Goal: Task Accomplishment & Management: Use online tool/utility

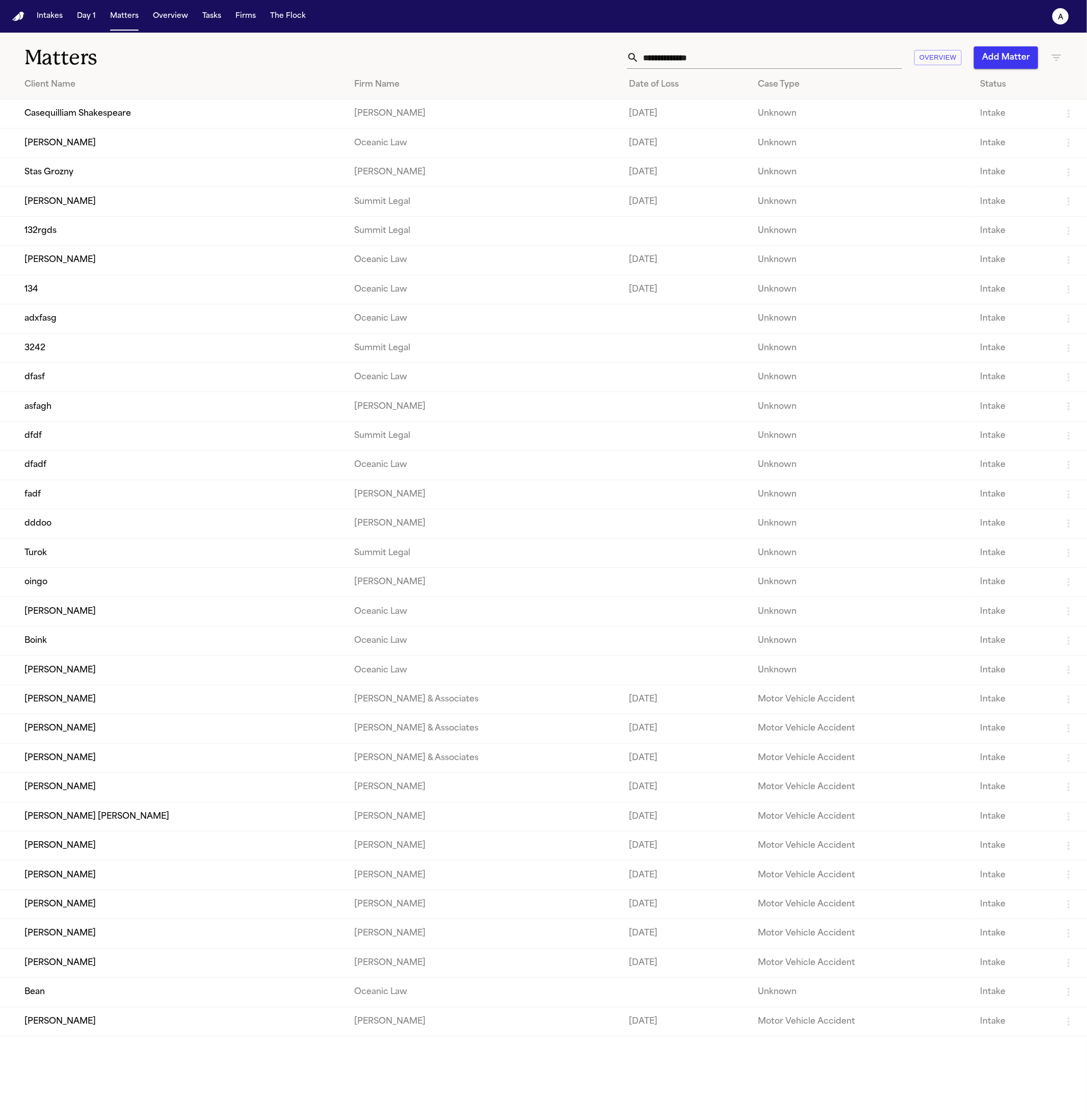
click at [97, 108] on td "Casequilliam Shakespeare" at bounding box center [173, 114] width 346 height 29
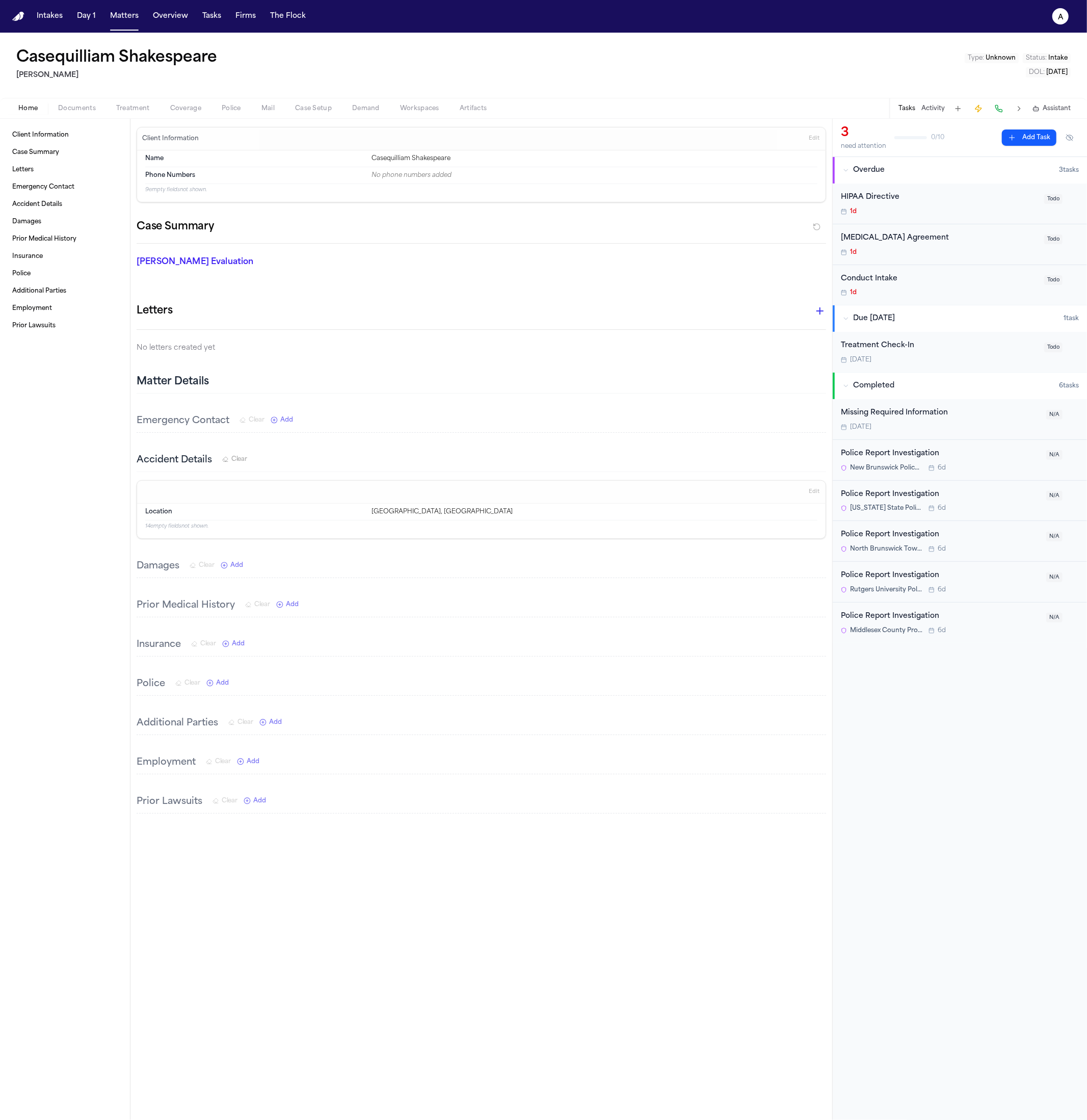
click at [231, 105] on span "Police" at bounding box center [231, 109] width 20 height 9
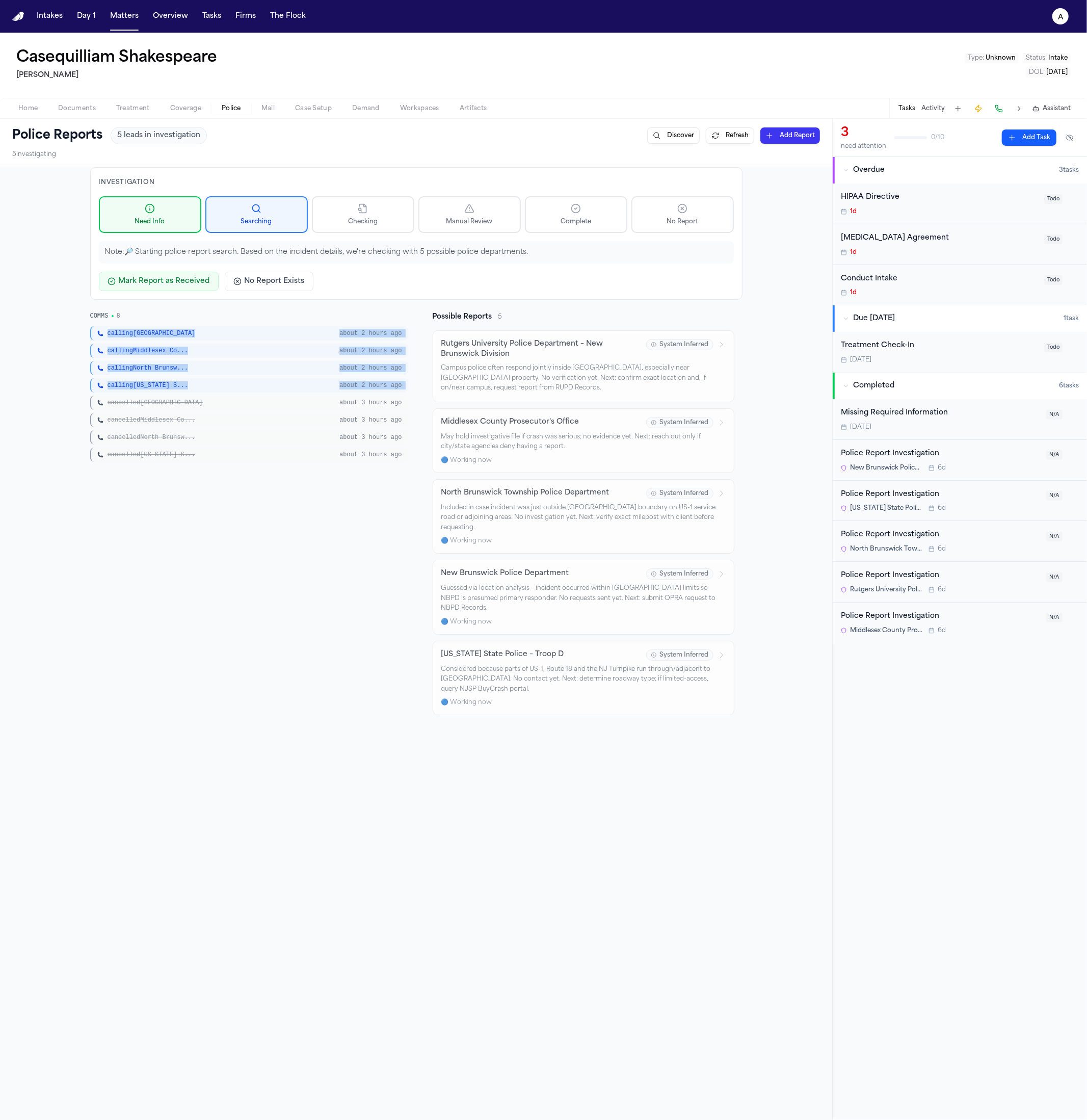
drag, startPoint x: 234, startPoint y: 360, endPoint x: 136, endPoint y: 324, distance: 104.4
click at [136, 324] on div "COMMS 8 calling New Brunswick about 2 hours ago calling Middlesex Co... about 2…" at bounding box center [248, 386] width 318 height 150
click at [197, 453] on div "cancelled New Jersey S..." at bounding box center [216, 455] width 236 height 9
click at [161, 430] on div "cancelled North Brunsw... about 3 hours ago" at bounding box center [248, 437] width 318 height 15
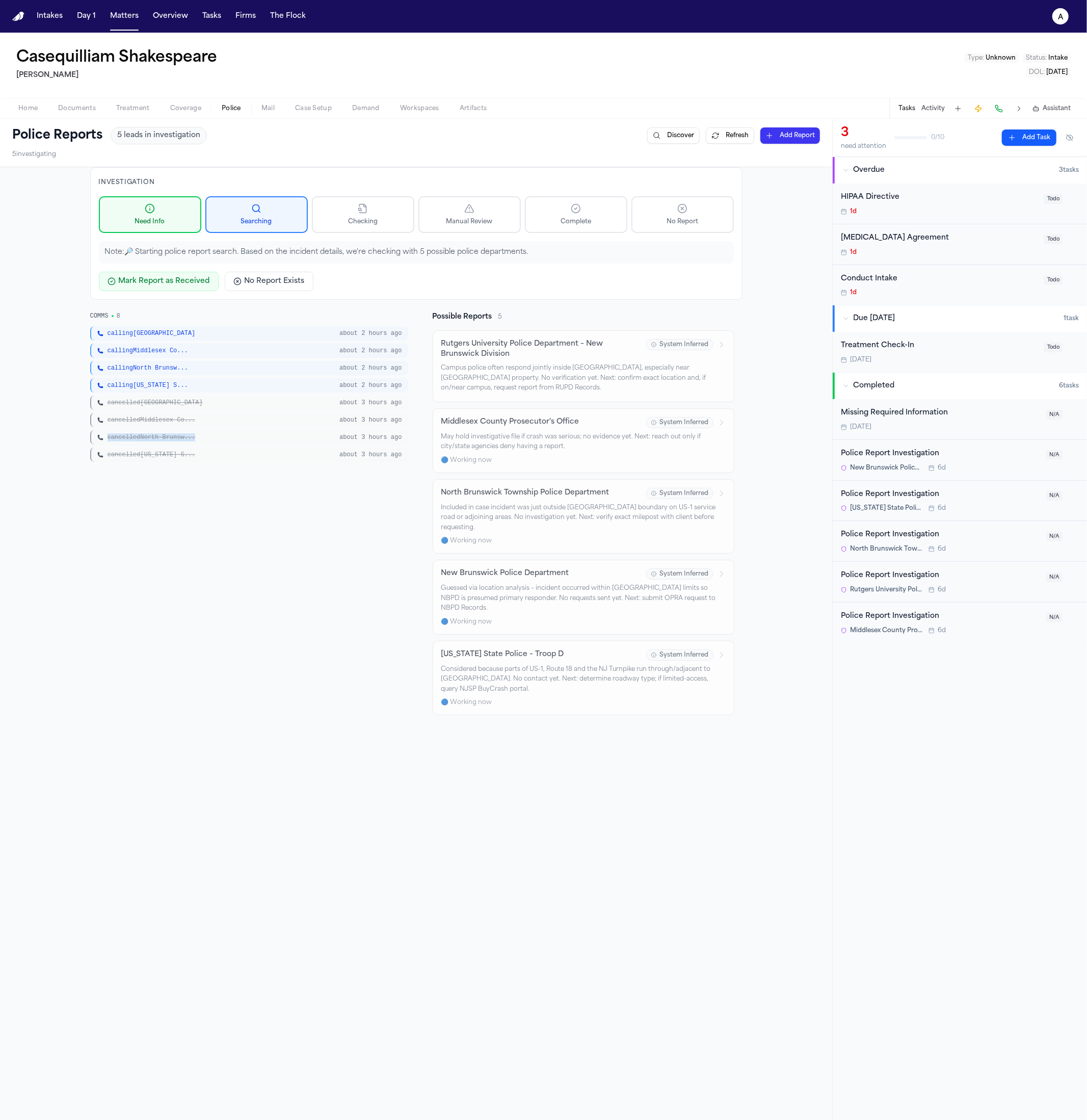
click at [161, 430] on div "cancelled North Brunsw... about 3 hours ago" at bounding box center [248, 437] width 318 height 15
click at [199, 401] on div "cancelled New Brunswick" at bounding box center [216, 403] width 236 height 9
click at [277, 483] on div "COMMS 8 calling New Brunswick about 2 hours ago calling Middlesex Co... about 2…" at bounding box center [248, 513] width 318 height 403
click at [160, 384] on span "calling New Jersey S..." at bounding box center [148, 385] width 80 height 9
click at [241, 364] on div "calling North Brunswick Township" at bounding box center [216, 368] width 236 height 9
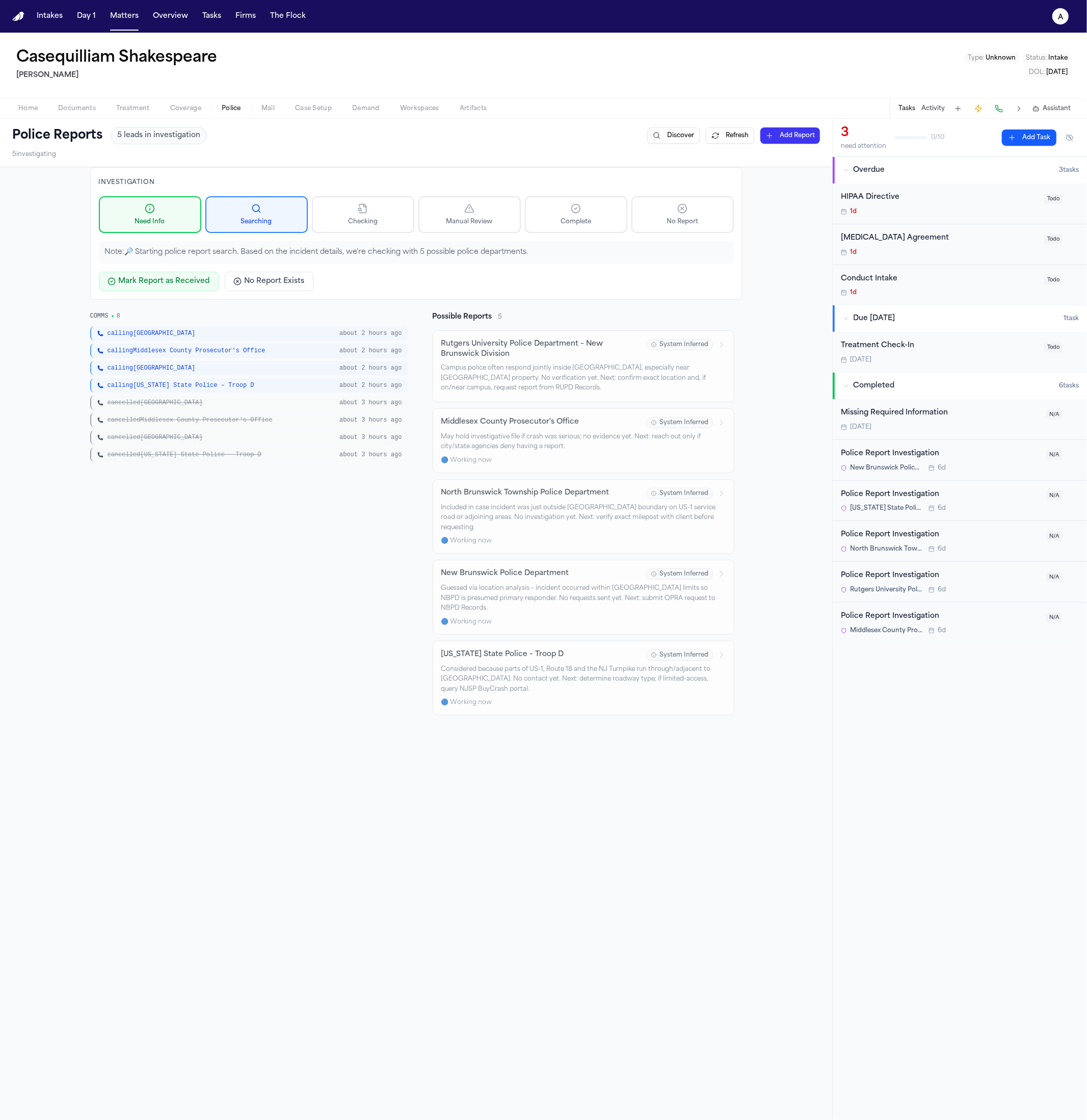
click at [175, 357] on div "calling New Brunswick about 2 hours ago calling Middlesex County Prosecutor's O…" at bounding box center [248, 394] width 318 height 135
click at [404, 362] on div "COMMS 8 calling New Brunswick about 2 hours ago calling Middlesex County Prosec…" at bounding box center [416, 513] width 652 height 403
click at [389, 384] on span "about 2 hours ago" at bounding box center [370, 385] width 62 height 9
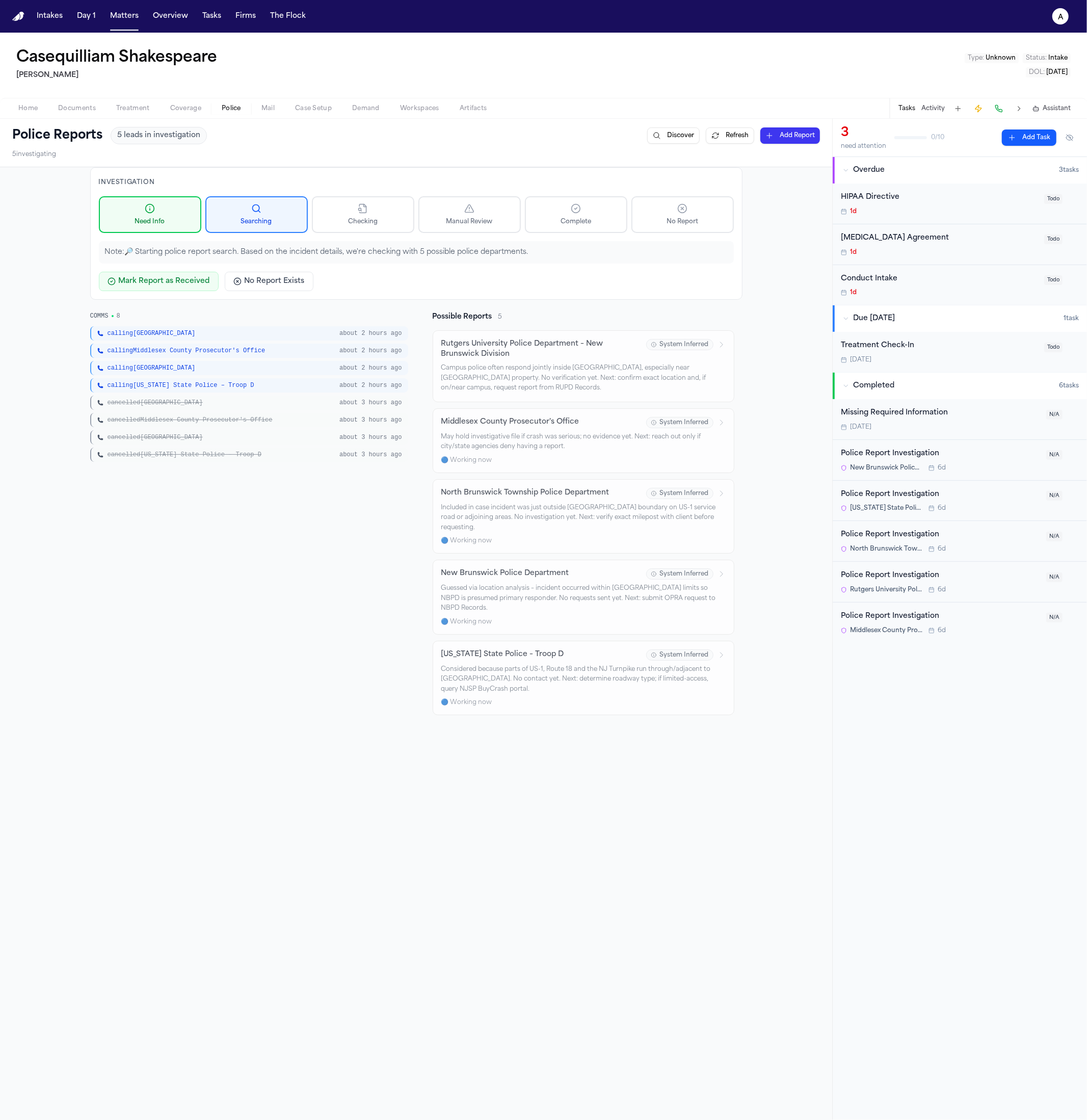
click at [262, 473] on div "COMMS 8 calling New Brunswick about 2 hours ago calling Middlesex County Prosec…" at bounding box center [248, 513] width 318 height 403
click at [238, 394] on div "calling New Brunswick about 2 hours ago calling Middlesex County Prosecutor's O…" at bounding box center [248, 394] width 318 height 135
click at [248, 383] on span "calling New Jersey State Police – Troop D" at bounding box center [181, 385] width 146 height 9
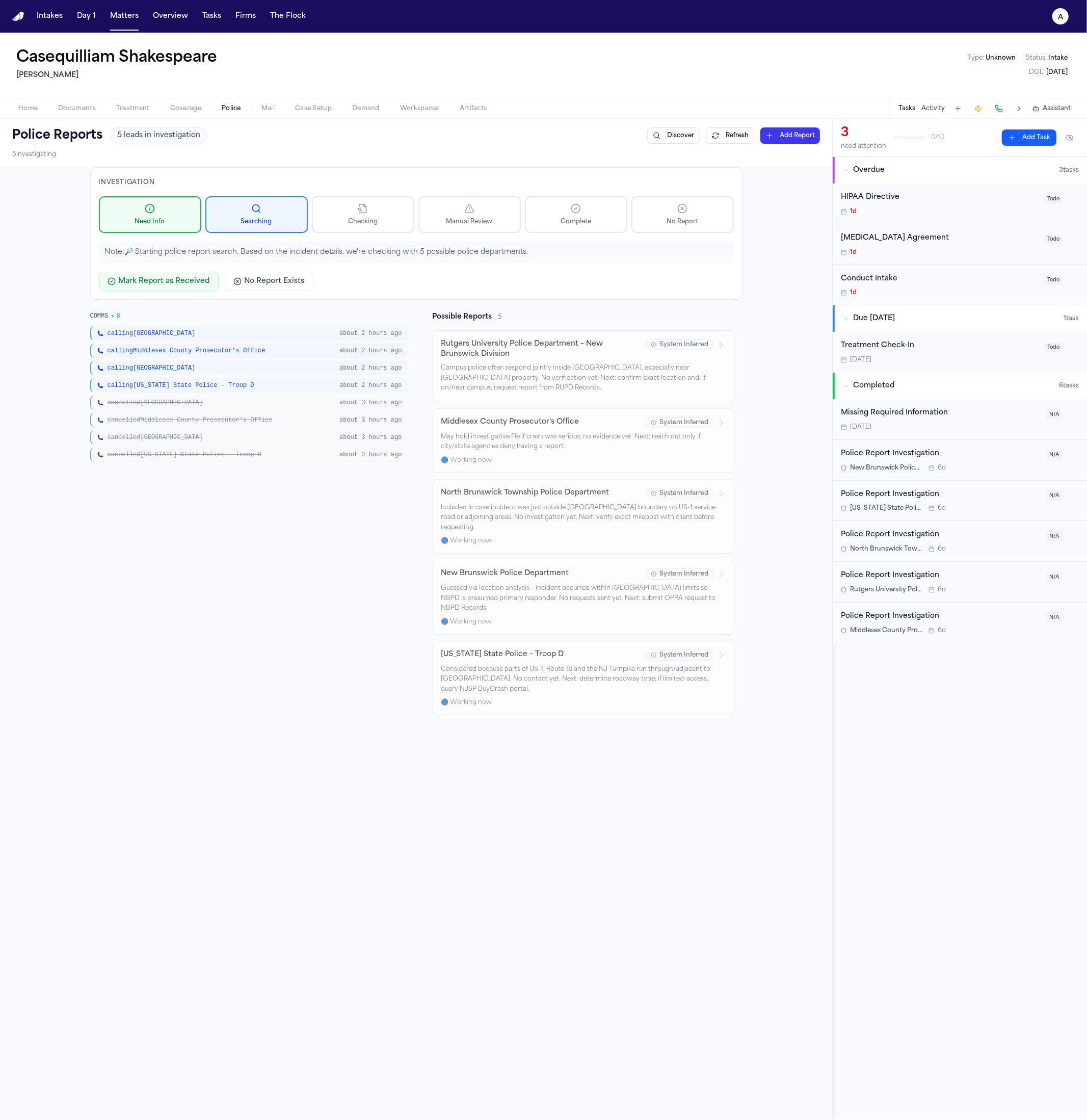
click at [245, 450] on span "cancelled New Jersey State Police – Troop D" at bounding box center [185, 455] width 154 height 9
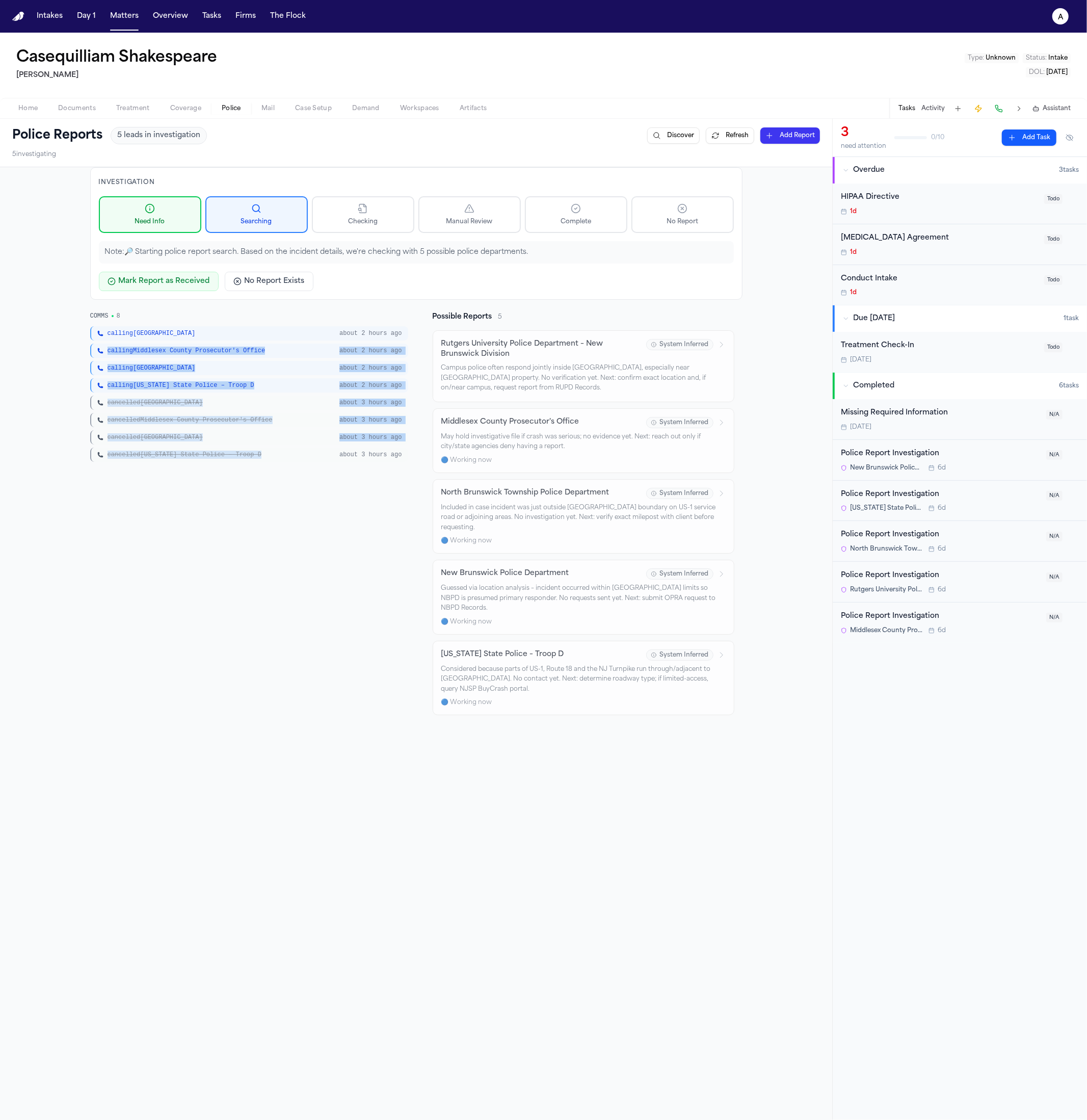
drag, startPoint x: 284, startPoint y: 464, endPoint x: 100, endPoint y: 341, distance: 221.3
click at [100, 341] on div "COMMS 8 calling New Brunswick about 2 hours ago calling Middlesex County Prosec…" at bounding box center [248, 513] width 318 height 403
click at [203, 435] on span "cancelled North Brunswick Township" at bounding box center [155, 438] width 95 height 9
drag, startPoint x: 346, startPoint y: 477, endPoint x: 105, endPoint y: 371, distance: 263.3
click at [105, 371] on div "COMMS 8 calling New Brunswick about 2 hours ago calling Middlesex County Prosec…" at bounding box center [248, 513] width 318 height 403
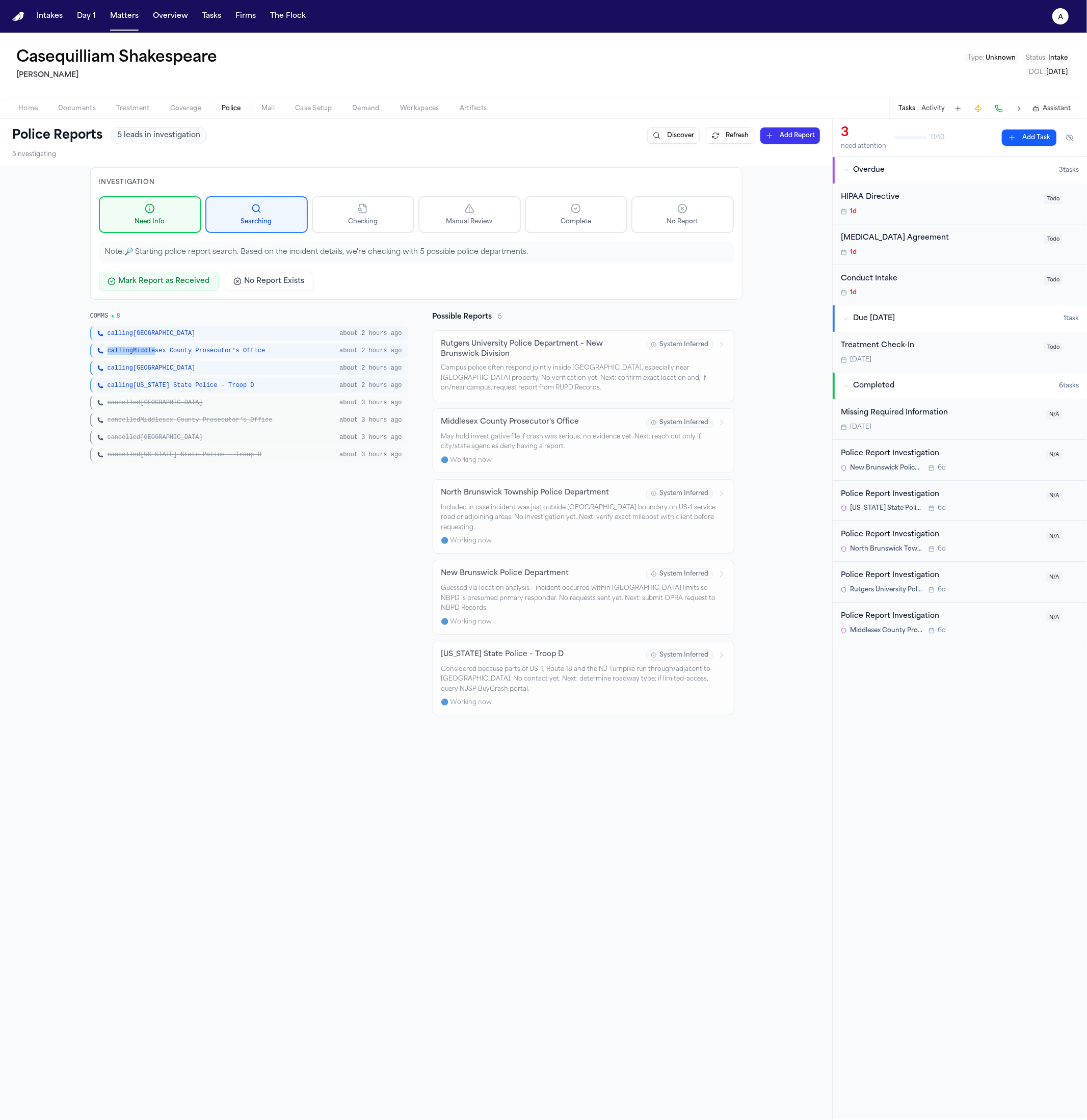
click at [151, 343] on div "calling Middlesex County Prosecutor's Office about 2 hours ago" at bounding box center [248, 350] width 318 height 15
click at [106, 327] on div "calling New Brunswick about 2 hours ago" at bounding box center [248, 333] width 318 height 15
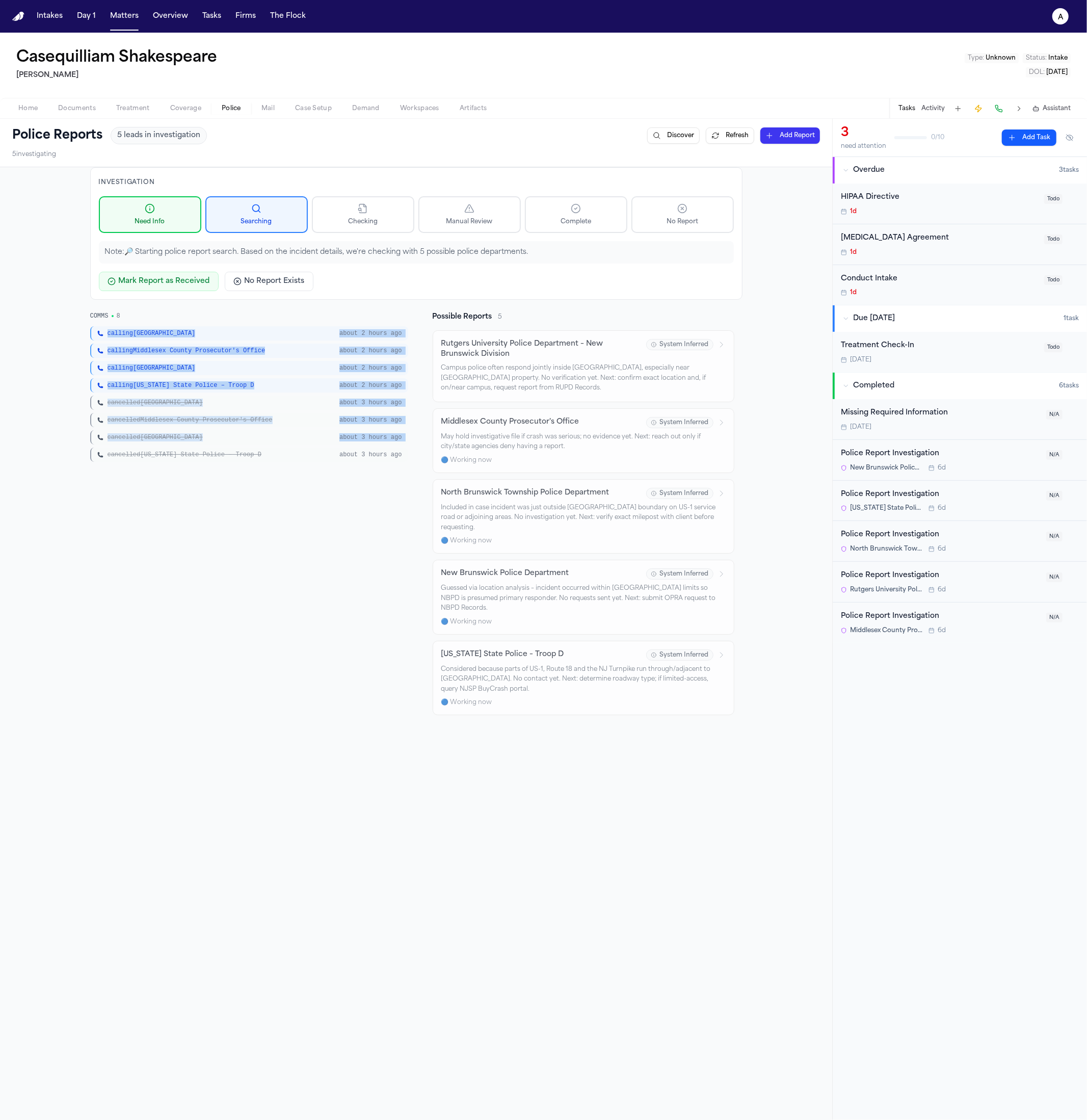
drag, startPoint x: 114, startPoint y: 333, endPoint x: 304, endPoint y: 448, distance: 222.1
click at [304, 448] on div "calling New Brunswick about 2 hours ago calling Middlesex County Prosecutor's O…" at bounding box center [248, 394] width 318 height 135
click at [304, 448] on div "cancelled New Jersey State Police – Troop D about 3 hours ago" at bounding box center [248, 455] width 318 height 15
drag, startPoint x: 360, startPoint y: 465, endPoint x: 146, endPoint y: 325, distance: 255.7
click at [146, 325] on div "COMMS 8 calling New Brunswick about 2 hours ago calling Middlesex County Prosec…" at bounding box center [248, 513] width 318 height 403
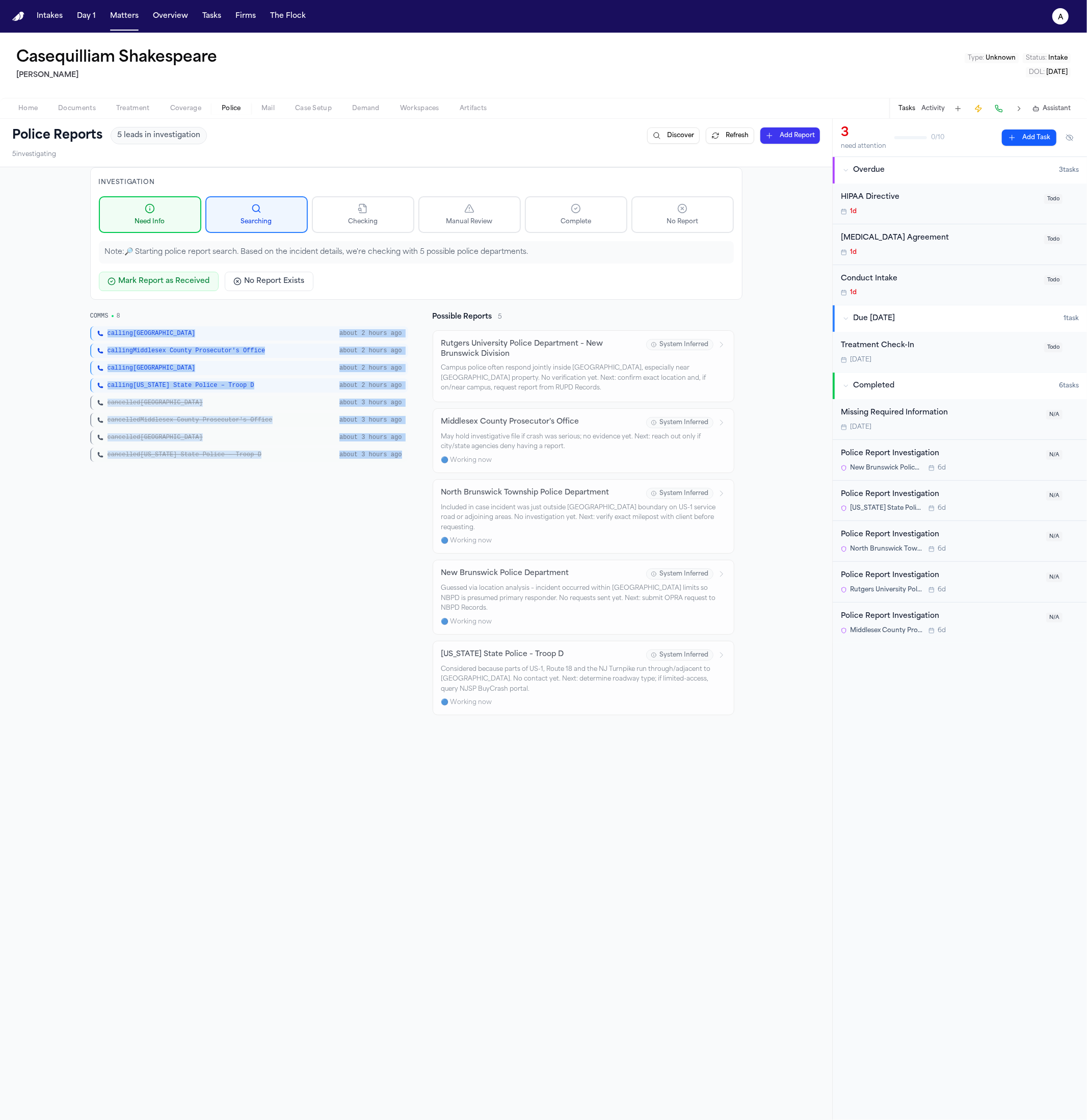
click at [147, 326] on div "calling New Brunswick about 2 hours ago" at bounding box center [248, 333] width 318 height 15
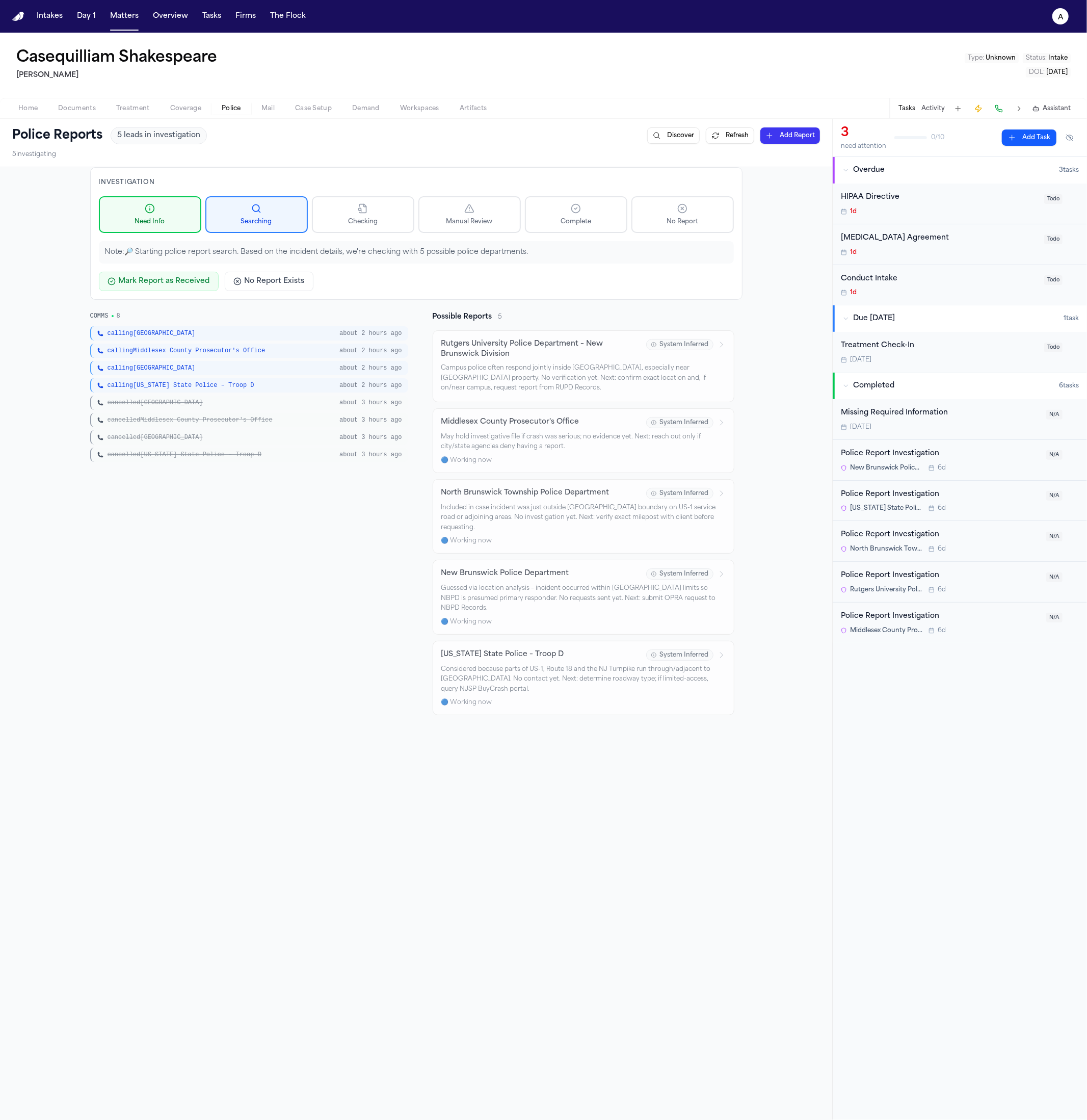
click at [244, 366] on div "calling North Brunswick Township" at bounding box center [216, 368] width 236 height 9
click at [618, 274] on div "Mark Report as Received No Report Exists" at bounding box center [416, 281] width 635 height 20
click at [359, 247] on p "Note: 🔎 Starting police report search. Based on the incident details, we're che…" at bounding box center [416, 253] width 622 height 10
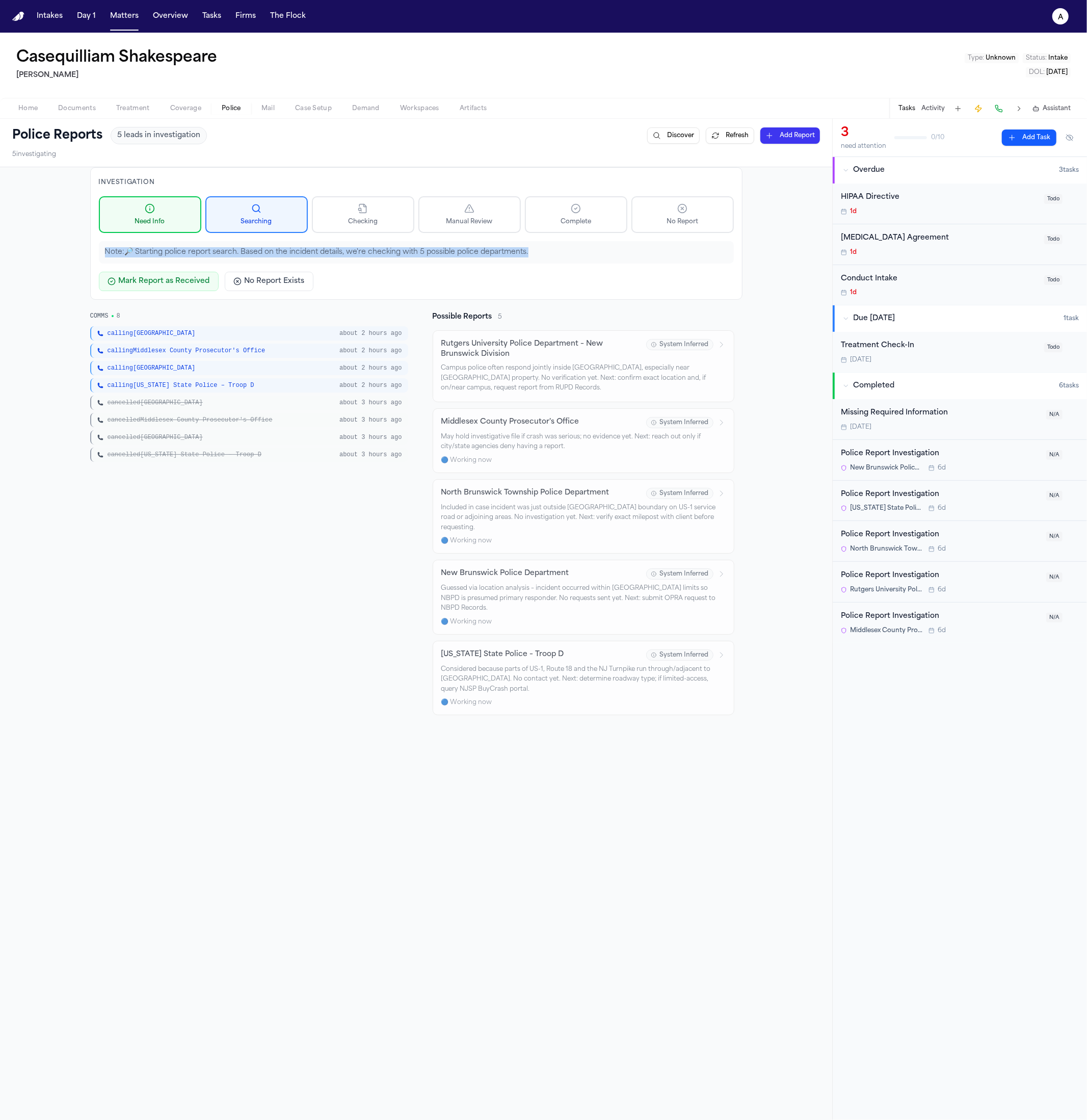
click at [277, 277] on button "No Report Exists" at bounding box center [270, 281] width 89 height 20
click at [402, 281] on input "text" at bounding box center [437, 281] width 425 height 20
click at [704, 282] on button "Cancel" at bounding box center [715, 281] width 39 height 18
click at [531, 282] on div "Mark Report as Received No Report Exists" at bounding box center [416, 281] width 635 height 20
click at [528, 278] on div "Mark Report as Received No Report Exists" at bounding box center [416, 281] width 635 height 20
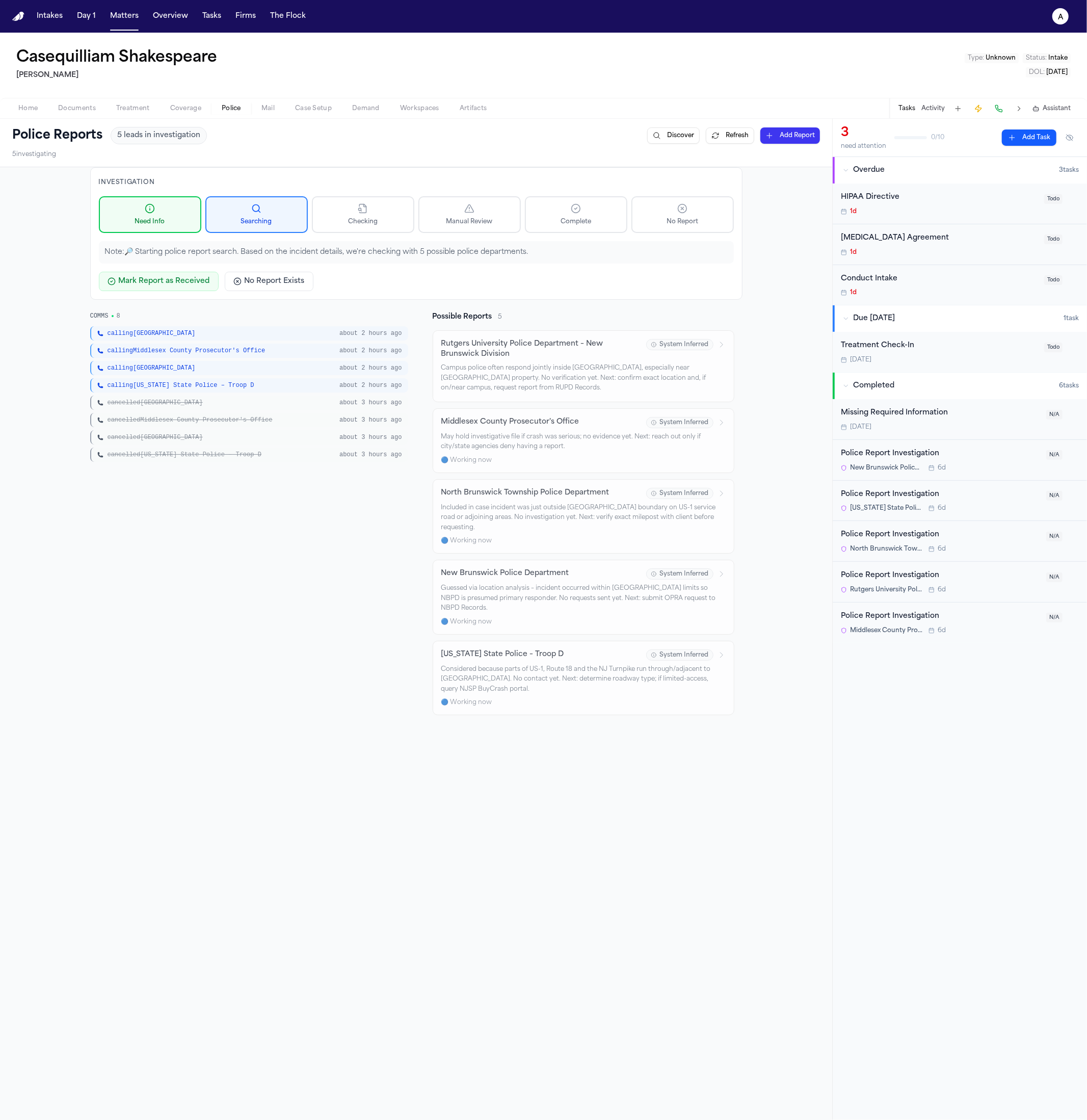
click at [252, 584] on div "COMMS 8 calling New Brunswick about 2 hours ago calling Middlesex County Prosec…" at bounding box center [248, 513] width 318 height 403
drag, startPoint x: 204, startPoint y: 402, endPoint x: 250, endPoint y: 535, distance: 140.7
click at [250, 535] on div "COMMS 8 calling New Brunswick about 2 hours ago calling Middlesex County Prosec…" at bounding box center [248, 513] width 318 height 403
drag, startPoint x: 250, startPoint y: 532, endPoint x: 247, endPoint y: 522, distance: 10.4
click at [250, 533] on div "COMMS 8 calling New Brunswick about 2 hours ago calling Middlesex County Prosec…" at bounding box center [248, 513] width 318 height 403
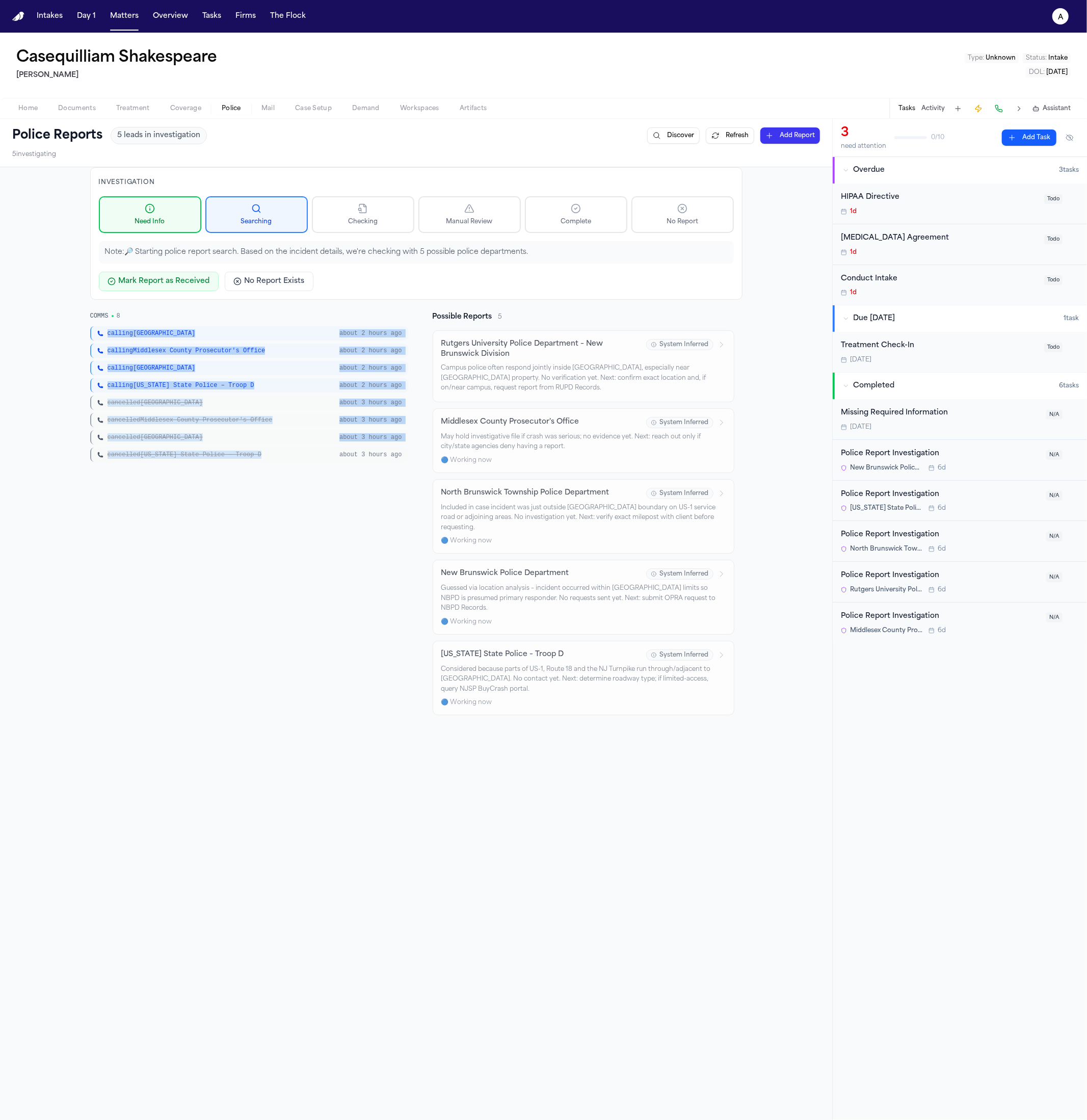
drag, startPoint x: 264, startPoint y: 432, endPoint x: 168, endPoint y: 313, distance: 152.9
click at [167, 312] on div "COMMS 8 calling New Brunswick about 2 hours ago calling Middlesex County Prosec…" at bounding box center [248, 386] width 318 height 150
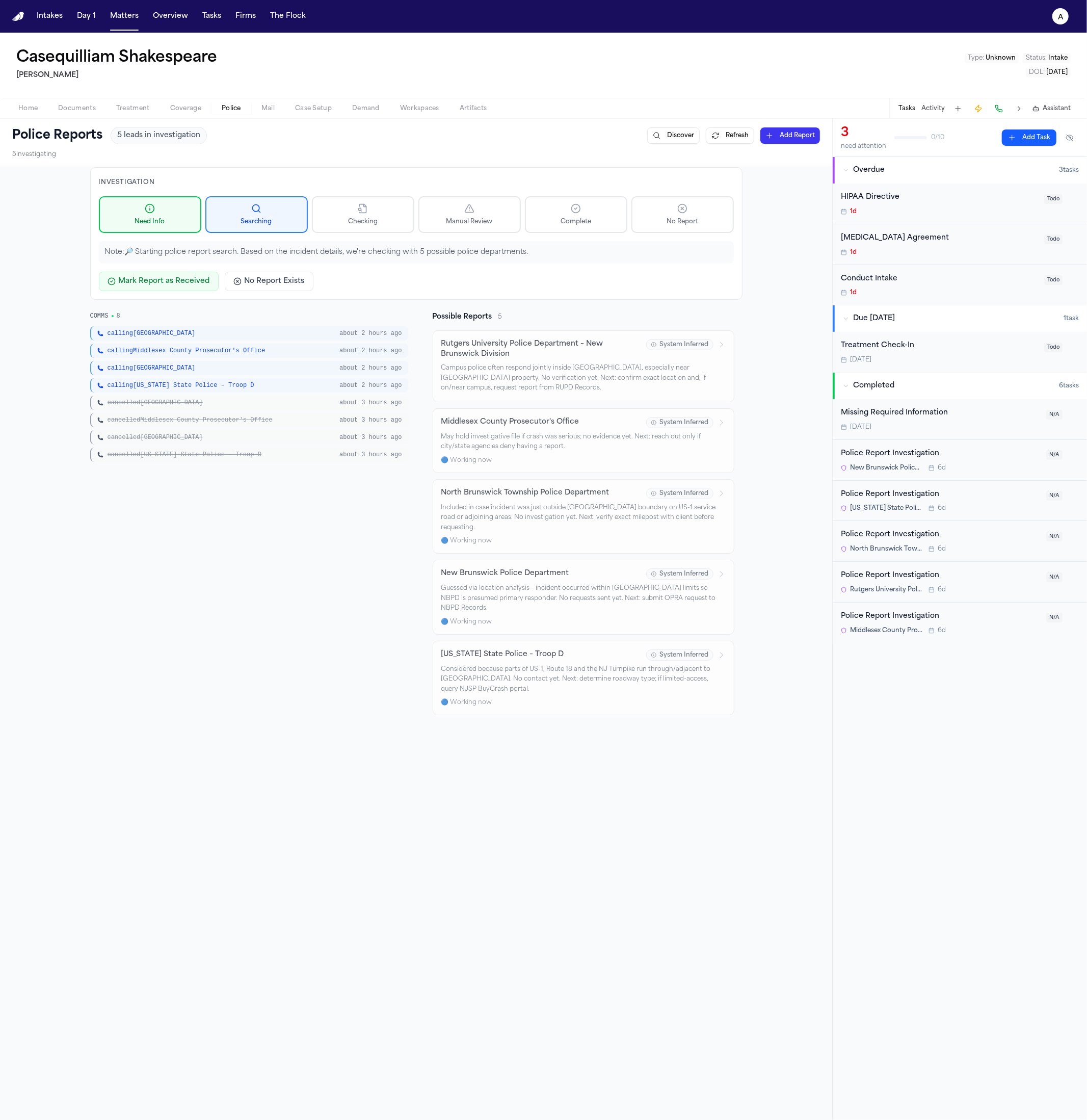
drag, startPoint x: 262, startPoint y: 469, endPoint x: 271, endPoint y: 473, distance: 9.8
click at [263, 470] on div "COMMS 8 calling New Brunswick about 2 hours ago calling Middlesex County Prosec…" at bounding box center [248, 513] width 318 height 403
click at [148, 406] on div "cancelled New Brunswick about 3 hours ago" at bounding box center [248, 402] width 318 height 15
click at [147, 406] on div "cancelled New Brunswick about 3 hours ago" at bounding box center [248, 402] width 318 height 15
click at [147, 406] on span "cancelled New Brunswick" at bounding box center [155, 403] width 95 height 9
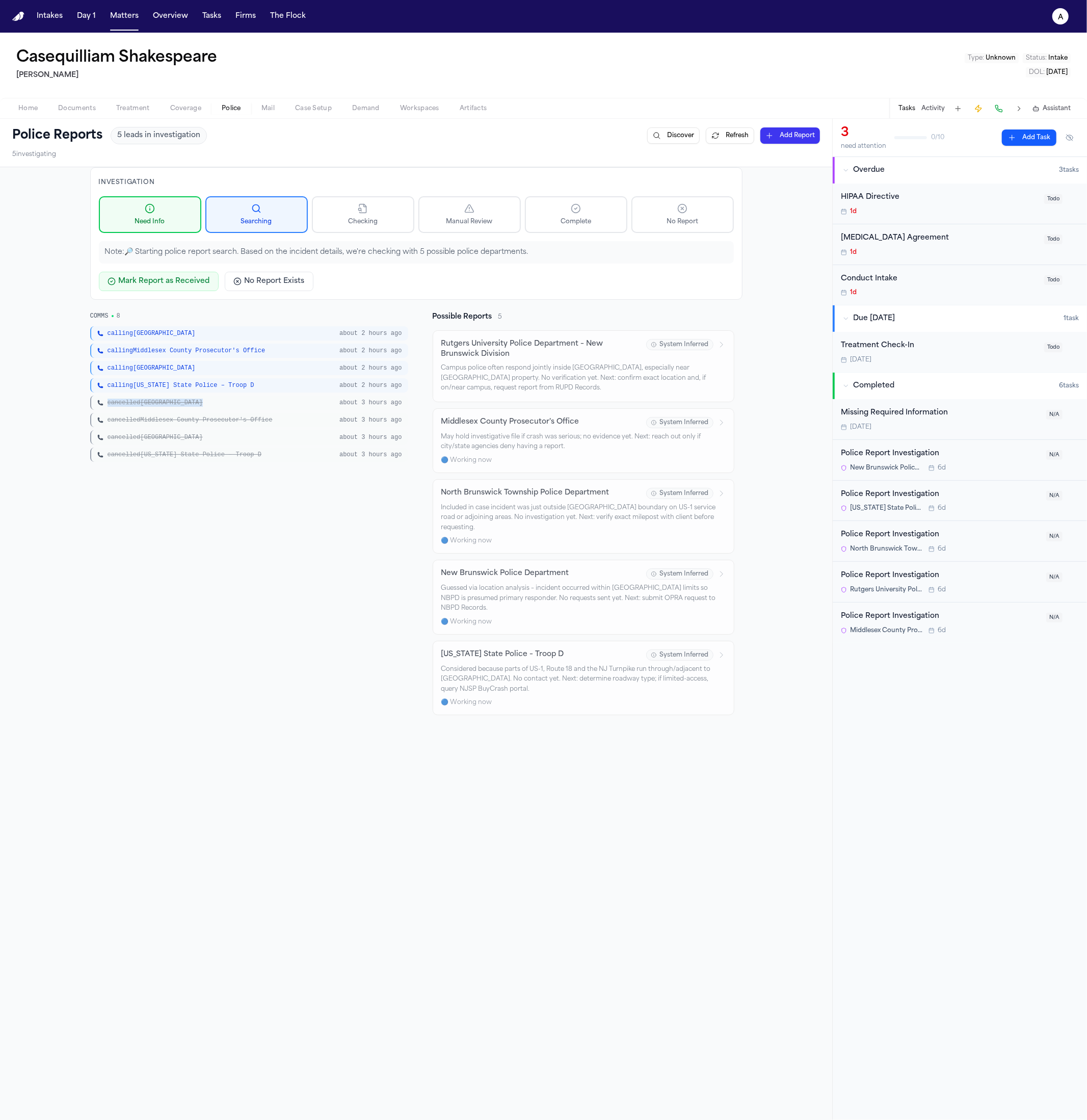
click at [147, 406] on span "cancelled New Brunswick" at bounding box center [155, 403] width 95 height 9
click at [158, 512] on div "COMMS 8 calling New Brunswick about 2 hours ago calling Middlesex County Prosec…" at bounding box center [248, 513] width 318 height 403
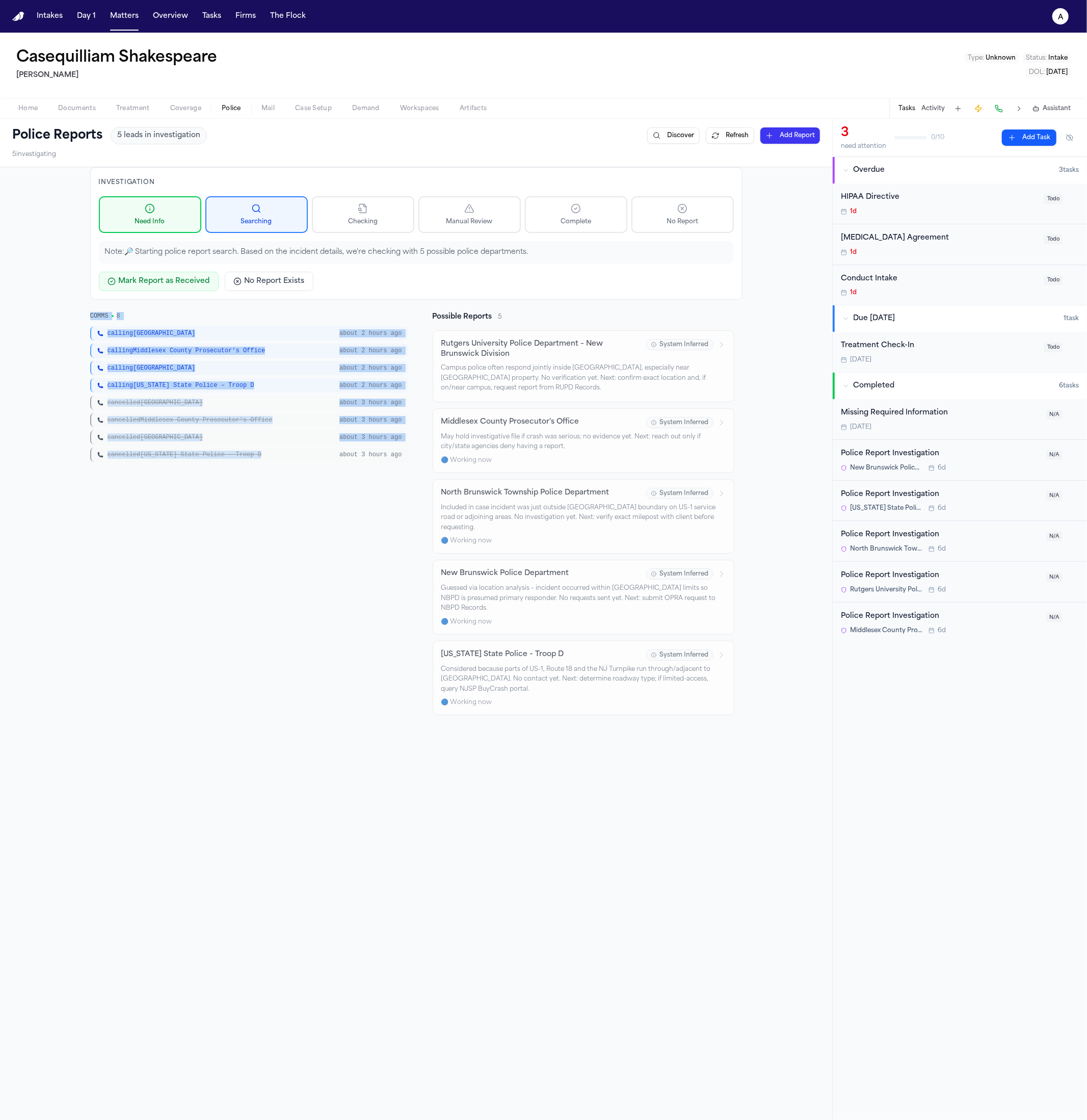
drag, startPoint x: 177, startPoint y: 477, endPoint x: 85, endPoint y: 308, distance: 192.4
click at [90, 308] on div "Investigation Need Info Searching Checking Manual Review Complete No Report Not…" at bounding box center [416, 441] width 652 height 548
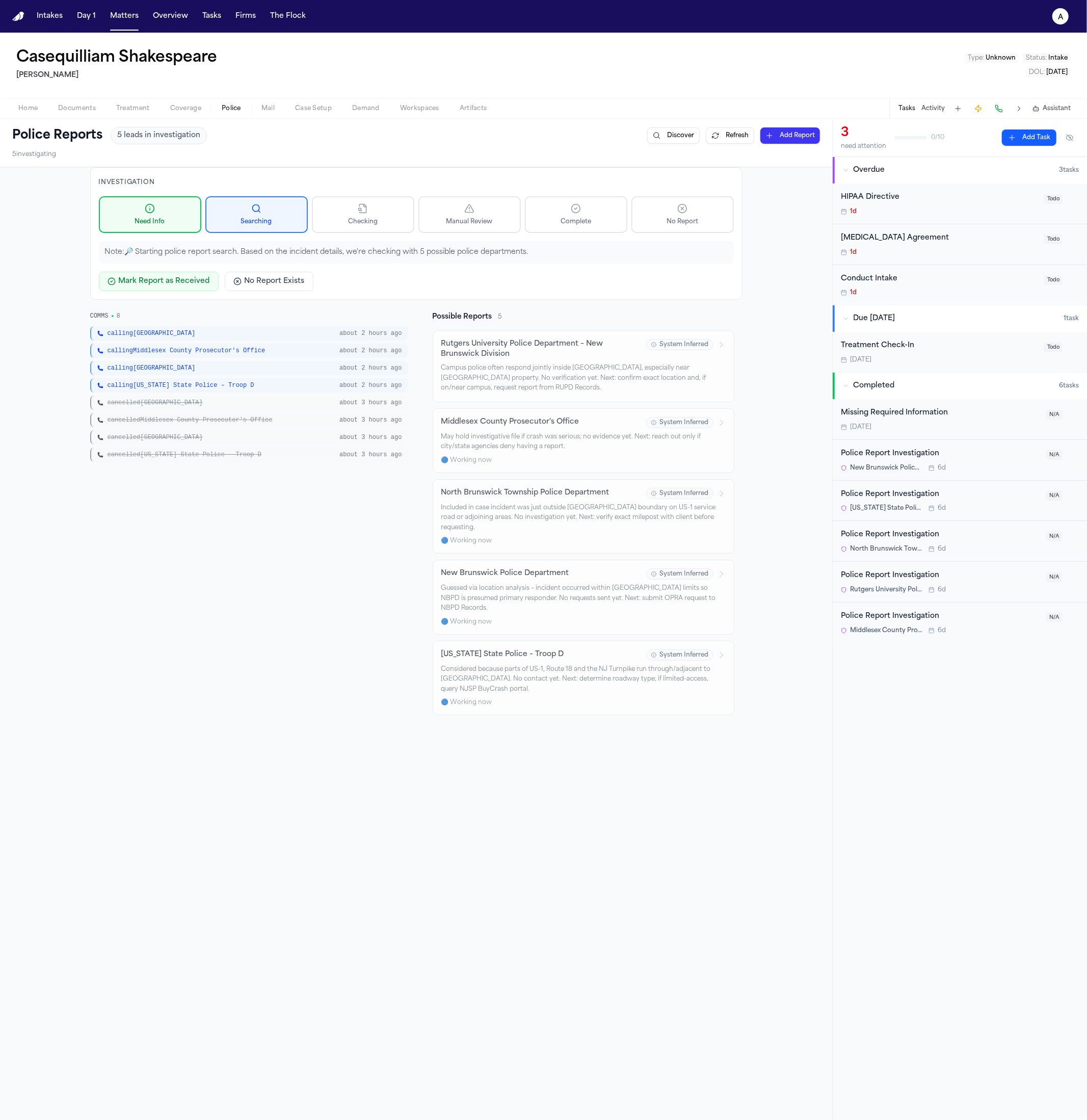
click at [92, 316] on span "COMMS" at bounding box center [98, 316] width 18 height 9
click at [92, 315] on span "COMMS" at bounding box center [98, 316] width 18 height 9
click at [532, 843] on div "Investigation Need Info Searching Checking Manual Review Complete No Report Not…" at bounding box center [416, 702] width 832 height 1071
drag, startPoint x: 268, startPoint y: 409, endPoint x: 135, endPoint y: 340, distance: 149.8
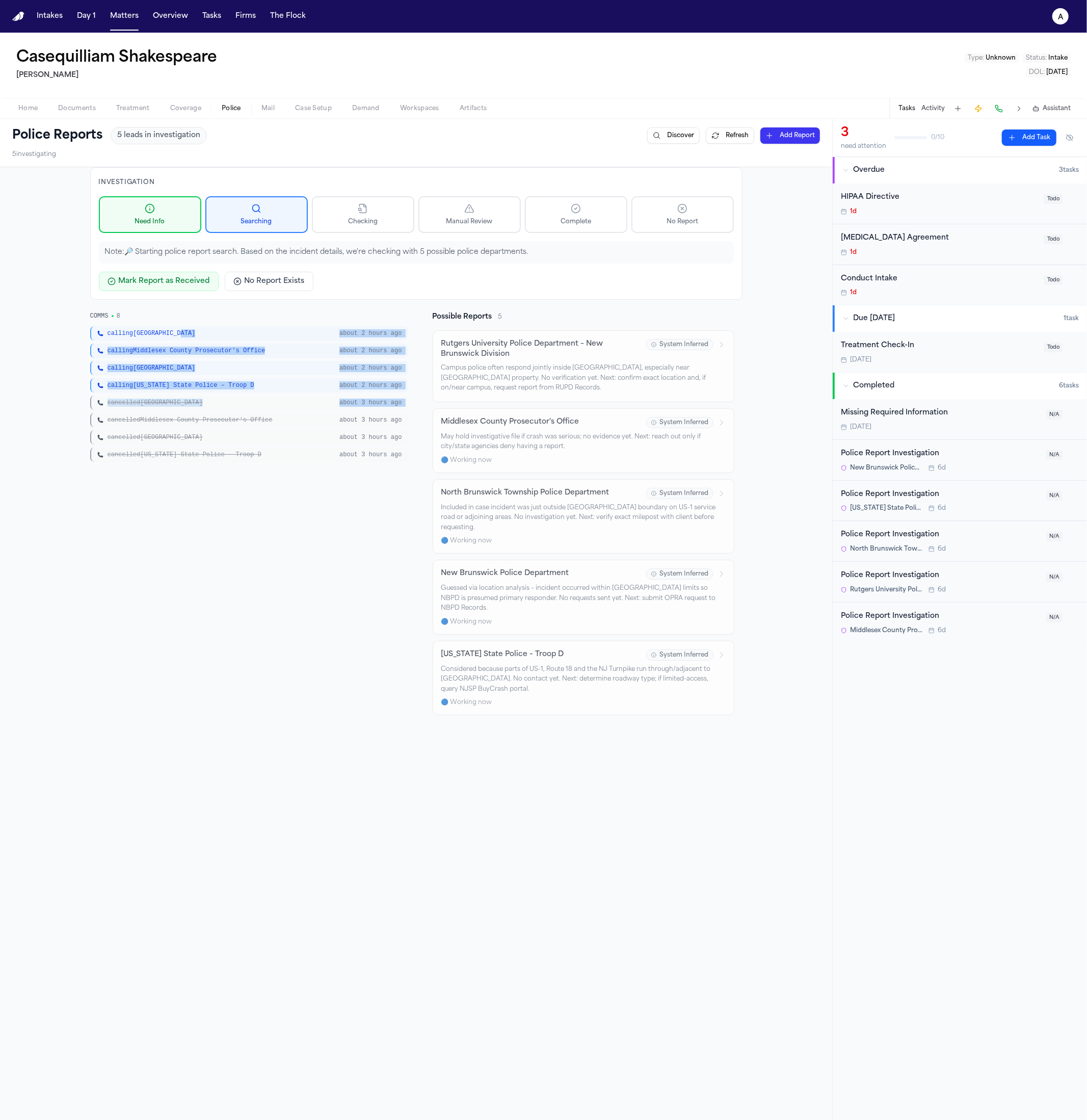
click at [135, 340] on div "calling New Brunswick about 2 hours ago calling Middlesex County Prosecutor's O…" at bounding box center [248, 394] width 318 height 135
click at [205, 578] on div "COMMS 8 calling New Brunswick about 2 hours ago calling Middlesex County Prosec…" at bounding box center [248, 513] width 318 height 403
click at [183, 545] on div "COMMS 8 calling New Brunswick about 2 hours ago calling Middlesex County Prosec…" at bounding box center [248, 513] width 318 height 403
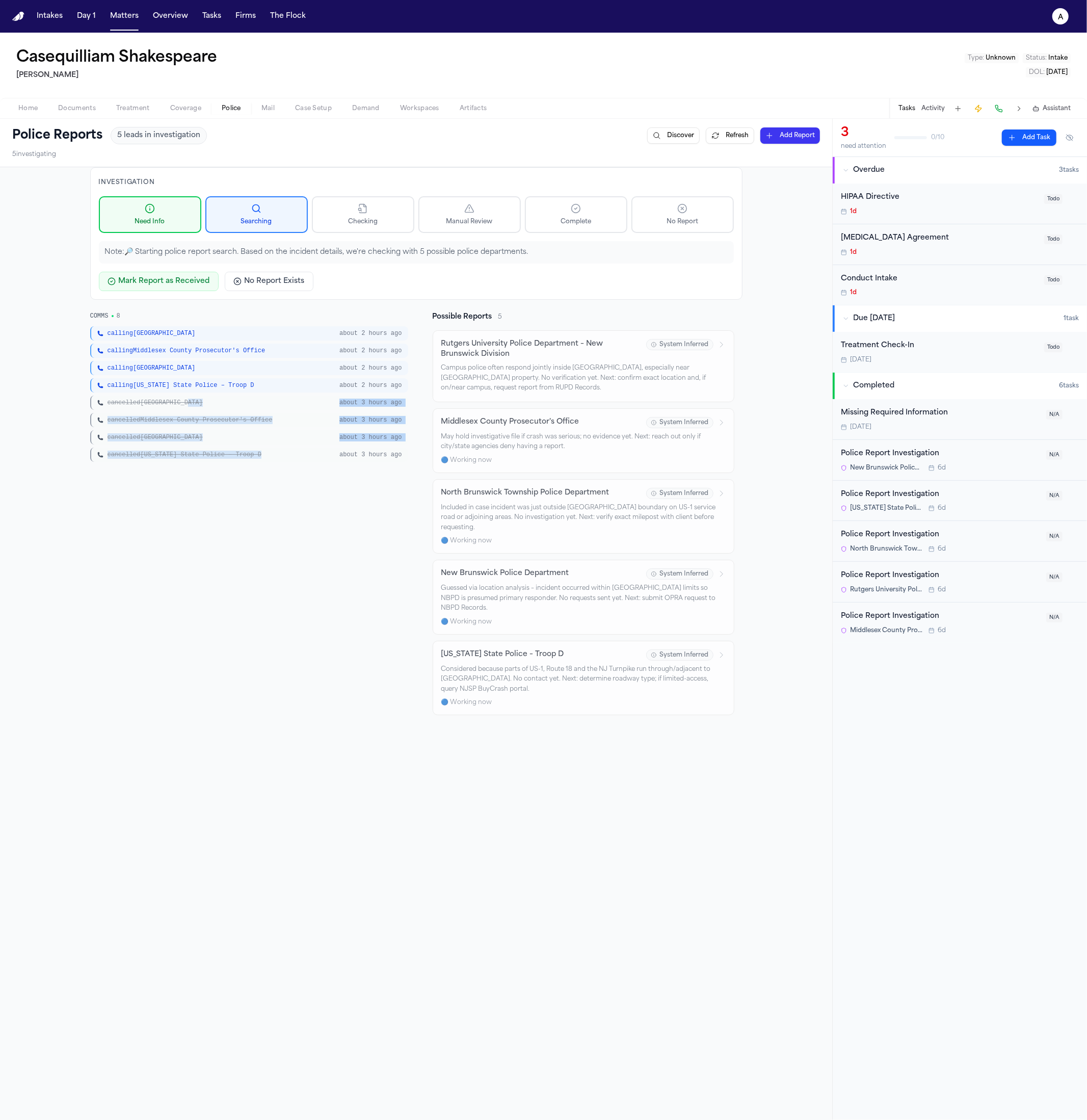
drag, startPoint x: 232, startPoint y: 408, endPoint x: 170, endPoint y: 473, distance: 89.8
click at [170, 473] on div "COMMS 8 calling New Brunswick about 2 hours ago calling Middlesex County Prosec…" at bounding box center [248, 513] width 318 height 403
click at [193, 402] on div "cancelled New Brunswick" at bounding box center [216, 403] width 236 height 9
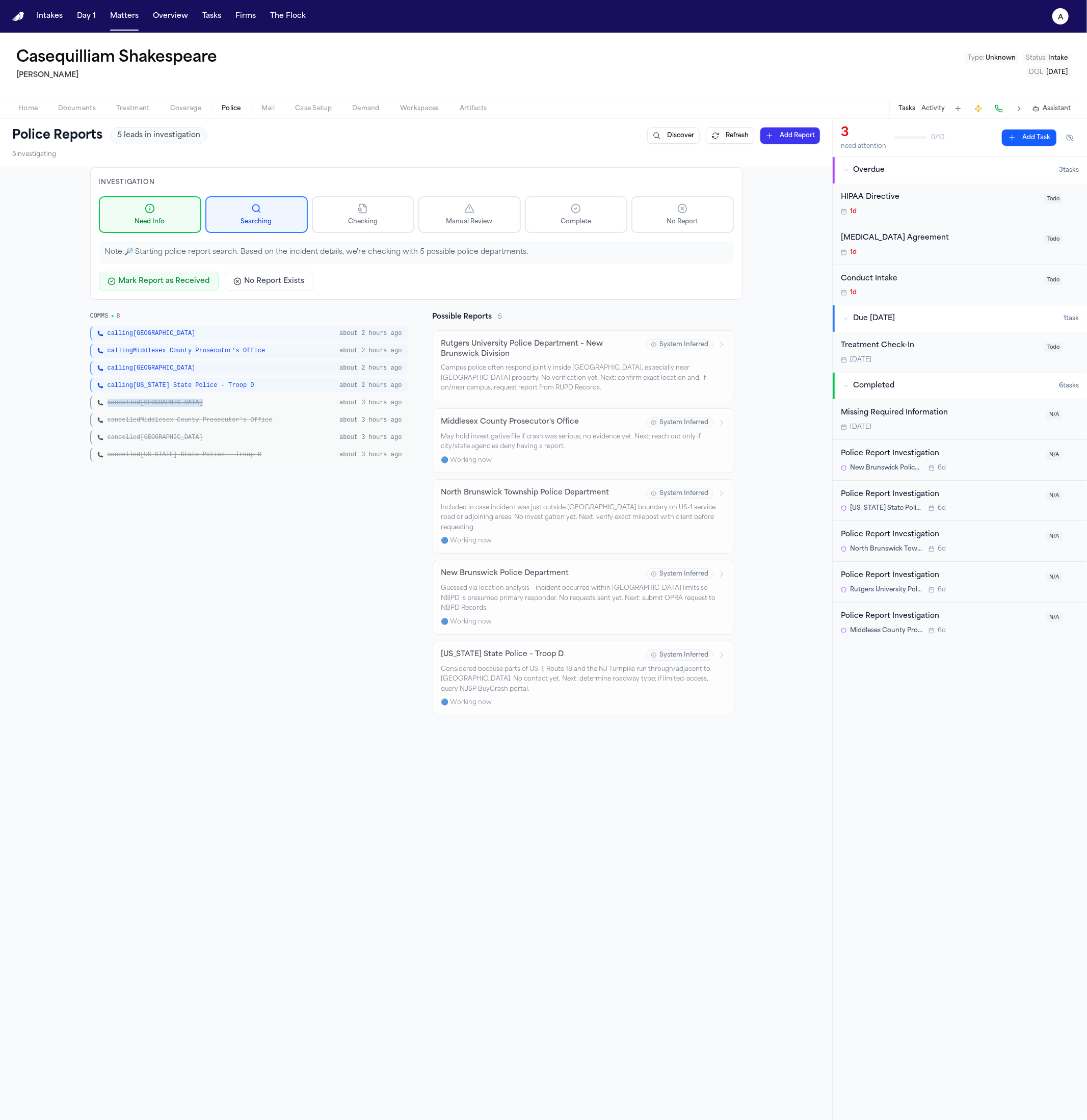
click at [193, 402] on div "cancelled New Brunswick" at bounding box center [216, 403] width 236 height 9
click at [217, 381] on span "calling New Jersey State Police – Troop D" at bounding box center [181, 385] width 146 height 9
click at [239, 342] on div "calling New Brunswick about 2 hours ago calling Middlesex County Prosecutor's O…" at bounding box center [248, 394] width 318 height 135
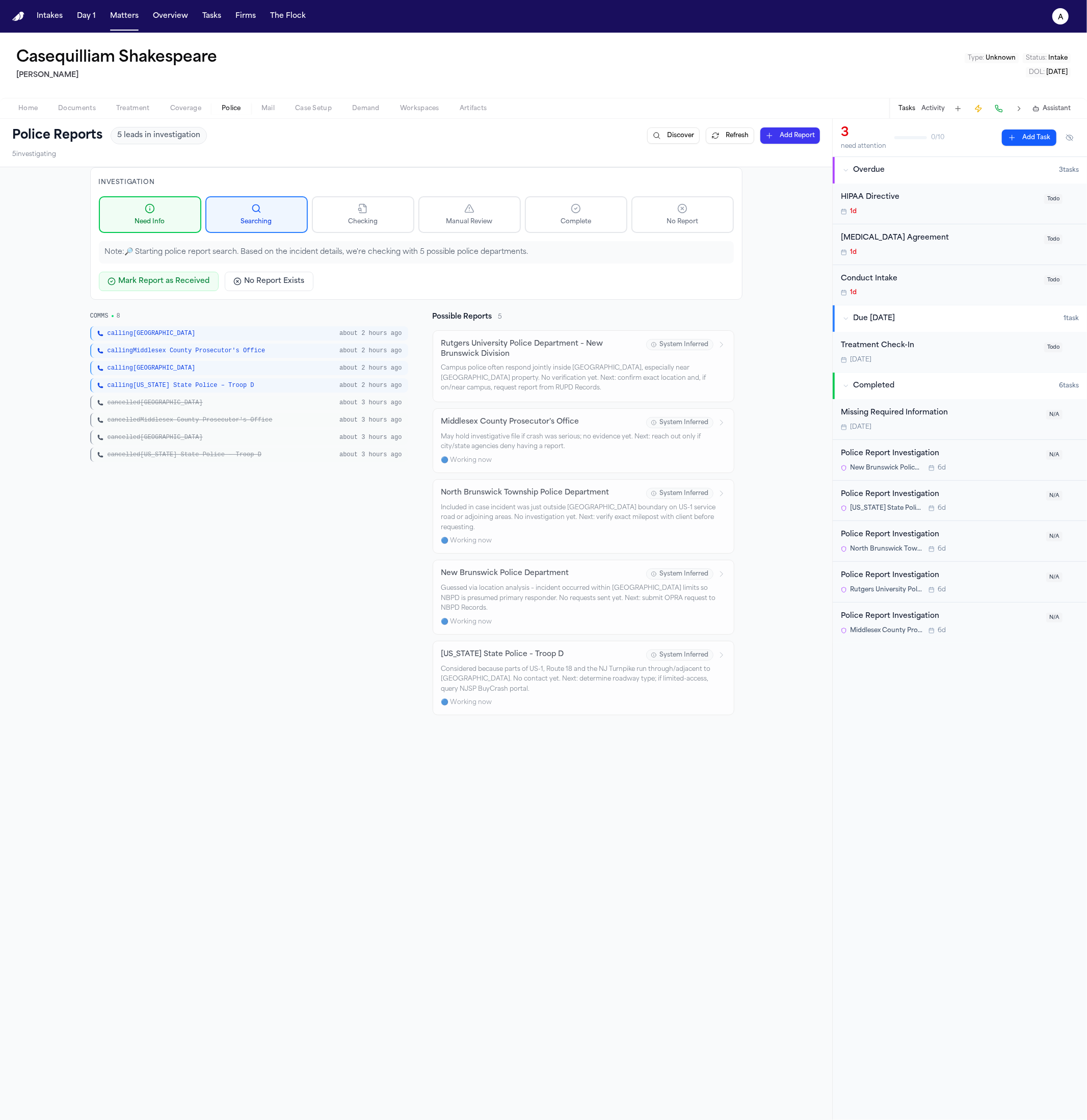
click at [241, 402] on div "cancelled New Brunswick" at bounding box center [216, 403] width 236 height 9
click at [144, 358] on div "calling New Brunswick about 2 hours ago calling Middlesex County Prosecutor's O…" at bounding box center [248, 394] width 318 height 135
click at [169, 394] on div "calling New Brunswick about 2 hours ago calling Middlesex County Prosecutor's O…" at bounding box center [248, 394] width 318 height 135
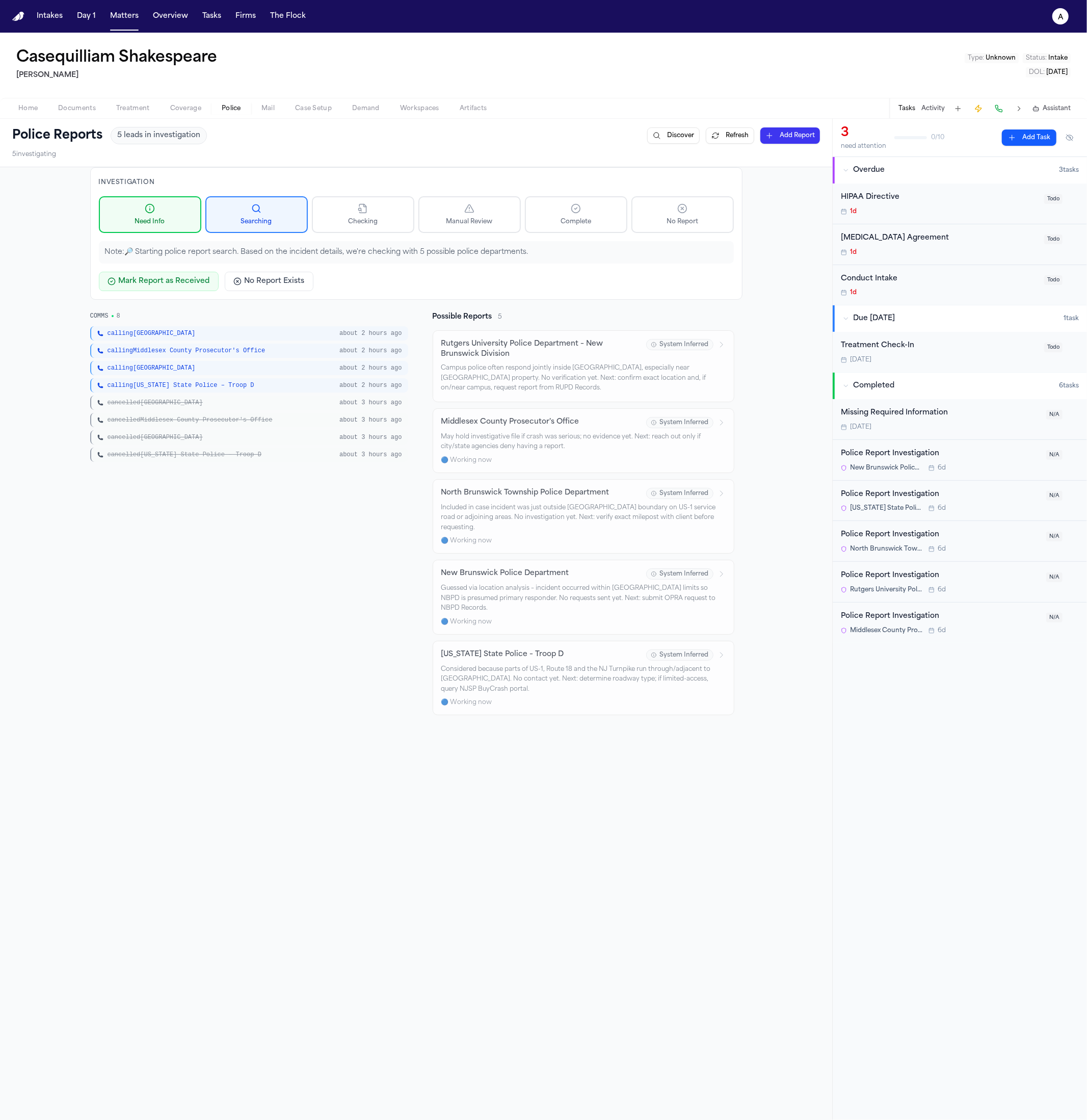
click at [128, 421] on span "cancelled Middlesex County Prosecutor's Office" at bounding box center [190, 420] width 165 height 9
click at [126, 419] on span "cancelled Middlesex County Prosecutor's Office" at bounding box center [190, 420] width 165 height 9
click at [144, 372] on div "calling North Brunswick Township about 2 hours ago" at bounding box center [248, 367] width 318 height 15
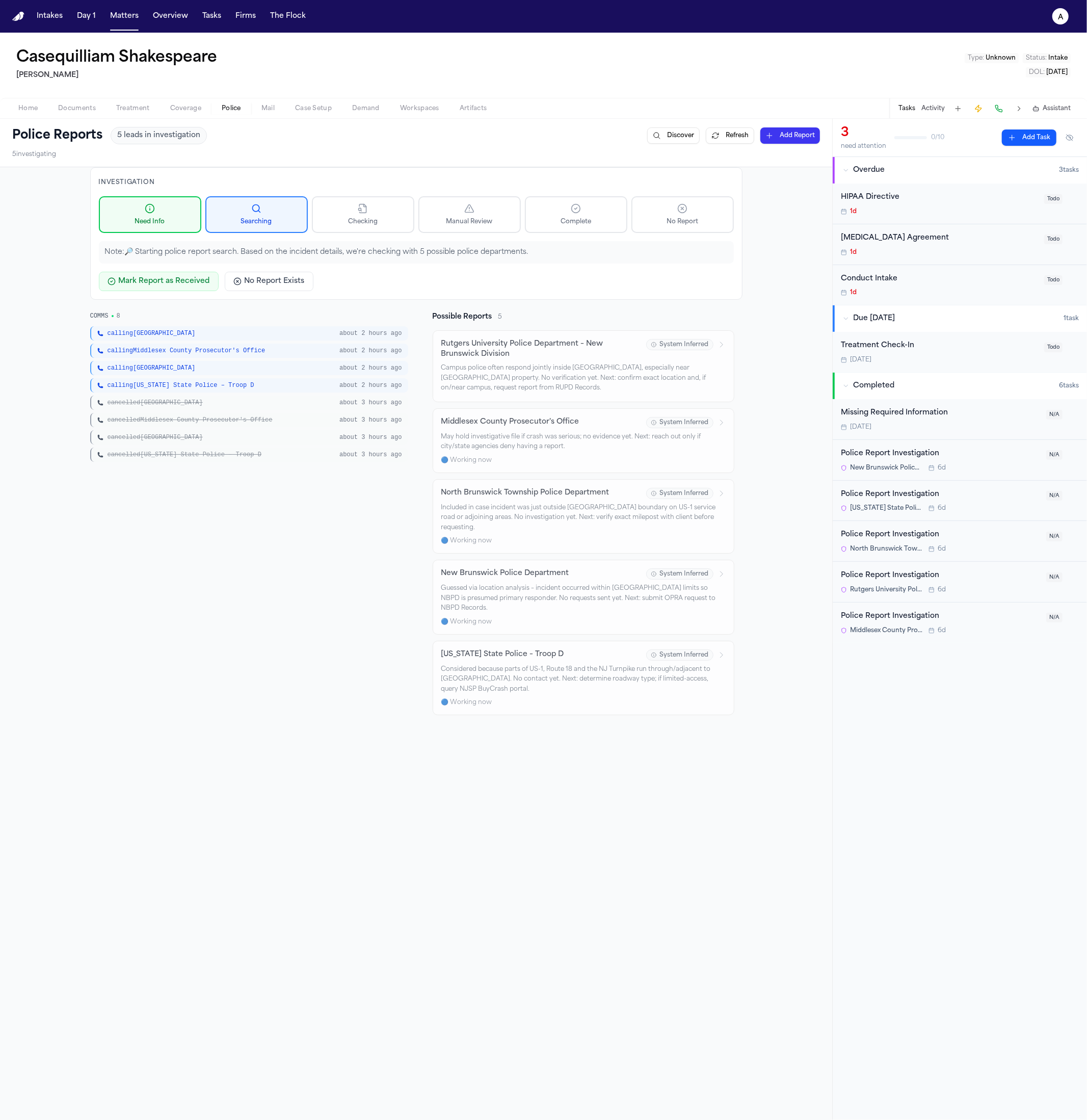
click at [157, 410] on div "calling New Brunswick about 2 hours ago calling Middlesex County Prosecutor's O…" at bounding box center [248, 394] width 318 height 135
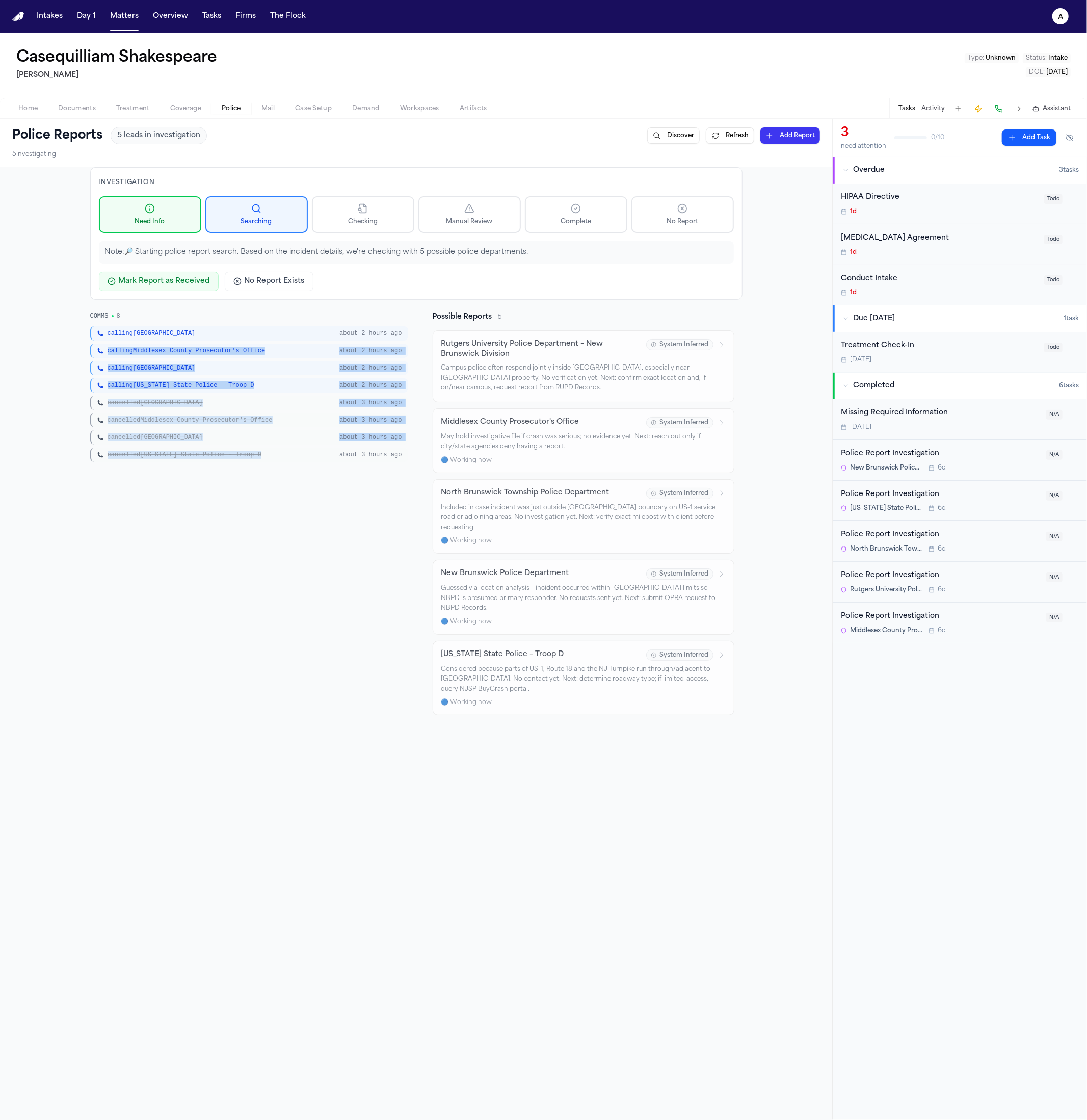
drag, startPoint x: 205, startPoint y: 408, endPoint x: 86, endPoint y: 368, distance: 125.5
click at [76, 344] on div "Investigation Need Info Searching Checking Manual Review Complete No Report Not…" at bounding box center [416, 702] width 832 height 1071
click at [126, 437] on span "cancelled North Brunswick Township" at bounding box center [155, 438] width 95 height 9
drag, startPoint x: 267, startPoint y: 451, endPoint x: 13, endPoint y: 354, distance: 271.9
click at [13, 354] on div "Investigation Need Info Searching Checking Manual Review Complete No Report Not…" at bounding box center [416, 702] width 832 height 1071
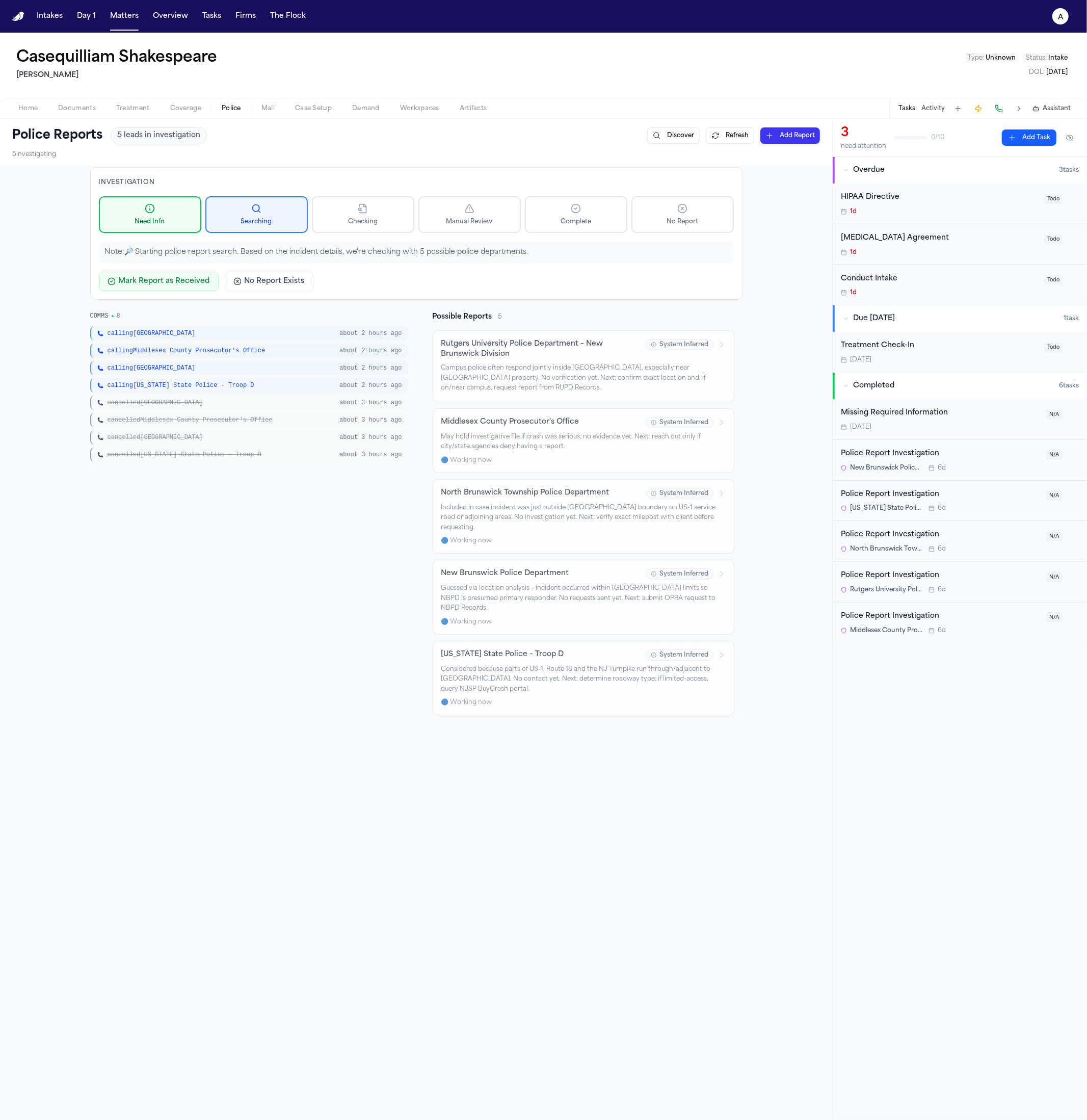
click at [31, 338] on div "Investigation Need Info Searching Checking Manual Review Complete No Report Not…" at bounding box center [416, 702] width 832 height 1071
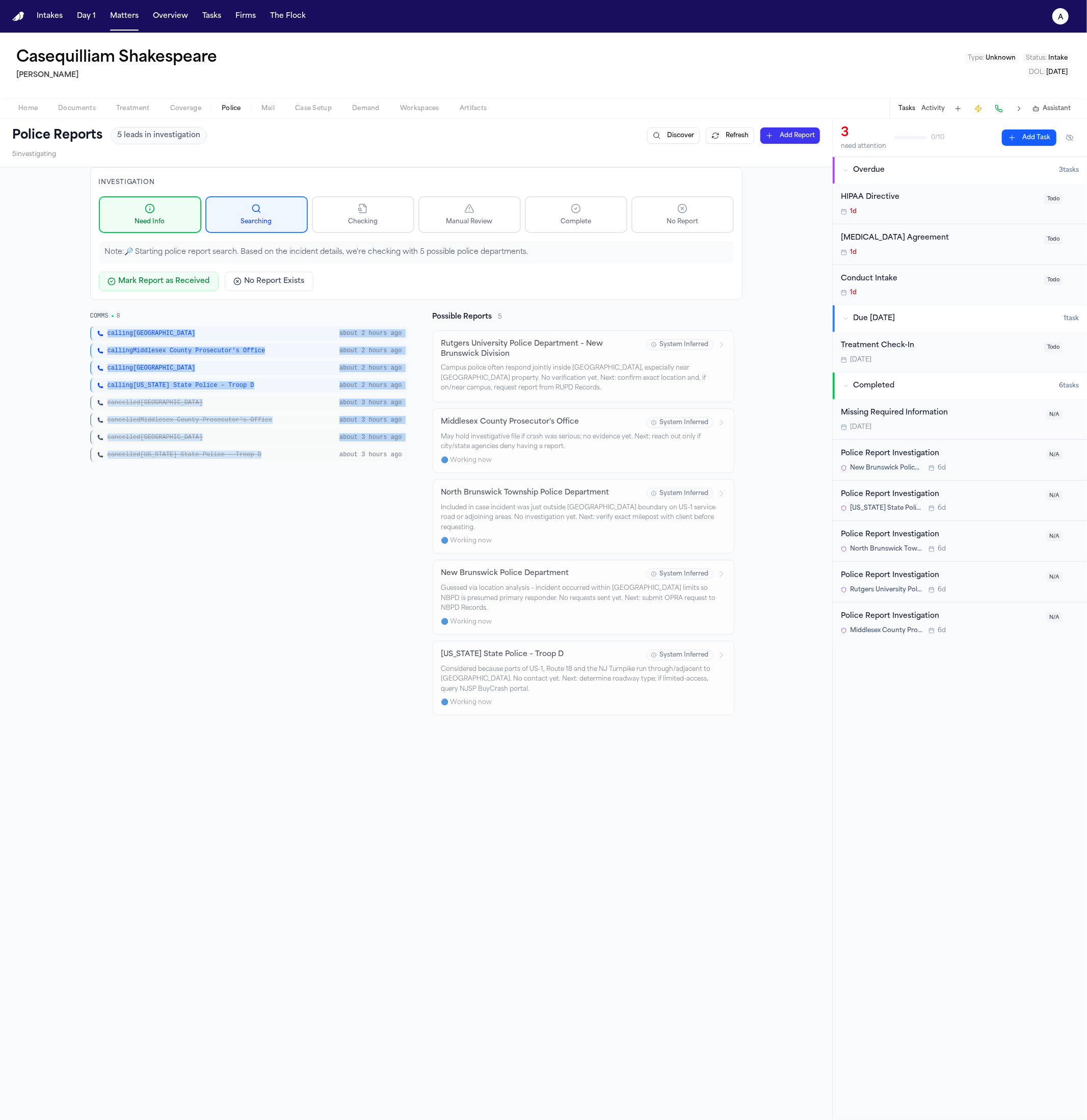
drag, startPoint x: 60, startPoint y: 323, endPoint x: 296, endPoint y: 573, distance: 343.8
click at [296, 573] on div "Investigation Need Info Searching Checking Manual Review Complete No Report Not…" at bounding box center [416, 702] width 832 height 1071
click at [296, 573] on div "COMMS 8 calling New Brunswick about 2 hours ago calling Middlesex County Prosec…" at bounding box center [248, 513] width 318 height 403
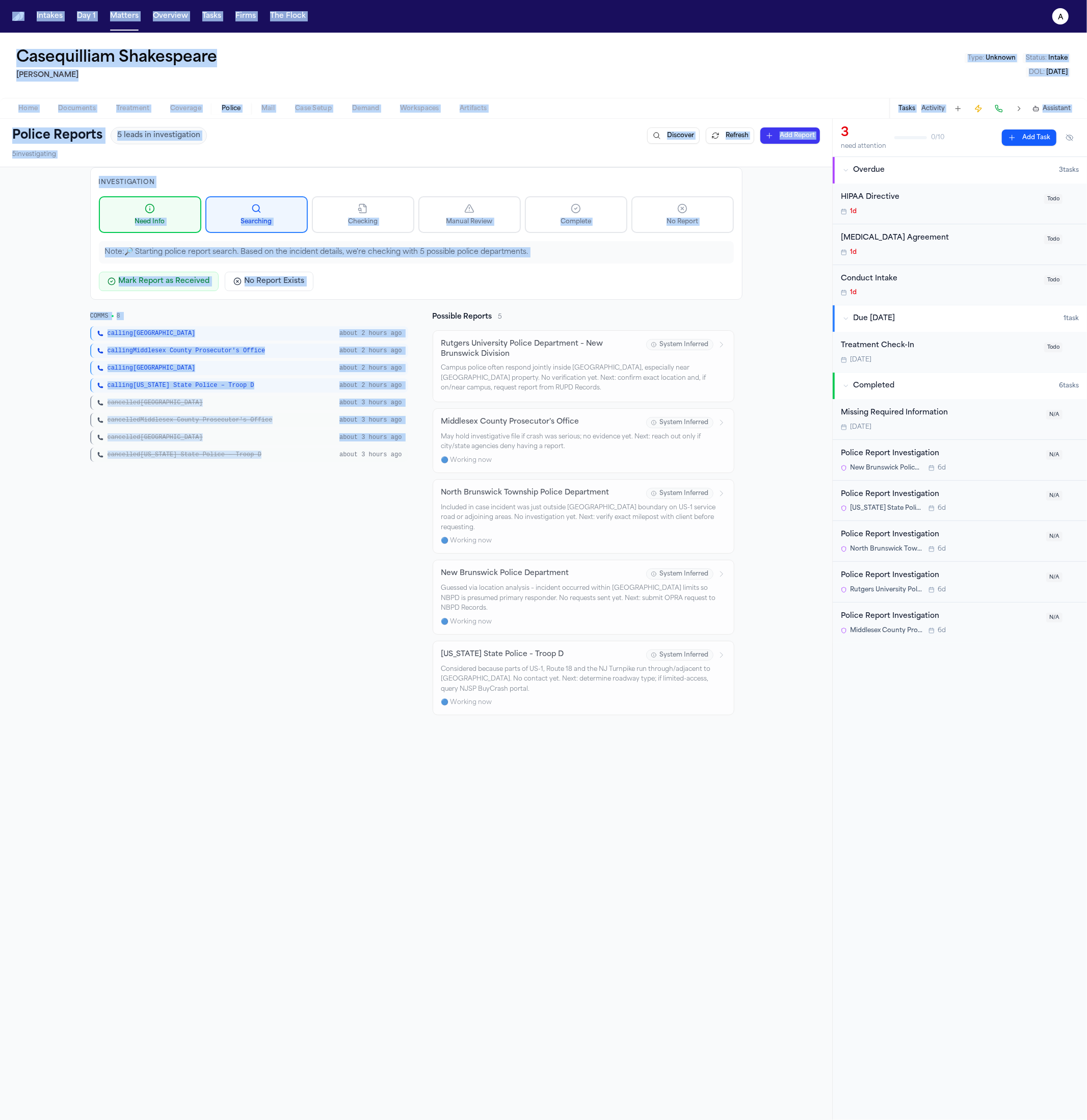
drag, startPoint x: 322, startPoint y: 585, endPoint x: -28, endPoint y: 313, distance: 443.3
click at [0, 313] on html "Intakes Day 1 Matters Overview Tasks Firms The Flock a Casequilliam Shakespeare…" at bounding box center [544, 560] width 1087 height 1120
click at [203, 435] on span "cancelled North Brunswick Township" at bounding box center [155, 438] width 95 height 9
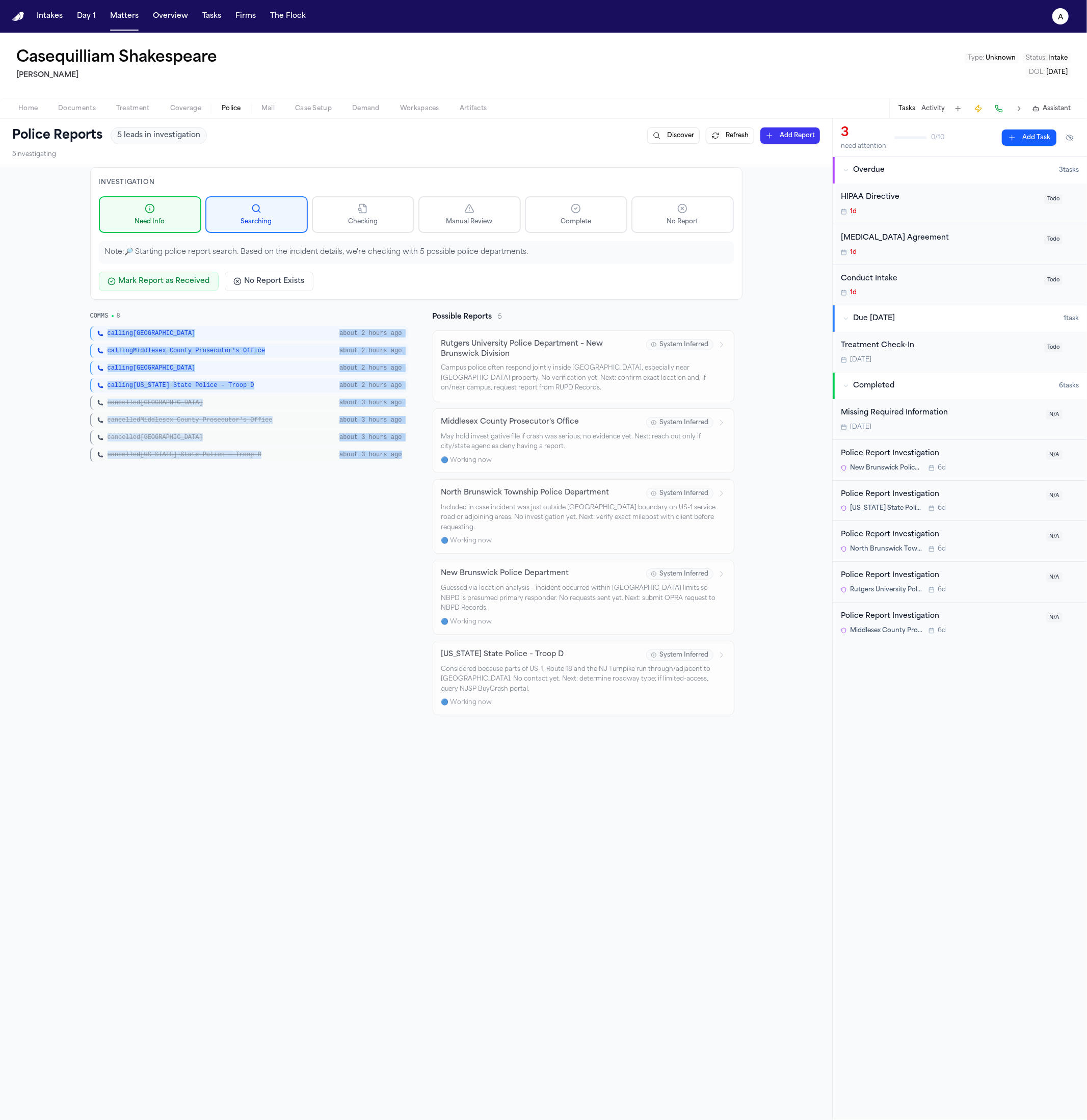
drag, startPoint x: 318, startPoint y: 435, endPoint x: 80, endPoint y: 339, distance: 256.6
click at [80, 339] on div "Investigation Need Info Searching Checking Manual Review Complete No Report Not…" at bounding box center [416, 702] width 832 height 1071
click at [74, 354] on div "Investigation Need Info Searching Checking Manual Review Complete No Report Not…" at bounding box center [416, 702] width 832 height 1071
drag, startPoint x: 77, startPoint y: 323, endPoint x: 366, endPoint y: 497, distance: 337.3
click at [366, 497] on div "Investigation Need Info Searching Checking Manual Review Complete No Report Not…" at bounding box center [416, 702] width 832 height 1071
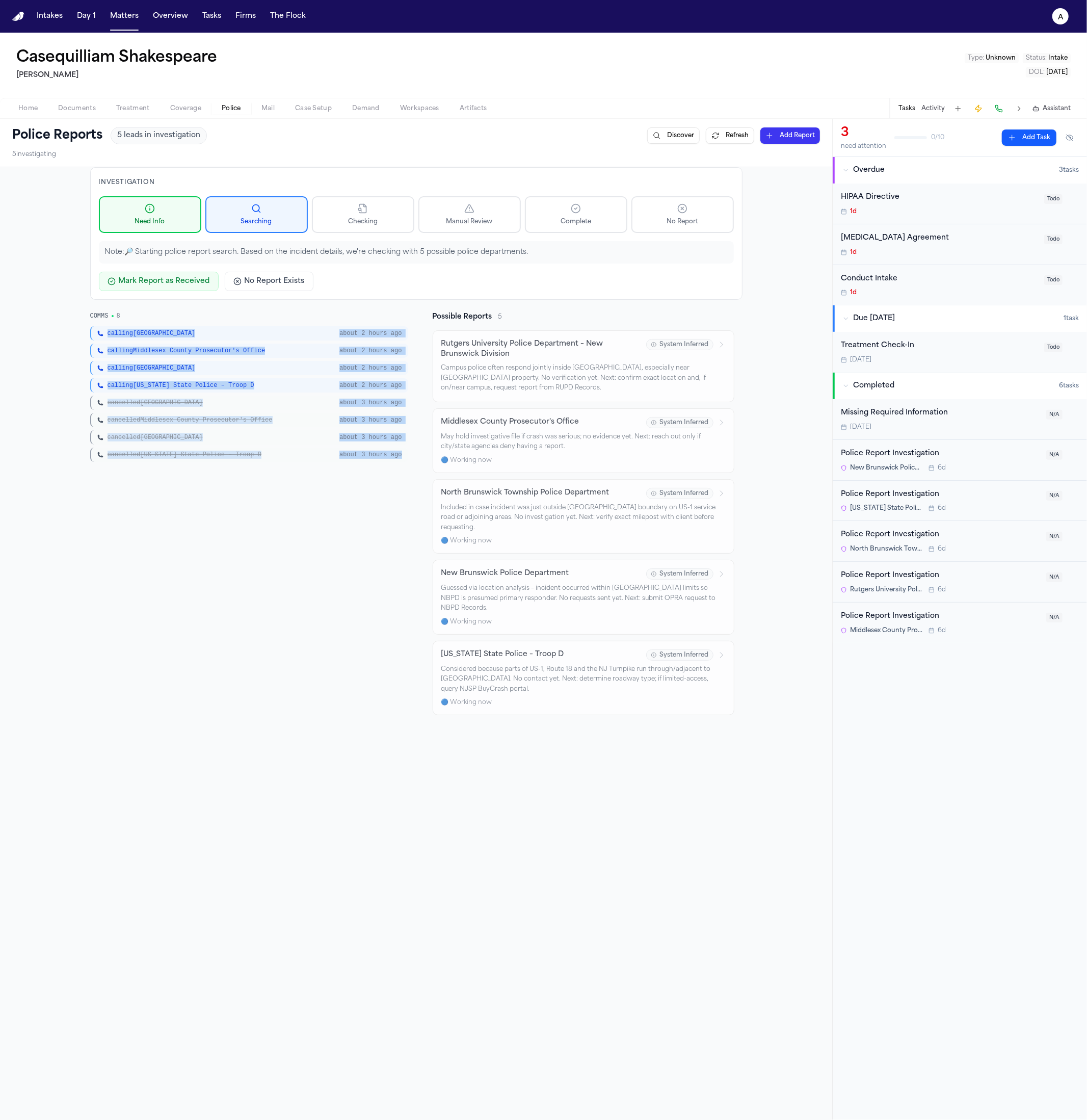
click at [366, 497] on div "COMMS 8 calling New Brunswick about 2 hours ago calling Middlesex County Prosec…" at bounding box center [248, 513] width 318 height 403
drag, startPoint x: 370, startPoint y: 498, endPoint x: 51, endPoint y: 317, distance: 366.8
click at [51, 316] on div "Investigation Need Info Searching Checking Manual Review Complete No Report Not…" at bounding box center [416, 702] width 832 height 1071
click at [186, 411] on div "calling New Brunswick about 2 hours ago calling Middlesex County Prosecutor's O…" at bounding box center [248, 394] width 318 height 135
drag, startPoint x: 368, startPoint y: 485, endPoint x: 23, endPoint y: 333, distance: 377.0
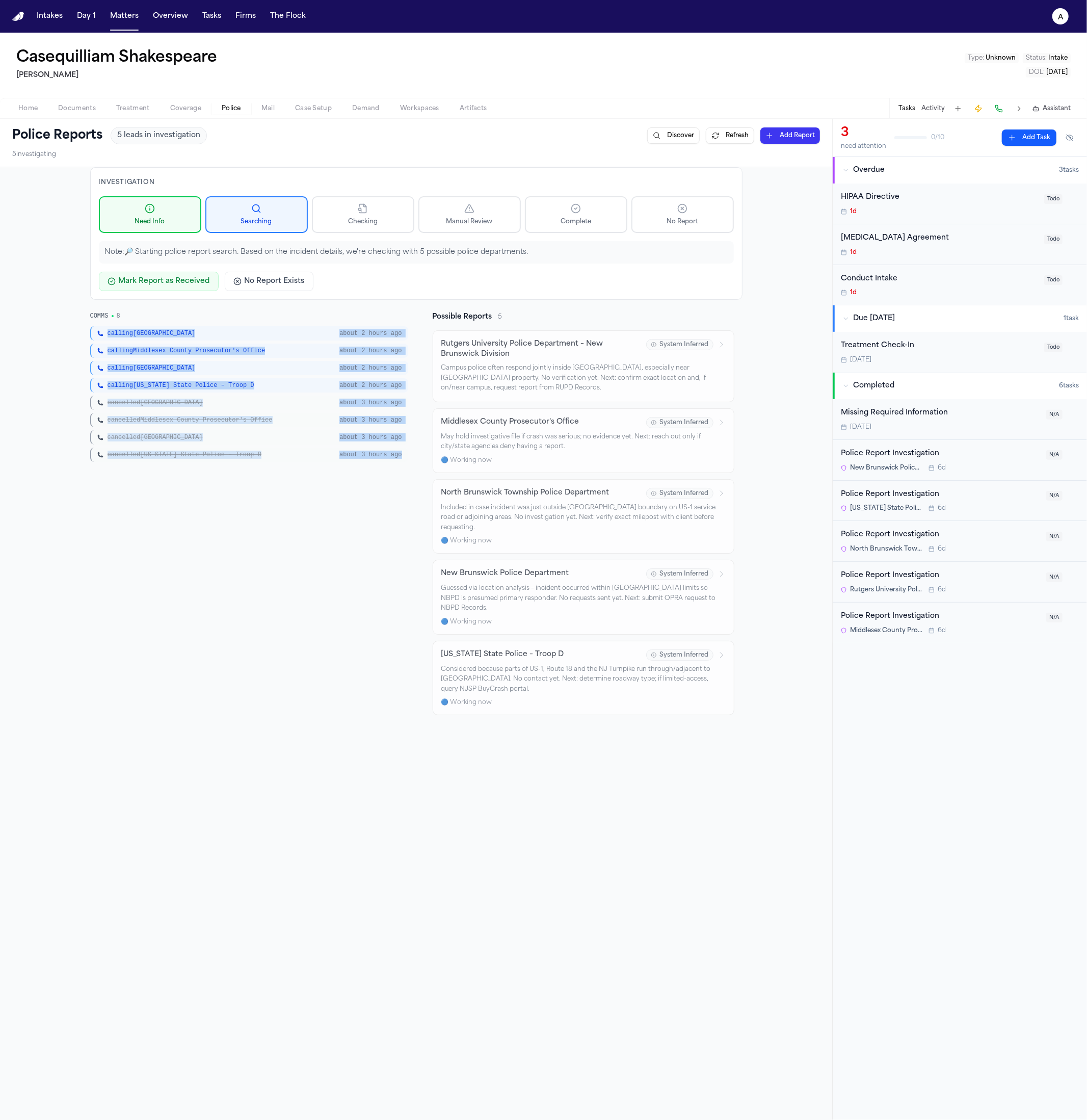
click at [18, 334] on div "Investigation Need Info Searching Checking Manual Review Complete No Report Not…" at bounding box center [416, 702] width 832 height 1071
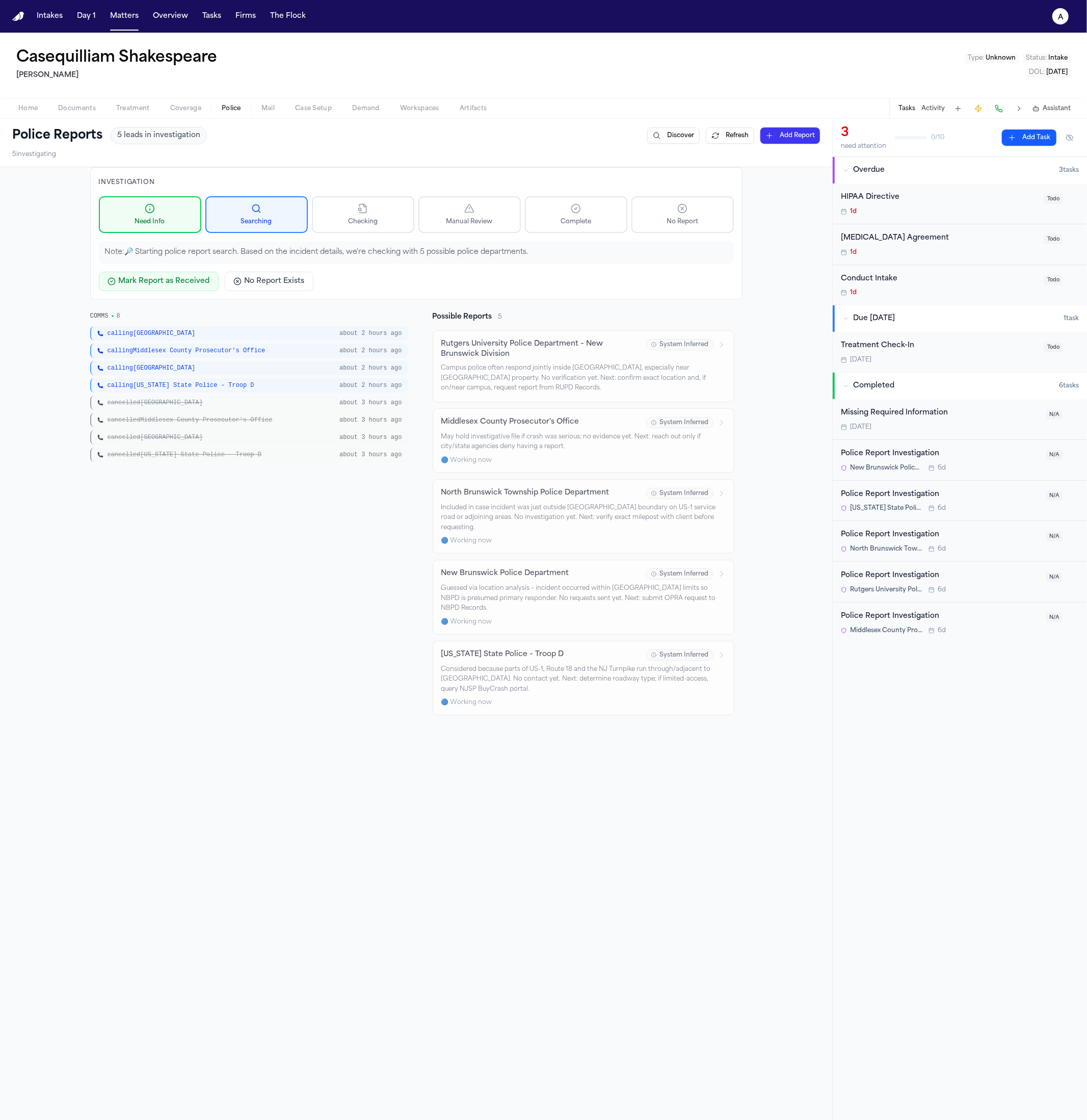
click at [165, 387] on span "calling New Jersey State Police – Troop D" at bounding box center [181, 385] width 146 height 9
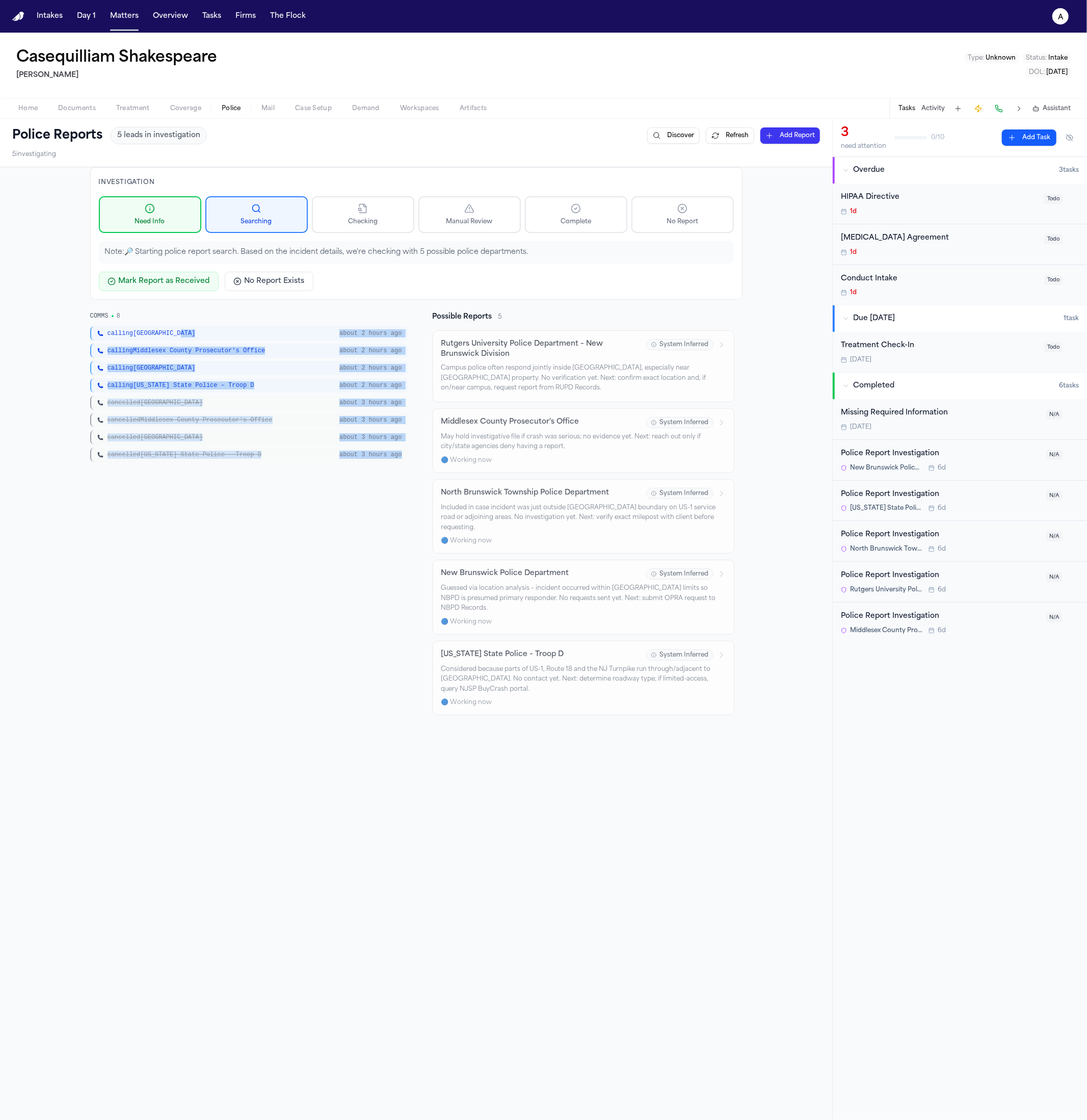
drag, startPoint x: 332, startPoint y: 525, endPoint x: 143, endPoint y: 368, distance: 245.7
click at [116, 337] on div "COMMS 8 calling New Brunswick about 2 hours ago calling Middlesex County Prosec…" at bounding box center [248, 513] width 318 height 403
click at [207, 480] on div "COMMS 8 calling New Brunswick about 2 hours ago calling Middlesex County Prosec…" at bounding box center [248, 513] width 318 height 403
drag, startPoint x: 360, startPoint y: 521, endPoint x: 42, endPoint y: 349, distance: 361.5
click at [42, 349] on div "Investigation Need Info Searching Checking Manual Review Complete No Report Not…" at bounding box center [416, 702] width 832 height 1071
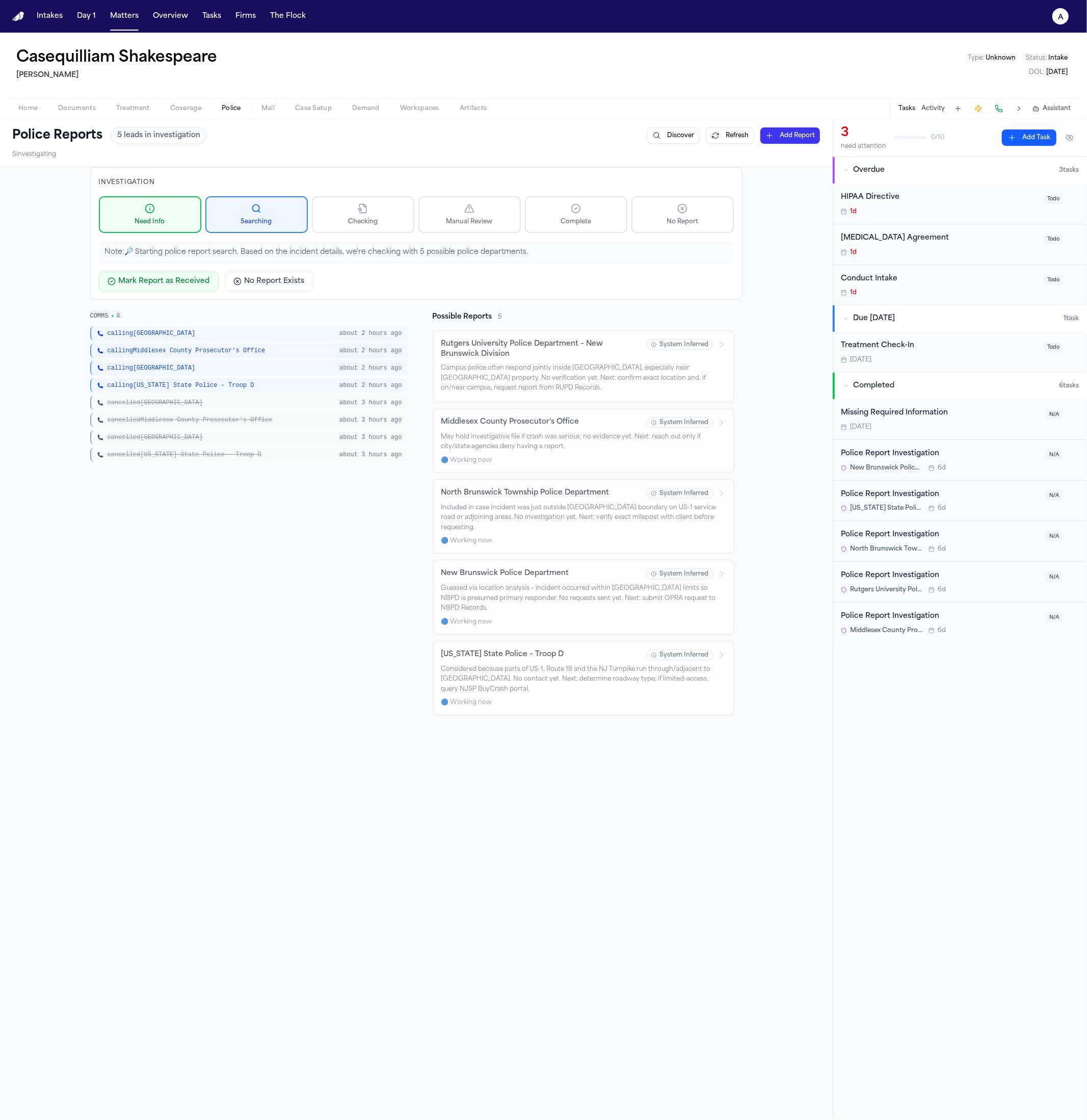
click at [271, 548] on div "COMMS 8 calling New Brunswick about 2 hours ago calling Middlesex County Prosec…" at bounding box center [248, 513] width 318 height 403
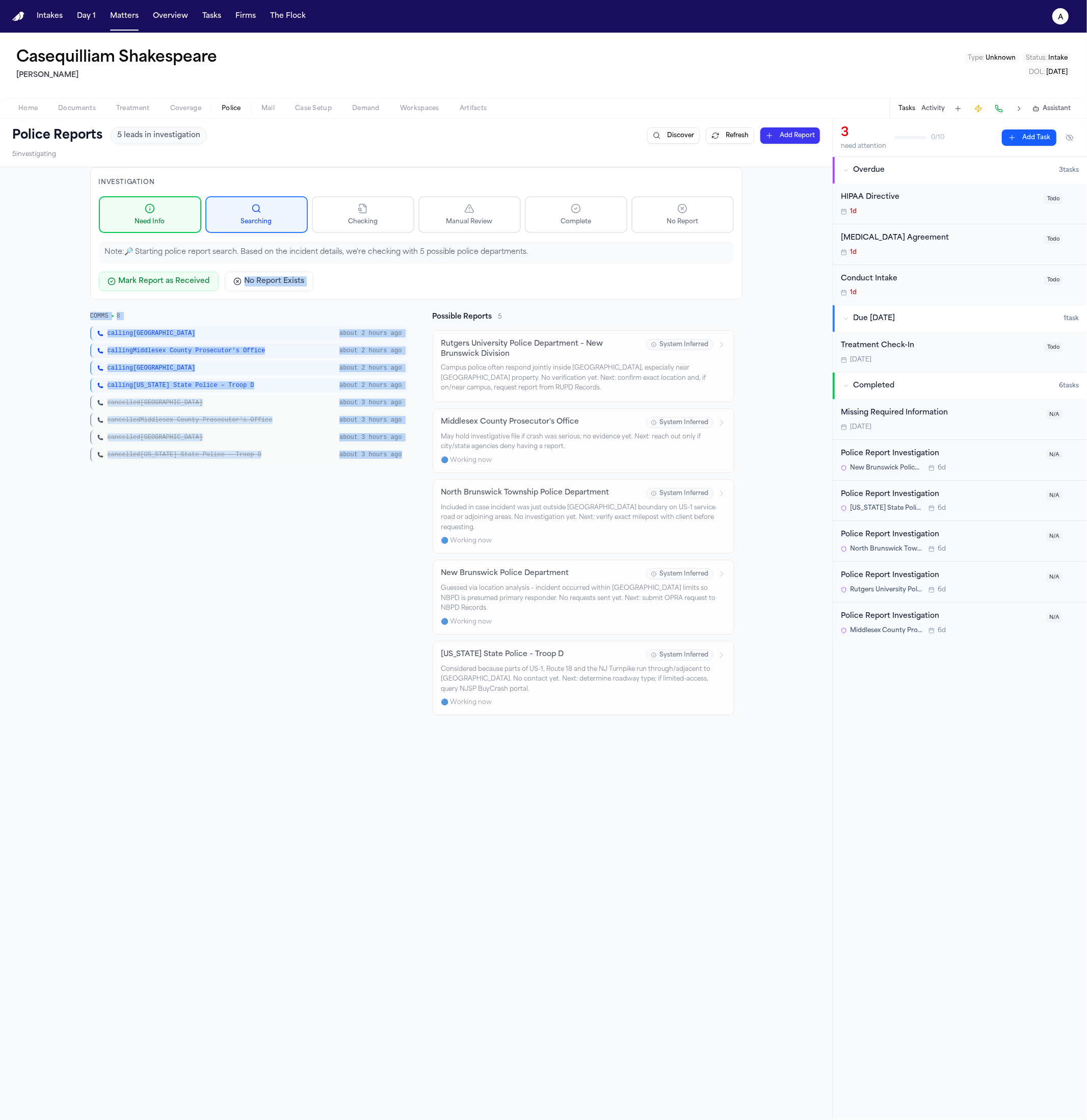
drag, startPoint x: 263, startPoint y: 389, endPoint x: 85, endPoint y: 313, distance: 193.5
click at [70, 294] on div "Investigation Need Info Searching Checking Manual Review Complete No Report Not…" at bounding box center [416, 702] width 832 height 1071
click at [253, 496] on div "COMMS 8 calling New Brunswick about 2 hours ago calling Middlesex County Prosec…" at bounding box center [248, 513] width 318 height 403
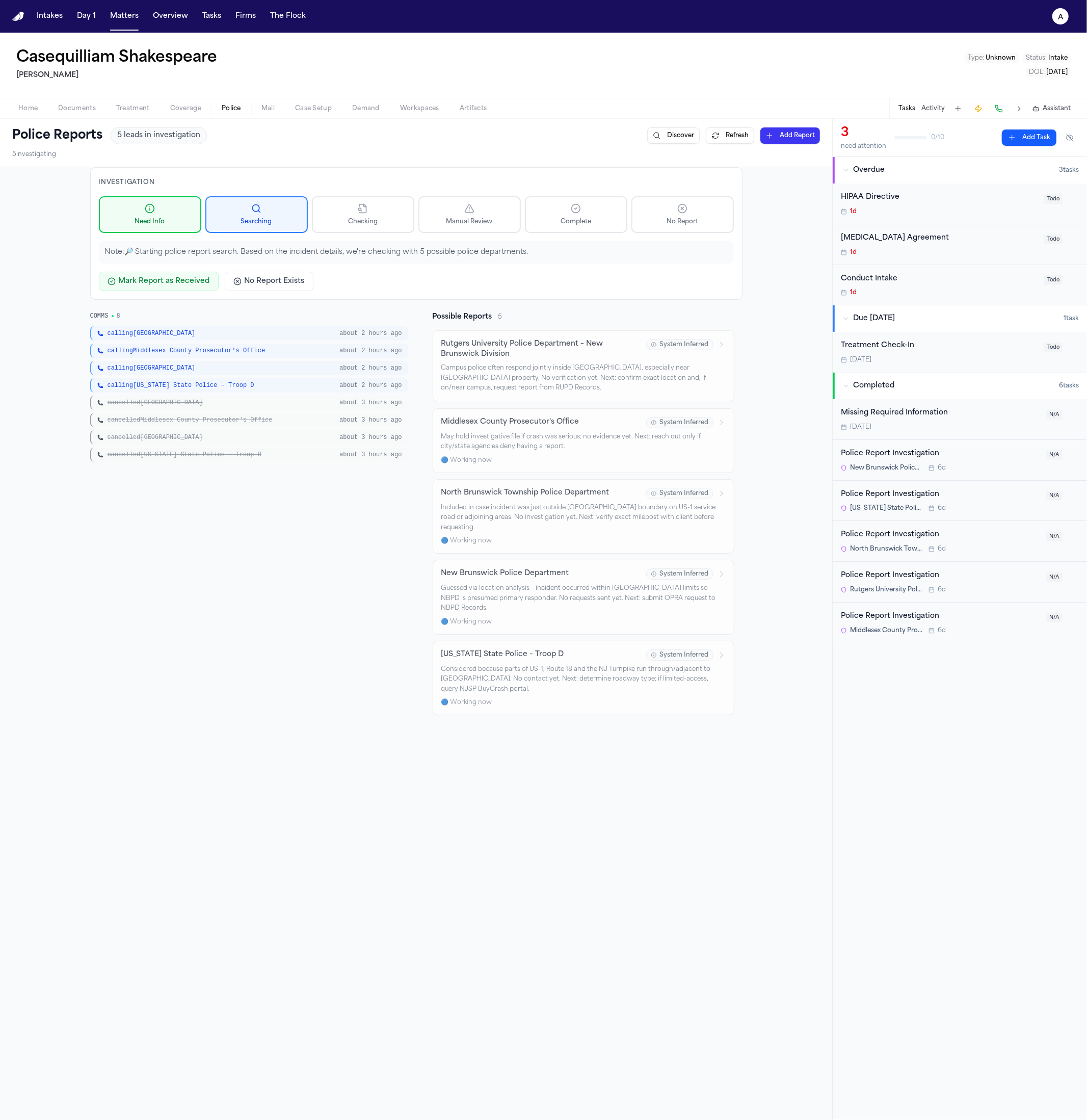
click at [270, 441] on div "cancelled North Brunswick Township about 3 hours ago" at bounding box center [248, 437] width 318 height 15
click at [226, 456] on span "cancelled New Jersey State Police – Troop D" at bounding box center [185, 455] width 154 height 9
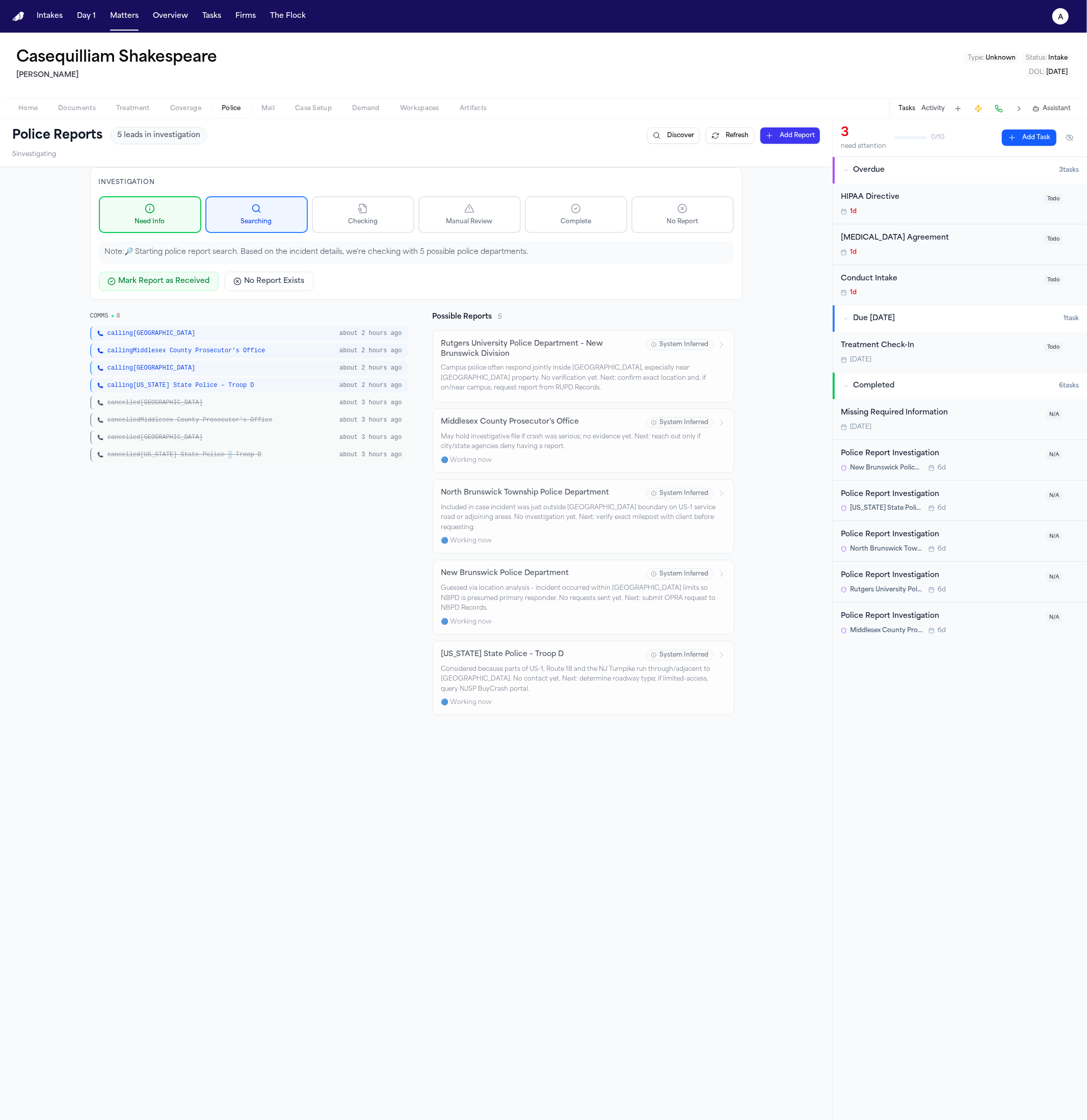
click at [226, 457] on span "cancelled New Jersey State Police – Troop D" at bounding box center [185, 455] width 154 height 9
click at [173, 384] on span "calling New Jersey State Police – Troop D" at bounding box center [181, 385] width 146 height 9
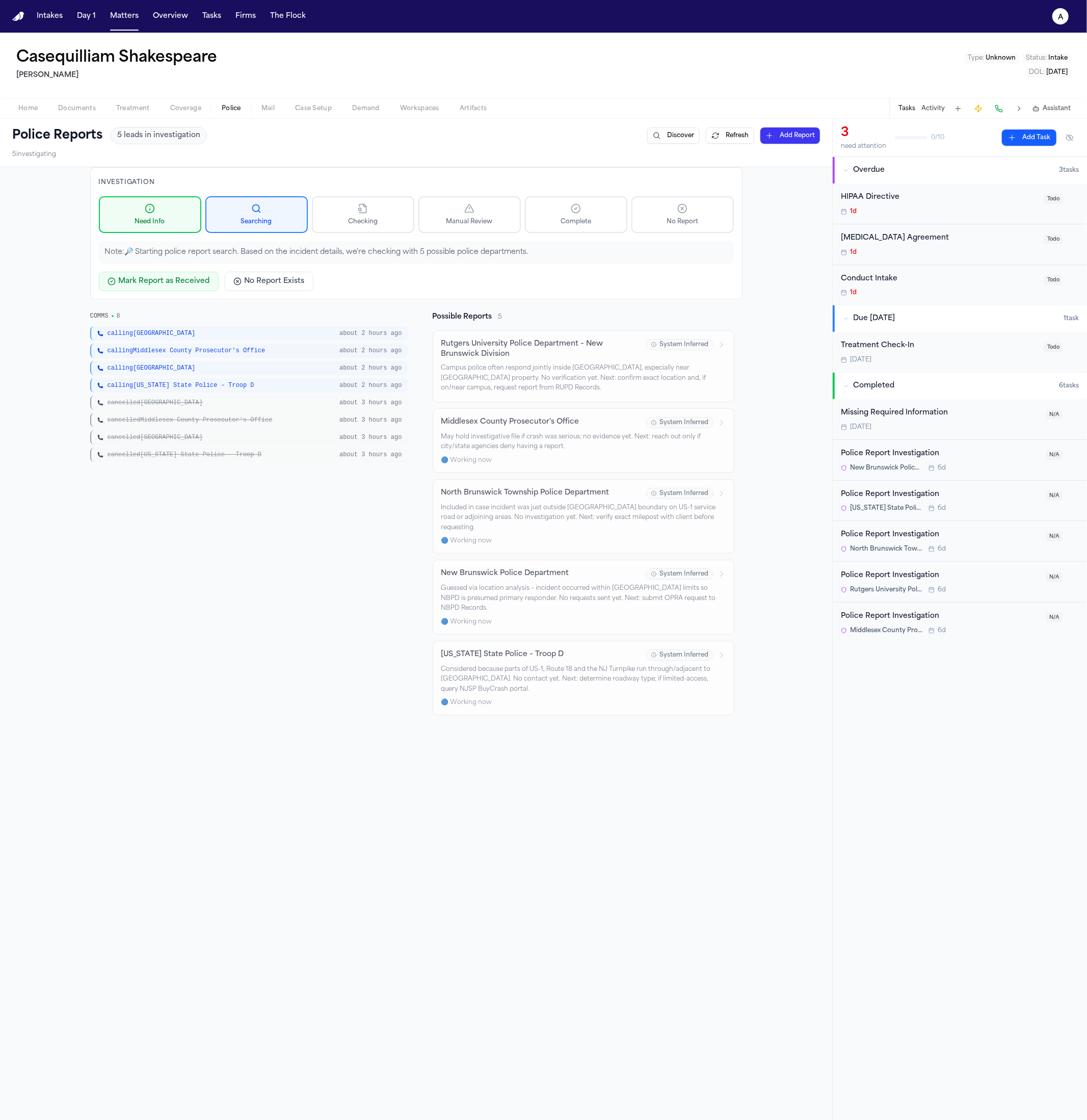
click at [187, 487] on div "COMMS 8 calling New Brunswick about 2 hours ago calling Middlesex County Prosec…" at bounding box center [248, 513] width 318 height 403
drag, startPoint x: 359, startPoint y: 389, endPoint x: 76, endPoint y: 319, distance: 291.5
click at [32, 315] on div "Investigation Need Info Searching Checking Manual Review Complete No Report Not…" at bounding box center [416, 702] width 832 height 1071
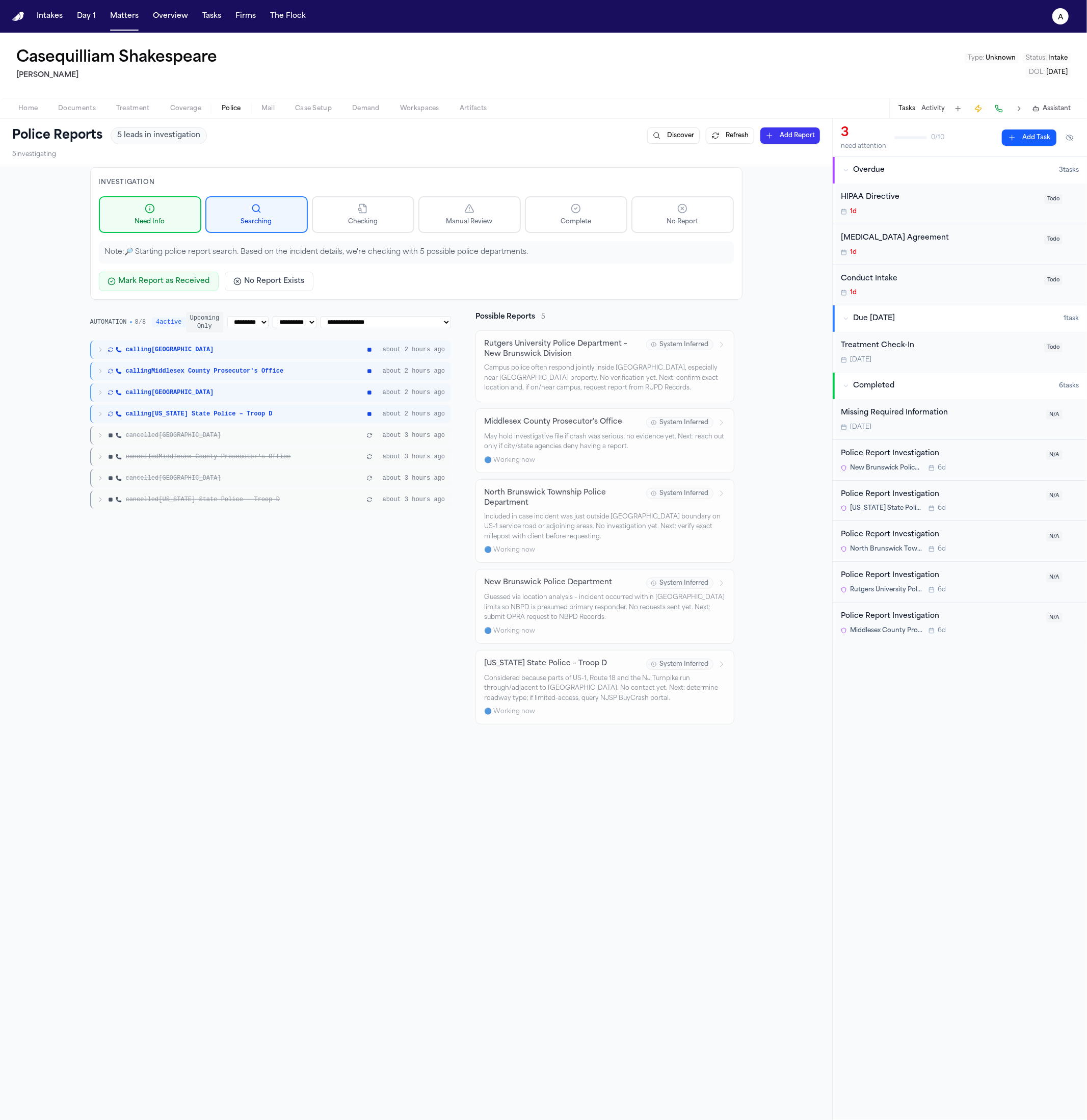
click at [256, 359] on div "calling New Brunswick about 2 hours ago calling Middlesex County Prosecutor's O…" at bounding box center [270, 425] width 361 height 168
click at [205, 416] on span "calling New Jersey State Police – Troop D" at bounding box center [199, 414] width 146 height 9
click at [199, 475] on div "Status: call_in_progress Type: call Est. Duration: 5 min Workflow ID: scheduled…" at bounding box center [277, 453] width 349 height 57
click at [206, 408] on div "calling New Jersey State Police – Troop D about 2 hours ago" at bounding box center [270, 414] width 361 height 18
click at [208, 389] on span "calling North Brunswick Township" at bounding box center [169, 393] width 88 height 9
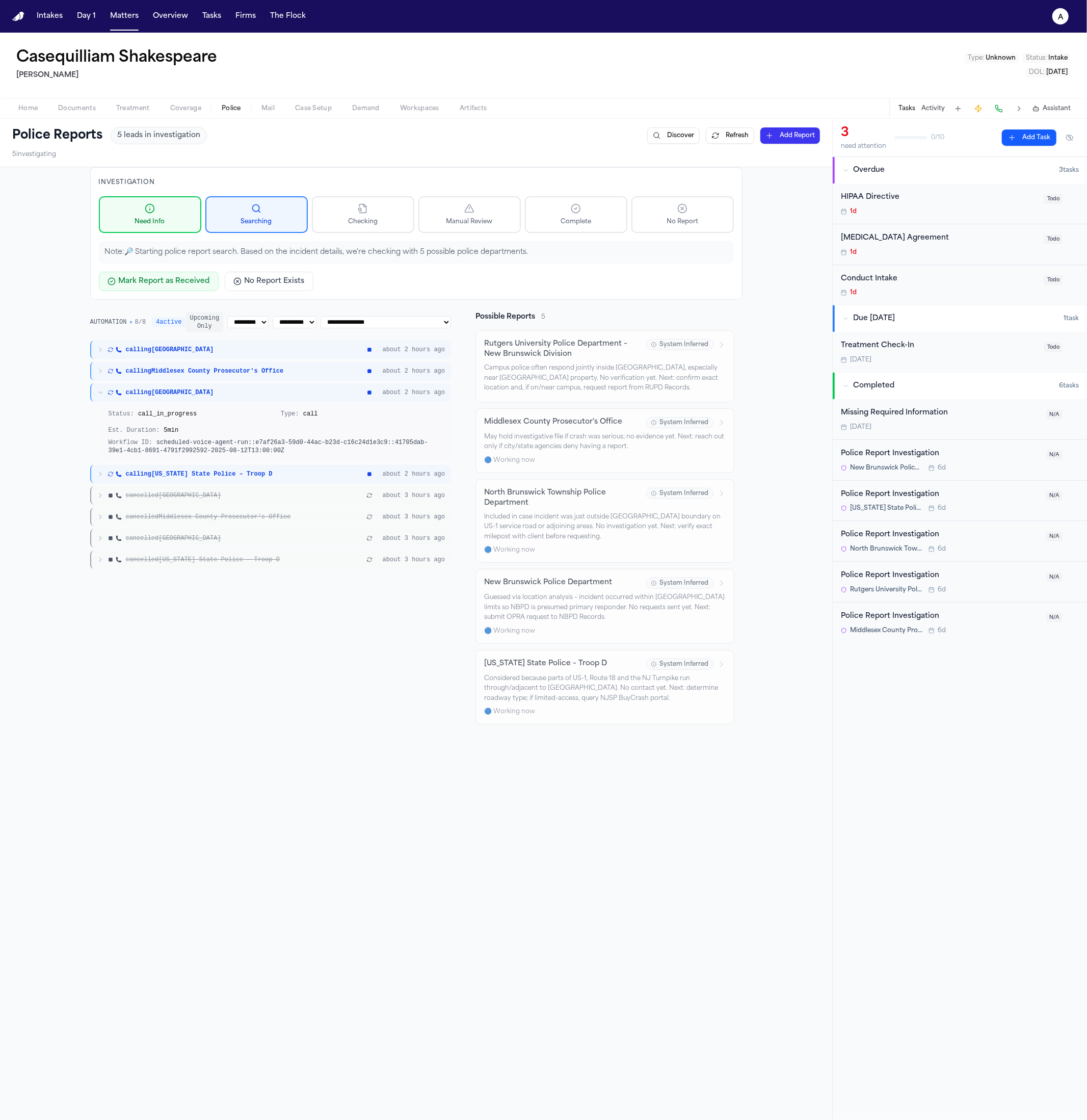
click at [208, 389] on span "calling North Brunswick Township" at bounding box center [169, 393] width 88 height 9
click at [209, 380] on div "calling New Brunswick about 2 hours ago calling Middlesex County Prosecutor's O…" at bounding box center [270, 425] width 361 height 168
click at [212, 365] on div "calling Middlesex County Prosecutor's Office about 2 hours ago" at bounding box center [270, 371] width 361 height 18
click at [195, 356] on div "calling New Brunswick about 2 hours ago" at bounding box center [270, 349] width 361 height 18
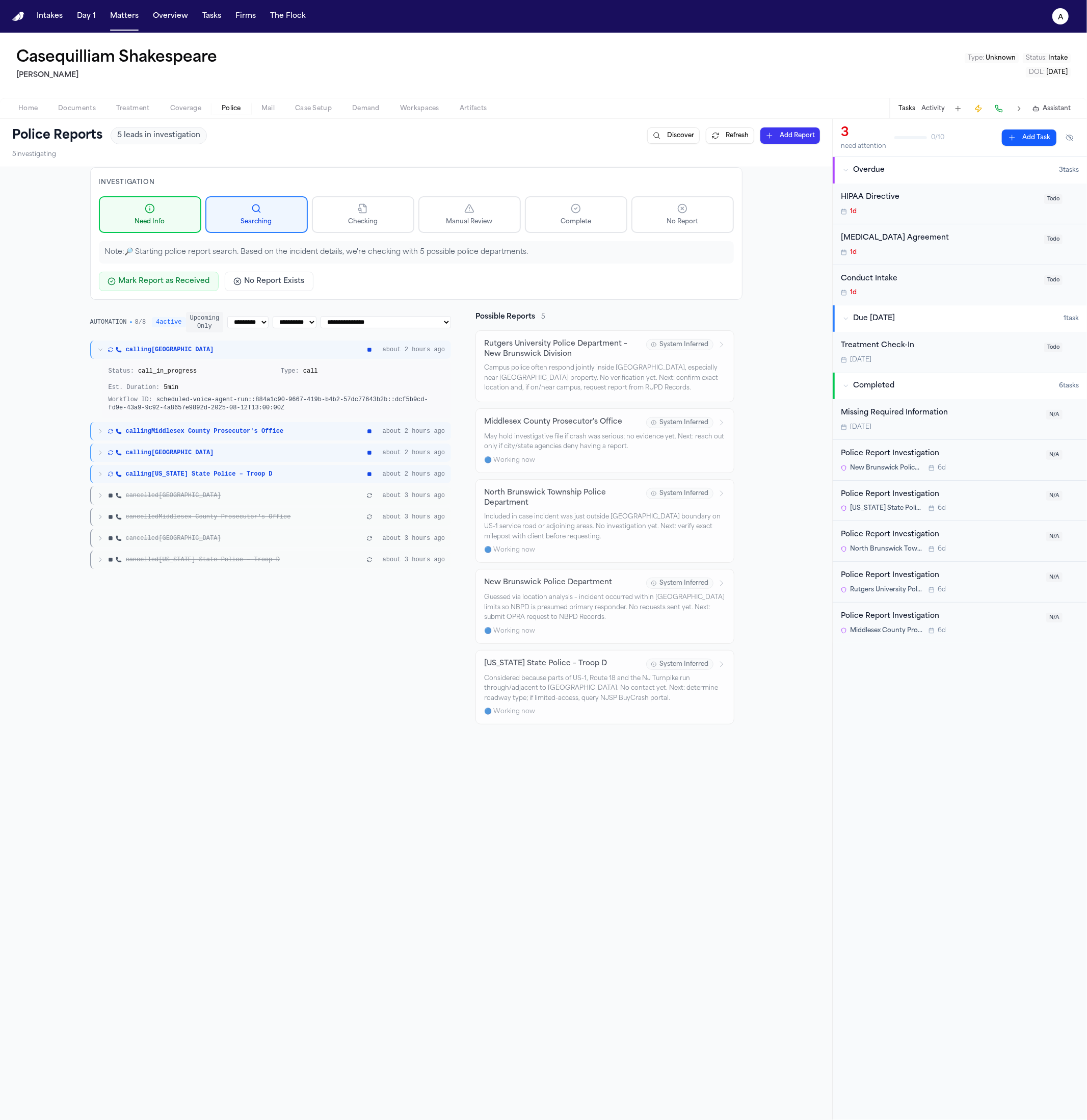
click at [193, 350] on span "calling New Brunswick" at bounding box center [169, 350] width 88 height 9
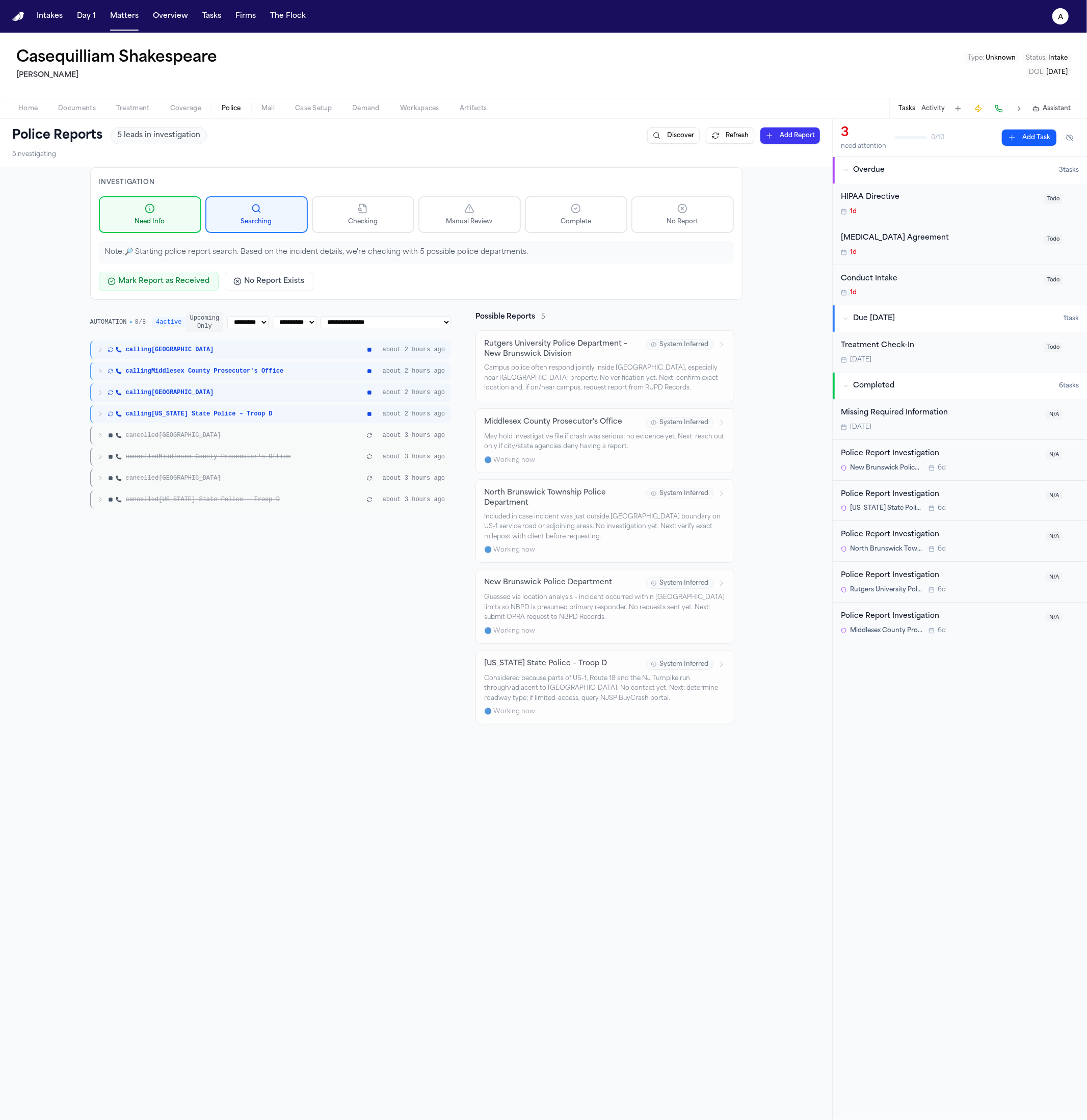
click at [202, 412] on span "calling New Jersey State Police – Troop D" at bounding box center [199, 414] width 146 height 9
drag, startPoint x: 204, startPoint y: 410, endPoint x: 208, endPoint y: 406, distance: 5.7
click at [204, 410] on div "calling New Jersey State Police – Troop D about 2 hours ago" at bounding box center [270, 414] width 361 height 18
click at [211, 396] on div "calling North Brunswick Township about 2 hours ago" at bounding box center [270, 392] width 361 height 18
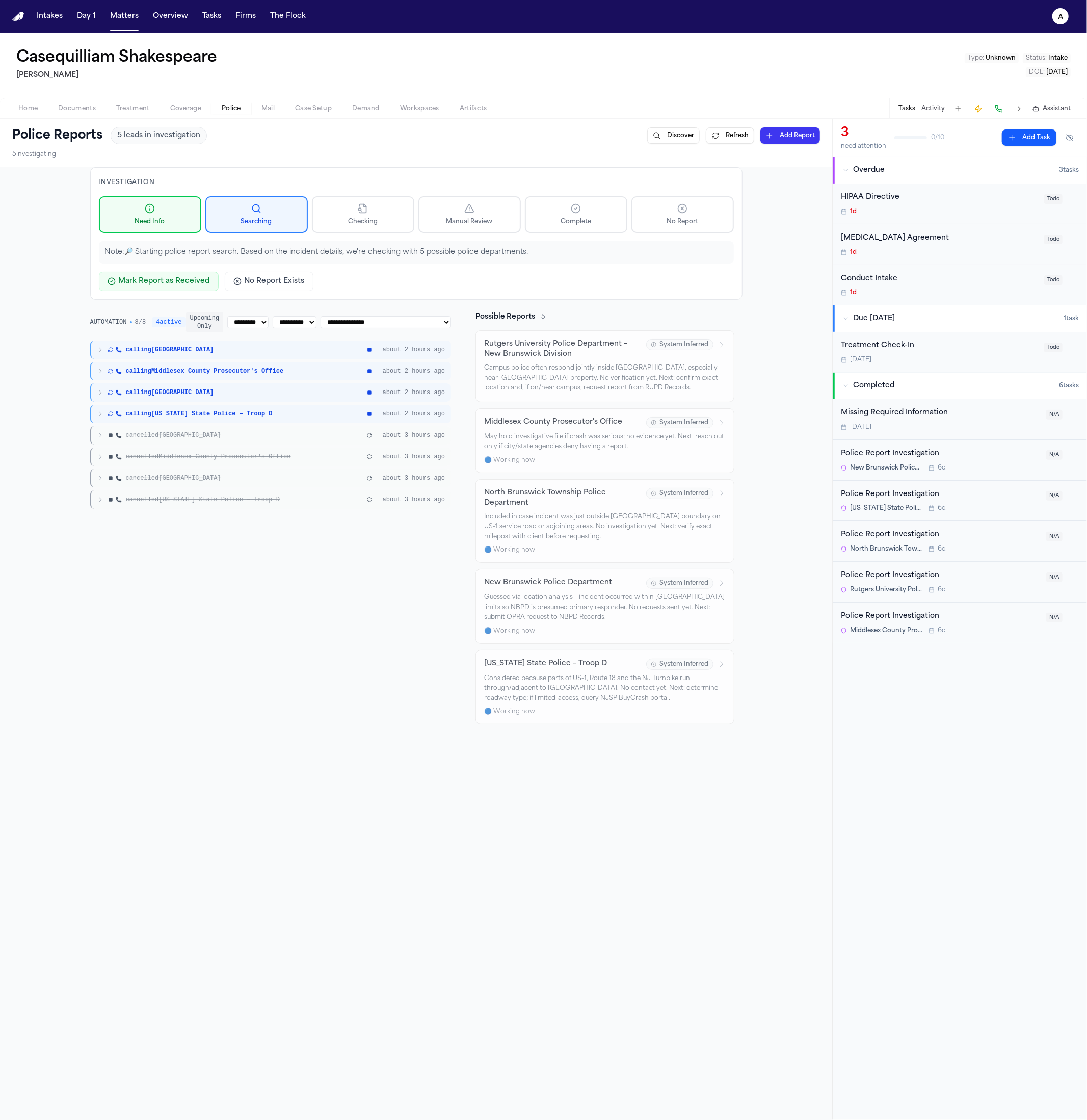
click at [203, 372] on span "calling Middlesex County Prosecutor's Office" at bounding box center [205, 372] width 158 height 9
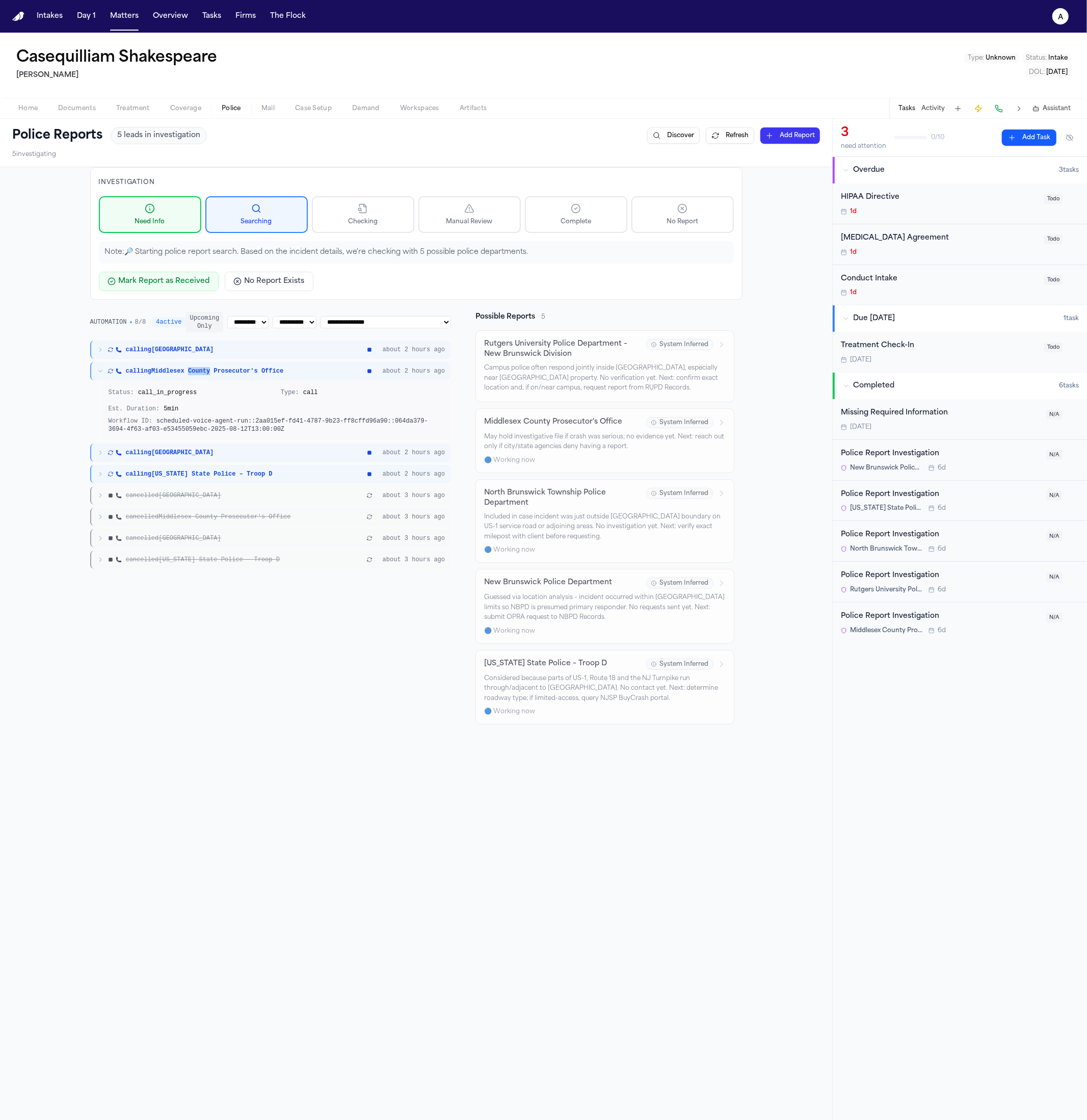
click at [203, 372] on span "calling Middlesex County Prosecutor's Office" at bounding box center [205, 372] width 158 height 9
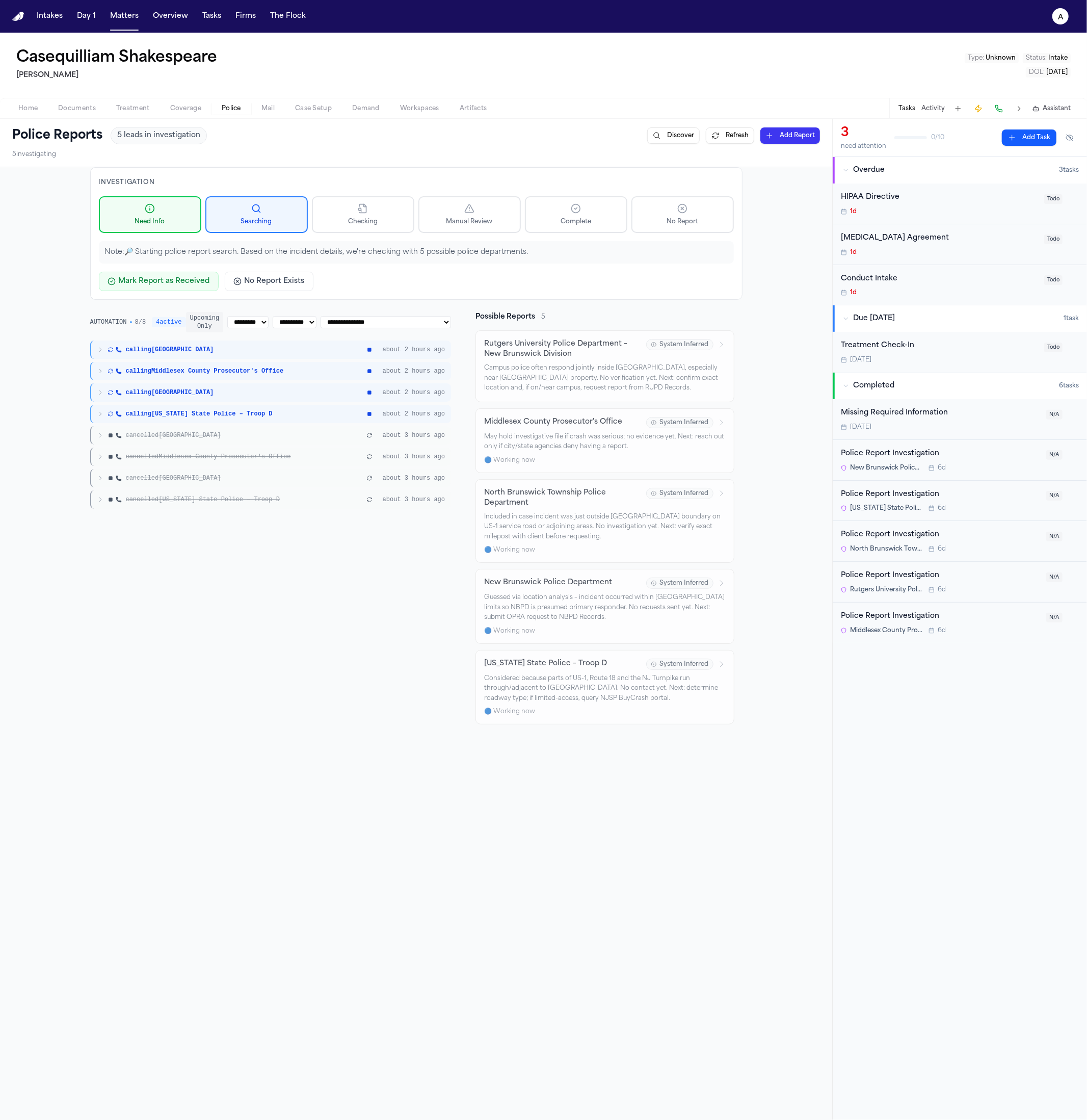
click at [187, 337] on div "**********" at bounding box center [270, 410] width 361 height 197
click at [184, 347] on span "calling New Brunswick" at bounding box center [169, 350] width 88 height 9
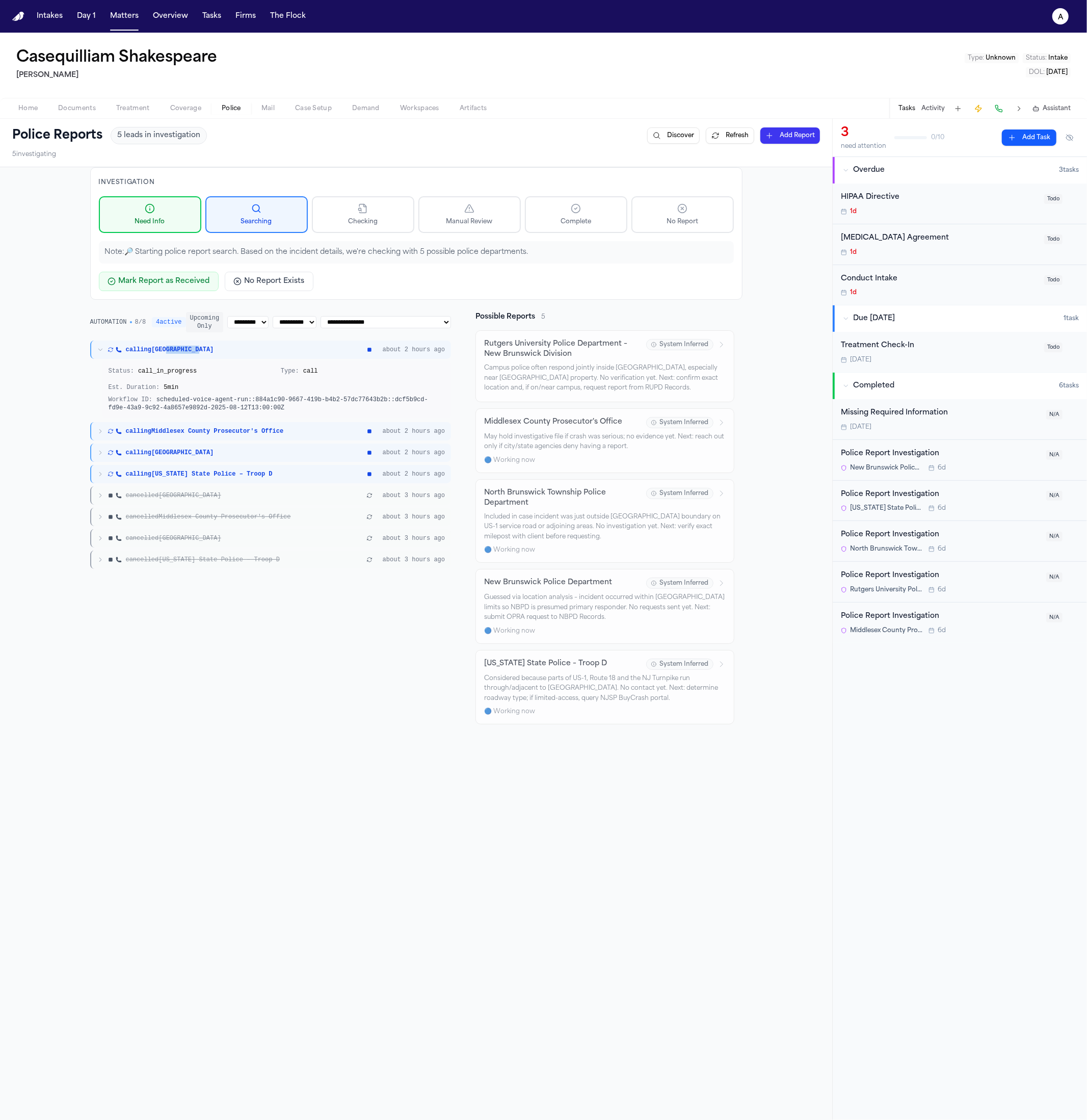
click at [184, 347] on span "calling New Brunswick" at bounding box center [169, 350] width 88 height 9
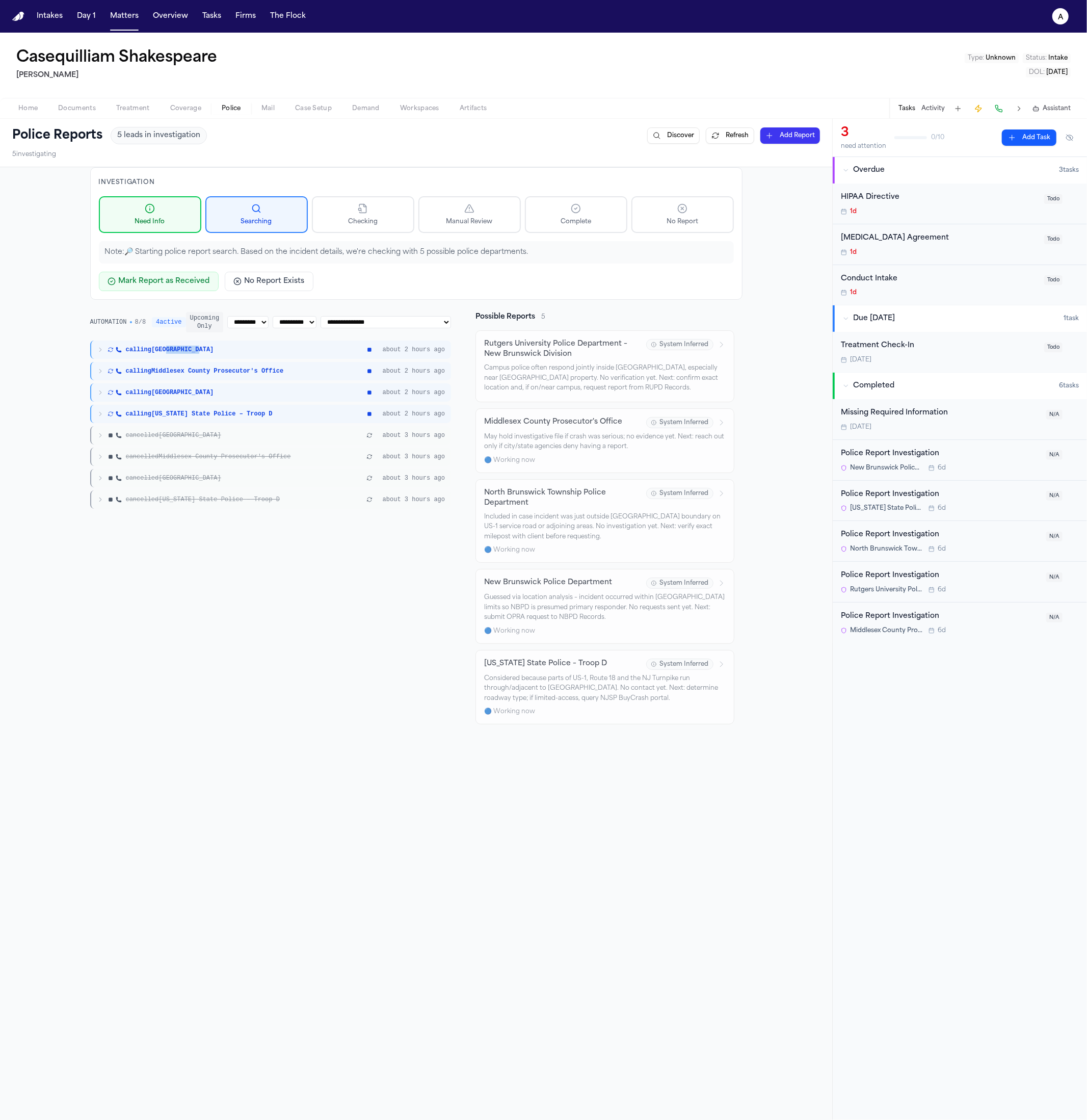
click at [185, 356] on div "calling New Brunswick about 2 hours ago" at bounding box center [270, 349] width 361 height 18
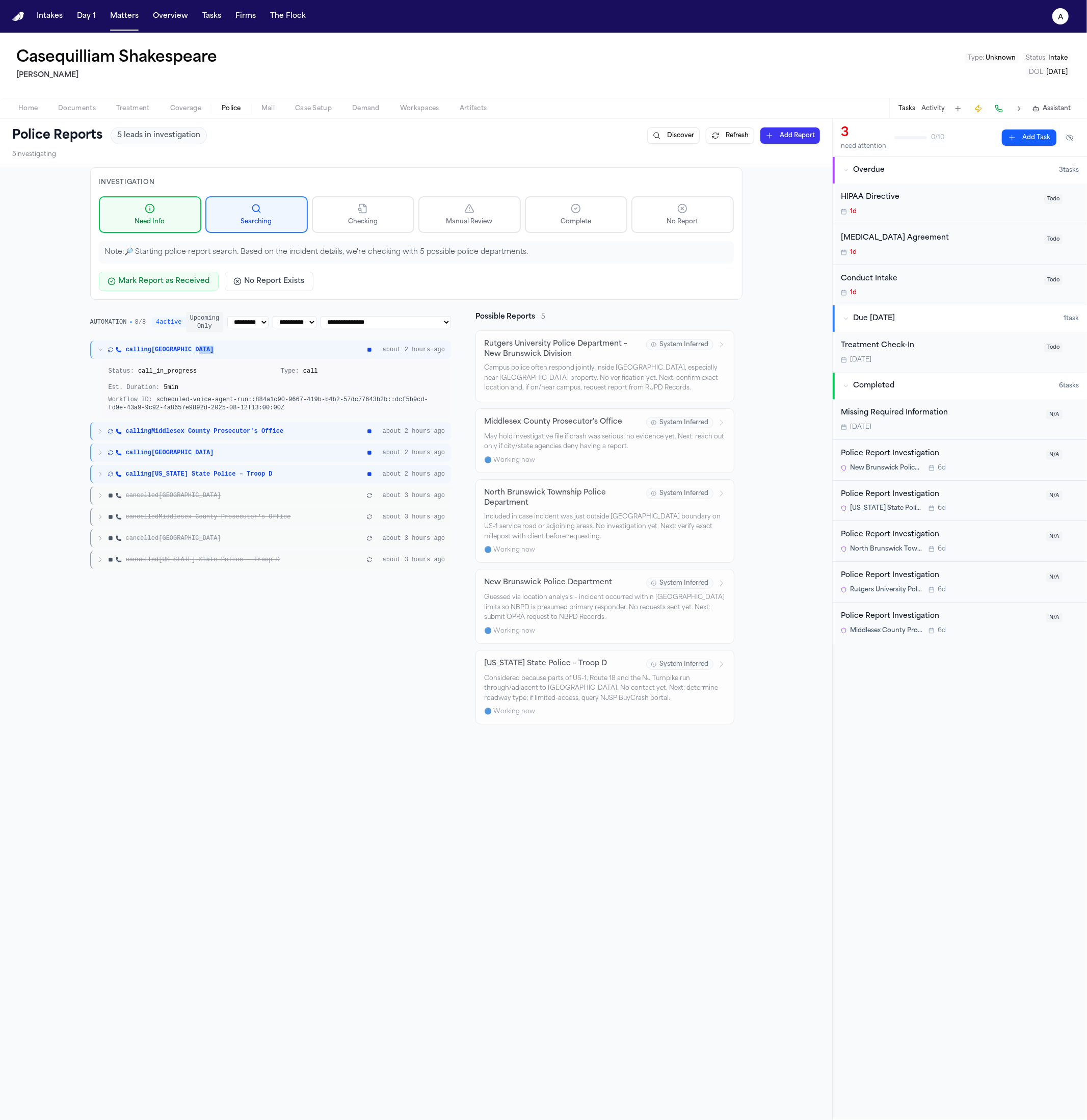
click at [185, 356] on div "calling New Brunswick about 2 hours ago" at bounding box center [270, 349] width 361 height 18
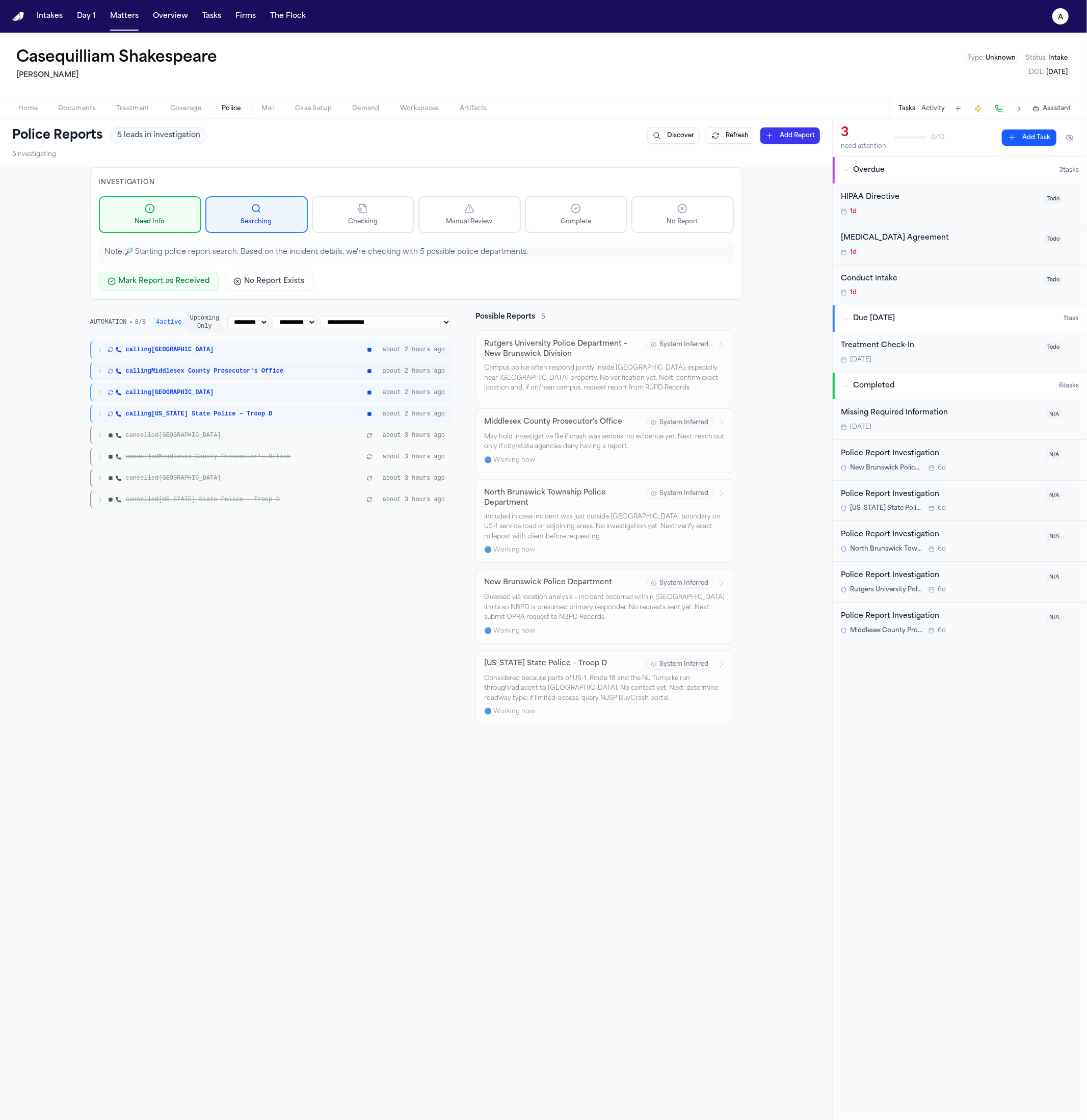
click at [196, 401] on div "calling North Brunswick Township about 2 hours ago" at bounding box center [270, 392] width 361 height 18
click at [196, 402] on div "calling North Brunswick Township about 2 hours ago Status: call_in_progress Typ…" at bounding box center [270, 422] width 361 height 77
click at [153, 374] on span "calling Middlesex County Prosecutor's Office" at bounding box center [205, 372] width 158 height 9
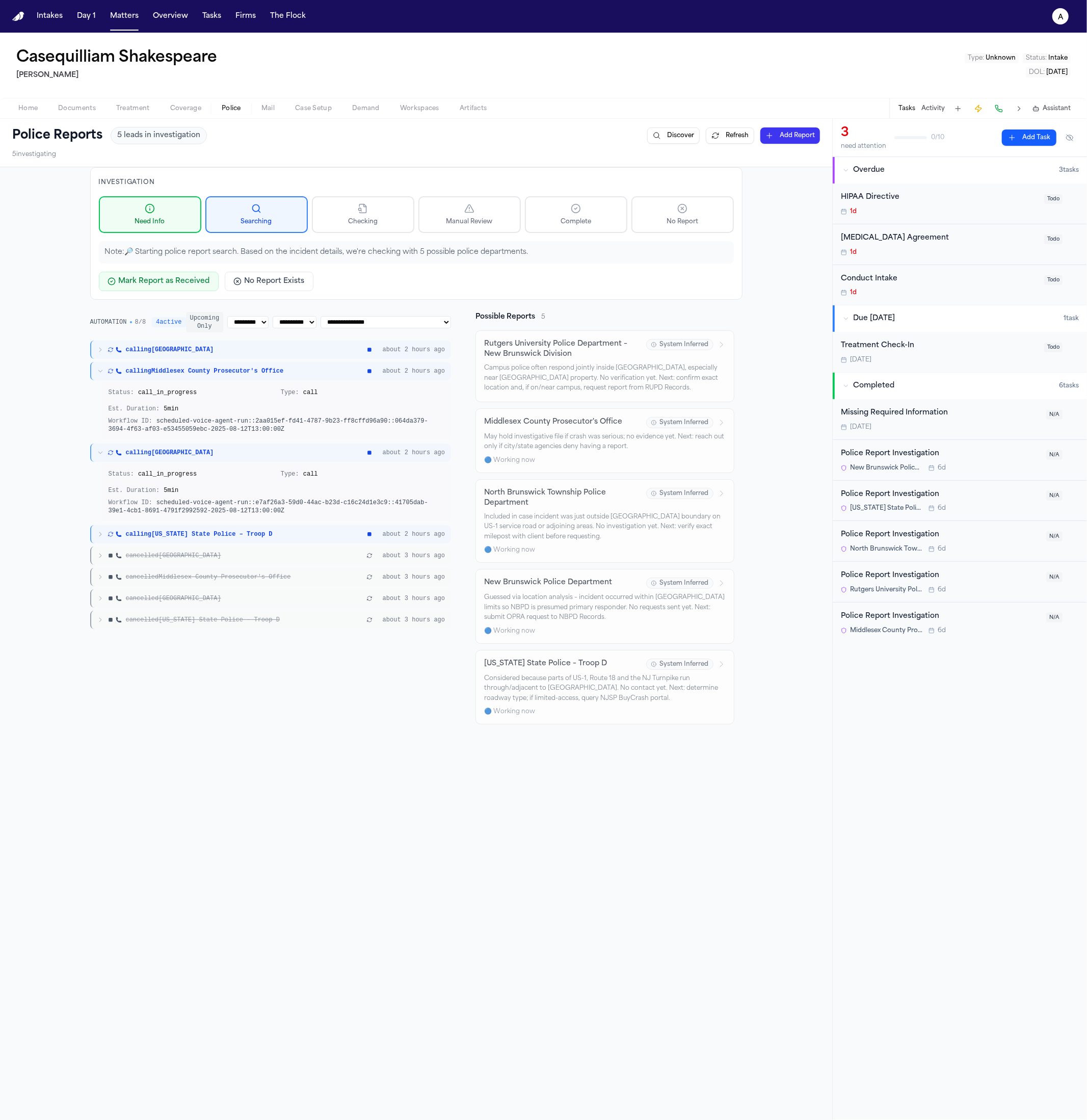
click at [151, 387] on div "Status: call_in_progress Type: call Est. Duration: 5 min Workflow ID: scheduled…" at bounding box center [277, 410] width 349 height 57
click at [153, 399] on div "Status: call_in_progress Type: call Est. Duration: 5 min" at bounding box center [276, 401] width 336 height 25
click at [154, 369] on span "calling Middlesex County Prosecutor's Office" at bounding box center [205, 372] width 158 height 9
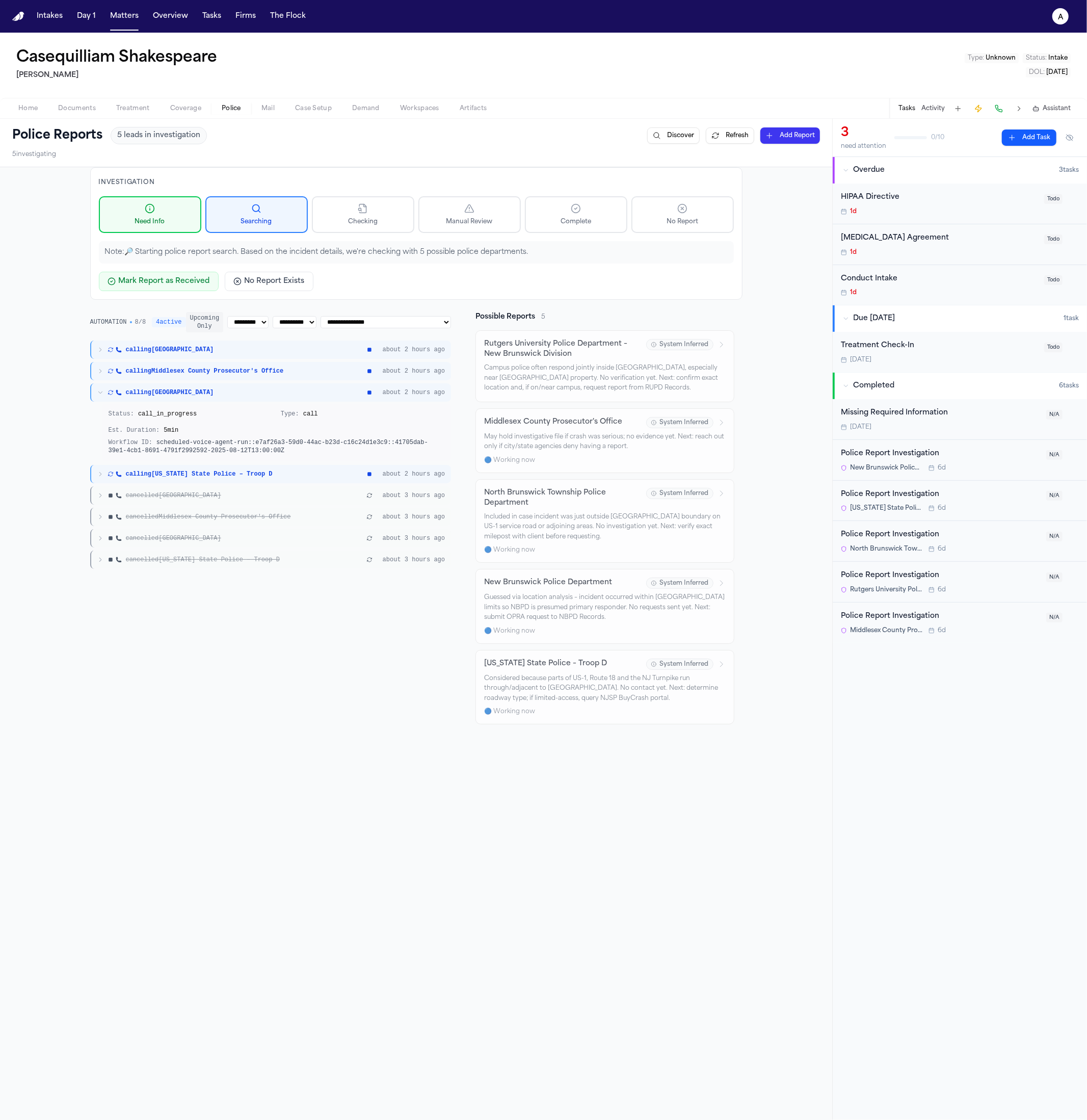
click at [156, 354] on div "calling New Brunswick about 2 hours ago" at bounding box center [270, 349] width 361 height 18
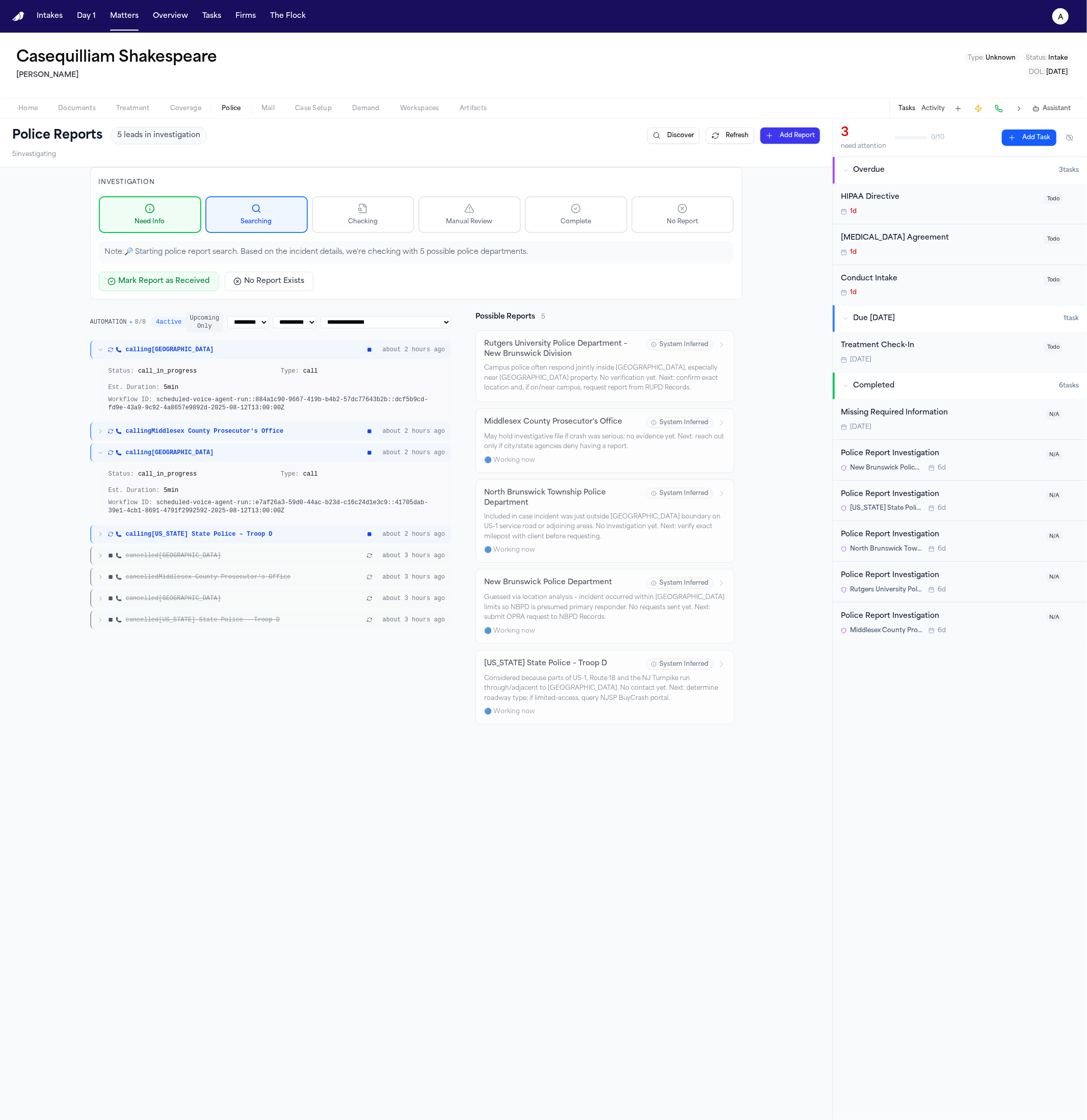
click at [170, 435] on div "calling Middlesex County Prosecutor's Office about 2 hours ago" at bounding box center [270, 431] width 361 height 18
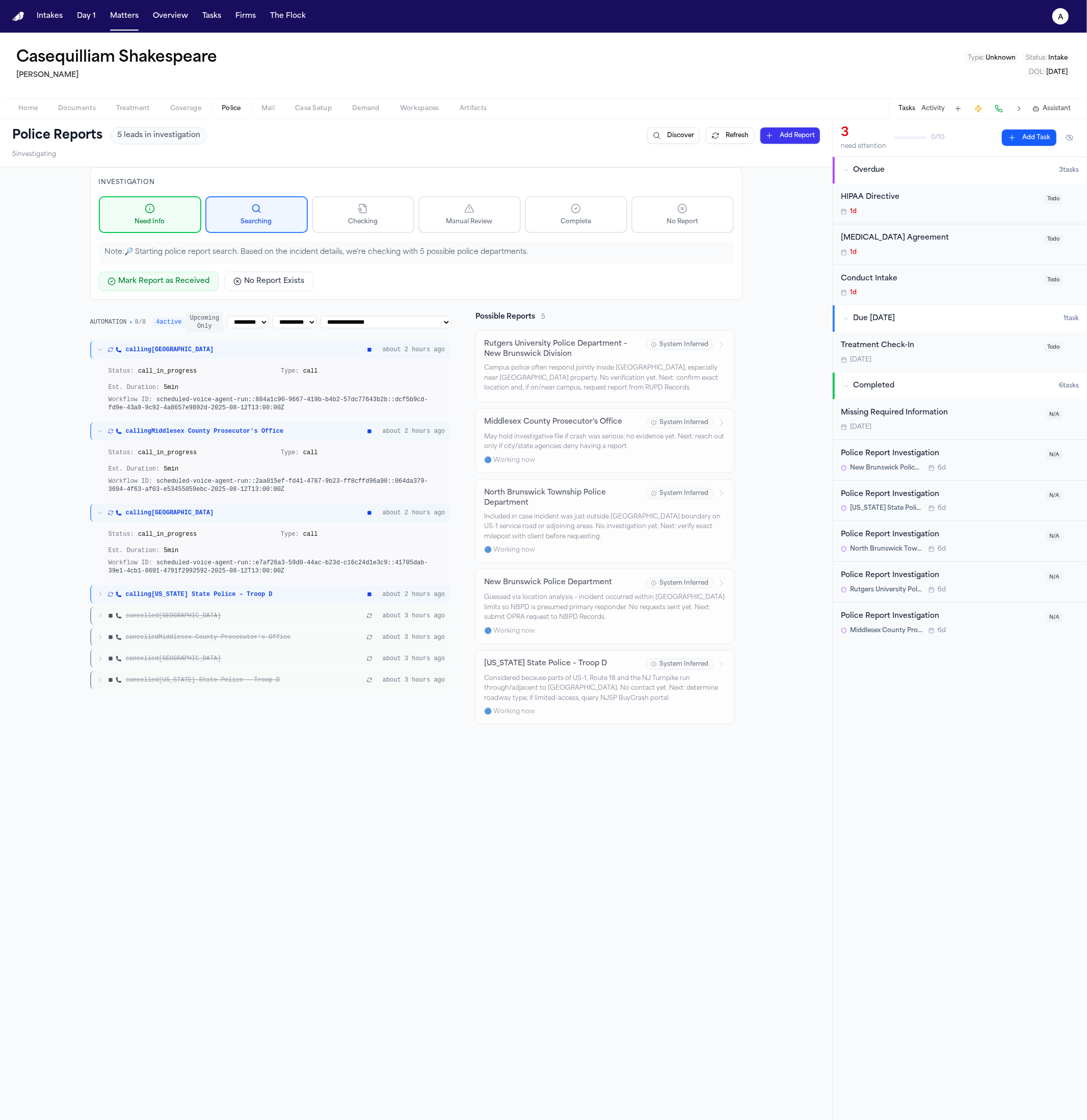
click at [209, 506] on div "calling North Brunswick Township about 2 hours ago" at bounding box center [270, 512] width 361 height 18
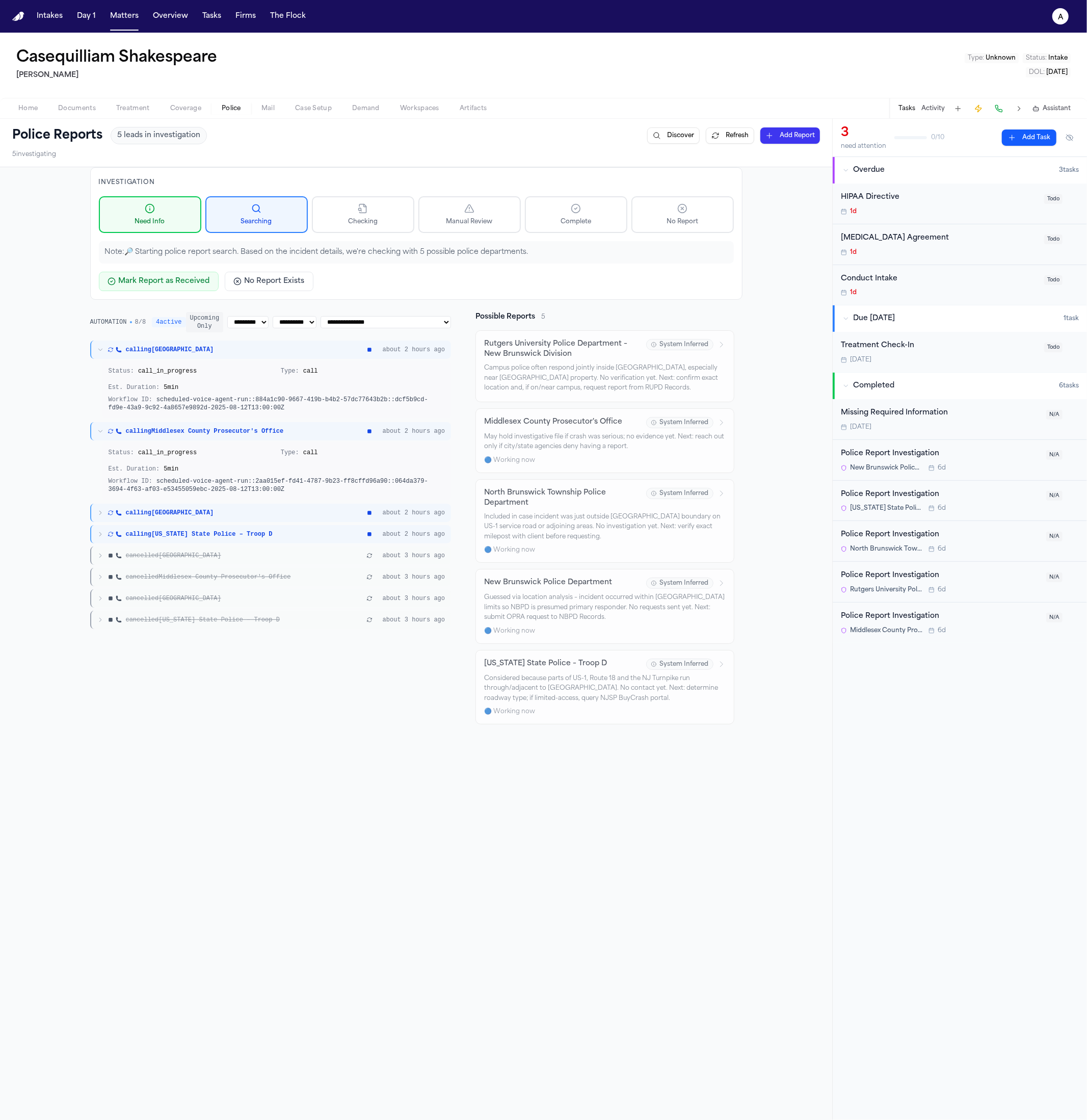
click at [205, 533] on span "calling New Jersey State Police – Troop D" at bounding box center [199, 534] width 146 height 9
click at [199, 509] on span "calling North Brunswick Township" at bounding box center [169, 513] width 88 height 9
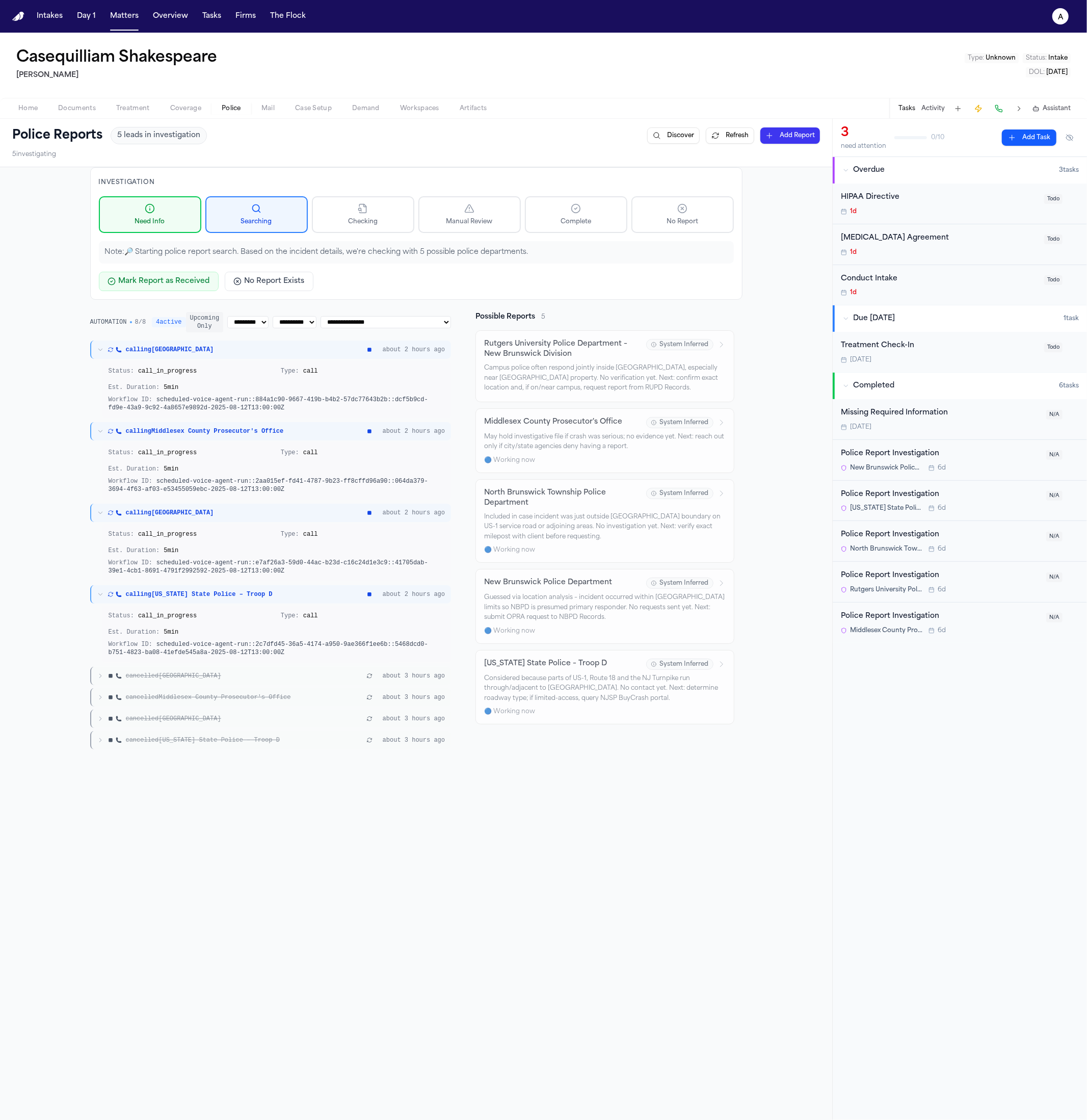
click at [299, 531] on span "Type:" at bounding box center [289, 534] width 18 height 7
click at [294, 568] on div "Workflow ID: scheduled-voice-agent-run::e7af26a3-59d0-44ac-b23d-c16c24d1e3c9::4…" at bounding box center [276, 566] width 336 height 16
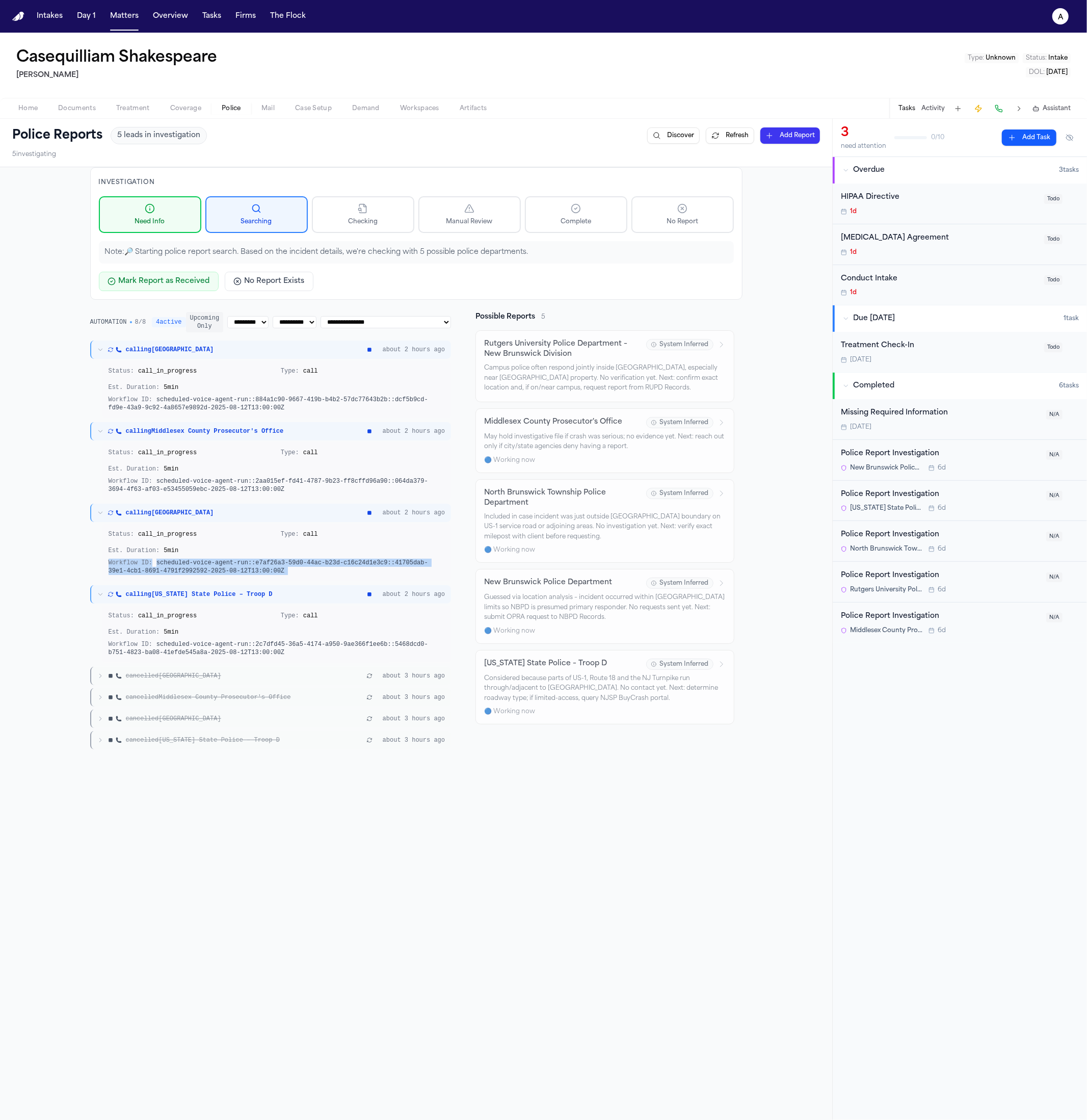
click at [294, 568] on div "Workflow ID: scheduled-voice-agent-run::e7af26a3-59d0-44ac-b23d-c16c24d1e3c9::4…" at bounding box center [276, 566] width 336 height 16
click at [182, 550] on div "Est. Duration: 5 min" at bounding box center [191, 551] width 164 height 9
click at [258, 634] on div "Est. Duration: 5 min" at bounding box center [191, 632] width 164 height 9
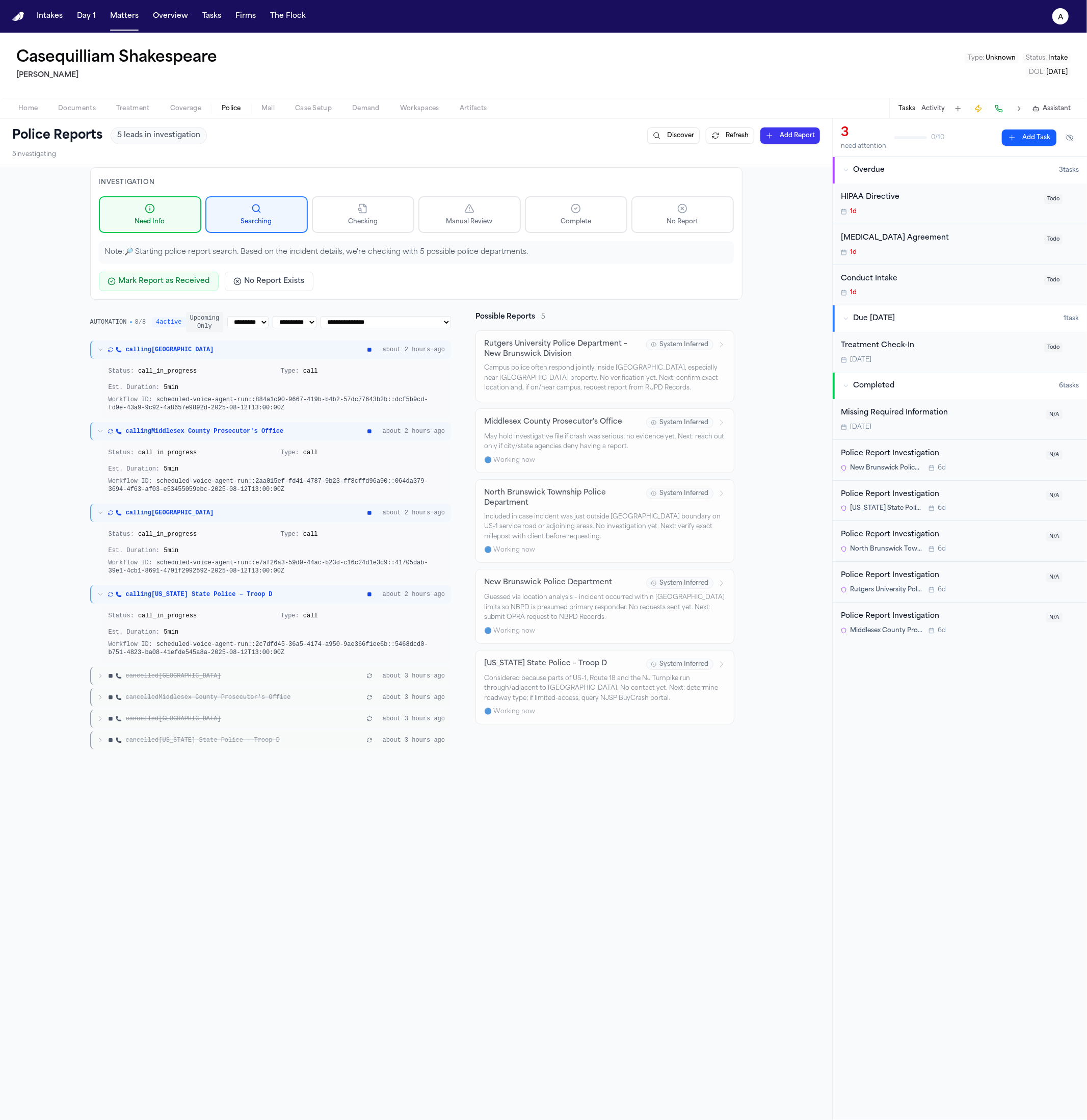
click at [175, 680] on div "cancelled New Brunswick about 3 hours ago" at bounding box center [270, 676] width 361 height 18
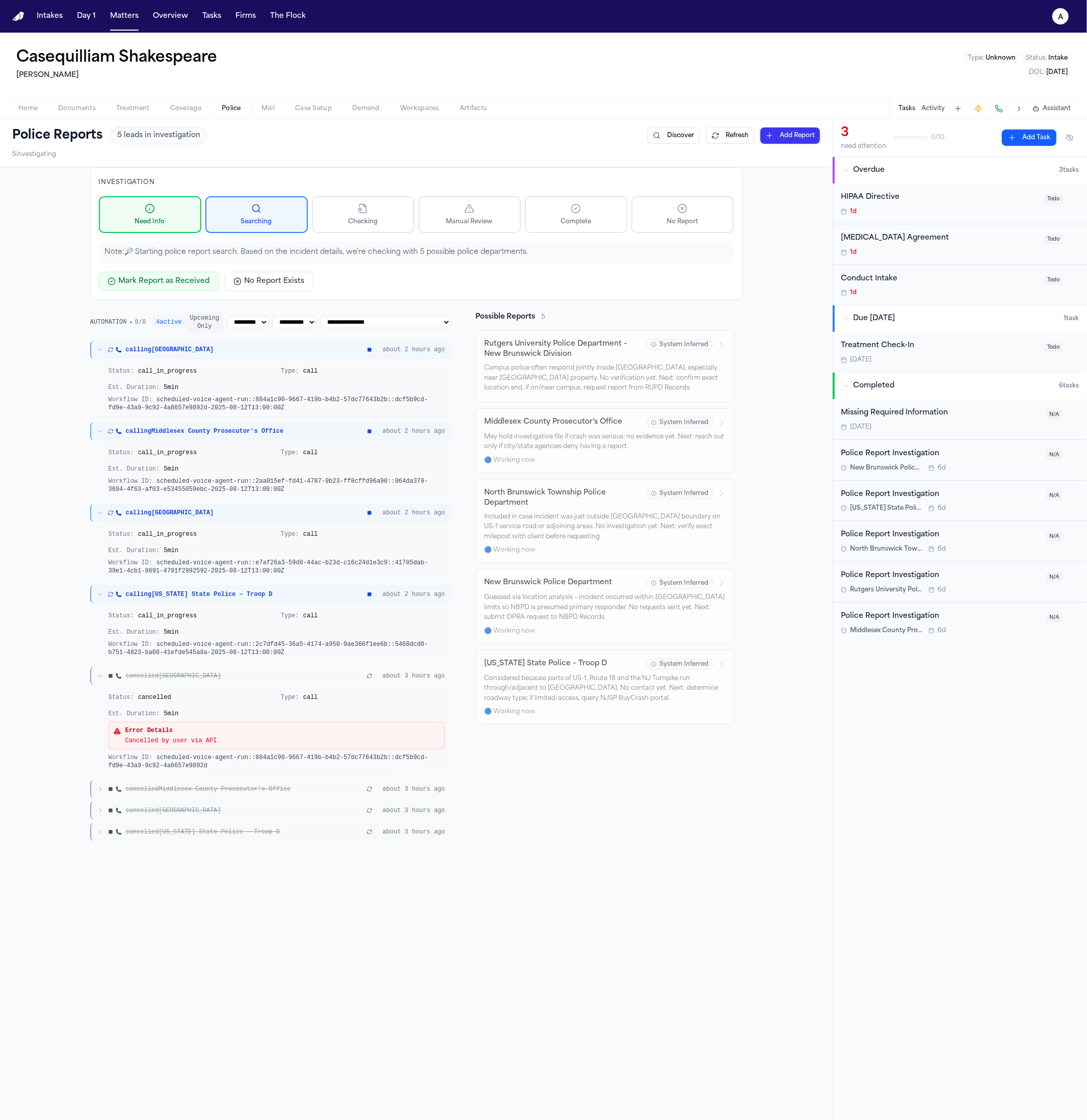
click at [189, 742] on div "Cancelled by user via API" at bounding box center [170, 741] width 92 height 9
click at [189, 743] on div "Cancelled by user via API" at bounding box center [170, 741] width 92 height 9
click at [190, 743] on div "Cancelled by user via API" at bounding box center [170, 741] width 92 height 9
click at [184, 755] on span "scheduled-voice-agent-run::884a1c90-9667-419b-b4b2-57dc77643b2b::dcf5b9cd-fd9e-…" at bounding box center [268, 761] width 319 height 15
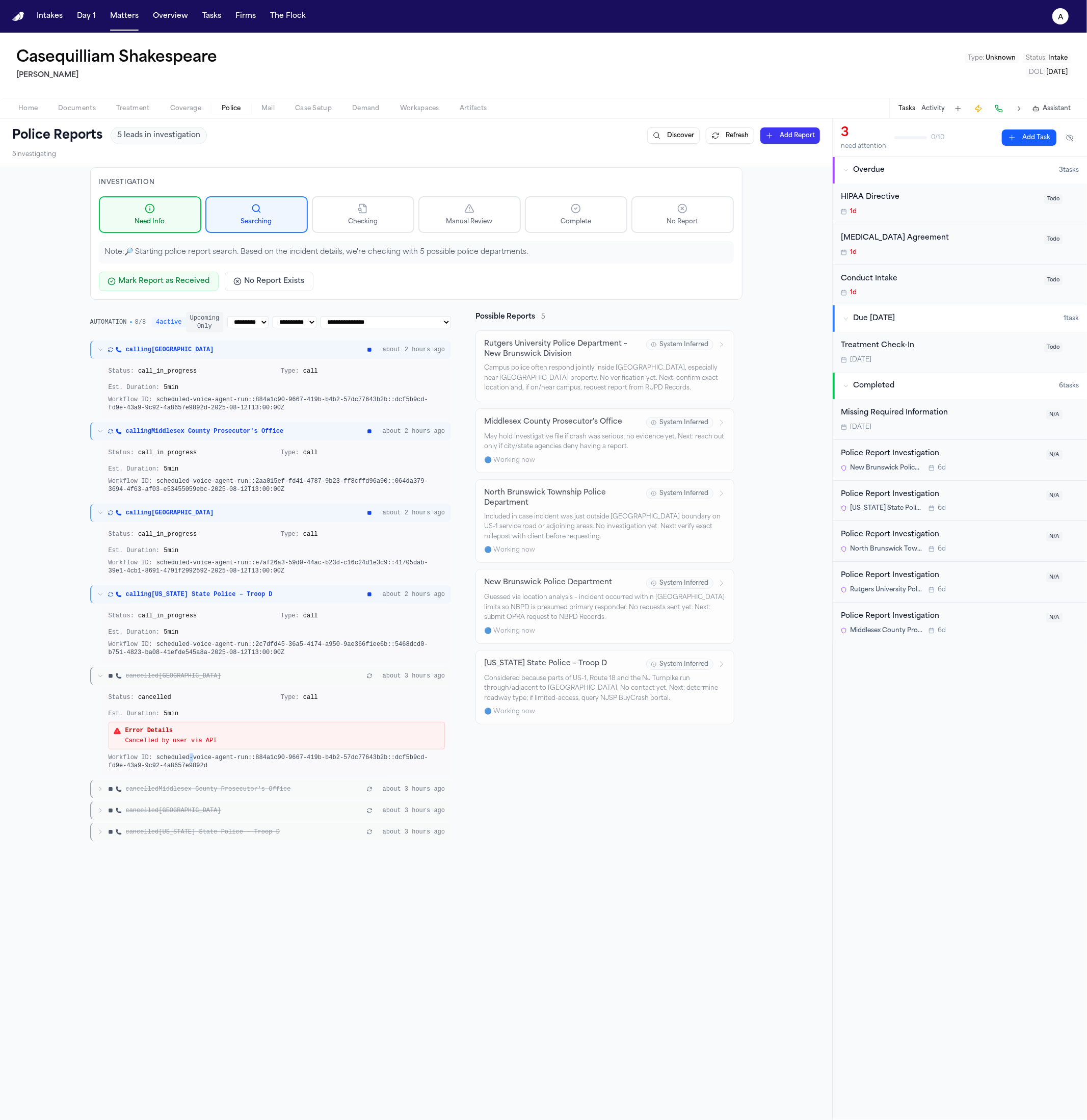
click at [184, 755] on span "scheduled-voice-agent-run::884a1c90-9667-419b-b4b2-57dc77643b2b::dcf5b9cd-fd9e-…" at bounding box center [268, 761] width 319 height 15
click at [188, 736] on div "Cancelled by user via API" at bounding box center [170, 741] width 92 height 9
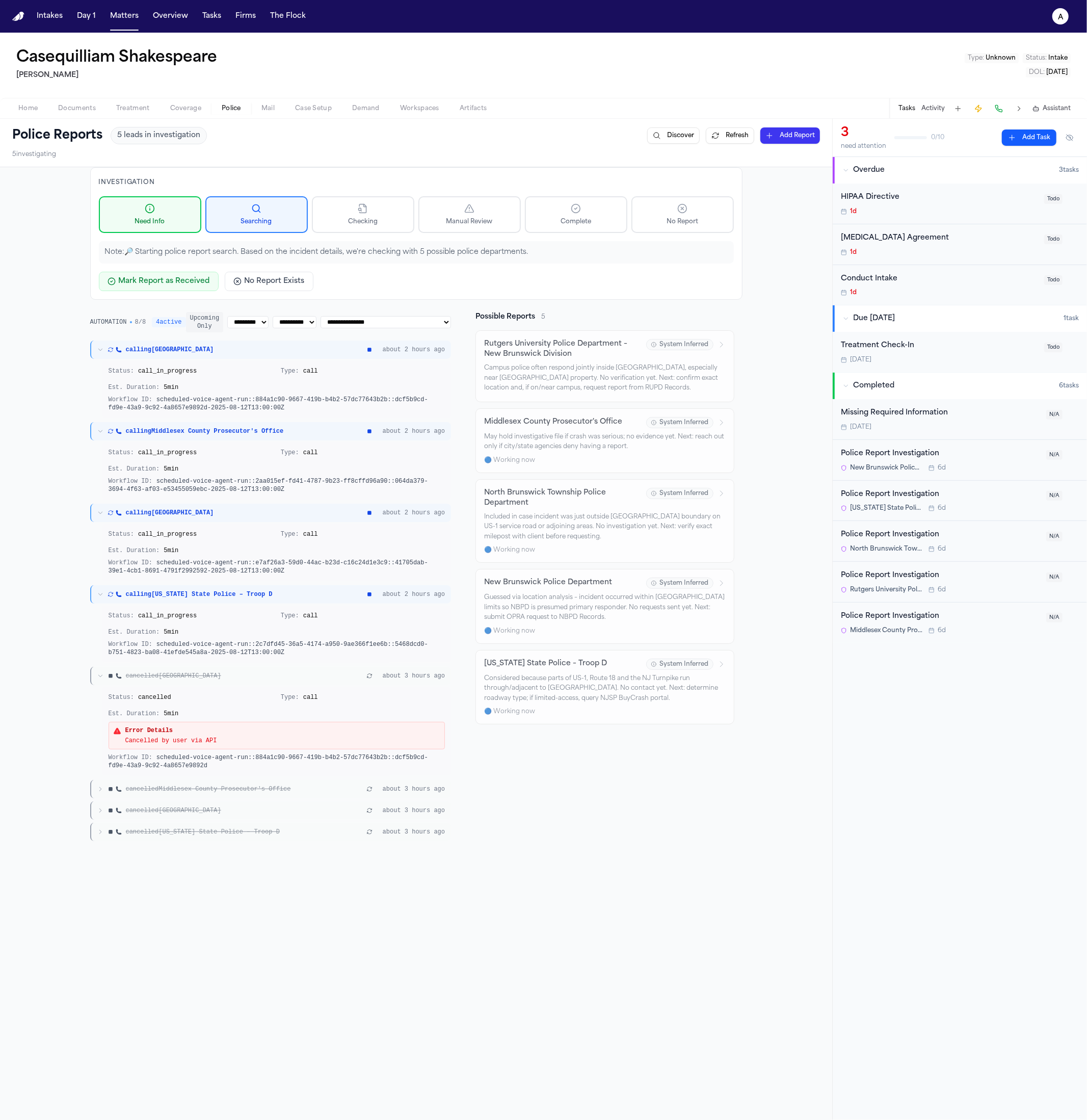
click at [199, 705] on div "Status: cancelled Type: call Est. Duration: 5 min" at bounding box center [276, 706] width 336 height 25
click at [159, 731] on div "Error Details" at bounding box center [170, 730] width 92 height 9
click at [182, 681] on div "cancelled New Brunswick about 3 hours ago" at bounding box center [270, 676] width 361 height 18
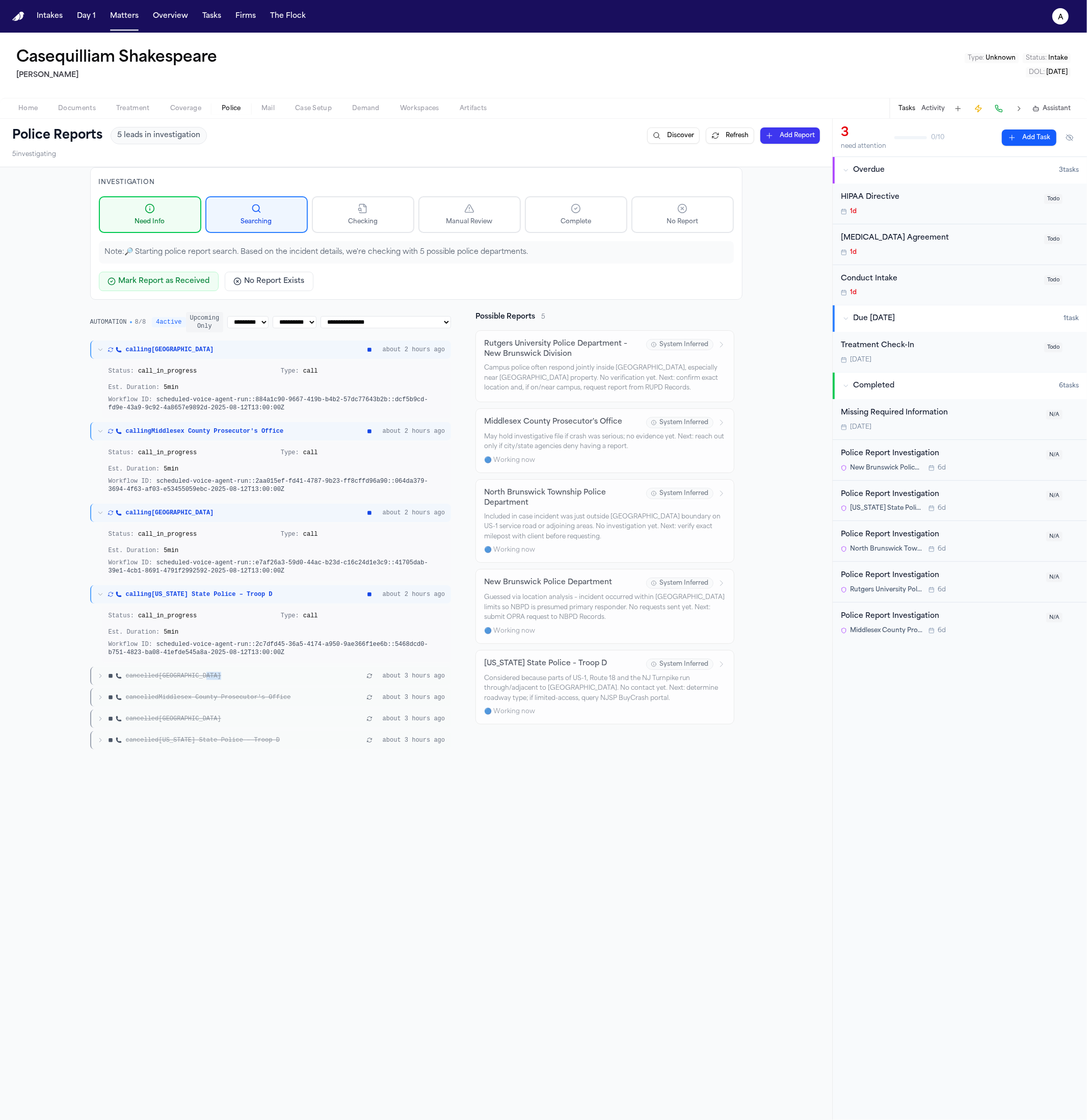
click at [182, 681] on div "cancelled New Brunswick about 3 hours ago" at bounding box center [270, 676] width 361 height 18
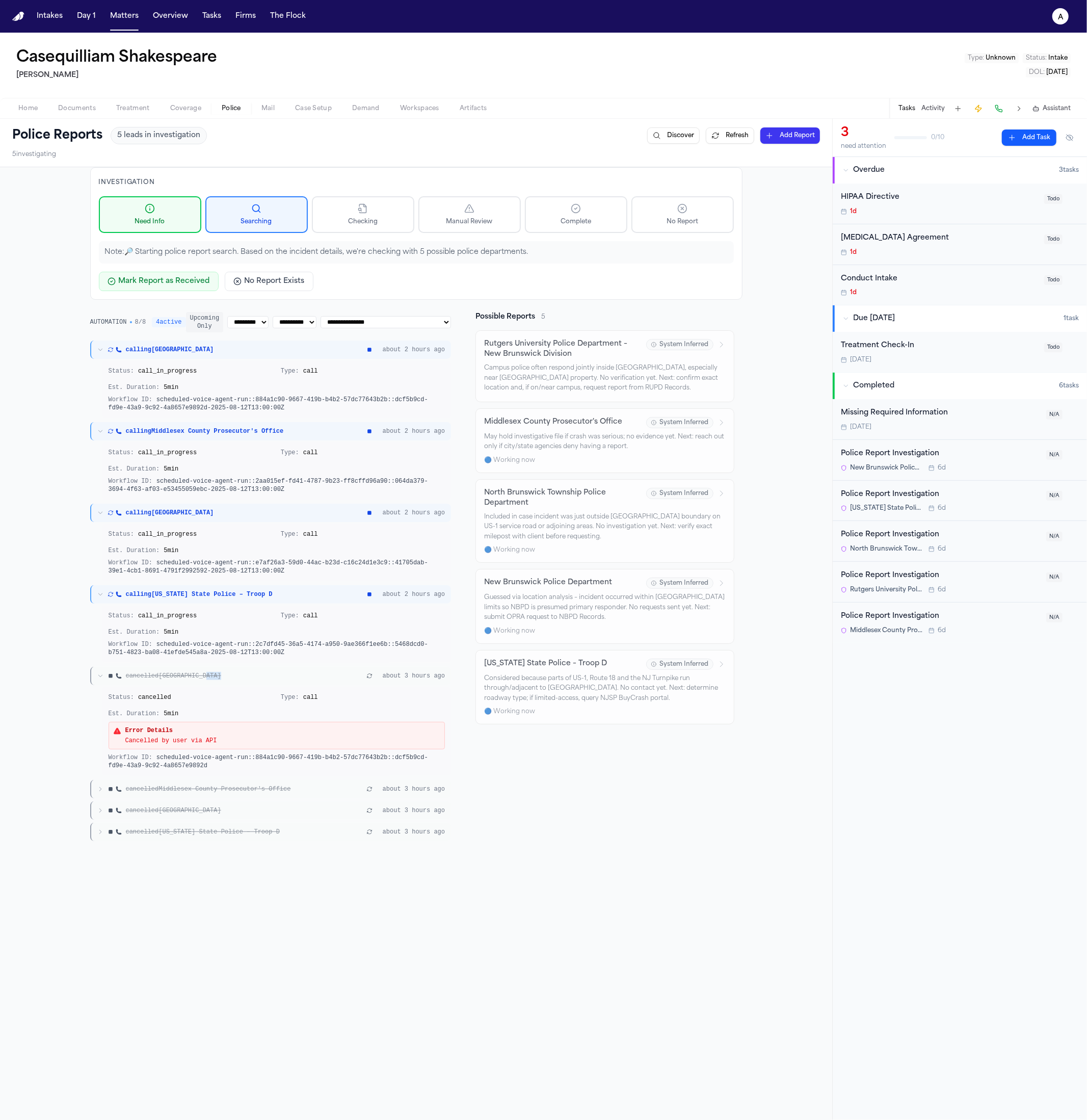
click at [182, 681] on div "cancelled New Brunswick about 3 hours ago" at bounding box center [270, 676] width 361 height 18
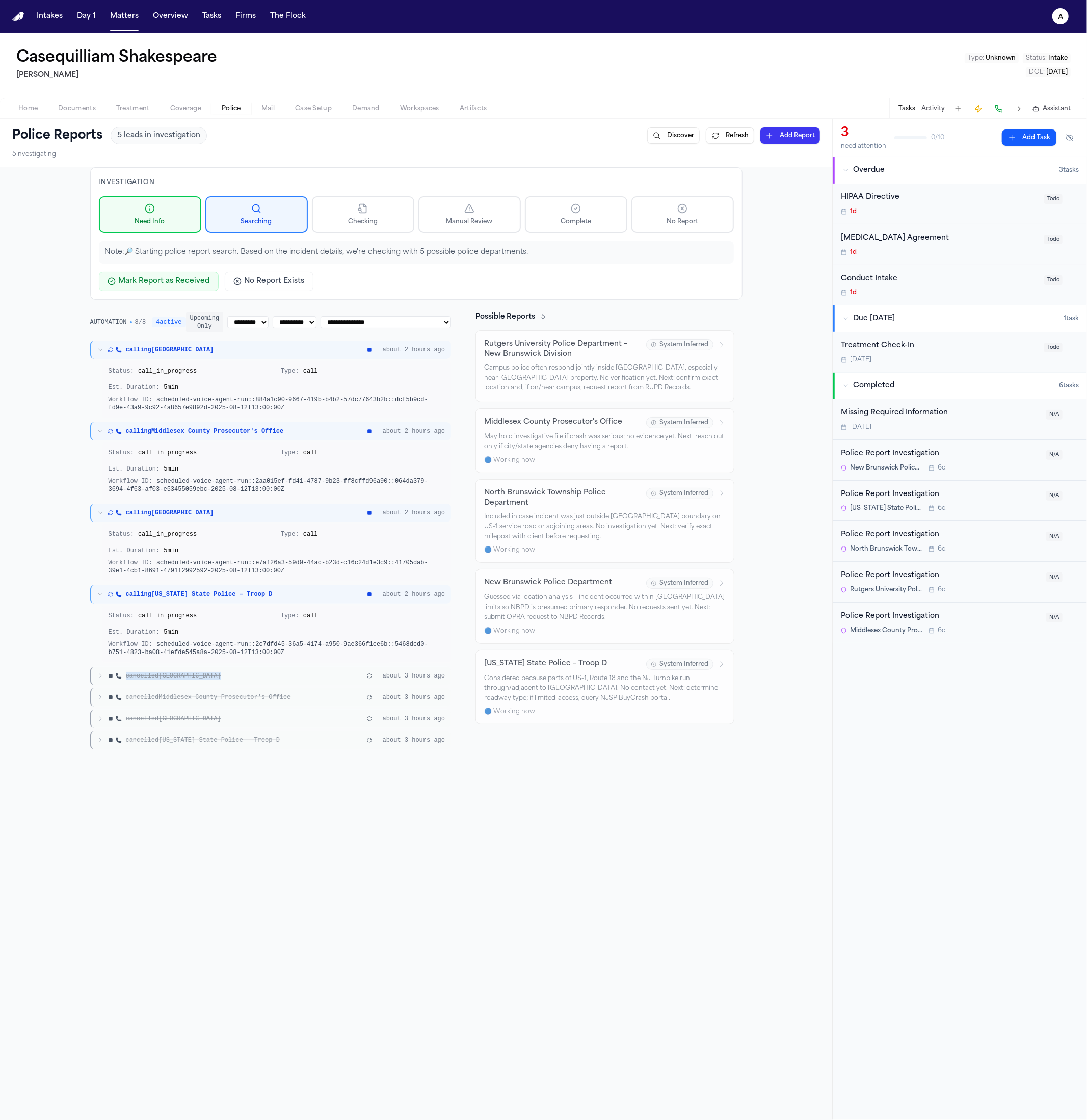
click at [182, 681] on div "cancelled New Brunswick about 3 hours ago" at bounding box center [270, 676] width 361 height 18
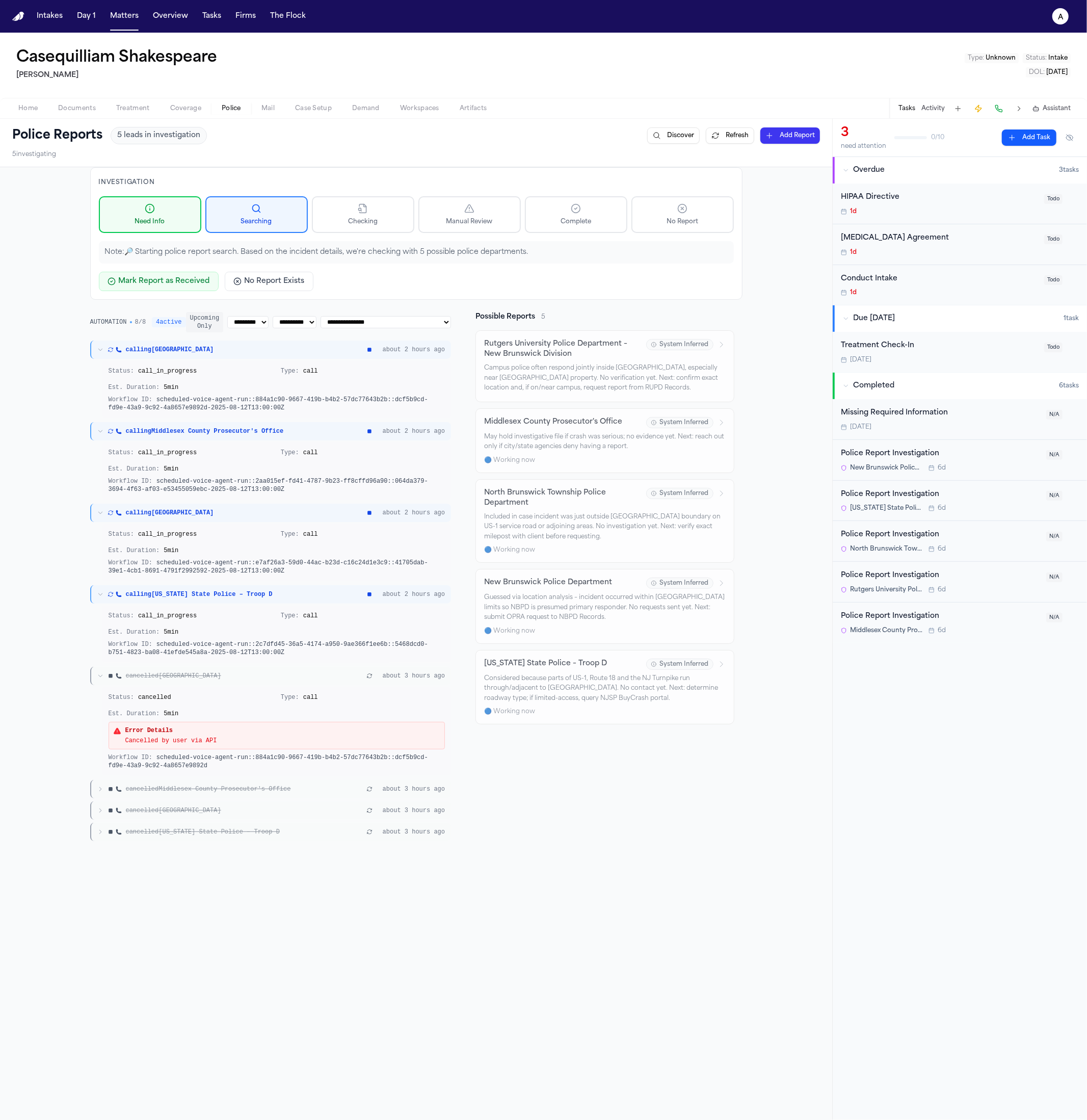
click at [182, 732] on div "Error Details" at bounding box center [170, 730] width 92 height 9
click at [184, 744] on div "Error Details Cancelled by user via API" at bounding box center [276, 736] width 336 height 27
click at [185, 743] on div "Cancelled by user via API" at bounding box center [170, 741] width 92 height 9
click at [227, 796] on div "cancelled Middlesex County Prosecutor's Office about 3 hours ago" at bounding box center [270, 789] width 361 height 18
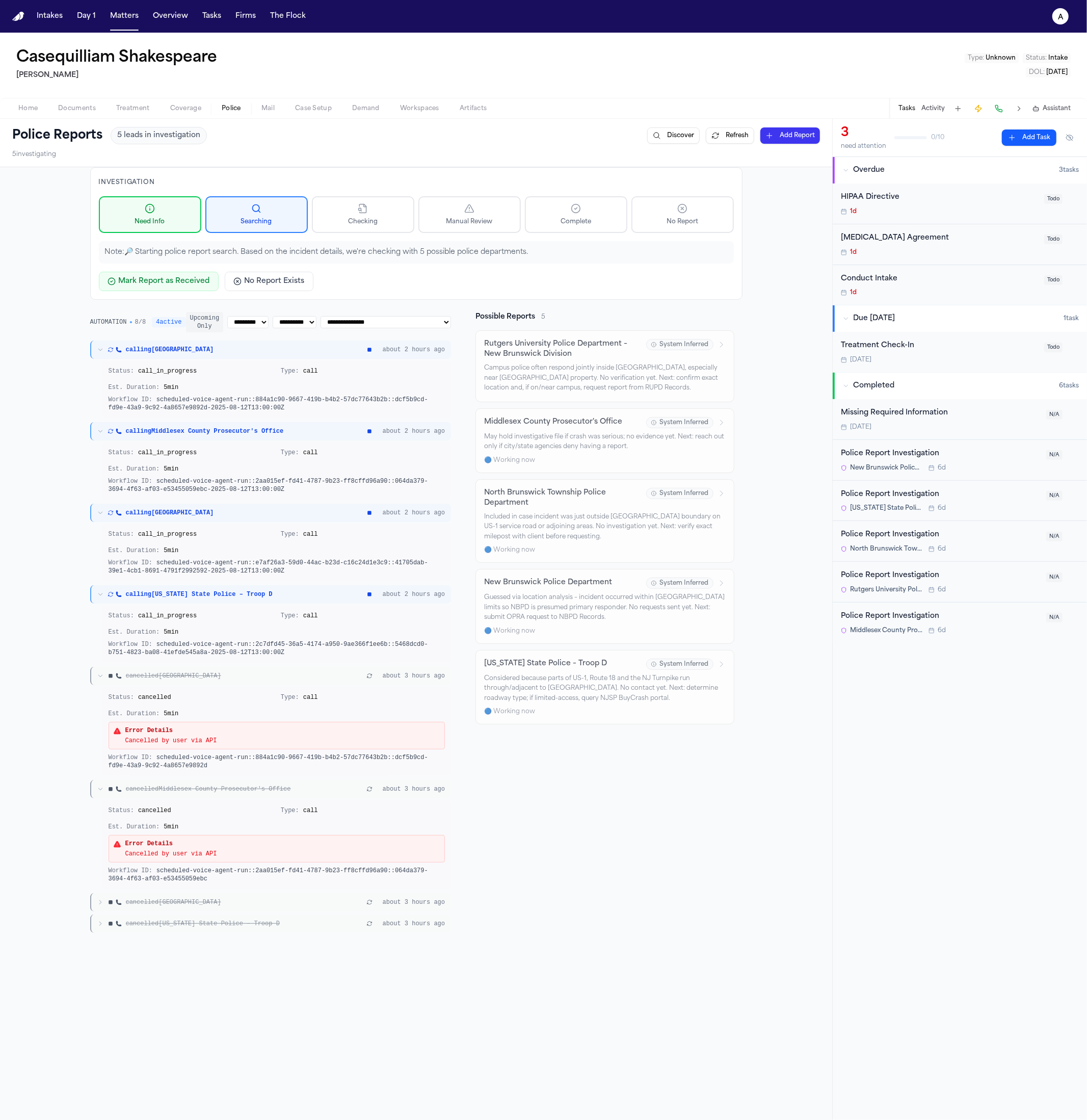
click at [182, 899] on span "cancelled North Brunswick Township" at bounding box center [173, 903] width 95 height 9
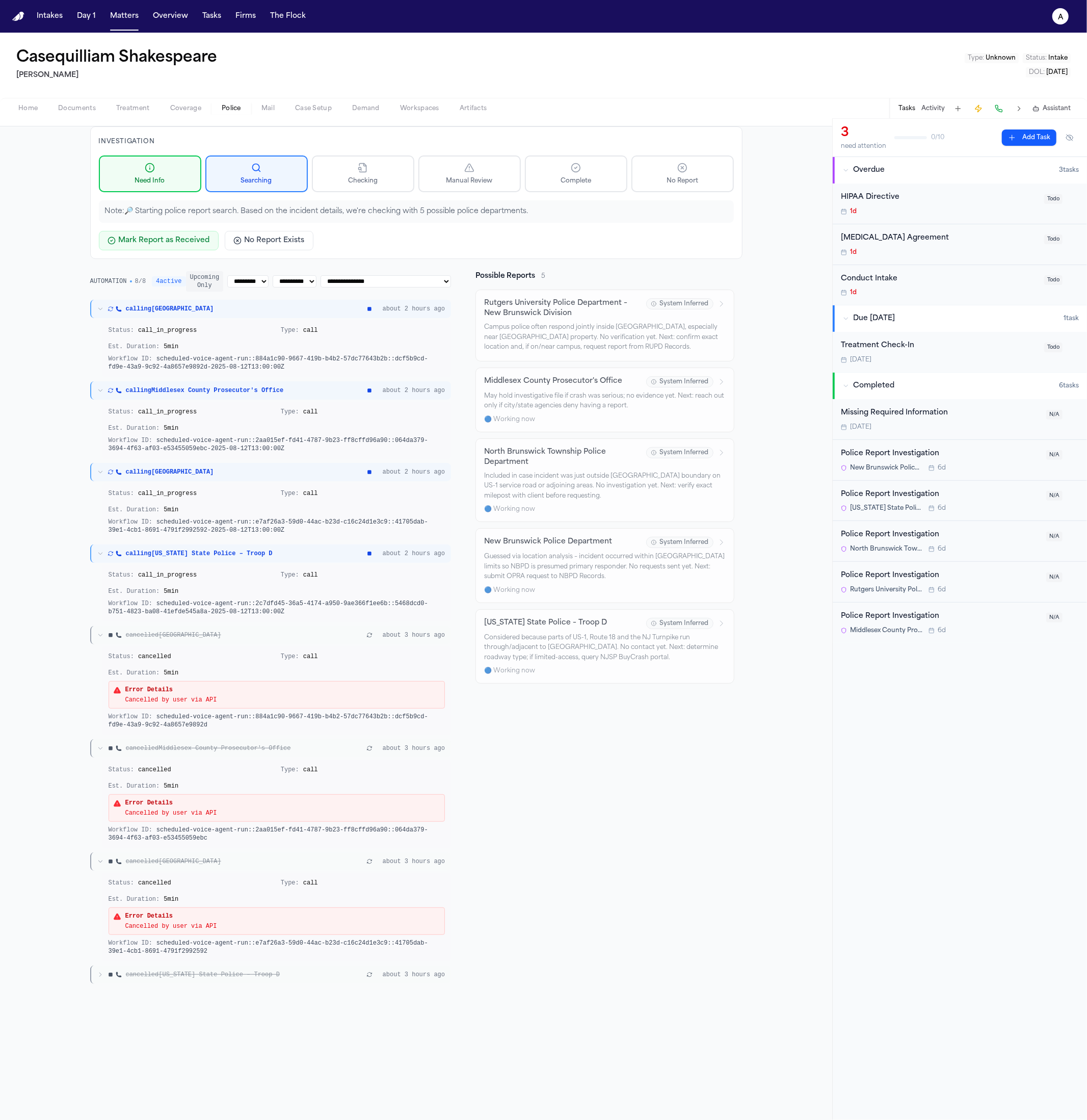
click at [170, 978] on div "cancelled New Jersey State Police – Troop D about 3 hours ago" at bounding box center [270, 974] width 361 height 18
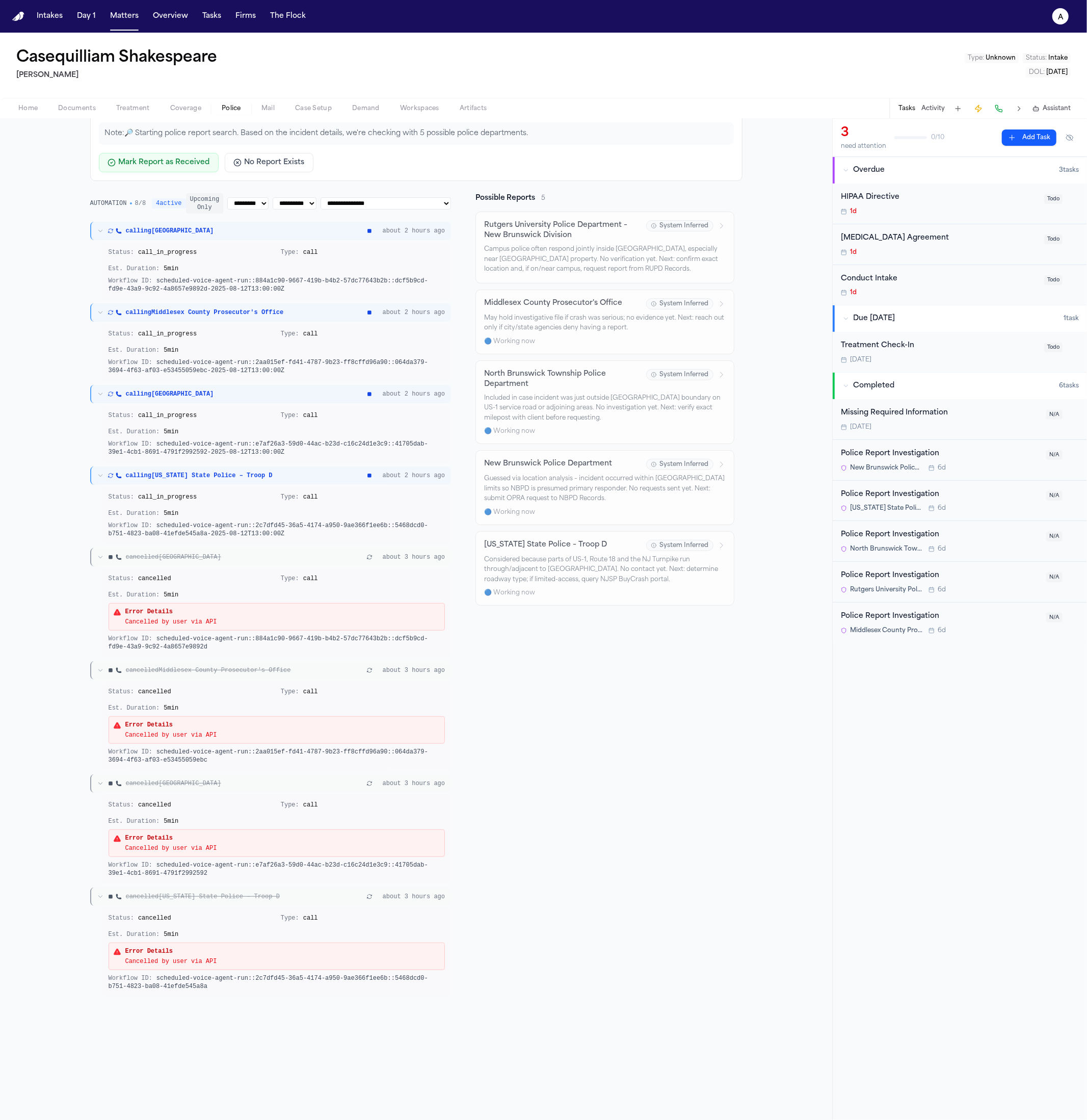
click at [213, 889] on div "cancelled New Jersey State Police – Troop D about 3 hours ago" at bounding box center [270, 896] width 361 height 18
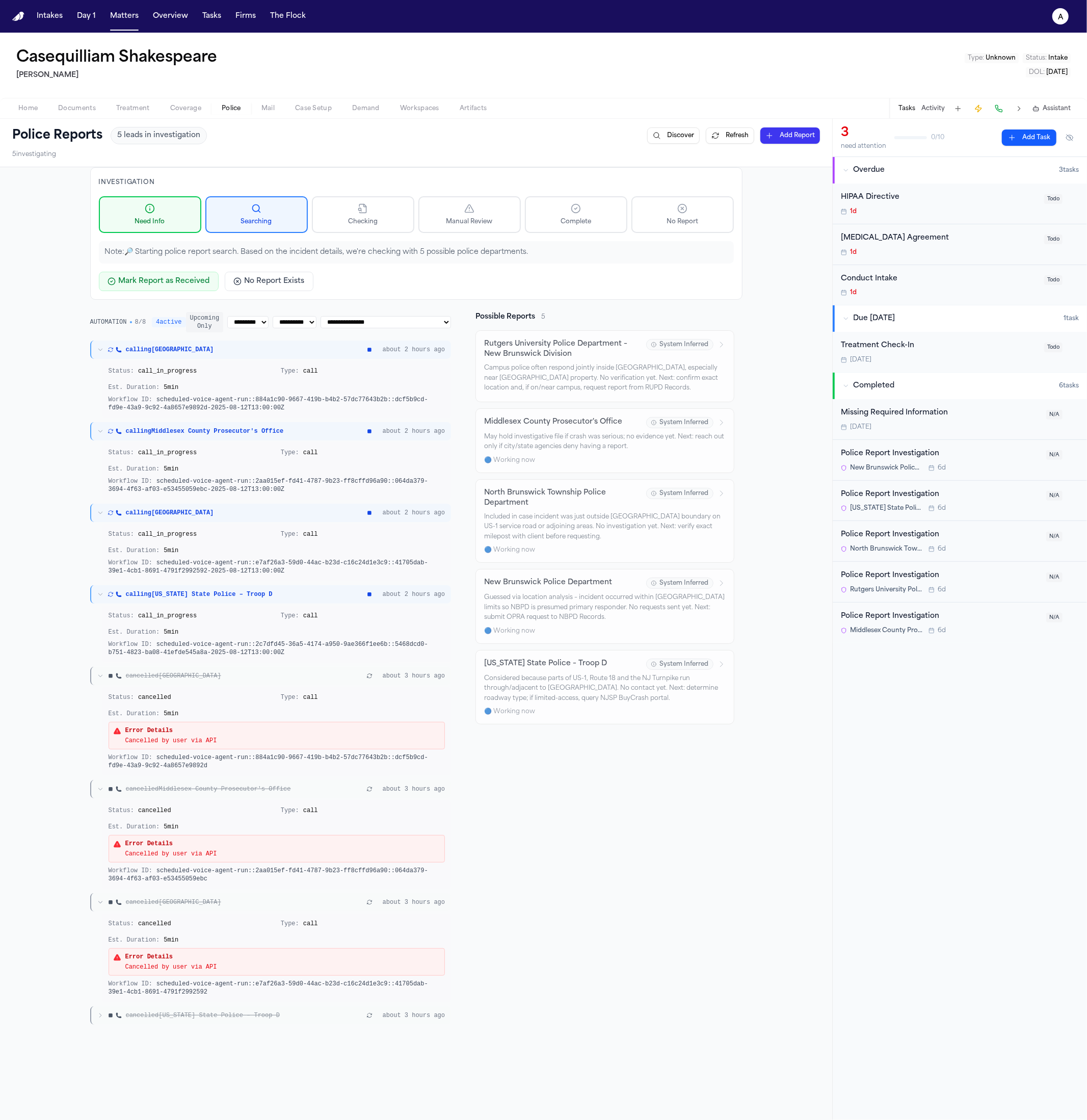
click at [197, 672] on span "cancelled New Brunswick" at bounding box center [173, 676] width 95 height 9
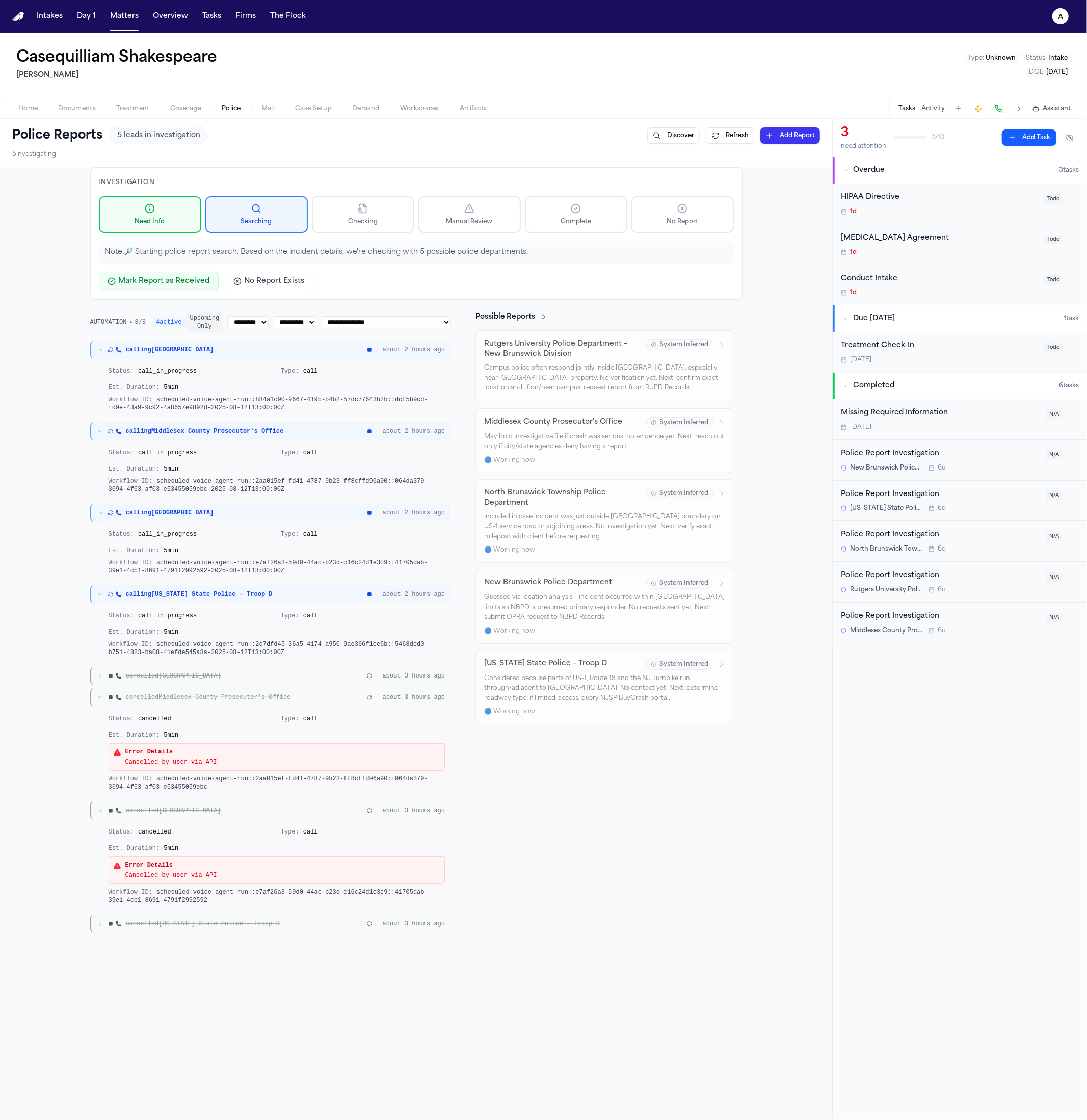
click at [224, 572] on span "scheduled-voice-agent-run::e7af26a3-59d0-44ac-b23d-c16c24d1e3c9::41705dab-39e1-…" at bounding box center [268, 567] width 319 height 15
click at [226, 599] on div "calling New Jersey State Police – Troop D about 2 hours ago" at bounding box center [270, 593] width 361 height 18
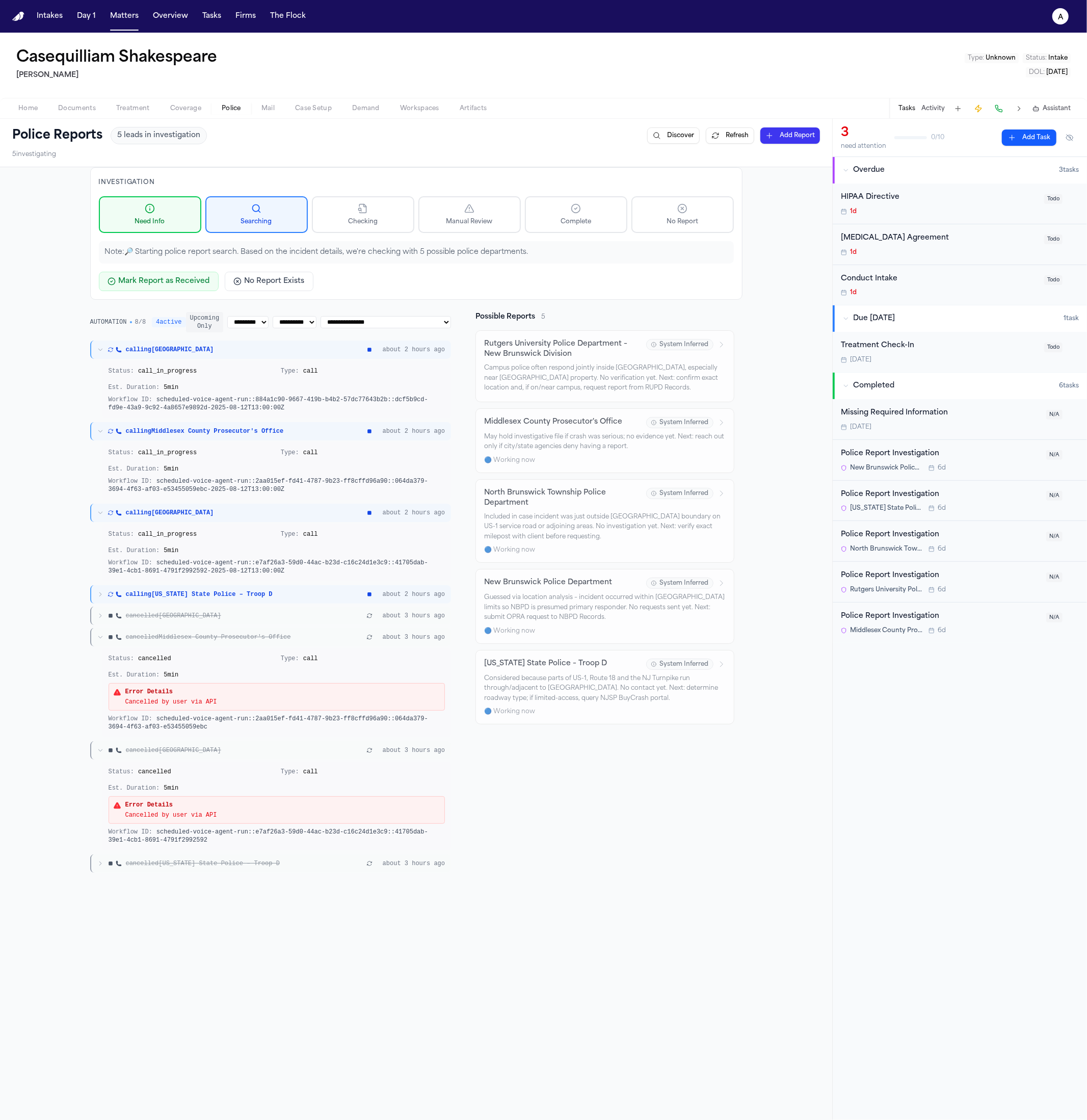
click at [226, 599] on div "calling New Jersey State Police – Troop D about 2 hours ago" at bounding box center [270, 593] width 361 height 18
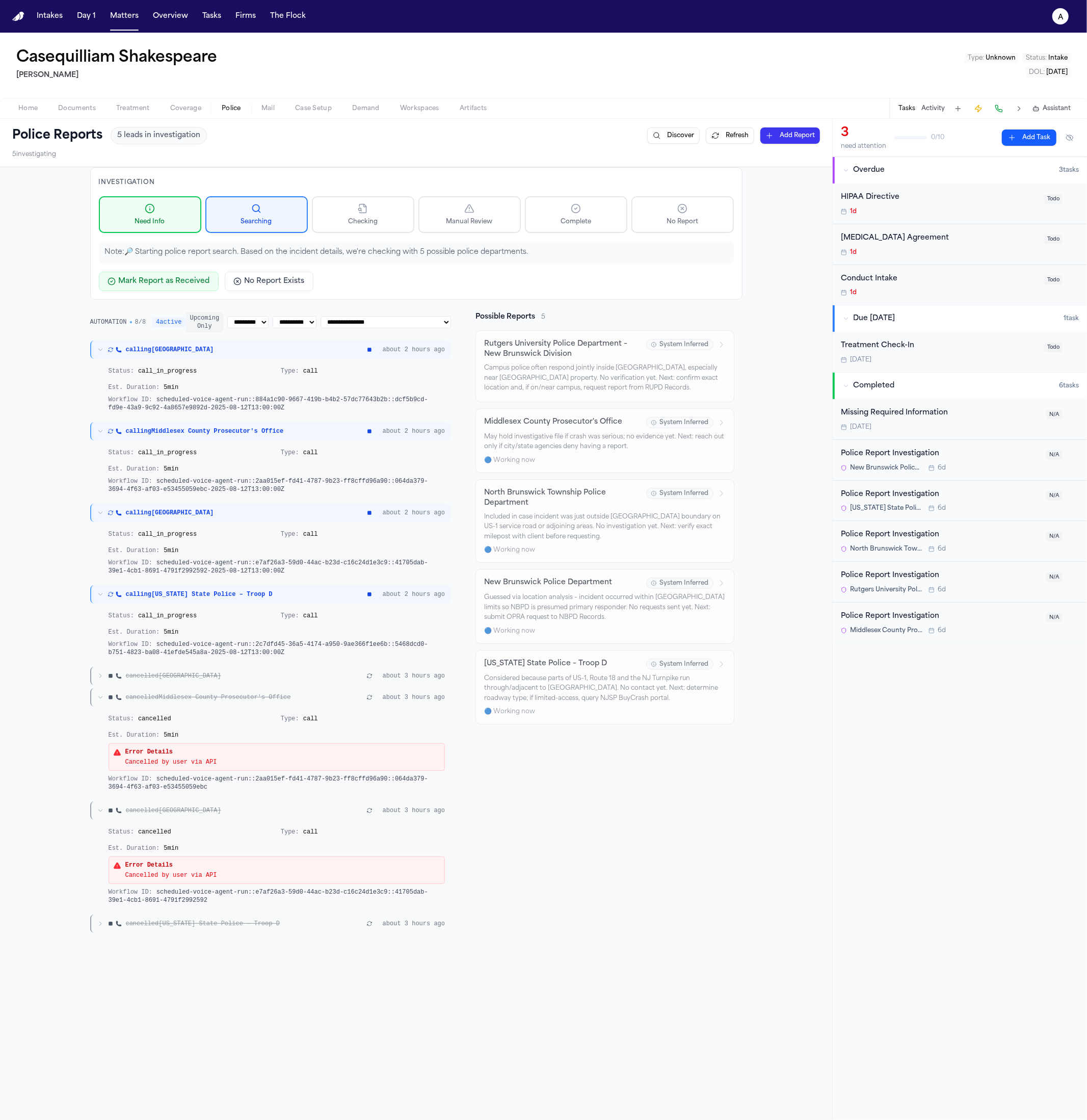
click at [226, 599] on div "calling New Jersey State Police – Troop D about 2 hours ago" at bounding box center [270, 593] width 361 height 18
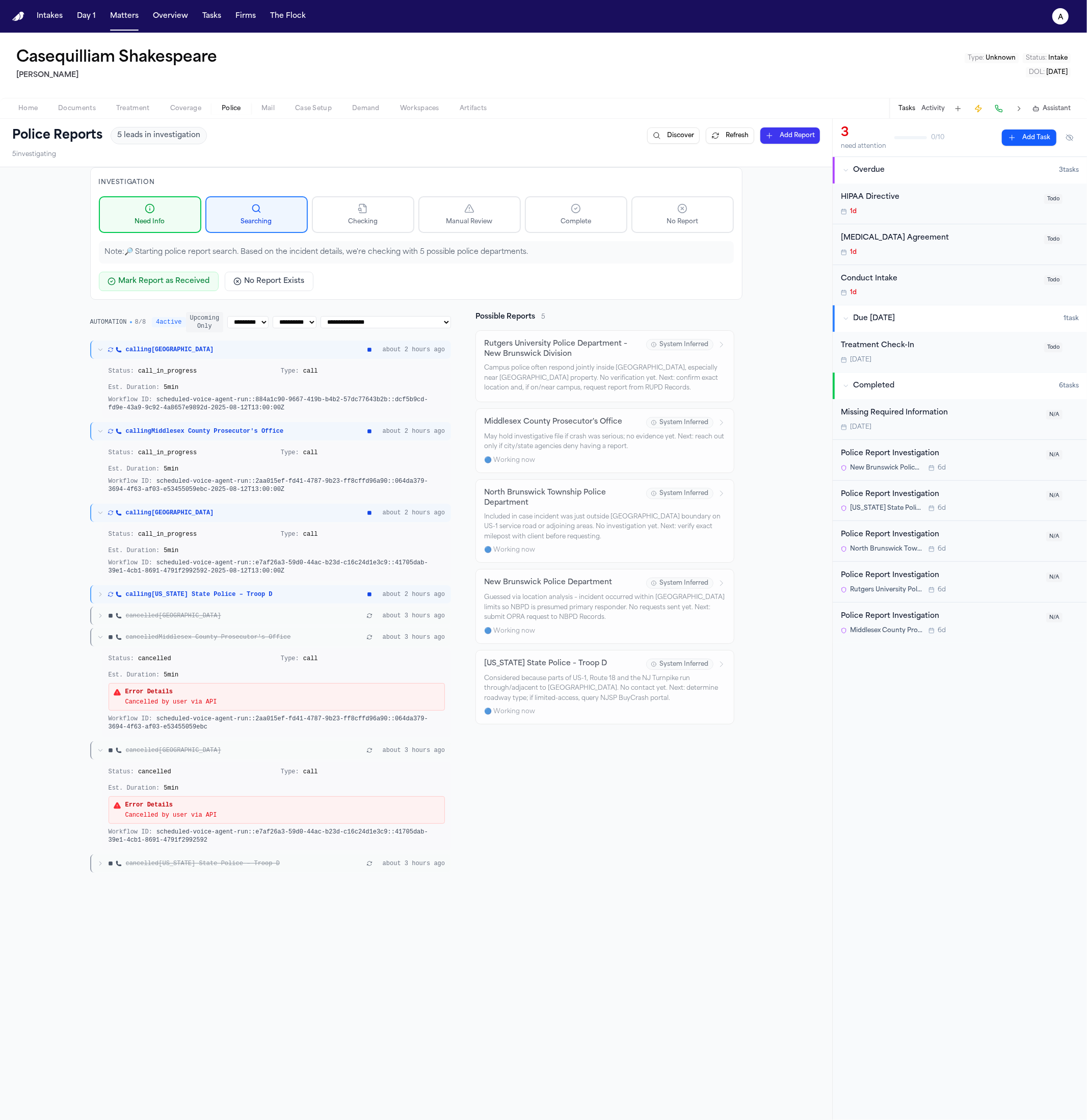
click at [250, 519] on div "calling North Brunswick Township about 2 hours ago" at bounding box center [270, 512] width 361 height 18
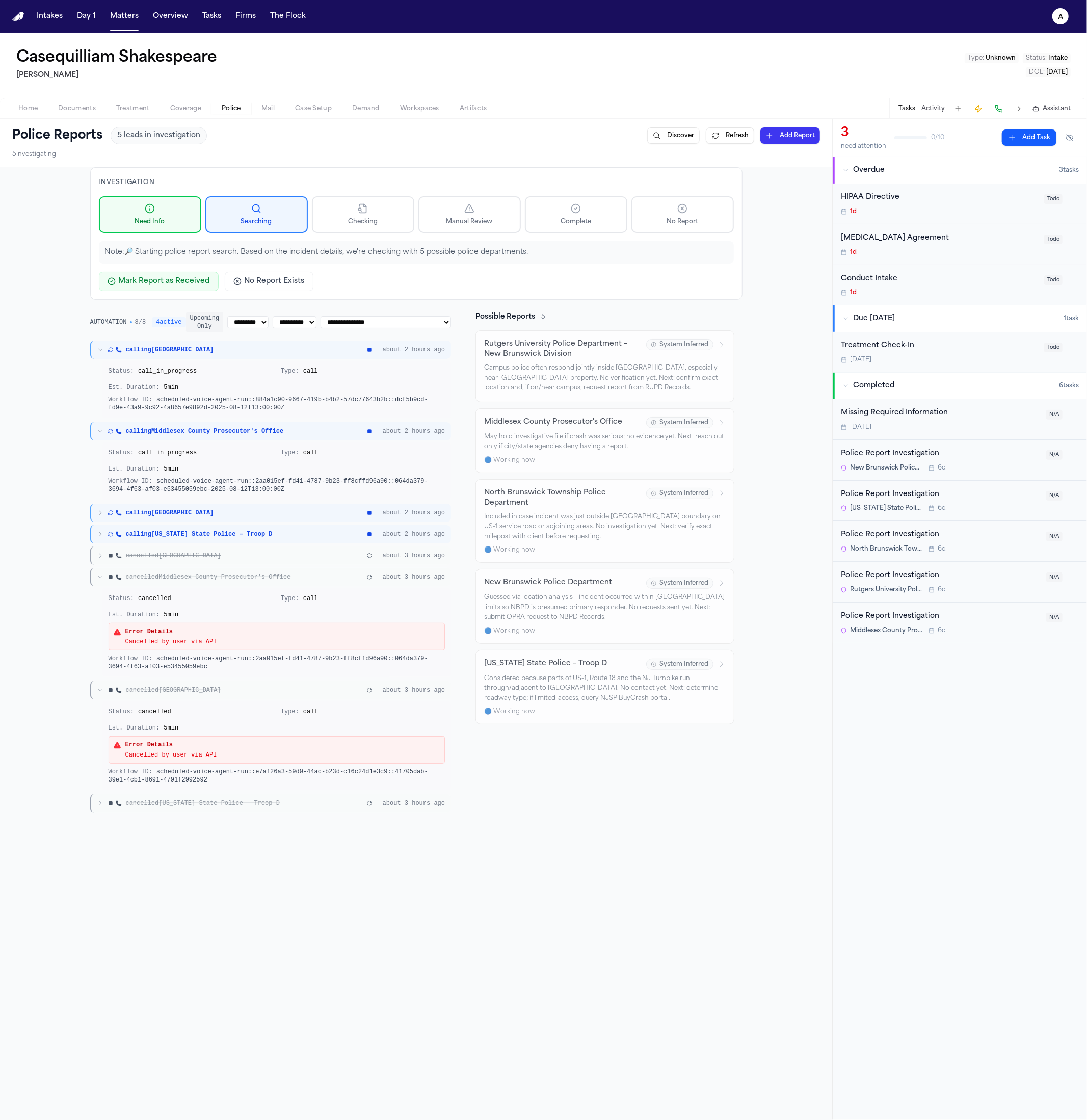
click at [210, 422] on div "calling Middlesex County Prosecutor's Office about 2 hours ago" at bounding box center [270, 431] width 361 height 18
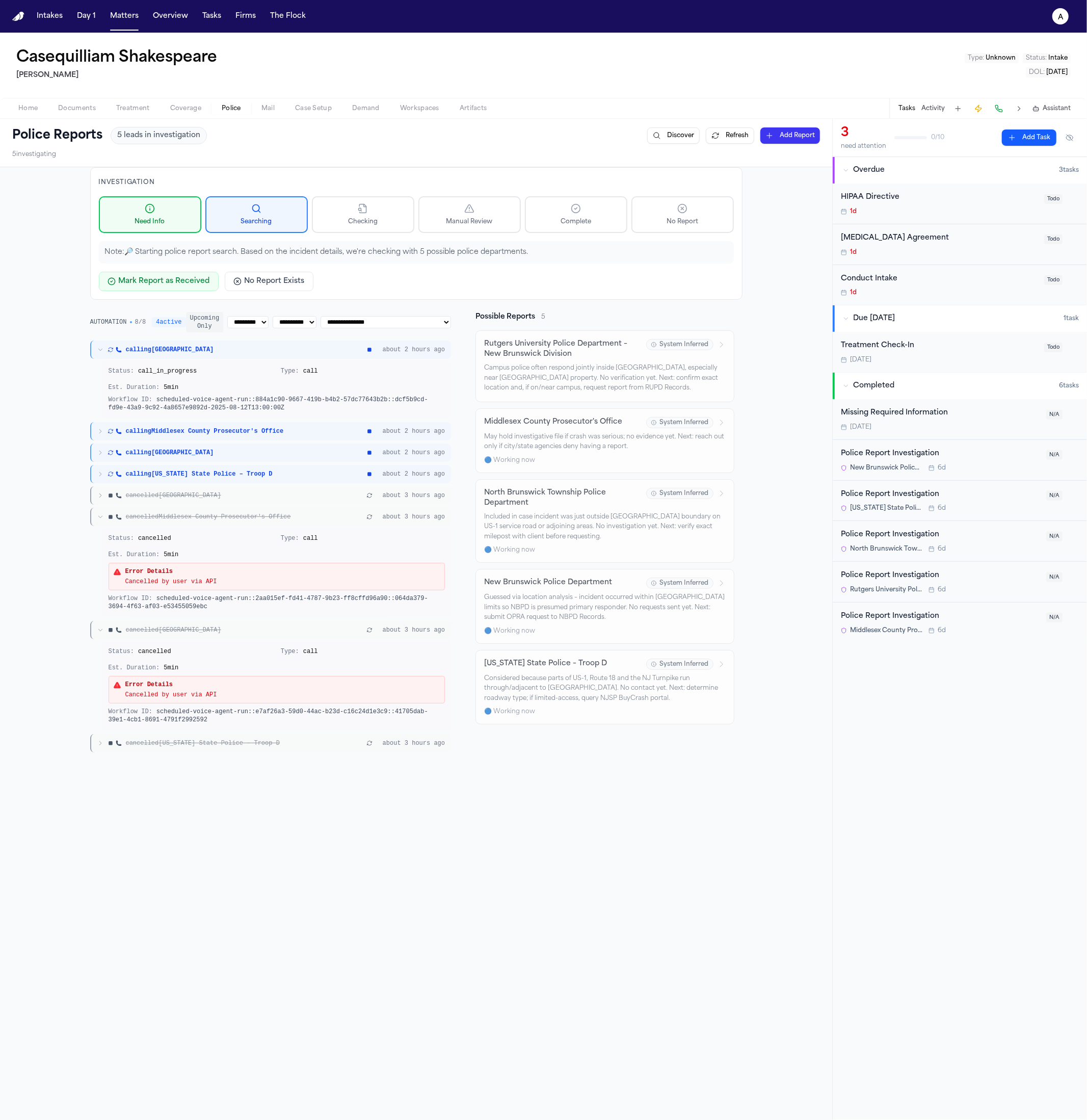
click at [163, 360] on div "Status: call_in_progress Type: call Est. Duration: 5 min Workflow ID: scheduled…" at bounding box center [277, 389] width 349 height 57
click at [165, 357] on div "calling New Brunswick about 2 hours ago" at bounding box center [270, 349] width 361 height 18
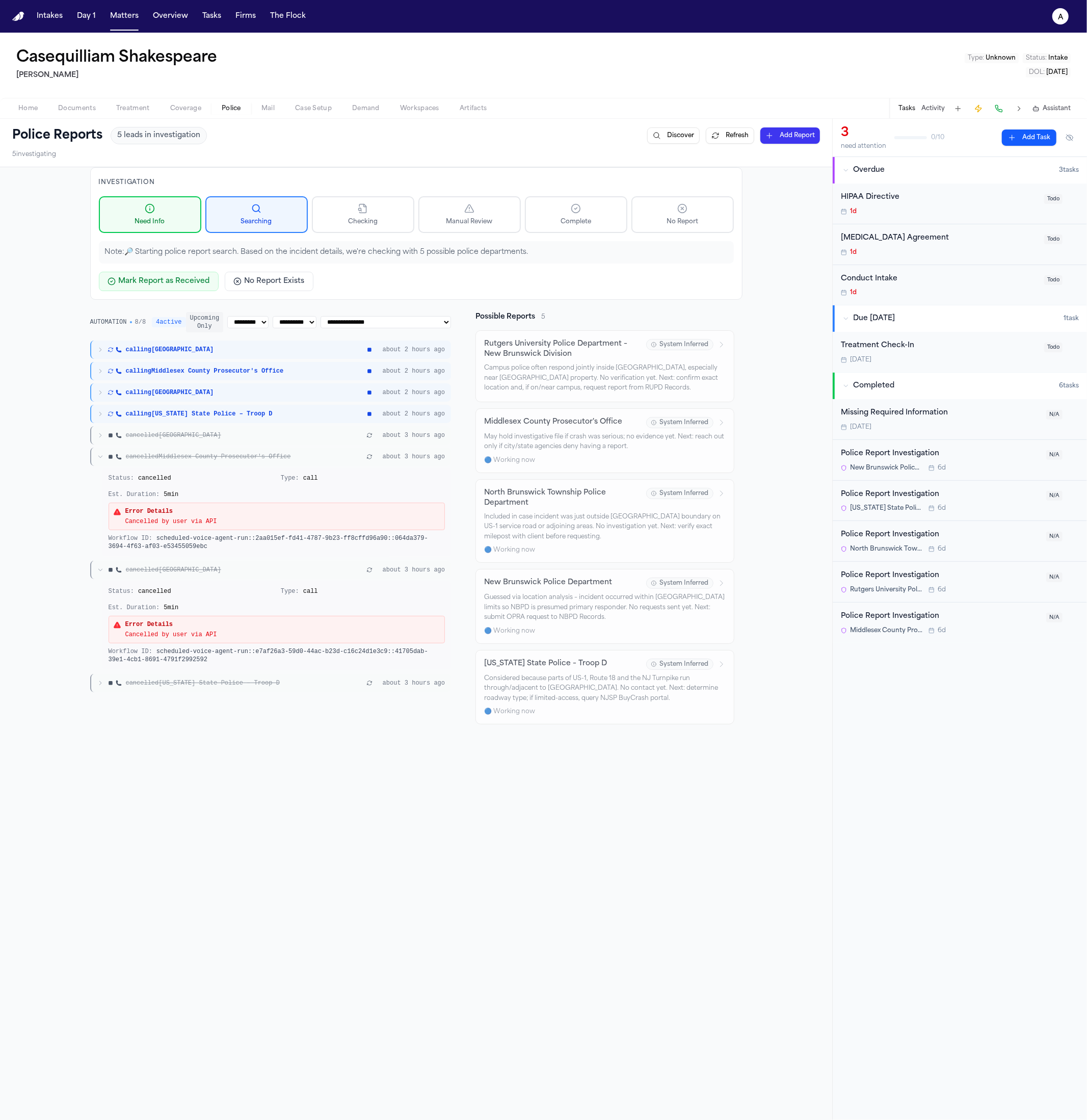
click at [177, 441] on div "cancelled New Brunswick about 3 hours ago" at bounding box center [270, 435] width 361 height 18
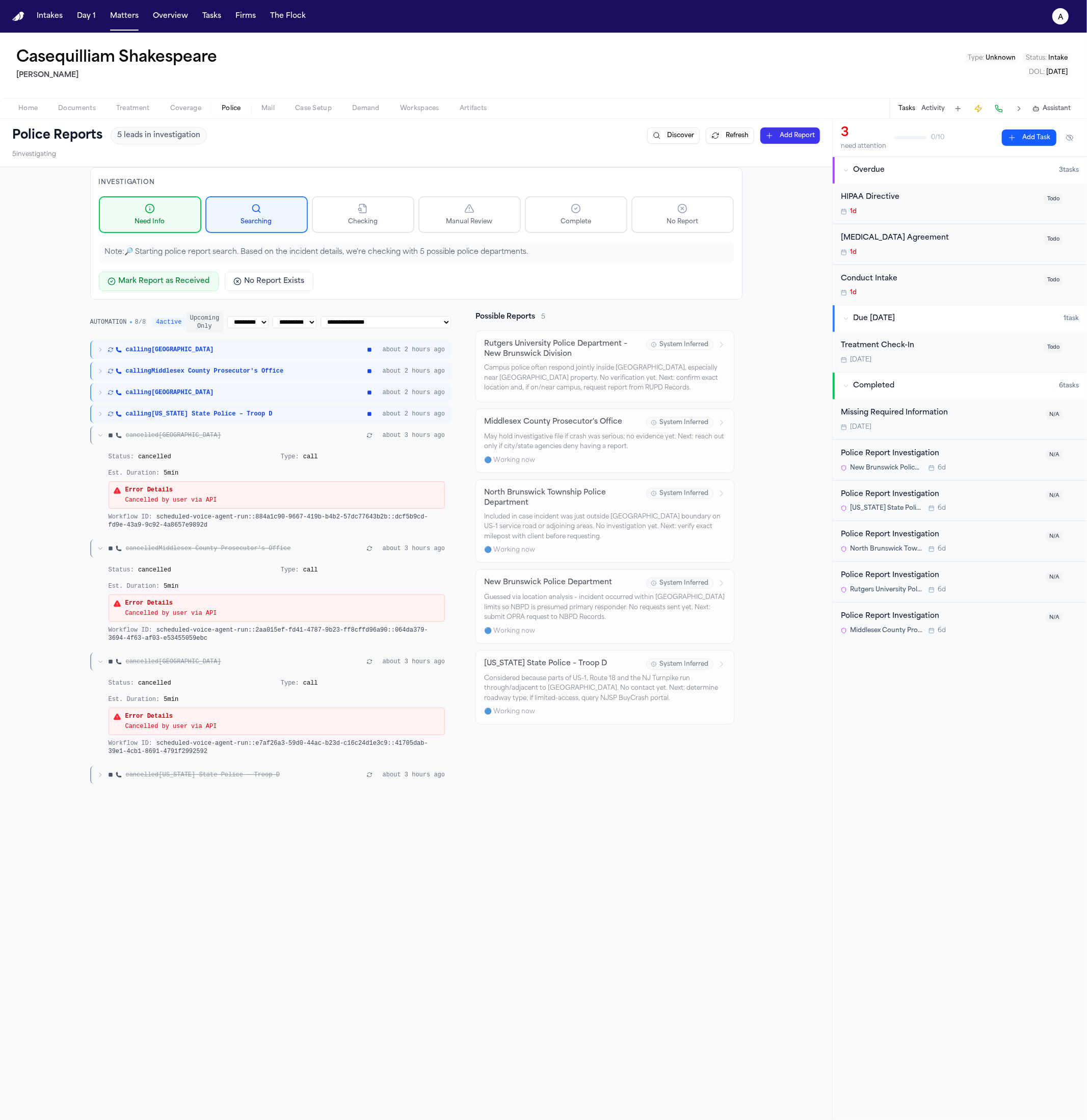
click at [178, 437] on span "cancelled New Brunswick" at bounding box center [173, 436] width 95 height 9
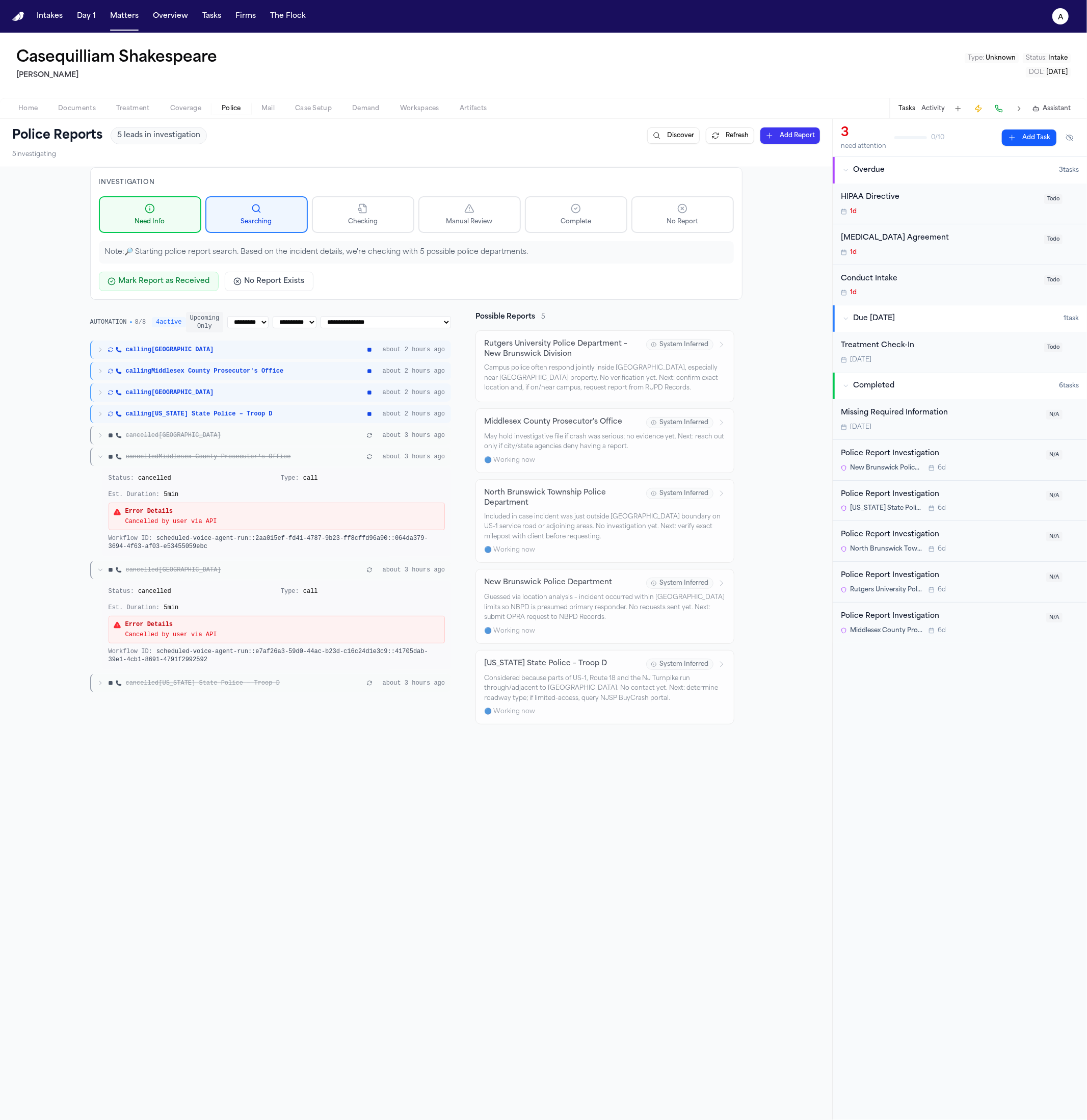
click at [175, 463] on div "cancelled Middlesex County Prosecutor's Office about 3 hours ago" at bounding box center [270, 456] width 361 height 18
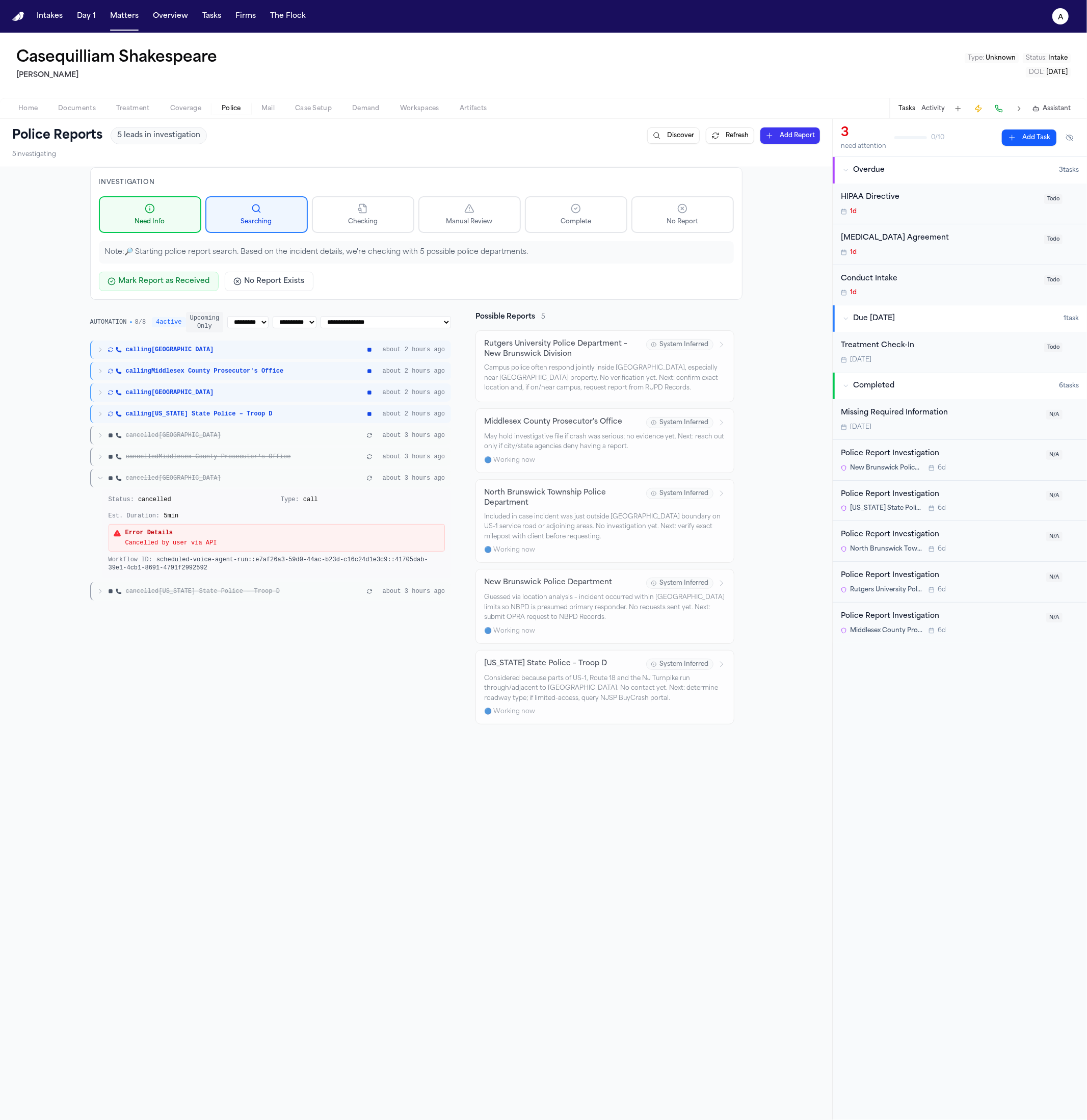
click at [175, 496] on div "Status: cancelled" at bounding box center [191, 500] width 164 height 9
click at [177, 486] on div "cancelled North Brunswick Township about 3 hours ago" at bounding box center [270, 478] width 361 height 18
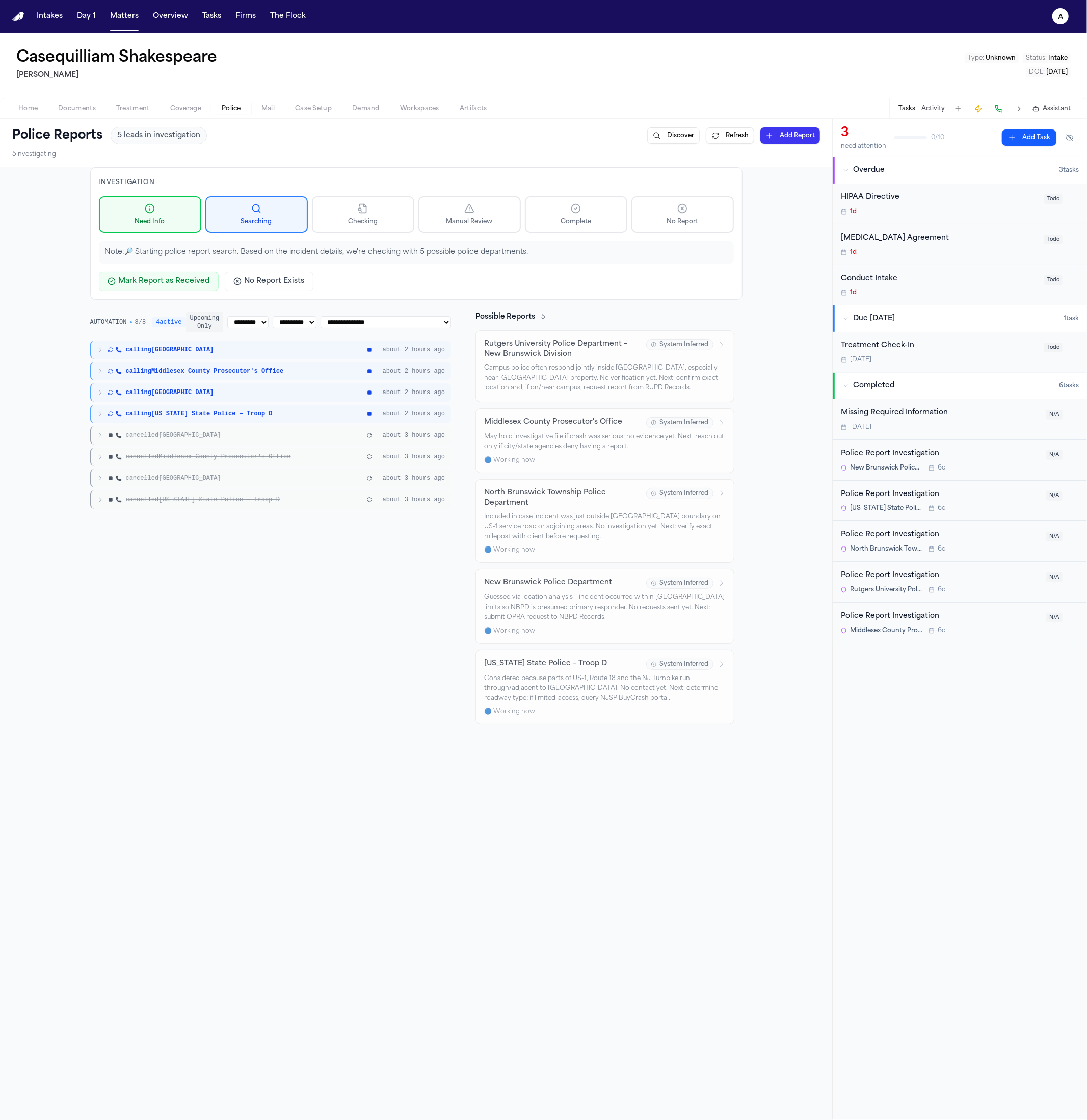
click at [167, 521] on div "**********" at bounding box center [270, 518] width 361 height 413
click at [174, 505] on div "cancelled New Jersey State Police – Troop D about 3 hours ago" at bounding box center [270, 499] width 361 height 18
click at [173, 509] on div "cancelled New Jersey State Police – Troop D about 3 hours ago Status: cancelled…" at bounding box center [270, 545] width 361 height 109
click at [210, 507] on div "cancelled New Jersey State Police – Troop D about 3 hours ago" at bounding box center [270, 499] width 361 height 18
click at [213, 429] on div "cancelled New Brunswick about 3 hours ago" at bounding box center [270, 435] width 361 height 18
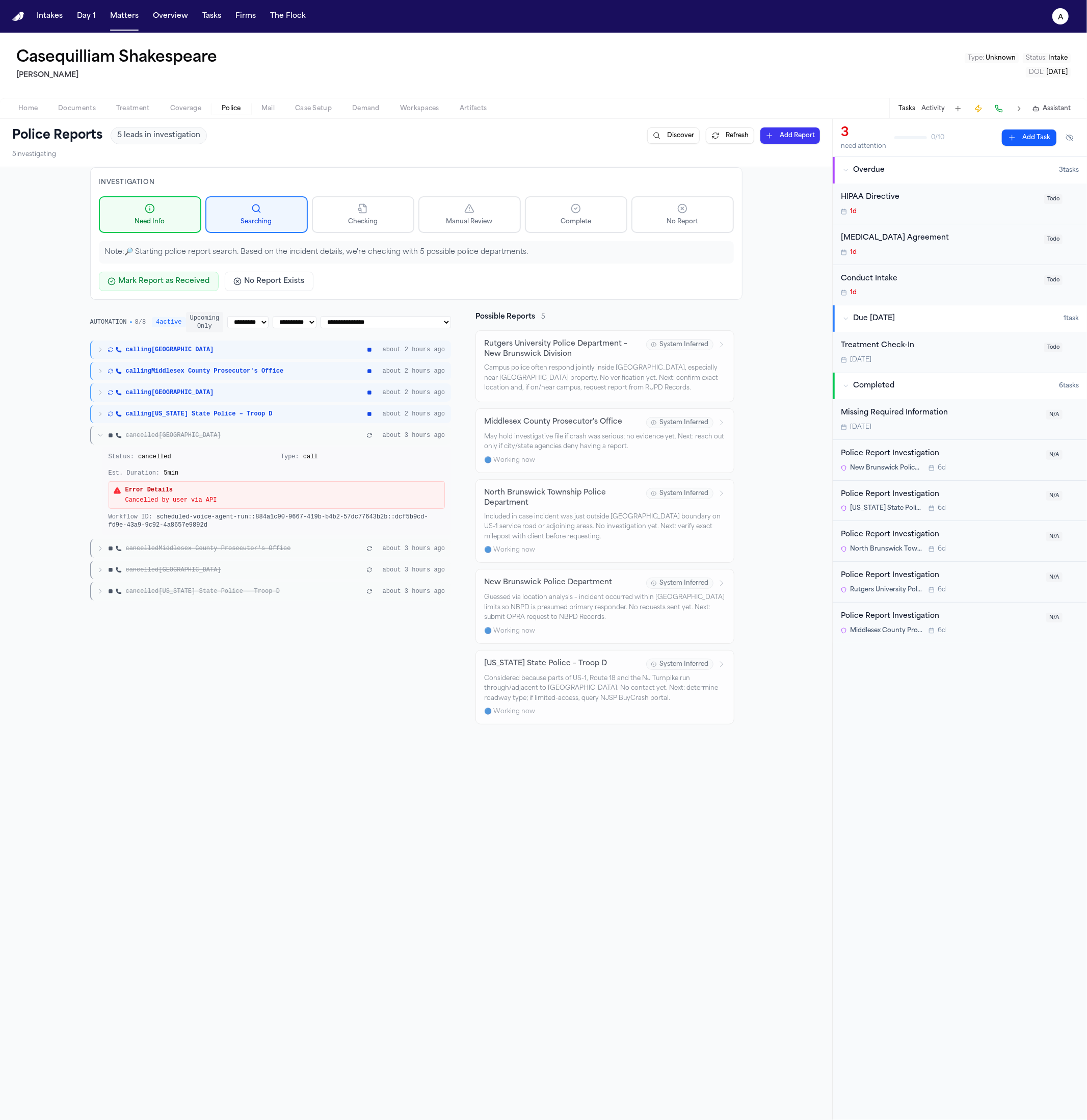
click at [211, 433] on div "cancelled New Brunswick" at bounding box center [231, 436] width 267 height 9
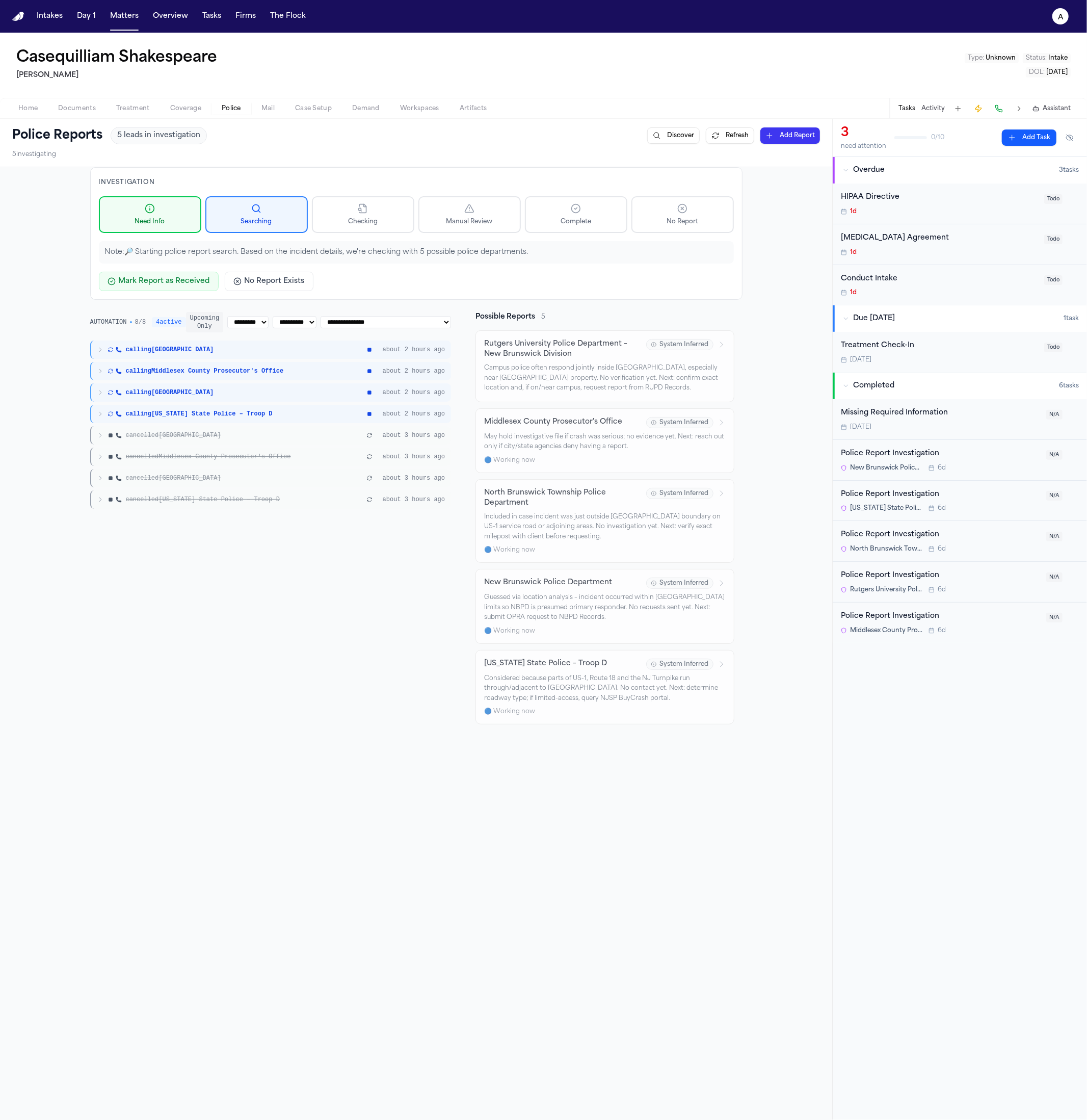
click at [211, 444] on div "calling New Brunswick about 2 hours ago calling Middlesex County Prosecutor's O…" at bounding box center [270, 425] width 361 height 168
click at [211, 450] on div "cancelled Middlesex County Prosecutor's Office about 3 hours ago" at bounding box center [270, 456] width 361 height 18
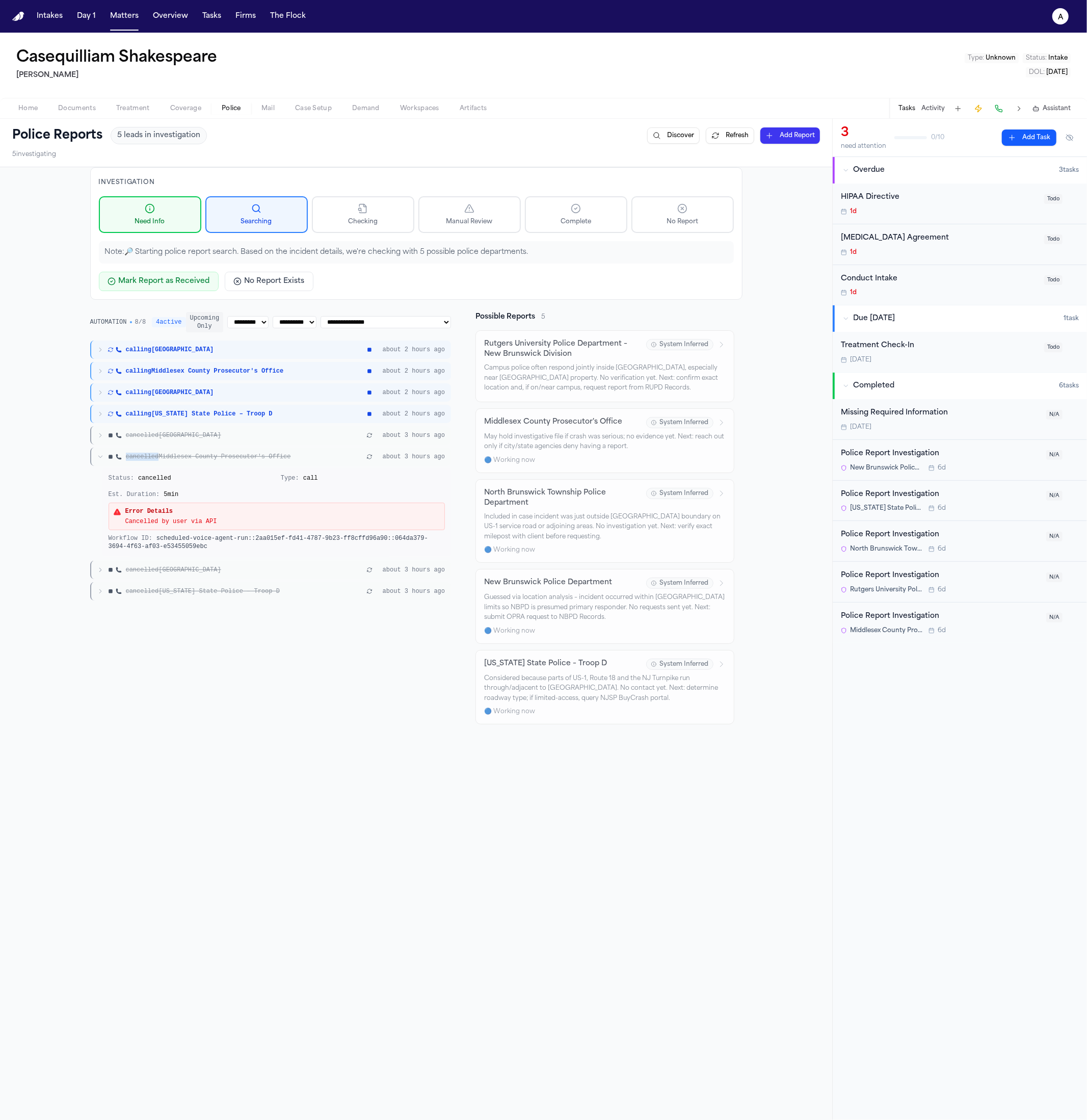
click at [211, 451] on div "cancelled Middlesex County Prosecutor's Office about 3 hours ago" at bounding box center [270, 456] width 361 height 18
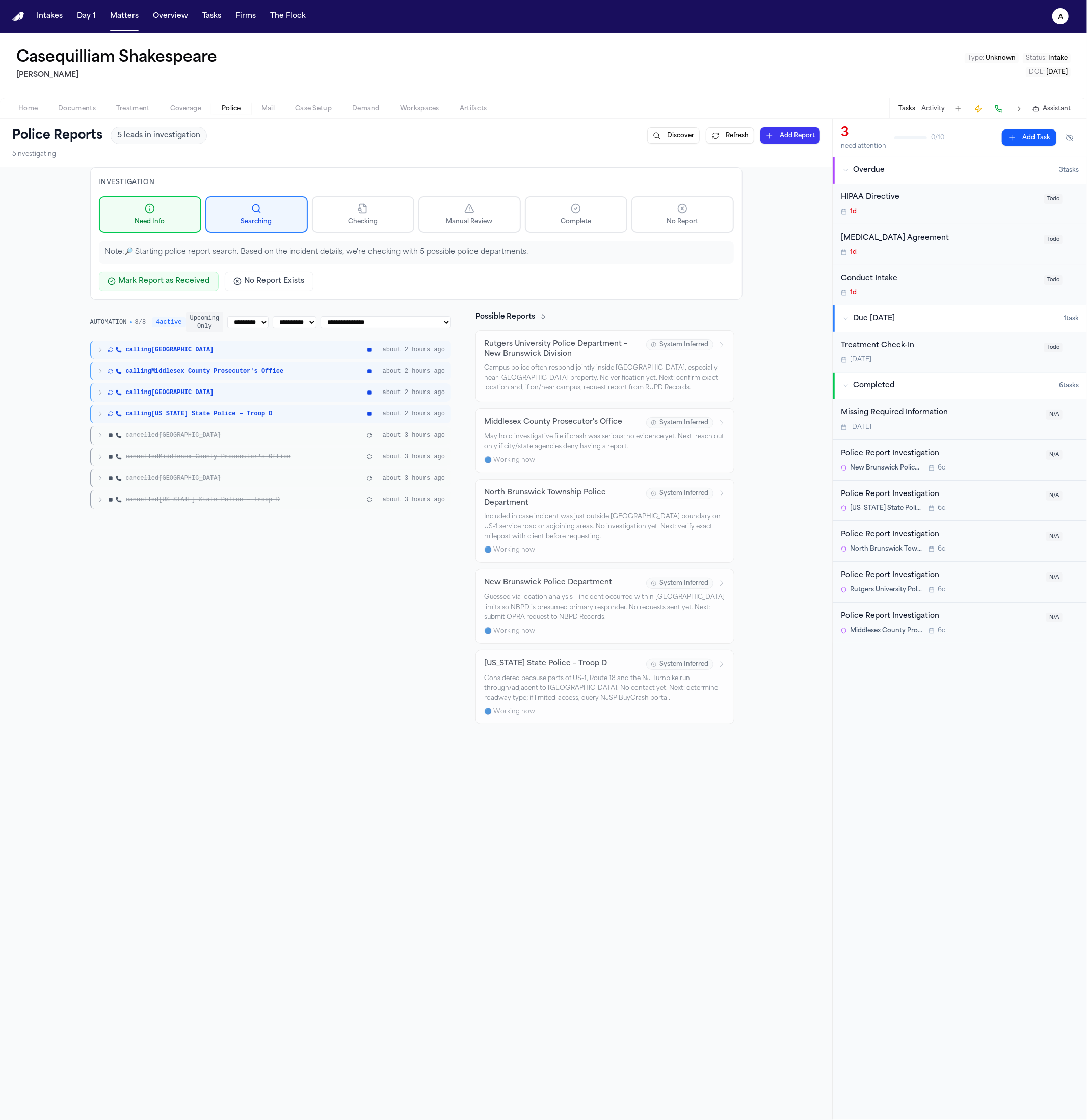
click at [202, 464] on div "cancelled Middlesex County Prosecutor's Office about 3 hours ago" at bounding box center [270, 456] width 361 height 18
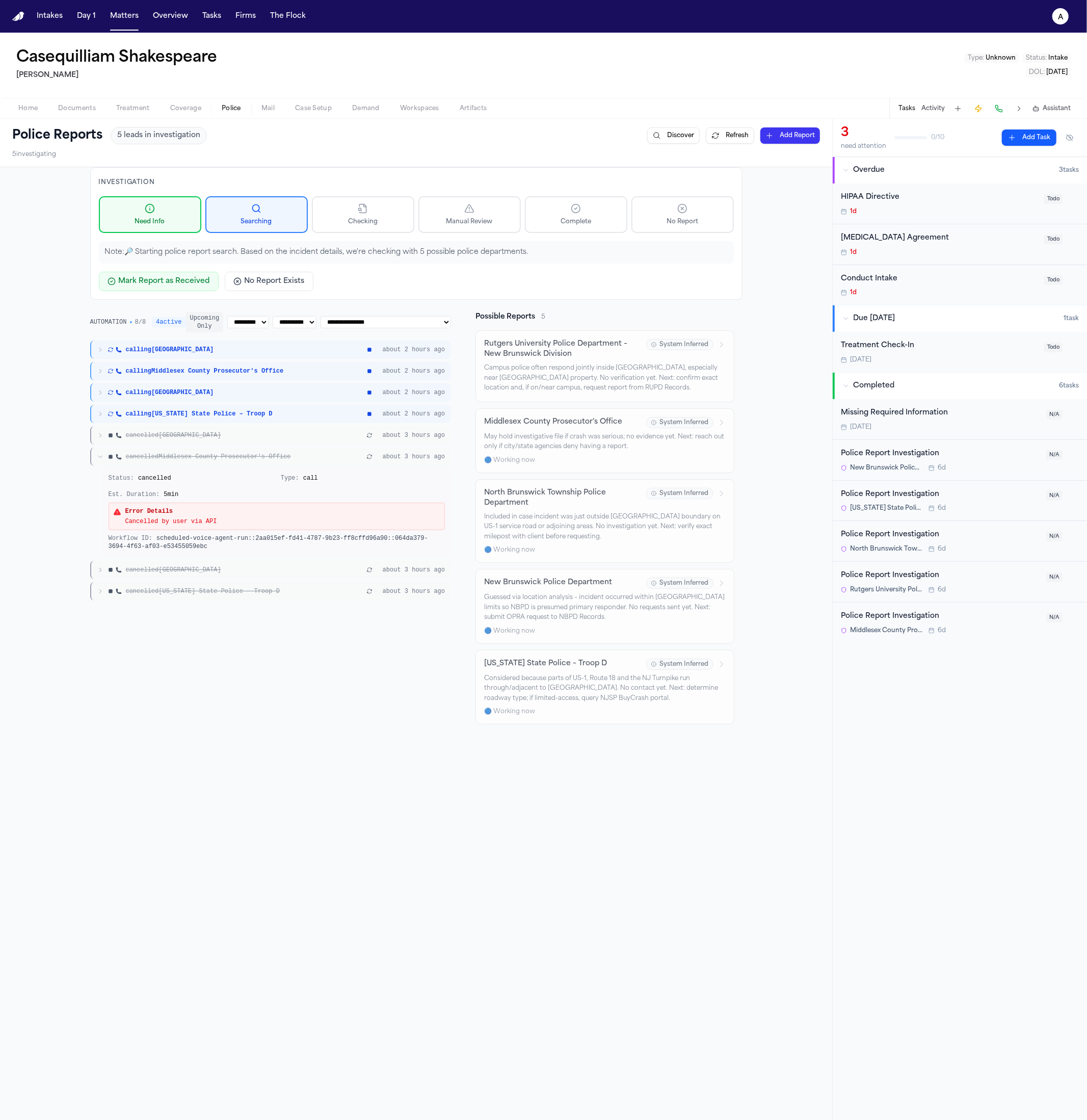
click at [202, 480] on div "Status: cancelled" at bounding box center [191, 479] width 164 height 9
click at [207, 449] on div "cancelled Middlesex County Prosecutor's Office about 3 hours ago" at bounding box center [270, 456] width 361 height 18
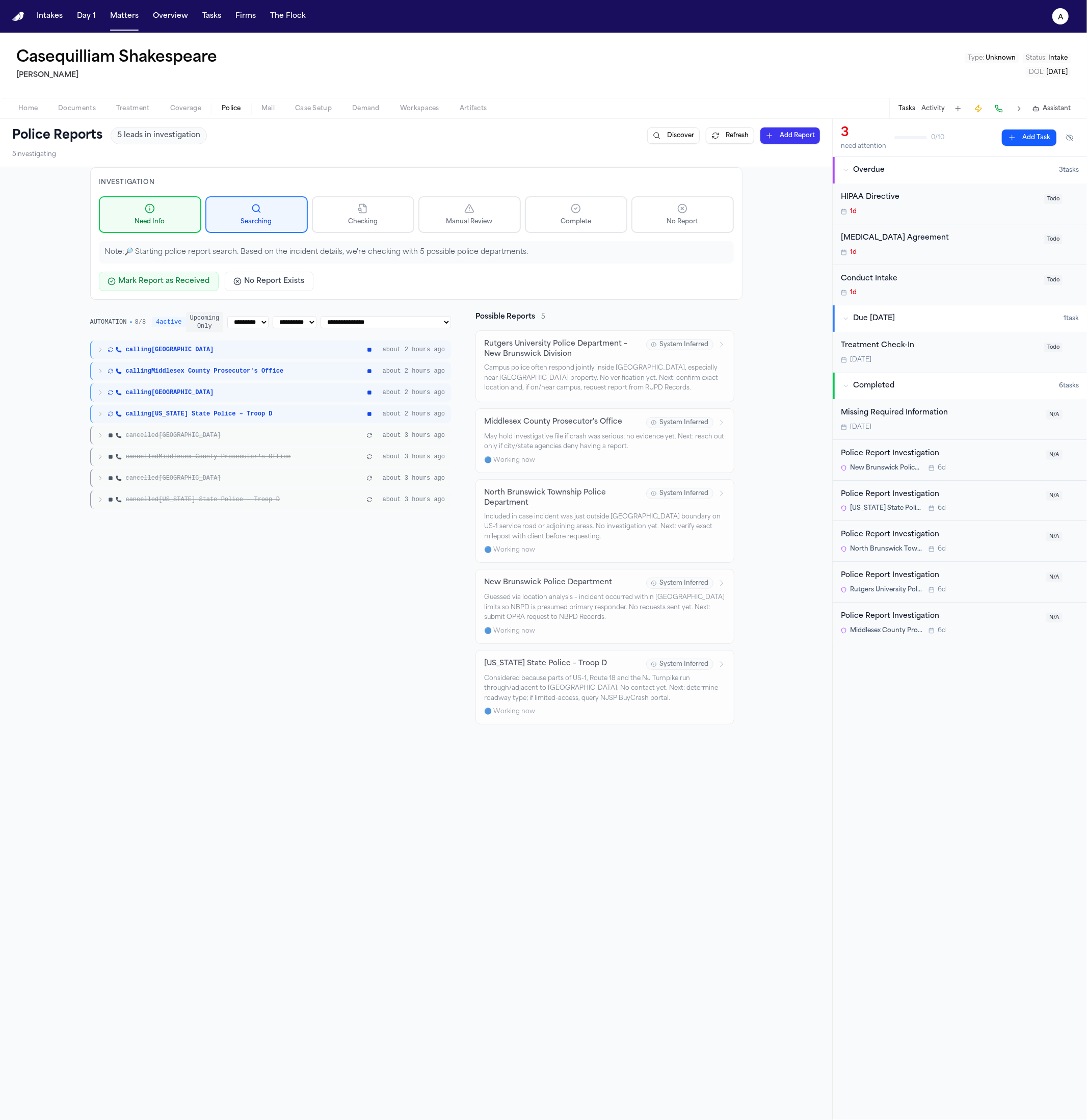
click at [200, 469] on div "cancelled North Brunswick Township about 3 hours ago" at bounding box center [270, 478] width 361 height 18
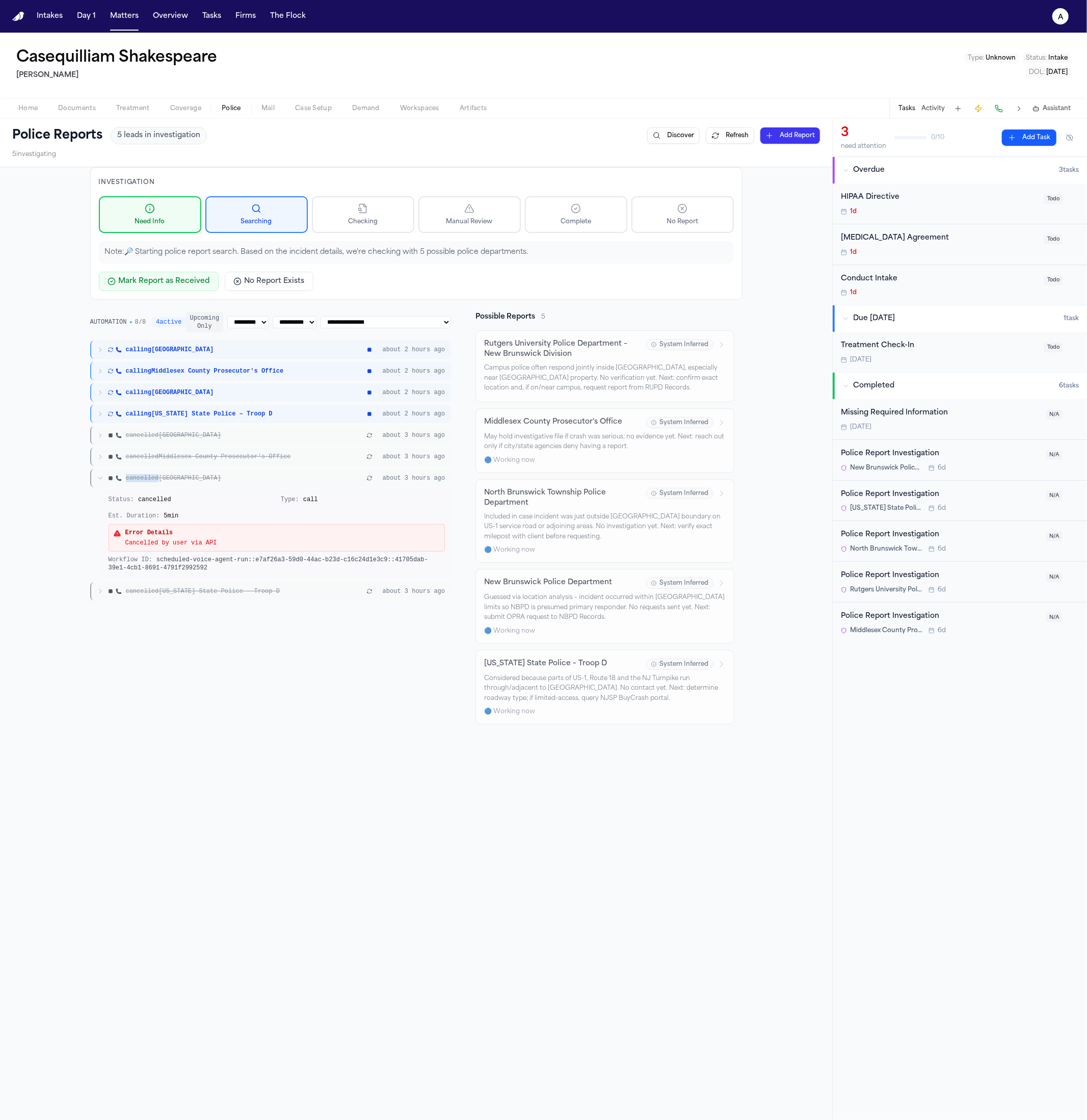
click at [200, 469] on div "cancelled North Brunswick Township about 3 hours ago" at bounding box center [270, 478] width 361 height 18
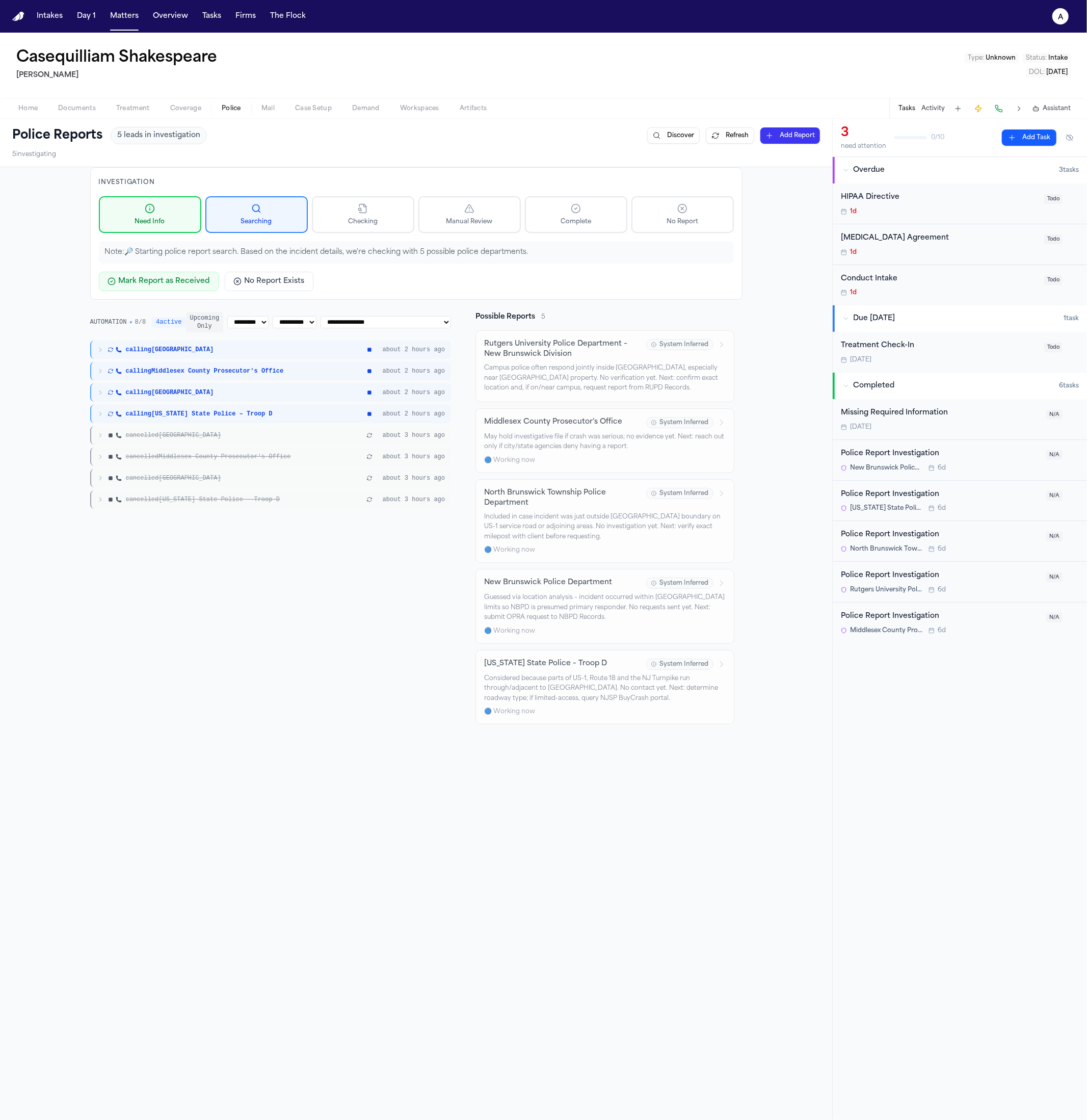
click at [198, 448] on div "cancelled Middlesex County Prosecutor's Office about 3 hours ago" at bounding box center [270, 456] width 361 height 18
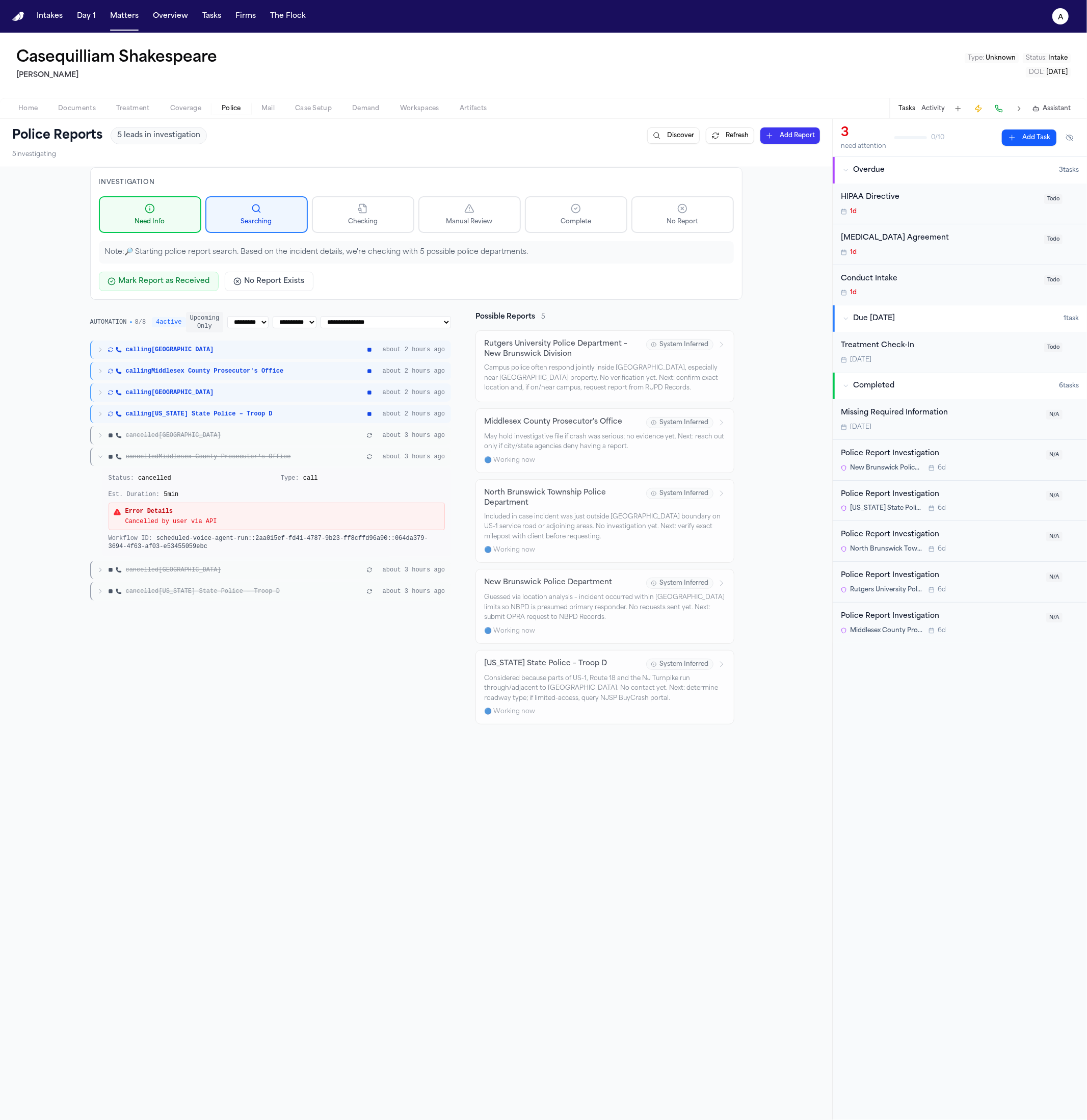
click at [196, 438] on span "cancelled New Brunswick" at bounding box center [173, 436] width 95 height 9
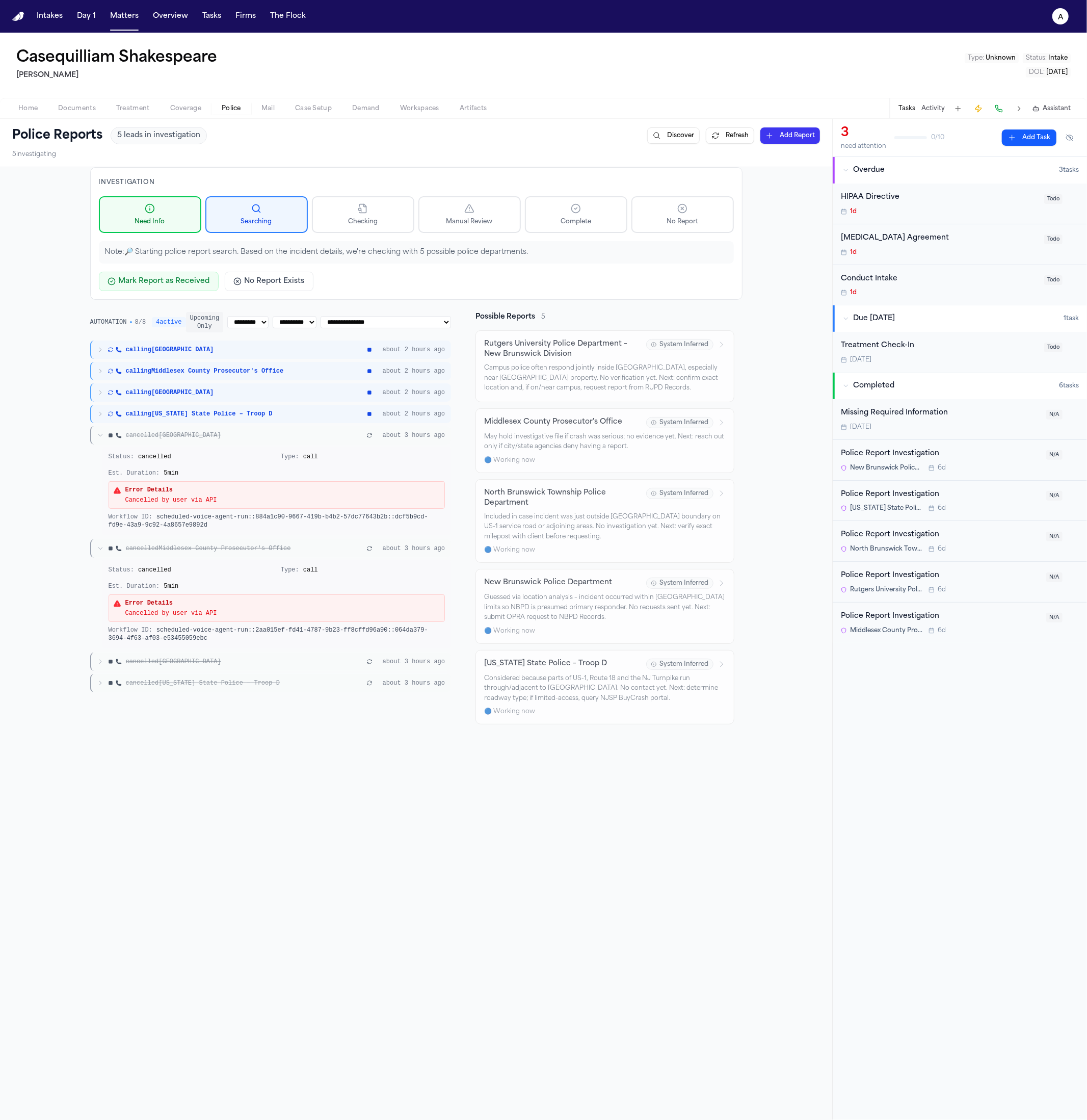
click at [195, 441] on div "cancelled New Brunswick about 3 hours ago" at bounding box center [270, 435] width 361 height 18
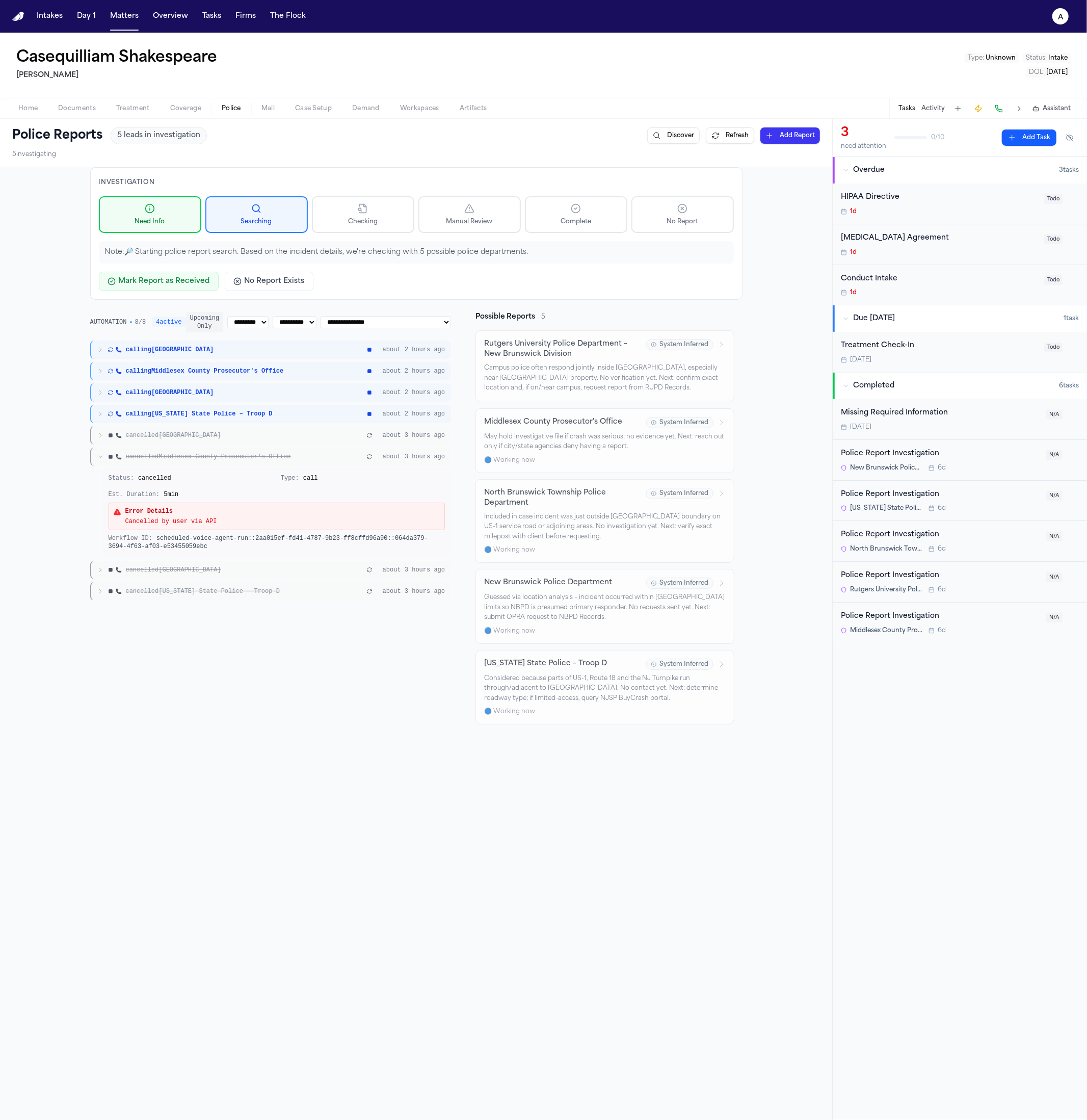
click at [193, 475] on div "Status: cancelled" at bounding box center [191, 479] width 164 height 9
click at [203, 458] on span "cancelled Middlesex County Prosecutor's Office" at bounding box center [208, 457] width 165 height 9
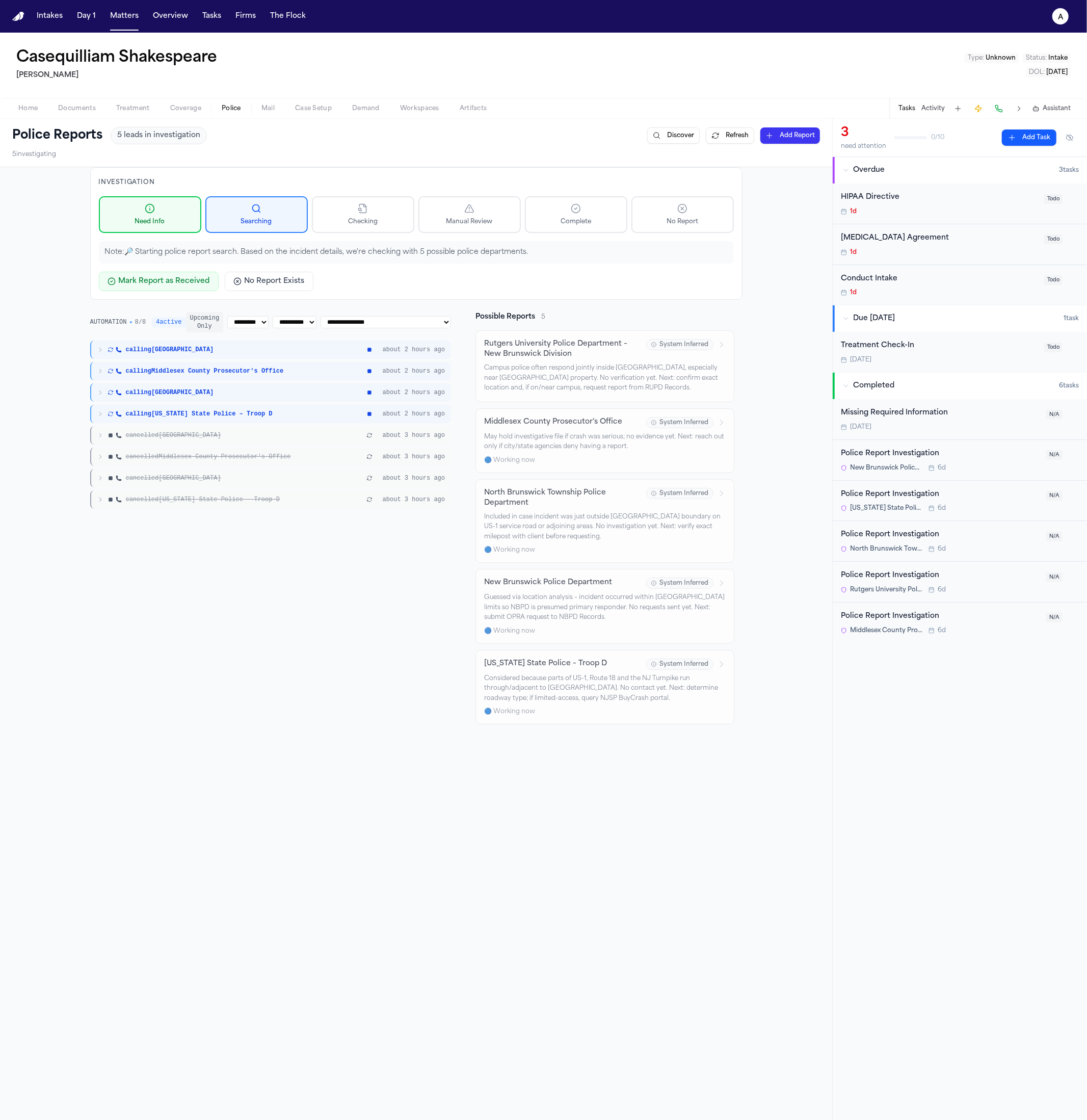
click at [197, 496] on span "cancelled New Jersey State Police – Troop D" at bounding box center [203, 500] width 154 height 9
click at [196, 497] on span "cancelled New Jersey State Police – Troop D" at bounding box center [203, 500] width 154 height 9
click at [199, 482] on div "cancelled North Brunswick Township about 3 hours ago" at bounding box center [270, 478] width 361 height 18
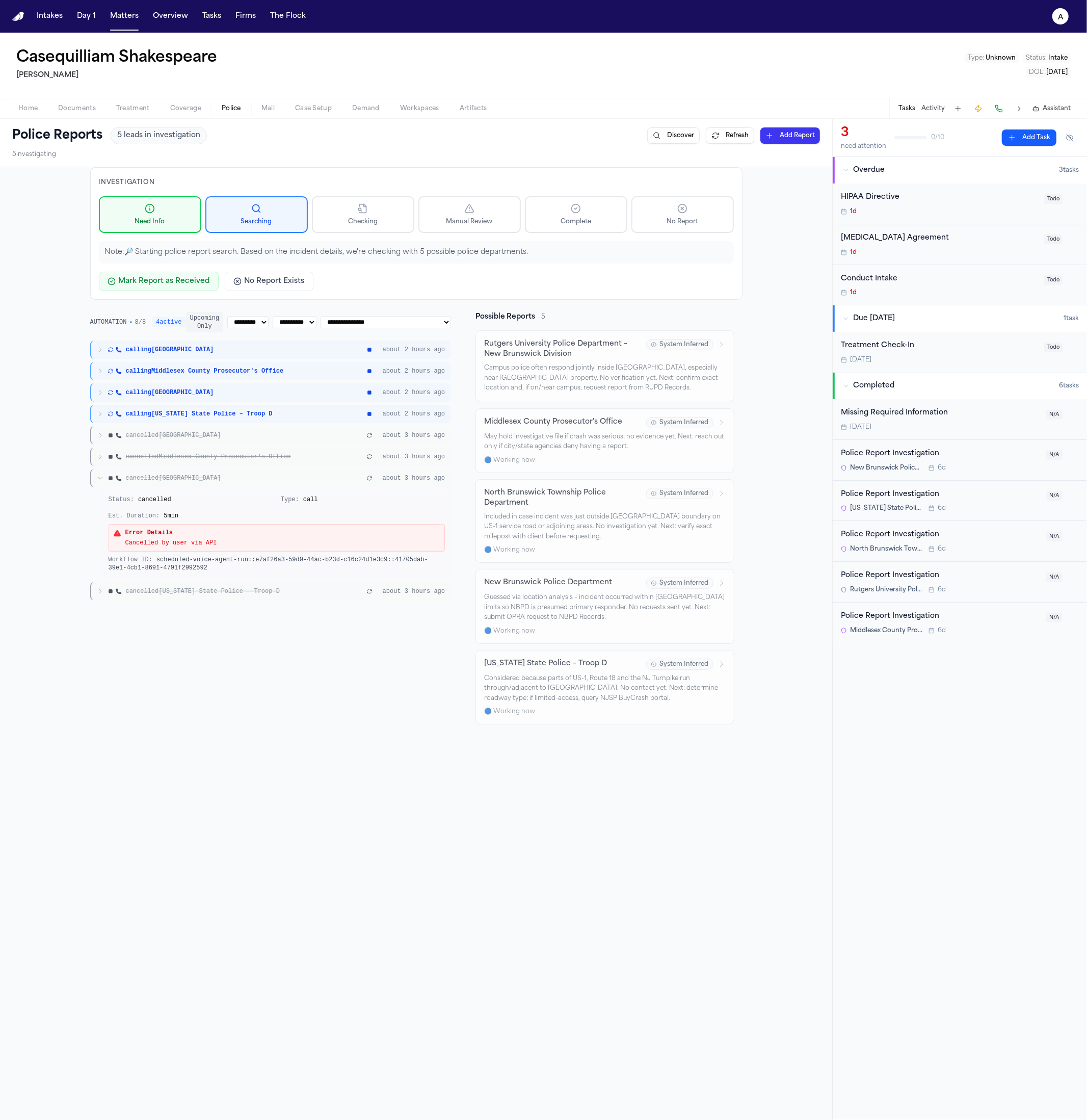
click at [199, 480] on span "cancelled North Brunswick Township" at bounding box center [173, 479] width 95 height 9
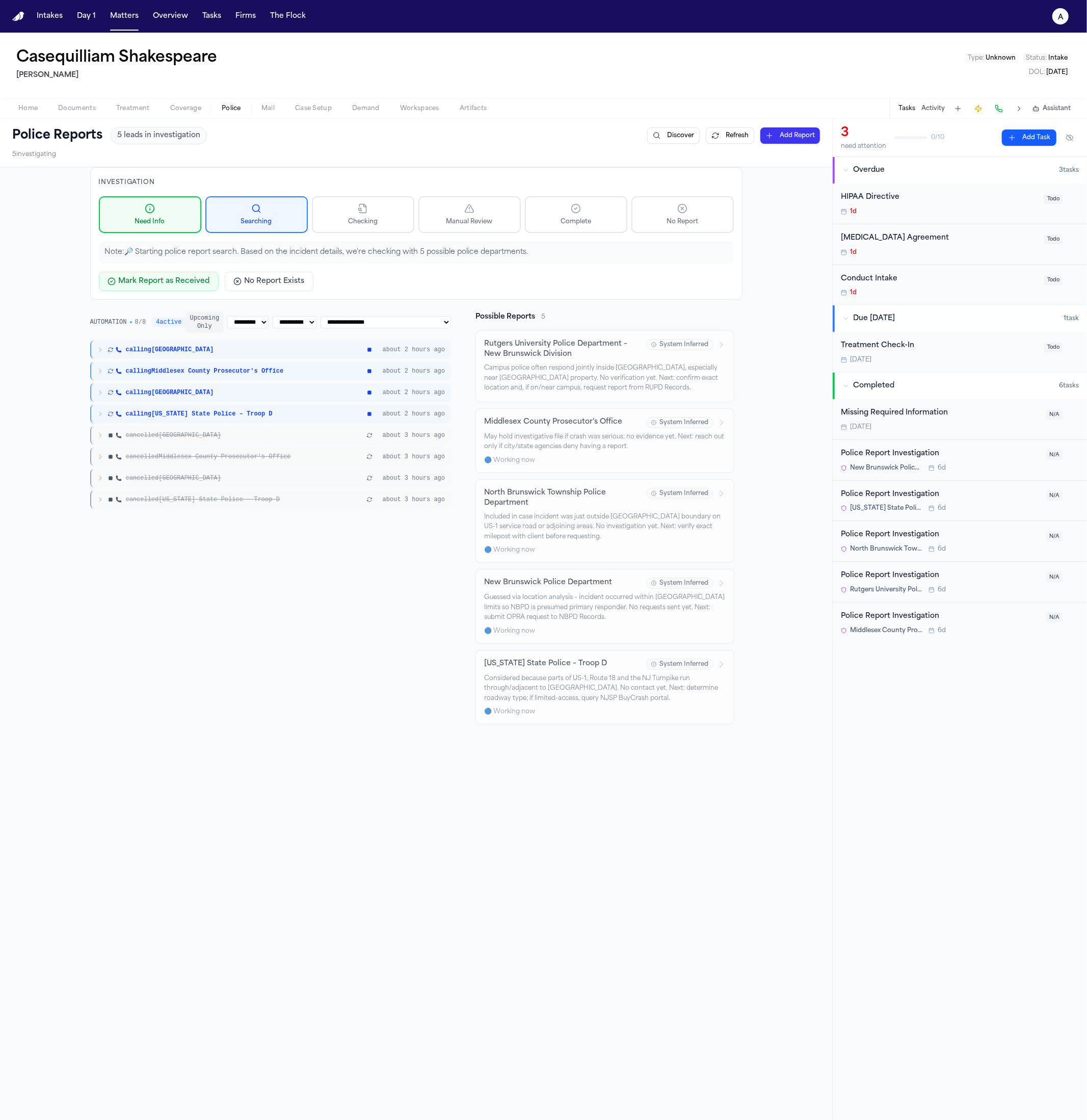
click at [208, 460] on div "cancelled Middlesex County Prosecutor's Office about 3 hours ago" at bounding box center [270, 456] width 361 height 18
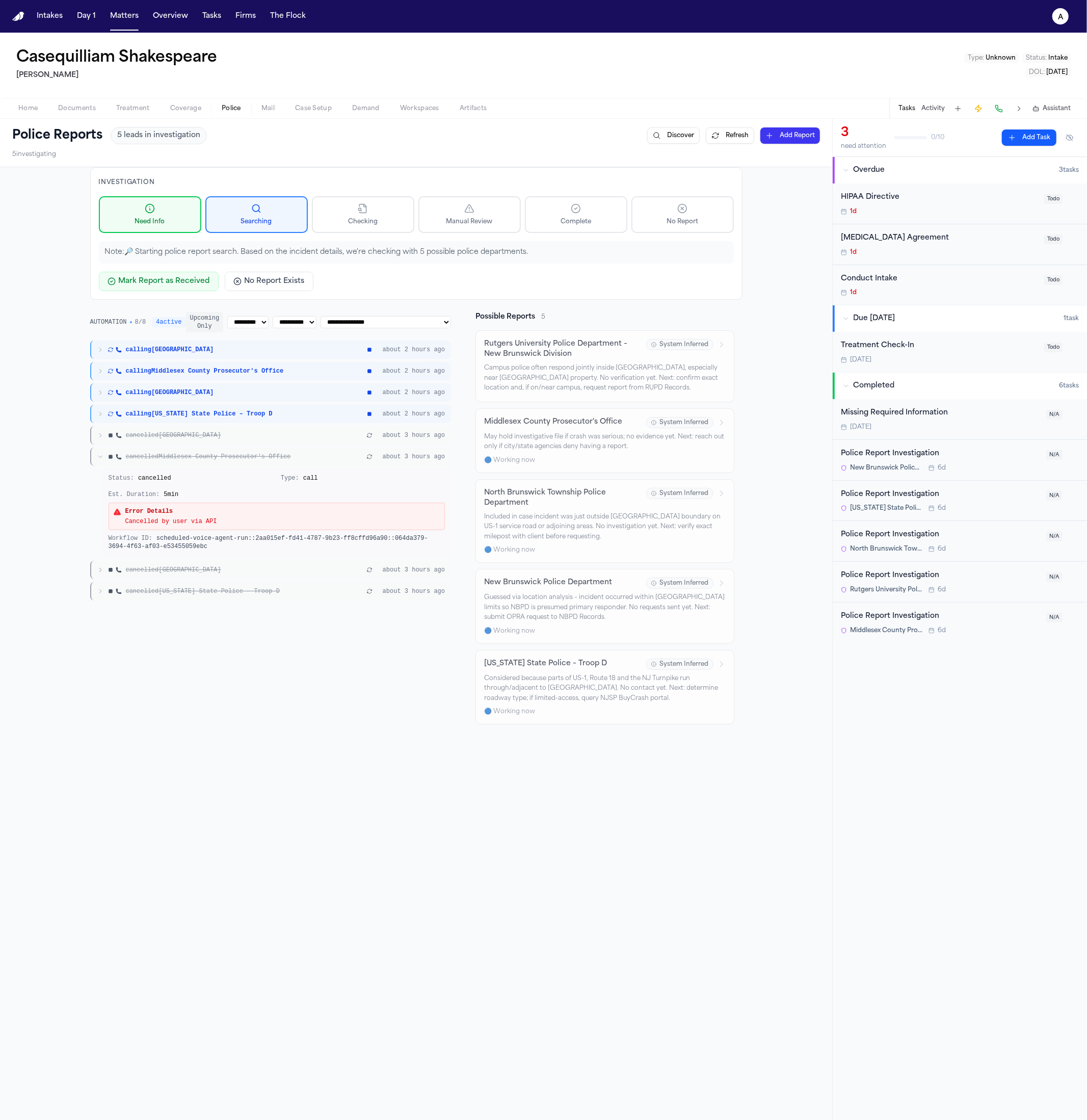
click at [209, 460] on span "cancelled Middlesex County Prosecutor's Office" at bounding box center [208, 457] width 165 height 9
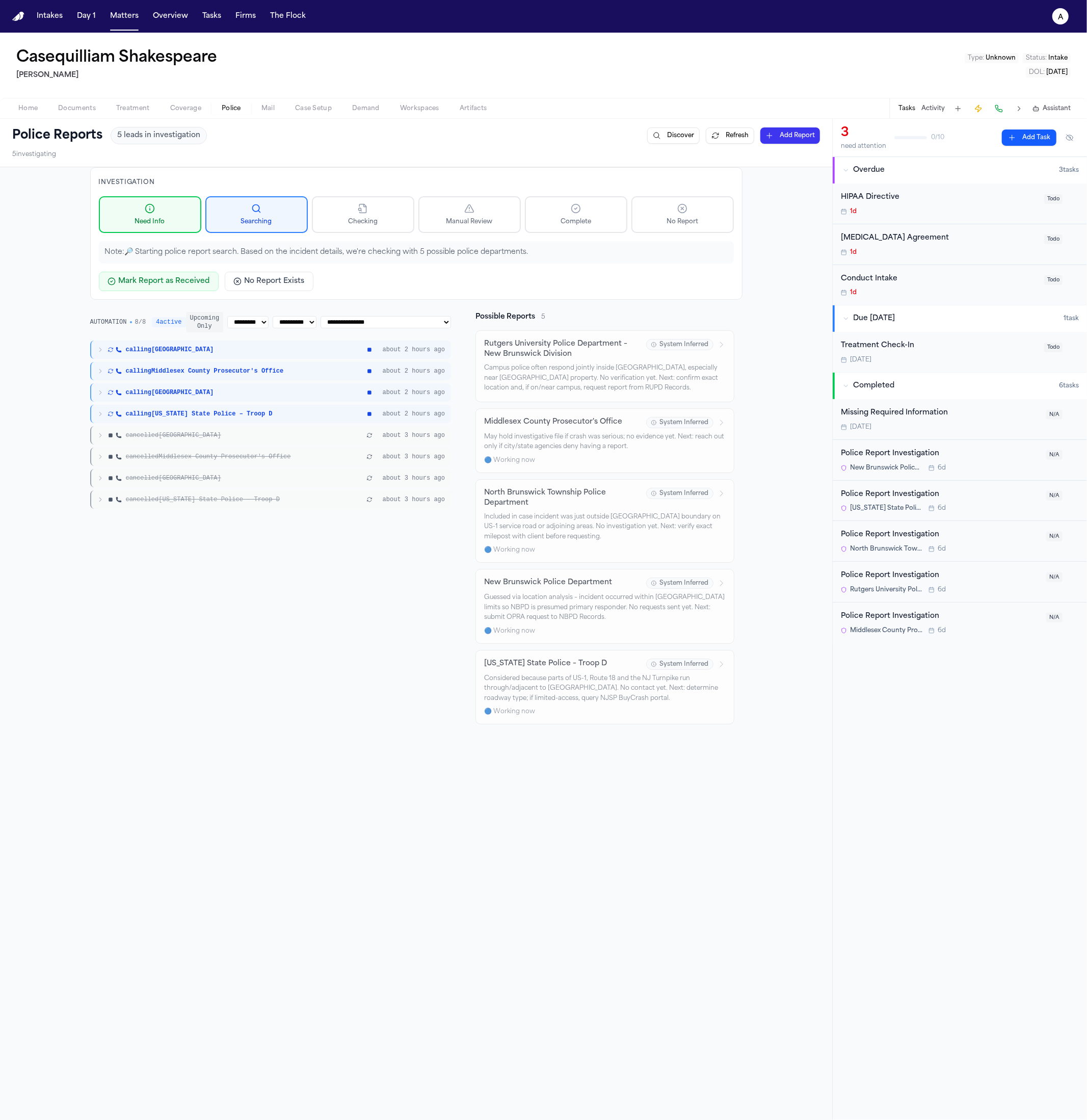
click at [246, 432] on div "cancelled New Brunswick" at bounding box center [231, 436] width 267 height 9
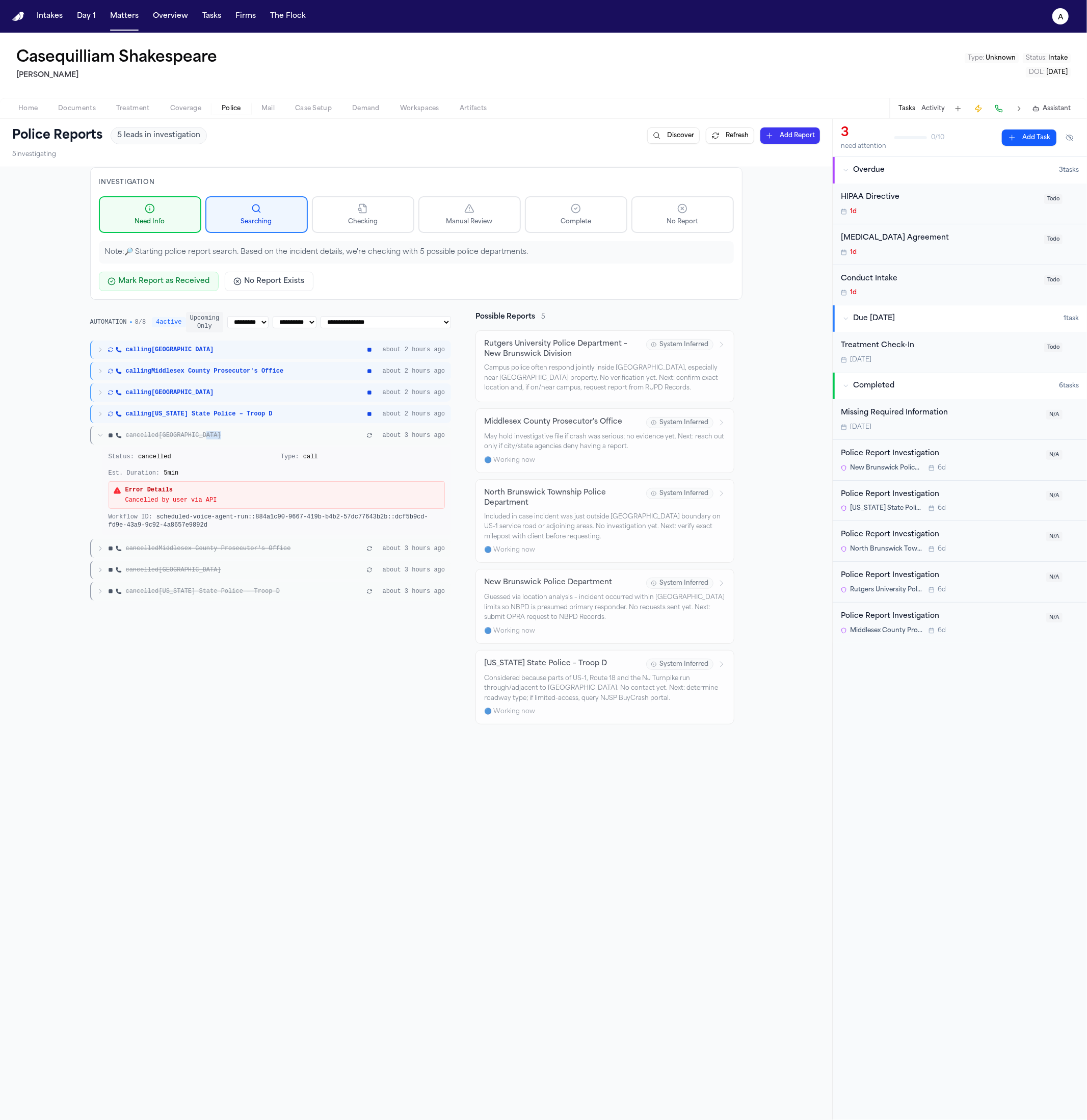
click at [246, 432] on div "cancelled New Brunswick" at bounding box center [231, 436] width 267 height 9
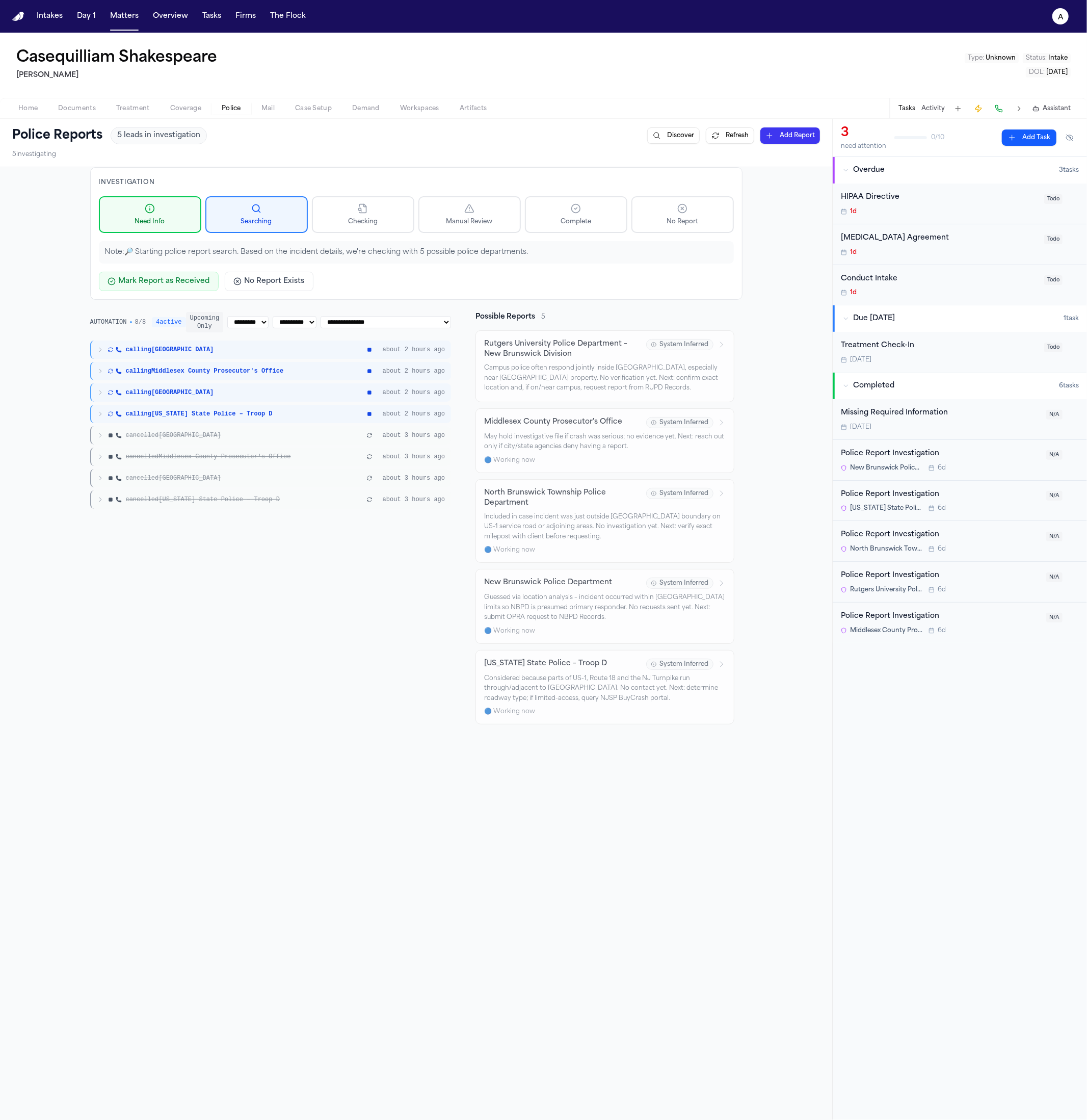
click at [251, 410] on span "calling New Jersey State Police – Troop D" at bounding box center [199, 414] width 146 height 9
click at [252, 394] on div "calling North Brunswick Township" at bounding box center [231, 393] width 267 height 9
click at [256, 368] on span "calling Middlesex County Prosecutor's Office" at bounding box center [205, 372] width 158 height 9
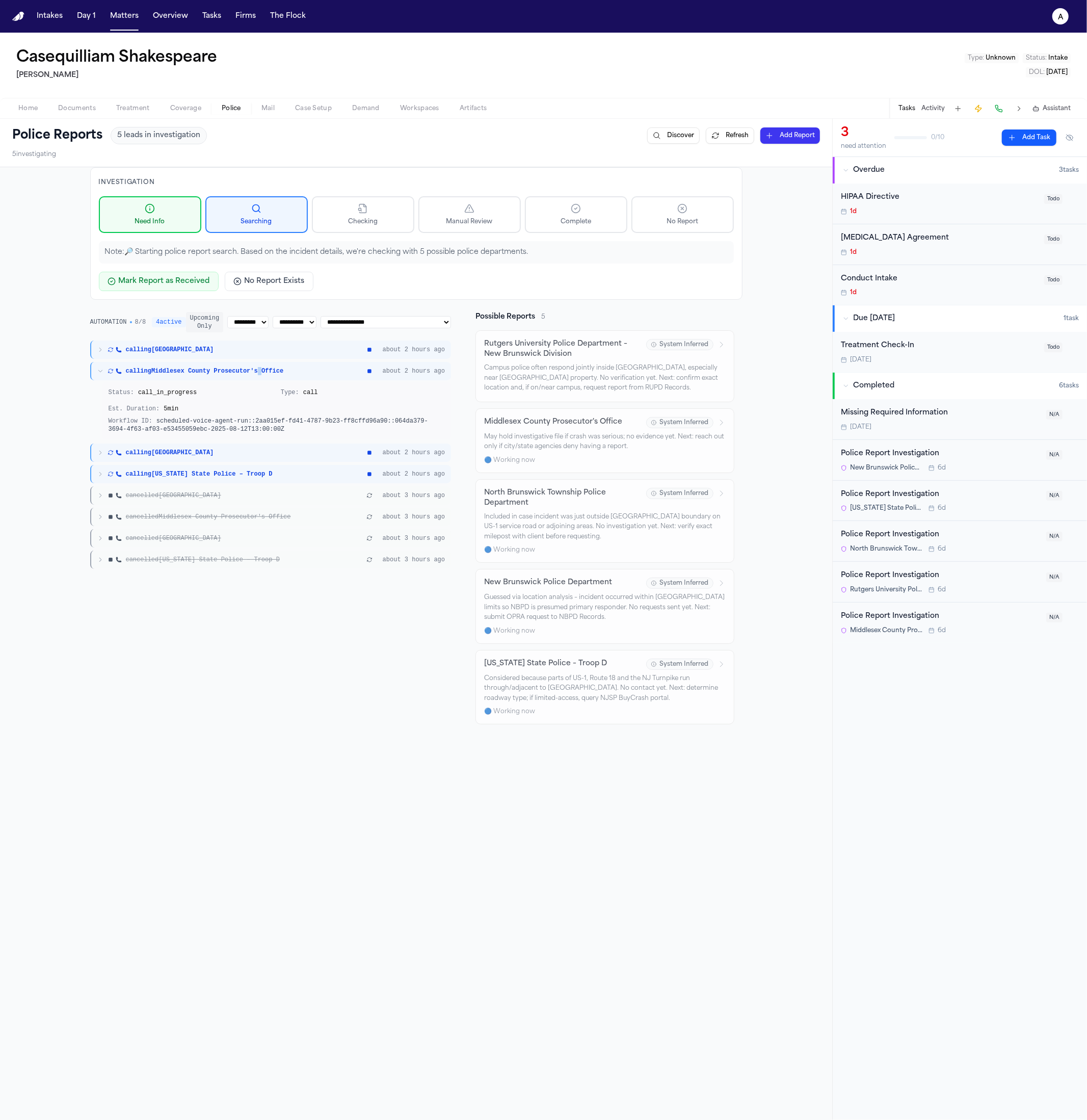
click at [256, 368] on span "calling Middlesex County Prosecutor's Office" at bounding box center [205, 372] width 158 height 9
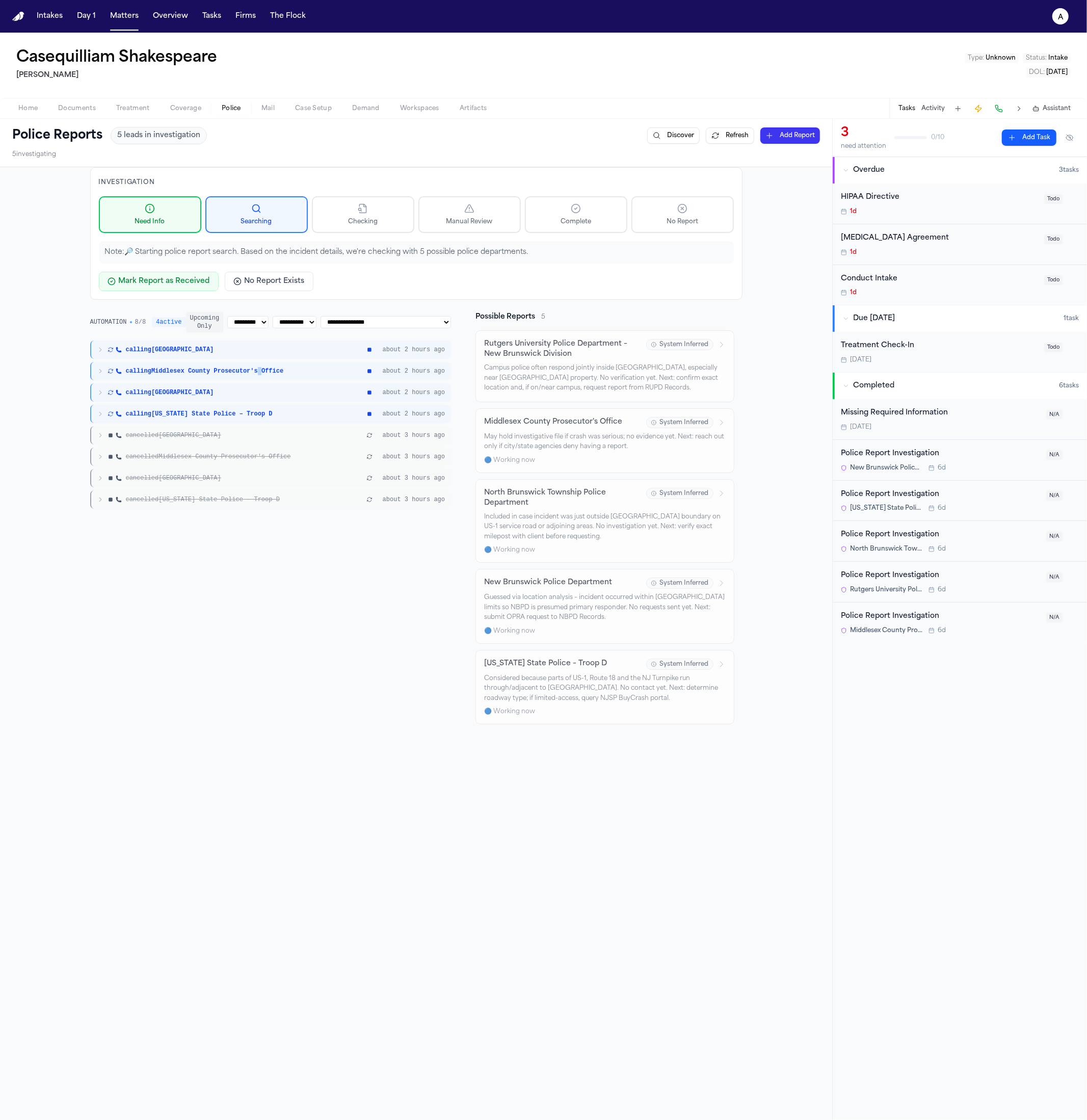
drag, startPoint x: 177, startPoint y: 326, endPoint x: 165, endPoint y: 341, distance: 19.2
click at [165, 341] on div "**********" at bounding box center [270, 410] width 361 height 197
click at [195, 325] on button "Upcoming Only" at bounding box center [205, 322] width 38 height 21
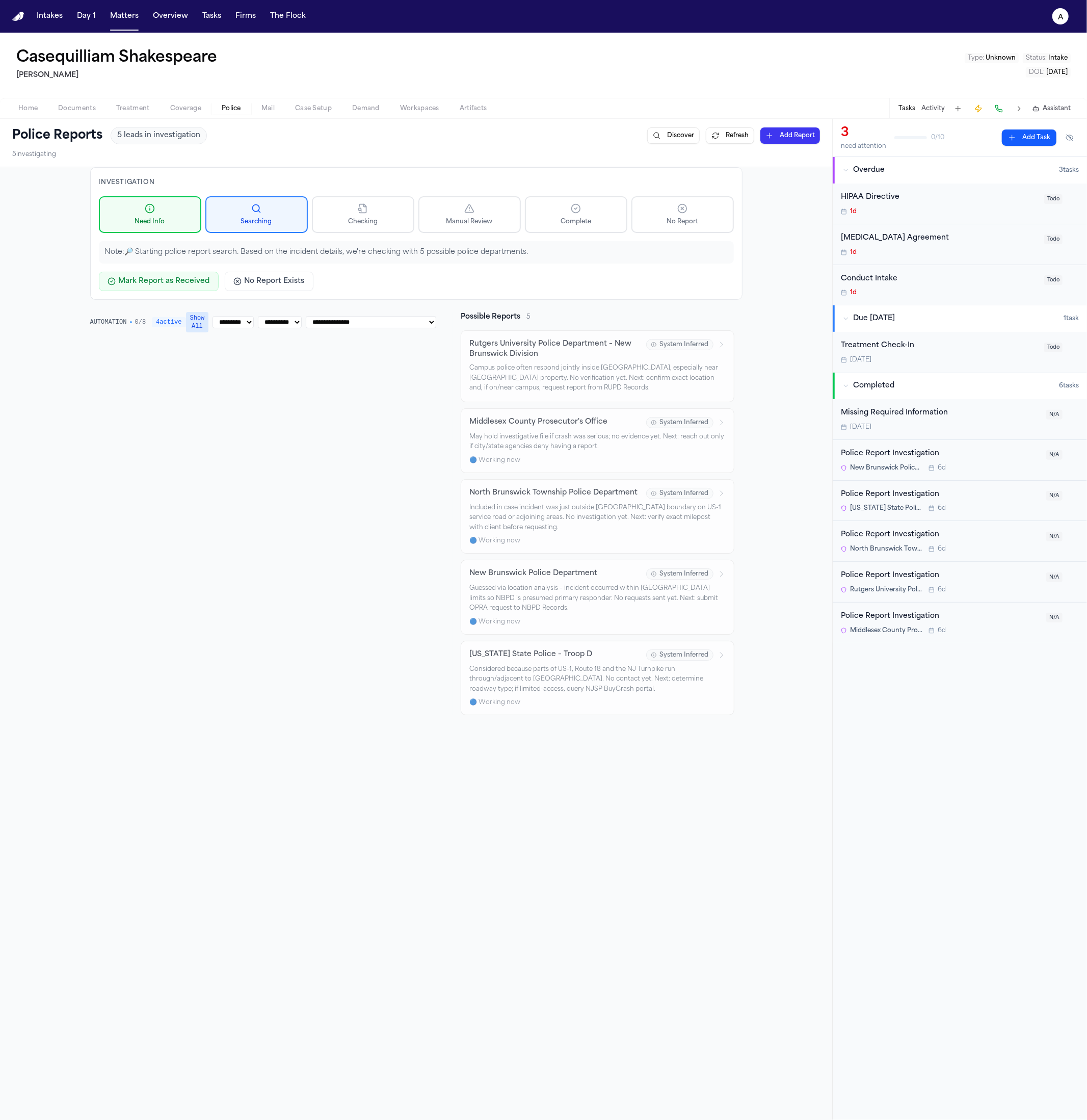
click at [163, 325] on span "4 active" at bounding box center [168, 322] width 33 height 10
click at [199, 319] on button "Show All" at bounding box center [197, 322] width 23 height 21
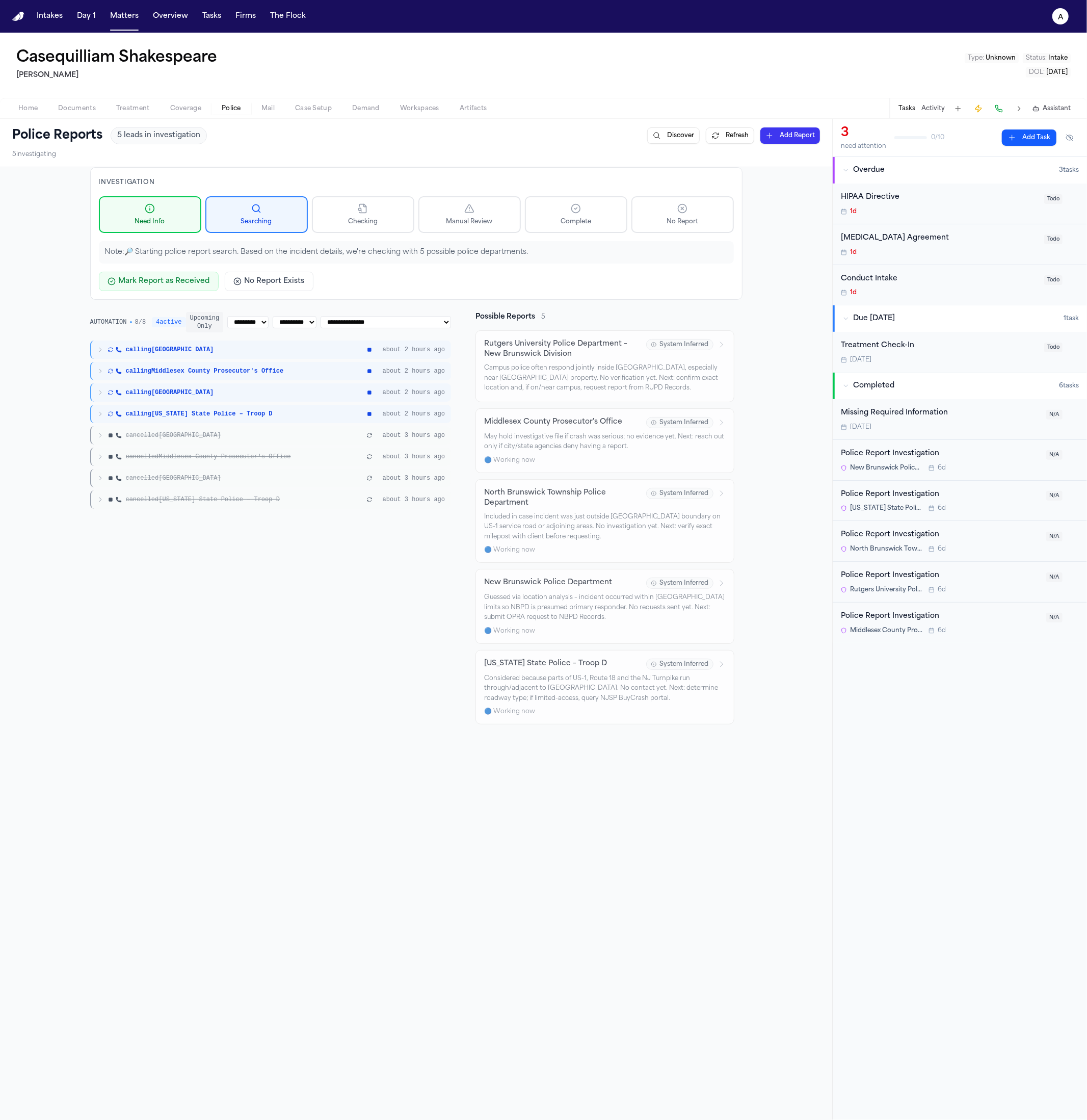
click at [283, 328] on select "**********" at bounding box center [294, 322] width 44 height 12
click at [294, 322] on select "**********" at bounding box center [294, 322] width 44 height 12
click at [401, 320] on select "**********" at bounding box center [385, 322] width 130 height 12
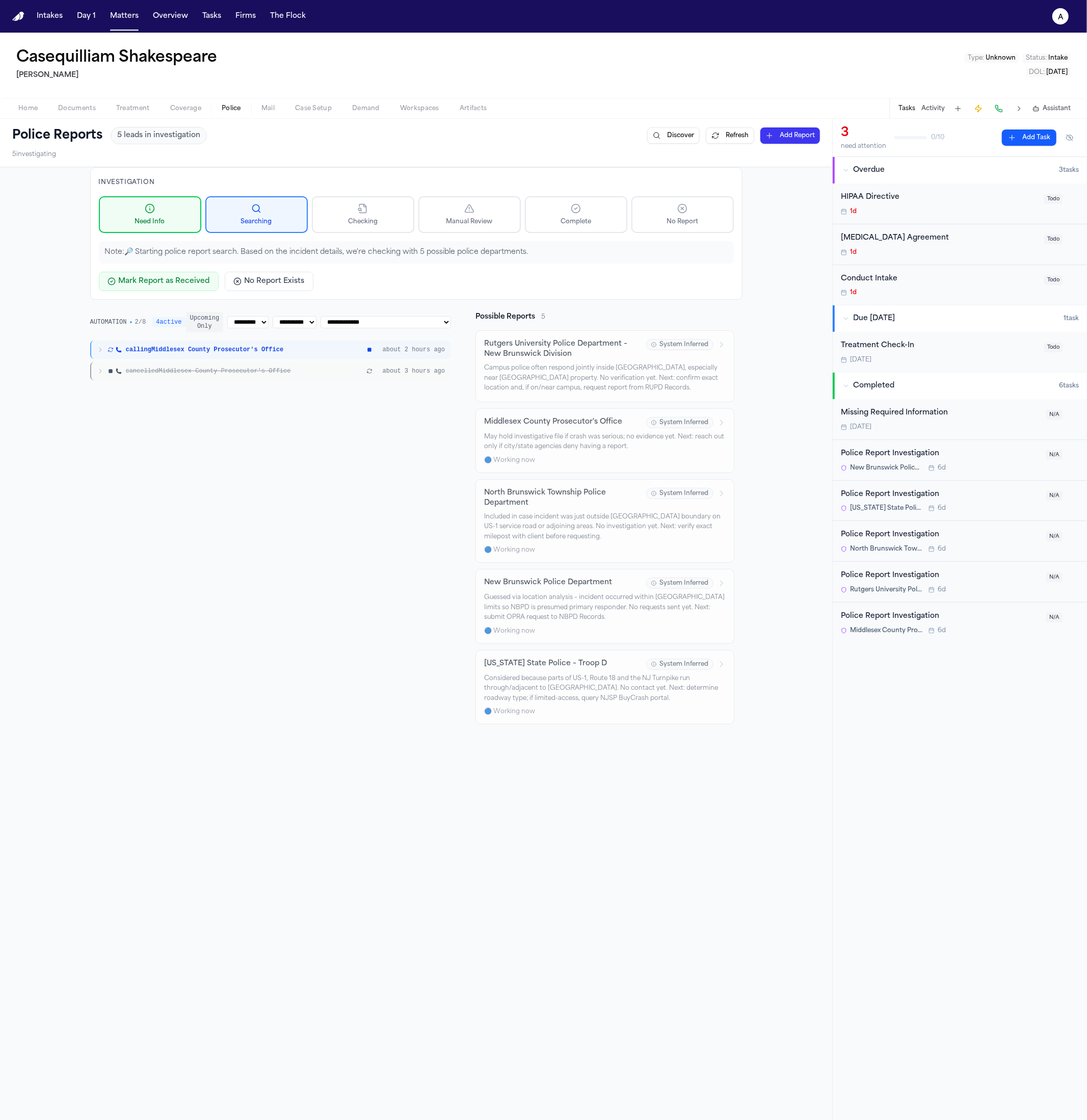
click at [396, 322] on select "**********" at bounding box center [385, 322] width 130 height 12
select select "***"
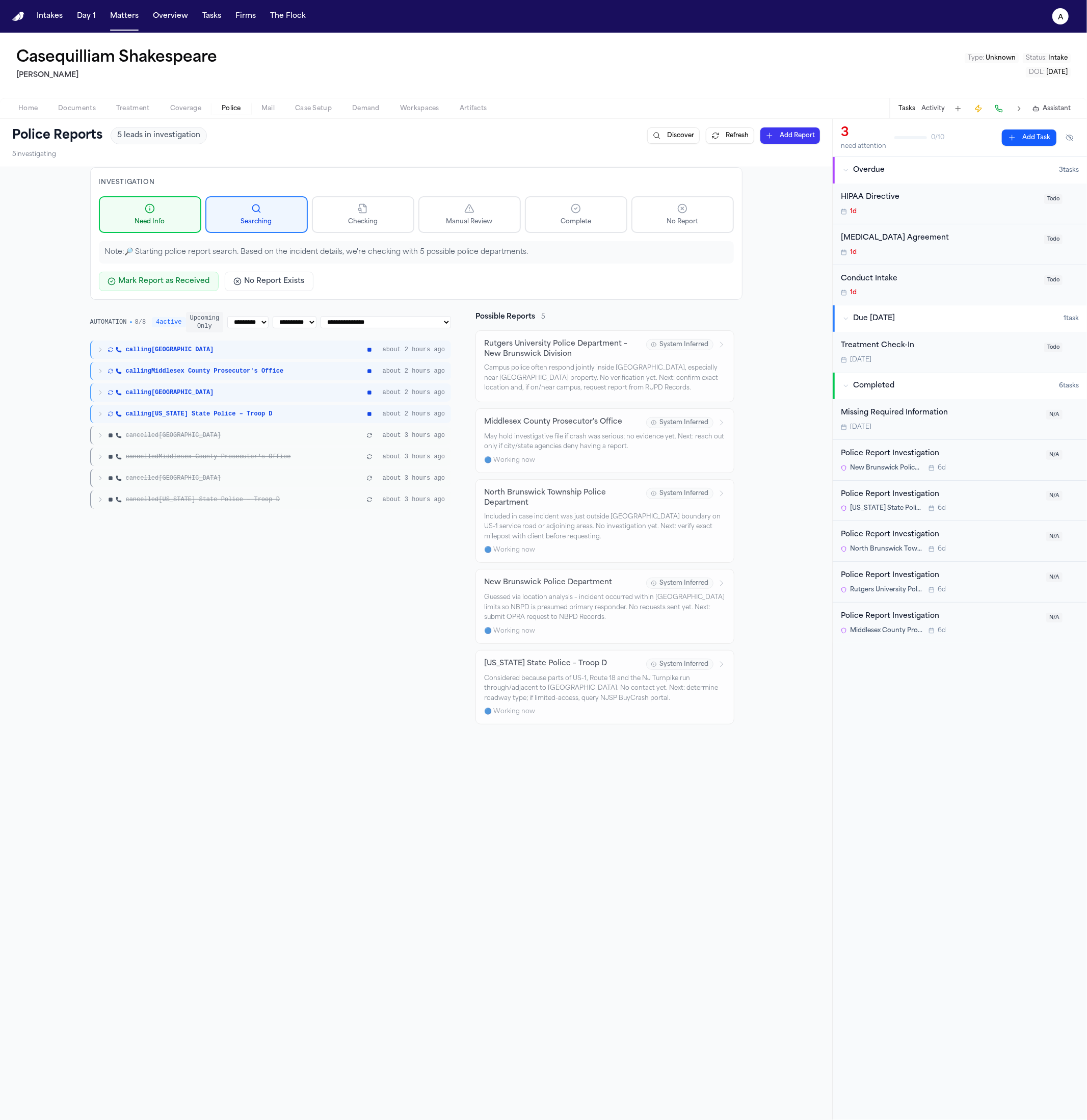
click at [110, 327] on div "AUTOMATION 8 / 8 4 active" at bounding box center [138, 322] width 96 height 10
click at [116, 325] on div "AUTOMATION 8 / 8 4 active" at bounding box center [138, 322] width 96 height 10
click at [301, 325] on select "**********" at bounding box center [294, 322] width 44 height 12
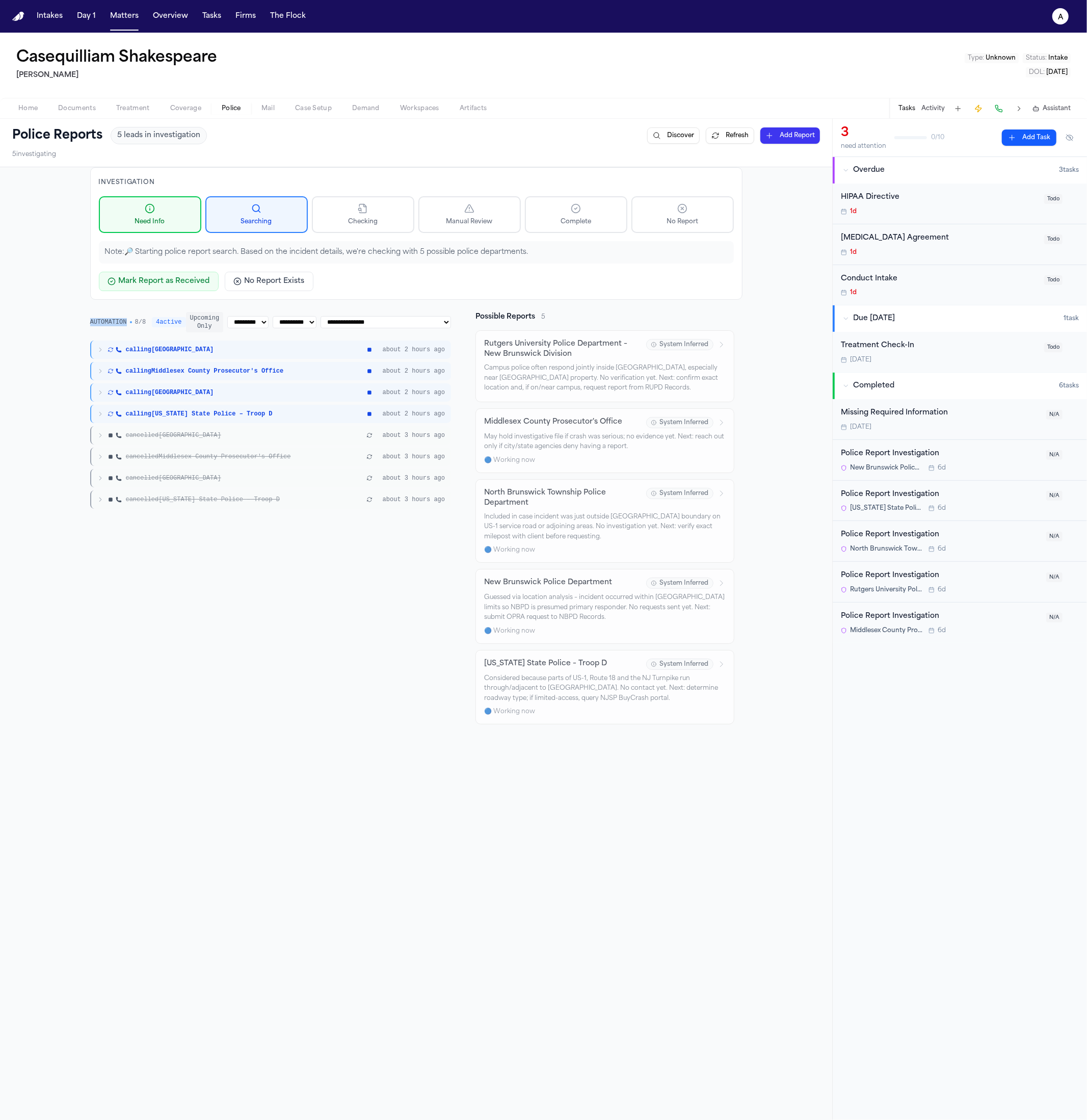
click at [244, 325] on select "********* ***** ******* ****" at bounding box center [247, 322] width 41 height 12
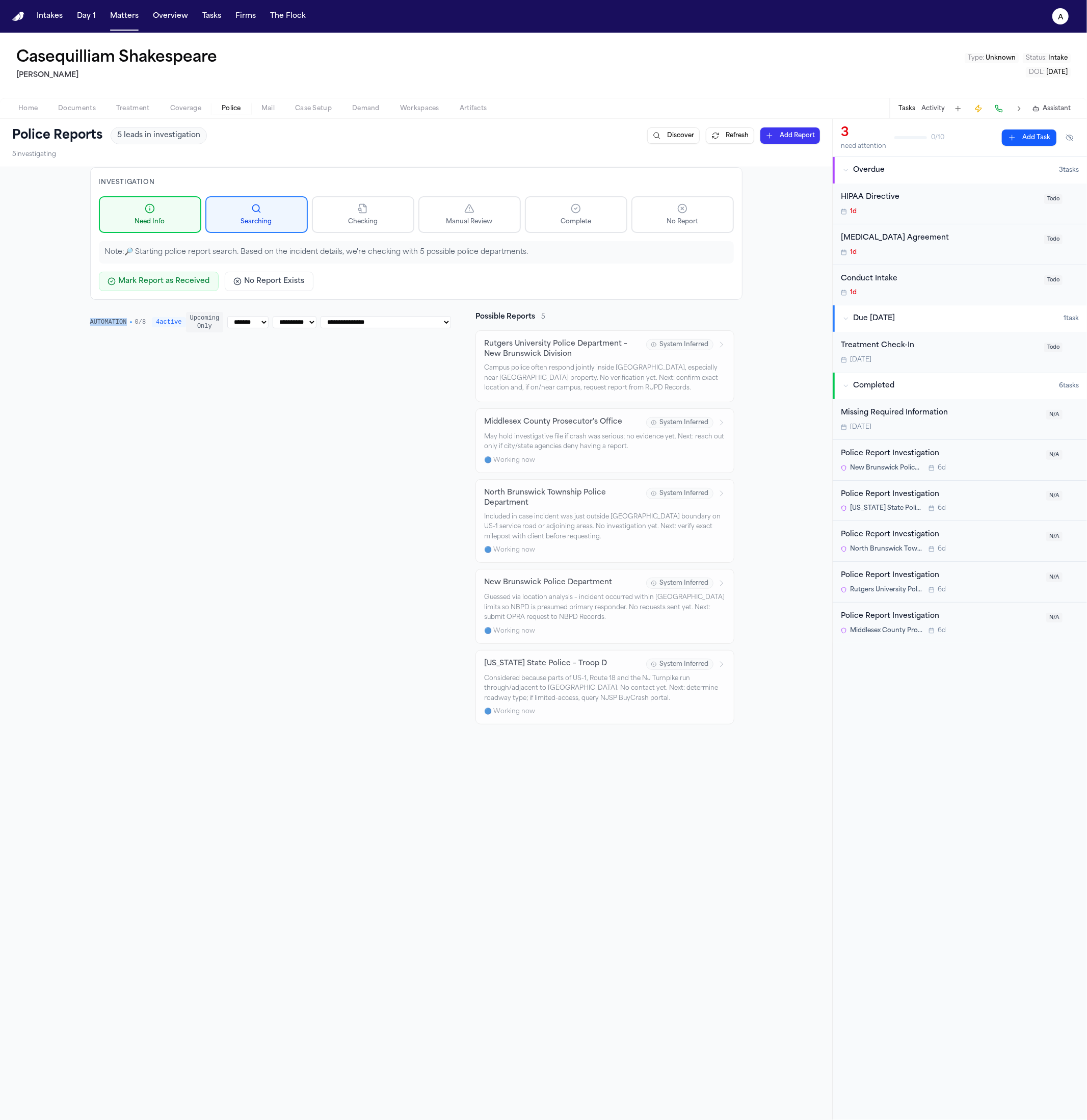
click at [254, 320] on select "********* ***** ******* ****" at bounding box center [247, 322] width 41 height 12
click at [258, 322] on select "********* ***** ******* ****" at bounding box center [247, 322] width 41 height 12
select select "***"
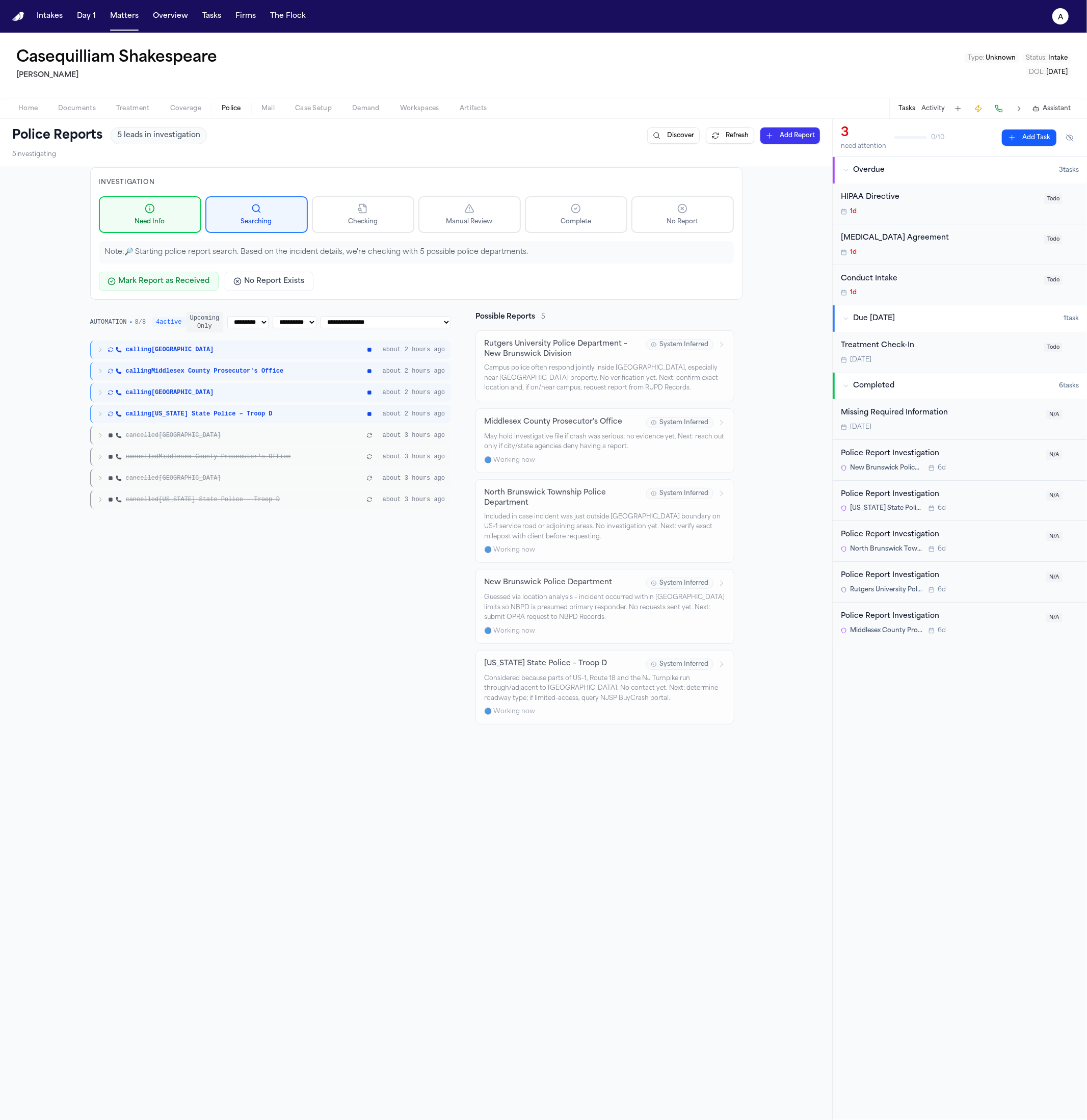
click at [339, 601] on div "**********" at bounding box center [270, 518] width 361 height 413
click at [351, 475] on div "cancelled North Brunswick Township" at bounding box center [231, 479] width 267 height 9
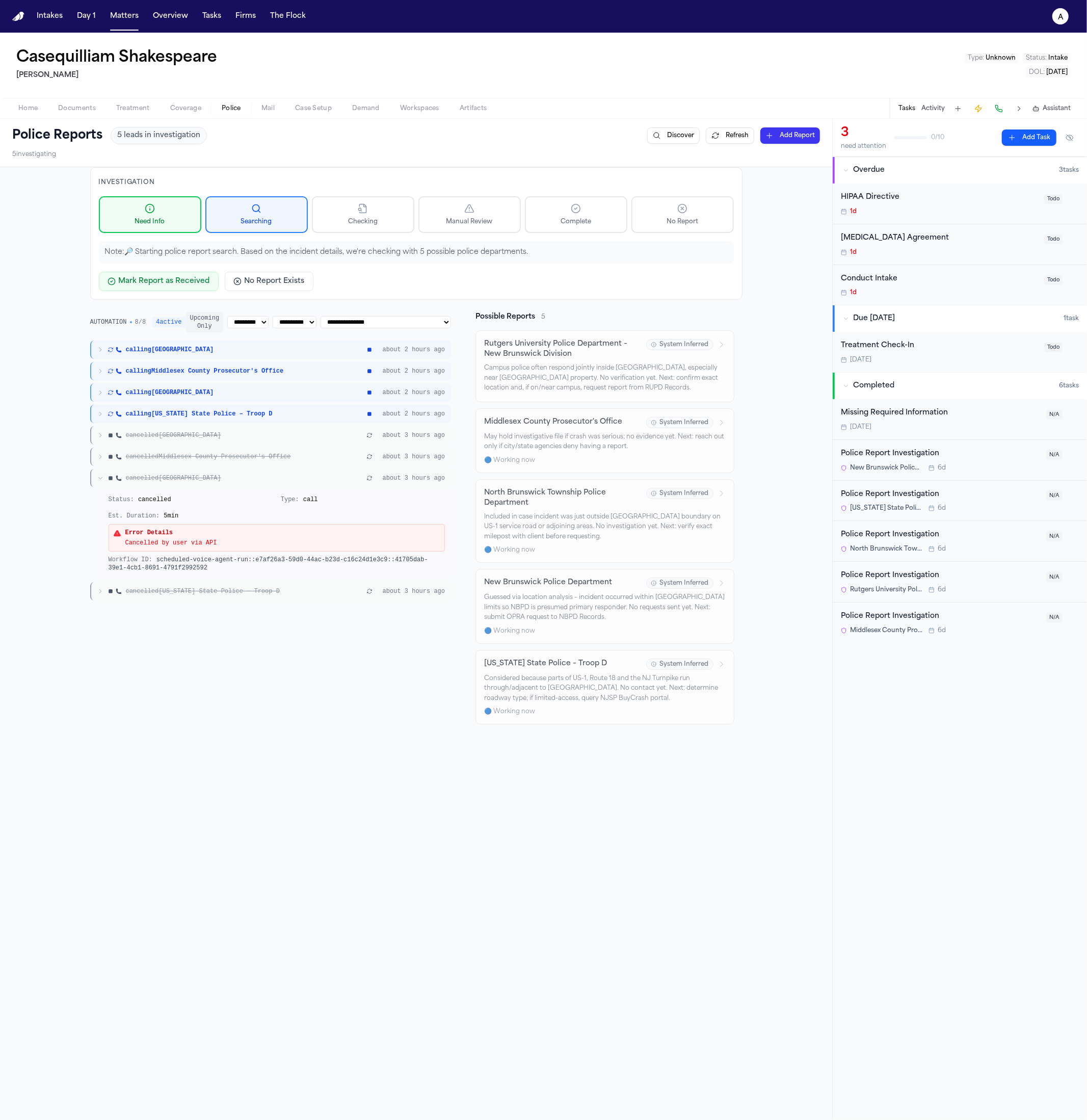
click at [336, 482] on div "cancelled North Brunswick Township about 3 hours ago" at bounding box center [270, 478] width 361 height 18
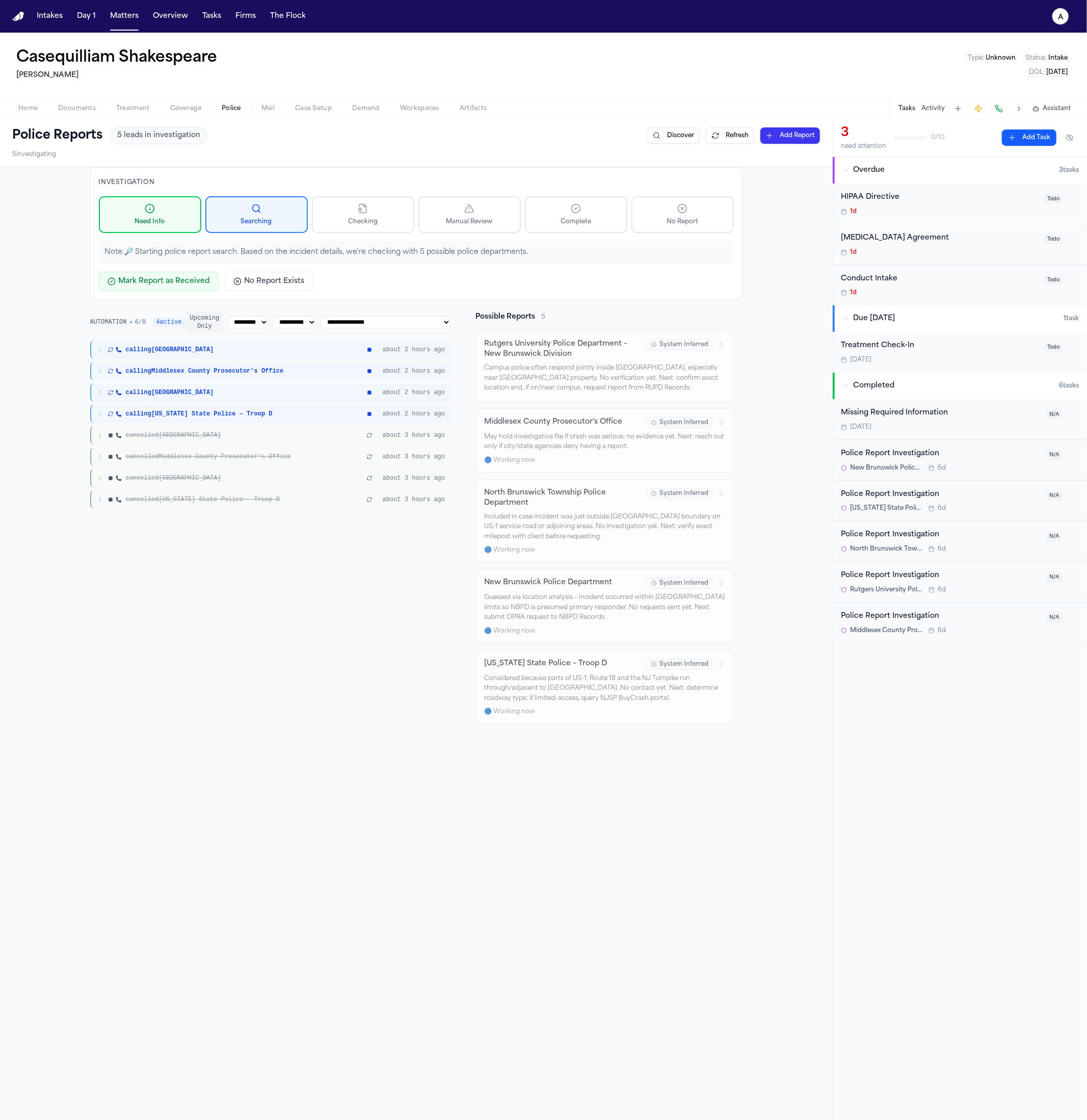
click at [275, 445] on div "calling New Brunswick about 2 hours ago calling Middlesex County Prosecutor's O…" at bounding box center [270, 425] width 361 height 168
click at [268, 455] on span "cancelled Middlesex County Prosecutor's Office" at bounding box center [208, 457] width 165 height 9
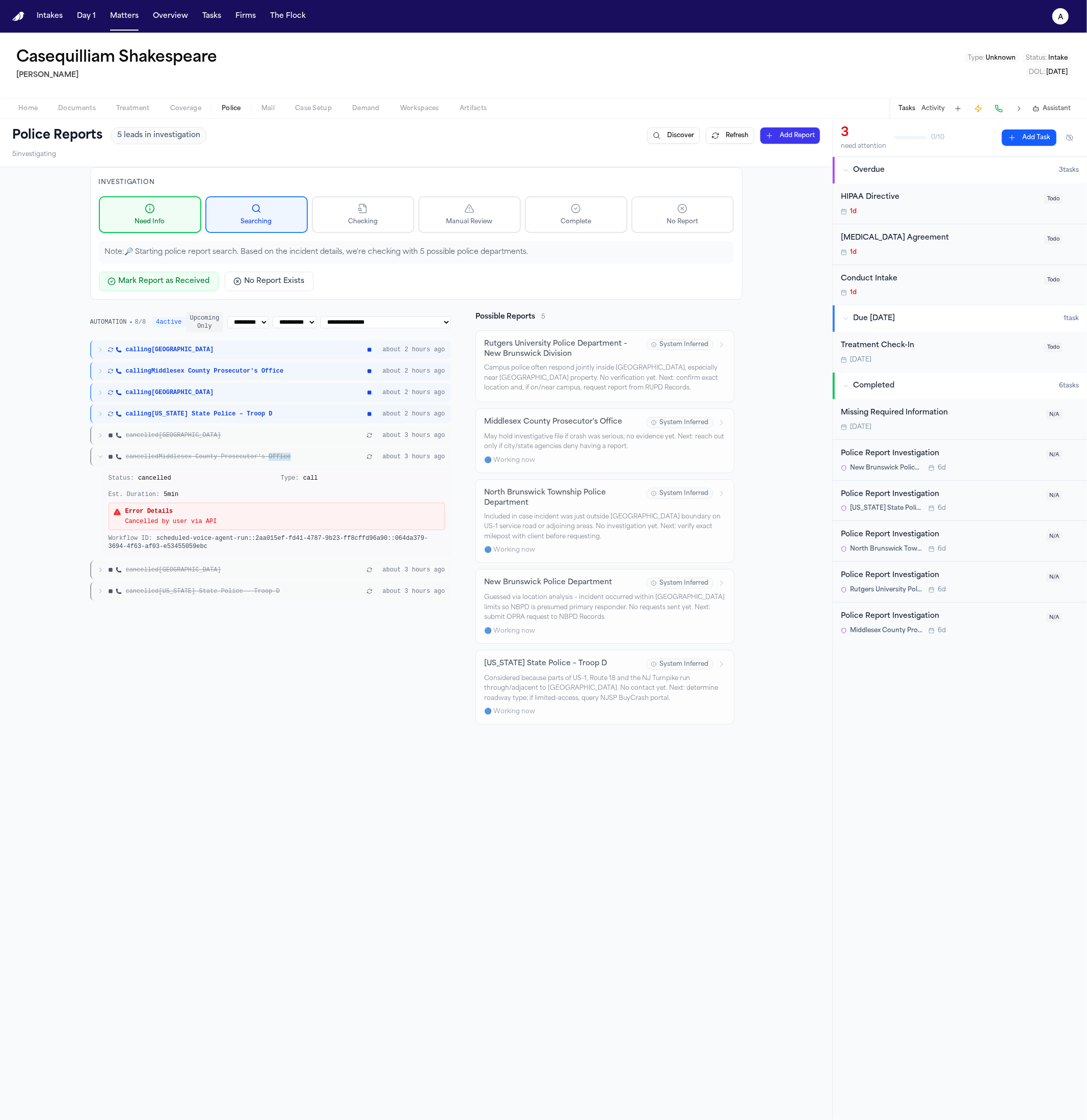
click at [268, 455] on span "cancelled Middlesex County Prosecutor's Office" at bounding box center [208, 457] width 165 height 9
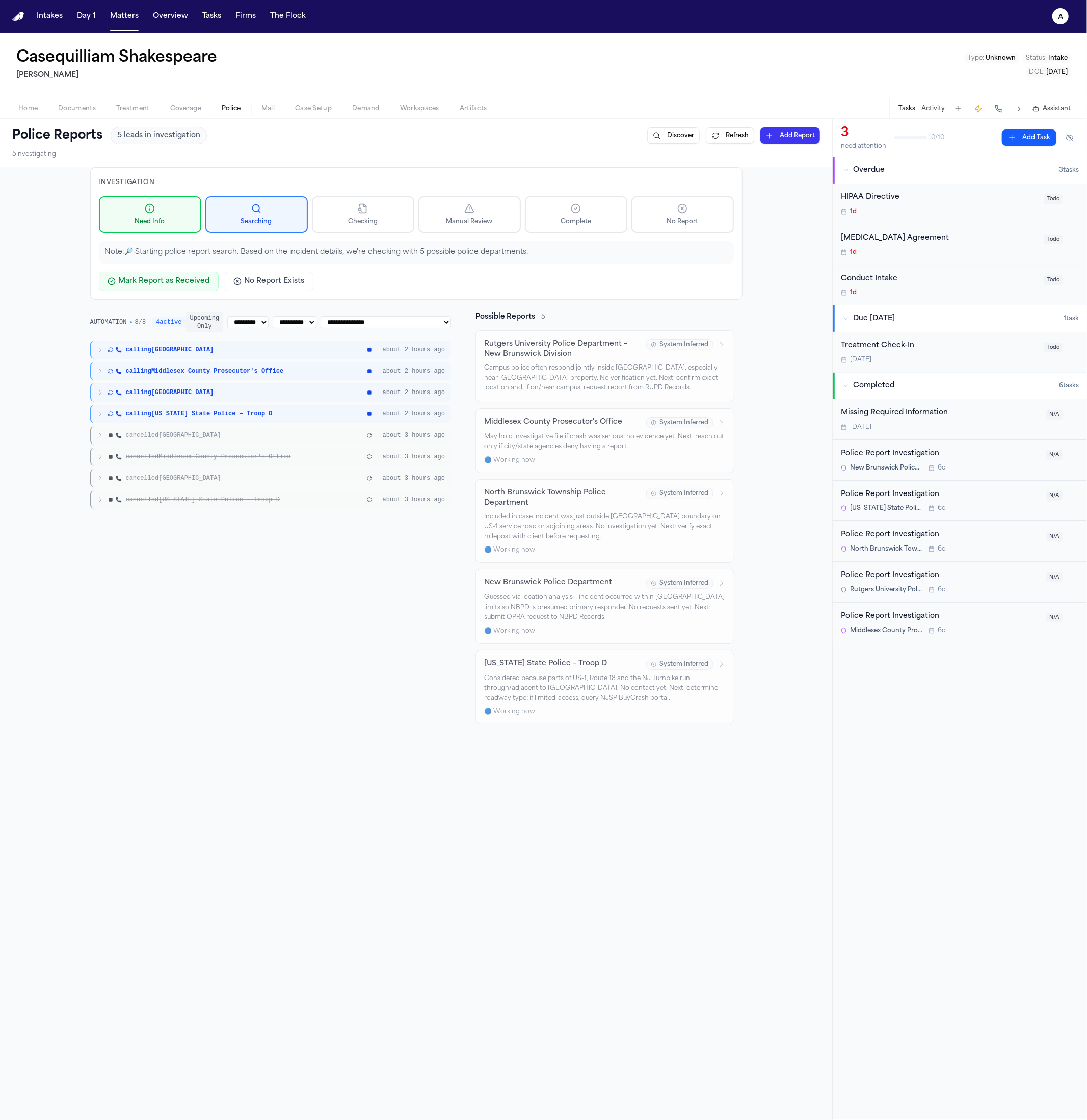
click at [266, 379] on div "calling New Brunswick about 2 hours ago calling Middlesex County Prosecutor's O…" at bounding box center [270, 425] width 361 height 168
click at [269, 390] on div "calling North Brunswick Township" at bounding box center [231, 393] width 267 height 9
click at [265, 420] on div "Status: call_in_progress Type: call Est. Duration: 5 min" at bounding box center [276, 422] width 336 height 25
click at [271, 384] on div "calling North Brunswick Township about 2 hours ago" at bounding box center [270, 392] width 361 height 18
click at [216, 322] on button "Upcoming Only" at bounding box center [205, 322] width 38 height 21
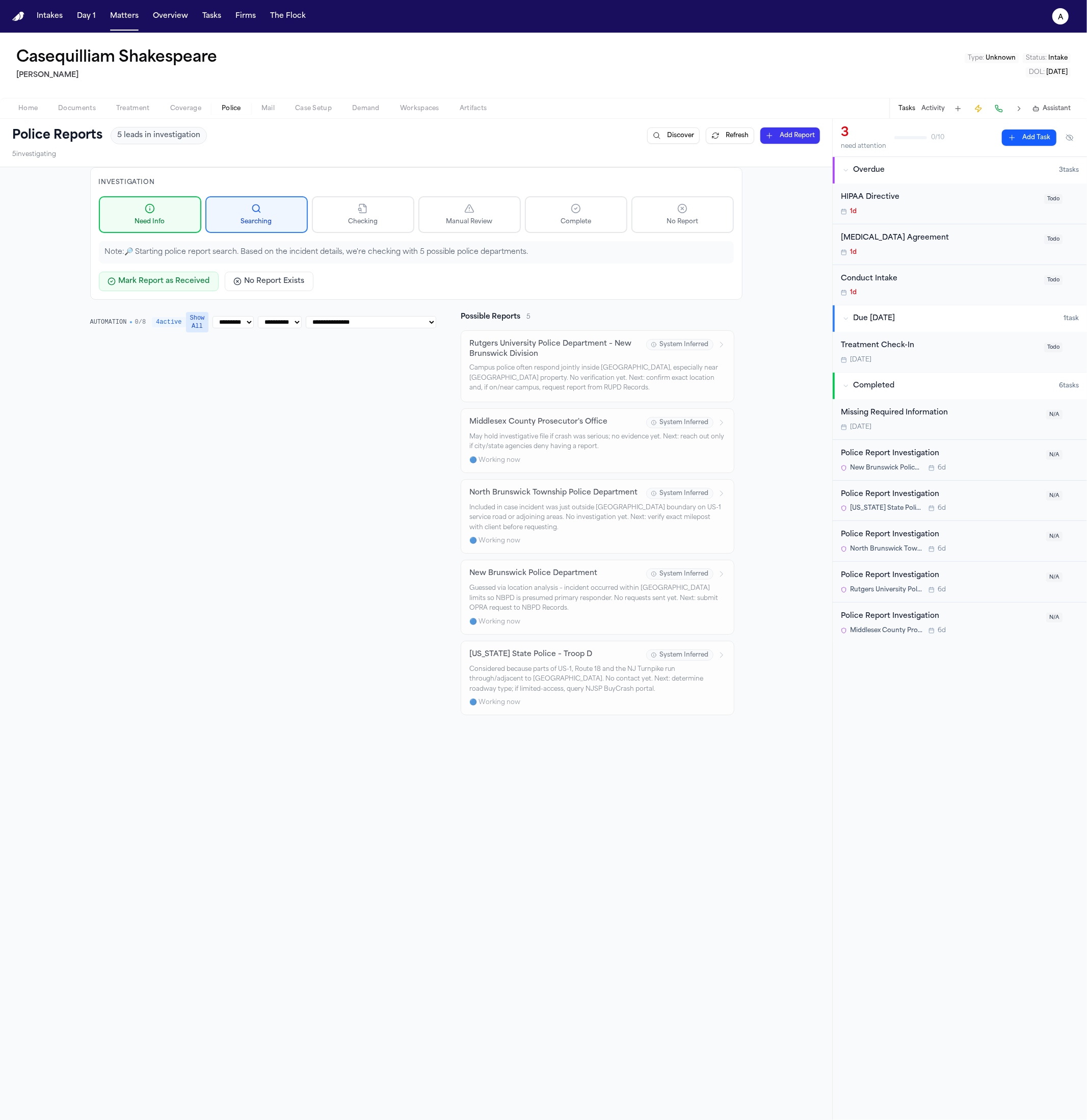
click at [186, 323] on button "Show All" at bounding box center [197, 322] width 23 height 21
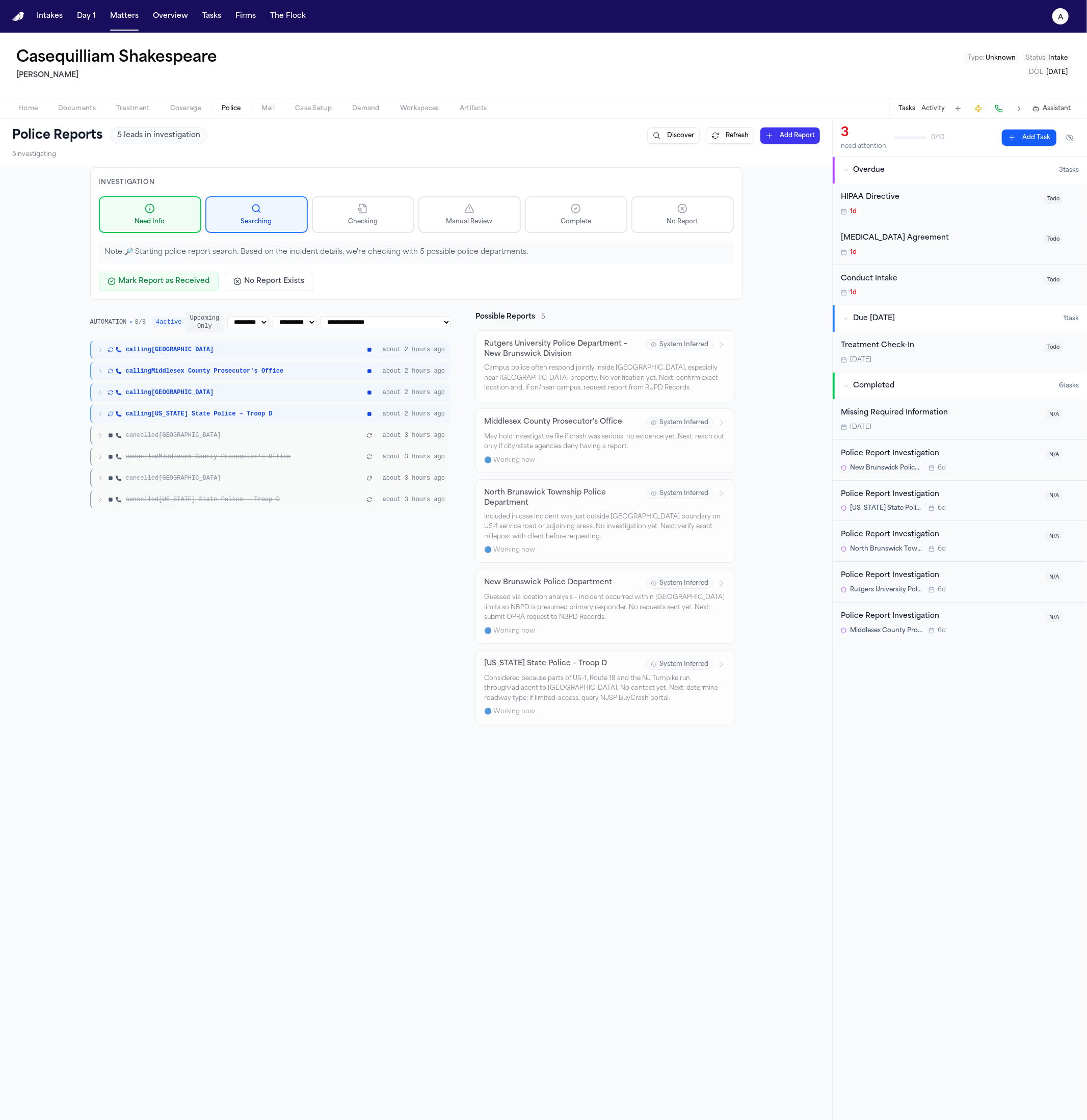
click at [144, 327] on div "AUTOMATION 8 / 8 4 active" at bounding box center [138, 322] width 96 height 10
click at [336, 458] on div "cancelled Middlesex County Prosecutor's Office" at bounding box center [231, 457] width 267 height 9
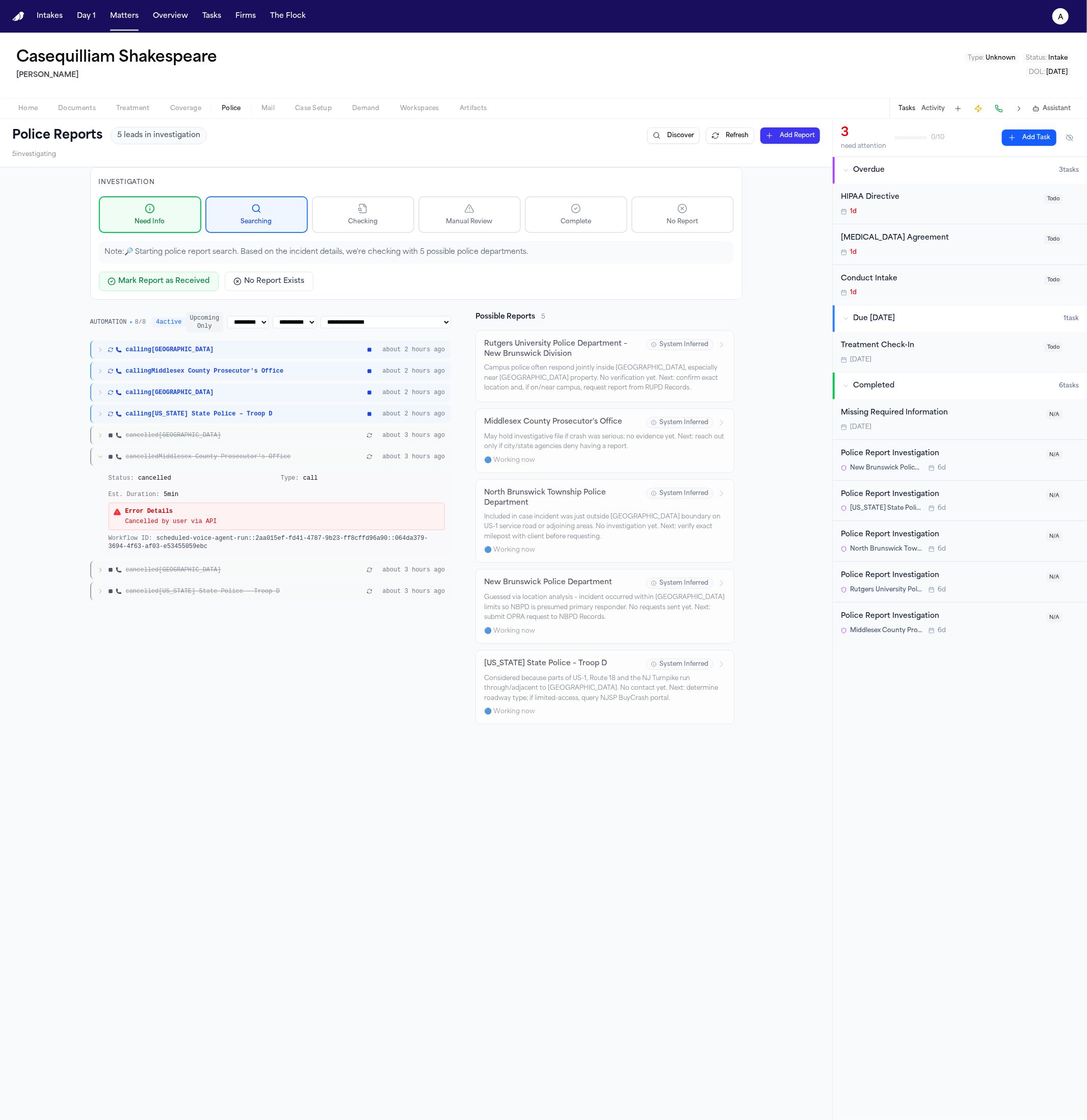
click at [330, 468] on div "Status: cancelled Type: call Est. Duration: 5 min Error Details Cancelled by us…" at bounding box center [277, 512] width 349 height 89
click at [296, 528] on div "Error Details Cancelled by user via API" at bounding box center [276, 516] width 336 height 27
click at [315, 443] on div "cancelled New Brunswick about 3 hours ago" at bounding box center [270, 435] width 361 height 18
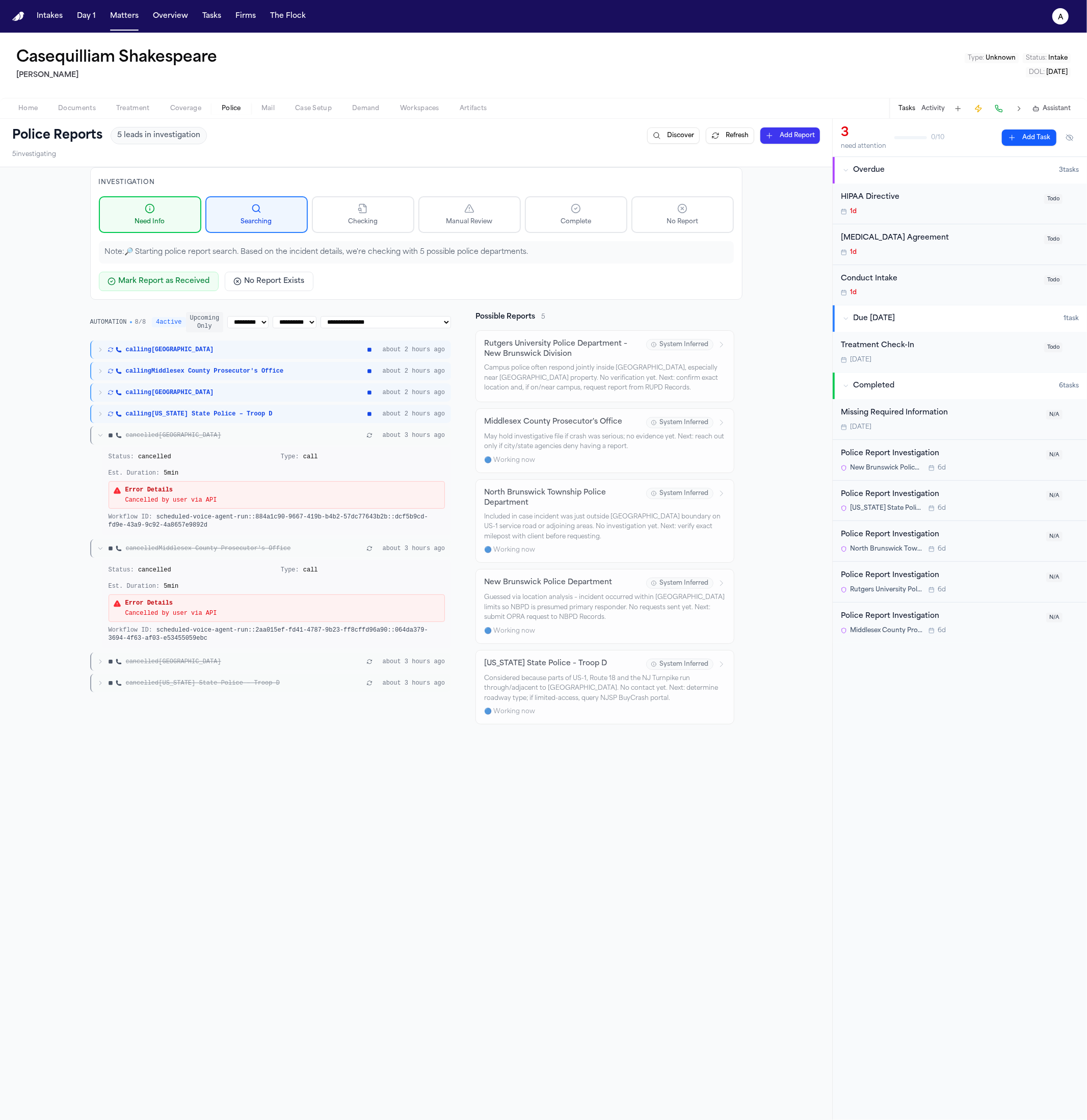
click at [313, 462] on div "Status: cancelled Type: call Est. Duration: 5 min" at bounding box center [276, 465] width 336 height 25
click at [308, 435] on div "cancelled New Brunswick" at bounding box center [231, 436] width 267 height 9
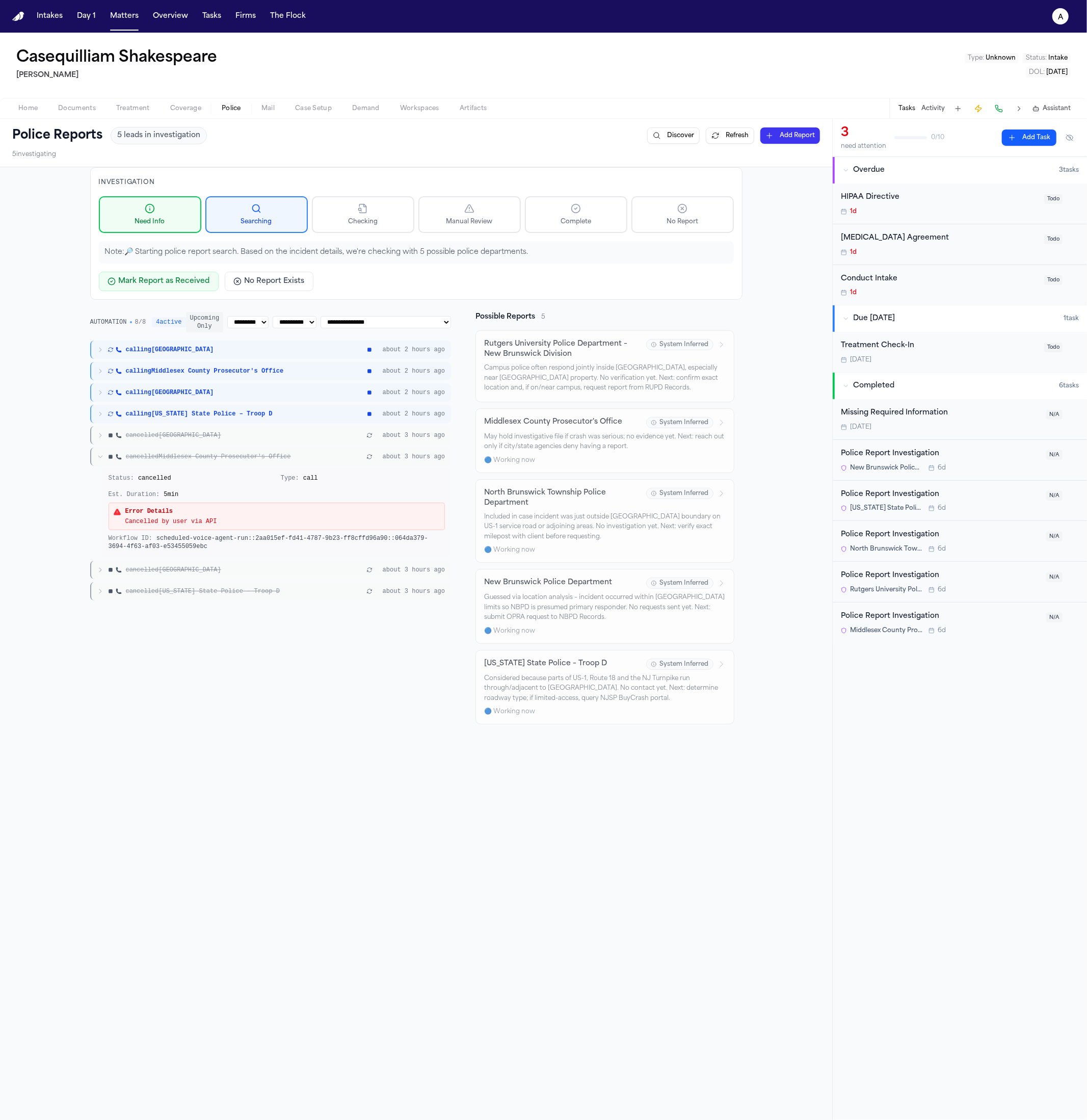
click at [272, 474] on div "Status: cancelled" at bounding box center [191, 479] width 164 height 9
click at [295, 462] on div "cancelled Middlesex County Prosecutor's Office about 3 hours ago" at bounding box center [270, 456] width 361 height 18
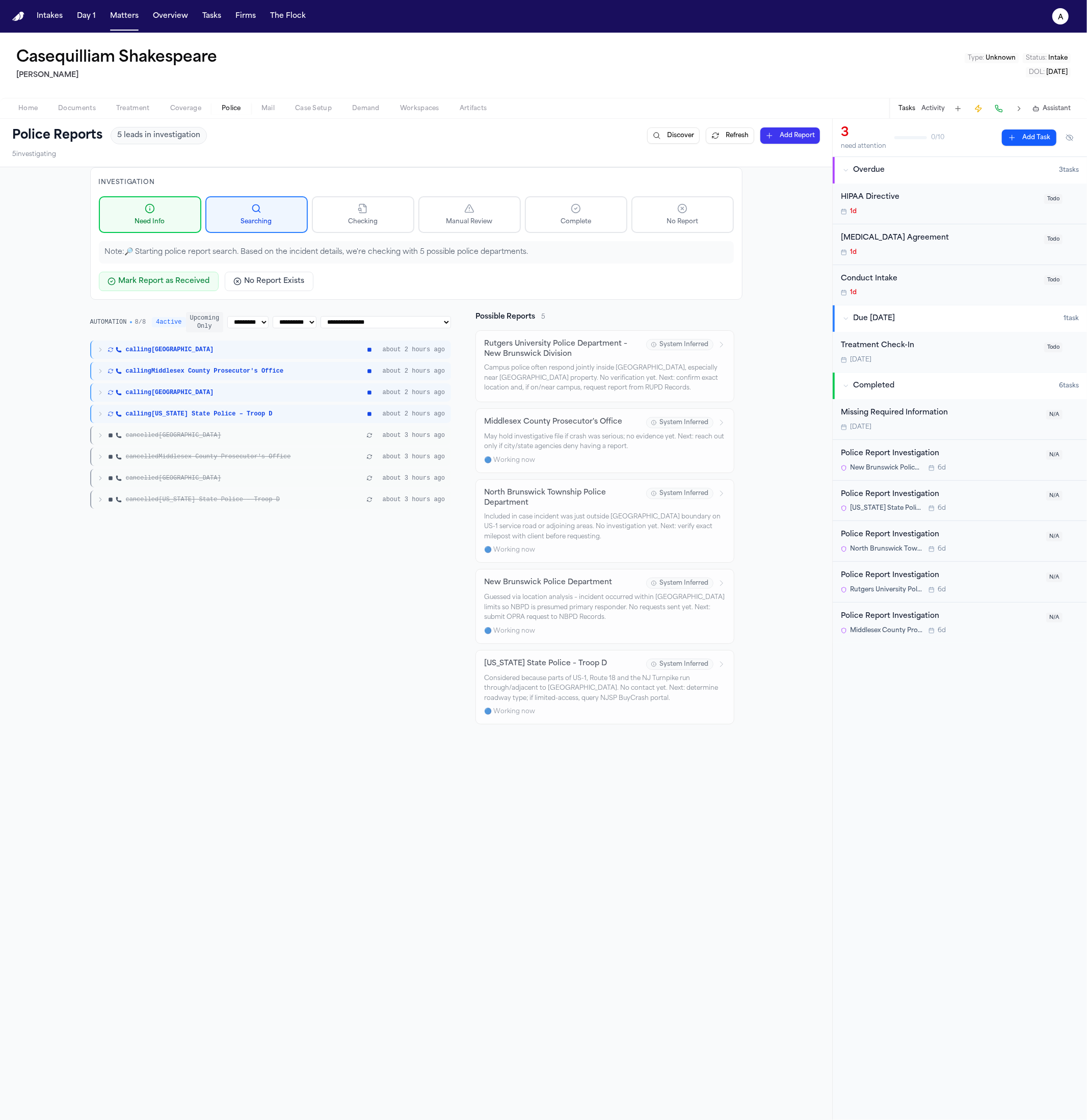
click at [282, 504] on div "cancelled New Jersey State Police – Troop D about 3 hours ago" at bounding box center [270, 499] width 361 height 18
click at [285, 486] on div "cancelled North Brunswick Township about 3 hours ago" at bounding box center [270, 478] width 361 height 18
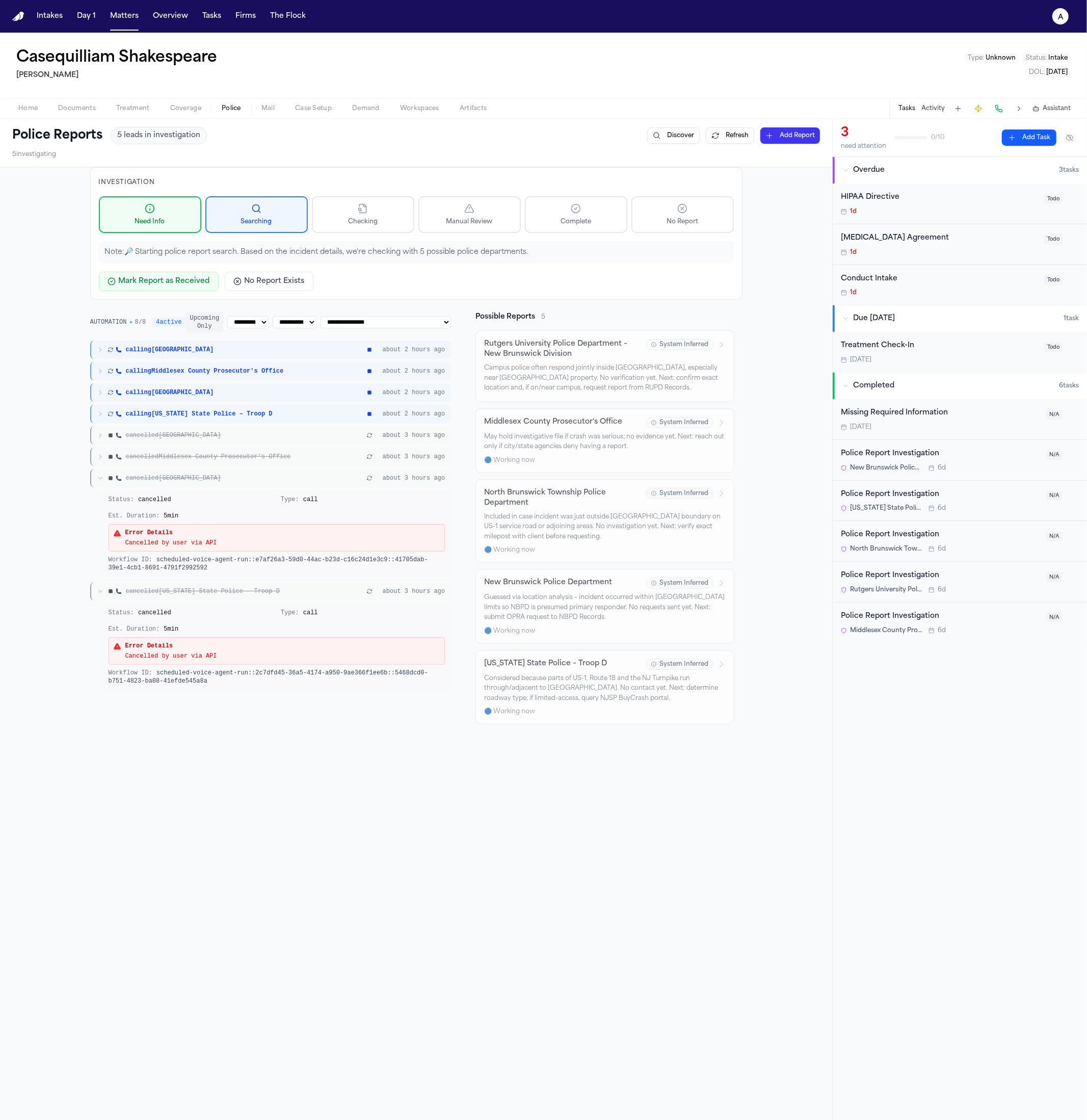
click at [285, 480] on div "cancelled North Brunswick Township" at bounding box center [231, 479] width 267 height 9
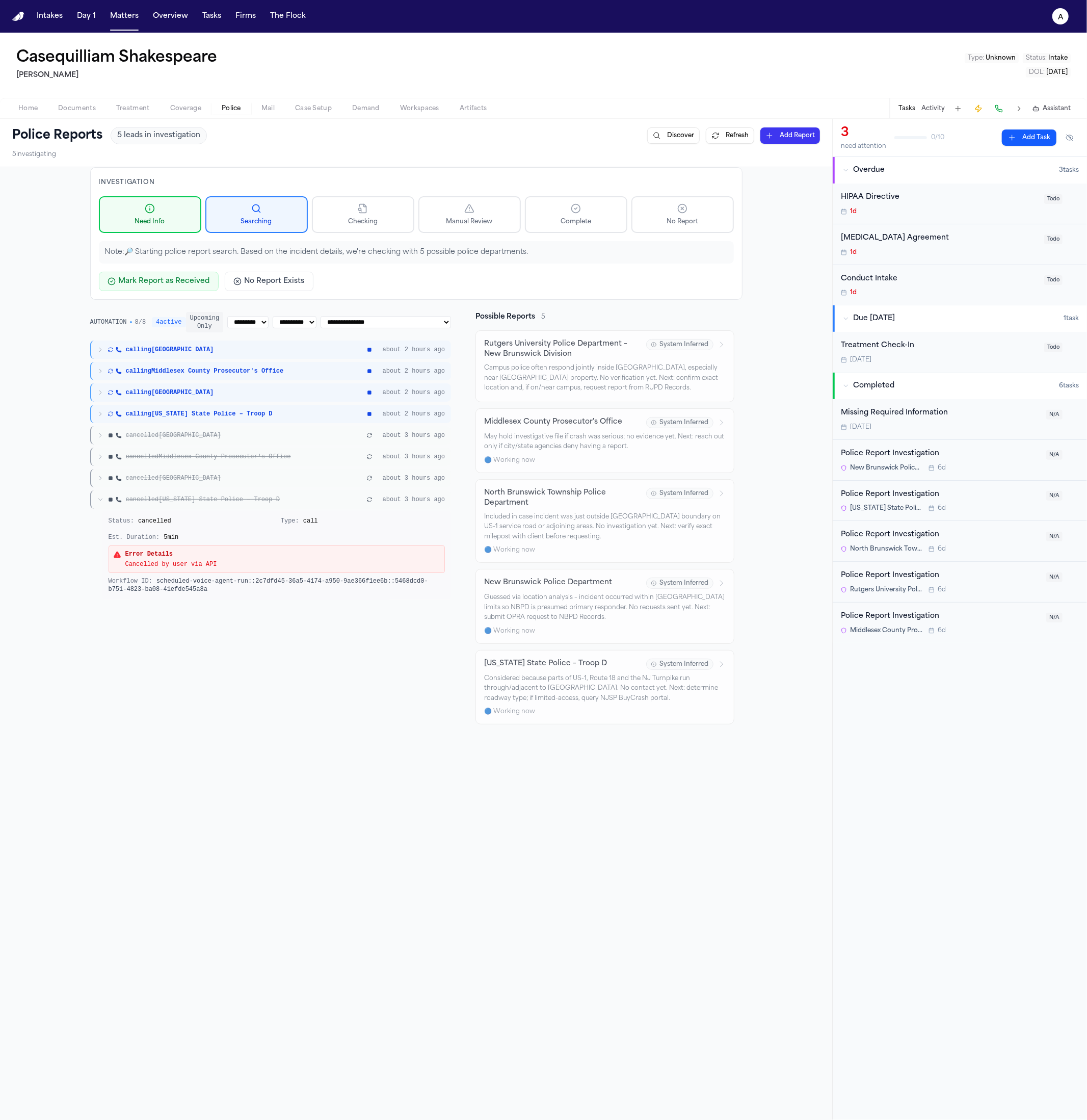
click at [284, 467] on div "calling New Brunswick about 2 hours ago calling Middlesex County Prosecutor's O…" at bounding box center [270, 470] width 361 height 259
click at [285, 461] on div "cancelled Middlesex County Prosecutor's Office about 3 hours ago" at bounding box center [270, 456] width 361 height 18
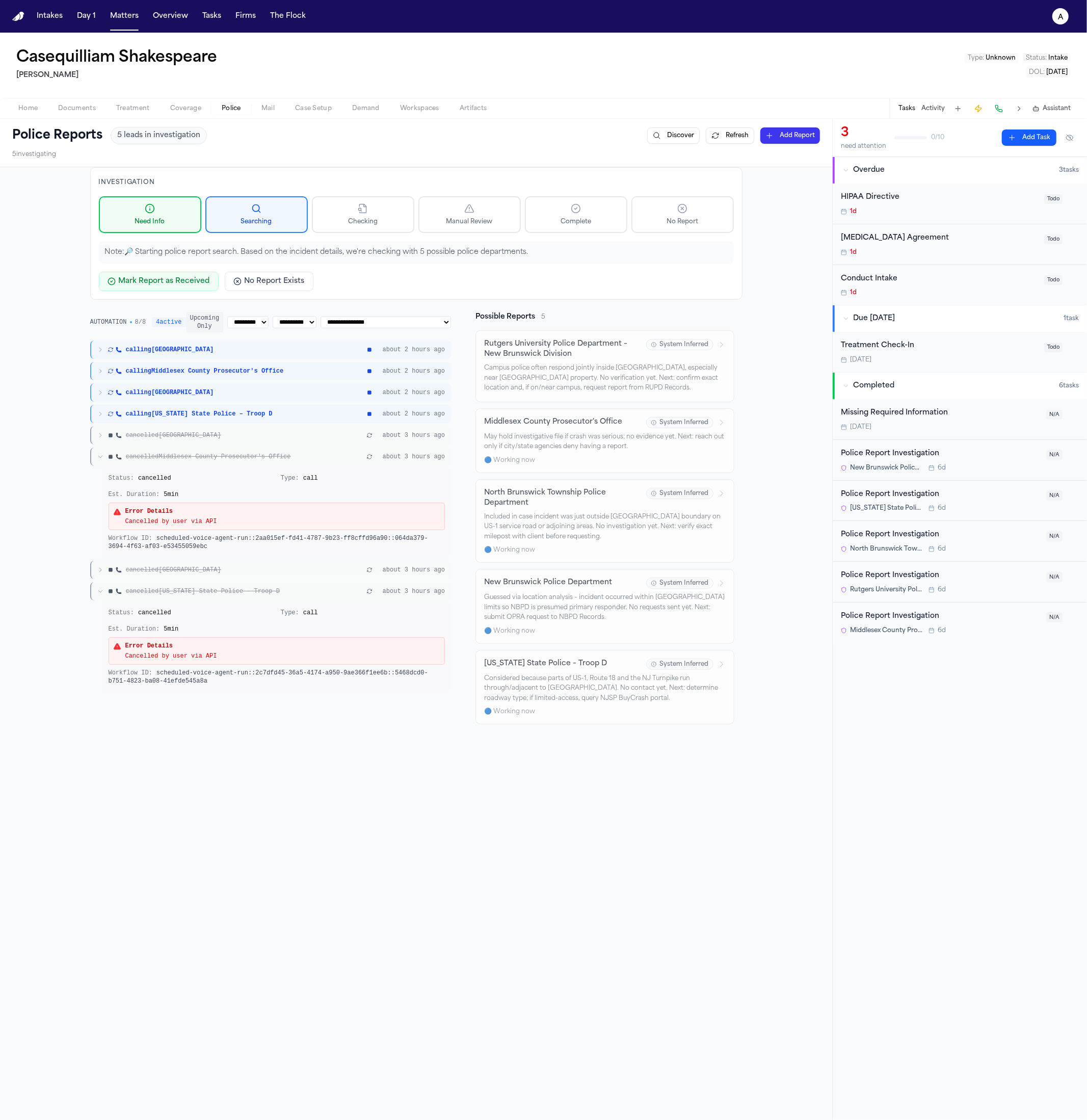
click at [285, 461] on div "cancelled Middlesex County Prosecutor's Office about 3 hours ago" at bounding box center [270, 456] width 361 height 18
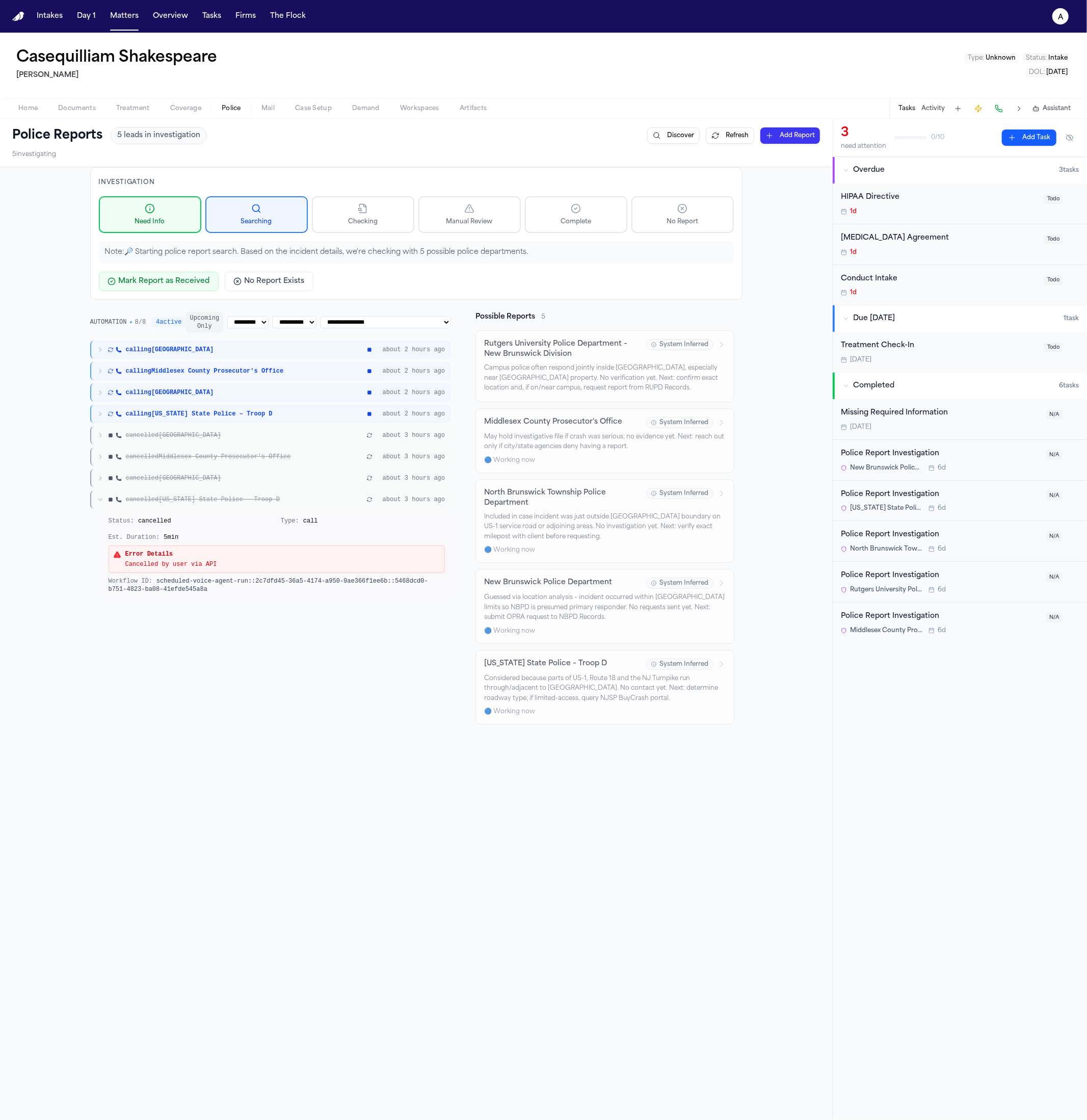
click at [277, 491] on div "cancelled New Jersey State Police – Troop D about 3 hours ago" at bounding box center [270, 499] width 361 height 18
click at [275, 498] on span "cancelled New Jersey State Police – Troop D" at bounding box center [203, 500] width 154 height 9
click at [275, 494] on div "cancelled New Jersey State Police – Troop D about 3 hours ago" at bounding box center [270, 499] width 361 height 18
click at [248, 478] on div "cancelled North Brunswick Township" at bounding box center [231, 479] width 267 height 9
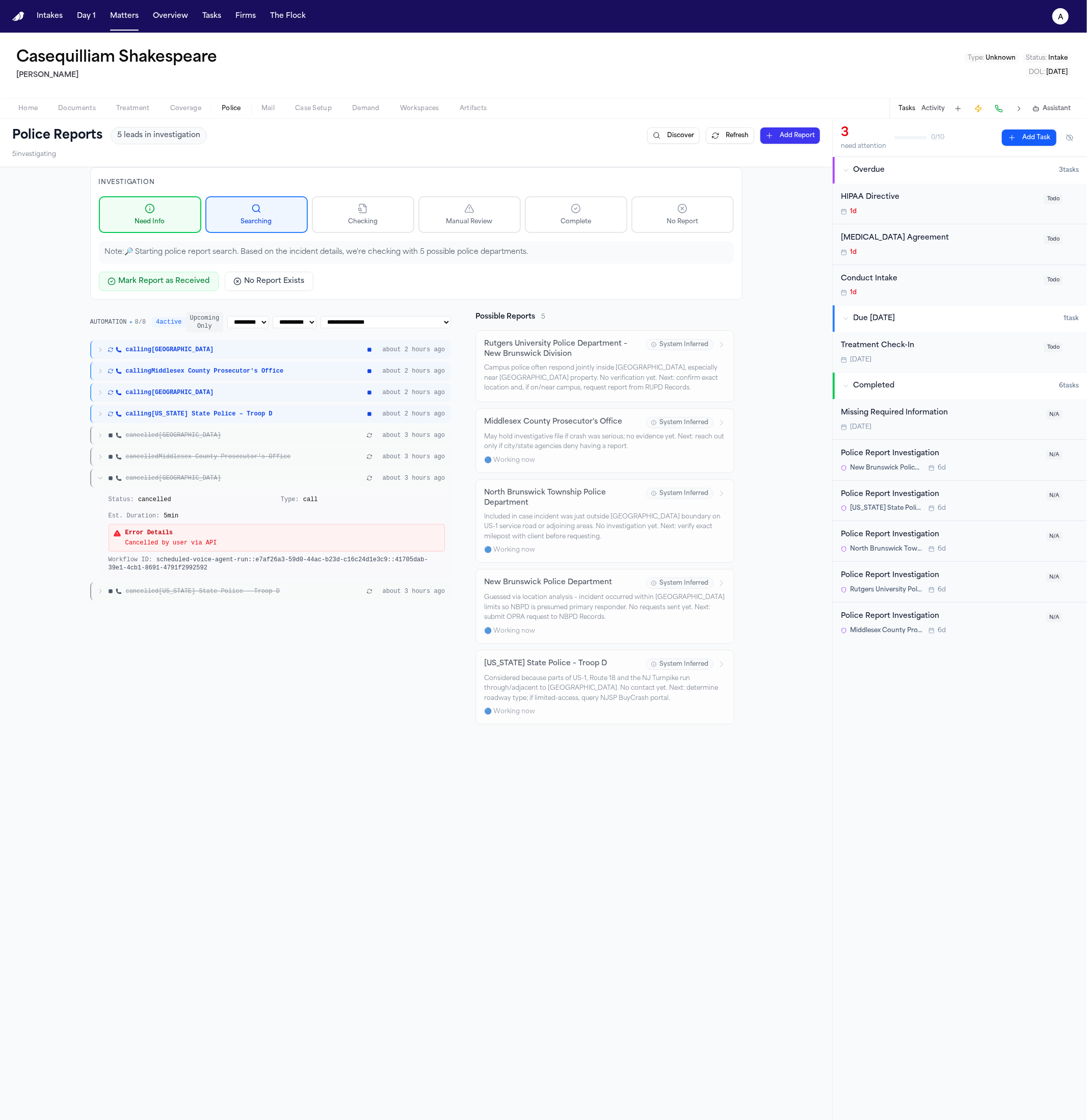
click at [248, 478] on div "cancelled North Brunswick Township" at bounding box center [231, 479] width 267 height 9
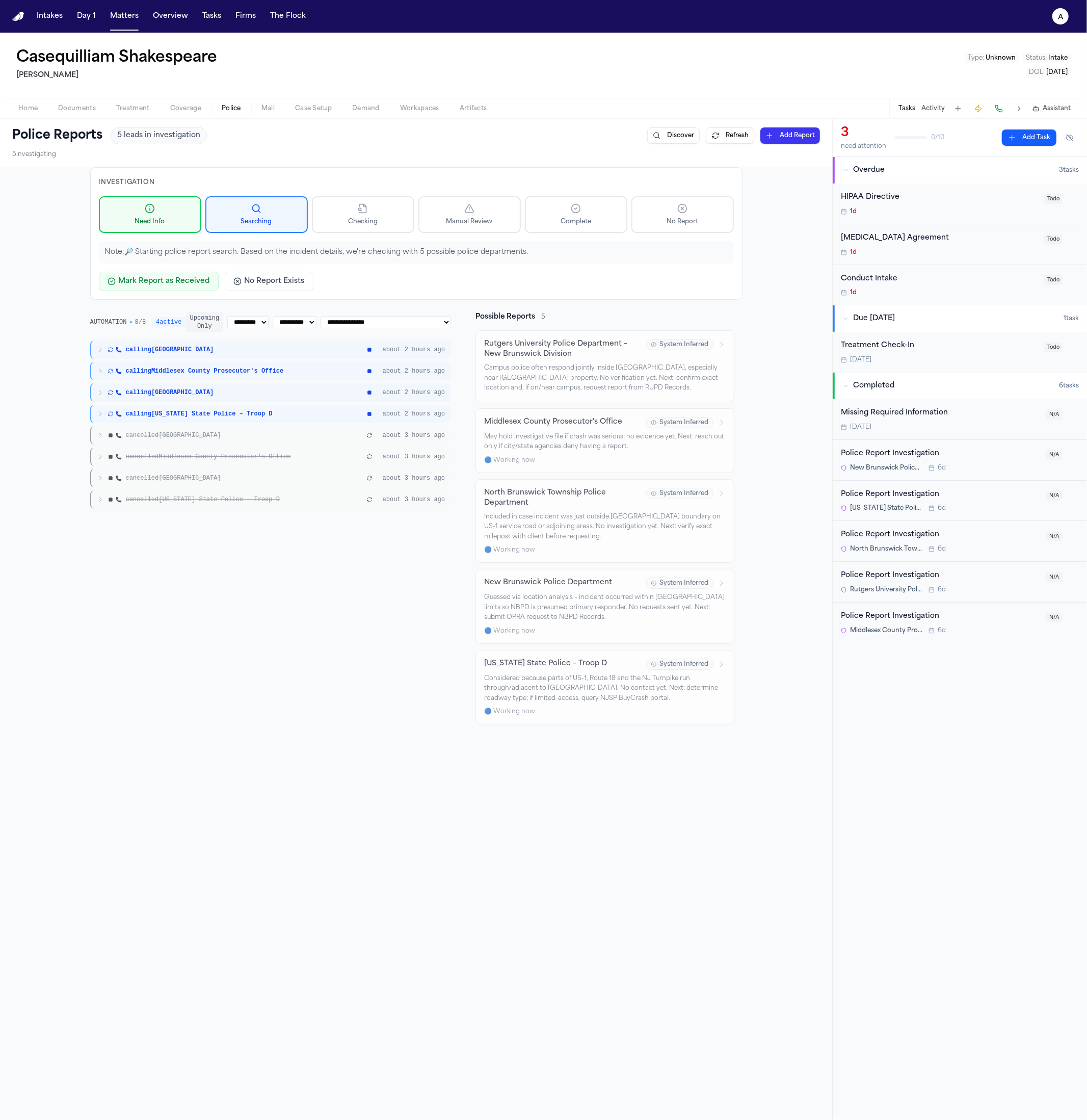
click at [252, 448] on div "cancelled Middlesex County Prosecutor's Office about 3 hours ago" at bounding box center [270, 456] width 361 height 18
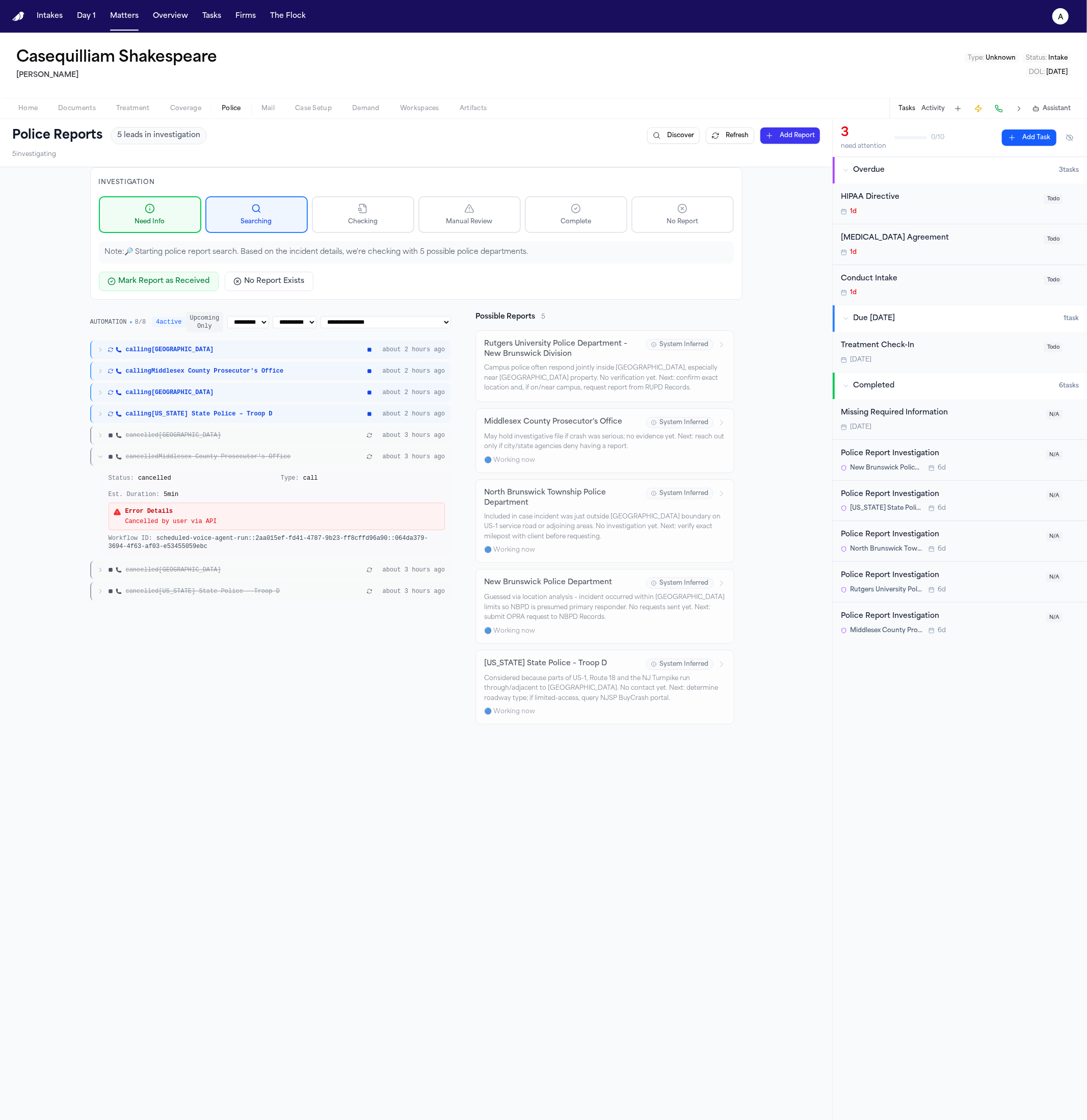
click at [252, 453] on span "cancelled Middlesex County Prosecutor's Office" at bounding box center [208, 457] width 165 height 9
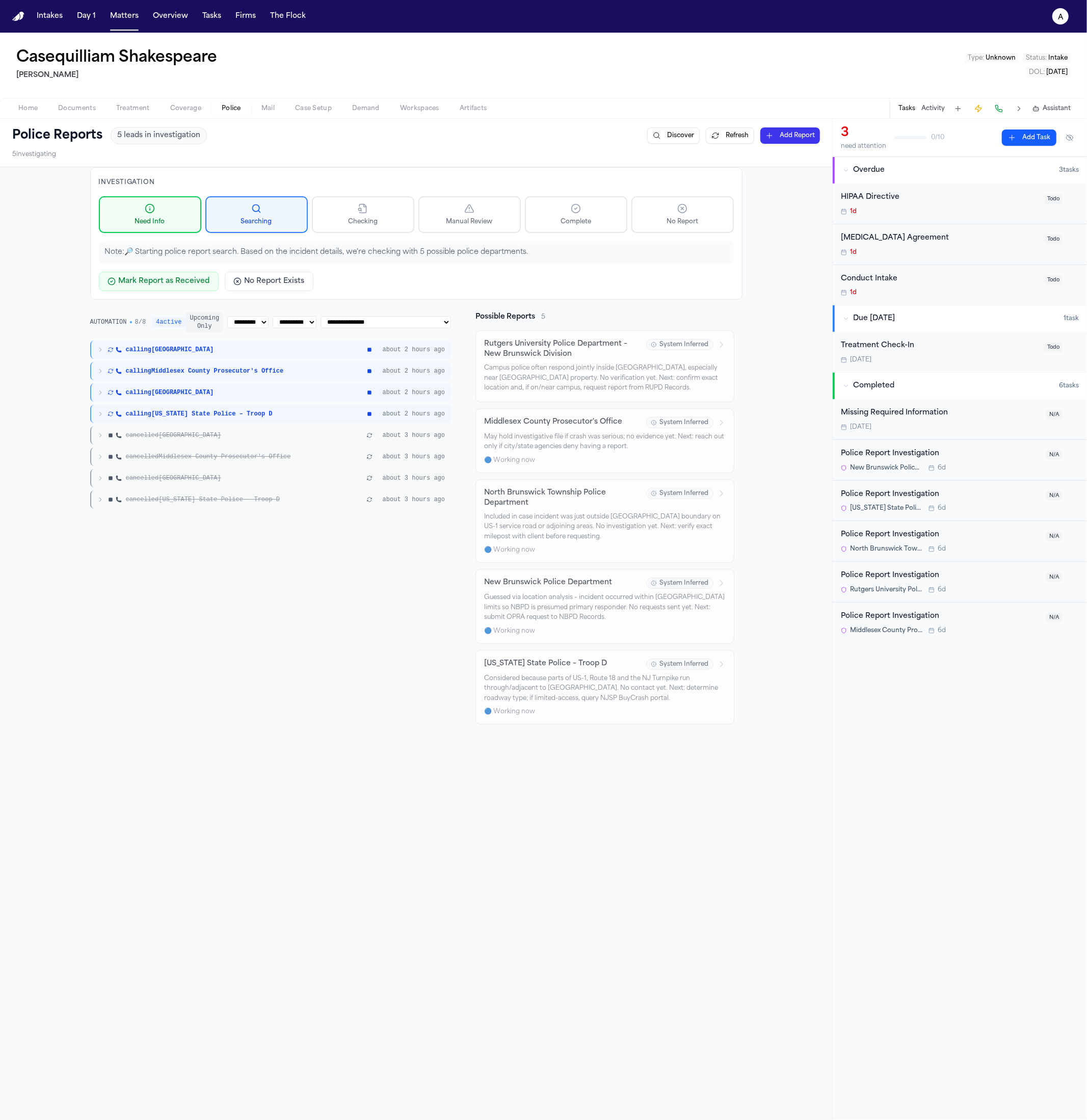
click at [243, 423] on div "calling New Brunswick about 2 hours ago calling Middlesex County Prosecutor's O…" at bounding box center [270, 425] width 361 height 168
click at [241, 435] on div "cancelled New Brunswick" at bounding box center [231, 436] width 267 height 9
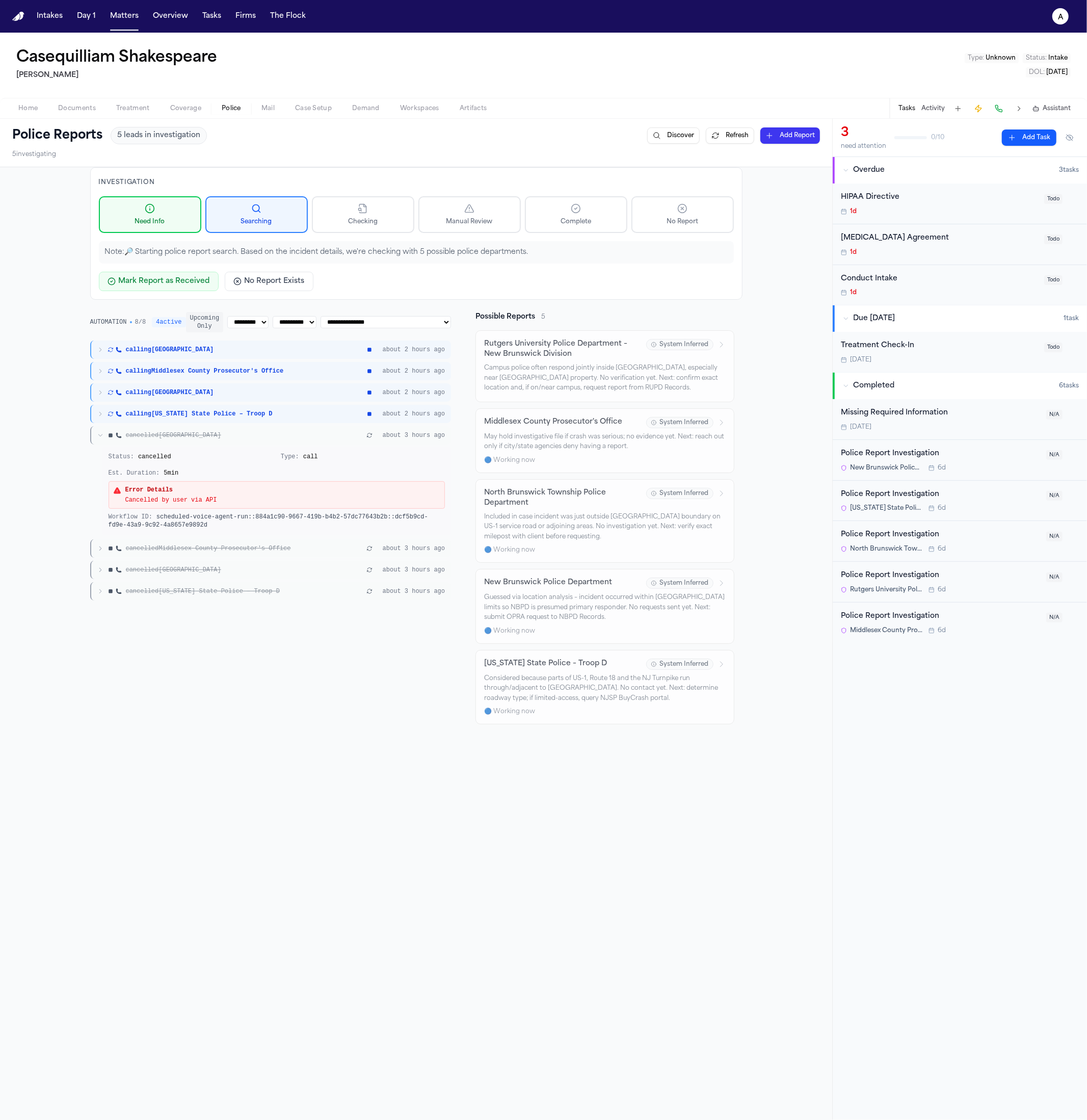
click at [245, 415] on span "calling New Jersey State Police – Troop D" at bounding box center [199, 414] width 146 height 9
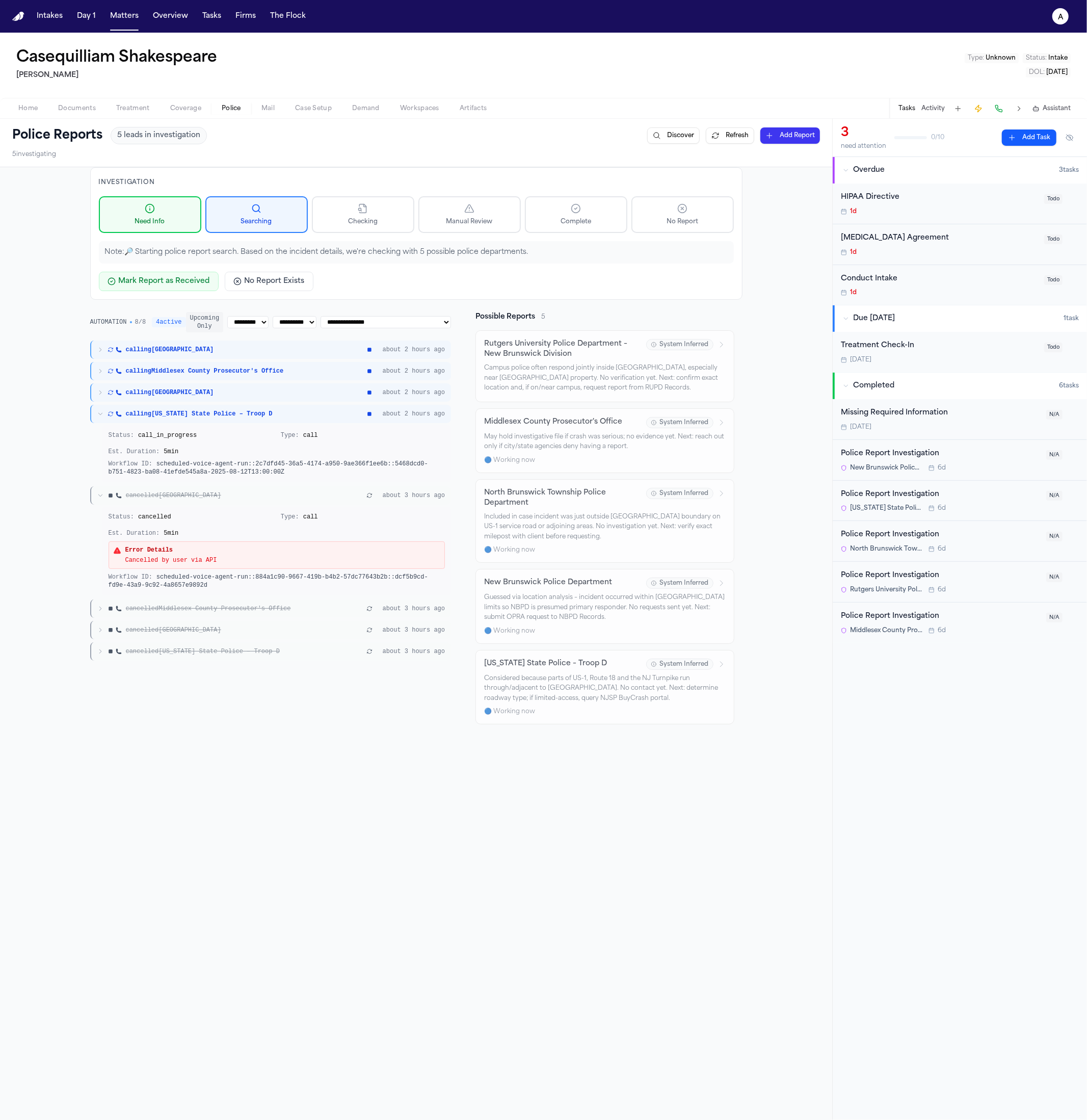
click at [244, 418] on div "calling New Jersey State Police – Troop D about 2 hours ago" at bounding box center [270, 414] width 361 height 18
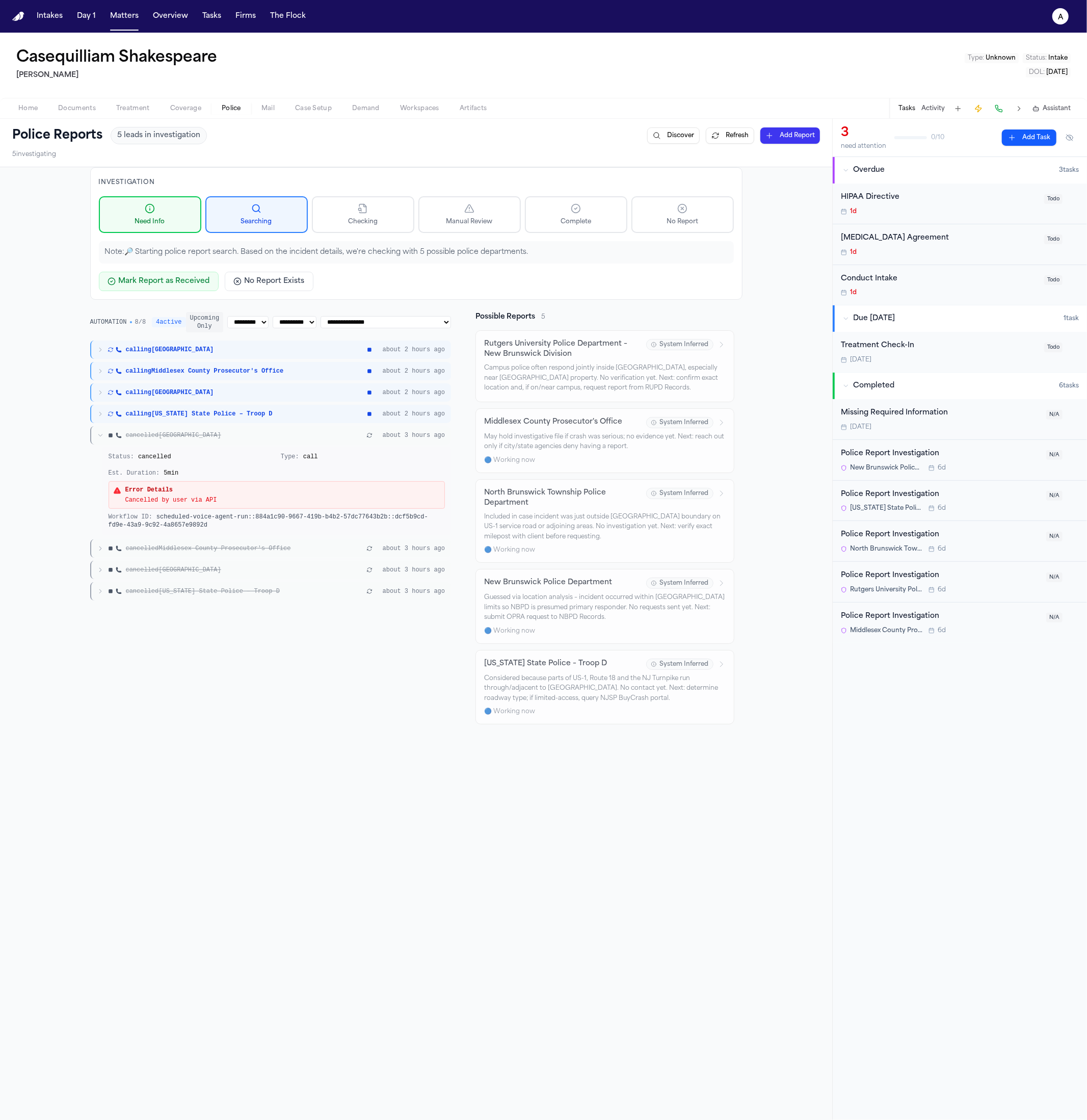
click at [235, 450] on div "Status: cancelled Type: call Est. Duration: 5 min Error Details Cancelled by us…" at bounding box center [277, 491] width 349 height 89
click at [235, 442] on div "cancelled New Brunswick about 3 hours ago" at bounding box center [270, 435] width 361 height 18
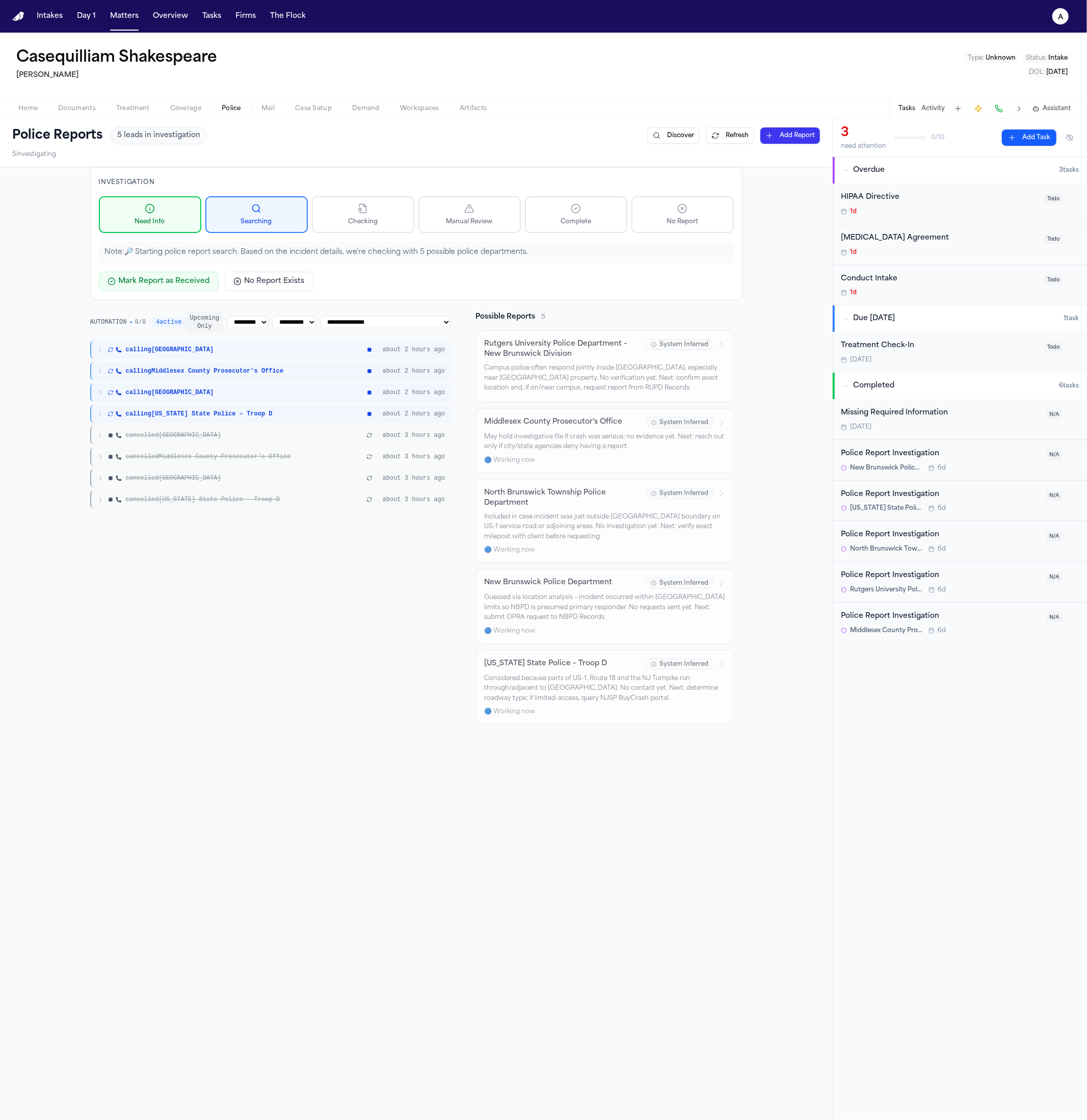
click at [221, 474] on span "cancelled North Brunswick Township" at bounding box center [173, 479] width 95 height 9
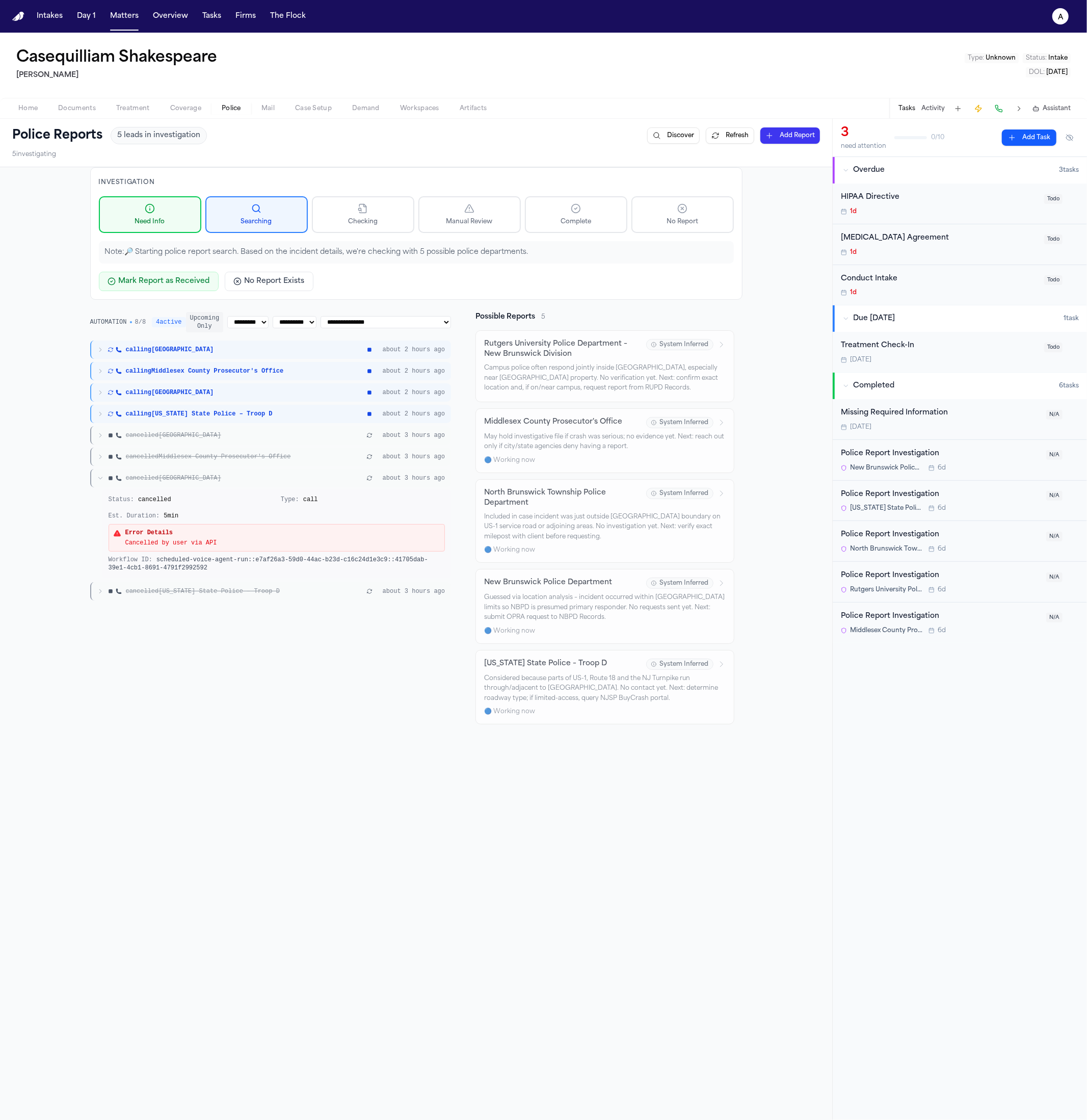
click at [221, 475] on span "cancelled North Brunswick Township" at bounding box center [173, 479] width 95 height 9
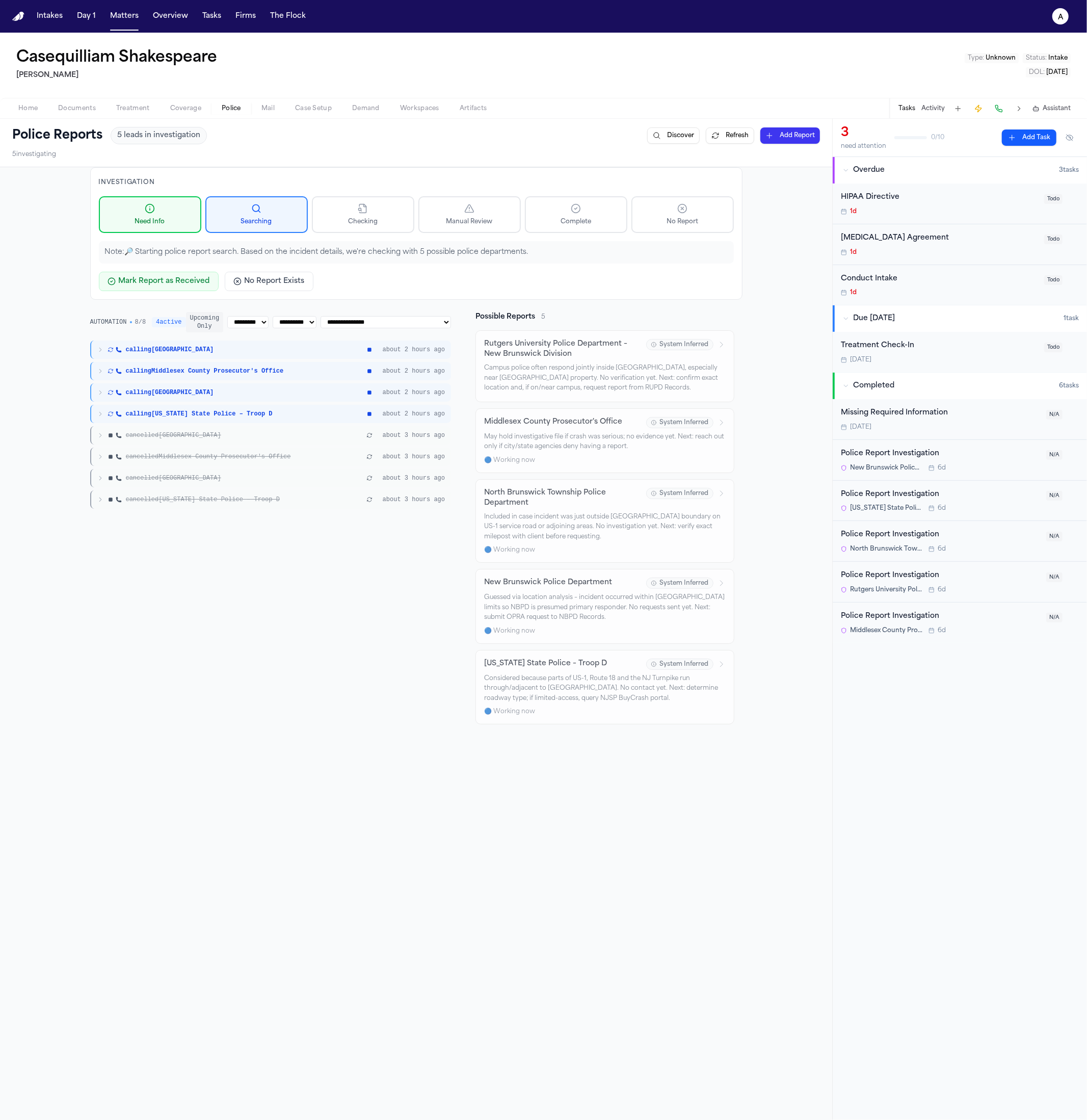
click at [224, 501] on span "cancelled New Jersey State Police – Troop D" at bounding box center [203, 500] width 154 height 9
click at [223, 471] on div "cancelled North Brunswick Township about 3 hours ago" at bounding box center [270, 478] width 361 height 18
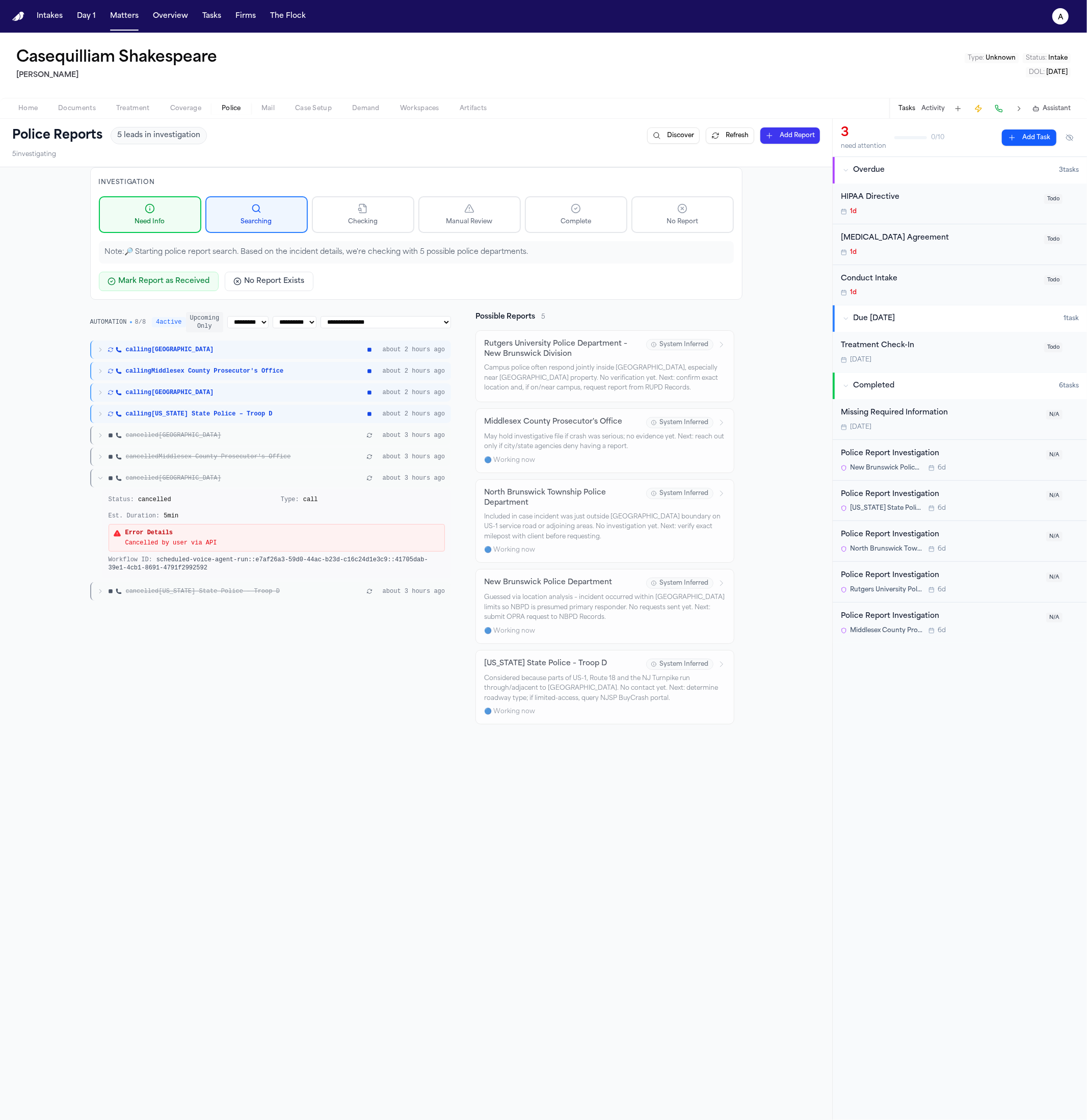
click at [225, 491] on div "Status: cancelled Type: call Est. Duration: 5 min Error Details Cancelled by us…" at bounding box center [277, 533] width 349 height 89
click at [229, 462] on div "cancelled Middlesex County Prosecutor's Office about 3 hours ago" at bounding box center [270, 456] width 361 height 18
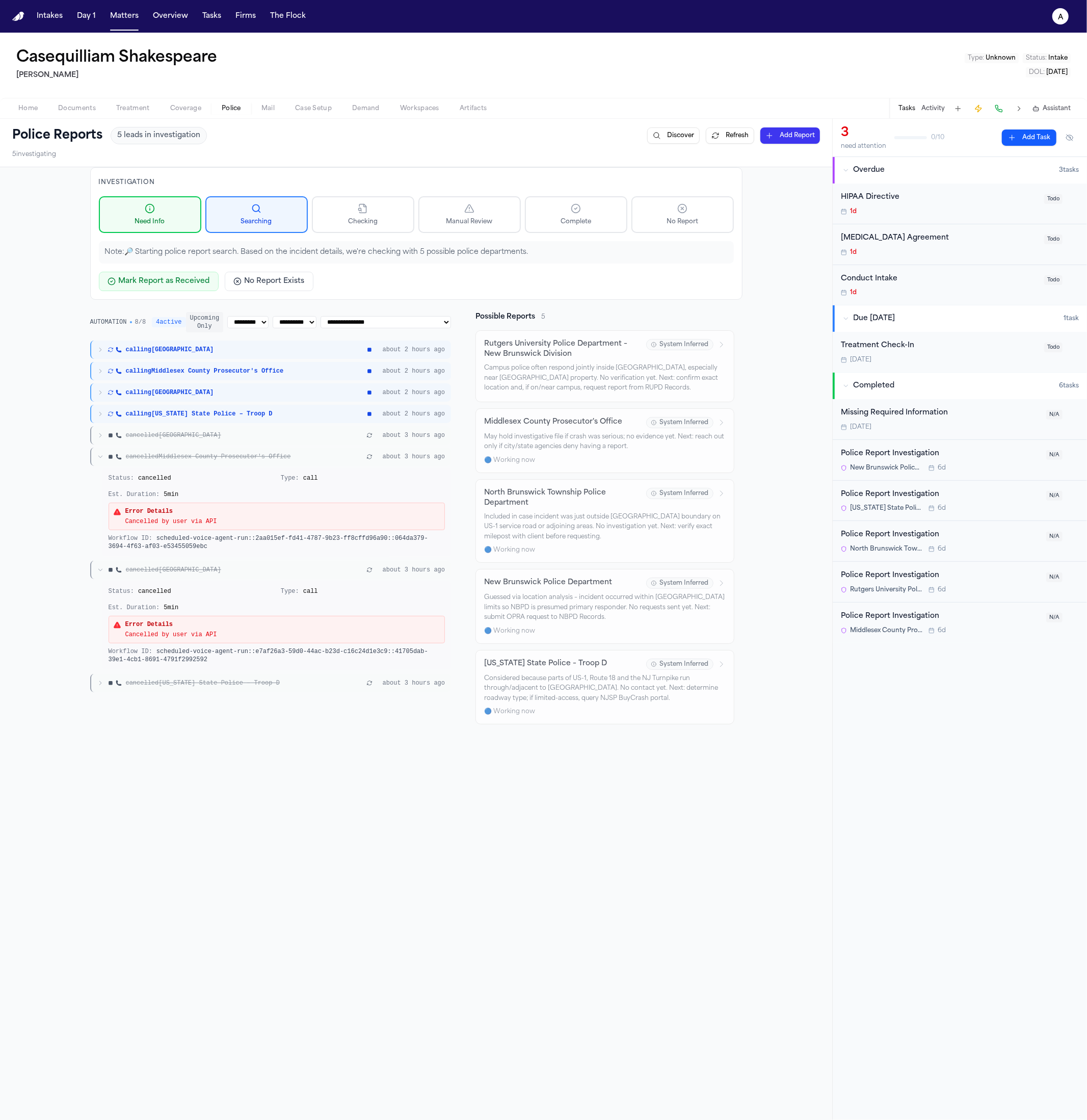
click at [230, 454] on span "cancelled Middlesex County Prosecutor's Office" at bounding box center [208, 457] width 165 height 9
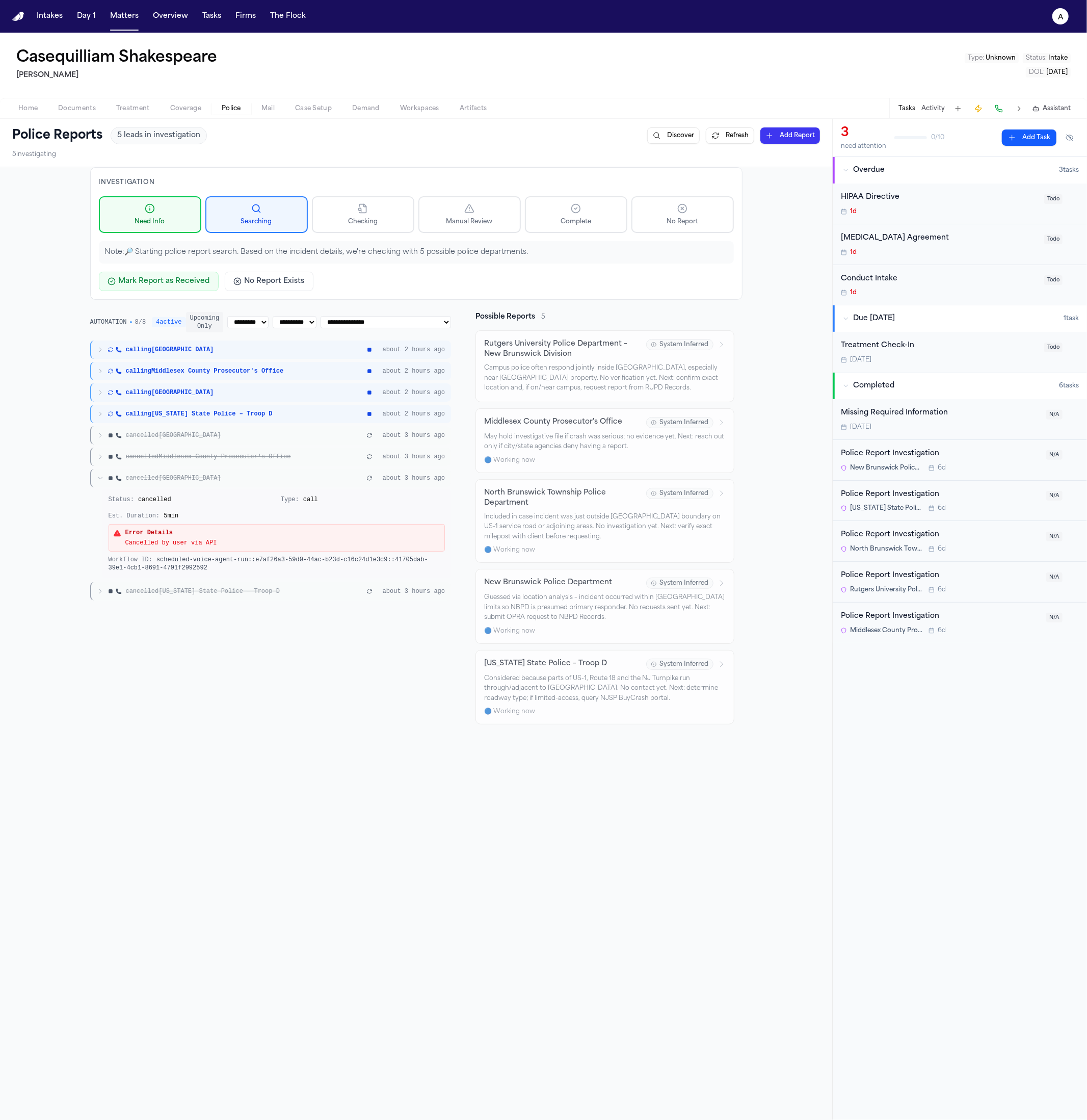
click at [232, 442] on div "cancelled New Brunswick about 3 hours ago" at bounding box center [270, 435] width 361 height 18
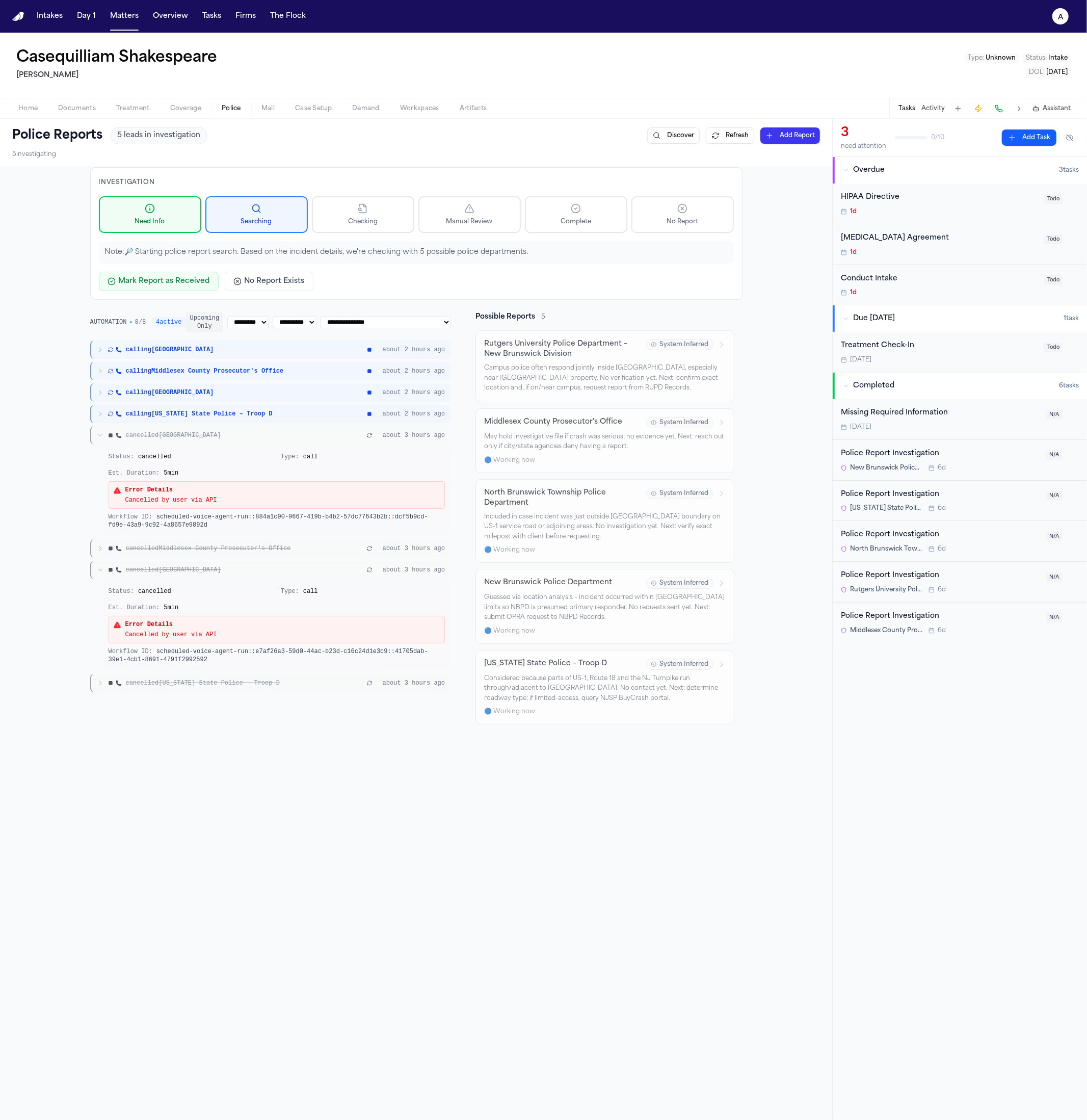
click at [233, 435] on div "cancelled New Brunswick" at bounding box center [231, 436] width 267 height 9
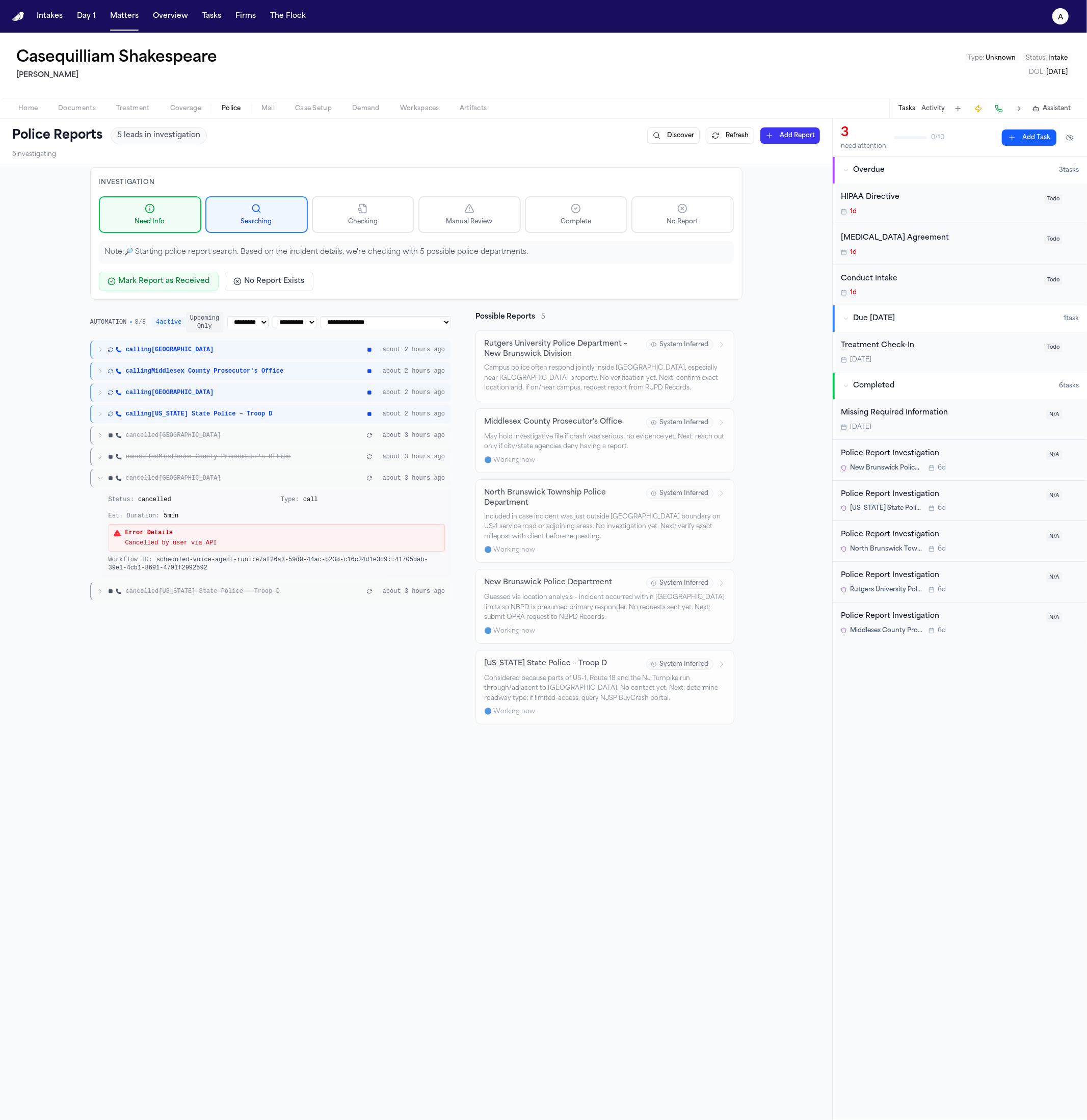
click at [372, 437] on icon "button" at bounding box center [370, 434] width 5 height 4
click at [372, 433] on icon "button" at bounding box center [369, 435] width 6 height 6
click at [429, 448] on div "cancelled Middlesex County Prosecutor's Office about 3 hours ago" at bounding box center [270, 456] width 361 height 18
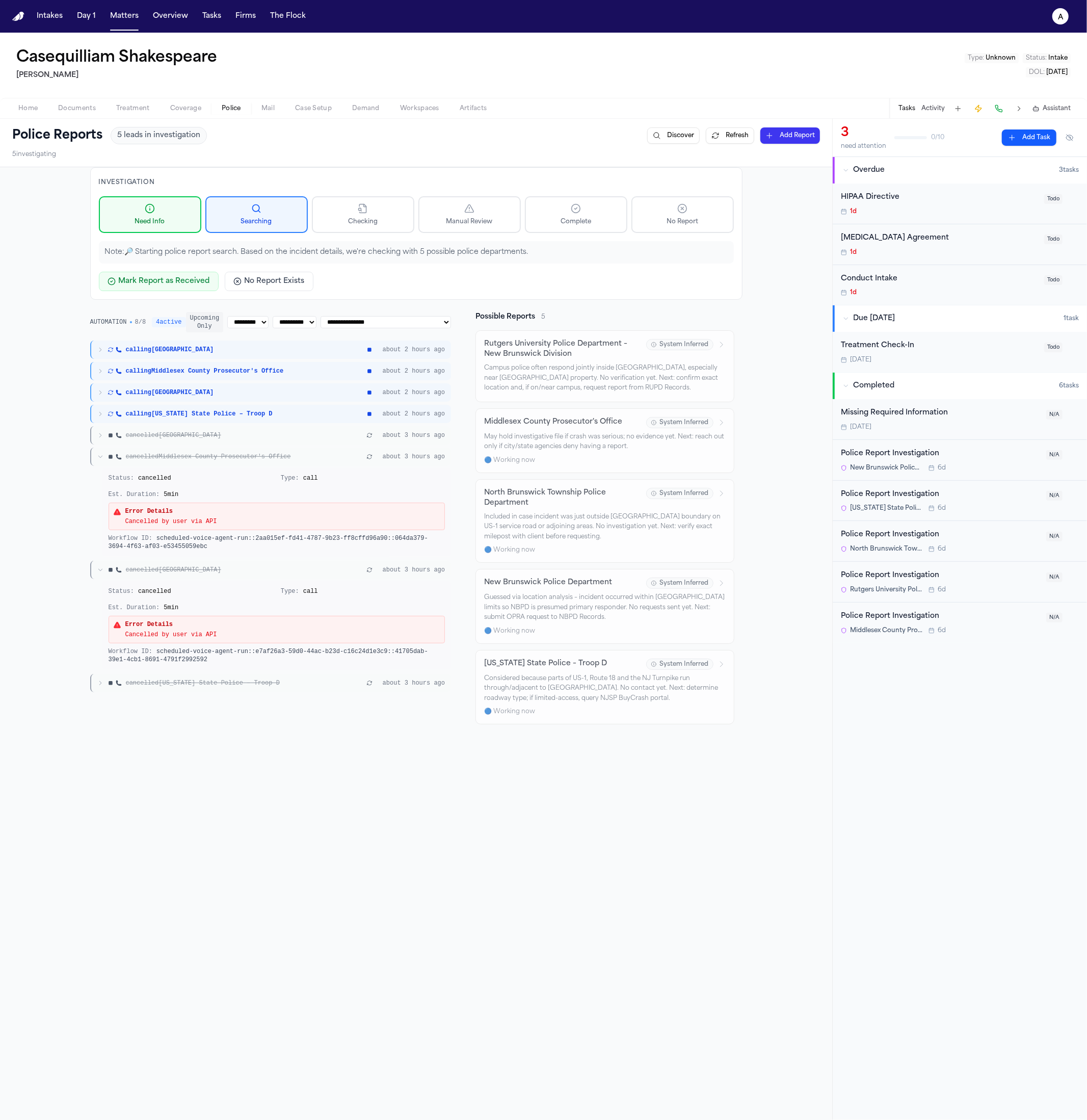
click at [375, 459] on button "button" at bounding box center [370, 456] width 10 height 10
click at [365, 456] on div "cancelled Middlesex County Prosecutor's Office" at bounding box center [231, 457] width 267 height 9
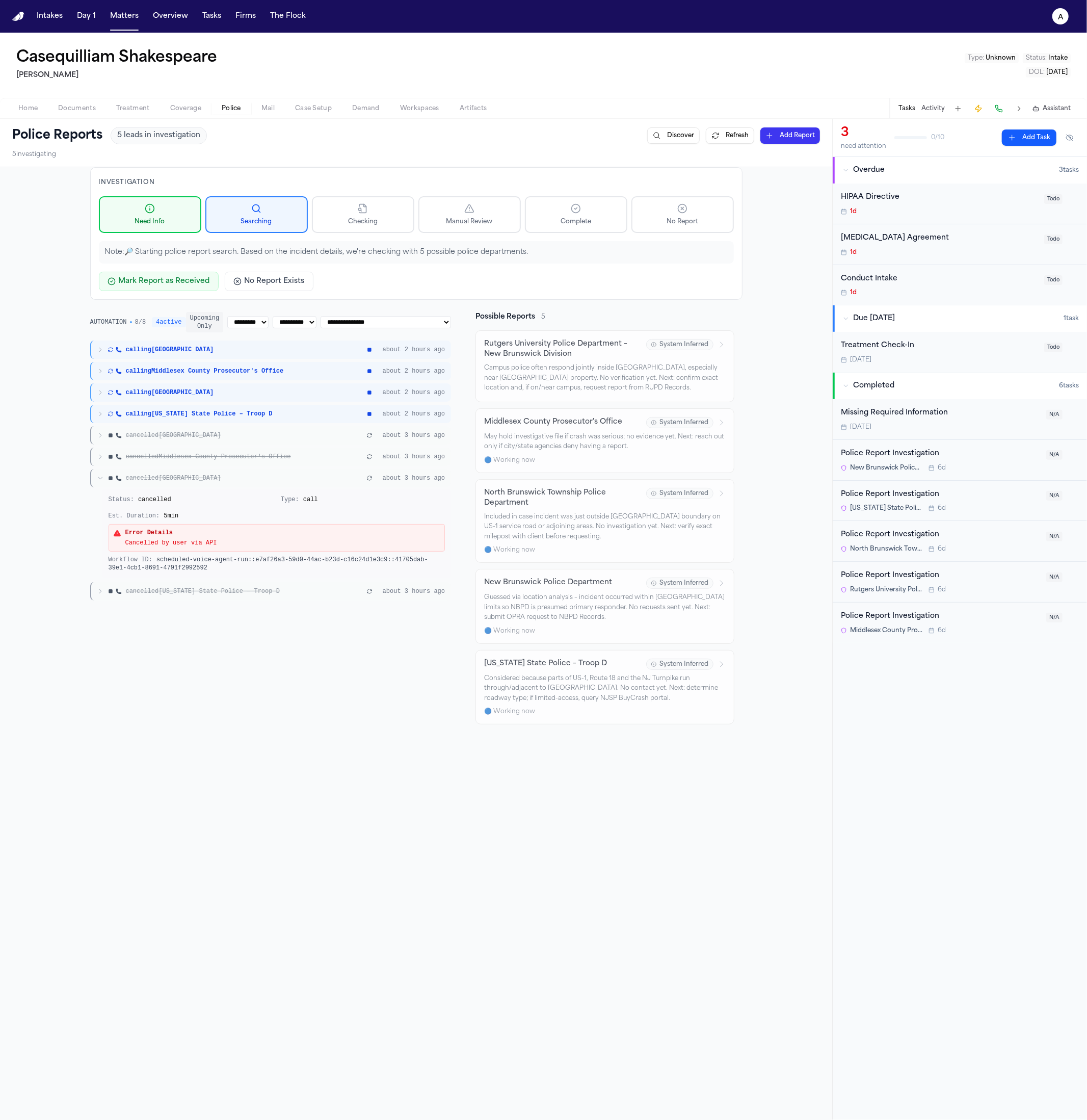
click at [365, 458] on div "cancelled Middlesex County Prosecutor's Office" at bounding box center [231, 457] width 267 height 9
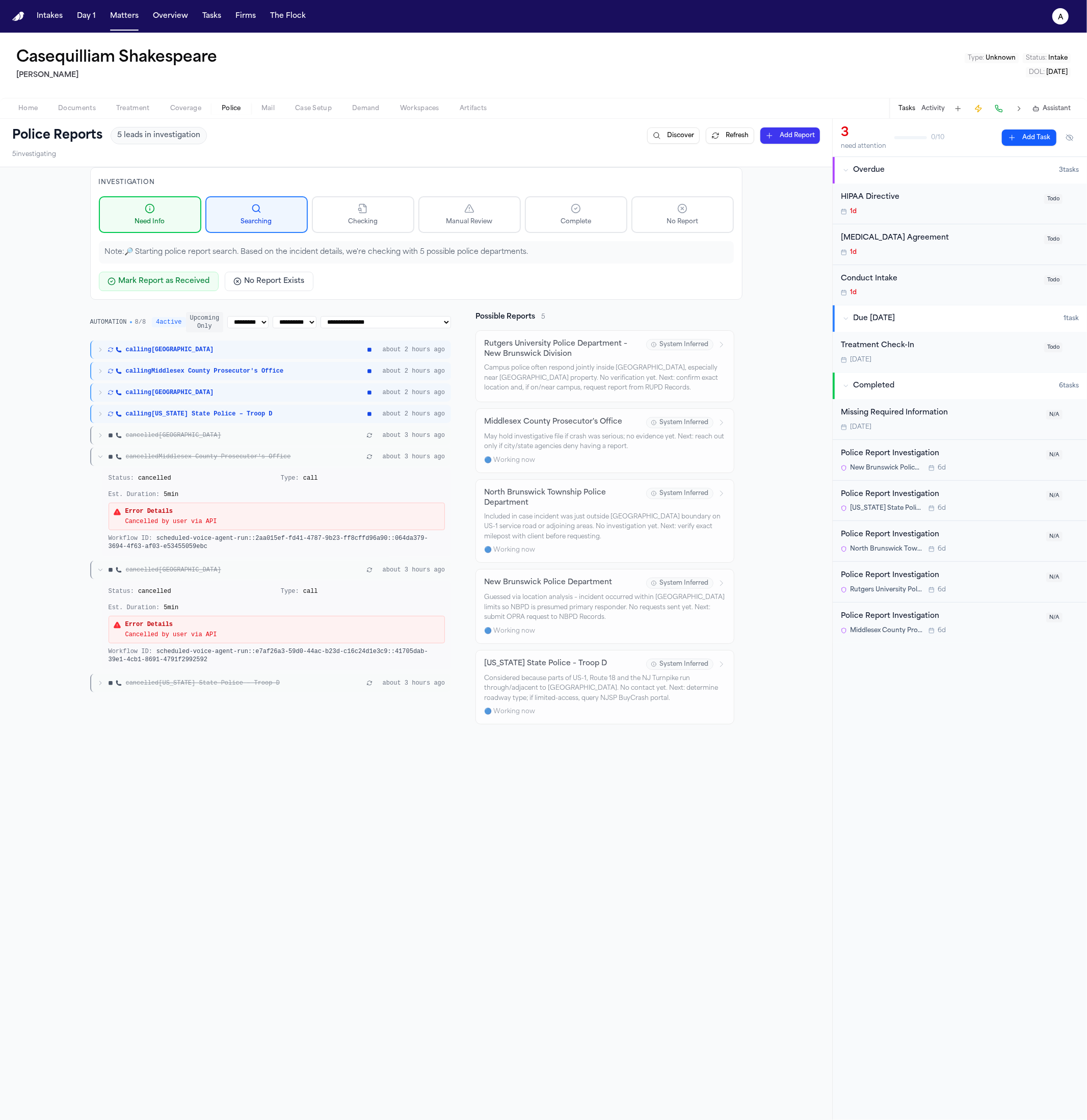
click at [365, 459] on div "cancelled Middlesex County Prosecutor's Office" at bounding box center [231, 457] width 267 height 9
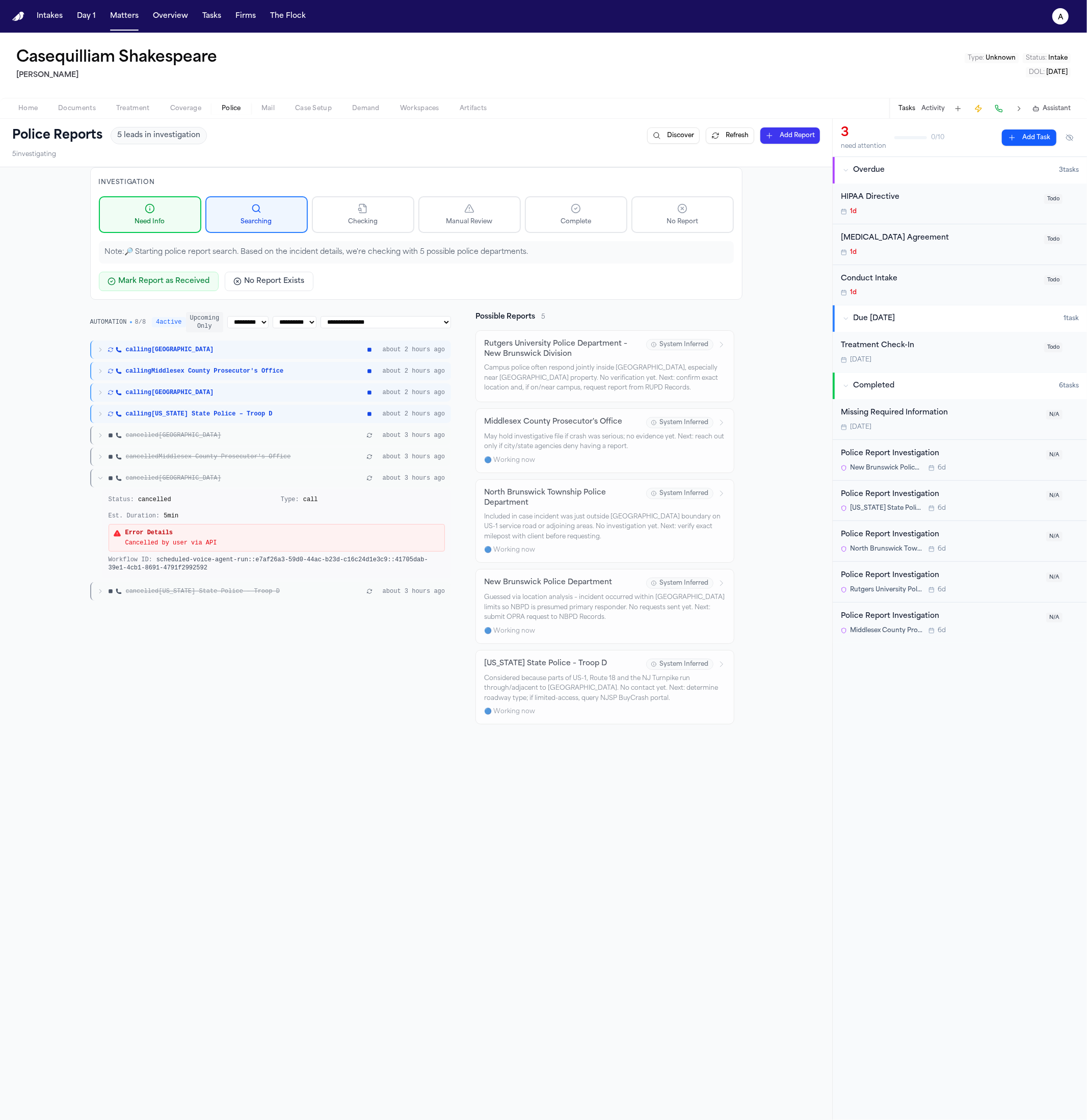
click at [415, 469] on div "cancelled North Brunswick Township about 3 hours ago" at bounding box center [270, 478] width 361 height 18
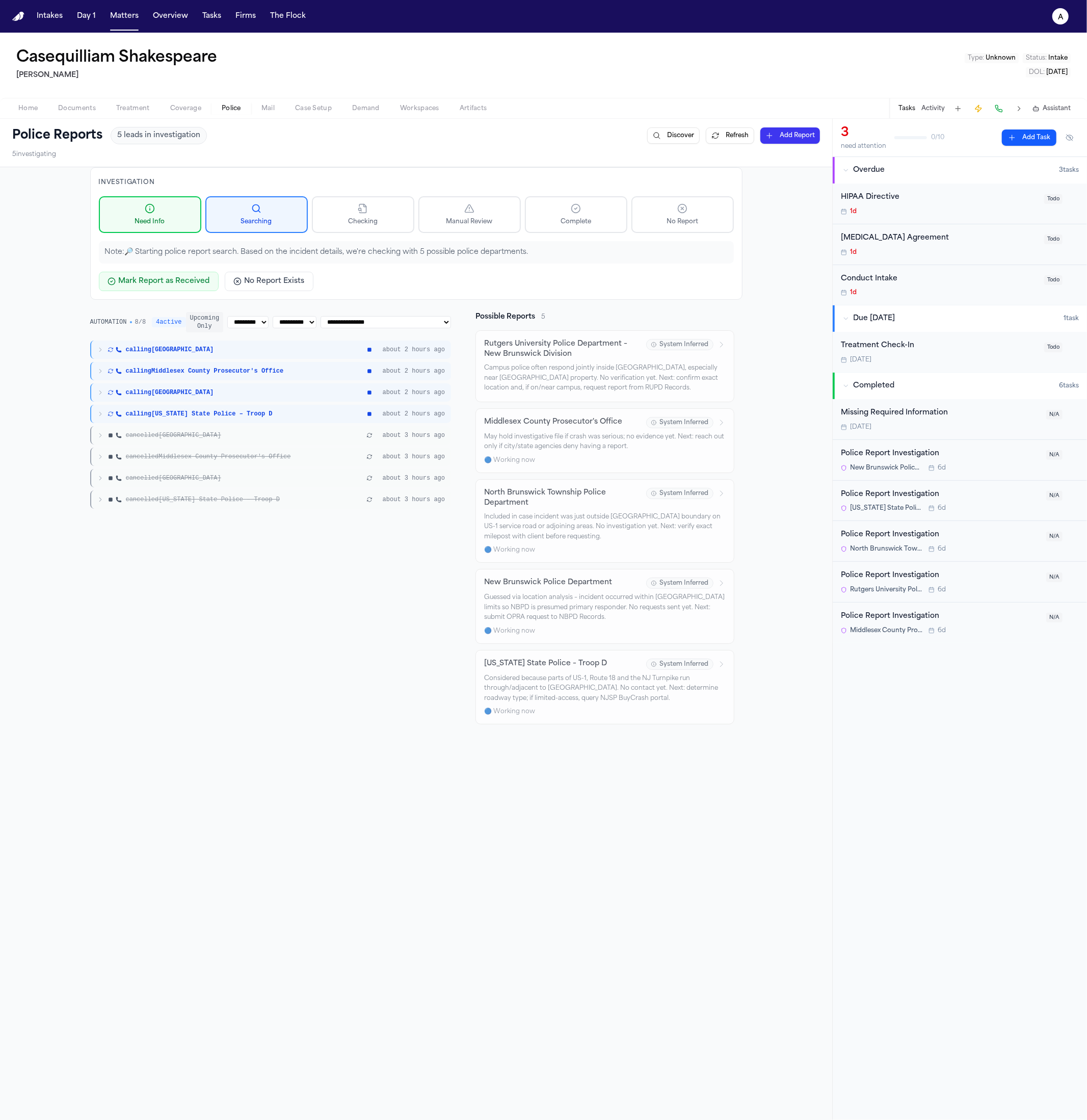
click at [365, 474] on div "cancelled North Brunswick Township" at bounding box center [231, 479] width 267 height 9
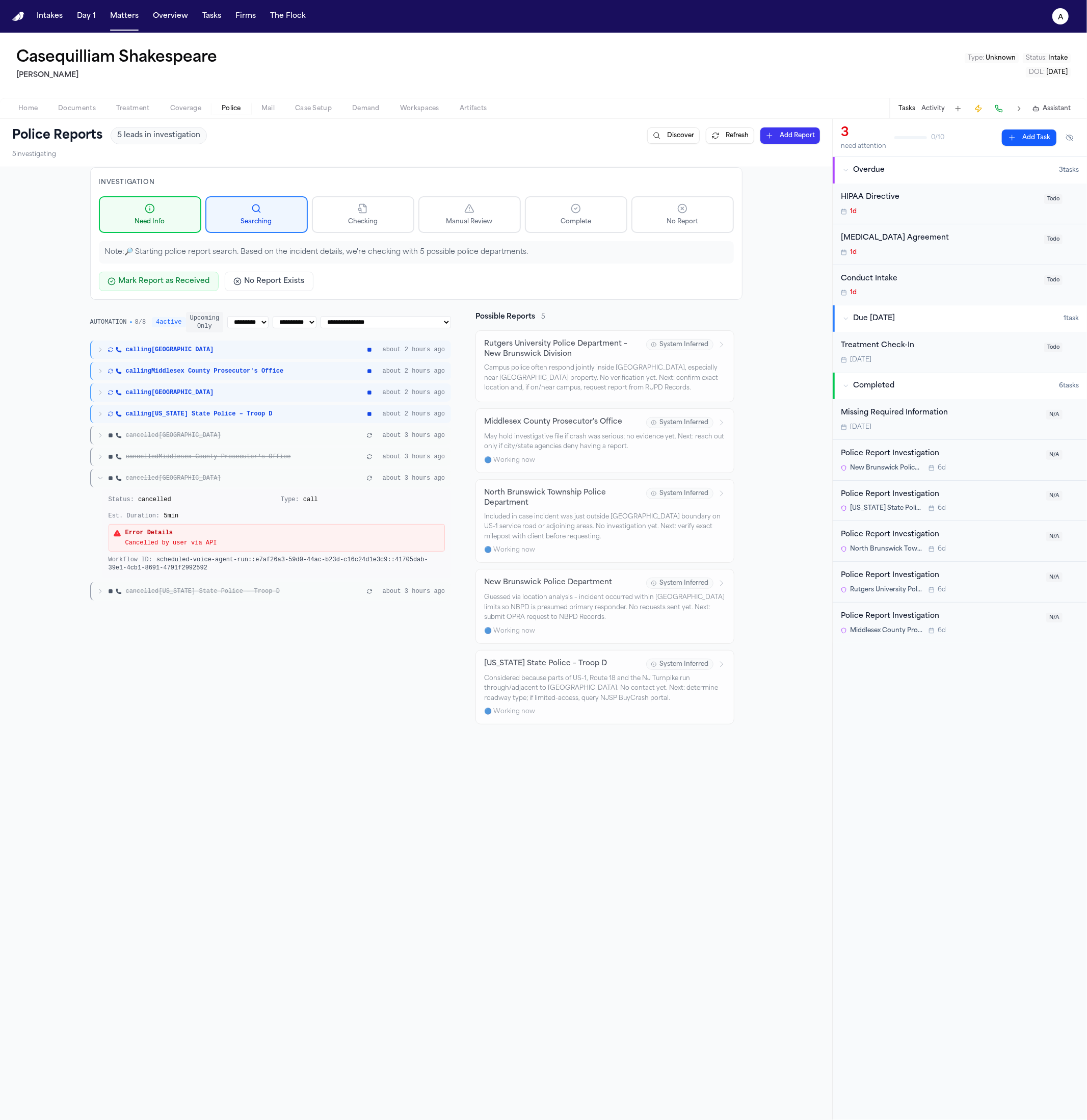
click at [365, 477] on div "cancelled North Brunswick Township" at bounding box center [231, 479] width 267 height 9
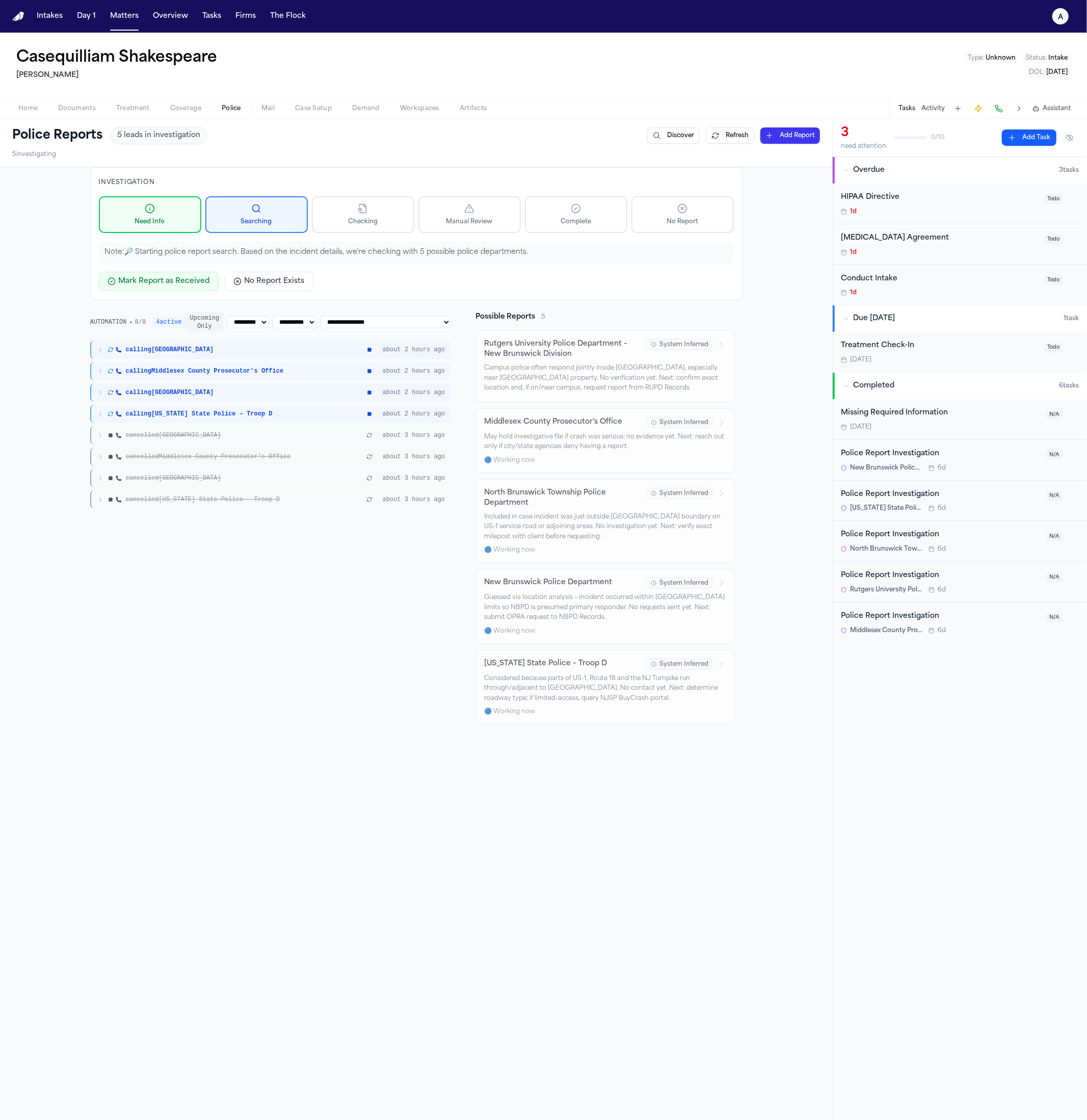
click at [205, 320] on button "Upcoming Only" at bounding box center [205, 322] width 38 height 21
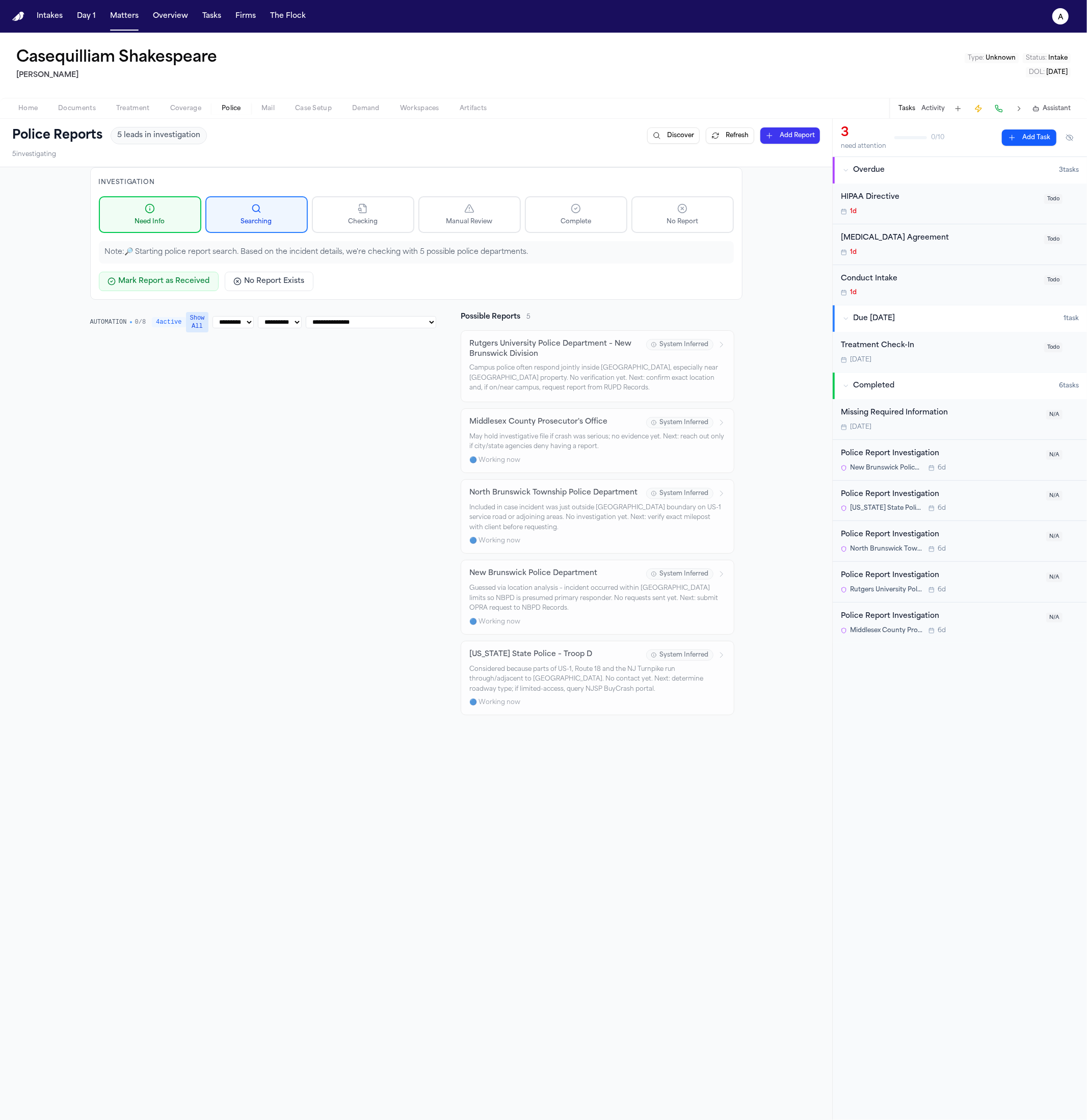
click at [173, 326] on span "4 active" at bounding box center [168, 322] width 33 height 10
click at [186, 325] on button "Show All" at bounding box center [197, 322] width 23 height 21
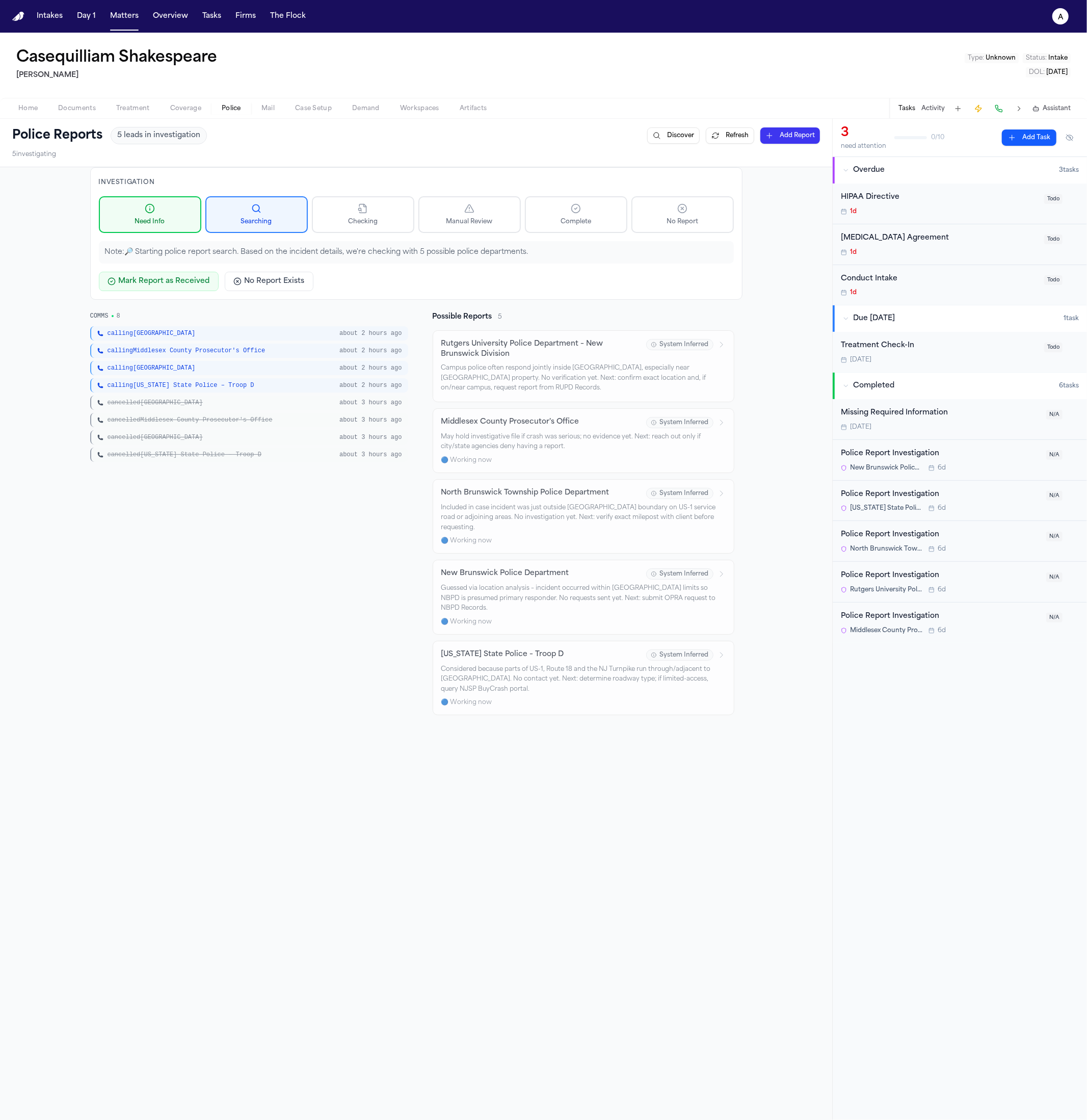
click at [226, 492] on div "COMMS 8 calling New Brunswick about 2 hours ago calling Middlesex County Prosec…" at bounding box center [248, 513] width 318 height 403
click at [229, 445] on div "calling New Brunswick about 2 hours ago calling Middlesex County Prosecutor's O…" at bounding box center [248, 394] width 318 height 135
click at [223, 453] on span "cancelled New Jersey State Police – Troop D" at bounding box center [185, 455] width 154 height 9
click at [278, 364] on div "calling North Brunswick Township" at bounding box center [216, 368] width 236 height 9
drag, startPoint x: 198, startPoint y: 366, endPoint x: 223, endPoint y: 500, distance: 136.3
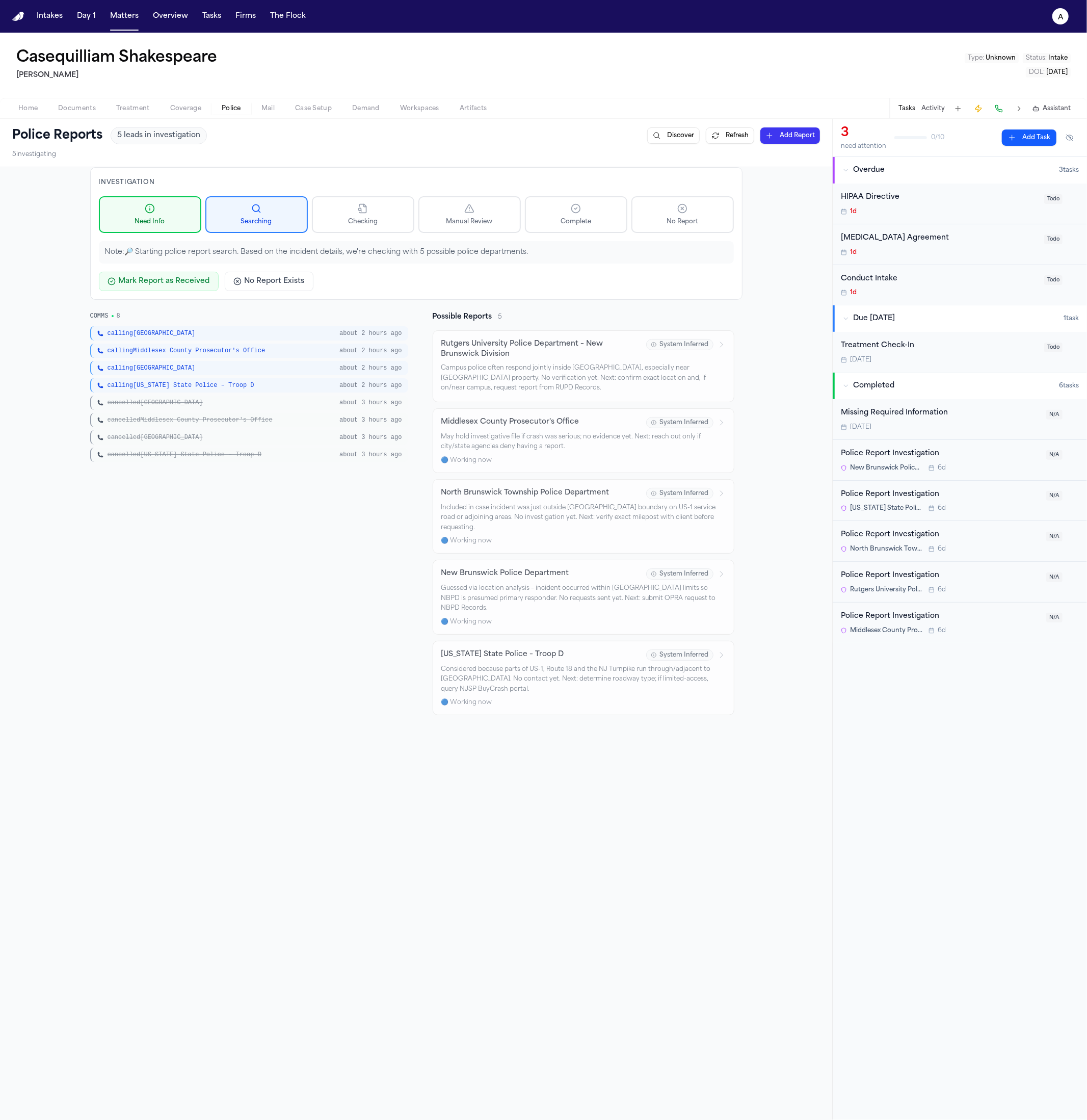
click at [221, 498] on div "COMMS 8 calling New Brunswick about 2 hours ago calling Middlesex County Prosec…" at bounding box center [248, 513] width 318 height 403
click at [224, 500] on div "COMMS 8 calling New Brunswick about 2 hours ago calling Middlesex County Prosec…" at bounding box center [248, 513] width 318 height 403
click at [140, 438] on span "cancelled North Brunswick Township" at bounding box center [155, 438] width 95 height 9
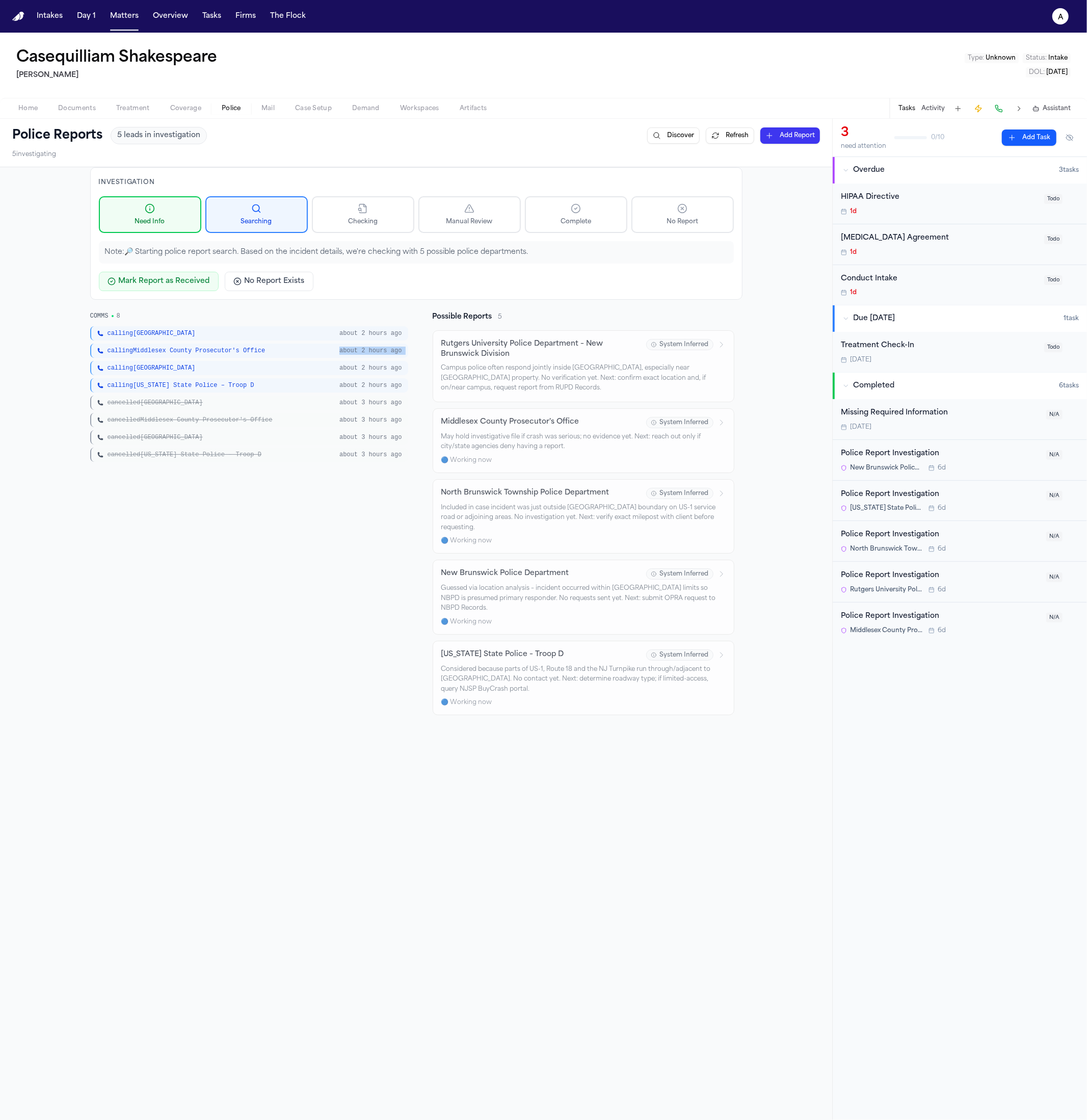
click at [138, 357] on div "calling New Brunswick about 2 hours ago calling Middlesex County Prosecutor's O…" at bounding box center [248, 394] width 318 height 135
click at [172, 394] on div "calling New Brunswick about 2 hours ago calling Middlesex County Prosecutor's O…" at bounding box center [248, 394] width 318 height 135
click at [163, 459] on div "cancelled New Jersey State Police – Troop D about 3 hours ago" at bounding box center [248, 455] width 318 height 15
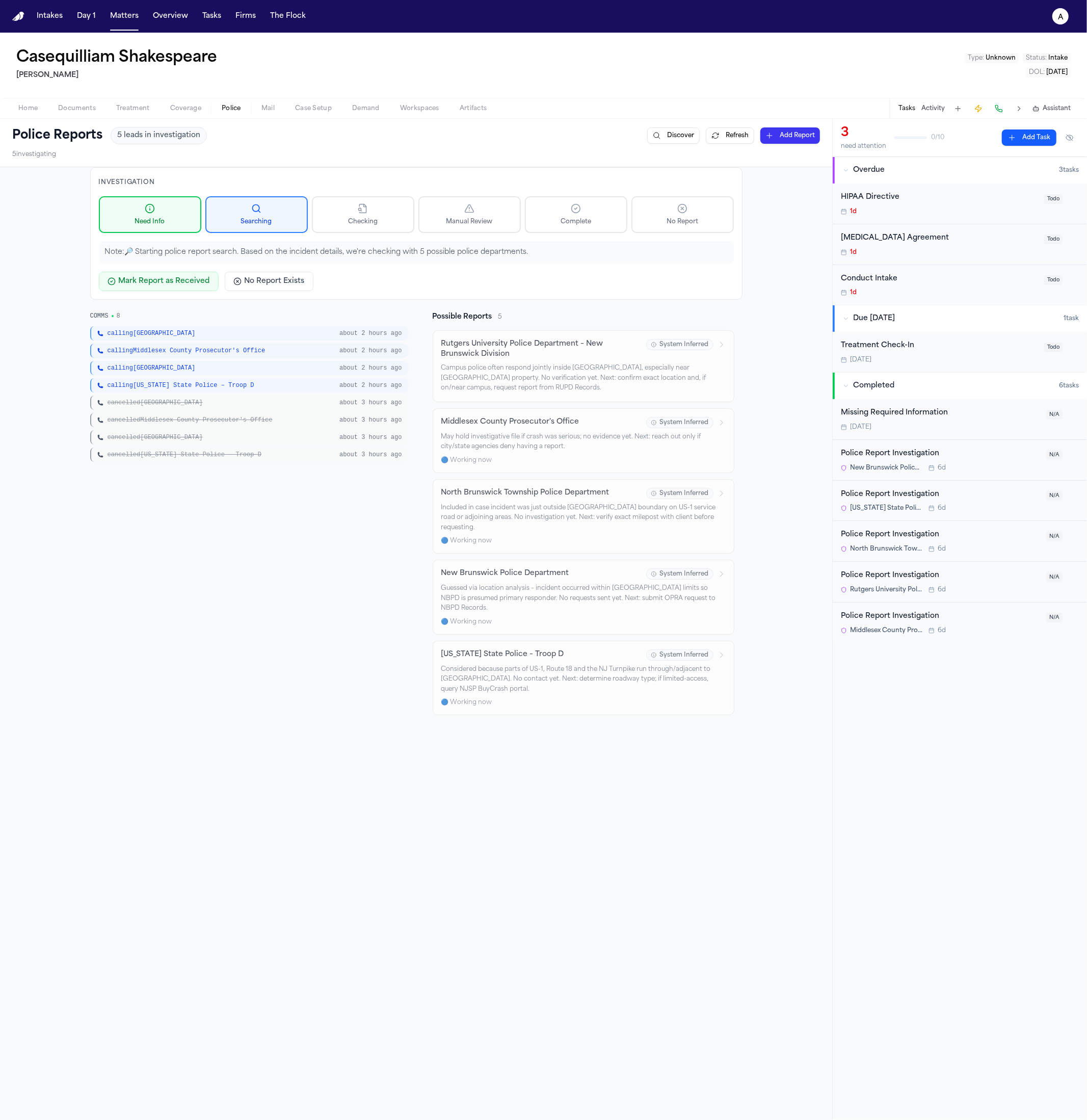
click at [163, 460] on div "cancelled New Jersey State Police – Troop D about 3 hours ago" at bounding box center [248, 455] width 318 height 15
click at [158, 425] on div "cancelled Middlesex County Prosecutor's Office about 3 hours ago" at bounding box center [248, 420] width 318 height 15
click at [105, 441] on div "cancelled North Brunswick Township about 3 hours ago" at bounding box center [248, 437] width 318 height 15
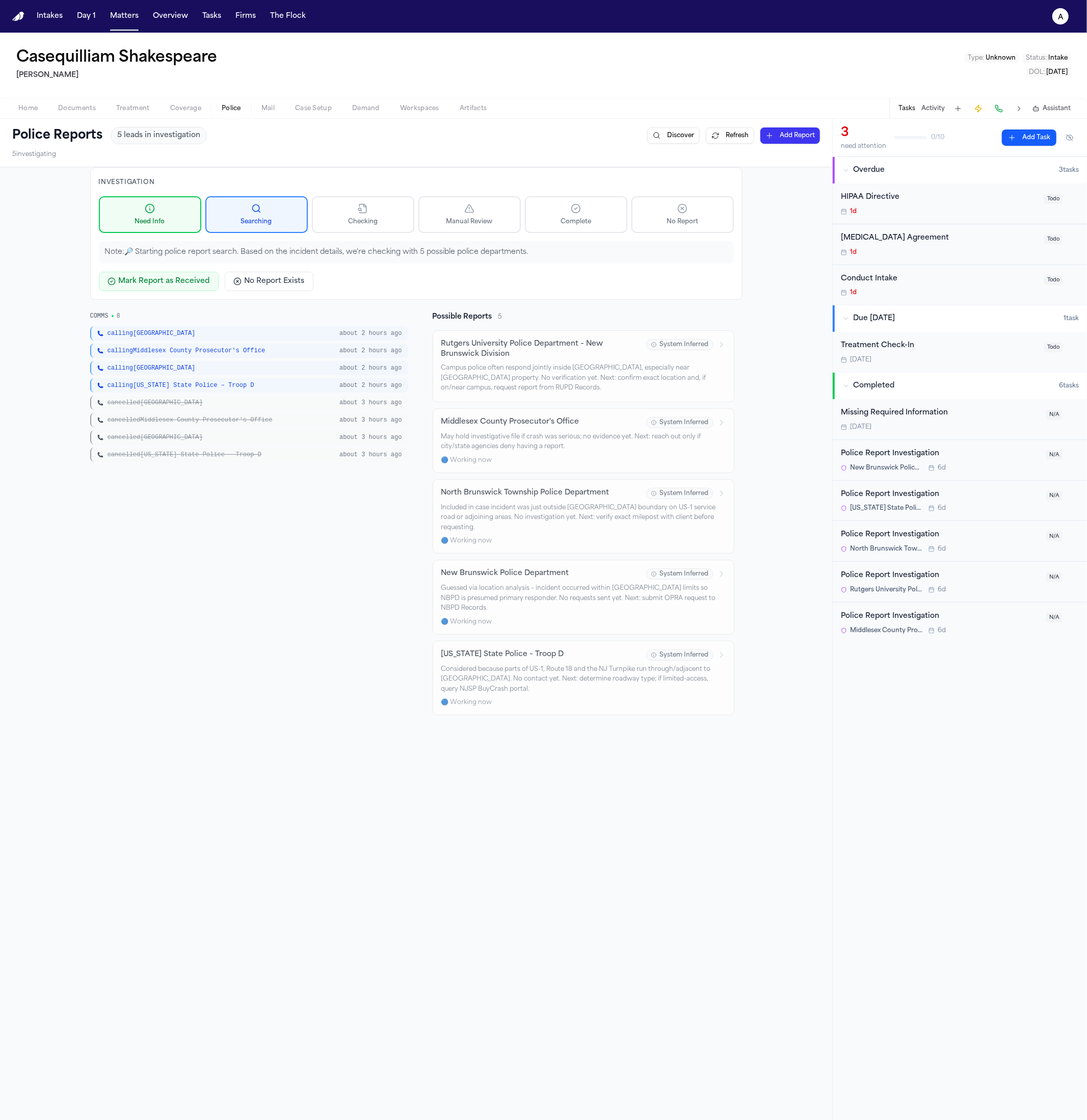
click at [105, 441] on div "cancelled North Brunswick Township about 3 hours ago" at bounding box center [248, 437] width 318 height 15
click at [108, 435] on span "cancelled North Brunswick Township" at bounding box center [155, 438] width 95 height 9
click at [151, 319] on div "COMMS 8" at bounding box center [248, 316] width 318 height 9
click at [139, 331] on span "calling New Brunswick" at bounding box center [151, 334] width 88 height 9
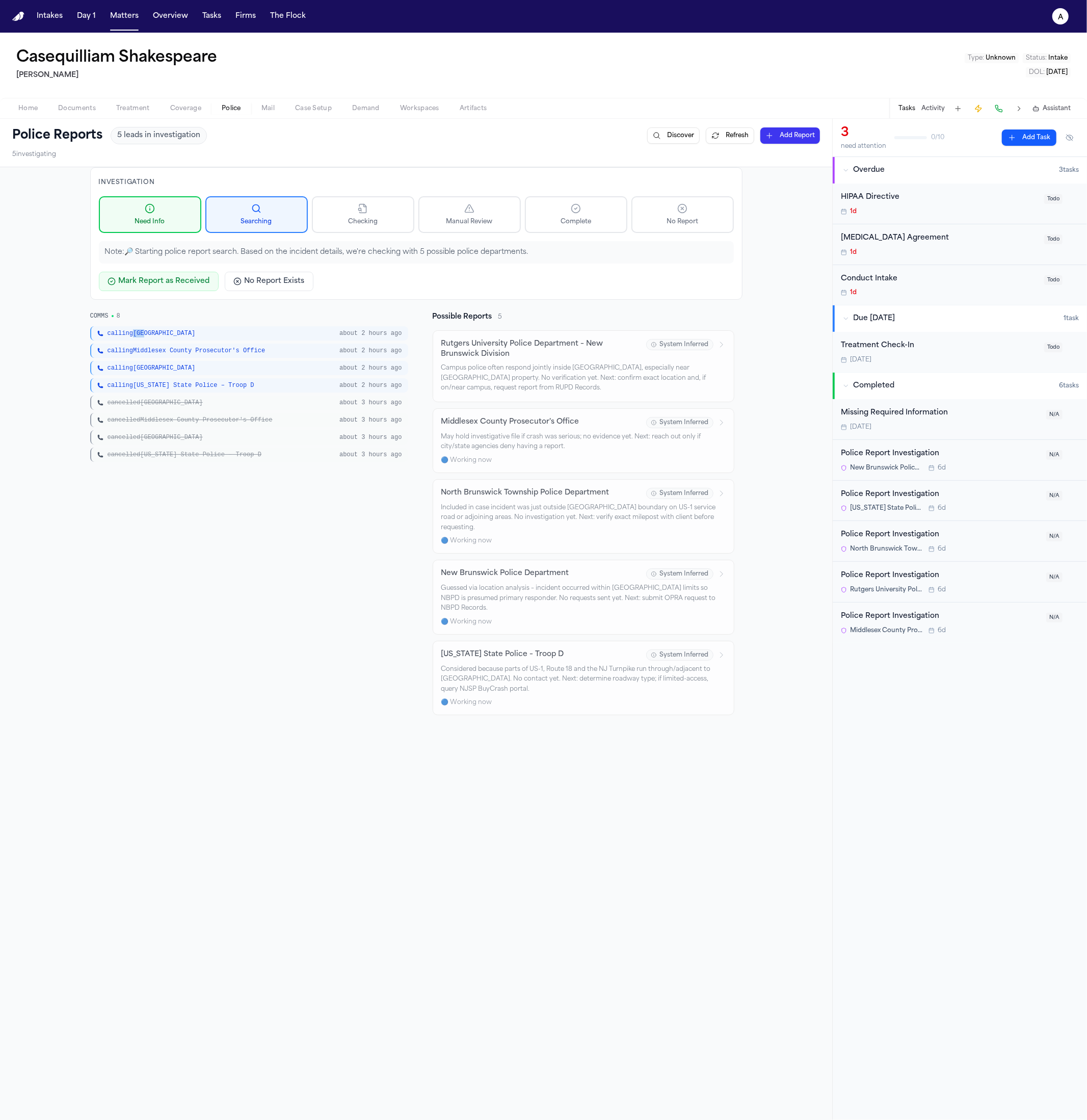
click at [139, 331] on span "calling New Brunswick" at bounding box center [151, 334] width 88 height 9
click at [110, 333] on span "calling New Brunswick" at bounding box center [151, 334] width 88 height 9
click at [114, 364] on span "calling North Brunswick Township" at bounding box center [151, 368] width 88 height 9
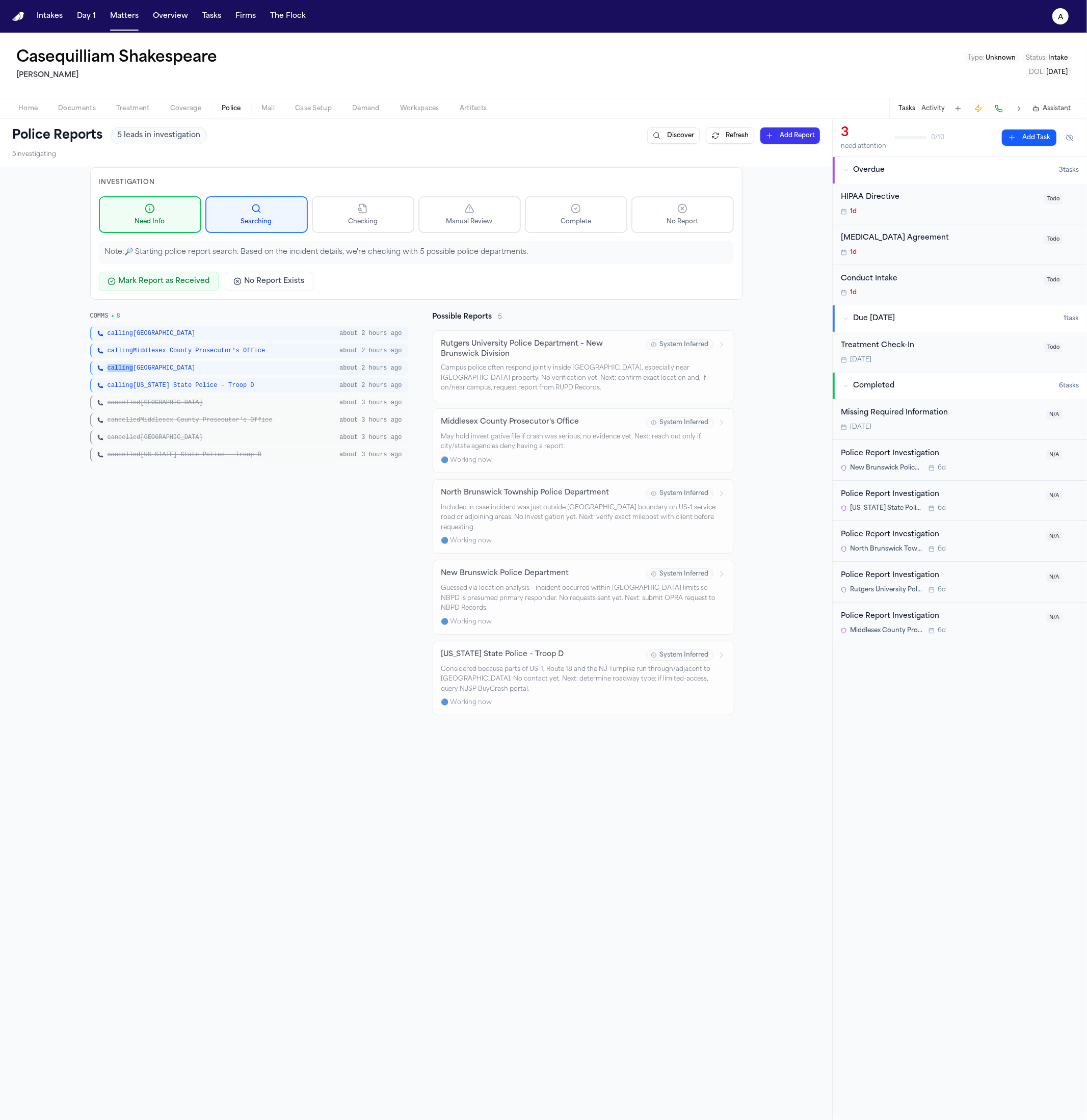
click at [114, 364] on span "calling North Brunswick Township" at bounding box center [151, 368] width 88 height 9
click at [207, 389] on span "calling New Jersey State Police – Troop D" at bounding box center [181, 385] width 146 height 9
click at [207, 389] on div "calling New Jersey State Police – Troop D about 2 hours ago" at bounding box center [248, 385] width 318 height 15
click at [272, 449] on div "cancelled New Jersey State Police – Troop D about 3 hours ago" at bounding box center [248, 455] width 318 height 15
drag, startPoint x: 276, startPoint y: 456, endPoint x: 107, endPoint y: 445, distance: 169.4
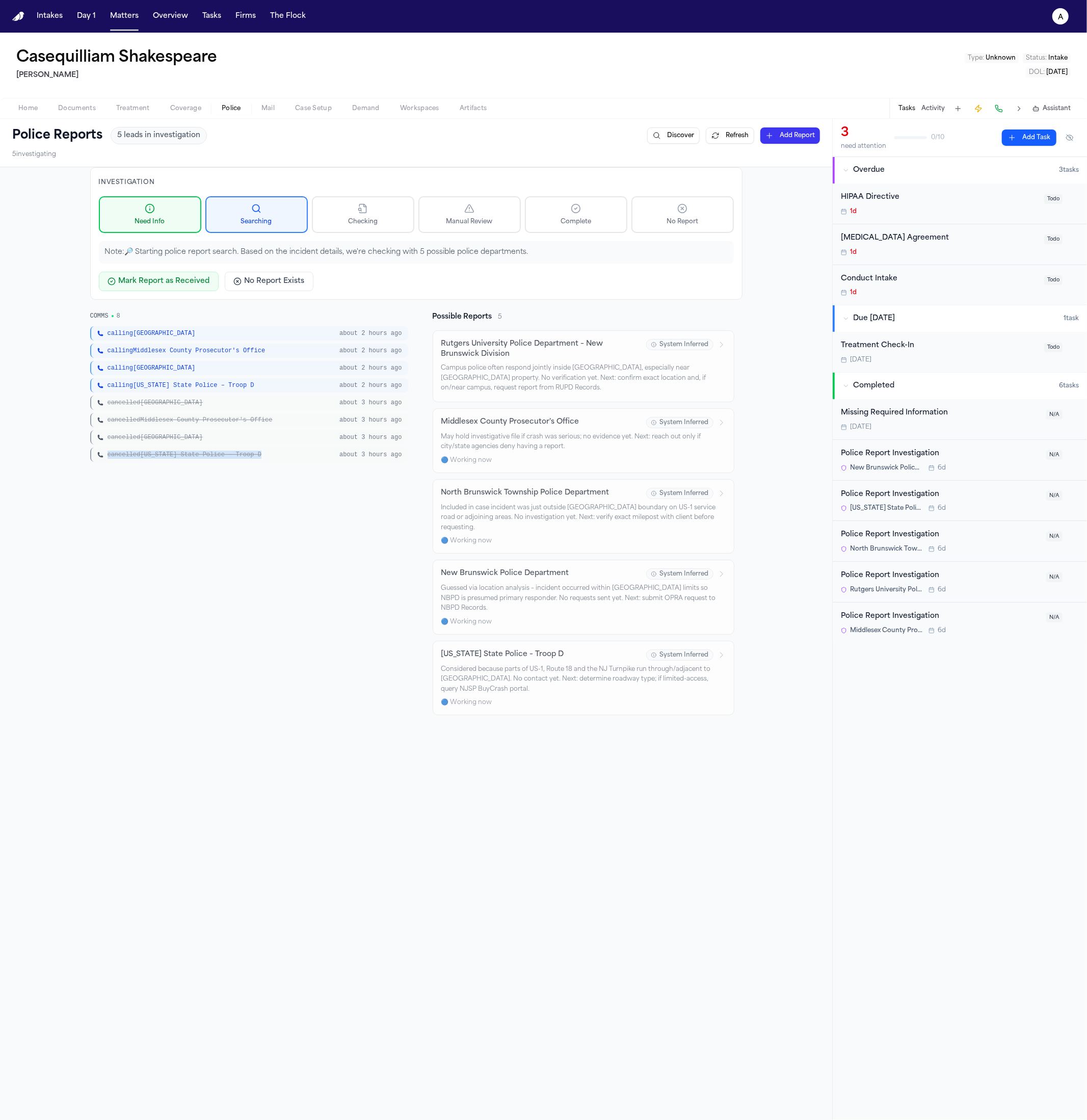
click at [107, 445] on div "calling New Brunswick about 2 hours ago calling Middlesex County Prosecutor's O…" at bounding box center [248, 394] width 318 height 135
click at [151, 471] on div "COMMS 8 calling New Brunswick about 2 hours ago calling Middlesex County Prosec…" at bounding box center [248, 513] width 318 height 403
click at [189, 338] on div "calling New Brunswick about 2 hours ago" at bounding box center [248, 333] width 318 height 15
click at [181, 347] on span "calling Middlesex County Prosecutor's Office" at bounding box center [187, 351] width 158 height 9
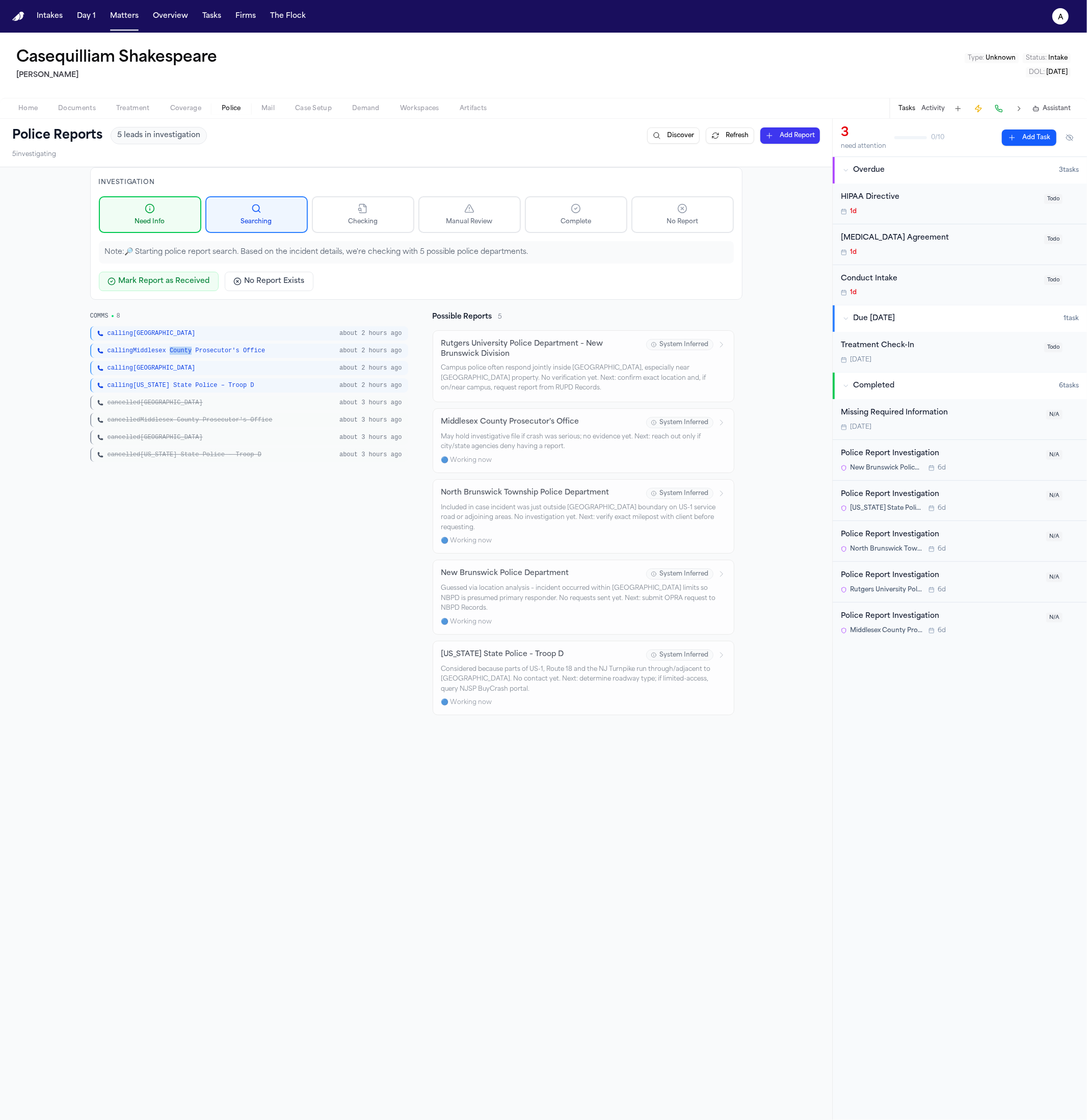
click at [181, 349] on span "calling Middlesex County Prosecutor's Office" at bounding box center [187, 351] width 158 height 9
click at [263, 360] on div "calling North Brunswick Township about 2 hours ago" at bounding box center [248, 367] width 318 height 15
click at [149, 402] on span "cancelled New Brunswick" at bounding box center [155, 403] width 95 height 9
click at [146, 355] on div "calling Middlesex County Prosecutor's Office about 2 hours ago" at bounding box center [248, 350] width 318 height 15
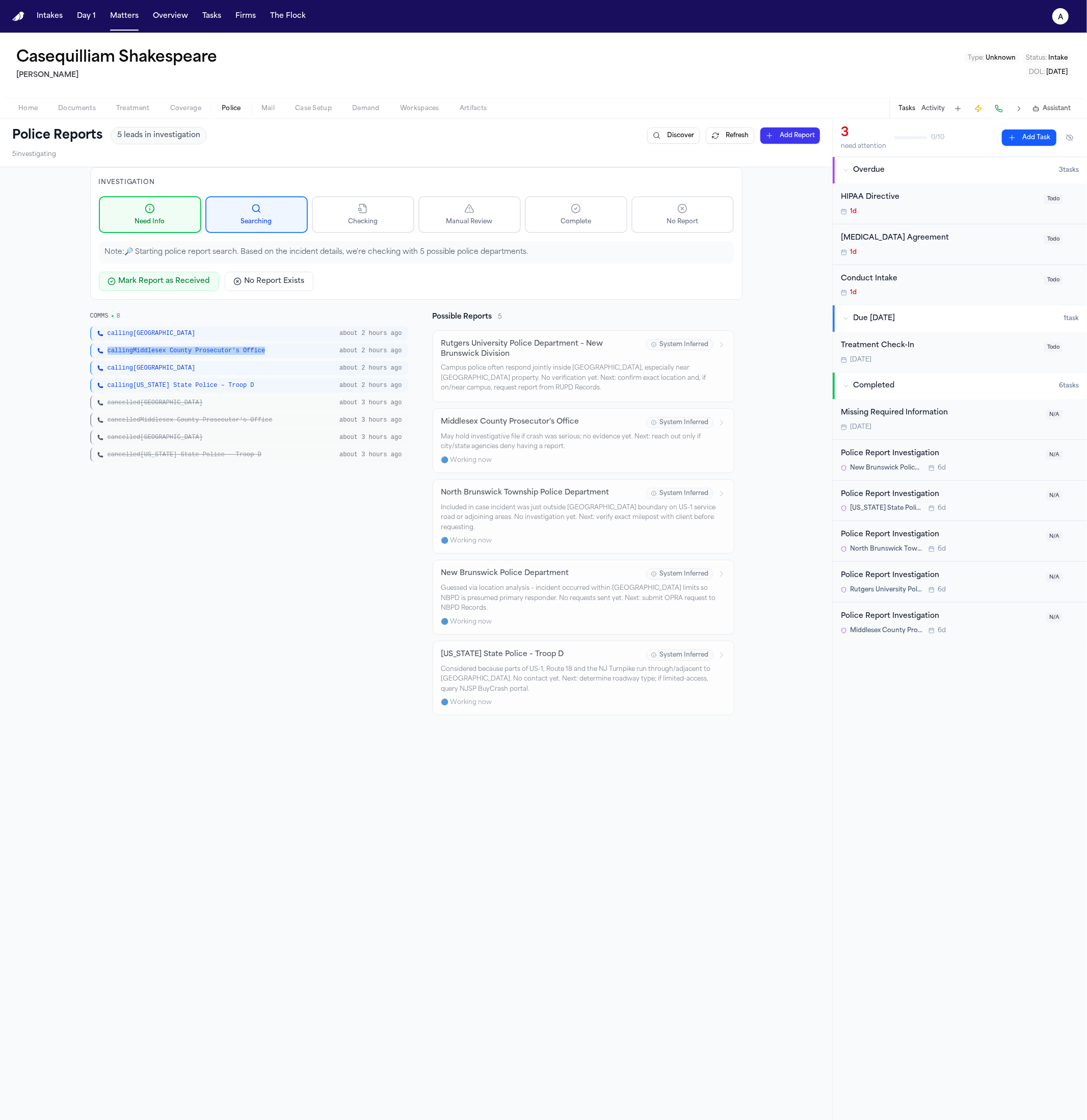
click at [146, 355] on div "calling Middlesex County Prosecutor's Office about 2 hours ago" at bounding box center [248, 350] width 318 height 15
click at [156, 378] on div "calling New Jersey State Police – Troop D about 2 hours ago" at bounding box center [248, 385] width 318 height 15
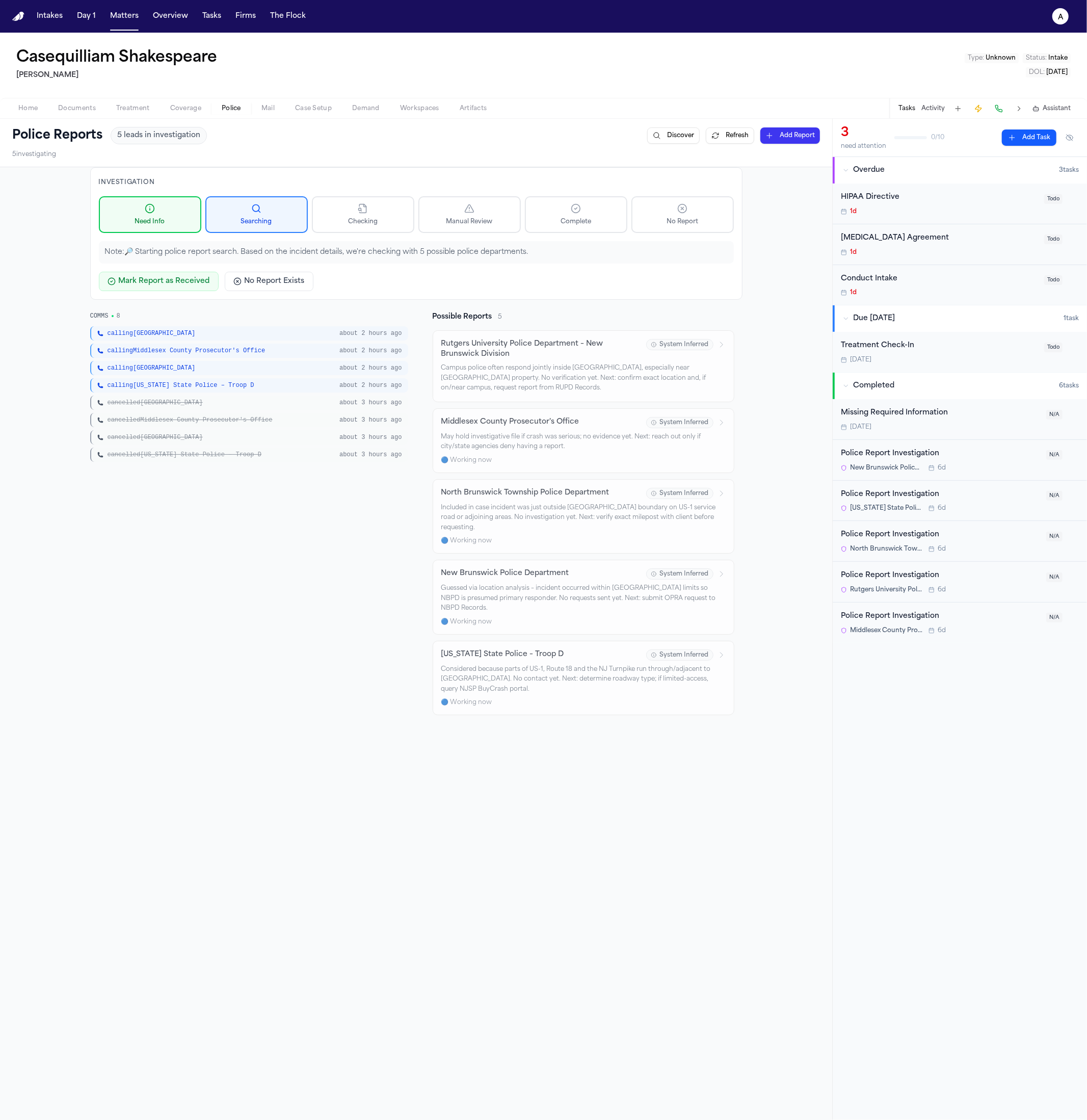
click at [154, 434] on span "cancelled North Brunswick Township" at bounding box center [155, 438] width 95 height 9
click at [172, 416] on span "cancelled Middlesex County Prosecutor's Office" at bounding box center [190, 420] width 165 height 9
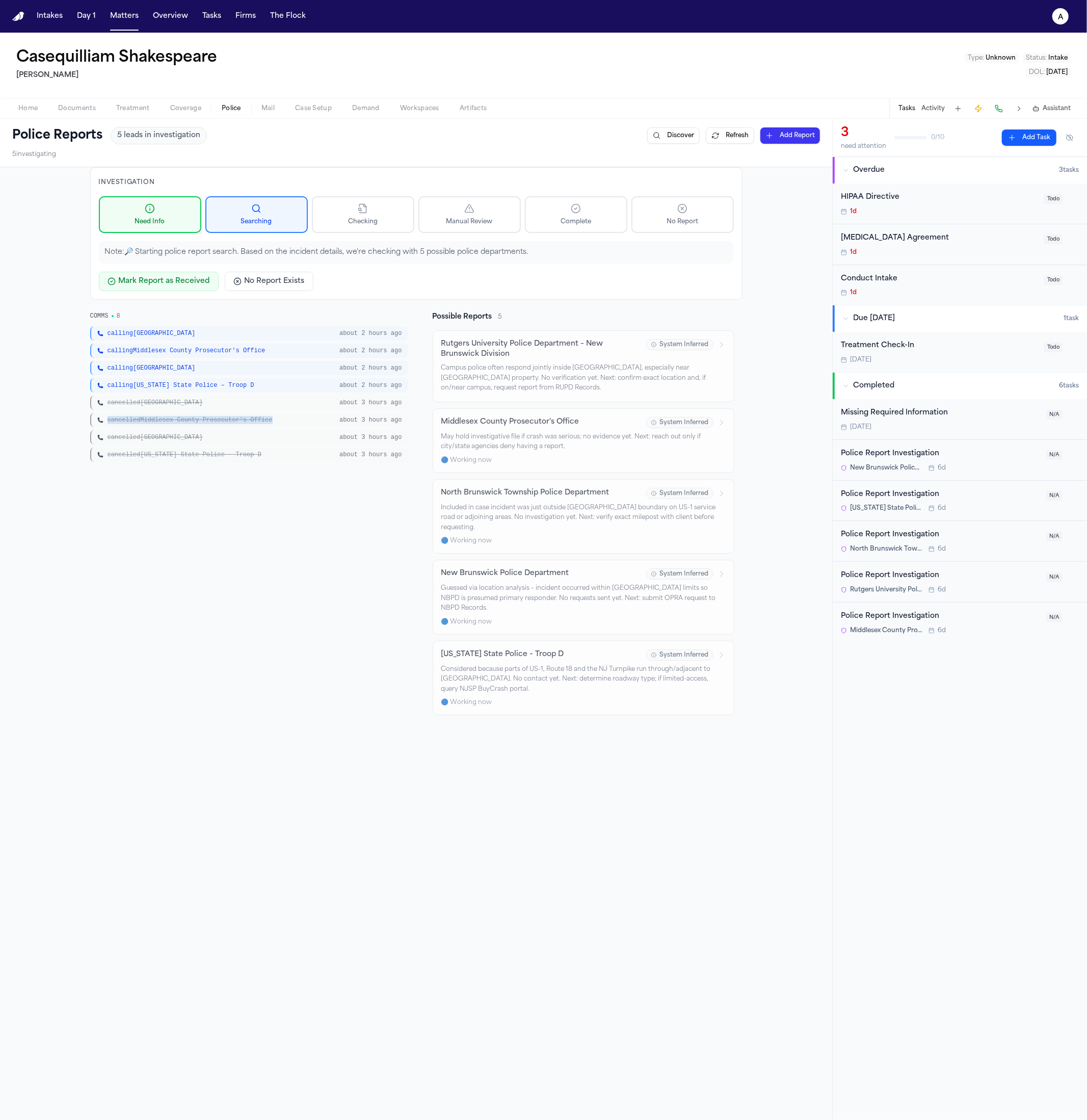
click at [172, 416] on span "cancelled Middlesex County Prosecutor's Office" at bounding box center [190, 420] width 165 height 9
click at [164, 433] on span "cancelled North Brunswick Township" at bounding box center [155, 438] width 95 height 9
click at [164, 465] on div "COMMS 8 calling New Brunswick about 2 hours ago calling Middlesex County Prosec…" at bounding box center [248, 513] width 318 height 403
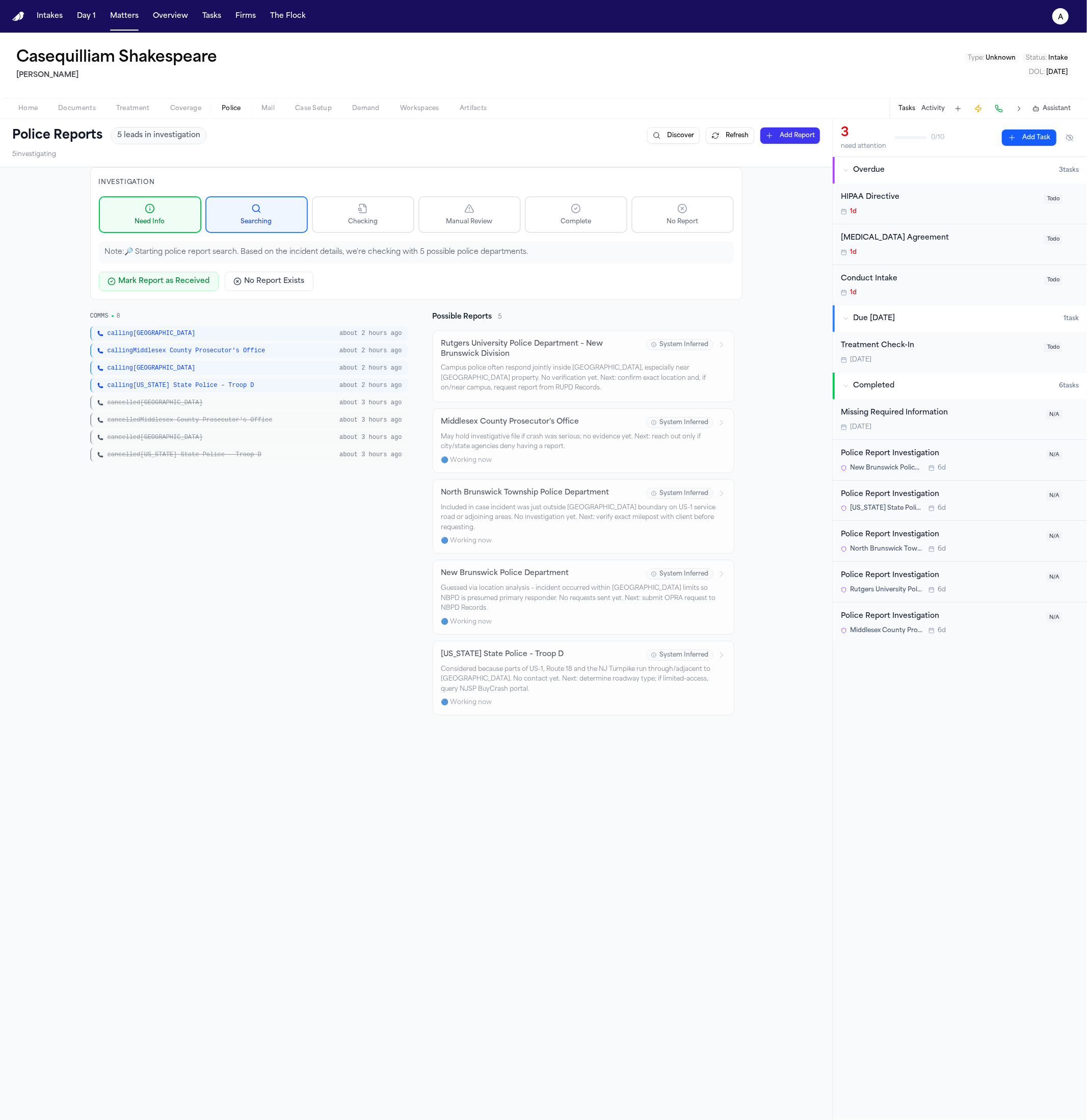
click at [165, 459] on div "cancelled New Jersey State Police – Troop D about 3 hours ago" at bounding box center [248, 455] width 318 height 15
click at [165, 458] on div "cancelled New Jersey State Police – Troop D about 3 hours ago" at bounding box center [248, 455] width 318 height 15
drag, startPoint x: 183, startPoint y: 376, endPoint x: 160, endPoint y: 378, distance: 23.1
click at [160, 378] on div "calling New Brunswick about 2 hours ago calling Middlesex County Prosecutor's O…" at bounding box center [248, 394] width 318 height 135
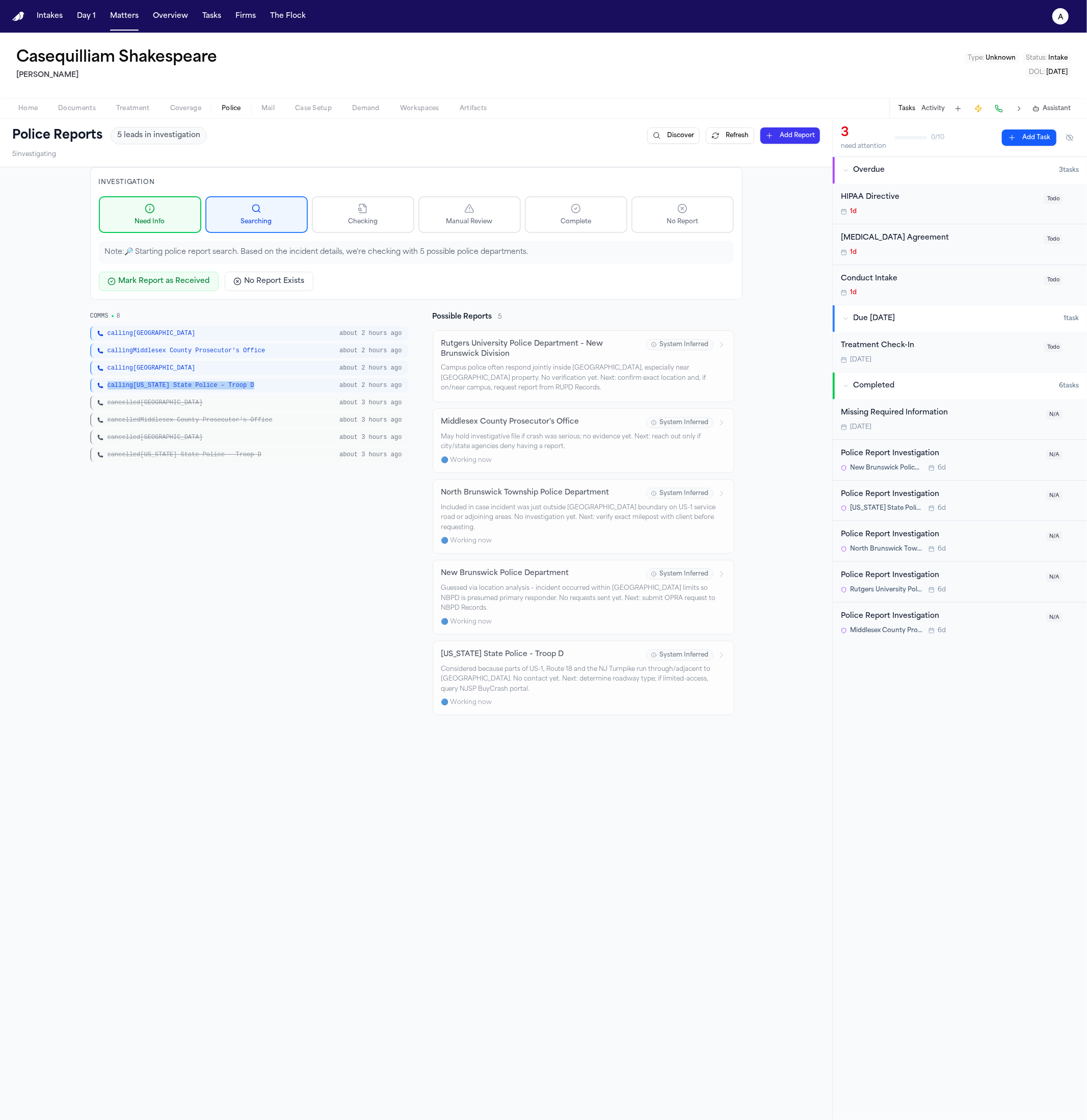
click at [160, 378] on div "calling New Jersey State Police – Troop D about 2 hours ago" at bounding box center [248, 385] width 318 height 15
click at [151, 402] on span "cancelled New Brunswick" at bounding box center [155, 403] width 95 height 9
click at [164, 368] on span "calling North Brunswick Township" at bounding box center [151, 368] width 88 height 9
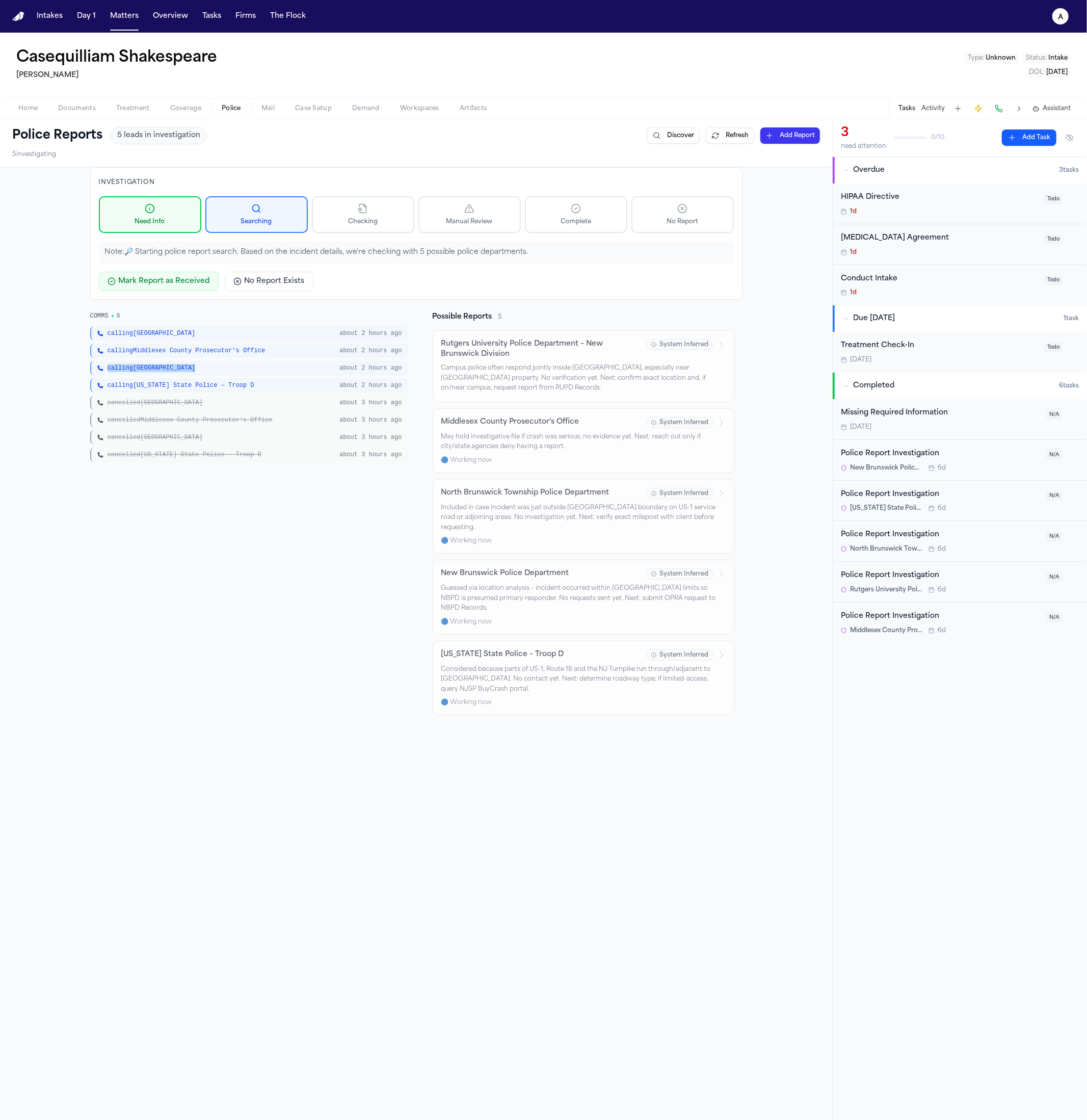
click at [164, 368] on span "calling North Brunswick Township" at bounding box center [151, 368] width 88 height 9
click at [169, 347] on span "calling Middlesex County Prosecutor's Office" at bounding box center [187, 351] width 158 height 9
click at [163, 335] on span "calling New Brunswick" at bounding box center [151, 334] width 88 height 9
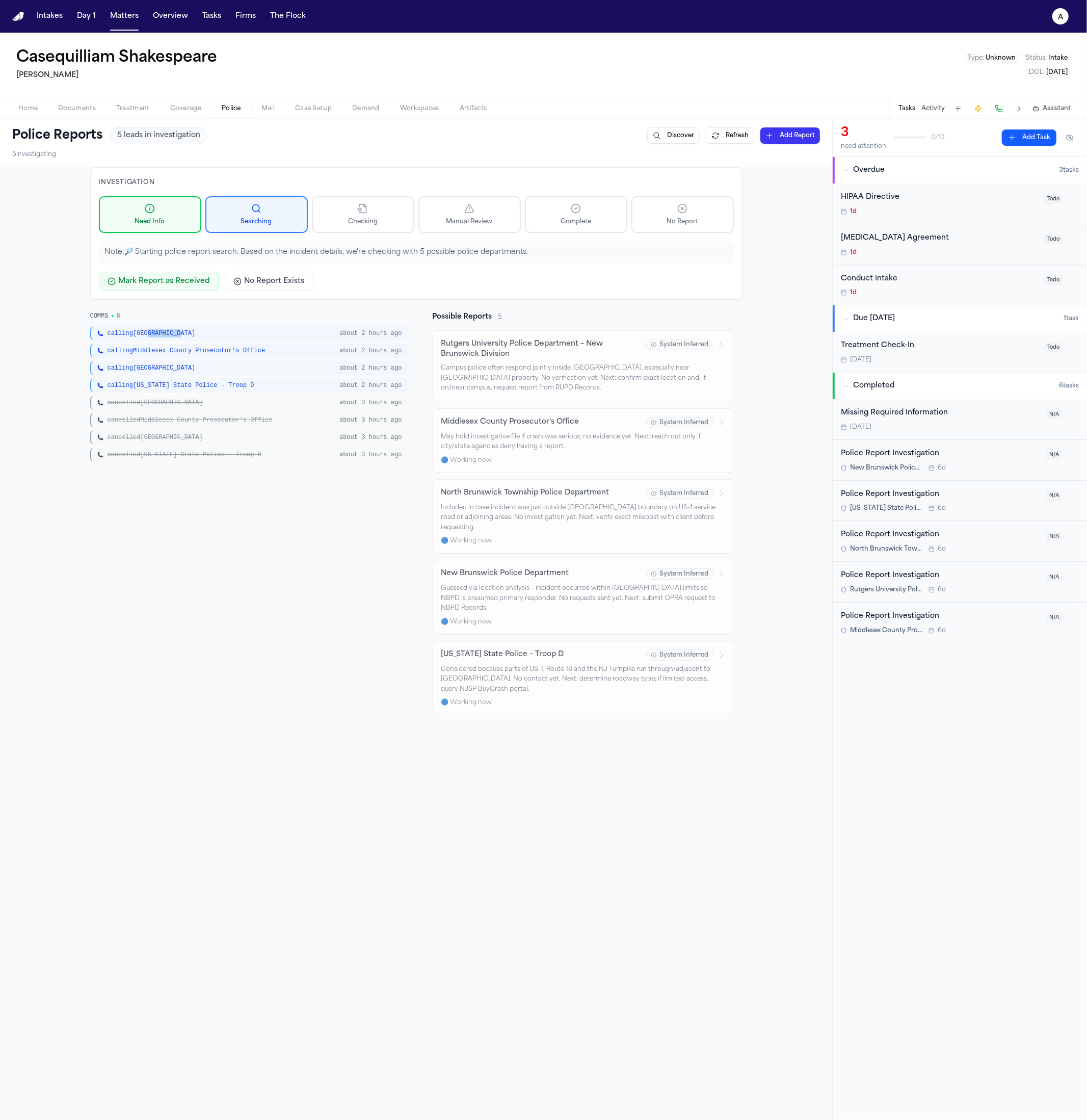
click at [163, 335] on span "calling New Brunswick" at bounding box center [151, 334] width 88 height 9
click at [159, 383] on span "calling New Jersey State Police – Troop D" at bounding box center [181, 385] width 146 height 9
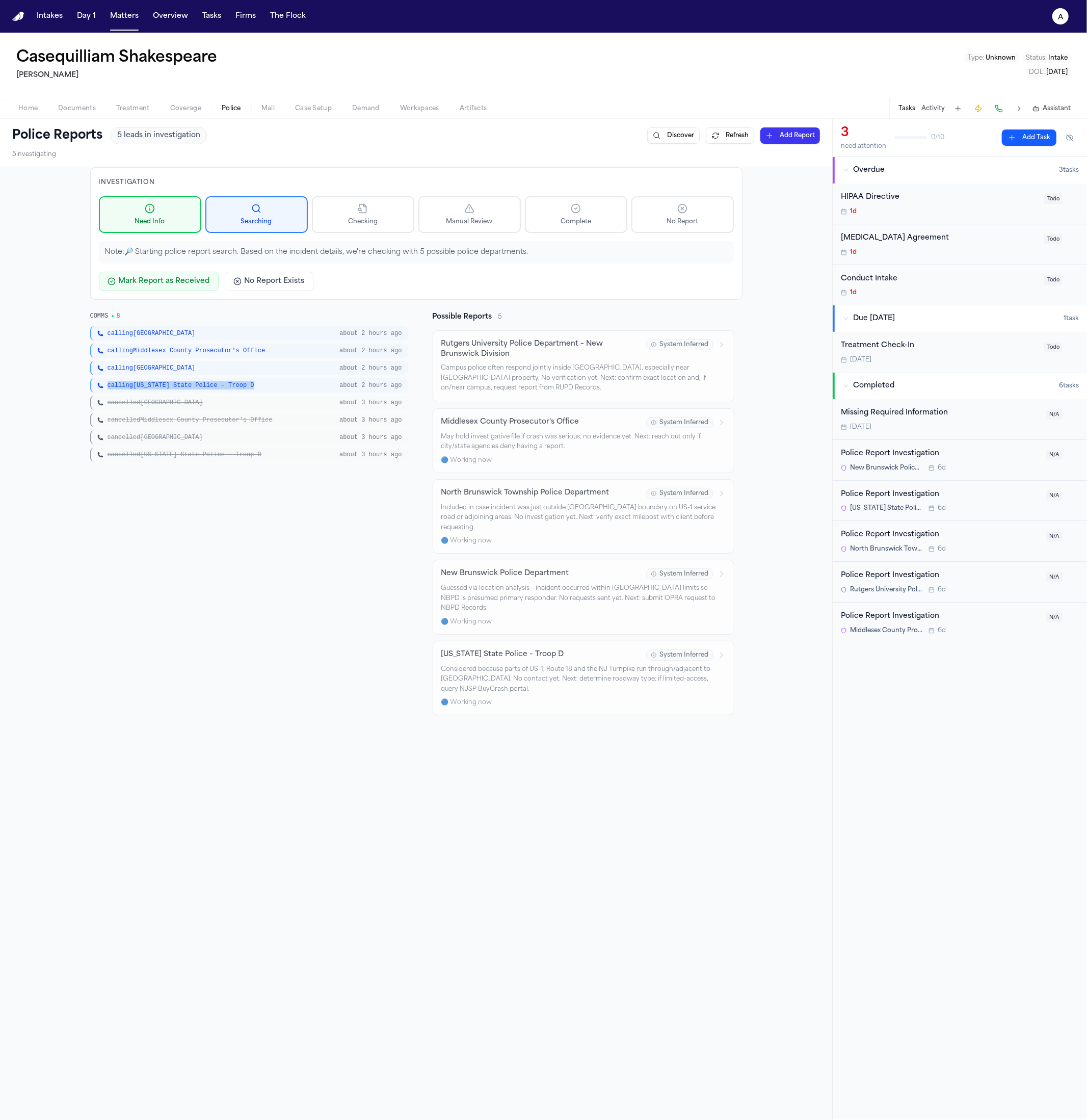
click at [159, 372] on div "calling North Brunswick Township about 2 hours ago" at bounding box center [248, 367] width 318 height 15
click at [159, 397] on div "cancelled New Brunswick about 3 hours ago" at bounding box center [248, 402] width 318 height 15
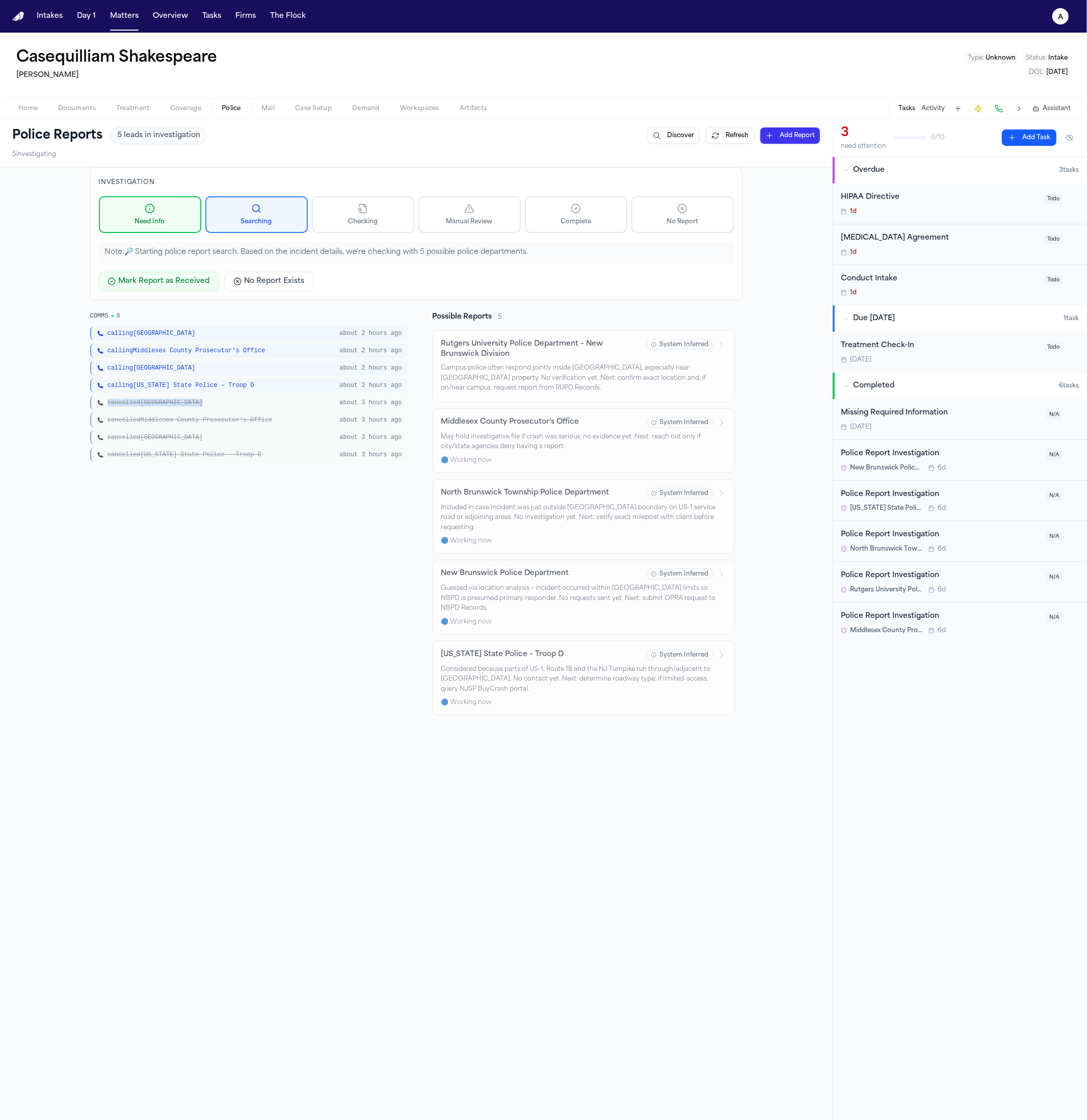
click at [159, 397] on div "cancelled New Brunswick about 3 hours ago" at bounding box center [248, 402] width 318 height 15
click at [157, 432] on div "cancelled North Brunswick Township about 3 hours ago" at bounding box center [248, 437] width 318 height 15
click at [135, 402] on span "cancelled New Brunswick" at bounding box center [155, 403] width 95 height 9
click at [137, 419] on span "cancelled Middlesex County Prosecutor's Office" at bounding box center [190, 420] width 165 height 9
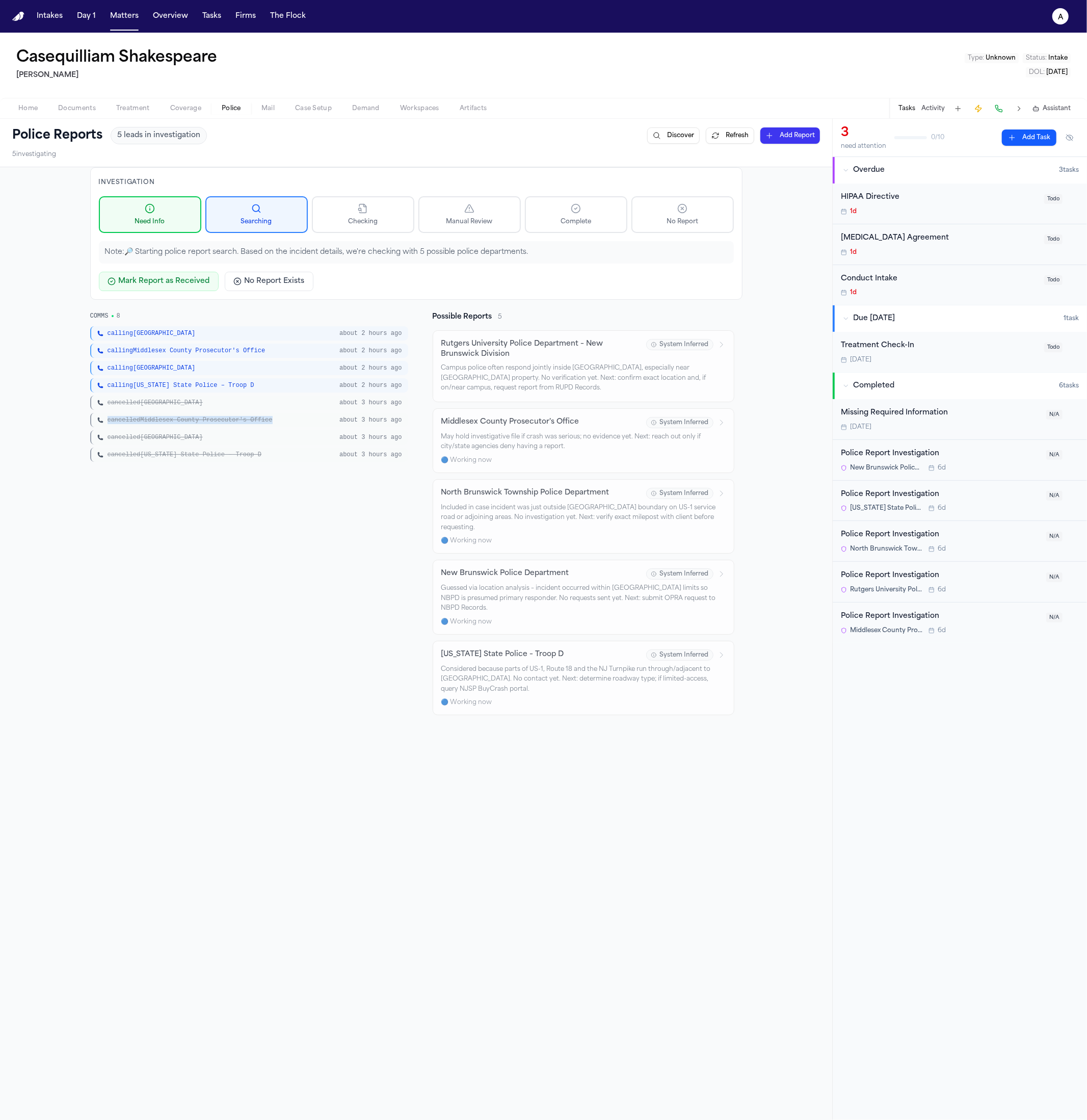
click at [137, 419] on span "cancelled Middlesex County Prosecutor's Office" at bounding box center [190, 420] width 165 height 9
click at [347, 236] on div "Investigation Need Info Searching Checking Manual Review Complete No Report Not…" at bounding box center [416, 233] width 652 height 133
click at [125, 11] on button "Matters" at bounding box center [124, 15] width 37 height 18
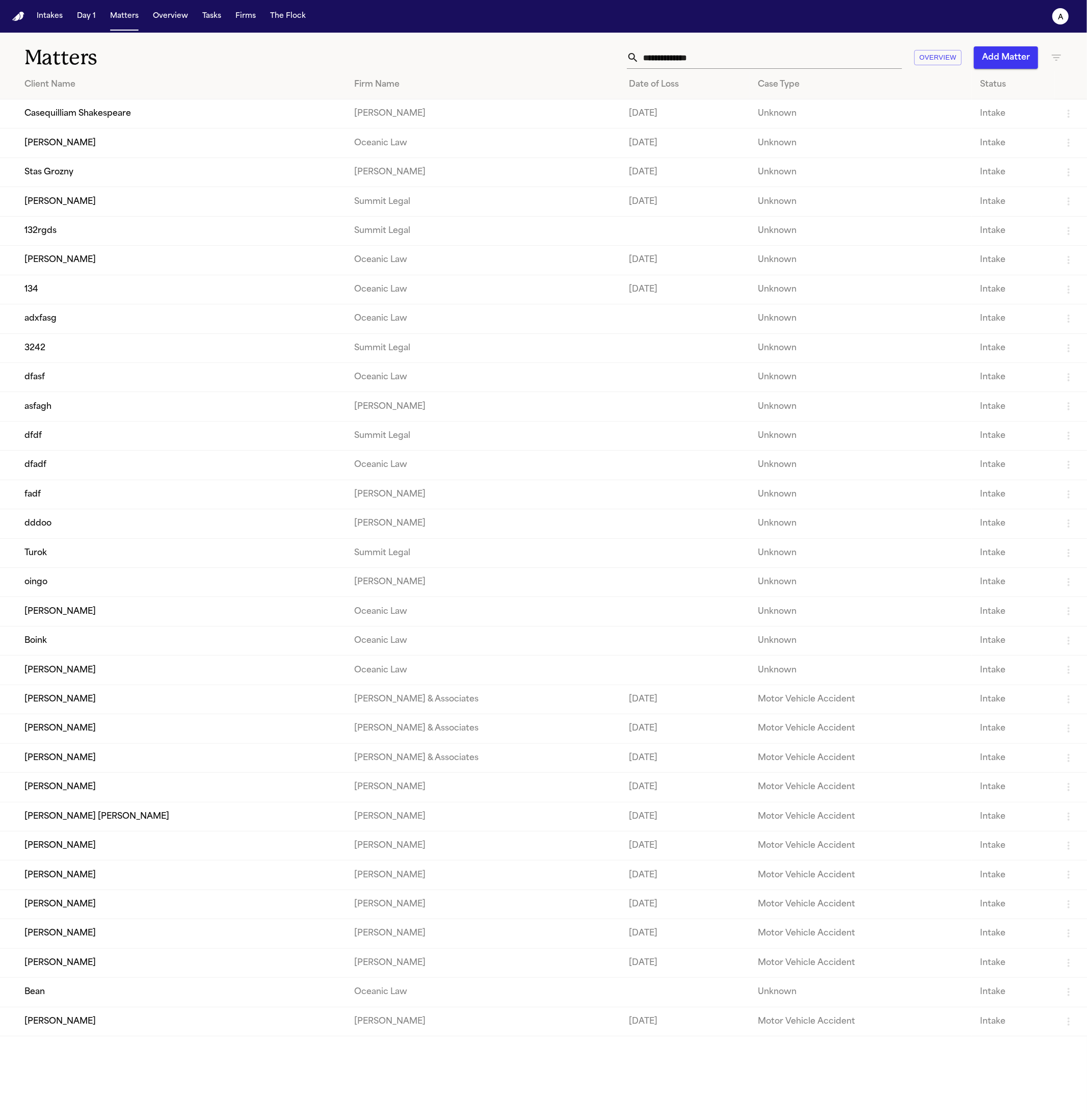
click at [179, 327] on td "adxfasg" at bounding box center [173, 319] width 346 height 29
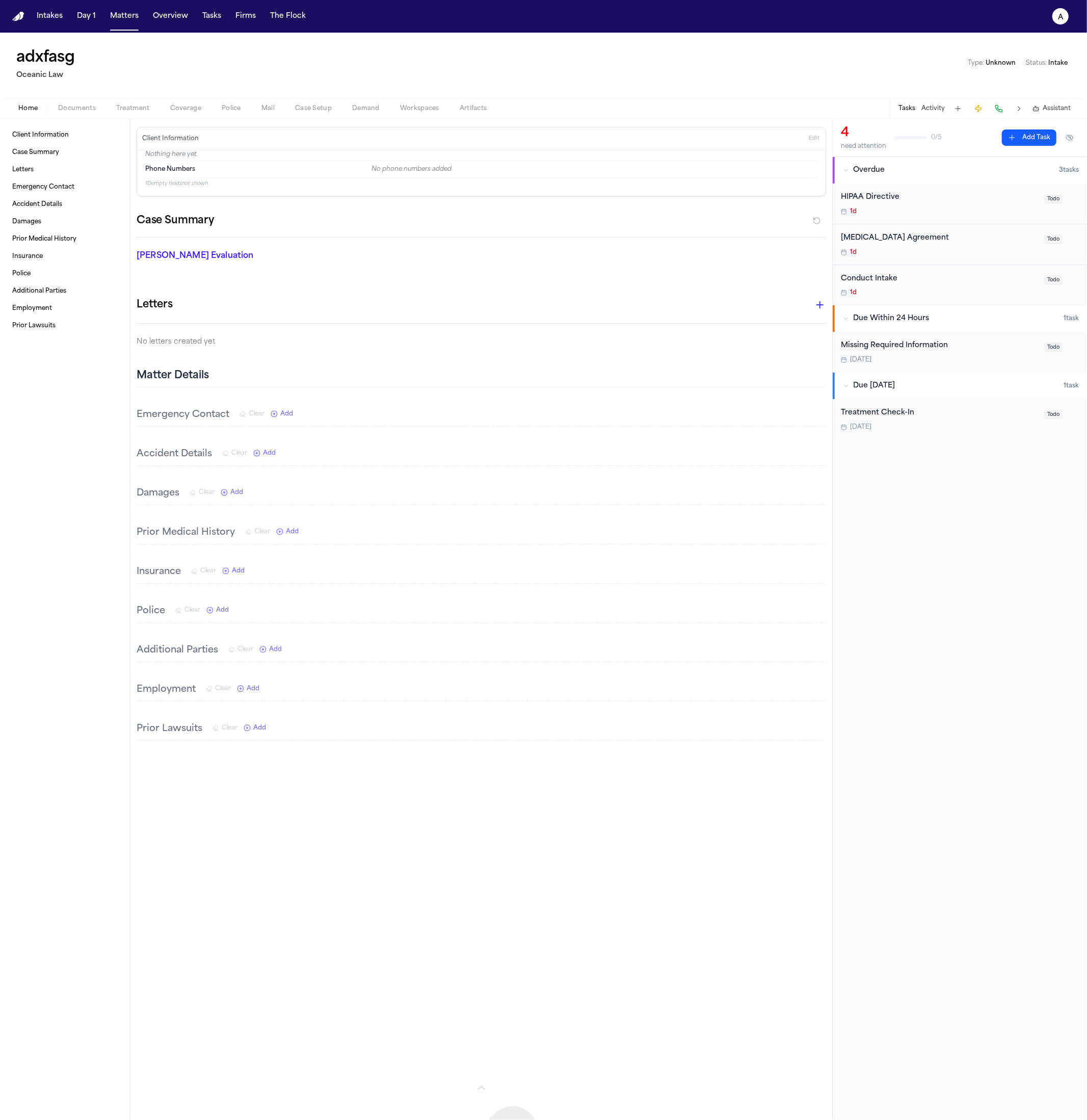
click at [225, 104] on span "Police" at bounding box center [231, 109] width 20 height 9
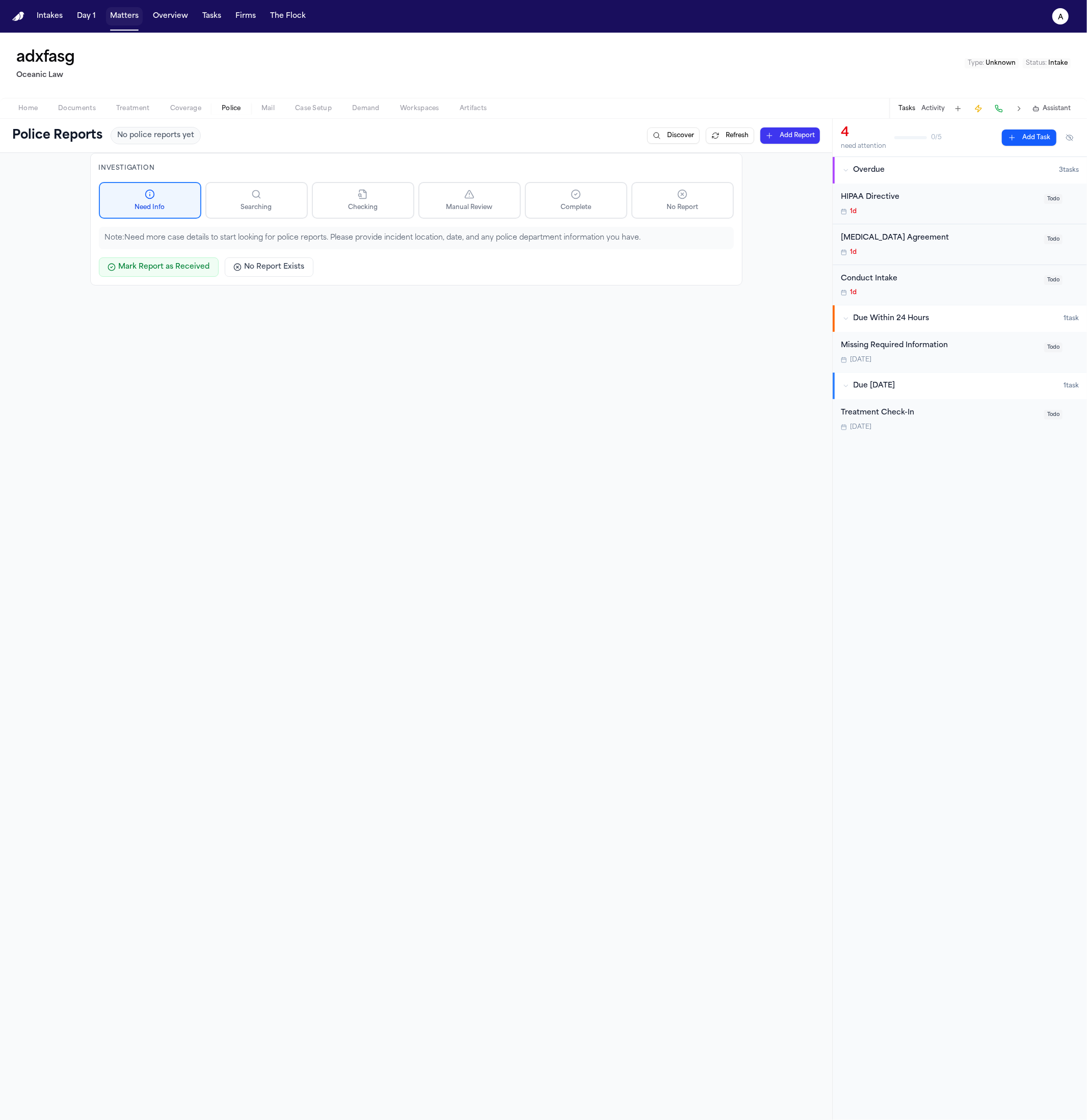
click at [112, 24] on button "Matters" at bounding box center [124, 15] width 37 height 18
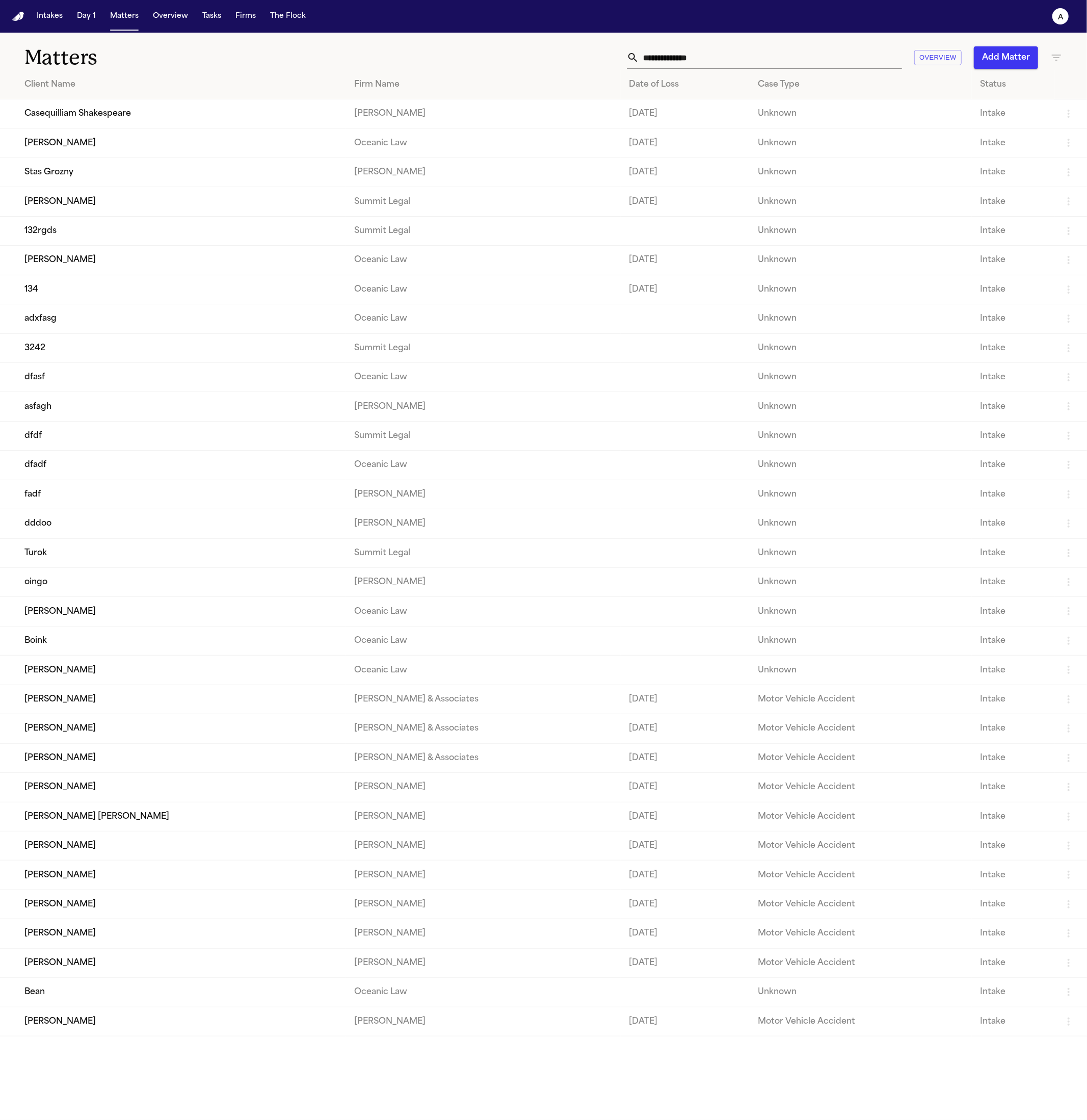
click at [116, 113] on td "Casequilliam Shakespeare" at bounding box center [173, 114] width 346 height 29
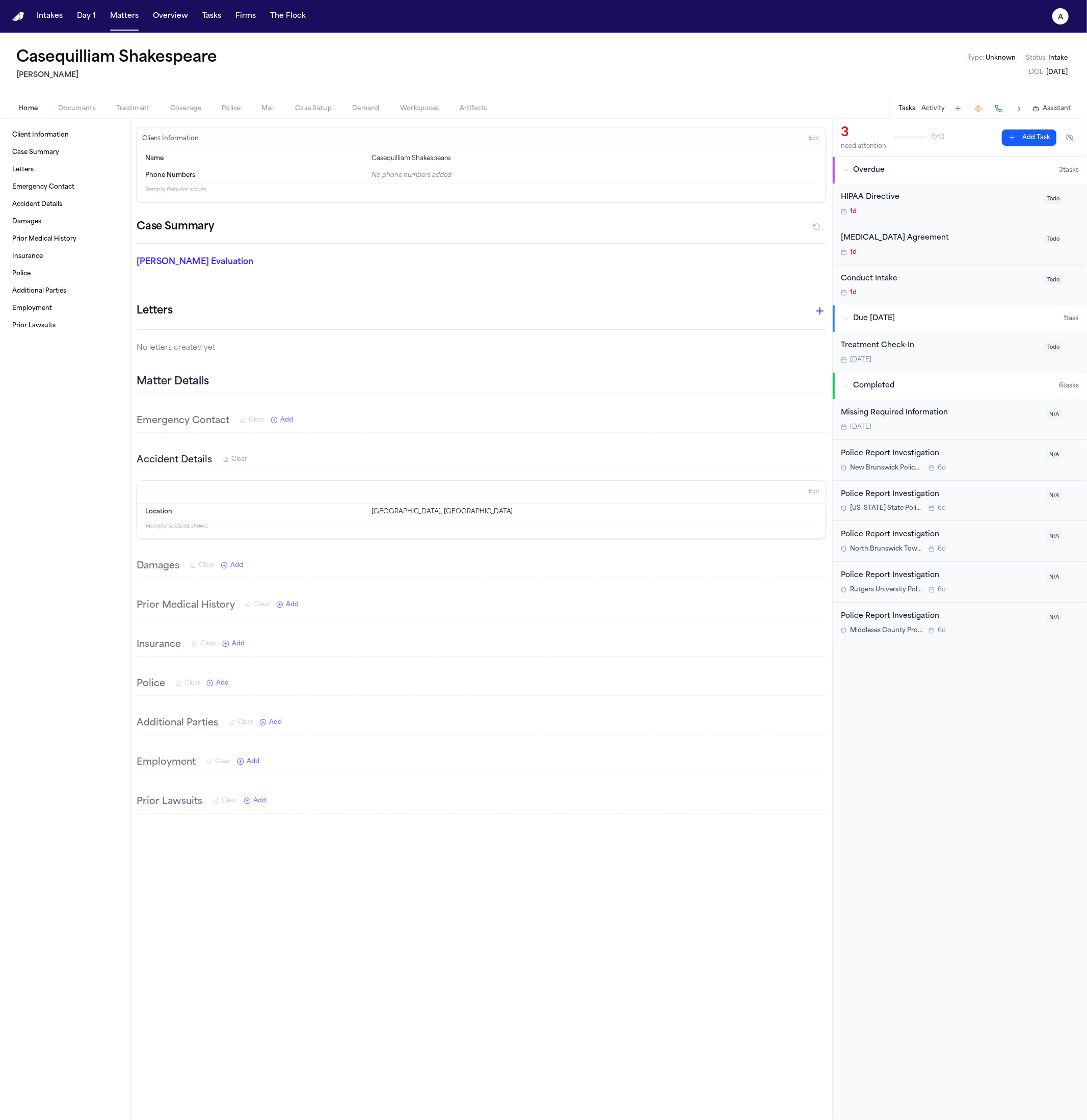
click at [241, 111] on button "Police" at bounding box center [231, 109] width 39 height 12
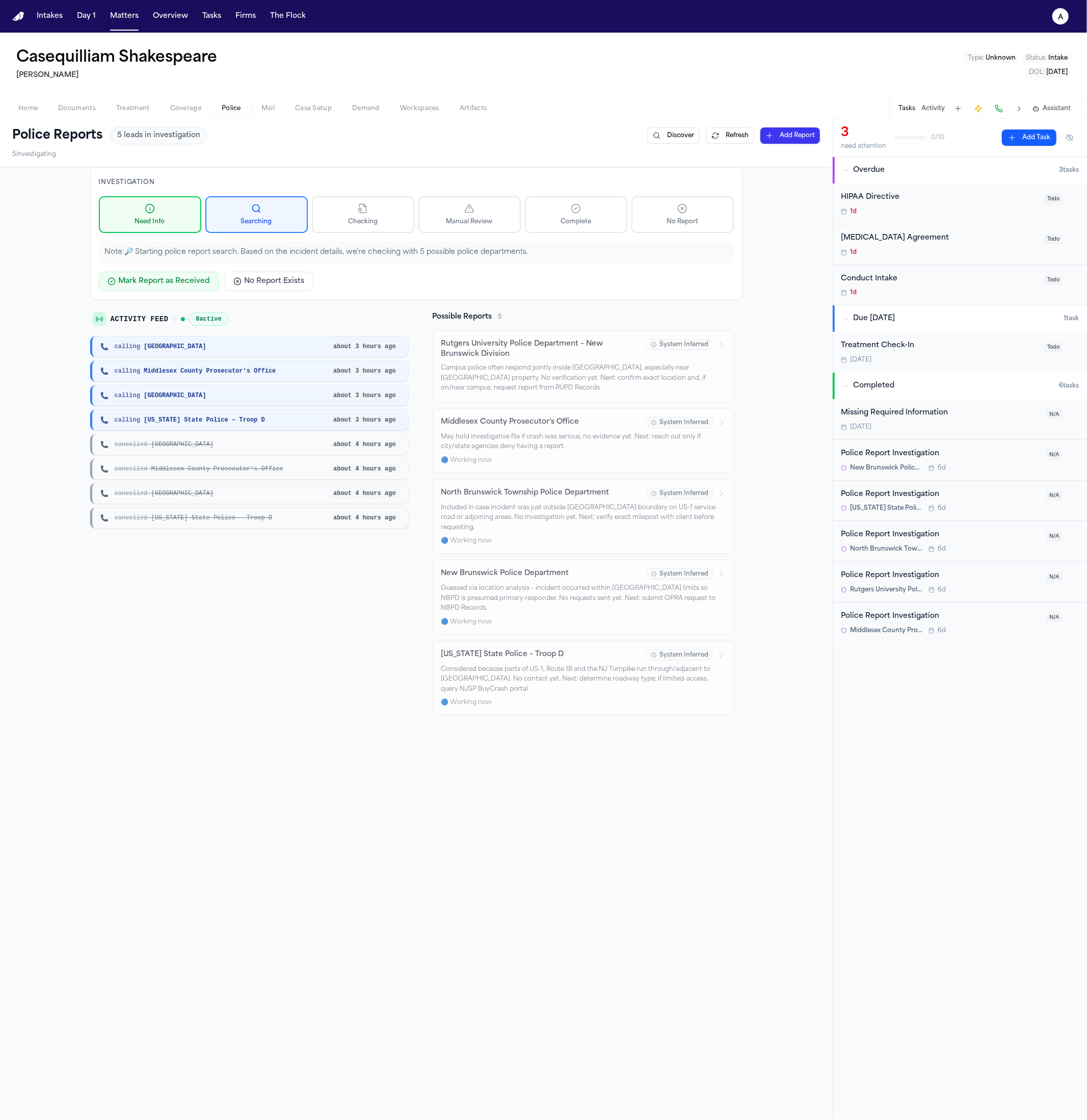
click at [196, 367] on span "calling Middlesex County Prosecutor's Office" at bounding box center [195, 372] width 162 height 9
drag, startPoint x: 169, startPoint y: 343, endPoint x: 61, endPoint y: 349, distance: 108.2
click at [61, 349] on div "Investigation Need Info Searching Checking Manual Review Complete No Report Not…" at bounding box center [416, 702] width 832 height 1071
click at [191, 331] on div "Activity Feed 8 active calling New Brunswick about 3 hours ago calling Middlese…" at bounding box center [248, 420] width 318 height 216
click at [97, 315] on icon at bounding box center [99, 319] width 9 height 9
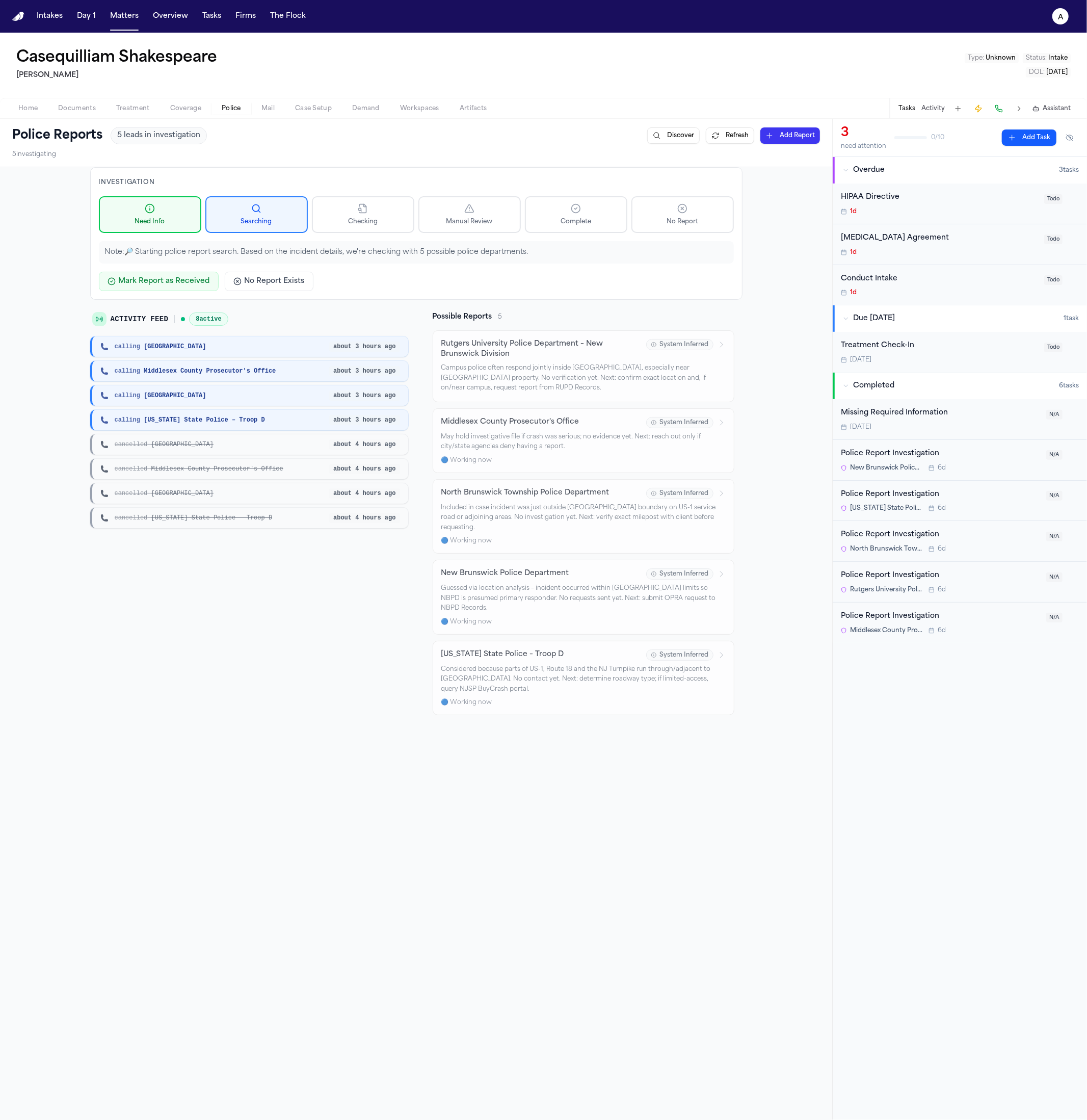
click at [181, 318] on div at bounding box center [182, 319] width 4 height 4
click at [193, 318] on span "8 active" at bounding box center [208, 319] width 39 height 13
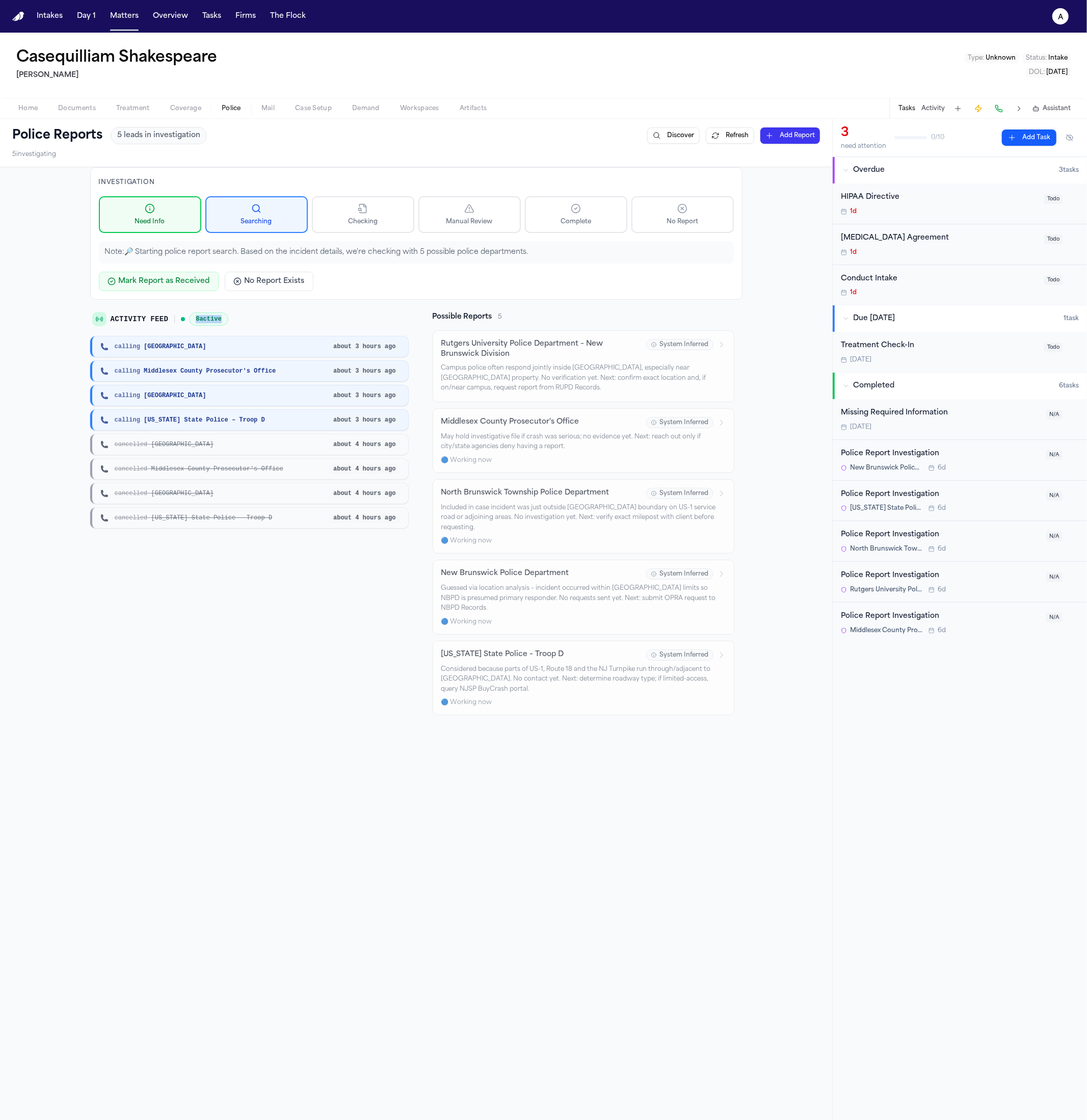
click at [193, 318] on span "8 active" at bounding box center [208, 319] width 39 height 13
click at [206, 395] on span "calling North Brunswick Township" at bounding box center [160, 396] width 92 height 9
click at [205, 430] on div "calling New Brunswick about 3 hours ago calling Middlesex County Prosecutor's O…" at bounding box center [248, 432] width 318 height 192
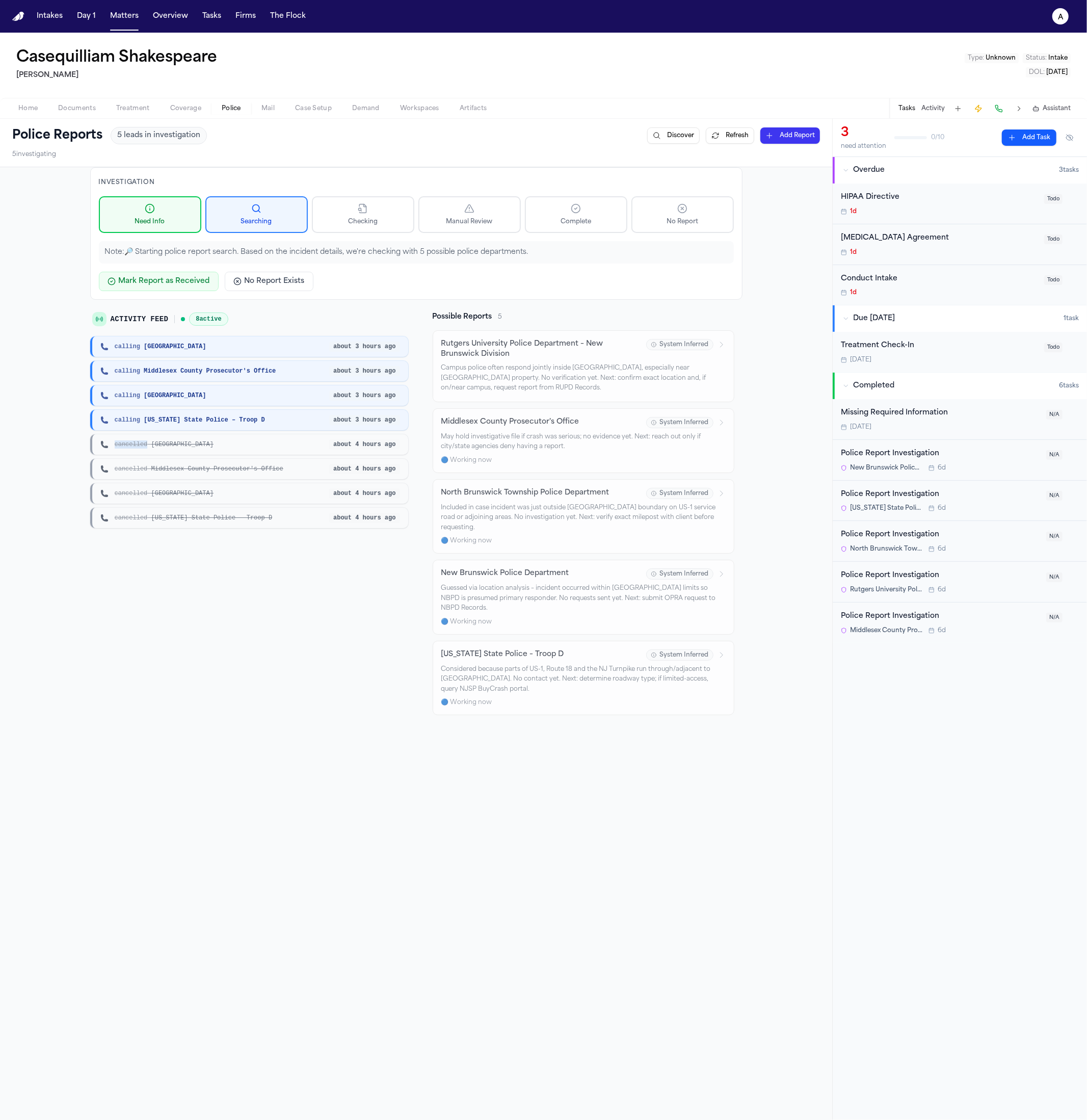
click at [205, 430] on div "calling New Brunswick about 3 hours ago calling Middlesex County Prosecutor's O…" at bounding box center [248, 432] width 318 height 192
click at [207, 424] on div "calling New Jersey State Police – Troop D about 3 hours ago" at bounding box center [248, 420] width 318 height 21
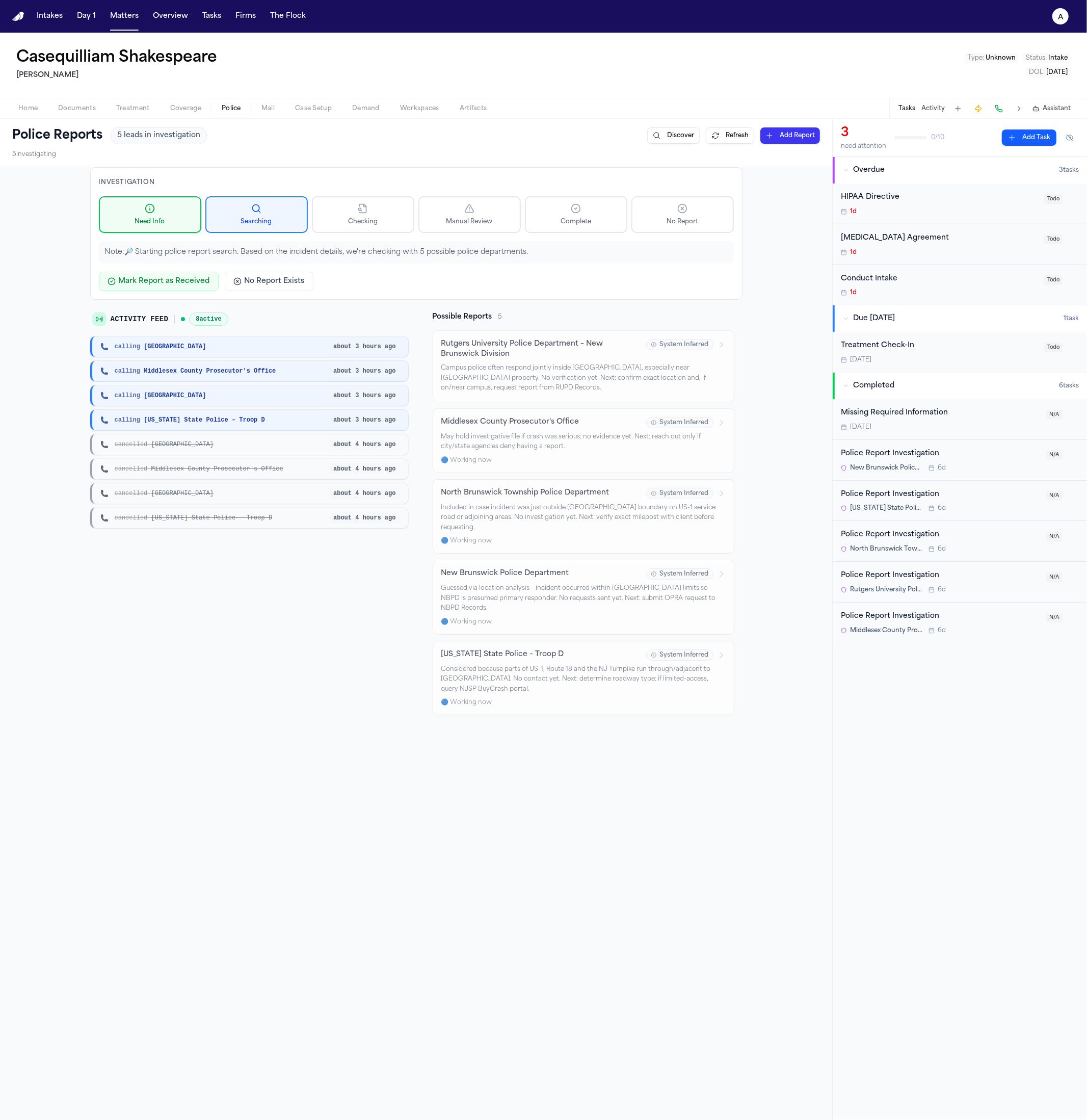
click at [208, 473] on div "cancelled Middlesex County Prosecutor's Office about 4 hours ago" at bounding box center [248, 469] width 318 height 21
click at [225, 522] on div "cancelled New Jersey State Police – Troop D about 4 hours ago" at bounding box center [248, 518] width 318 height 21
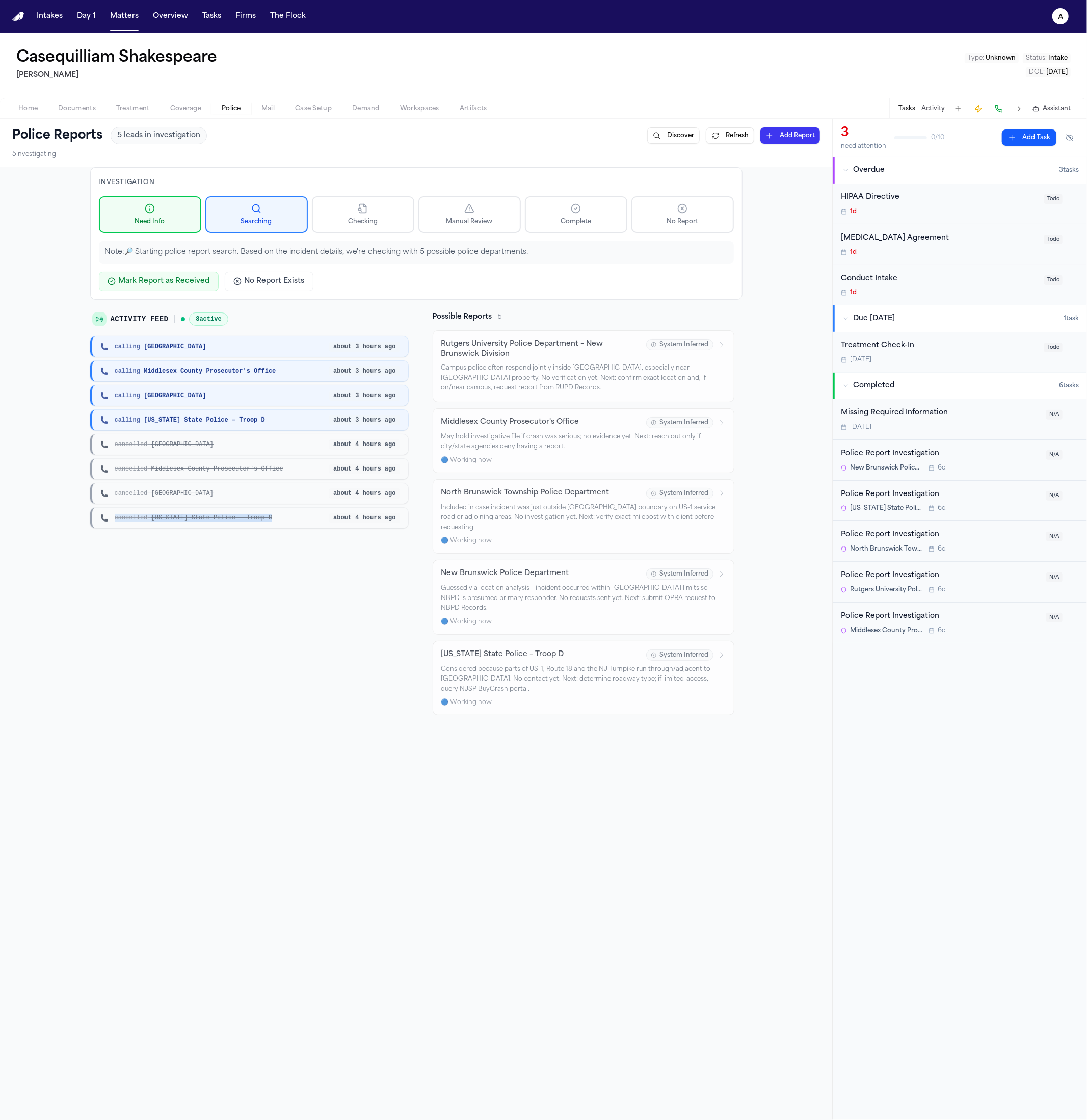
click at [225, 522] on div "cancelled New Jersey State Police – Troop D about 4 hours ago" at bounding box center [248, 518] width 318 height 21
click at [227, 384] on div "calling New Brunswick about 3 hours ago calling Middlesex County Prosecutor's O…" at bounding box center [248, 432] width 318 height 192
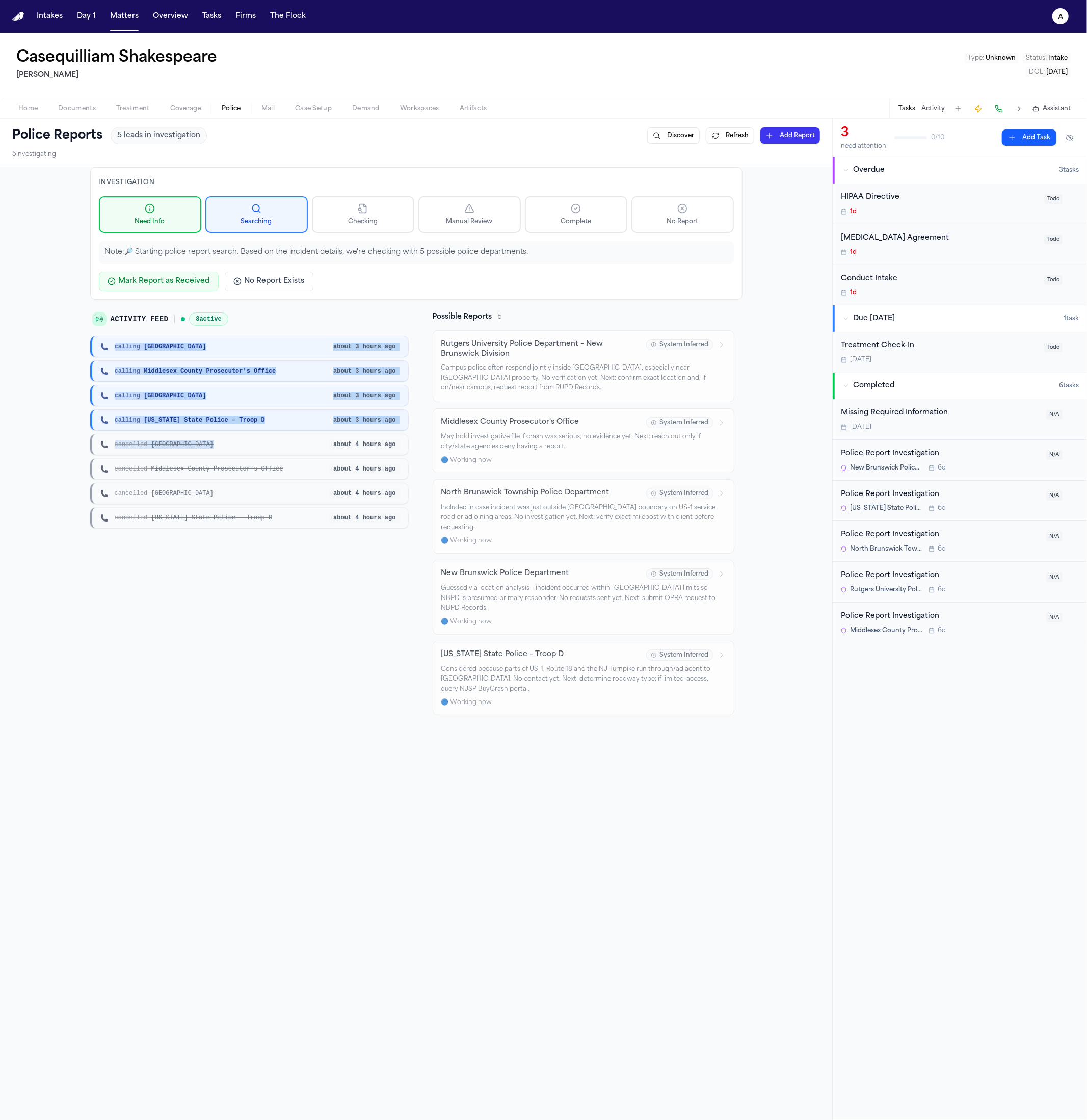
drag, startPoint x: 332, startPoint y: 434, endPoint x: 91, endPoint y: 352, distance: 254.6
click at [91, 352] on div "calling New Brunswick about 3 hours ago calling Middlesex County Prosecutor's O…" at bounding box center [248, 432] width 318 height 192
click at [154, 366] on div "calling Middlesex County Prosecutor's Office about 3 hours ago" at bounding box center [248, 371] width 318 height 21
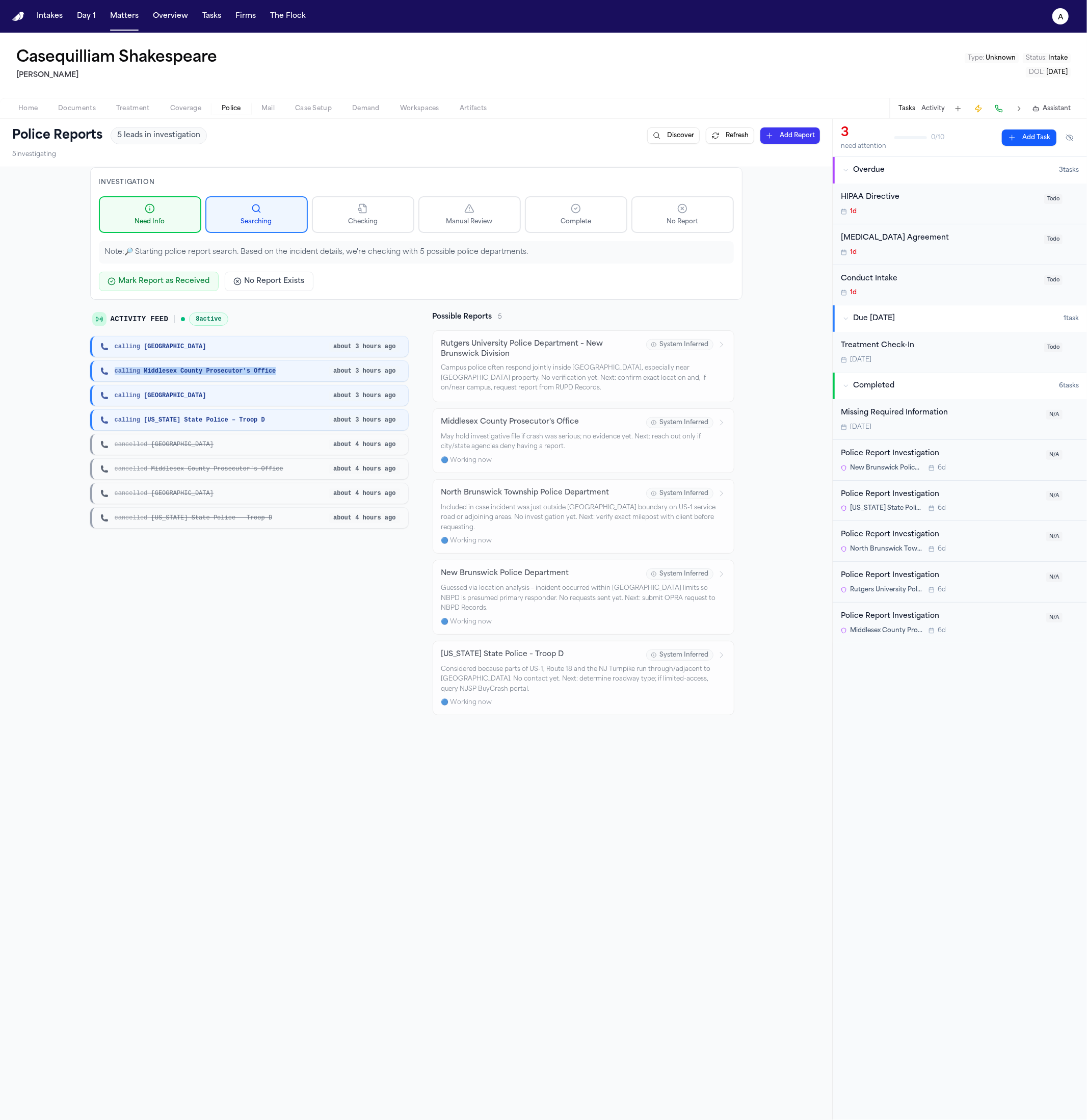
click at [154, 366] on div "calling Middlesex County Prosecutor's Office about 3 hours ago" at bounding box center [248, 371] width 318 height 21
click at [176, 443] on span "cancelled New Brunswick" at bounding box center [163, 444] width 98 height 9
drag, startPoint x: 294, startPoint y: 478, endPoint x: 136, endPoint y: 376, distance: 188.1
click at [136, 376] on div "calling New Brunswick about 3 hours ago calling Middlesex County Prosecutor's O…" at bounding box center [248, 432] width 318 height 192
drag, startPoint x: 236, startPoint y: 498, endPoint x: 249, endPoint y: 499, distance: 13.0
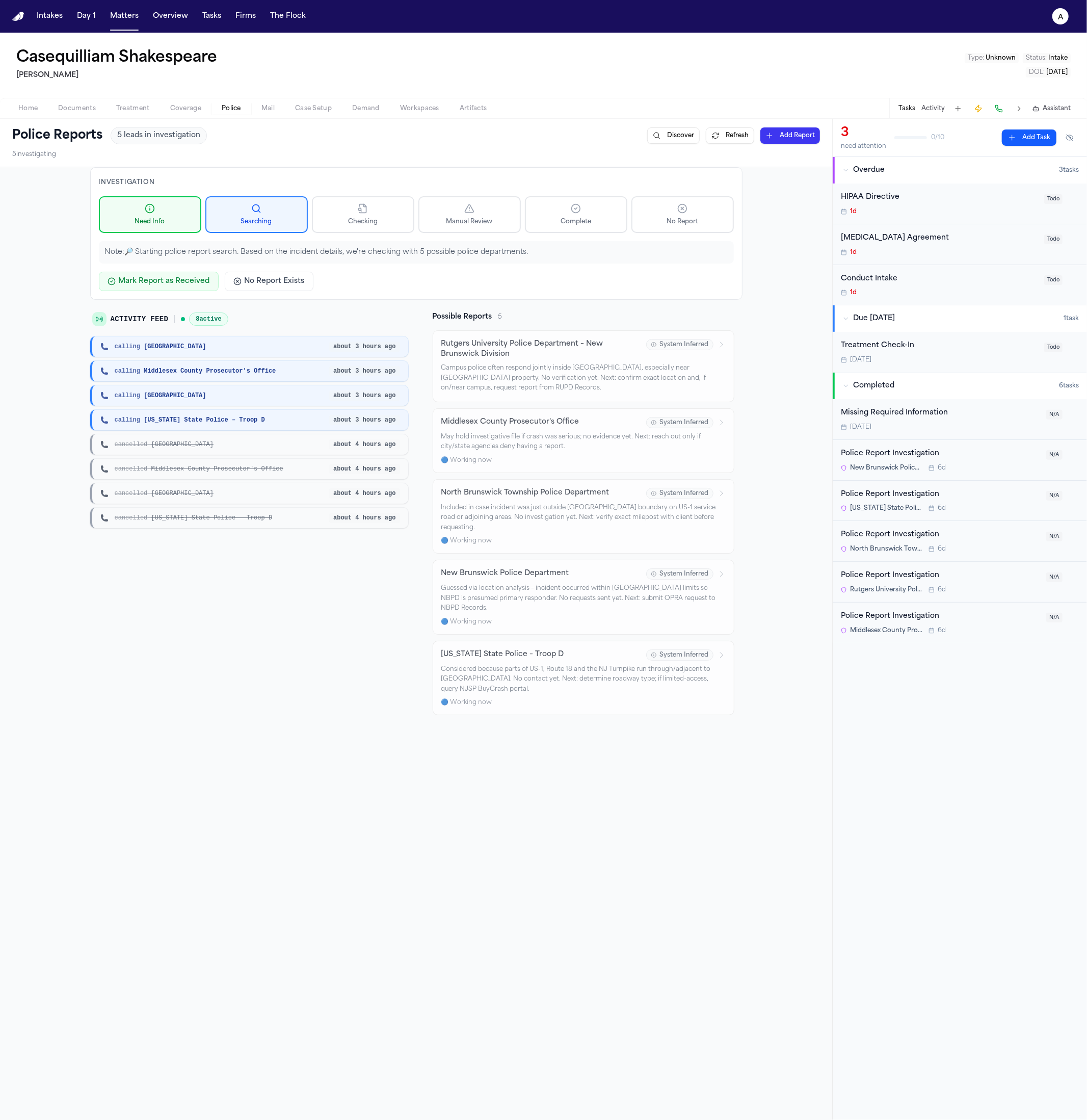
click at [237, 499] on div "cancelled North Brunswick Township about 4 hours ago" at bounding box center [248, 493] width 318 height 21
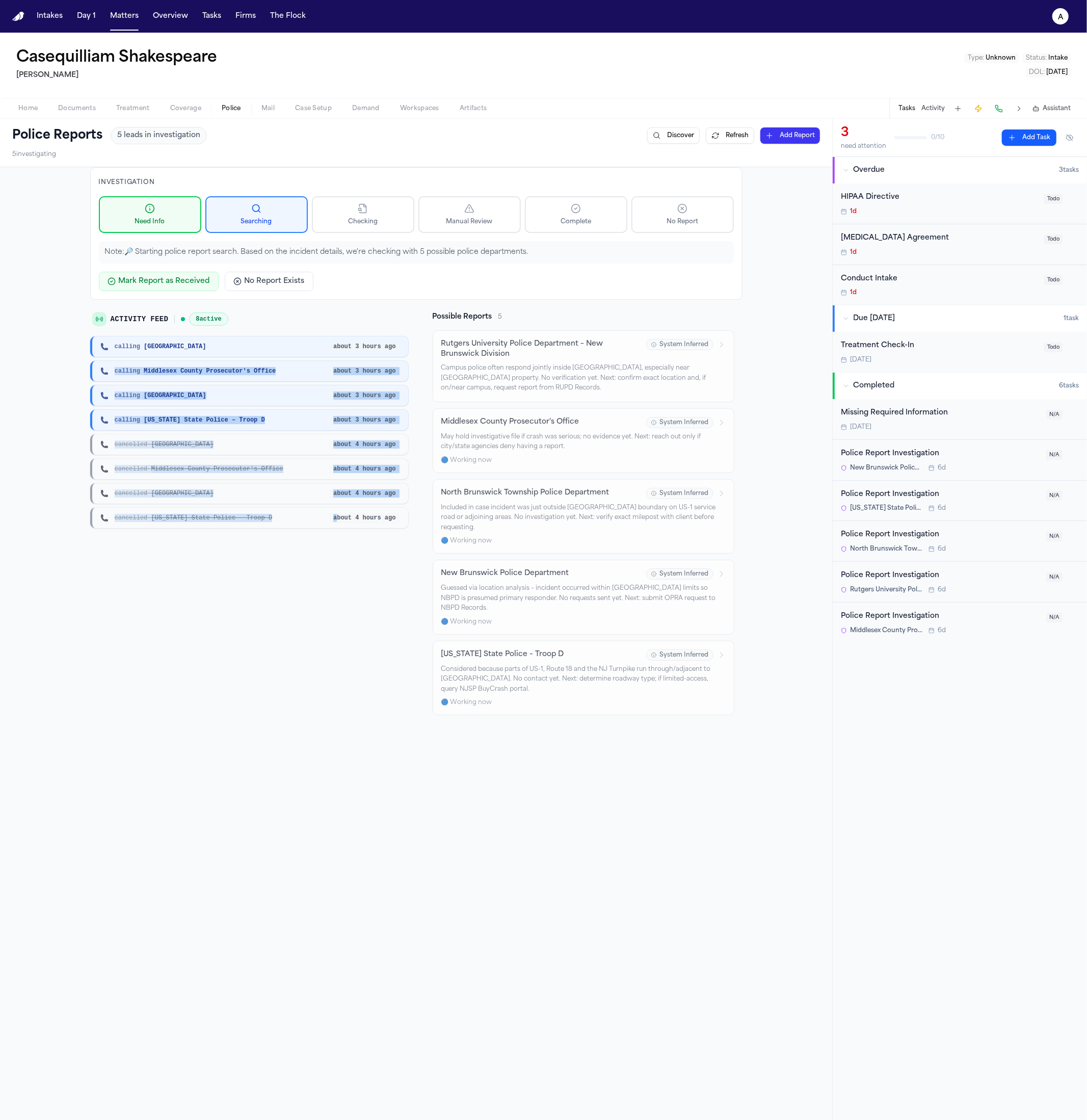
drag, startPoint x: 332, startPoint y: 518, endPoint x: 132, endPoint y: 358, distance: 256.1
click at [132, 358] on div "calling New Brunswick about 3 hours ago calling Middlesex County Prosecutor's O…" at bounding box center [248, 432] width 318 height 192
click at [180, 485] on div "cancelled North Brunswick Township about 4 hours ago" at bounding box center [248, 493] width 318 height 21
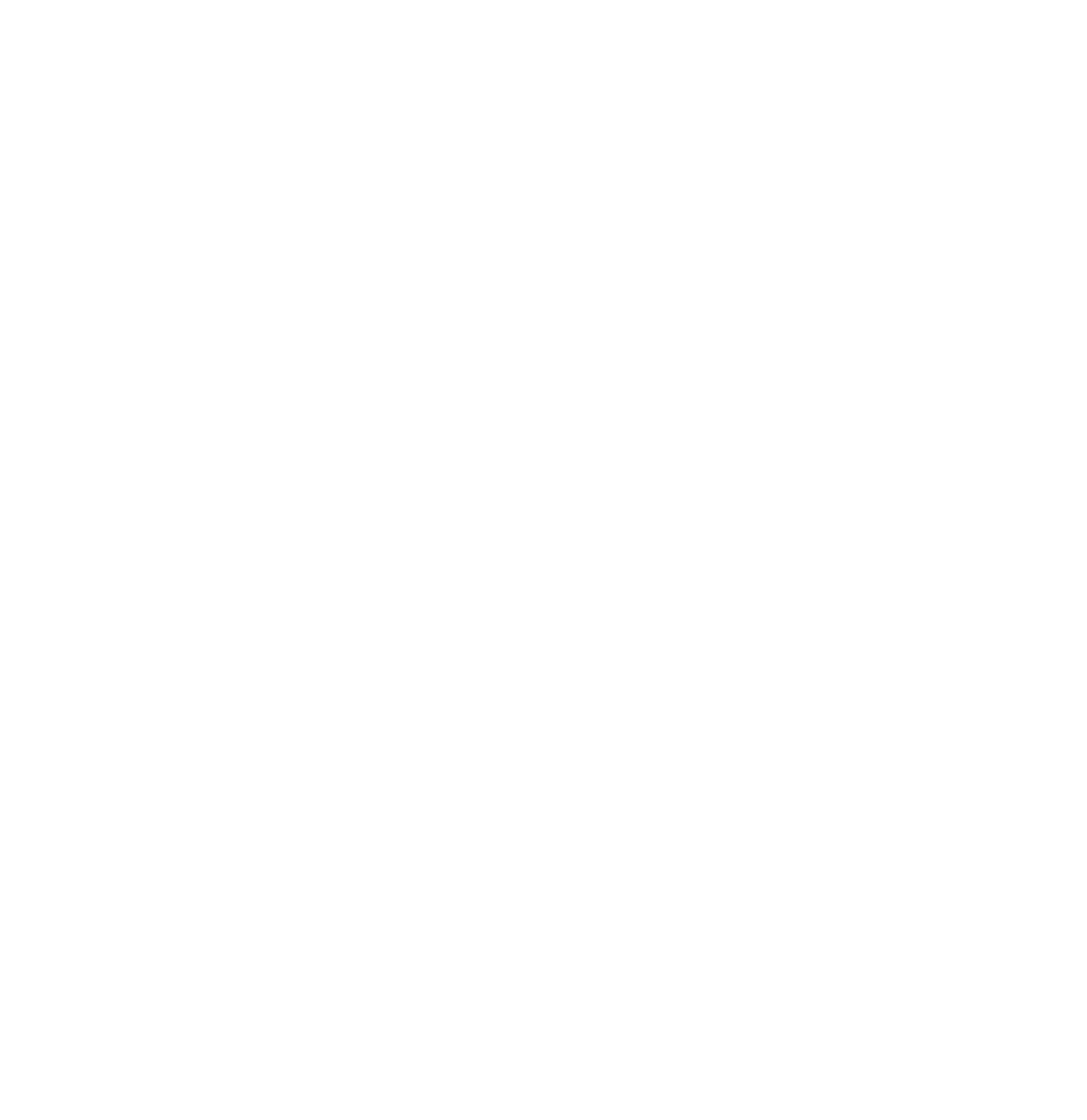
click at [342, 4] on html at bounding box center [544, 2] width 1087 height 4
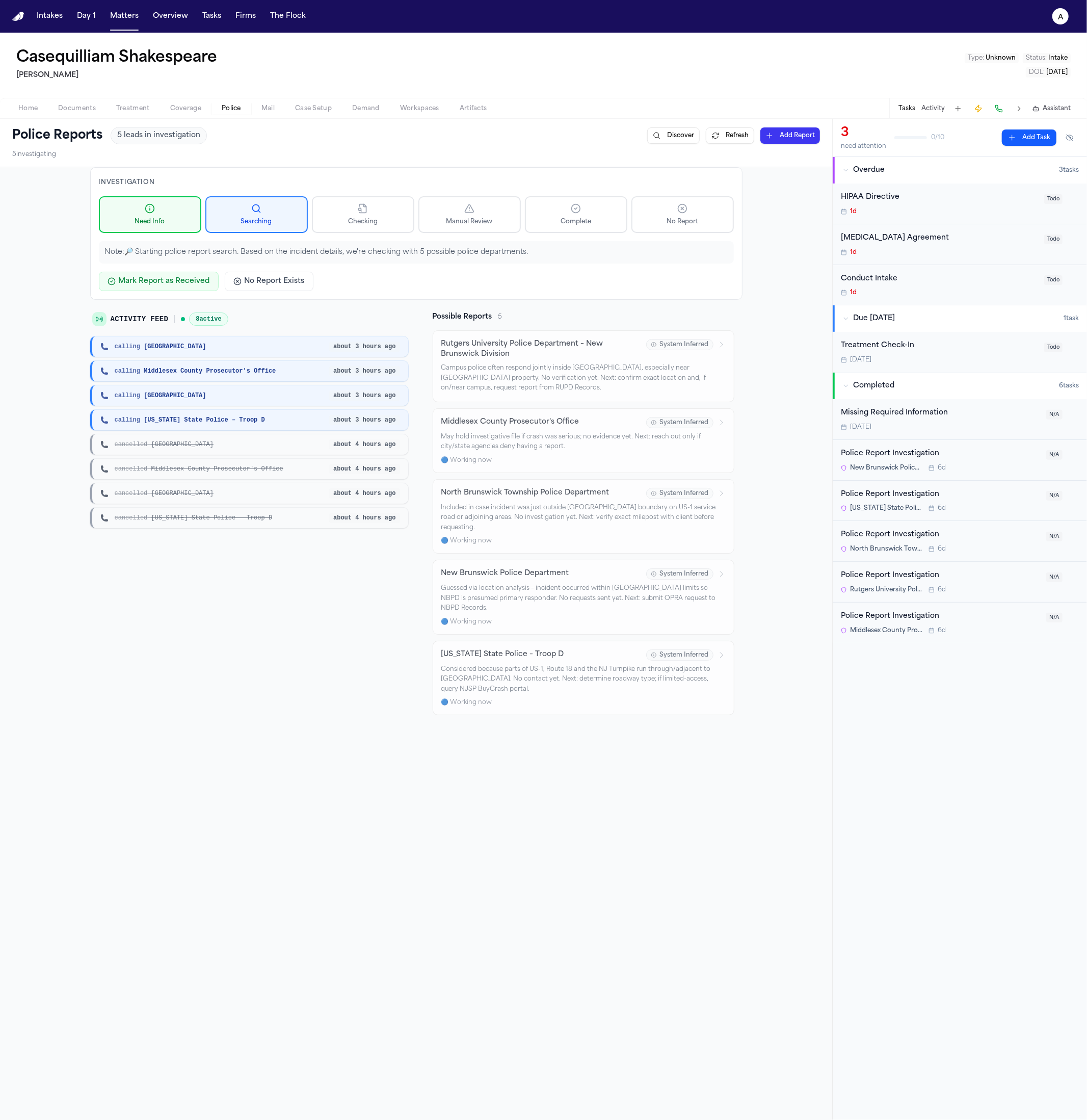
click at [213, 496] on span "cancelled [GEOGRAPHIC_DATA]" at bounding box center [163, 493] width 98 height 9
click at [192, 343] on div "calling [GEOGRAPHIC_DATA]" at bounding box center [215, 347] width 229 height 9
click at [182, 391] on span "calling [GEOGRAPHIC_DATA]" at bounding box center [160, 396] width 92 height 9
click at [184, 450] on div "cancelled [GEOGRAPHIC_DATA] about 4 hours ago" at bounding box center [248, 444] width 318 height 21
drag, startPoint x: 183, startPoint y: 490, endPoint x: 295, endPoint y: 549, distance: 126.6
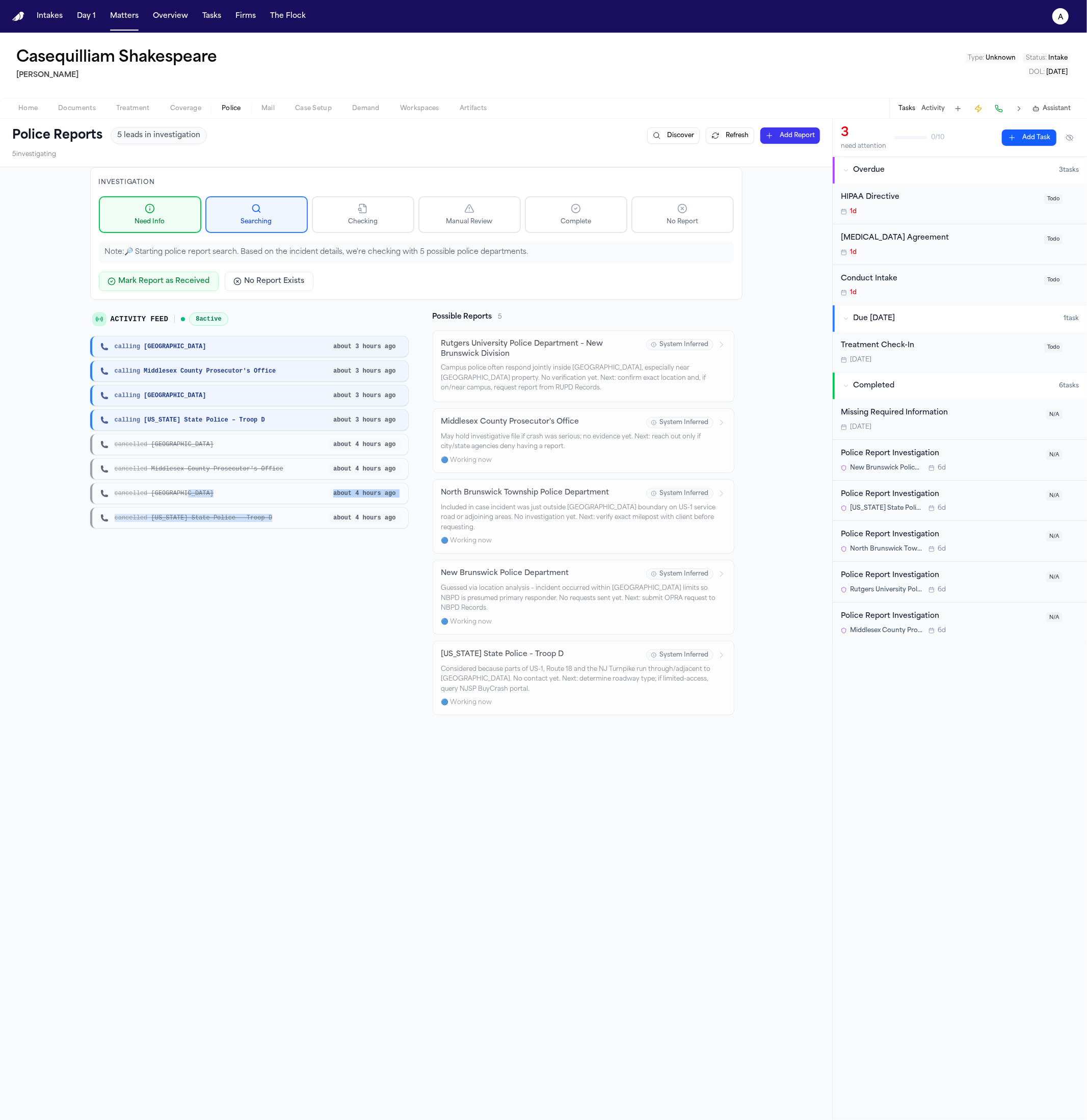
click at [295, 551] on div "Activity Feed 8 active calling [GEOGRAPHIC_DATA] about 3 hours ago calling Midd…" at bounding box center [248, 513] width 318 height 403
click at [320, 533] on div "Activity Feed 8 active calling [GEOGRAPHIC_DATA] about 3 hours ago calling Midd…" at bounding box center [248, 513] width 318 height 403
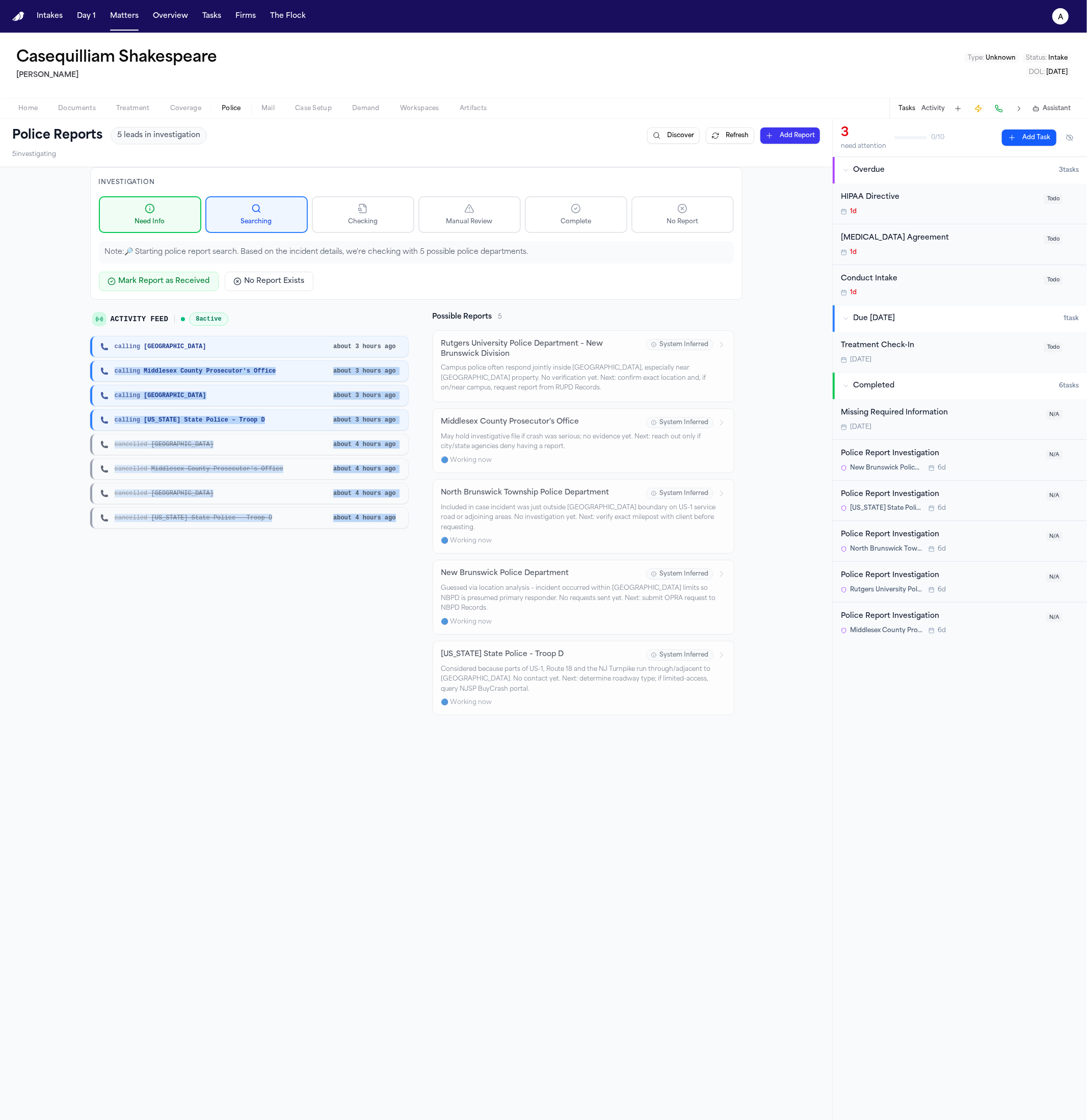
drag, startPoint x: 367, startPoint y: 522, endPoint x: 86, endPoint y: 360, distance: 324.4
click at [90, 360] on div "calling New Brunswick about 3 hours ago calling Middlesex County Prosecutor's O…" at bounding box center [248, 432] width 318 height 192
click at [211, 440] on div "cancelled New Brunswick" at bounding box center [215, 444] width 229 height 9
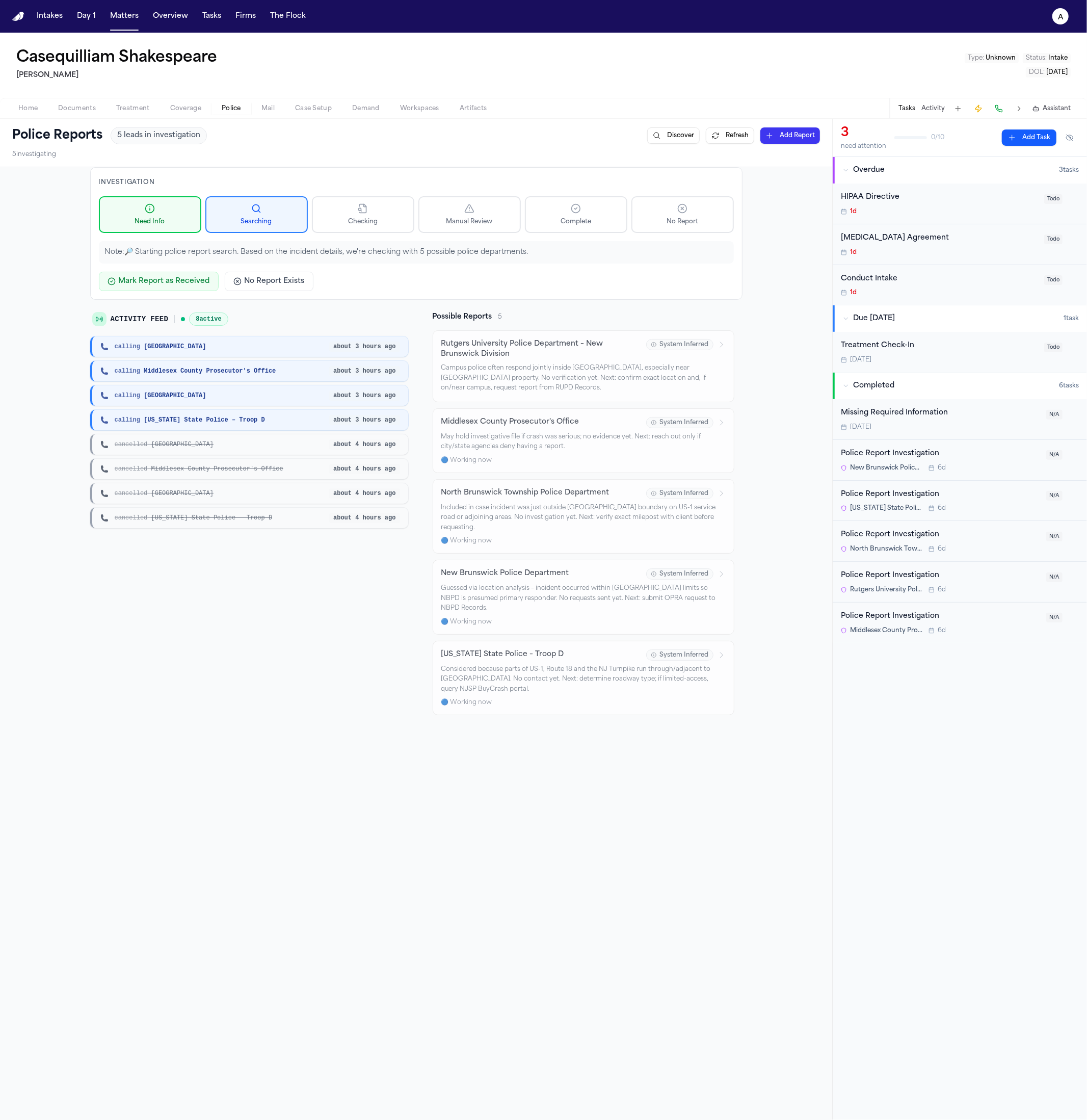
click at [268, 347] on div "calling New Brunswick" at bounding box center [215, 347] width 229 height 9
click at [224, 316] on span "8 active" at bounding box center [208, 319] width 39 height 13
click at [119, 313] on div "Activity Feed" at bounding box center [130, 319] width 76 height 15
click at [115, 321] on span "Activity Feed" at bounding box center [140, 319] width 58 height 10
click at [97, 319] on icon at bounding box center [99, 319] width 9 height 9
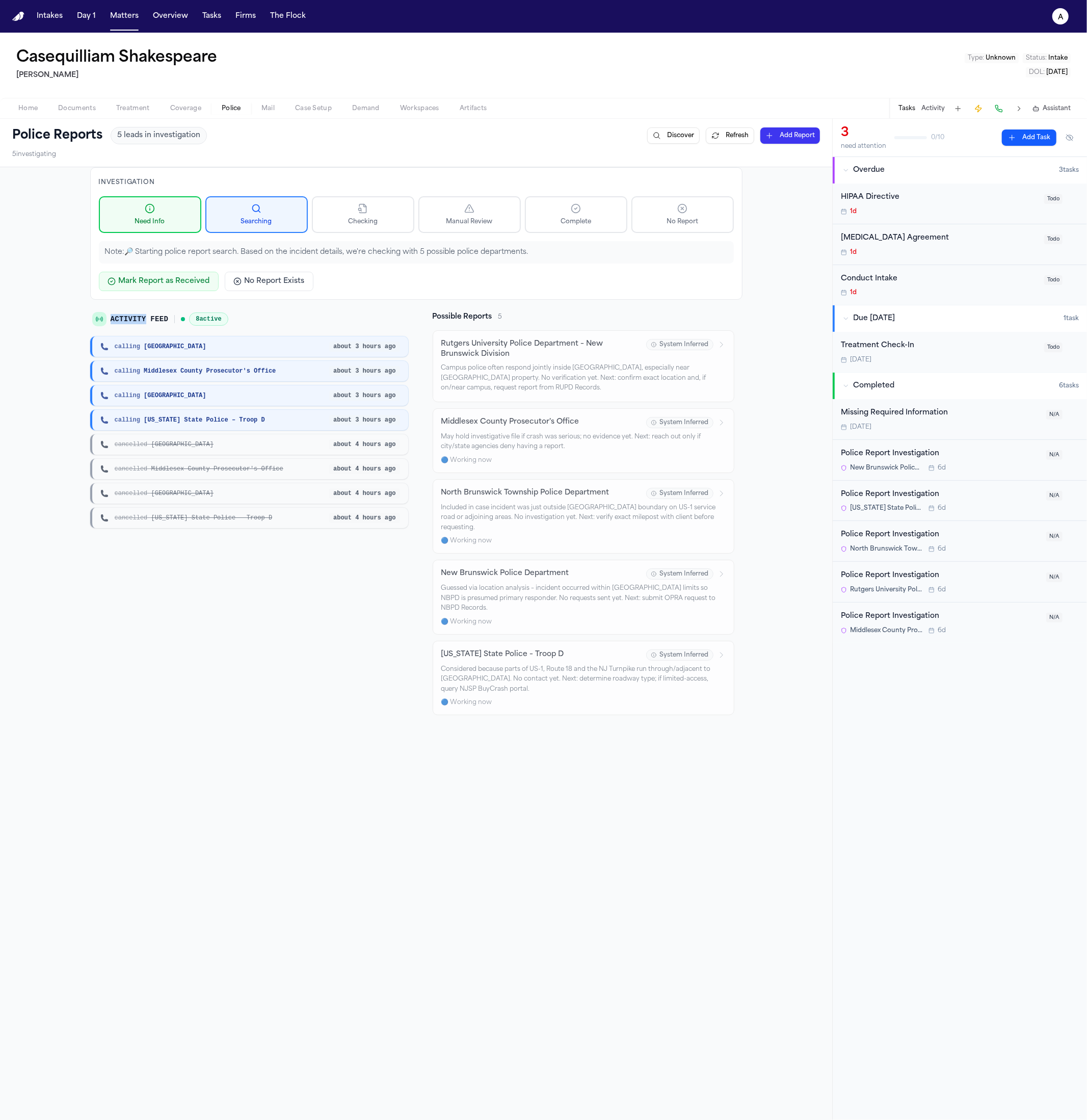
click at [97, 319] on icon at bounding box center [99, 319] width 9 height 9
click at [147, 317] on span "Activity Feed" at bounding box center [140, 319] width 58 height 10
click at [263, 318] on div "Activity Feed 8 active" at bounding box center [248, 319] width 318 height 15
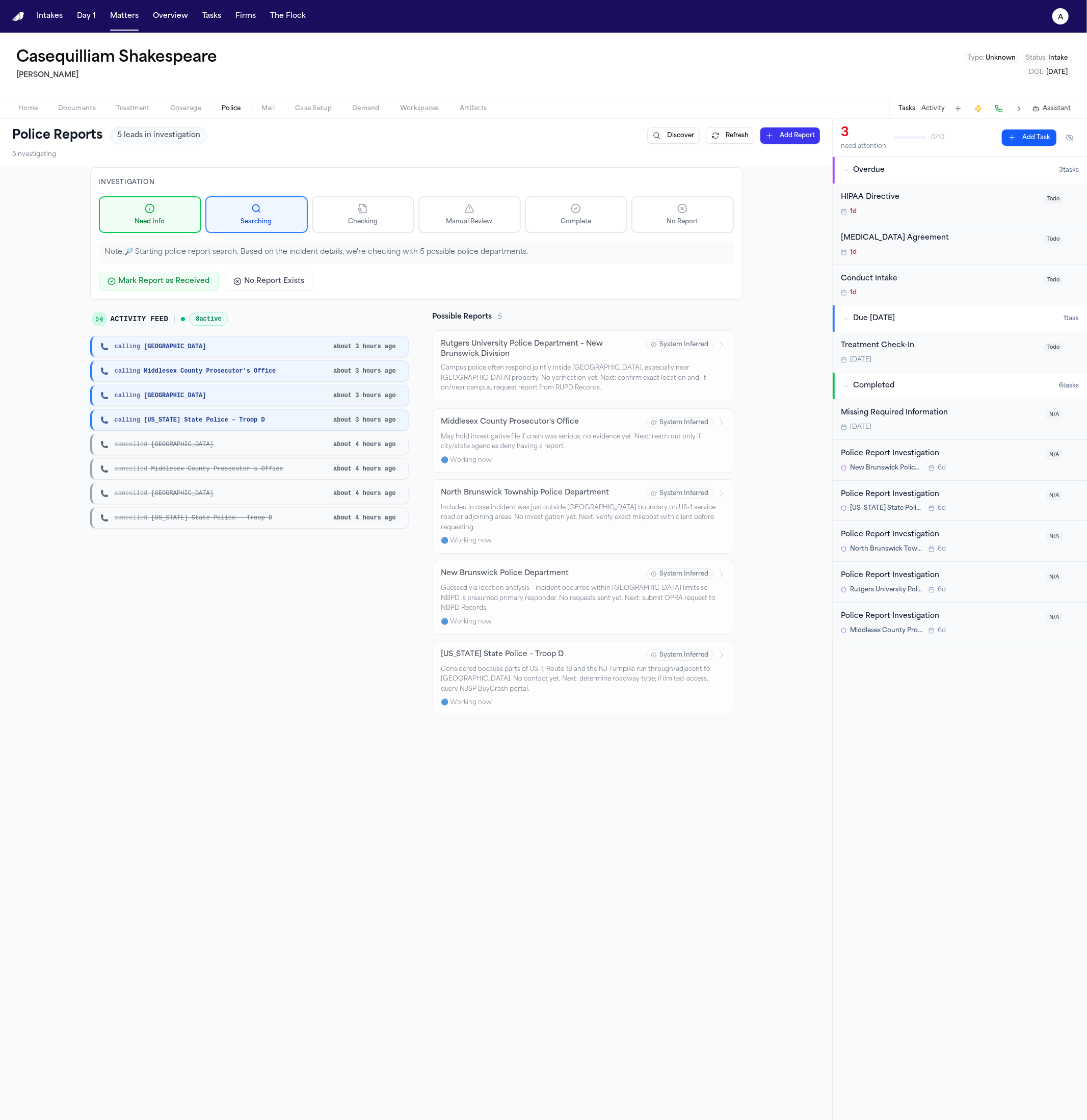
click at [259, 319] on div "Activity Feed 8 active" at bounding box center [248, 319] width 318 height 15
click at [194, 337] on div "calling New Brunswick about 3 hours ago" at bounding box center [248, 347] width 318 height 21
click at [119, 386] on div "calling North Brunswick Township about 3 hours ago" at bounding box center [248, 396] width 318 height 21
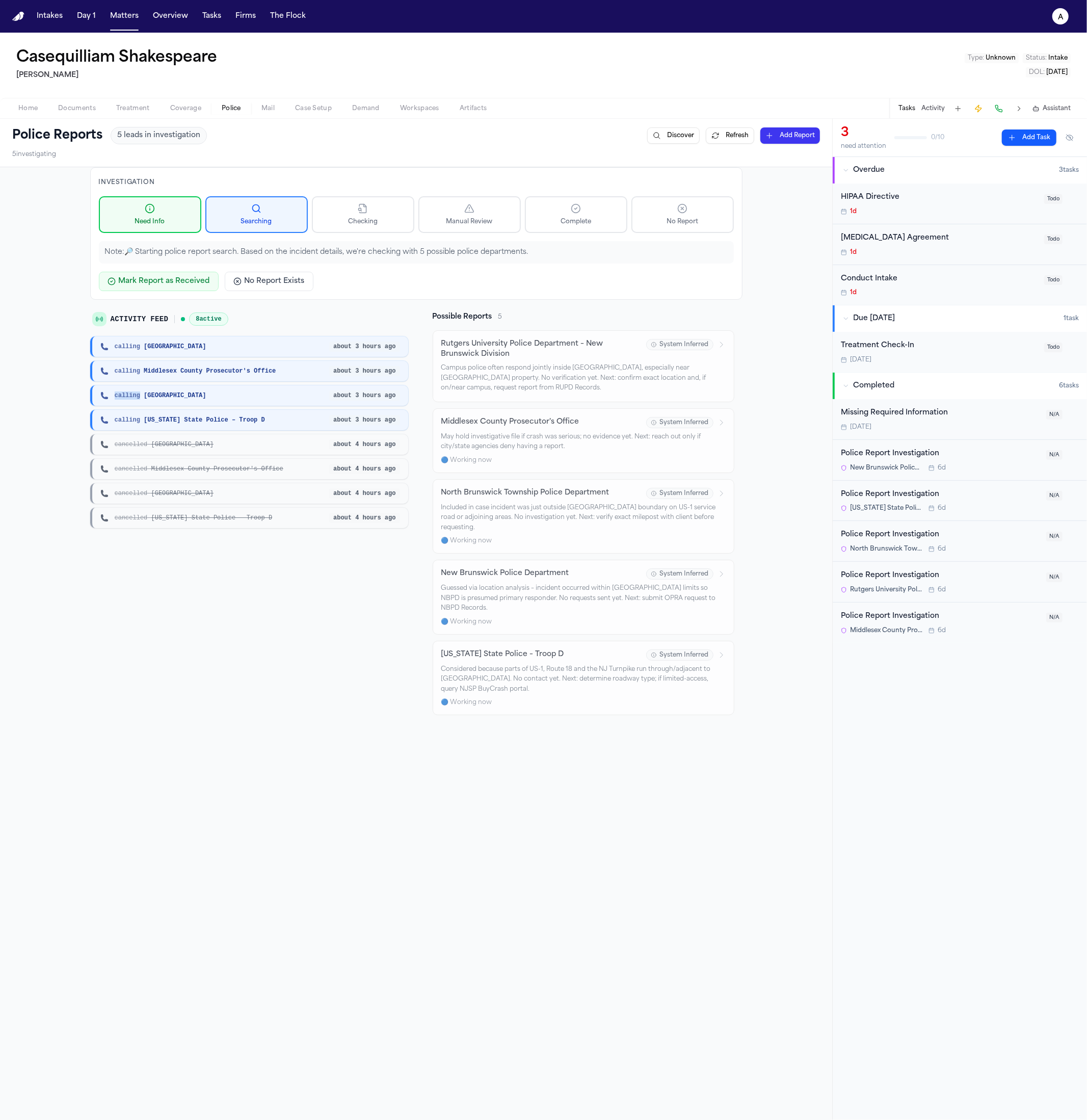
click at [119, 386] on div "calling North Brunswick Township about 3 hours ago" at bounding box center [248, 396] width 318 height 21
click at [120, 386] on div "calling North Brunswick Township about 3 hours ago" at bounding box center [248, 396] width 318 height 21
click at [128, 414] on div "calling New Jersey State Police – Troop D about 3 hours ago" at bounding box center [248, 420] width 318 height 21
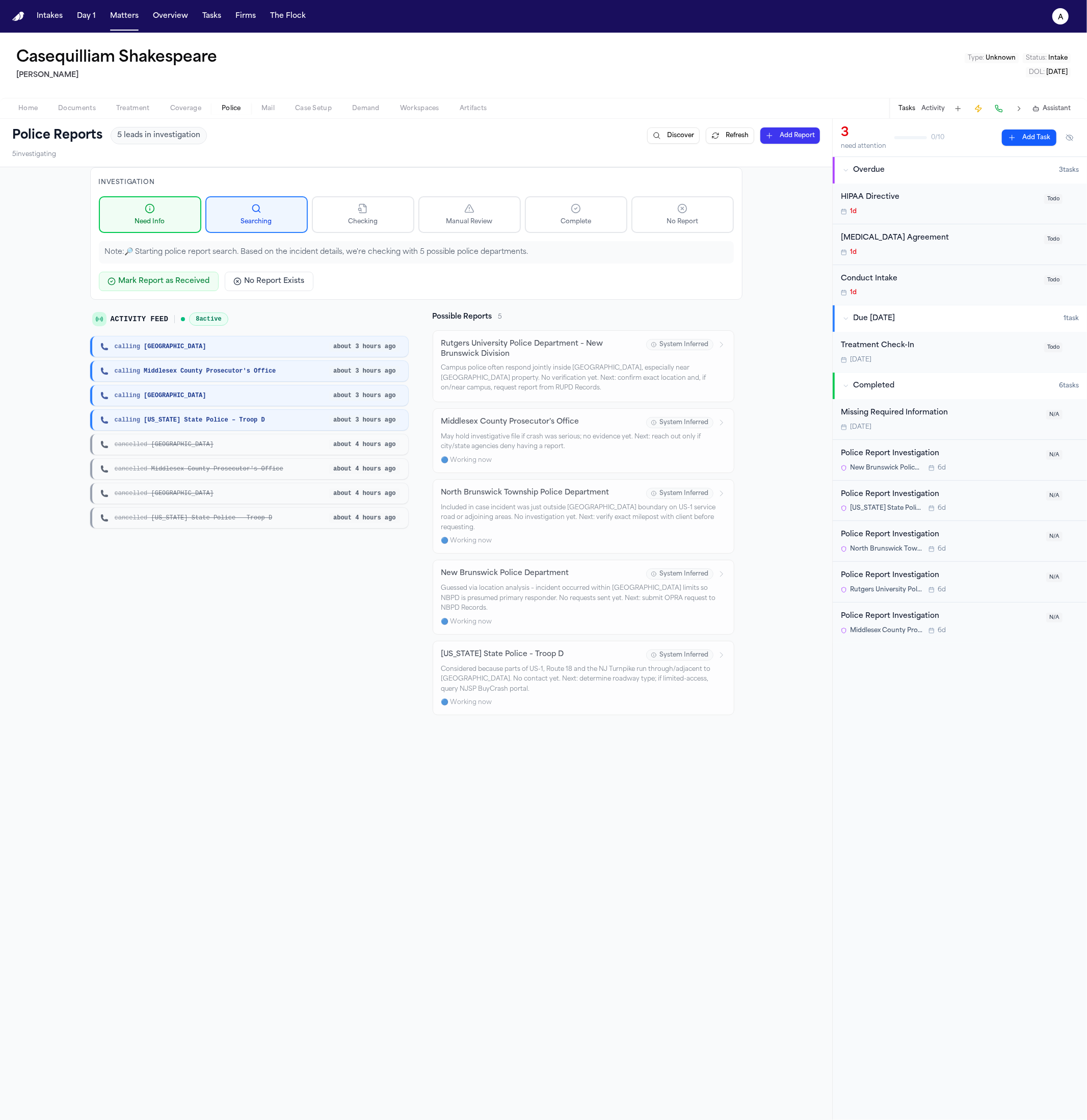
click at [169, 489] on span "cancelled North Brunswick Township" at bounding box center [163, 493] width 98 height 9
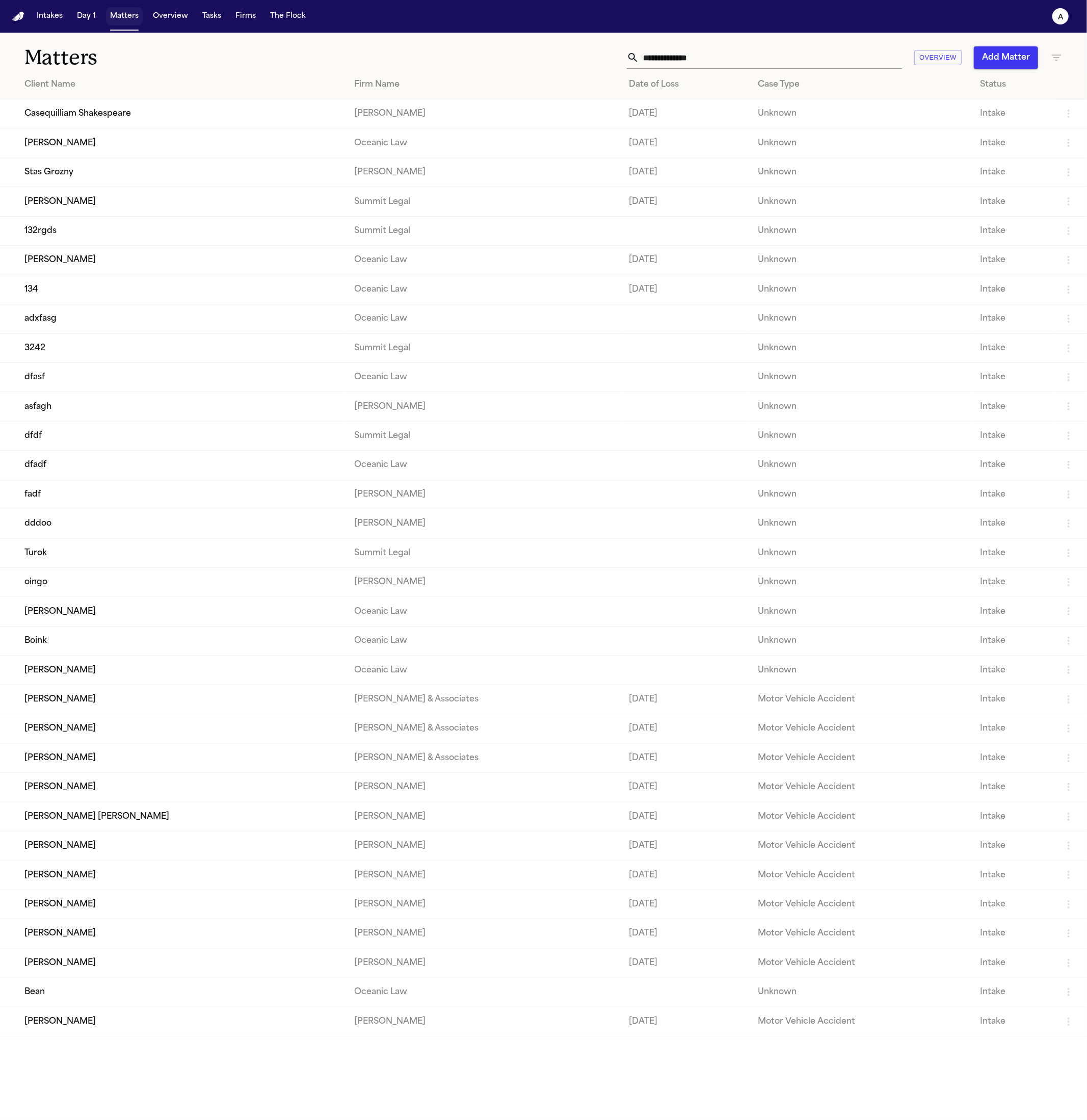
click at [120, 15] on button "Matters" at bounding box center [124, 15] width 37 height 18
click at [173, 114] on td "Casequilliam Shakespeare" at bounding box center [173, 114] width 346 height 29
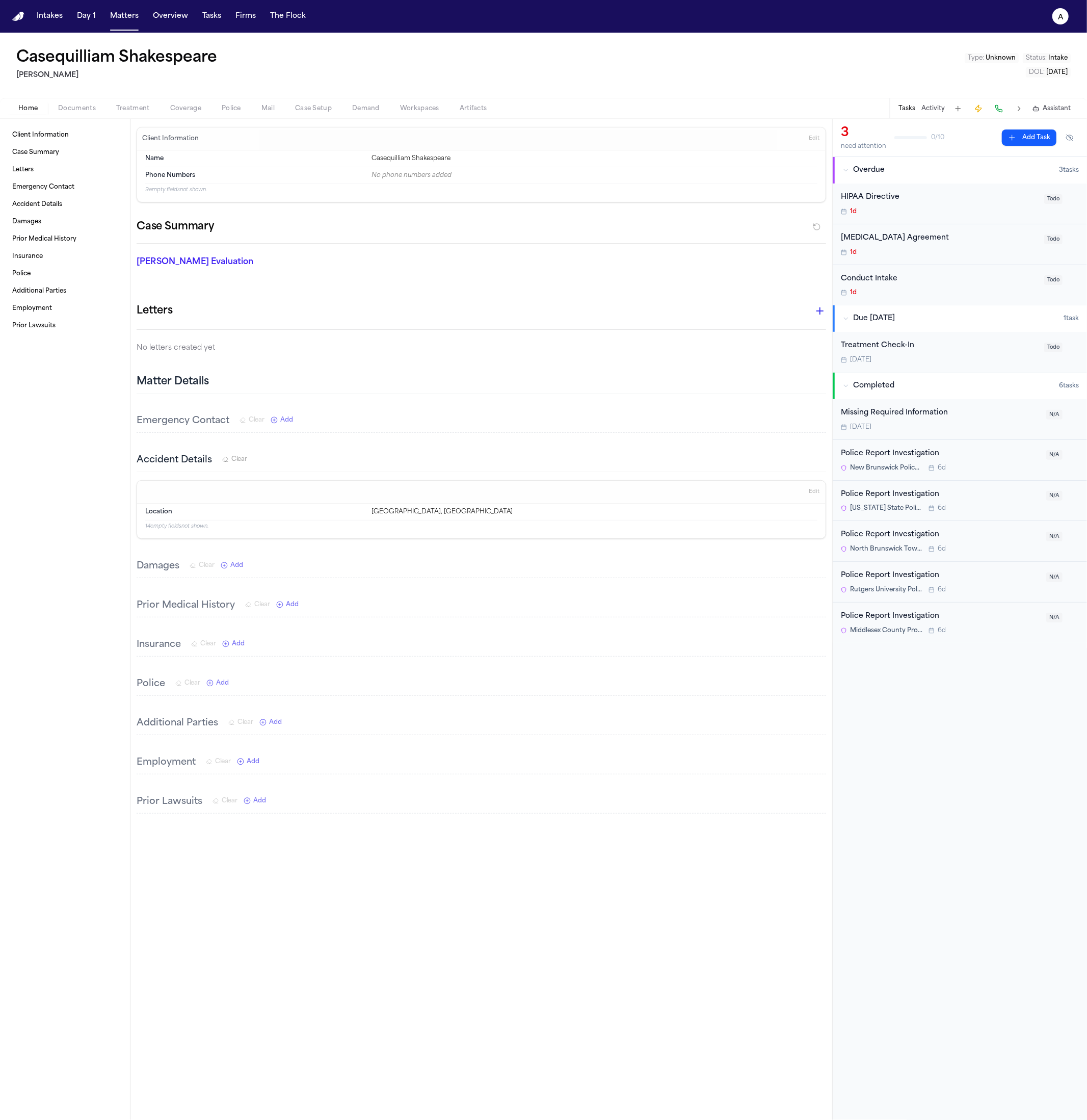
click at [227, 109] on span "Police" at bounding box center [231, 109] width 20 height 9
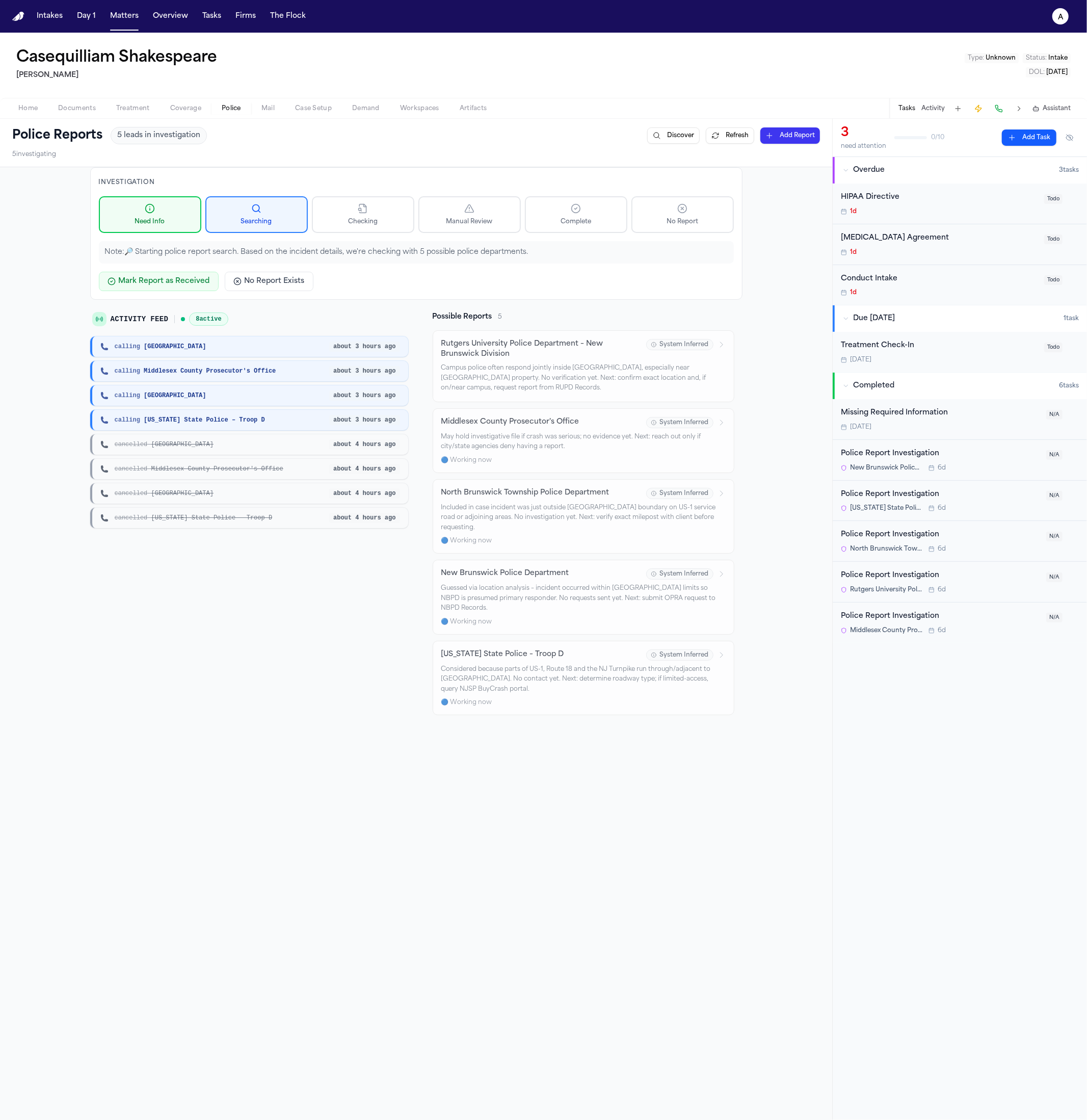
click at [330, 378] on div "calling Middlesex County Prosecutor's Office about 3 hours ago" at bounding box center [248, 371] width 318 height 21
click at [1065, 16] on icon "a" at bounding box center [1060, 16] width 16 height 16
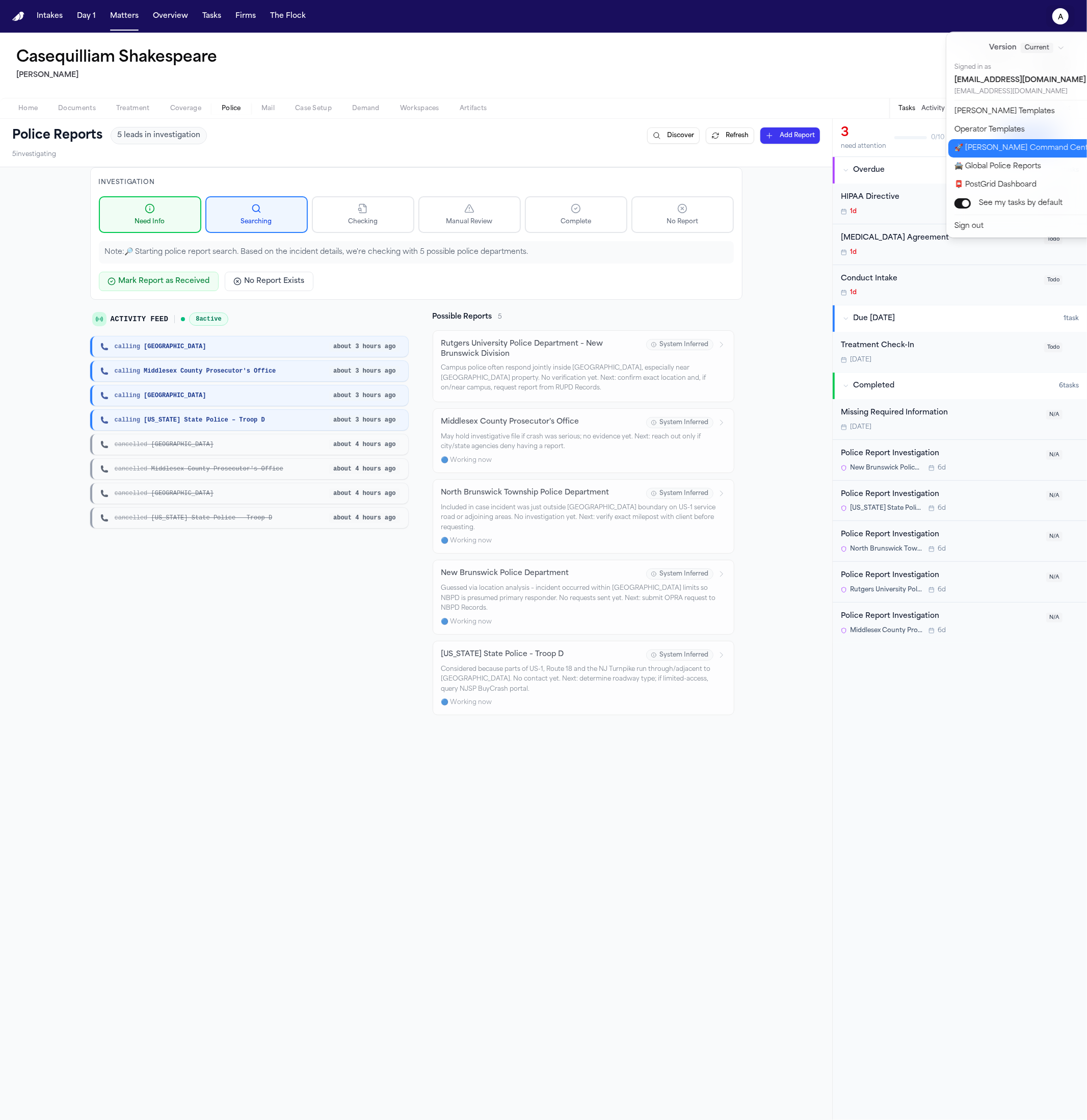
click at [1044, 140] on button "🚀 Bland Command Center" at bounding box center [1033, 148] width 169 height 18
select select "**"
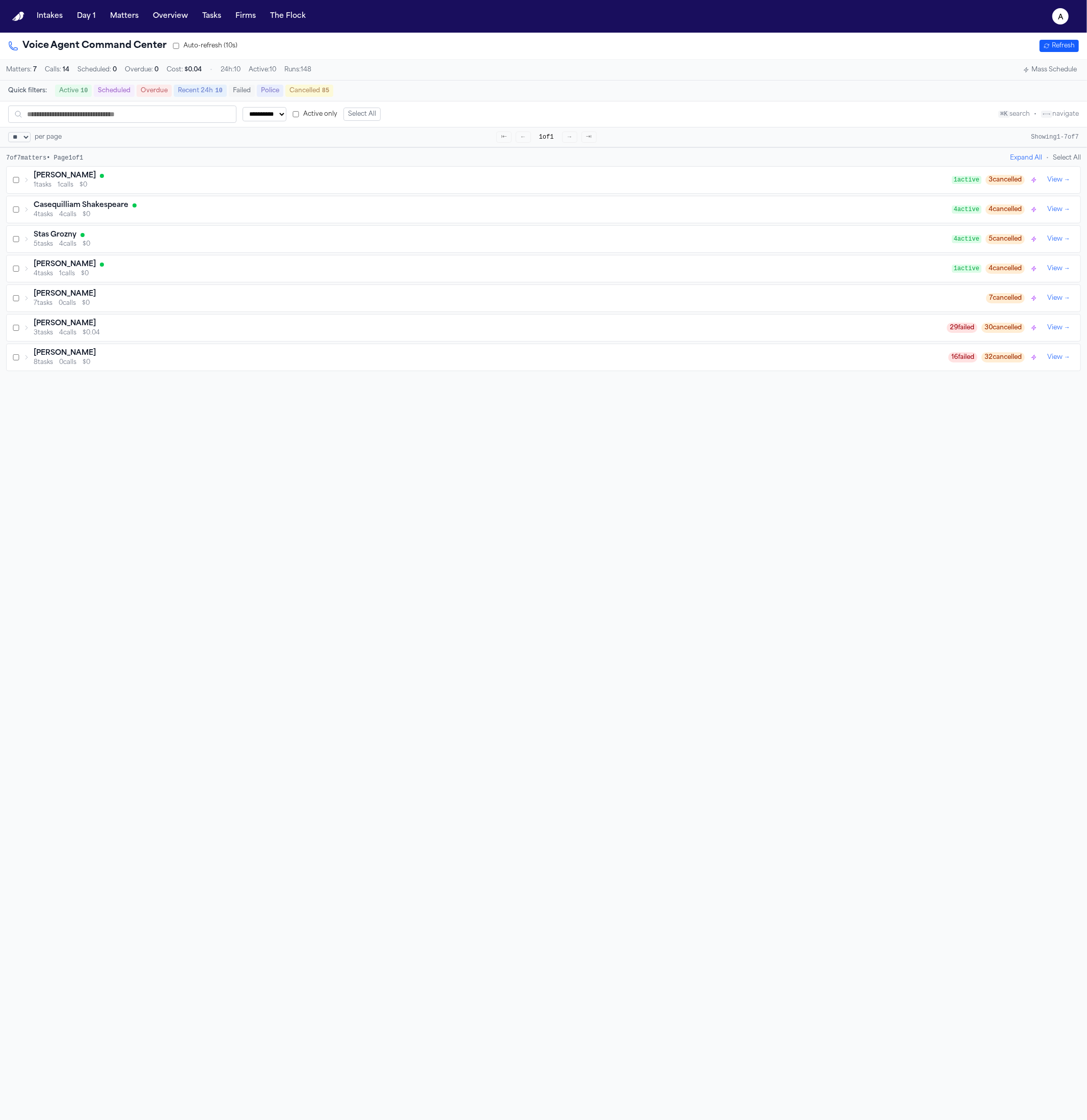
click at [365, 114] on button "Select All" at bounding box center [361, 114] width 37 height 13
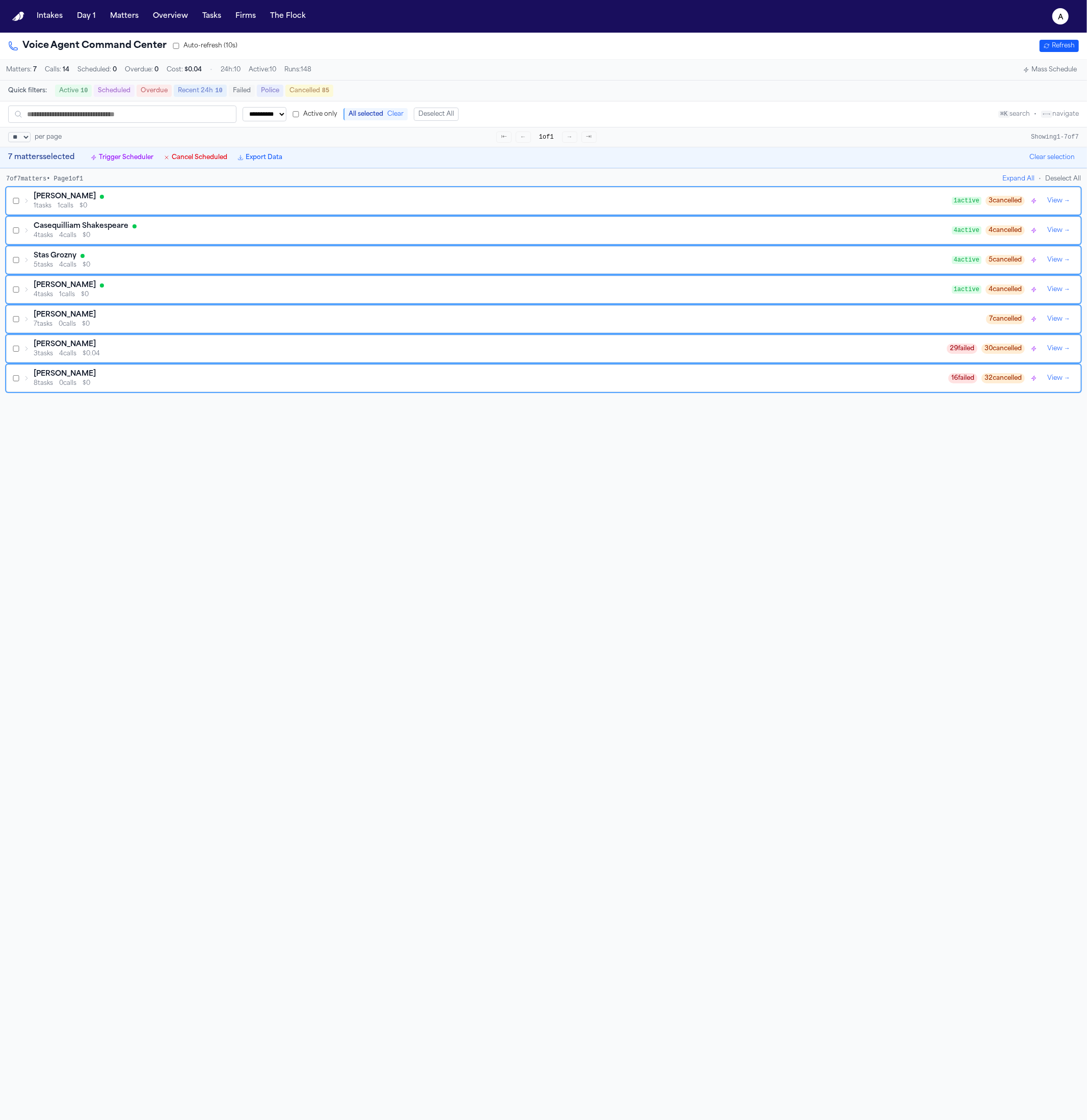
click at [201, 160] on button "Cancel Scheduled" at bounding box center [195, 158] width 72 height 12
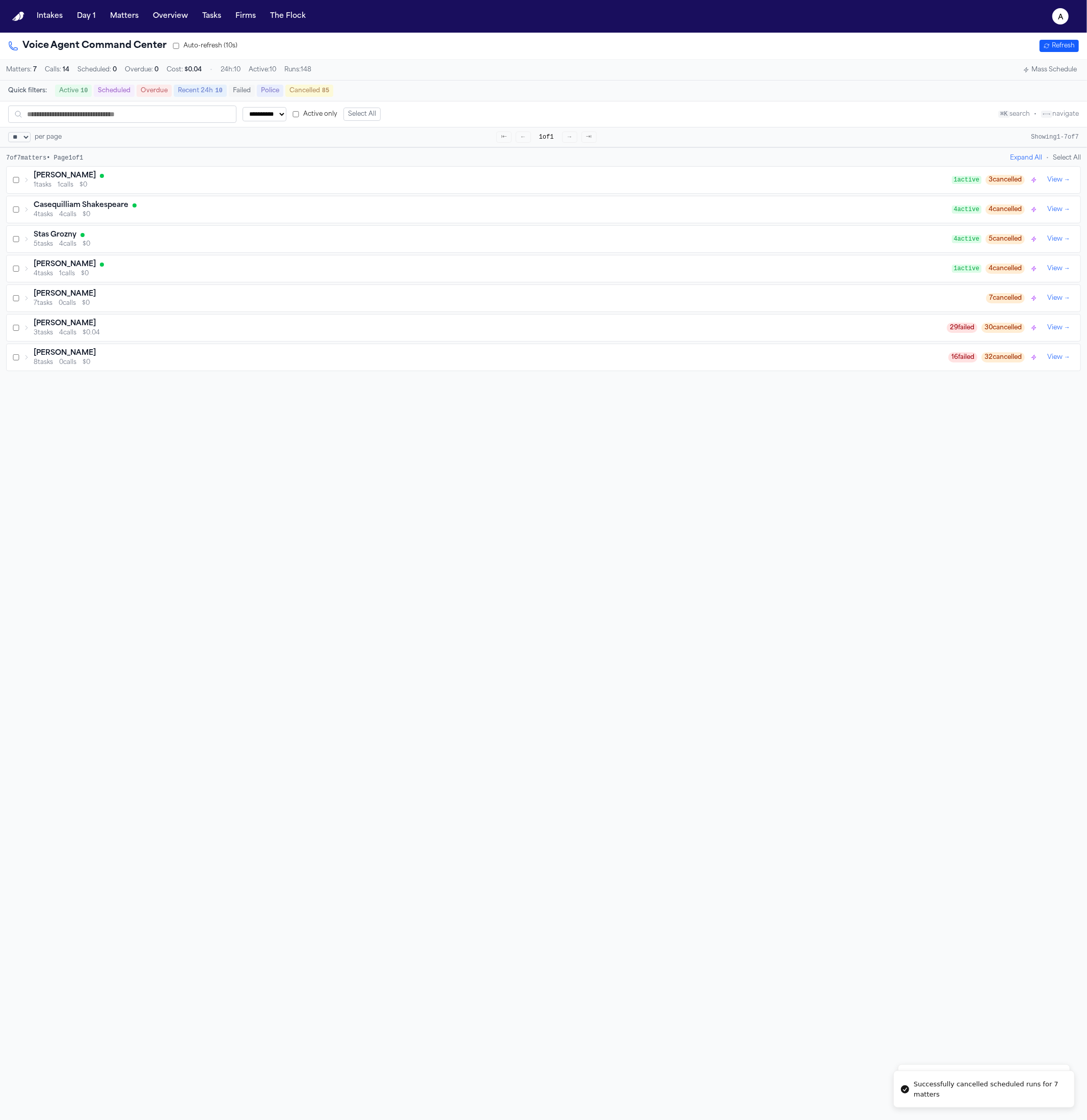
click at [1044, 45] on button "Refresh" at bounding box center [1059, 45] width 39 height 12
click at [1045, 49] on button "Refresh" at bounding box center [1059, 45] width 39 height 12
click at [520, 265] on div "Caleb Crawdad" at bounding box center [492, 265] width 918 height 10
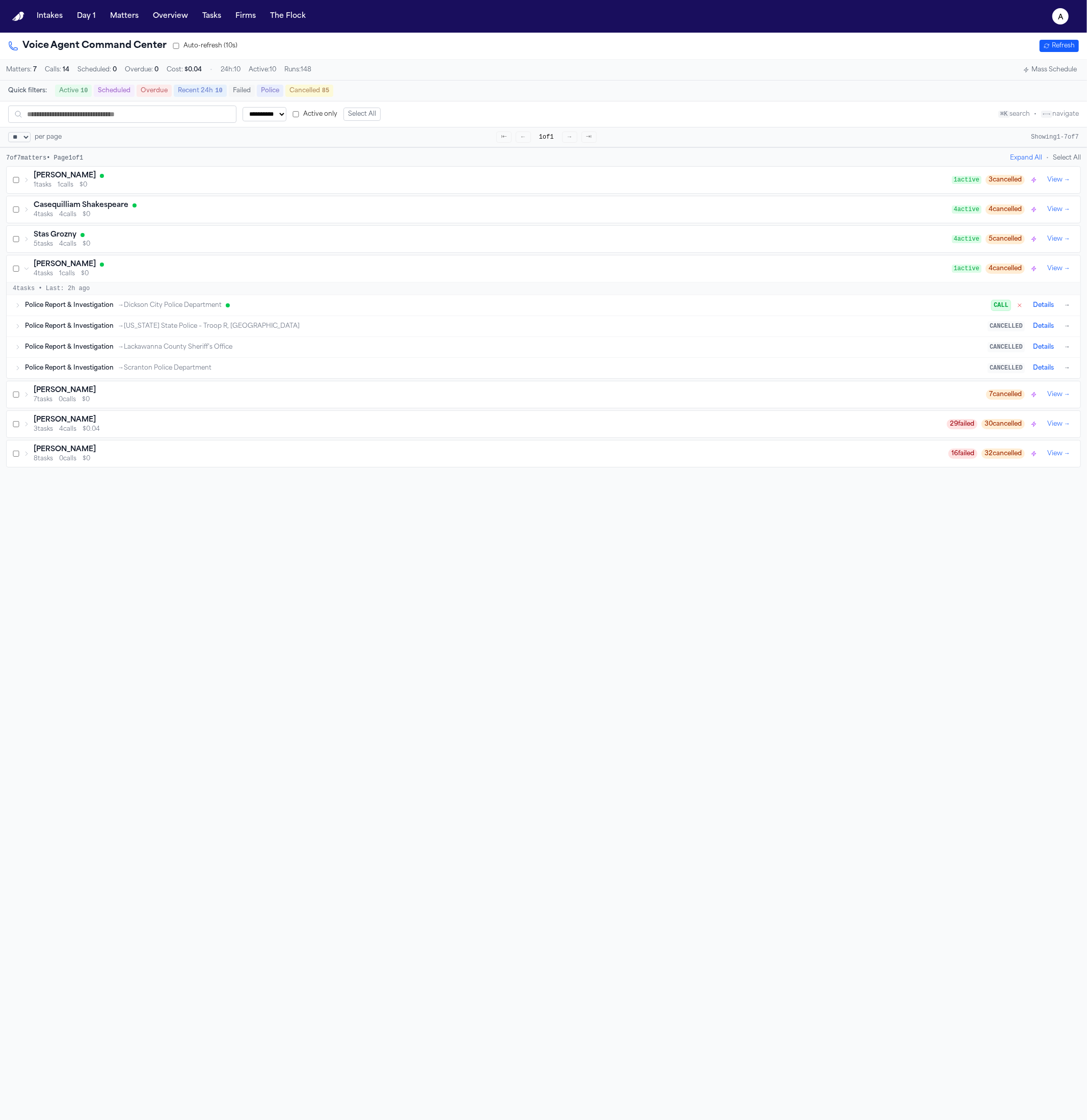
click at [1017, 308] on icon "button" at bounding box center [1019, 305] width 6 height 6
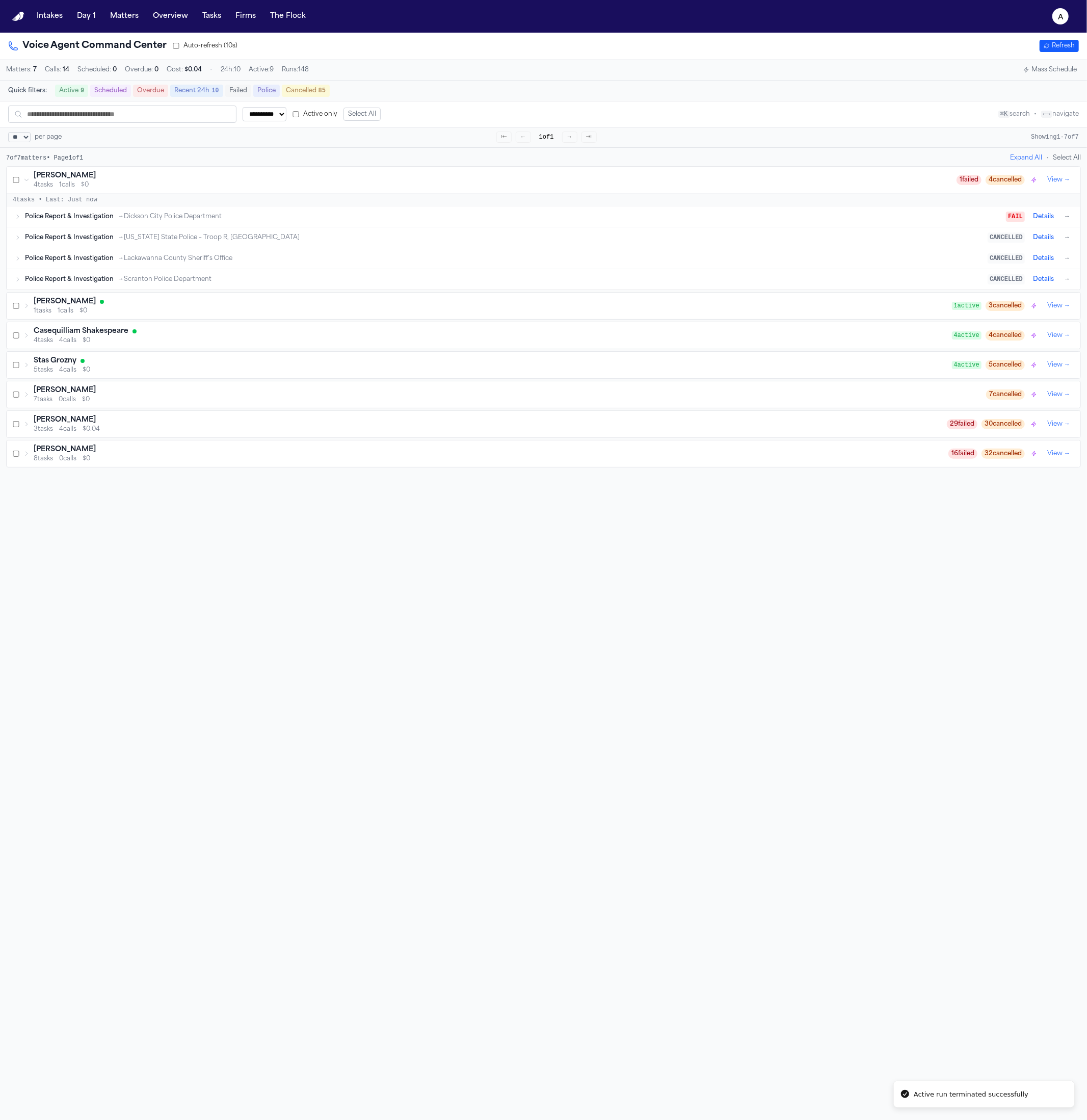
click at [584, 315] on div "1 tasks 1 calls $0" at bounding box center [492, 311] width 918 height 9
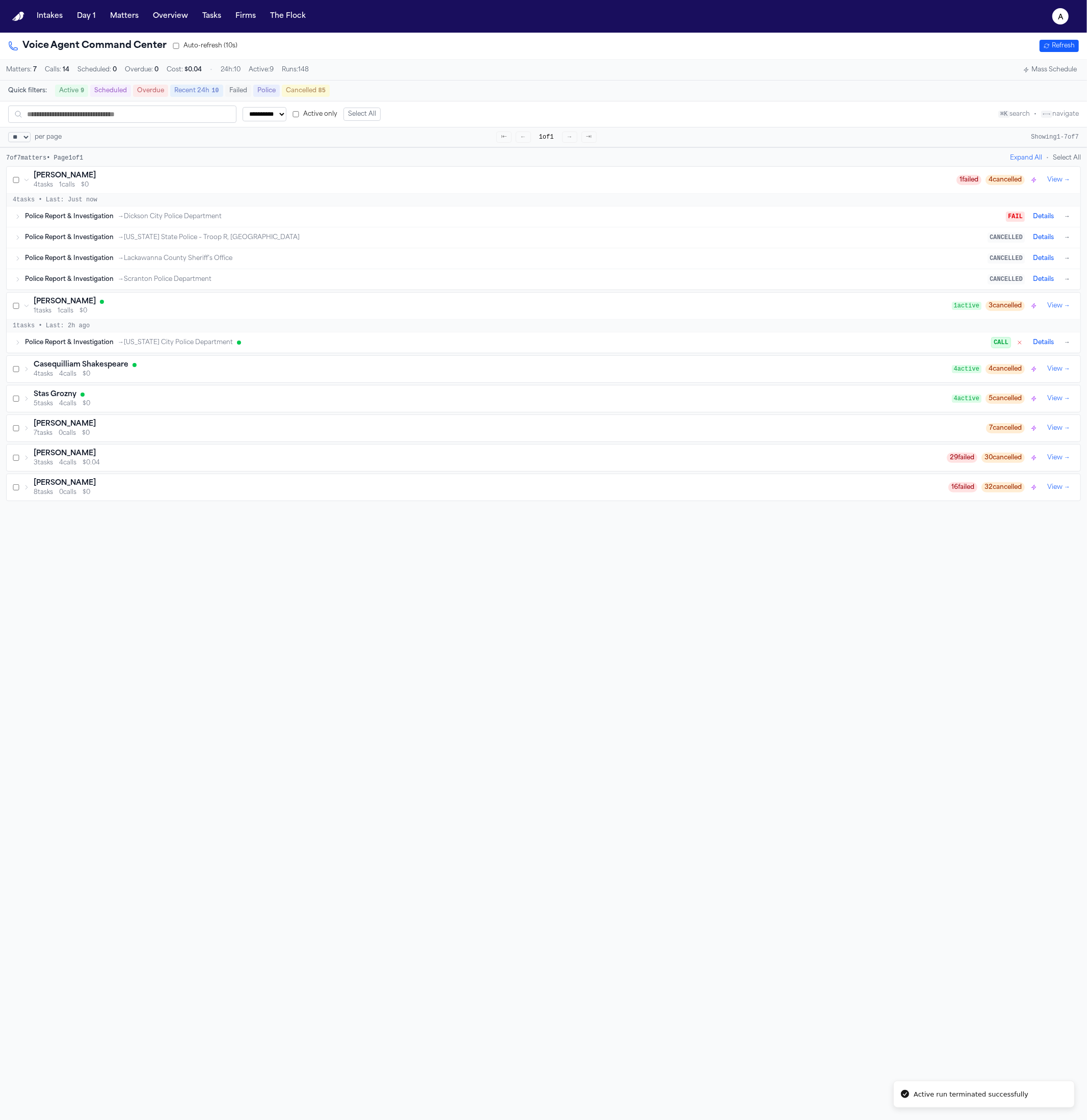
click at [1017, 346] on icon "button" at bounding box center [1019, 342] width 6 height 6
click at [860, 378] on div "4 tasks 4 calls $0" at bounding box center [492, 374] width 918 height 9
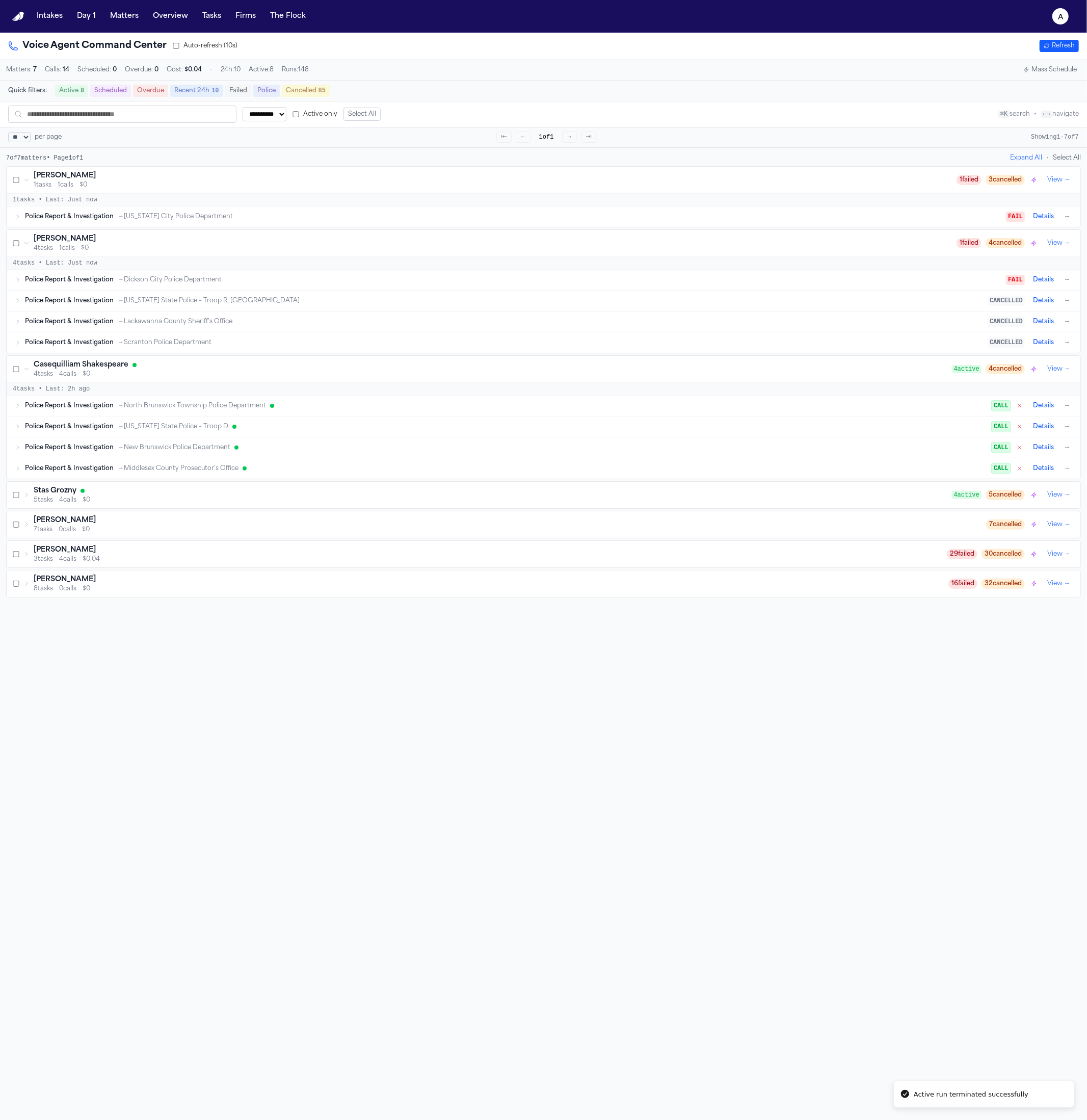
click at [1017, 408] on icon "button" at bounding box center [1019, 405] width 6 height 6
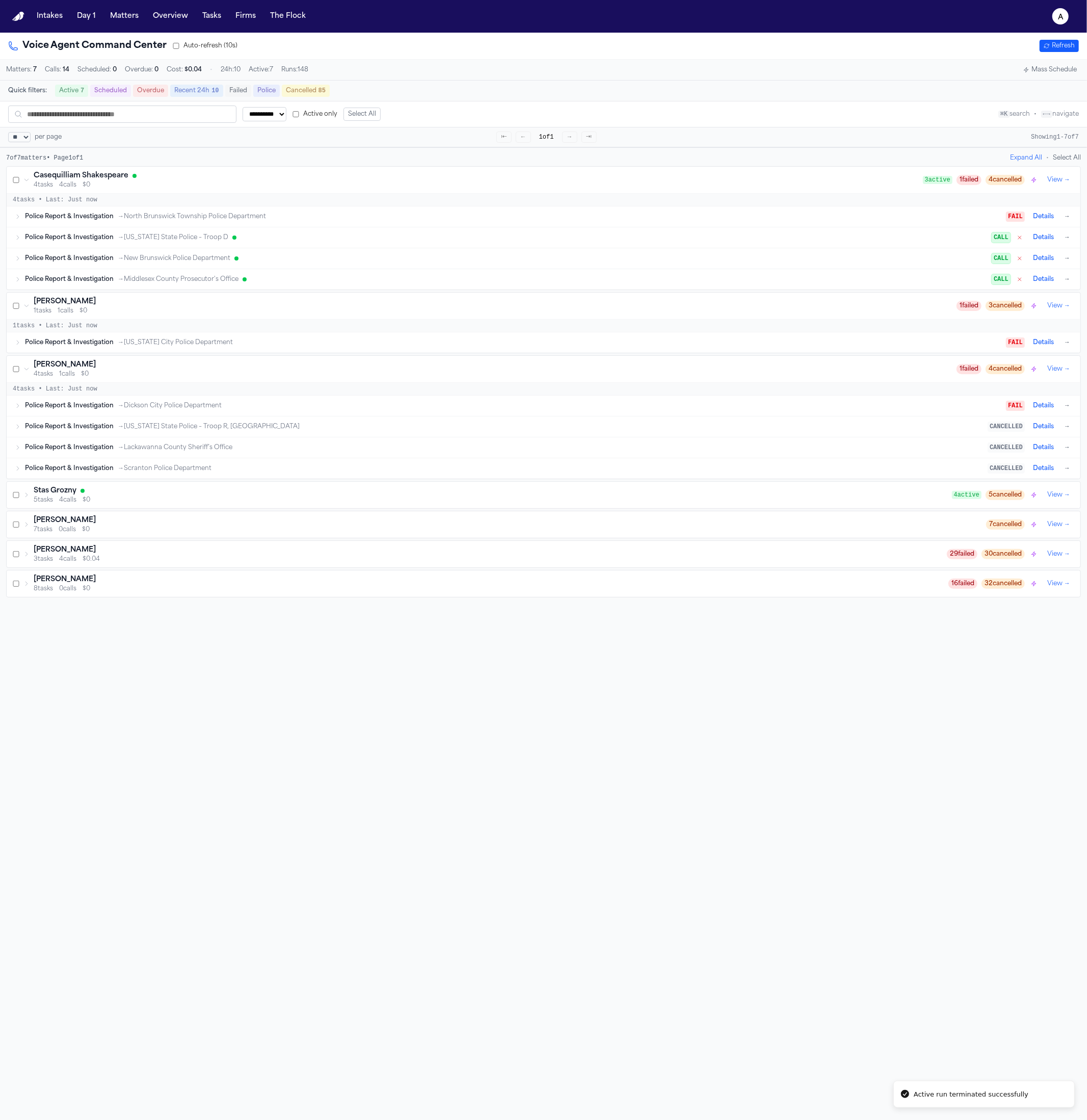
click at [1017, 239] on icon "button" at bounding box center [1019, 237] width 6 height 6
click at [1017, 259] on icon "button" at bounding box center [1019, 258] width 6 height 6
click at [1017, 282] on icon "button" at bounding box center [1019, 279] width 6 height 6
click at [850, 509] on div "Stas Grozny 5 tasks 4 calls $0 4 active 5 cancelled View →" at bounding box center [544, 495] width 1073 height 27
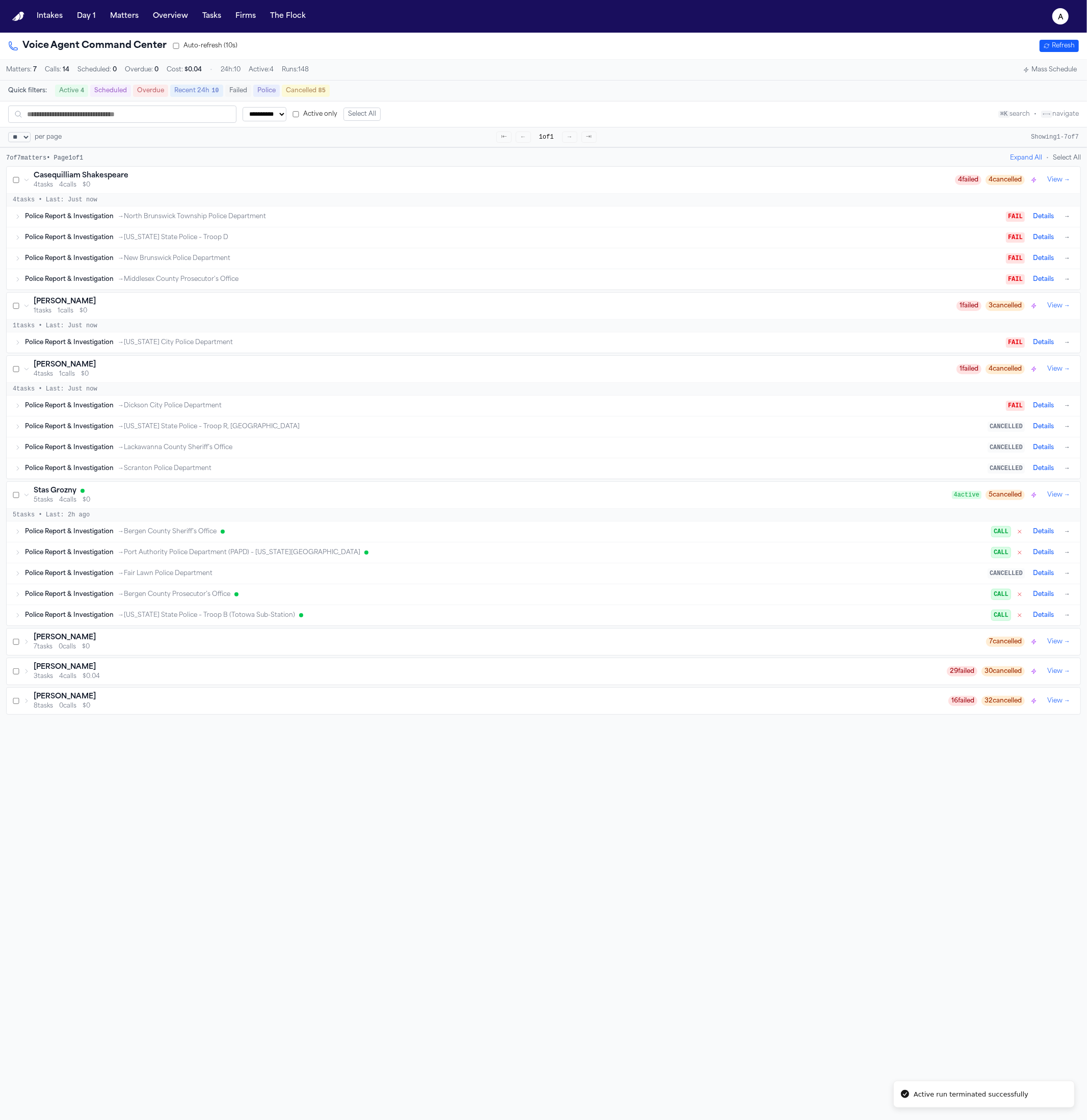
click at [1018, 533] on icon "button" at bounding box center [1019, 532] width 3 height 3
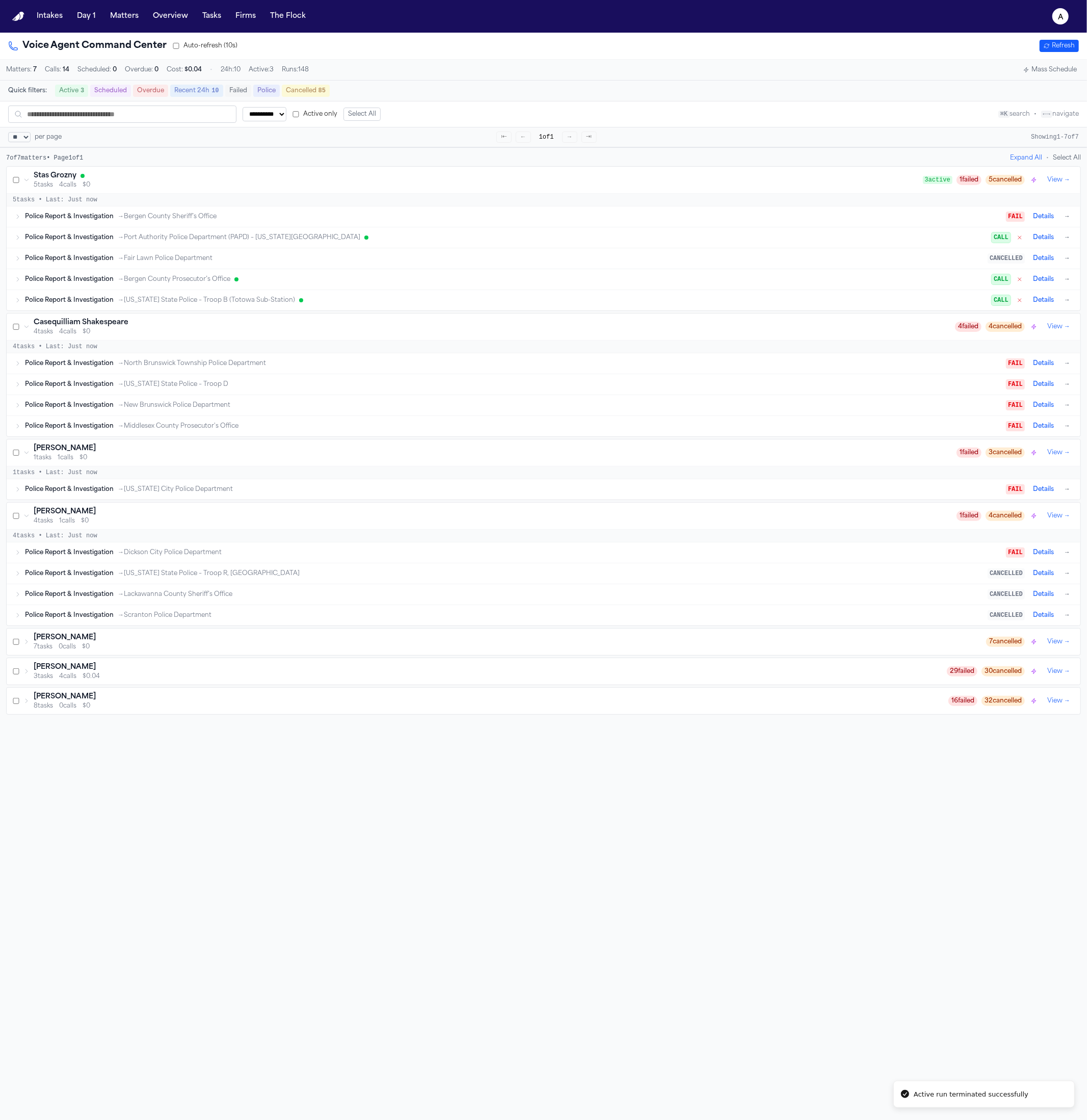
click at [1015, 240] on button "button" at bounding box center [1019, 238] width 10 height 9
click at [1017, 282] on icon "button" at bounding box center [1019, 279] width 6 height 6
click at [1015, 301] on button "button" at bounding box center [1019, 301] width 10 height 9
click at [684, 670] on div "Gabriela Mendez" at bounding box center [490, 667] width 913 height 10
click at [699, 638] on div "Dean Keinan" at bounding box center [509, 638] width 953 height 10
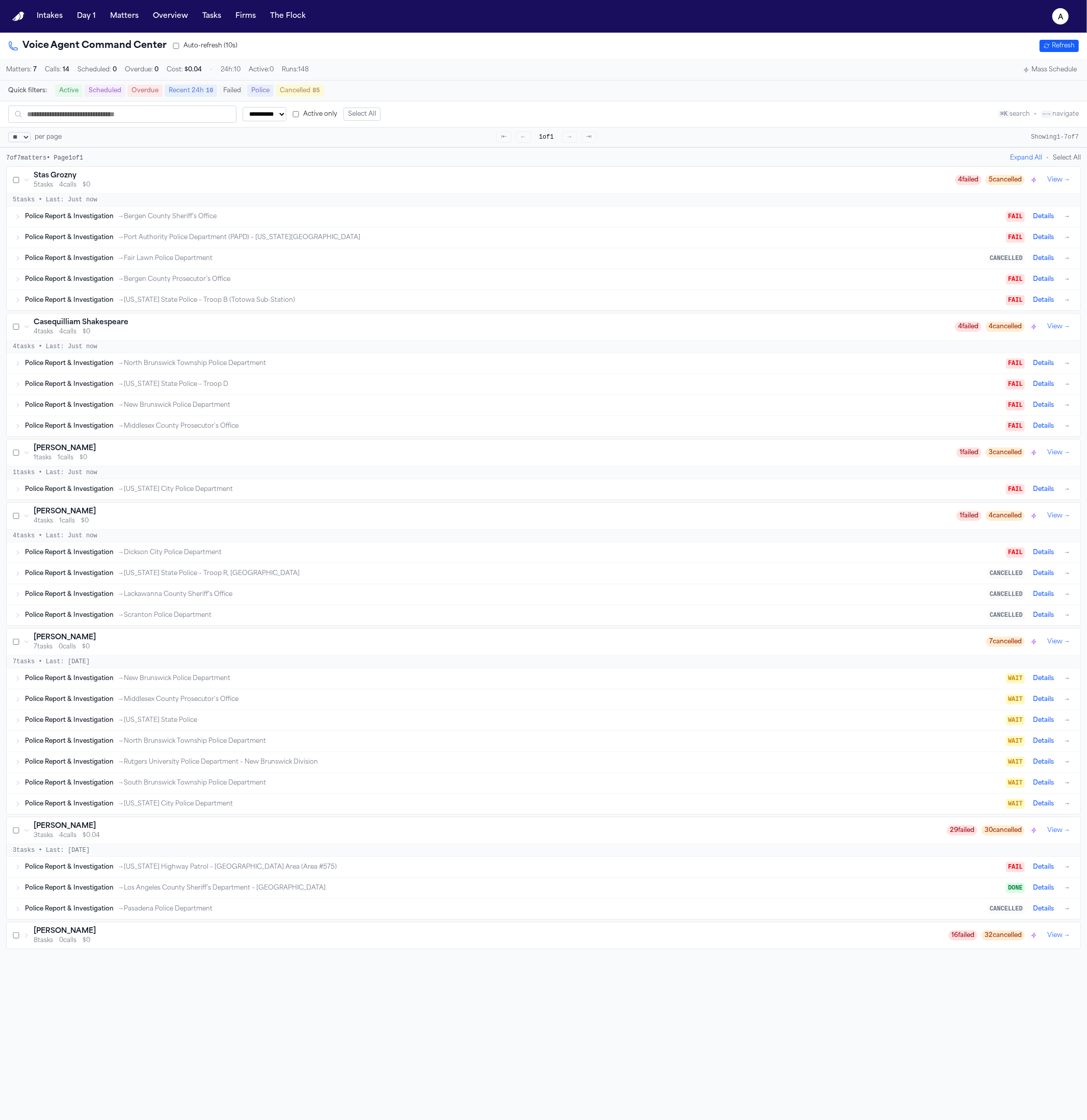
click at [256, 173] on div "Stas Grozny 5 tasks 4 calls $0 4 failed 5 cancelled View →" at bounding box center [544, 180] width 1073 height 27
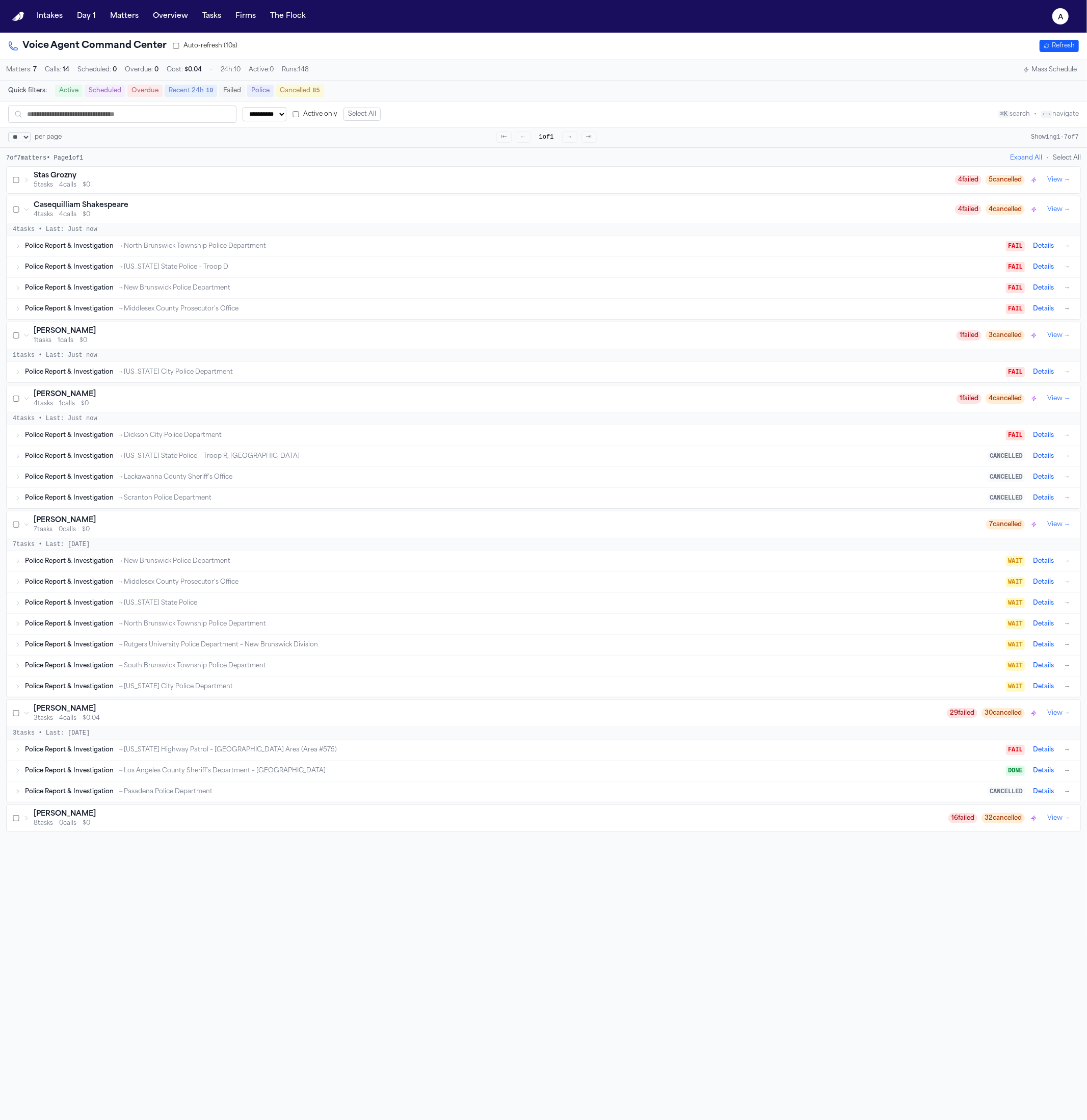
click at [208, 211] on div "Casequilliam Shakespeare" at bounding box center [494, 206] width 921 height 10
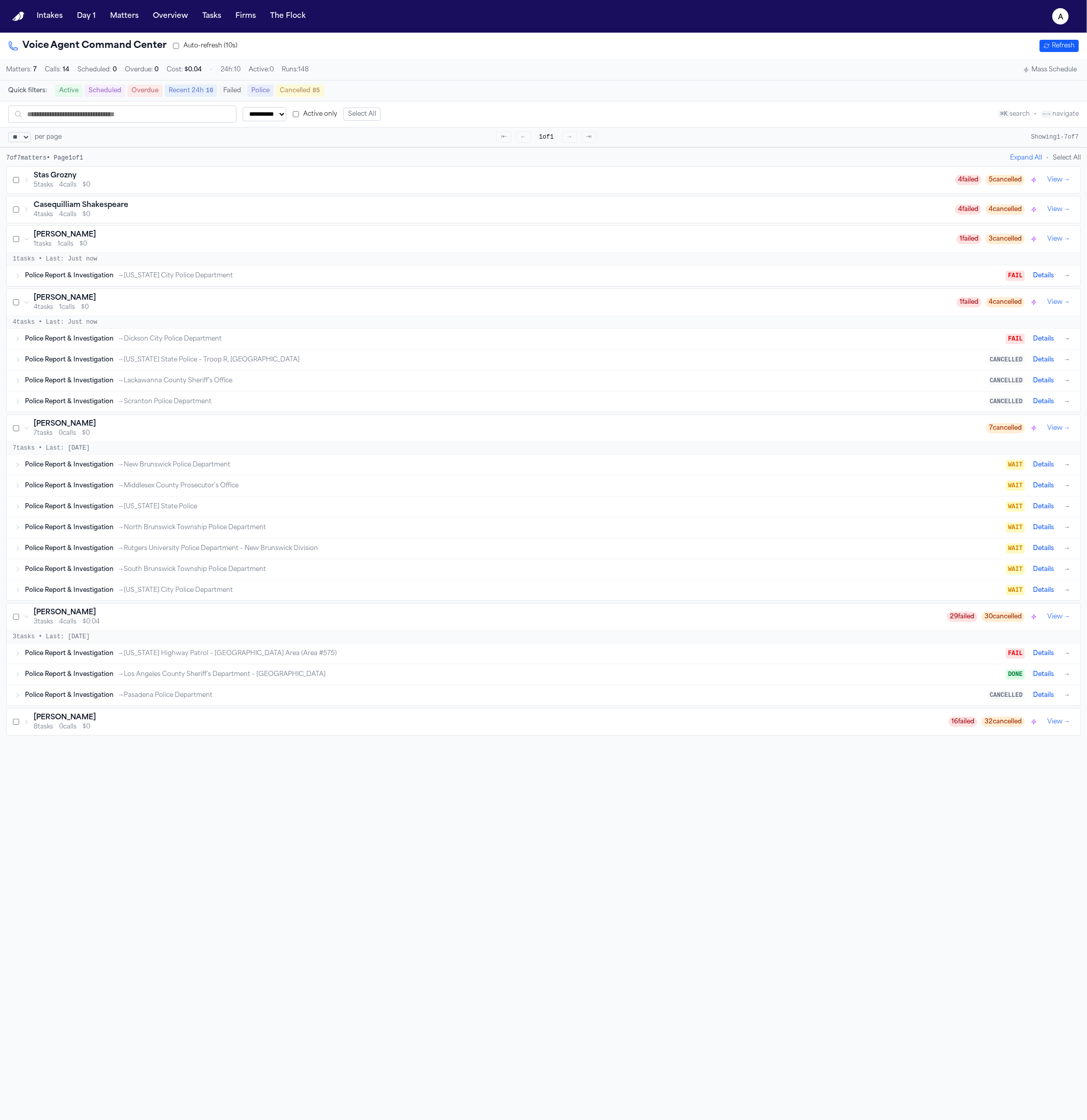
click at [226, 235] on div "Ben Martinez" at bounding box center [495, 235] width 923 height 10
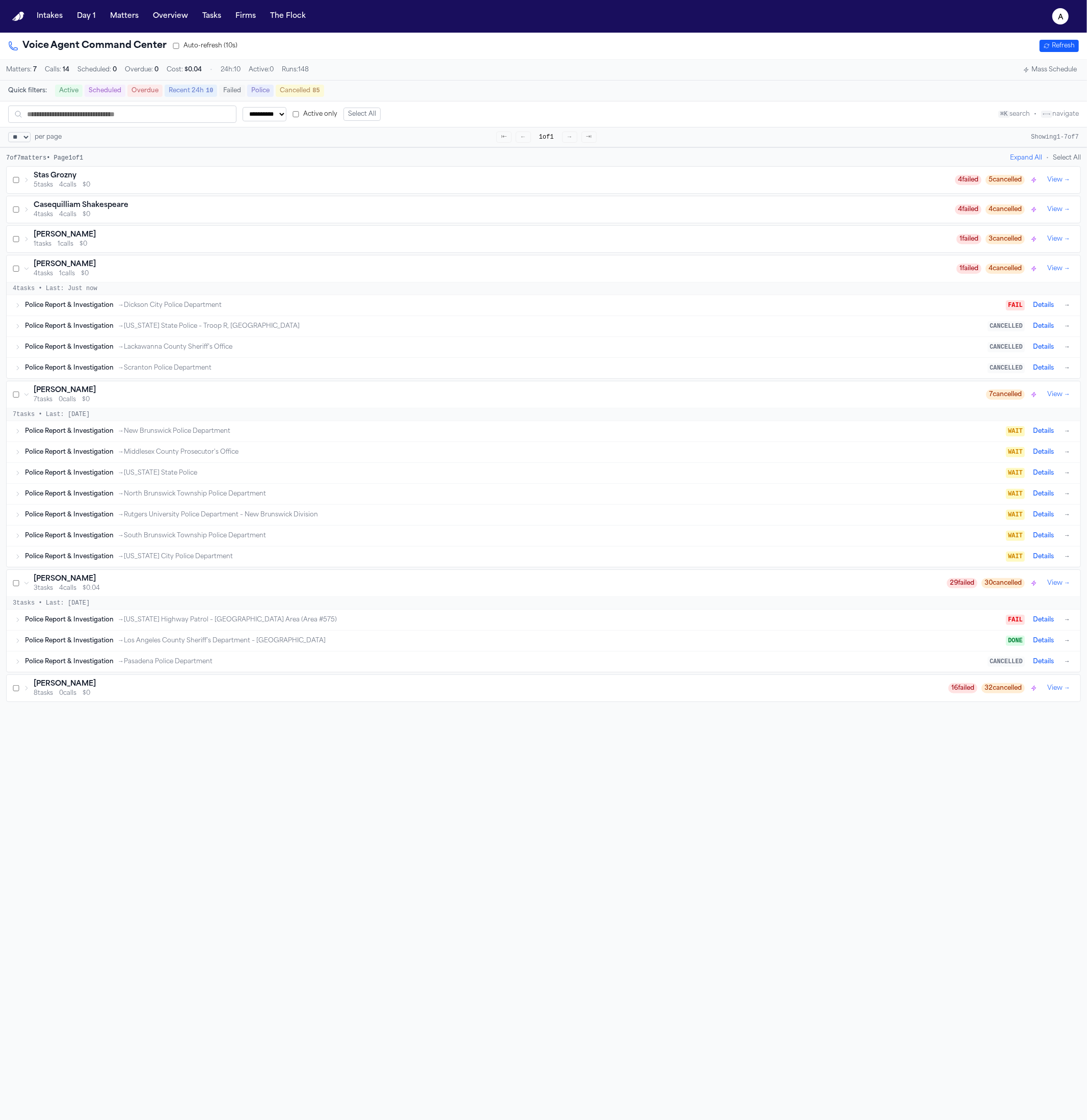
click at [217, 274] on div "4 tasks 1 calls $0" at bounding box center [495, 274] width 923 height 9
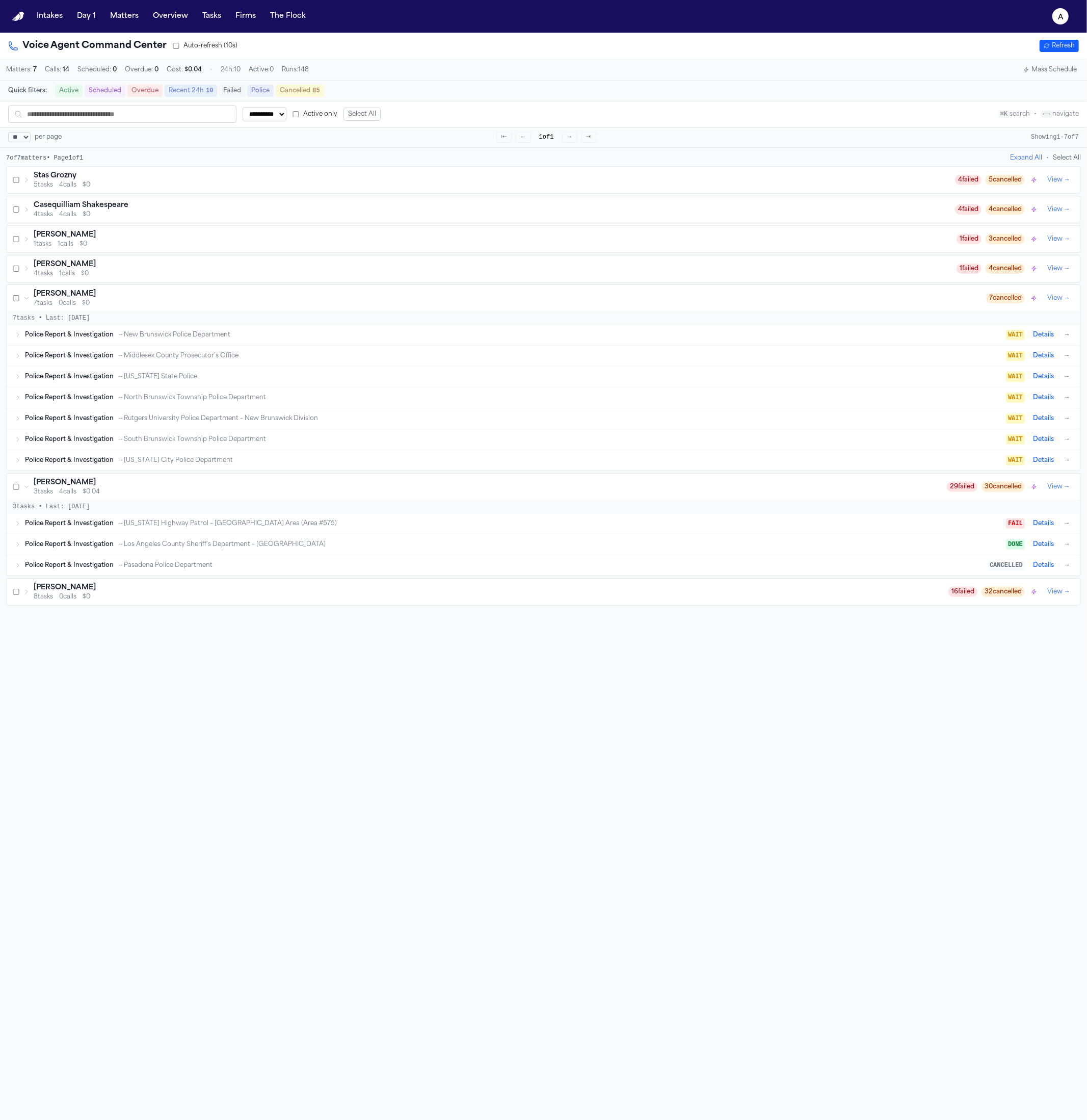
click at [221, 307] on div "7 tasks 0 calls $0" at bounding box center [509, 303] width 953 height 9
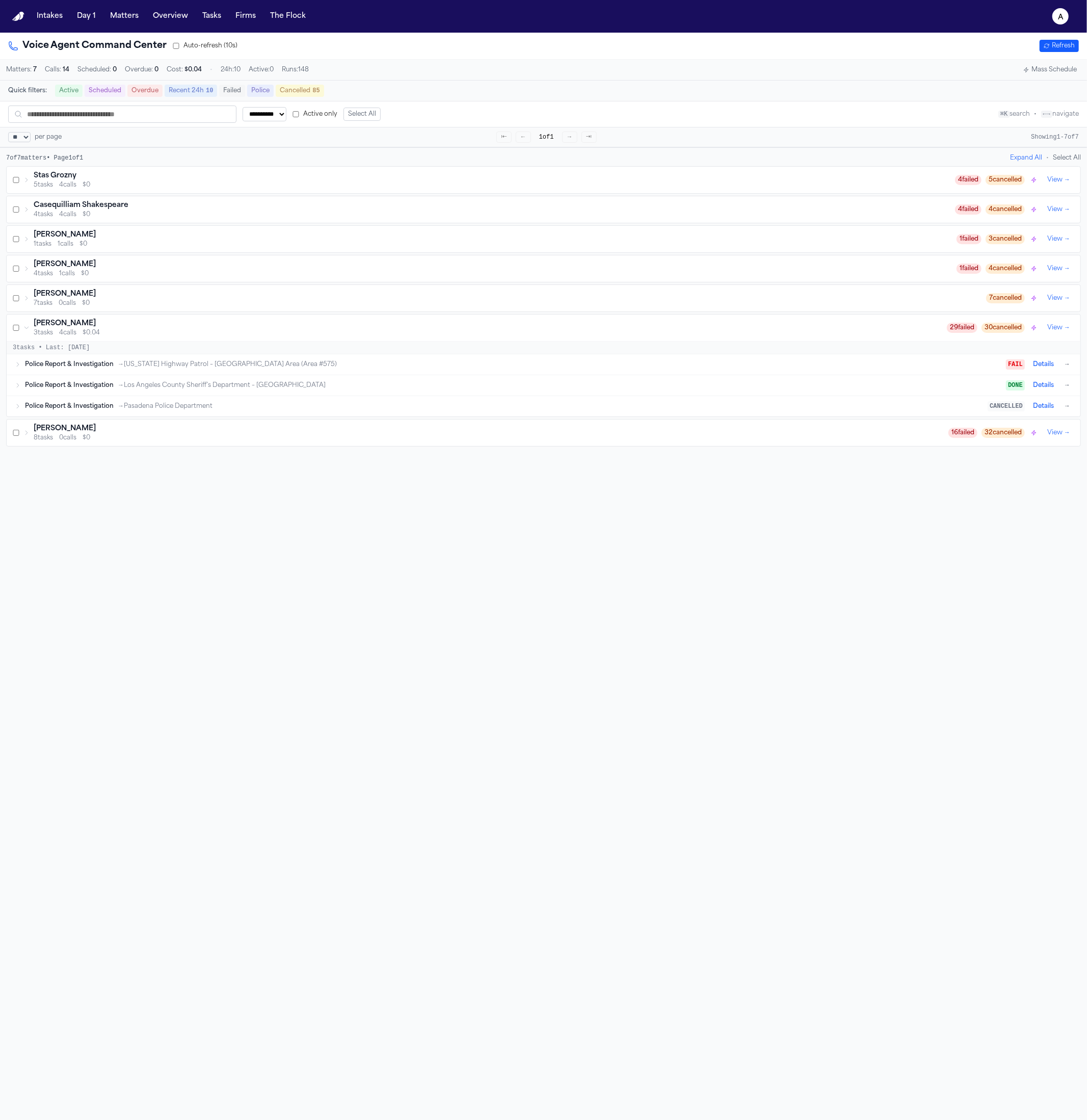
click at [209, 341] on div "Gabriela Mendez 3 tasks 4 calls $0.04 29 failed 30 cancelled View →" at bounding box center [544, 327] width 1073 height 27
click at [1060, 45] on button "Refresh" at bounding box center [1059, 45] width 39 height 12
click at [102, 20] on div "Intakes Day 1 Matters Overview Tasks Firms The Flock" at bounding box center [171, 15] width 277 height 18
click at [122, 16] on button "Matters" at bounding box center [124, 15] width 37 height 18
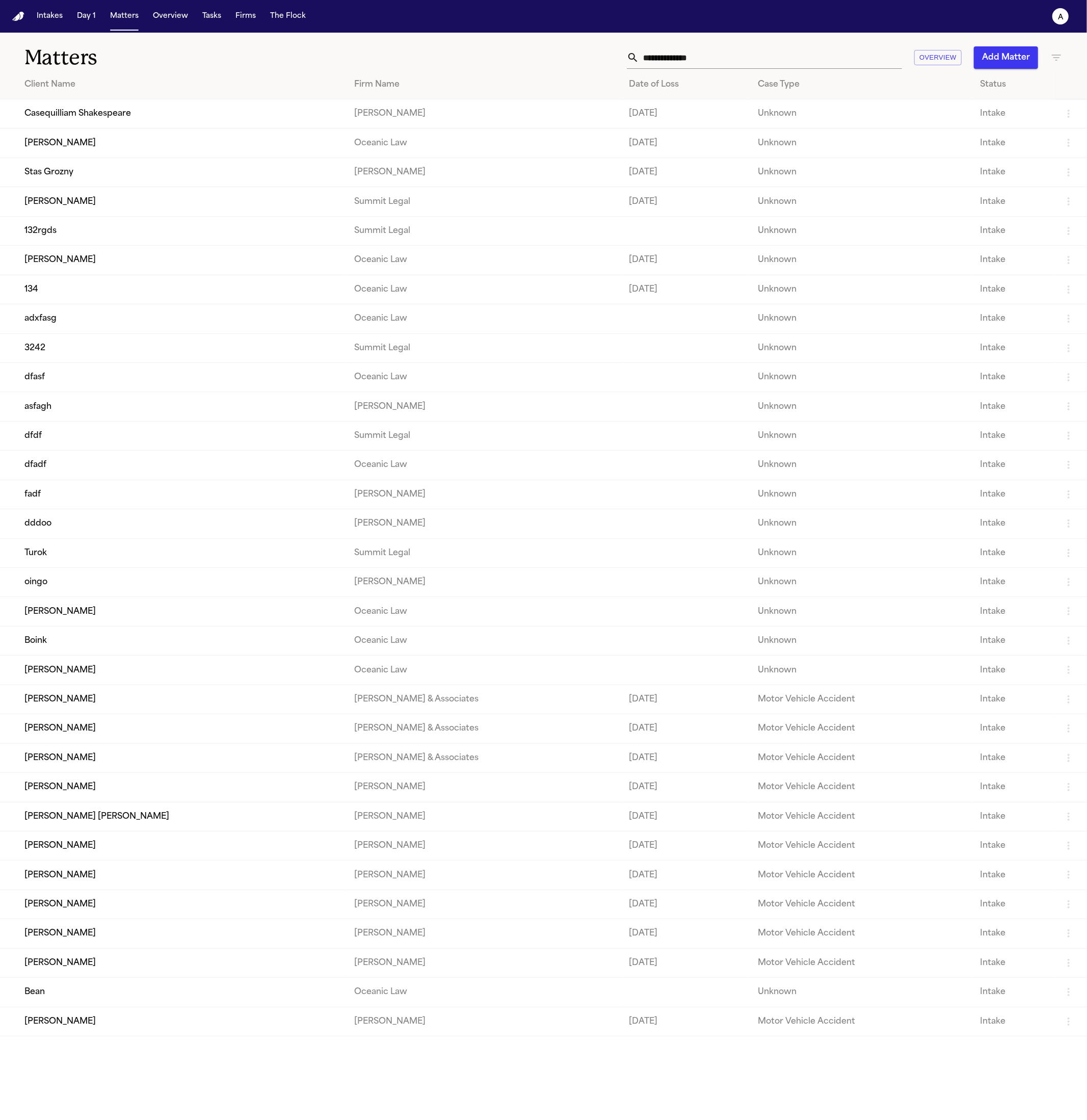
click at [110, 111] on td "Casequilliam Shakespeare" at bounding box center [173, 114] width 346 height 29
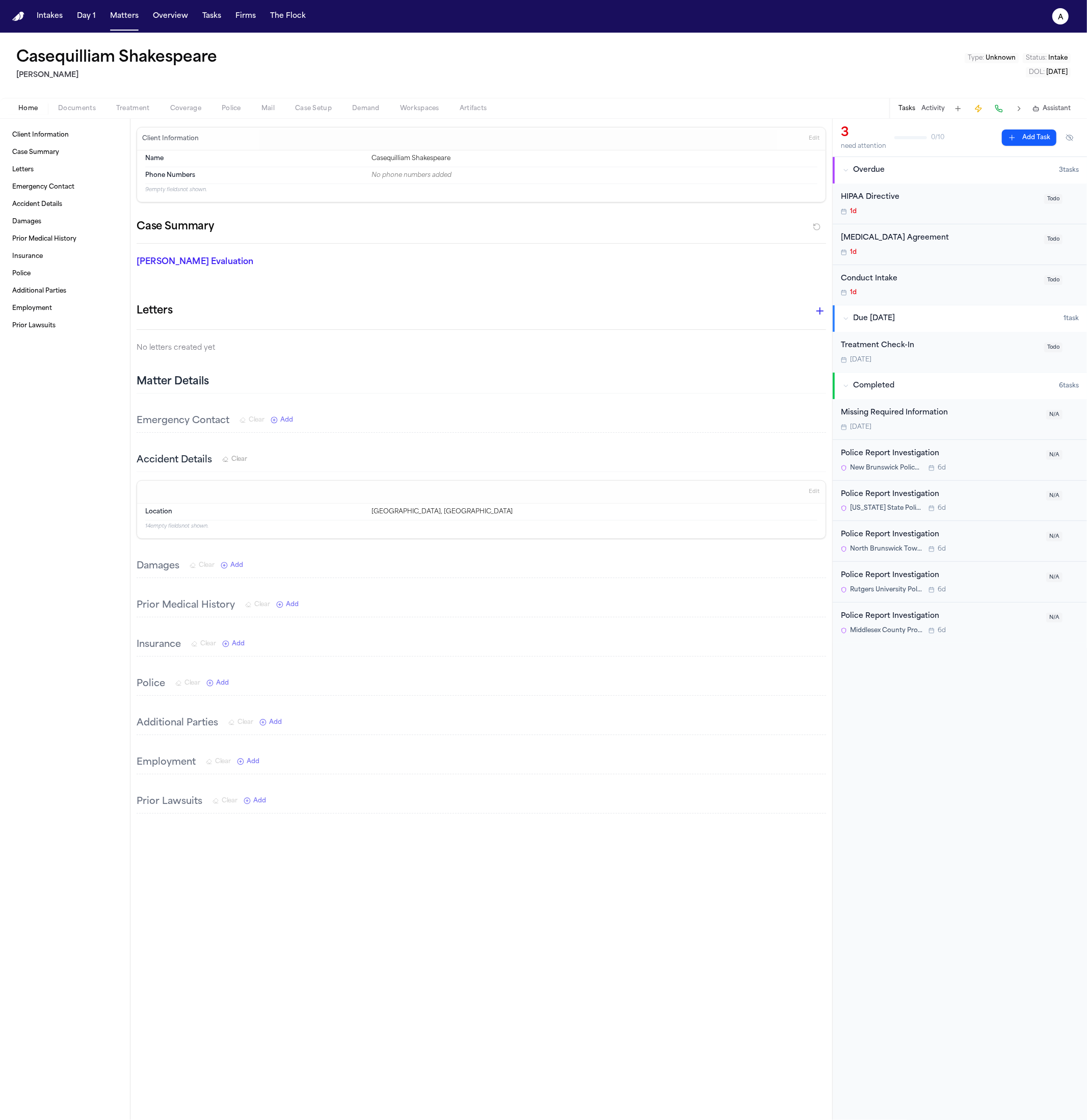
click at [365, 106] on span "Demand" at bounding box center [365, 109] width 27 height 9
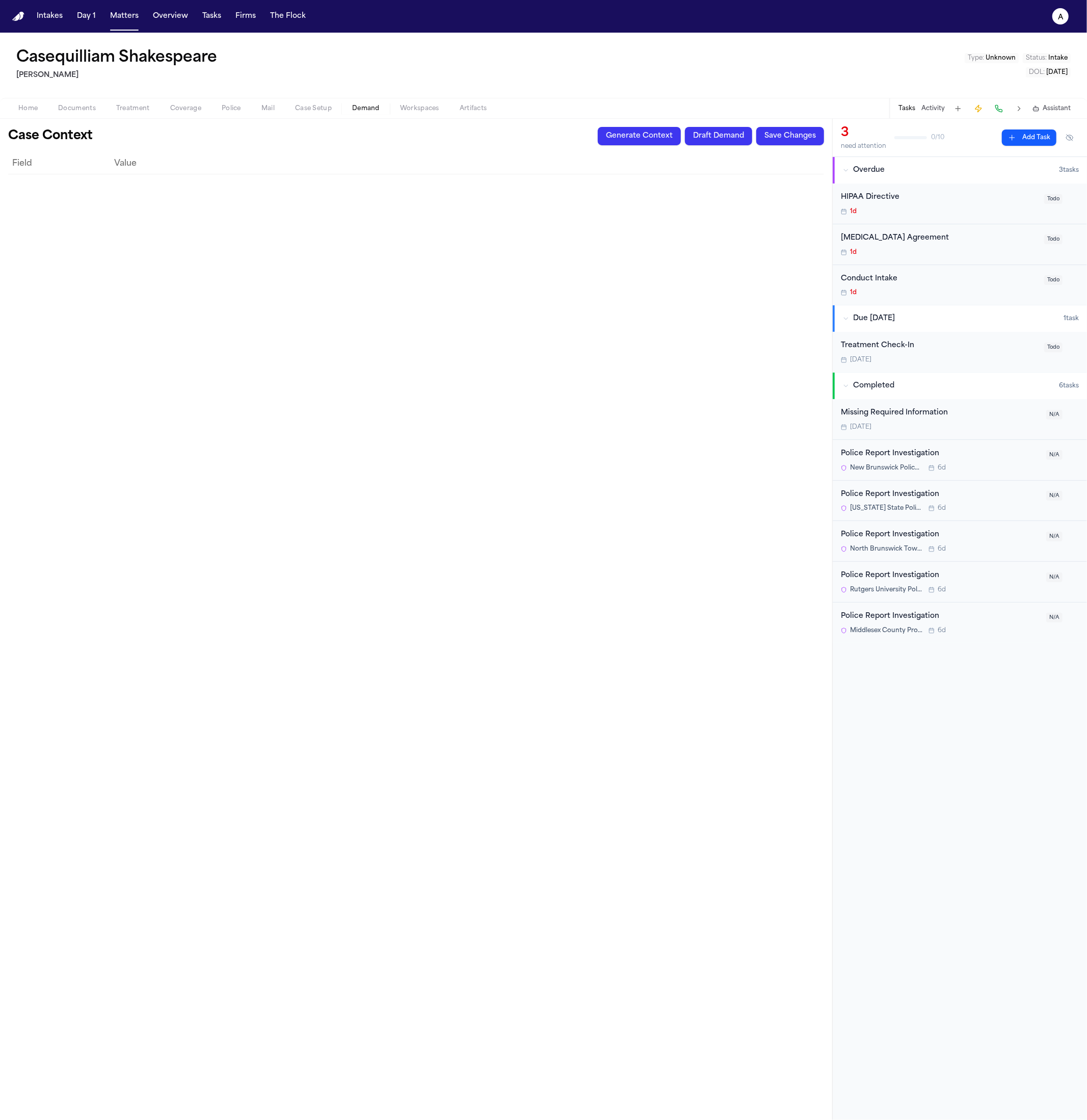
click at [290, 105] on button "Case Setup" at bounding box center [313, 109] width 57 height 12
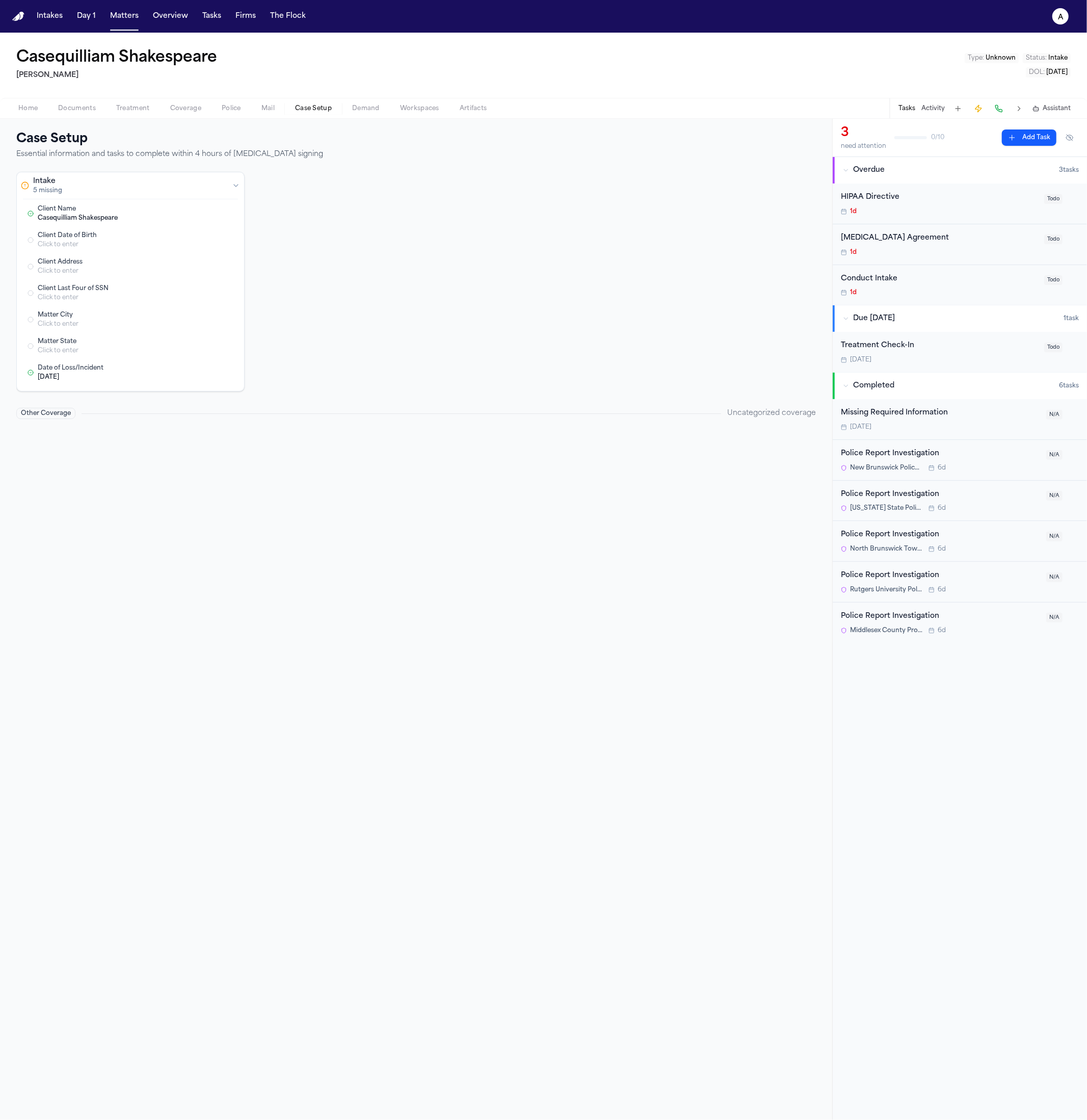
click at [239, 105] on span "Police" at bounding box center [231, 109] width 20 height 9
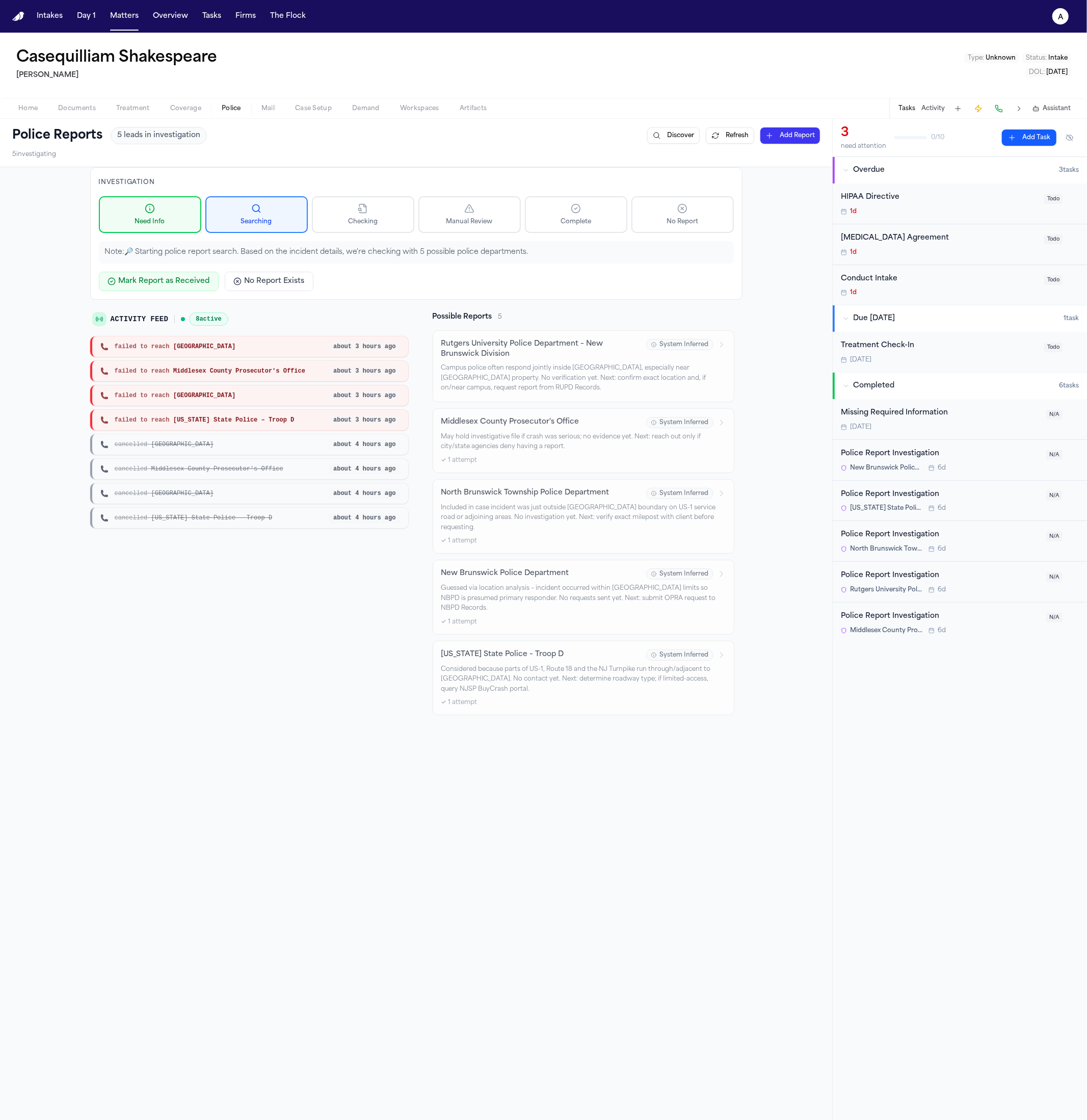
click at [302, 423] on div "failed to reach [US_STATE] State Police – Troop D about 3 hours ago" at bounding box center [248, 420] width 318 height 21
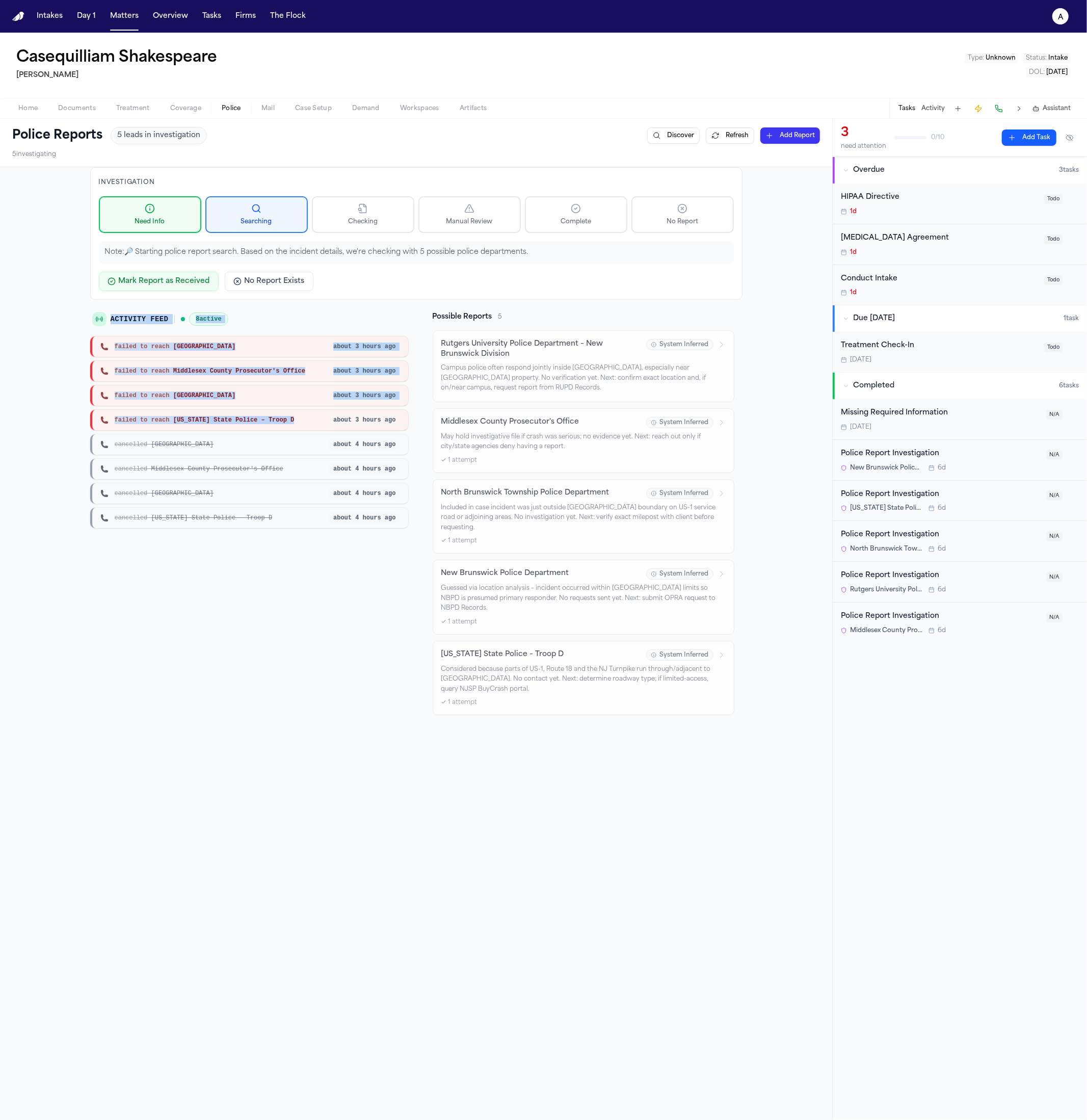
drag, startPoint x: 221, startPoint y: 397, endPoint x: 120, endPoint y: 343, distance: 114.5
click at [99, 325] on div "Activity Feed 8 active failed to reach New Brunswick about 3 hours ago failed t…" at bounding box center [248, 420] width 318 height 216
click at [308, 411] on div "failed to reach New Jersey State Police – Troop D about 3 hours ago" at bounding box center [248, 420] width 318 height 21
drag, startPoint x: 280, startPoint y: 421, endPoint x: 110, endPoint y: 328, distance: 193.8
click at [110, 328] on div "Activity Feed 8 active failed to reach New Brunswick about 3 hours ago failed t…" at bounding box center [248, 420] width 318 height 216
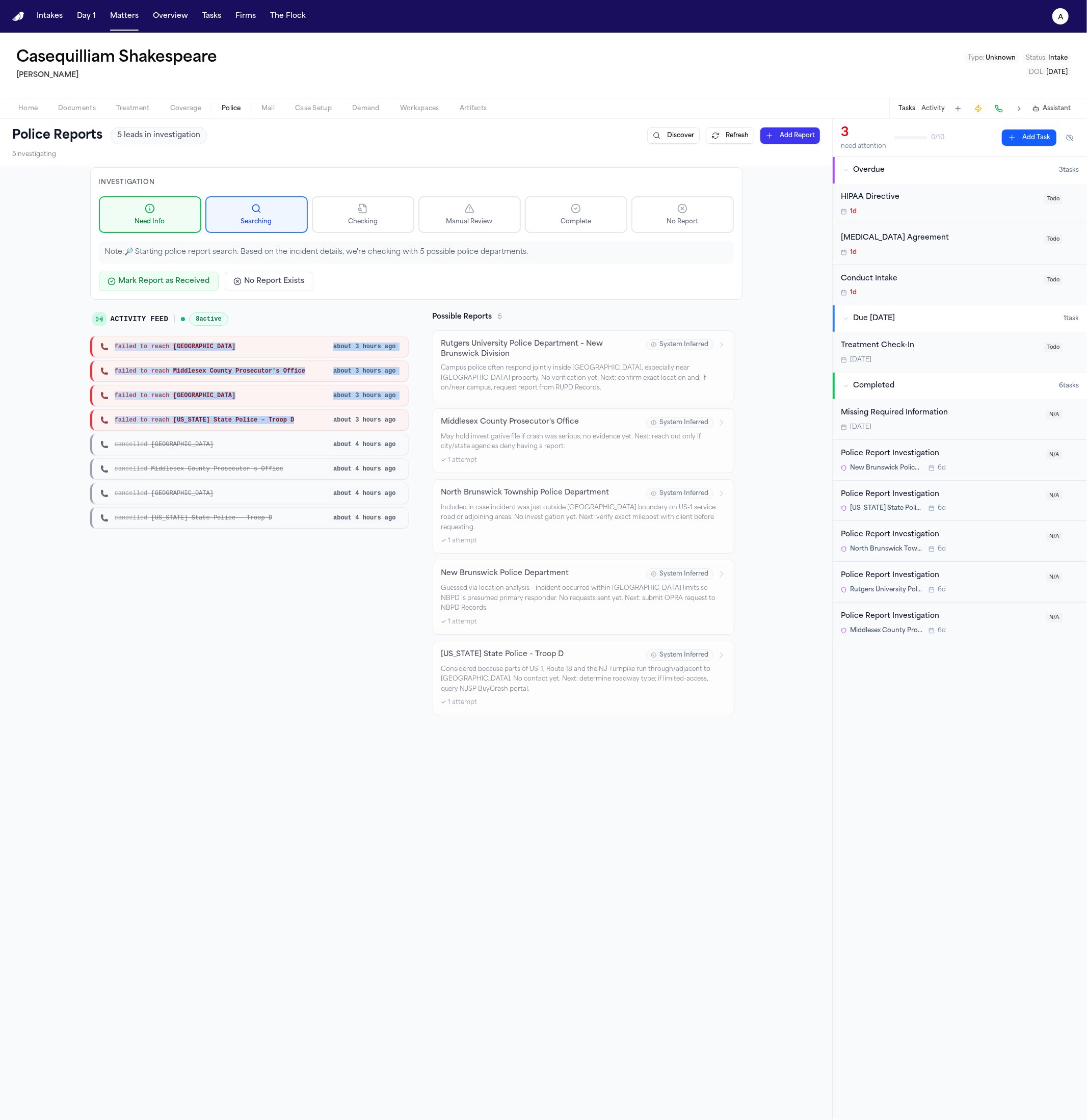
click at [304, 418] on div "failed to reach New Jersey State Police – Troop D" at bounding box center [215, 420] width 229 height 9
drag, startPoint x: 242, startPoint y: 442, endPoint x: 202, endPoint y: 359, distance: 92.1
click at [201, 358] on div "failed to reach New Brunswick about 3 hours ago failed to reach Middlesex Count…" at bounding box center [248, 432] width 318 height 192
click at [228, 390] on div "failed to reach North Brunswick Township about 3 hours ago" at bounding box center [248, 396] width 318 height 21
click at [592, 370] on p "Campus police often respond jointly inside [GEOGRAPHIC_DATA], especially near […" at bounding box center [584, 378] width 284 height 30
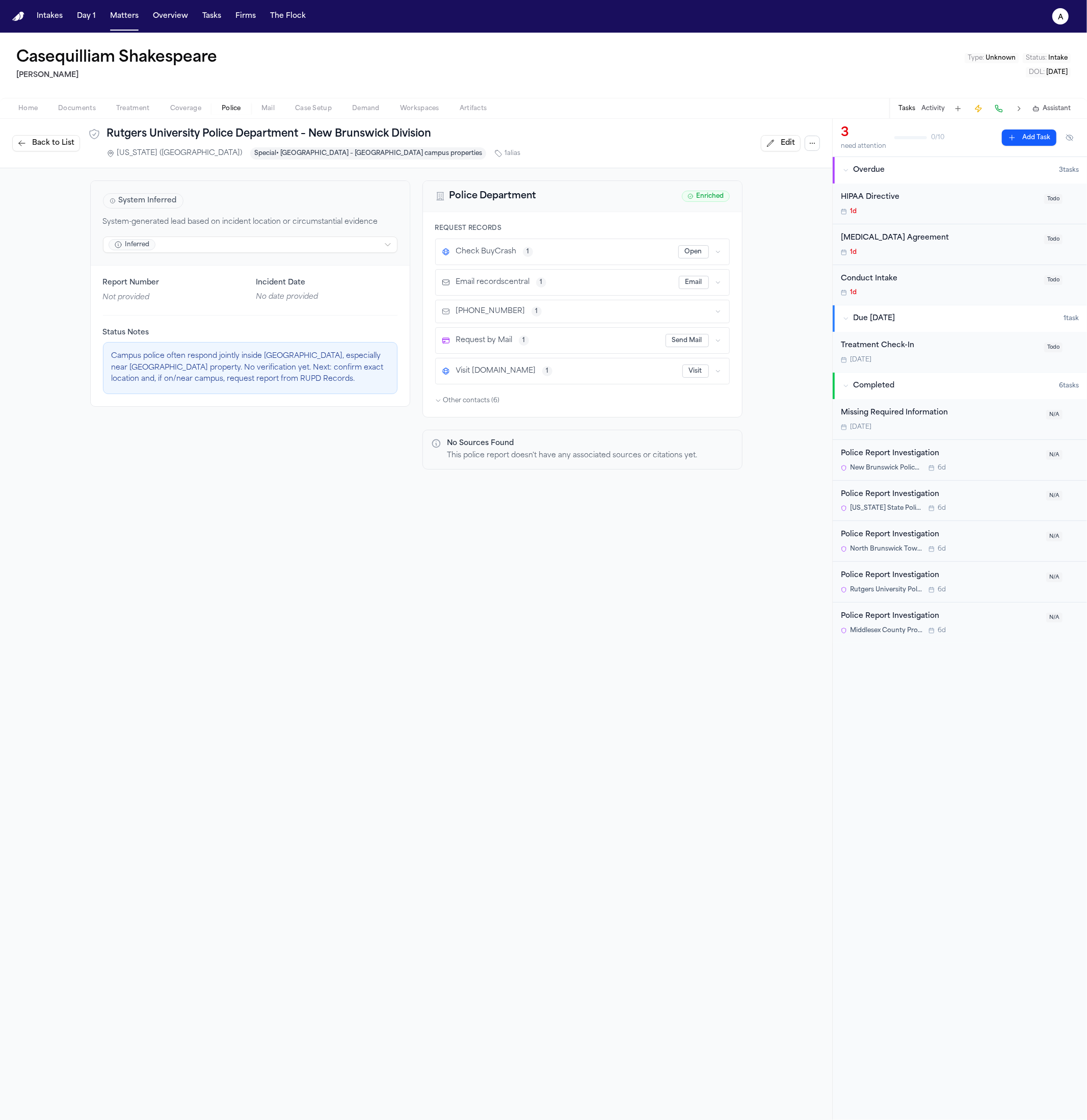
click at [344, 247] on html "Intakes Day 1 Matters Overview Tasks Firms The Flock a Casequilliam Shakespeare…" at bounding box center [544, 560] width 1087 height 1120
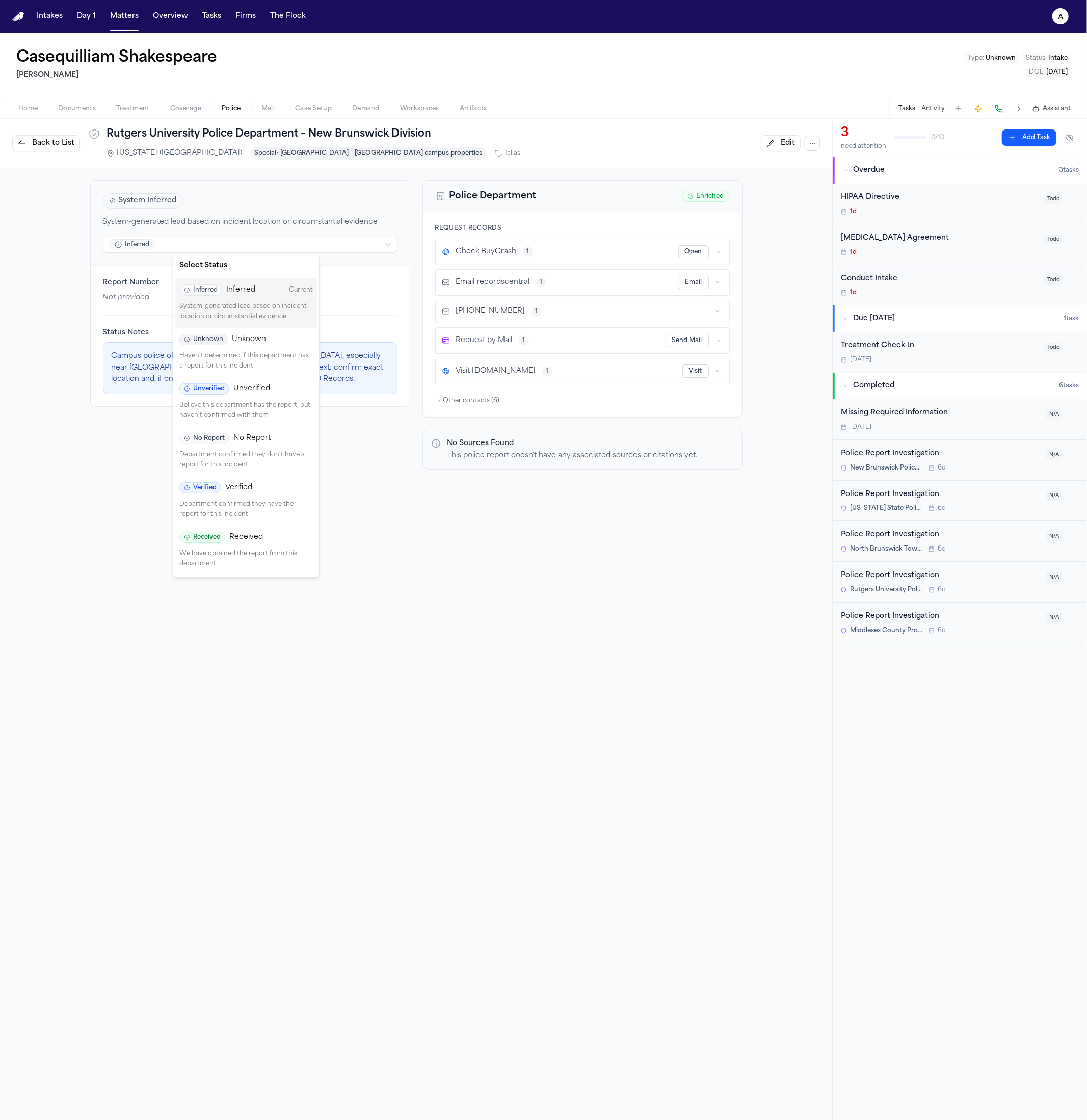
click at [281, 306] on p "System-generated lead based on incident location or circumstantial evidence" at bounding box center [247, 311] width 134 height 20
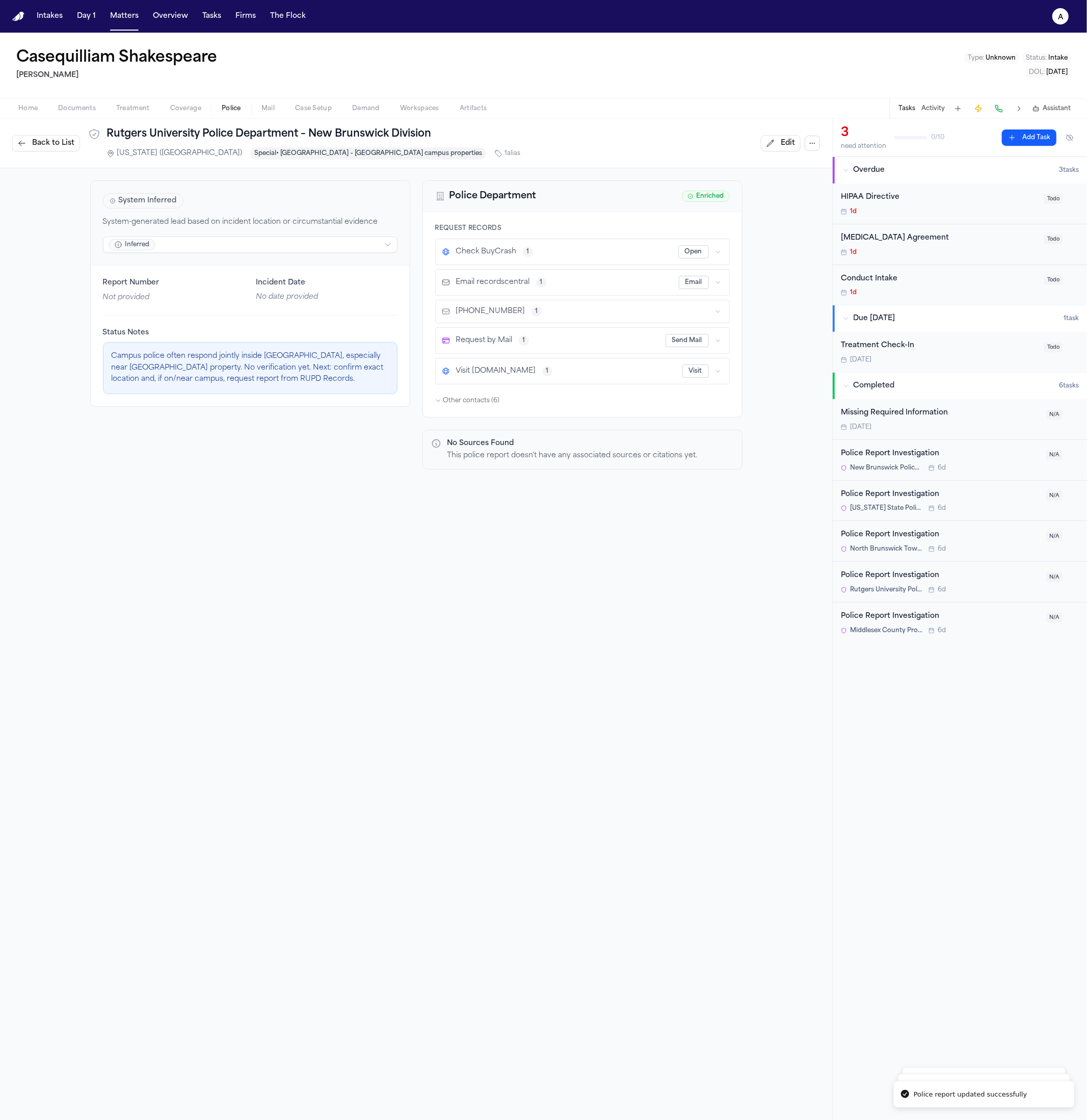
click at [50, 144] on span "Back to List" at bounding box center [53, 143] width 42 height 10
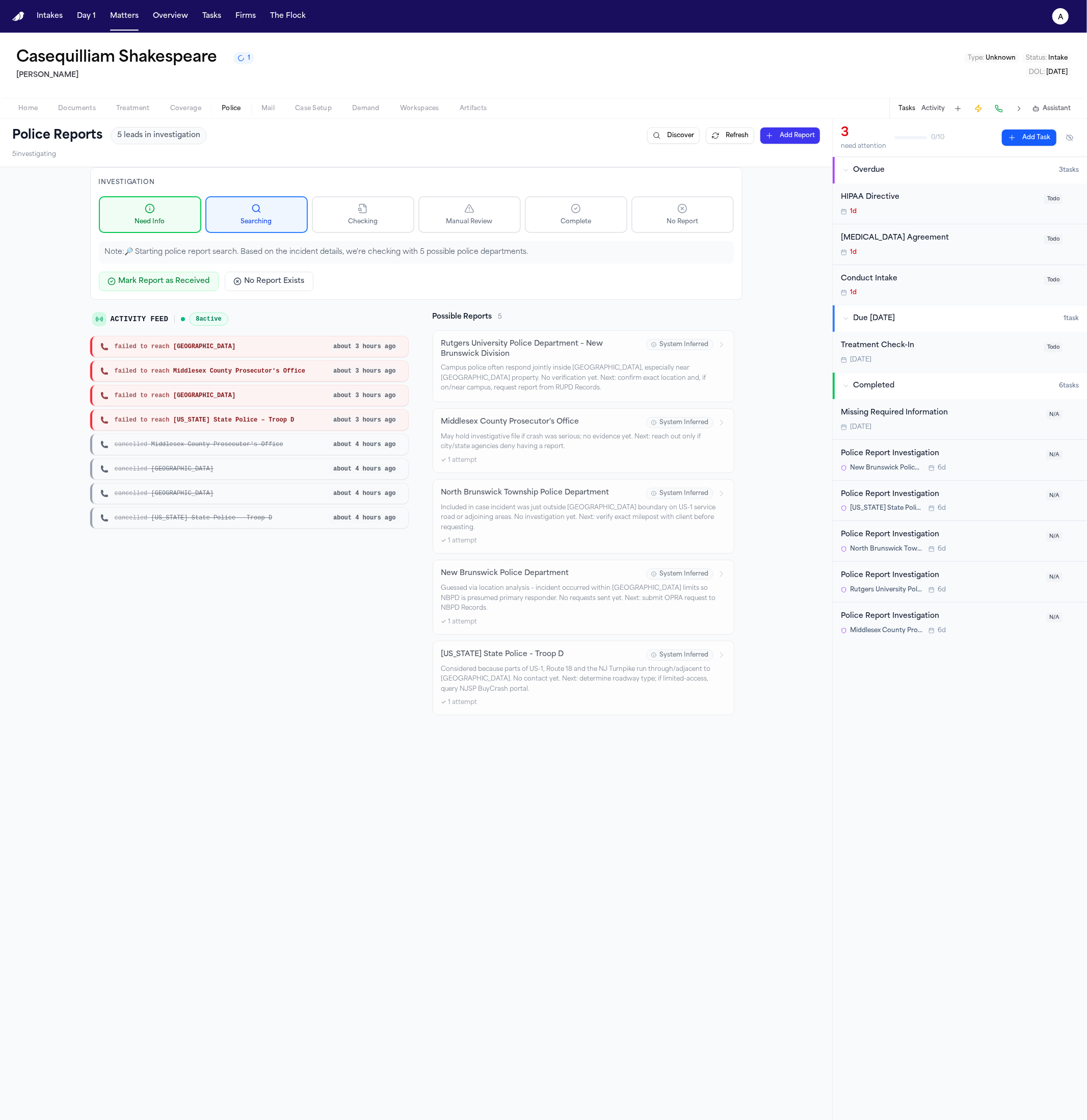
click at [240, 63] on icon "1 active task" at bounding box center [241, 58] width 10 height 10
click at [383, 115] on button "Other Tasks 1 General processing tasks" at bounding box center [331, 127] width 194 height 36
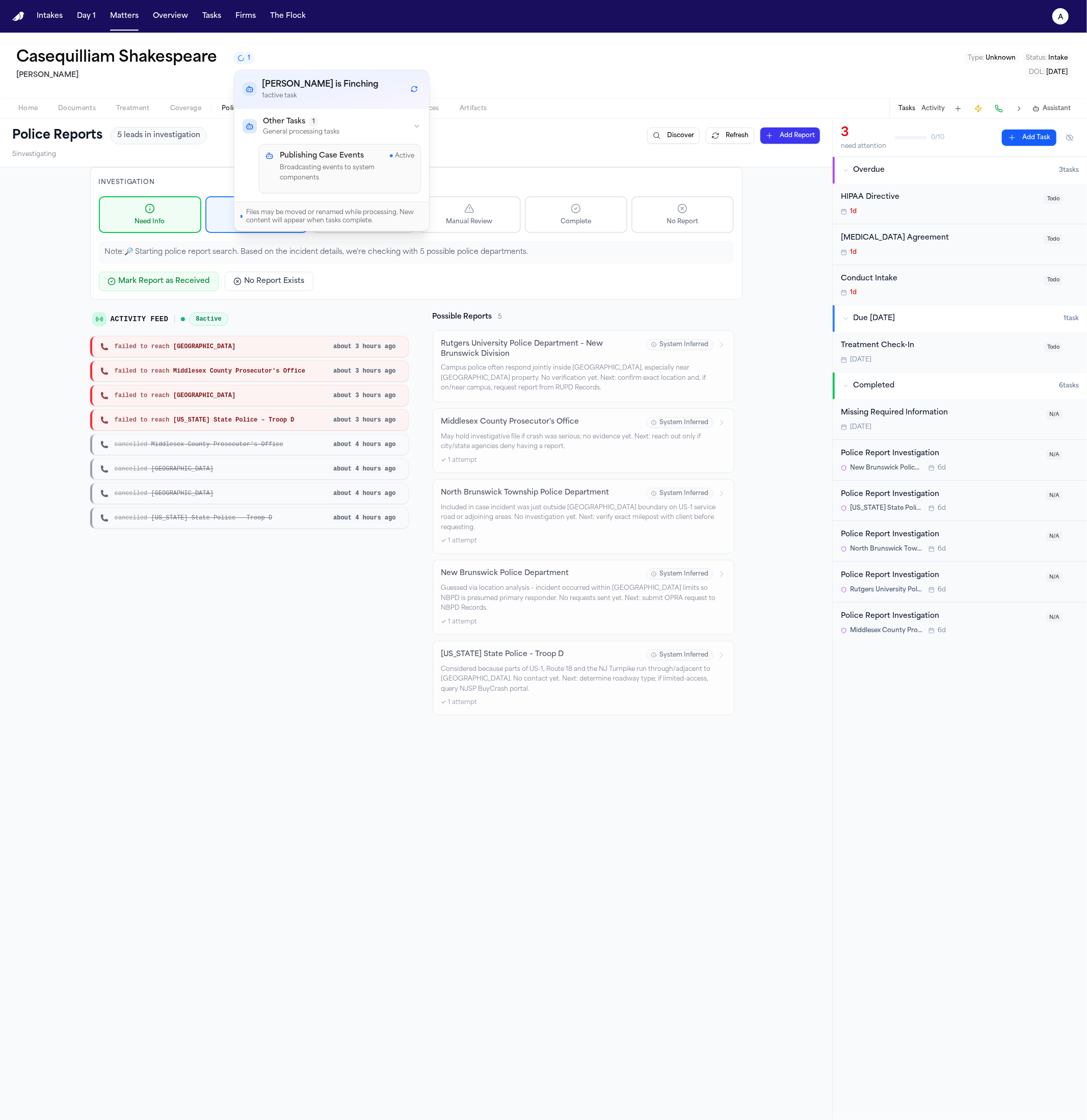
click at [383, 120] on div "Other Tasks 1 General processing tasks" at bounding box center [331, 126] width 178 height 20
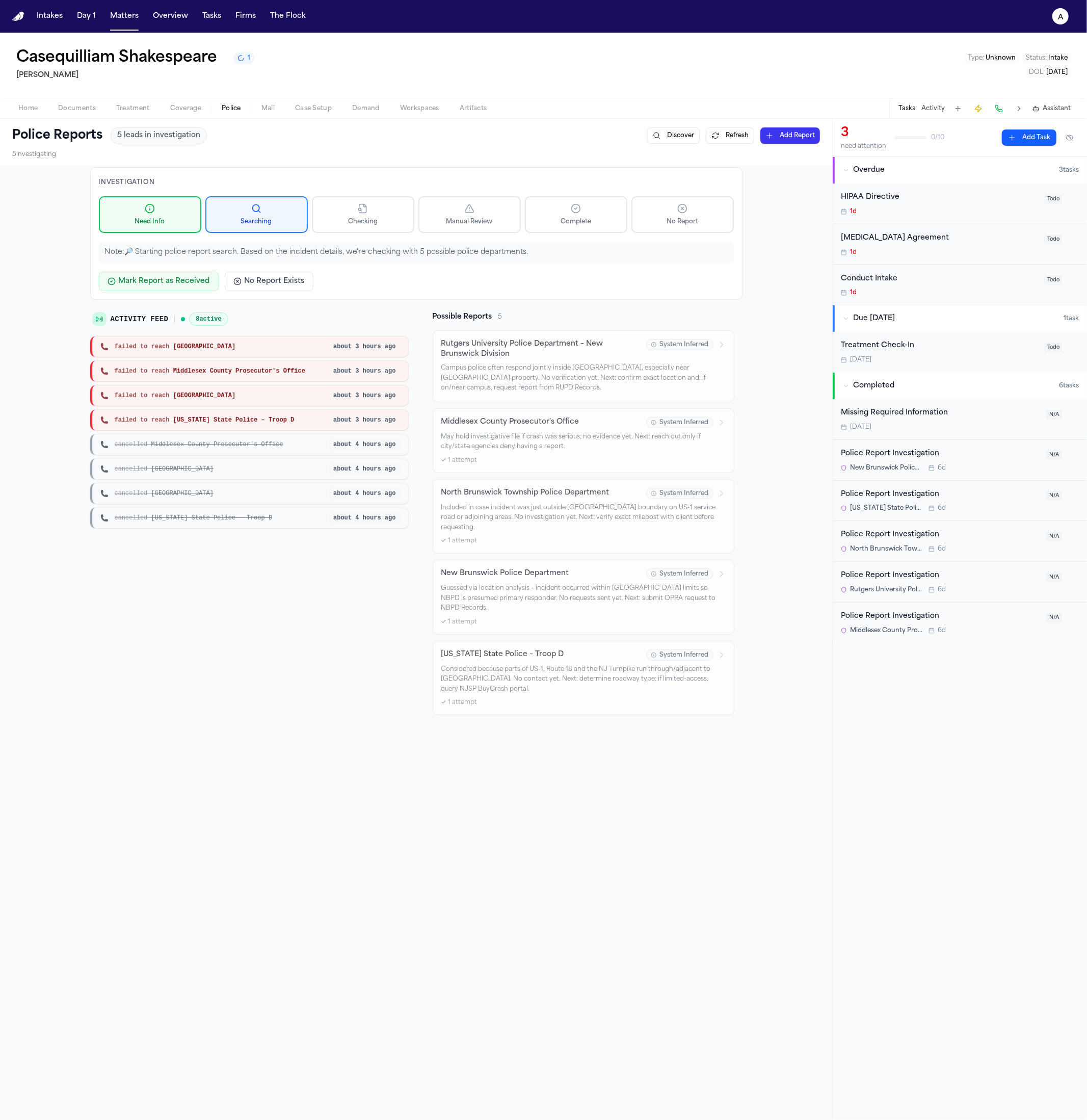
click at [135, 6] on nav "Intakes Day 1 Matters Overview Tasks Firms The Flock a" at bounding box center [544, 16] width 1087 height 33
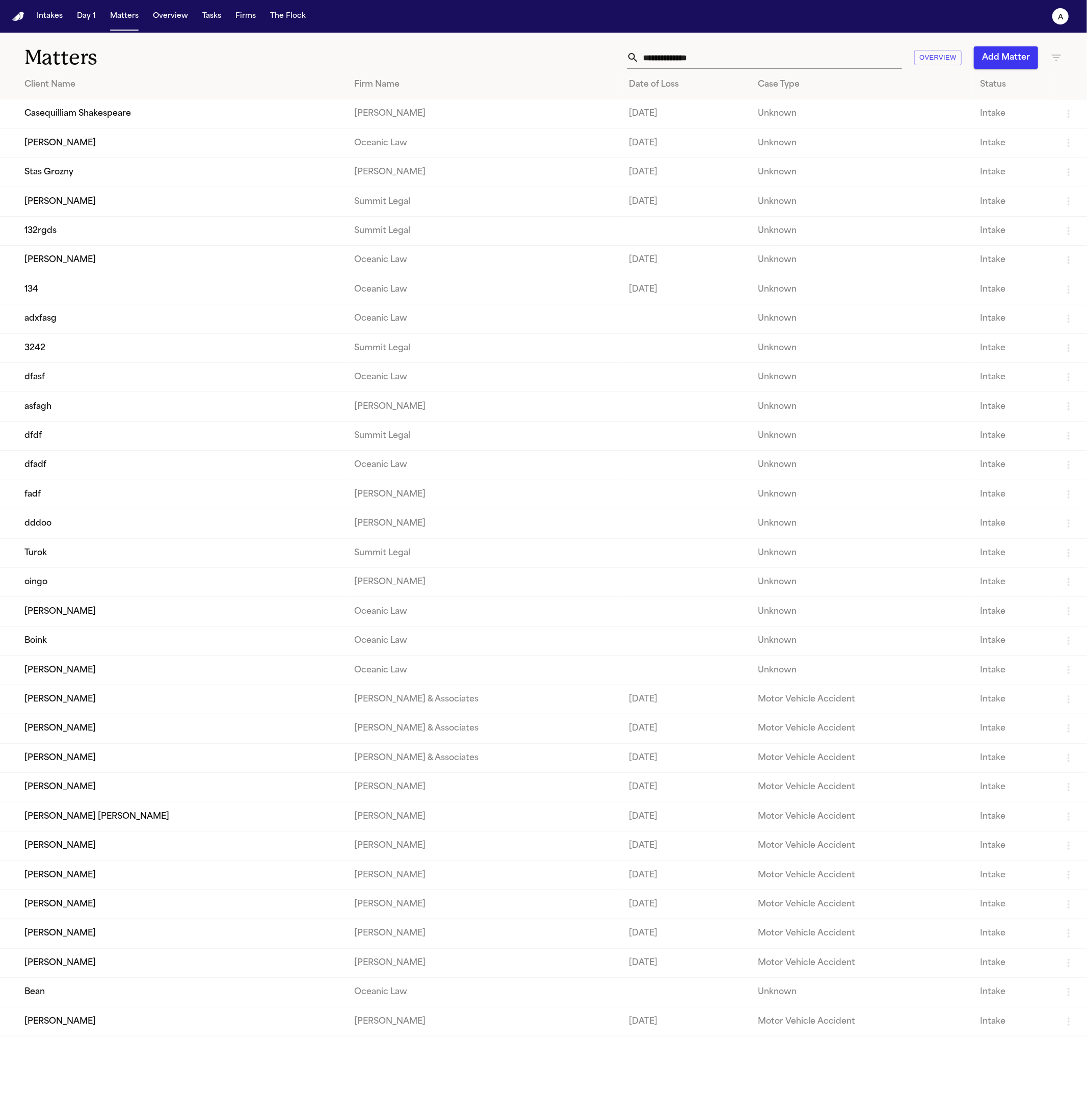
click at [186, 110] on td "Casequilliam Shakespeare" at bounding box center [173, 114] width 346 height 29
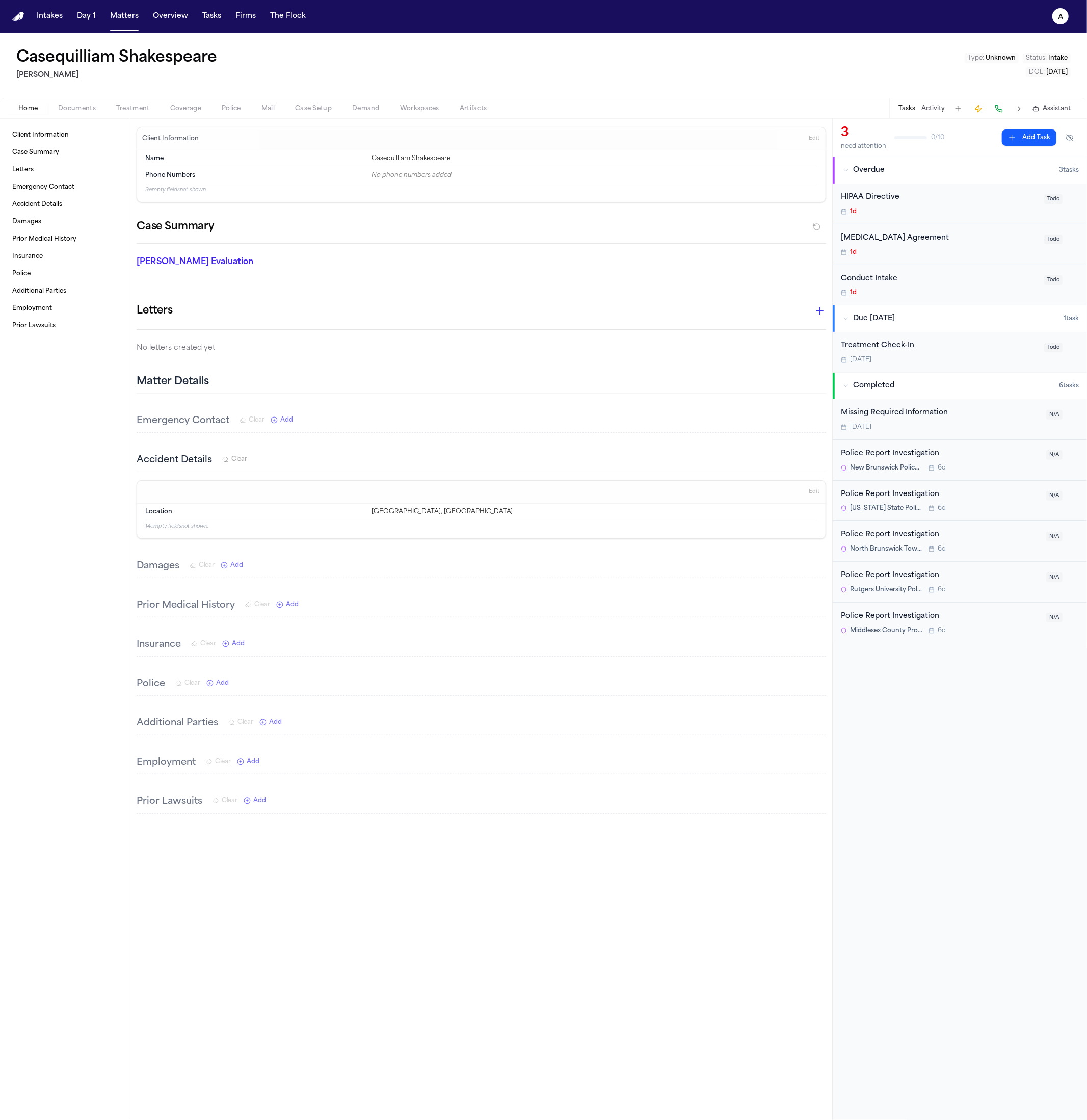
click at [217, 106] on button "Police" at bounding box center [231, 109] width 39 height 12
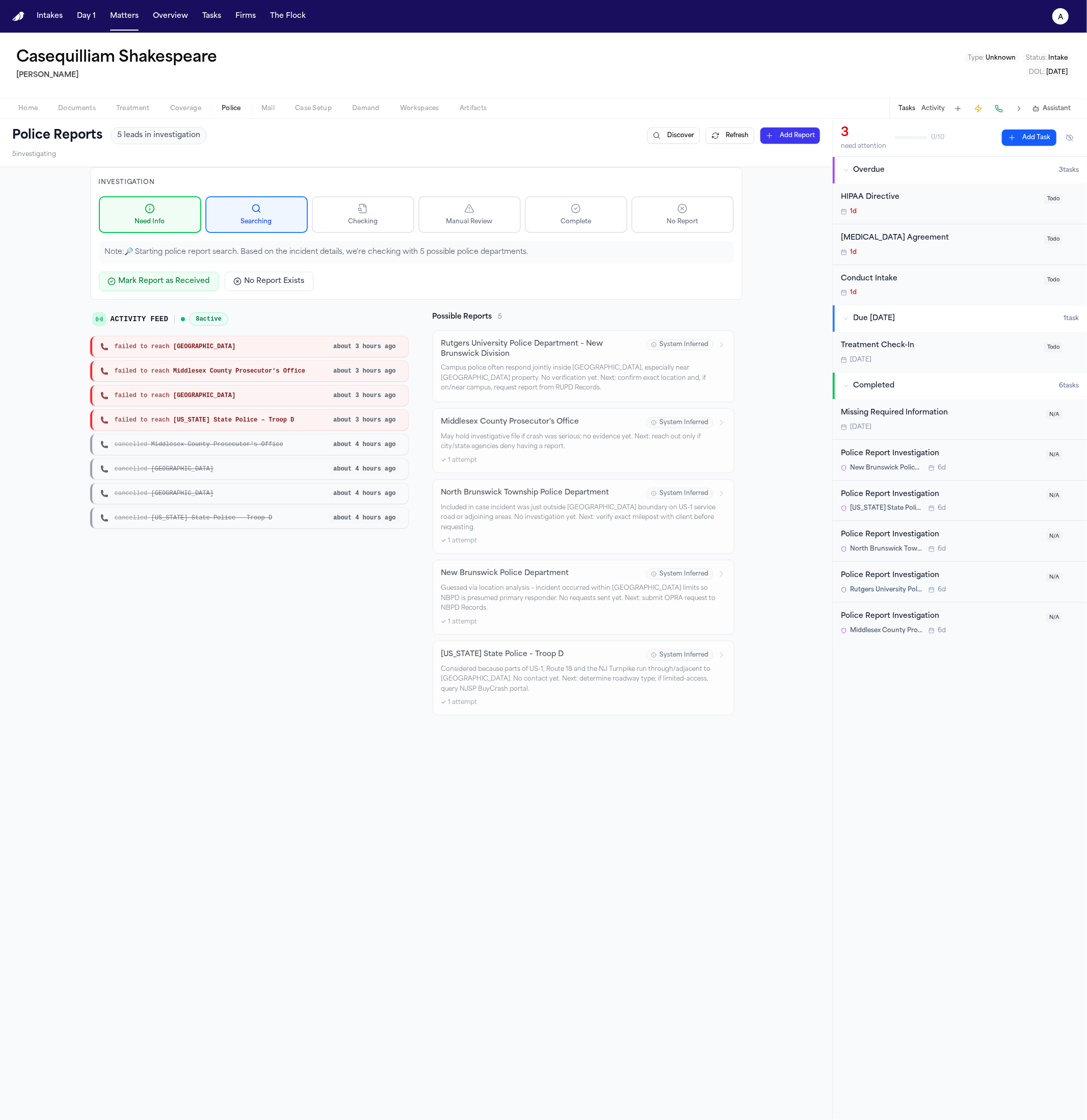
click at [546, 372] on p "Campus police often respond jointly inside [GEOGRAPHIC_DATA], especially near […" at bounding box center [584, 378] width 284 height 30
click at [560, 525] on div "North Brunswick Township Police Department System Inferred Included in case inc…" at bounding box center [584, 516] width 284 height 57
click at [596, 569] on div "New Brunswick Police Department" at bounding box center [541, 574] width 199 height 10
click at [597, 664] on p "Considered because parts of US-1, Route 18 and the NJ Turnpike run through/adja…" at bounding box center [584, 679] width 284 height 30
click at [591, 424] on div "Middlesex County Prosecutor's Office" at bounding box center [541, 422] width 199 height 10
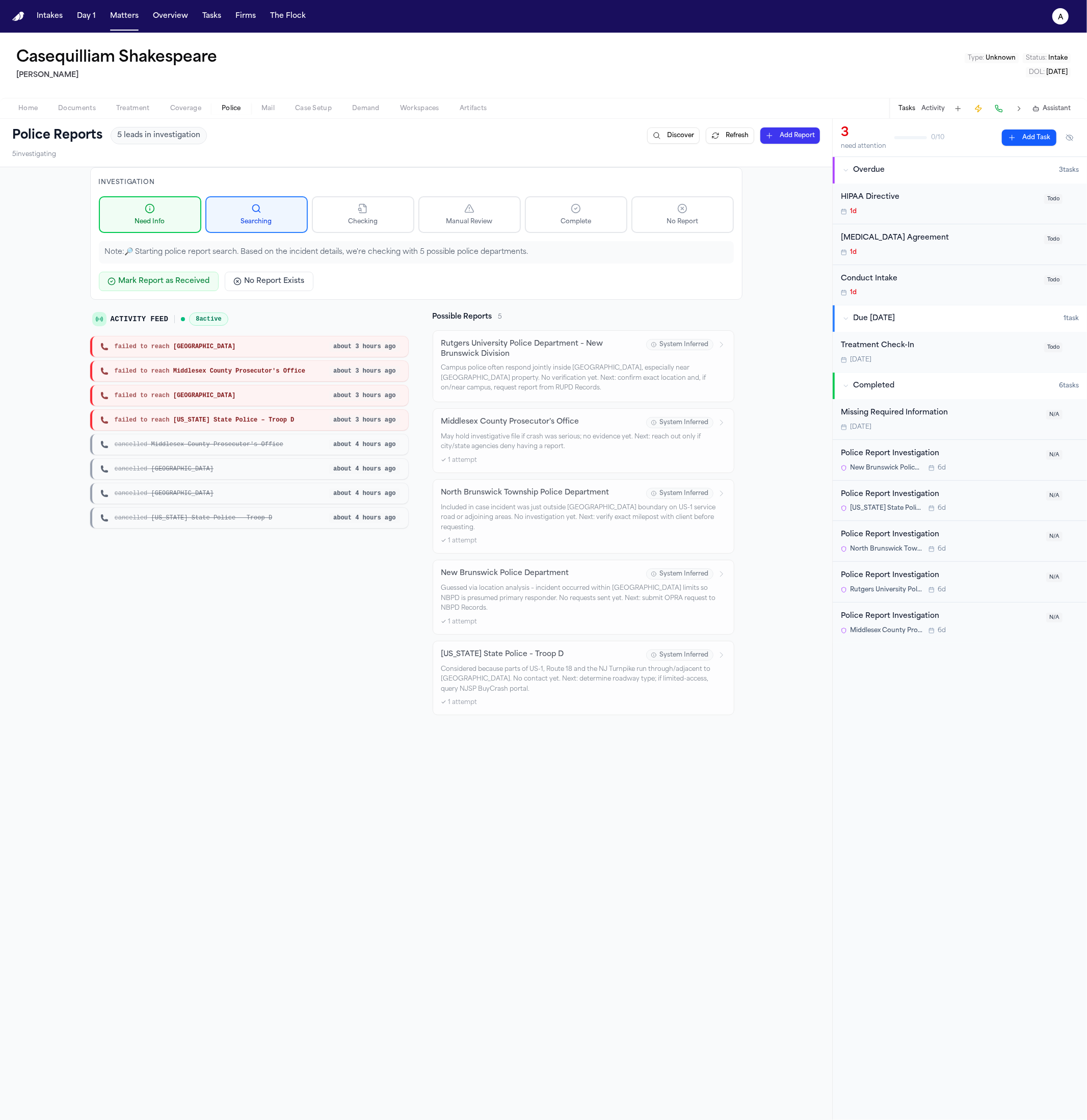
click at [232, 414] on div "failed to reach New Jersey State Police – Troop D about 3 hours ago" at bounding box center [248, 420] width 318 height 21
click at [231, 387] on div "failed to reach North Brunswick Township about 3 hours ago" at bounding box center [248, 396] width 318 height 21
click at [712, 134] on button "Refresh" at bounding box center [729, 135] width 49 height 16
click at [712, 133] on button "Refresh" at bounding box center [729, 135] width 49 height 16
click at [258, 365] on div "failed to reach Middlesex County Prosecutor's Office about 3 hours ago" at bounding box center [248, 371] width 318 height 21
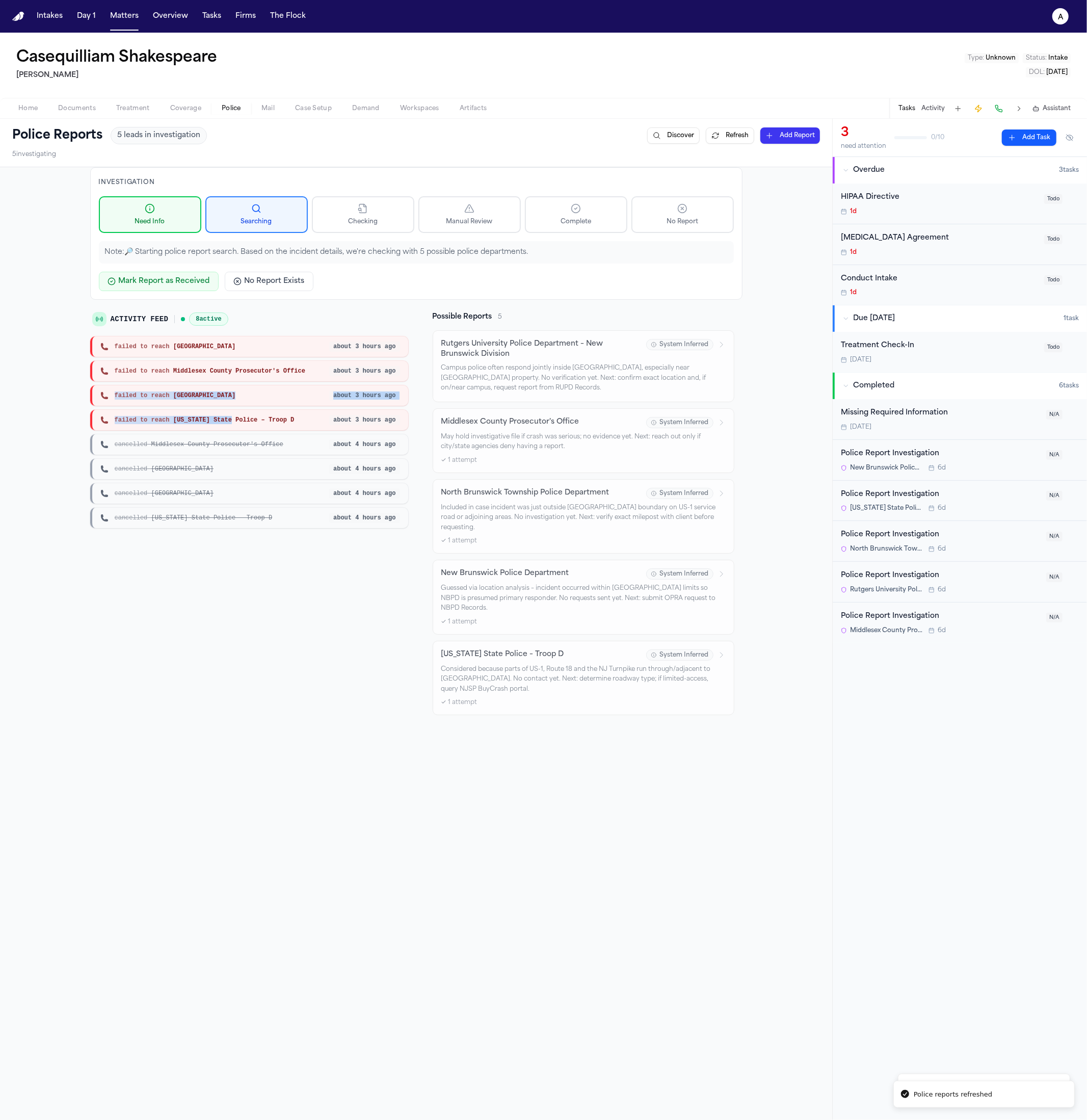
drag, startPoint x: 239, startPoint y: 387, endPoint x: 216, endPoint y: 449, distance: 66.1
click at [222, 438] on div "failed to reach New Brunswick about 3 hours ago failed to reach Middlesex Count…" at bounding box center [248, 432] width 318 height 192
click at [216, 449] on div "cancelled Middlesex County Prosecutor's Office about 4 hours ago" at bounding box center [248, 444] width 318 height 21
click at [215, 312] on div "Activity Feed 8 active" at bounding box center [160, 319] width 136 height 15
click at [549, 382] on p "Campus police often respond jointly inside [GEOGRAPHIC_DATA], especially near […" at bounding box center [584, 378] width 284 height 30
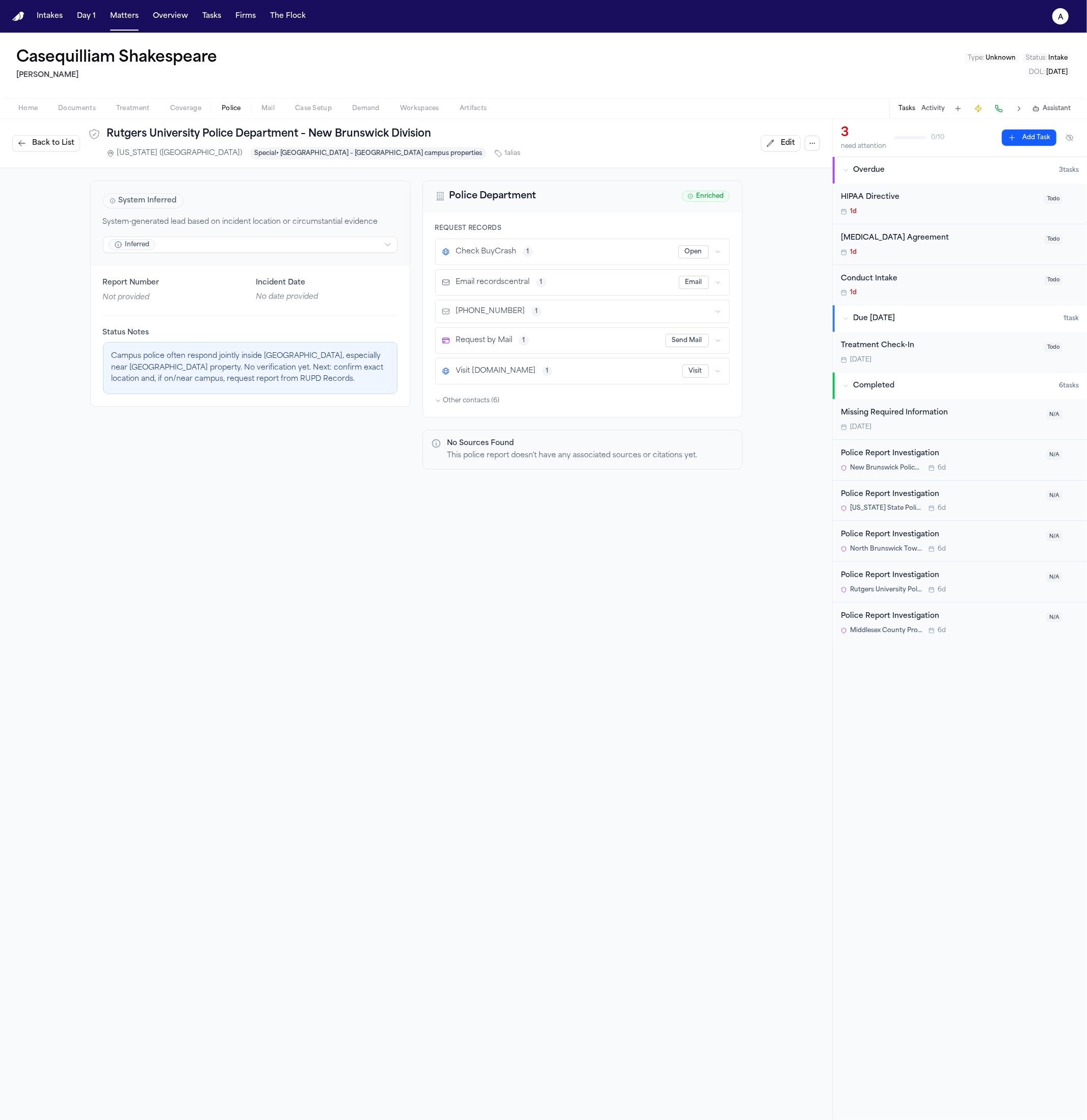
click at [255, 266] on div "Report Number Not provided Incident Date No date provided Status Notes Campus p…" at bounding box center [250, 336] width 319 height 140
click at [265, 247] on html "Intakes Day 1 Matters Overview Tasks Firms The Flock a Casequilliam Shakespeare…" at bounding box center [544, 560] width 1087 height 1120
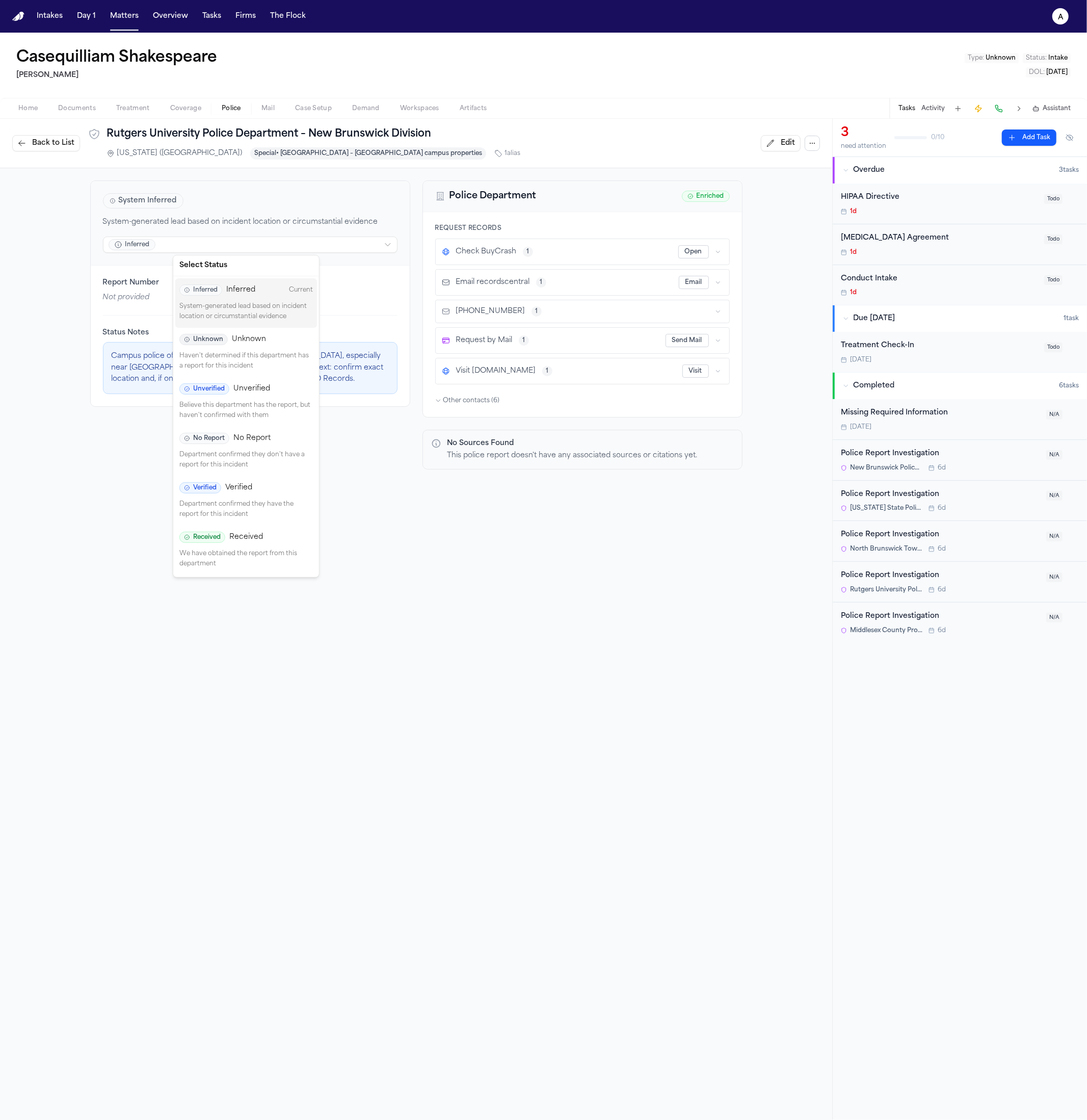
click at [252, 301] on p "System-generated lead based on incident location or circumstantial evidence" at bounding box center [247, 311] width 134 height 20
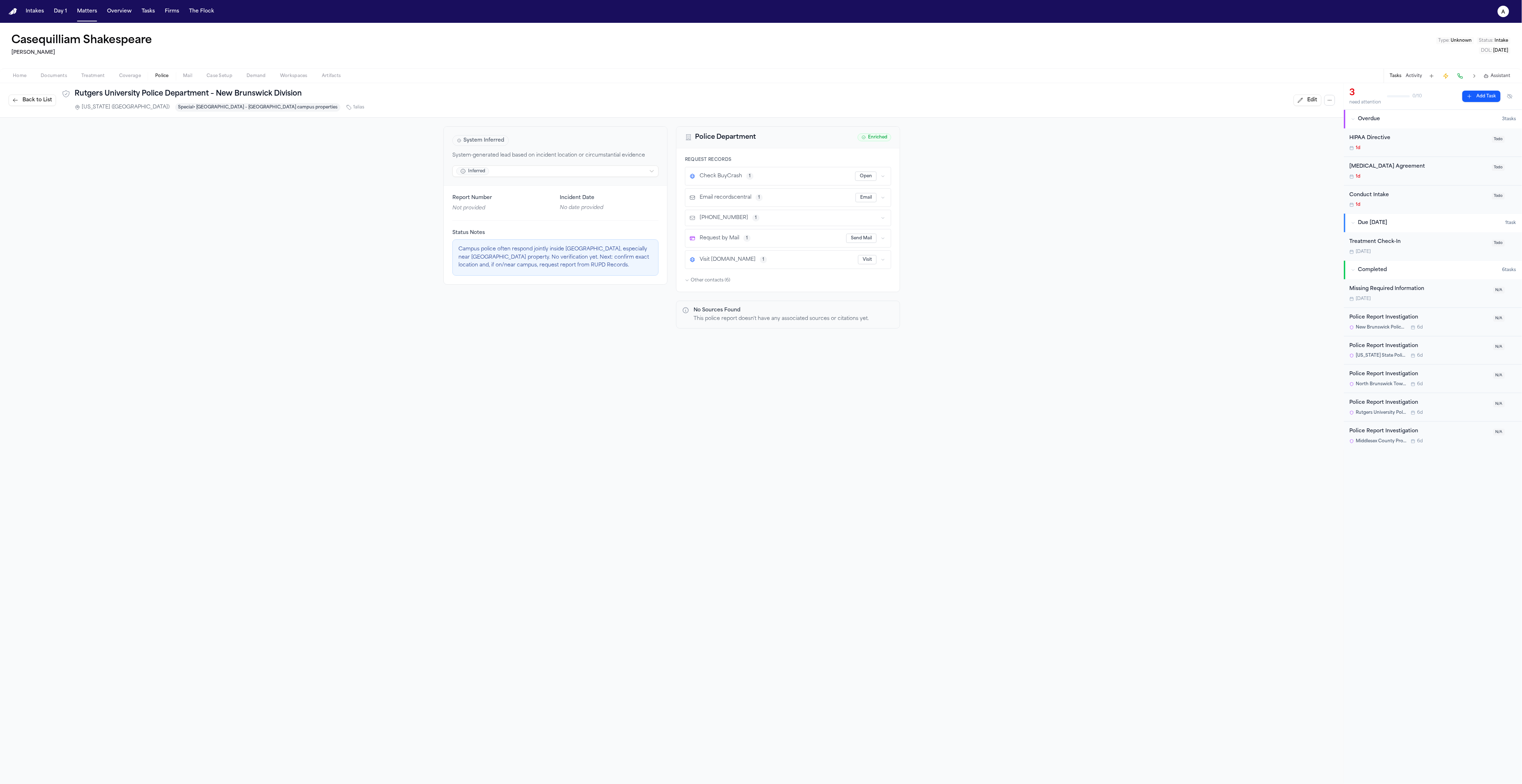
click at [746, 176] on button "1" at bounding box center [750, 176] width 7 height 7
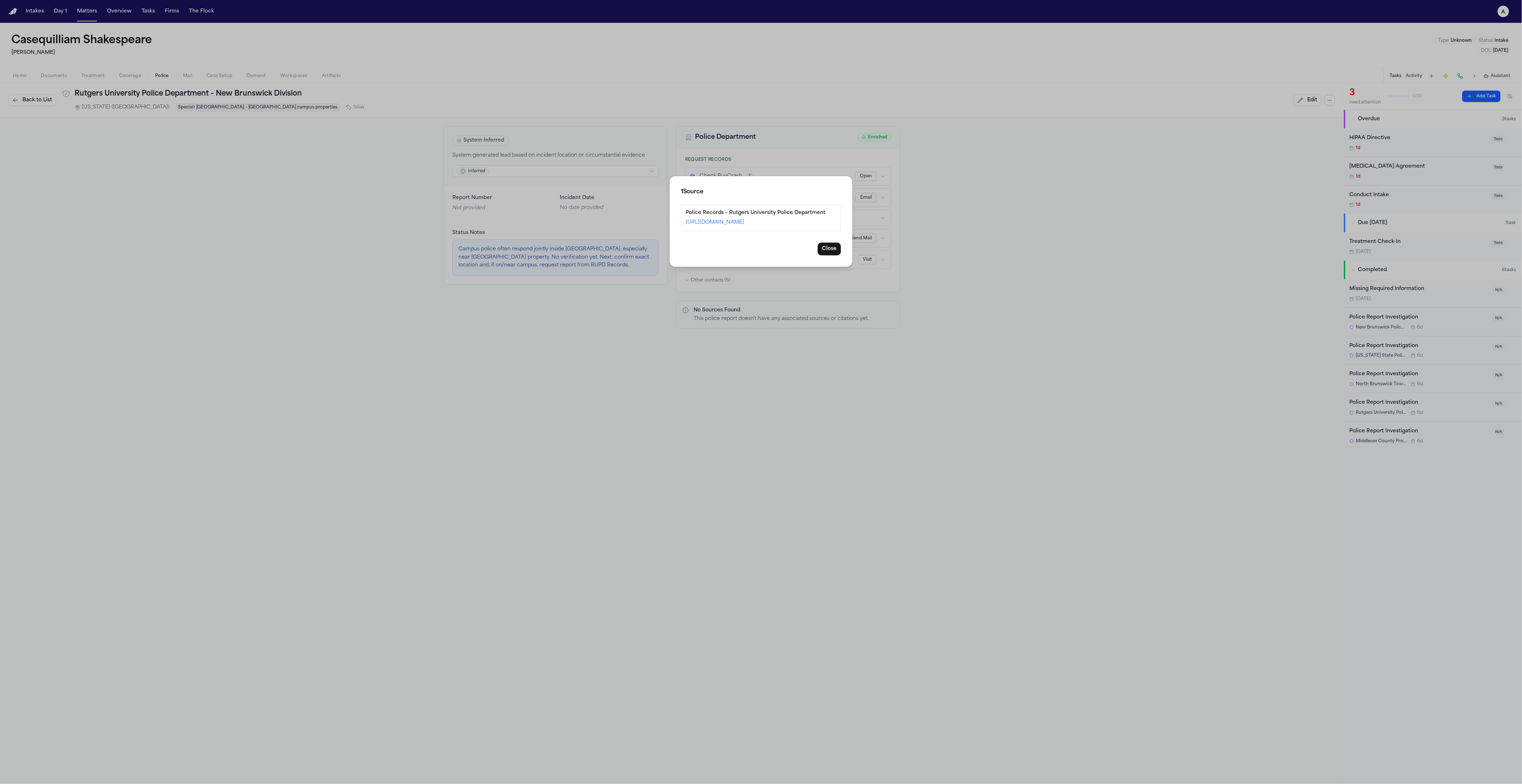
click at [761, 156] on div "1 Source Police Records – Rutgers University Police Department https://ipo.rutg…" at bounding box center [761, 392] width 1522 height 784
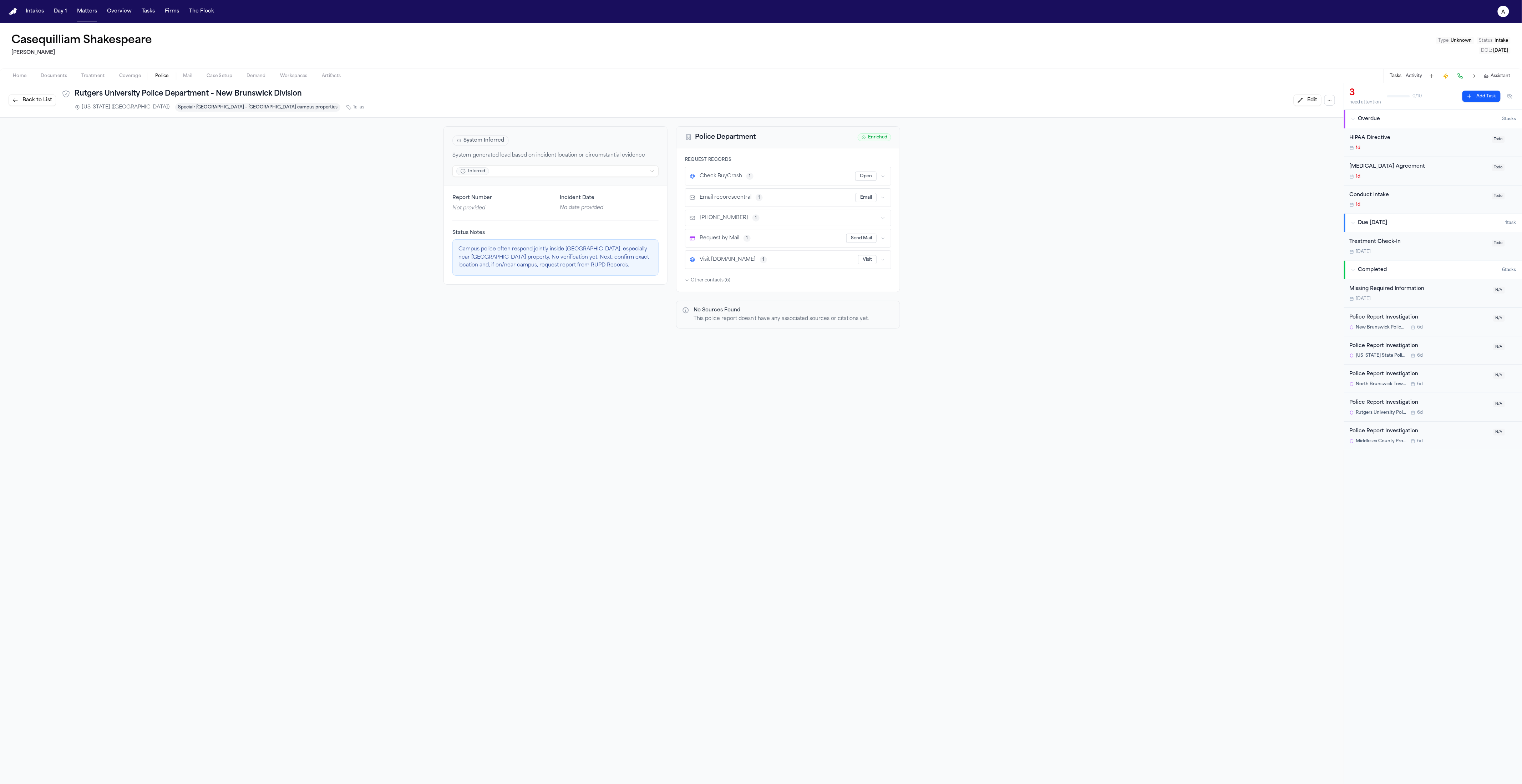
click at [761, 174] on div "Check BuyCrash 1" at bounding box center [773, 176] width 165 height 7
click at [761, 176] on div "Check BuyCrash 1 Open" at bounding box center [788, 176] width 206 height 18
click at [761, 177] on button "button" at bounding box center [883, 176] width 7 height 7
click at [761, 177] on icon "button" at bounding box center [883, 176] width 4 height 4
click at [761, 176] on div "Check BuyCrash 1" at bounding box center [773, 176] width 165 height 7
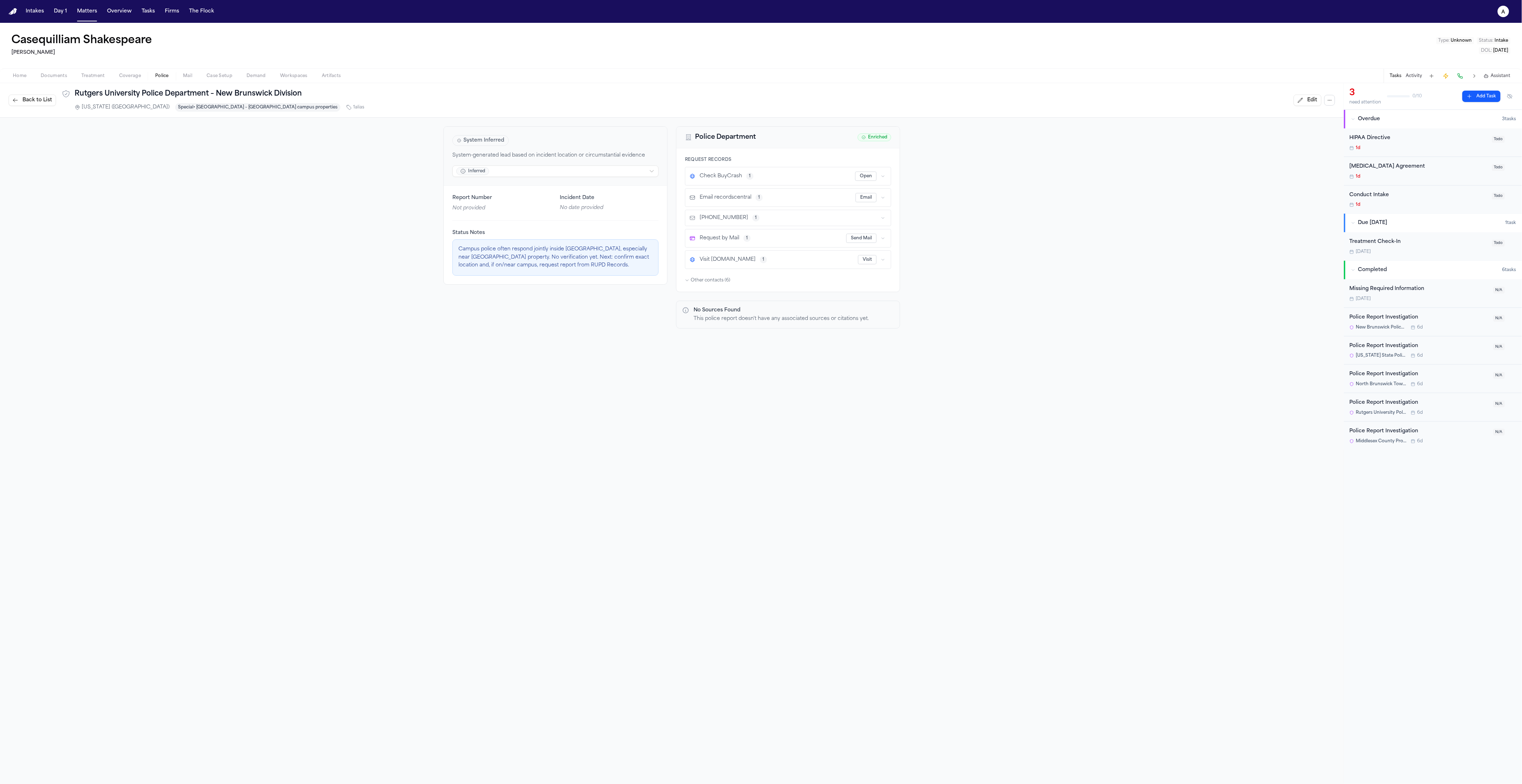
click at [761, 177] on button "button" at bounding box center [883, 176] width 7 height 7
click at [761, 178] on button "button" at bounding box center [883, 176] width 7 height 7
click at [761, 186] on div "Check BuyCrash 1 Open Email recordscentral 1 Email +17329327215 1 Request by Ma…" at bounding box center [788, 218] width 206 height 102
click at [539, 282] on div "Report Number Not provided Incident Date No date provided Status Notes Campus p…" at bounding box center [556, 235] width 224 height 98
click at [761, 317] on p "This police report doesn't have any associated sources or citations yet." at bounding box center [781, 319] width 175 height 7
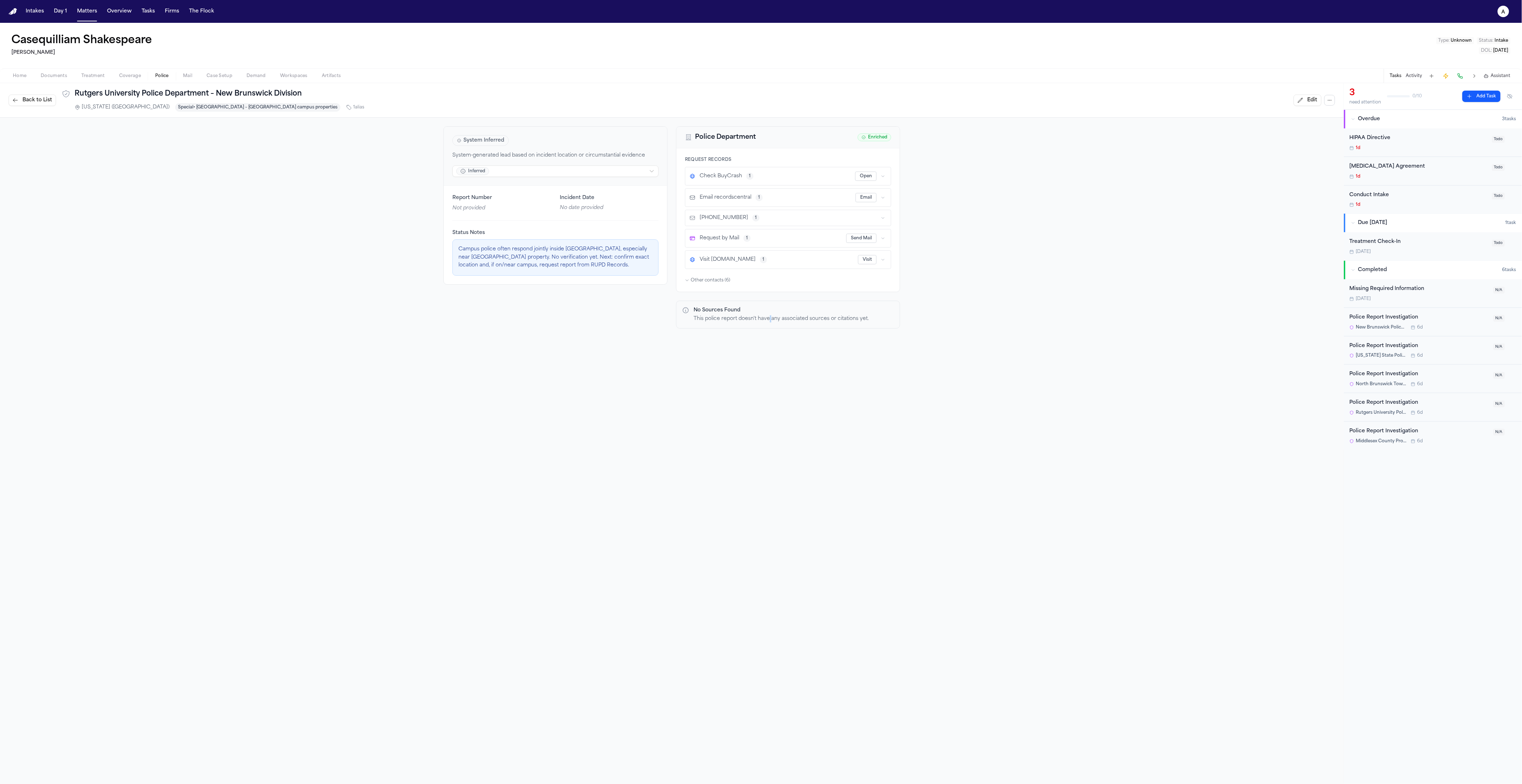
click at [761, 317] on p "This police report doesn't have any associated sources or citations yet." at bounding box center [781, 319] width 175 height 7
click at [564, 220] on div "Report Number Not provided Incident Date No date provided Status Notes Campus p…" at bounding box center [556, 235] width 224 height 98
click at [761, 179] on div "Check BuyCrash 1" at bounding box center [773, 176] width 165 height 7
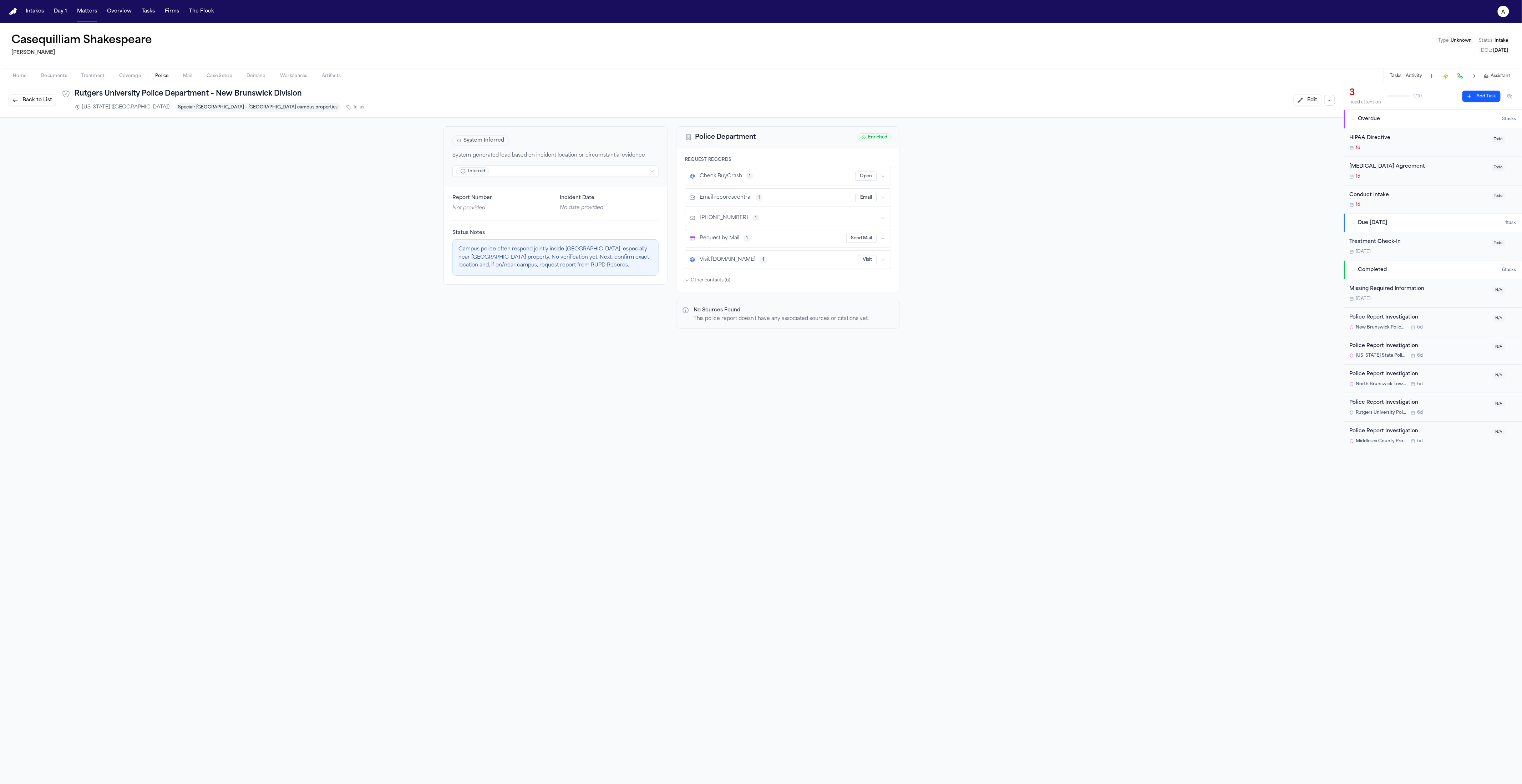
click at [761, 177] on icon "button" at bounding box center [883, 176] width 4 height 4
click at [761, 177] on icon "button" at bounding box center [884, 176] width 2 height 1
click at [49, 98] on span "Back to List" at bounding box center [37, 100] width 29 height 7
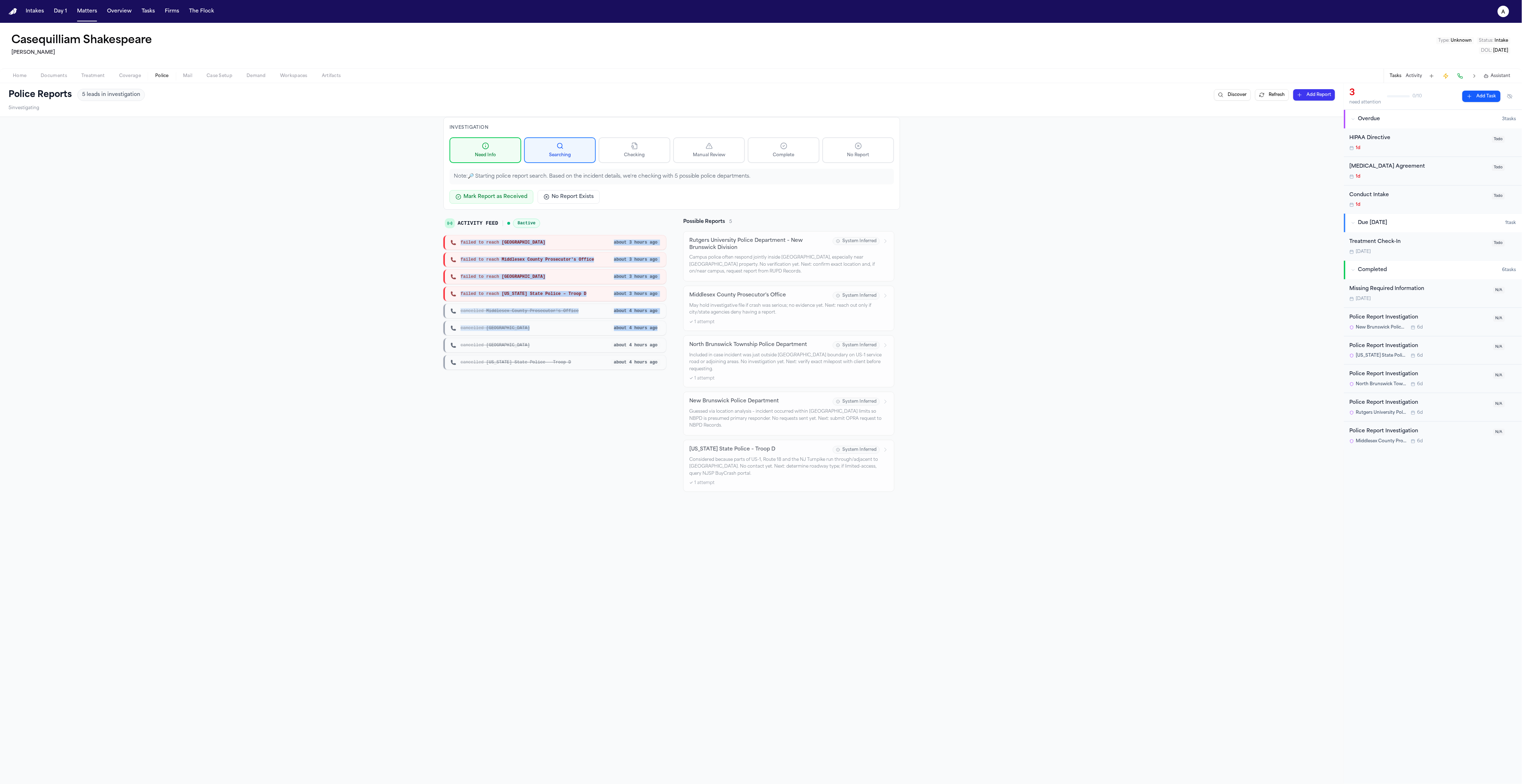
drag, startPoint x: 577, startPoint y: 337, endPoint x: 550, endPoint y: 248, distance: 93.0
click at [544, 231] on div "Activity Feed 8 active failed to reach New Brunswick about 3 hours ago failed t…" at bounding box center [554, 294] width 222 height 151
click at [563, 293] on span "failed to reach New Jersey State Police – Troop D" at bounding box center [524, 294] width 126 height 6
click at [761, 472] on p "Considered because parts of US-1, Route 18 and the NJ Turnpike run through/adja…" at bounding box center [789, 475] width 199 height 21
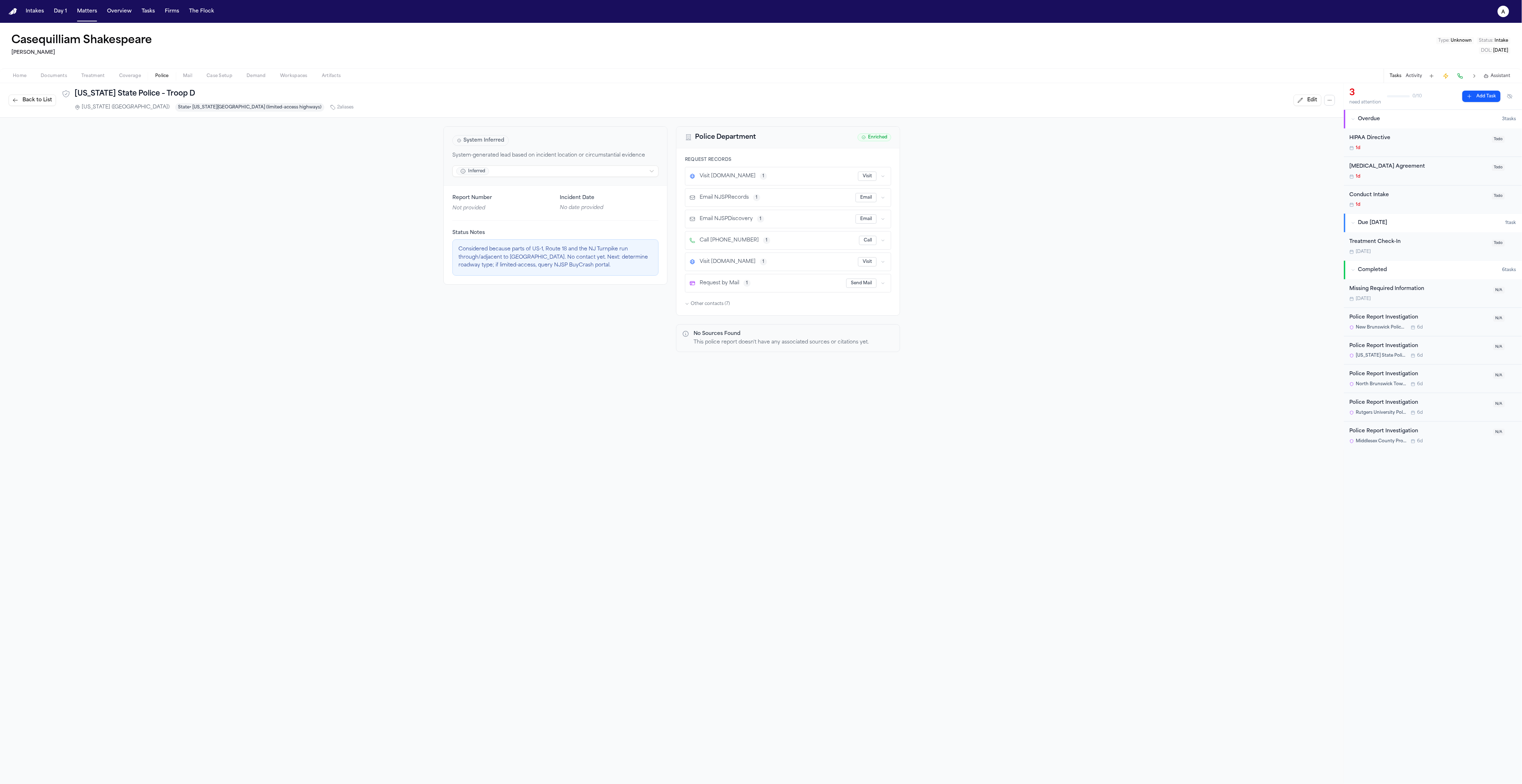
click at [33, 105] on div "Back to List New Jersey State Police – Troop D New Jersey (NJ) State • New Jers…" at bounding box center [181, 100] width 345 height 23
click at [37, 101] on span "Back to List" at bounding box center [37, 100] width 29 height 7
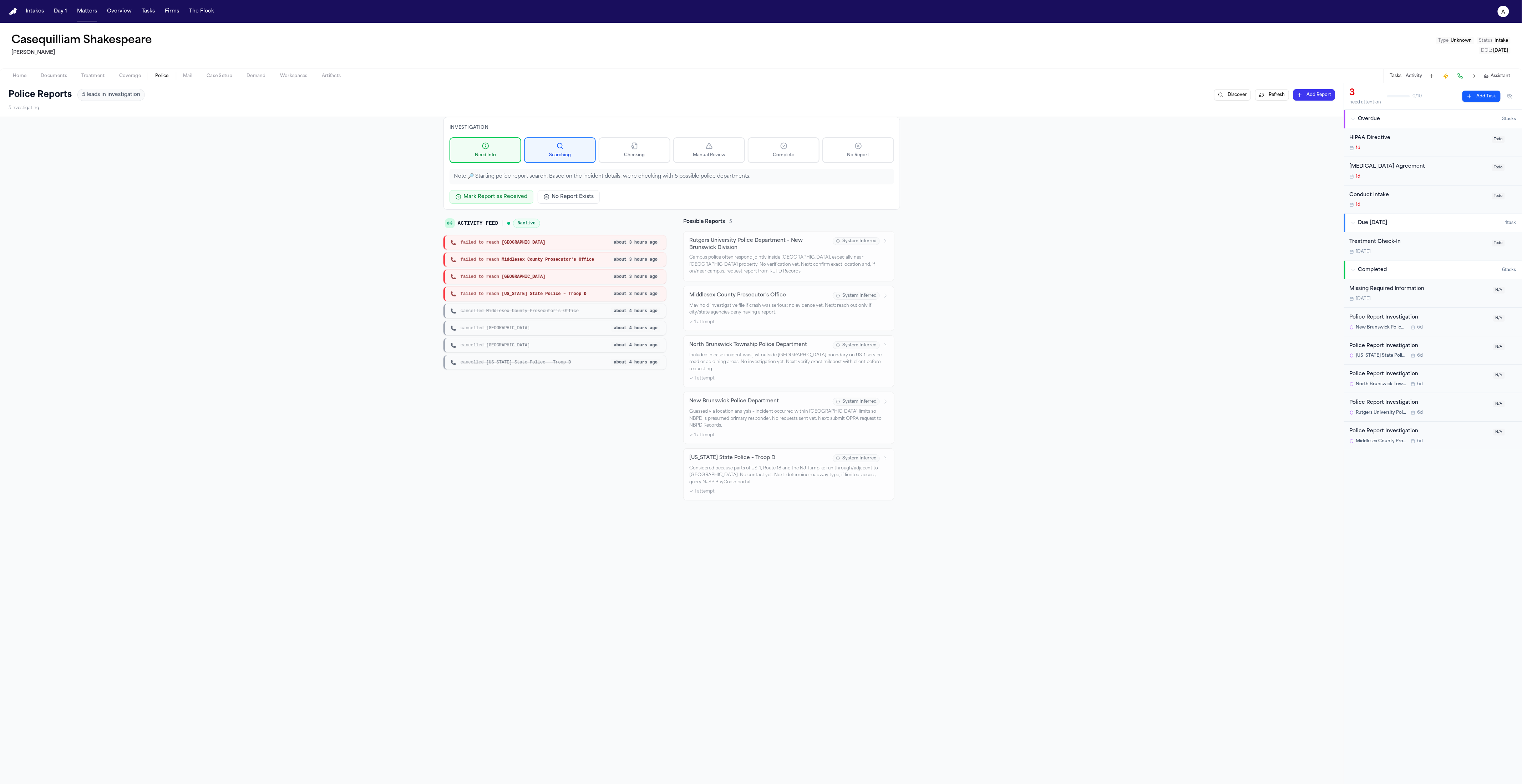
click at [761, 95] on button "Refresh" at bounding box center [1272, 95] width 34 height 11
click at [761, 93] on button "Refresh" at bounding box center [1272, 95] width 34 height 11
click at [761, 94] on button "Refresh" at bounding box center [1272, 95] width 34 height 11
click at [761, 95] on button "Refresh" at bounding box center [1272, 95] width 34 height 11
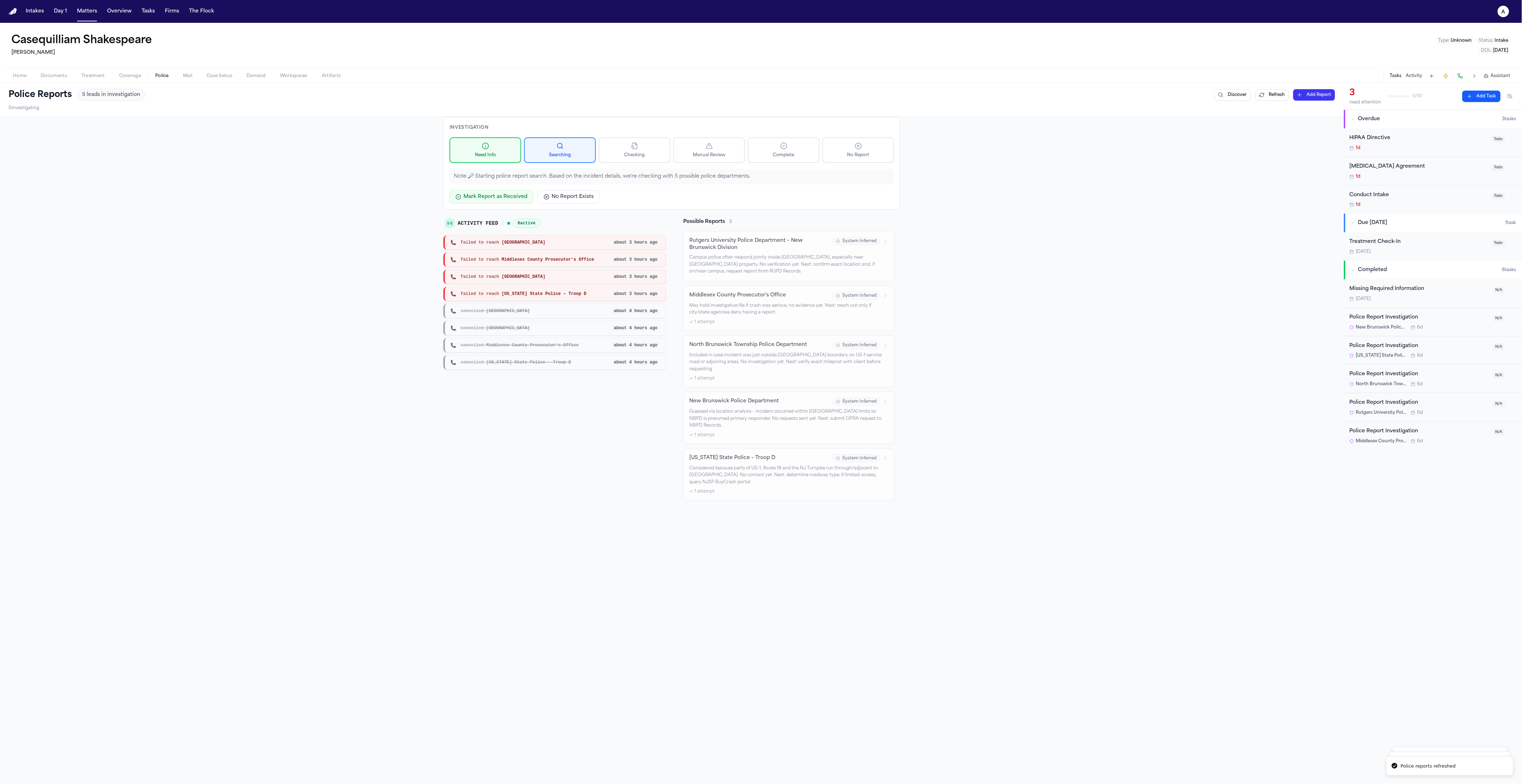
click at [549, 281] on div "failed to reach North Brunswick Township about 3 hours ago" at bounding box center [554, 277] width 222 height 14
click at [544, 293] on span "failed to reach New Jersey State Police – Troop D" at bounding box center [524, 294] width 126 height 6
click at [761, 362] on p "Included in case incident was just outside New Brunswick boundary on US-1 servi…" at bounding box center [789, 363] width 199 height 21
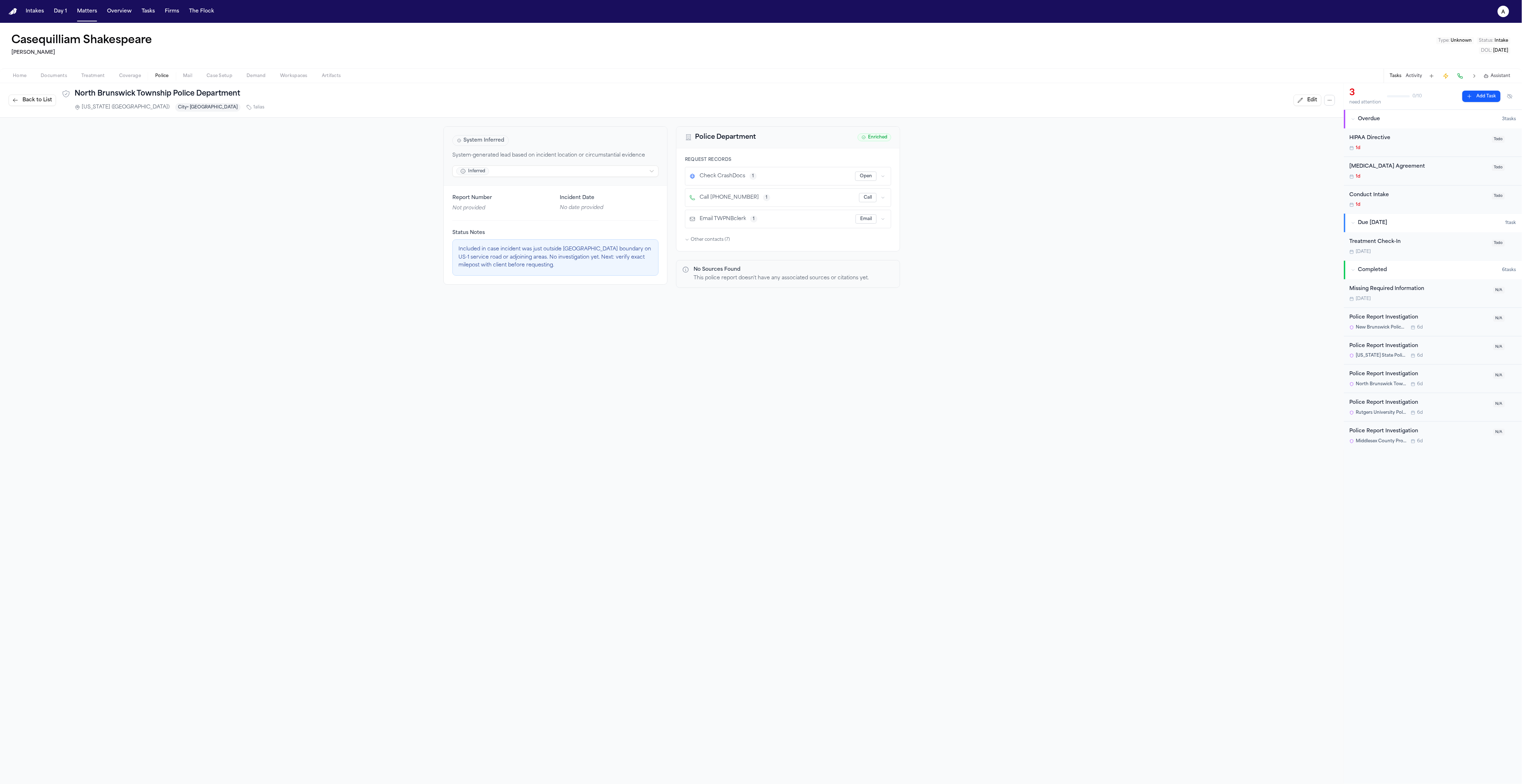
click at [41, 104] on button "Back to List" at bounding box center [32, 100] width 47 height 11
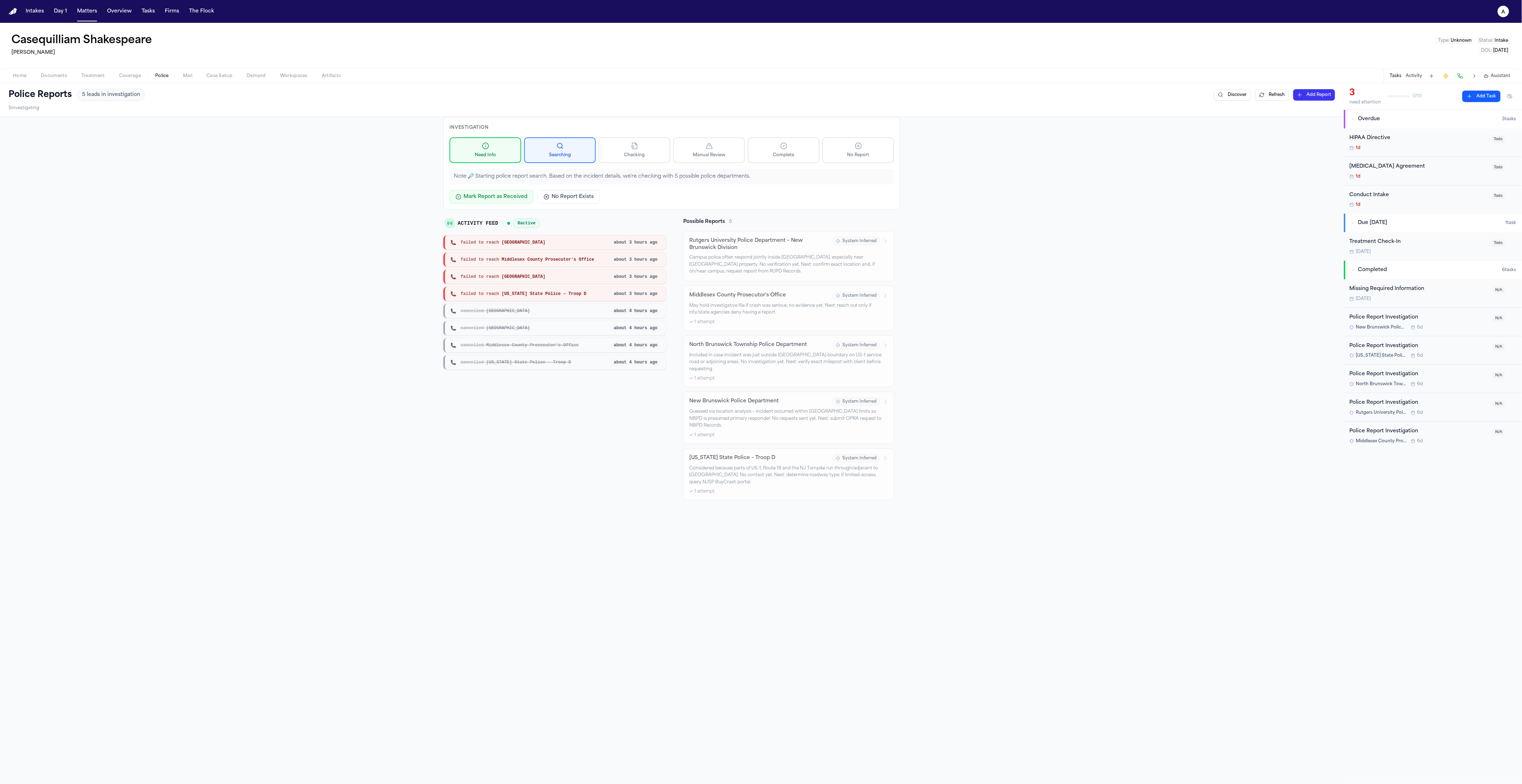
click at [761, 473] on p "Considered because parts of US-1, Route 18 and the NJ Turnpike run through/adja…" at bounding box center [789, 475] width 199 height 21
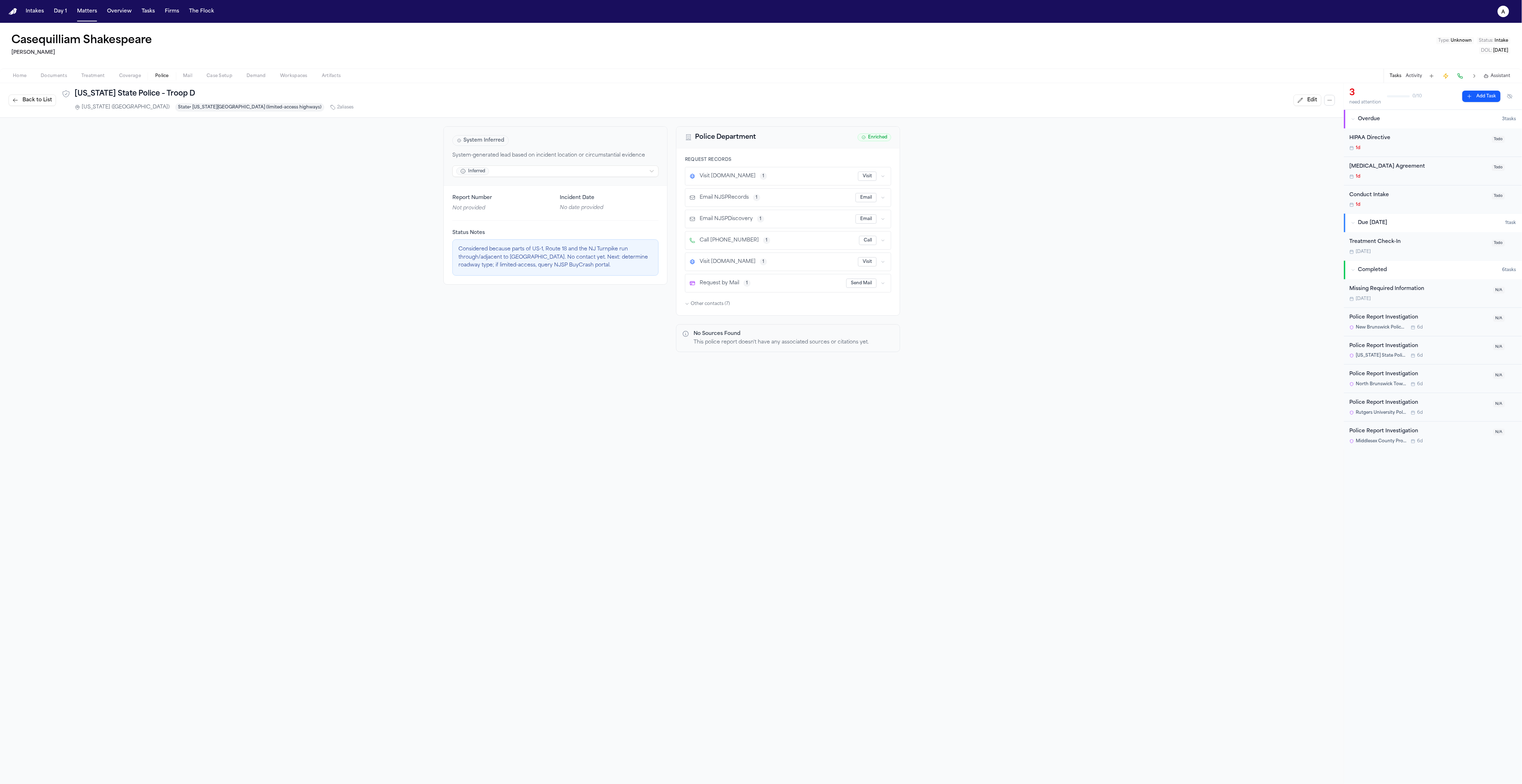
click at [761, 222] on div "Email NJSPDiscovery 1" at bounding box center [773, 219] width 166 height 7
click at [761, 176] on div "Visit njportal.com 1" at bounding box center [774, 176] width 168 height 7
click at [722, 176] on span "Visit njportal.com" at bounding box center [727, 176] width 56 height 7
click at [761, 173] on div "Visit" at bounding box center [873, 176] width 29 height 9
click at [761, 175] on icon "button" at bounding box center [883, 176] width 4 height 4
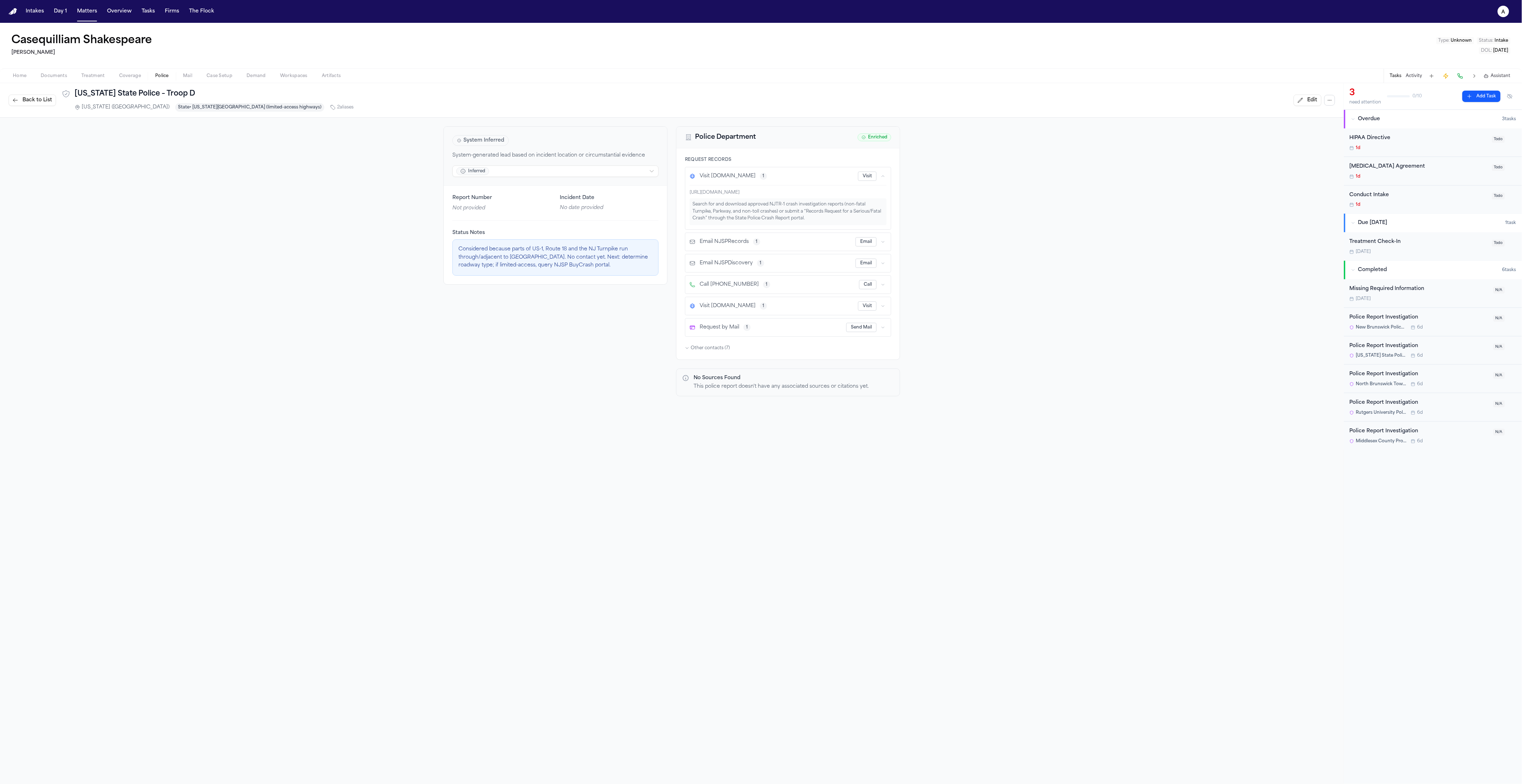
click at [761, 175] on icon "button" at bounding box center [883, 176] width 4 height 4
click at [48, 99] on span "Back to List" at bounding box center [37, 100] width 29 height 7
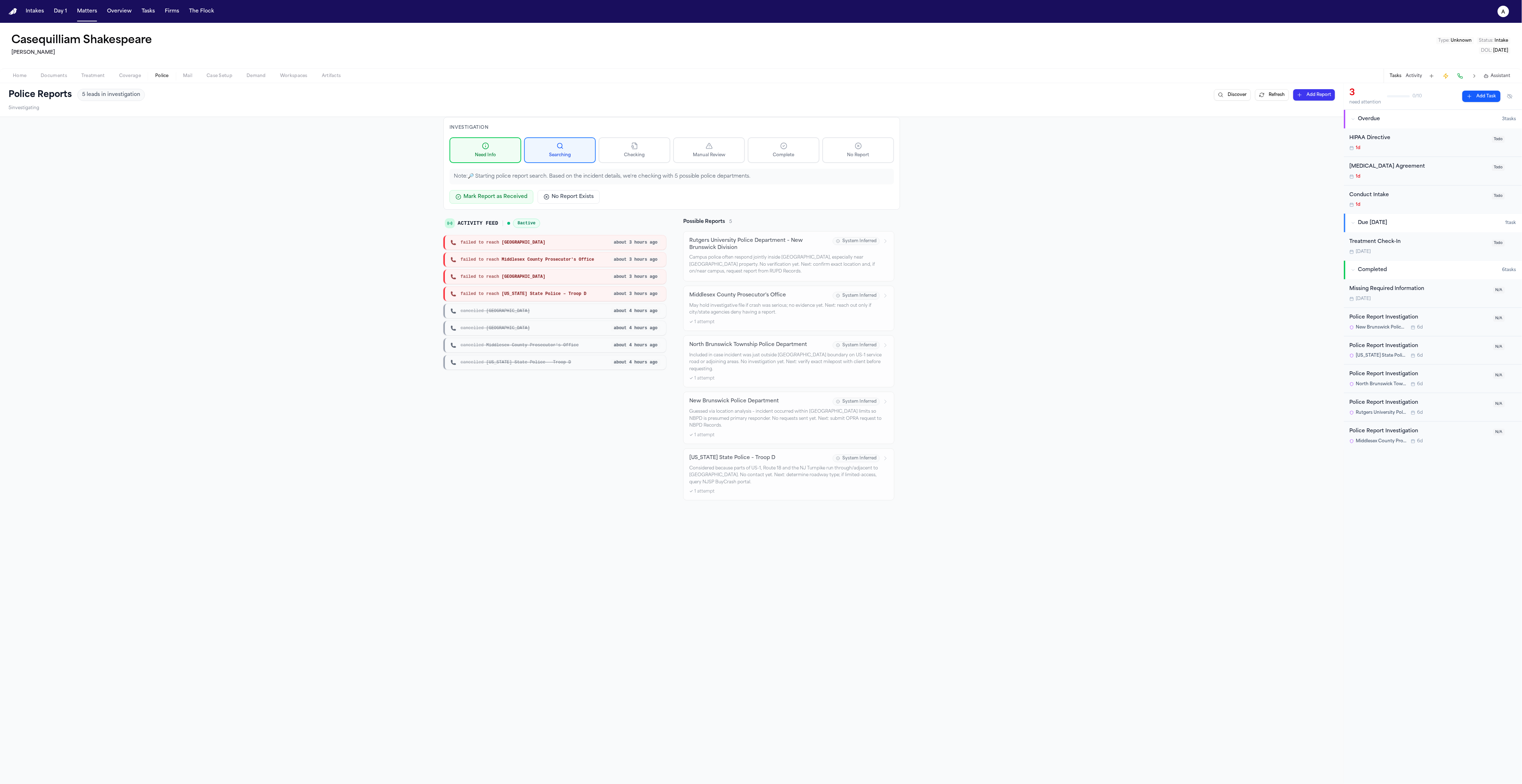
click at [761, 97] on button "Refresh" at bounding box center [1272, 95] width 34 height 11
click at [759, 258] on p "Campus police often respond jointly inside New Brunswick, especially near Rutge…" at bounding box center [789, 264] width 199 height 21
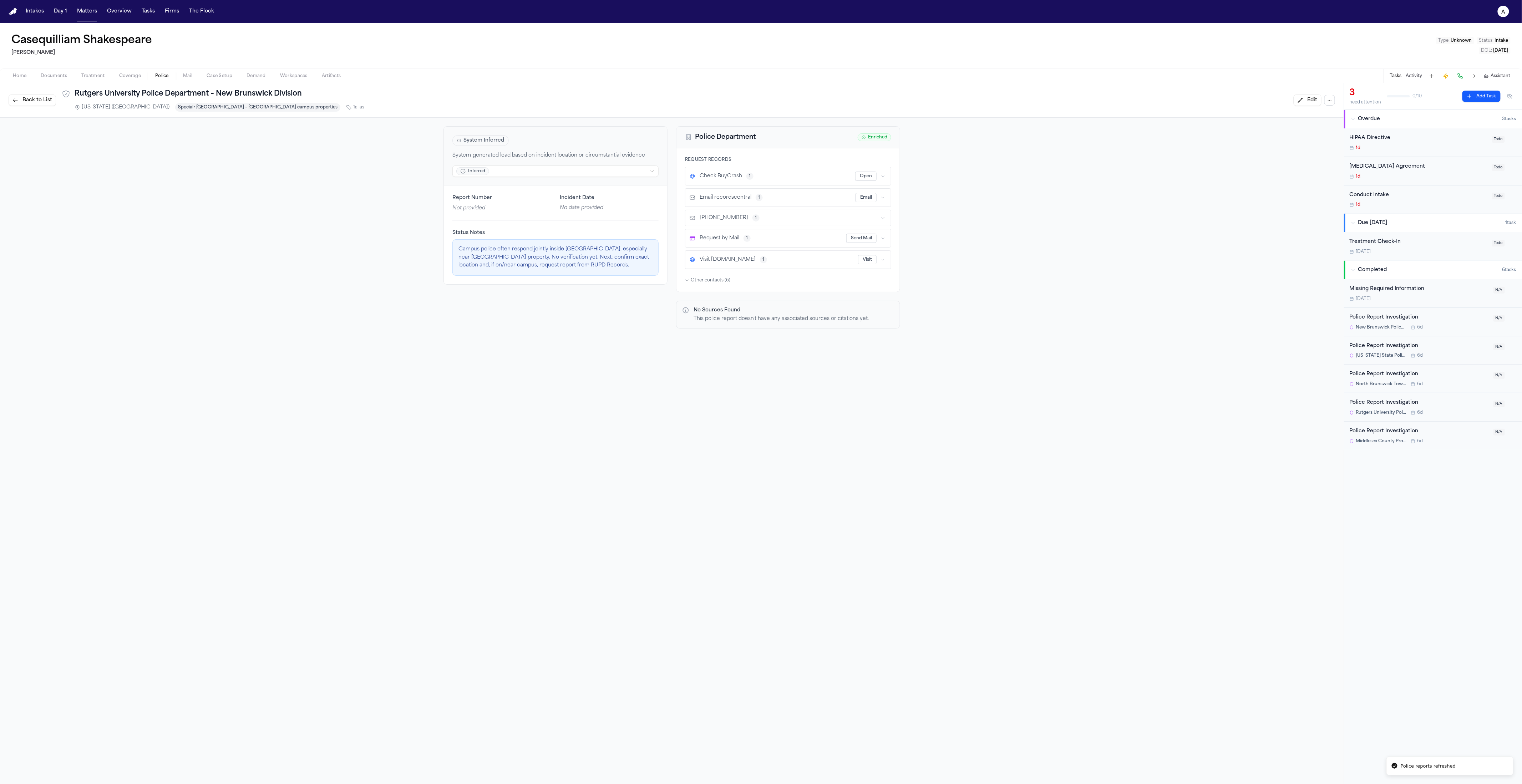
click at [598, 166] on html "Police reports refreshed Intakes Day 1 Matters Overview Tasks Firms The Flock a…" at bounding box center [761, 392] width 1522 height 784
click at [565, 204] on div "Inferred Inferred Current" at bounding box center [553, 203] width 94 height 8
click at [46, 99] on span "Back to List" at bounding box center [37, 100] width 29 height 7
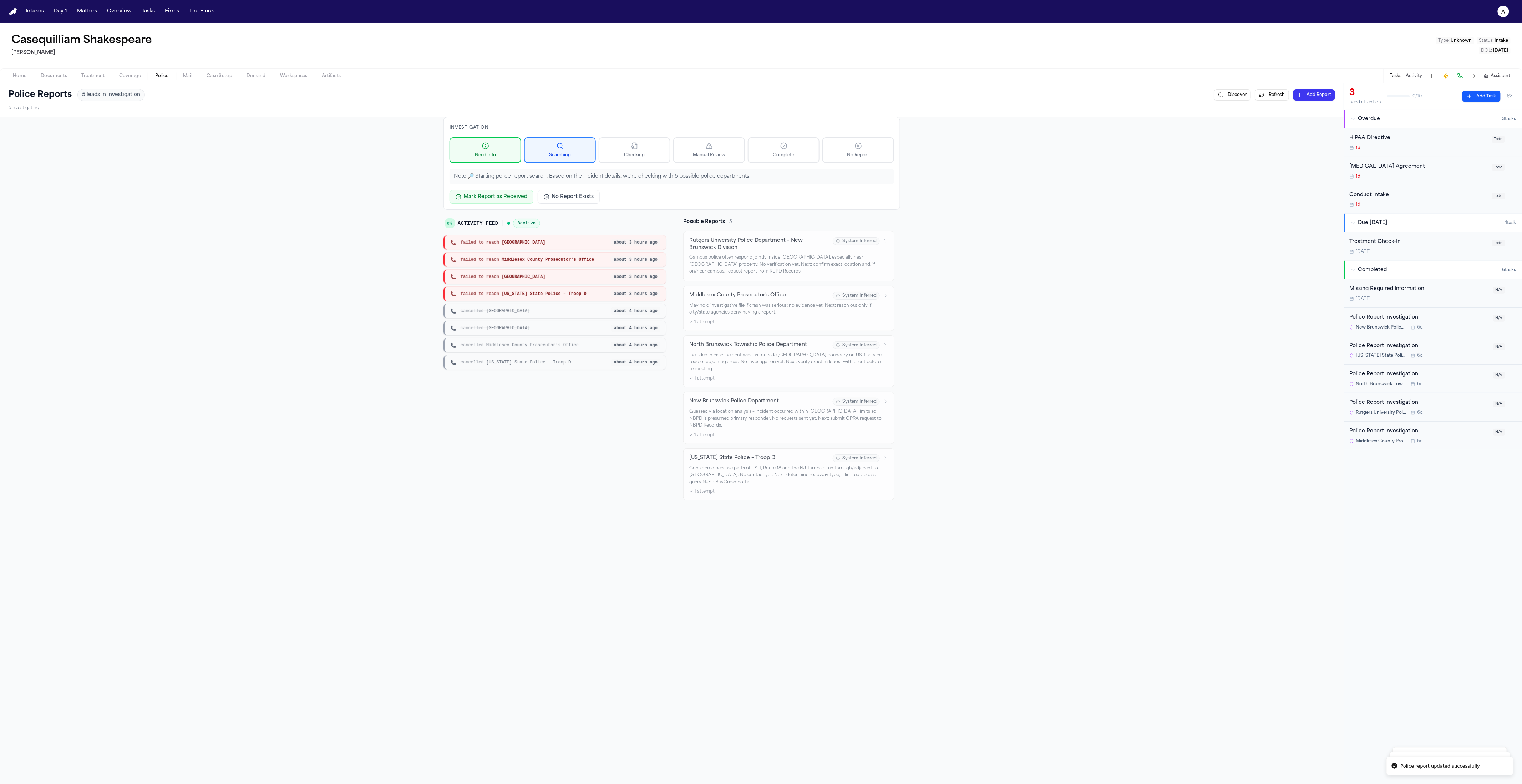
click at [444, 341] on div "cancelled Middlesex County Prosecutor's Office about 4 hours ago" at bounding box center [554, 345] width 222 height 14
click at [243, 171] on div "Investigation Need Info Searching Checking Manual Review Complete No Report Not…" at bounding box center [672, 492] width 1344 height 750
click at [175, 44] on span "1" at bounding box center [174, 41] width 2 height 6
click at [240, 100] on button "Other Tasks 1 General processing tasks" at bounding box center [232, 89] width 136 height 25
click at [239, 109] on h4 "Publishing Case Events" at bounding box center [225, 109] width 59 height 7
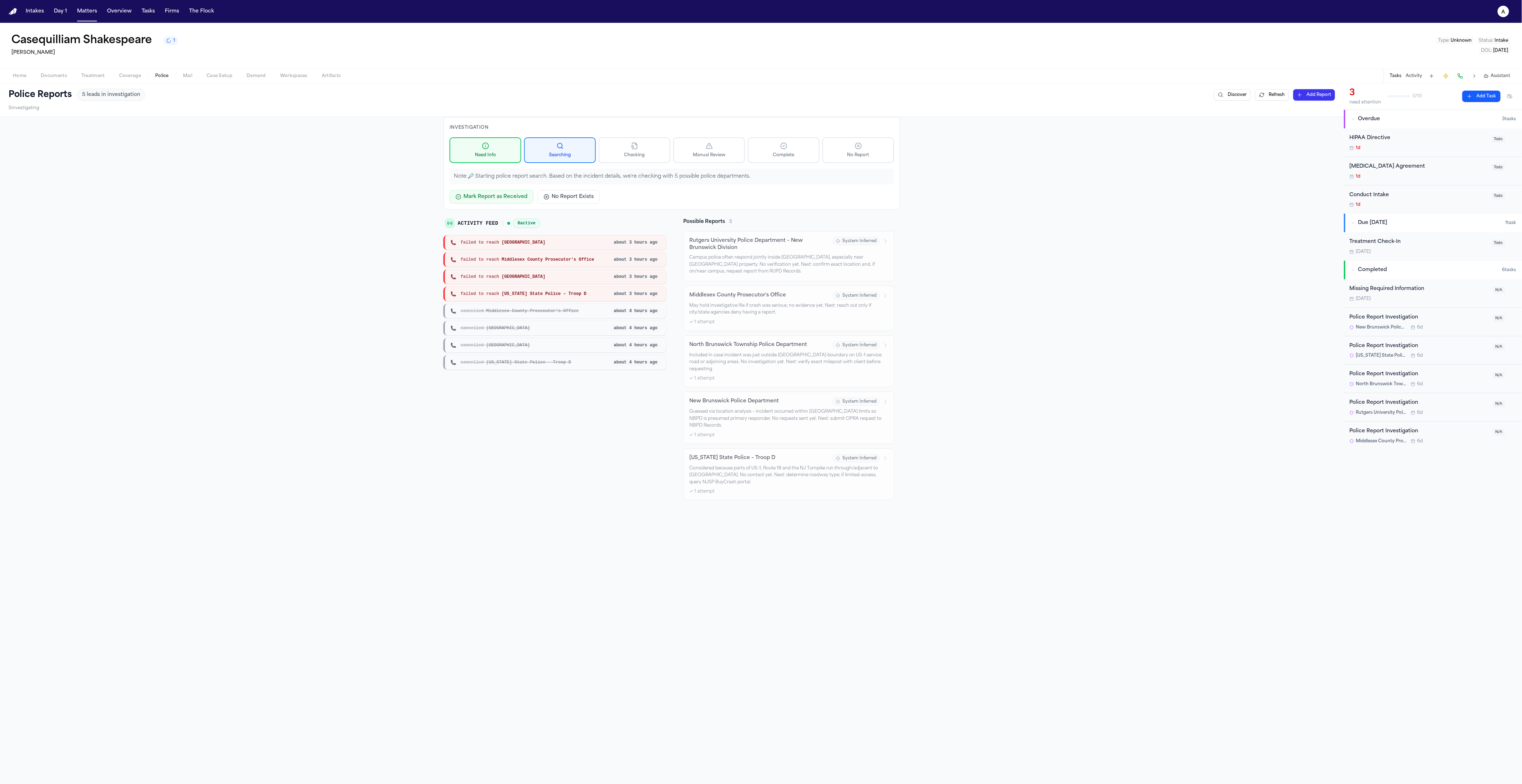
click at [355, 296] on div "Investigation Need Info Searching Checking Manual Review Complete No Report Not…" at bounding box center [672, 492] width 1344 height 750
click at [780, 260] on p "Campus police often respond jointly inside [GEOGRAPHIC_DATA], especially near […" at bounding box center [789, 264] width 199 height 21
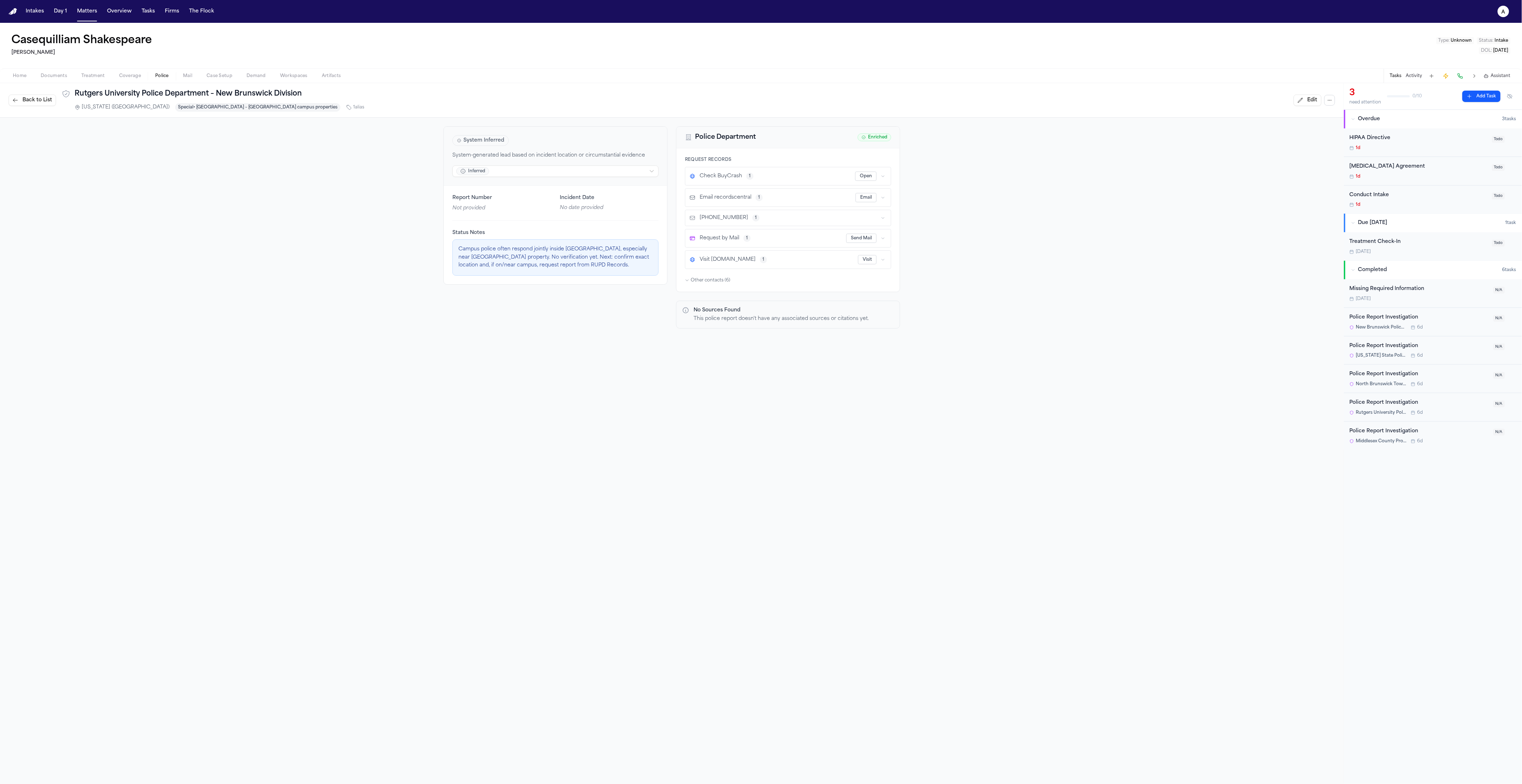
click at [581, 170] on html "Intakes Day 1 Matters Overview Tasks Firms The Flock a Casequilliam Shakespeare…" at bounding box center [761, 392] width 1522 height 784
click at [566, 218] on p "System-generated lead based on incident location or circumstantial evidence" at bounding box center [553, 218] width 94 height 14
click at [574, 174] on html "Intakes Day 1 Matters Overview Tasks Firms The Flock a Casequilliam Shakespeare…" at bounding box center [761, 392] width 1522 height 784
click at [551, 215] on p "System-generated lead based on incident location or circumstantial evidence" at bounding box center [553, 218] width 94 height 14
click at [553, 175] on html "Intakes Day 1 Matters Overview Tasks Firms The Flock a Casequilliam Shakespeare…" at bounding box center [761, 392] width 1522 height 784
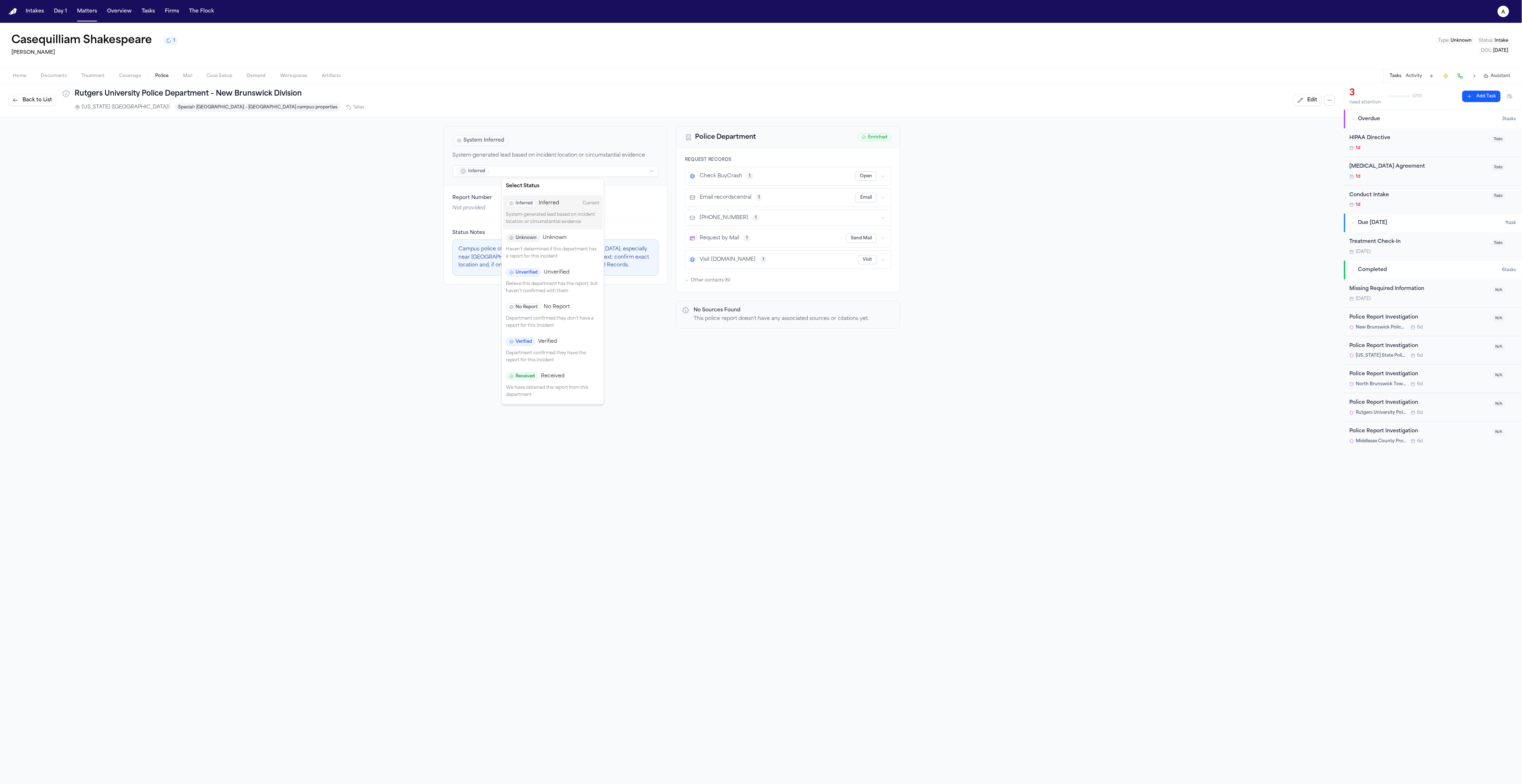
click at [546, 212] on p "System-generated lead based on incident location or circumstantial evidence" at bounding box center [553, 218] width 94 height 14
click at [41, 103] on span "Back to List" at bounding box center [37, 100] width 29 height 7
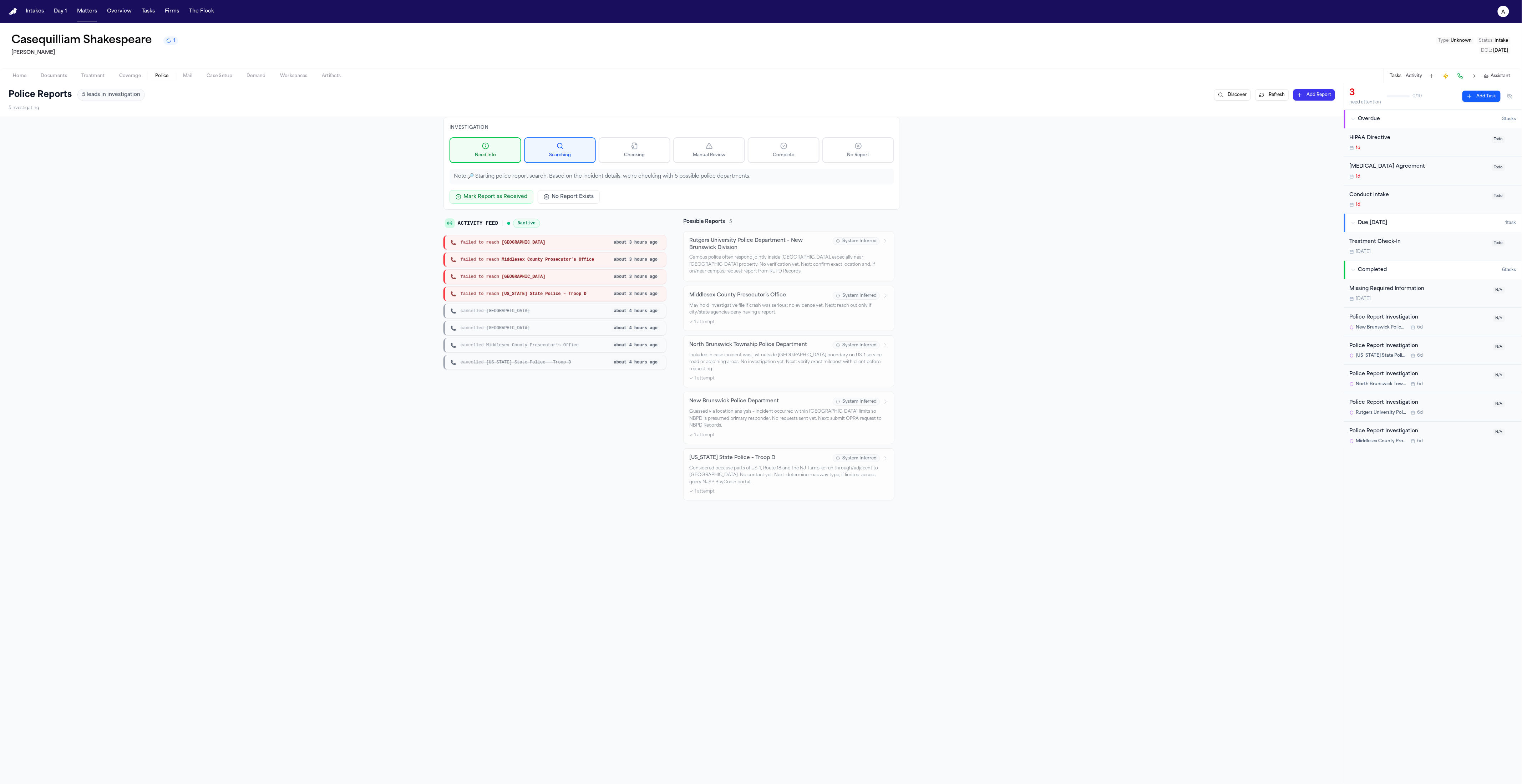
click at [1271, 100] on button "Refresh" at bounding box center [1272, 95] width 34 height 11
click at [550, 327] on div "cancelled North Brunswick Township" at bounding box center [531, 328] width 161 height 6
drag, startPoint x: 548, startPoint y: 293, endPoint x: 529, endPoint y: 251, distance: 46.1
click at [529, 251] on div "failed to reach New Brunswick about 3 hours ago failed to reach Middlesex Count…" at bounding box center [554, 303] width 222 height 134
click at [535, 590] on div "Investigation Need Info Searching Checking Manual Review Complete No Report Not…" at bounding box center [672, 492] width 1344 height 750
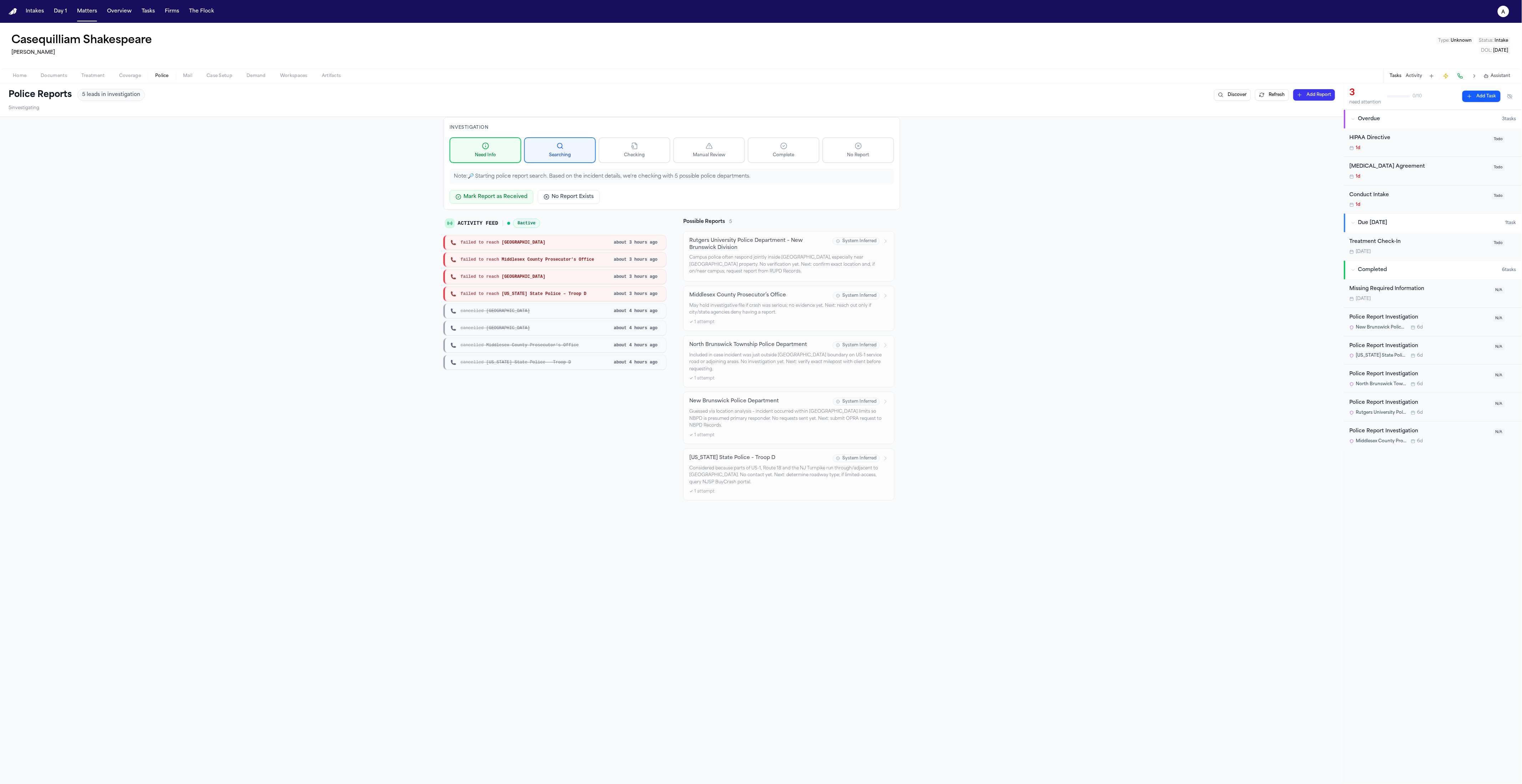
click at [532, 245] on div "failed to reach New Brunswick about 3 hours ago" at bounding box center [554, 243] width 222 height 14
click at [489, 239] on div "failed to reach New Brunswick about 3 hours ago" at bounding box center [554, 243] width 222 height 14
click at [1437, 353] on div "New Jersey State Police – Troop D 6d" at bounding box center [1419, 356] width 140 height 6
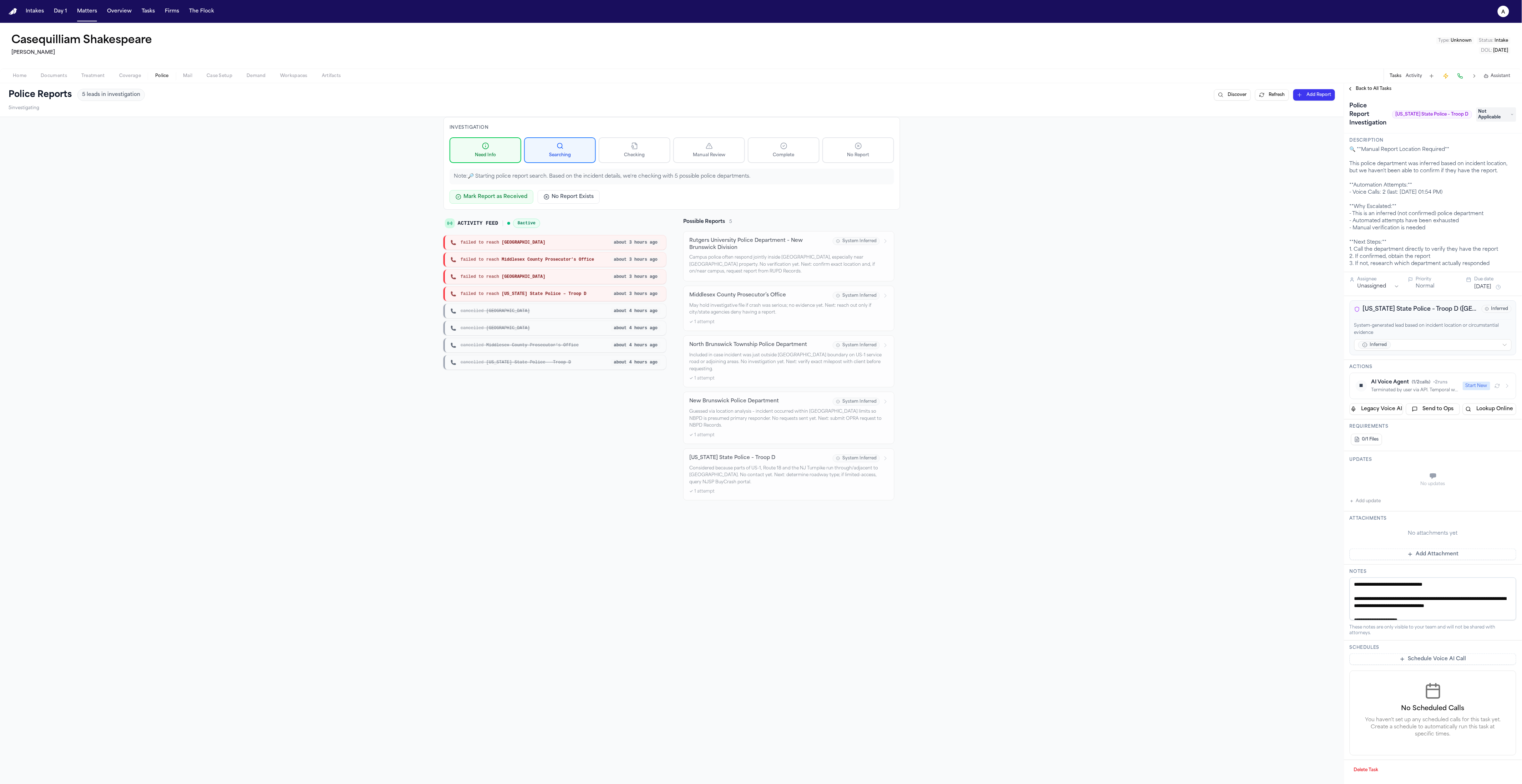
click at [1478, 387] on button "Start New" at bounding box center [1477, 386] width 28 height 8
click at [947, 420] on div "Investigation Need Info Searching Checking Manual Review Complete No Report Not…" at bounding box center [672, 492] width 1344 height 750
click at [1502, 8] on icon "a" at bounding box center [1503, 11] width 11 height 11
click at [1486, 107] on button "🚀 [PERSON_NAME] Command Center" at bounding box center [1485, 104] width 119 height 13
select select "**"
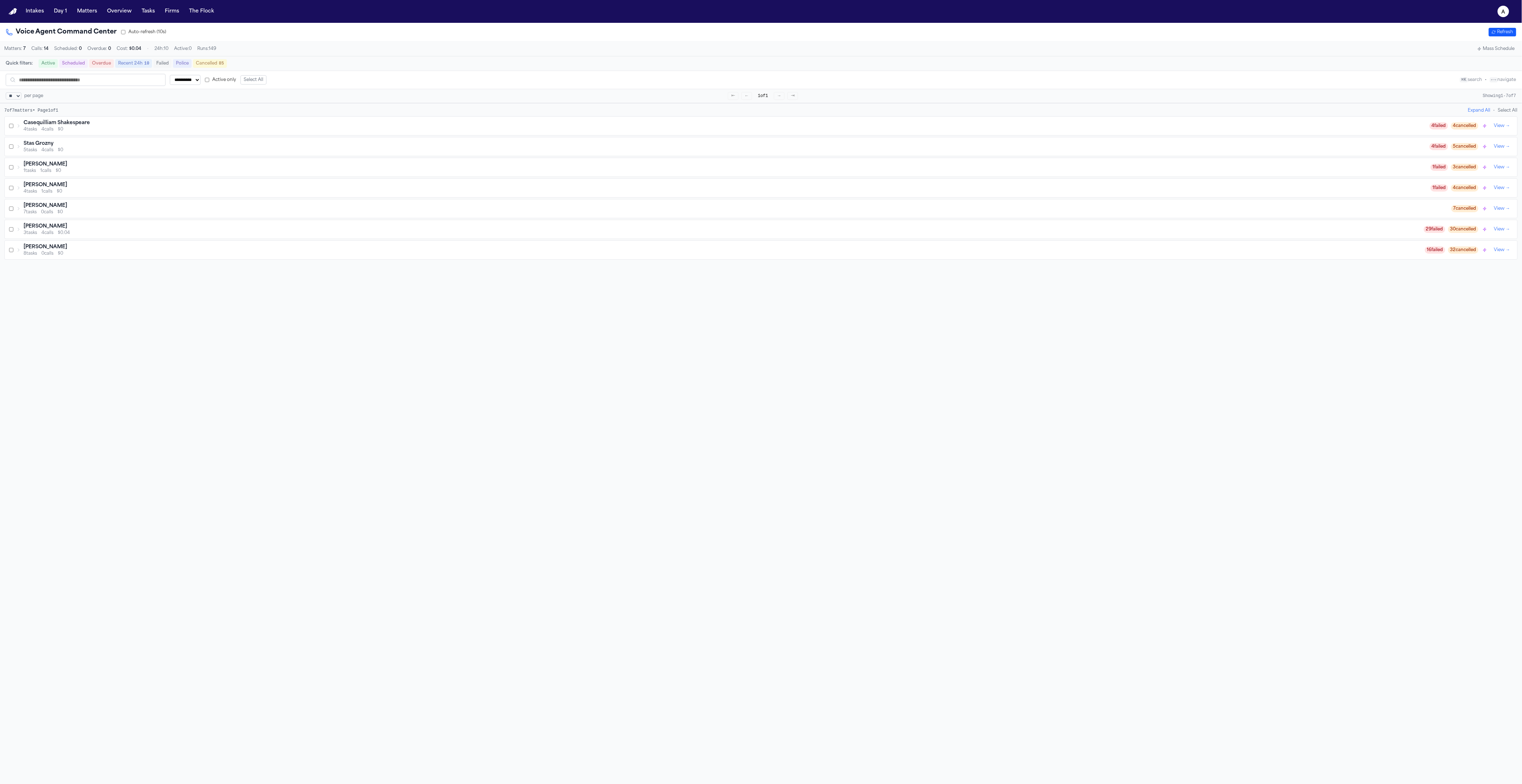
click at [946, 126] on div "Casequilliam Shakespeare" at bounding box center [727, 123] width 1406 height 7
click at [426, 155] on div "Police Report & Investigation → [GEOGRAPHIC_DATA] Police Department" at bounding box center [742, 152] width 1448 height 6
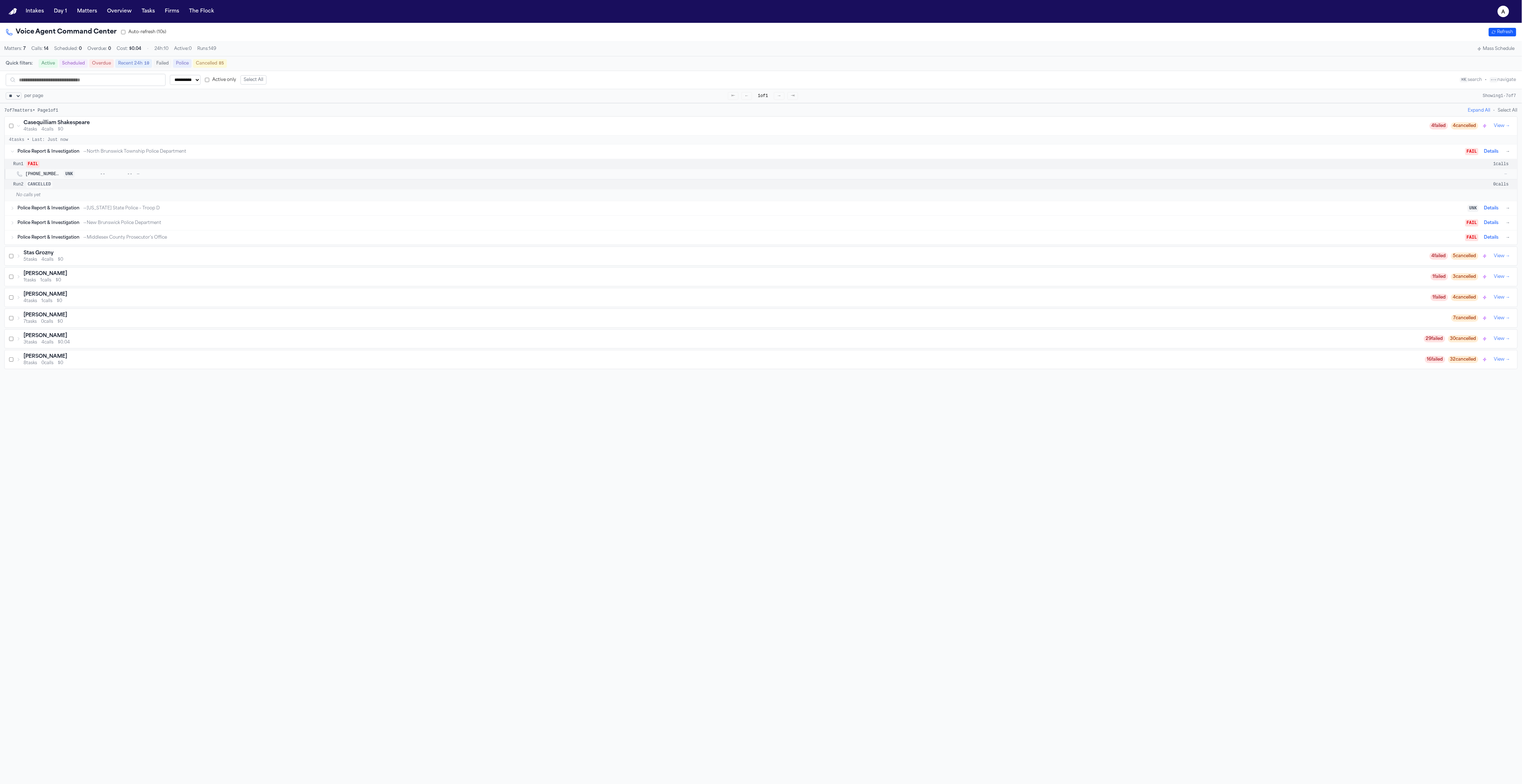
click at [382, 201] on div "No calls yet" at bounding box center [761, 195] width 1513 height 11
click at [378, 226] on div "Police Report & Investigation → New Brunswick Police Department" at bounding box center [742, 223] width 1448 height 6
click at [387, 211] on div "Police Report & Investigation → [US_STATE] State Police – Troop D" at bounding box center [743, 209] width 1451 height 6
click at [354, 304] on div "Run 1 FAIL 1 calls" at bounding box center [761, 299] width 1513 height 10
click at [346, 319] on div "Run 2 CANCELLED 0 calls" at bounding box center [761, 319] width 1513 height 10
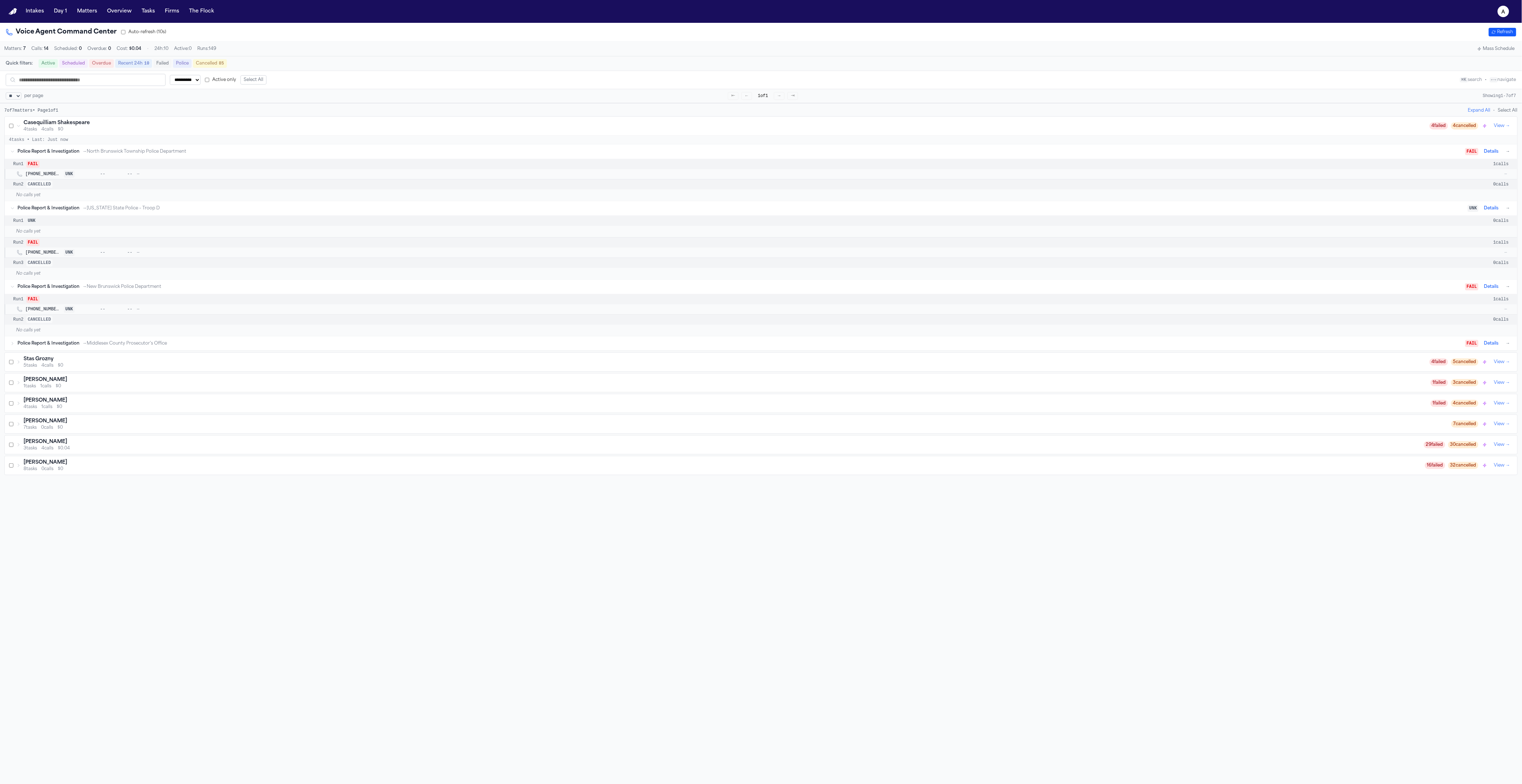
click at [343, 335] on div "No calls yet" at bounding box center [761, 330] width 1513 height 11
click at [333, 358] on div "Stas Grozny" at bounding box center [727, 360] width 1406 height 7
click at [342, 346] on div "Police Report & Investigation → Middlesex County Prosecutor’s Office" at bounding box center [742, 343] width 1448 height 6
click at [287, 430] on div "Police Report & Investigation → Bergen County Sheriff’s Office" at bounding box center [742, 430] width 1448 height 6
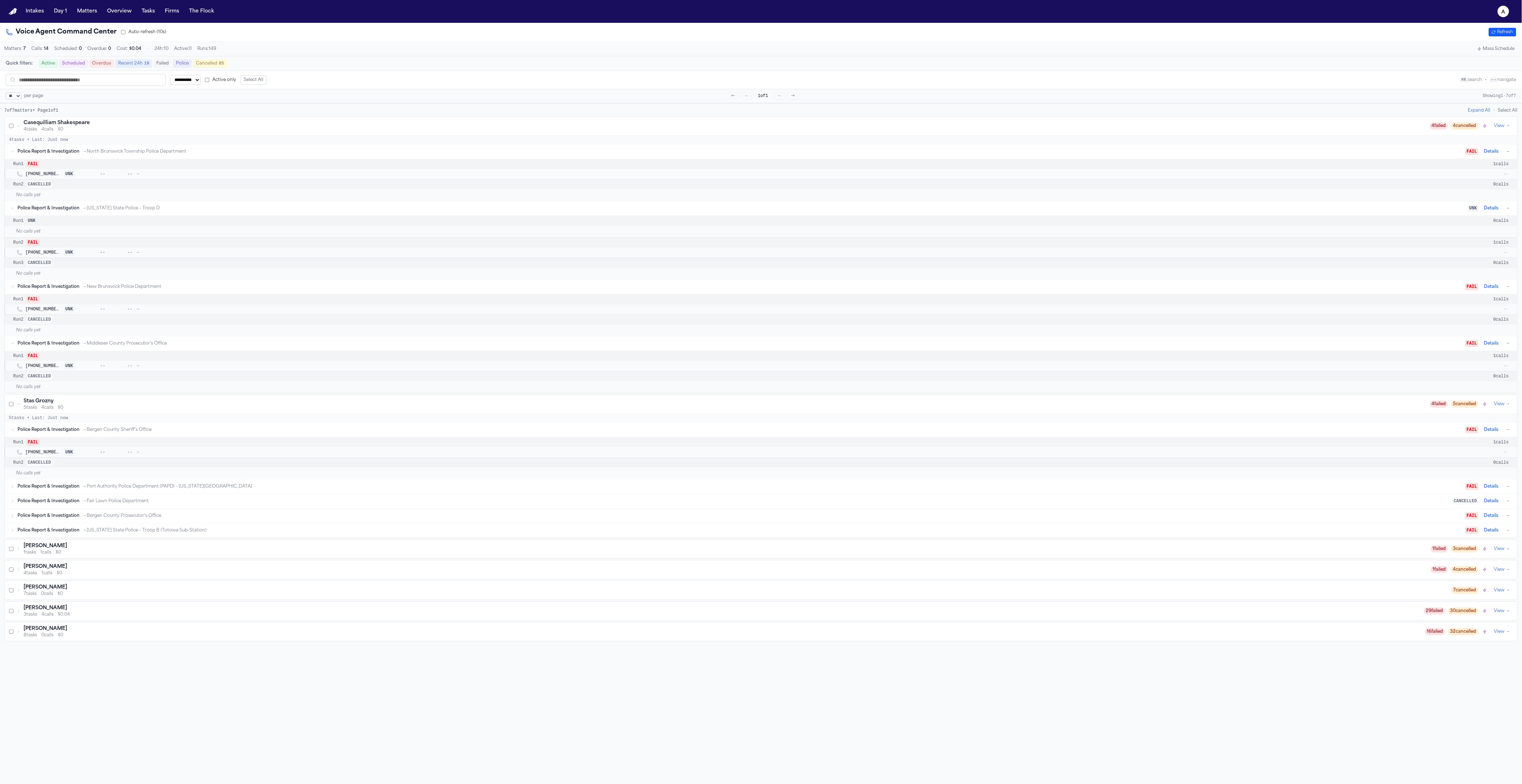
click at [258, 479] on div "No calls yet" at bounding box center [761, 473] width 1513 height 11
click at [257, 489] on div "Police Report & Investigation → Port Authority Police Department (PAPD) – New J…" at bounding box center [742, 487] width 1448 height 6
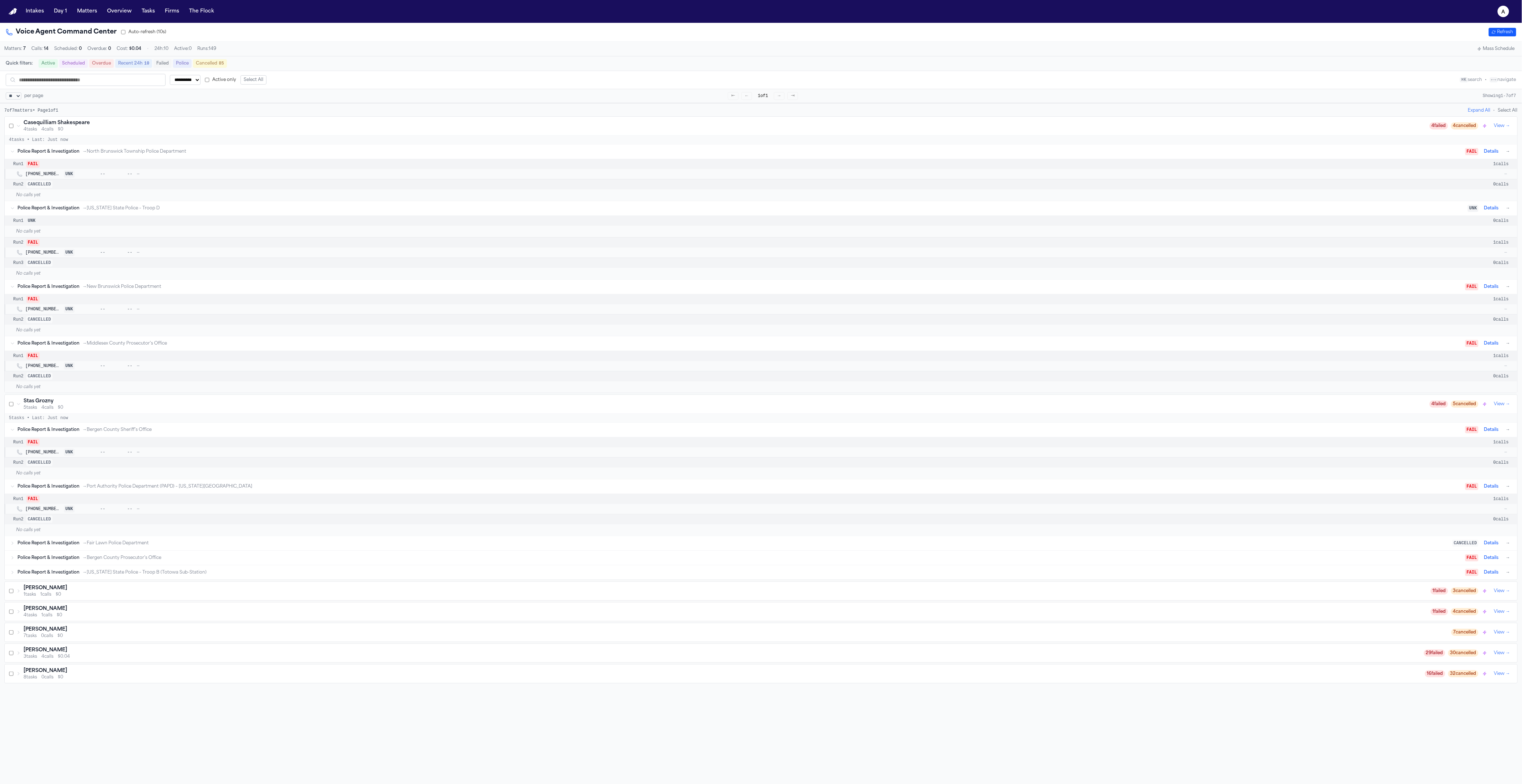
click at [240, 560] on div "Police Report & Investigation → Bergen County Prosecutor’s Office" at bounding box center [742, 558] width 1448 height 6
click at [260, 536] on div "No calls yet" at bounding box center [761, 530] width 1513 height 11
click at [258, 544] on div "Police Report & Investigation → Fair Lawn Police Department" at bounding box center [735, 544] width 1435 height 6
click at [1427, 211] on div "Police Report & Investigation → New Jersey State Police – Troop D" at bounding box center [743, 209] width 1451 height 6
click at [181, 124] on div "Casequilliam Shakespeare" at bounding box center [727, 123] width 1406 height 7
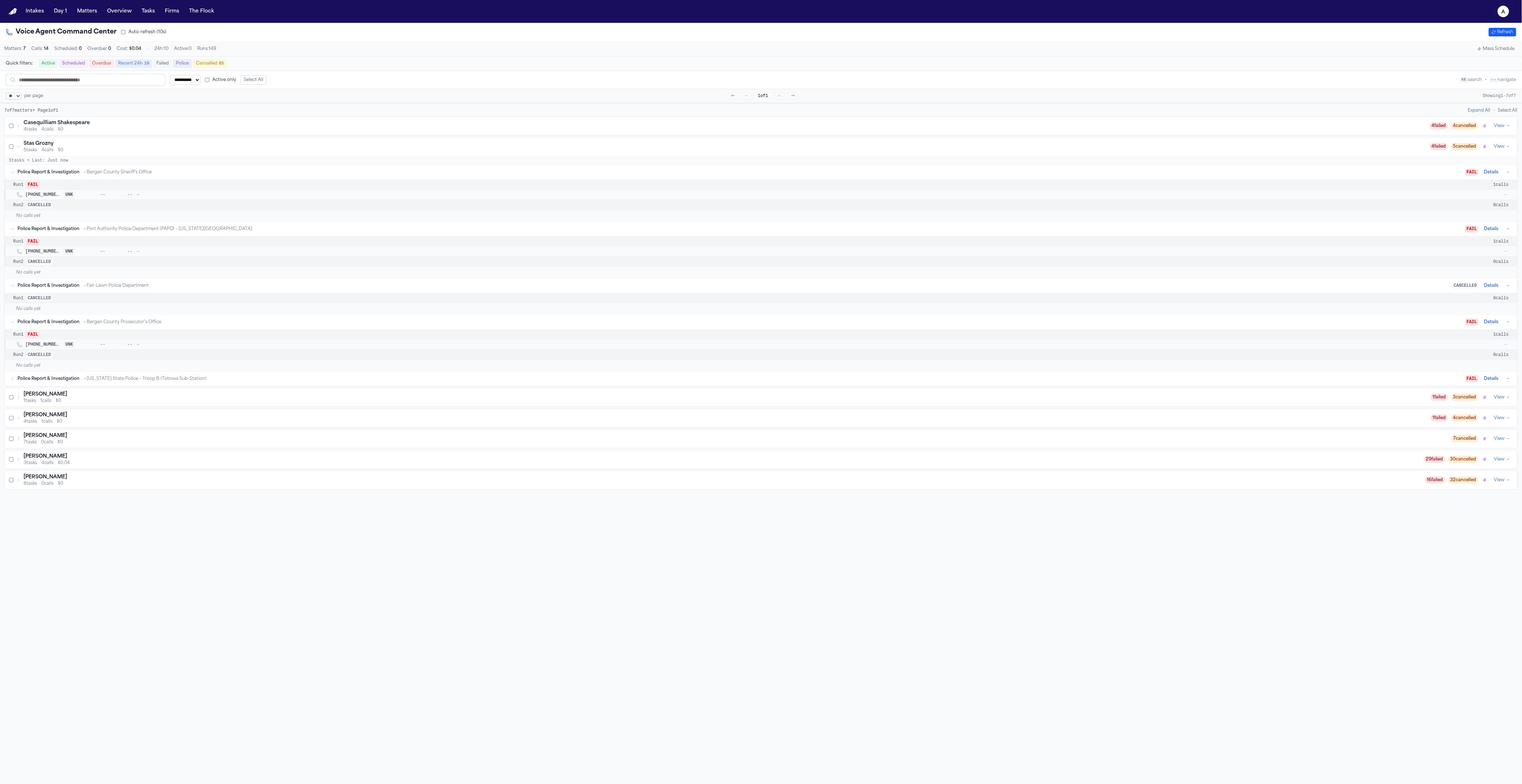
click at [158, 143] on div "Stas Grozny" at bounding box center [727, 144] width 1406 height 7
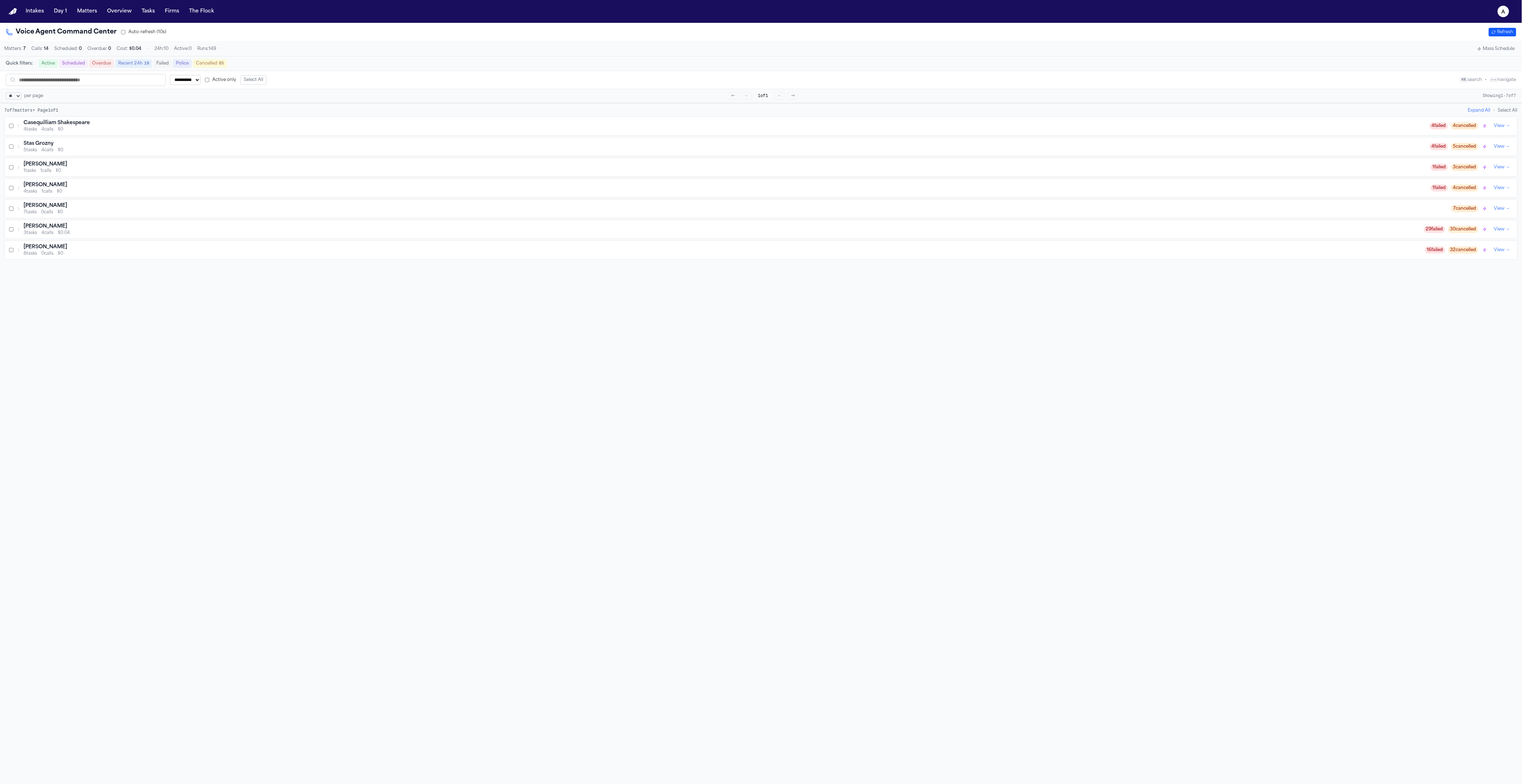
click at [215, 343] on div "**********" at bounding box center [761, 415] width 1522 height 784
click at [198, 82] on select "**********" at bounding box center [185, 80] width 31 height 10
click at [314, 334] on div "**********" at bounding box center [761, 415] width 1522 height 784
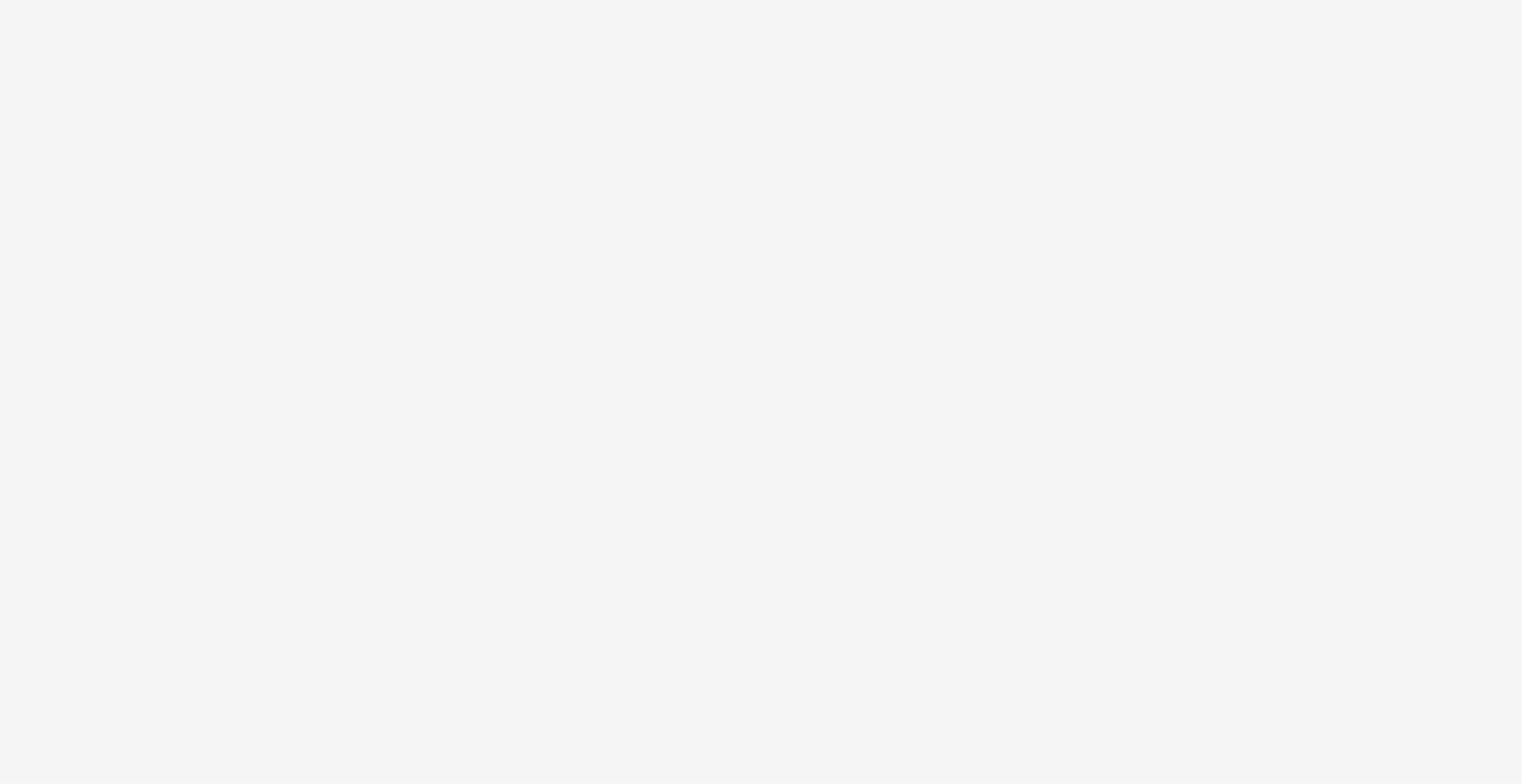
select select "**"
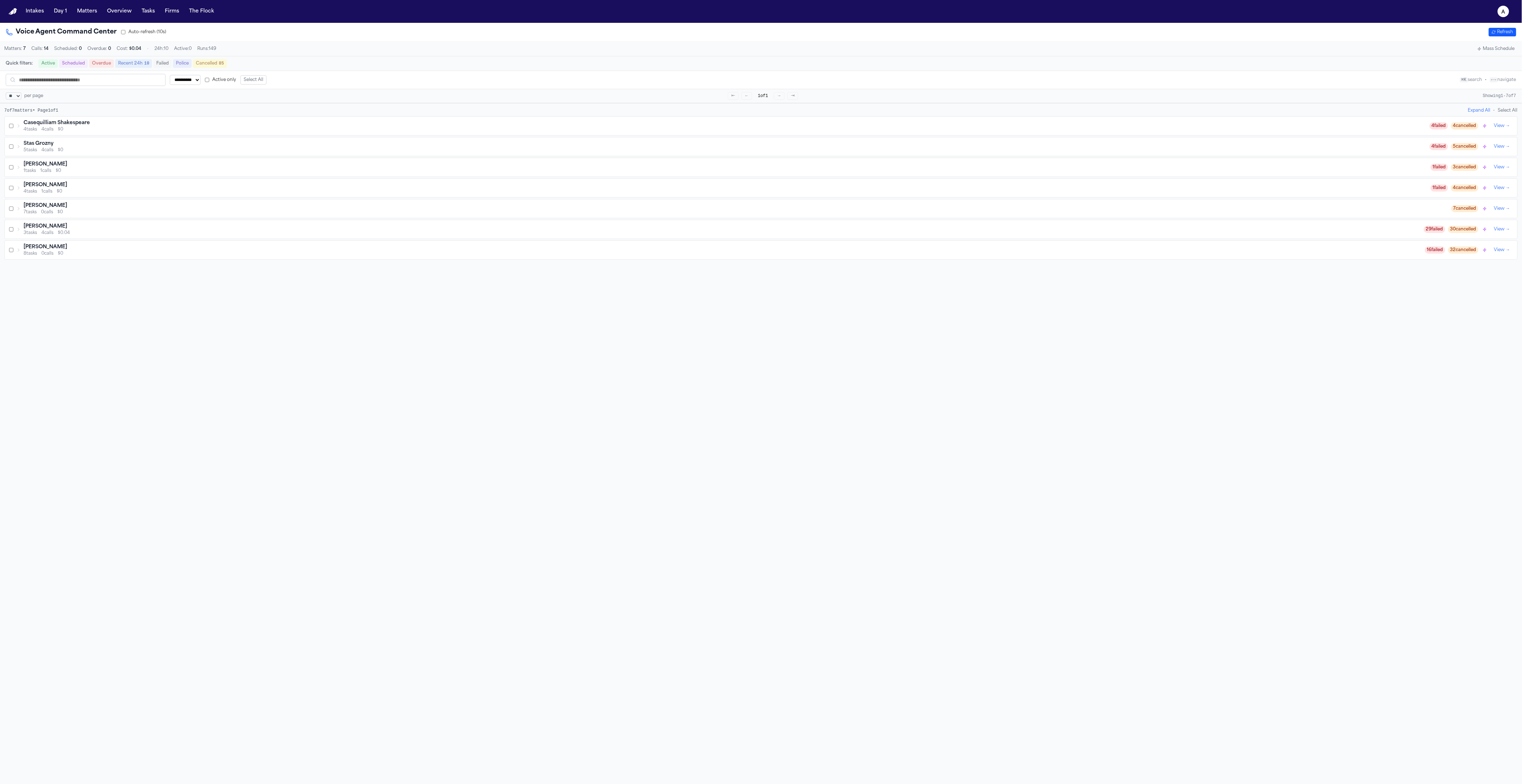
click at [1503, 36] on button "Refresh" at bounding box center [1503, 32] width 28 height 8
click at [89, 16] on button "Matters" at bounding box center [87, 11] width 26 height 13
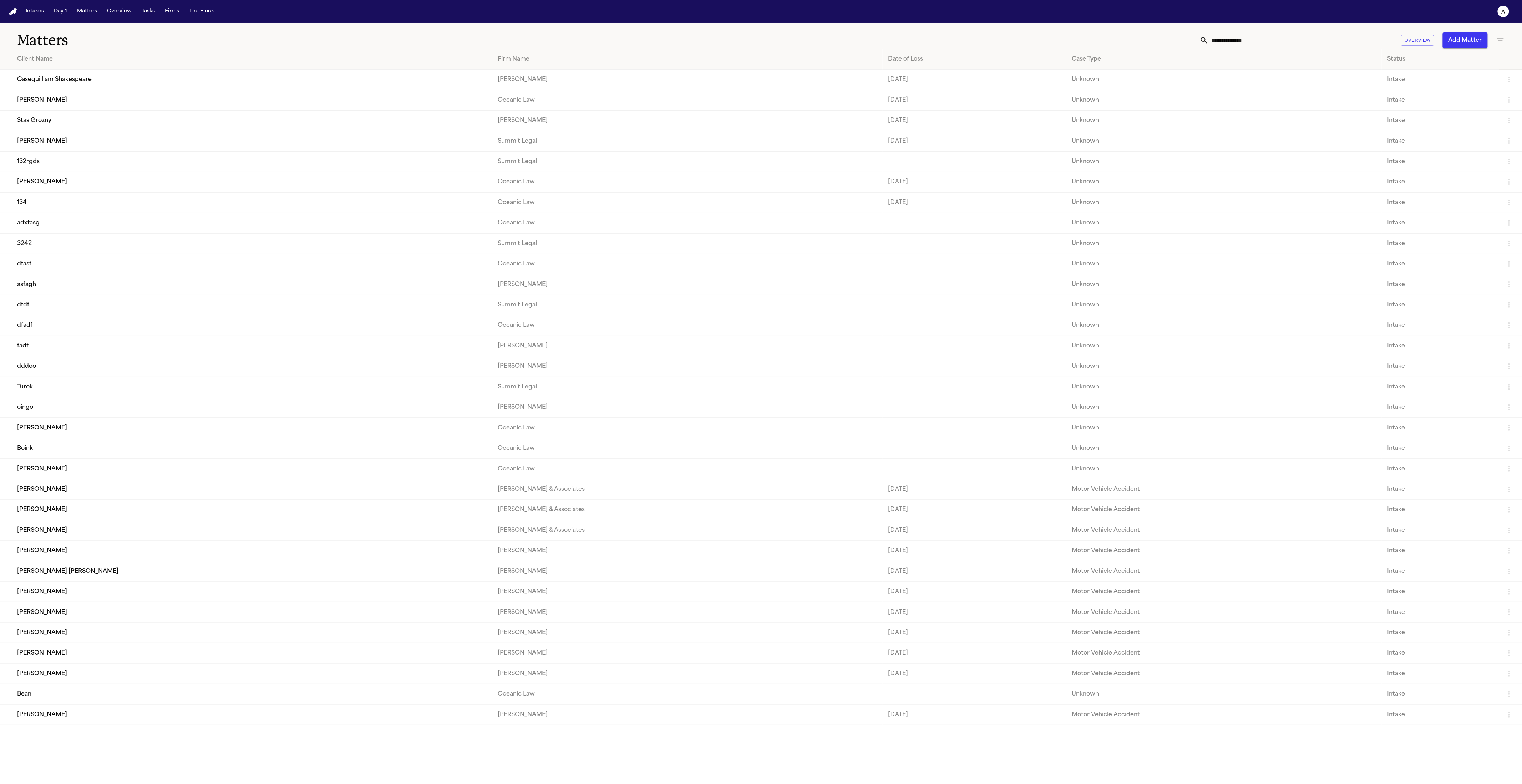
click at [88, 82] on td "Casequilliam Shakespeare" at bounding box center [246, 80] width 492 height 20
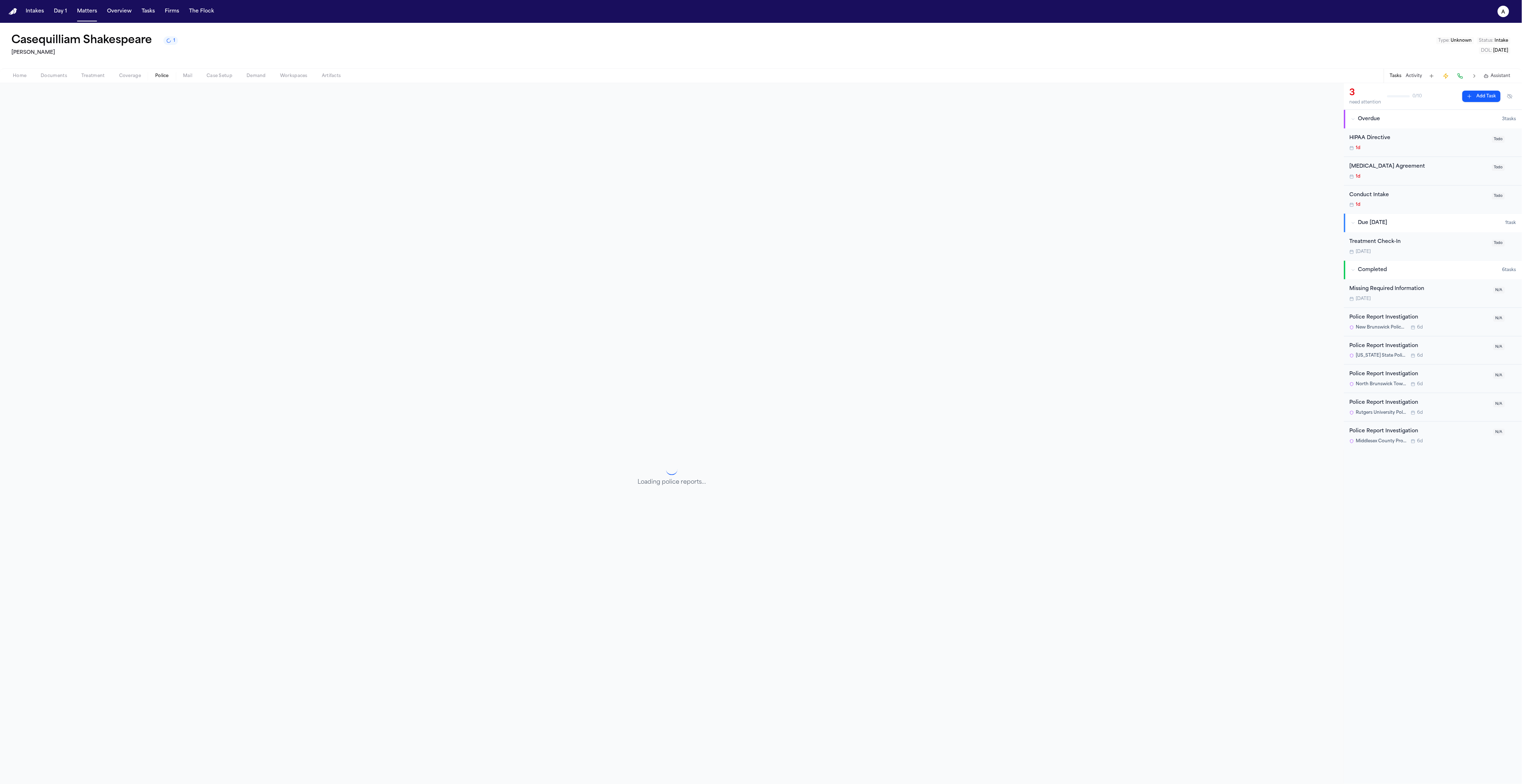
click at [167, 79] on span "Police" at bounding box center [162, 76] width 14 height 6
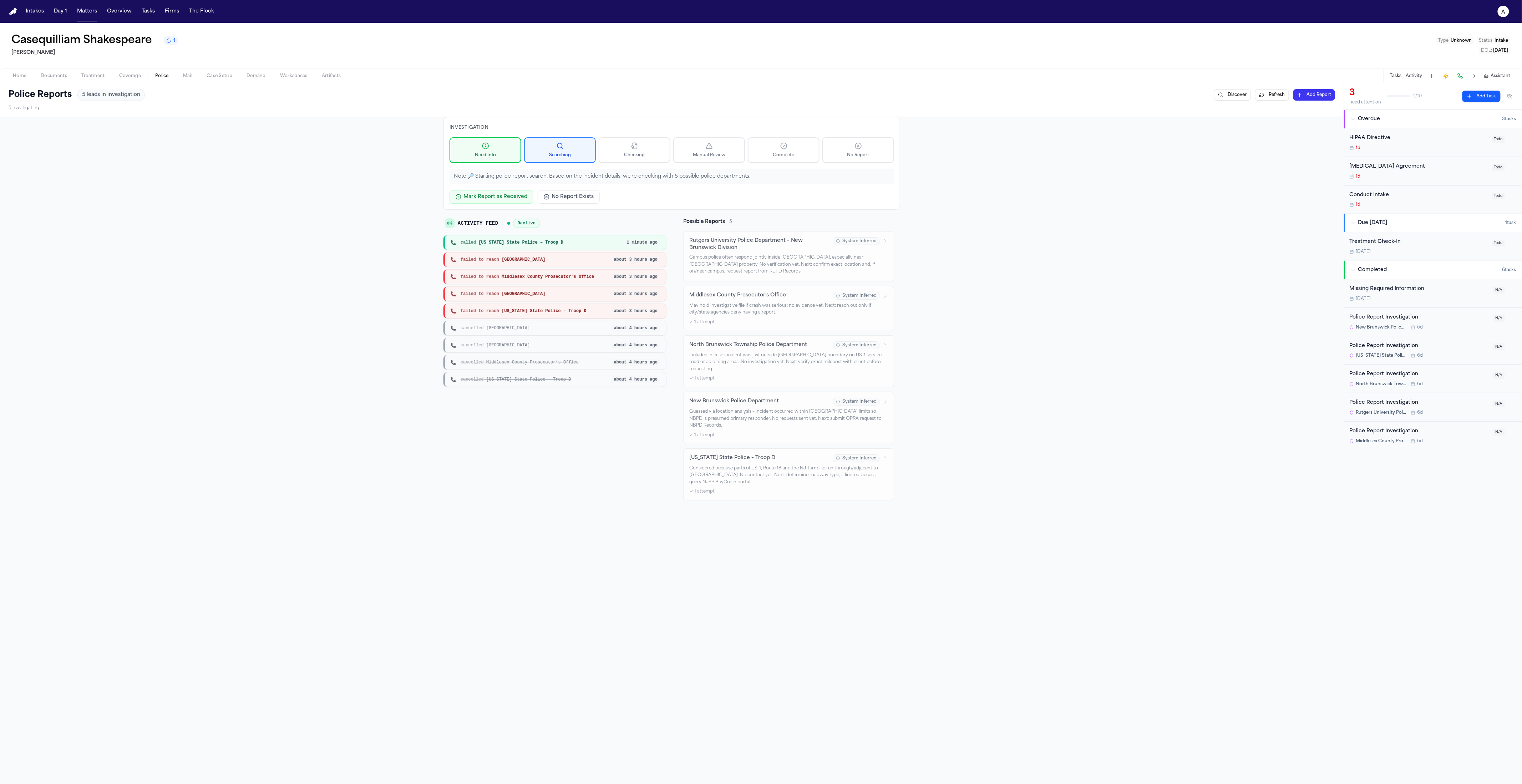
click at [1409, 293] on div "Missing Required Information" at bounding box center [1419, 290] width 140 height 8
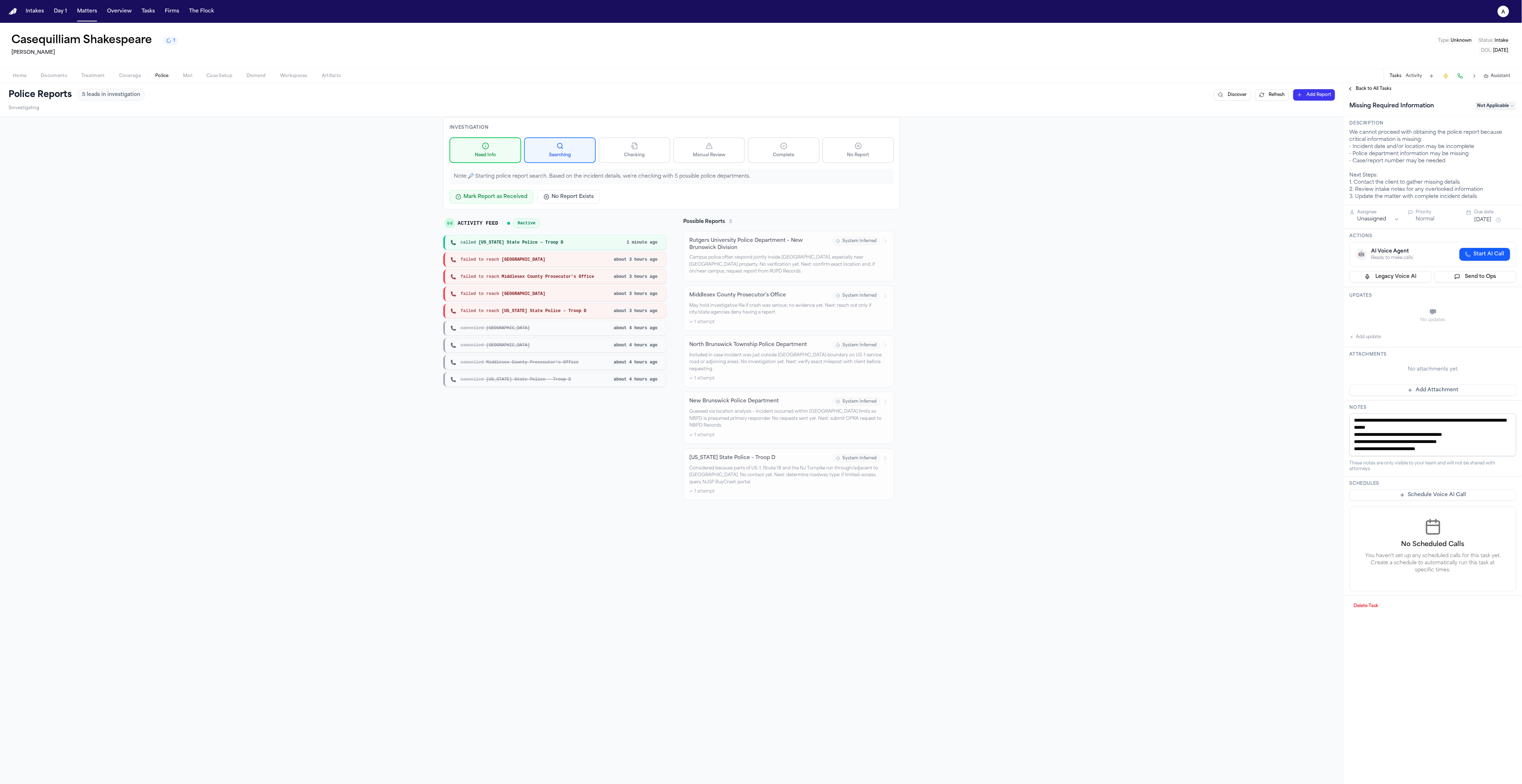
click at [1379, 86] on span "Back to All Tasks" at bounding box center [1375, 89] width 36 height 6
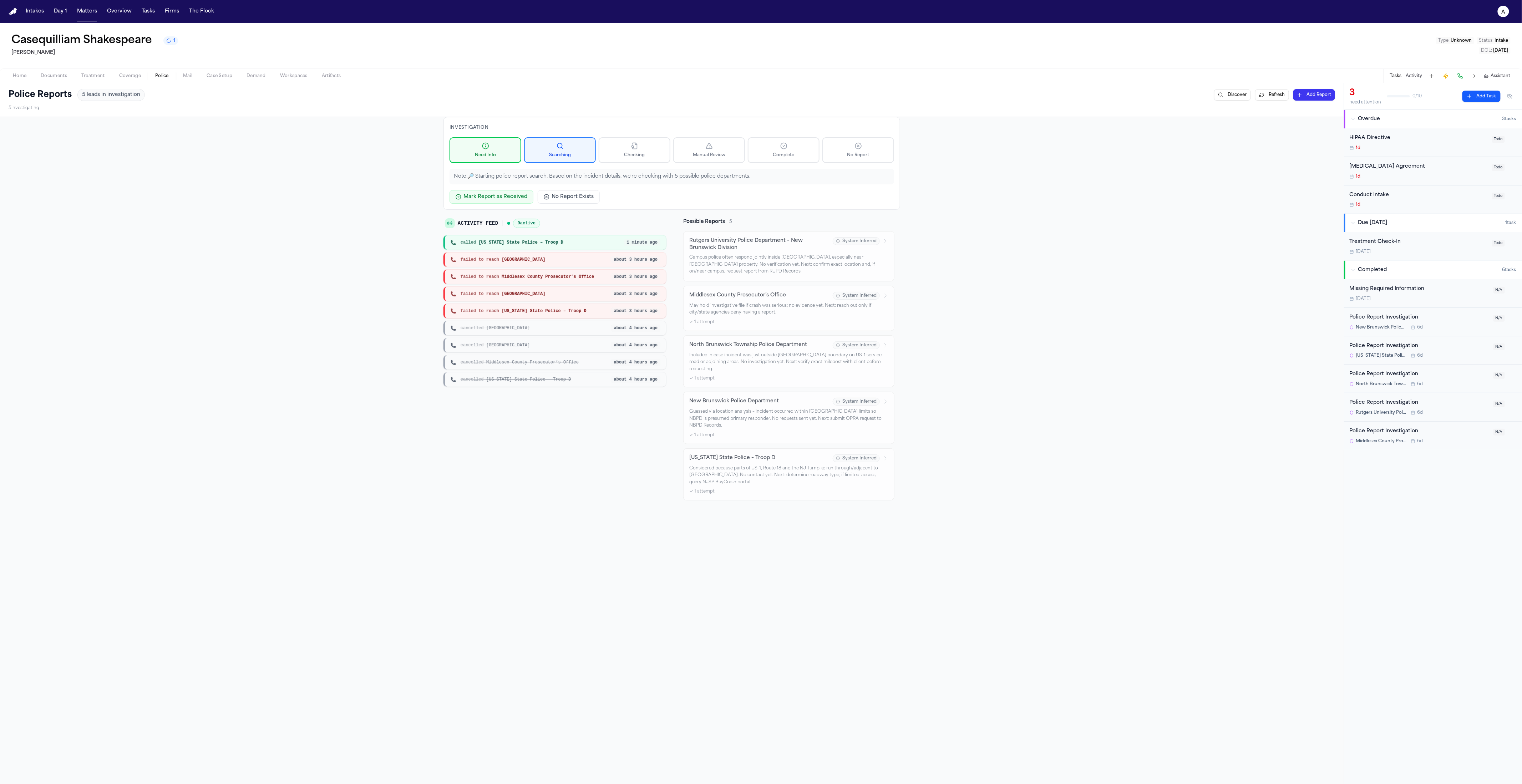
click at [1392, 326] on span "New Brunswick Police Department" at bounding box center [1382, 328] width 51 height 6
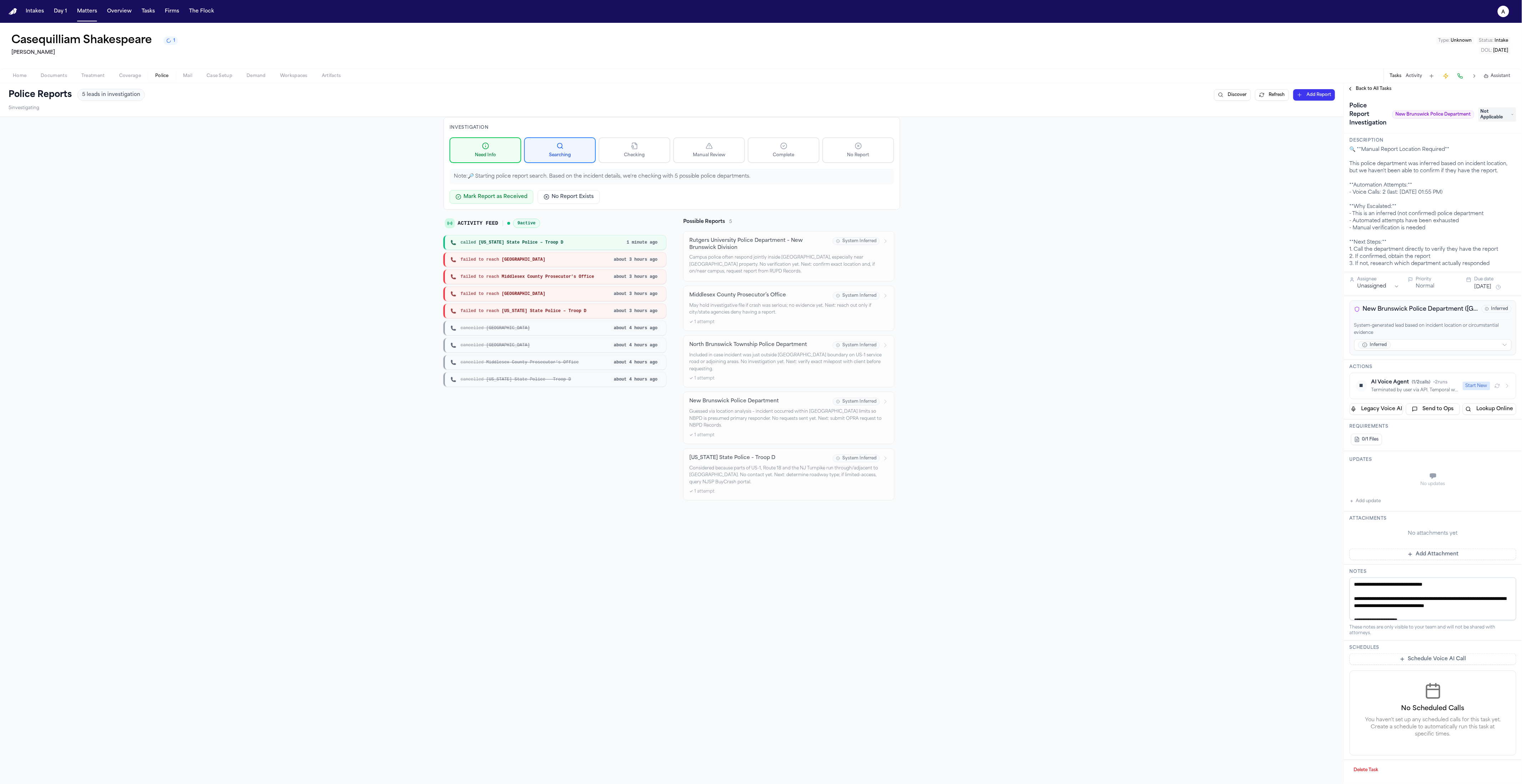
click at [1433, 332] on p "System-generated lead based on incident location or circumstantial evidence" at bounding box center [1433, 329] width 158 height 14
click at [1422, 382] on span "( 1 / 2 calls)" at bounding box center [1421, 382] width 19 height 4
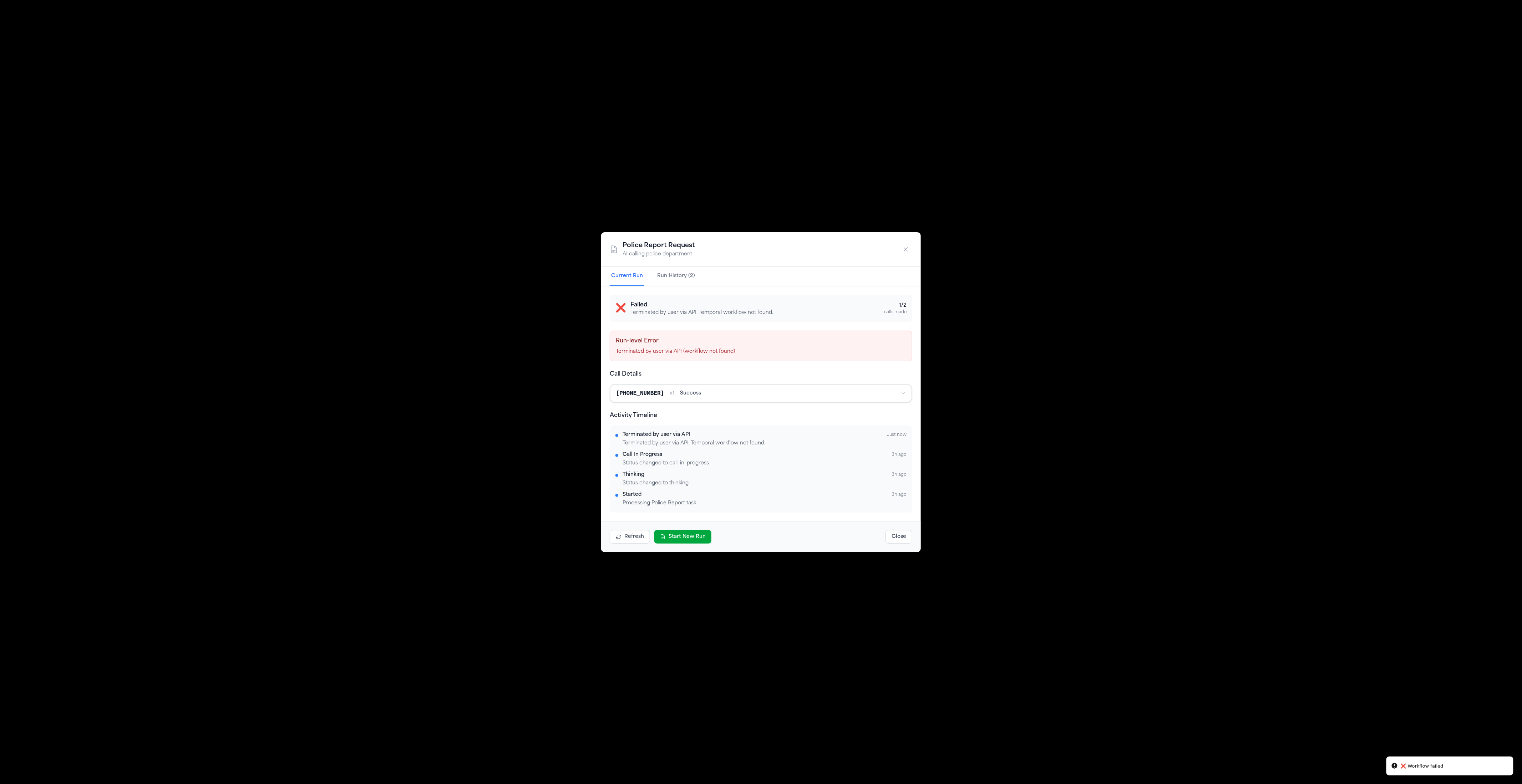
click at [698, 317] on div "❌ Failed Terminated by user via API. Temporal workflow not found. 1 / 2 calls m…" at bounding box center [761, 308] width 303 height 27
click at [718, 344] on h4 "Run-level Error" at bounding box center [761, 341] width 291 height 8
click at [718, 348] on div "Run-level Error Terminated by user via API (workflow not found)" at bounding box center [761, 346] width 303 height 31
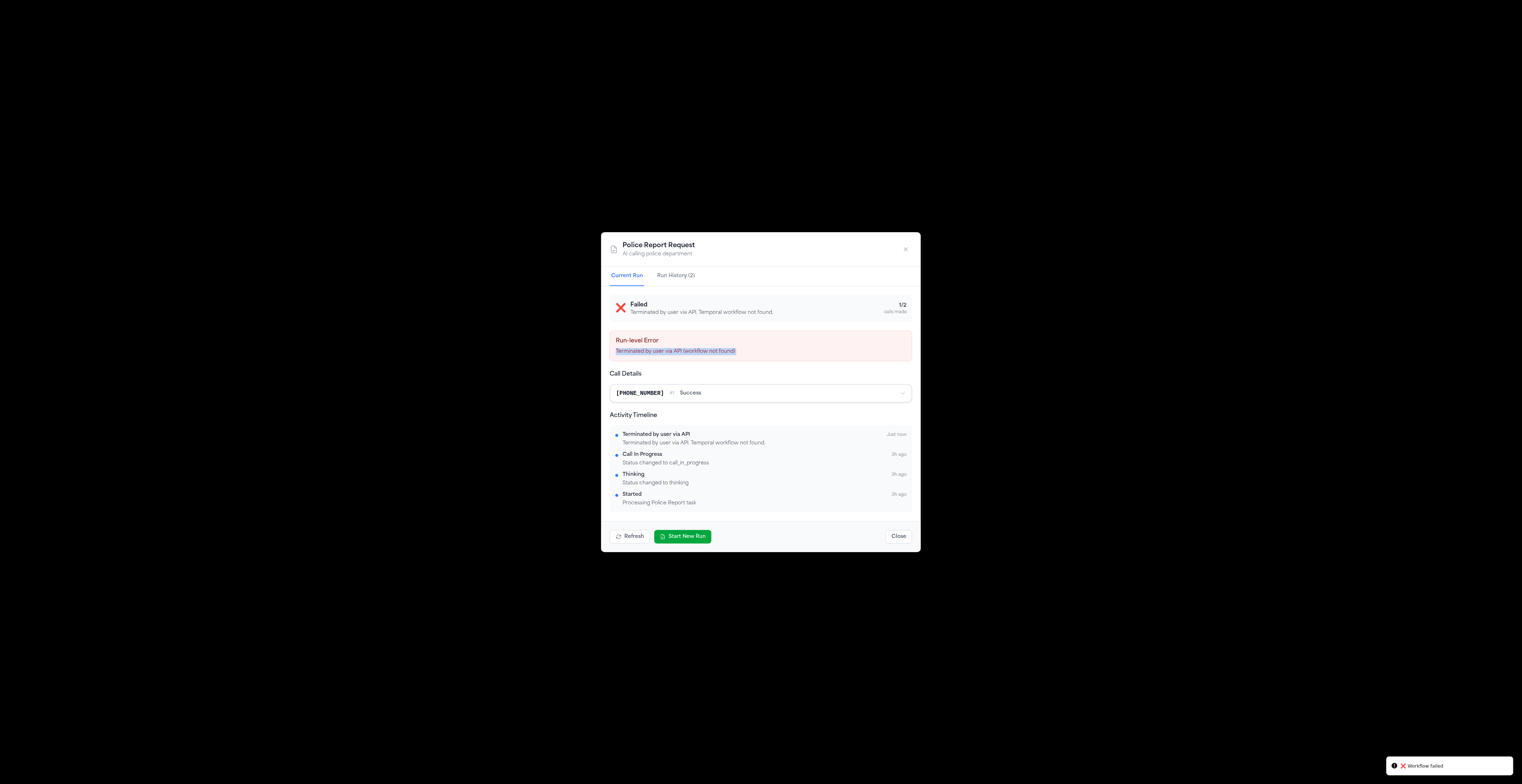
click at [718, 354] on p "Terminated by user via API (workflow not found)" at bounding box center [761, 352] width 291 height 7
click at [728, 363] on div "❌ Failed Terminated by user via API. Temporal workflow not found. 1 / 2 calls m…" at bounding box center [761, 403] width 303 height 218
click at [731, 445] on div "Terminated by user via API. Temporal workflow not found." at bounding box center [765, 444] width 284 height 7
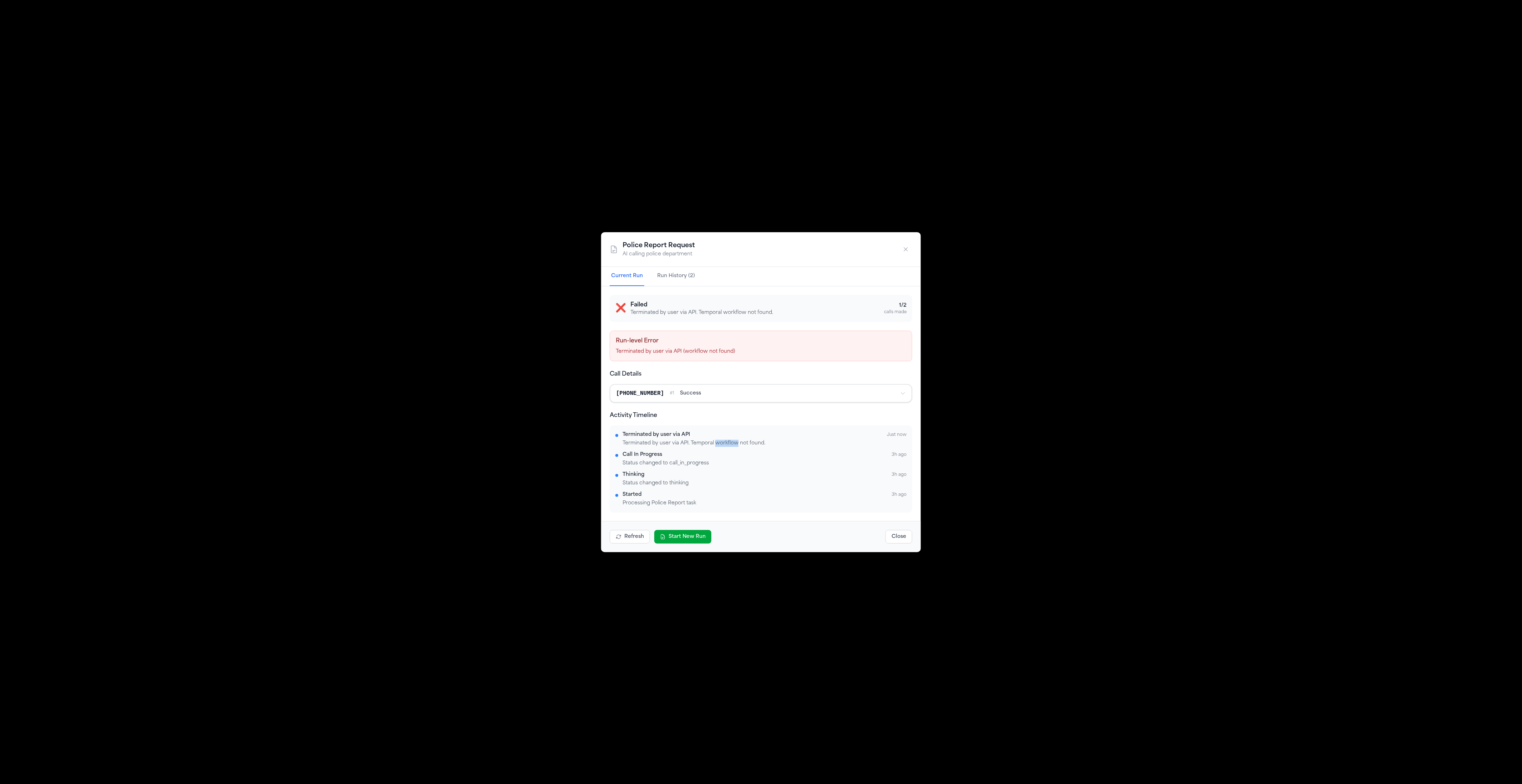
click at [731, 445] on div "Terminated by user via API. Temporal workflow not found." at bounding box center [765, 444] width 284 height 7
click at [771, 453] on div "Call In Progress 3h ago" at bounding box center [765, 455] width 284 height 7
drag, startPoint x: 773, startPoint y: 447, endPoint x: 628, endPoint y: 441, distance: 145.1
click at [628, 441] on div "Terminated by user via API Just now Terminated by user via API. Temporal workfl…" at bounding box center [761, 469] width 291 height 76
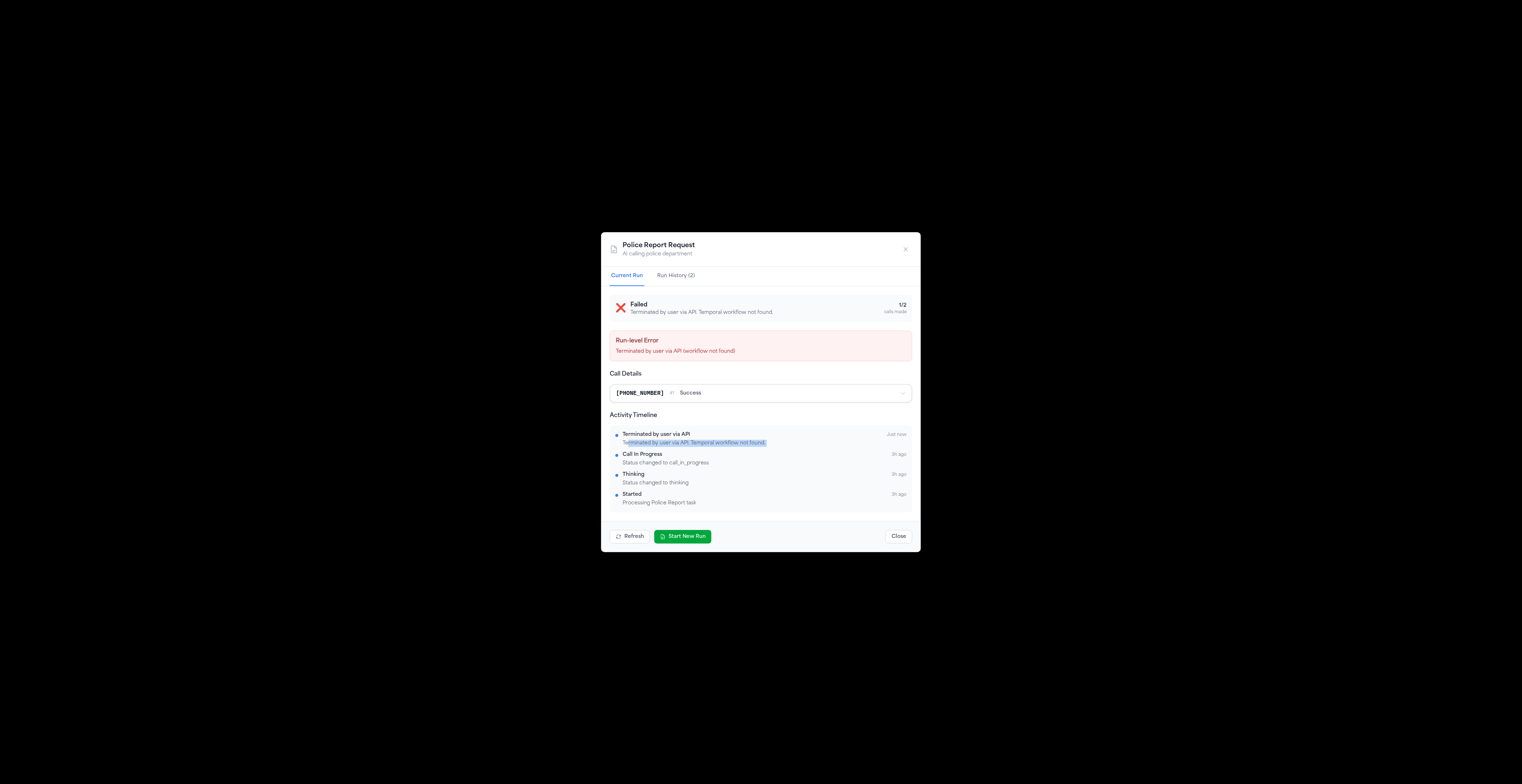
click at [628, 441] on div "Terminated by user via API. Temporal workflow not found." at bounding box center [765, 444] width 284 height 7
click at [699, 448] on div "Terminated by user via API Just now Terminated by user via API. Temporal workfl…" at bounding box center [761, 469] width 291 height 76
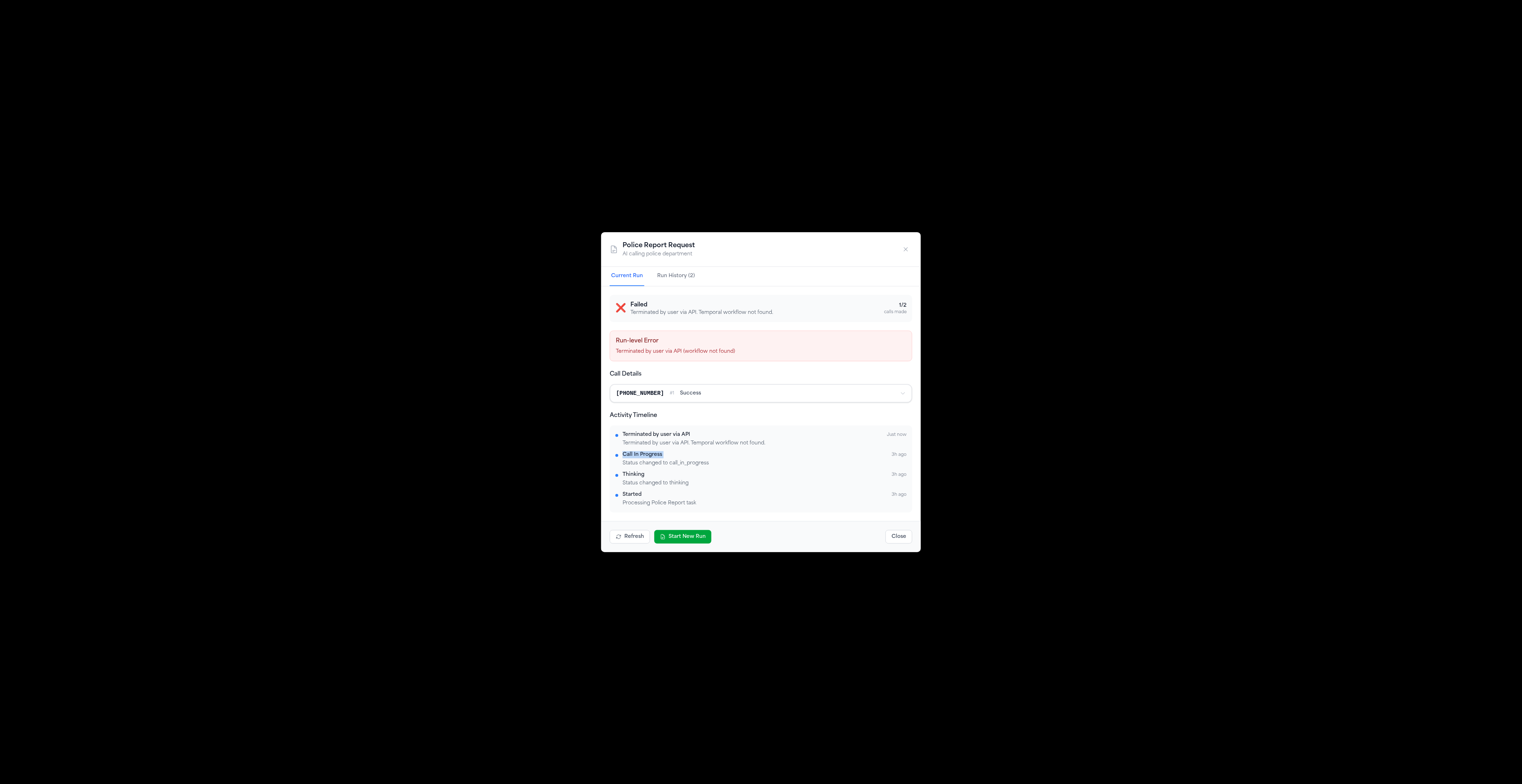
click at [699, 448] on div "Terminated by user via API Just now Terminated by user via API. Temporal workfl…" at bounding box center [761, 469] width 291 height 76
click at [703, 444] on div "Terminated by user via API. Temporal workflow not found." at bounding box center [765, 444] width 284 height 7
click at [702, 450] on div "Terminated by user via API Just now Terminated by user via API. Temporal workfl…" at bounding box center [761, 469] width 291 height 76
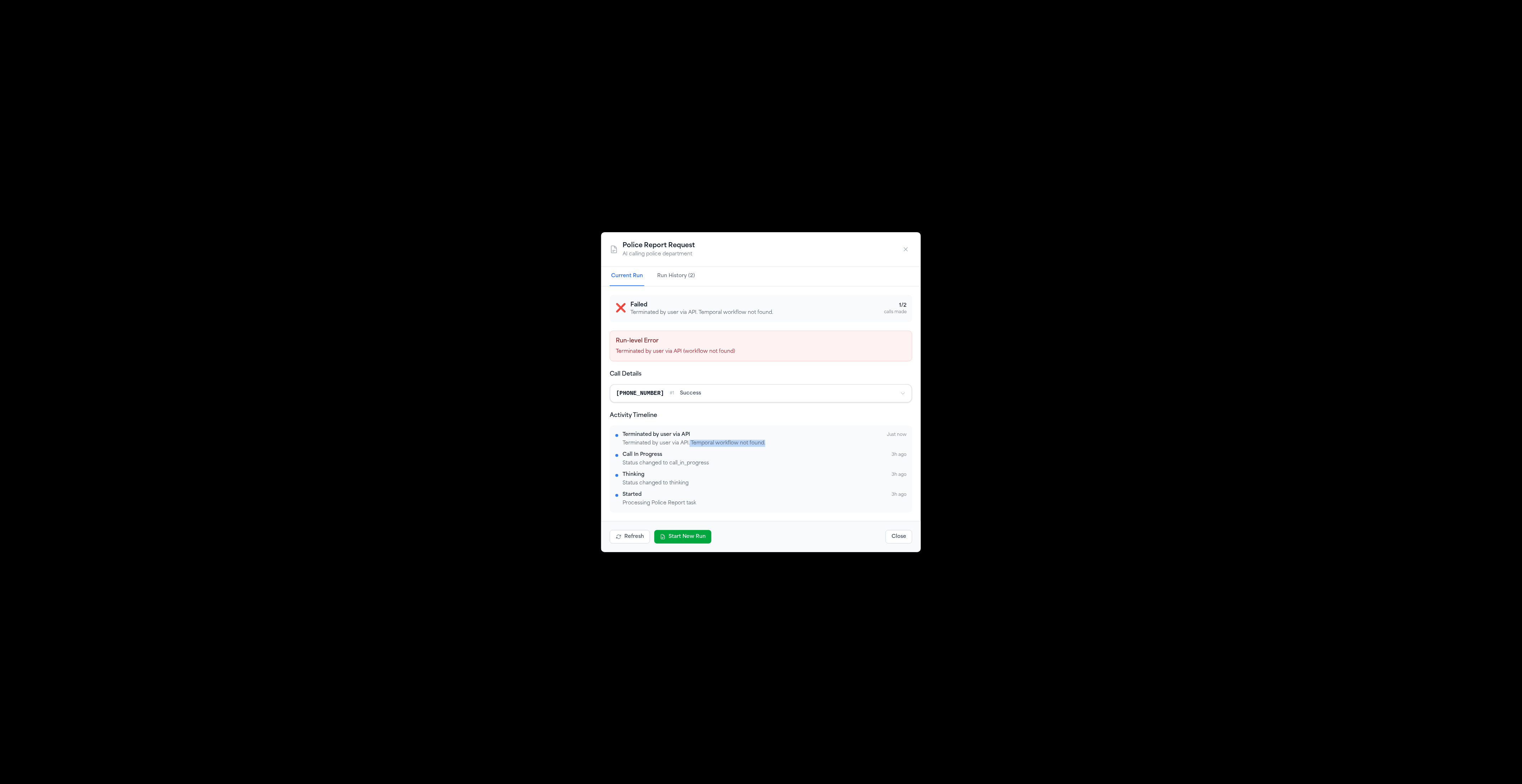
drag, startPoint x: 778, startPoint y: 445, endPoint x: 689, endPoint y: 442, distance: 89.1
click at [689, 442] on div "Terminated by user via API. Temporal workflow not found." at bounding box center [765, 444] width 284 height 7
click at [689, 443] on div "Terminated by user via API. Temporal workflow not found." at bounding box center [765, 444] width 284 height 7
click at [695, 539] on button "Start New Run" at bounding box center [683, 537] width 57 height 14
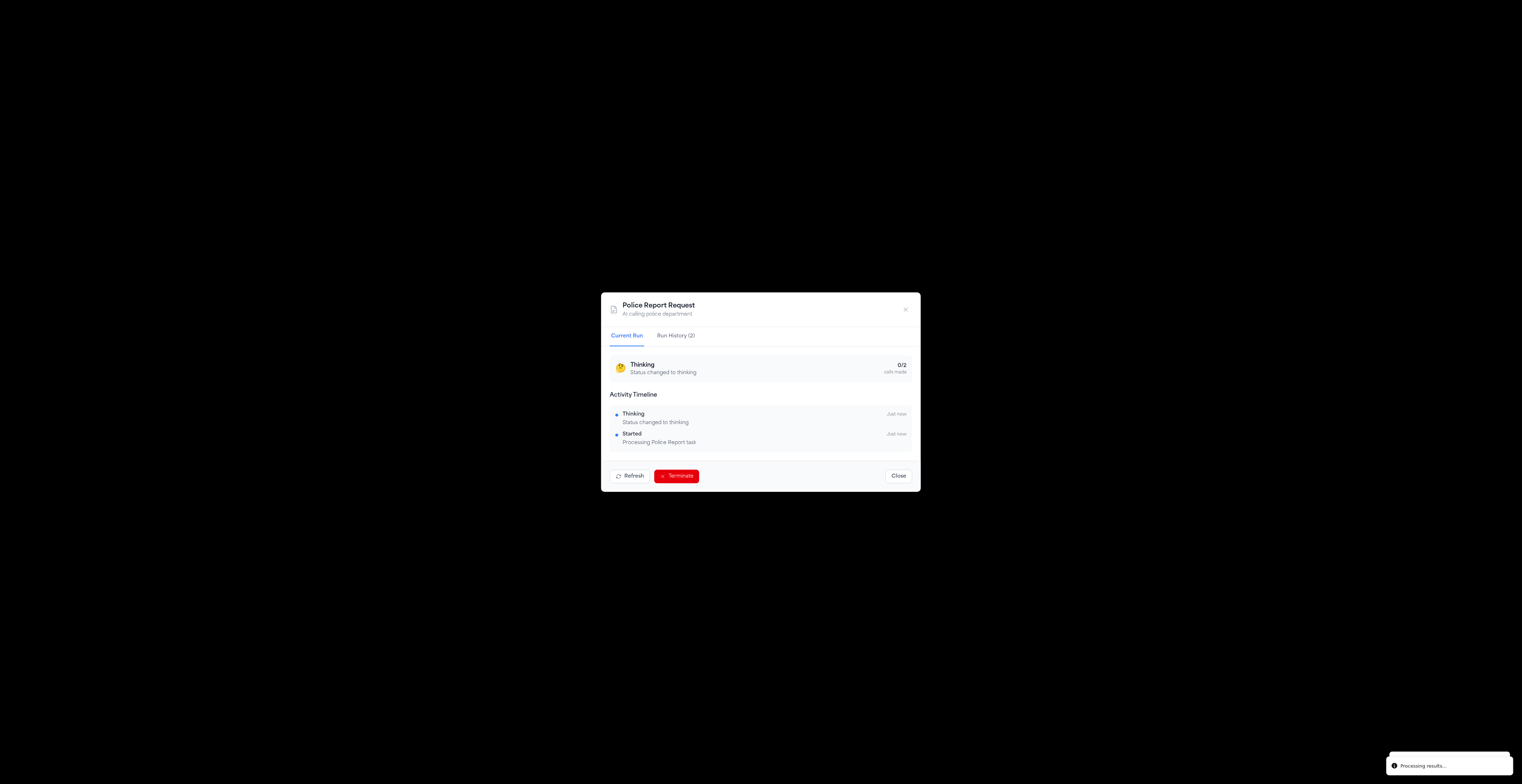
click at [627, 476] on button "Refresh" at bounding box center [629, 477] width 40 height 14
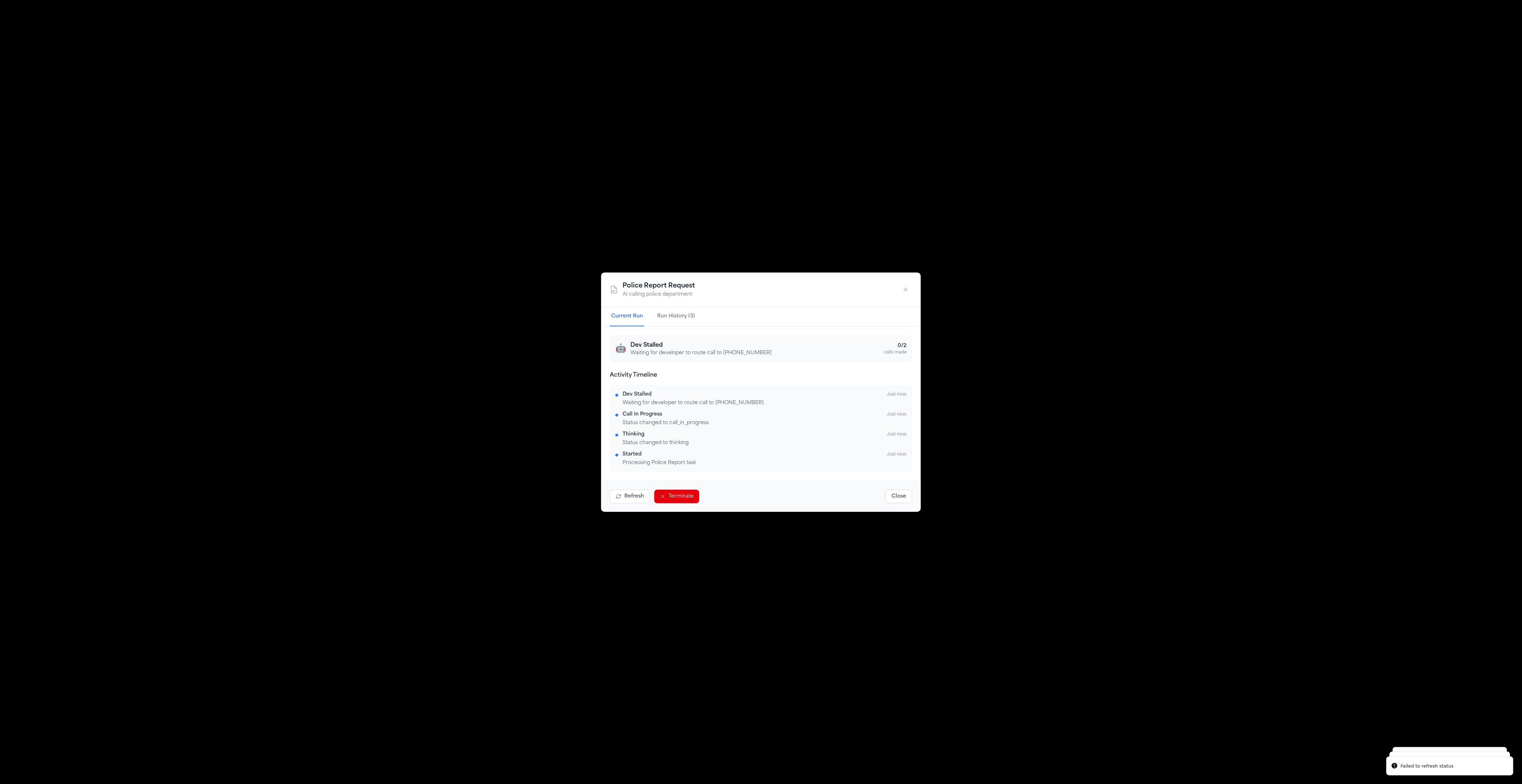
click at [625, 487] on div "Refresh Terminate Close" at bounding box center [761, 496] width 320 height 31
click at [625, 490] on button "Refresh" at bounding box center [629, 496] width 40 height 14
click at [625, 494] on button "Refresh" at bounding box center [629, 496] width 40 height 14
click at [677, 336] on div "🤖 Dev Stalled Waiting for developer to route call to [PHONE_NUMBER] 0 / 2 calls…" at bounding box center [761, 349] width 303 height 27
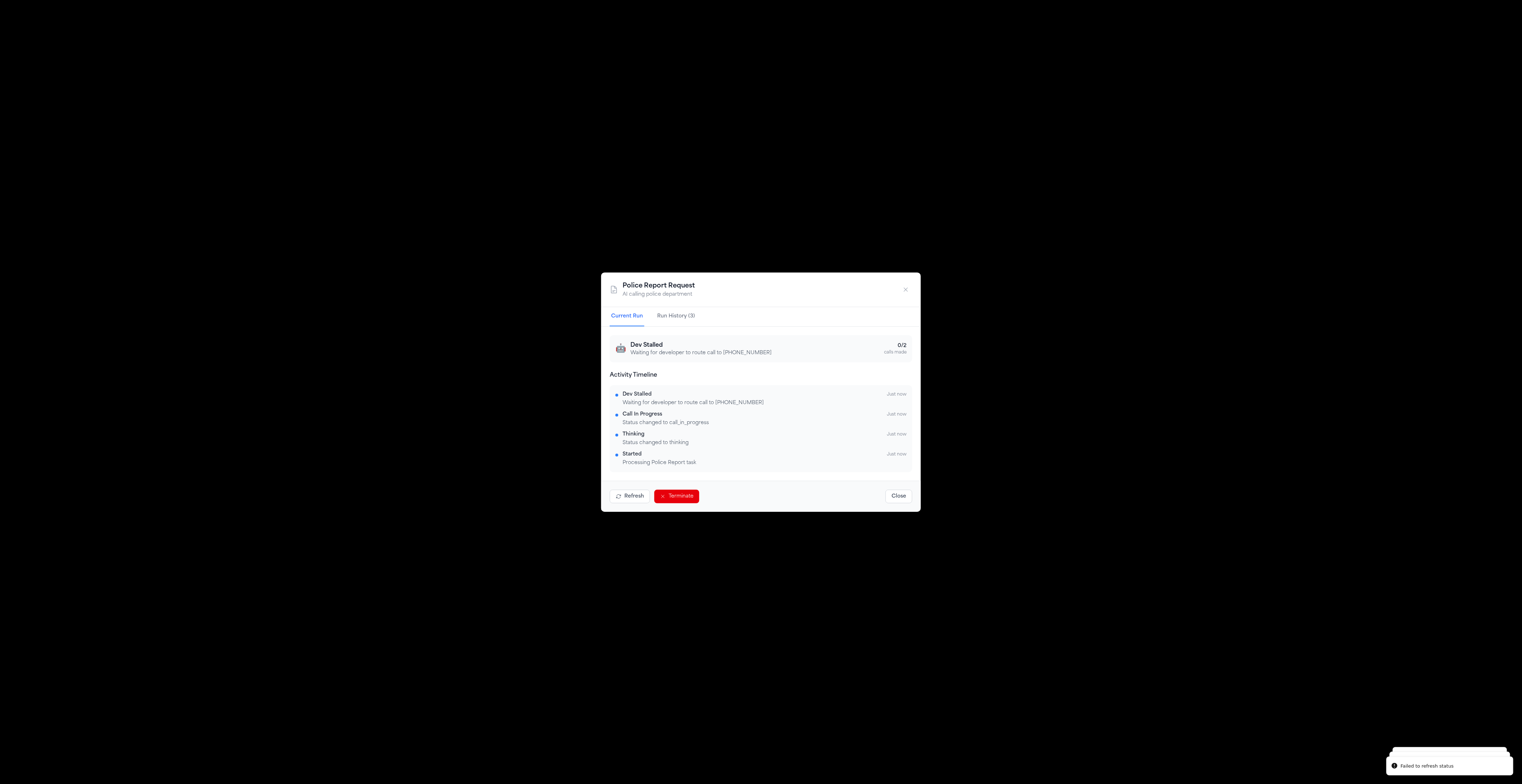
click at [679, 324] on button "Run History (3)" at bounding box center [676, 317] width 41 height 19
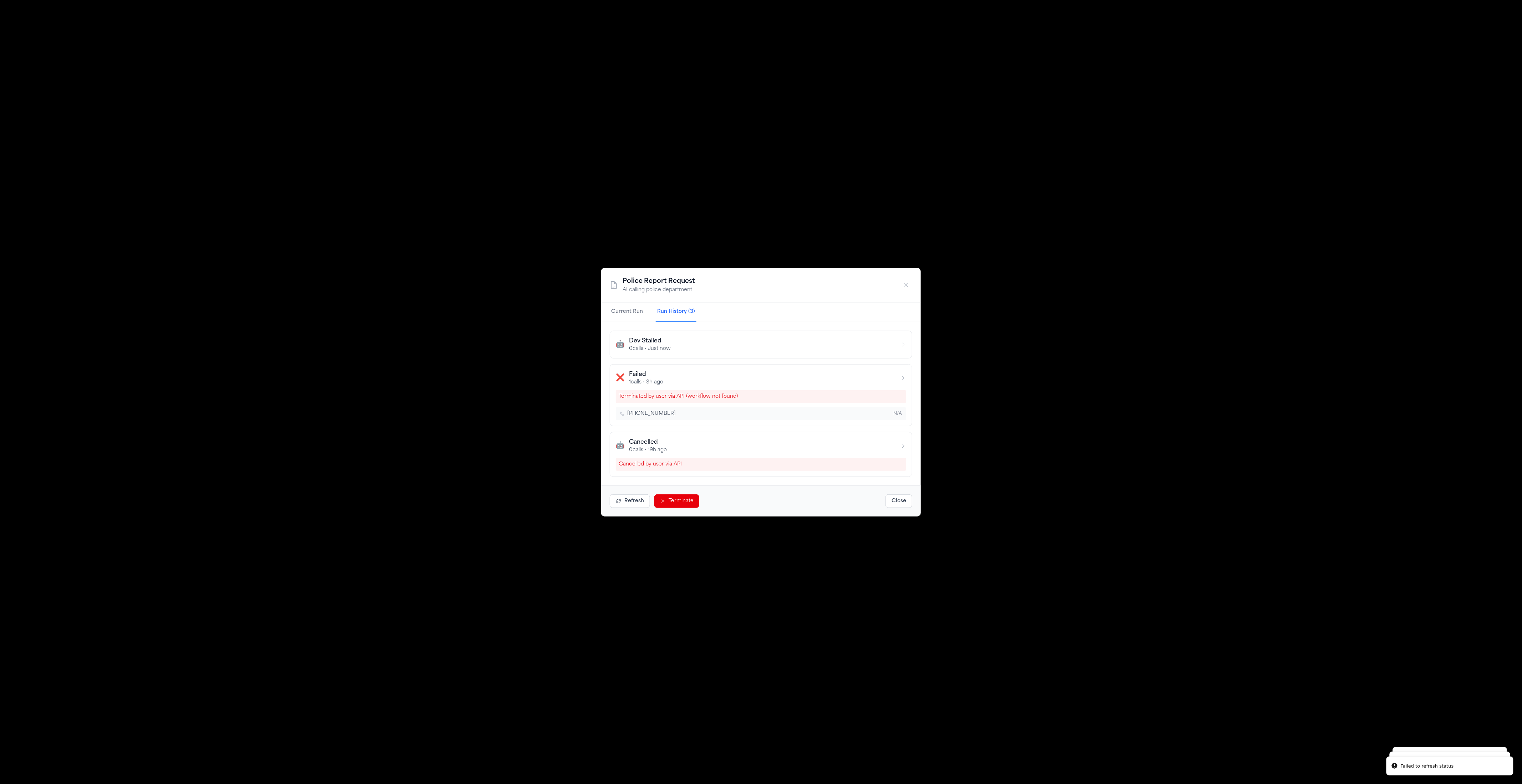
click at [631, 315] on button "Current Run" at bounding box center [627, 312] width 35 height 19
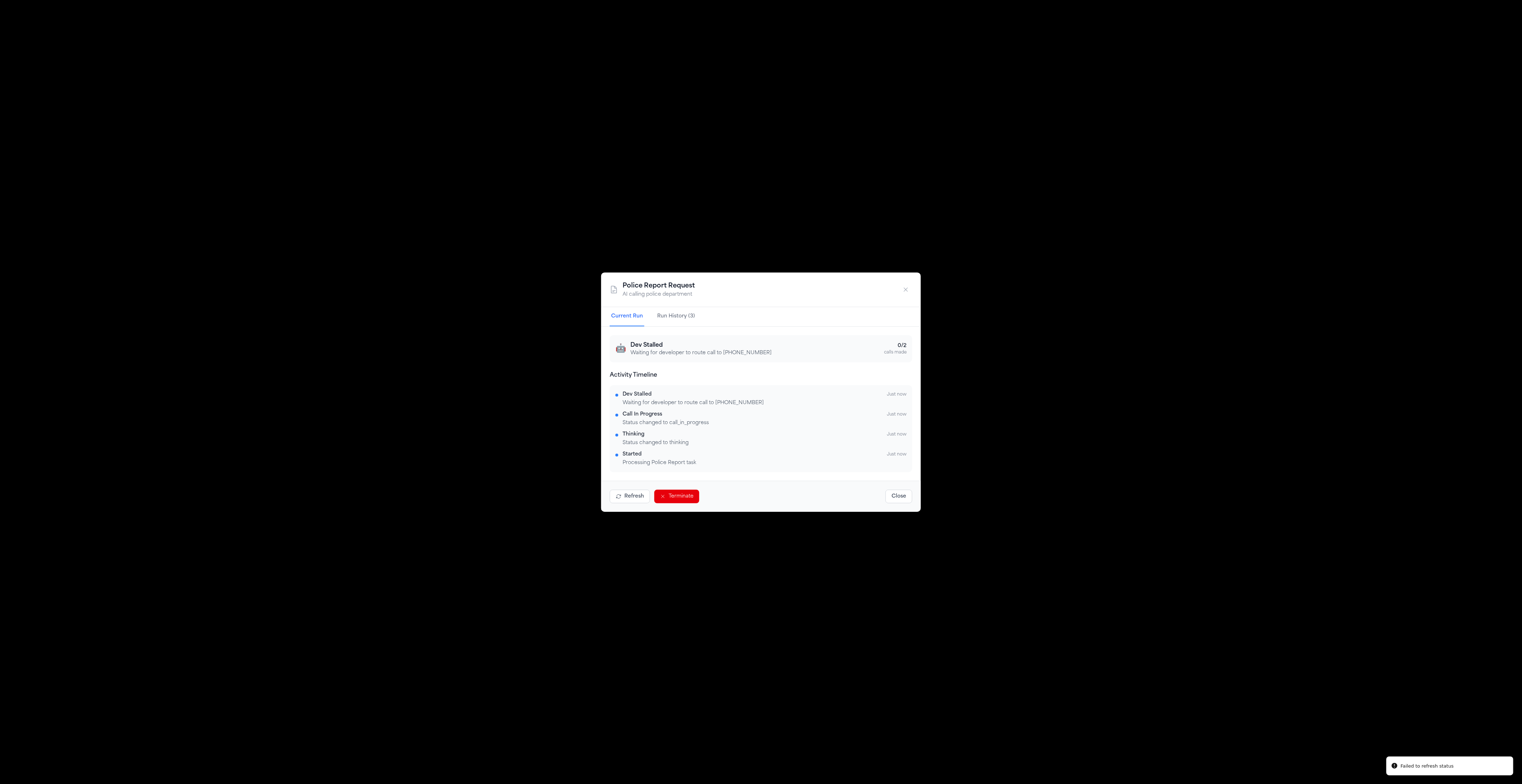
click at [904, 493] on button "Close" at bounding box center [899, 496] width 27 height 14
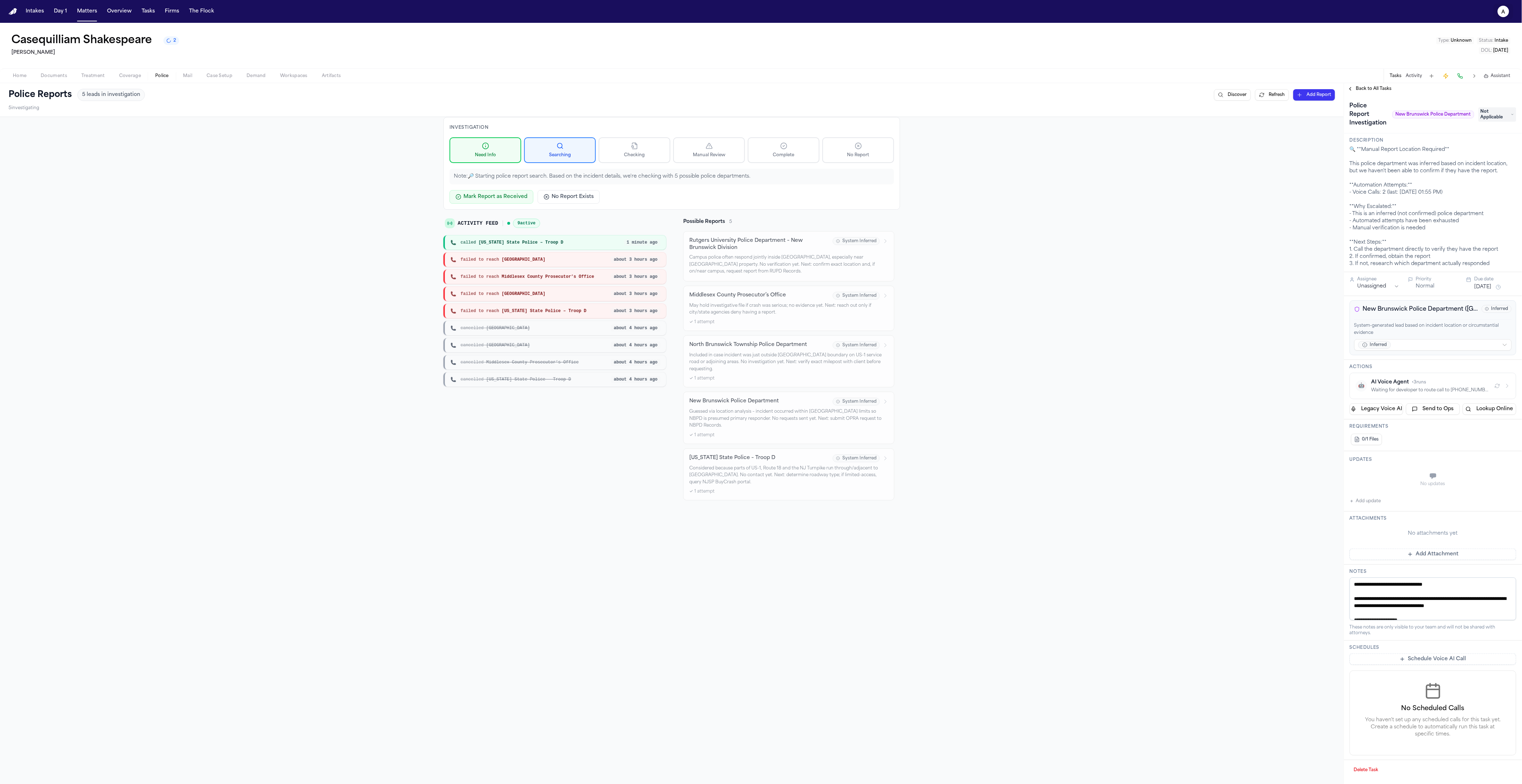
click at [1508, 12] on icon "a" at bounding box center [1503, 11] width 11 height 11
click at [1097, 293] on div "Intakes Day 1 Matters Overview Tasks Firms The Flock a Casequilliam Shakespeare…" at bounding box center [761, 392] width 1522 height 784
click at [559, 262] on span "called [US_STATE] State Police – Troop D" at bounding box center [512, 260] width 103 height 6
click at [1512, 12] on button "a" at bounding box center [1503, 11] width 20 height 16
click at [1472, 104] on button "🚀 [PERSON_NAME] Command Center" at bounding box center [1485, 104] width 119 height 13
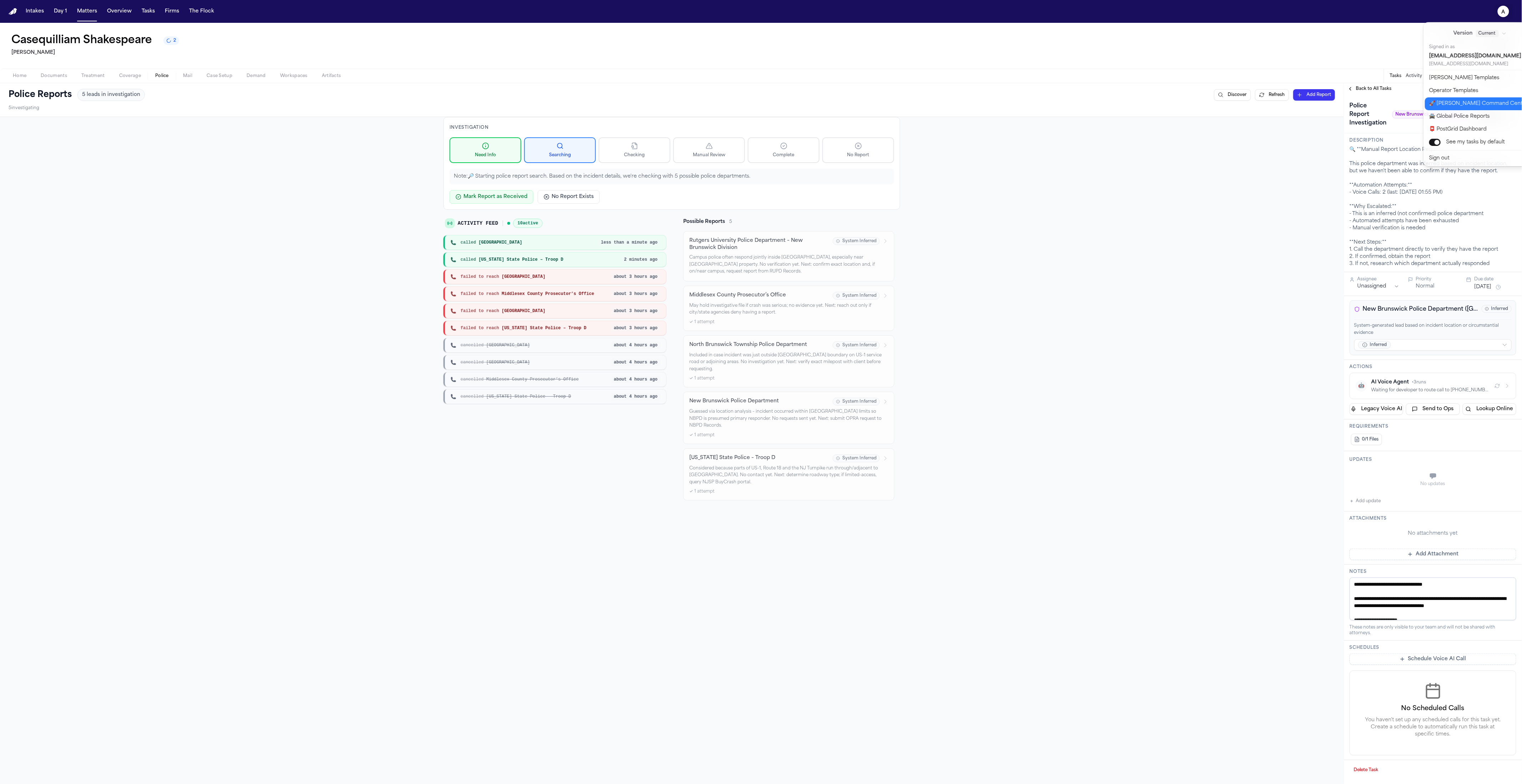
select select "**"
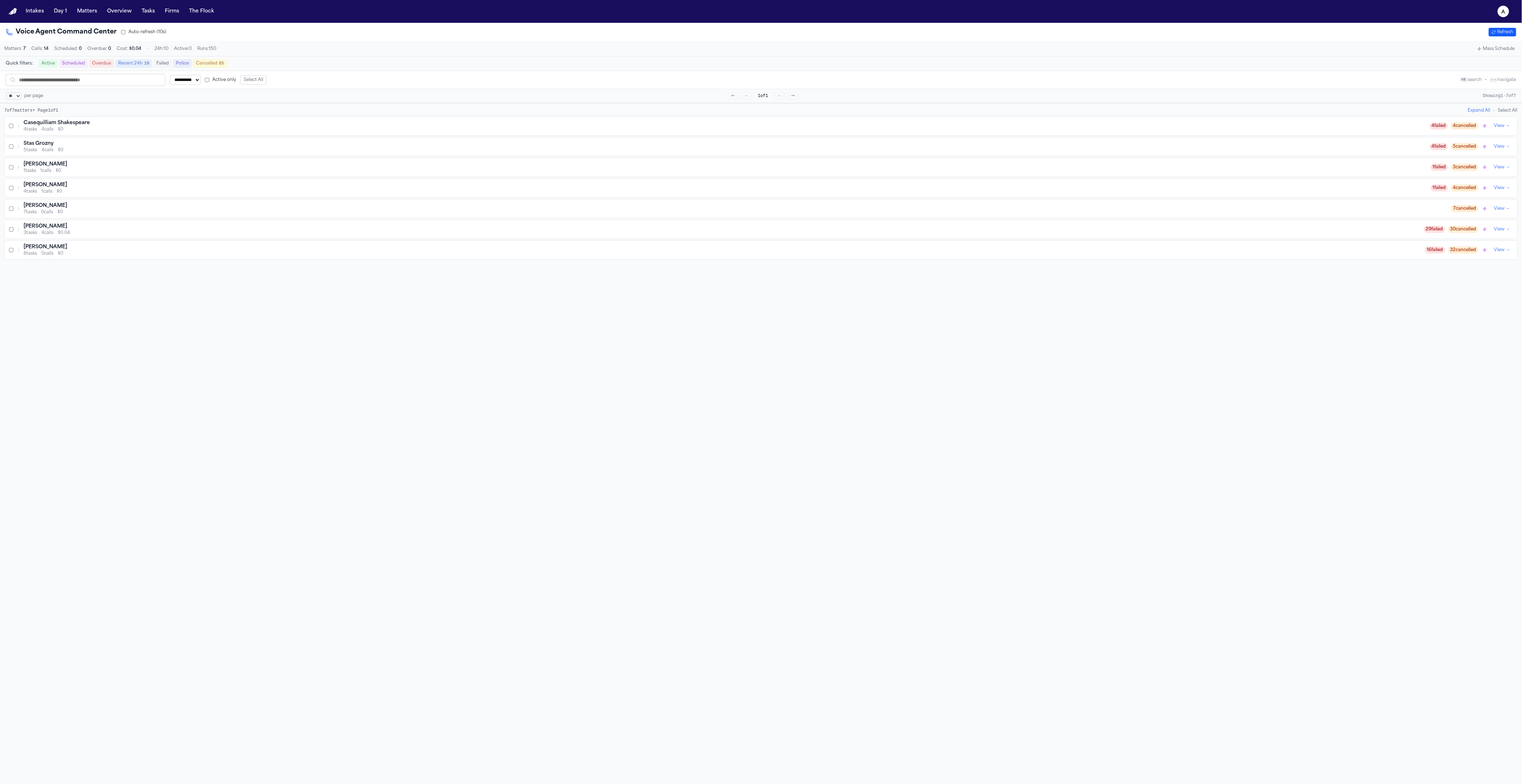
click at [210, 126] on div "Casequilliam Shakespeare" at bounding box center [727, 123] width 1406 height 7
click at [128, 177] on div "Police Report & Investigation → New Brunswick Police Department UNK Details →" at bounding box center [761, 181] width 1513 height 14
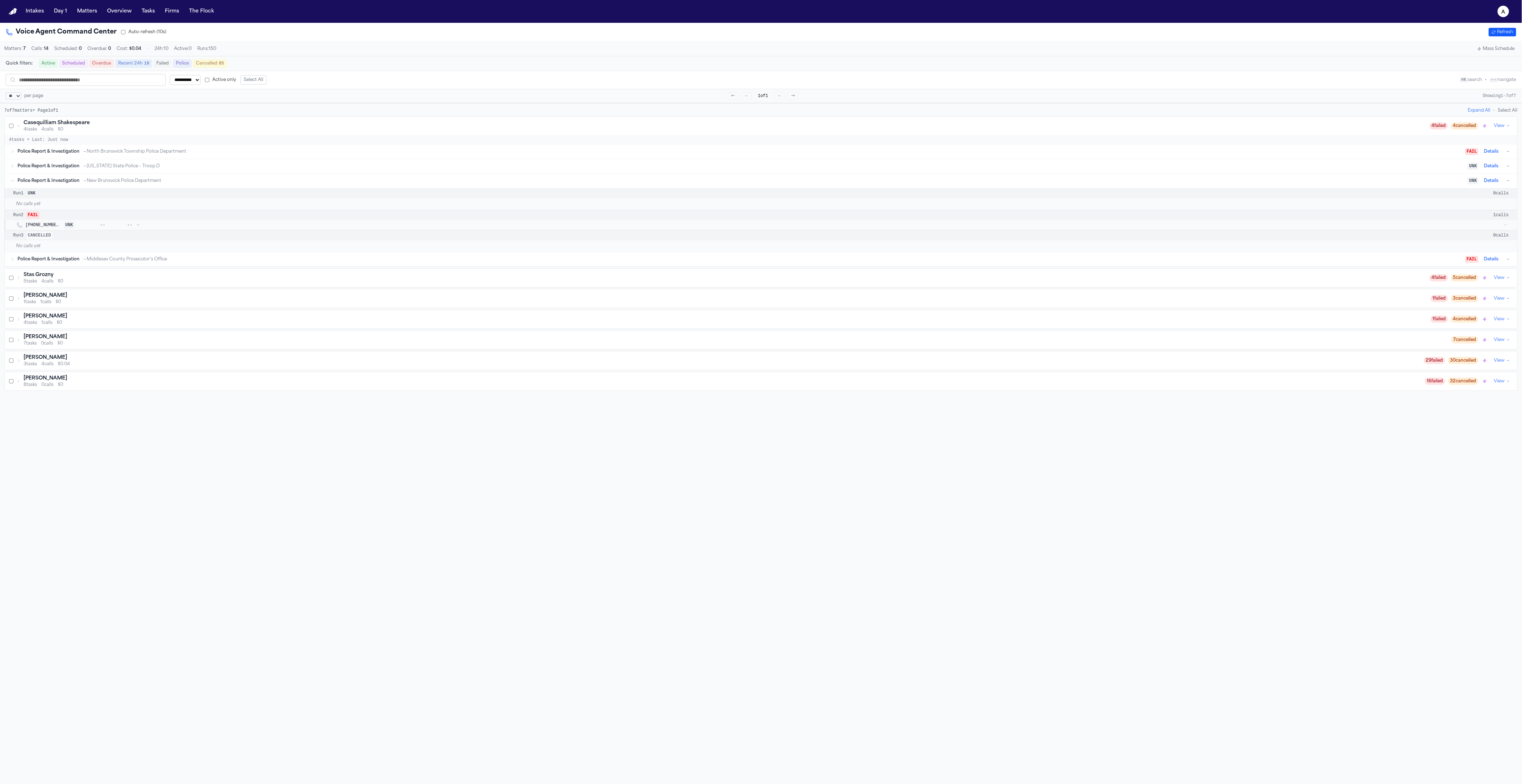
click at [104, 194] on div "Run 1 UNK 0 calls" at bounding box center [761, 193] width 1513 height 10
click at [85, 229] on div "[PHONE_NUMBER] UNK -- -- — —" at bounding box center [770, 225] width 1490 height 7
click at [134, 166] on span "→ [US_STATE] State Police – Troop D" at bounding box center [121, 167] width 77 height 6
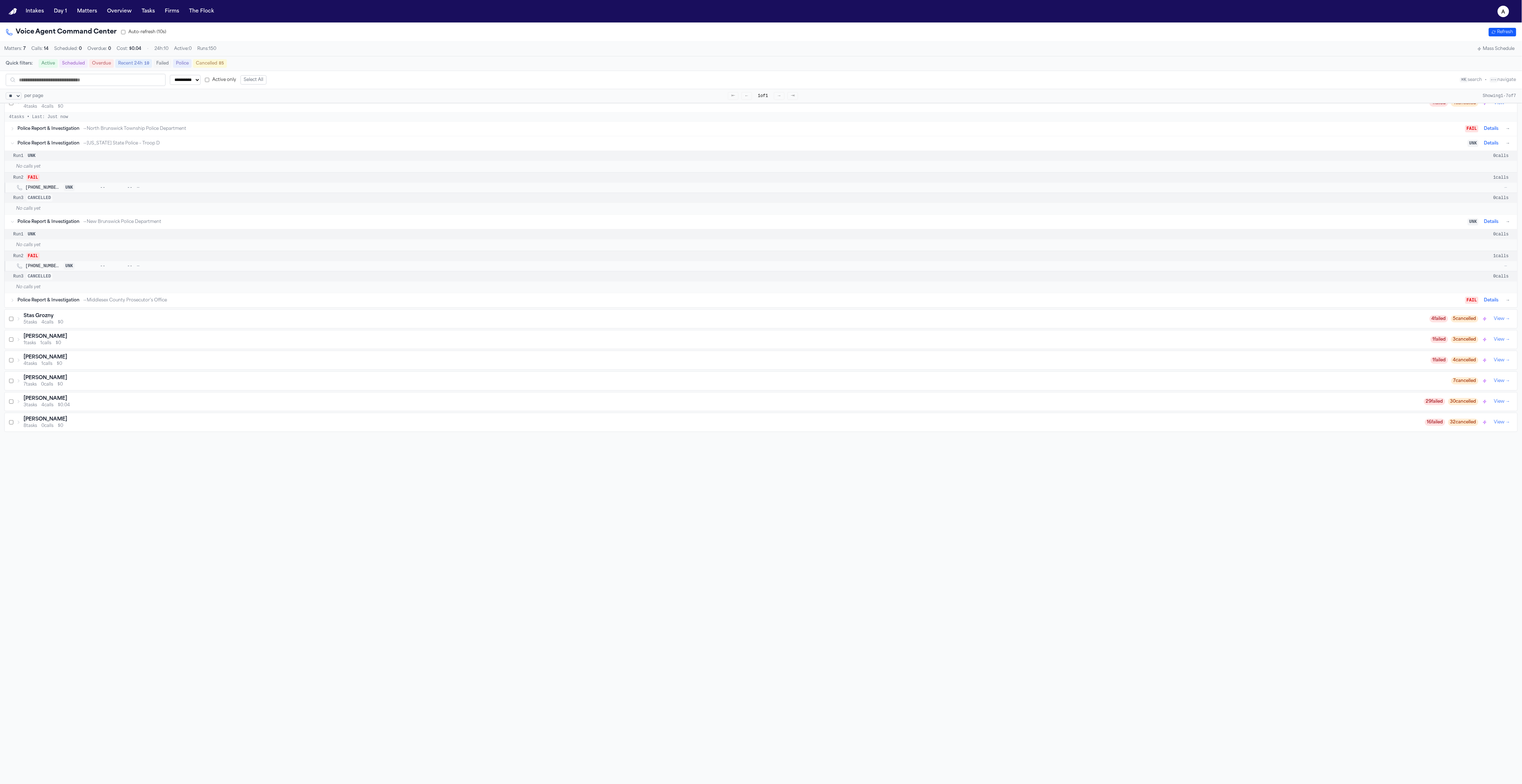
scroll to position [6, 0]
click at [1488, 162] on button "Details" at bounding box center [1492, 161] width 20 height 8
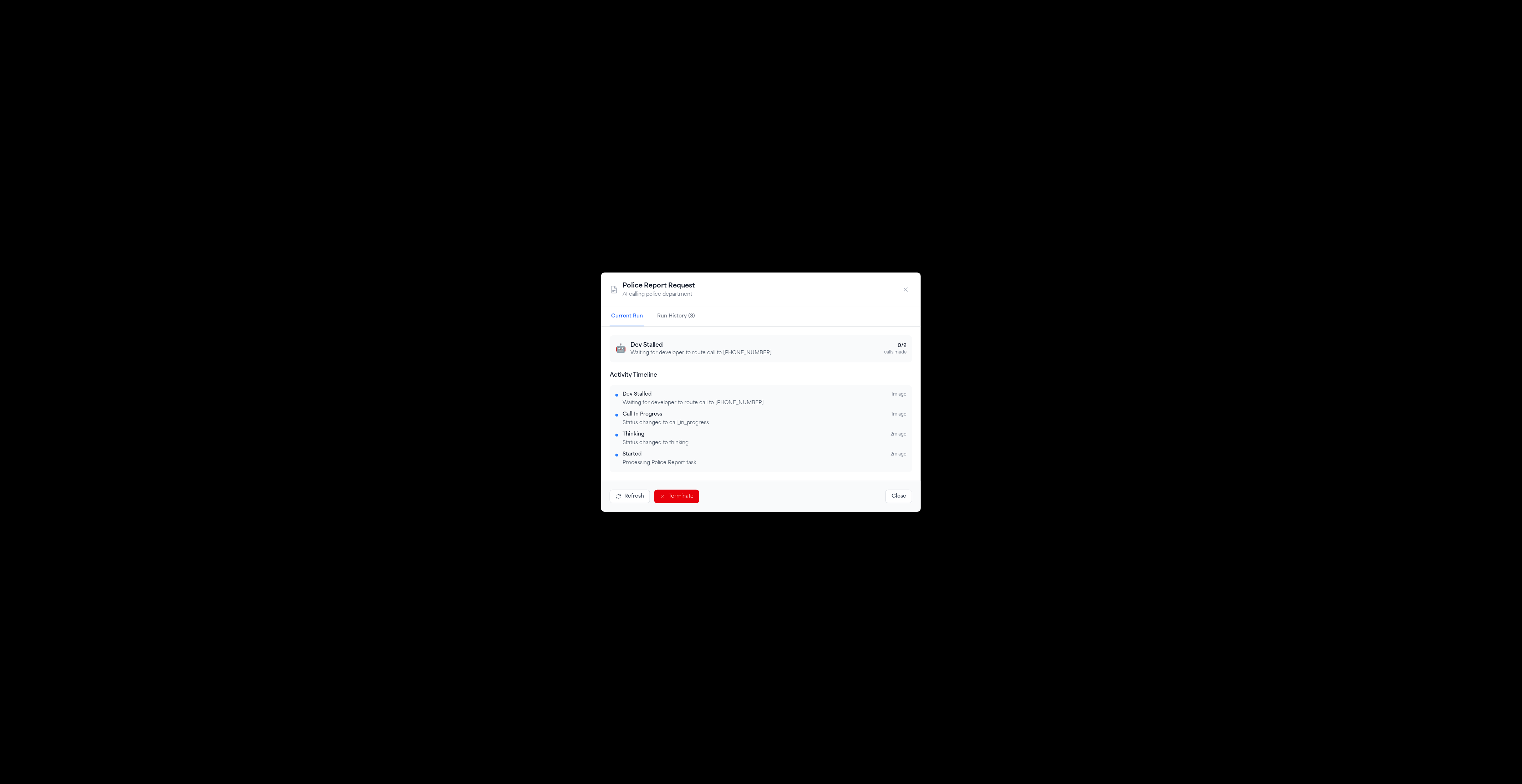
click at [903, 495] on button "Close" at bounding box center [899, 496] width 27 height 14
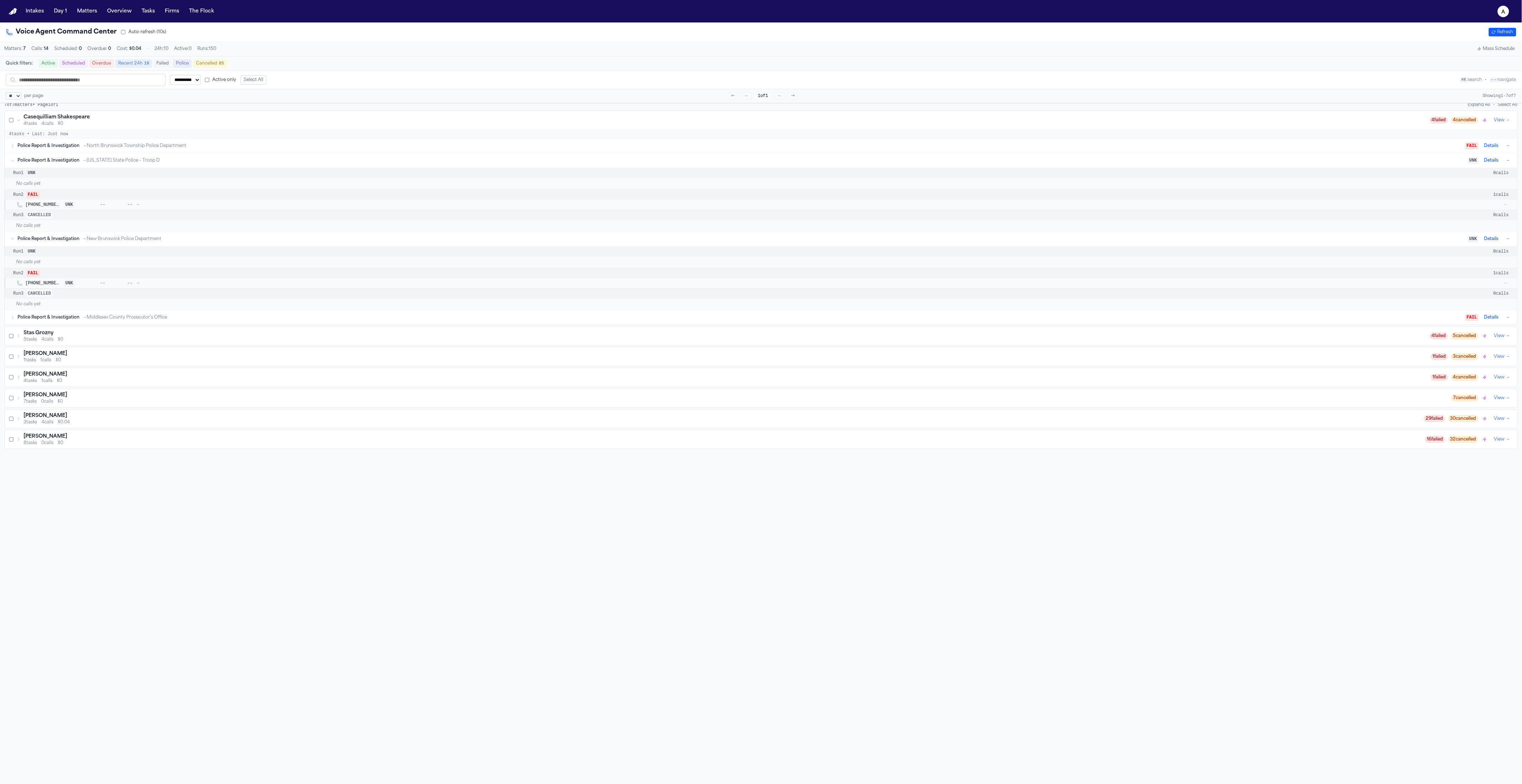
click at [1238, 317] on div "Police Report & Investigation → Middlesex County Prosecutor’s Office" at bounding box center [742, 318] width 1448 height 6
click at [133, 298] on div "Run 3 CANCELLED 0 calls" at bounding box center [761, 294] width 1513 height 10
click at [126, 285] on span "--" at bounding box center [121, 284] width 23 height 6
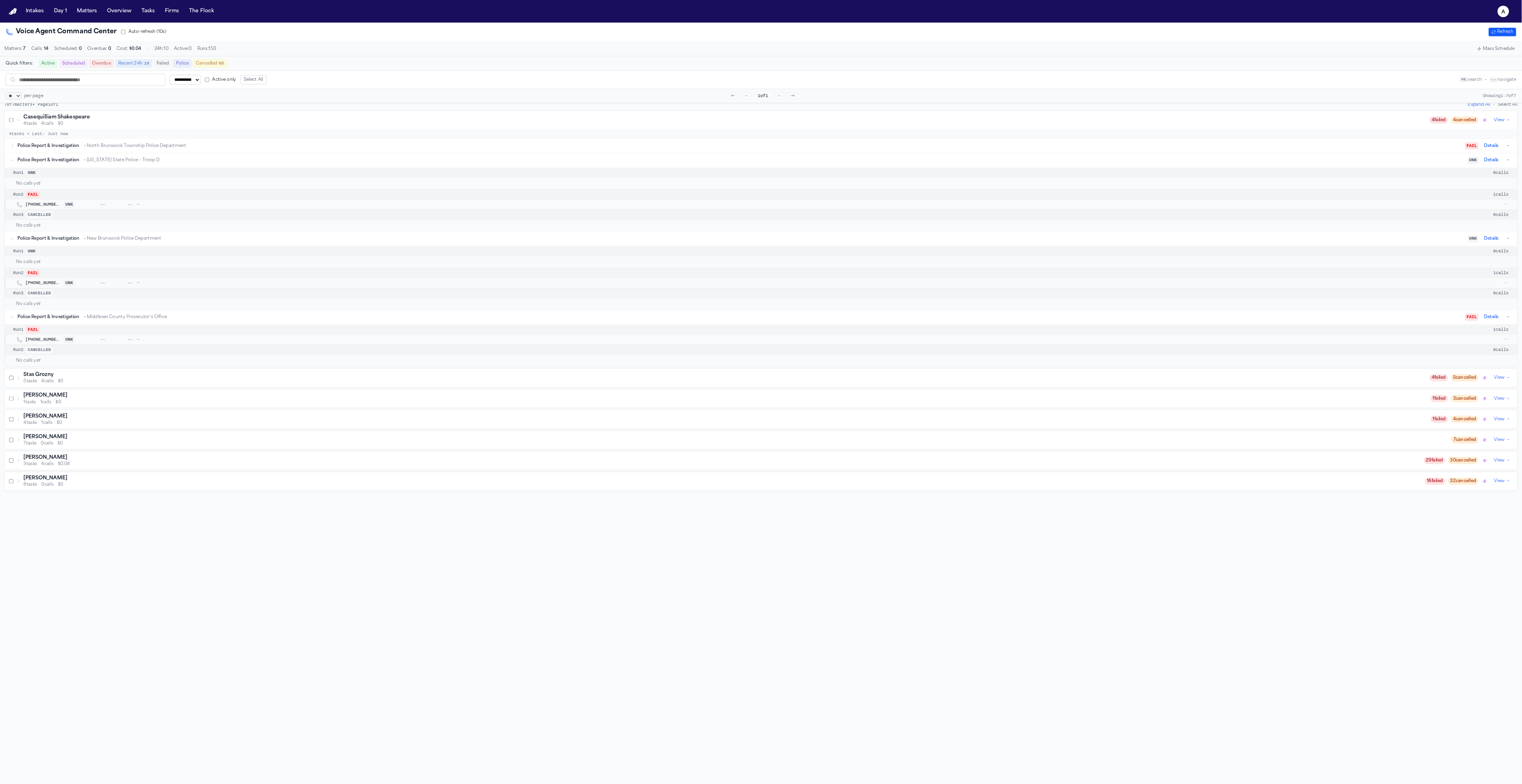
scroll to position [0, 0]
click at [140, 222] on div "Run 2 FAIL 1 calls" at bounding box center [846, 222] width 1680 height 11
click at [74, 251] on div "Run 3 CANCELLED 0 calls" at bounding box center [846, 245] width 1680 height 11
click at [62, 238] on div "+12019567542 UNK -- -- — —" at bounding box center [855, 234] width 1654 height 8
click at [61, 237] on span "[PHONE_NUMBER]" at bounding box center [47, 234] width 38 height 7
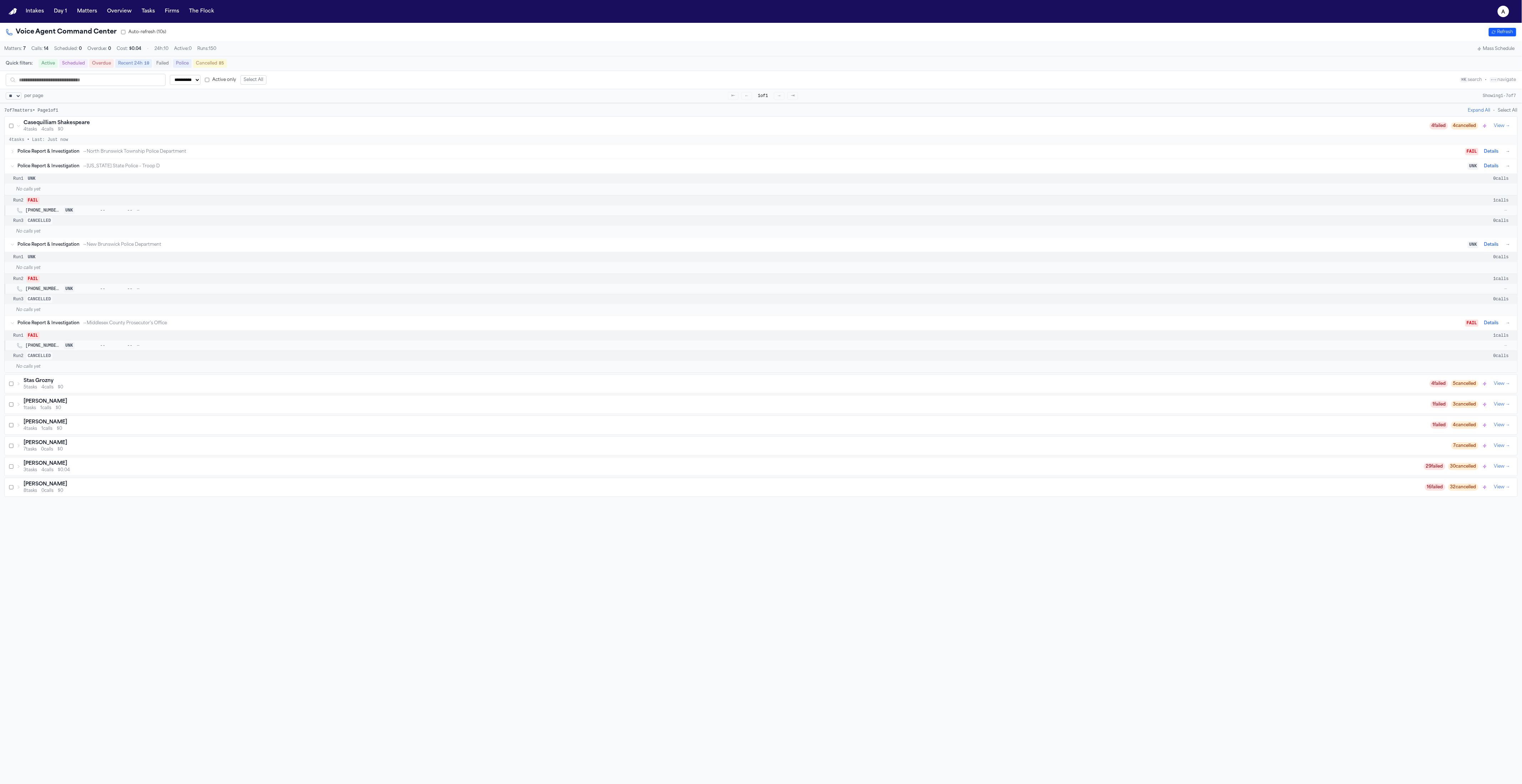
click at [55, 213] on span "[PHONE_NUMBER]" at bounding box center [42, 210] width 34 height 6
drag, startPoint x: 69, startPoint y: 225, endPoint x: 80, endPoint y: 261, distance: 37.6
click at [69, 226] on div "Run 3 CANCELLED 0 calls" at bounding box center [761, 221] width 1513 height 10
click at [81, 261] on div "Run 1 UNK 0 calls" at bounding box center [761, 257] width 1513 height 10
drag, startPoint x: 185, startPoint y: 334, endPoint x: 57, endPoint y: 228, distance: 166.2
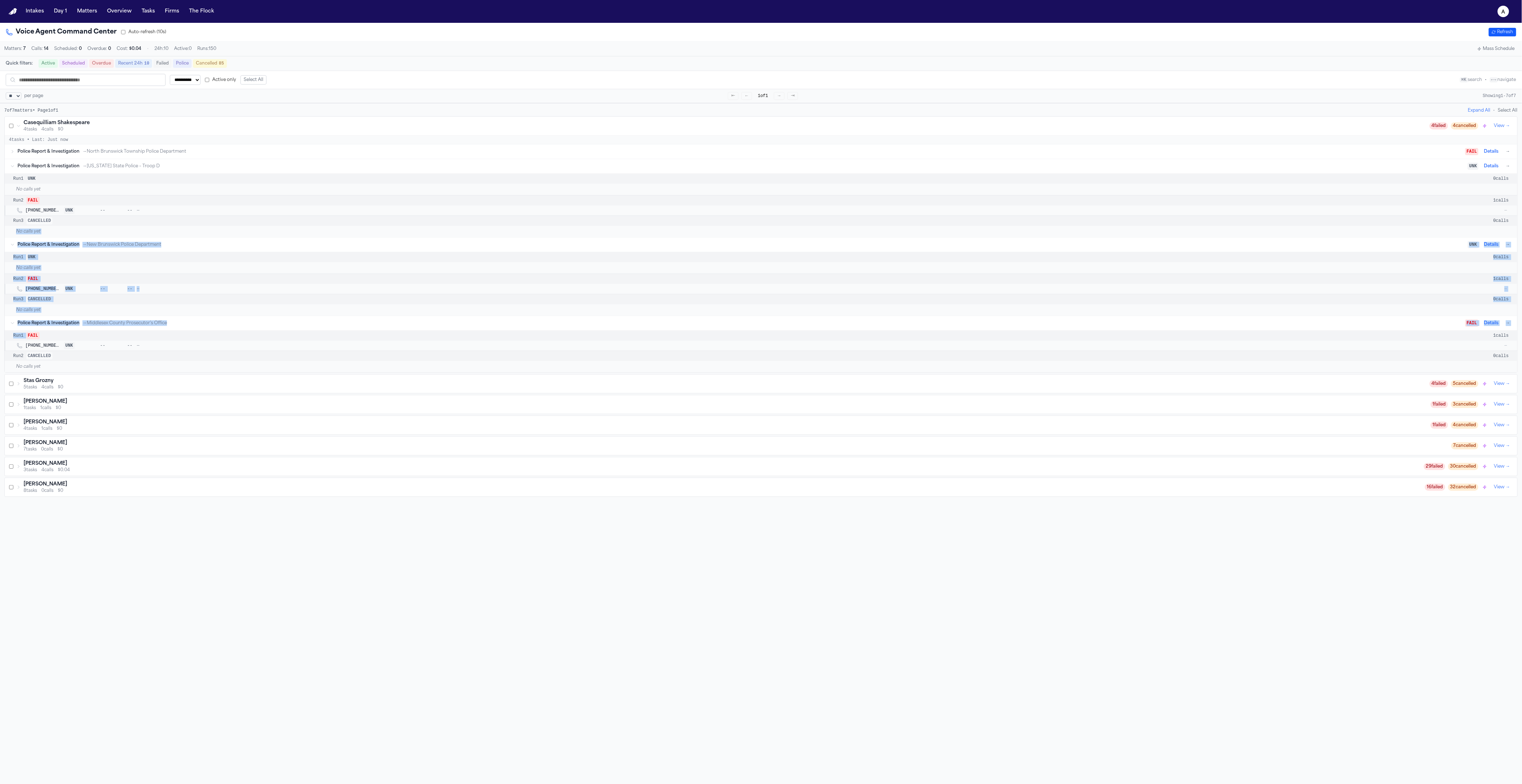
click at [57, 228] on div "Police Report & Investigation → North Brunswick Township Police Department FAIL…" at bounding box center [761, 258] width 1513 height 228
click at [85, 236] on div "No calls yet" at bounding box center [761, 231] width 1513 height 11
drag, startPoint x: 83, startPoint y: 284, endPoint x: 85, endPoint y: 276, distance: 8.2
click at [83, 273] on div "Run 1 UNK 0 calls No calls yet Run 2 FAIL 1 calls +12019567542 UNK -- -- — — Ru…" at bounding box center [761, 284] width 1513 height 64
click at [93, 301] on div "Run 3 CANCELLED 0 calls" at bounding box center [761, 299] width 1513 height 10
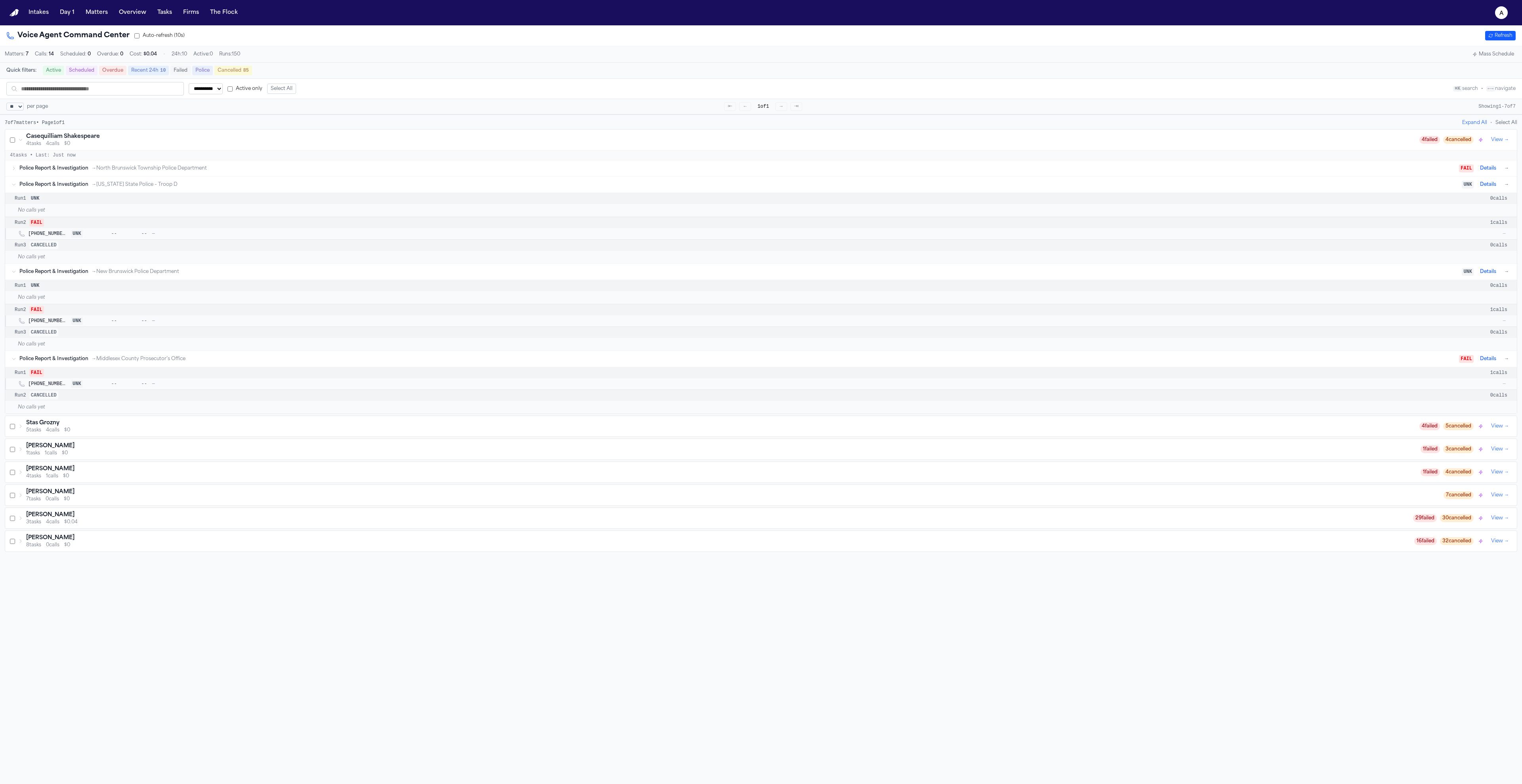
click at [1457, 296] on div "No calls yet" at bounding box center [761, 297] width 1511 height 13
click at [1446, 202] on div "Run 1 UNK 0 calls" at bounding box center [761, 198] width 1511 height 11
click at [145, 473] on div "[PERSON_NAME]" at bounding box center [723, 469] width 1394 height 8
click at [156, 450] on div "[PERSON_NAME]" at bounding box center [723, 446] width 1394 height 8
click at [1334, 446] on div "[PERSON_NAME]" at bounding box center [723, 446] width 1394 height 8
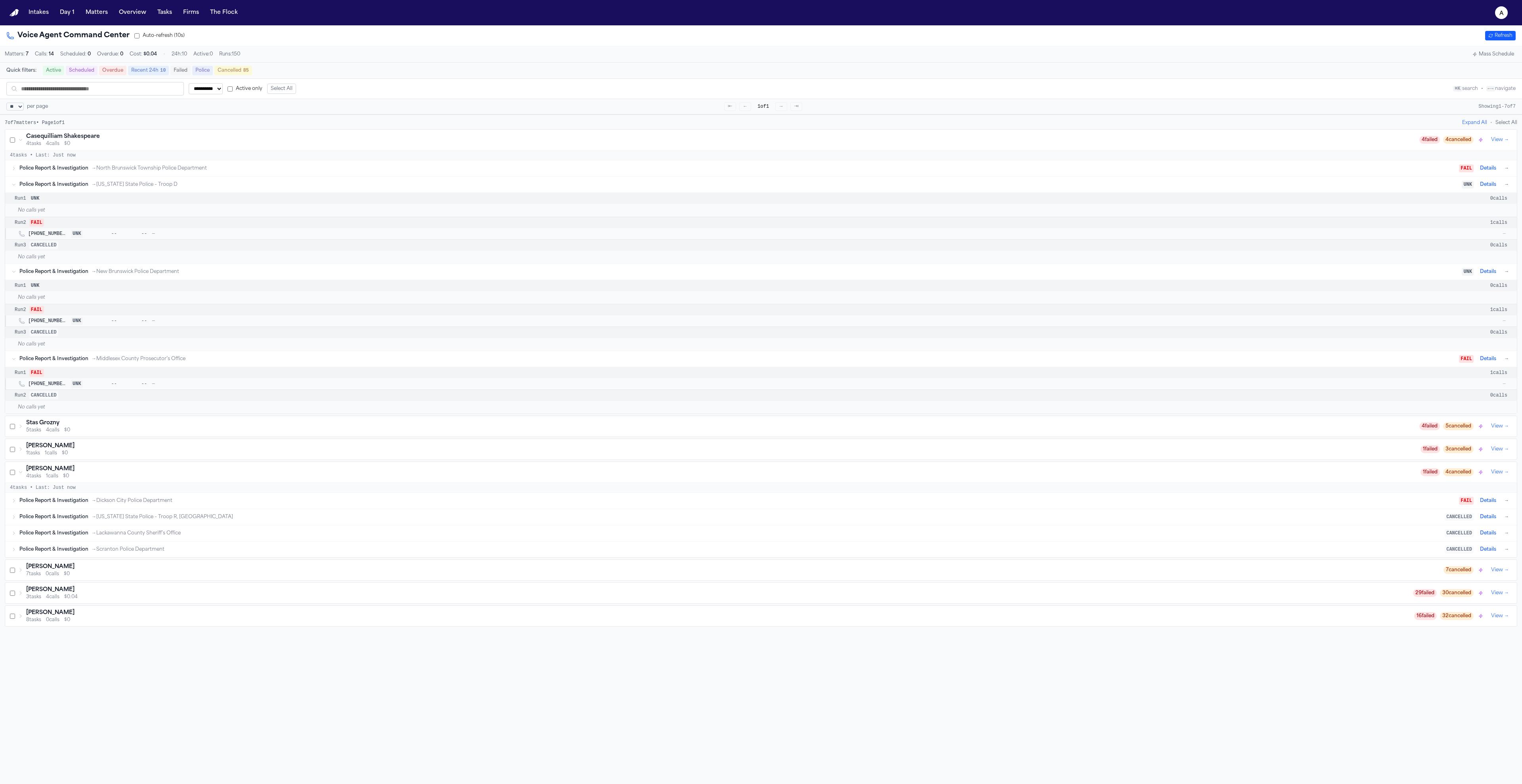
click at [1328, 427] on div "Stas Grozny" at bounding box center [722, 423] width 1393 height 8
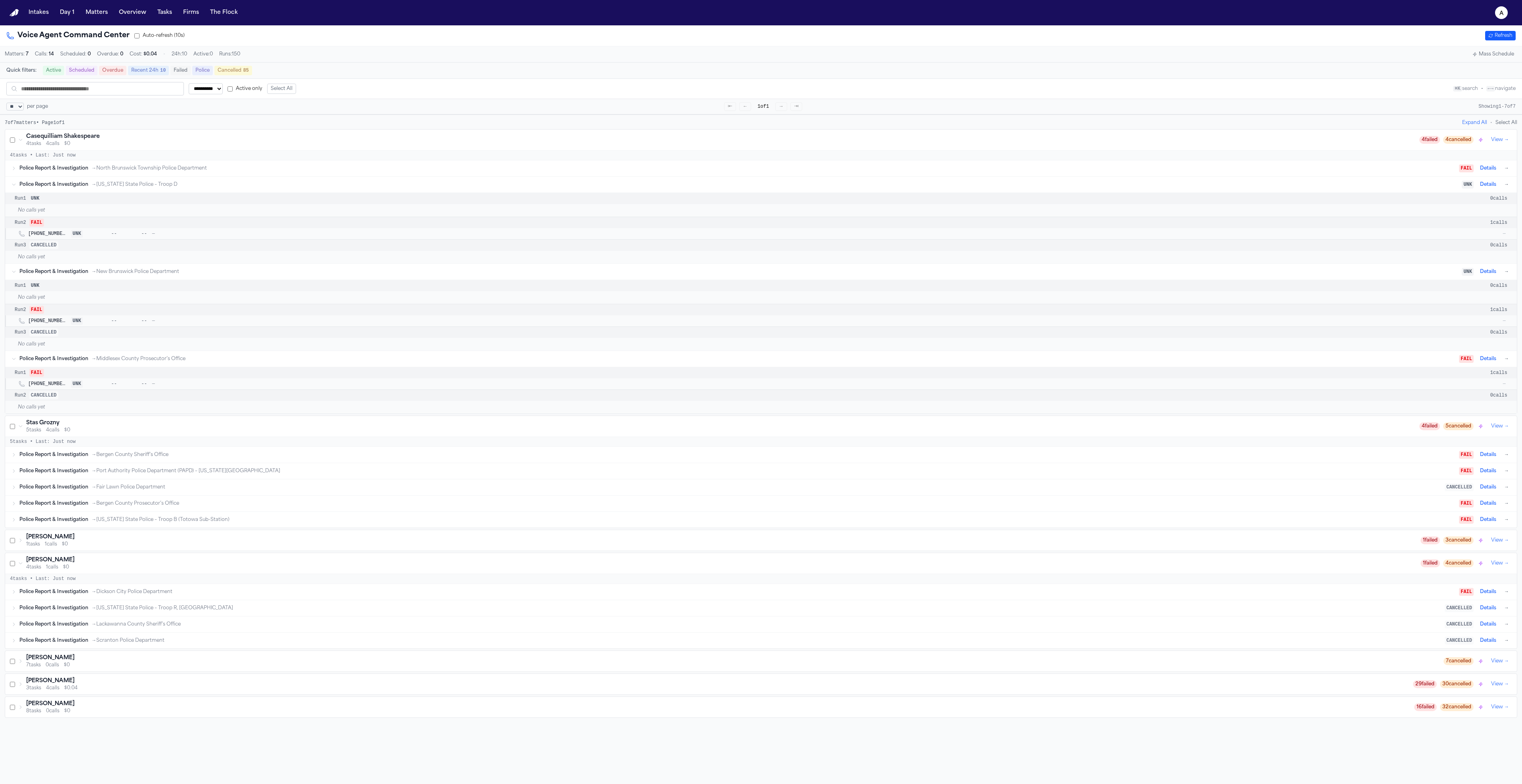
click at [1328, 427] on div "Stas Grozny" at bounding box center [722, 423] width 1393 height 8
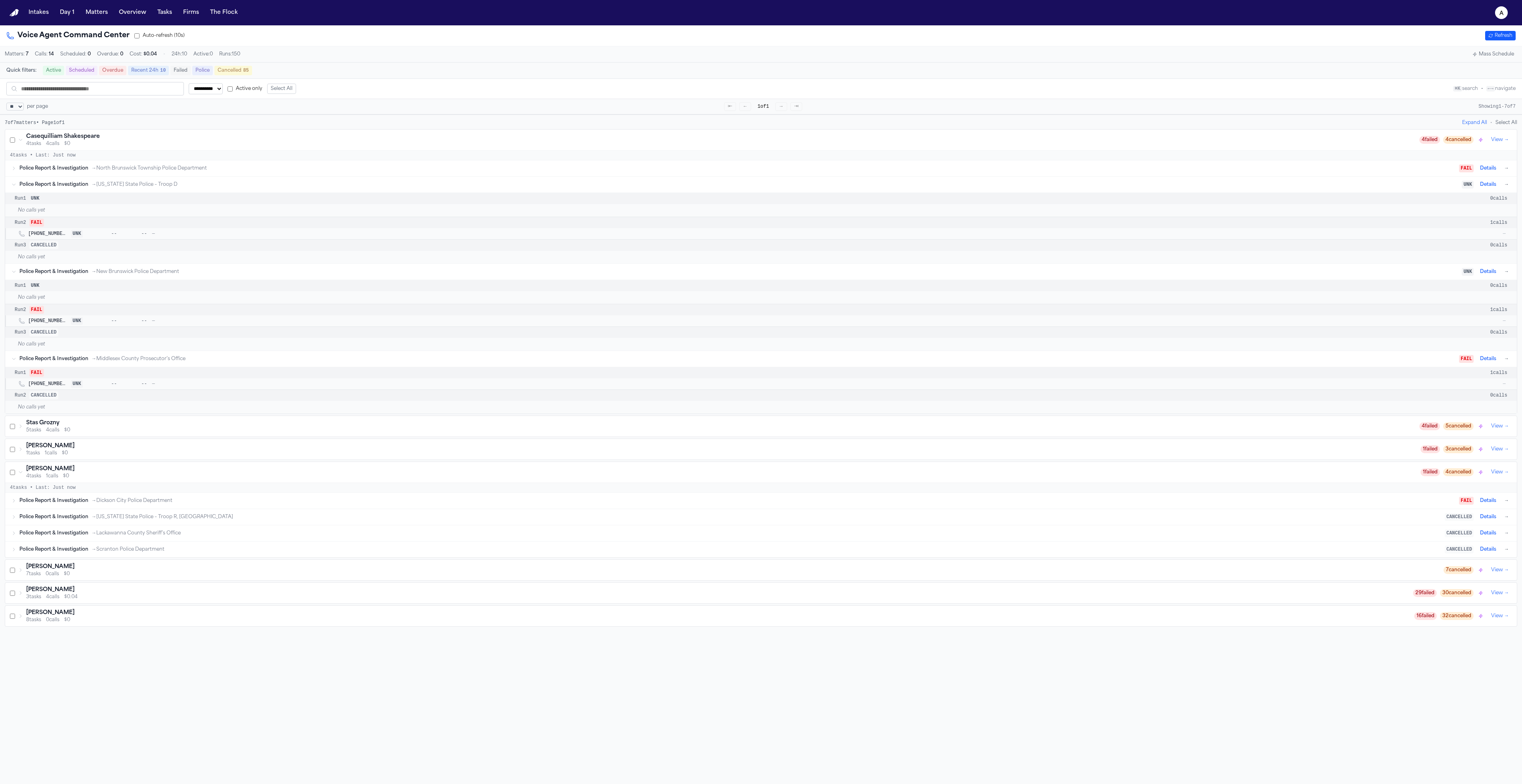
click at [77, 188] on span "Police Report & Investigation" at bounding box center [54, 185] width 69 height 7
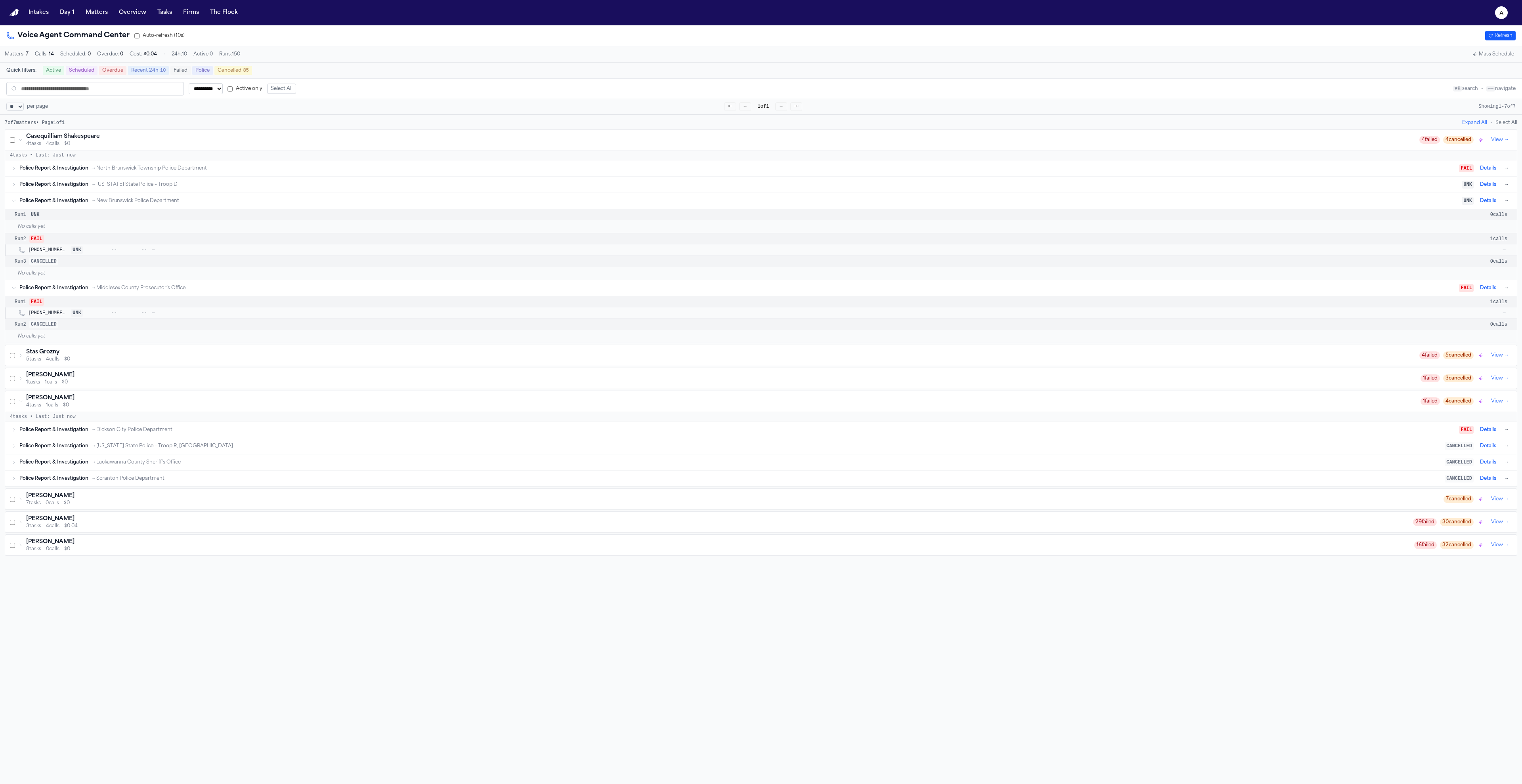
click at [81, 204] on span "Police Report & Investigation" at bounding box center [54, 201] width 69 height 7
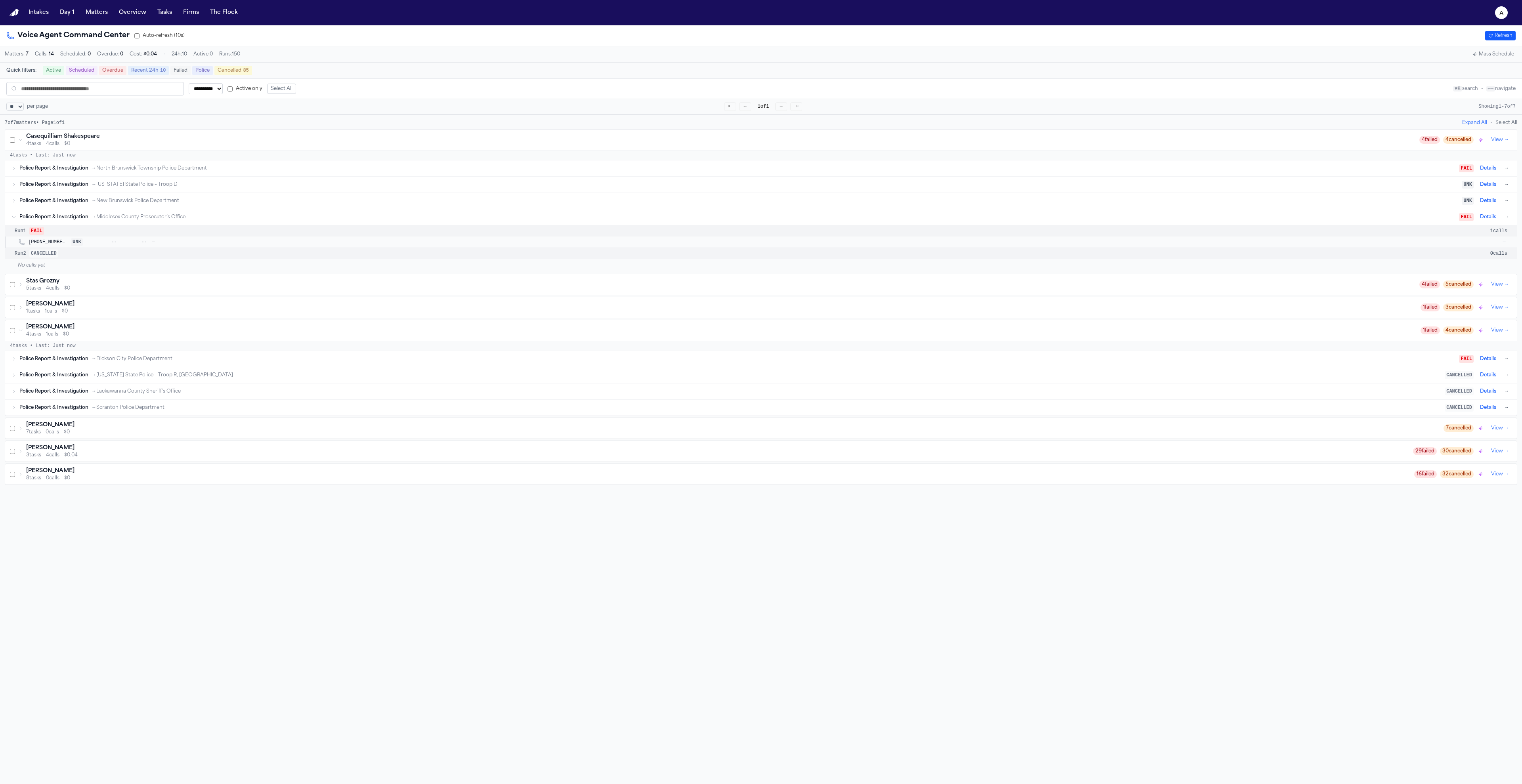
click at [76, 220] on span "Police Report & Investigation" at bounding box center [54, 217] width 69 height 7
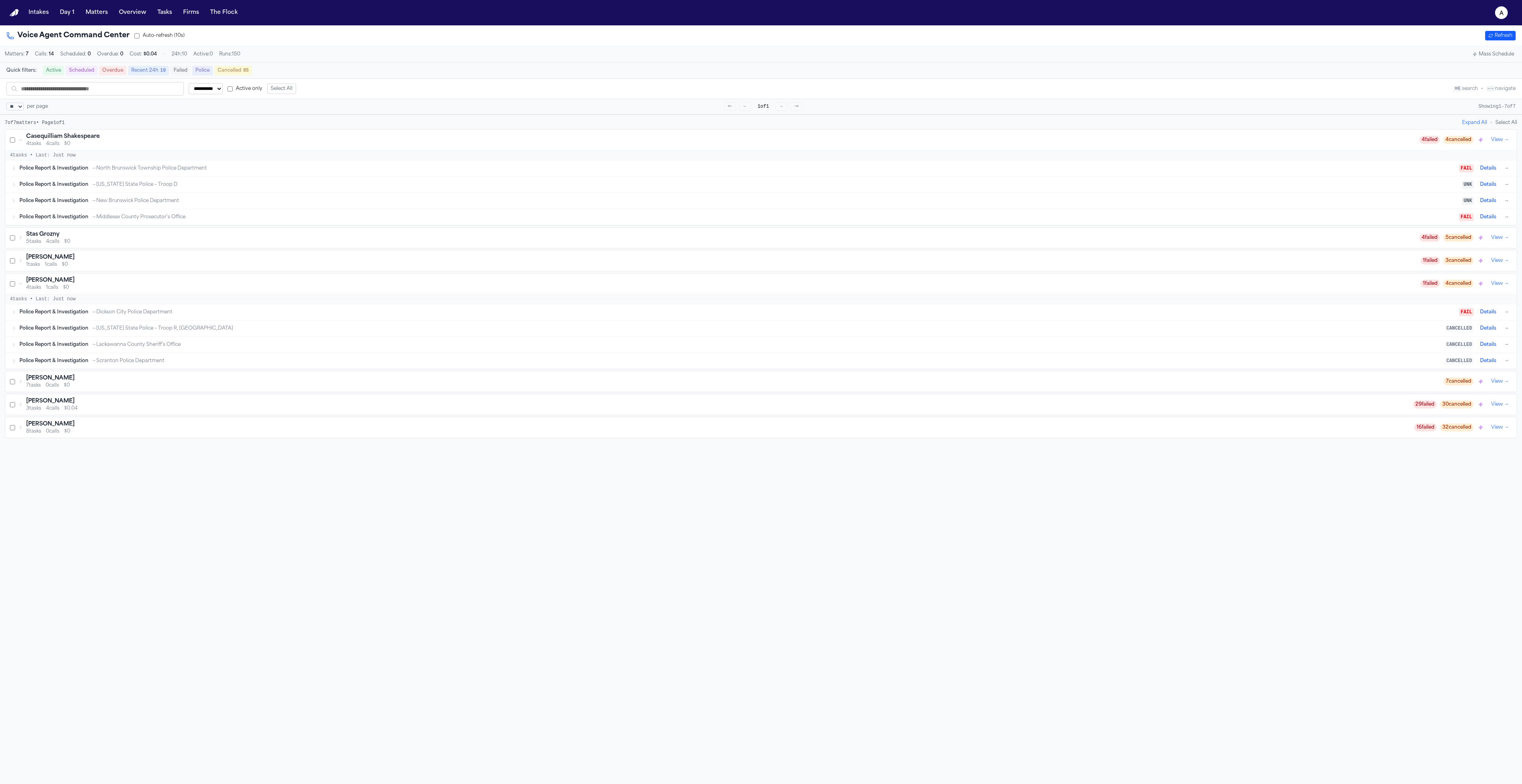
click at [90, 184] on div "Police Report & Investigation → New Jersey State Police – Troop D UNK Details →" at bounding box center [764, 184] width 1491 height 9
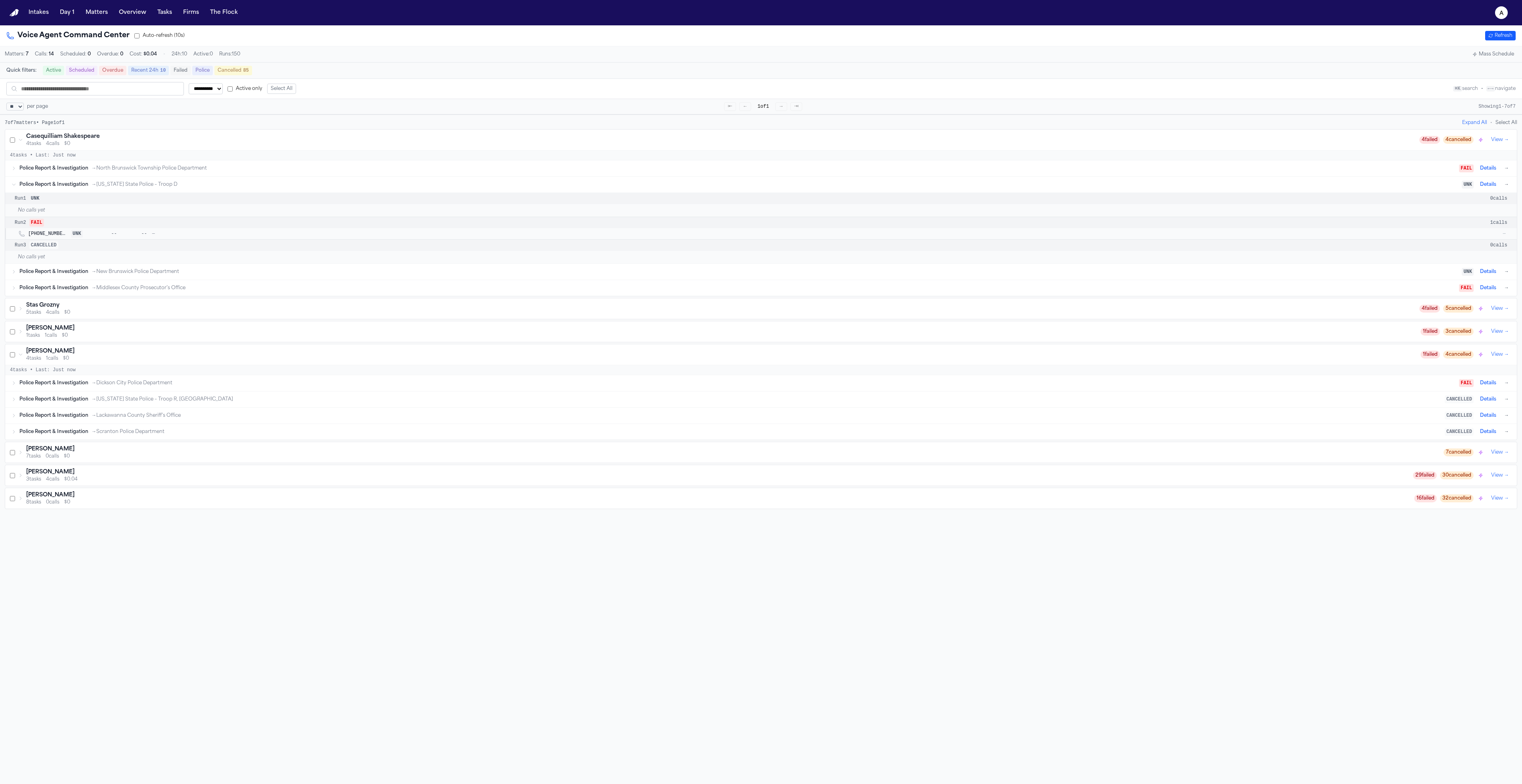
click at [90, 173] on div "Police Report & Investigation → North Brunswick Township Police Department FAIL…" at bounding box center [764, 168] width 1491 height 9
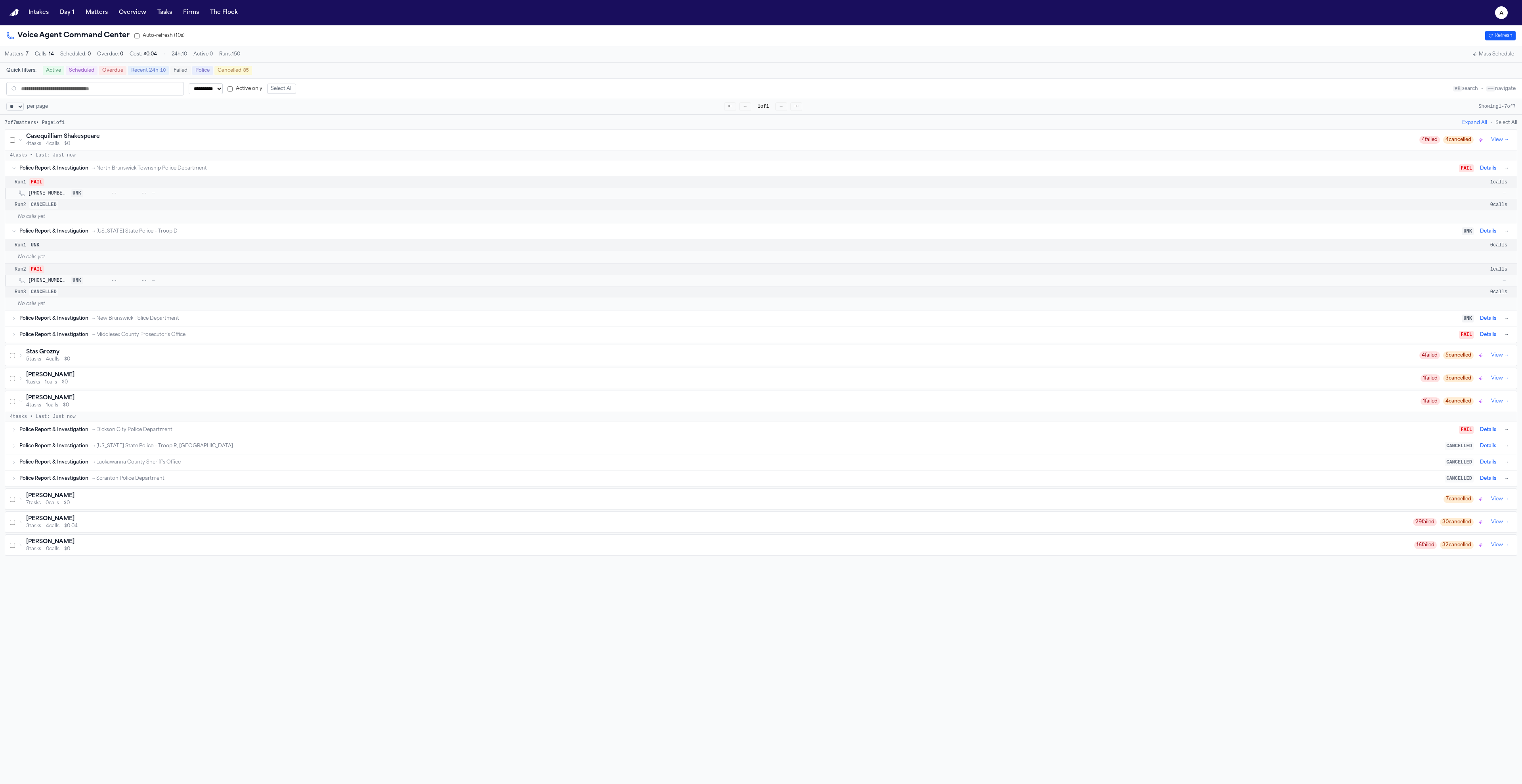
click at [90, 173] on div "Police Report & Investigation → North Brunswick Township Police Department FAIL…" at bounding box center [764, 168] width 1491 height 9
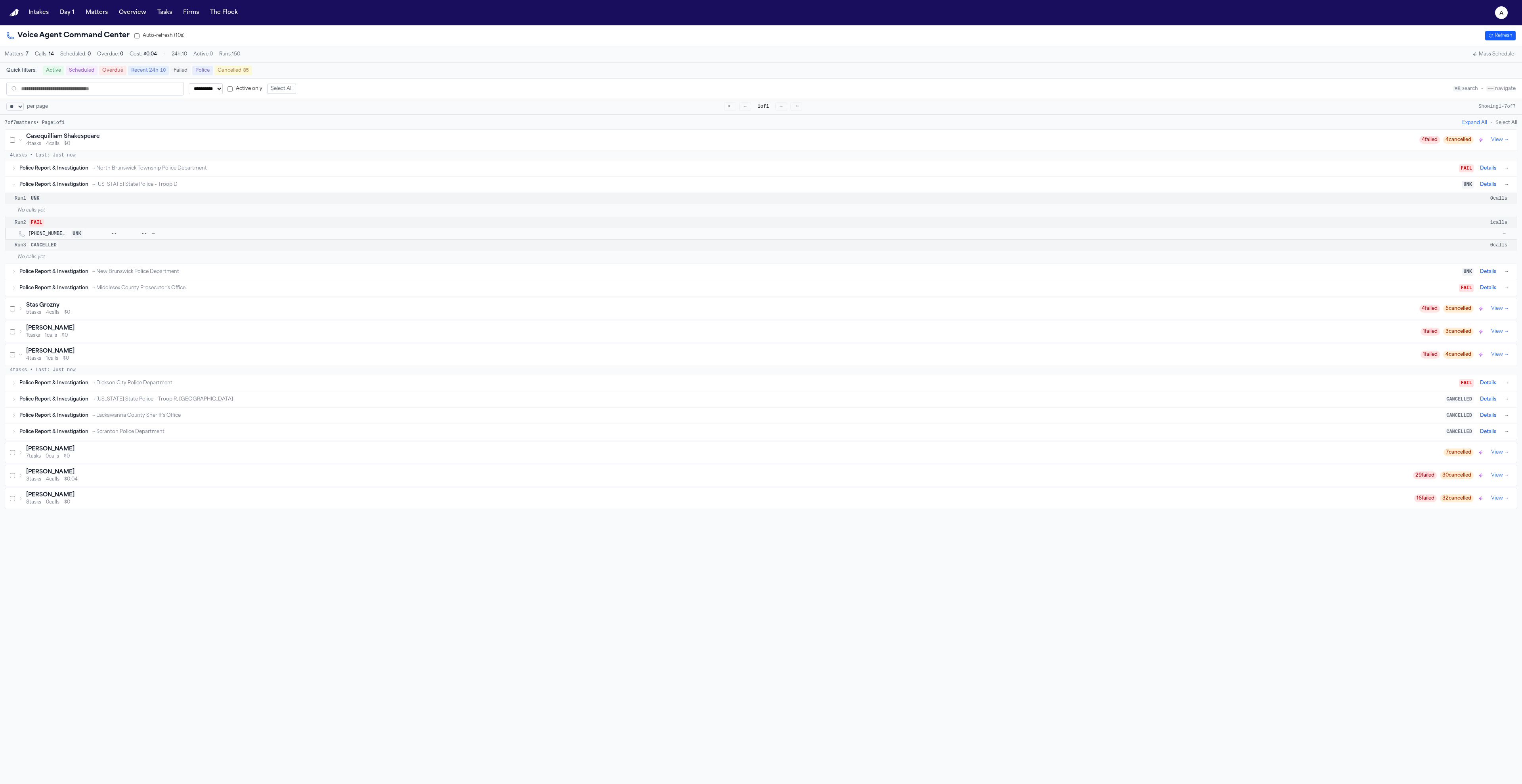
click at [77, 199] on div "Run 1 UNK 0 calls" at bounding box center [761, 198] width 1511 height 11
click at [79, 192] on div "Police Report & Investigation → New Jersey State Police – Troop D UNK Details →" at bounding box center [761, 184] width 1511 height 16
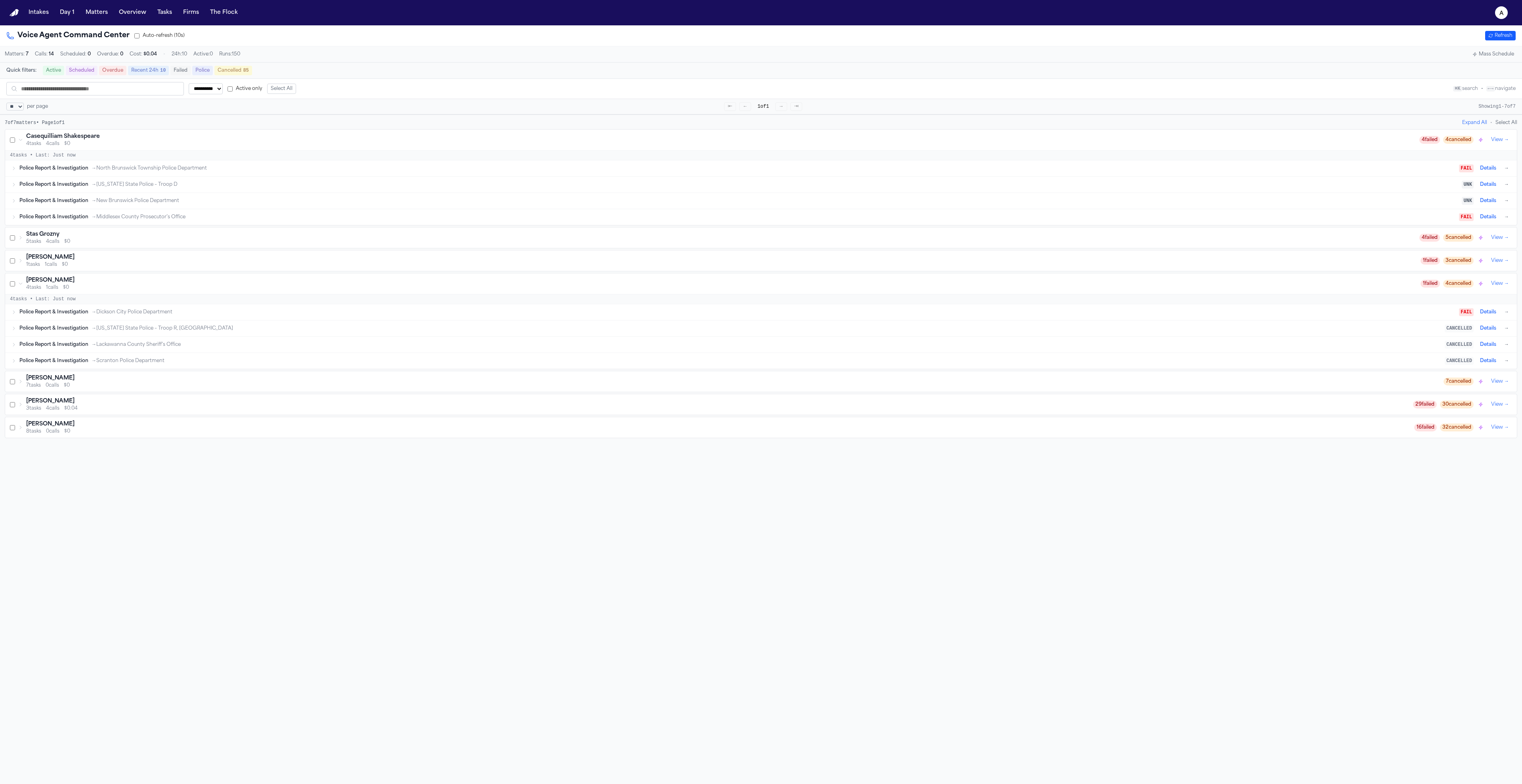
click at [69, 214] on div "Police Report & Investigation → Middlesex County Prosecutor’s Office FAIL Detai…" at bounding box center [761, 217] width 1511 height 16
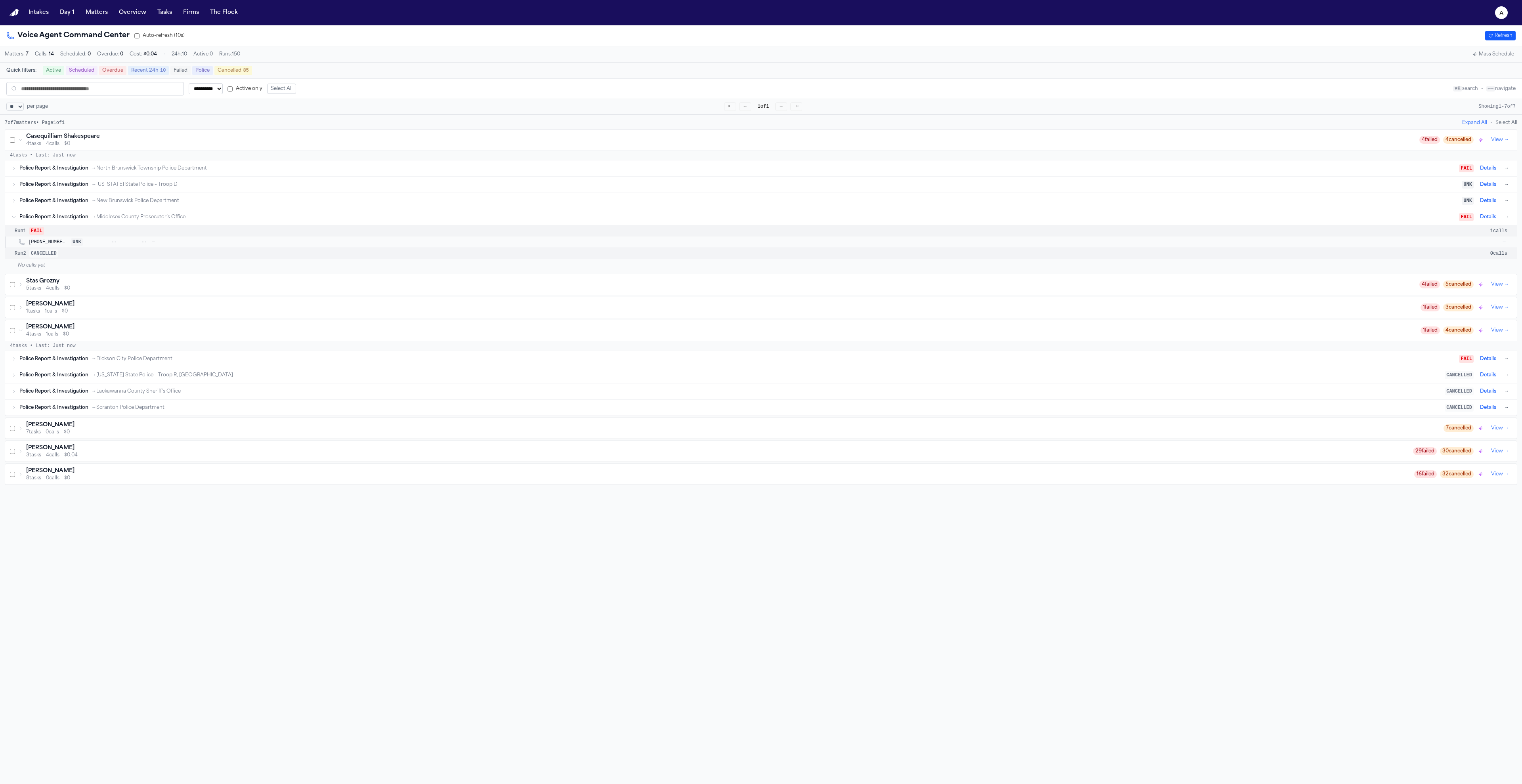
click at [69, 214] on div "Police Report & Investigation → Middlesex County Prosecutor’s Office FAIL Detai…" at bounding box center [761, 217] width 1511 height 16
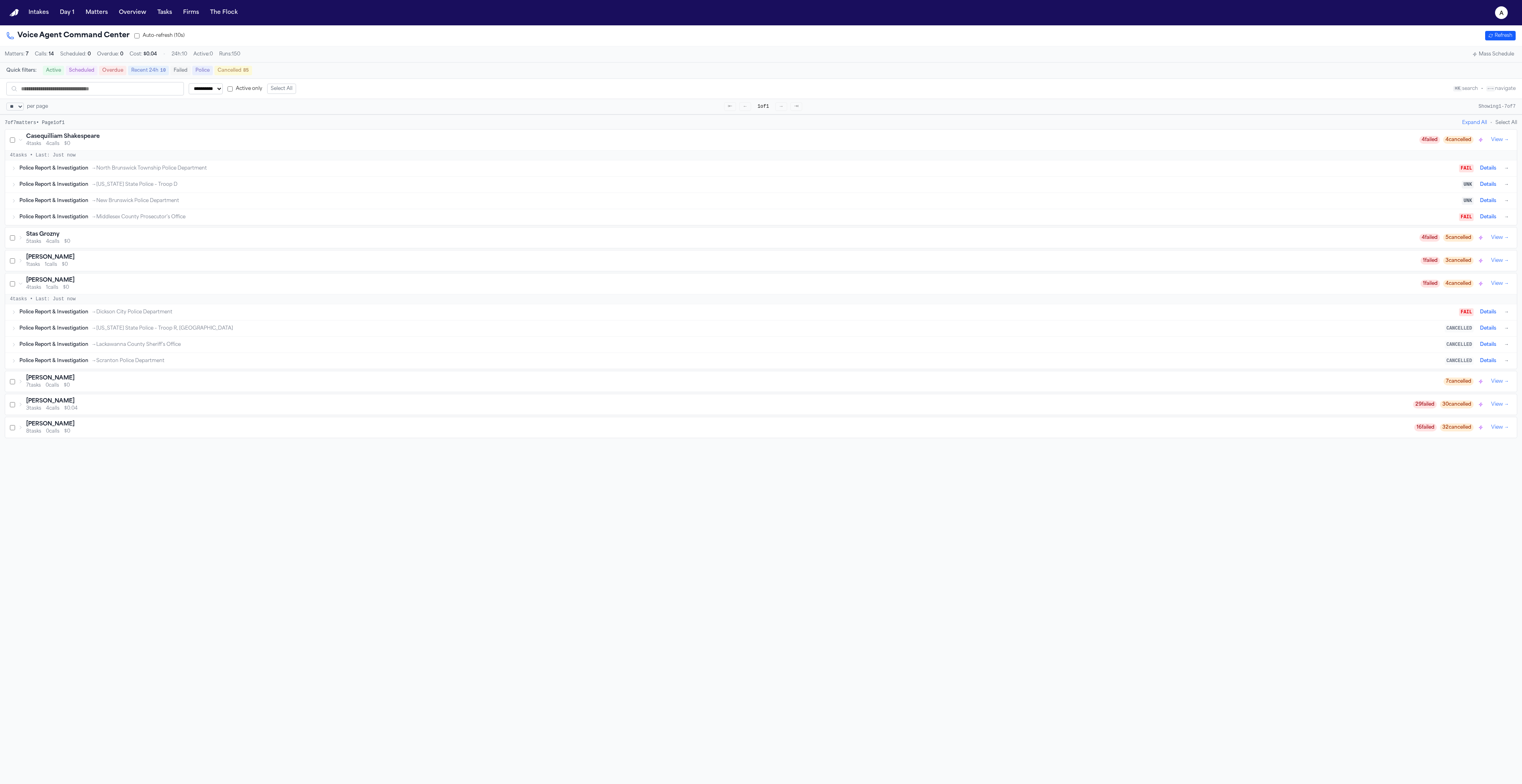
click at [74, 201] on div "Police Report & Investigation → New Brunswick Police Department UNK Details →" at bounding box center [764, 201] width 1491 height 9
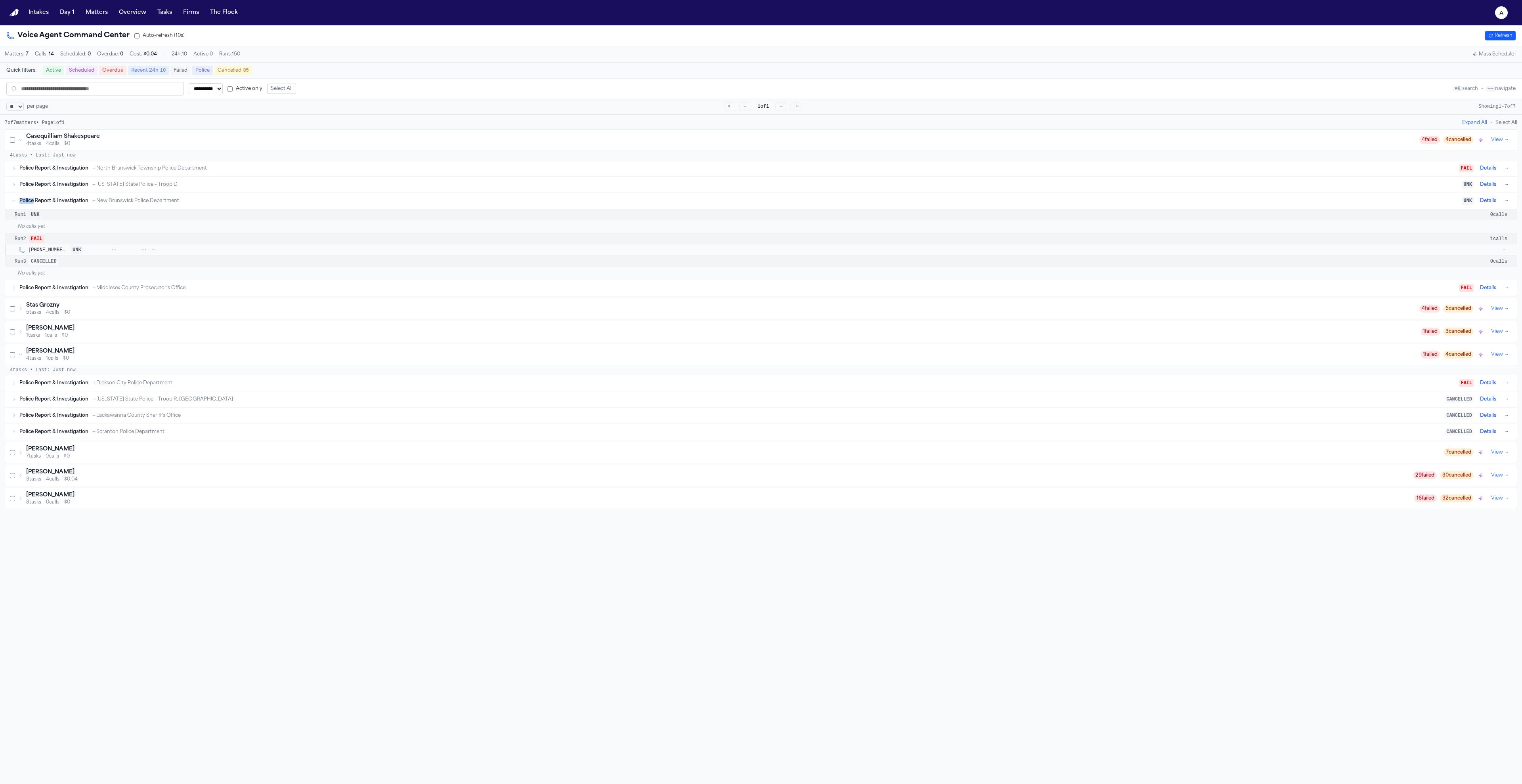
click at [74, 201] on div "Police Report & Investigation → New Brunswick Police Department UNK Details →" at bounding box center [764, 201] width 1491 height 9
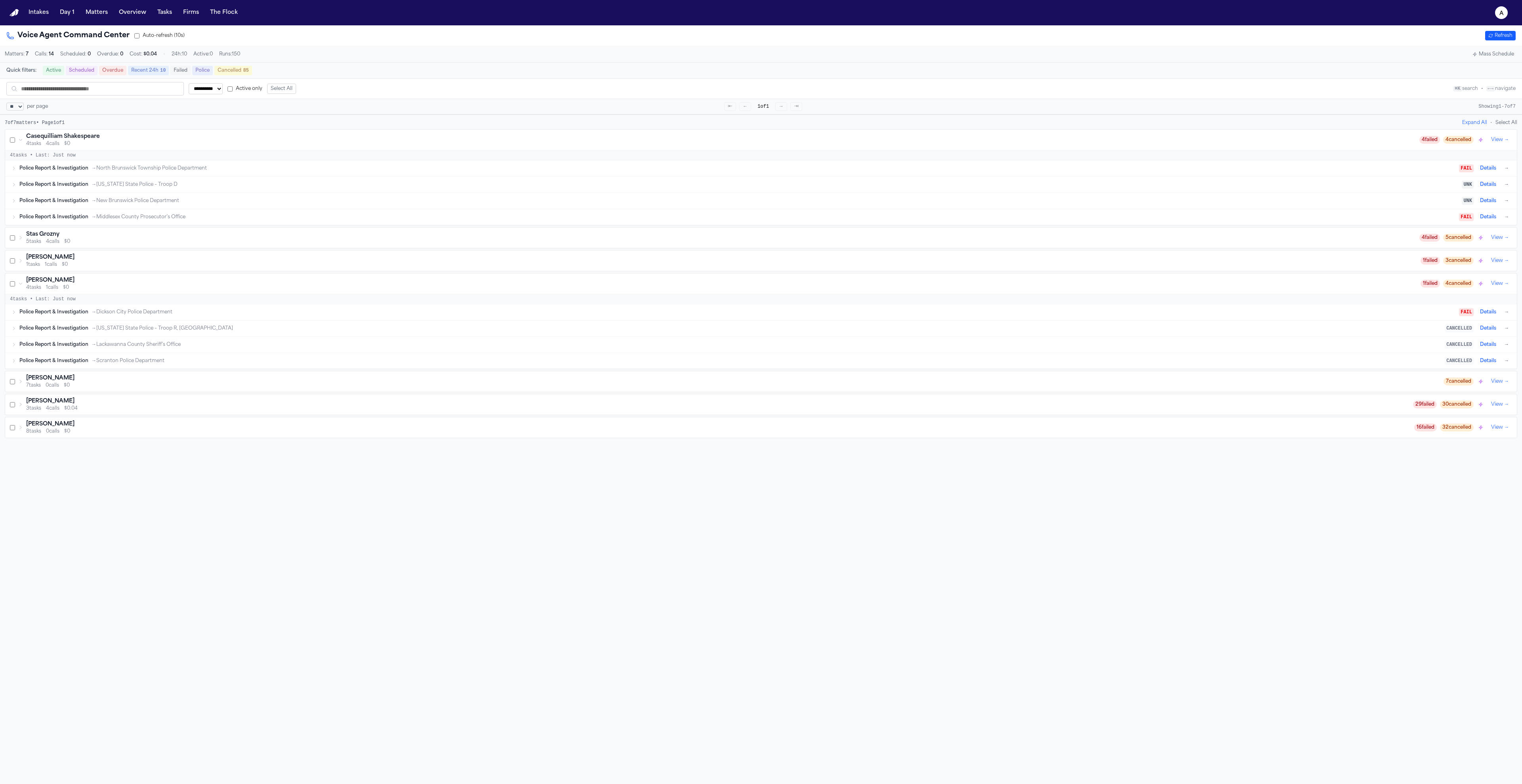
click at [75, 192] on div "Police Report & Investigation → New Jersey State Police – Troop D UNK Details →" at bounding box center [761, 184] width 1511 height 16
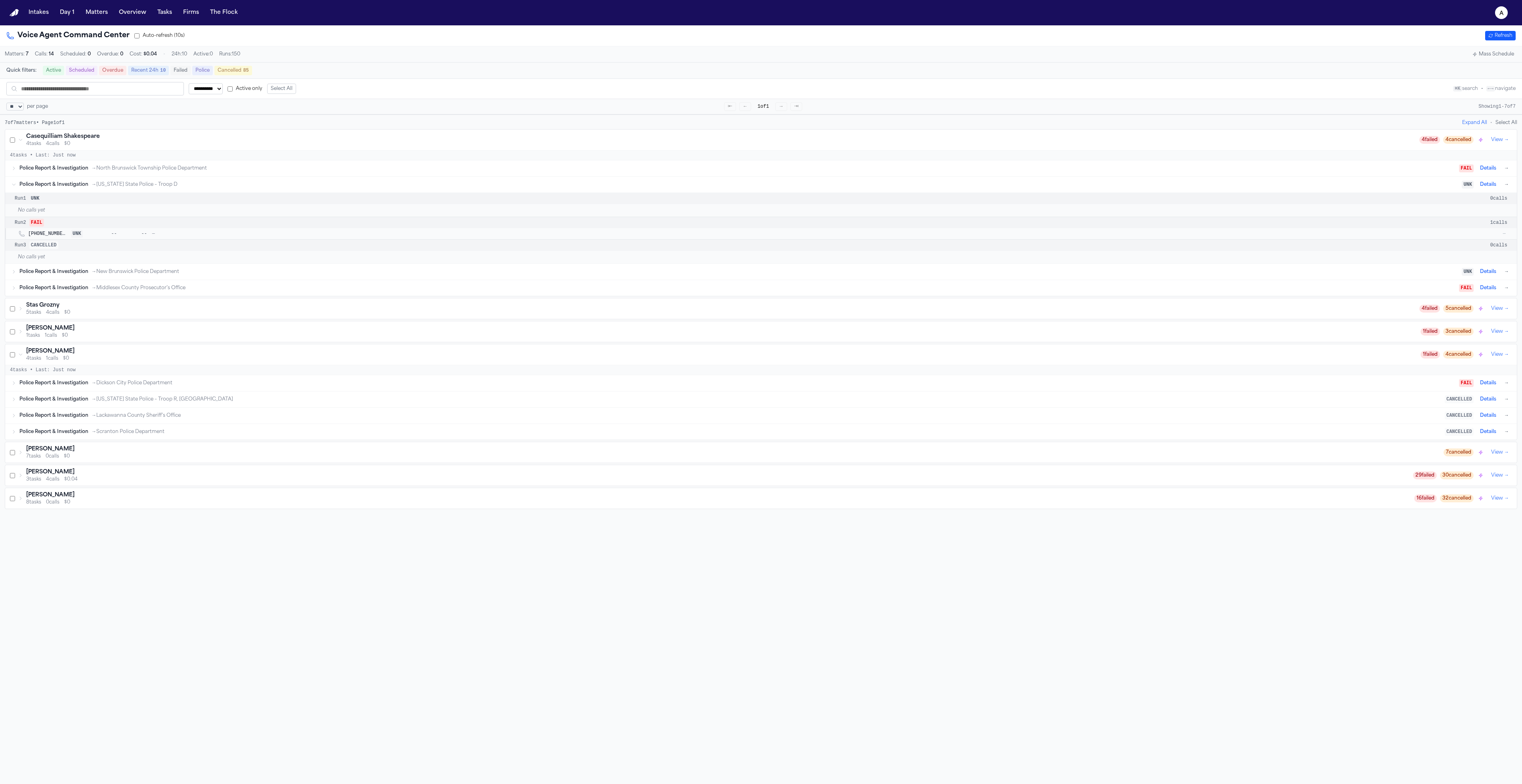
click at [75, 192] on div "Police Report & Investigation → New Jersey State Police – Troop D UNK Details →" at bounding box center [761, 184] width 1511 height 16
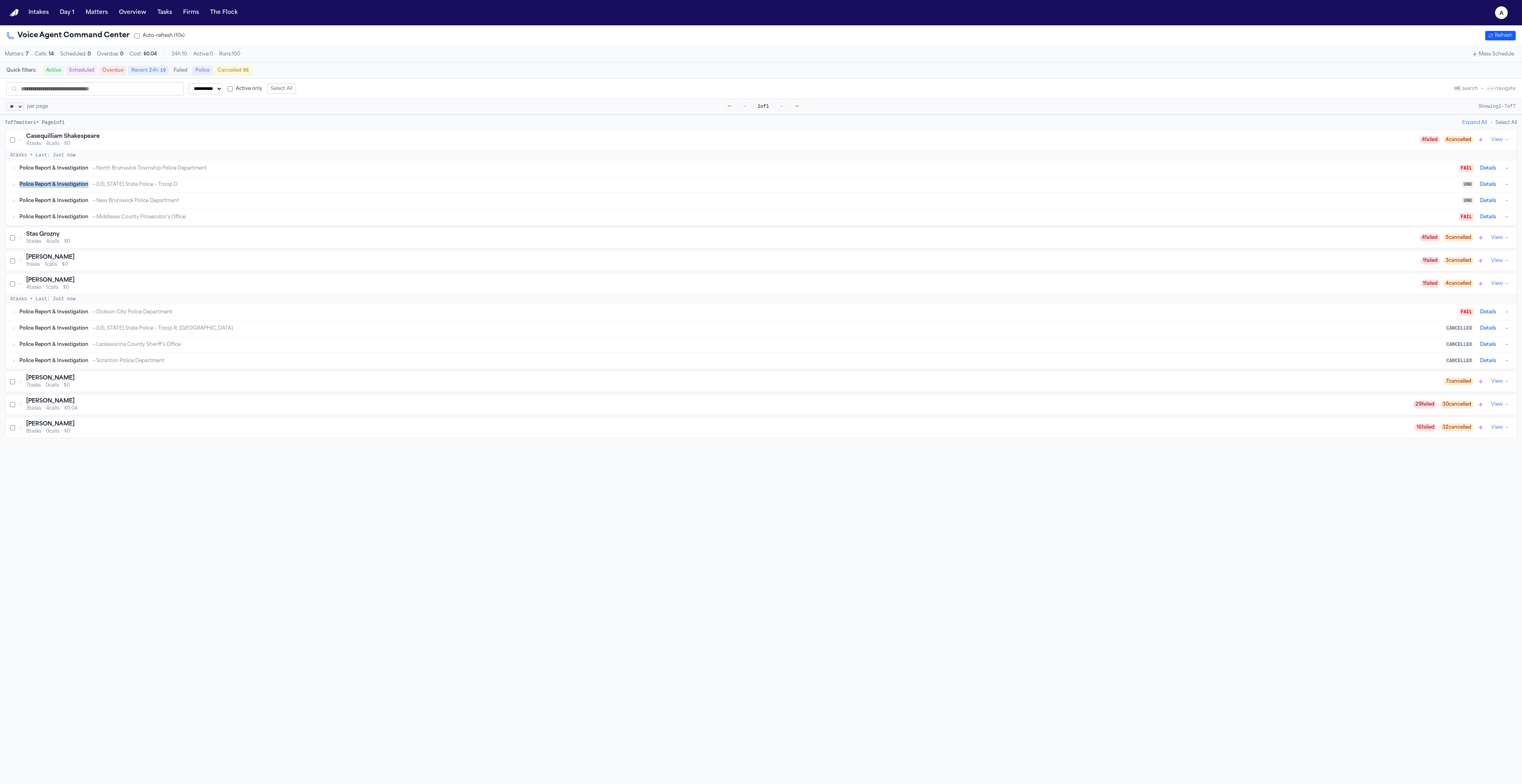
click at [75, 192] on div "Police Report & Investigation → New Jersey State Police – Troop D UNK Details →" at bounding box center [761, 184] width 1511 height 16
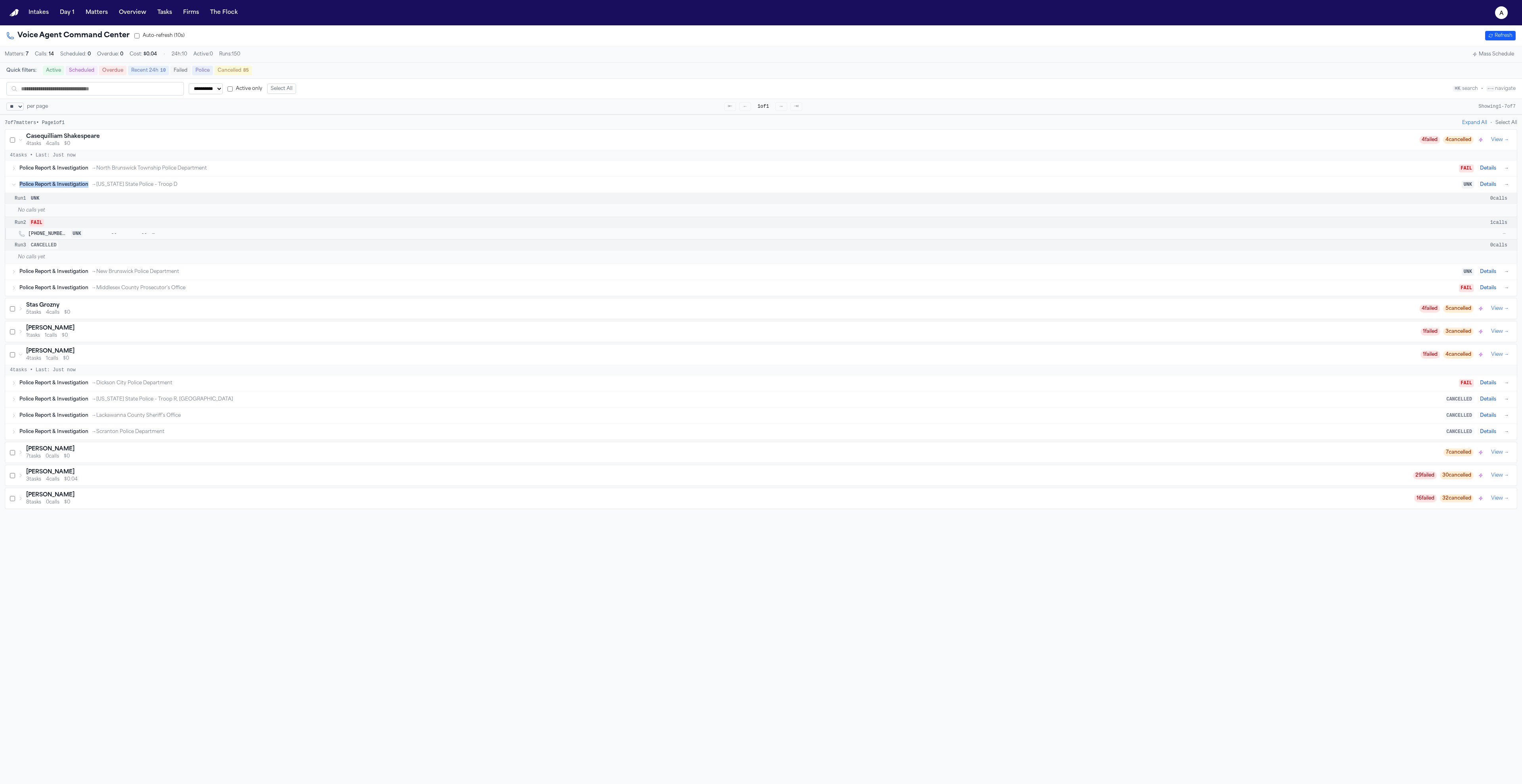
click at [81, 184] on div "Police Report & Investigation → New Jersey State Police – Troop D UNK Details →" at bounding box center [764, 184] width 1491 height 9
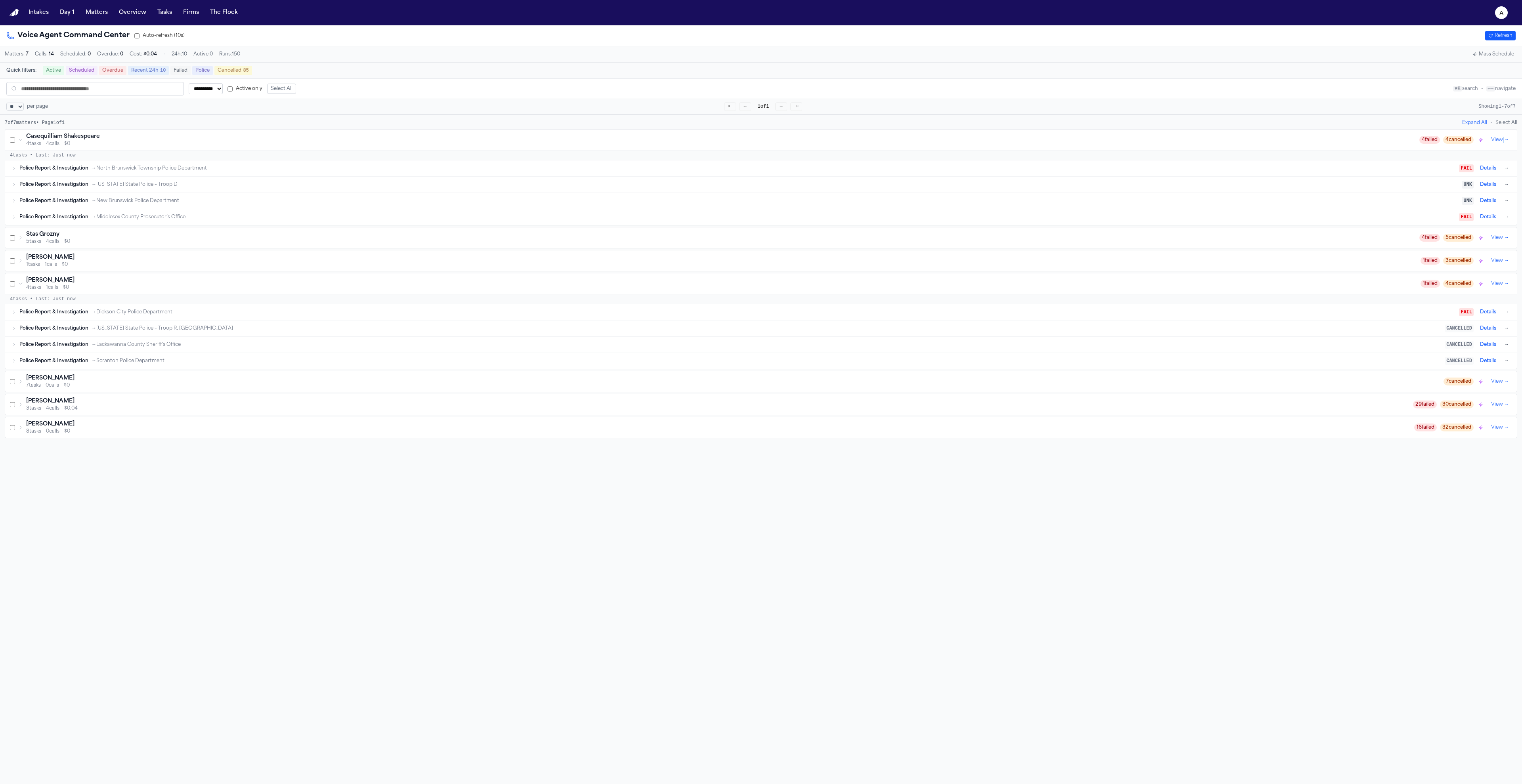
click at [1497, 144] on button "View →" at bounding box center [1500, 140] width 24 height 9
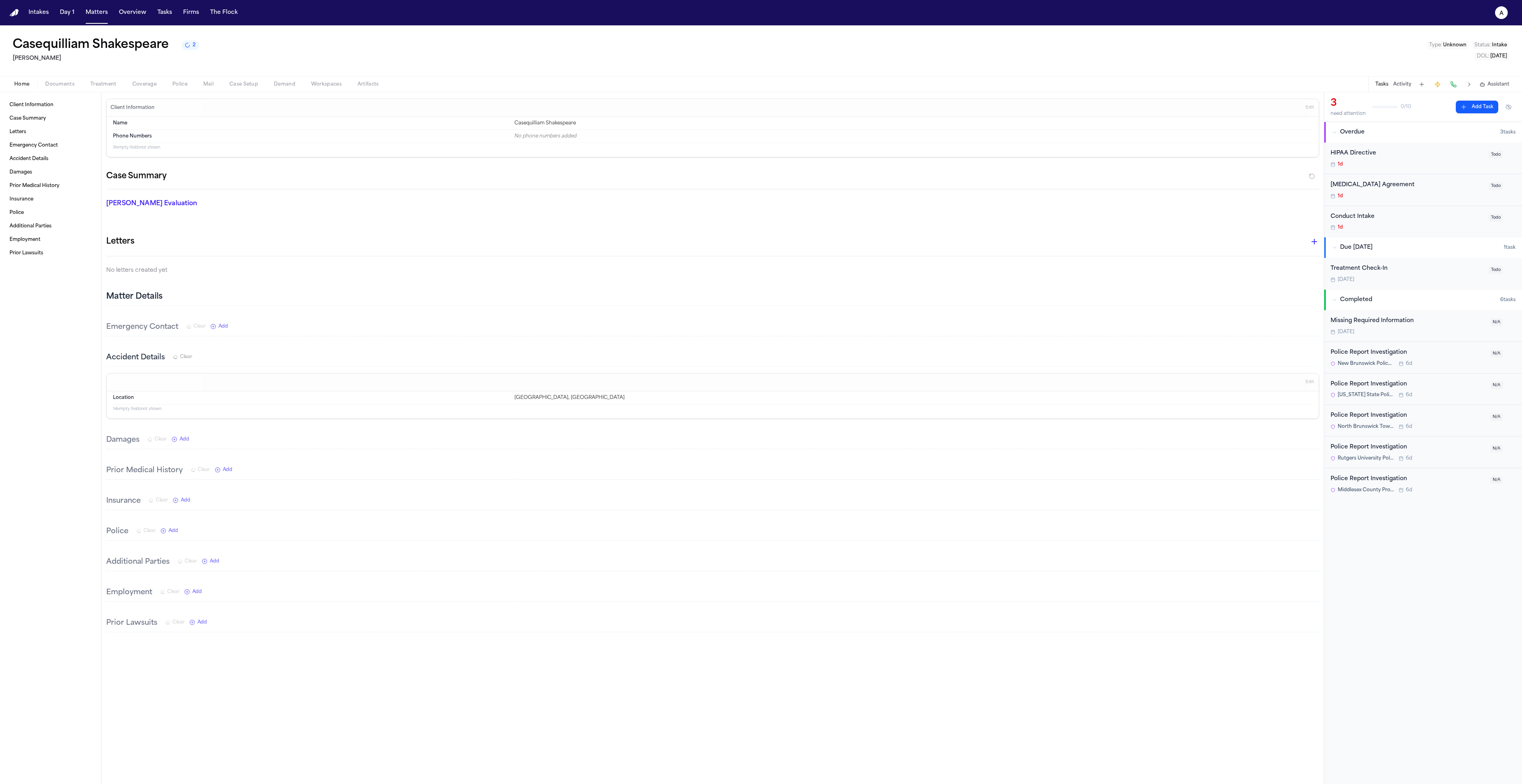
click at [1372, 361] on span "New Brunswick Police Department" at bounding box center [1366, 364] width 57 height 7
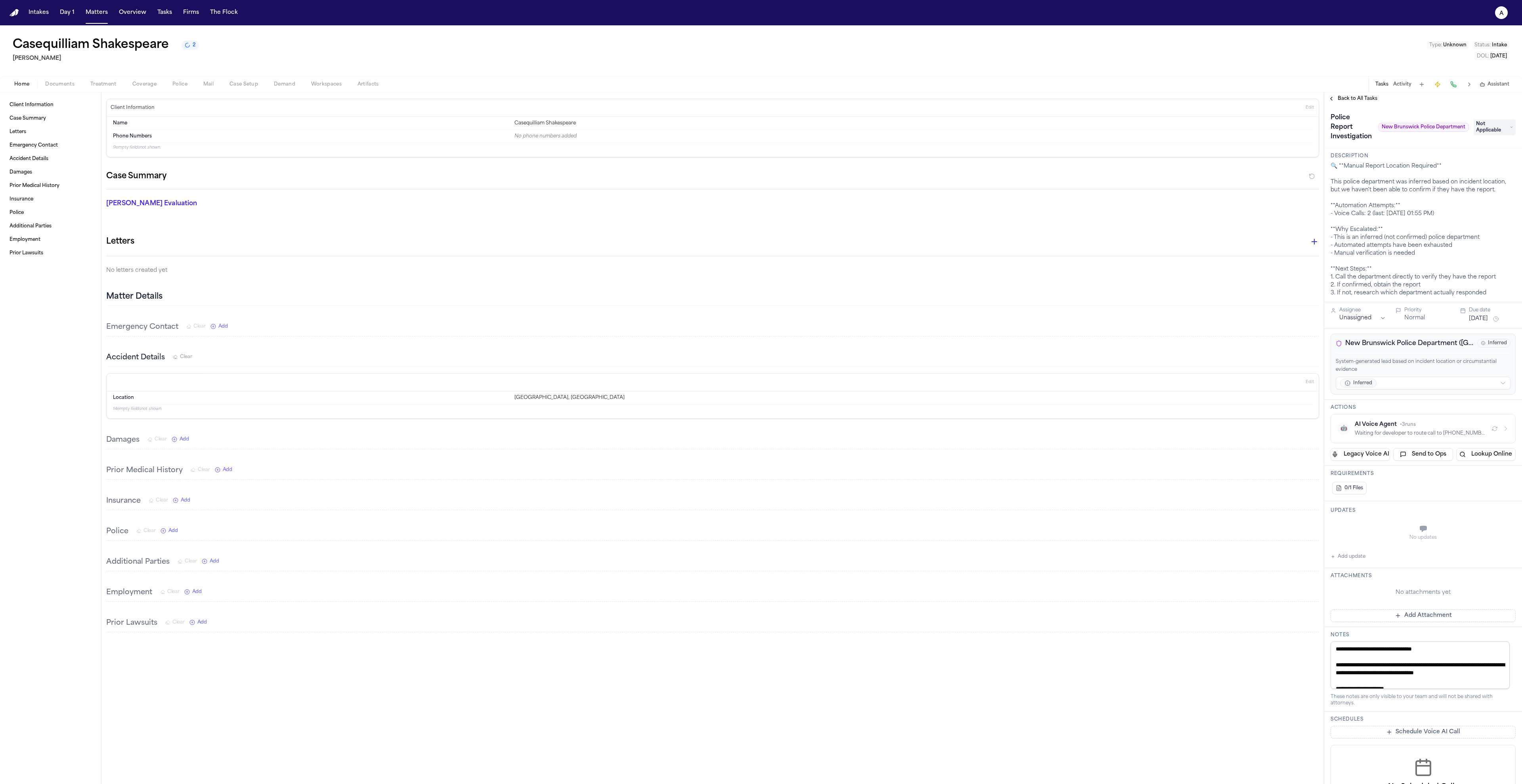
click at [1415, 425] on span "• 3 runs" at bounding box center [1408, 425] width 16 height 5
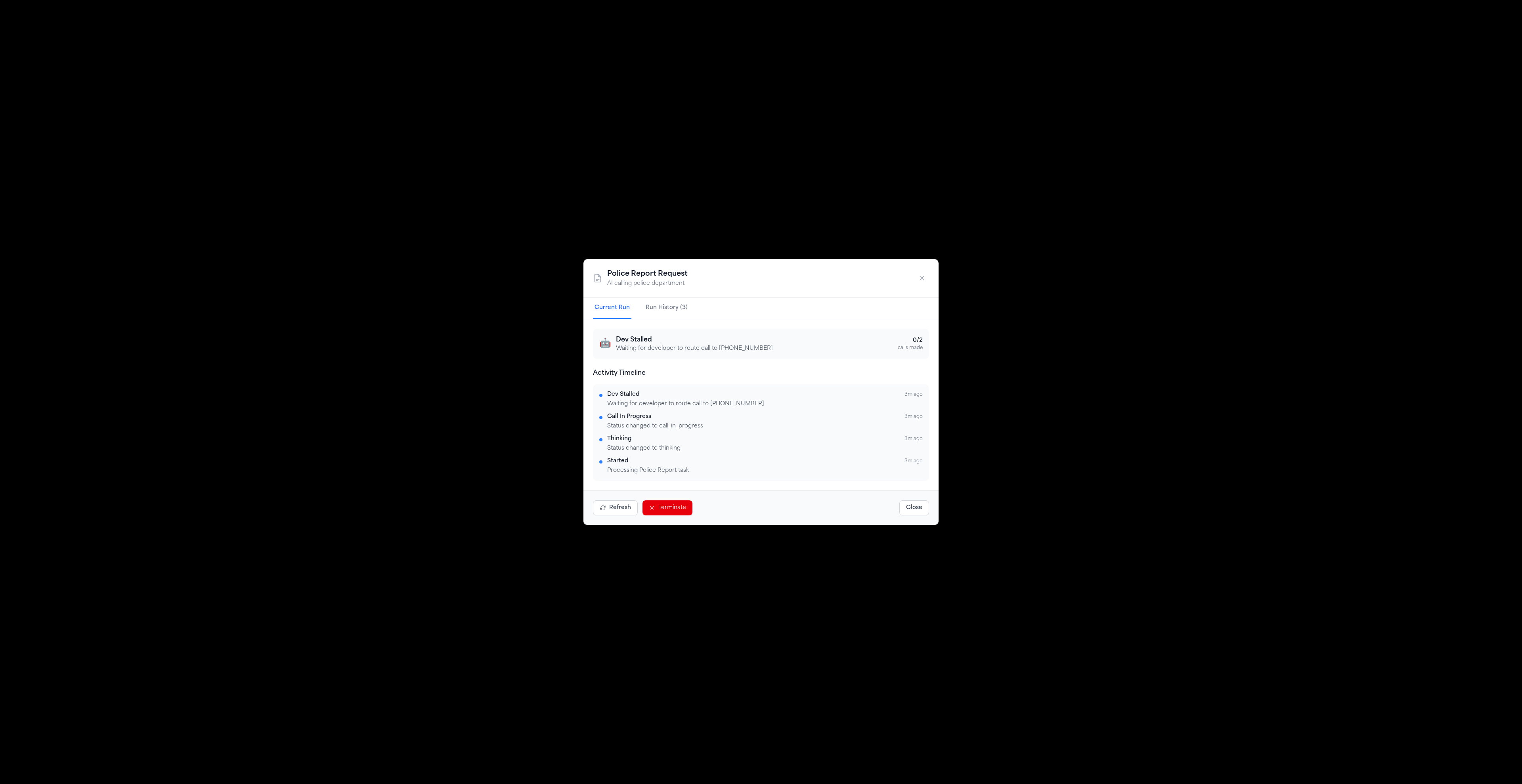
click at [645, 331] on div "🤖 Dev Stalled Waiting for developer to route call to +17327455212 0 / 2 calls m…" at bounding box center [761, 343] width 336 height 30
click at [639, 337] on h3 "Dev Stalled" at bounding box center [694, 340] width 157 height 9
click at [677, 349] on p "Waiting for developer to route call to [PHONE_NUMBER]" at bounding box center [694, 349] width 157 height 8
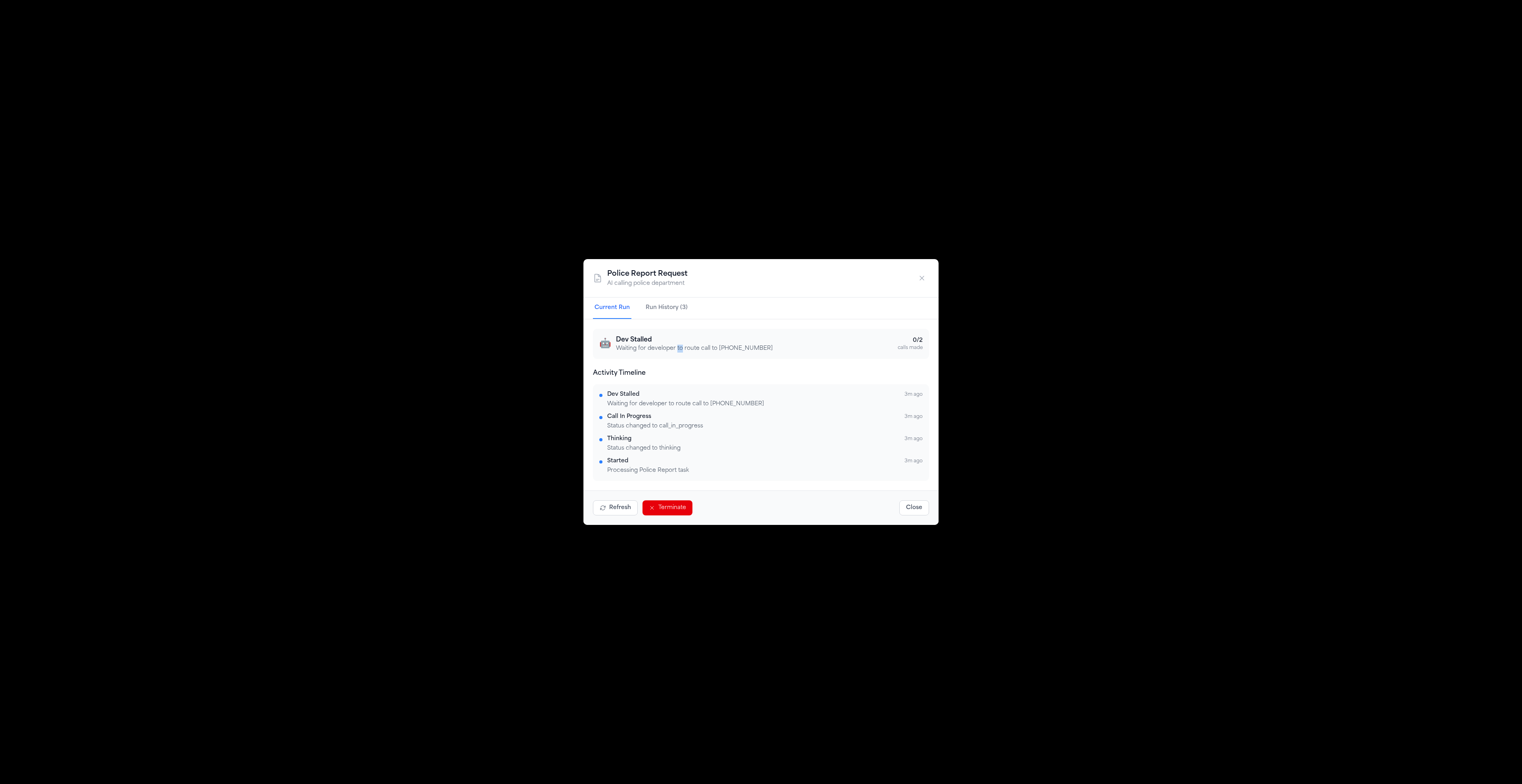
click at [677, 349] on p "Waiting for developer to route call to +17327455212" at bounding box center [694, 349] width 157 height 8
copy p "Waiting for developer to route call to +17327455212"
click at [597, 569] on div "Police Report Request AI calling police department Current Run Run History (3) …" at bounding box center [761, 392] width 1522 height 784
click at [917, 513] on button "Close" at bounding box center [914, 508] width 30 height 15
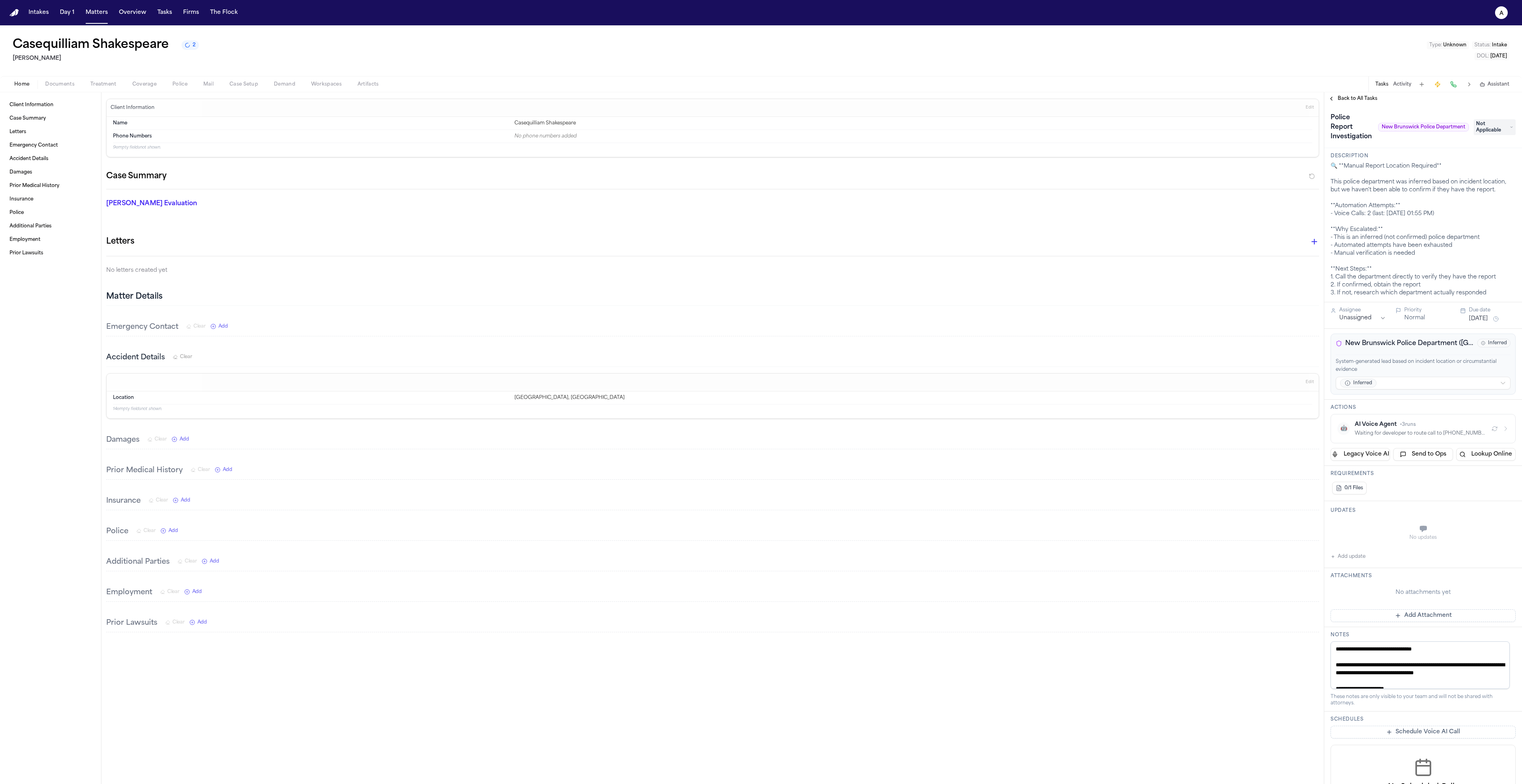
click at [194, 47] on span "2" at bounding box center [194, 45] width 3 height 7
click at [190, 50] on button "2" at bounding box center [190, 45] width 17 height 9
click at [1461, 437] on button "🤖 AI Voice Agent • 3 runs Waiting for developer to route call to +17327455212" at bounding box center [1423, 429] width 185 height 29
click at [199, 51] on div "Casequilliam Shakespeare 2" at bounding box center [106, 45] width 186 height 14
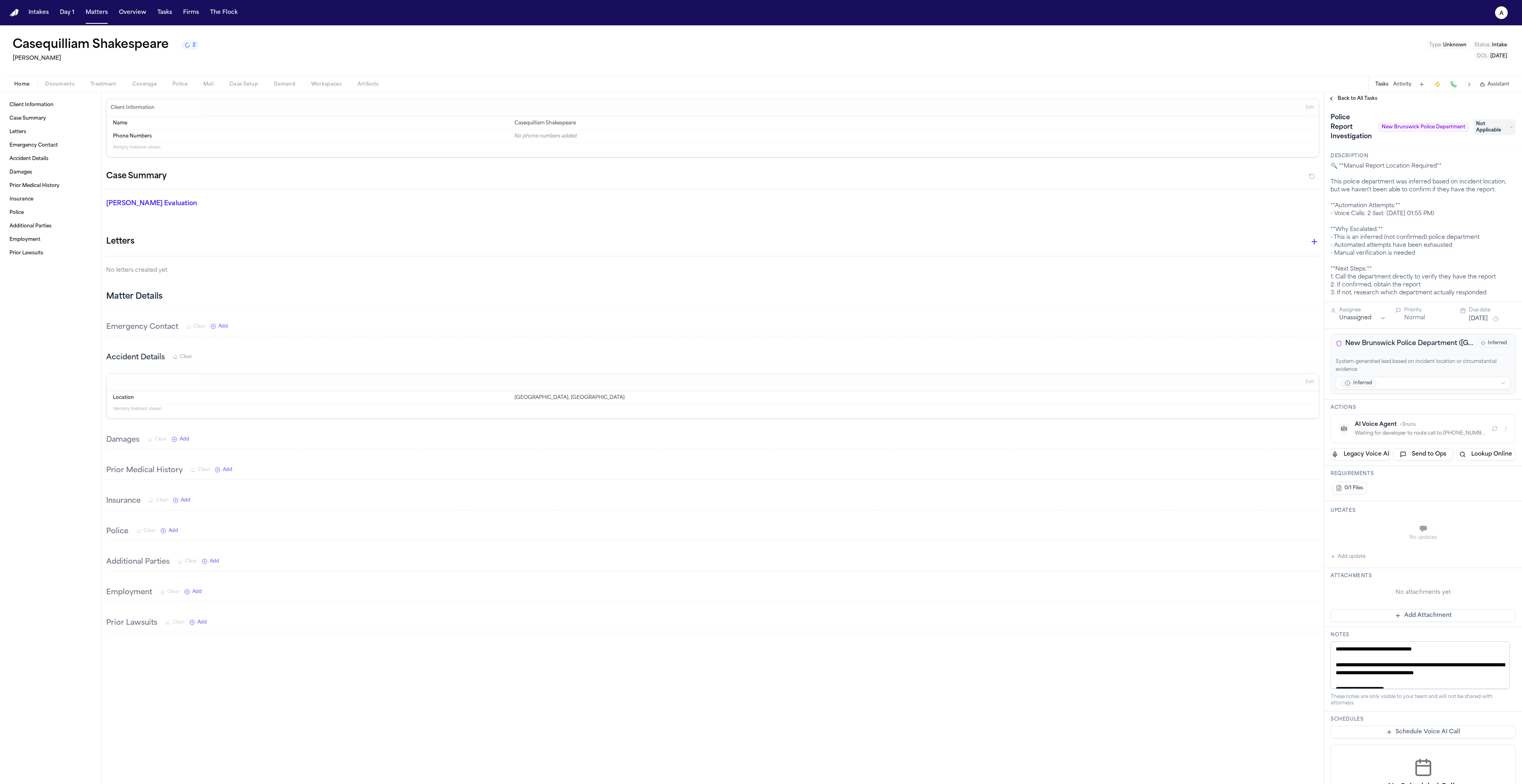
click at [196, 50] on button "2" at bounding box center [190, 45] width 17 height 9
click at [233, 100] on p "General processing tasks" at bounding box center [234, 102] width 59 height 7
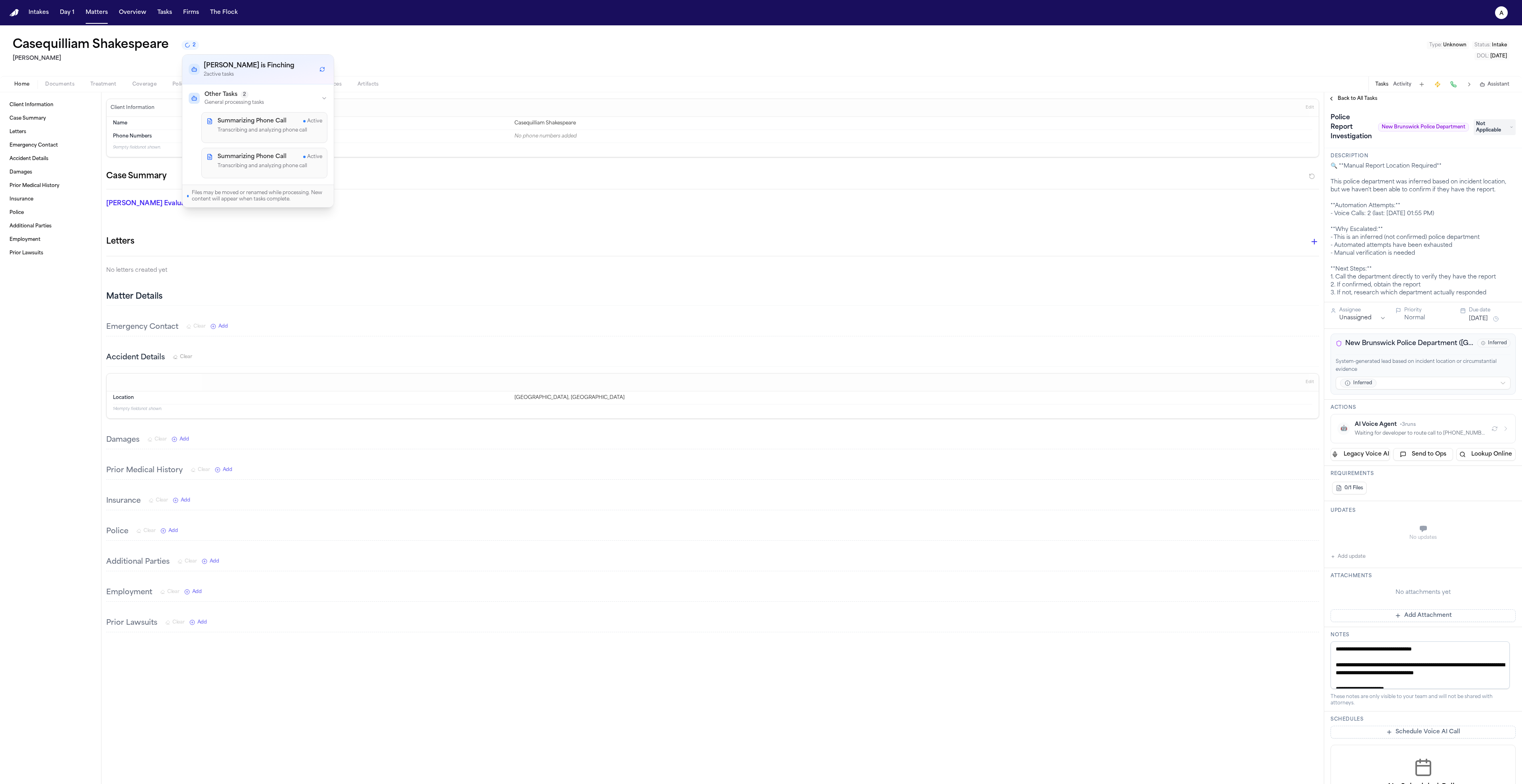
click at [248, 128] on p "Transcribing and analyzing phone call" at bounding box center [270, 130] width 105 height 8
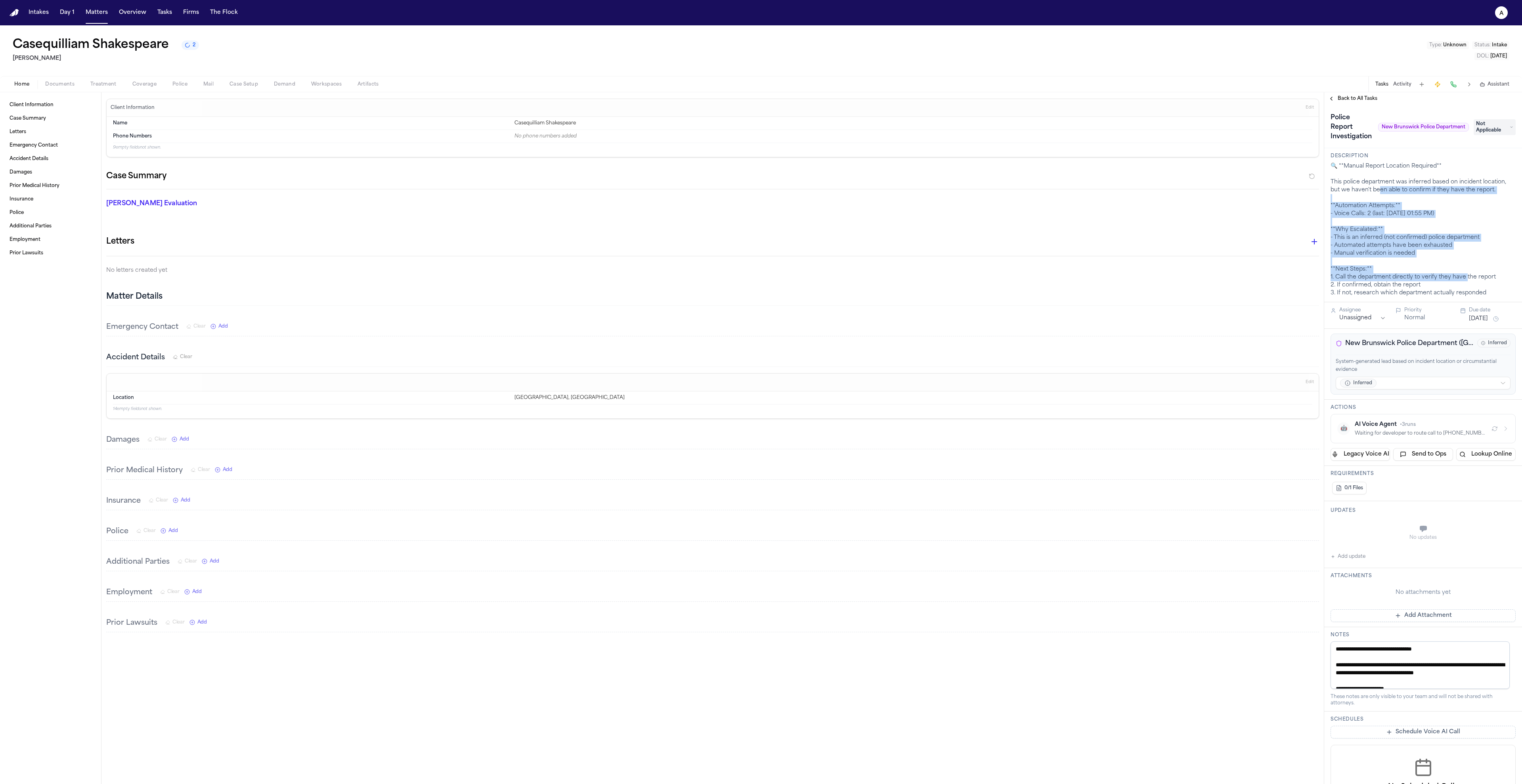
drag, startPoint x: 1469, startPoint y: 278, endPoint x: 1378, endPoint y: 188, distance: 128.0
click at [1378, 188] on div "🔍 **Manual Report Location Required** This police department was inferred based…" at bounding box center [1423, 230] width 185 height 134
click at [1389, 210] on div "🔍 **Manual Report Location Required** This police department was inferred based…" at bounding box center [1423, 230] width 185 height 134
drag, startPoint x: 1482, startPoint y: 297, endPoint x: 1390, endPoint y: 212, distance: 125.3
click at [1390, 212] on div "🔍 **Manual Report Location Required** This police department was inferred based…" at bounding box center [1423, 230] width 185 height 134
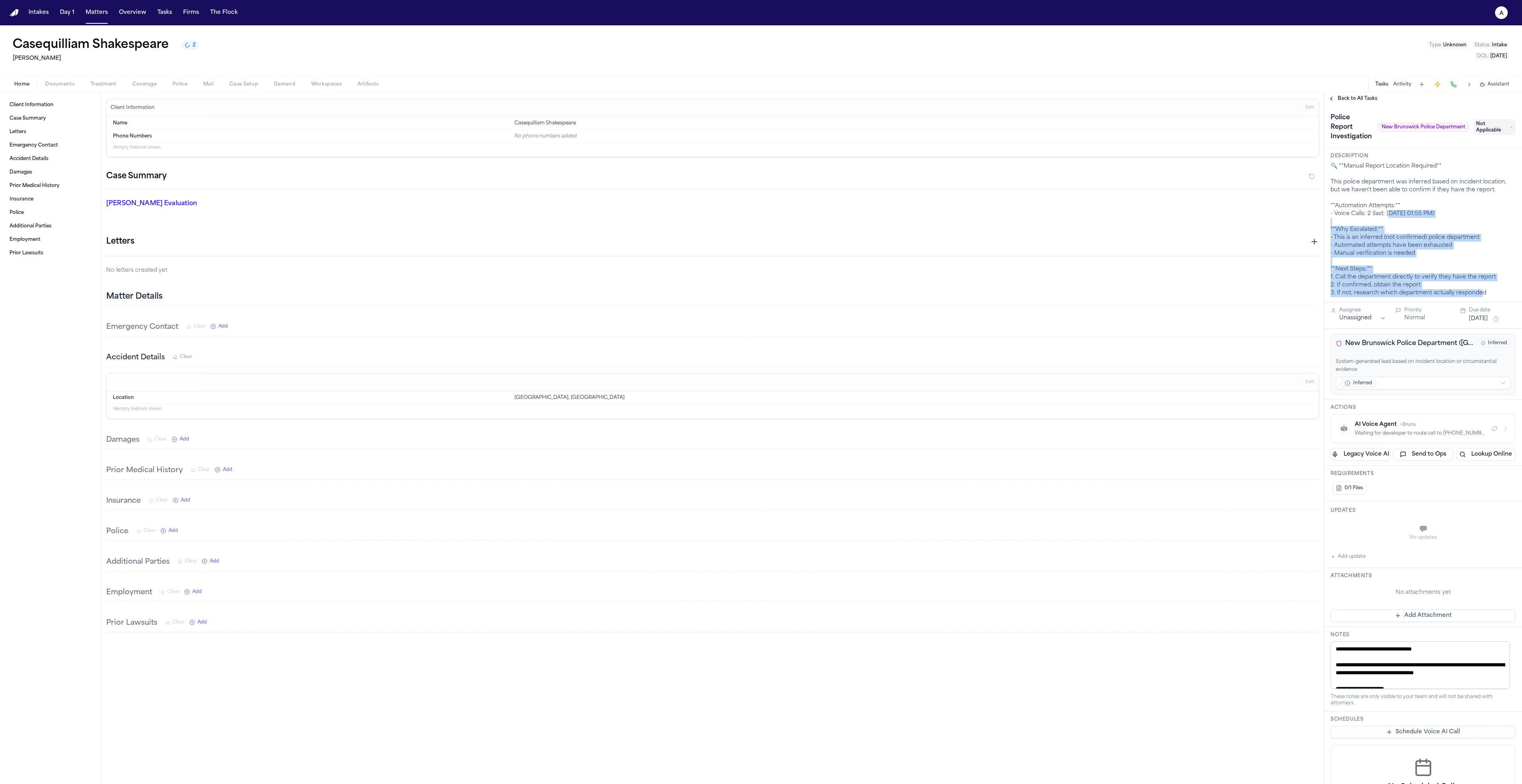
click at [1390, 212] on div "🔍 **Manual Report Location Required** This police department was inferred based…" at bounding box center [1423, 230] width 185 height 134
click at [1368, 199] on div "🔍 **Manual Report Location Required** This police department was inferred based…" at bounding box center [1423, 230] width 185 height 134
click at [1369, 206] on div "🔍 **Manual Report Location Required** This police department was inferred based…" at bounding box center [1423, 230] width 185 height 134
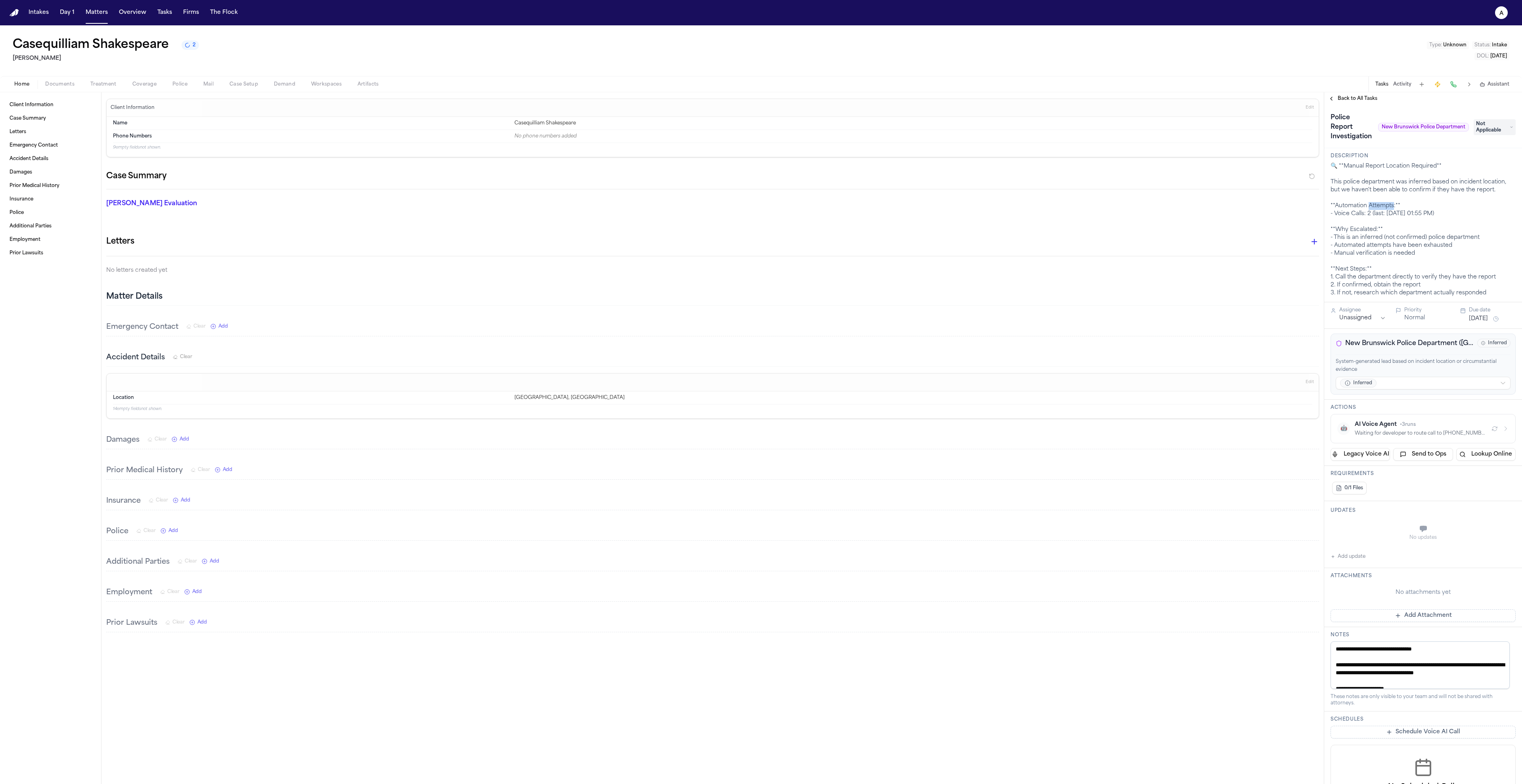
click at [1369, 206] on div "🔍 **Manual Report Location Required** This police department was inferred based…" at bounding box center [1423, 230] width 185 height 134
click at [1392, 184] on div "🔍 **Manual Report Location Required** This police department was inferred based…" at bounding box center [1423, 230] width 185 height 134
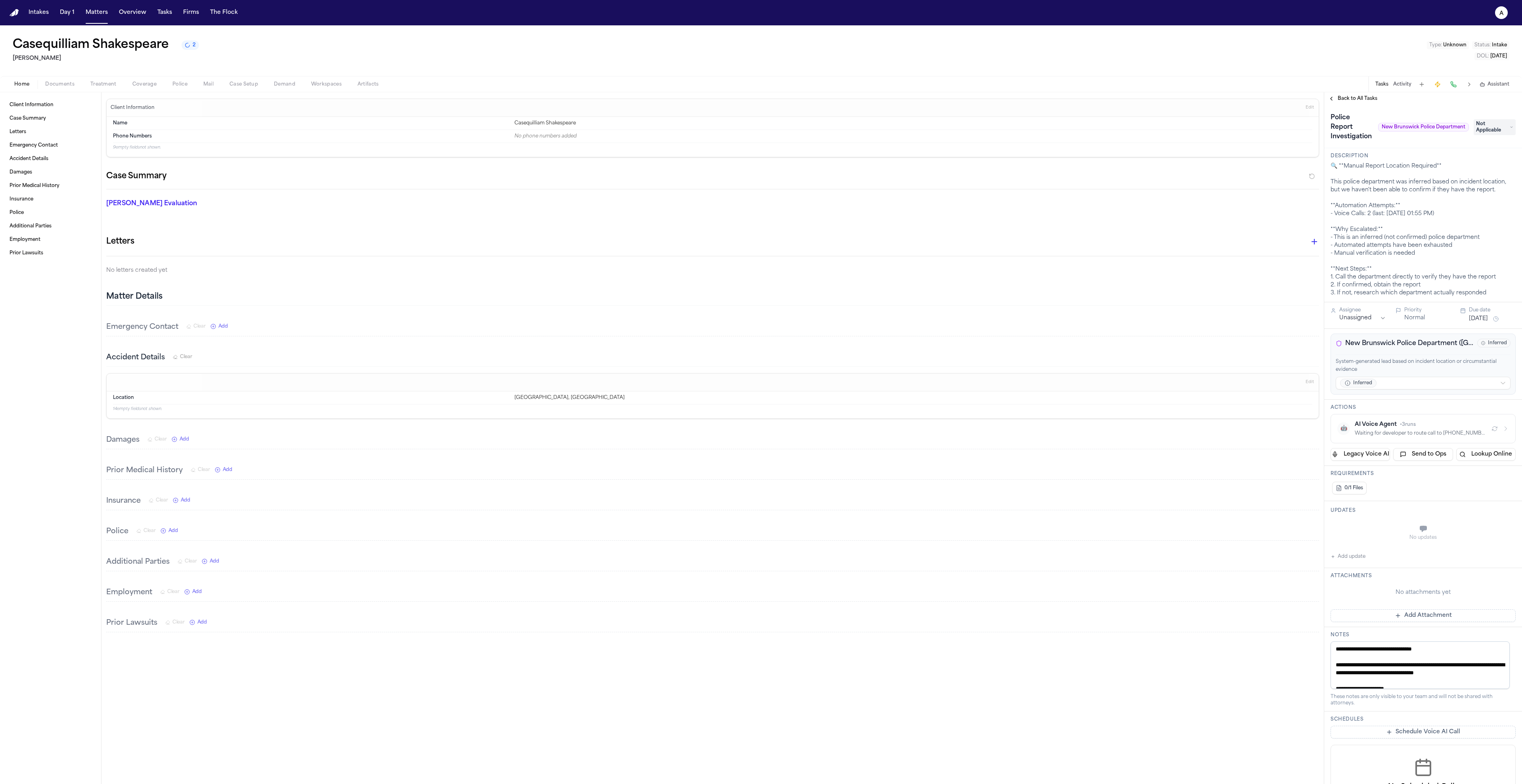
click at [1382, 246] on div "🔍 **Manual Report Location Required** This police department was inferred based…" at bounding box center [1423, 230] width 185 height 134
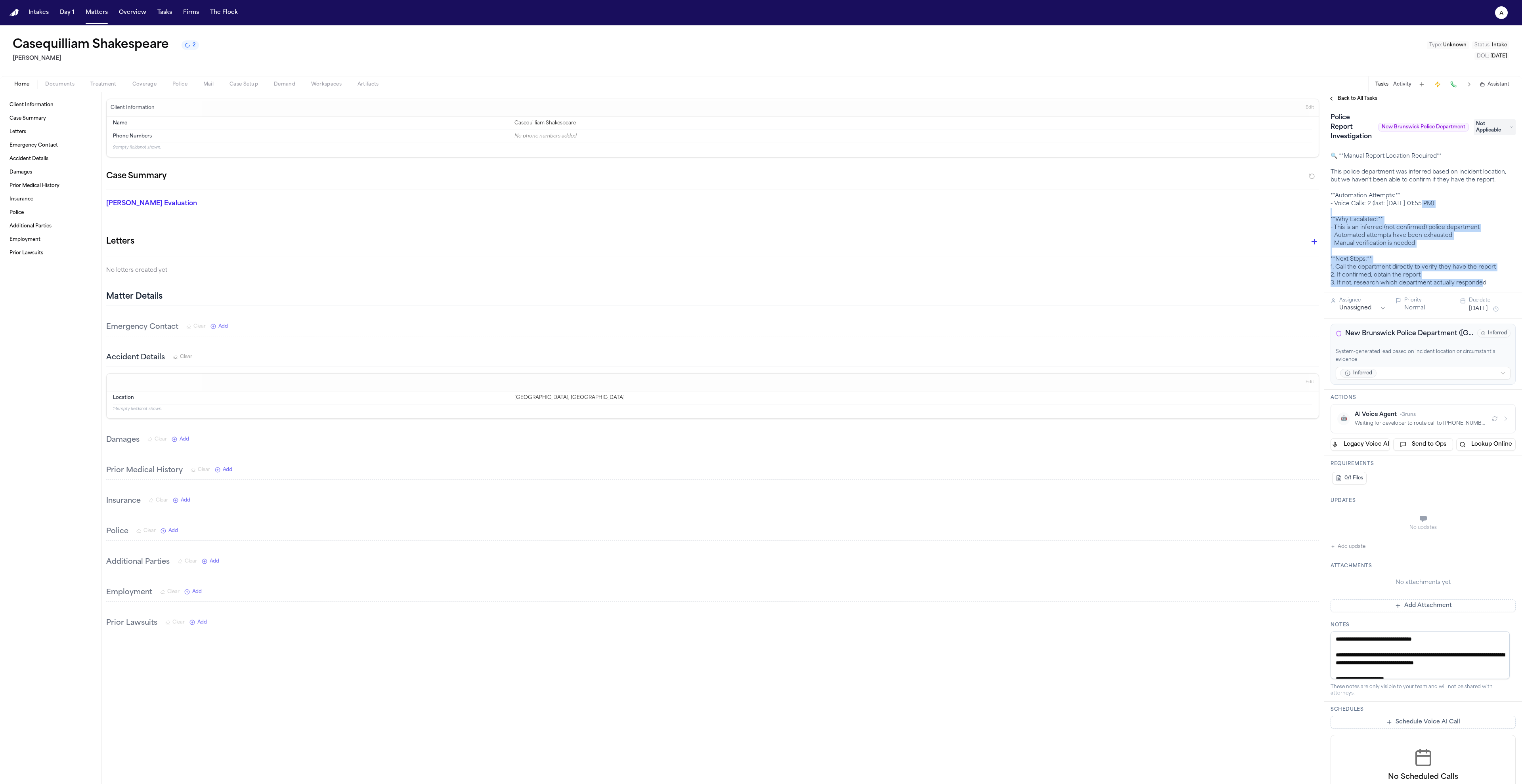
drag, startPoint x: 1466, startPoint y: 262, endPoint x: 1417, endPoint y: 203, distance: 76.7
click at [1417, 203] on div "🔍 **Manual Report Location Required** This police department was inferred based…" at bounding box center [1423, 220] width 185 height 134
click at [1432, 274] on div "🔍 **Manual Report Location Required** This police department was inferred based…" at bounding box center [1423, 220] width 185 height 134
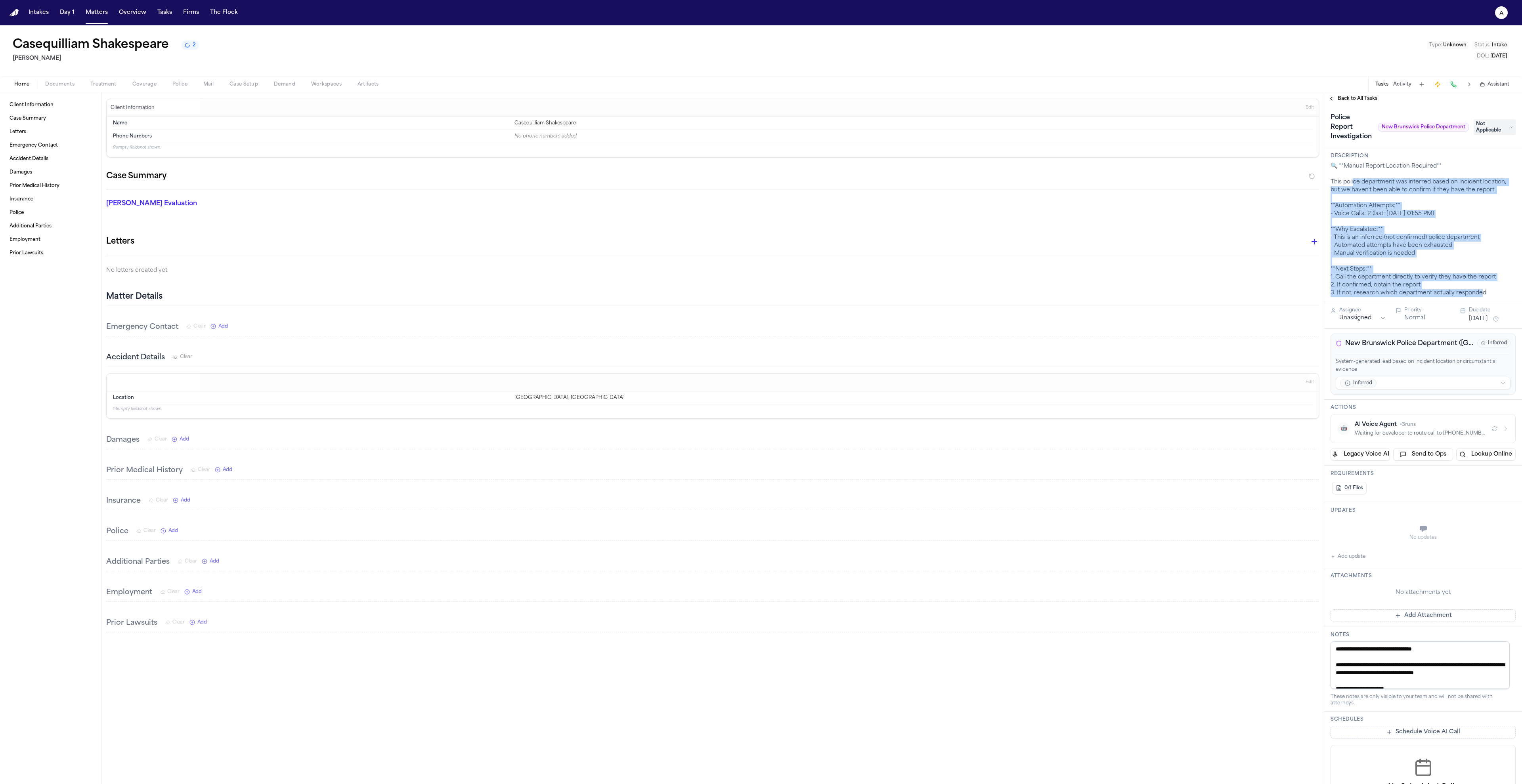
drag, startPoint x: 1496, startPoint y: 293, endPoint x: 1354, endPoint y: 178, distance: 182.7
click at [1354, 178] on div "🔍 **Manual Report Location Required** This police department was inferred based…" at bounding box center [1423, 230] width 185 height 134
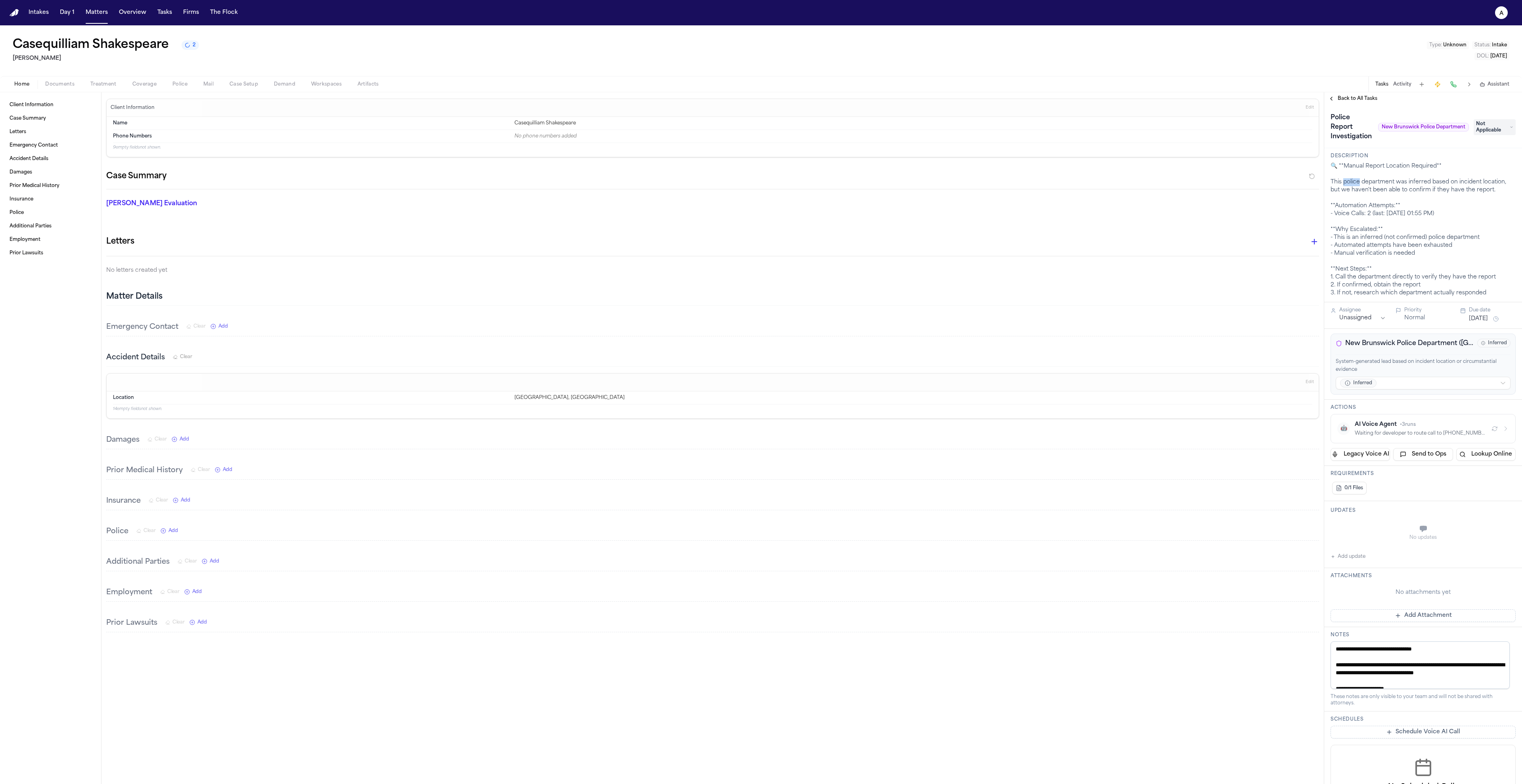
click at [1354, 178] on div "🔍 **Manual Report Location Required** This police department was inferred based…" at bounding box center [1423, 230] width 185 height 134
click at [1394, 220] on div "🔍 **Manual Report Location Required** This police department was inferred based…" at bounding box center [1423, 230] width 185 height 134
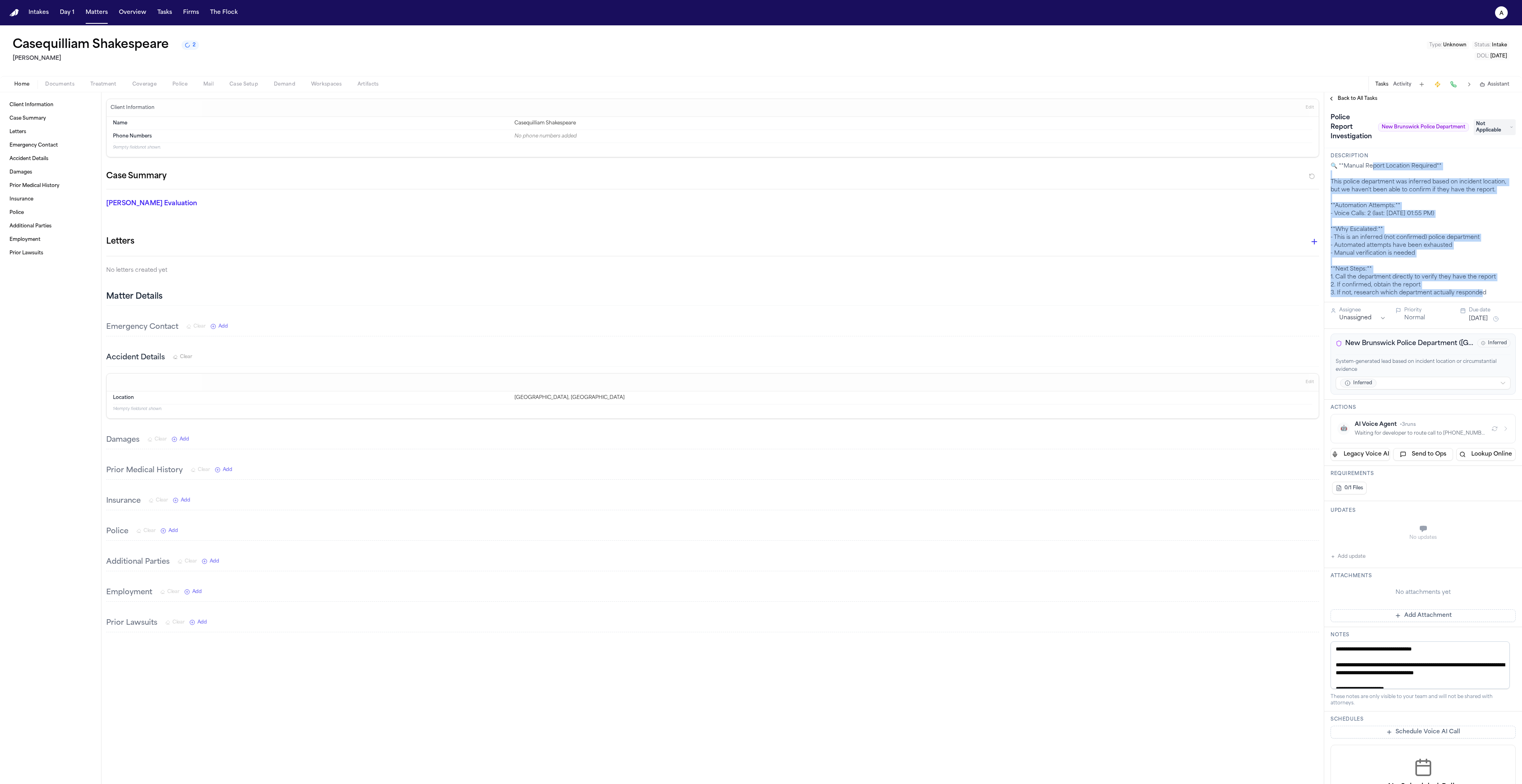
drag, startPoint x: 1491, startPoint y: 294, endPoint x: 1370, endPoint y: 164, distance: 177.6
click at [1371, 164] on div "🔍 **Manual Report Location Required** This police department was inferred based…" at bounding box center [1423, 230] width 185 height 134
click at [1366, 173] on div "🔍 **Manual Report Location Required** This police department was inferred based…" at bounding box center [1423, 230] width 185 height 134
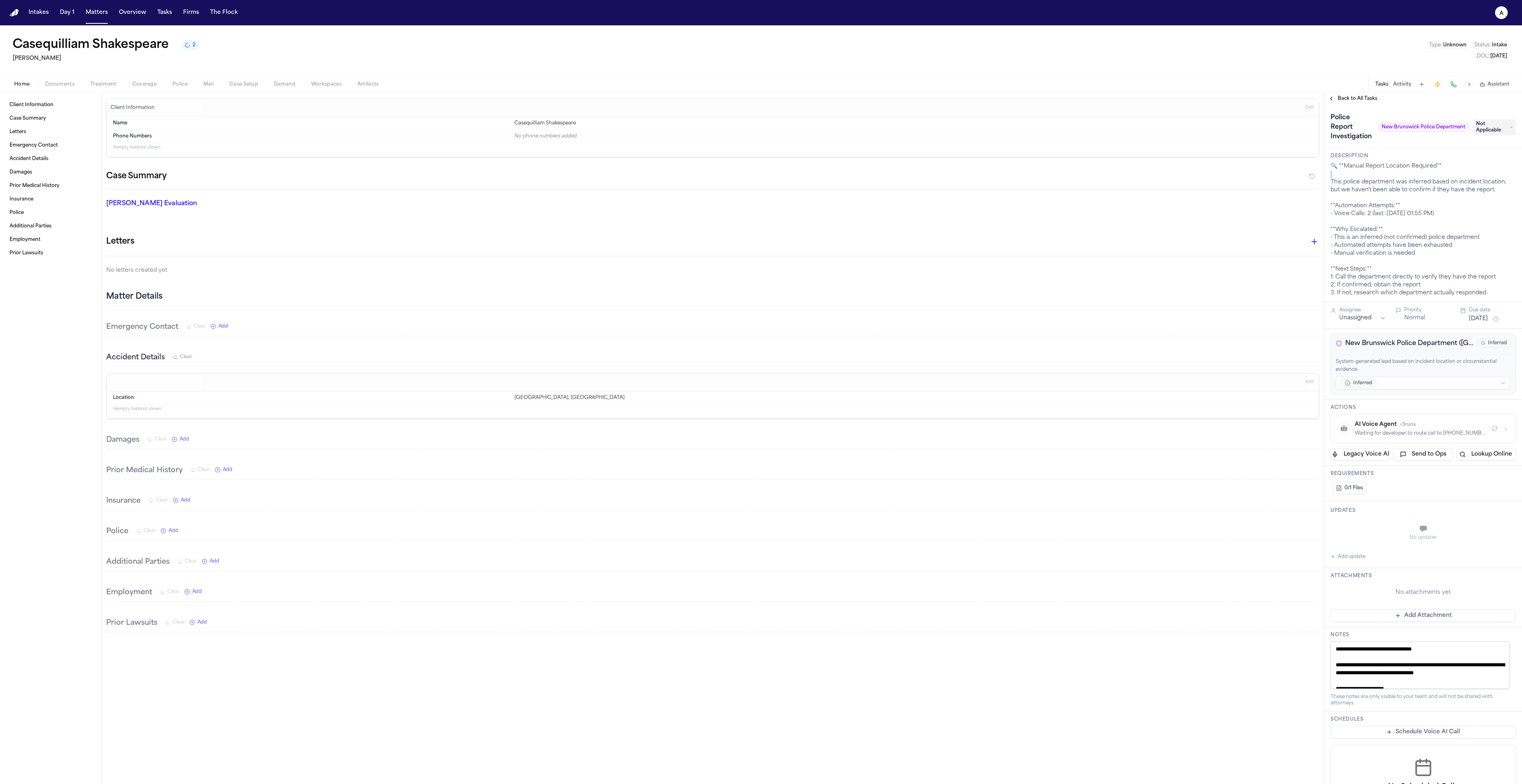
click at [1366, 173] on div "🔍 **Manual Report Location Required** This police department was inferred based…" at bounding box center [1423, 230] width 185 height 134
click at [1367, 214] on div "🔍 **Manual Report Location Required** This police department was inferred based…" at bounding box center [1423, 230] width 185 height 134
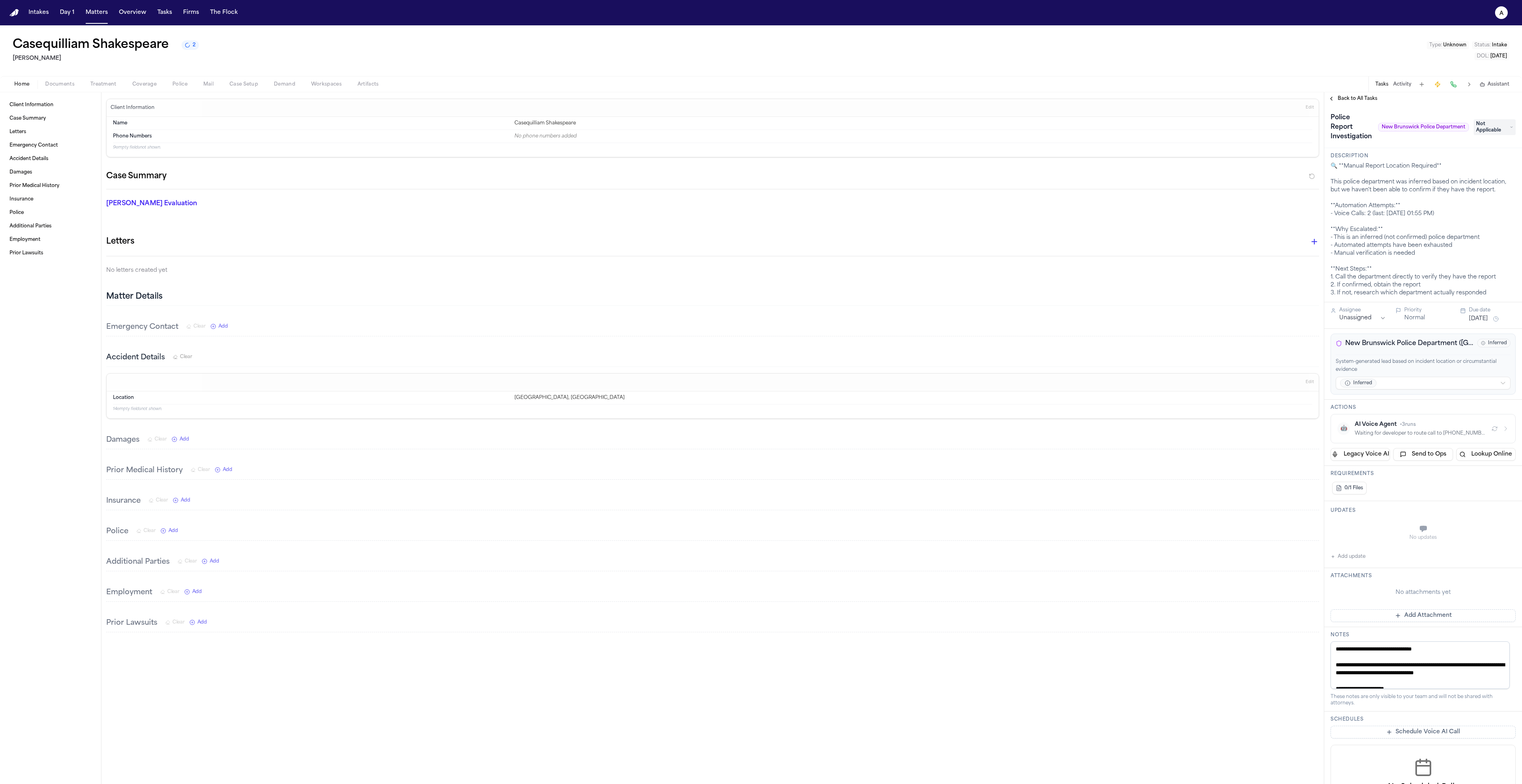
click at [1376, 258] on div "🔍 **Manual Report Location Required** This police department was inferred based…" at bounding box center [1423, 230] width 185 height 134
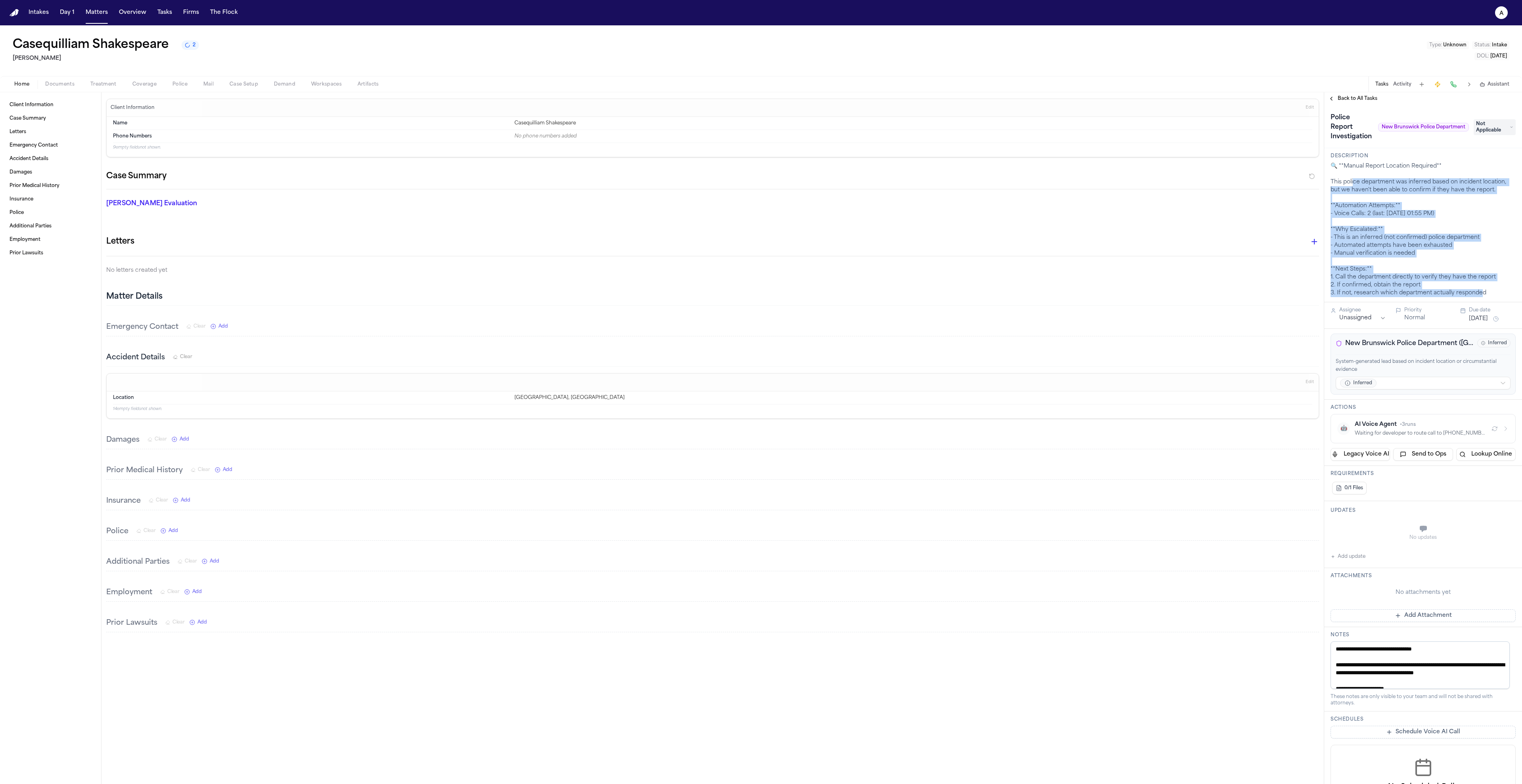
drag, startPoint x: 1494, startPoint y: 297, endPoint x: 1353, endPoint y: 186, distance: 179.4
click at [1353, 186] on div "Description 🔍 **Manual Report Location Required** This police department was in…" at bounding box center [1423, 226] width 198 height 154
click at [1372, 231] on div "🔍 **Manual Report Location Required** This police department was inferred based…" at bounding box center [1423, 230] width 185 height 134
drag, startPoint x: 1488, startPoint y: 294, endPoint x: 1334, endPoint y: 168, distance: 199.0
click at [1334, 168] on div "🔍 **Manual Report Location Required** This police department was inferred based…" at bounding box center [1423, 230] width 185 height 134
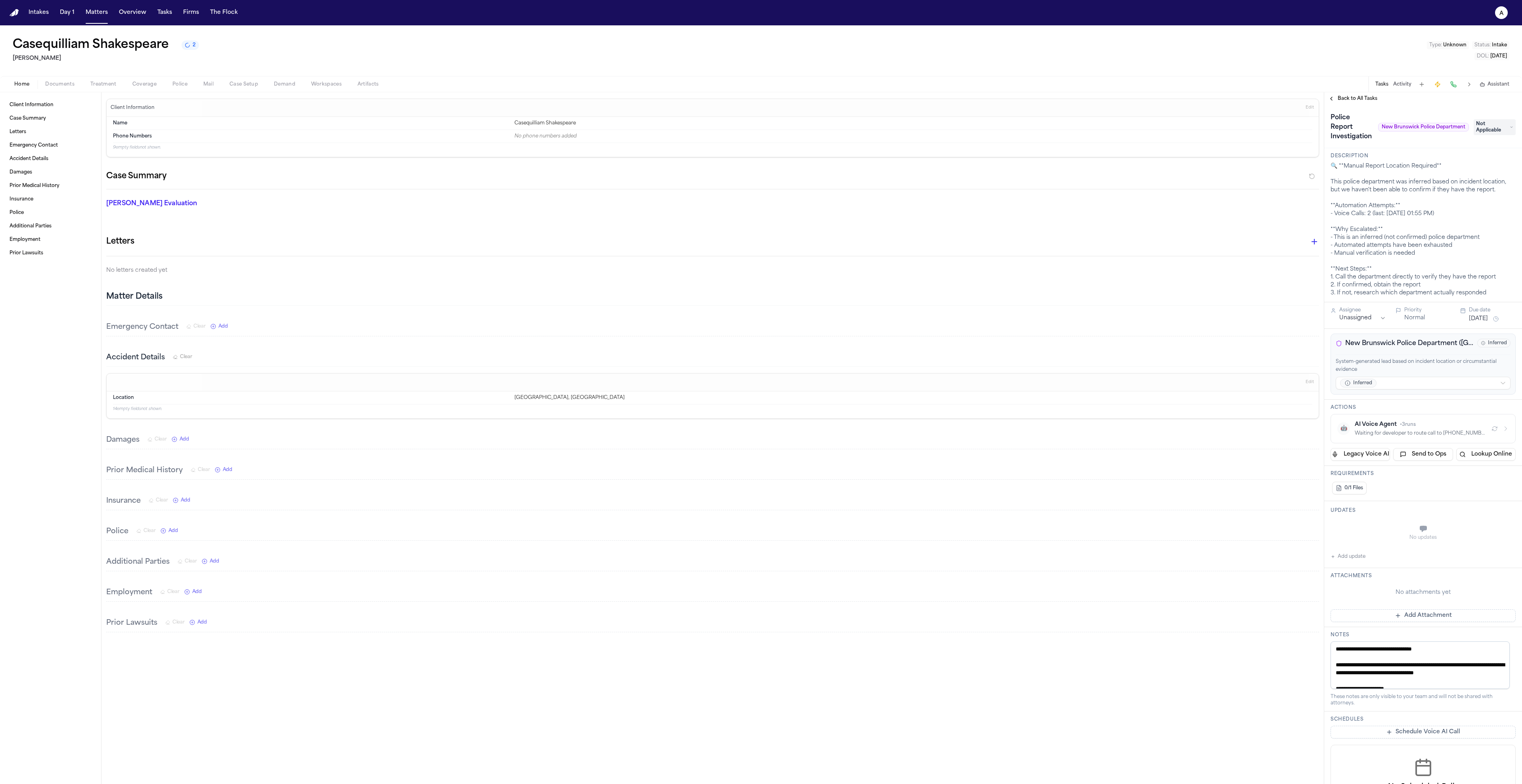
click at [1334, 168] on div "🔍 **Manual Report Location Required** This police department was inferred based…" at bounding box center [1423, 230] width 185 height 134
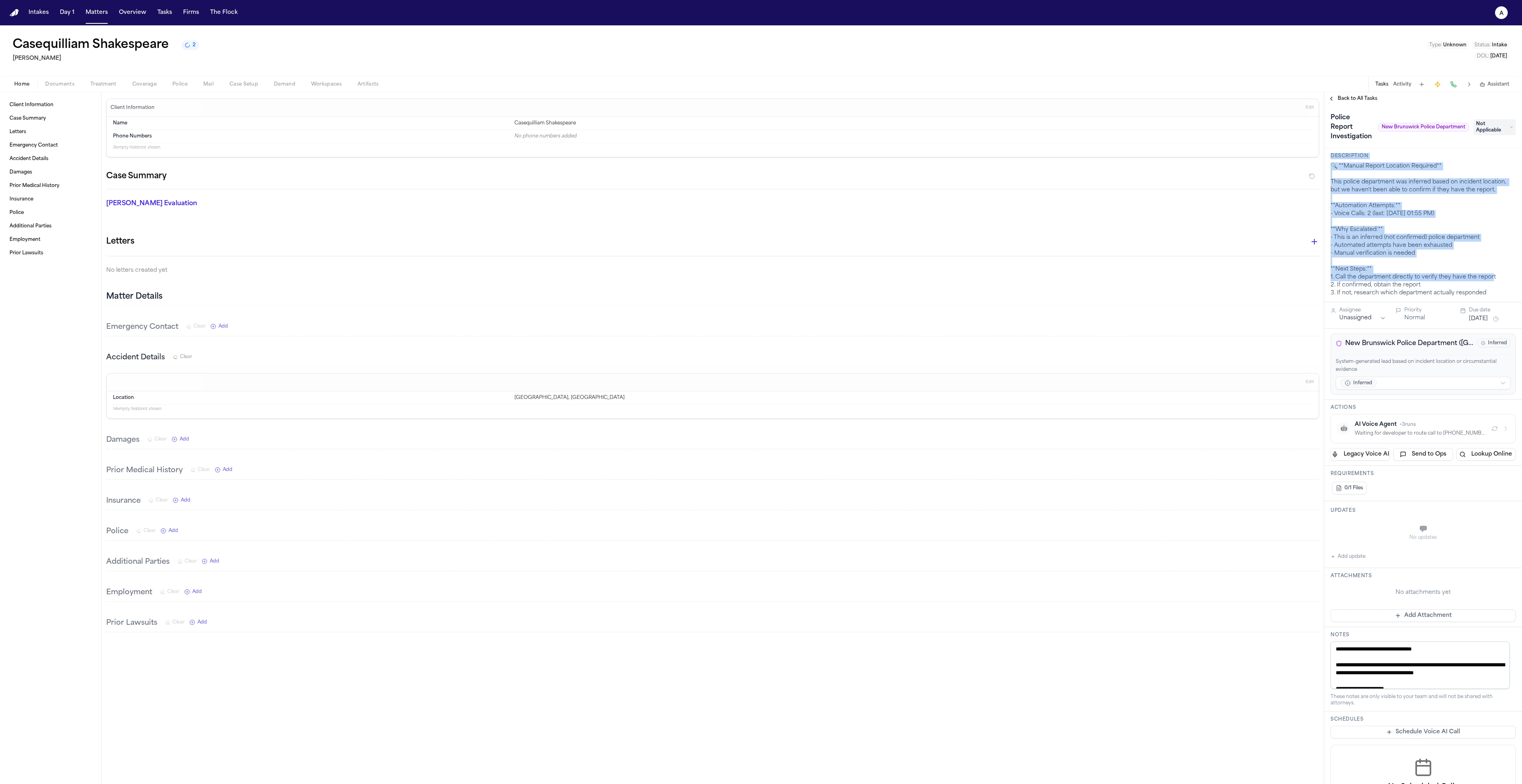
drag, startPoint x: 1333, startPoint y: 168, endPoint x: 1484, endPoint y: 282, distance: 189.2
click at [1484, 282] on div "🔍 **Manual Report Location Required** This police department was inferred based…" at bounding box center [1423, 230] width 185 height 134
drag, startPoint x: 1491, startPoint y: 294, endPoint x: 1336, endPoint y: 177, distance: 194.2
click at [1336, 176] on div "🔍 **Manual Report Location Required** This police department was inferred based…" at bounding box center [1423, 230] width 185 height 134
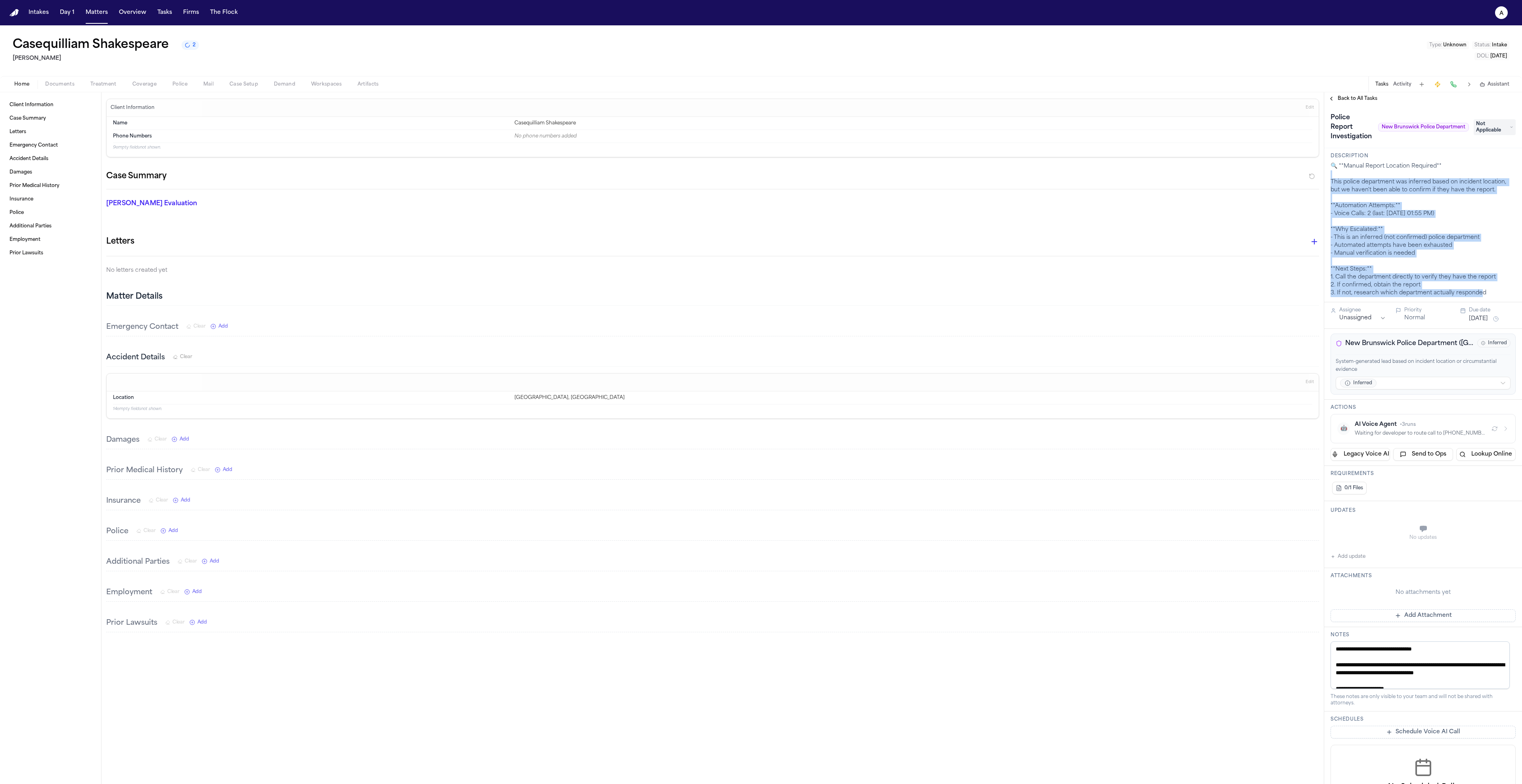
click at [1339, 179] on div "🔍 **Manual Report Location Required** This police department was inferred based…" at bounding box center [1423, 230] width 185 height 134
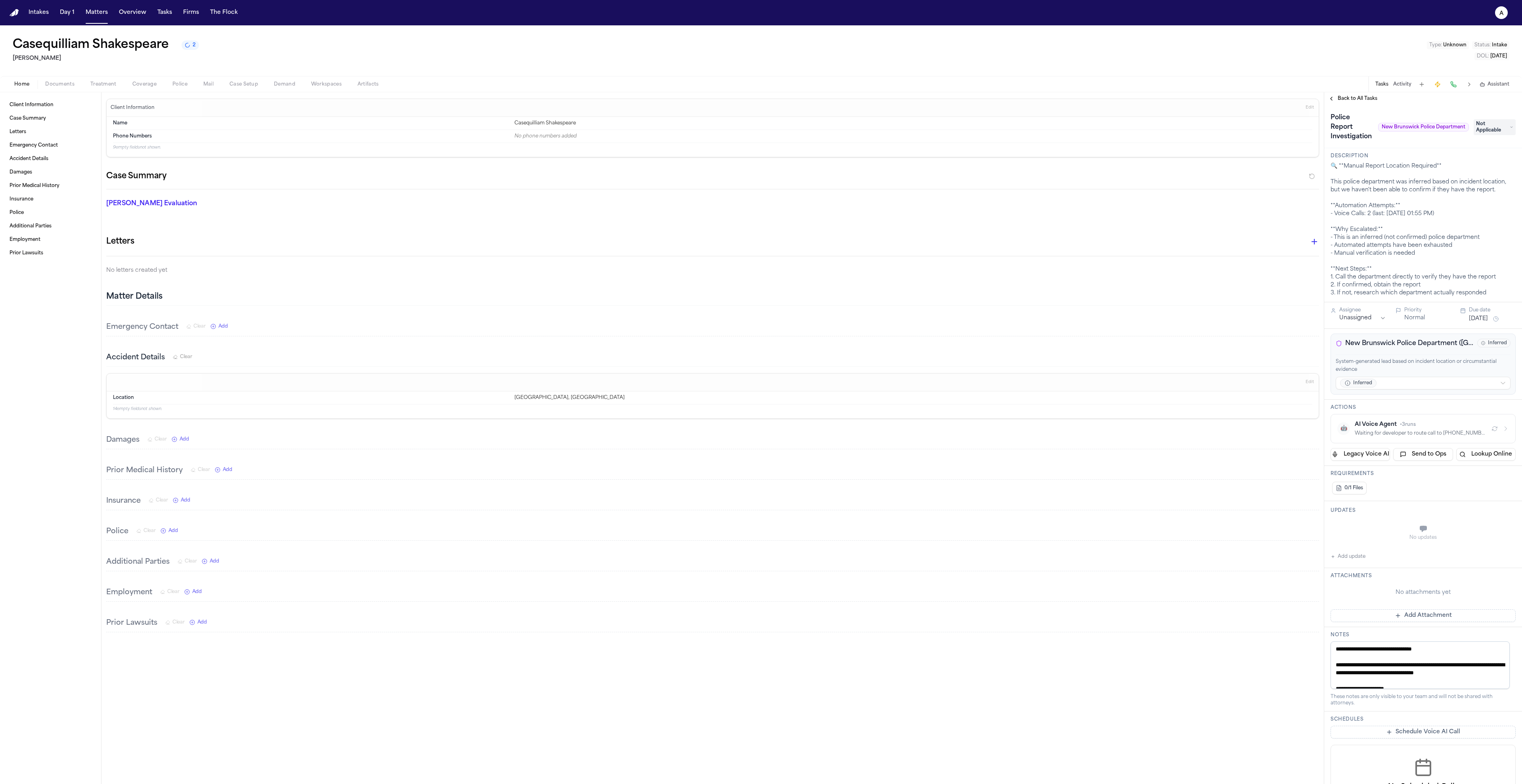
click at [1349, 154] on h3 "Description" at bounding box center [1423, 156] width 185 height 7
click at [1356, 175] on div "🔍 **Manual Report Location Required** This police department was inferred based…" at bounding box center [1423, 230] width 185 height 134
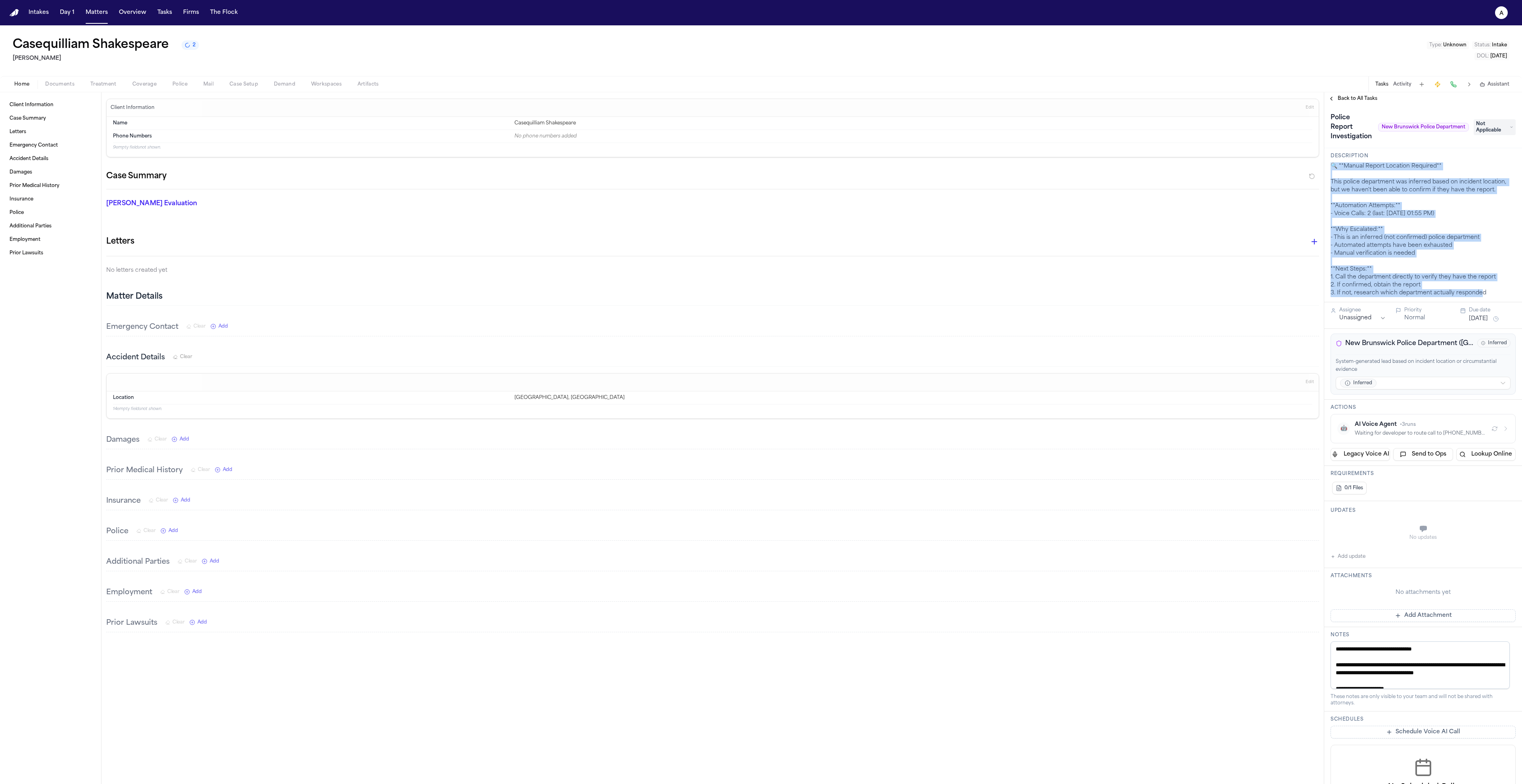
drag, startPoint x: 1491, startPoint y: 297, endPoint x: 1330, endPoint y: 166, distance: 207.6
click at [1330, 166] on div "Description 🔍 **Manual Report Location Required** This police department was in…" at bounding box center [1423, 226] width 198 height 154
click at [1375, 186] on div "🔍 **Manual Report Location Required** This police department was inferred based…" at bounding box center [1423, 230] width 185 height 134
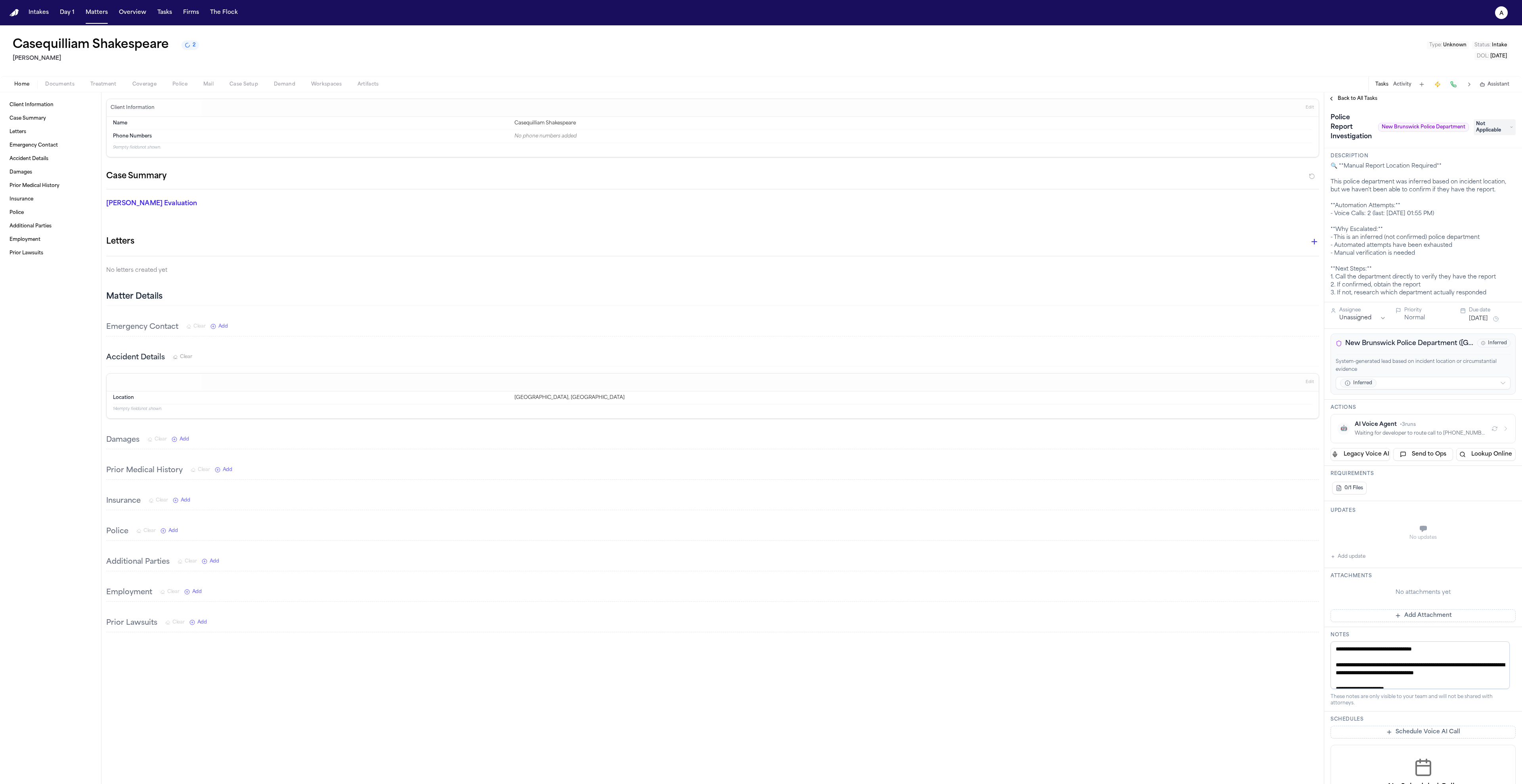
click at [1431, 214] on div "🔍 **Manual Report Location Required** This police department was inferred based…" at bounding box center [1423, 230] width 185 height 134
click at [1425, 246] on div "🔍 **Manual Report Location Required** This police department was inferred based…" at bounding box center [1423, 230] width 185 height 134
drag, startPoint x: 1475, startPoint y: 269, endPoint x: 1350, endPoint y: 218, distance: 135.0
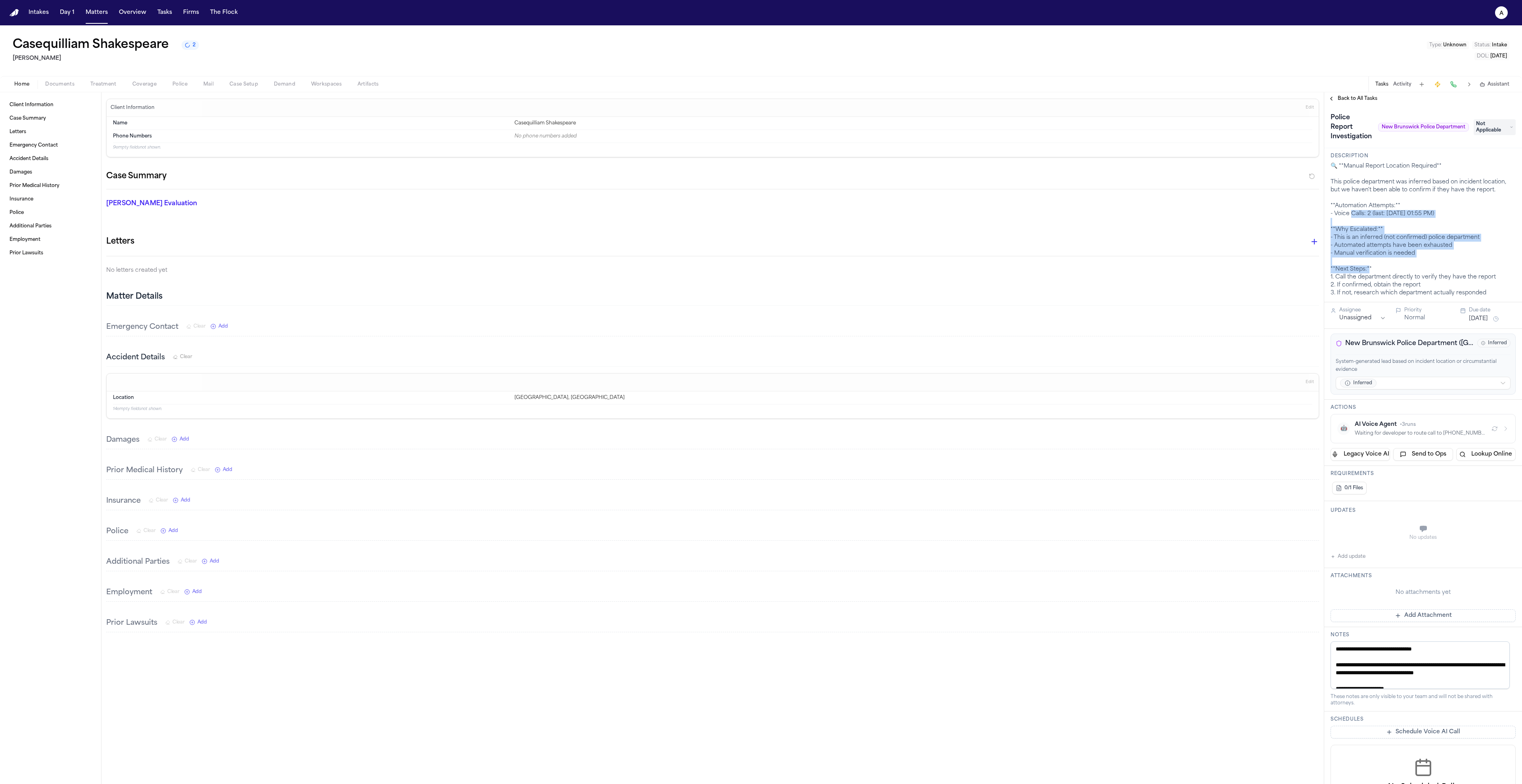
click at [1350, 218] on div "🔍 **Manual Report Location Required** This police department was inferred based…" at bounding box center [1423, 230] width 185 height 134
click at [1400, 263] on div "🔍 **Manual Report Location Required** This police department was inferred based…" at bounding box center [1423, 230] width 185 height 134
drag, startPoint x: 1445, startPoint y: 253, endPoint x: 1352, endPoint y: 228, distance: 96.3
click at [1352, 228] on div "🔍 **Manual Report Location Required** This police department was inferred based…" at bounding box center [1423, 230] width 185 height 134
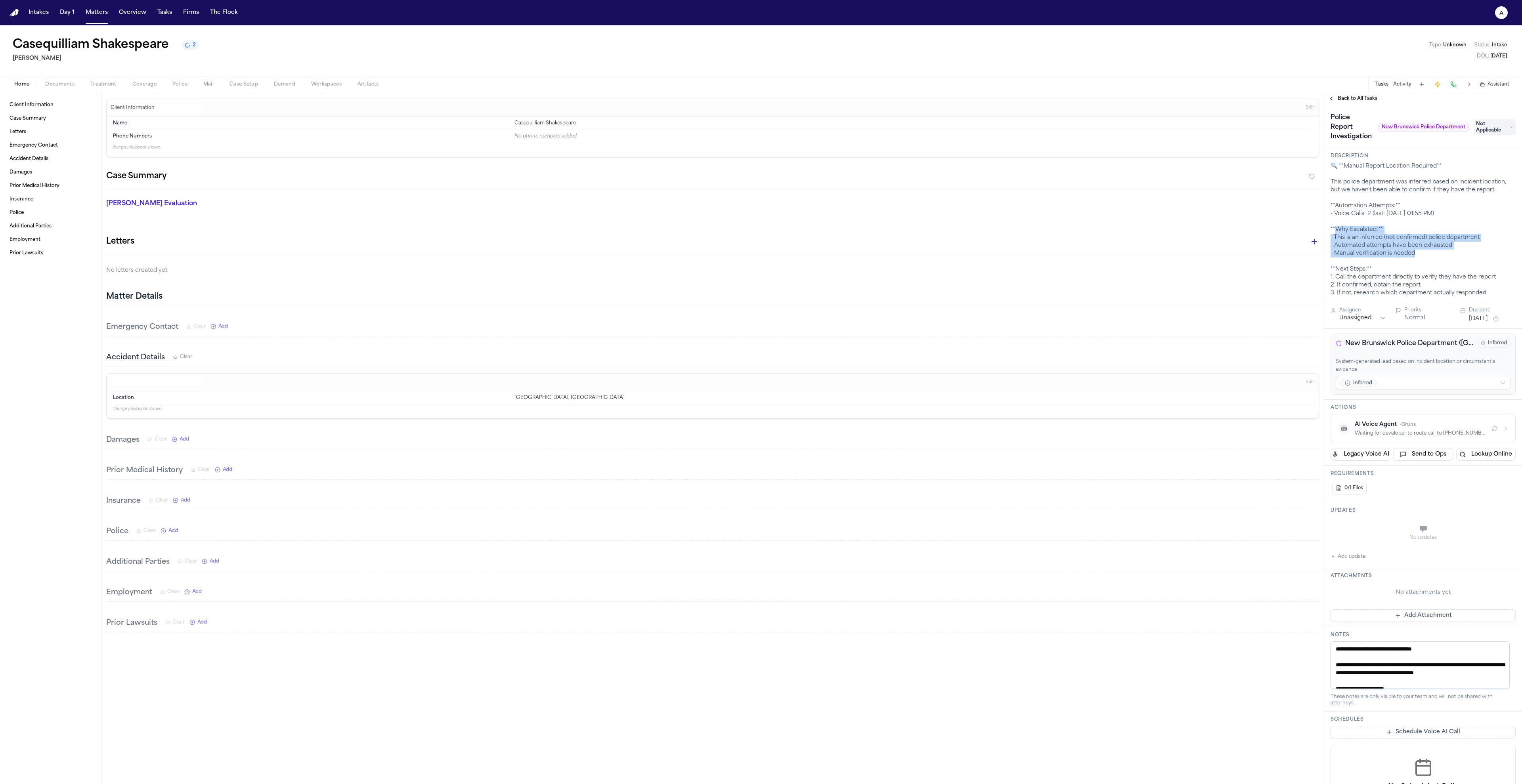
drag, startPoint x: 1339, startPoint y: 230, endPoint x: 1449, endPoint y: 265, distance: 115.4
click at [1449, 265] on div "🔍 **Manual Report Location Required** This police department was inferred based…" at bounding box center [1423, 230] width 185 height 134
click at [1375, 189] on div "🔍 **Manual Report Location Required** This police department was inferred based…" at bounding box center [1423, 230] width 185 height 134
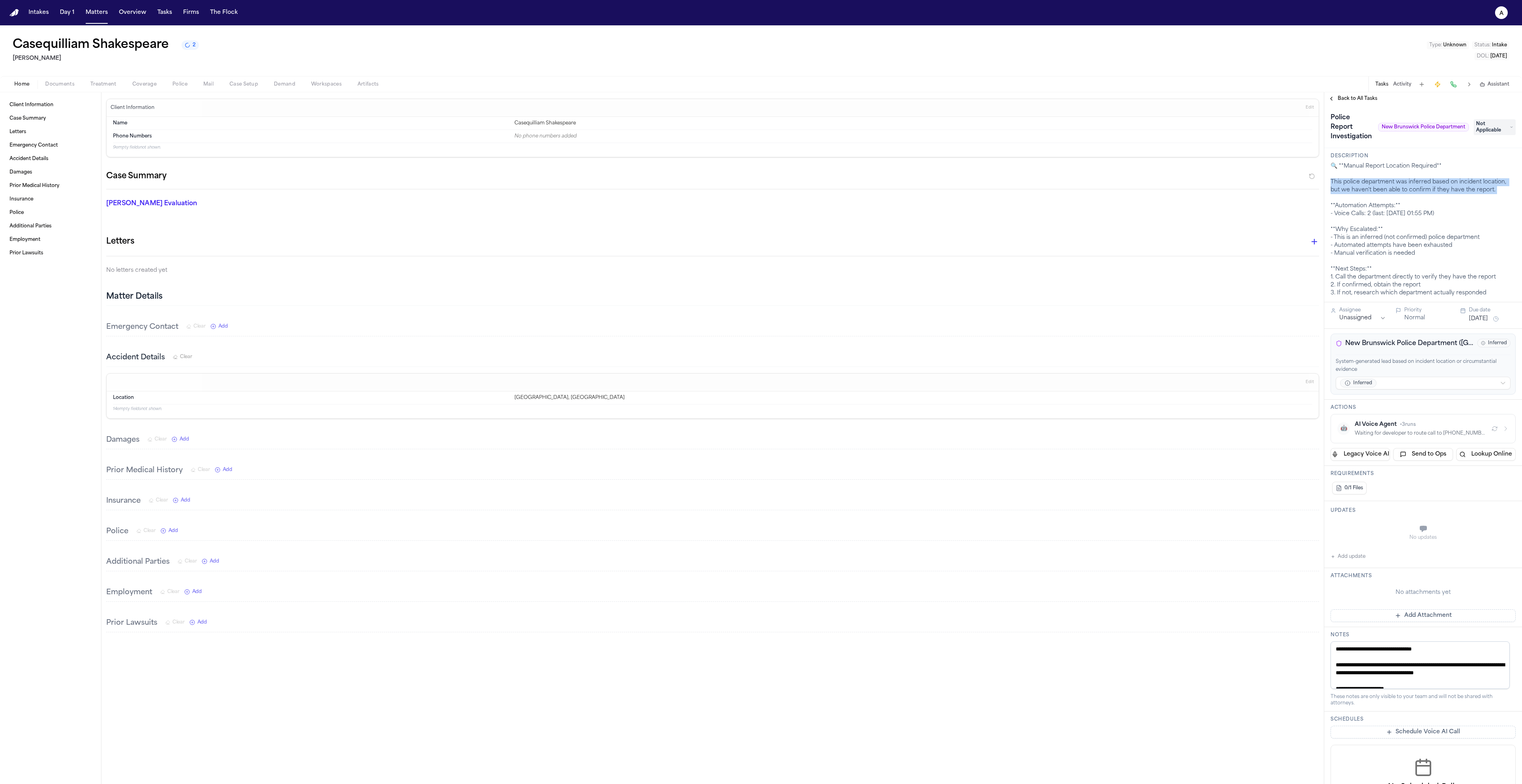
click at [1375, 189] on div "🔍 **Manual Report Location Required** This police department was inferred based…" at bounding box center [1423, 230] width 185 height 134
click at [1384, 232] on div "🔍 **Manual Report Location Required** This police department was inferred based…" at bounding box center [1423, 230] width 185 height 134
drag, startPoint x: 1448, startPoint y: 258, endPoint x: 1327, endPoint y: 228, distance: 124.7
click at [1327, 228] on div "Description 🔍 **Manual Report Location Required** This police department was in…" at bounding box center [1423, 226] width 198 height 154
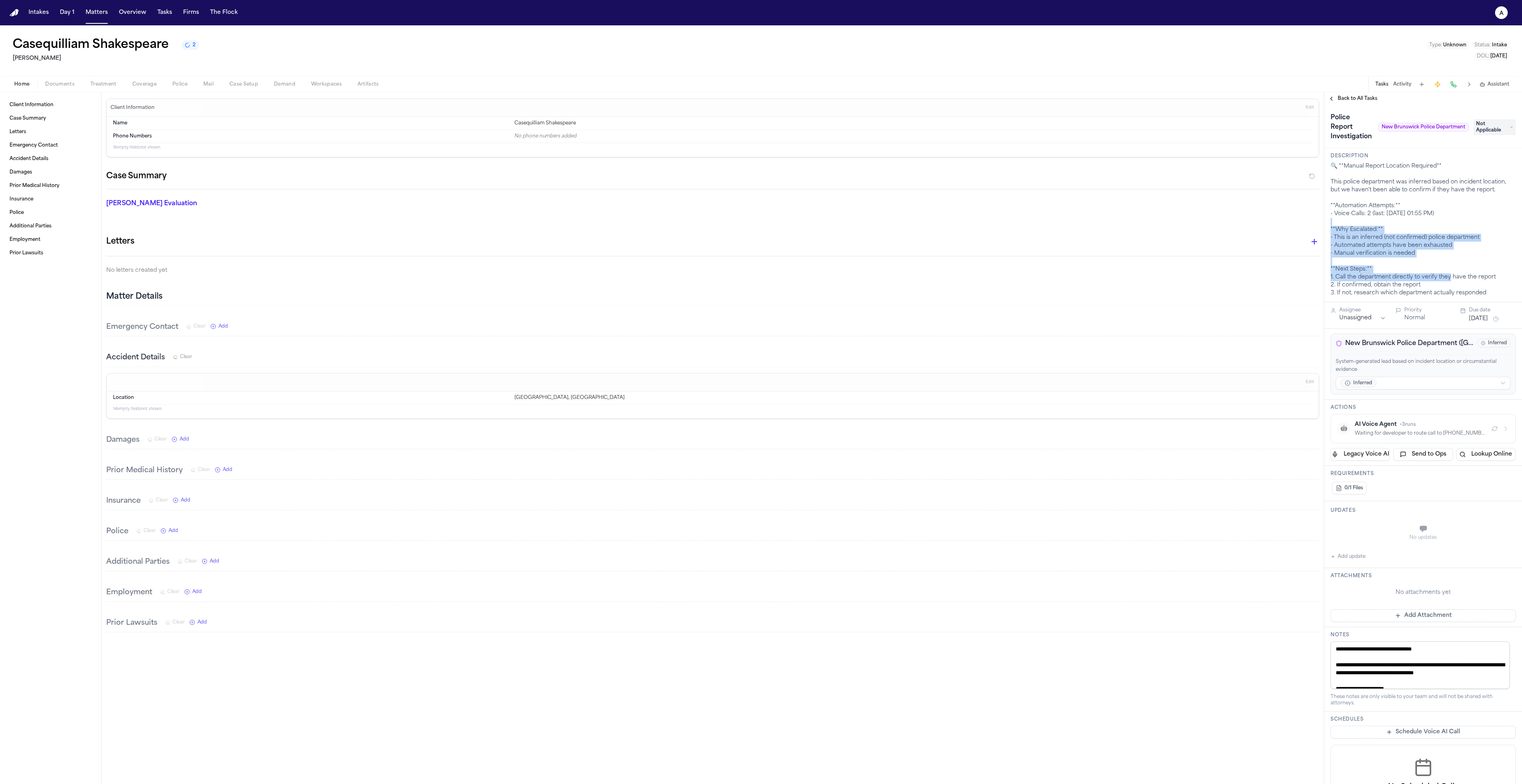
drag, startPoint x: 1330, startPoint y: 228, endPoint x: 1453, endPoint y: 278, distance: 132.8
click at [1453, 278] on div "🔍 **Manual Report Location Required** This police department was inferred based…" at bounding box center [1423, 230] width 185 height 134
drag, startPoint x: 1479, startPoint y: 294, endPoint x: 1365, endPoint y: 225, distance: 133.3
click at [1366, 226] on div "🔍 **Manual Report Location Required** This police department was inferred based…" at bounding box center [1423, 230] width 185 height 134
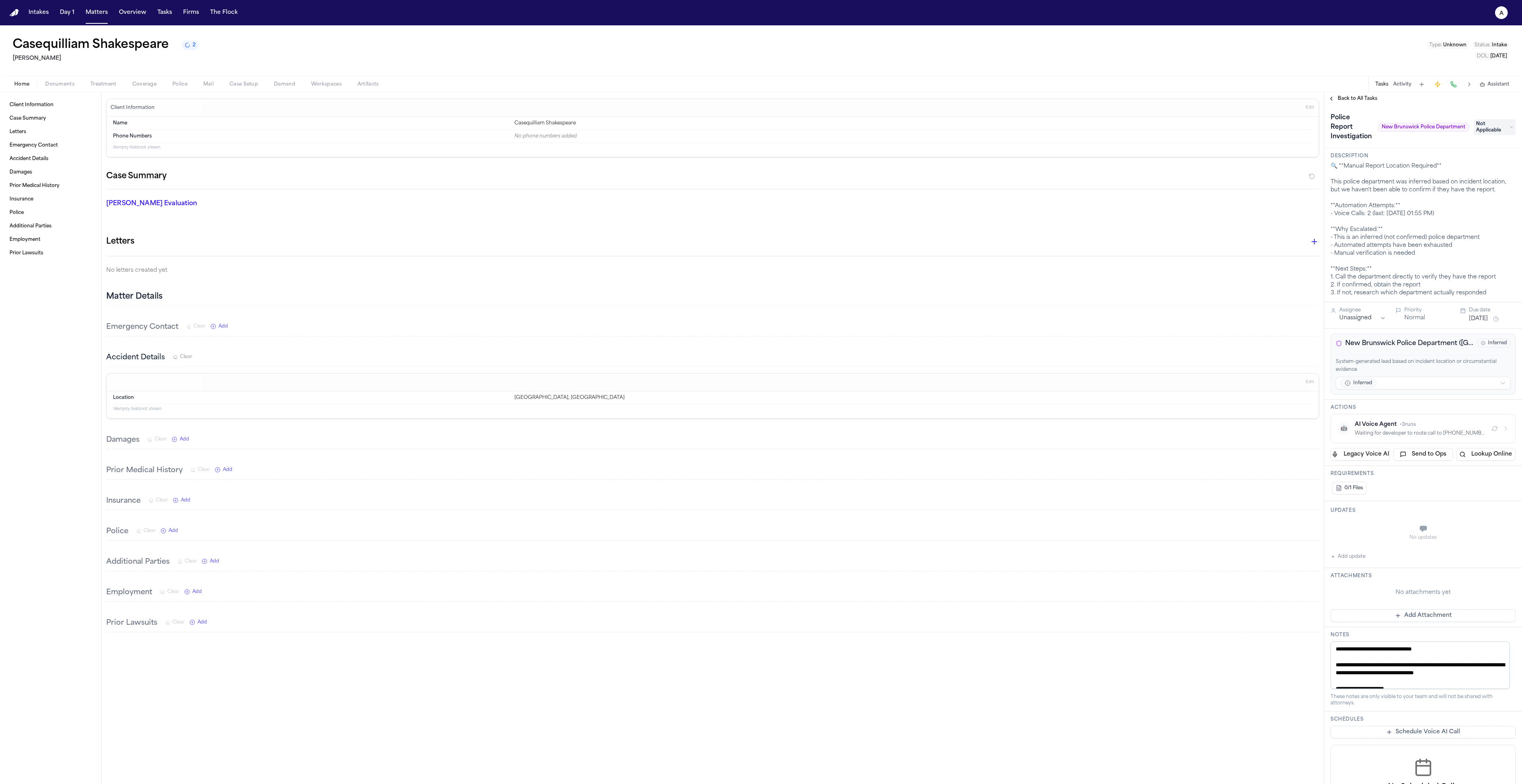
click at [1365, 225] on div "🔍 **Manual Report Location Required** This police department was inferred based…" at bounding box center [1423, 230] width 185 height 134
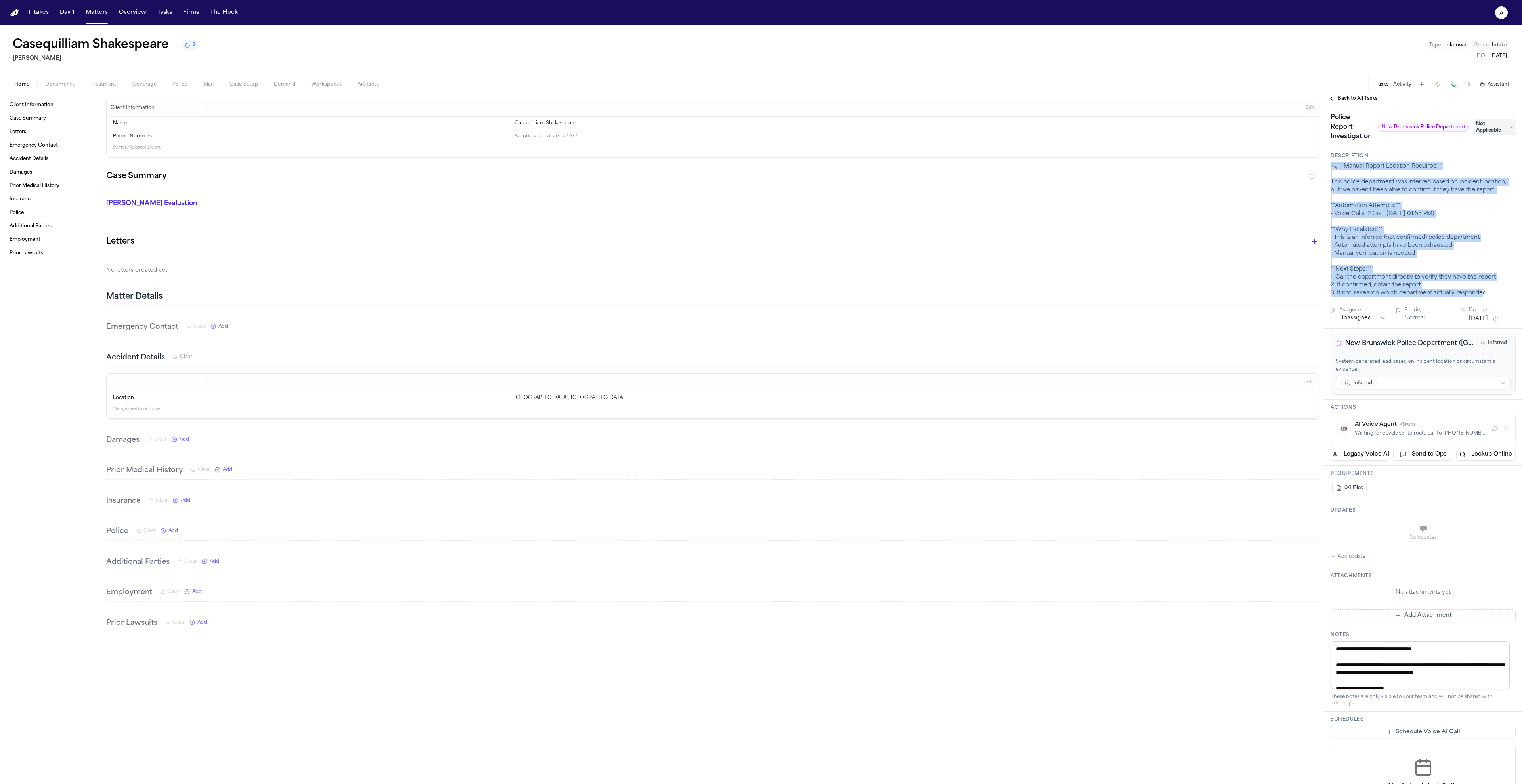
drag, startPoint x: 1498, startPoint y: 295, endPoint x: 1328, endPoint y: 163, distance: 215.2
click at [1328, 163] on div "Description 🔍 **Manual Report Location Required** This police department was in…" at bounding box center [1423, 226] width 198 height 154
click at [1338, 160] on div "Description 🔍 **Manual Report Location Required** This police department was in…" at bounding box center [1423, 226] width 198 height 154
drag, startPoint x: 1338, startPoint y: 163, endPoint x: 1495, endPoint y: 300, distance: 208.4
click at [1495, 300] on div "Description 🔍 **Manual Report Location Required** This police department was in…" at bounding box center [1423, 226] width 198 height 154
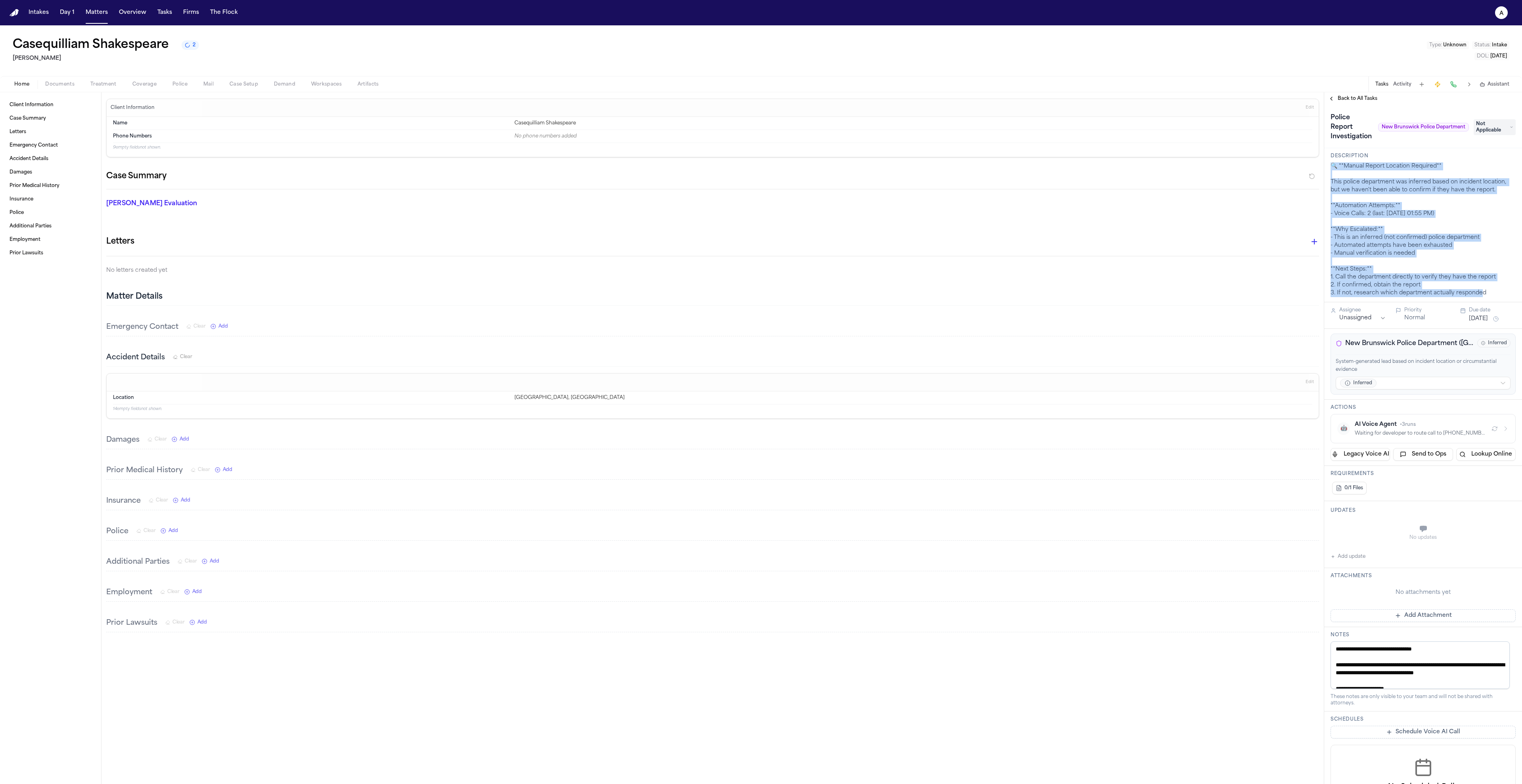
click at [1492, 296] on div "🔍 **Manual Report Location Required** This police department was inferred based…" at bounding box center [1423, 230] width 185 height 134
drag, startPoint x: 1492, startPoint y: 296, endPoint x: 1332, endPoint y: 167, distance: 205.5
click at [1332, 167] on div "🔍 **Manual Report Location Required** This police department was inferred based…" at bounding box center [1423, 230] width 185 height 134
drag, startPoint x: 1332, startPoint y: 167, endPoint x: 1482, endPoint y: 292, distance: 195.3
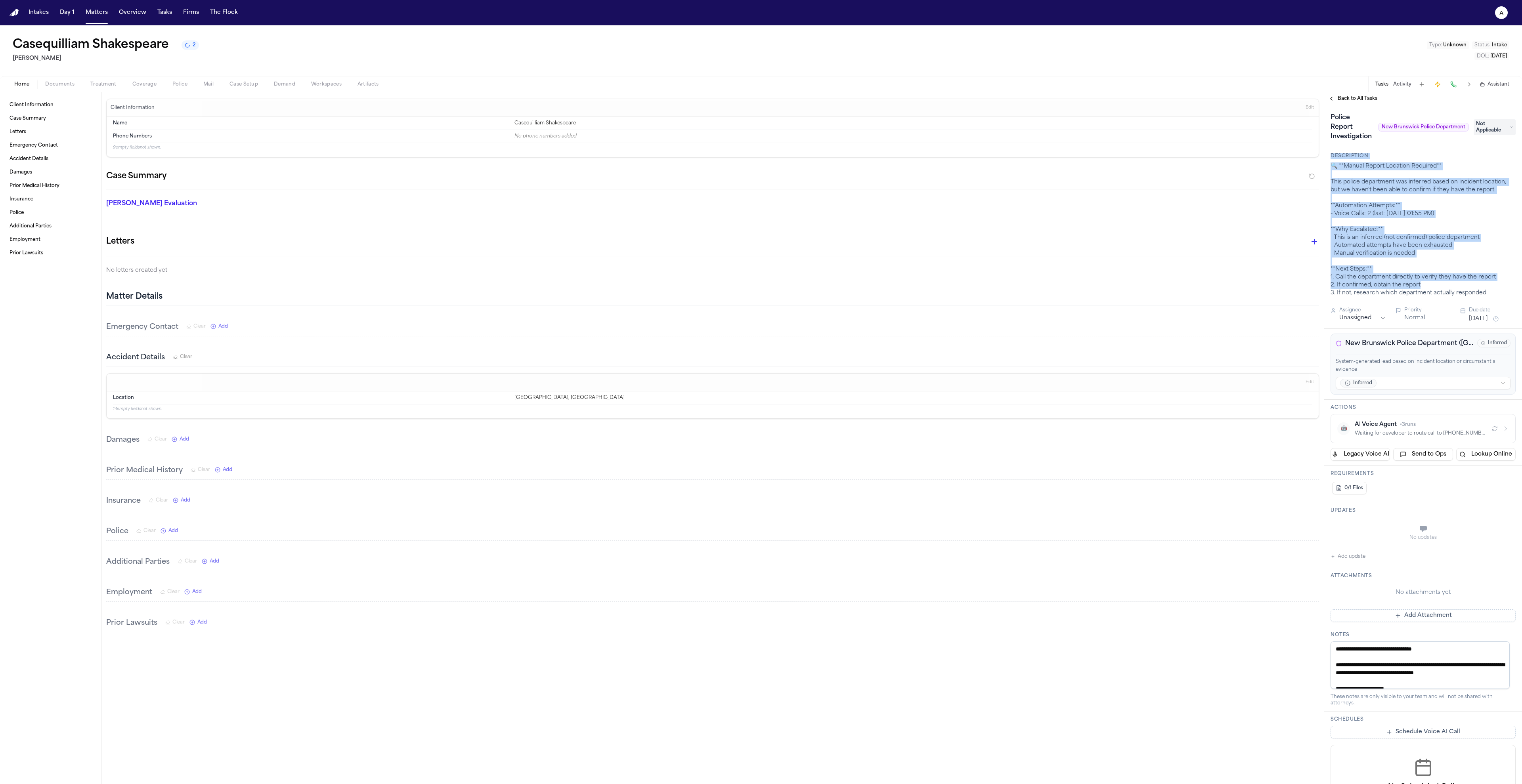
click at [1479, 286] on div "🔍 **Manual Report Location Required** This police department was inferred based…" at bounding box center [1423, 230] width 185 height 134
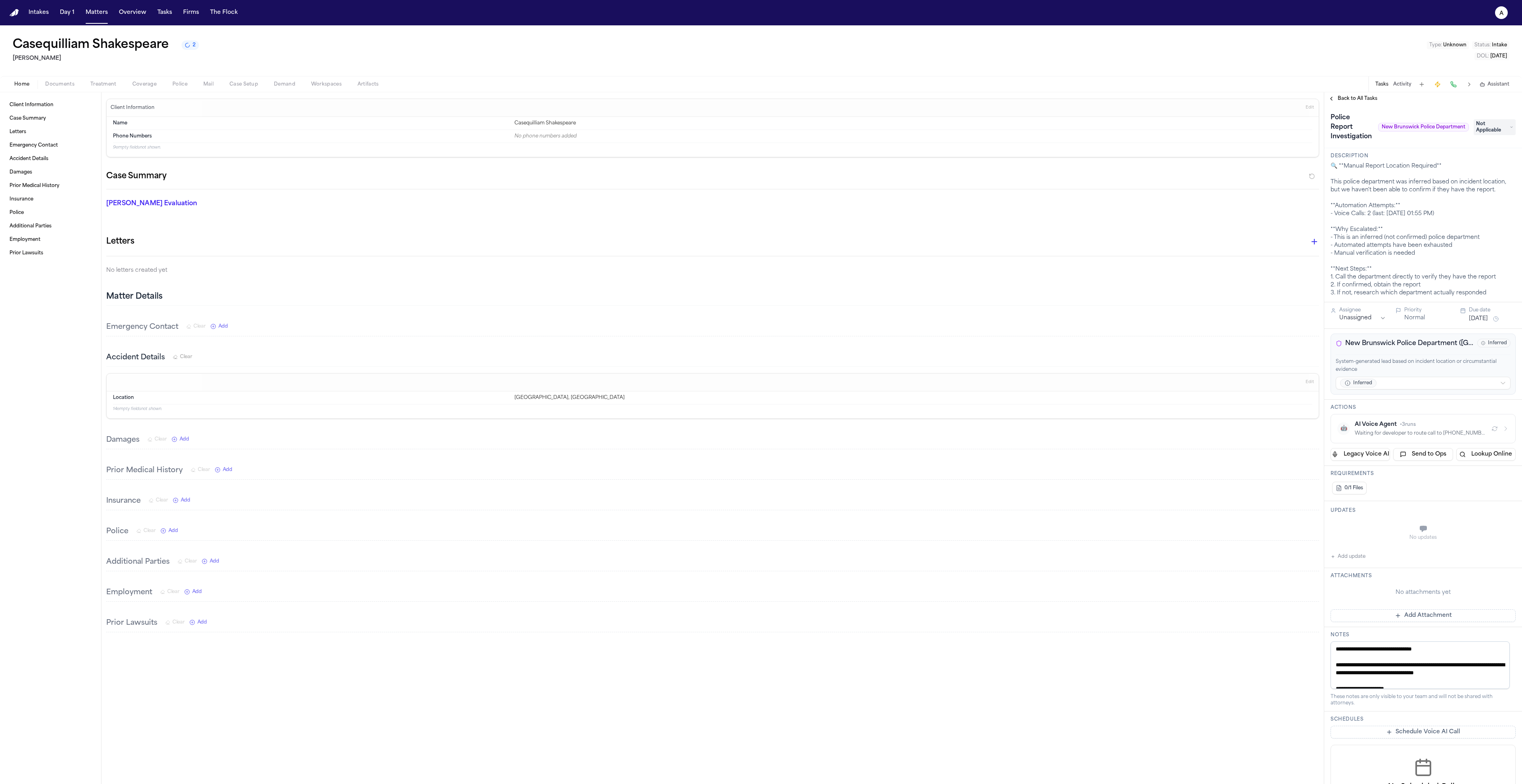
click at [1482, 292] on div "🔍 **Manual Report Location Required** This police department was inferred based…" at bounding box center [1423, 230] width 185 height 134
click at [1423, 246] on div "🔍 **Manual Report Location Required** This police department was inferred based…" at bounding box center [1423, 230] width 185 height 134
click at [1422, 267] on div "🔍 **Manual Report Location Required** This police department was inferred based…" at bounding box center [1423, 230] width 185 height 134
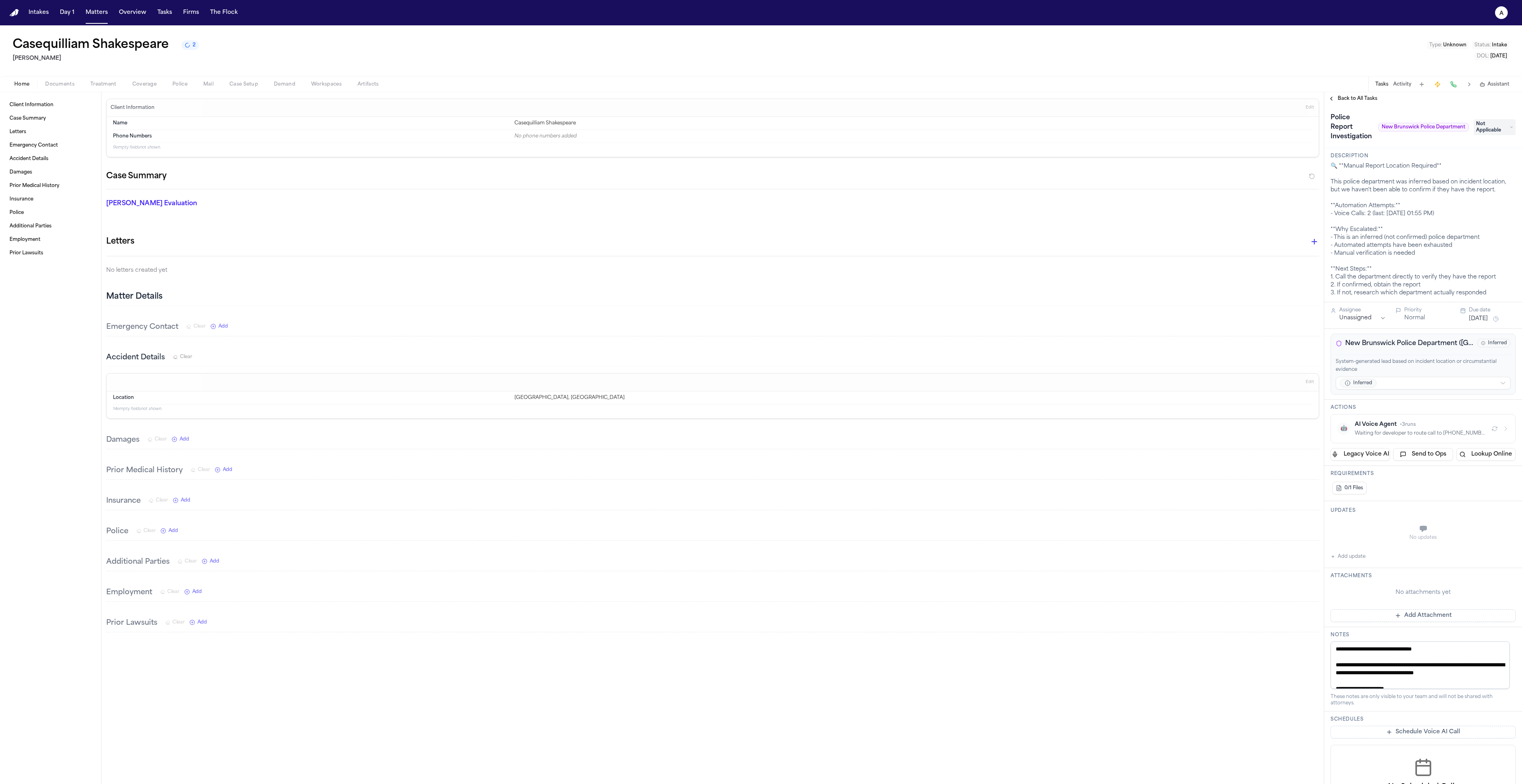
click at [1341, 96] on span "Back to All Tasks" at bounding box center [1358, 98] width 40 height 7
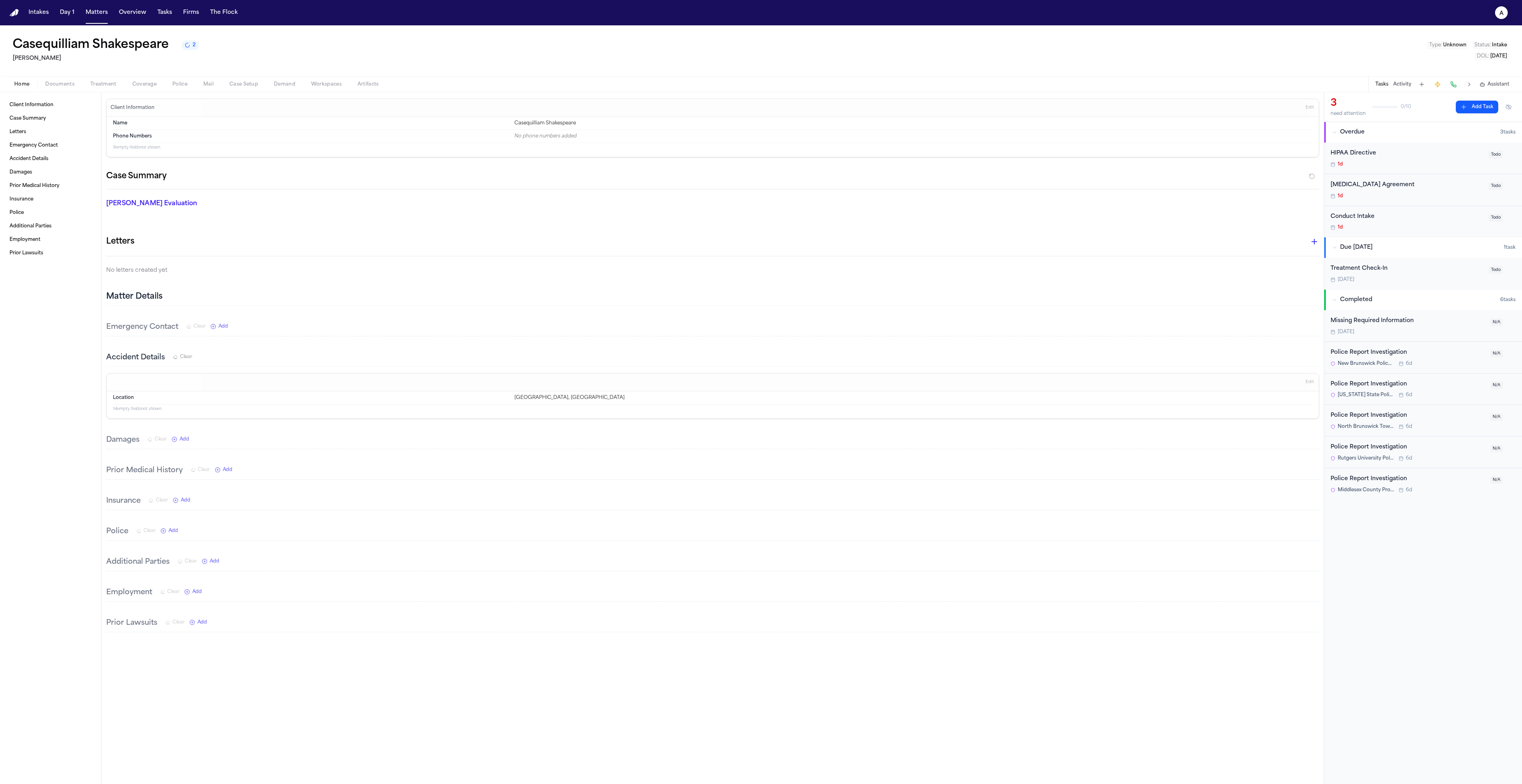
click at [1497, 18] on button "a" at bounding box center [1501, 13] width 22 height 17
click at [1468, 117] on button "🚀 Bland Command Center" at bounding box center [1479, 115] width 132 height 14
select select "**"
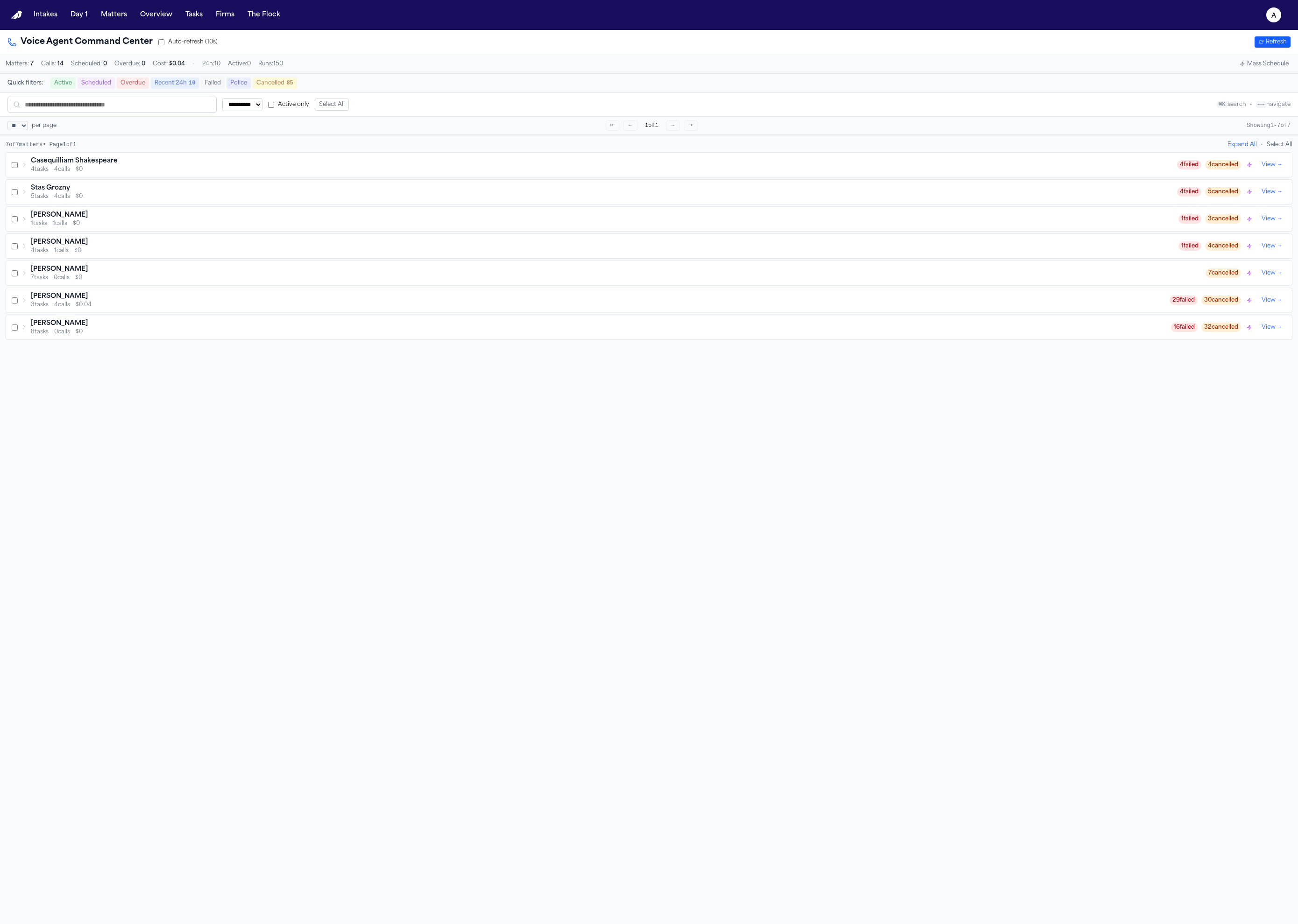
click at [572, 171] on div "4 tasks 4 calls $0" at bounding box center [603, 169] width 1147 height 8
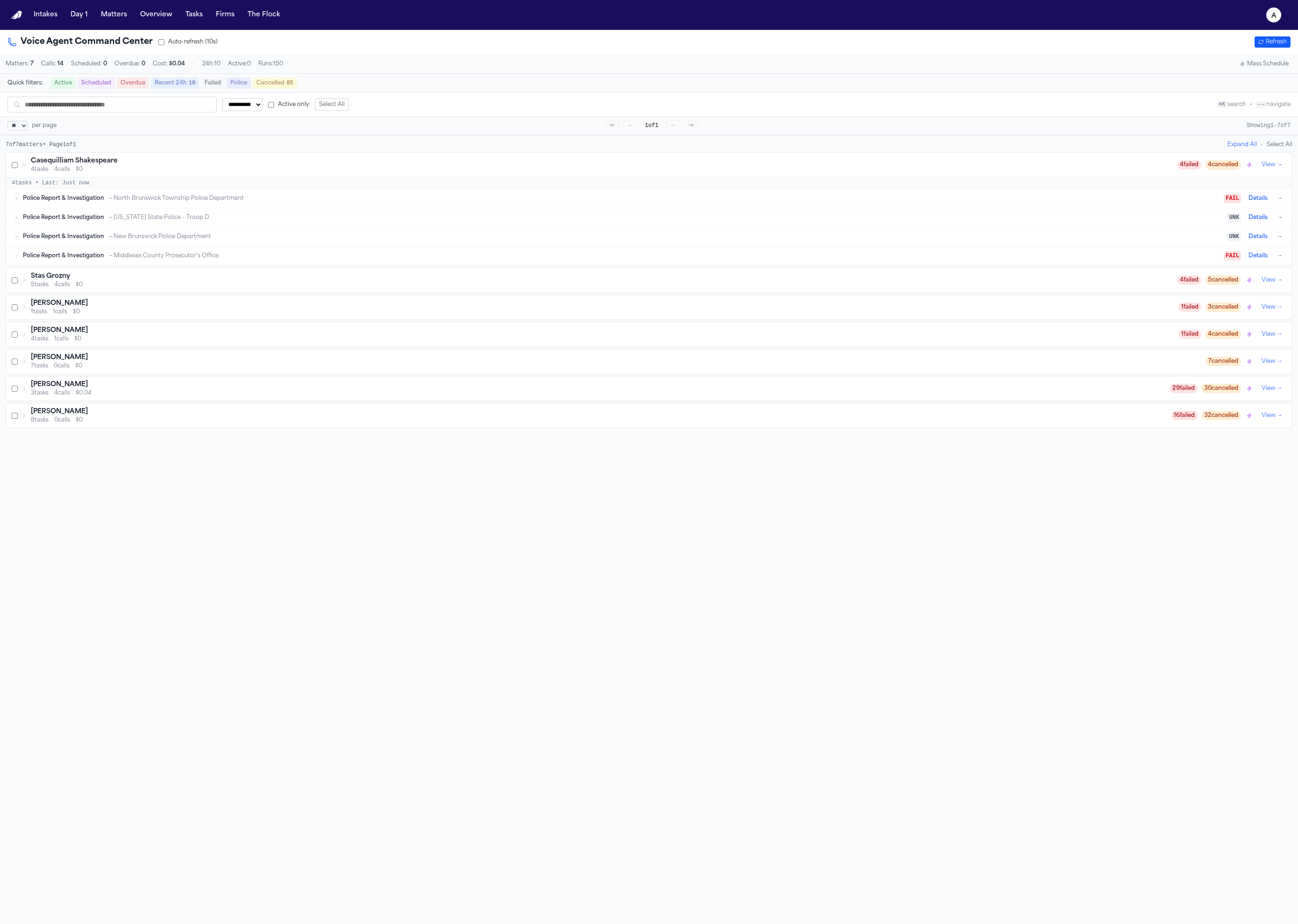
click at [564, 208] on div "Police Report & Investigation → North Brunswick Township Police Department FAIL…" at bounding box center [649, 198] width 1286 height 19
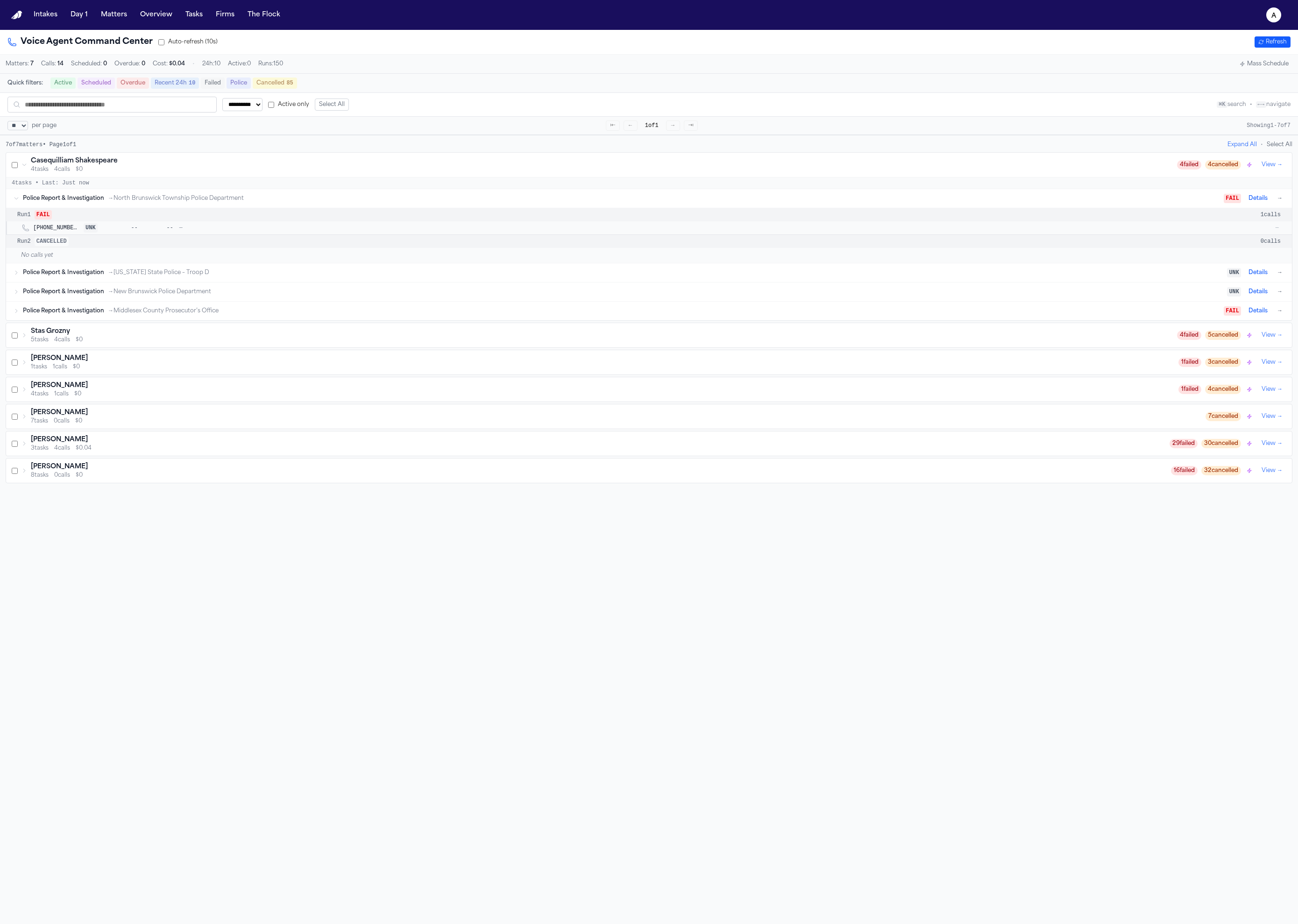
click at [527, 260] on div "No calls yet" at bounding box center [649, 255] width 1286 height 15
click at [522, 274] on div "Police Report & Investigation → New Jersey State Police – Troop D" at bounding box center [625, 273] width 1205 height 8
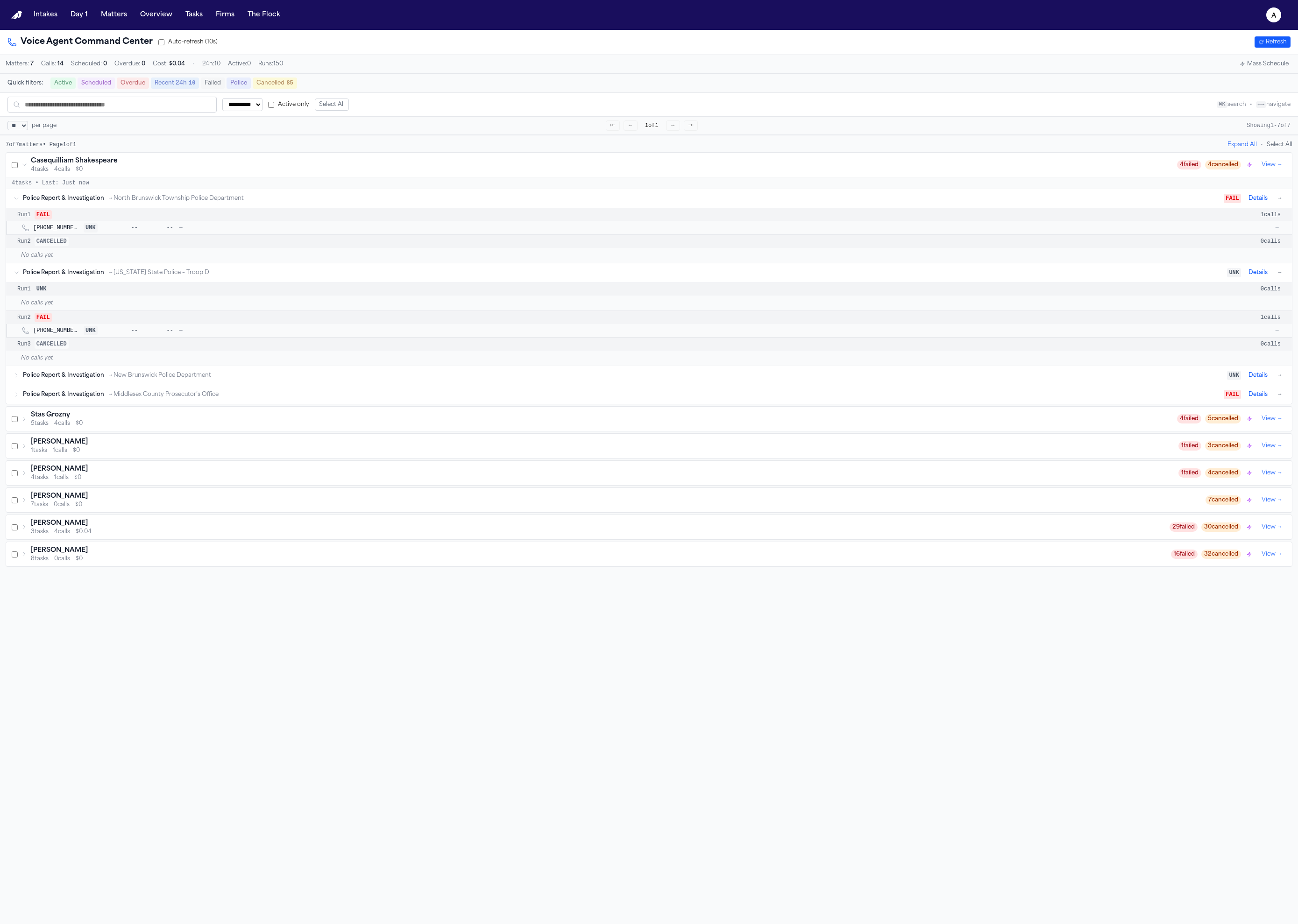
click at [501, 373] on div "Police Report & Investigation → New Brunswick Police Department UNK Details →" at bounding box center [649, 376] width 1286 height 19
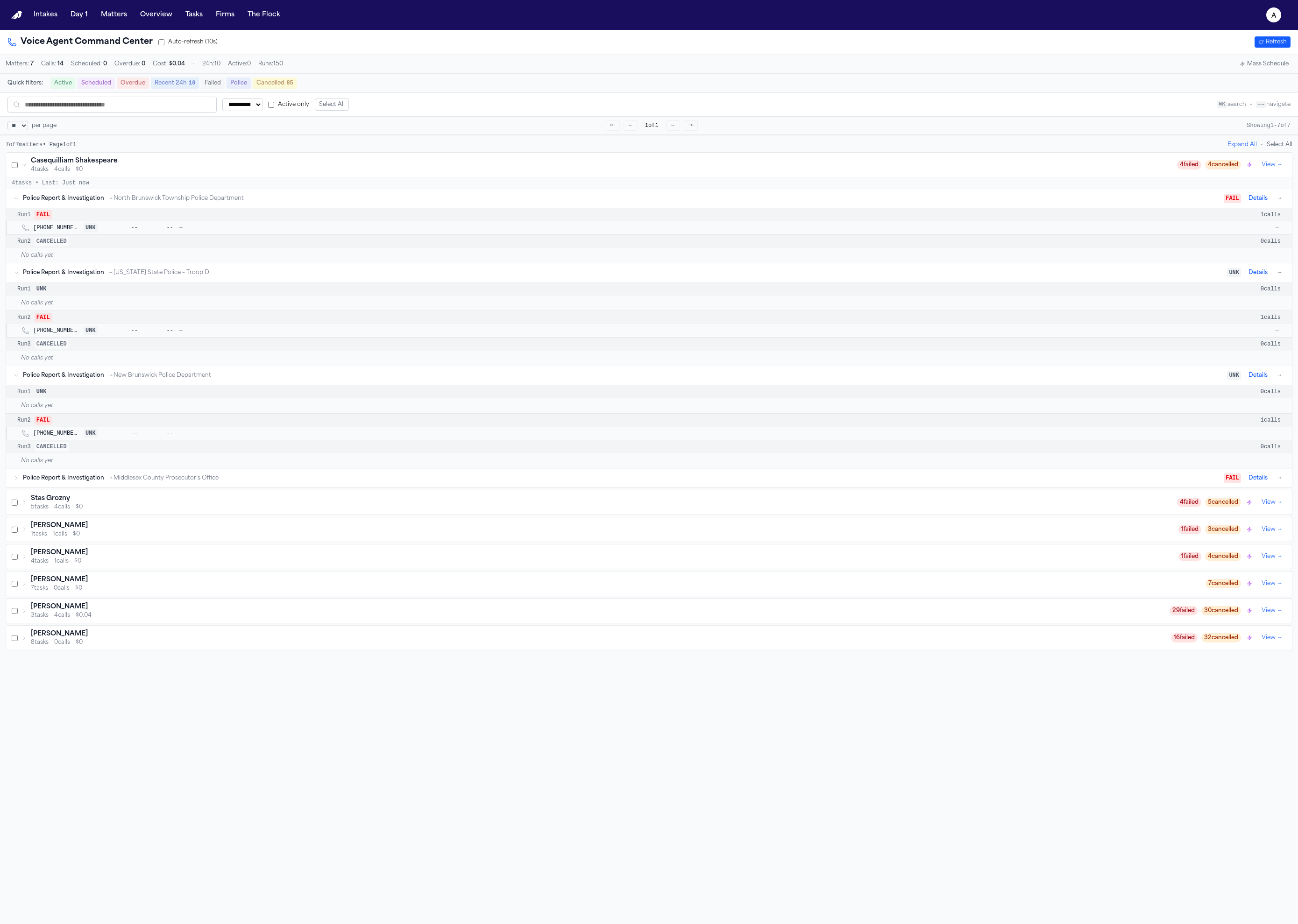
click at [472, 468] on div "No calls yet" at bounding box center [649, 460] width 1286 height 15
click at [472, 477] on div "Police Report & Investigation → Middlesex County Prosecutor’s Office FAIL Detai…" at bounding box center [654, 478] width 1262 height 11
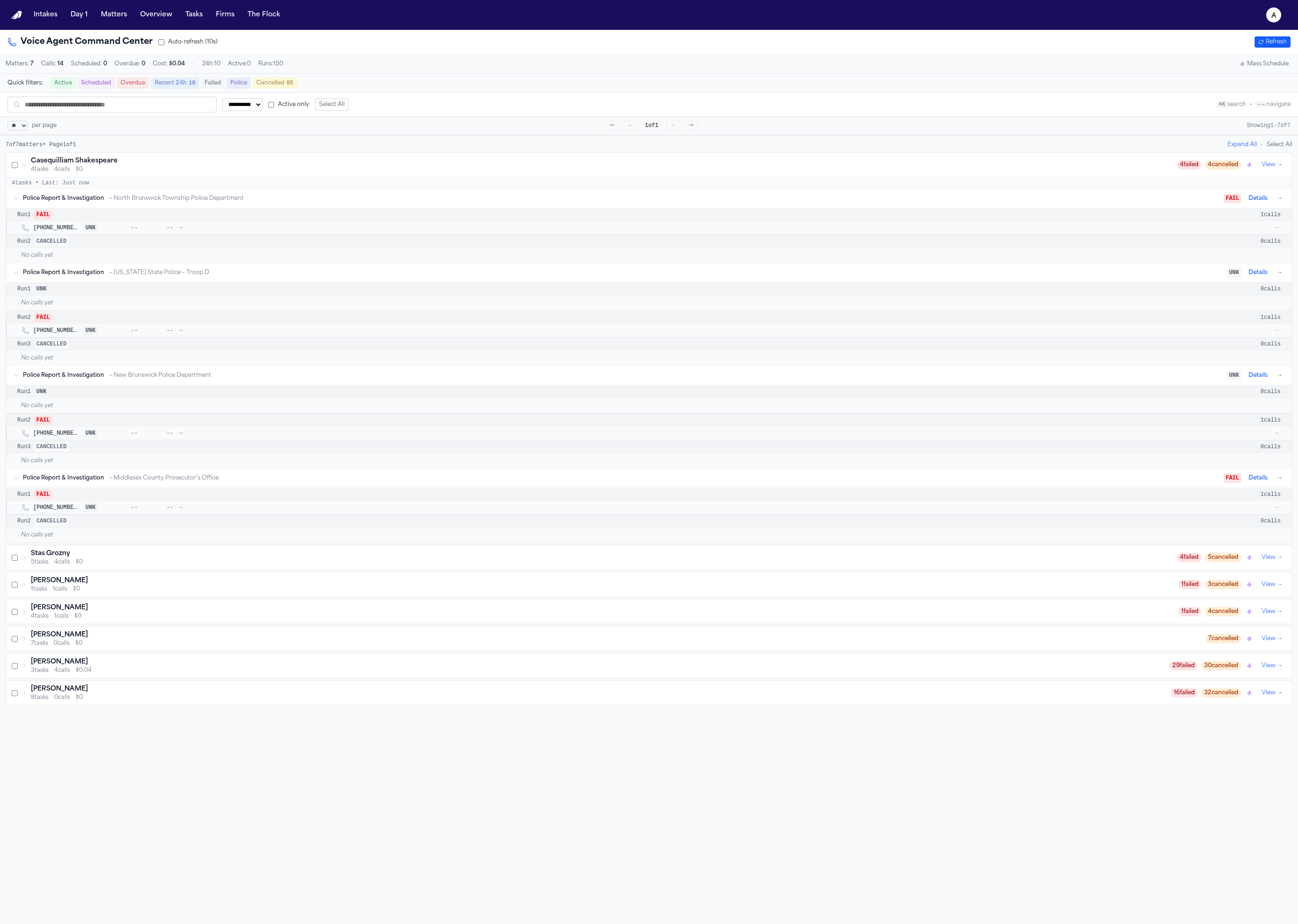
click at [44, 396] on span "UNK" at bounding box center [42, 391] width 14 height 9
copy span "UNK"
click at [44, 396] on span "UNK" at bounding box center [42, 391] width 14 height 9
click at [45, 396] on span "UNK" at bounding box center [42, 391] width 14 height 9
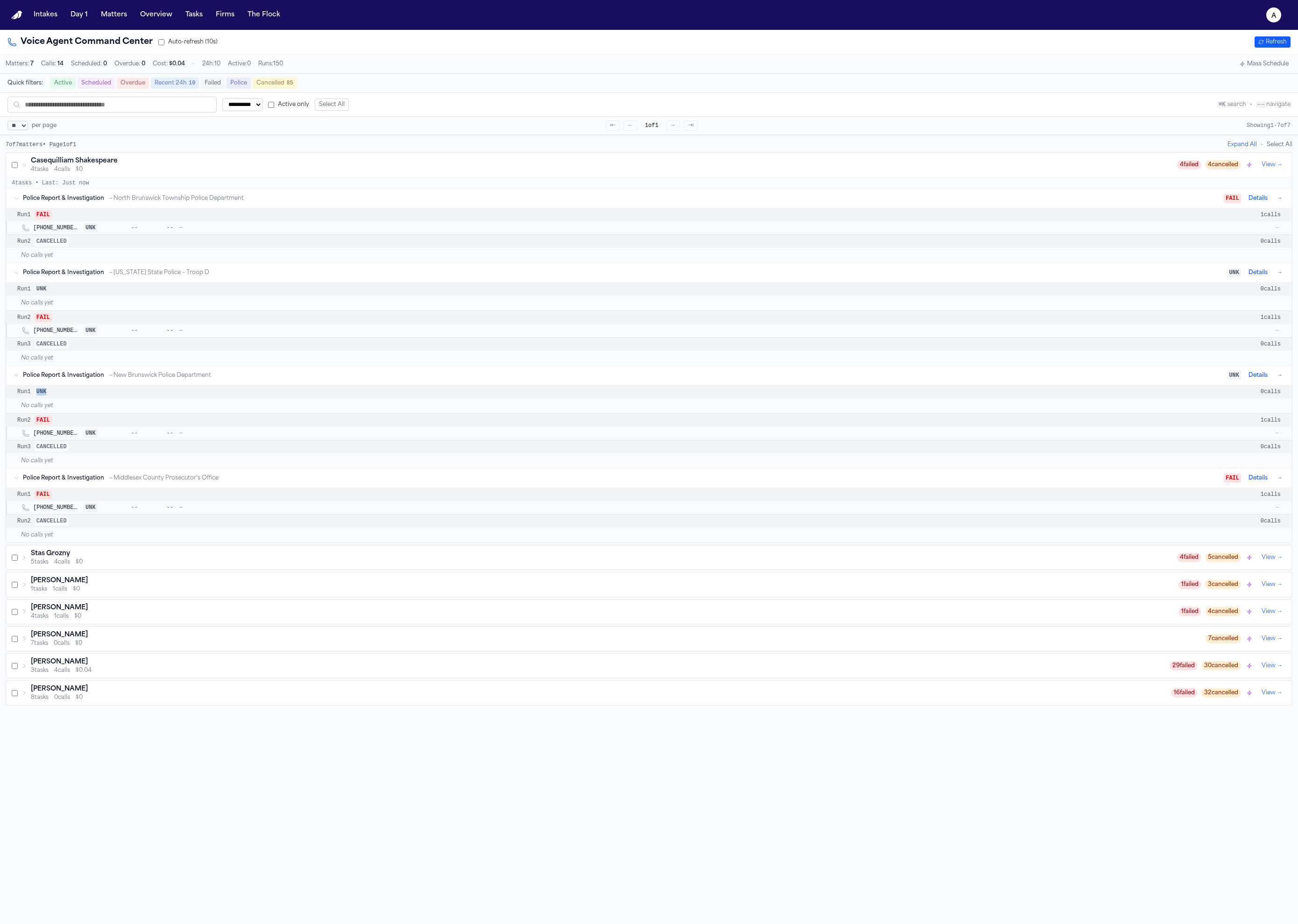
click at [46, 396] on span "UNK" at bounding box center [42, 391] width 14 height 9
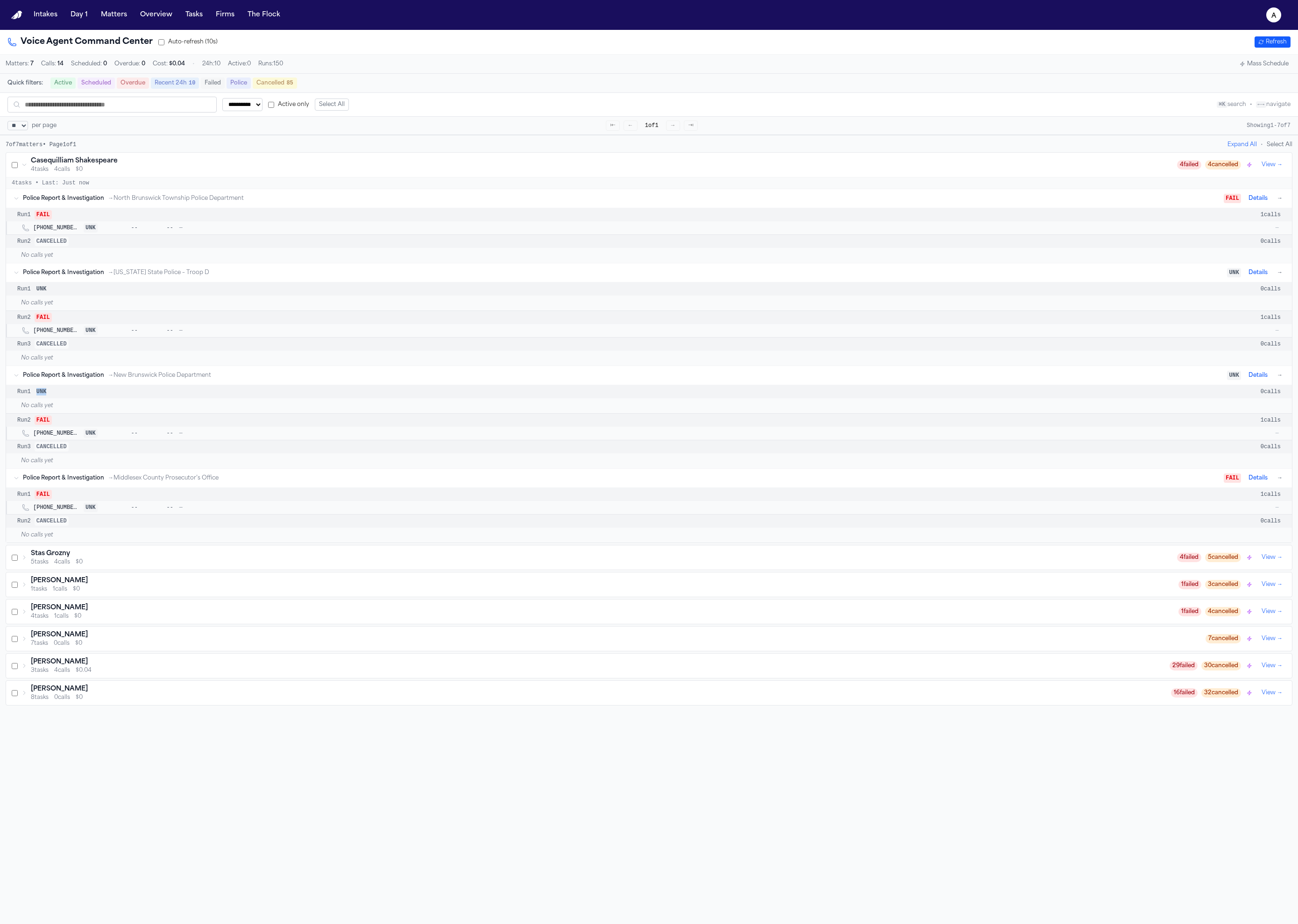
click at [46, 396] on span "UNK" at bounding box center [42, 391] width 14 height 9
click at [48, 396] on span "UNK" at bounding box center [42, 391] width 14 height 9
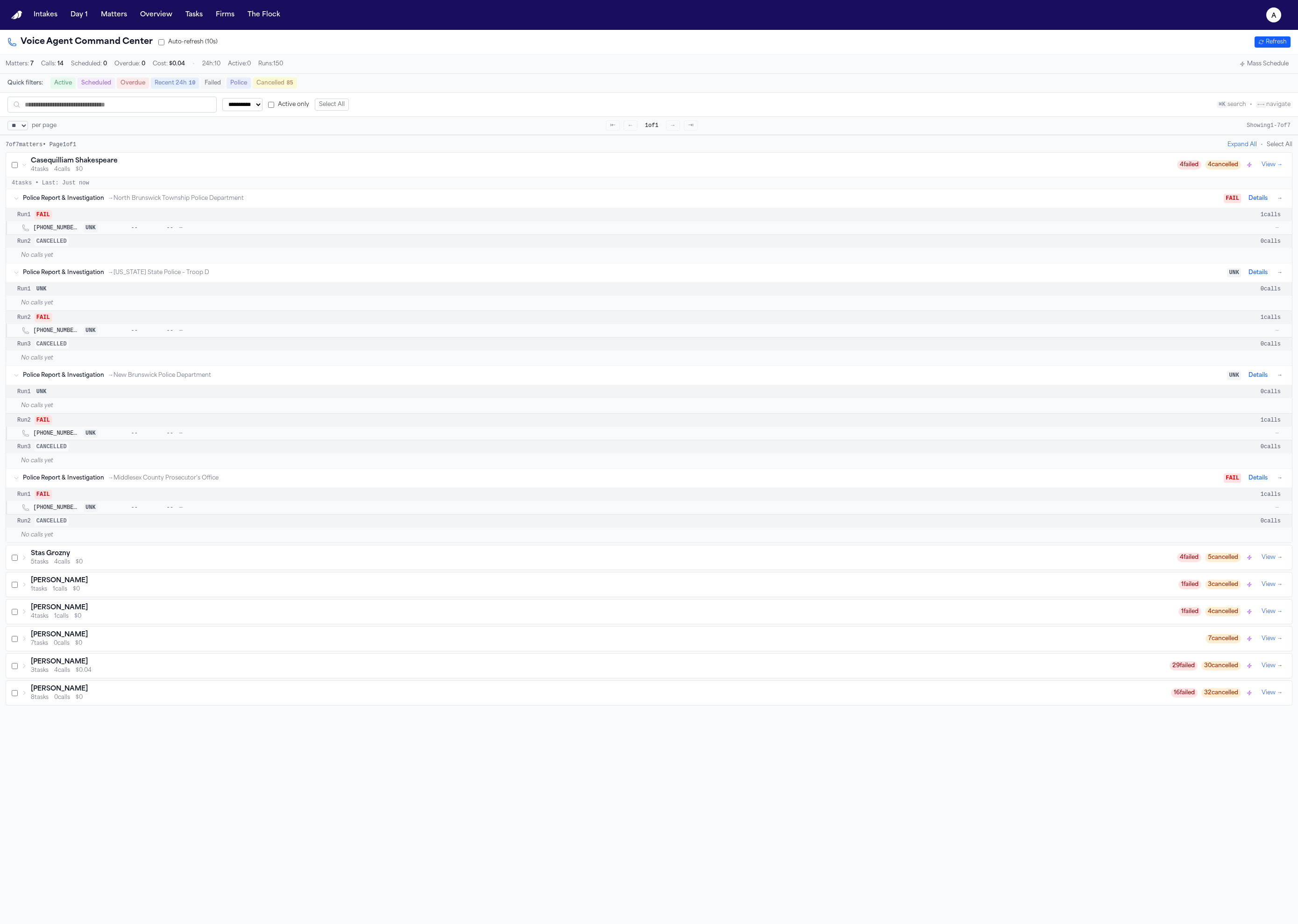
click at [49, 396] on span "UNK" at bounding box center [42, 391] width 14 height 9
click at [47, 396] on span "UNK" at bounding box center [42, 391] width 14 height 9
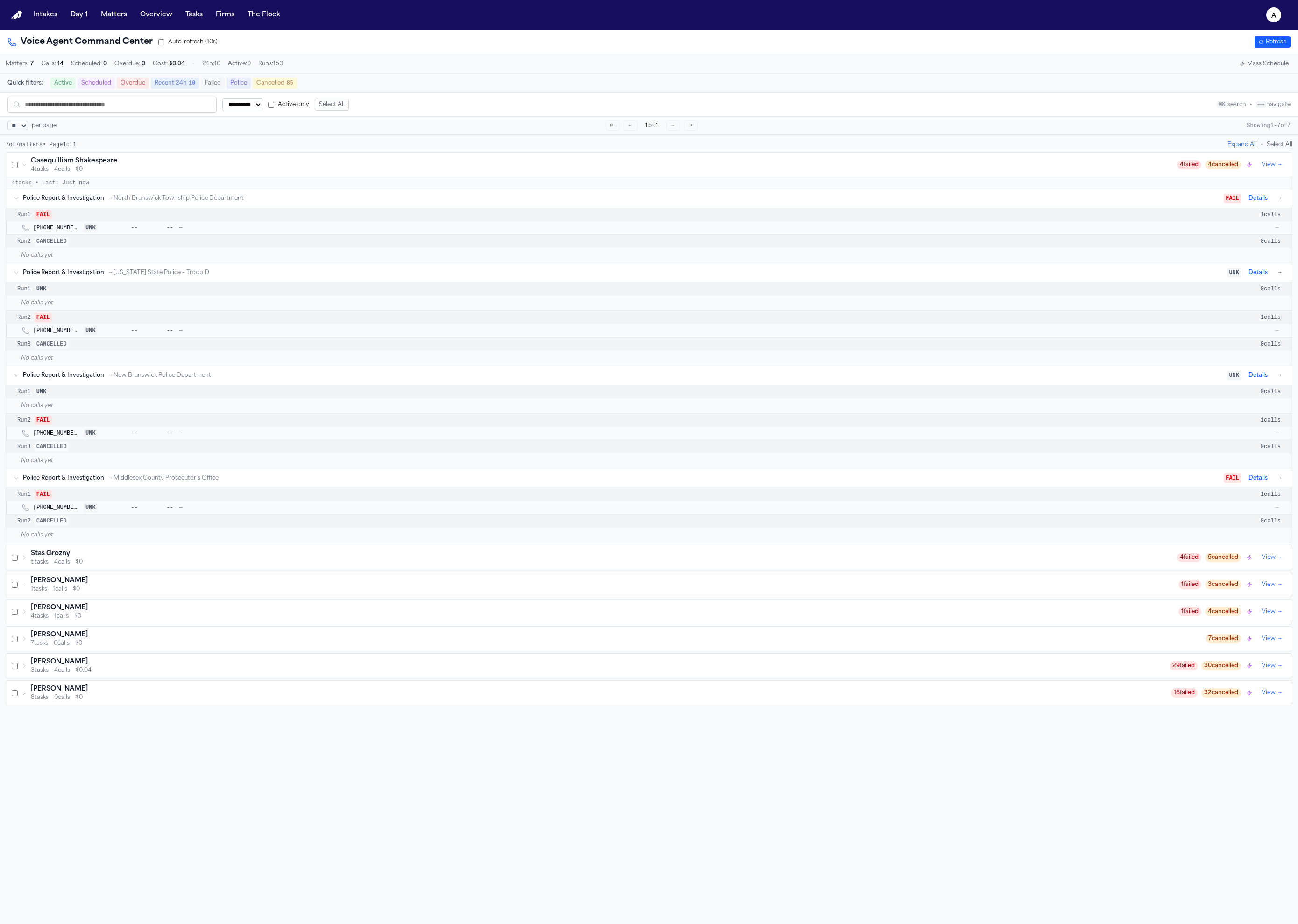
click at [53, 398] on div "Run 1 UNK 0 calls" at bounding box center [649, 391] width 1286 height 13
click at [44, 396] on span "UNK" at bounding box center [42, 391] width 14 height 9
click at [58, 398] on div "Run 1 UNK 0 calls" at bounding box center [649, 391] width 1286 height 13
click at [45, 395] on span "UNK" at bounding box center [42, 391] width 14 height 9
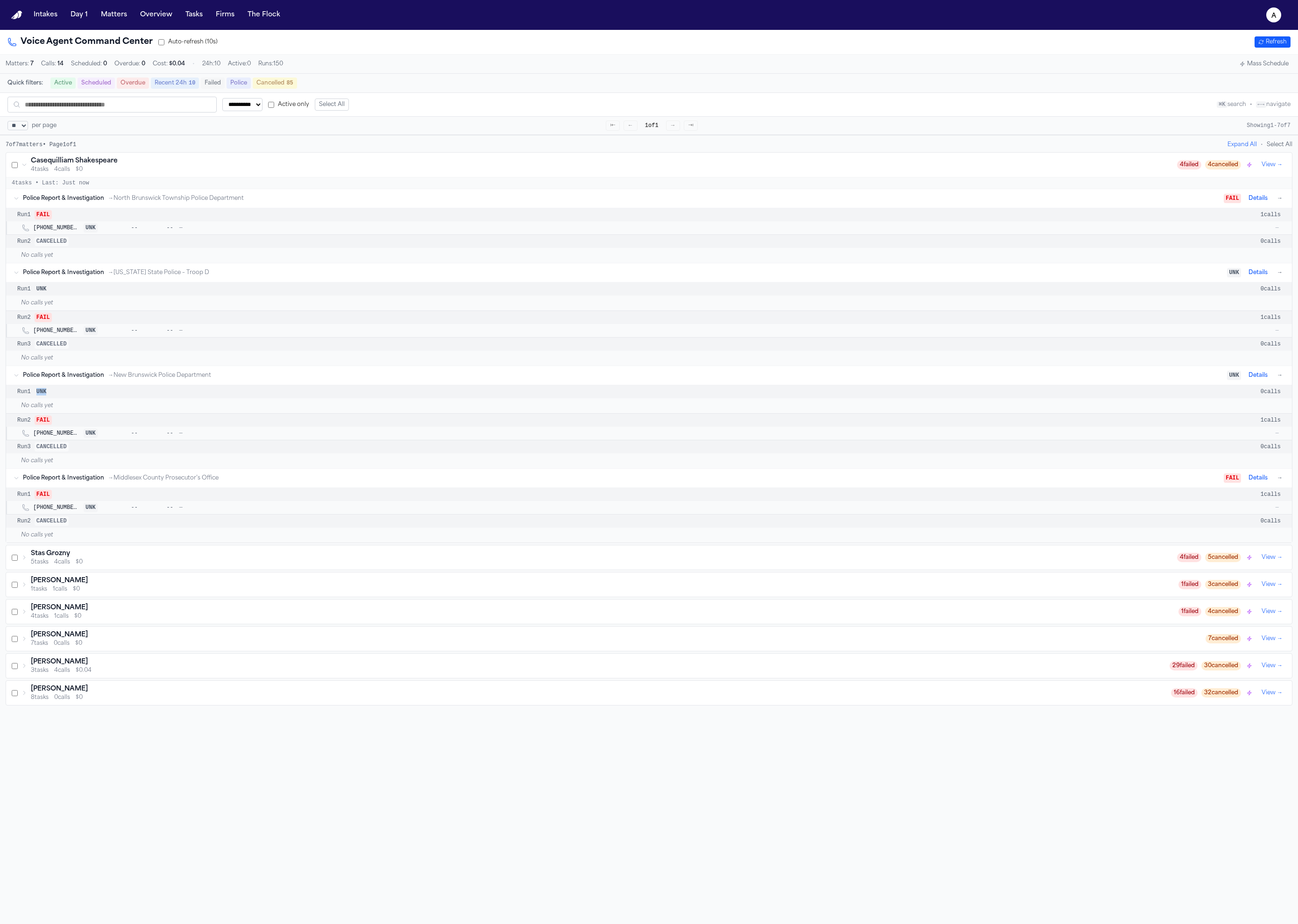
click at [45, 395] on span "UNK" at bounding box center [42, 391] width 14 height 9
click at [46, 396] on span "UNK" at bounding box center [42, 391] width 14 height 9
click at [60, 398] on div "Run 1 UNK 0 calls" at bounding box center [649, 391] width 1286 height 13
click at [1278, 37] on button "Refresh" at bounding box center [1273, 42] width 36 height 11
click at [1276, 42] on button "Refresh" at bounding box center [1273, 42] width 36 height 11
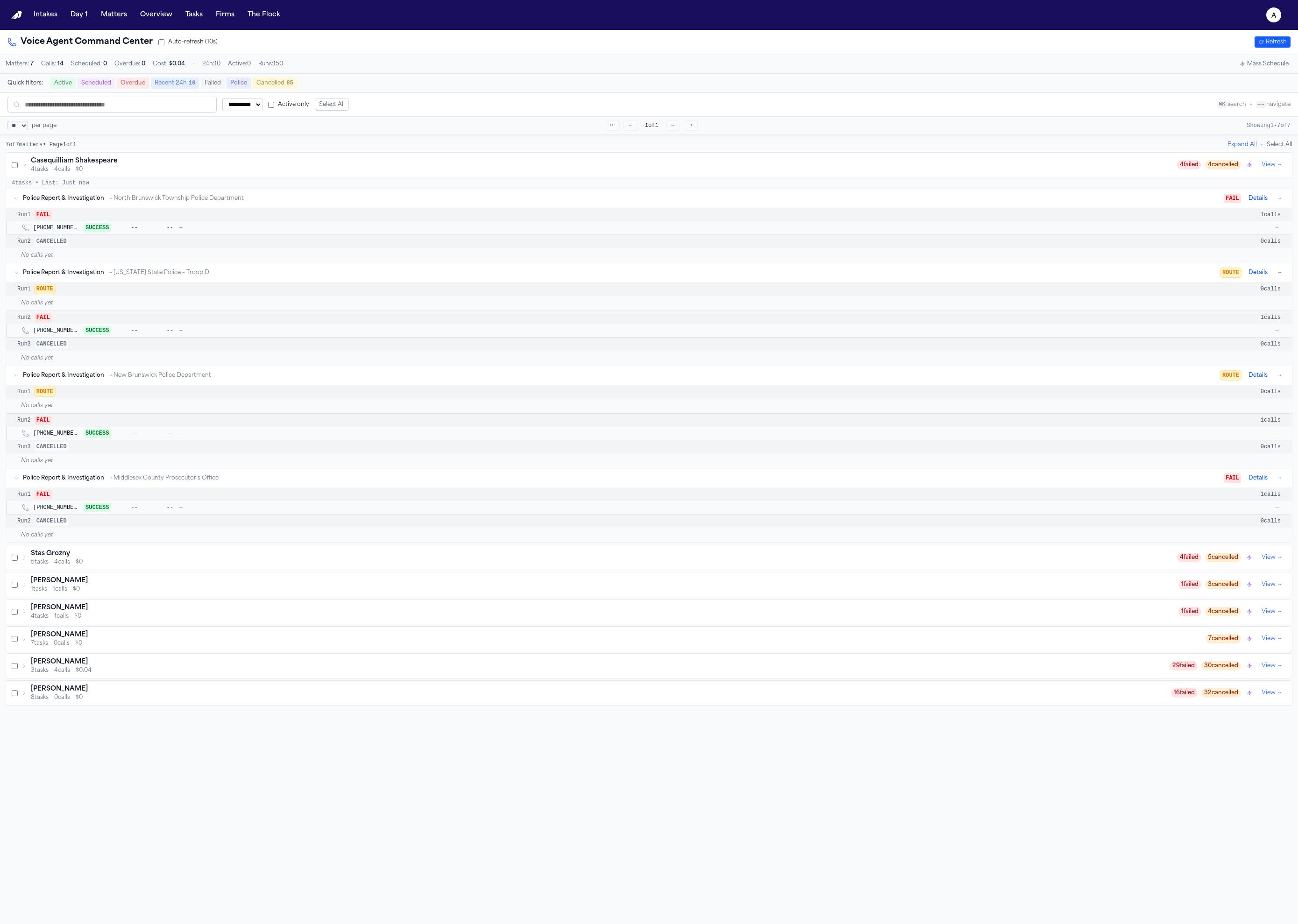
click at [1276, 42] on button "Refresh" at bounding box center [1273, 42] width 36 height 11
click at [1026, 357] on div "No calls yet" at bounding box center [649, 358] width 1286 height 15
click at [1012, 389] on div "Run 1 ROUTE 0 calls" at bounding box center [649, 391] width 1286 height 13
click at [1022, 366] on div "No calls yet" at bounding box center [649, 358] width 1286 height 15
click at [1019, 377] on div "Police Report & Investigation → New Brunswick Police Department" at bounding box center [622, 376] width 1198 height 8
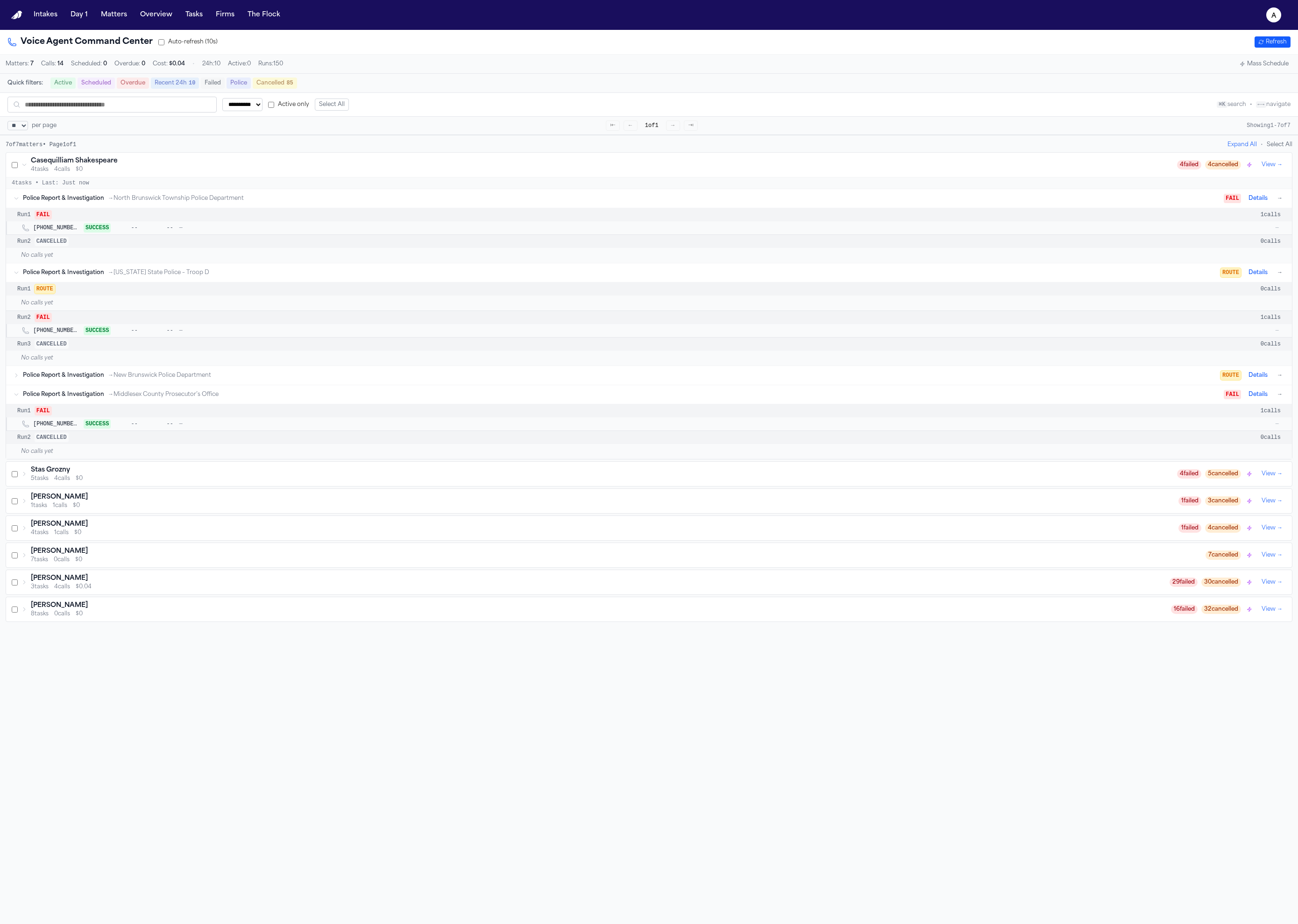
click at [257, 366] on div "No calls yet" at bounding box center [649, 358] width 1286 height 15
click at [1092, 372] on div "Police Report & Investigation → New Brunswick Police Department ROUTE Details →" at bounding box center [649, 376] width 1286 height 19
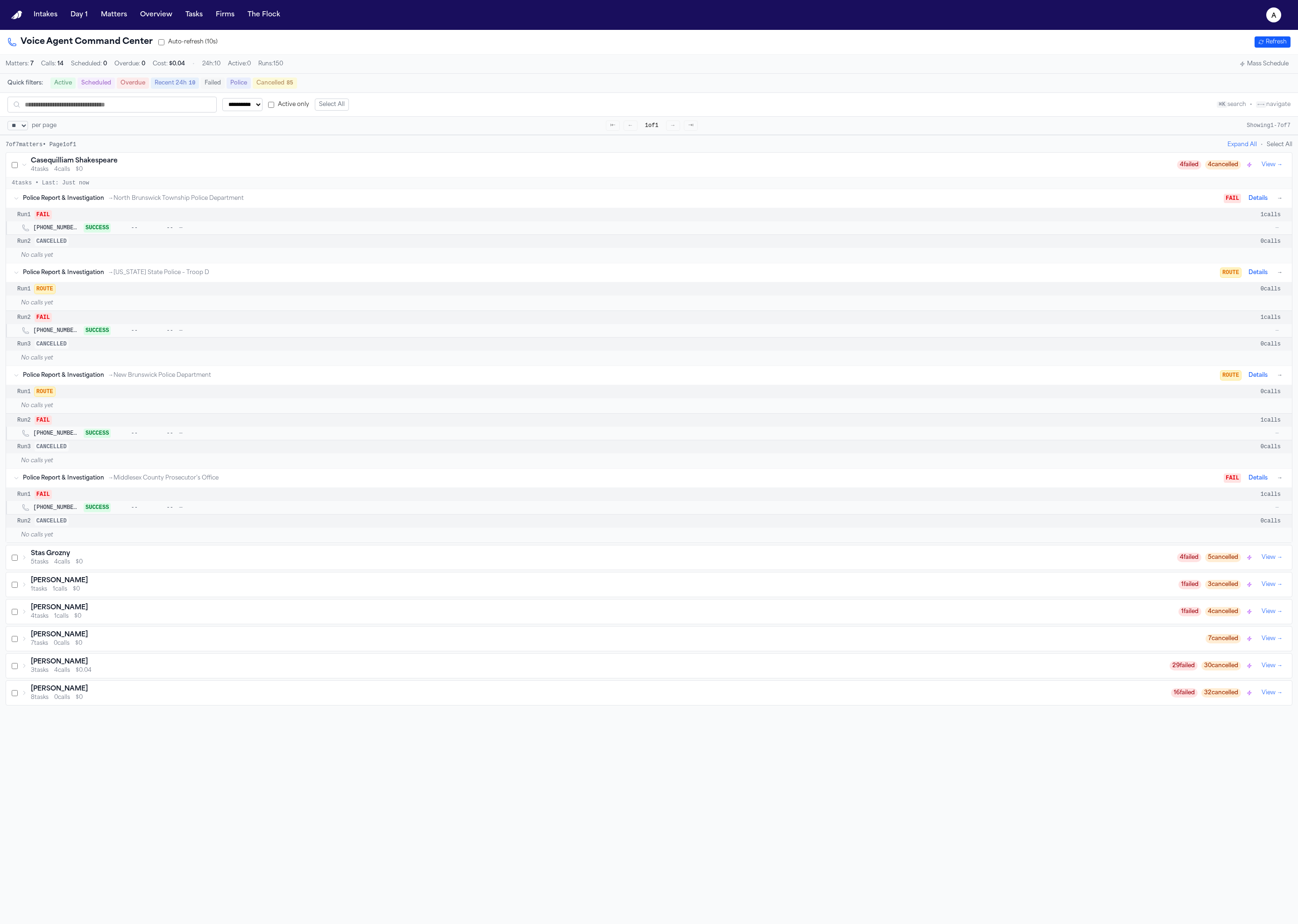
click at [1227, 380] on span "ROUTE" at bounding box center [1231, 376] width 20 height 9
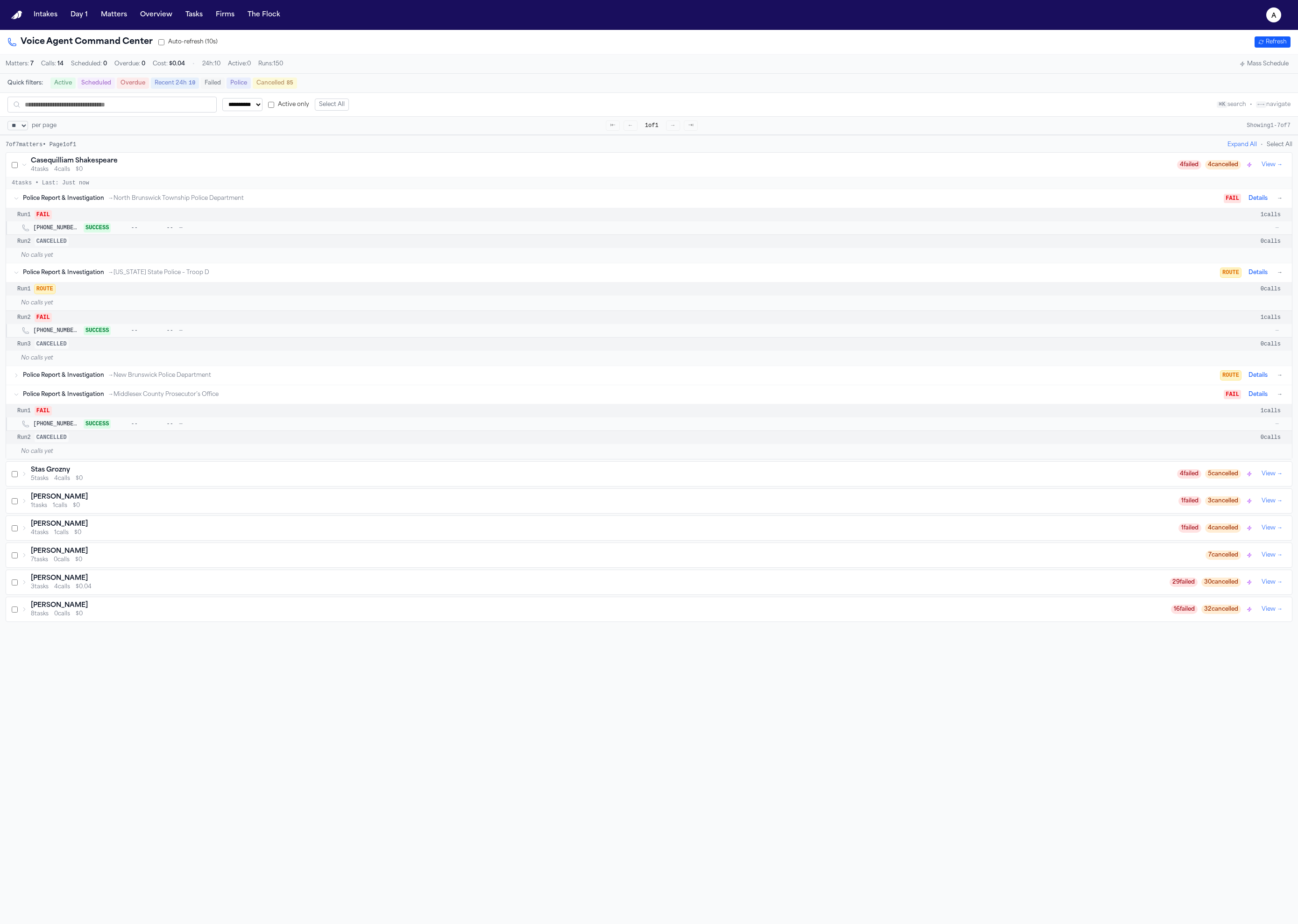
click at [1229, 380] on span "ROUTE" at bounding box center [1231, 376] width 20 height 9
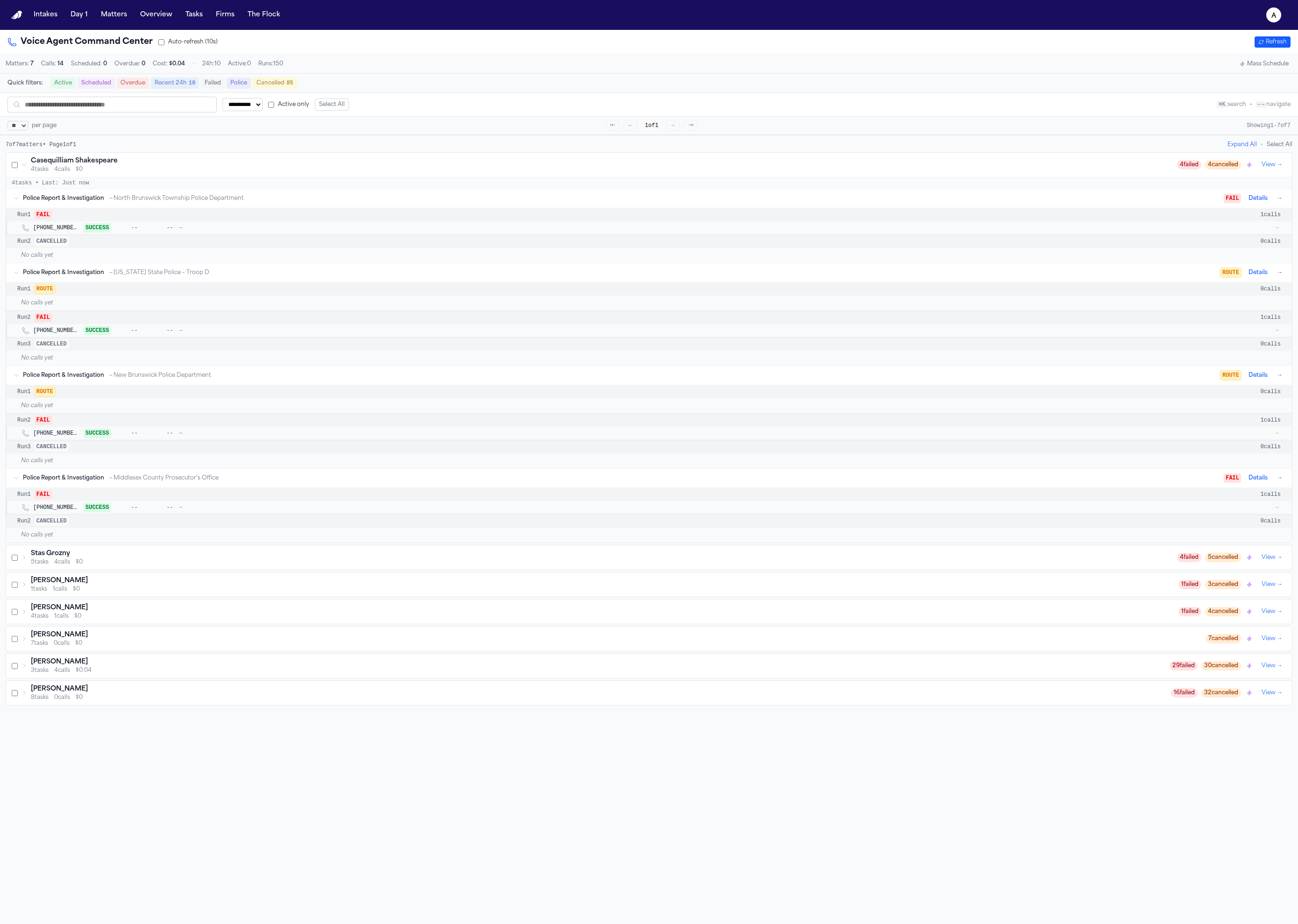
click at [1249, 381] on button "Details" at bounding box center [1258, 375] width 27 height 11
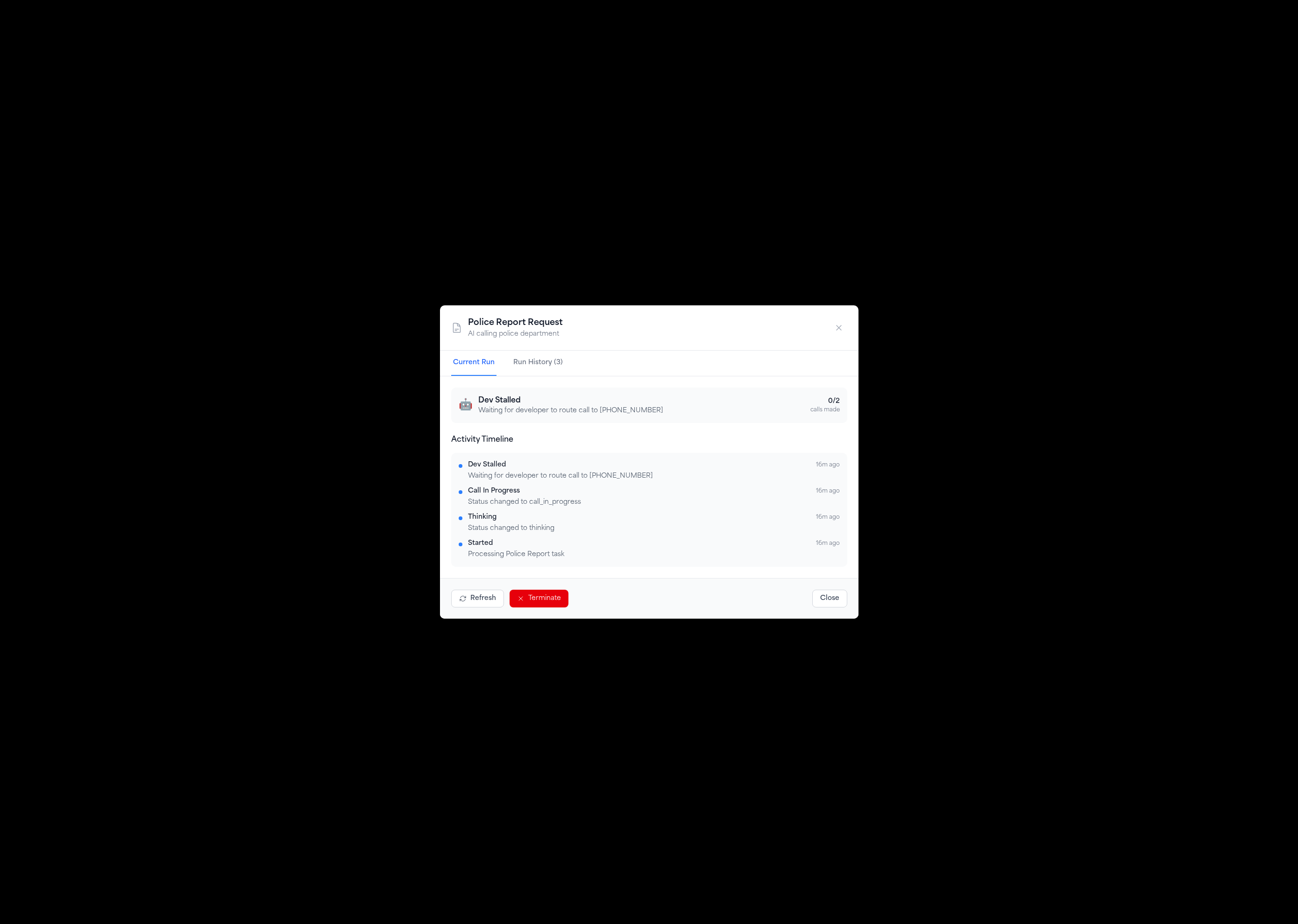
click at [596, 394] on div "🤖 Dev Stalled Waiting for developer to route call to +17327455212 0 / 2 calls m…" at bounding box center [649, 405] width 396 height 35
click at [633, 416] on p "Waiting for developer to route call to +17327455212" at bounding box center [571, 411] width 185 height 9
click at [676, 387] on div "🤖 Dev Stalled Waiting for developer to route call to +17327455212 0 / 2 calls m…" at bounding box center [649, 405] width 396 height 35
click at [835, 327] on icon "button" at bounding box center [839, 328] width 9 height 9
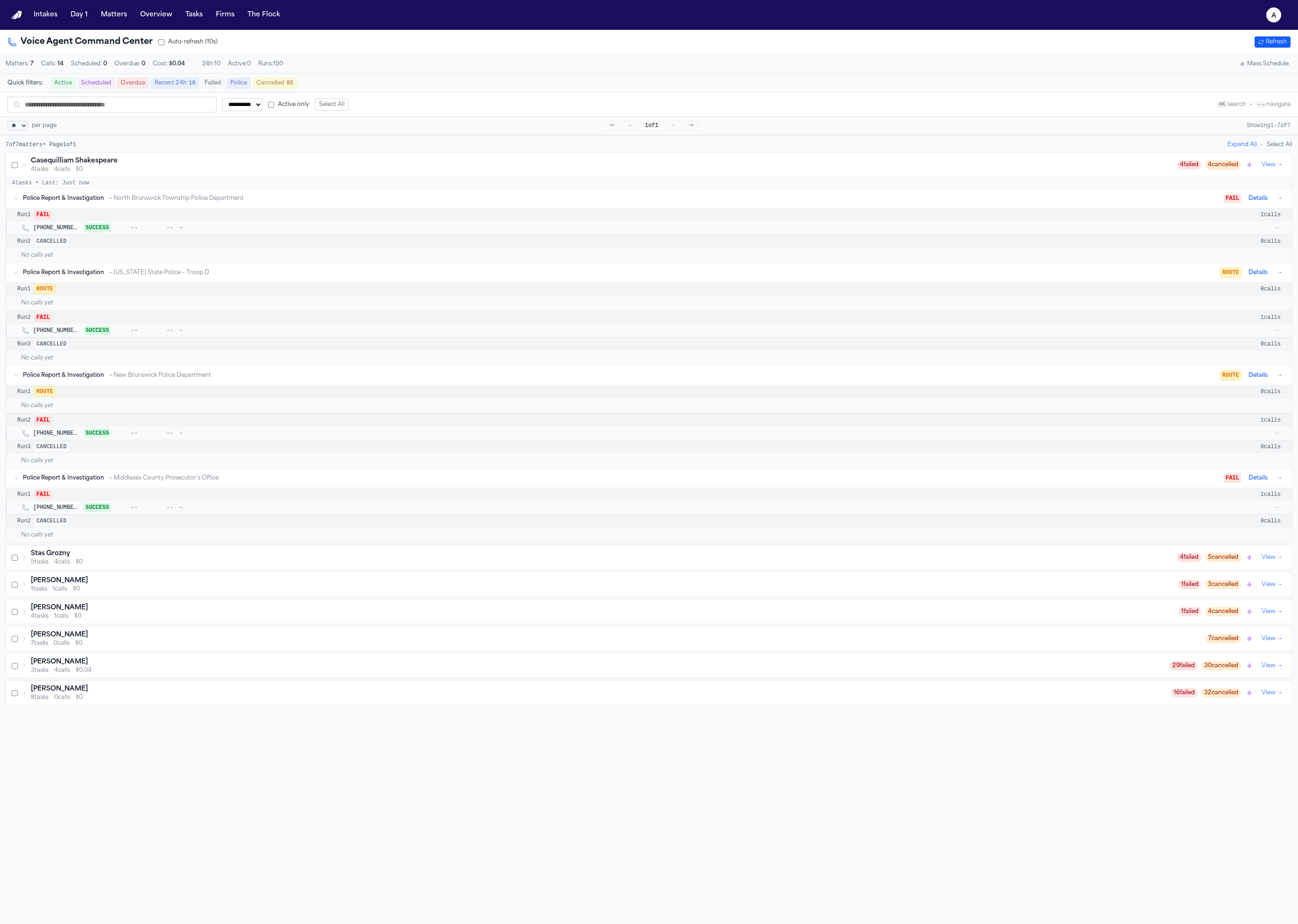
click at [60, 154] on div "7 of 7 matters • Page 1 of 1 Expand All • Select All Casequilliam Shakespeare 4…" at bounding box center [649, 424] width 1287 height 565
click at [63, 172] on span "4 calls" at bounding box center [62, 169] width 16 height 8
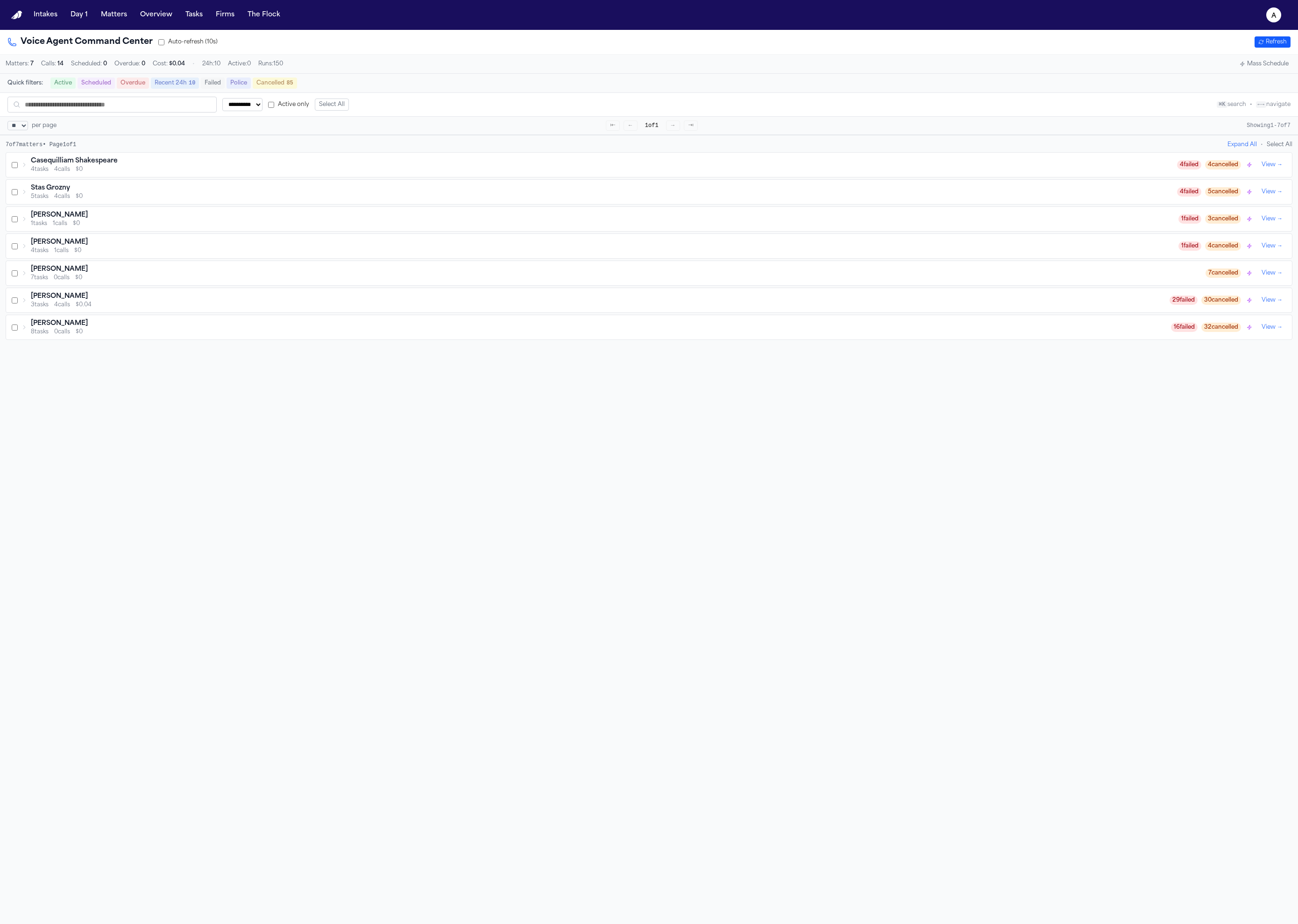
click at [63, 213] on div "Ben Martinez 1 tasks 1 calls $0 1 failed 3 cancelled View →" at bounding box center [649, 219] width 1286 height 24
click at [1262, 40] on button "Refresh" at bounding box center [1273, 42] width 36 height 11
click at [440, 166] on div "Casequilliam Shakespeare" at bounding box center [589, 161] width 1116 height 9
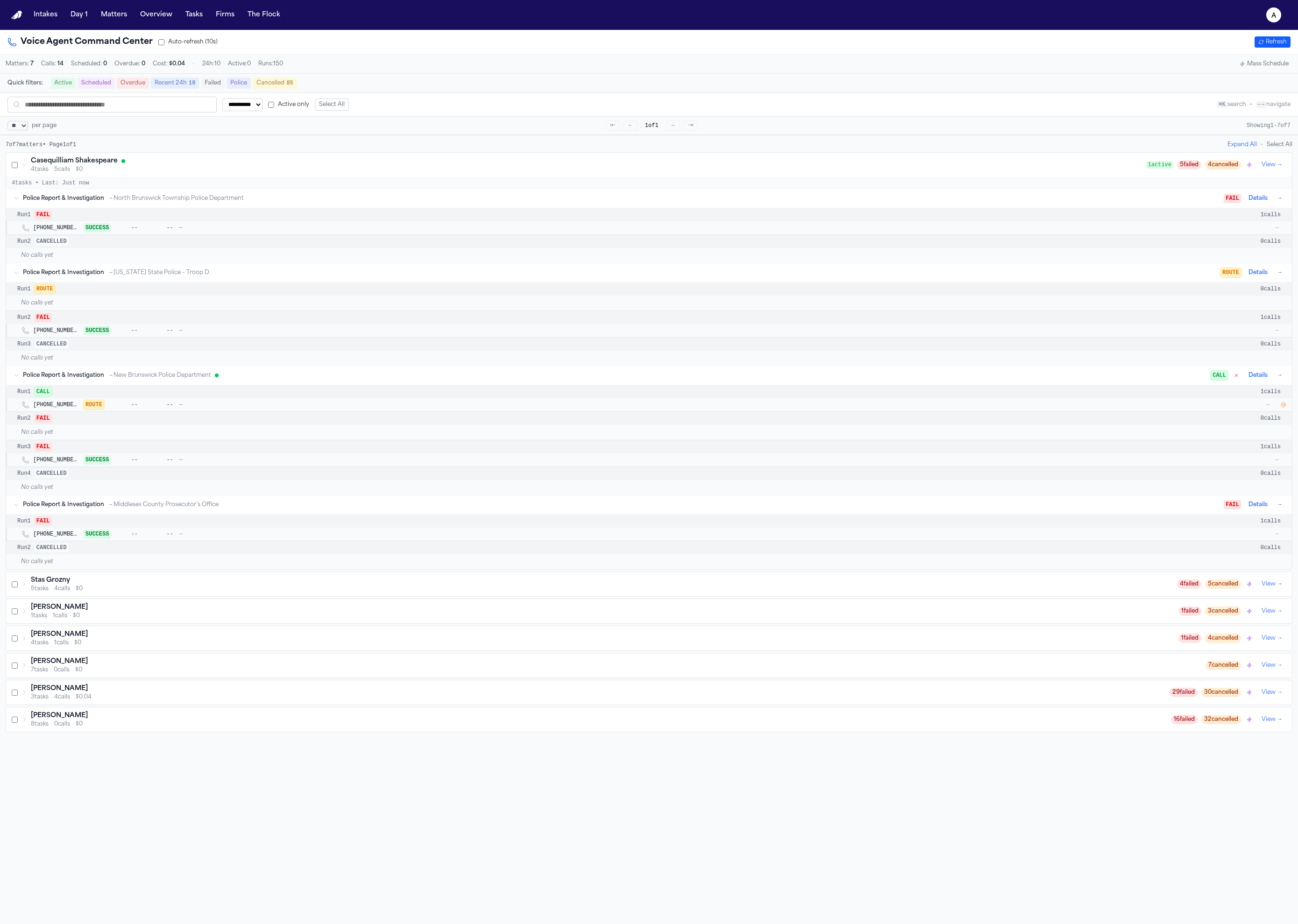
click at [1147, 169] on span "1 active" at bounding box center [1160, 165] width 27 height 8
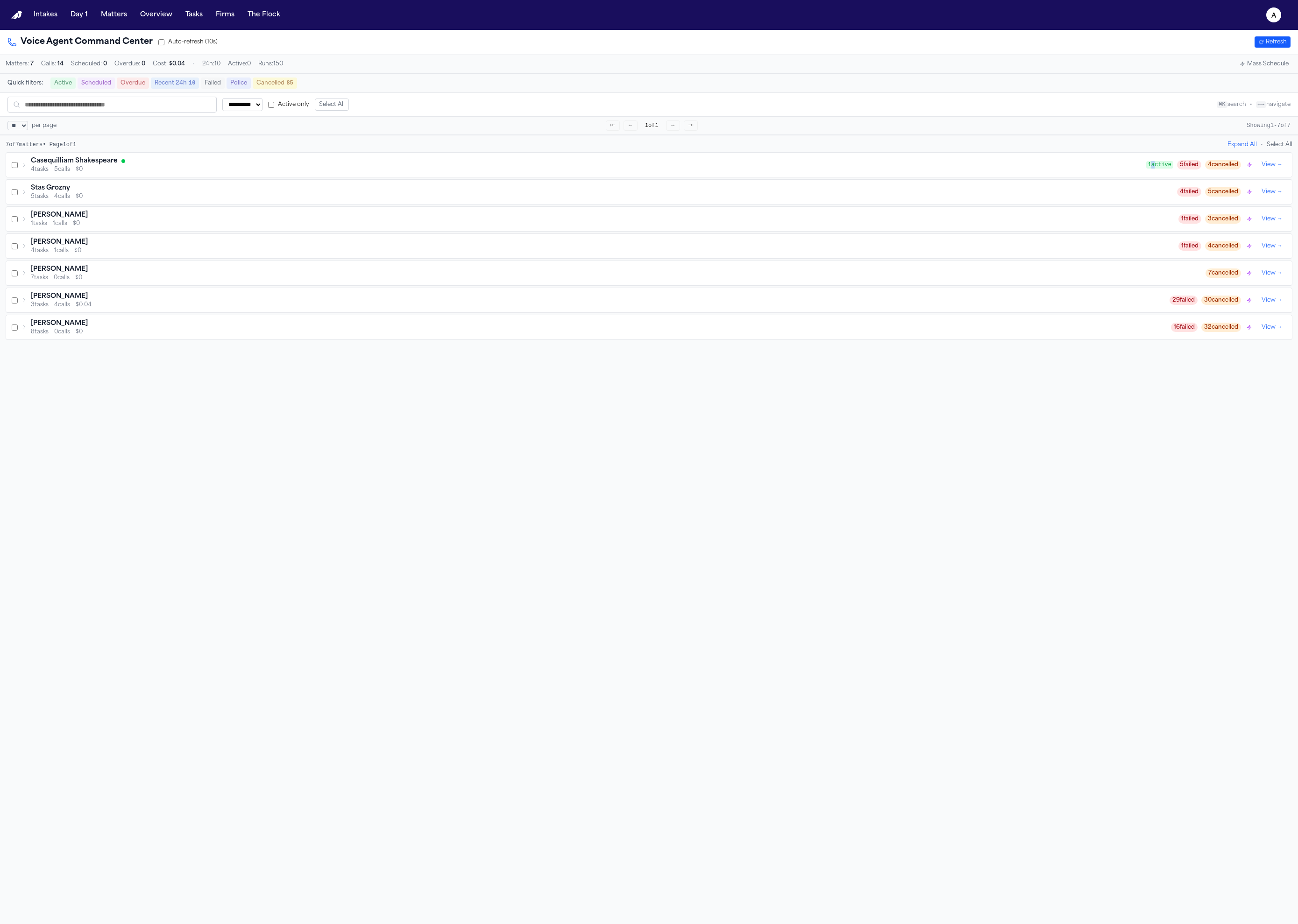
click at [1147, 169] on span "1 active" at bounding box center [1160, 165] width 27 height 8
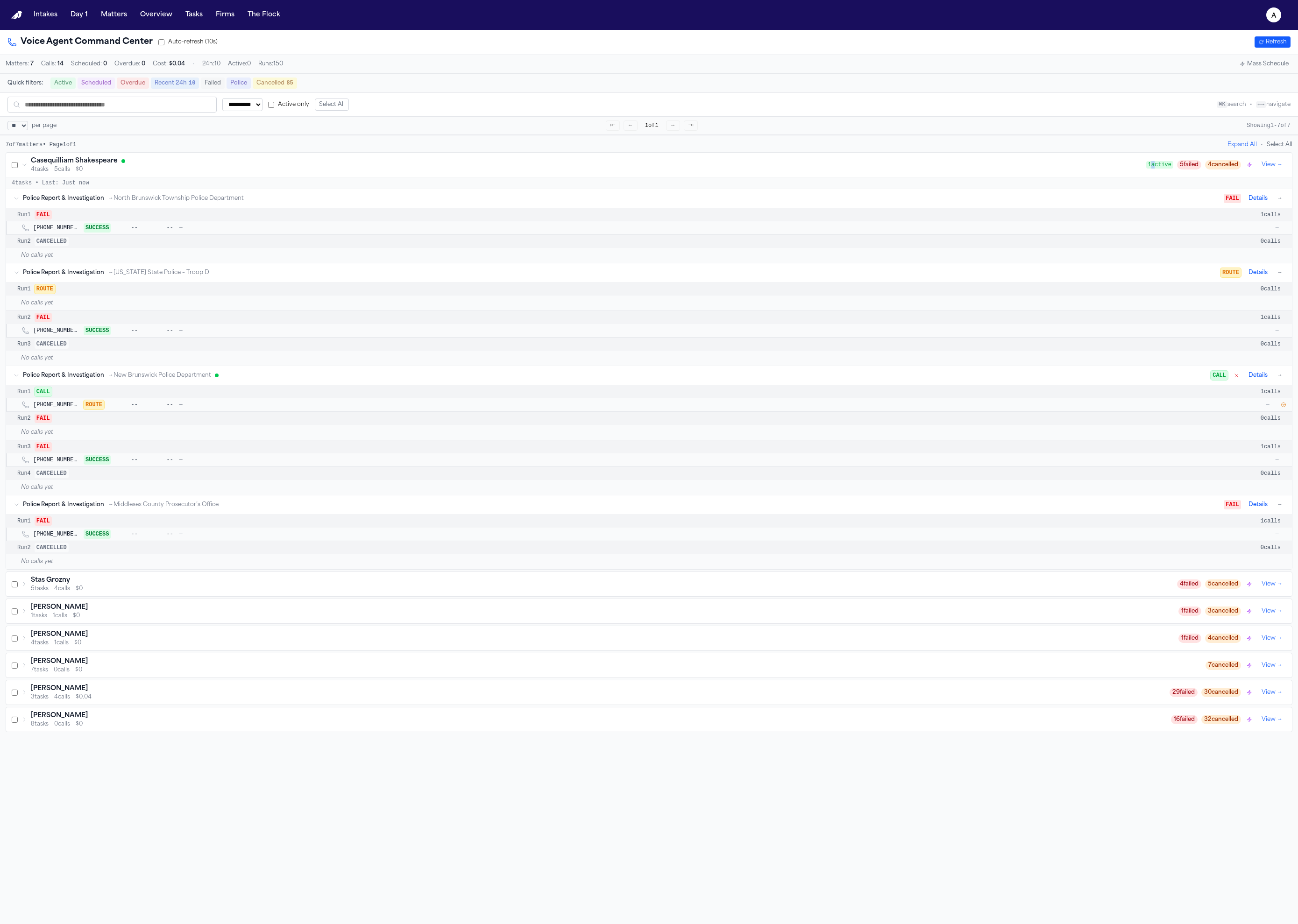
click at [1259, 40] on icon "button" at bounding box center [1261, 42] width 5 height 5
click at [1129, 398] on div "Run 1 CALL 1 calls" at bounding box center [649, 391] width 1286 height 13
click at [1211, 380] on span "CALL" at bounding box center [1220, 376] width 17 height 9
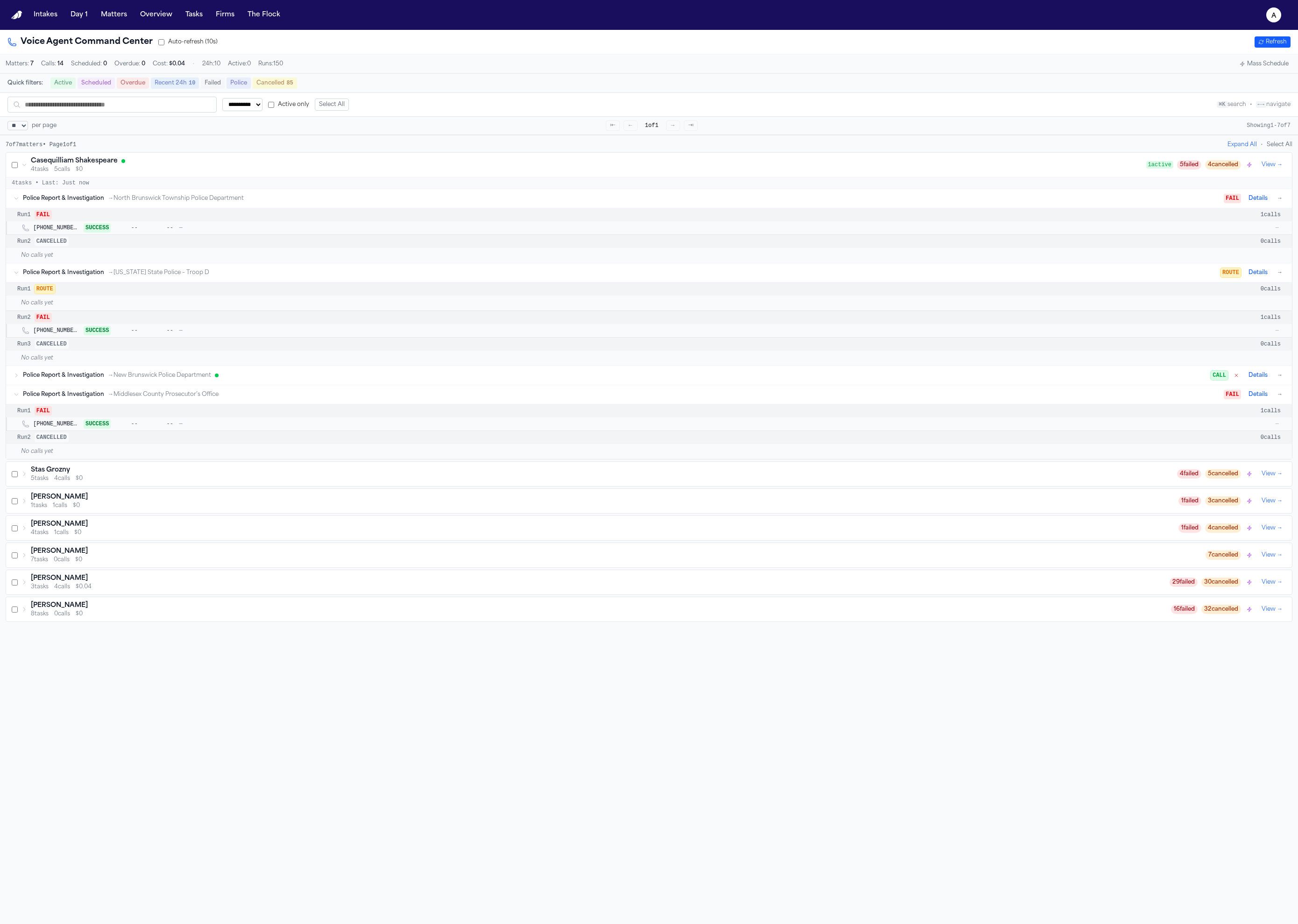
click at [1203, 379] on div "Police Report & Investigation → New Brunswick Police Department" at bounding box center [617, 376] width 1188 height 8
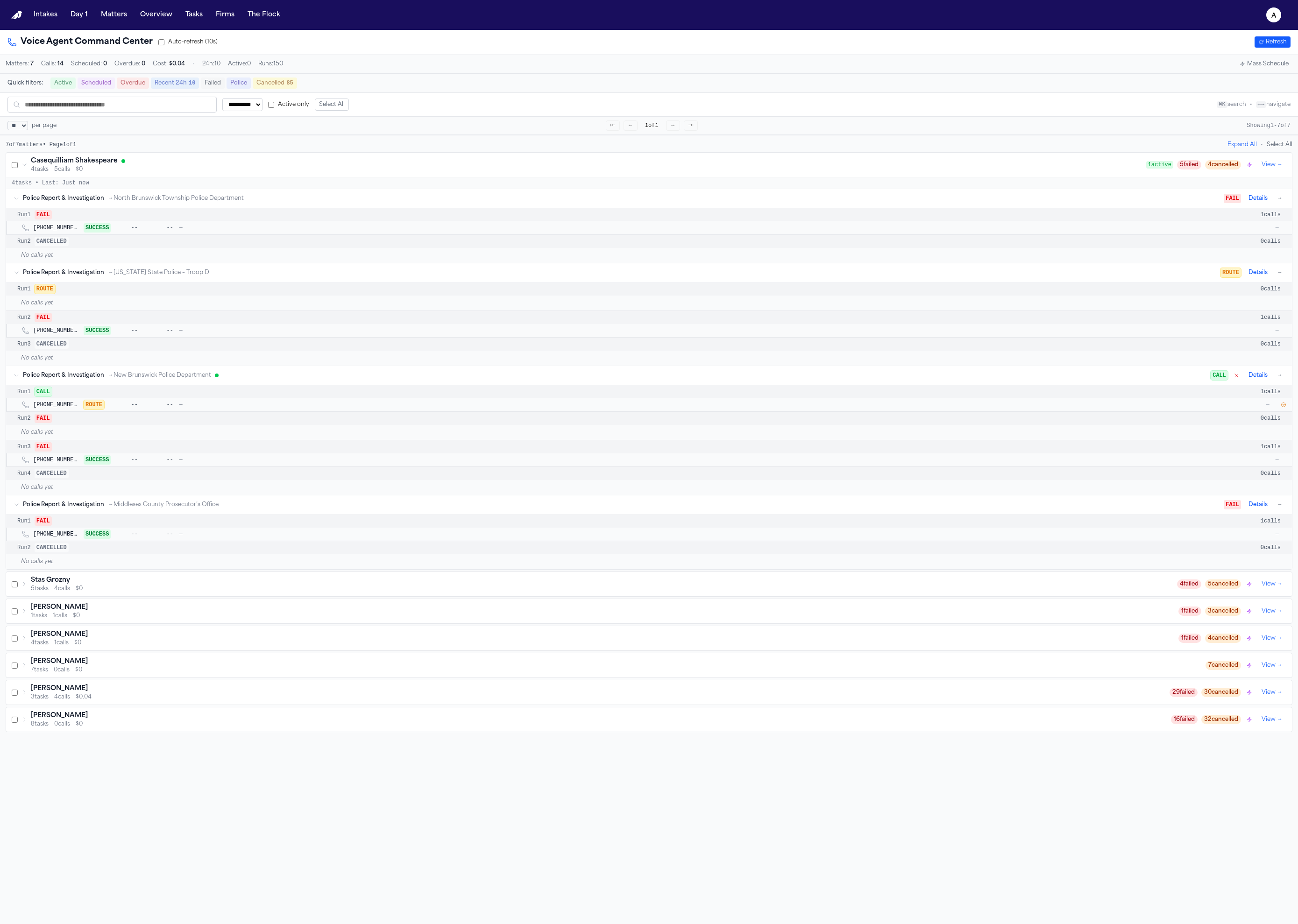
click at [1227, 278] on span "ROUTE" at bounding box center [1231, 273] width 20 height 9
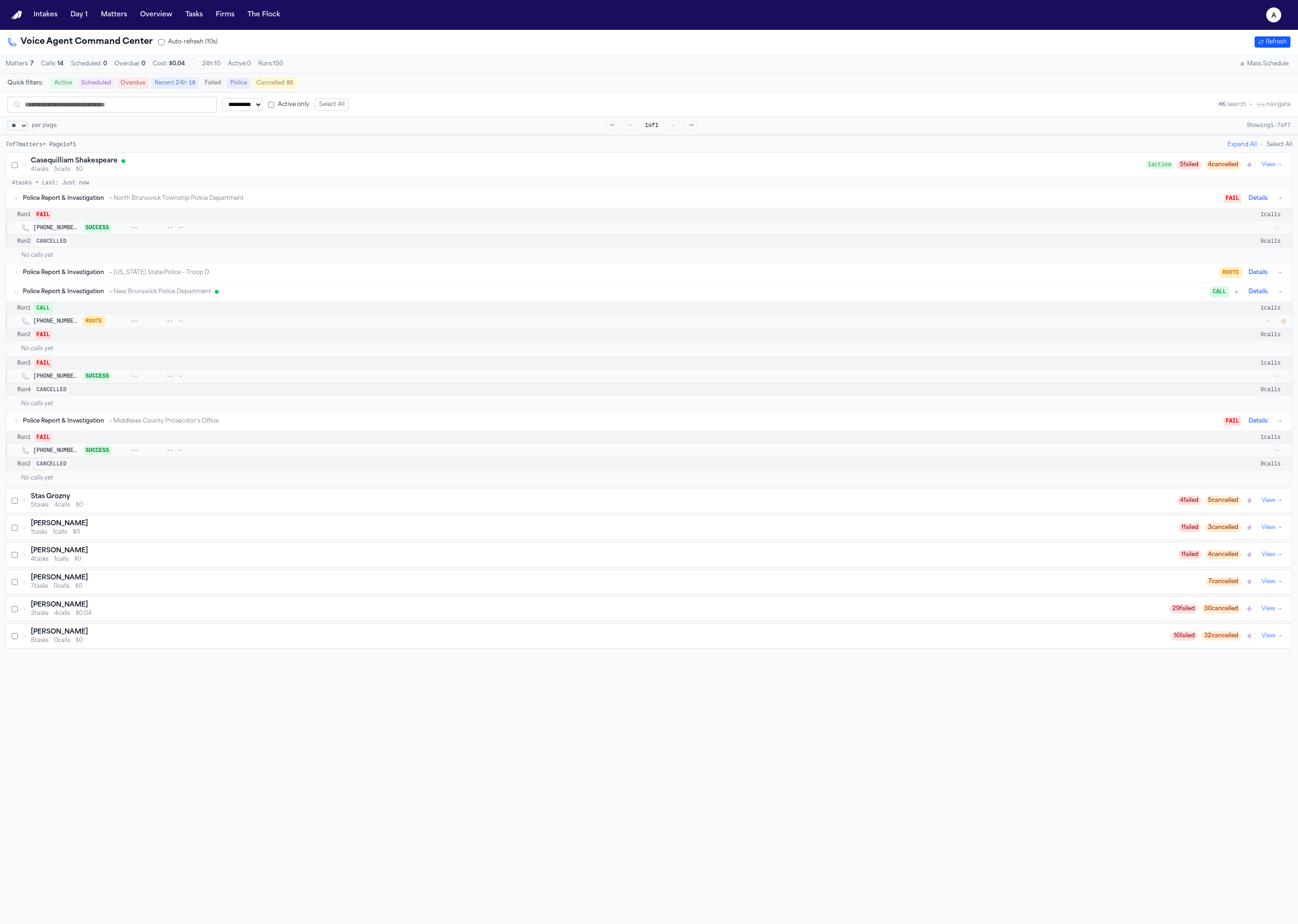
click at [1252, 296] on button "Details" at bounding box center [1258, 292] width 27 height 11
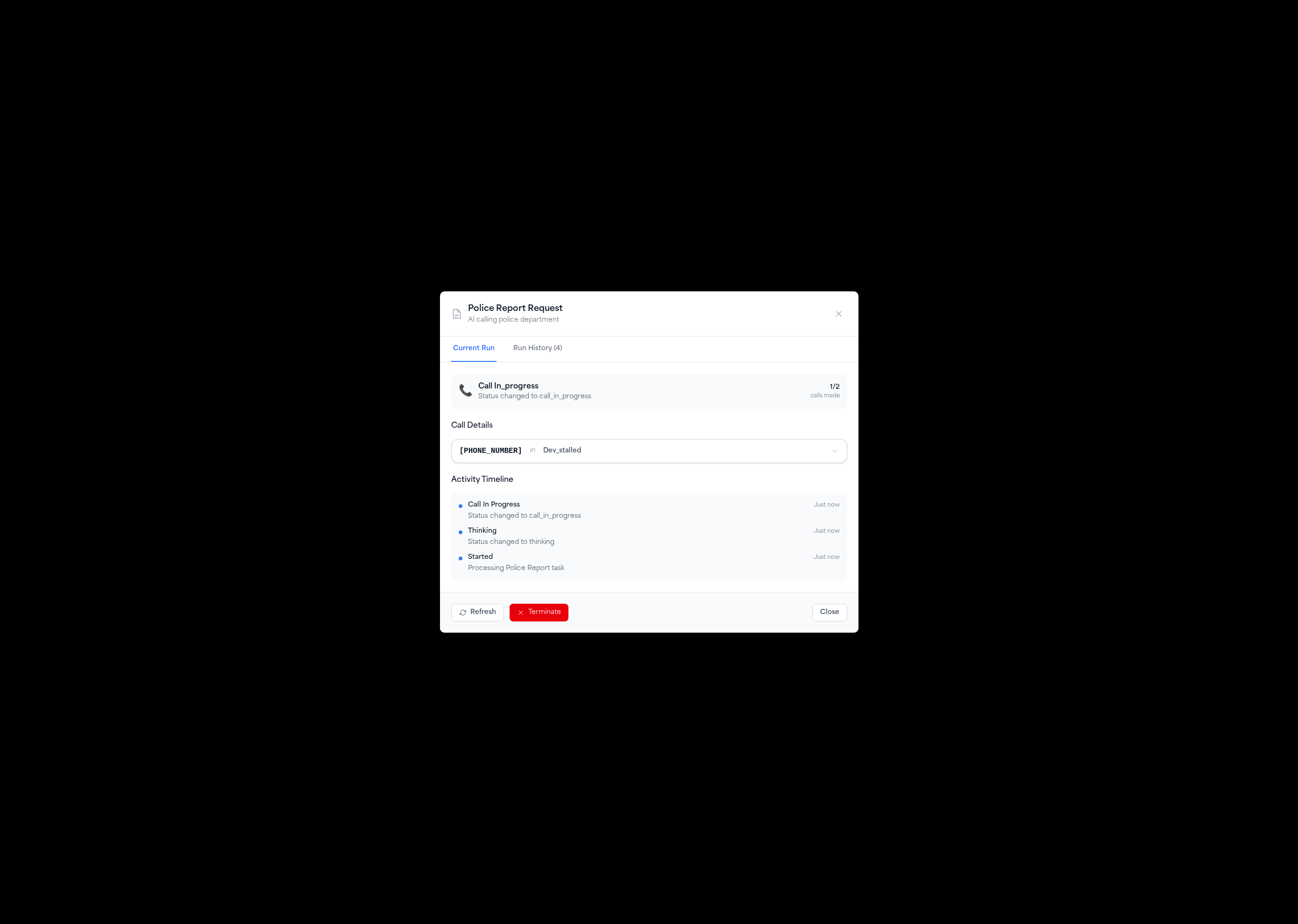
click at [641, 420] on div "📞 Call In_progress Status changed to call_in_progress 1 / 2 calls made Call Det…" at bounding box center [649, 477] width 396 height 207
click at [618, 455] on div "+17327455212 # 1 dev_stalled" at bounding box center [642, 451] width 364 height 11
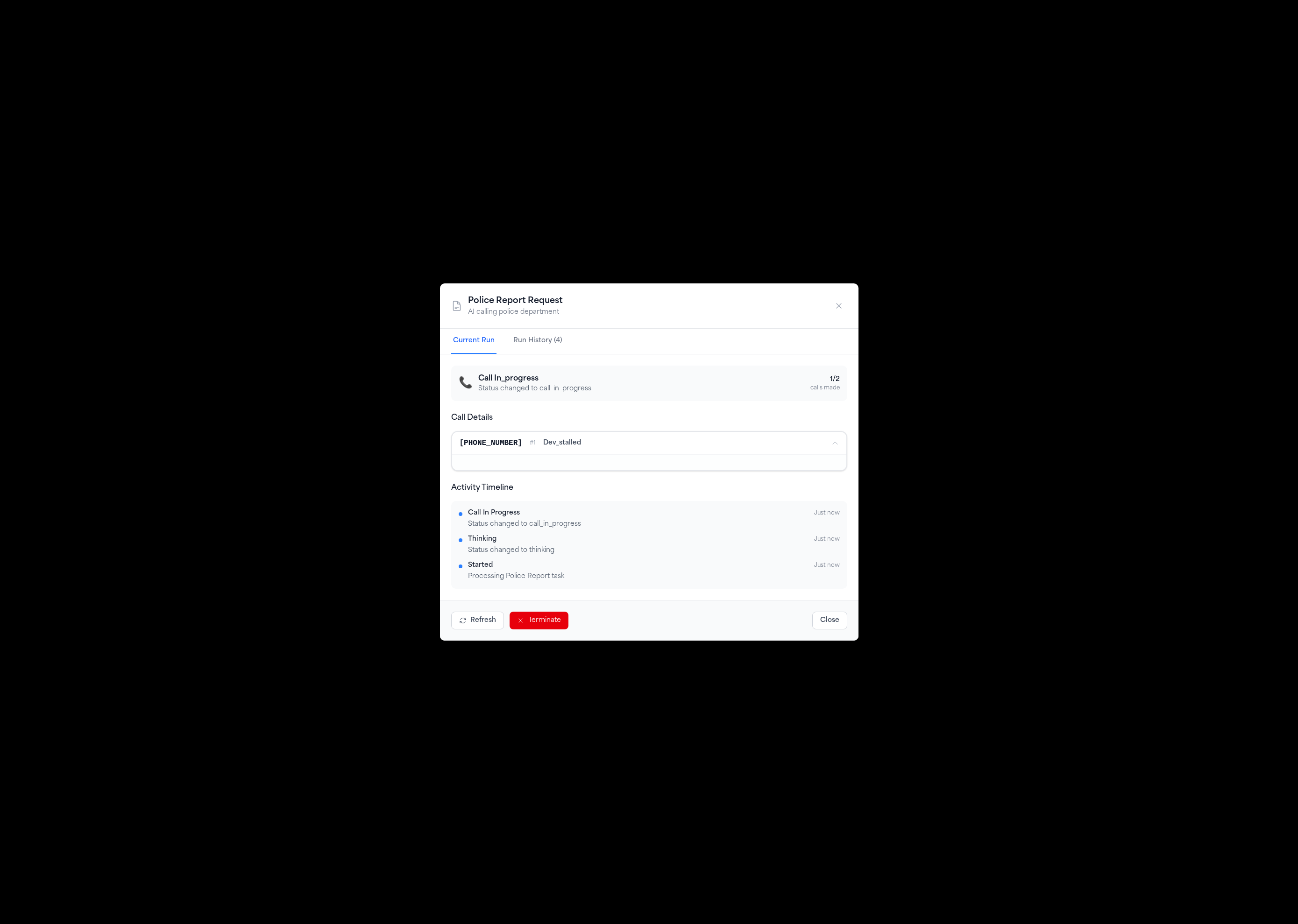
click at [585, 442] on div "+17327455212 # 1 dev_stalled" at bounding box center [642, 443] width 364 height 11
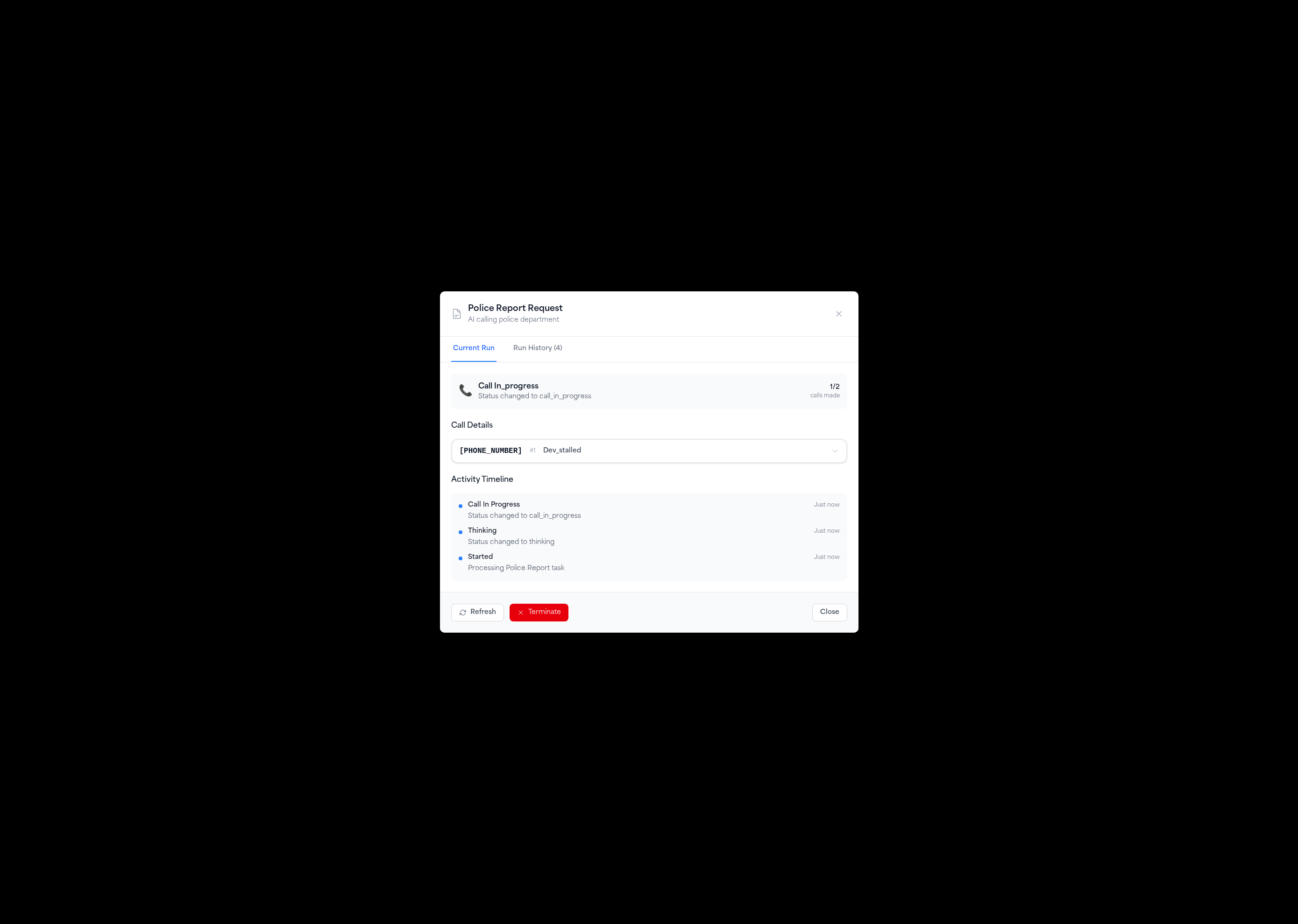
click at [766, 446] on div "+17327455212 # 1 dev_stalled" at bounding box center [642, 451] width 364 height 11
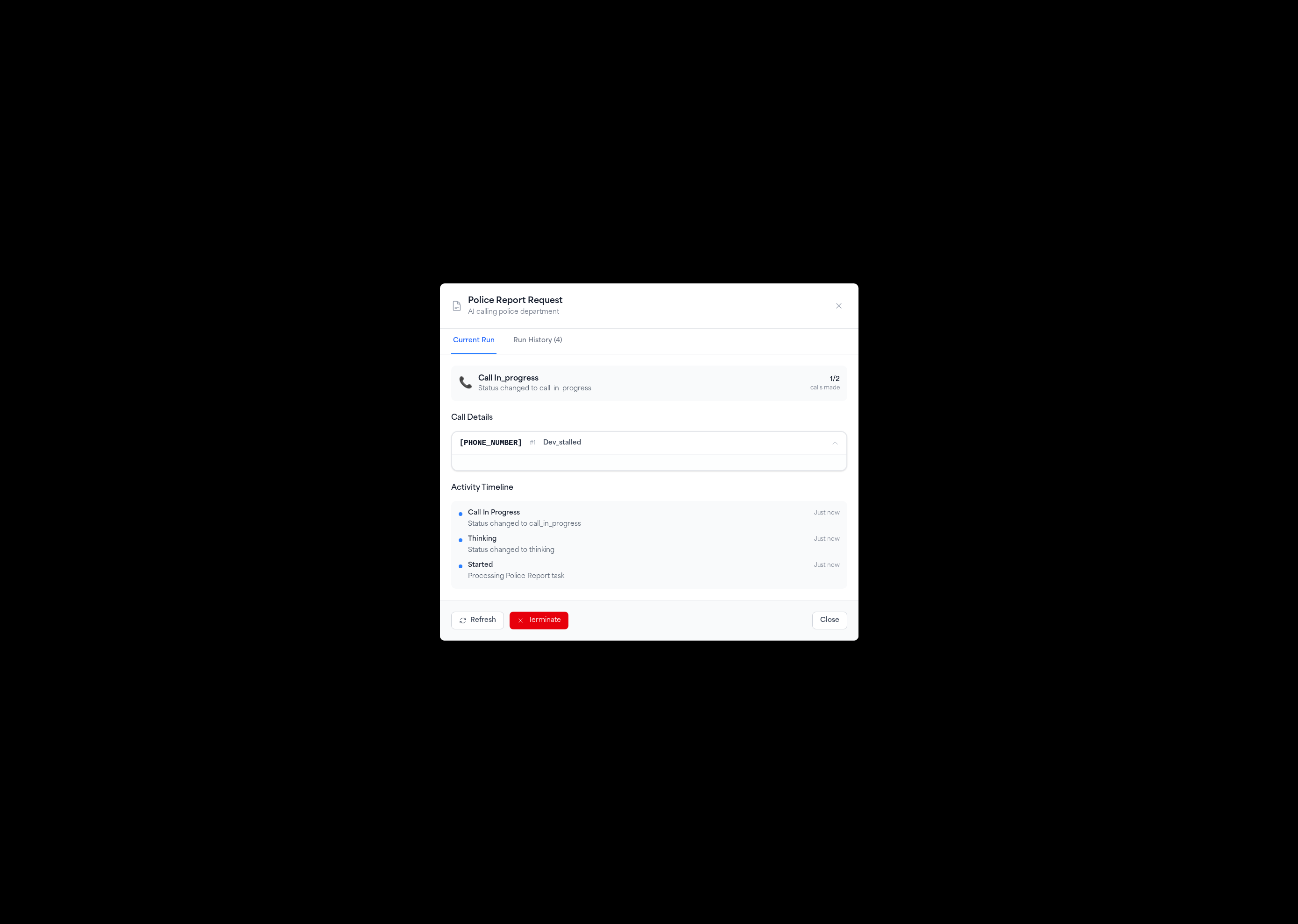
click at [766, 446] on div "+17327455212 # 1 dev_stalled" at bounding box center [642, 443] width 364 height 11
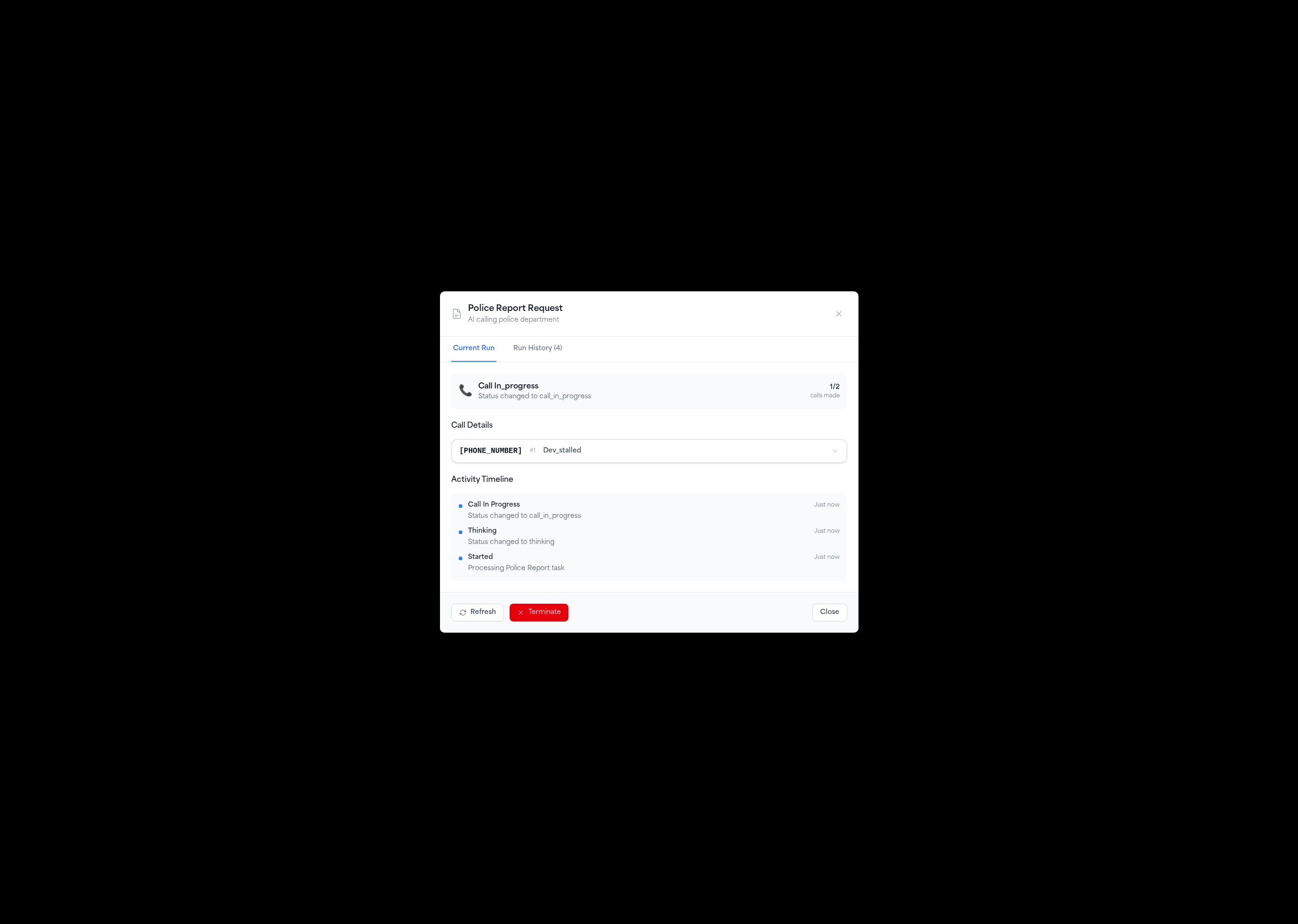
click at [550, 348] on button "Run History (4)" at bounding box center [538, 349] width 53 height 25
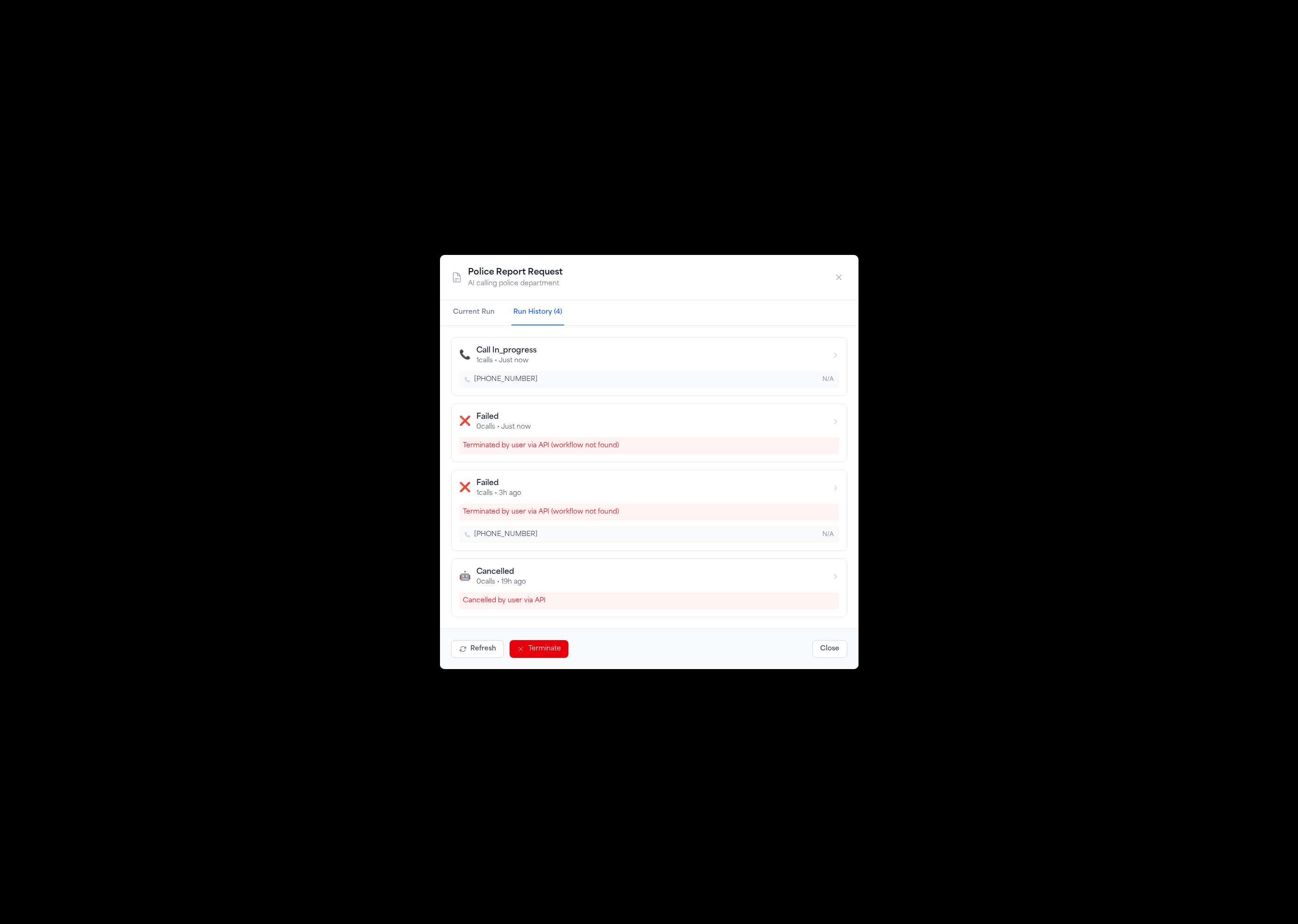
click at [472, 327] on div "📞 Call In_progress 1 calls • Just now +17327455212 N/A ❌ Failed 0 calls • Just …" at bounding box center [649, 478] width 418 height 303
click at [473, 314] on button "Current Run" at bounding box center [474, 313] width 46 height 25
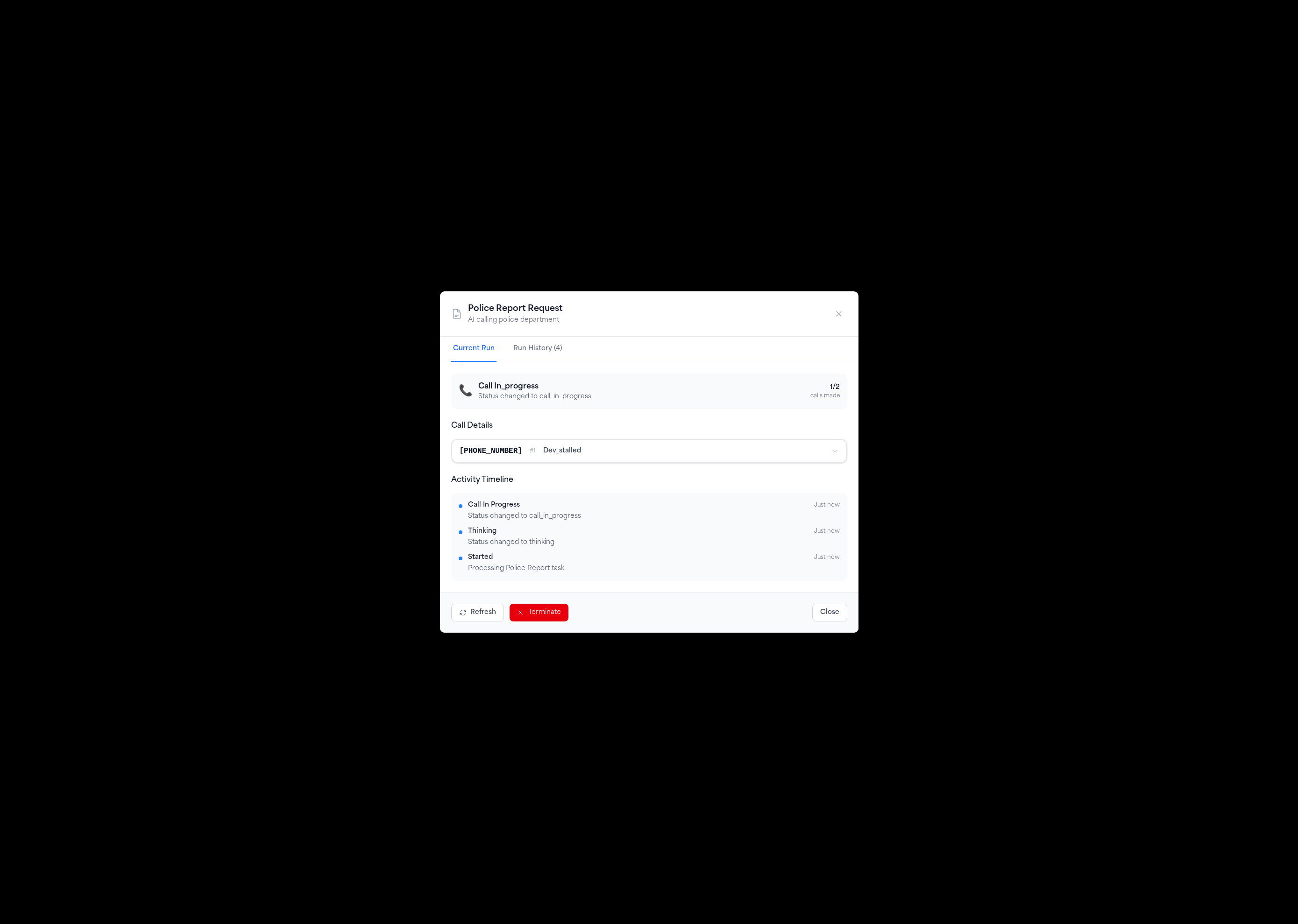
click at [837, 606] on button "Close" at bounding box center [829, 613] width 35 height 18
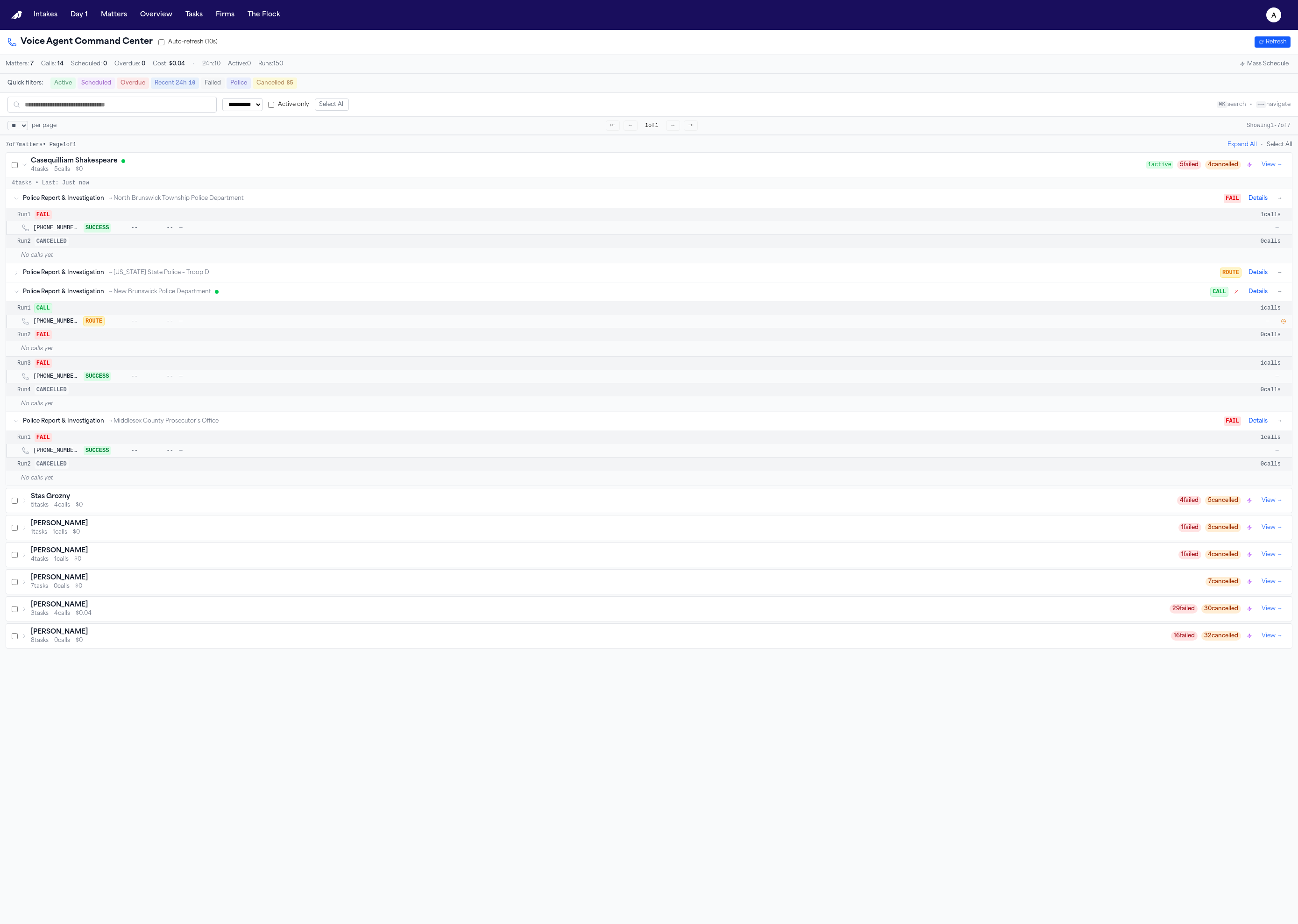
click at [842, 291] on div "Police Report & Investigation → New Brunswick Police Department CALL Details →" at bounding box center [654, 292] width 1262 height 11
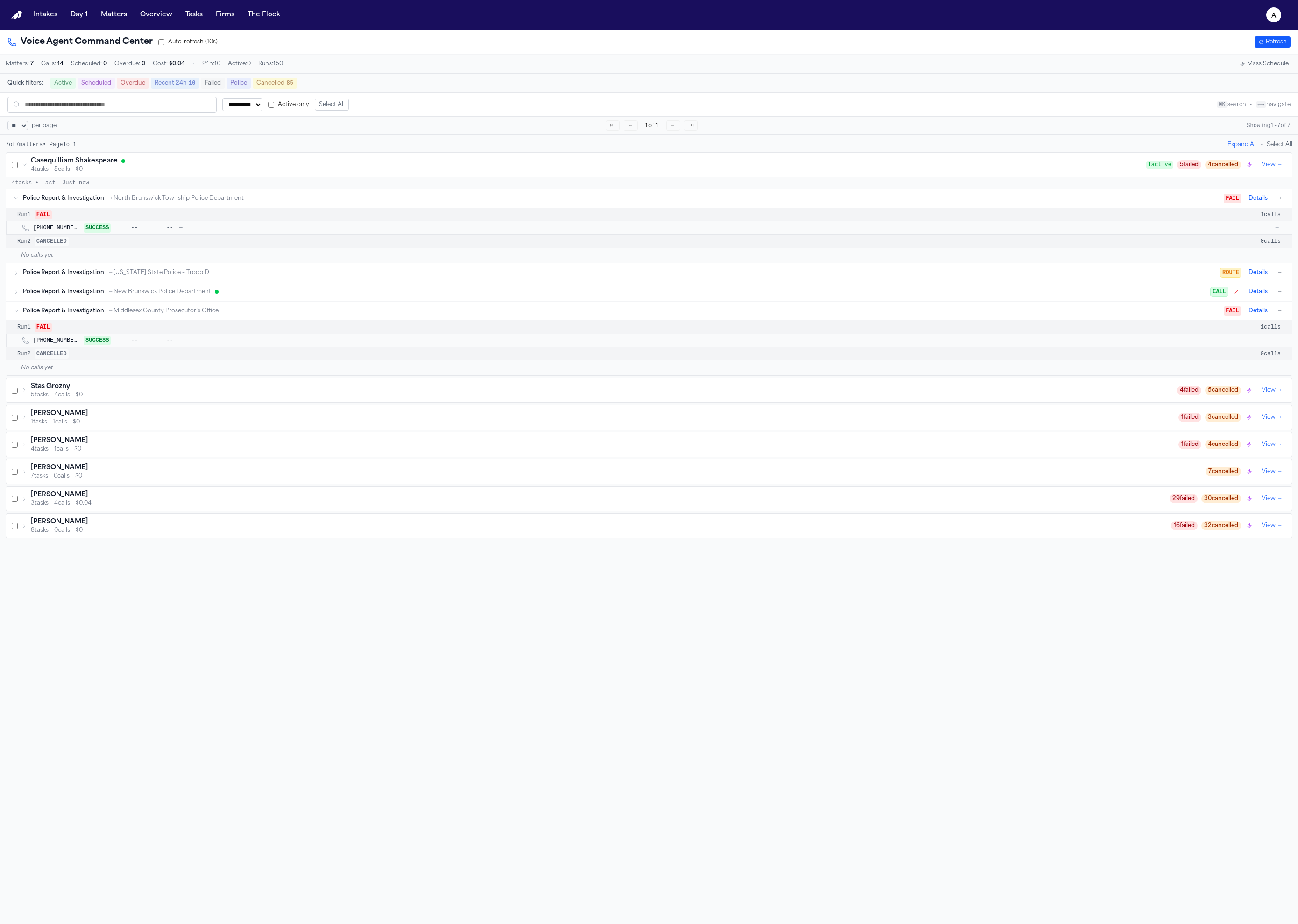
click at [842, 291] on div "Police Report & Investigation → New Brunswick Police Department CALL Details →" at bounding box center [654, 292] width 1262 height 11
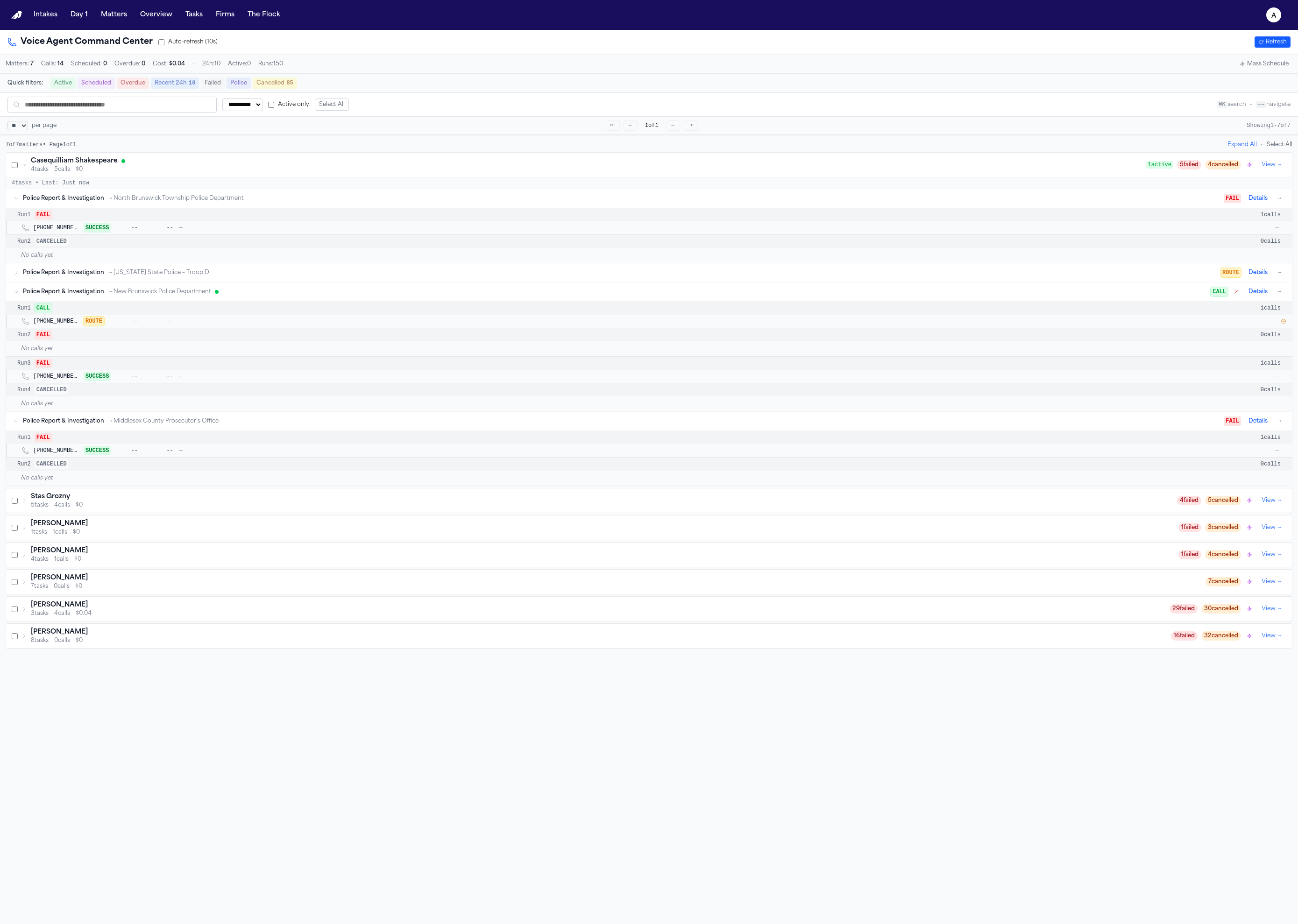
click at [528, 362] on div "Run 3 FAIL 1 calls" at bounding box center [649, 363] width 1286 height 13
click at [458, 308] on div "Run 1 CALL 1 calls" at bounding box center [649, 308] width 1286 height 13
click at [50, 313] on span "CALL" at bounding box center [43, 308] width 17 height 9
click at [48, 313] on span "CALL" at bounding box center [43, 308] width 17 height 9
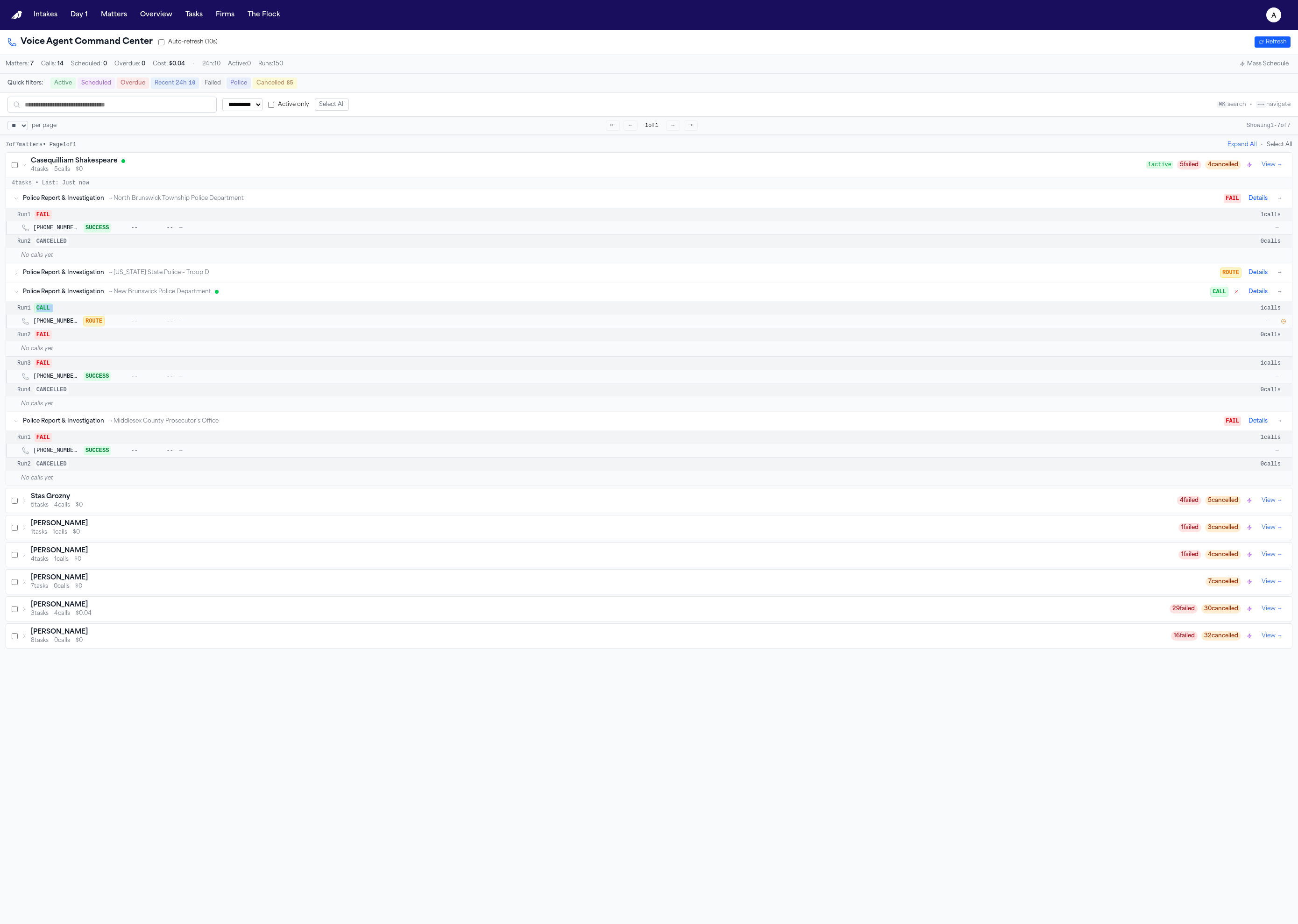
click at [48, 313] on span "CALL" at bounding box center [43, 308] width 17 height 9
click at [1282, 324] on icon "button" at bounding box center [1283, 321] width 4 height 4
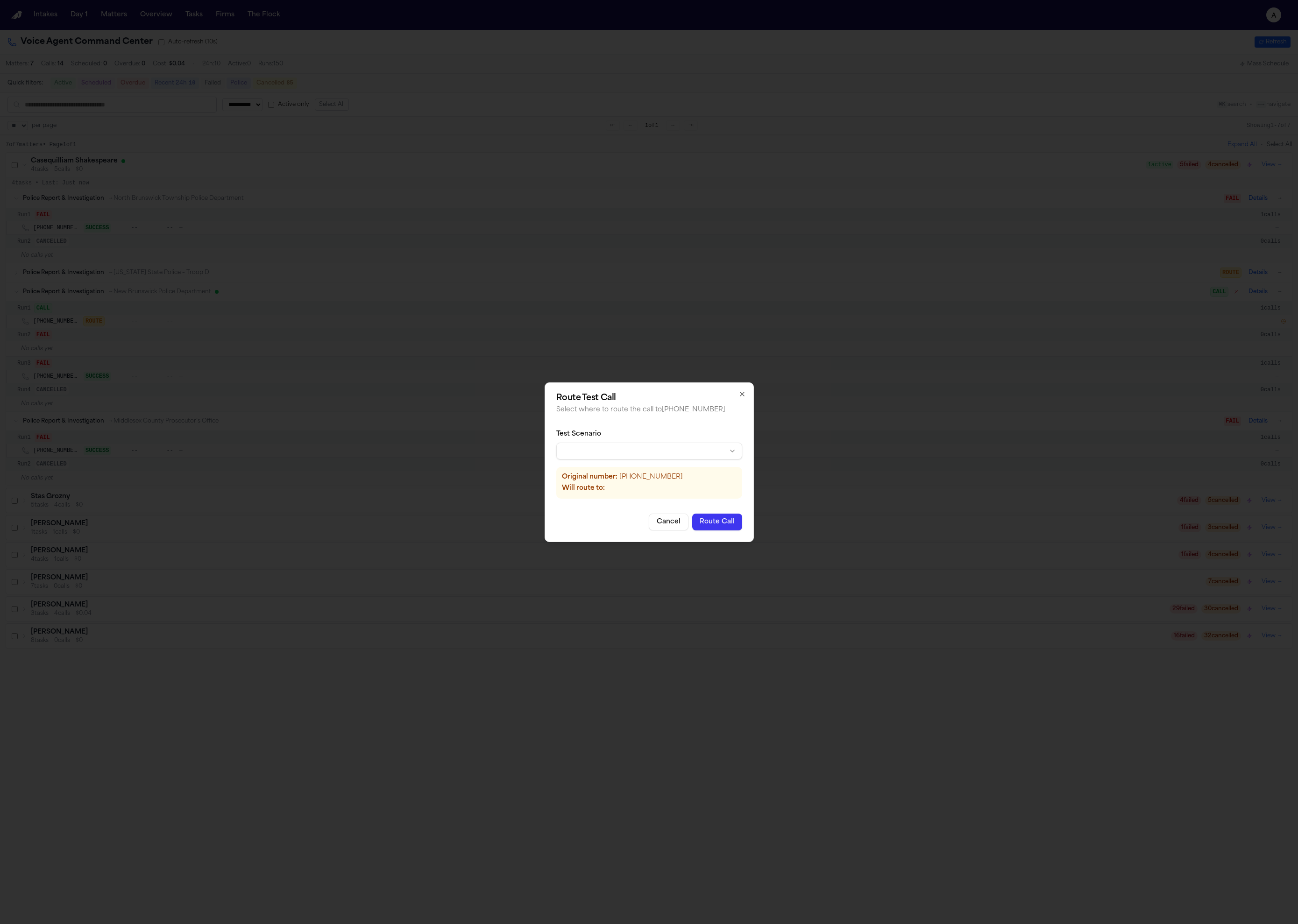
click at [677, 437] on div "Test Scenario" at bounding box center [649, 435] width 186 height 9
click at [680, 449] on body "**********" at bounding box center [649, 462] width 1298 height 924
click at [837, 522] on button "Route Call" at bounding box center [845, 522] width 50 height 16
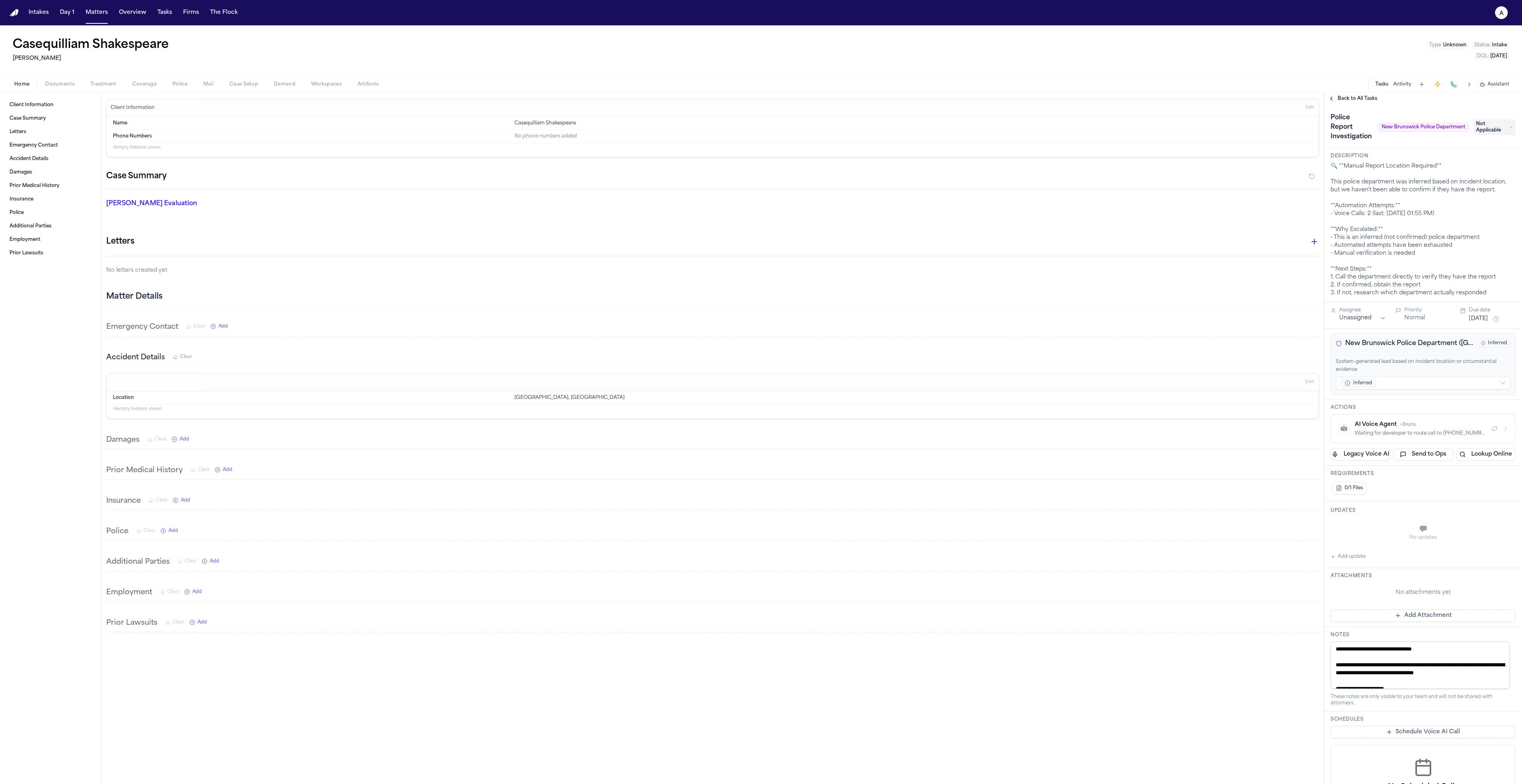
click at [1432, 431] on div "Waiting for developer to route call to [PHONE_NUMBER]" at bounding box center [1420, 433] width 130 height 7
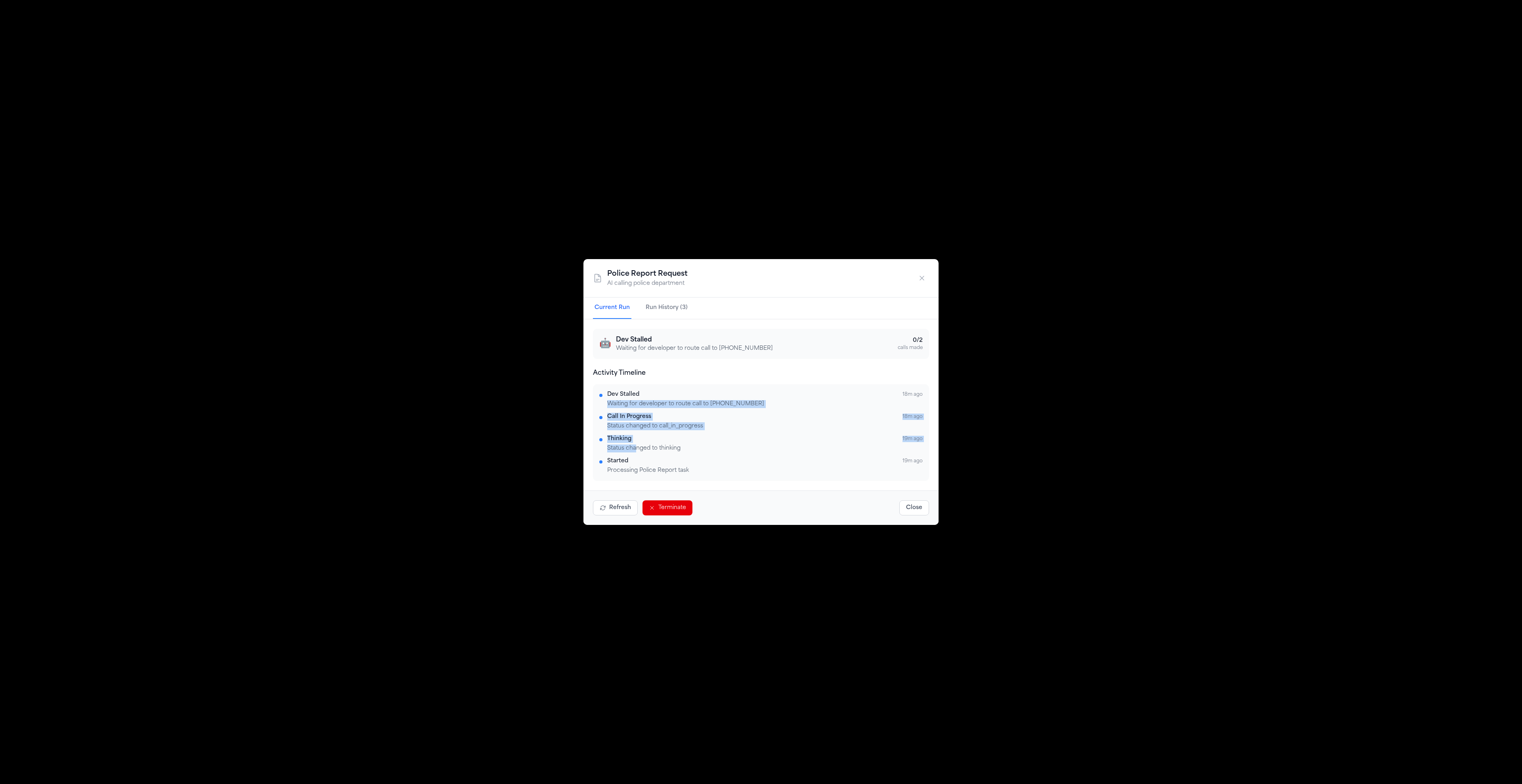
drag, startPoint x: 636, startPoint y: 448, endPoint x: 666, endPoint y: 393, distance: 62.6
click at [665, 394] on div "Dev Stalled 18m ago Waiting for developer to route call to [PHONE_NUMBER] Call …" at bounding box center [761, 433] width 324 height 84
click at [690, 460] on div "Started 19m ago" at bounding box center [765, 461] width 316 height 8
click at [674, 506] on button "Terminate" at bounding box center [667, 508] width 50 height 15
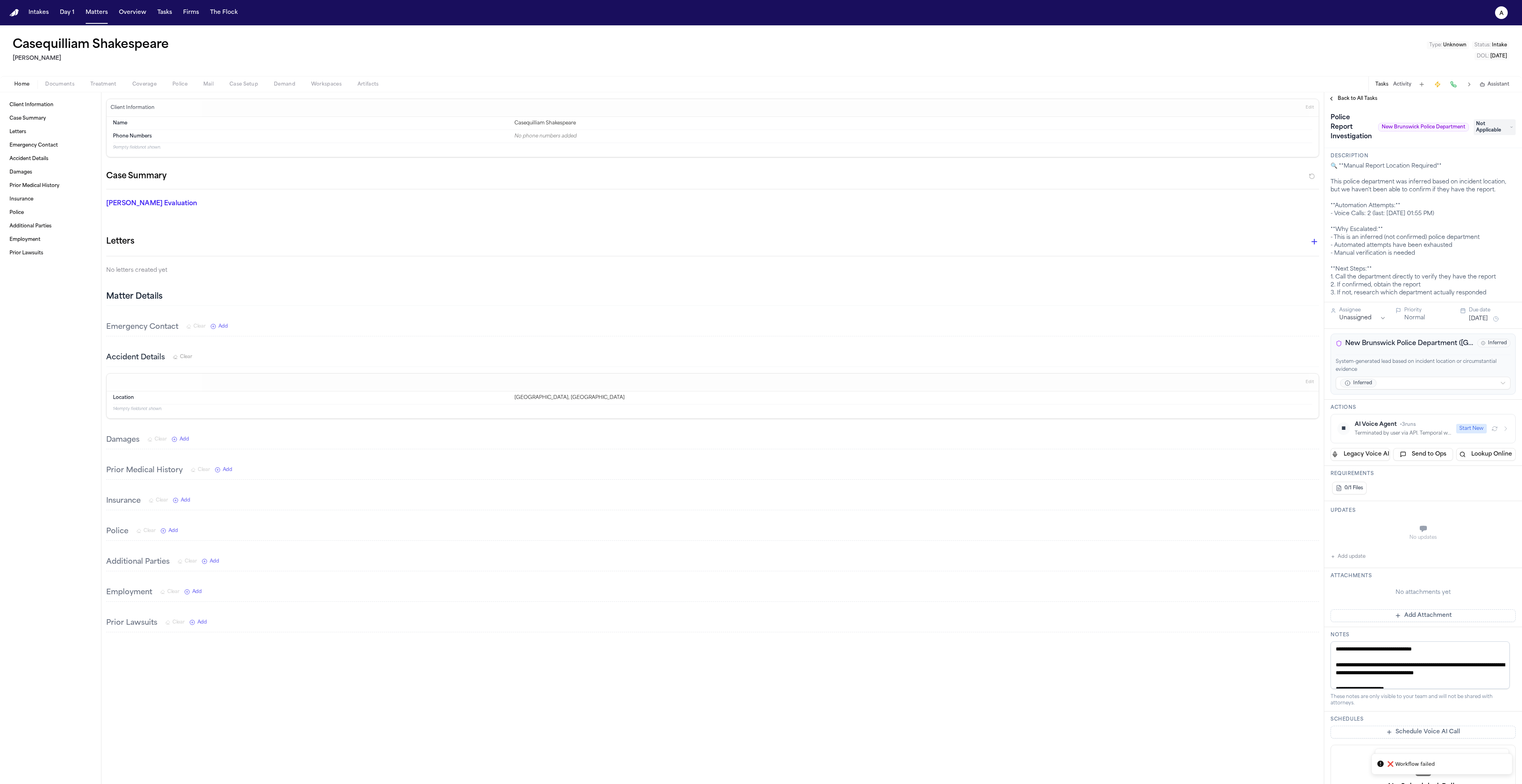
click at [1467, 428] on button "Start New" at bounding box center [1471, 429] width 31 height 9
click at [1505, 15] on icon "a" at bounding box center [1501, 13] width 13 height 13
click at [1473, 112] on button "🚀 [PERSON_NAME] Command Center" at bounding box center [1479, 115] width 132 height 14
select select "**"
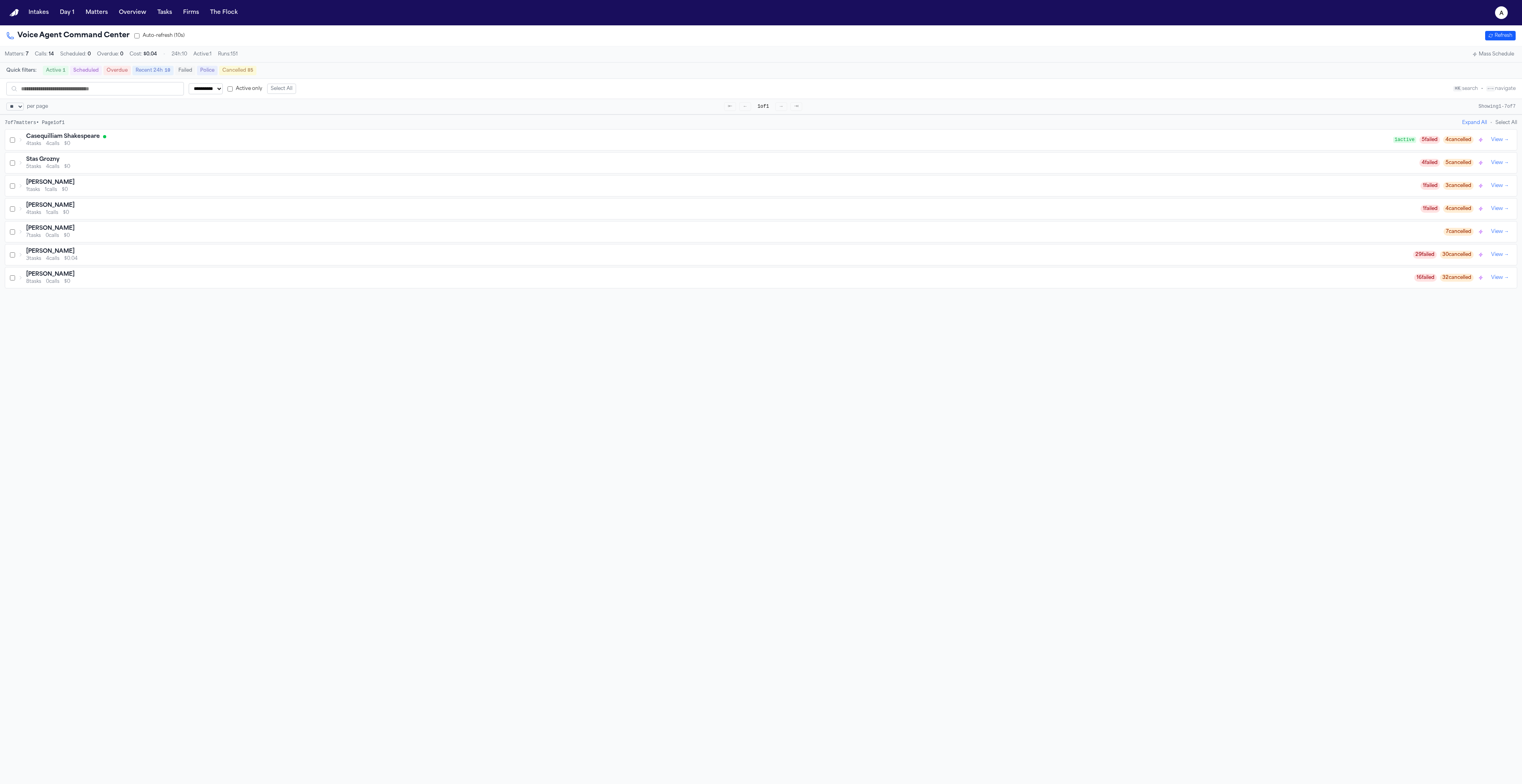
click at [945, 145] on div "4 tasks 4 calls $0" at bounding box center [709, 144] width 1367 height 7
click at [1320, 209] on div "Police Report & Investigation → New Brunswick Police Department THINK Details →" at bounding box center [761, 201] width 1511 height 16
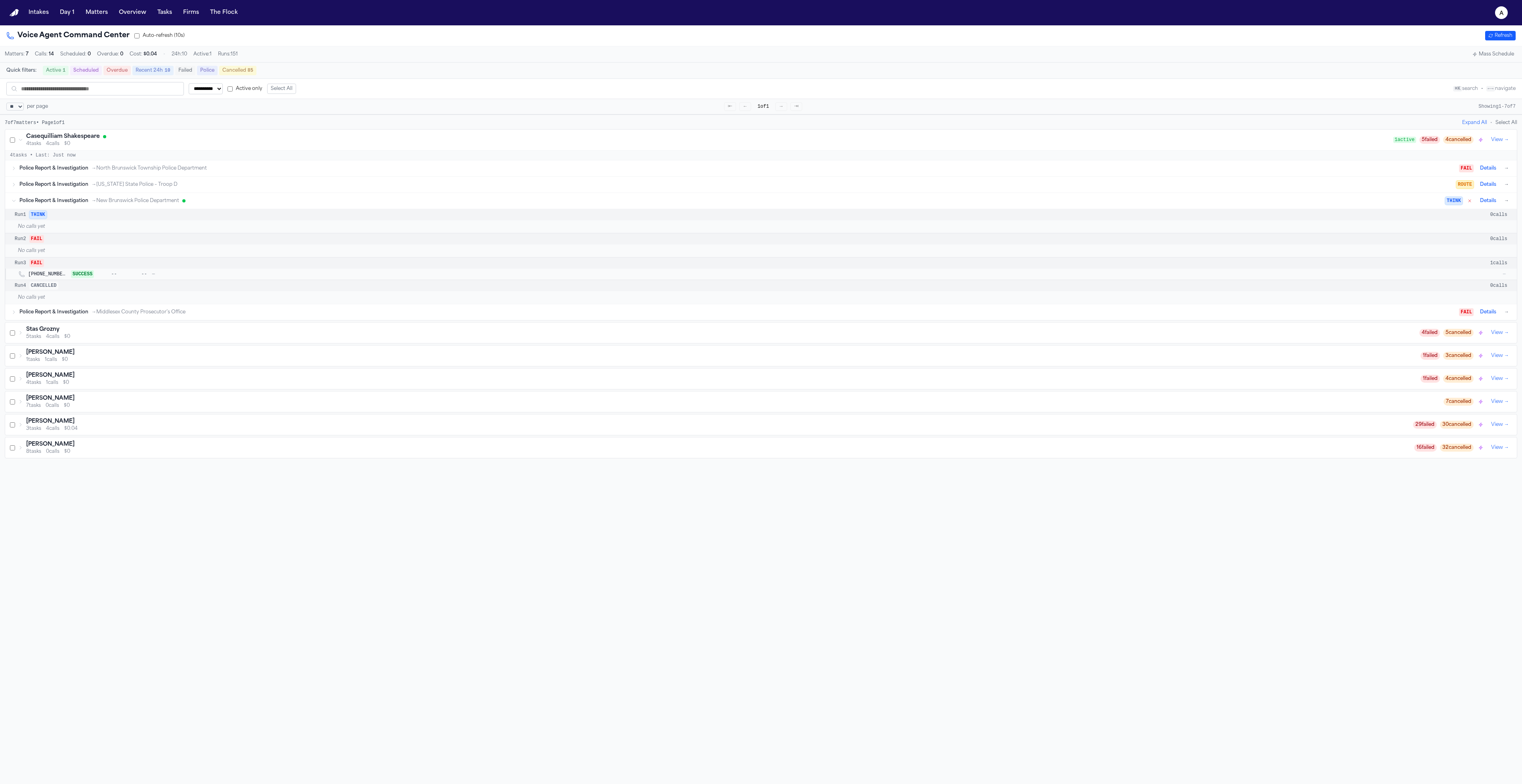
click at [1121, 238] on div "Run 2 FAIL 0 calls" at bounding box center [761, 239] width 1511 height 11
click at [1109, 252] on div "No calls yet" at bounding box center [761, 250] width 1511 height 13
click at [1084, 292] on div "Run 4 CANCELLED 0 calls" at bounding box center [761, 286] width 1511 height 11
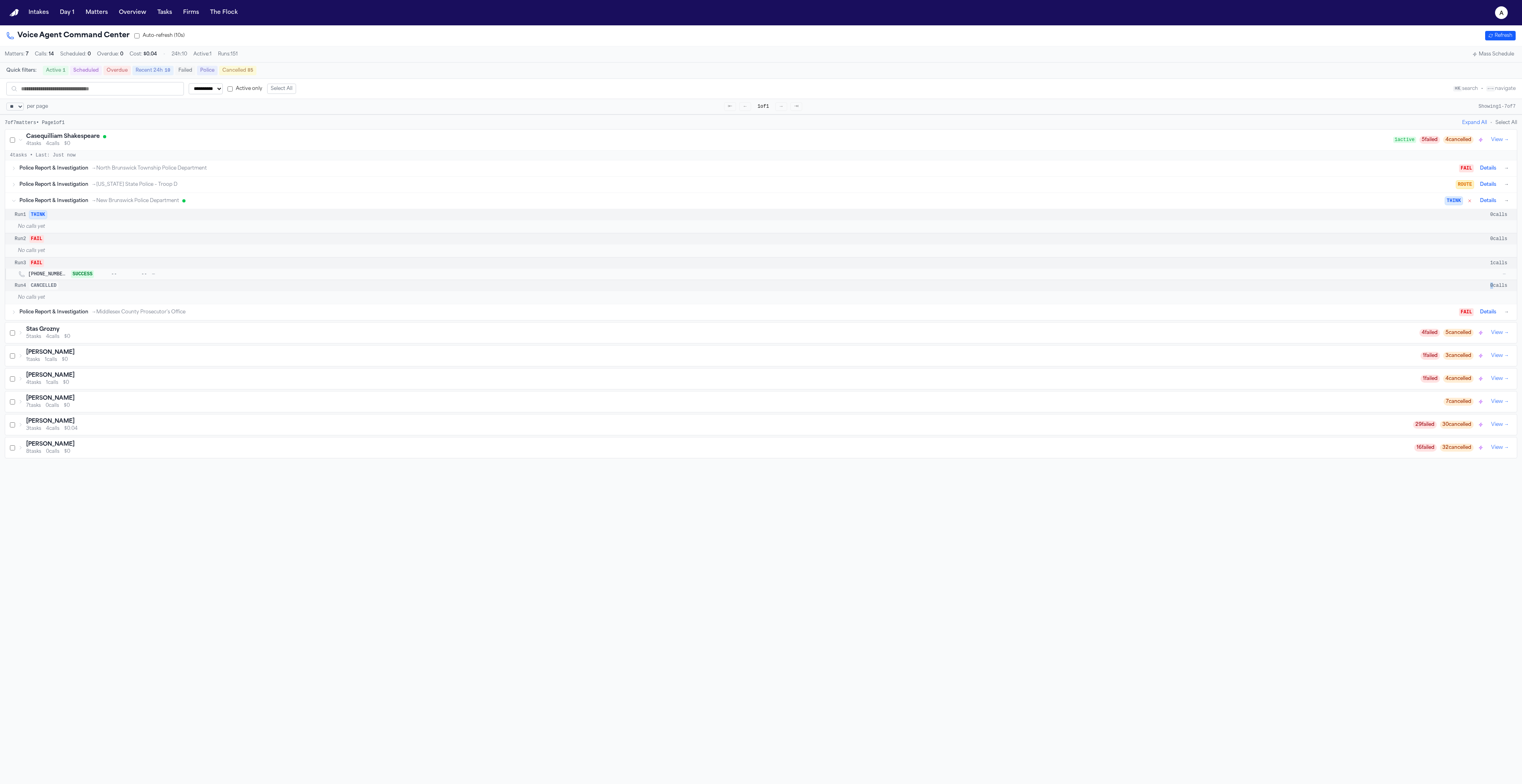
click at [1084, 292] on div "Run 4 CANCELLED 0 calls" at bounding box center [761, 286] width 1511 height 11
click at [1071, 257] on div "No calls yet" at bounding box center [761, 250] width 1511 height 13
click at [1495, 36] on button "Refresh" at bounding box center [1501, 35] width 31 height 9
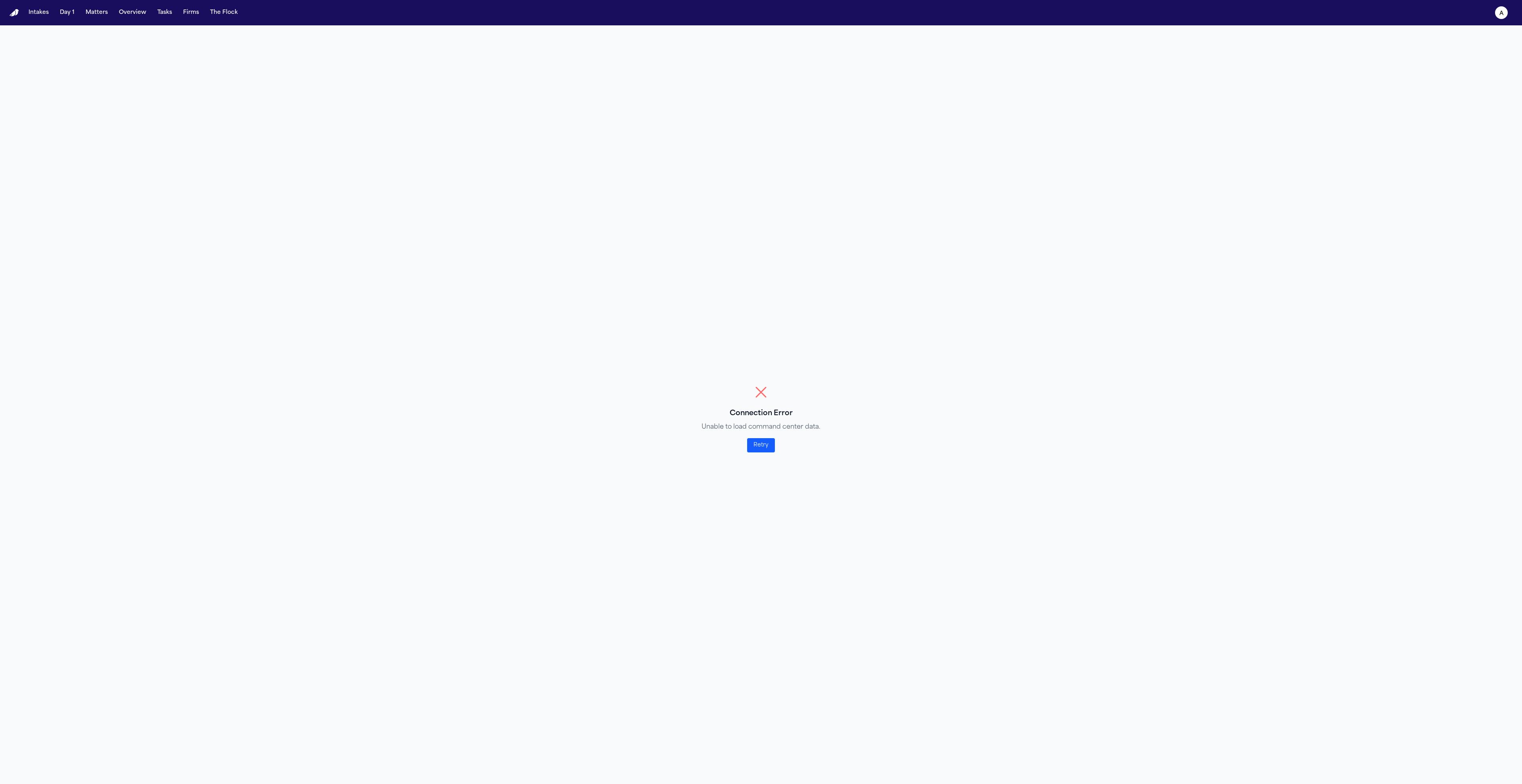
select select "**"
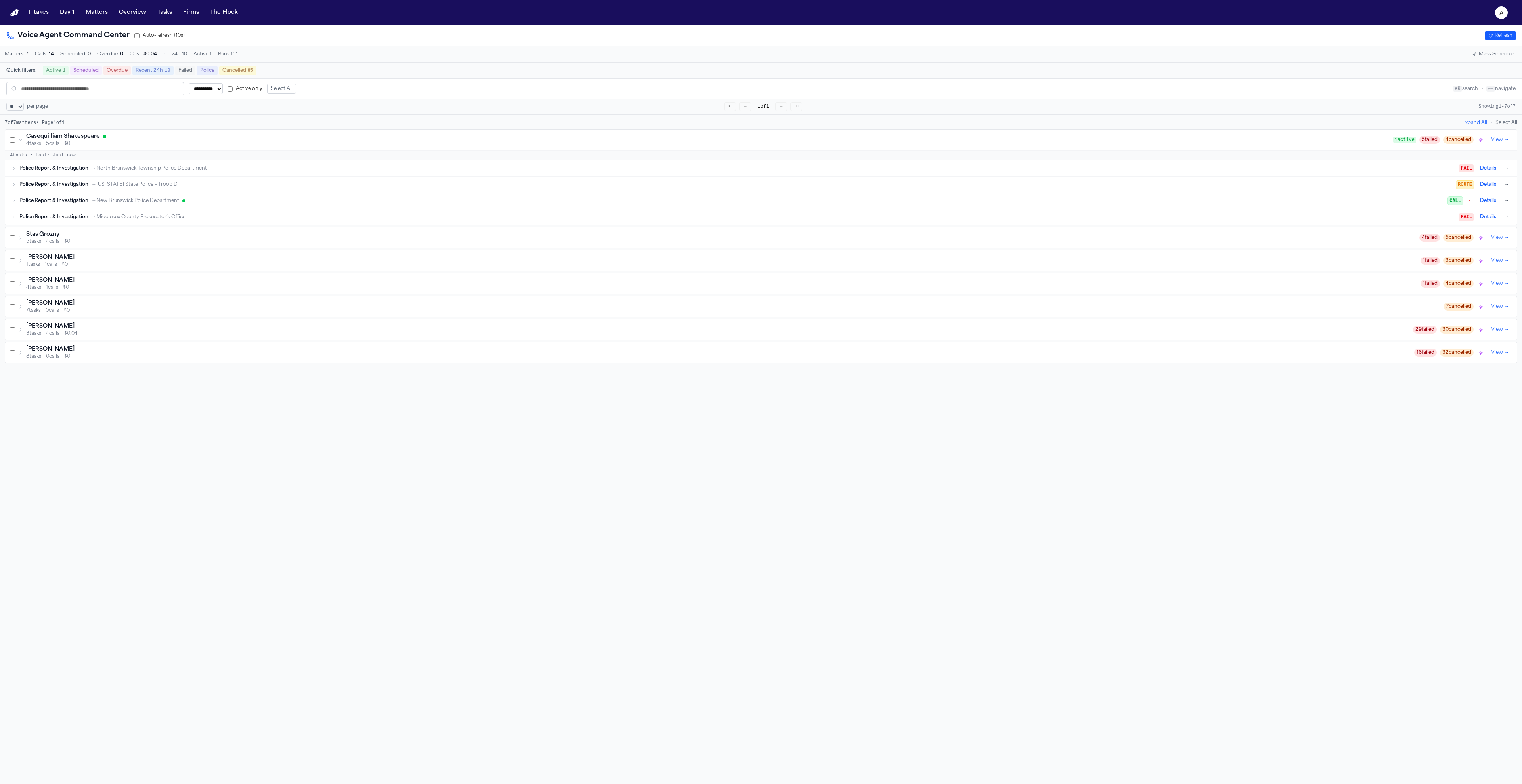
click at [1499, 37] on button "Refresh" at bounding box center [1501, 35] width 31 height 9
click at [1315, 204] on div "Police Report & Investigation → New Brunswick Police Department" at bounding box center [733, 201] width 1428 height 7
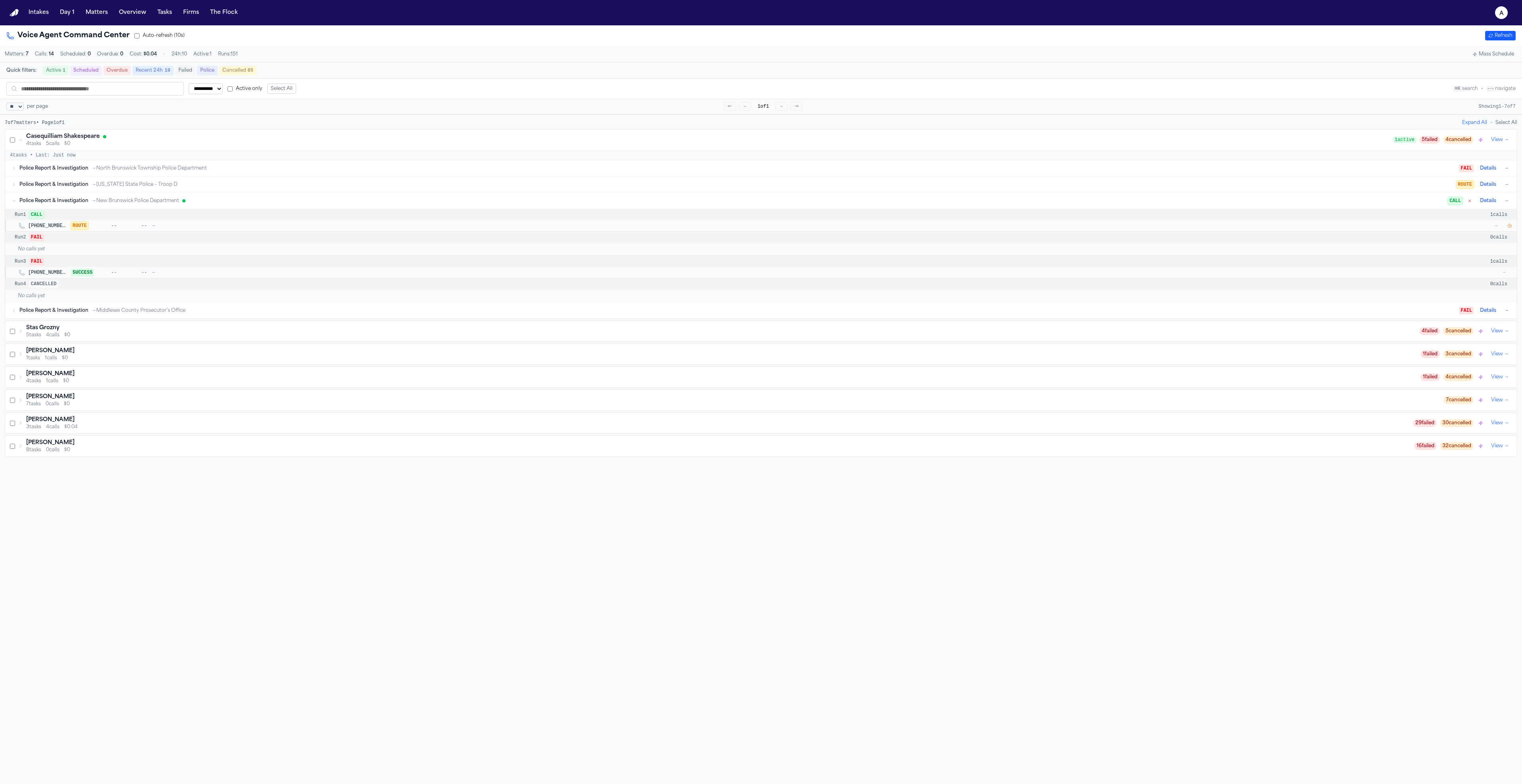
click at [1503, 41] on div "Voice Agent Command Center Auto-refresh (10s) Refresh" at bounding box center [761, 35] width 1509 height 11
click at [1502, 37] on button "Refresh" at bounding box center [1501, 35] width 31 height 9
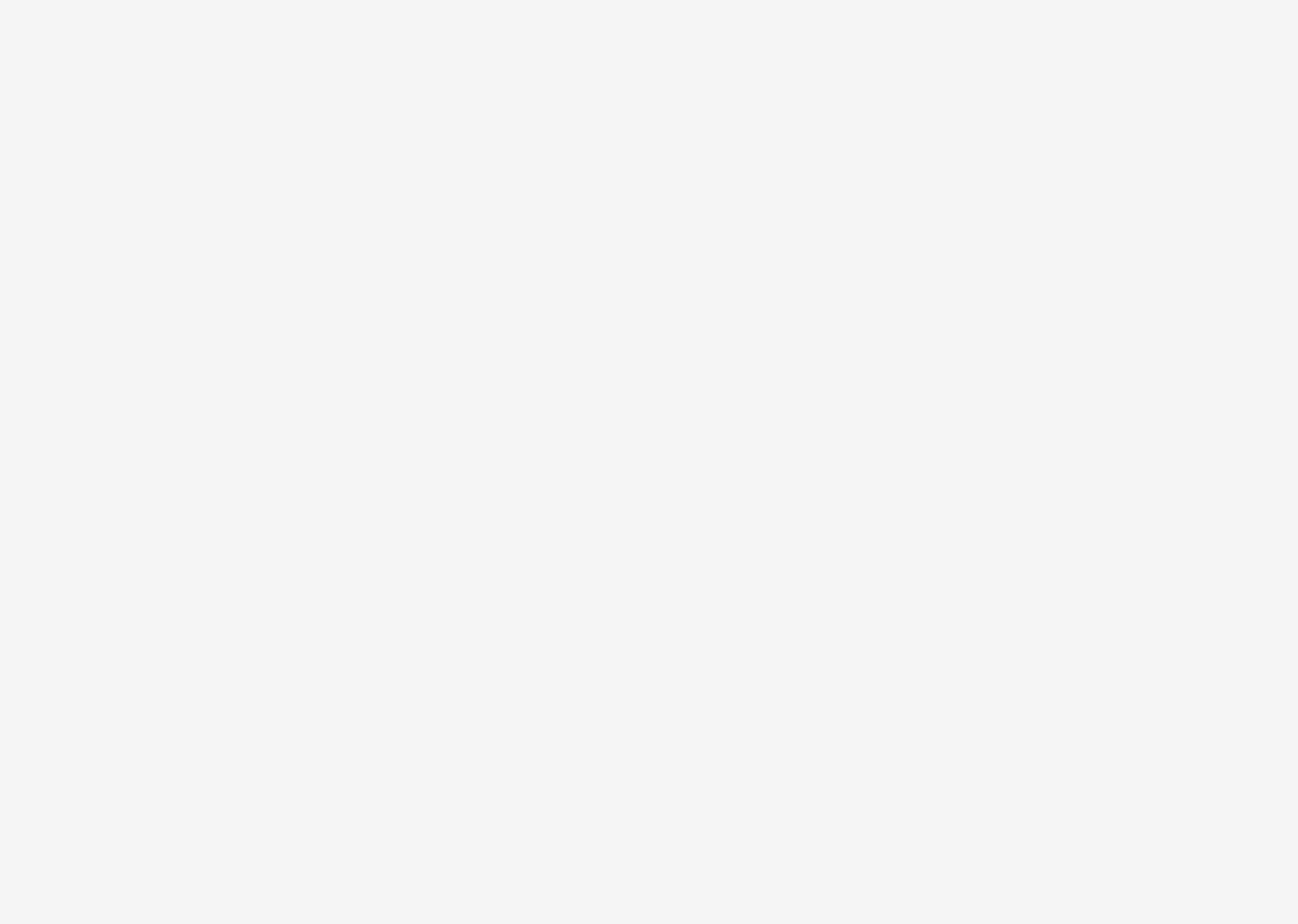
select select "**"
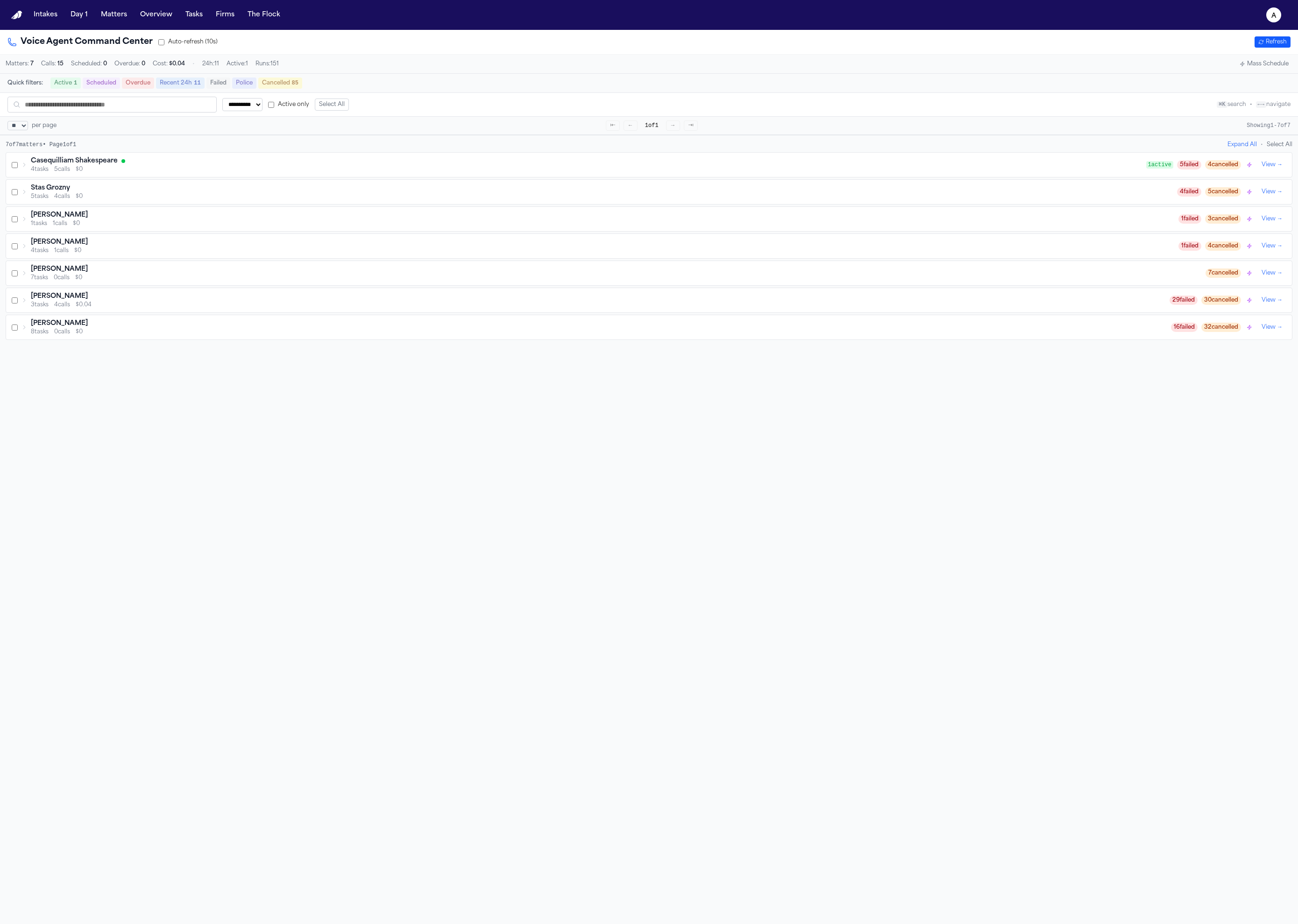
click at [341, 107] on button "Select All" at bounding box center [331, 104] width 34 height 12
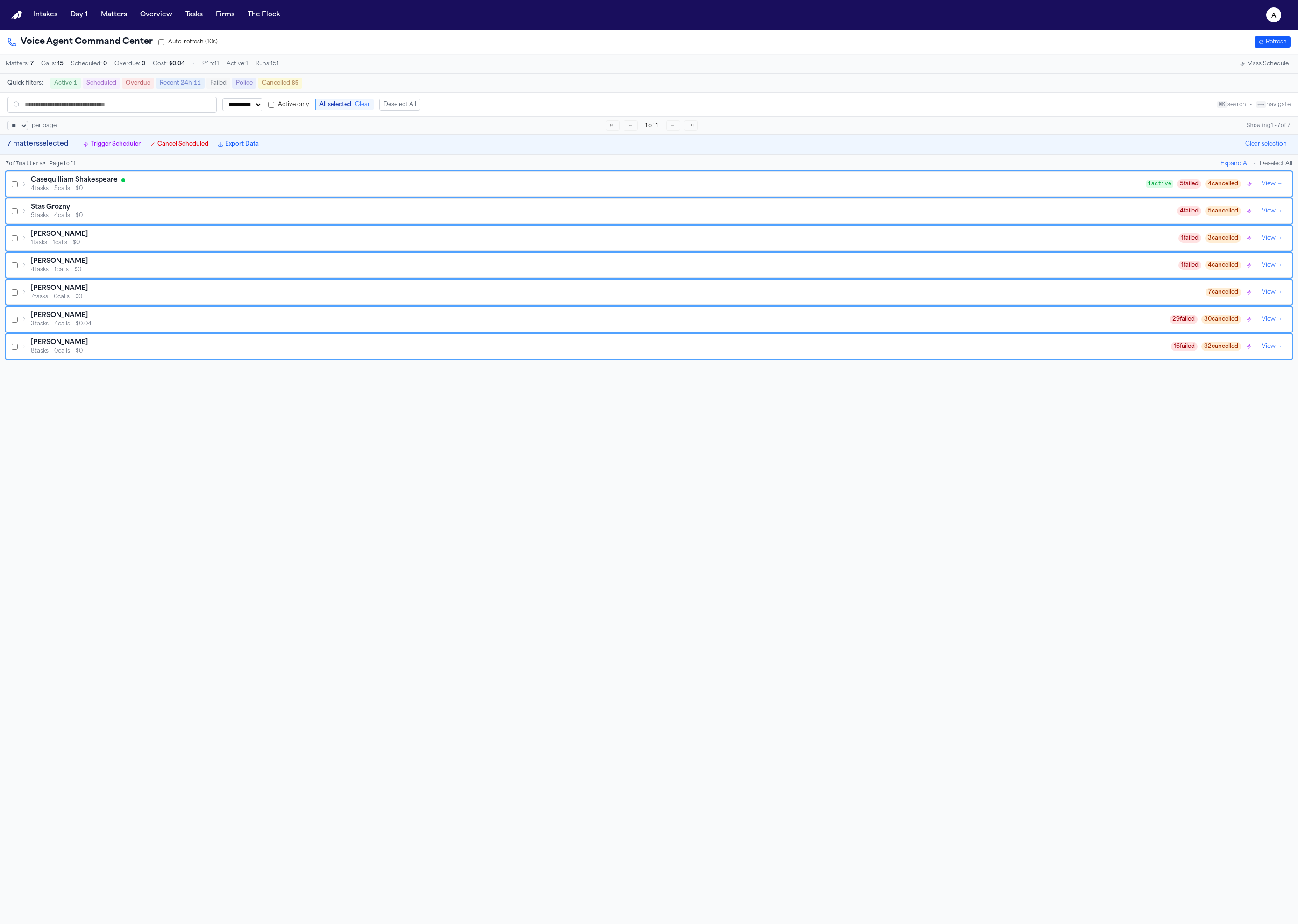
click at [195, 149] on button "Cancel Scheduled" at bounding box center [179, 144] width 66 height 11
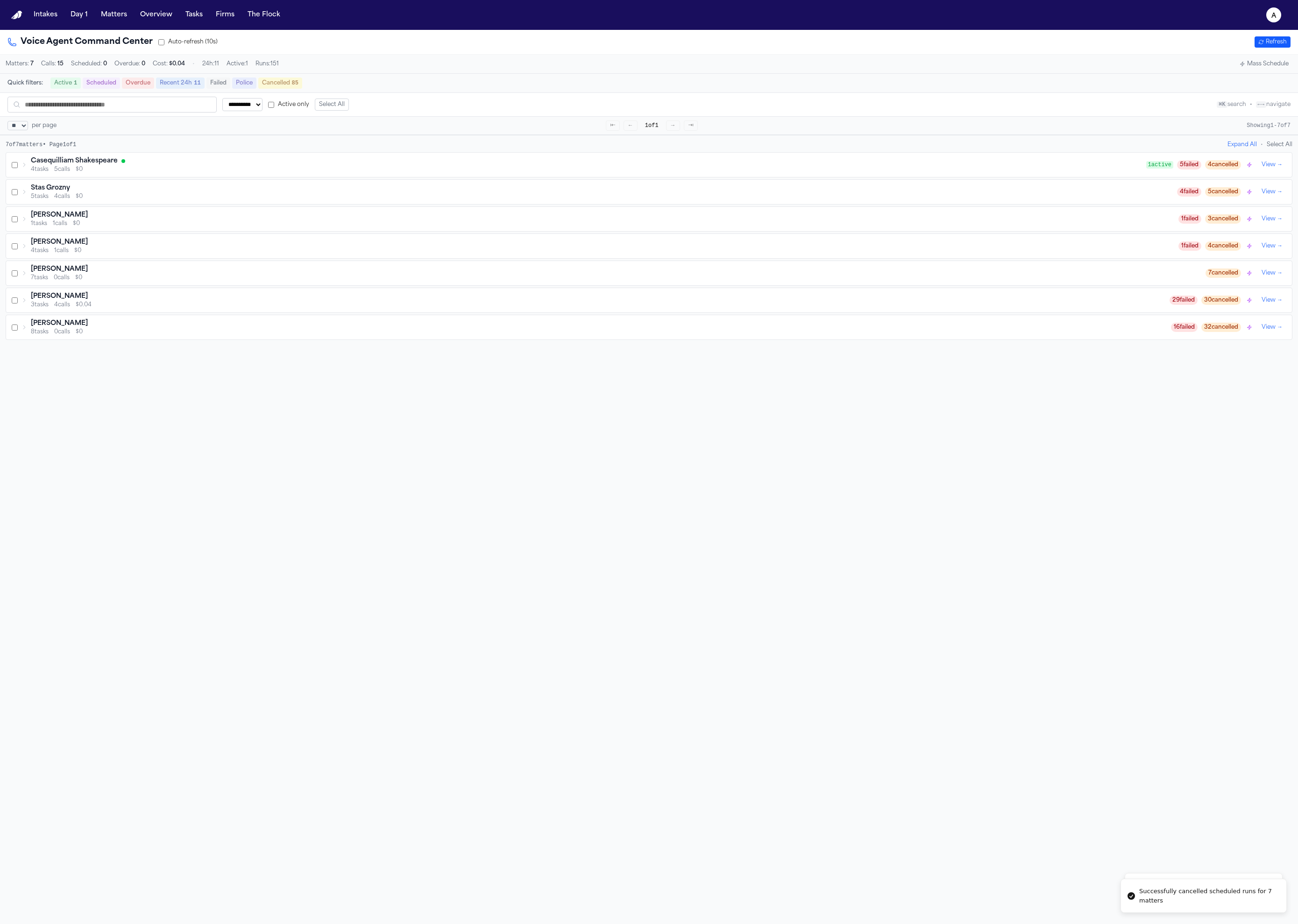
click at [1071, 166] on div "Casequilliam Shakespeare" at bounding box center [589, 161] width 1116 height 9
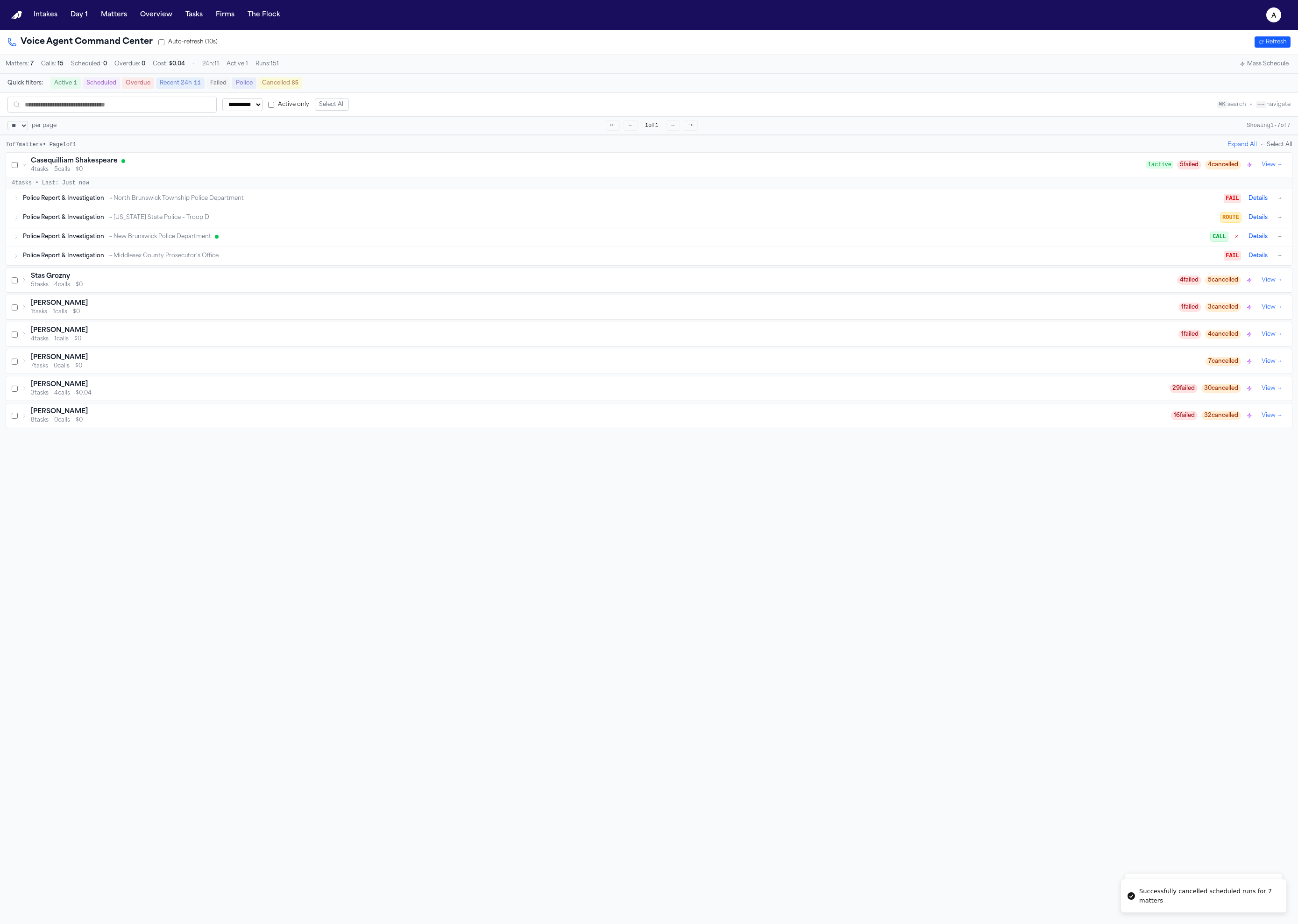
click at [1234, 239] on icon "button" at bounding box center [1236, 236] width 5 height 5
click at [1131, 237] on div "Police Report & Investigation → New Brunswick Police Department" at bounding box center [623, 237] width 1201 height 8
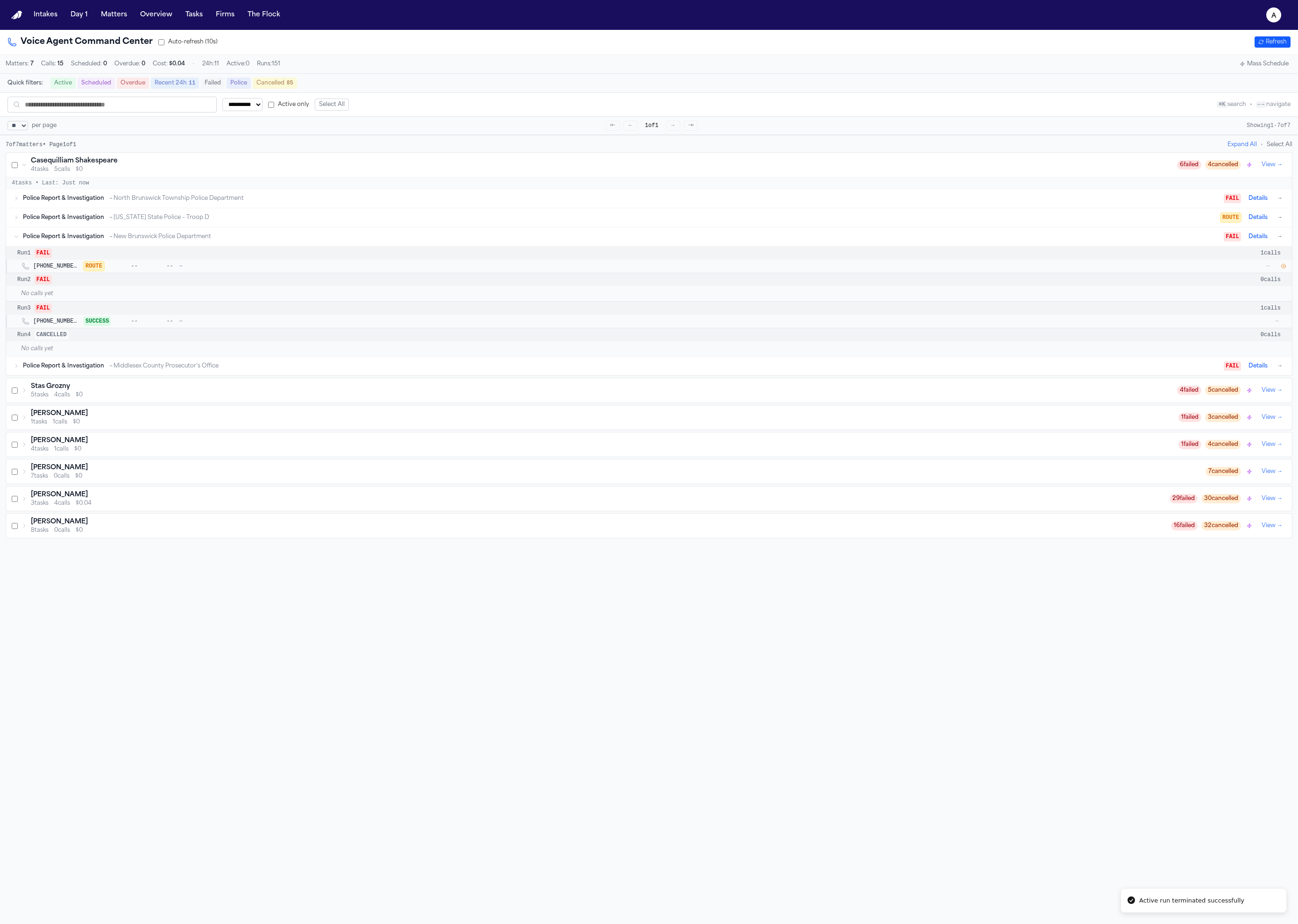
click at [1281, 269] on icon "button" at bounding box center [1283, 266] width 5 height 5
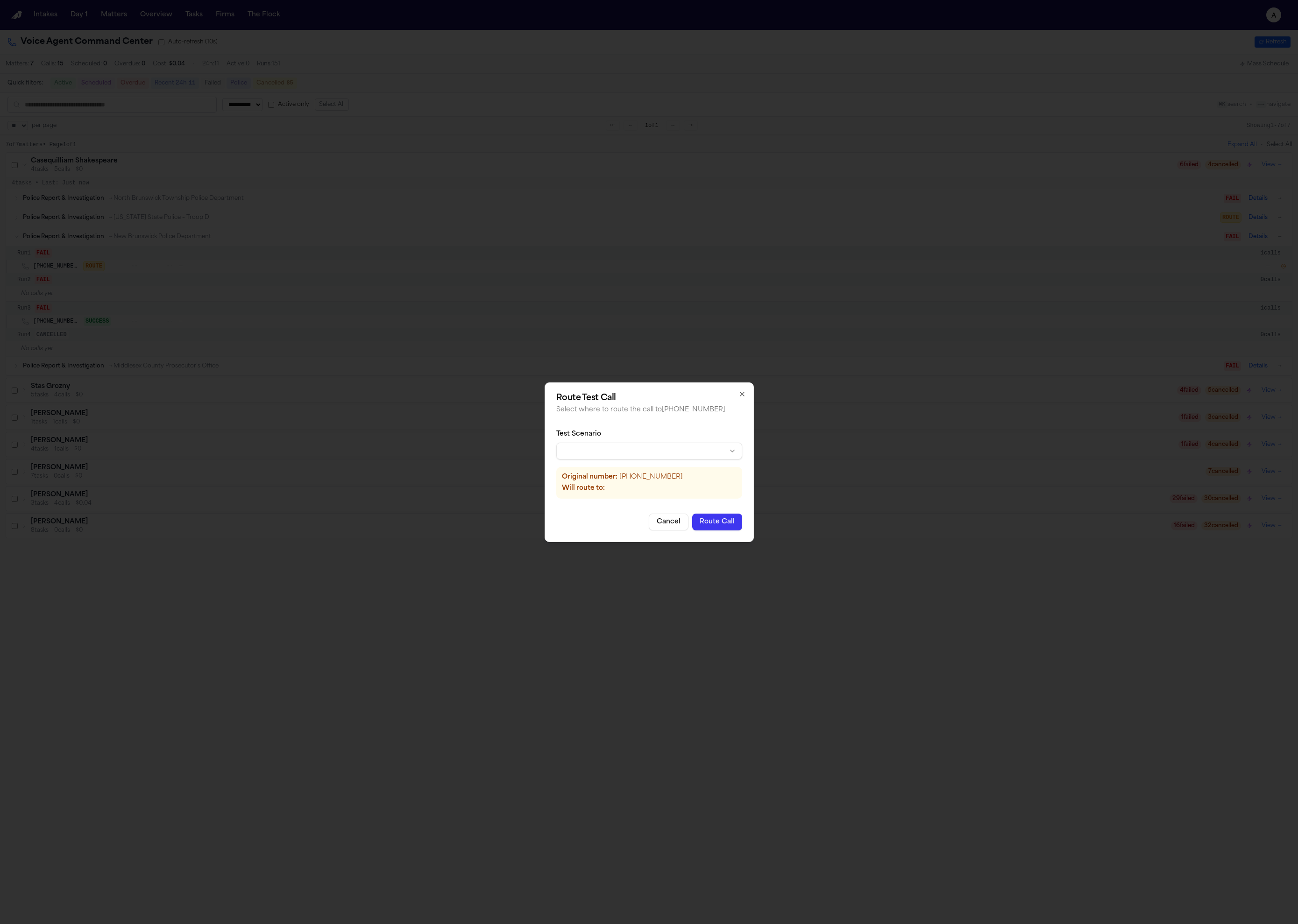
click at [738, 398] on h2 "Route Test Call" at bounding box center [649, 398] width 186 height 9
click at [742, 396] on icon "button" at bounding box center [742, 395] width 8 height 8
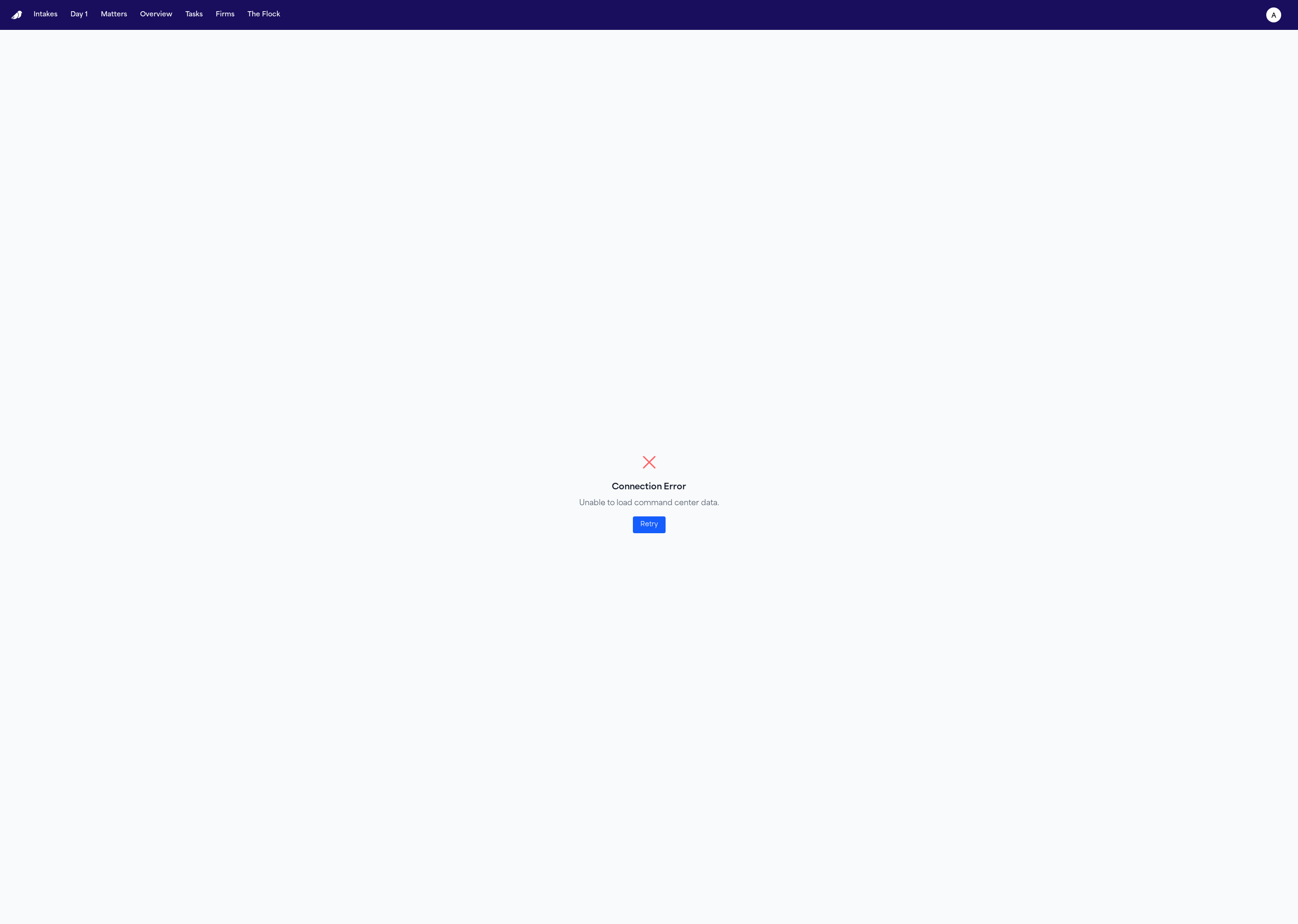
select select "**"
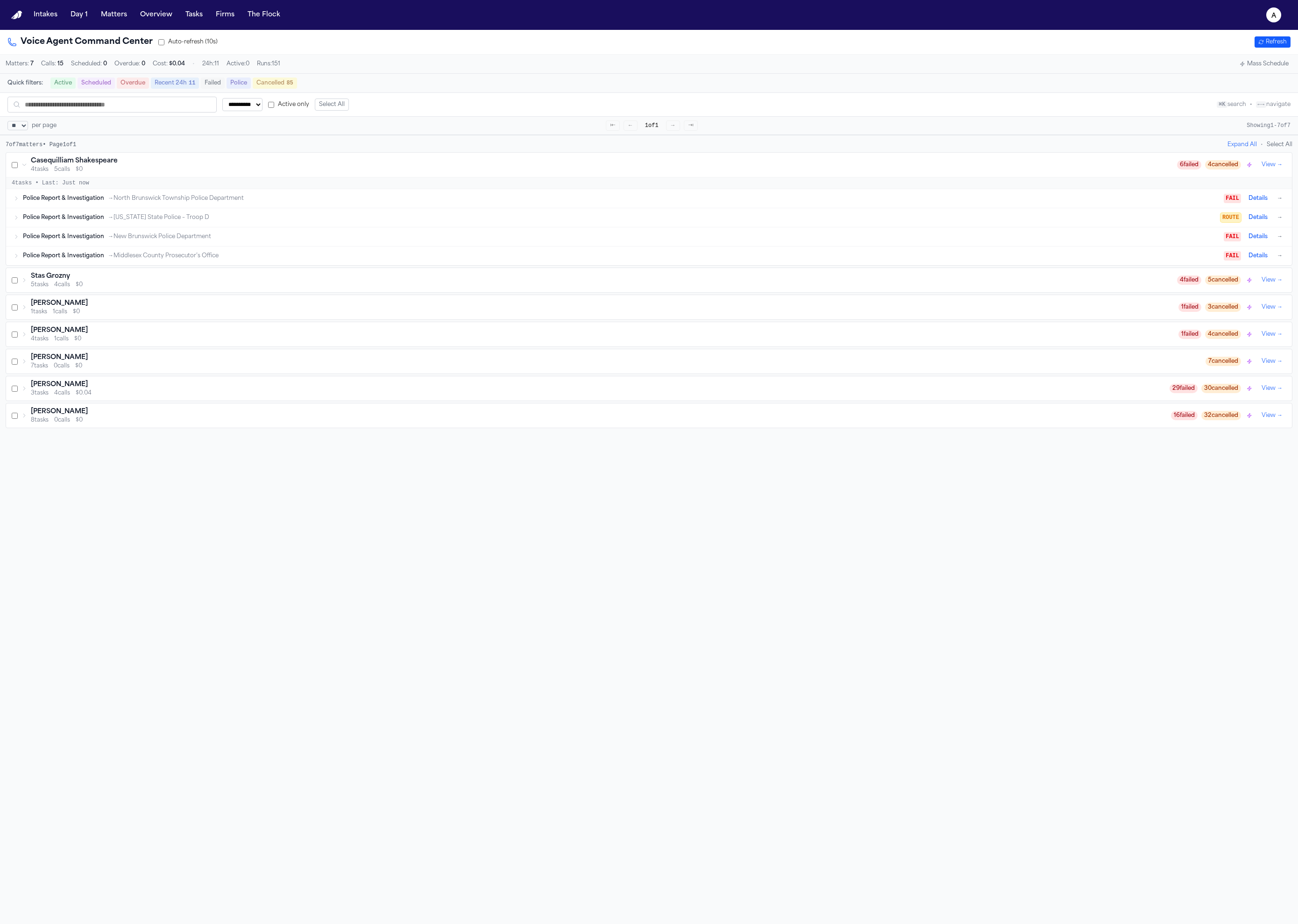
click at [632, 622] on div "**********" at bounding box center [649, 492] width 1298 height 924
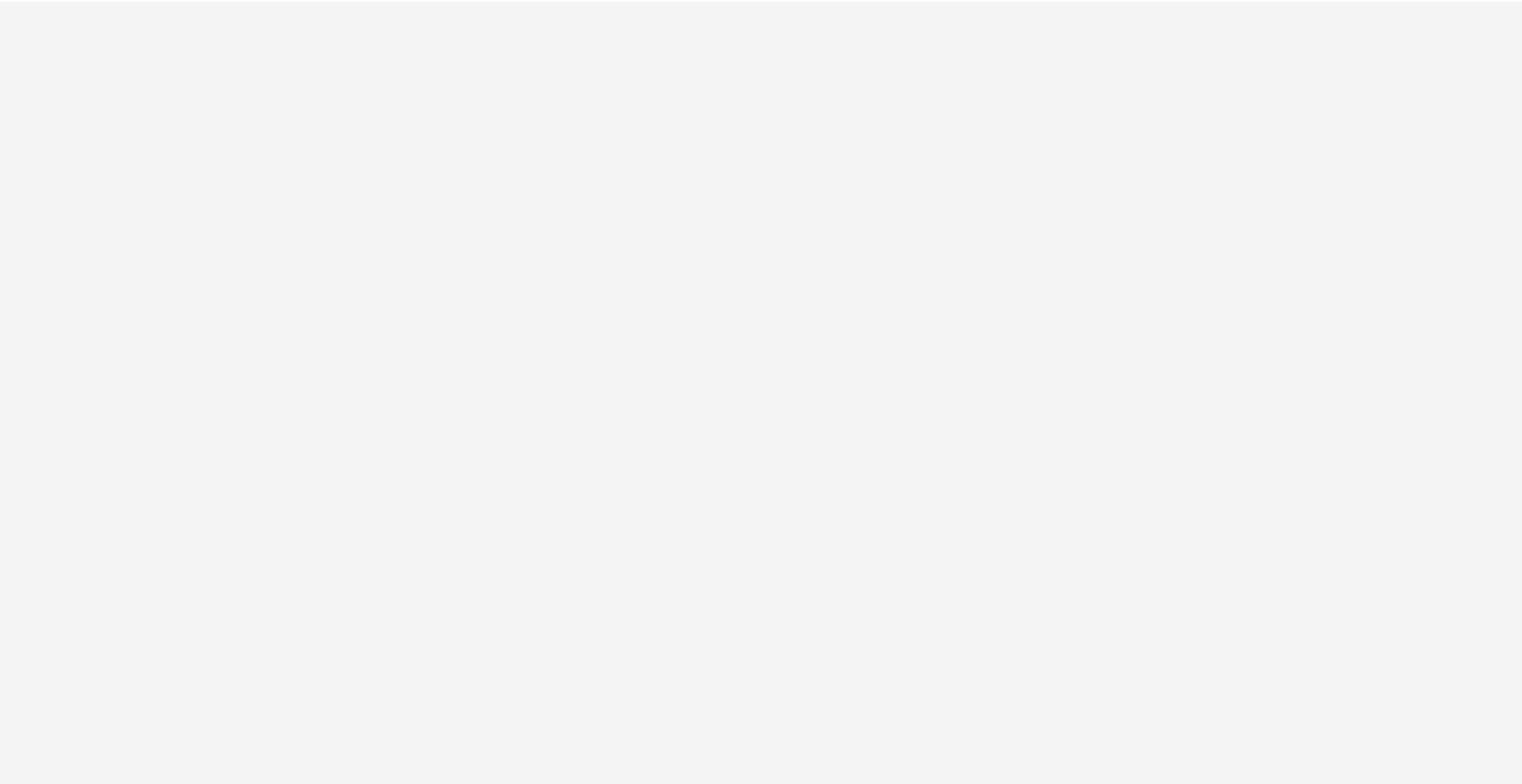
select select "**"
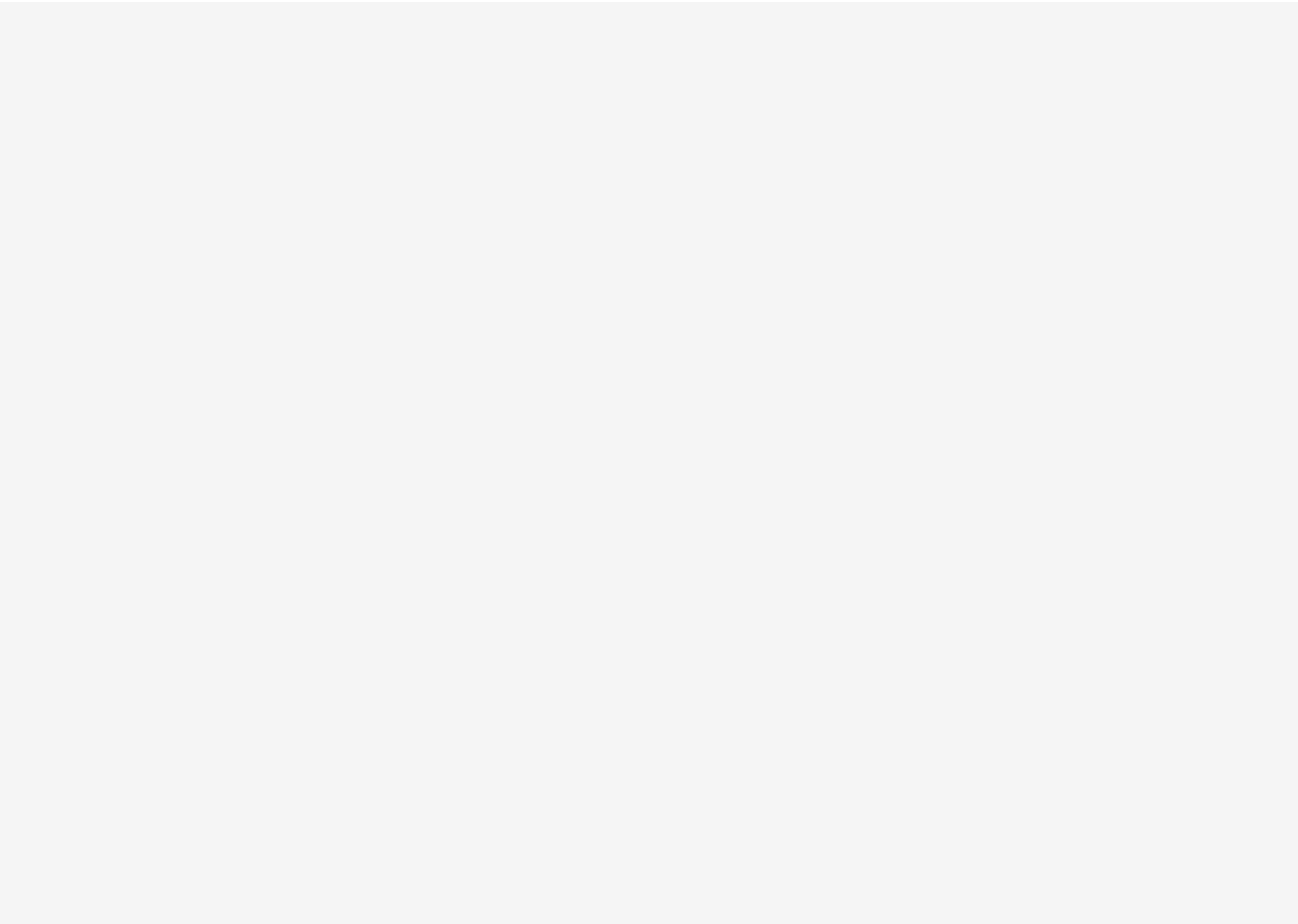
select select "**"
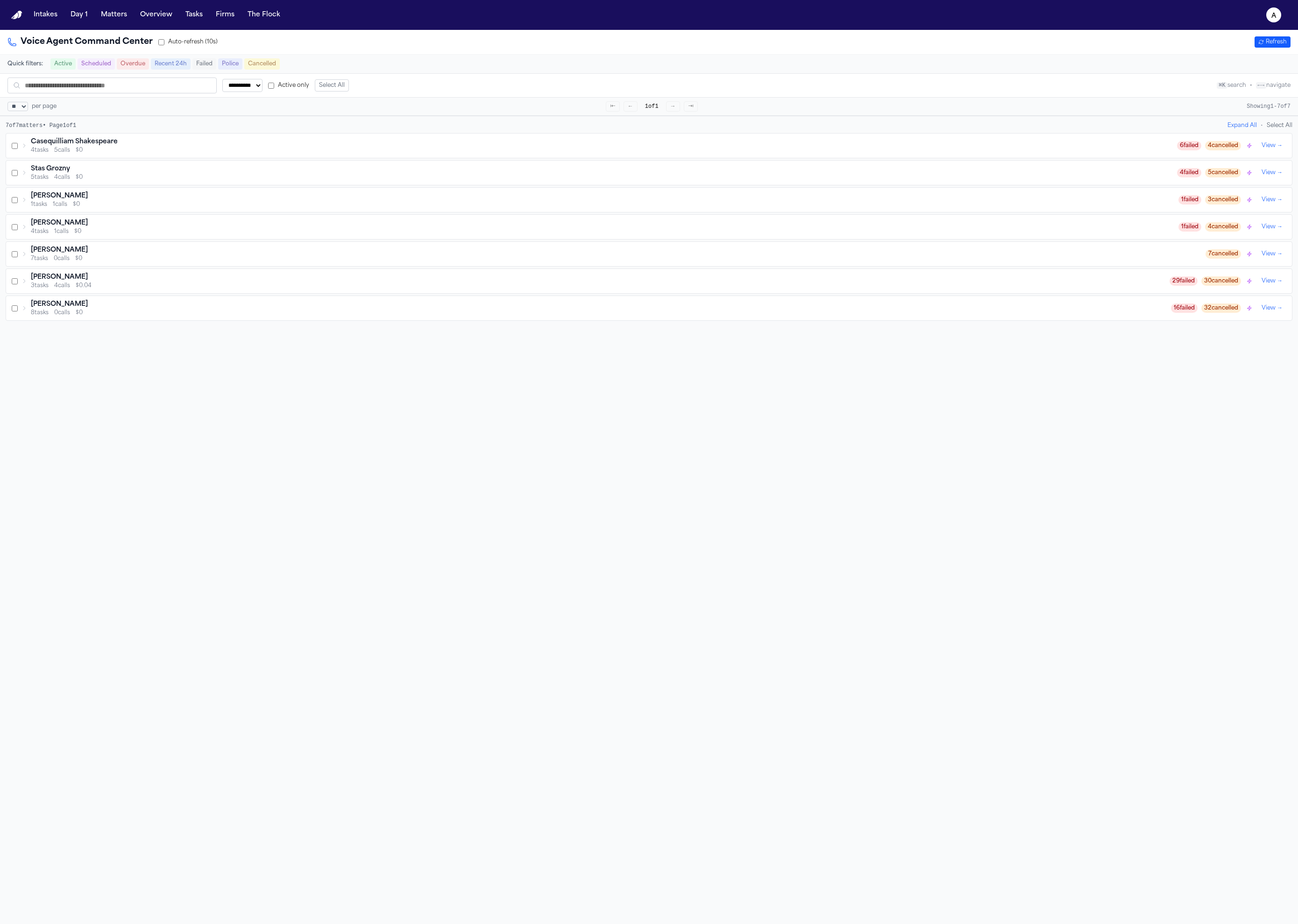
click at [710, 408] on div "**********" at bounding box center [649, 492] width 1298 height 924
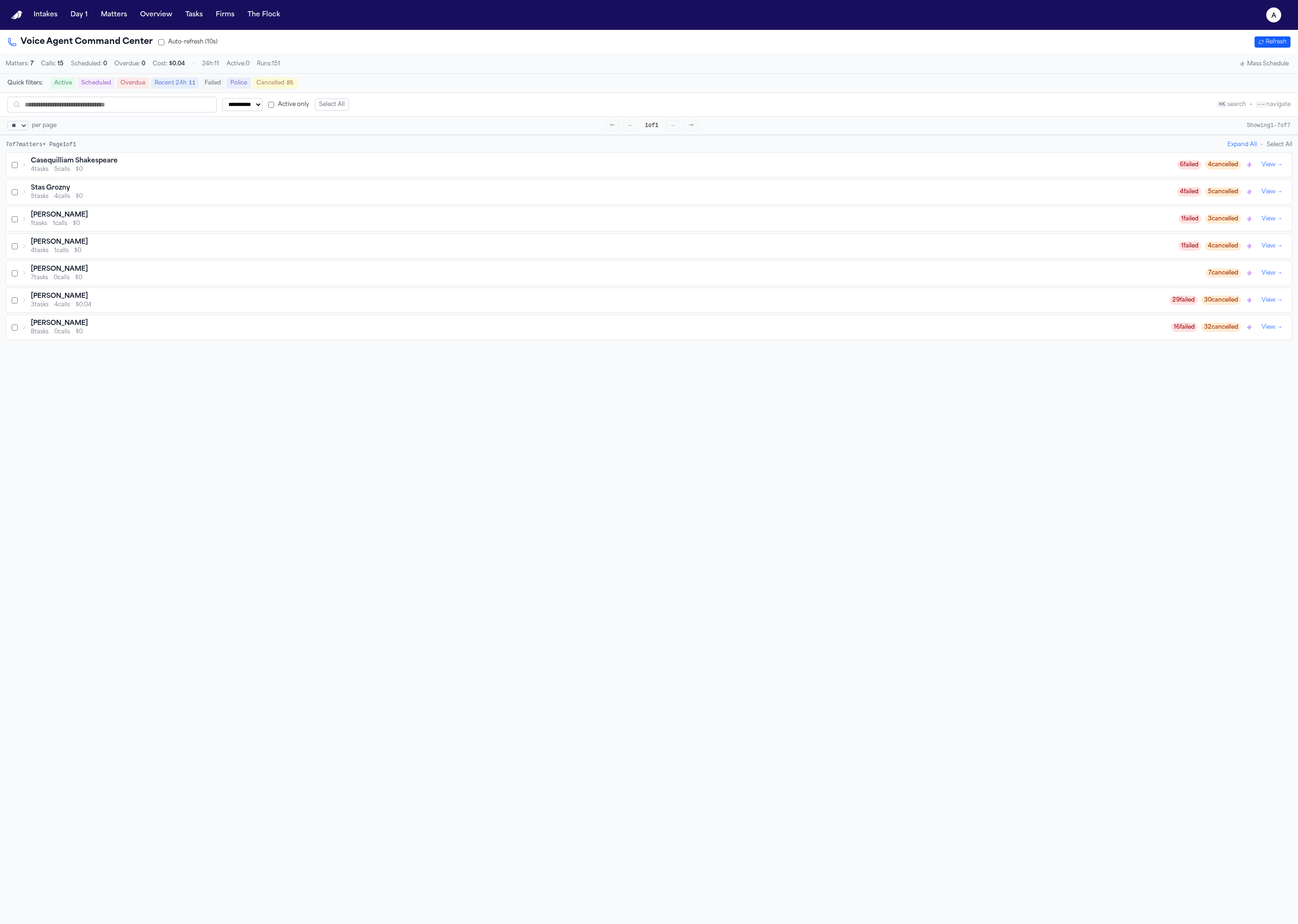
click at [89, 193] on div "Stas Grozny" at bounding box center [603, 188] width 1147 height 9
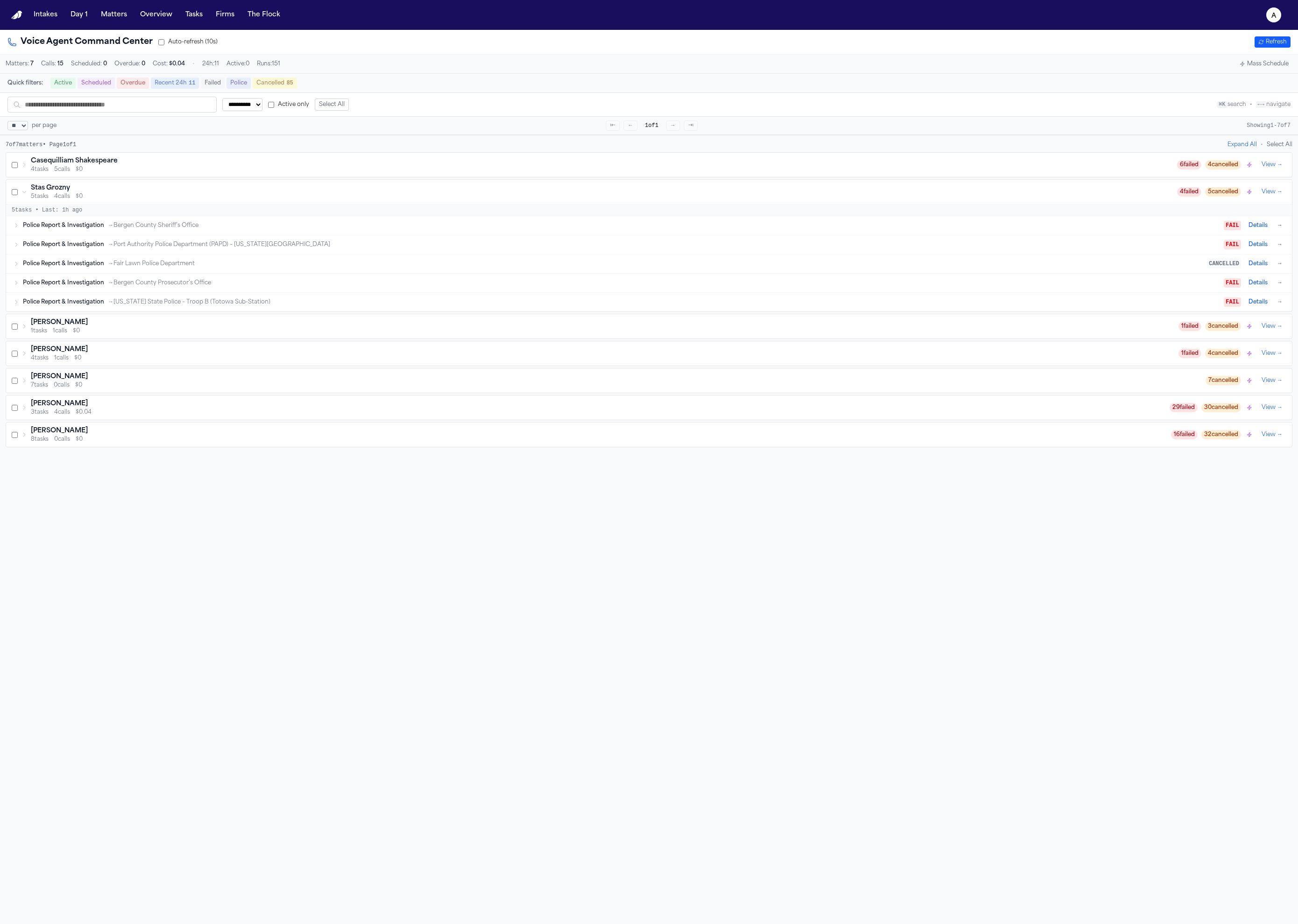
click at [101, 171] on div "4 tasks 5 calls $0" at bounding box center [603, 169] width 1147 height 8
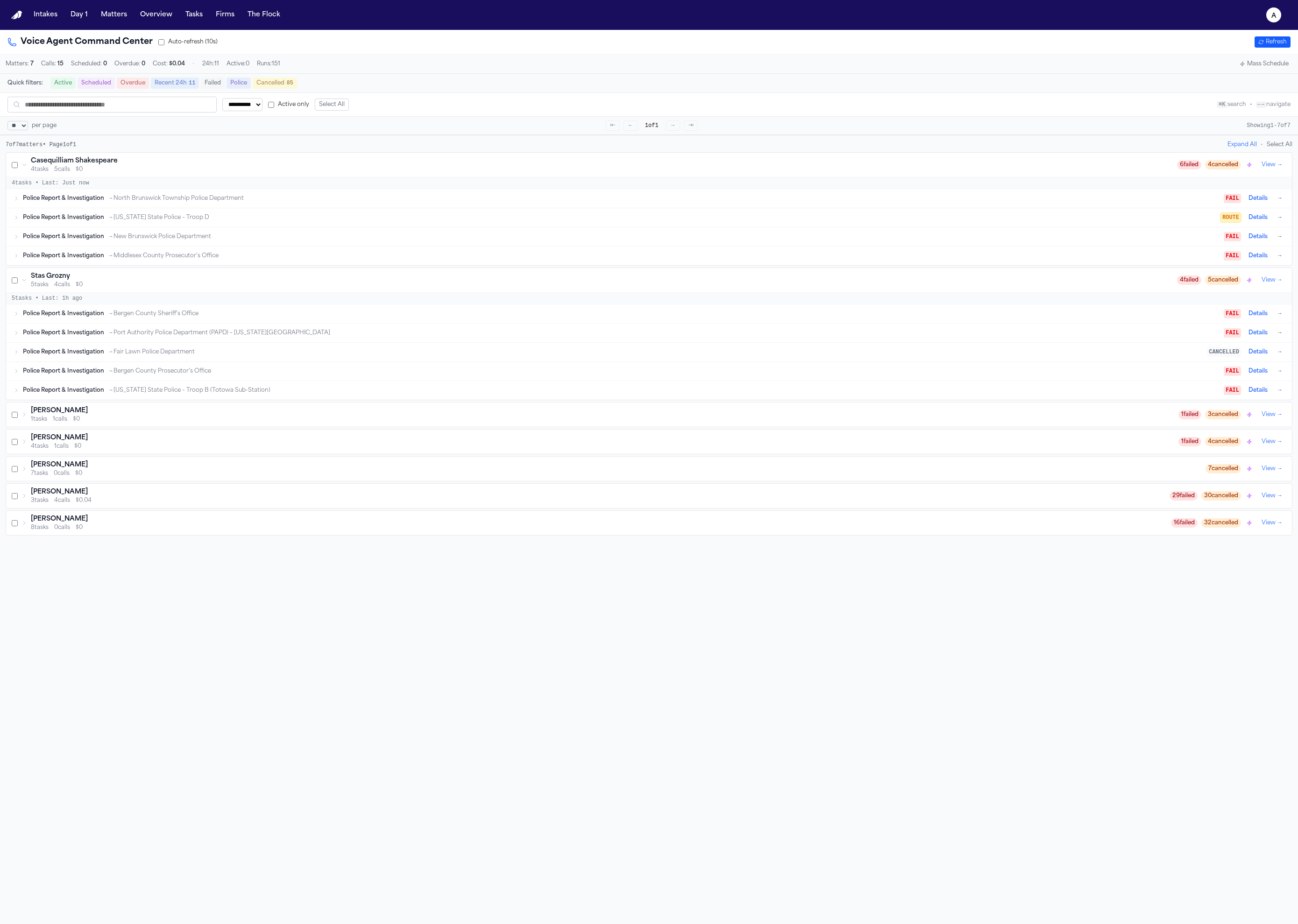
click at [1268, 170] on button "View →" at bounding box center [1272, 165] width 28 height 11
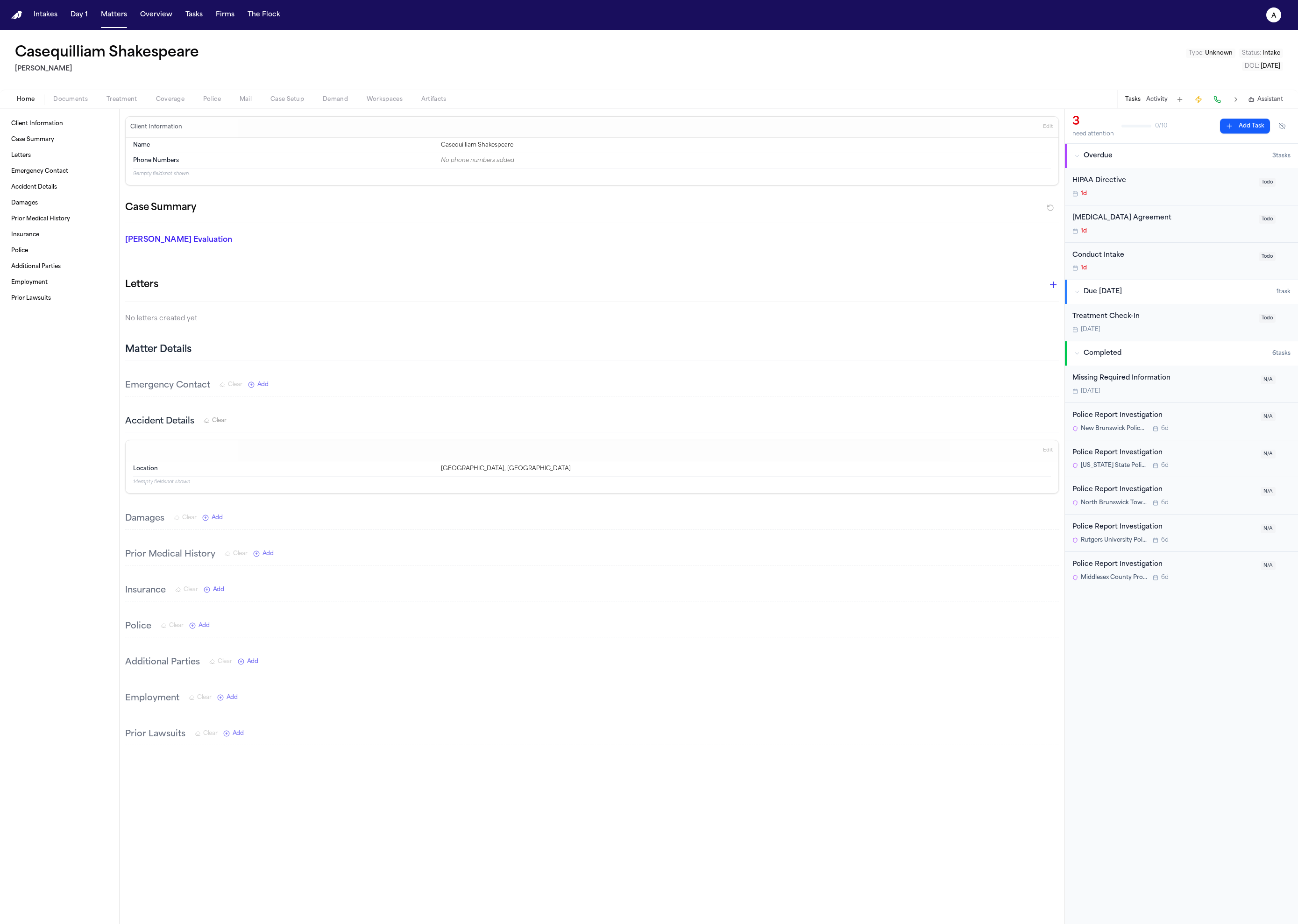
click at [1138, 413] on div "Police Report Investigation" at bounding box center [1164, 416] width 183 height 11
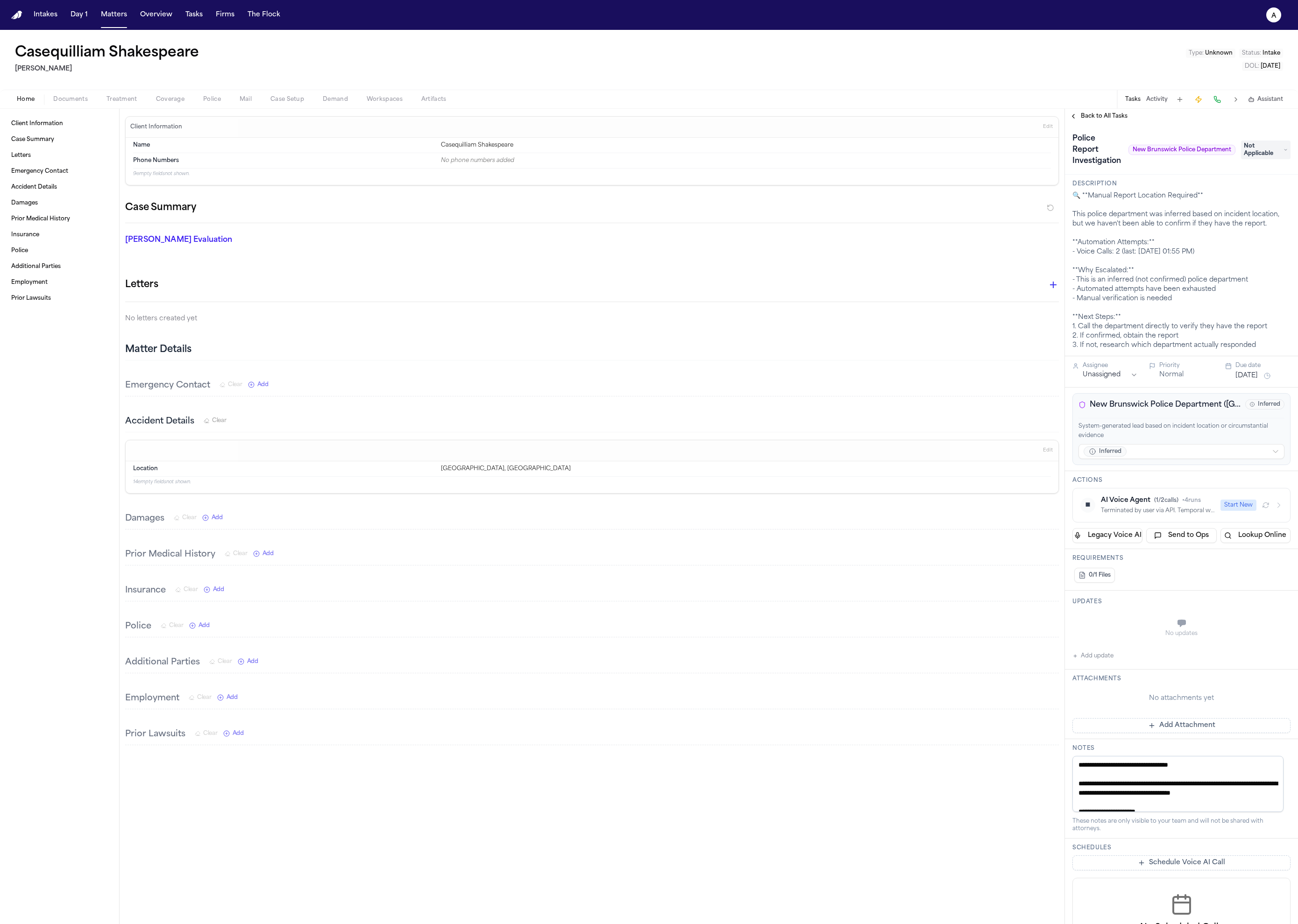
click at [1231, 507] on button "Start New" at bounding box center [1238, 505] width 36 height 11
click at [1191, 509] on div "Status changed to thinking" at bounding box center [1178, 511] width 154 height 8
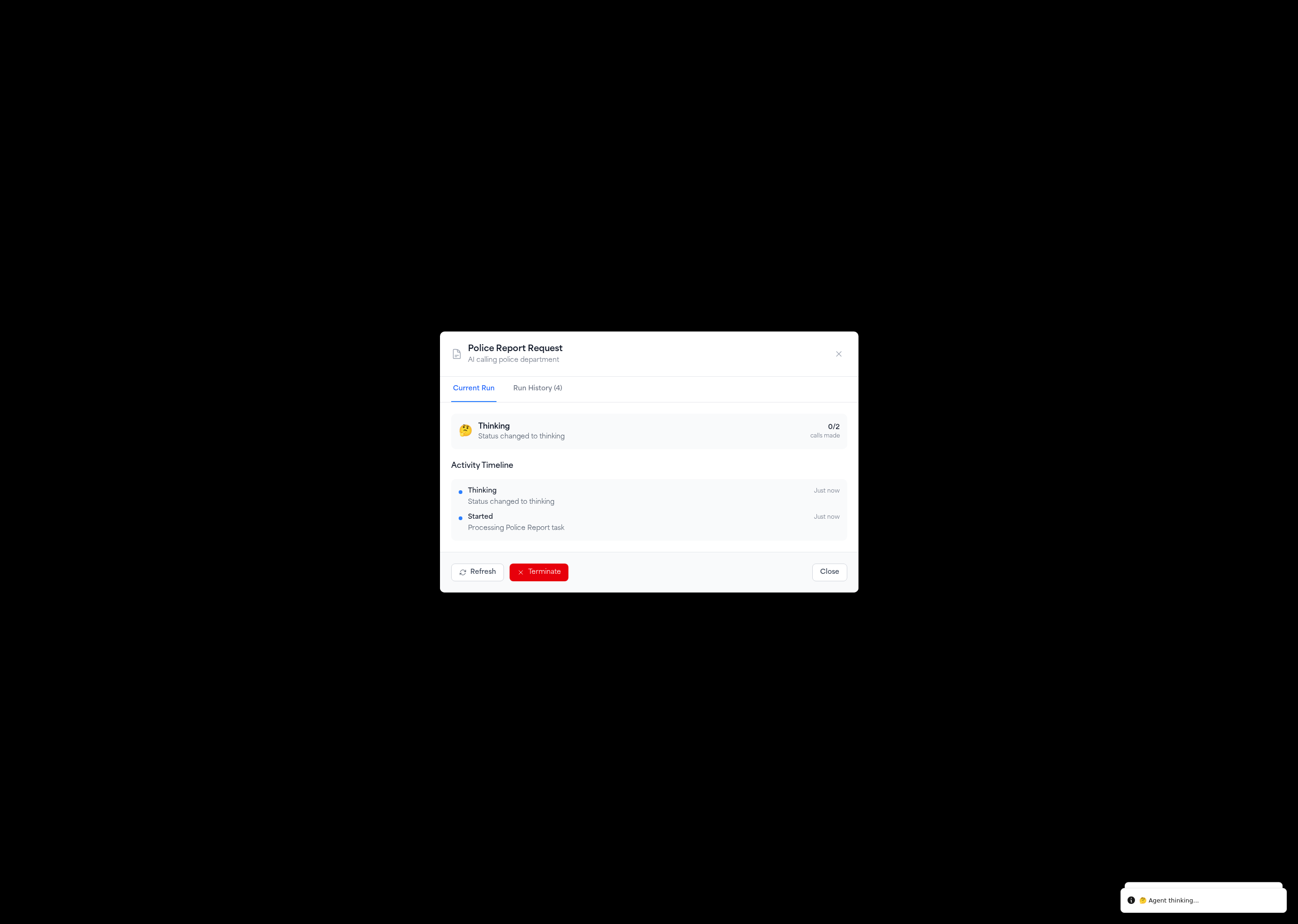
click at [538, 402] on div "🤔 Thinking Status changed to thinking 0 / 2 calls made Activity Timeline Thinki…" at bounding box center [649, 477] width 418 height 149
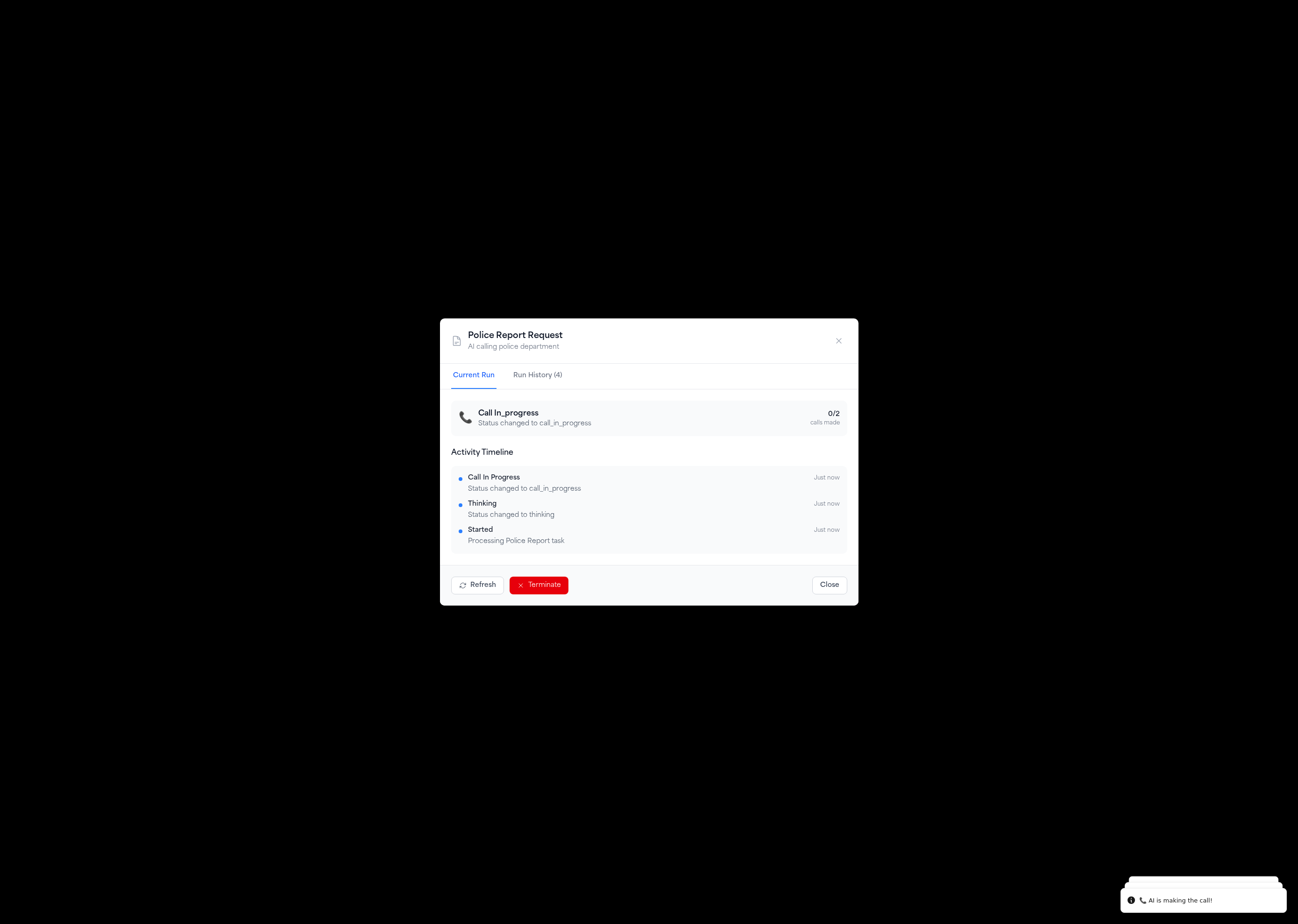
click at [844, 341] on button "button" at bounding box center [838, 340] width 16 height 16
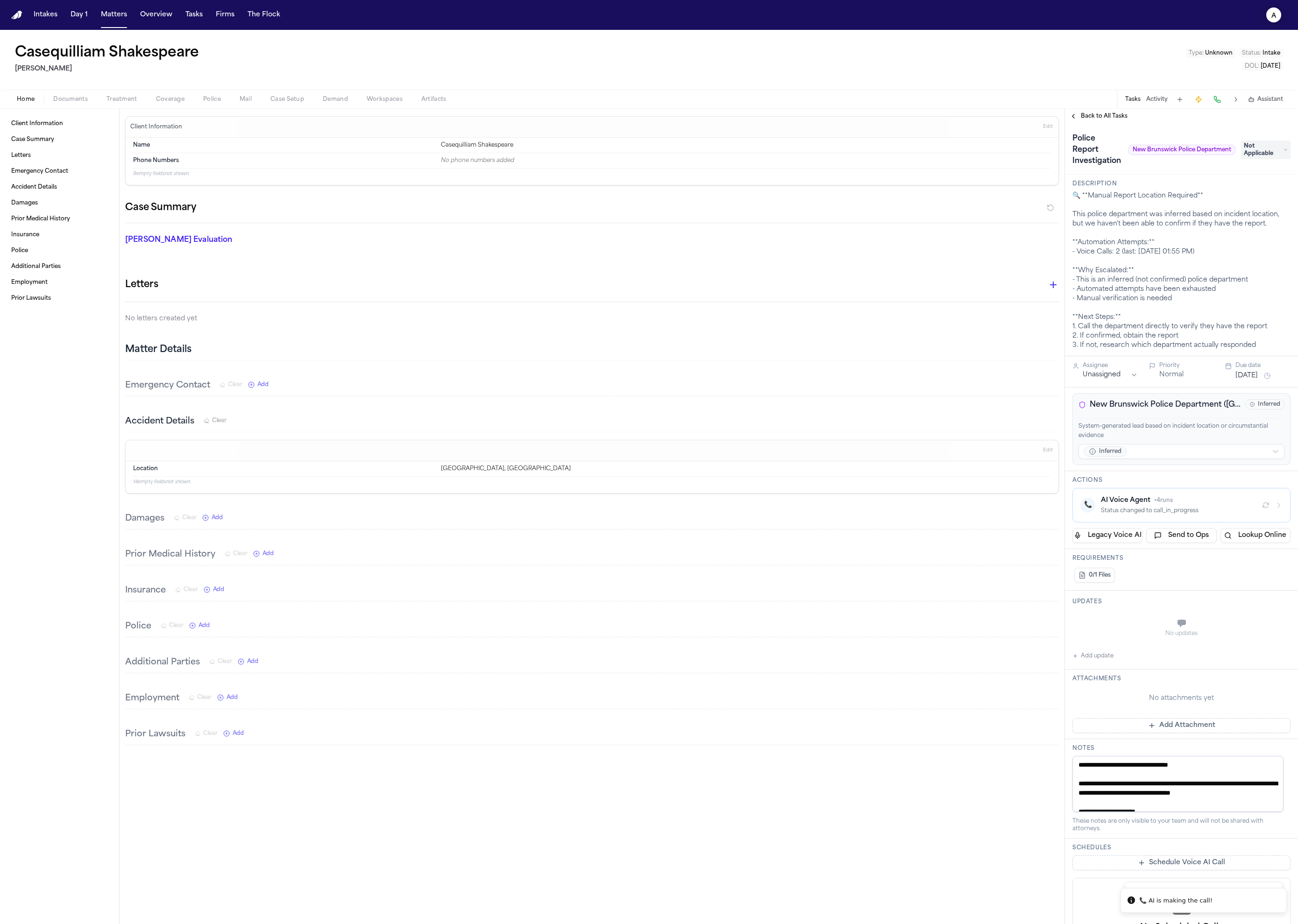
click at [1267, 14] on icon "a" at bounding box center [1274, 15] width 15 height 15
click at [1237, 133] on button "🚀 Bland Command Center" at bounding box center [1249, 136] width 155 height 16
select select "**"
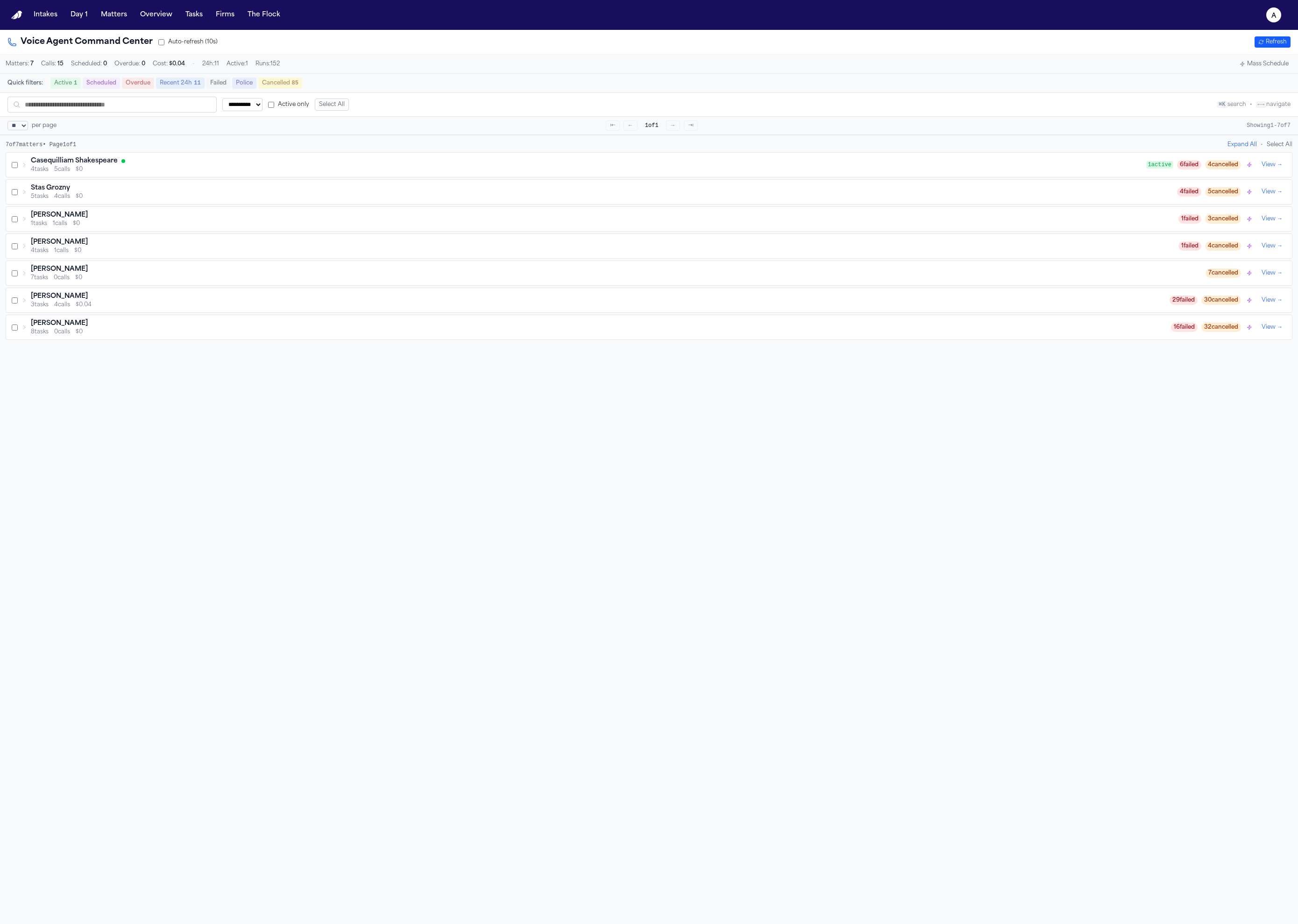
click at [246, 177] on div "Casequilliam Shakespeare 4 tasks 5 calls $0 1 active 6 failed 4 cancelled View →" at bounding box center [649, 165] width 1286 height 24
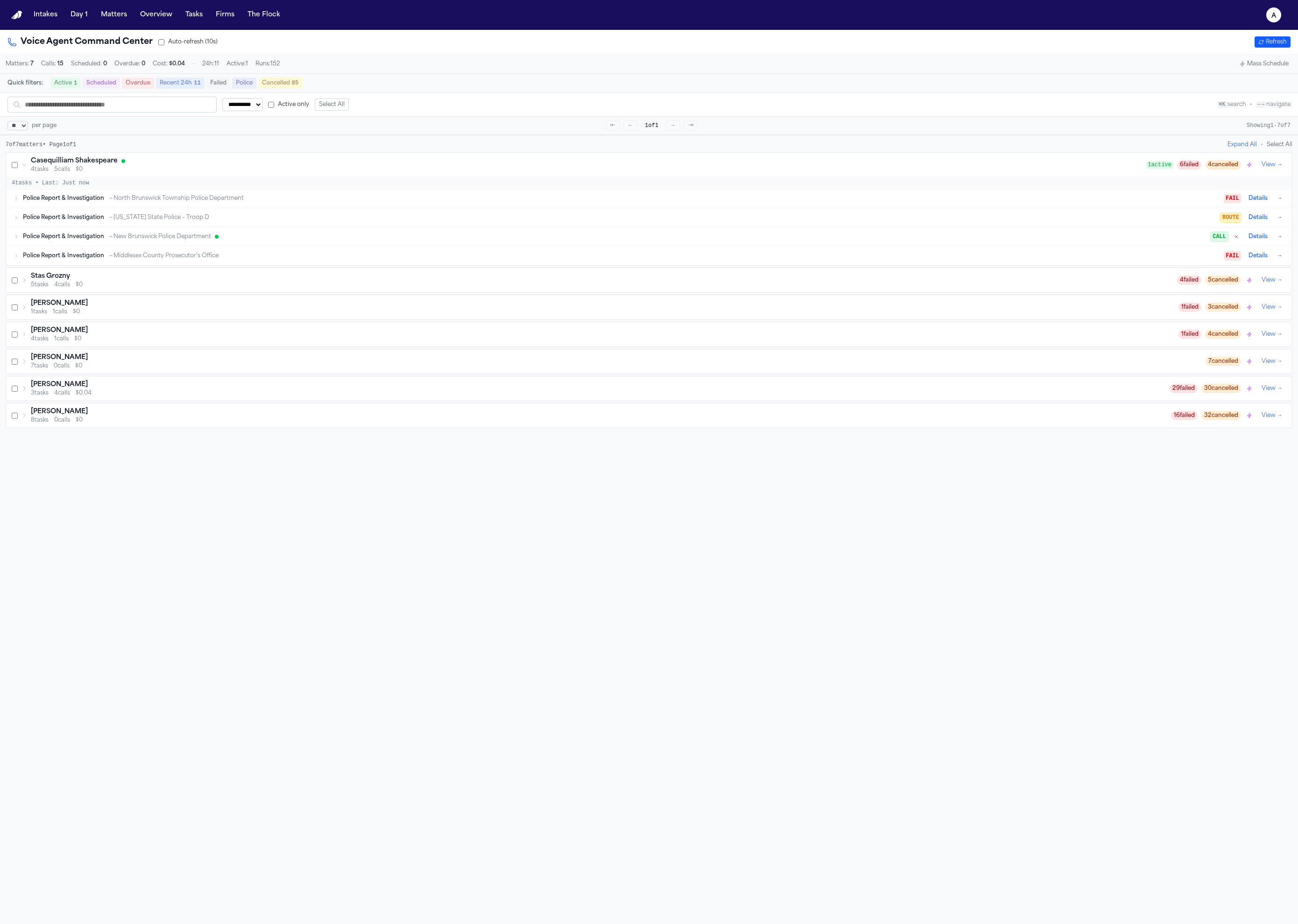
click at [509, 219] on div "Police Report & Investigation → [US_STATE] State Police – Troop D" at bounding box center [622, 218] width 1198 height 8
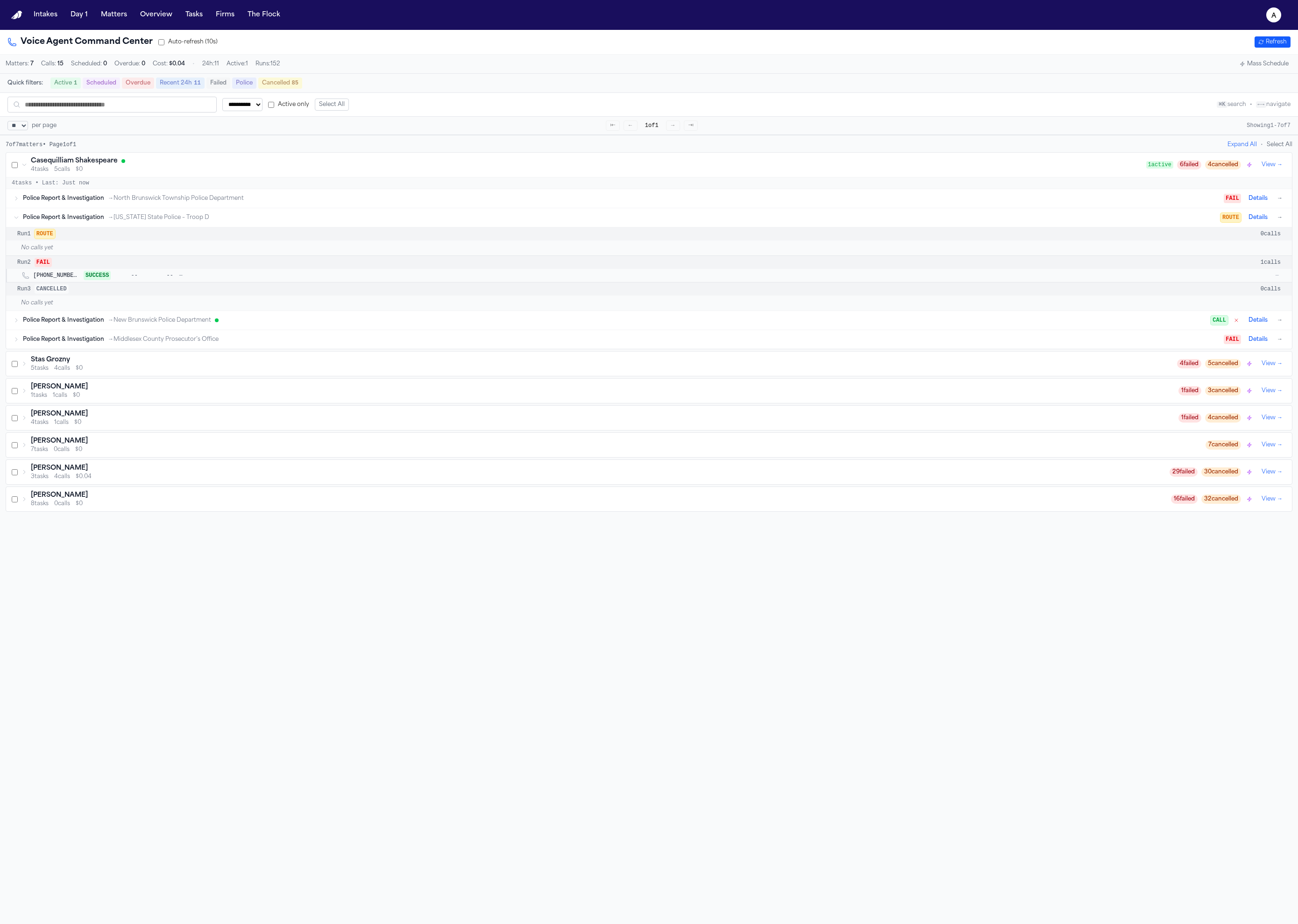
click at [151, 246] on div "No calls yet" at bounding box center [649, 248] width 1286 height 15
click at [197, 204] on div "Police Report & Investigation → [GEOGRAPHIC_DATA] Police Department FAIL Detail…" at bounding box center [654, 198] width 1262 height 11
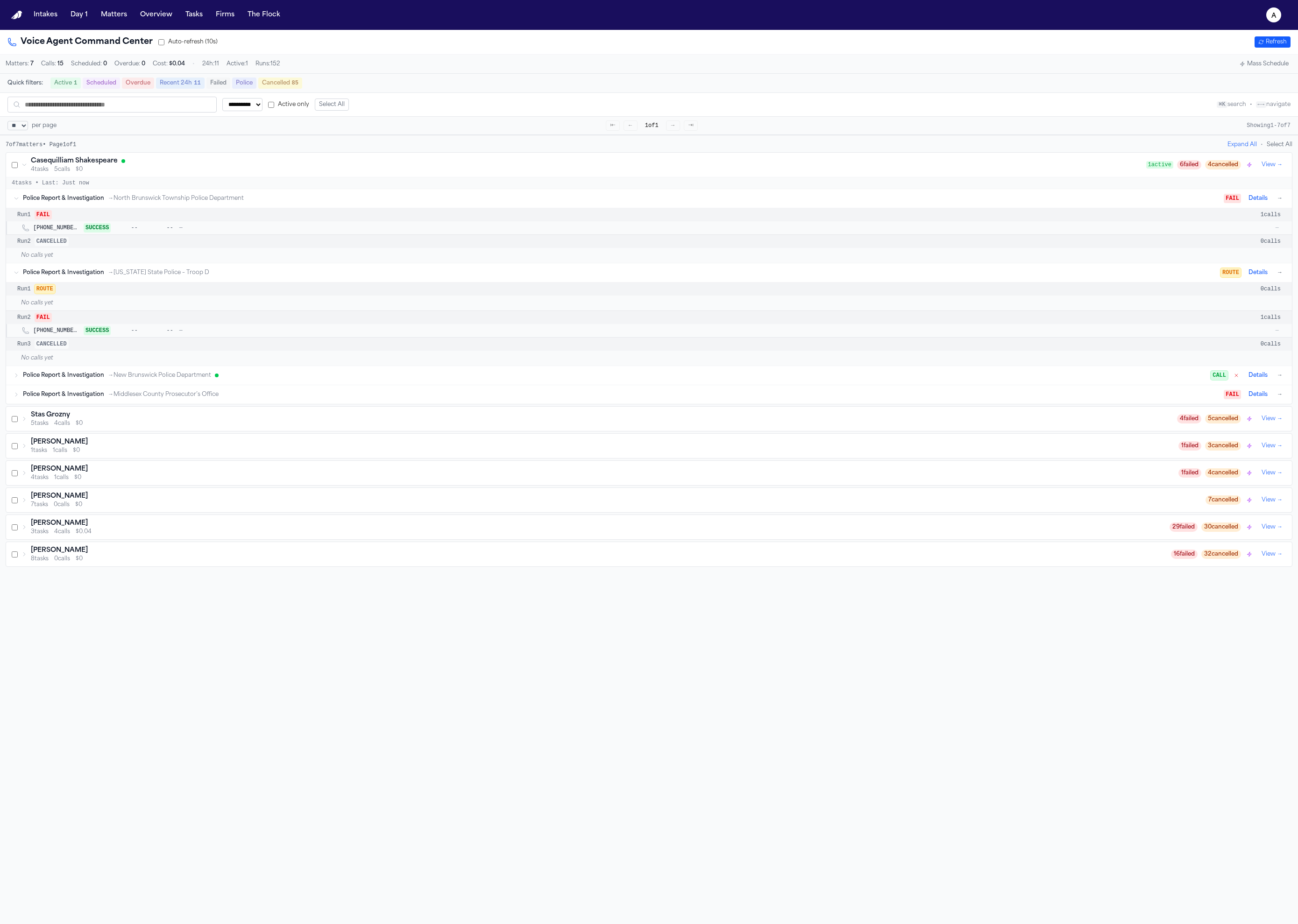
click at [137, 394] on div "Police Report & Investigation → Middlesex County Prosecutor’s Office FAIL Detai…" at bounding box center [654, 395] width 1262 height 11
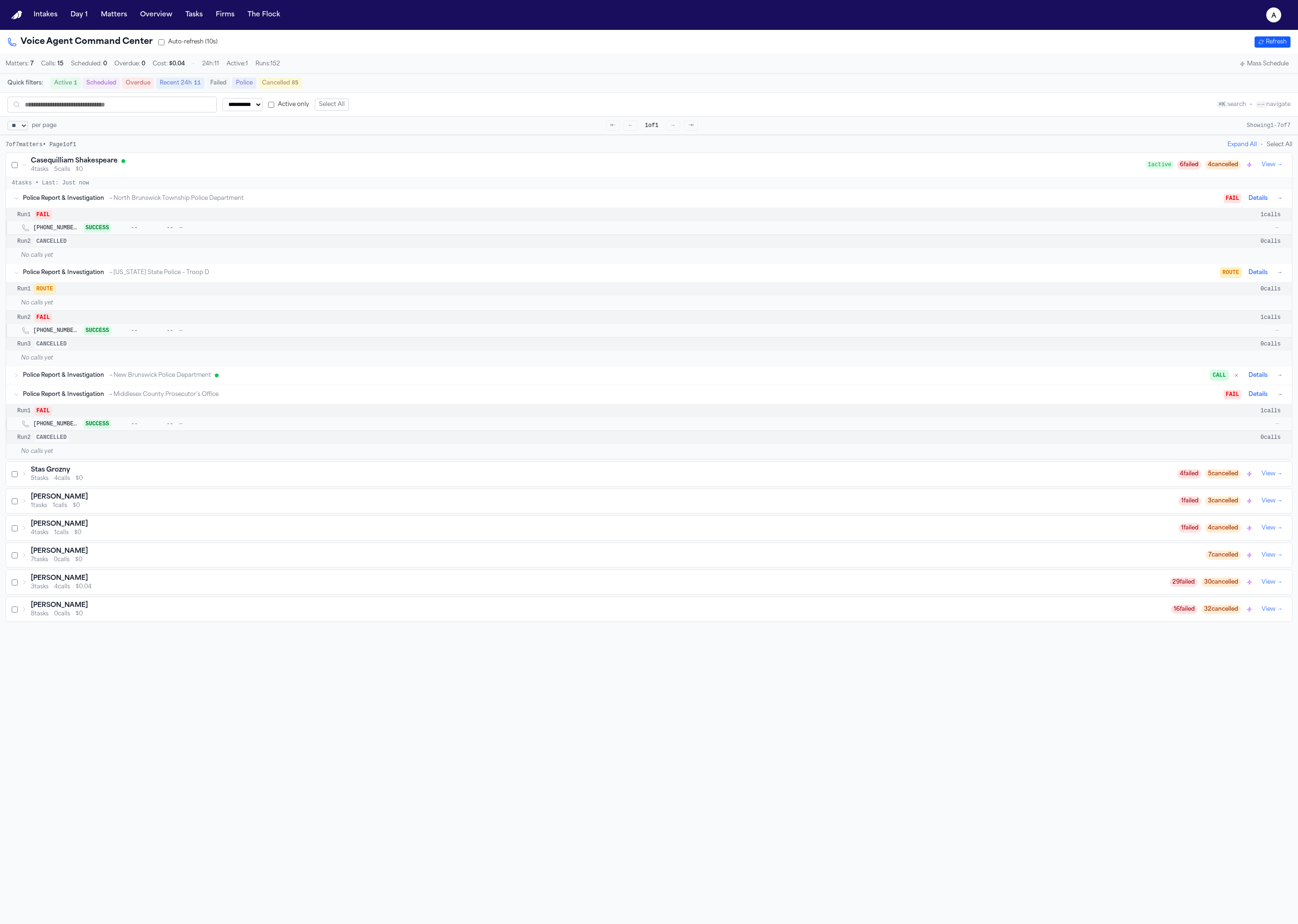
click at [162, 378] on span "→ New Brunswick Police Department" at bounding box center [160, 376] width 104 height 8
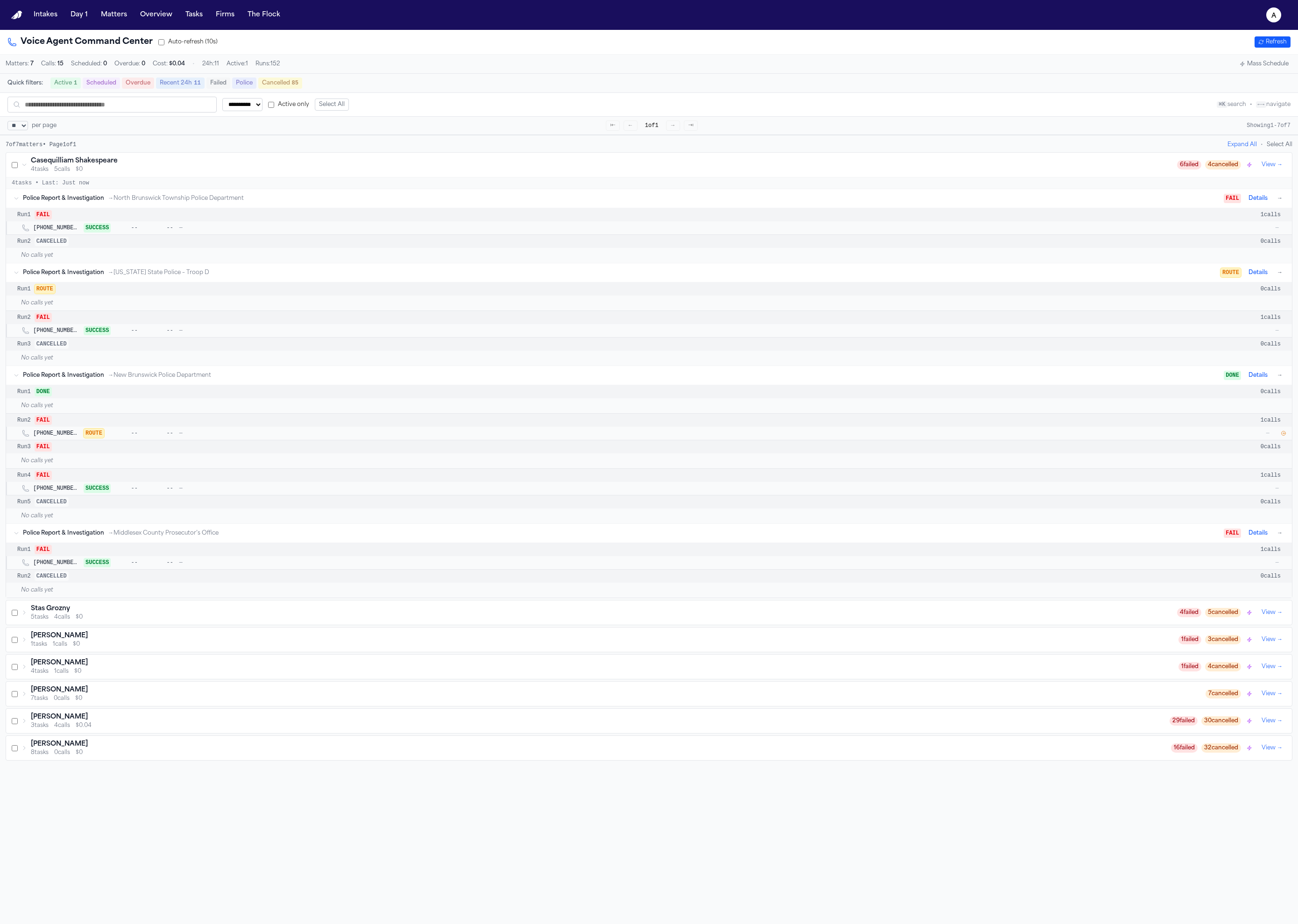
click at [315, 418] on div "Run 2 FAIL 1 calls" at bounding box center [649, 420] width 1286 height 13
click at [144, 289] on div "Run 1 ROUTE 0 calls" at bounding box center [649, 289] width 1286 height 13
click at [149, 261] on div "No calls yet" at bounding box center [649, 255] width 1286 height 15
click at [1256, 381] on button "Details" at bounding box center [1258, 375] width 27 height 11
click at [1252, 381] on button "Details" at bounding box center [1258, 375] width 27 height 11
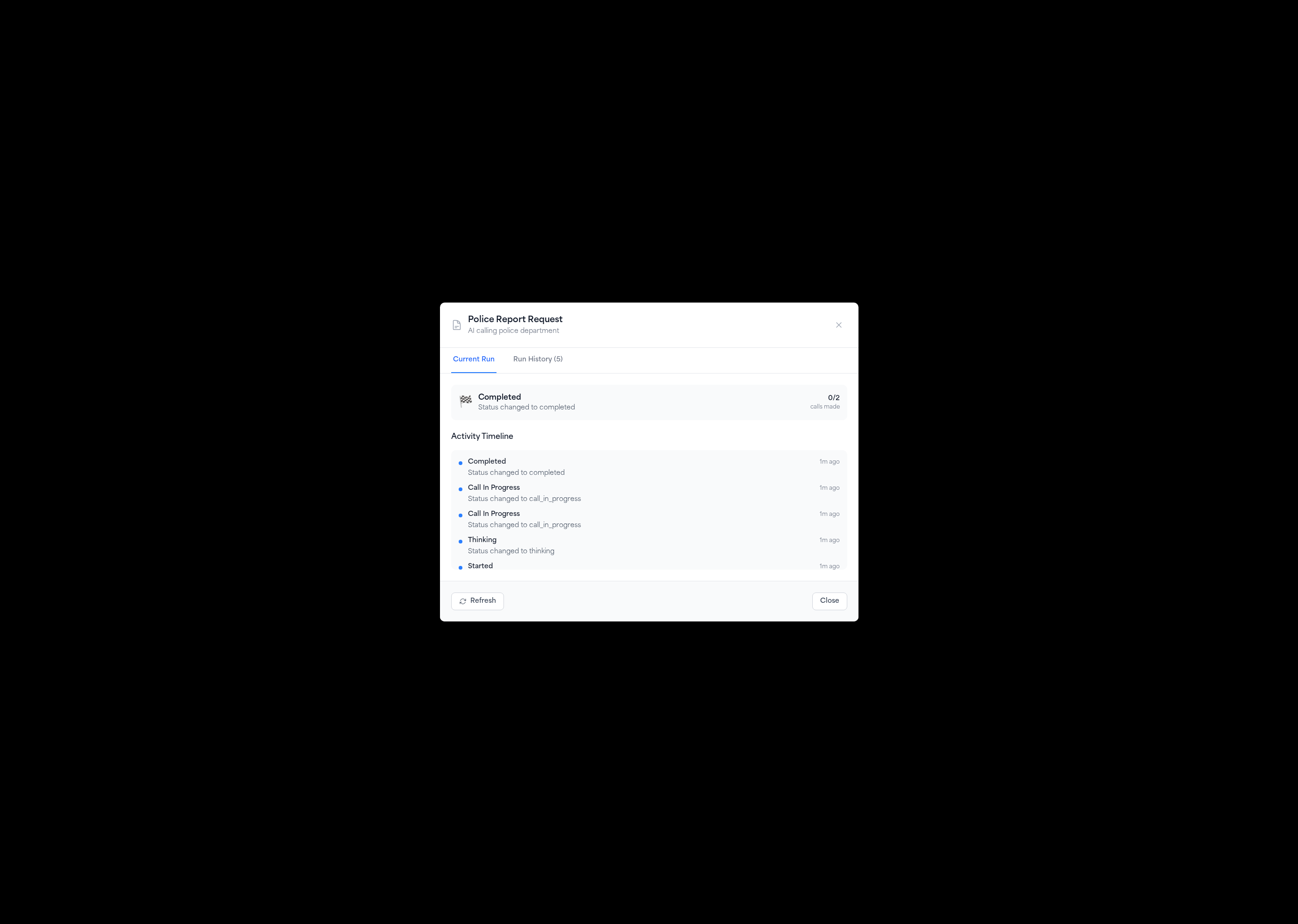
click at [518, 351] on button "Run History (5)" at bounding box center [538, 360] width 53 height 25
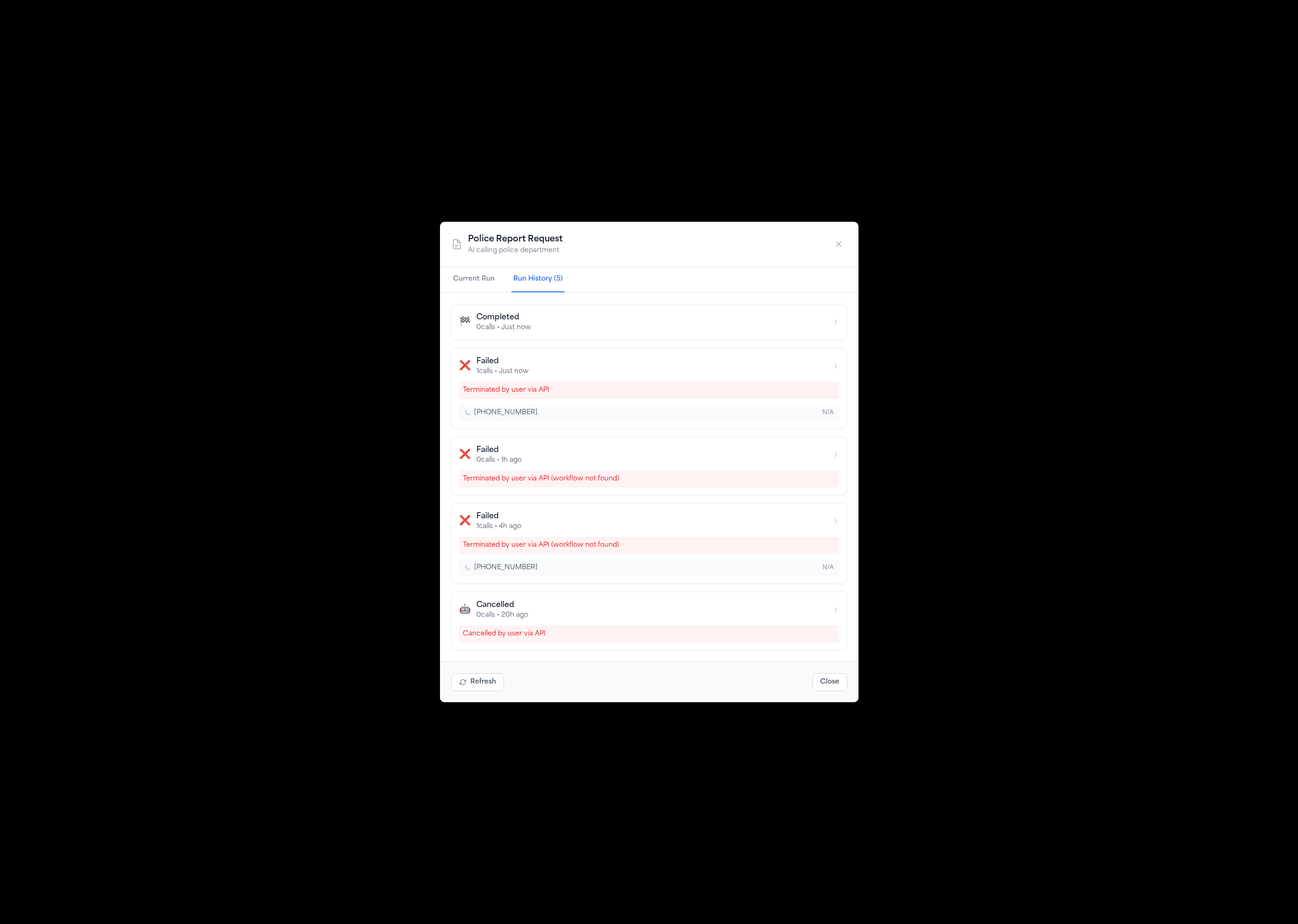
click at [479, 272] on button "Current Run" at bounding box center [474, 280] width 46 height 25
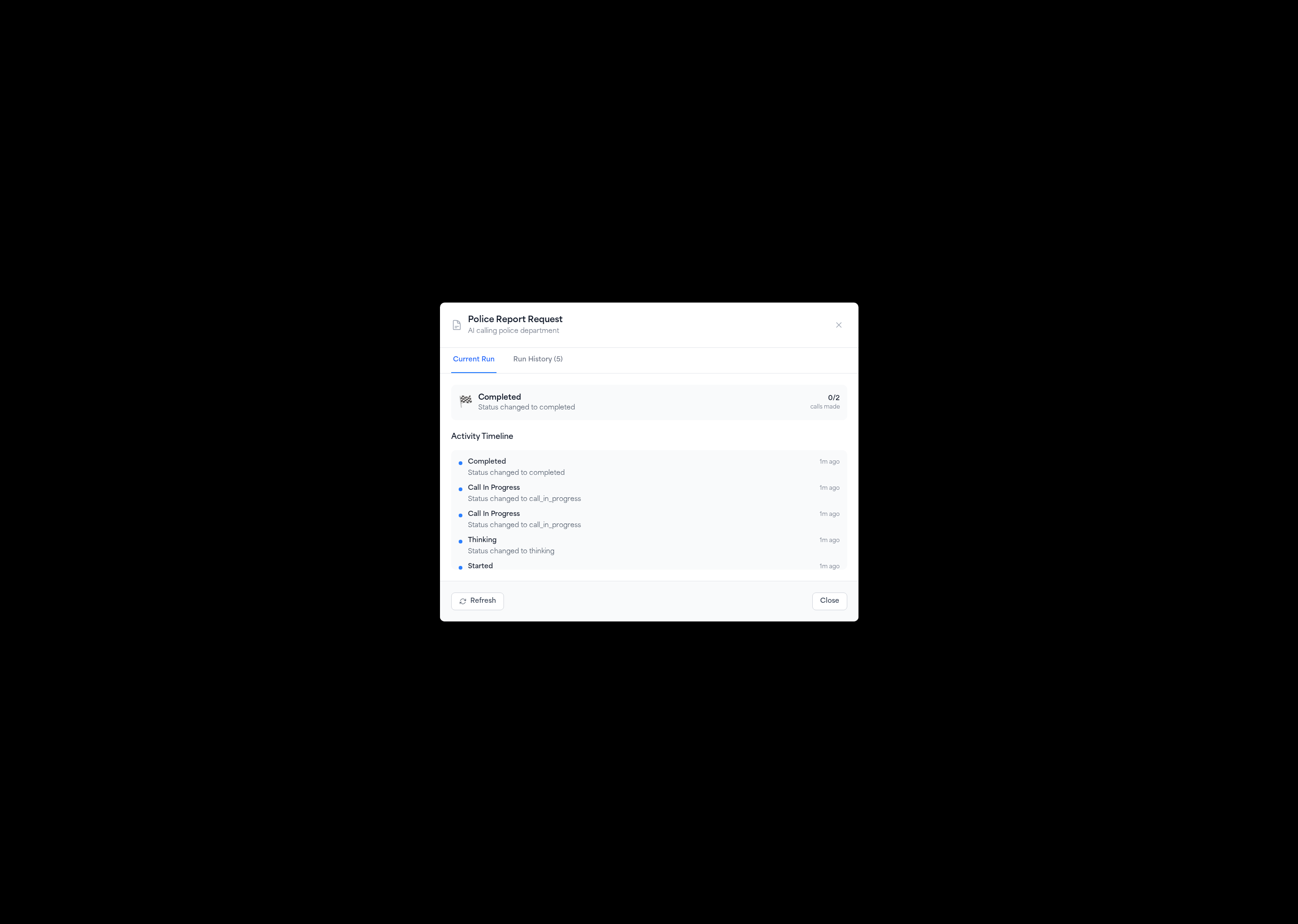
click at [485, 596] on button "Refresh" at bounding box center [477, 601] width 53 height 18
click at [825, 607] on button "Close" at bounding box center [829, 601] width 35 height 18
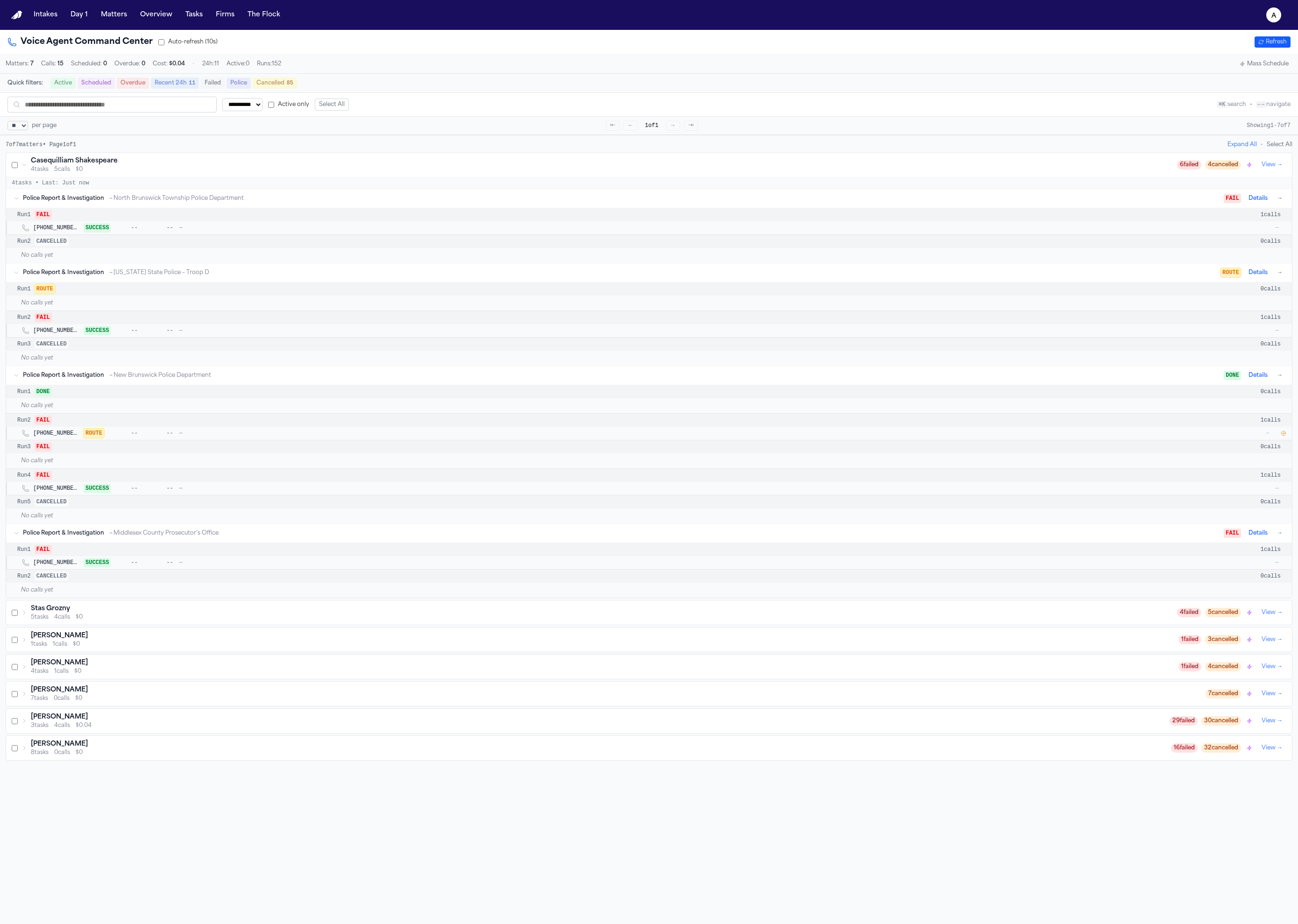
click at [1052, 173] on div "4 tasks 5 calls $0" at bounding box center [603, 169] width 1147 height 8
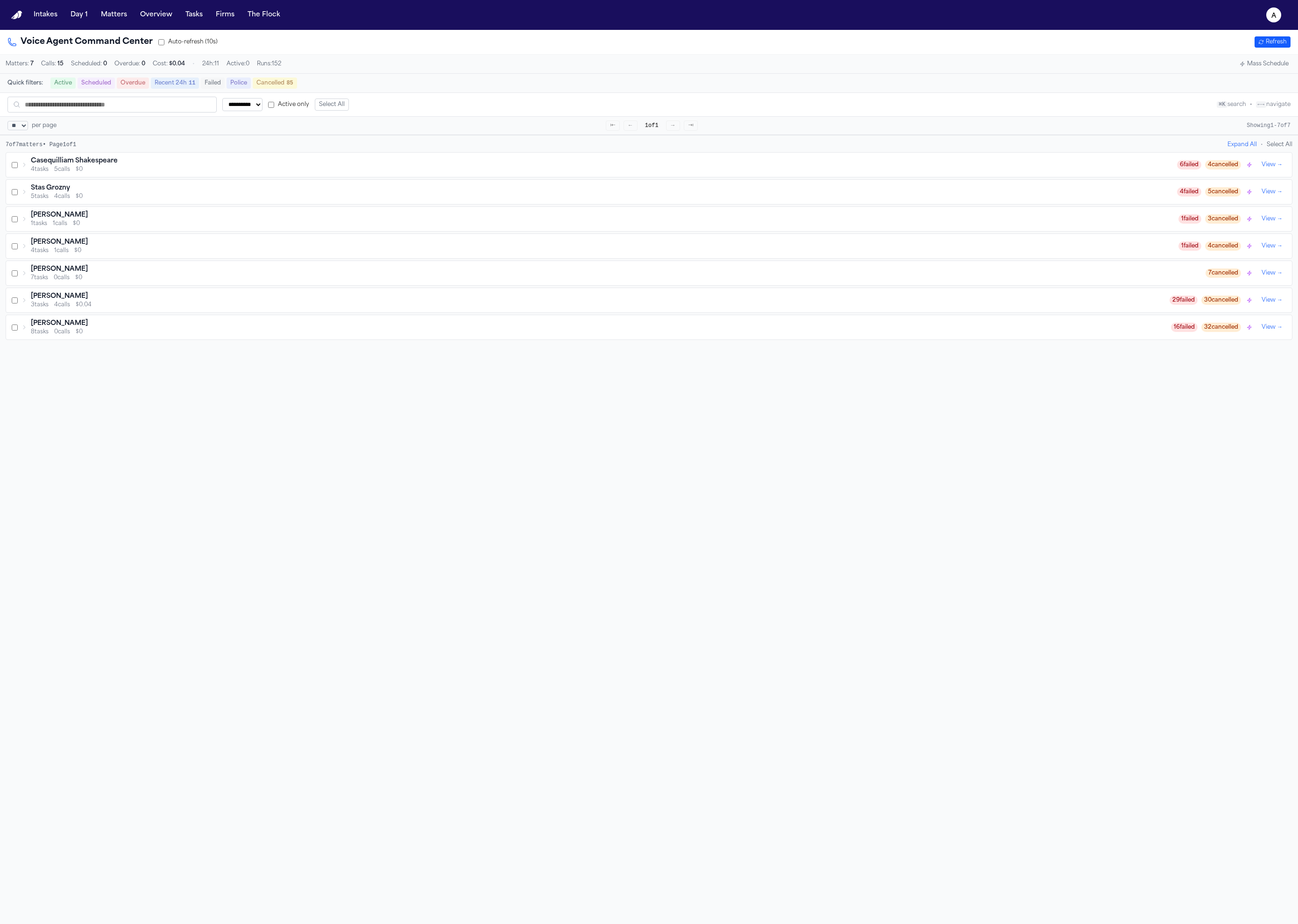
click at [53, 166] on h3 "Casequilliam Shakespeare" at bounding box center [74, 161] width 87 height 9
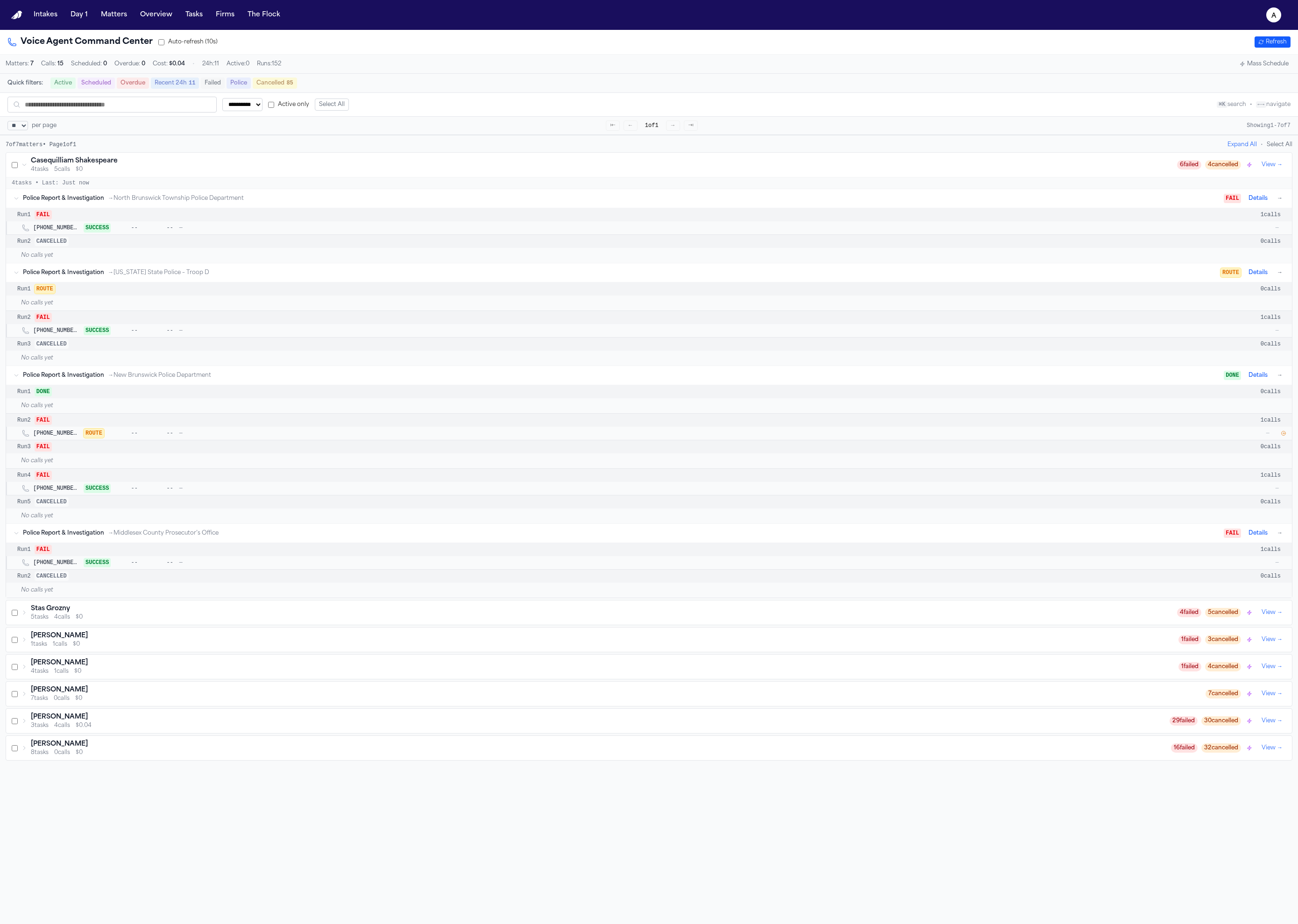
click at [69, 195] on div "Police Report & Investigation → North Brunswick Township Police Department FAIL…" at bounding box center [649, 198] width 1286 height 19
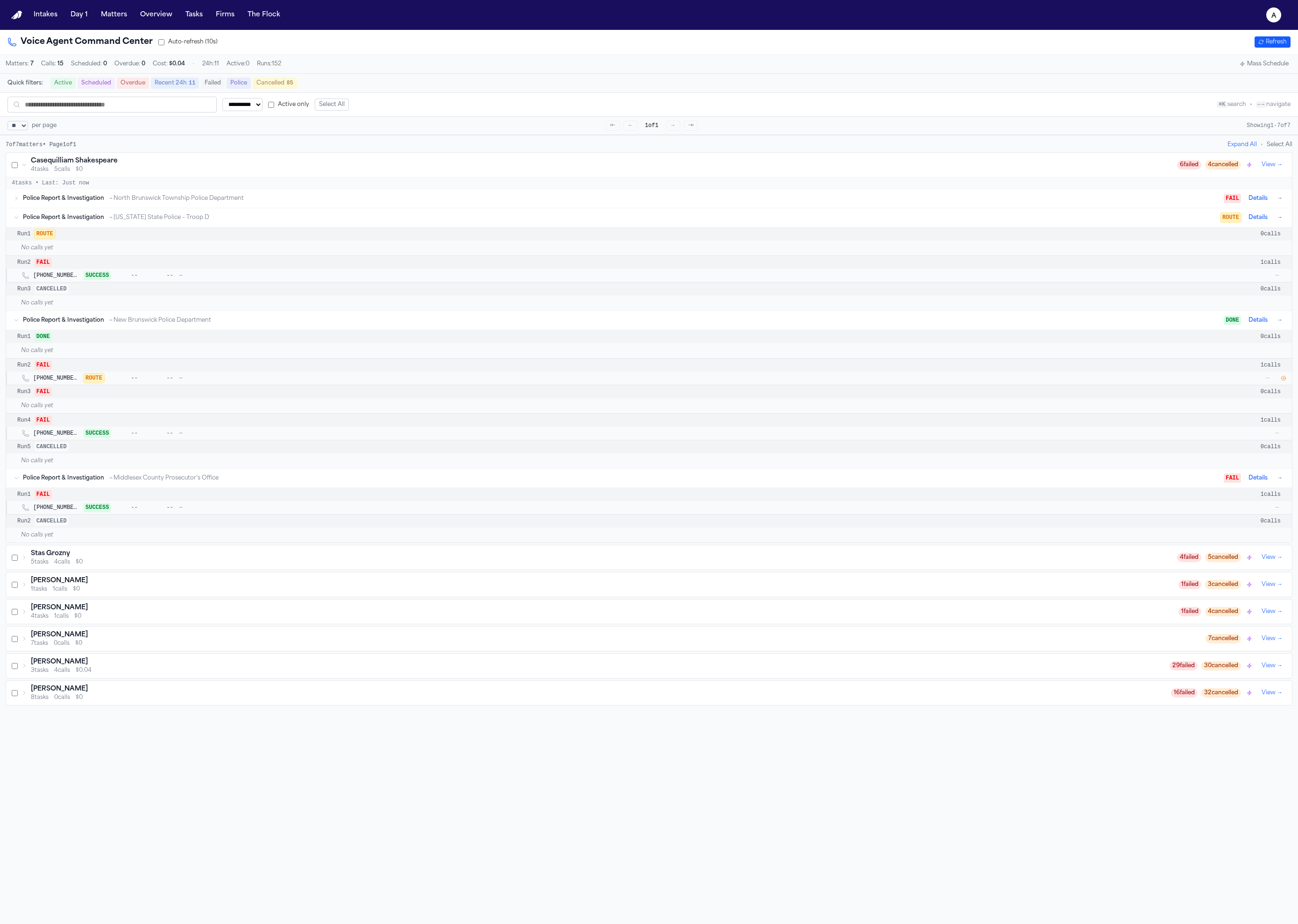
click at [1275, 222] on button "→" at bounding box center [1280, 217] width 9 height 9
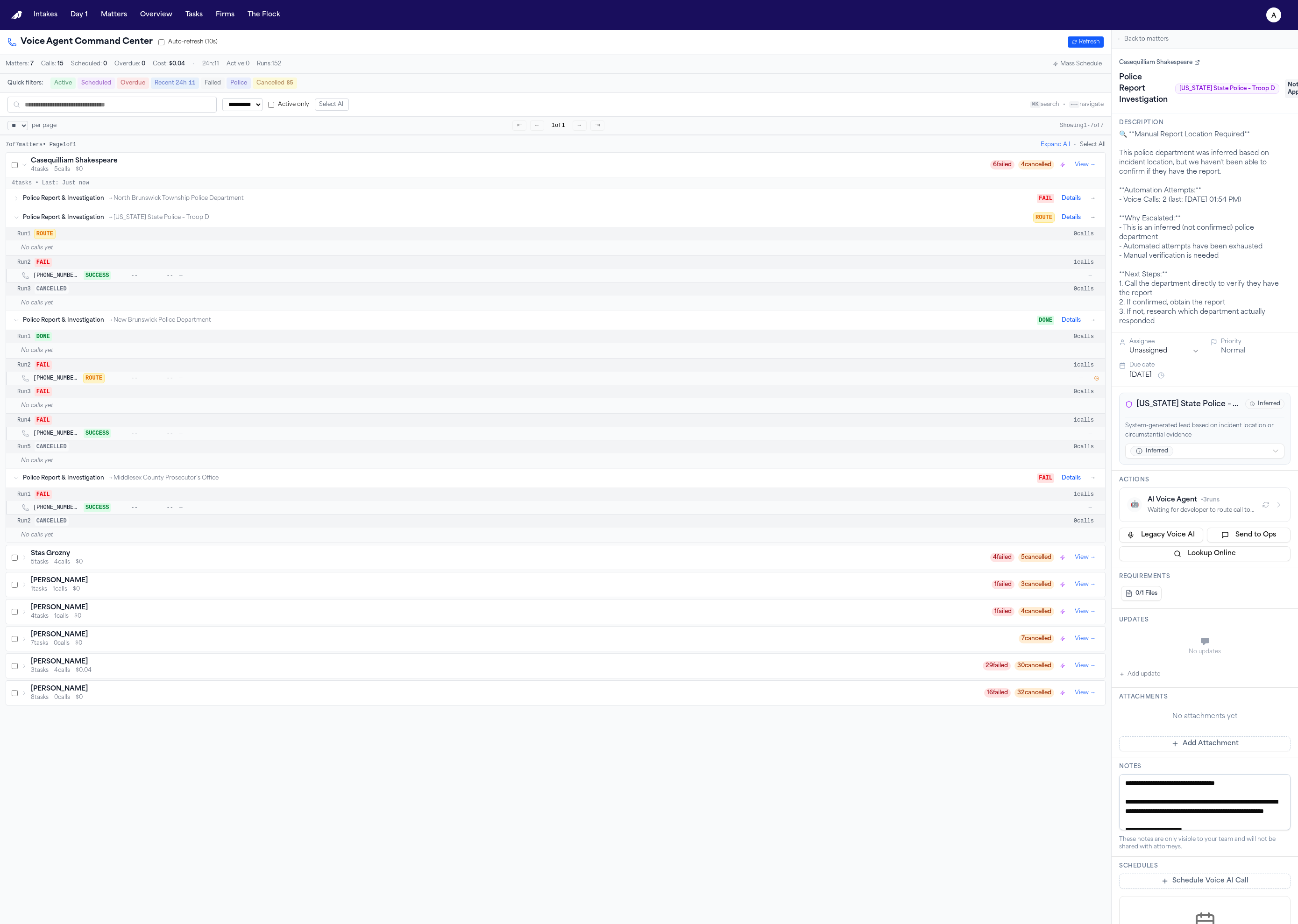
click at [1196, 508] on div "Waiting for developer to route call to +1-609-882-2000" at bounding box center [1201, 511] width 107 height 8
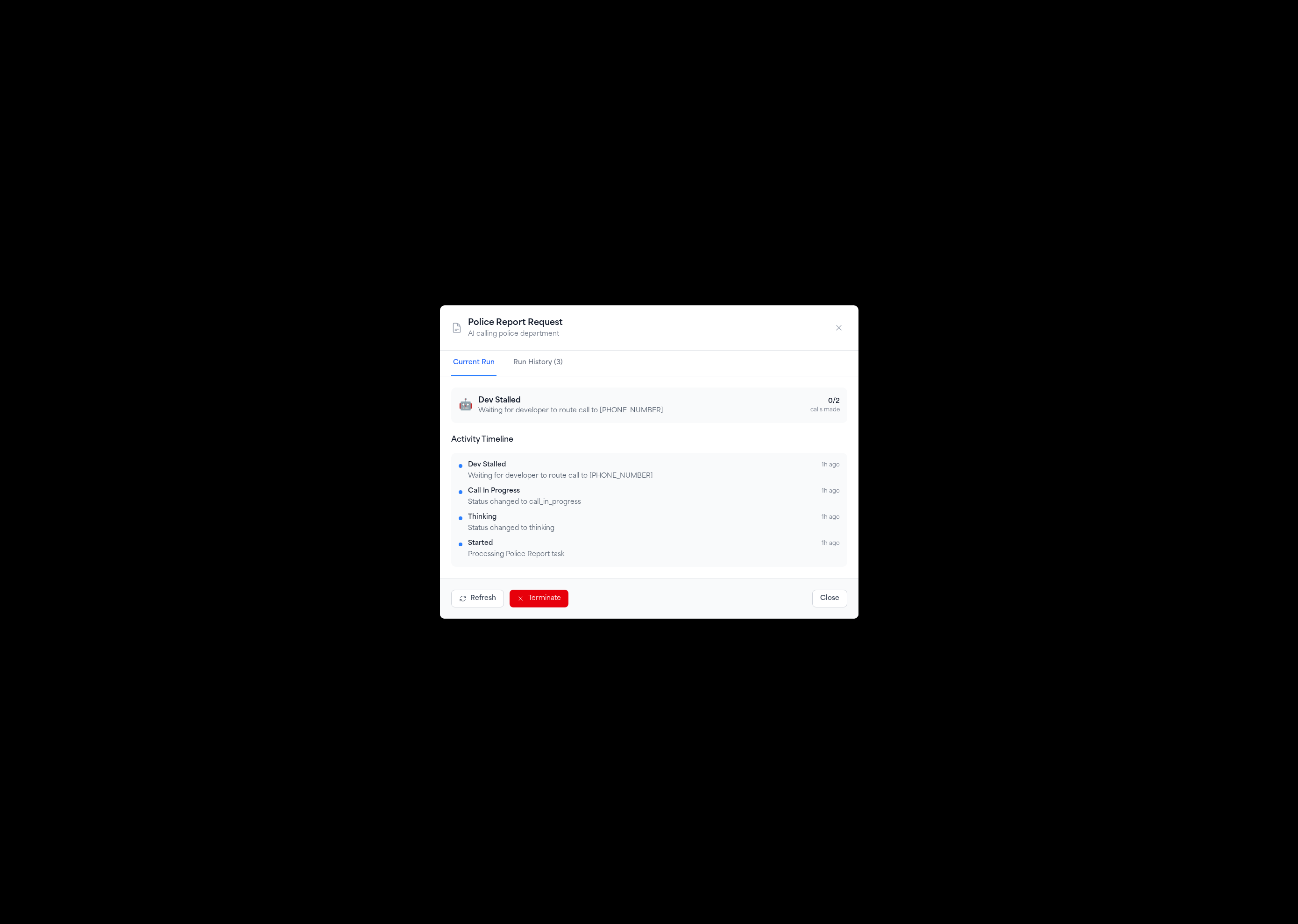
click at [523, 604] on button "Terminate" at bounding box center [538, 598] width 59 height 18
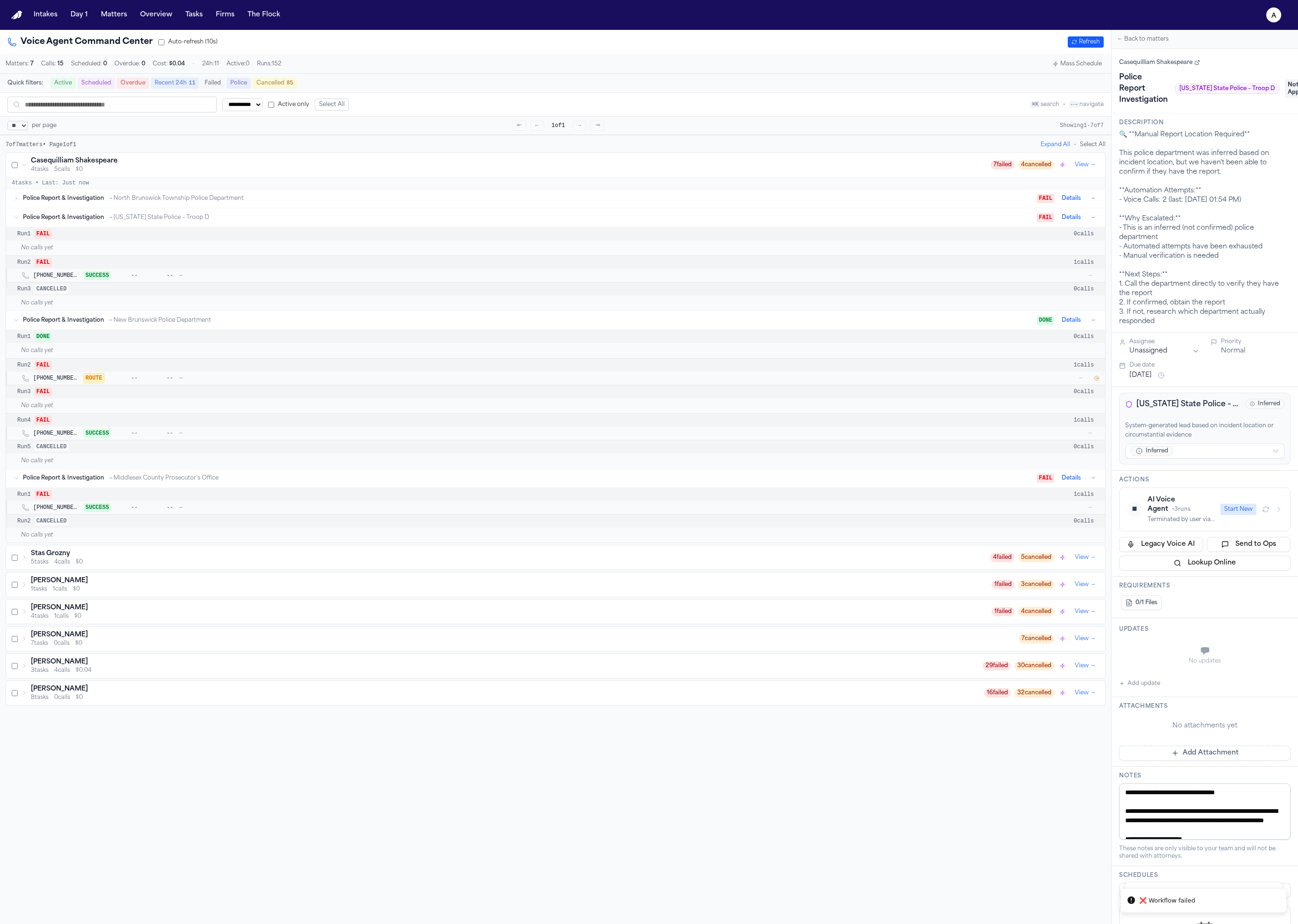
click at [1227, 510] on button "Start New" at bounding box center [1238, 509] width 36 height 11
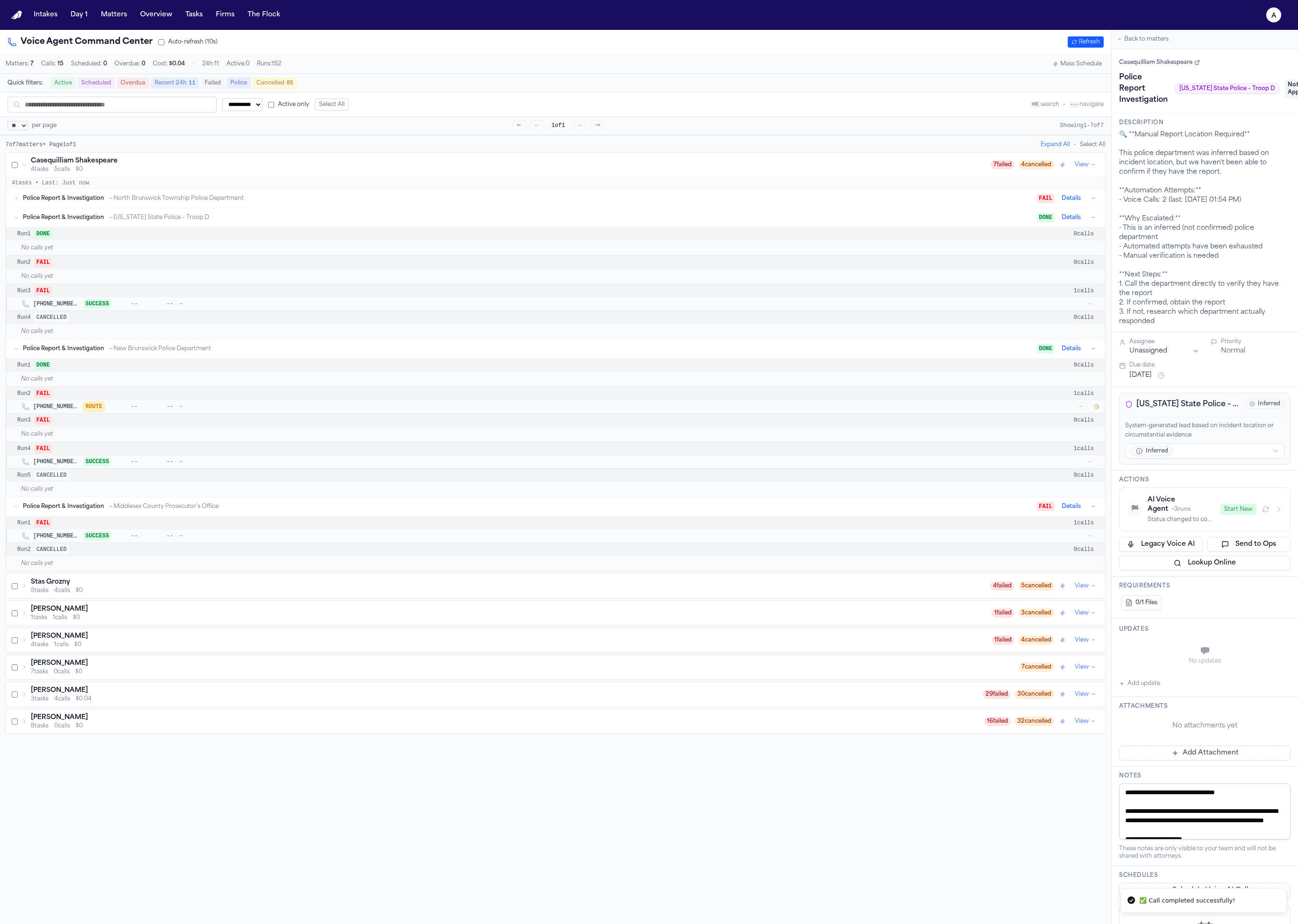
click at [1234, 508] on button "Start New" at bounding box center [1238, 509] width 36 height 11
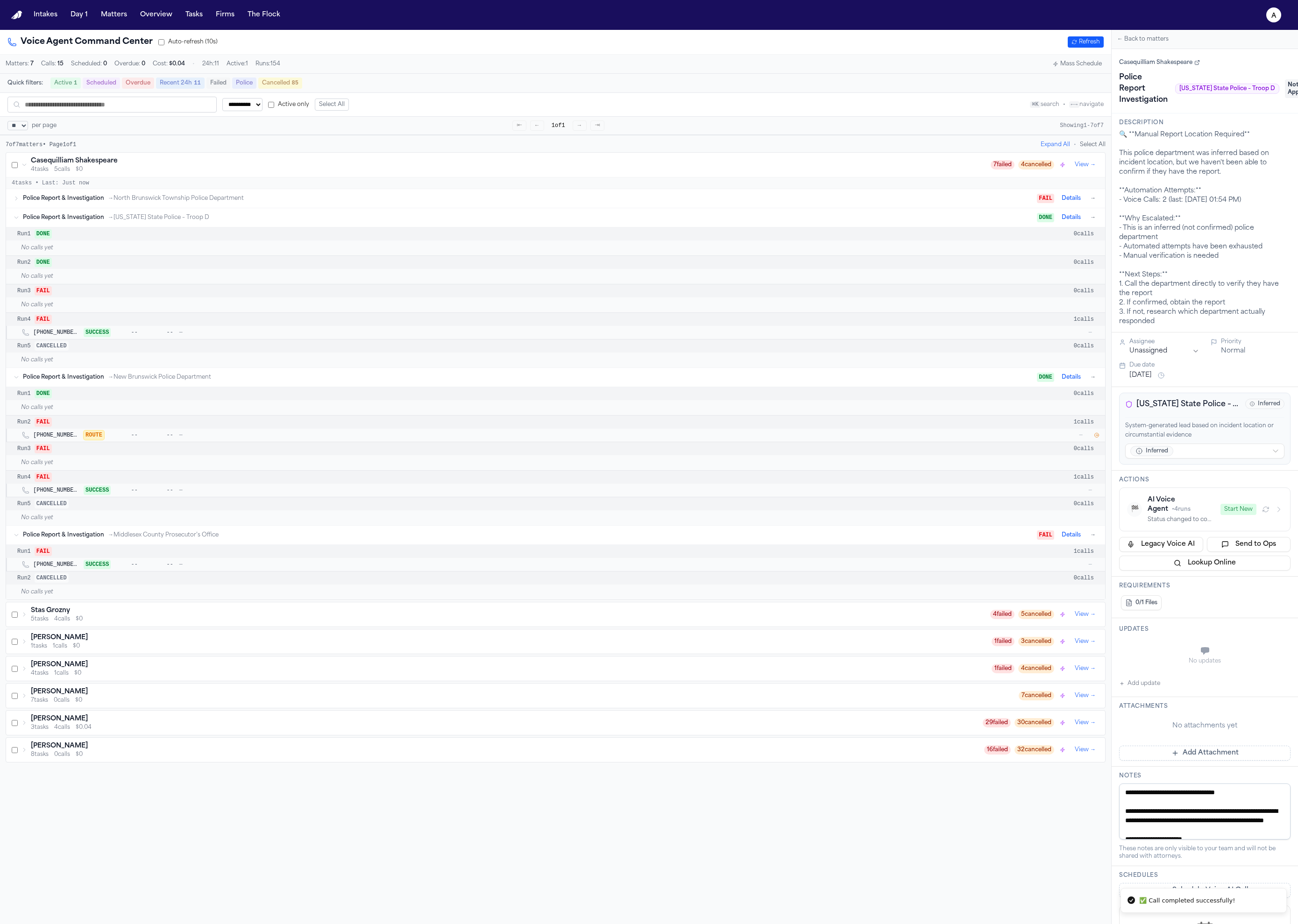
click at [1244, 511] on button "Start New" at bounding box center [1238, 509] width 36 height 11
click at [1262, 510] on icon "button" at bounding box center [1266, 510] width 8 height 8
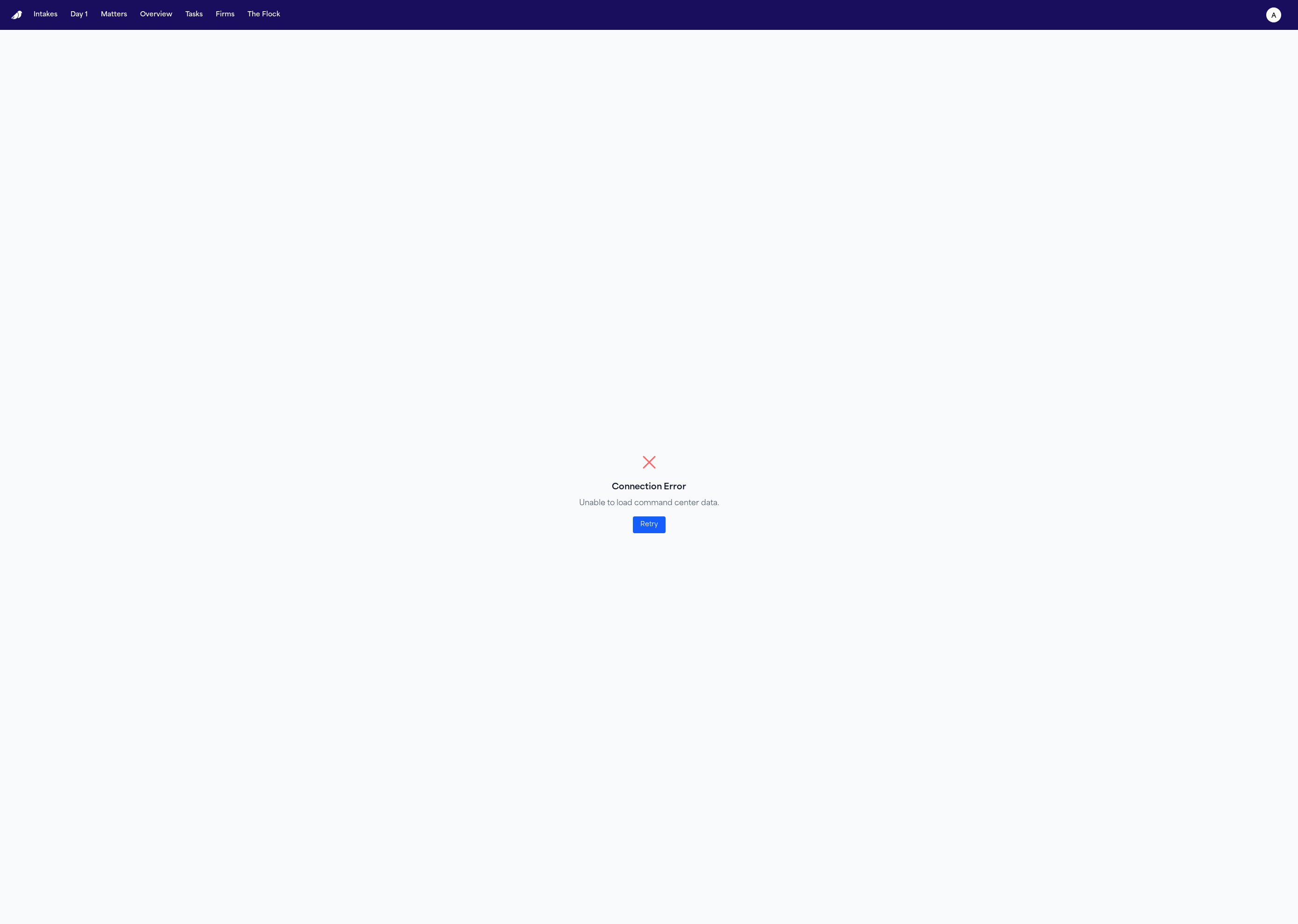
click at [649, 525] on button "Retry" at bounding box center [650, 524] width 33 height 16
select select "**"
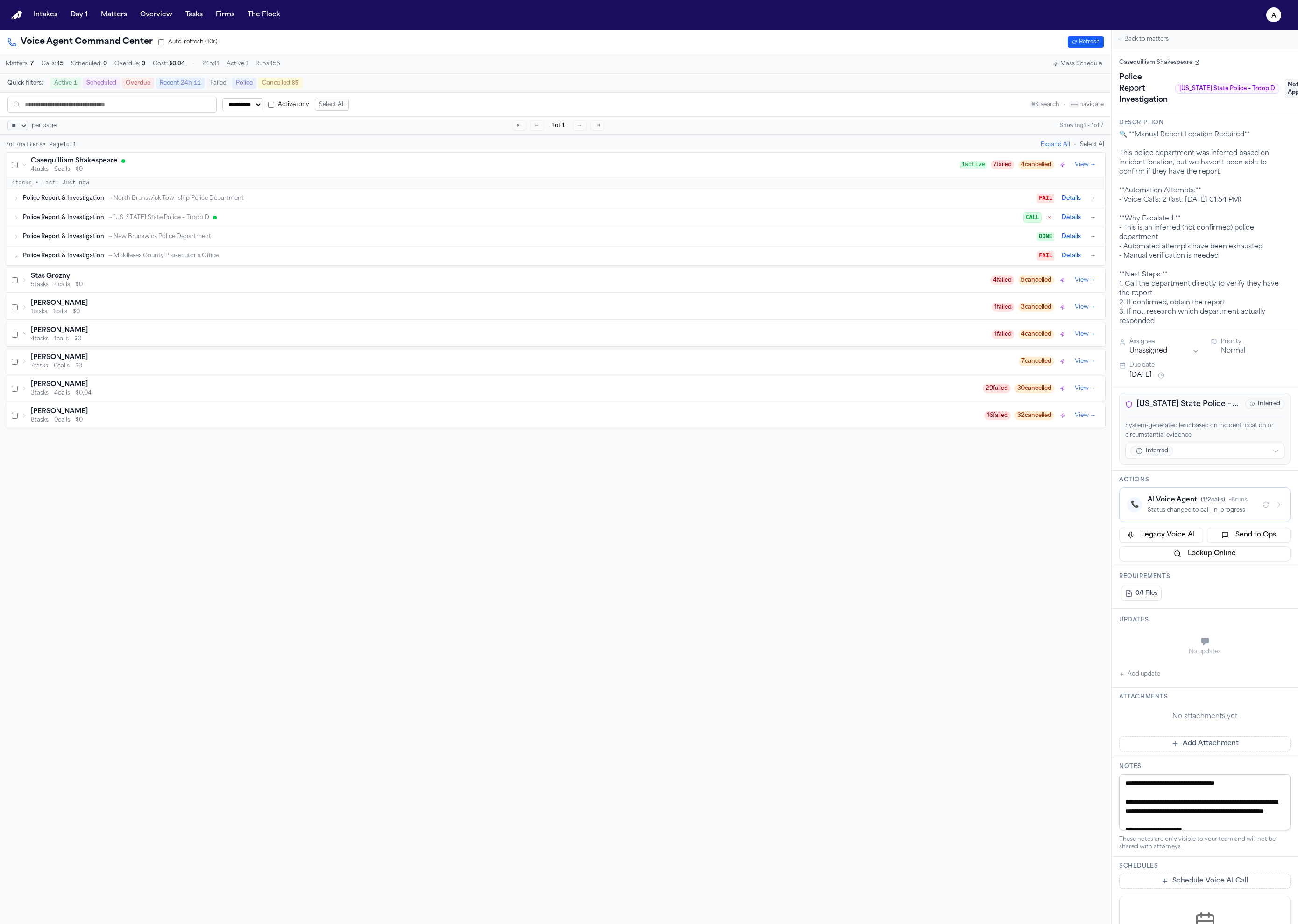
click at [251, 204] on div "Police Report & Investigation → North Brunswick Township Police Department FAIL…" at bounding box center [560, 198] width 1075 height 11
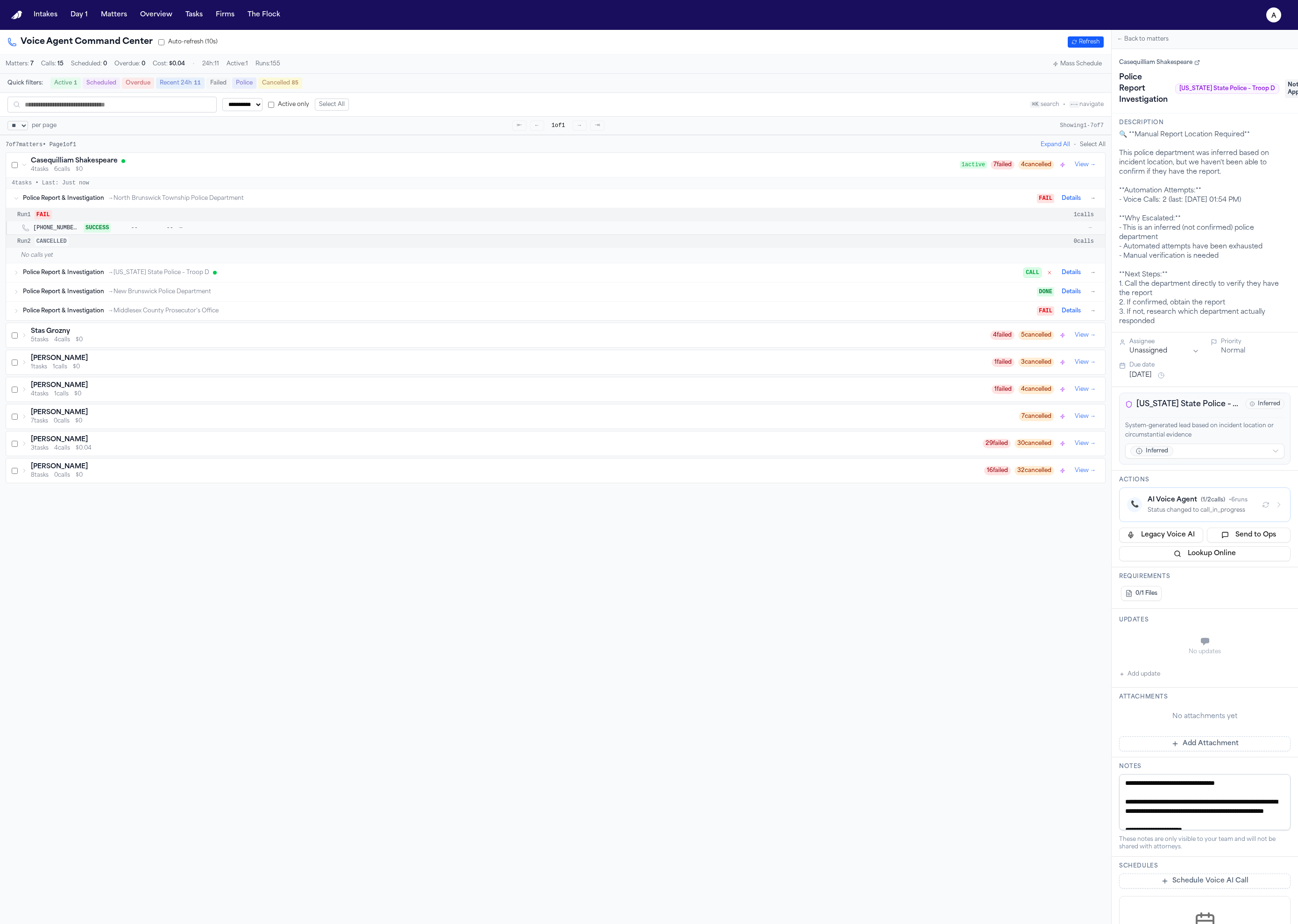
click at [219, 269] on div "Police Report & Investigation → New Jersey State Police – Troop D CALL Details →" at bounding box center [556, 273] width 1099 height 19
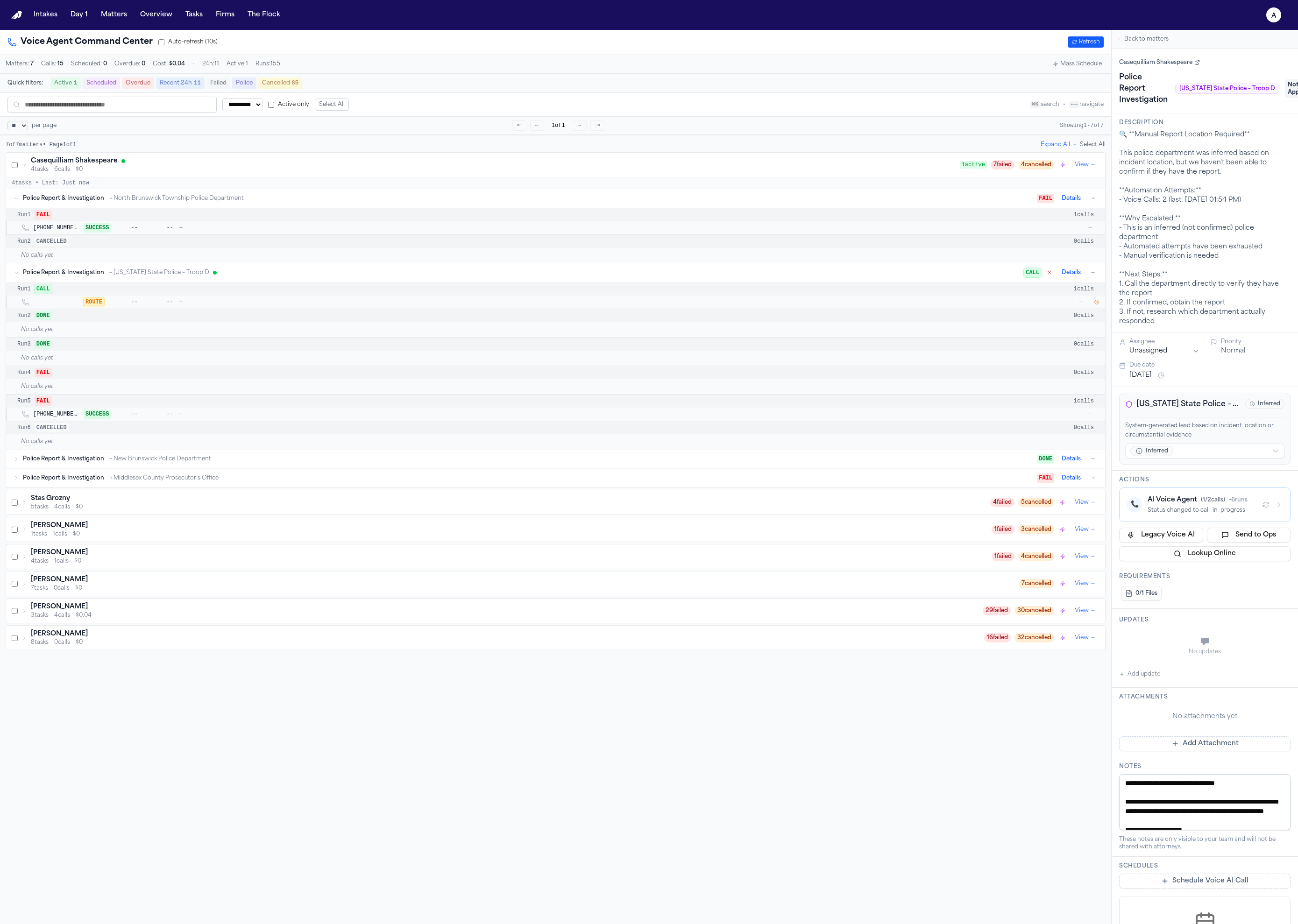
click at [1095, 304] on icon "button" at bounding box center [1096, 302] width 4 height 4
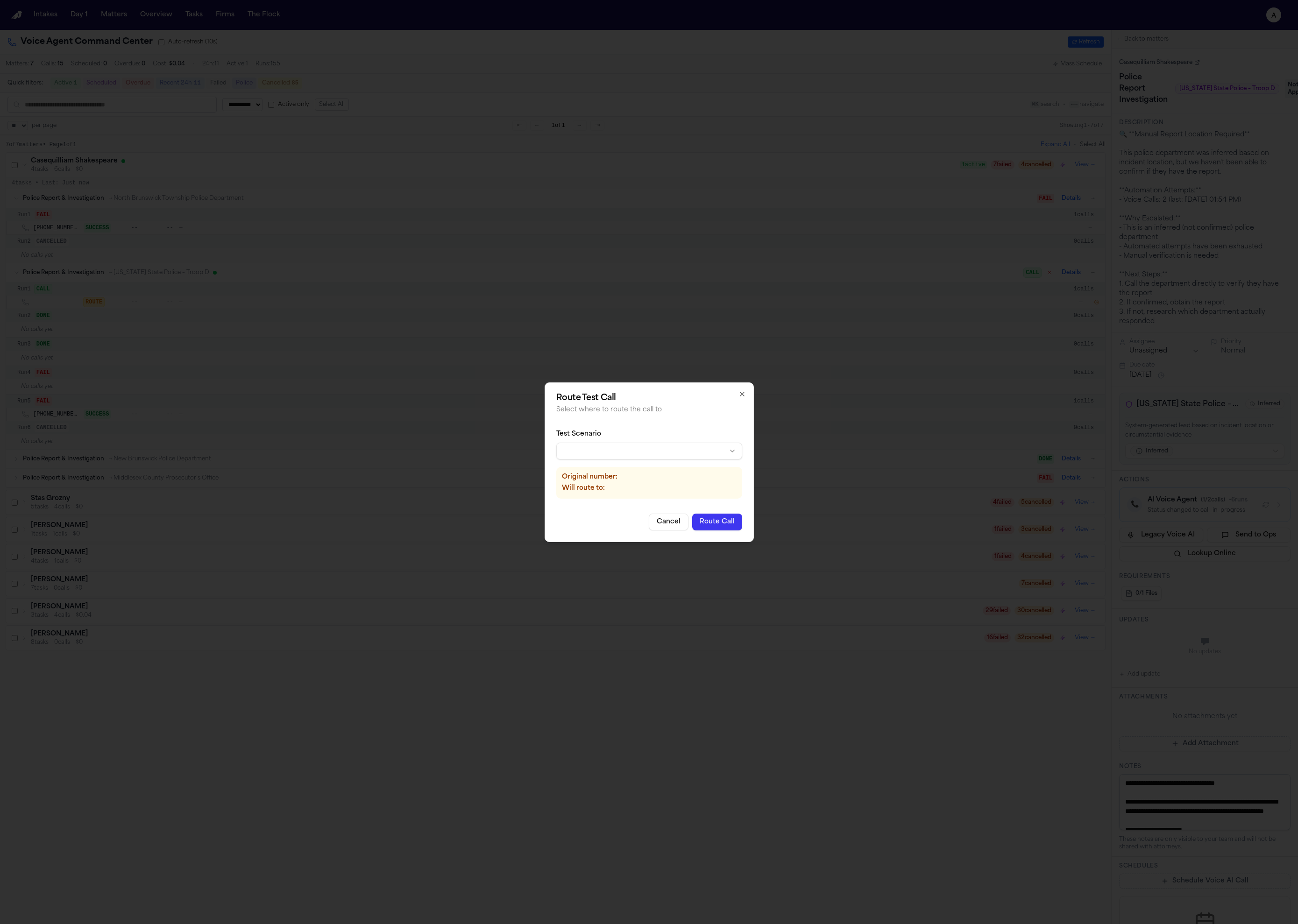
click at [702, 454] on body "**********" at bounding box center [649, 462] width 1298 height 924
click at [842, 524] on button "Route Call" at bounding box center [845, 522] width 50 height 16
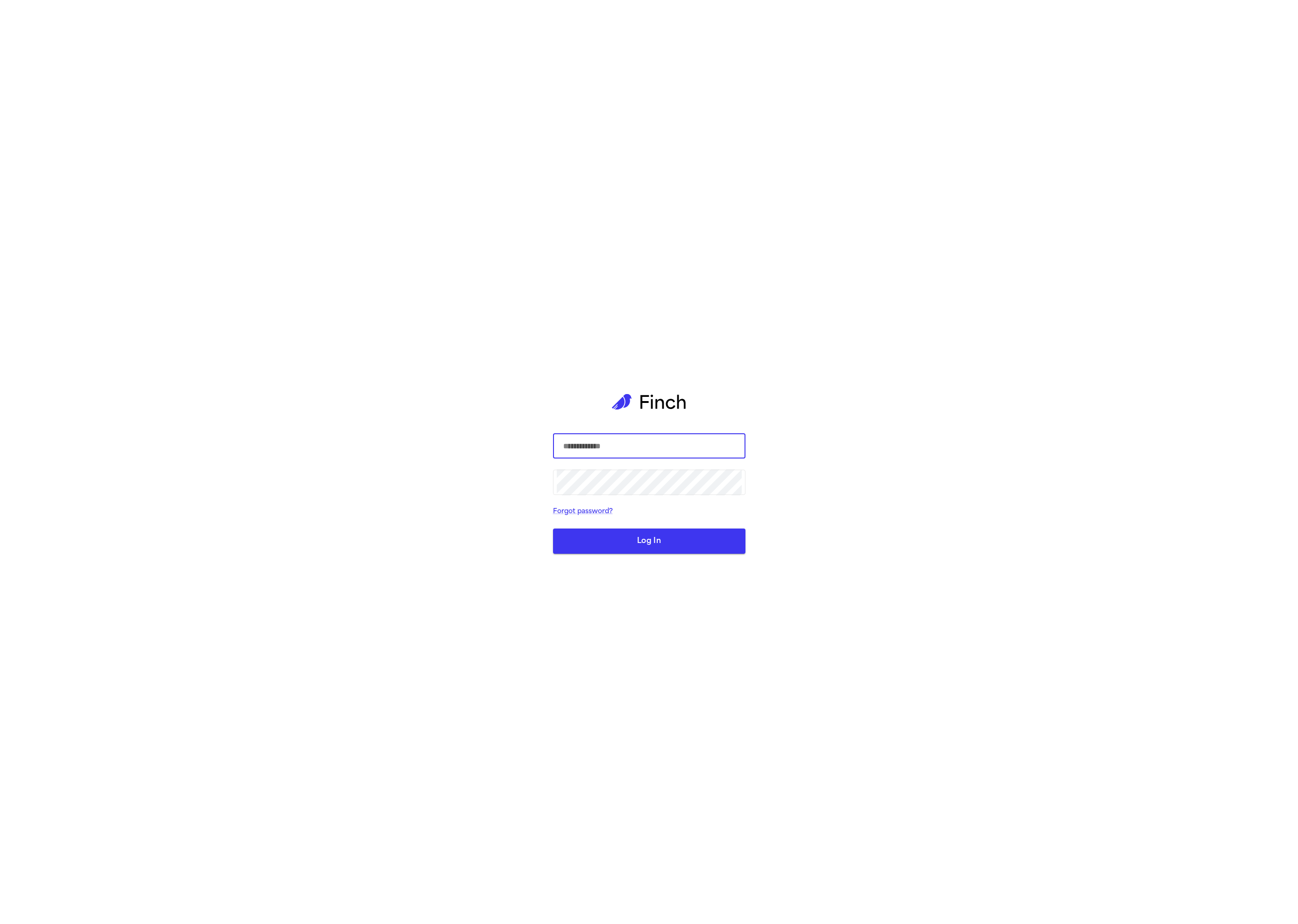
select select "**"
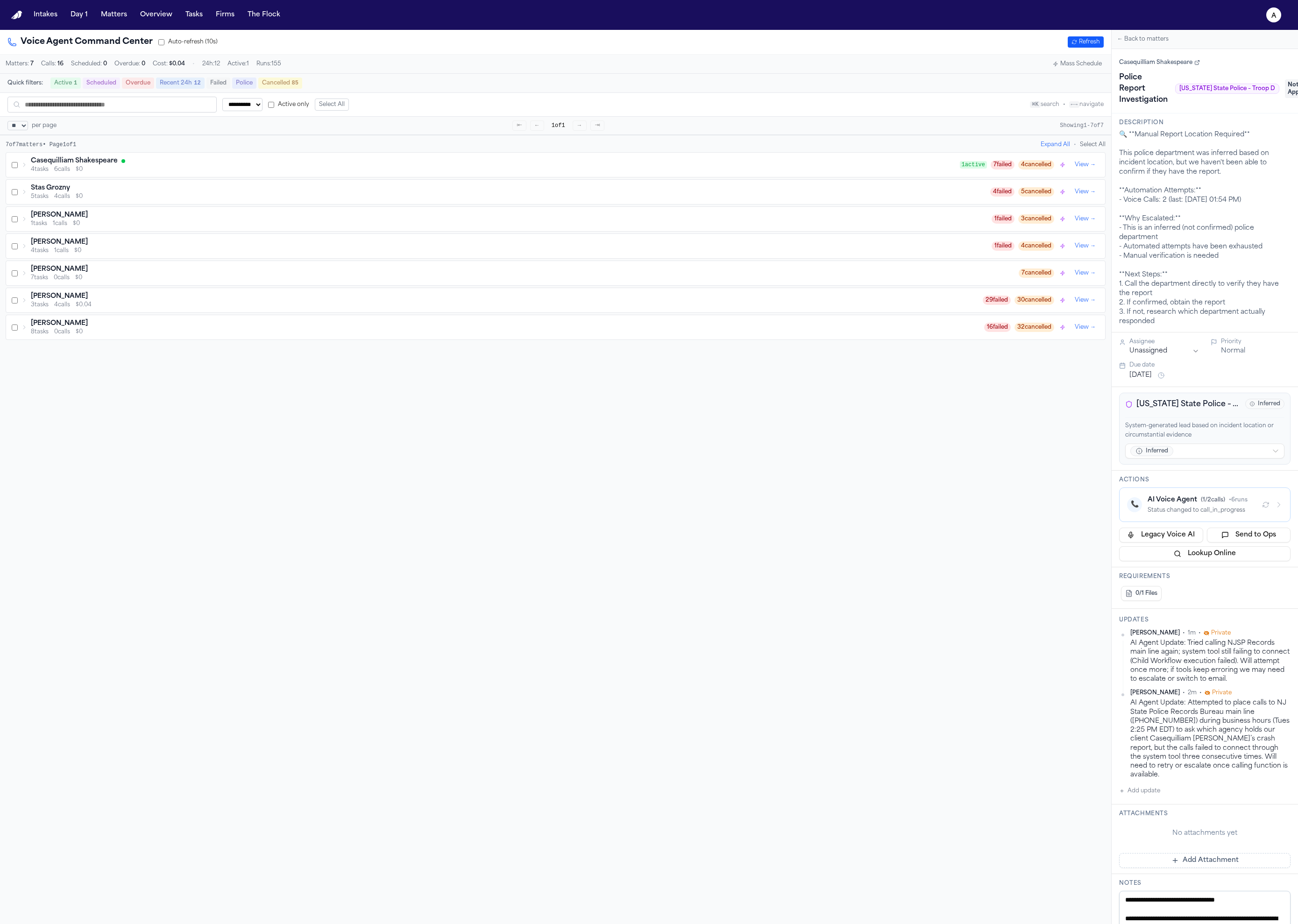
click at [425, 173] on div "4 tasks 6 calls $0" at bounding box center [495, 169] width 929 height 8
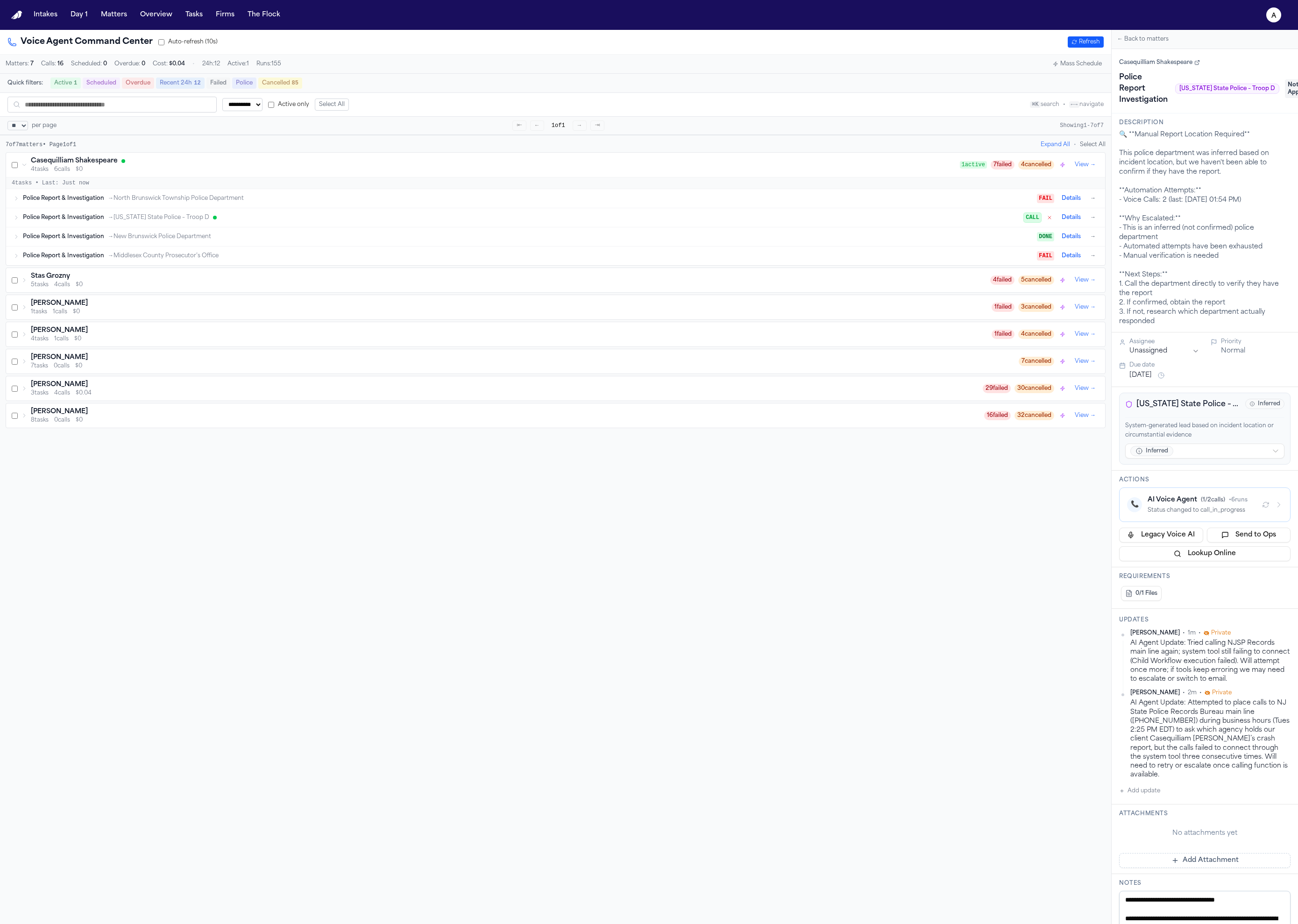
click at [433, 221] on div "Police Report & Investigation → [US_STATE] State Police – Troop D" at bounding box center [523, 218] width 1001 height 8
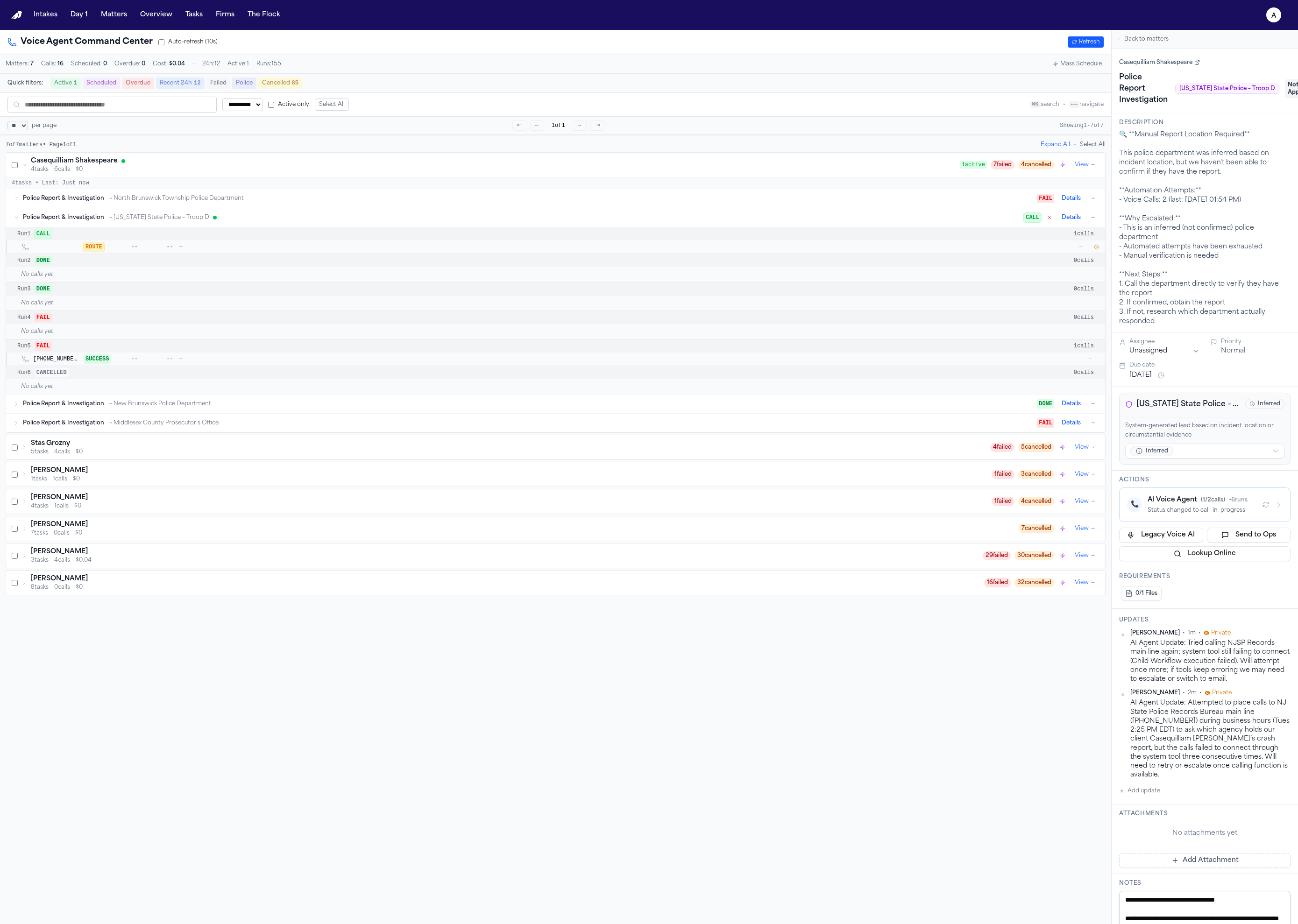
click at [174, 267] on div "Run 2 DONE 0 calls" at bounding box center [556, 260] width 1099 height 13
drag, startPoint x: 359, startPoint y: 362, endPoint x: 102, endPoint y: 283, distance: 268.9
click at [102, 283] on div "Run 1 CALL 1 calls ROUTE -- -- — — Run 2 DONE 0 calls No calls yet Run 3 DONE 0…" at bounding box center [556, 310] width 1099 height 167
click at [244, 333] on div "No calls yet" at bounding box center [556, 331] width 1099 height 15
drag, startPoint x: 278, startPoint y: 402, endPoint x: 50, endPoint y: 261, distance: 268.1
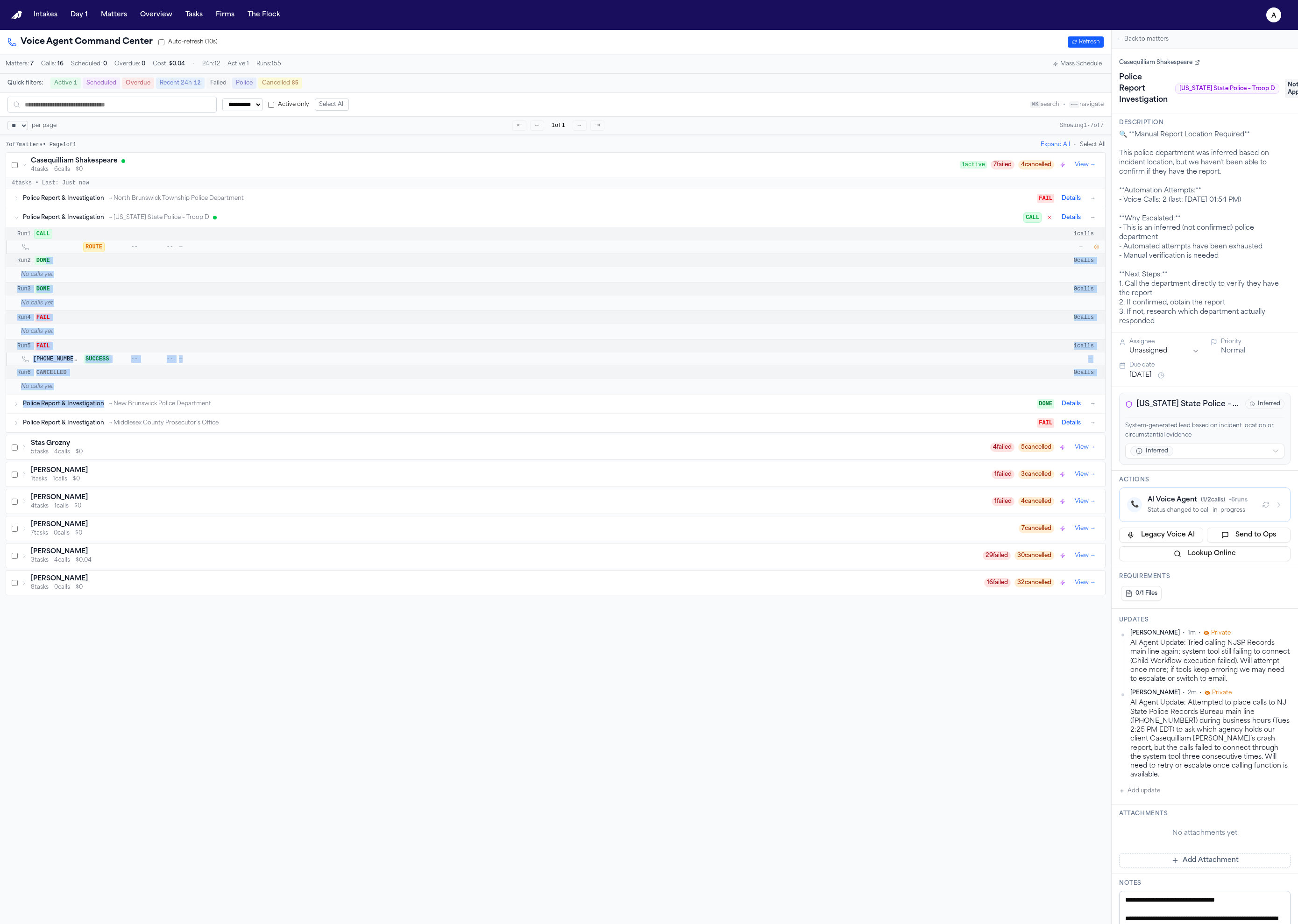
click at [50, 261] on div "Police Report & Investigation → [GEOGRAPHIC_DATA] Police Department FAIL Detail…" at bounding box center [556, 311] width 1099 height 243
click at [322, 311] on div "Run 3 DONE 0 calls No calls yet" at bounding box center [556, 296] width 1099 height 28
click at [973, 220] on div "Police Report & Investigation → [US_STATE] State Police – Troop D" at bounding box center [523, 218] width 1001 height 8
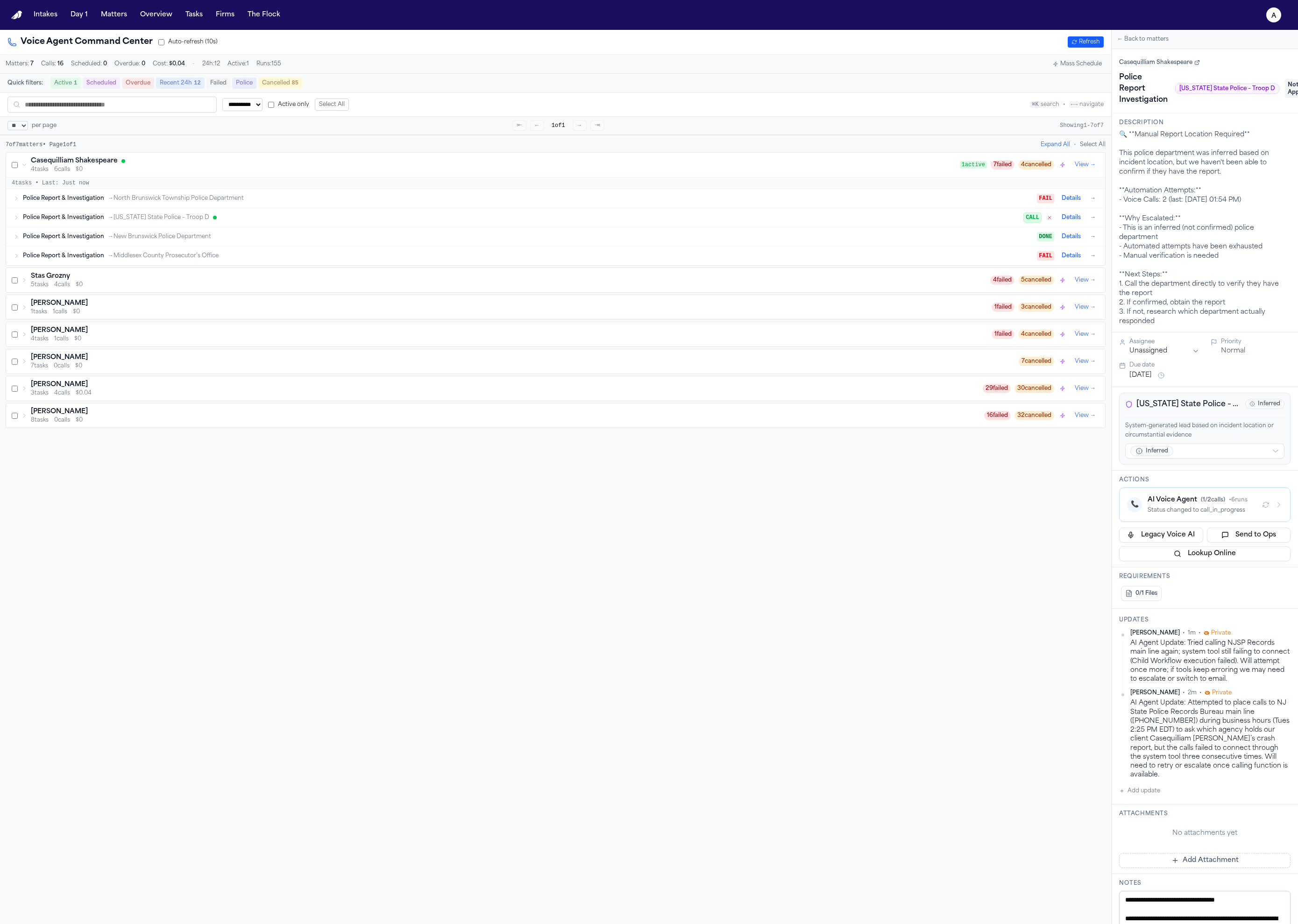
click at [952, 221] on div "Police Report & Investigation → [US_STATE] State Police – Troop D" at bounding box center [523, 218] width 1001 height 8
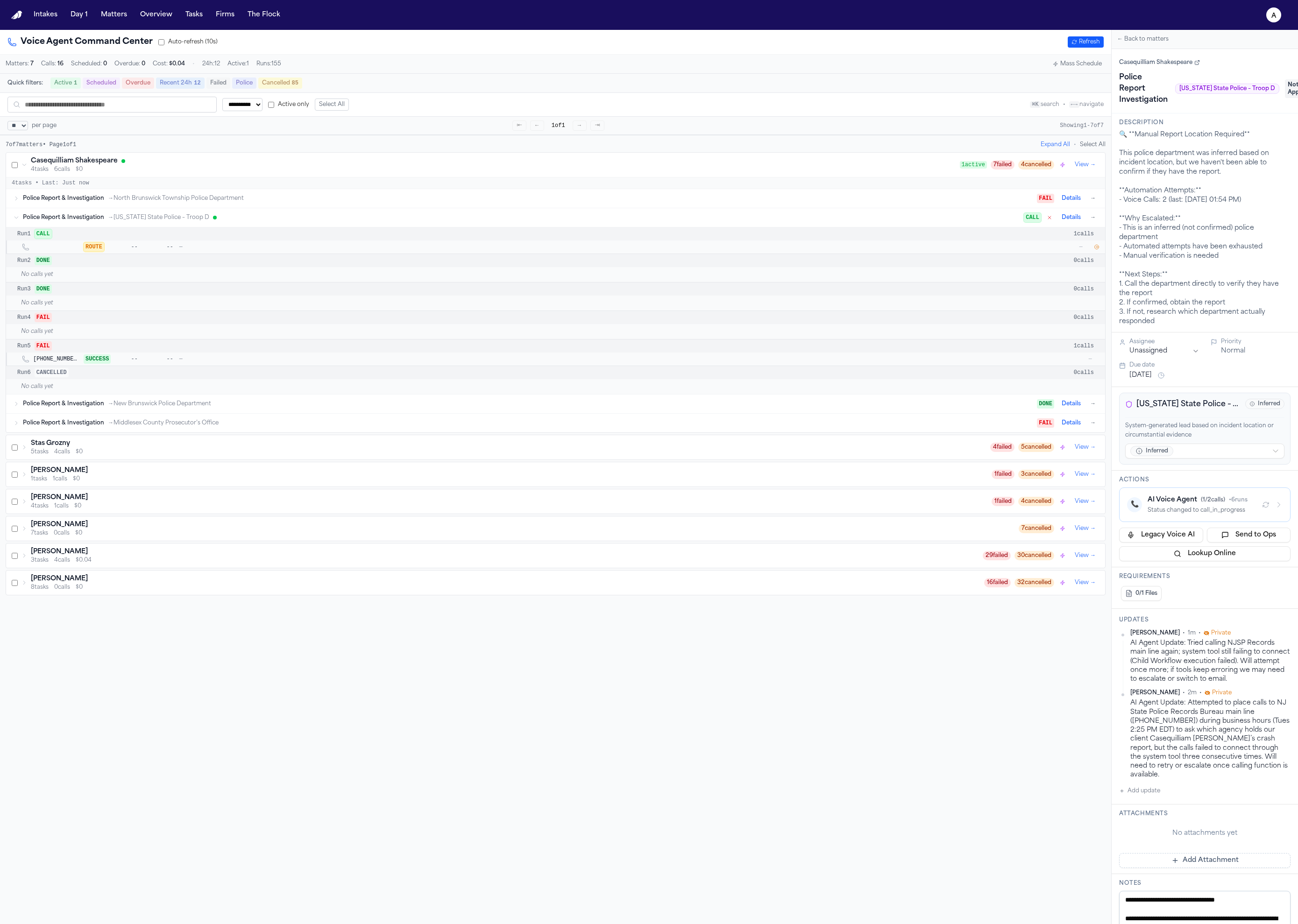
click at [952, 221] on div "Police Report & Investigation → [US_STATE] State Police – Troop D" at bounding box center [523, 218] width 1001 height 8
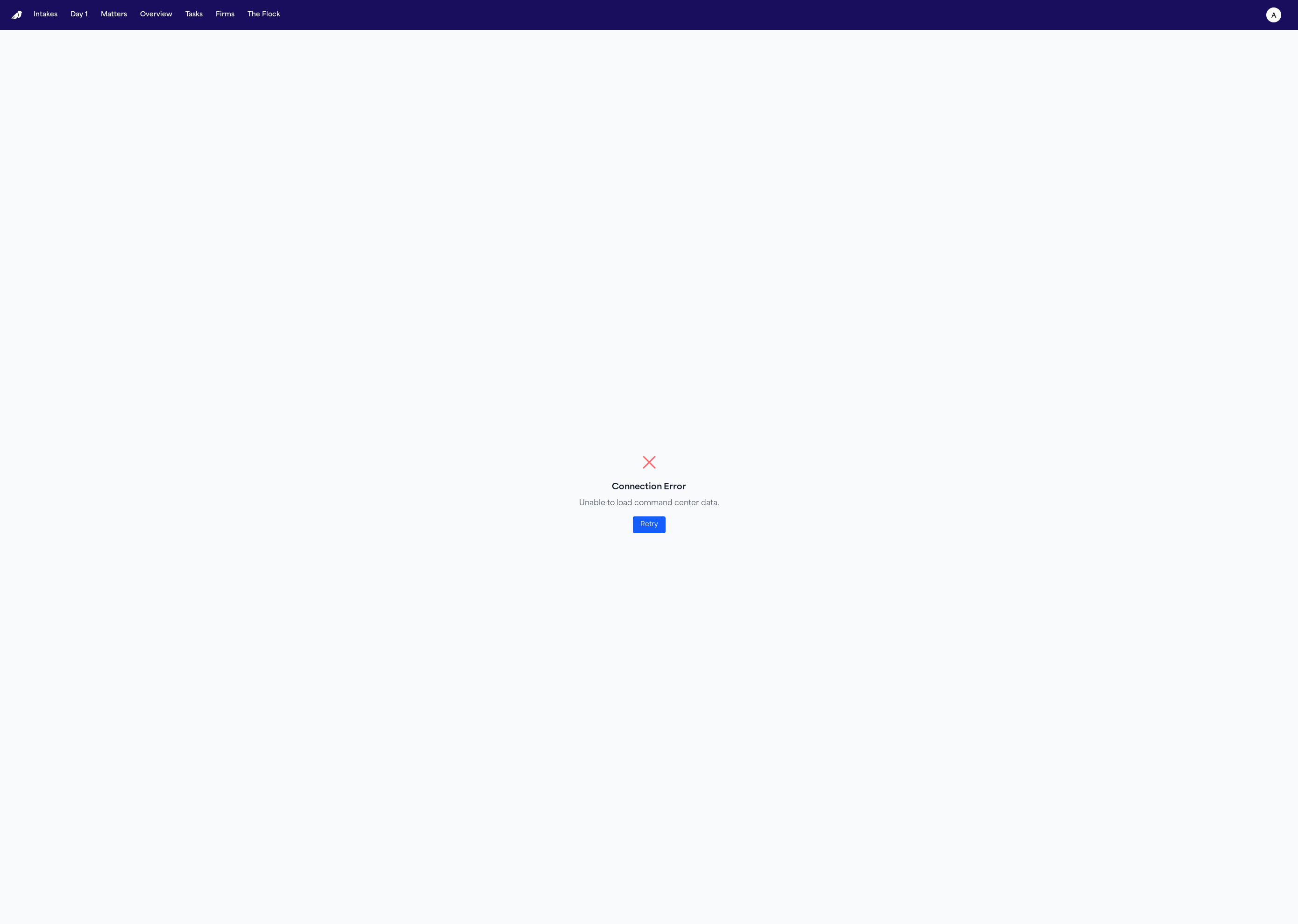
click at [643, 518] on button "Retry" at bounding box center [650, 524] width 33 height 16
select select "**"
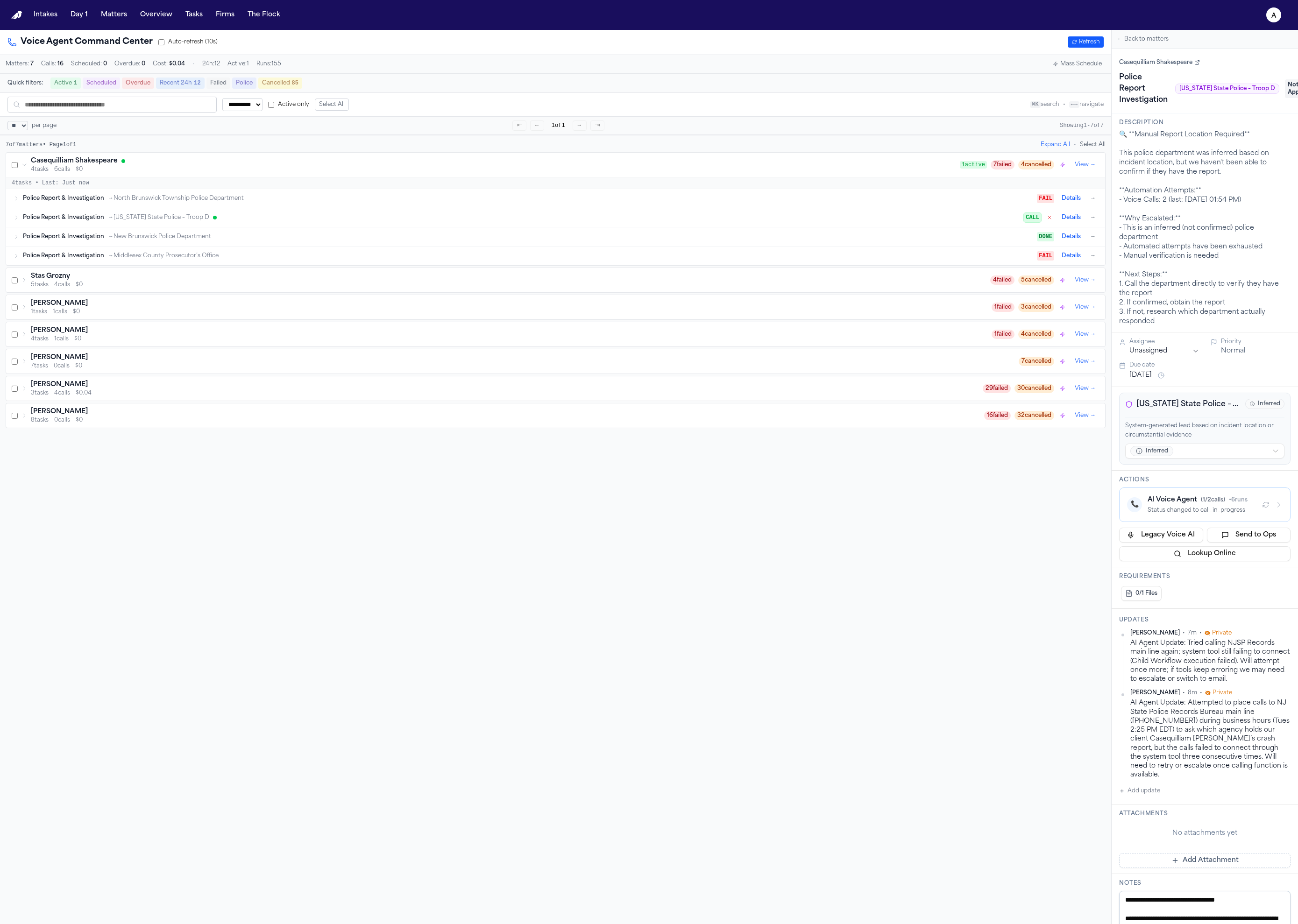
click at [1047, 220] on icon "button" at bounding box center [1049, 217] width 5 height 5
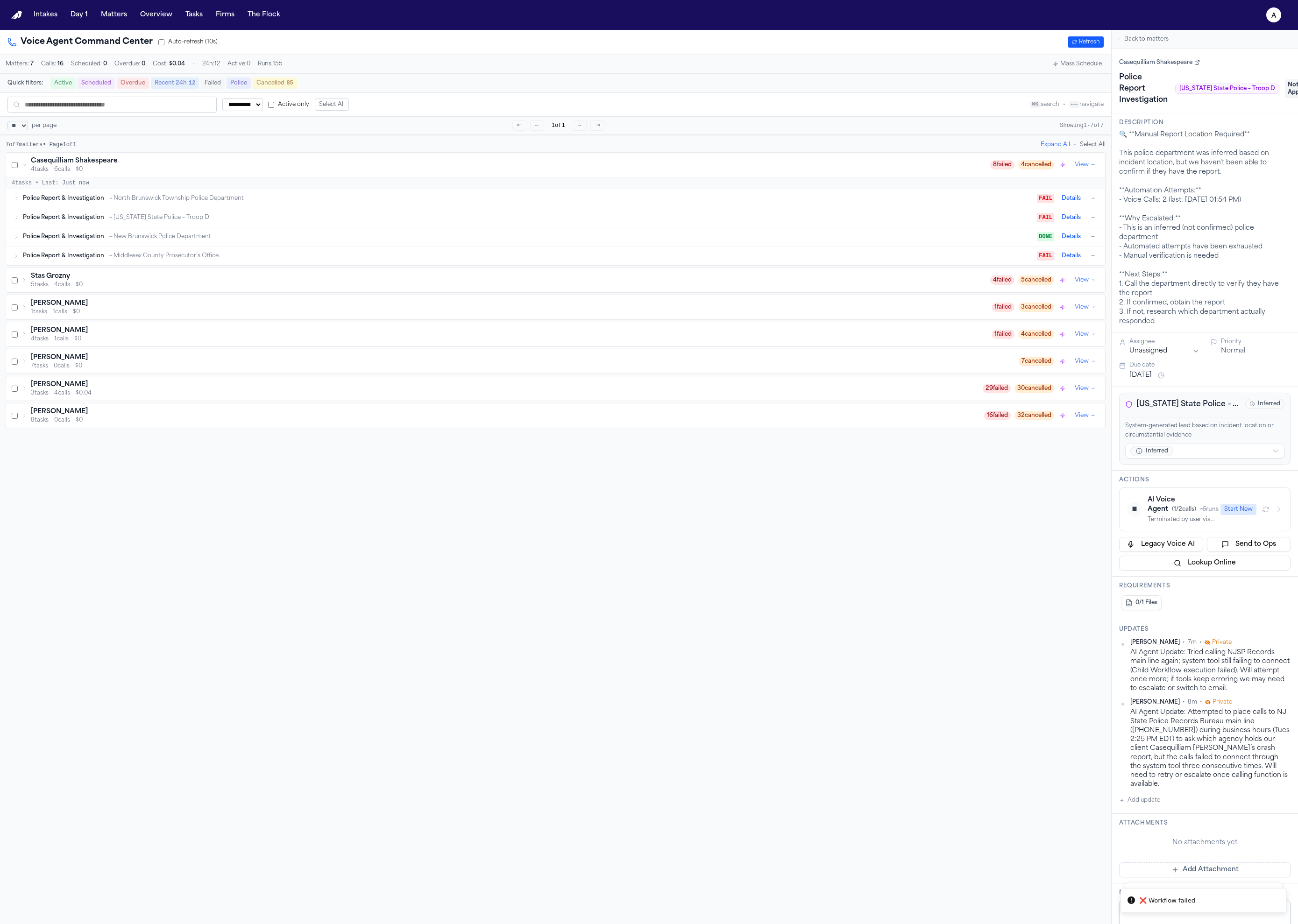
click at [1225, 511] on button "Start New" at bounding box center [1238, 509] width 36 height 11
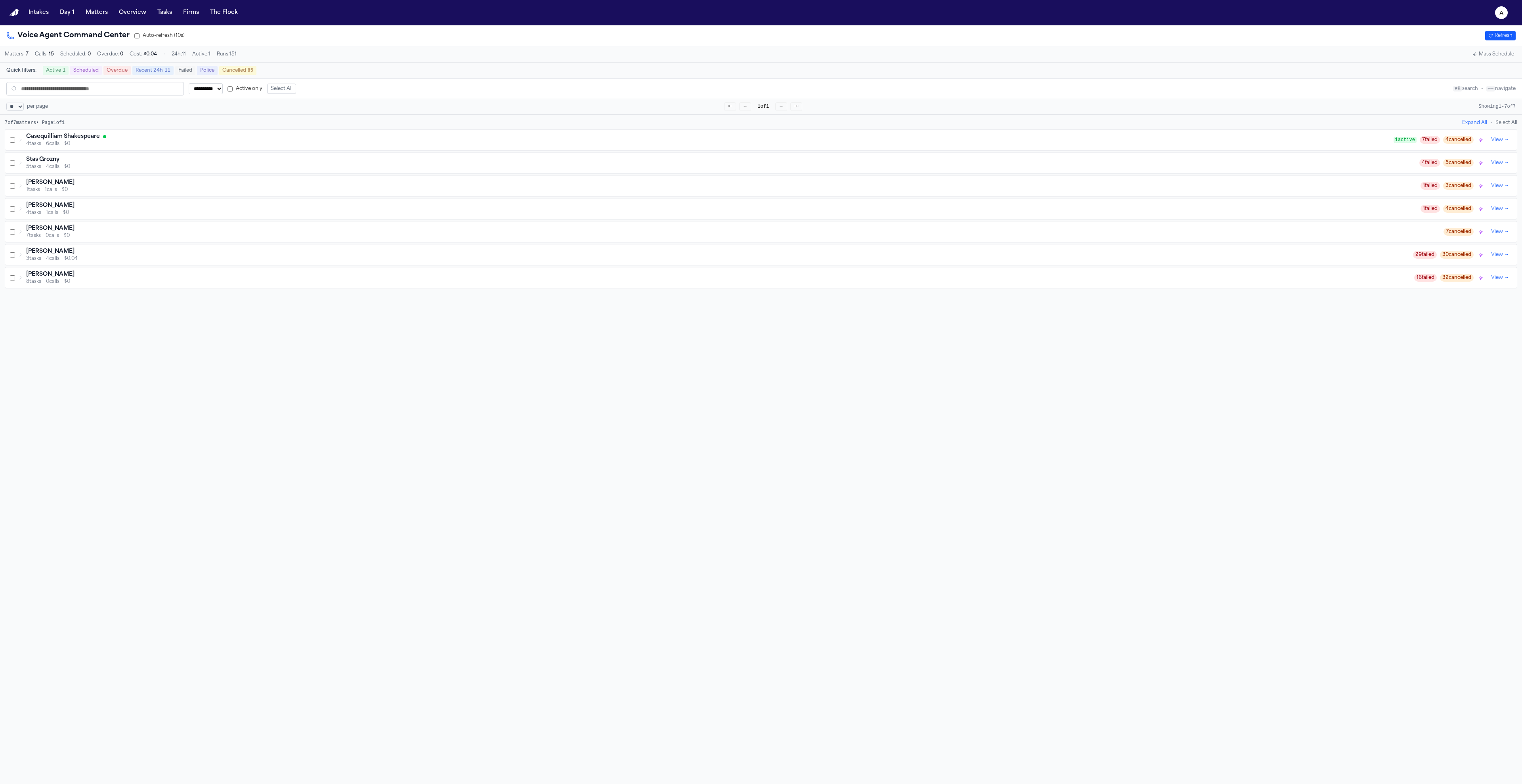
select select "**"
click at [522, 522] on div "**********" at bounding box center [761, 417] width 1522 height 784
click at [1505, 38] on button "Refresh" at bounding box center [1501, 35] width 31 height 9
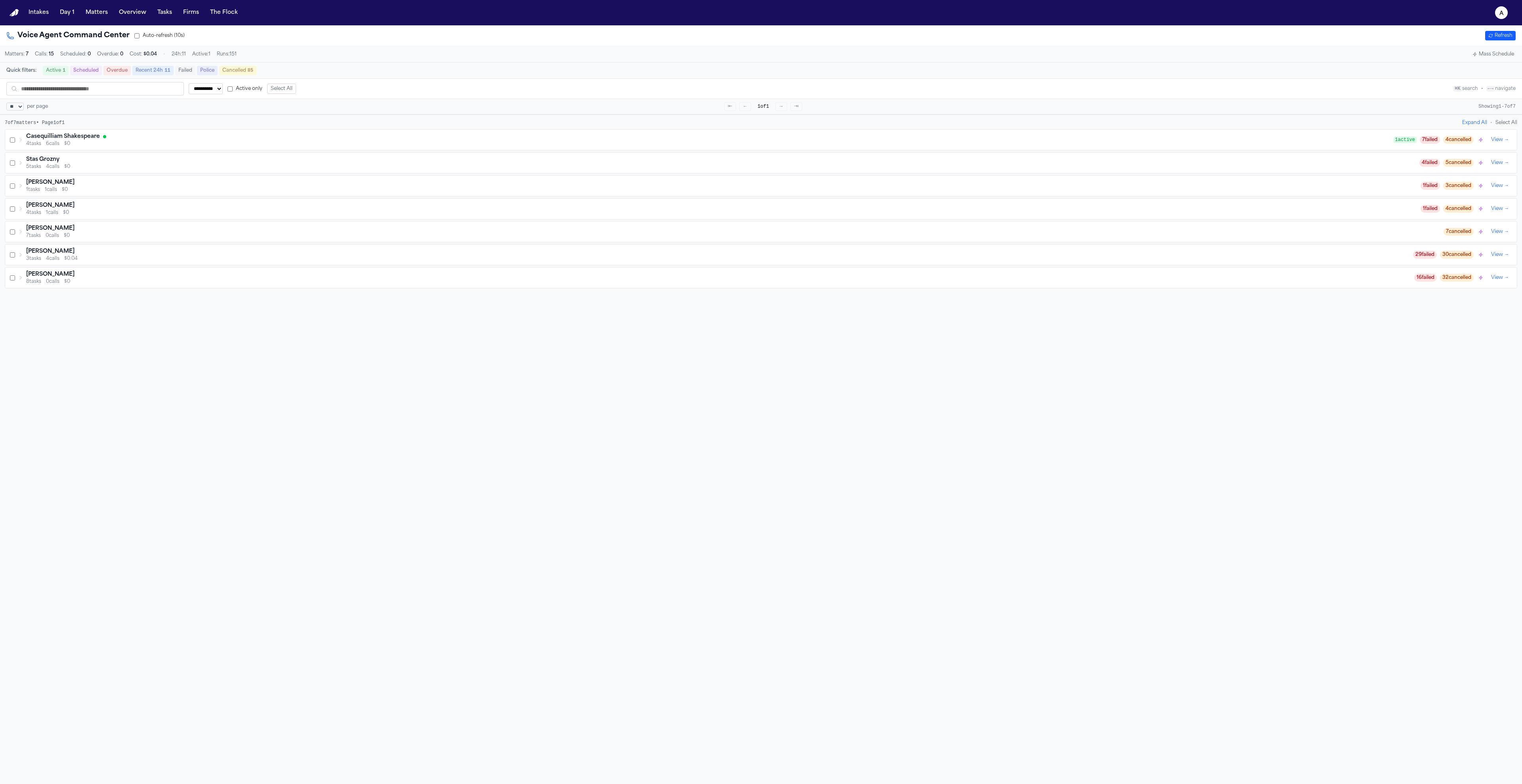
click at [1505, 38] on button "Refresh" at bounding box center [1501, 35] width 31 height 9
click at [1010, 139] on div "Casequilliam Shakespeare" at bounding box center [710, 136] width 1368 height 8
click at [1237, 187] on div "Police Report & Investigation → [US_STATE] State Police – Troop D" at bounding box center [733, 185] width 1428 height 7
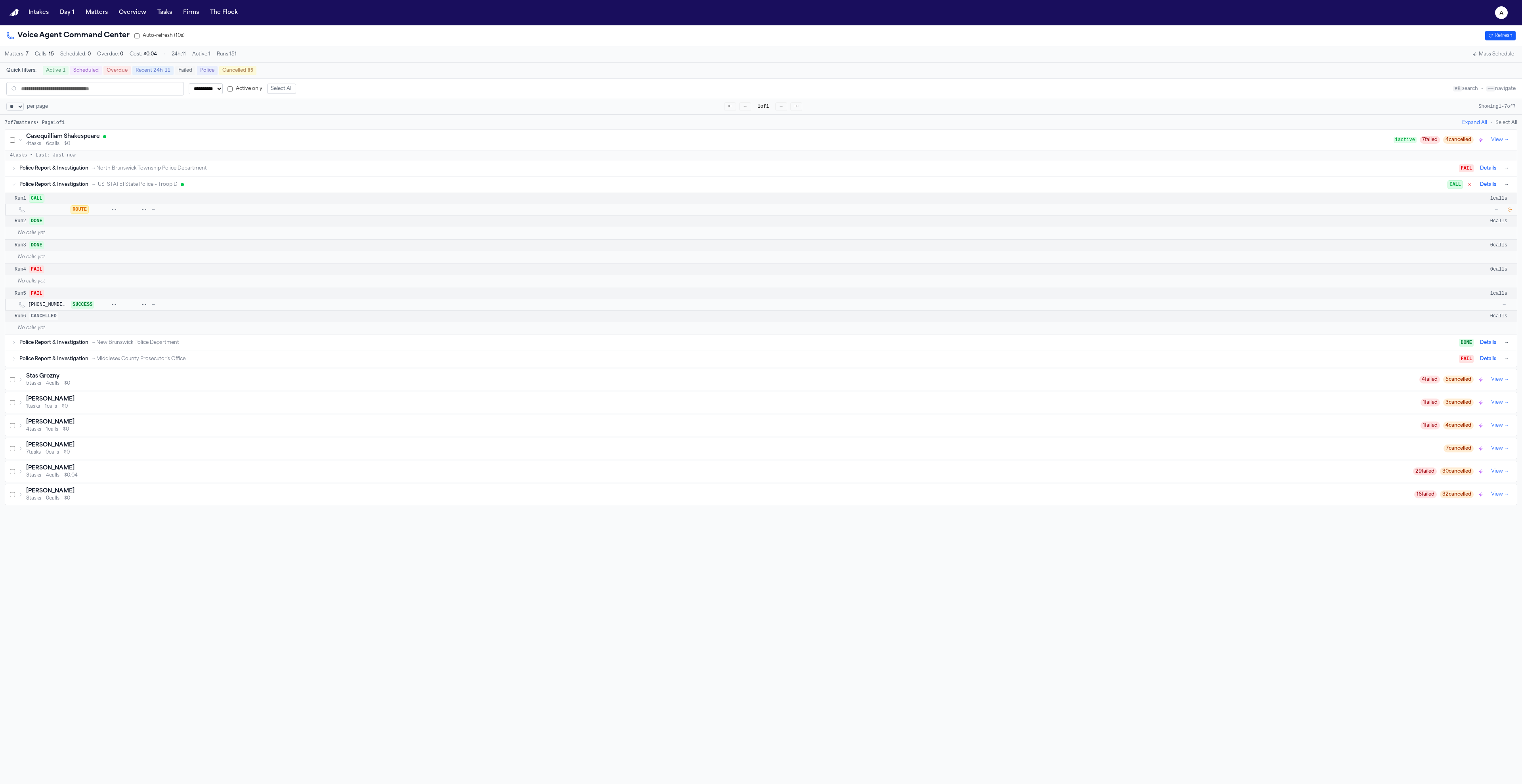
click at [1237, 187] on div "Police Report & Investigation → [US_STATE] State Police – Troop D" at bounding box center [733, 185] width 1428 height 7
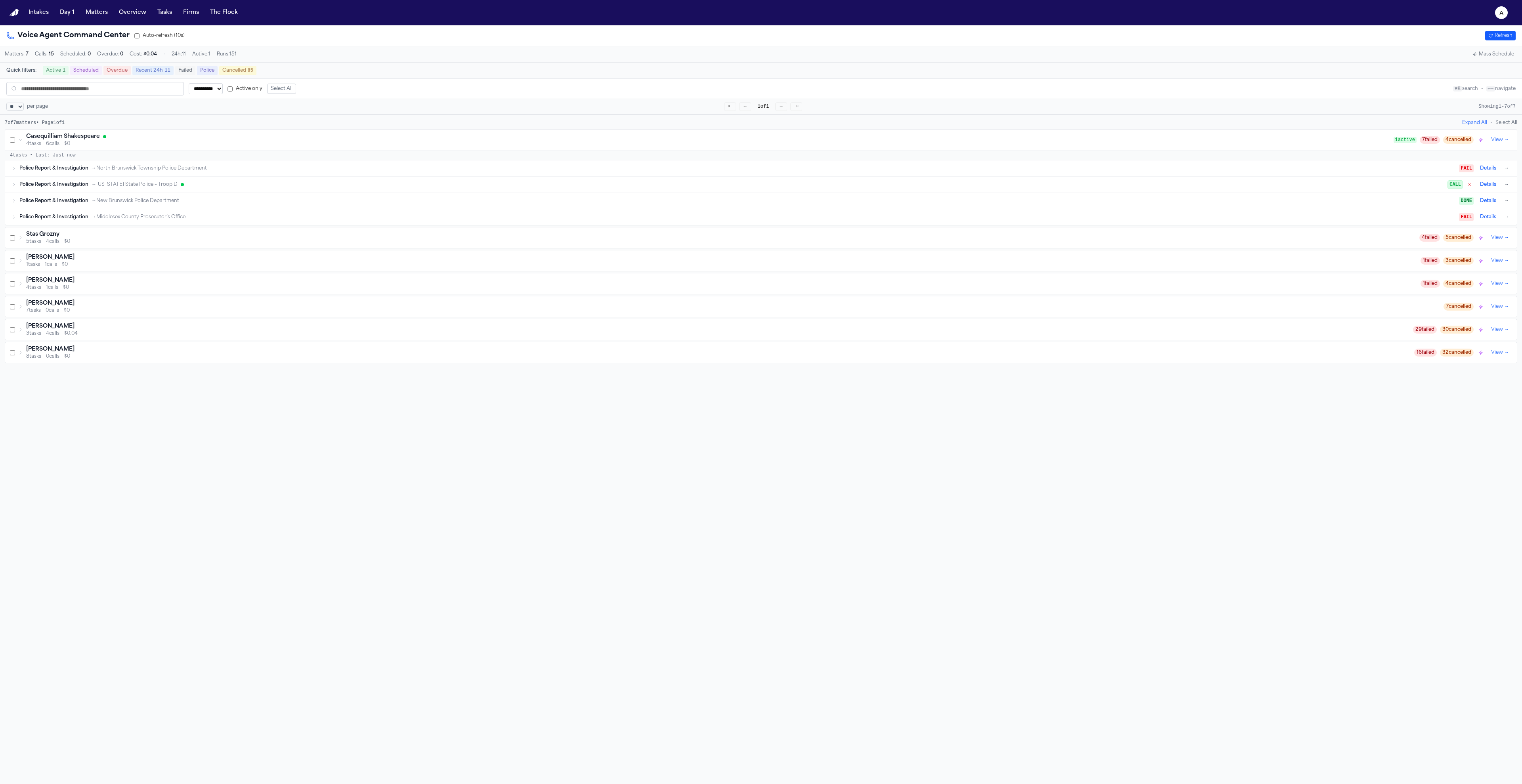
click at [1237, 187] on div "Police Report & Investigation → [US_STATE] State Police – Troop D" at bounding box center [733, 185] width 1428 height 7
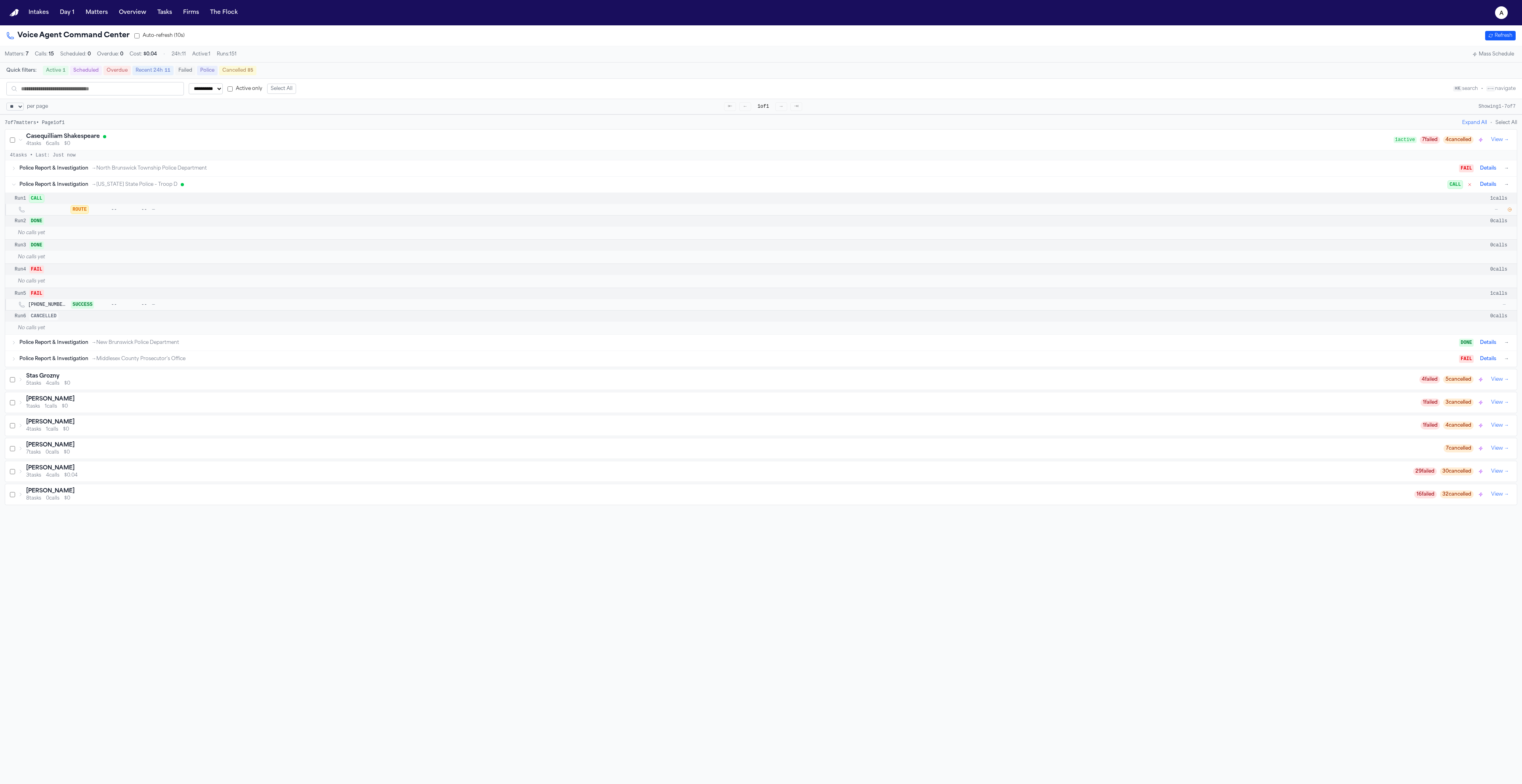
click at [1508, 212] on icon "button" at bounding box center [1509, 210] width 3 height 3
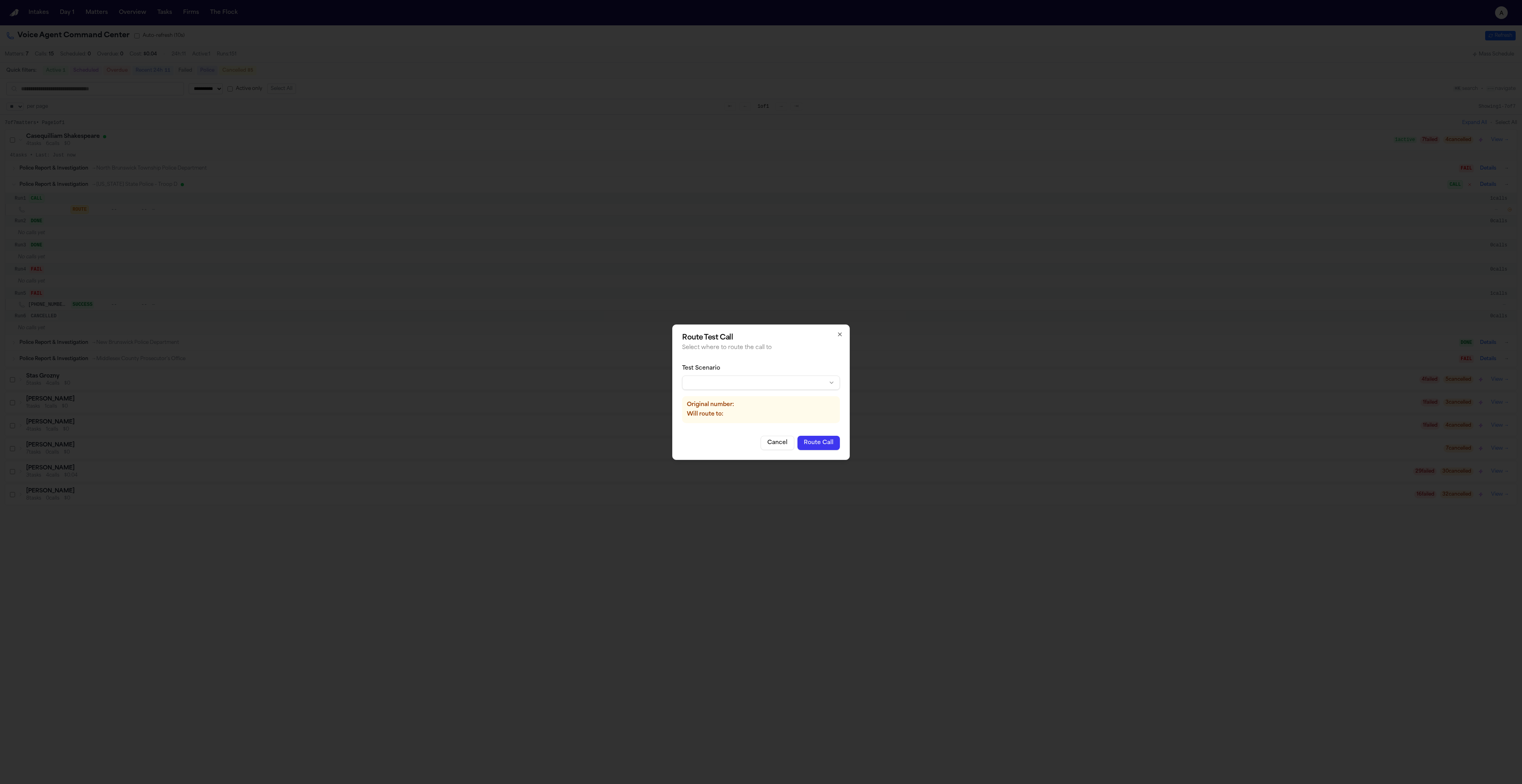
click at [813, 381] on body "**********" at bounding box center [761, 392] width 1522 height 784
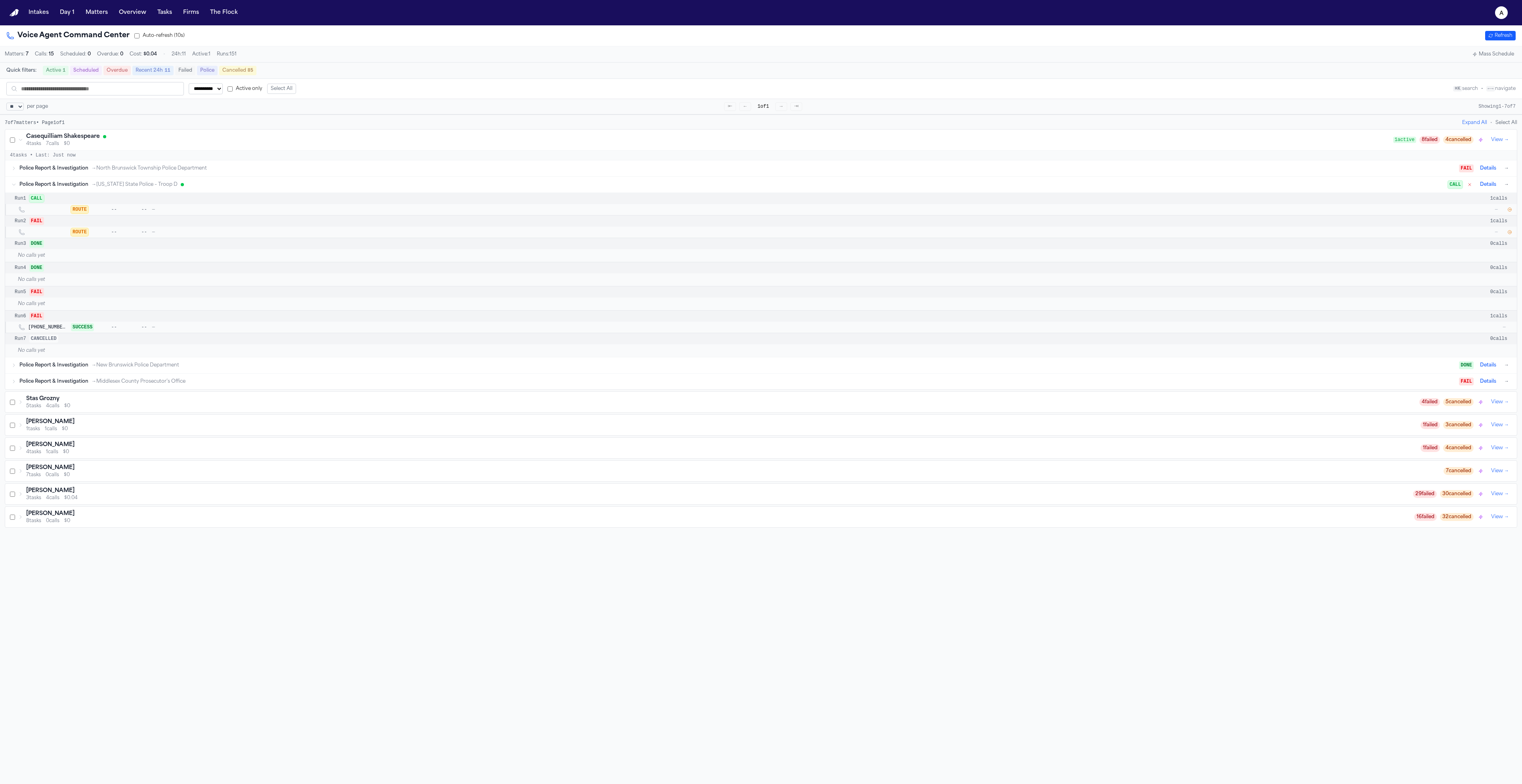
click at [1509, 35] on button "Refresh" at bounding box center [1501, 35] width 31 height 9
click at [1504, 35] on button "Refresh" at bounding box center [1501, 35] width 31 height 9
click at [1507, 212] on icon "button" at bounding box center [1509, 209] width 5 height 5
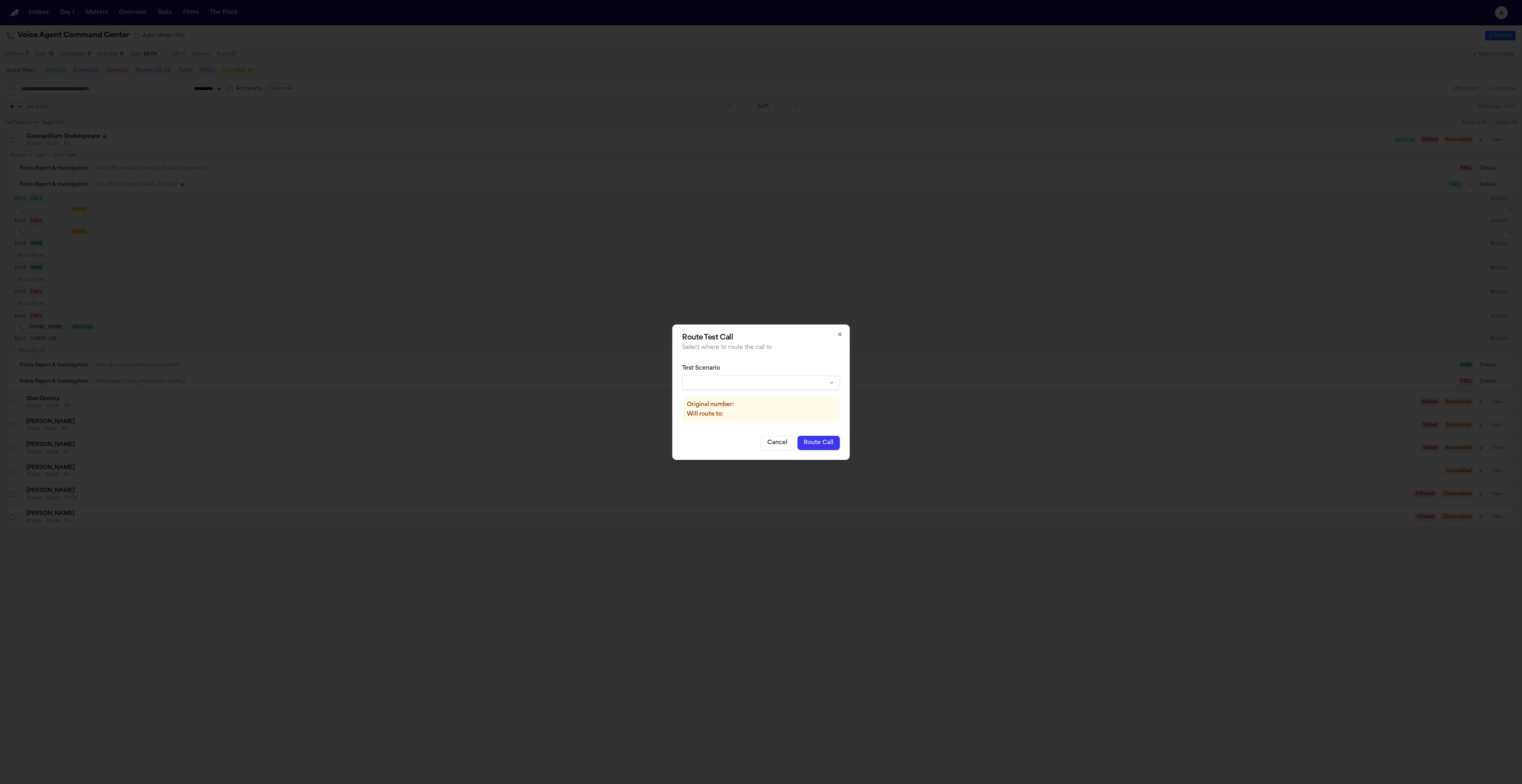
click at [836, 333] on div "Route Test Call Select where to route the call to Test Scenario Original number…" at bounding box center [761, 393] width 178 height 136
click at [838, 335] on icon "button" at bounding box center [840, 335] width 7 height 7
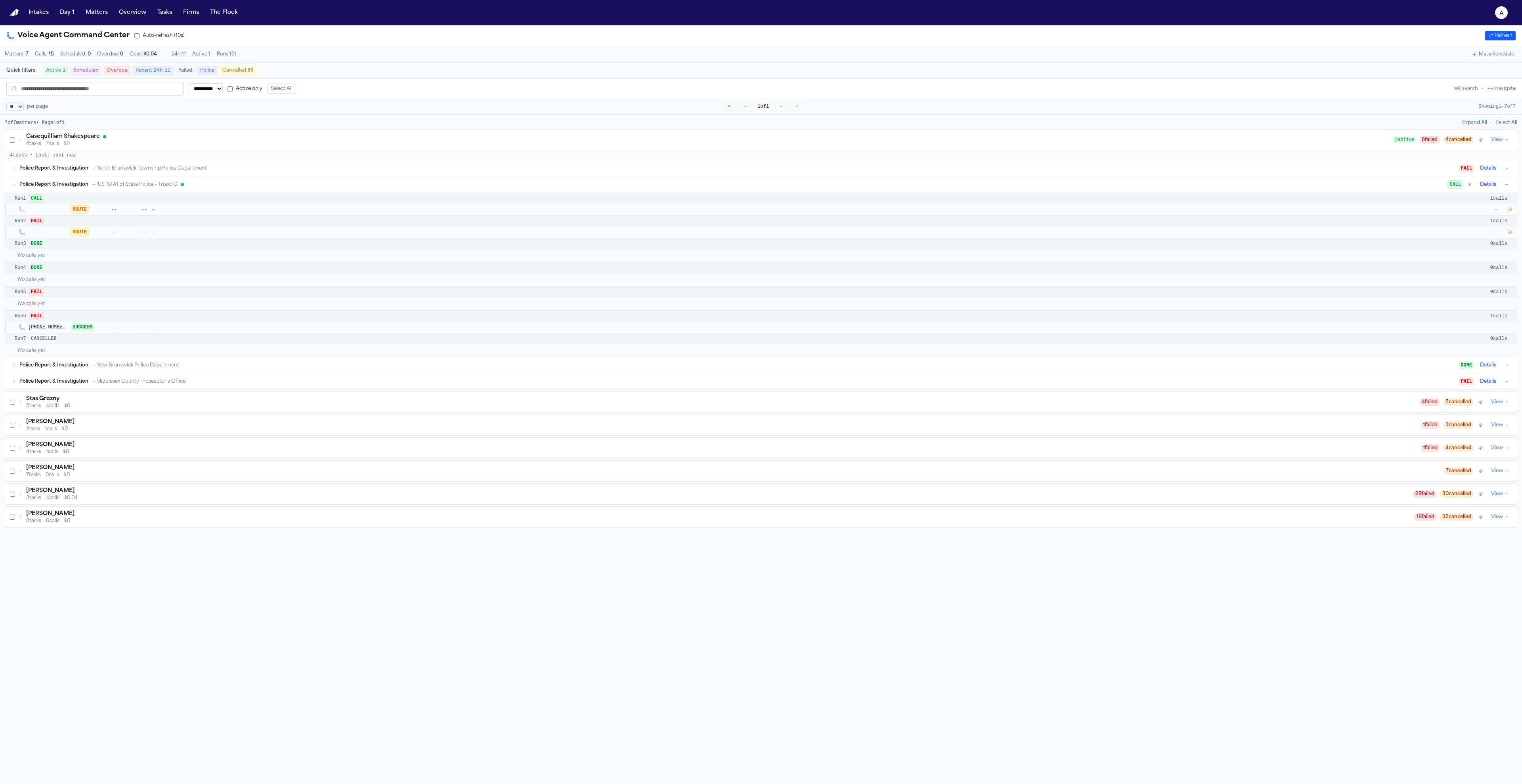
click at [1486, 186] on button "Details" at bounding box center [1488, 184] width 23 height 9
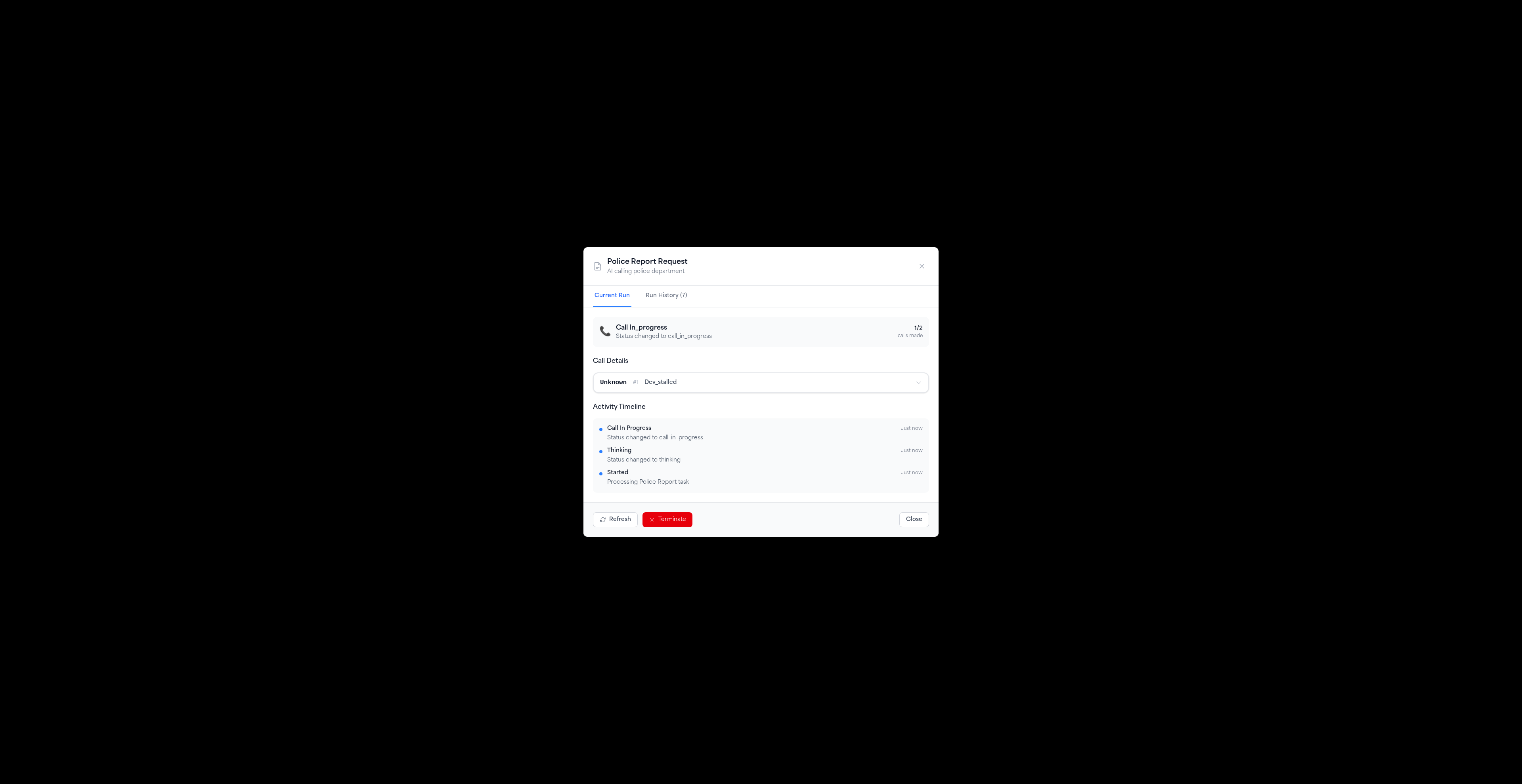
click at [691, 345] on div "📞 Call In_progress Status changed to call_in_progress 1 / 2 calls made" at bounding box center [761, 331] width 336 height 30
click at [704, 341] on p "Status changed to call_in_progress" at bounding box center [664, 337] width 96 height 8
click at [684, 382] on div "Unknown # 1 dev_stalled" at bounding box center [754, 383] width 309 height 9
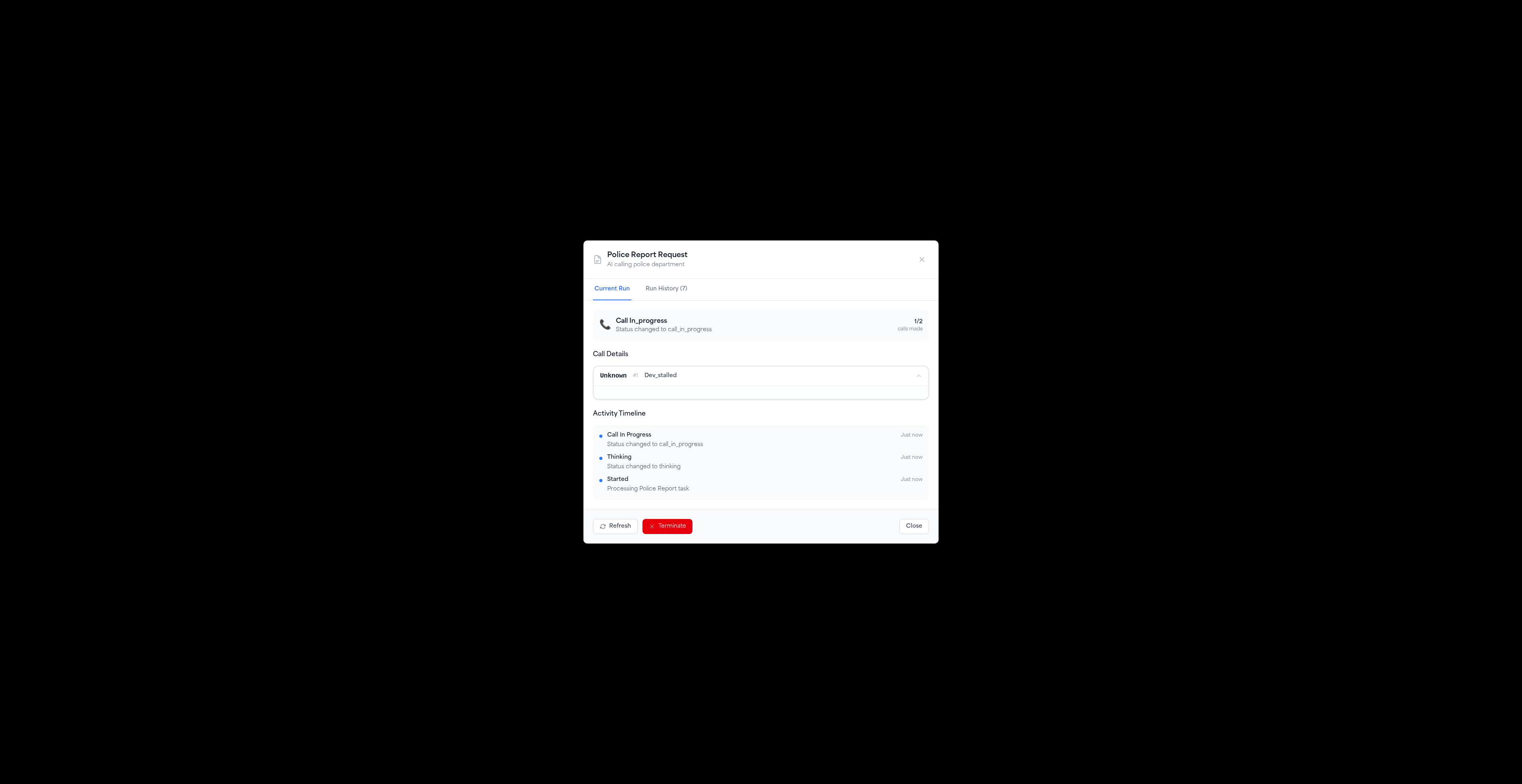
click at [690, 375] on div "Unknown # 1 dev_stalled" at bounding box center [754, 376] width 309 height 9
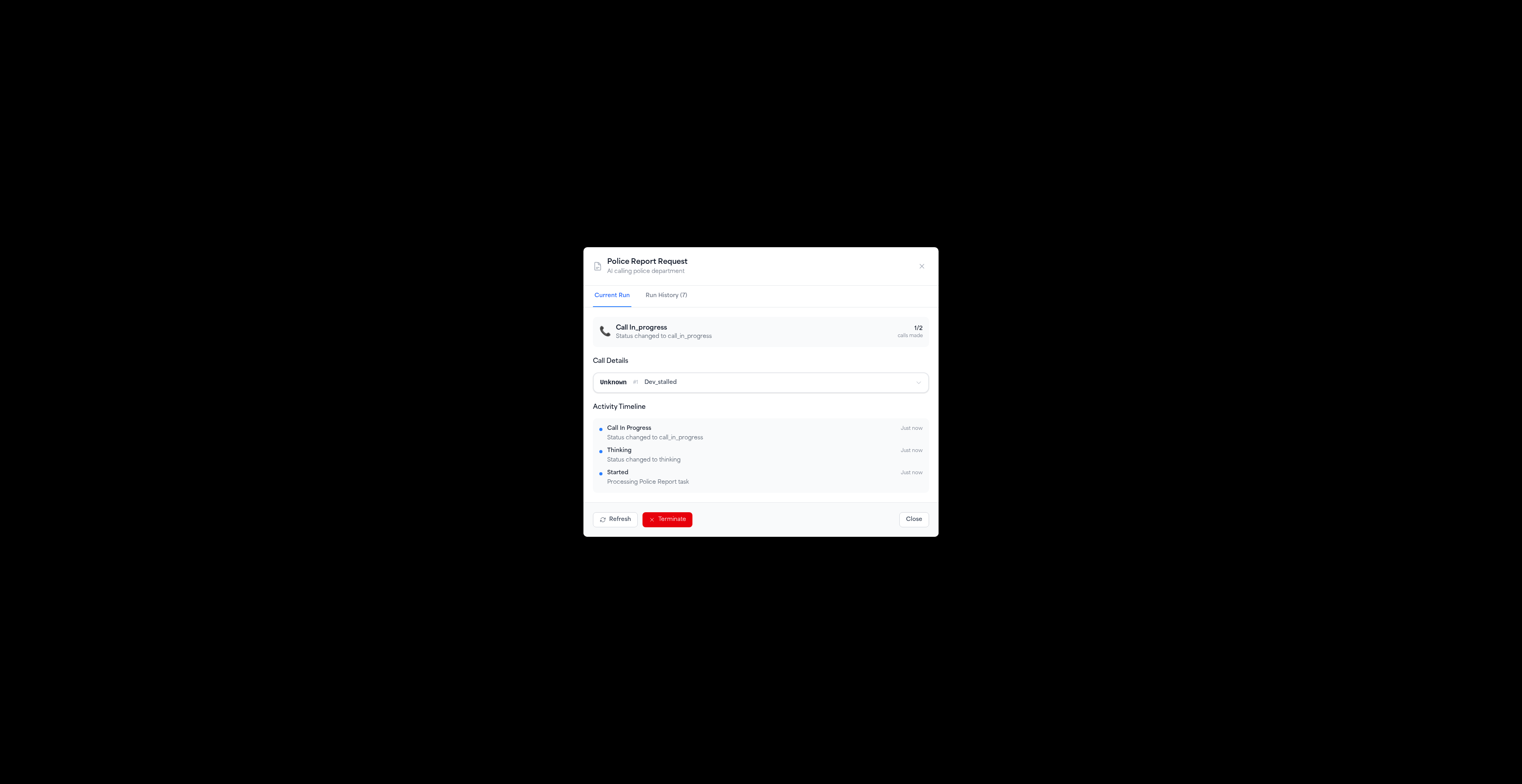
click at [688, 379] on div "Unknown # 1 dev_stalled" at bounding box center [754, 383] width 309 height 9
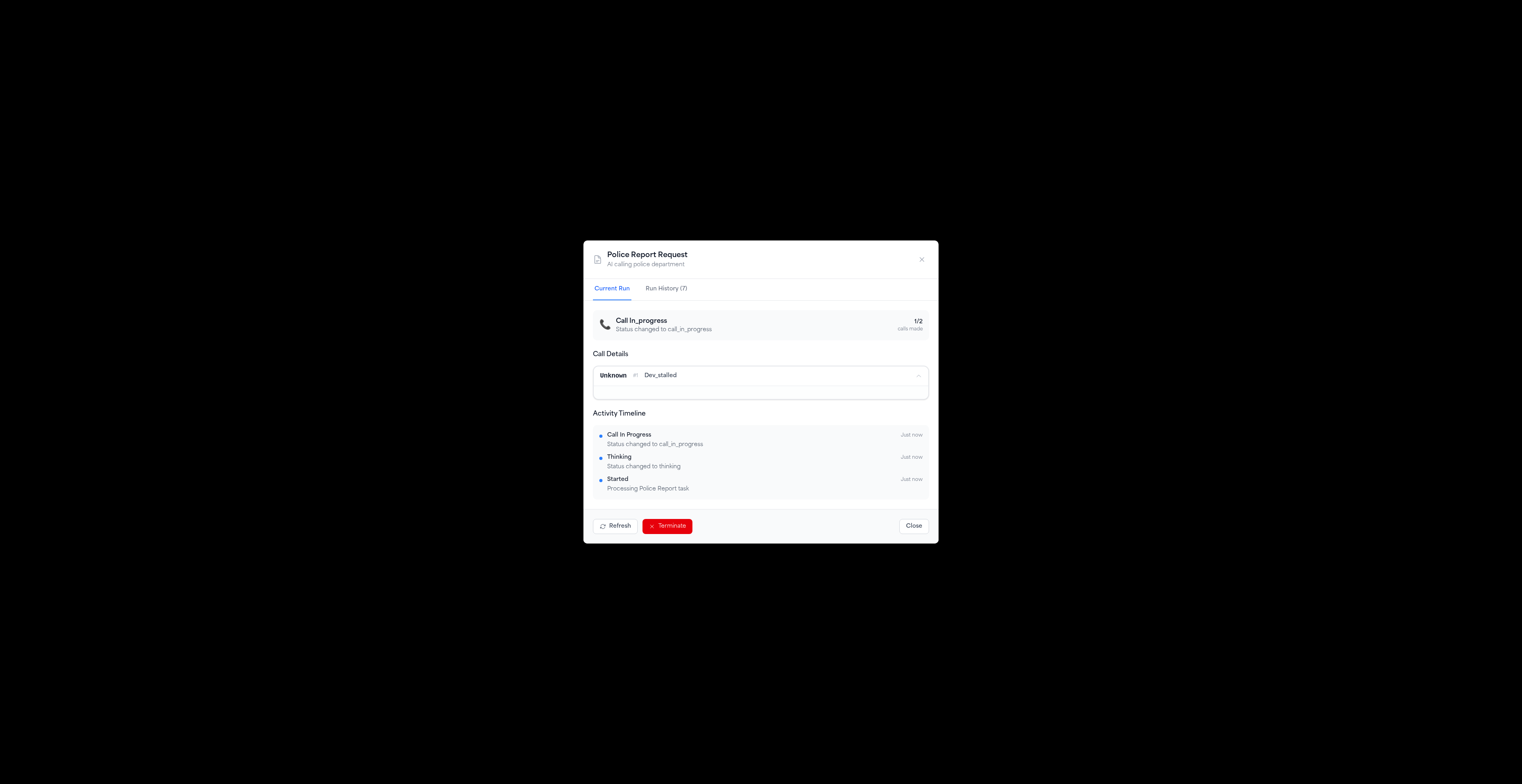
click at [688, 380] on div "Unknown # 1 dev_stalled" at bounding box center [754, 376] width 309 height 9
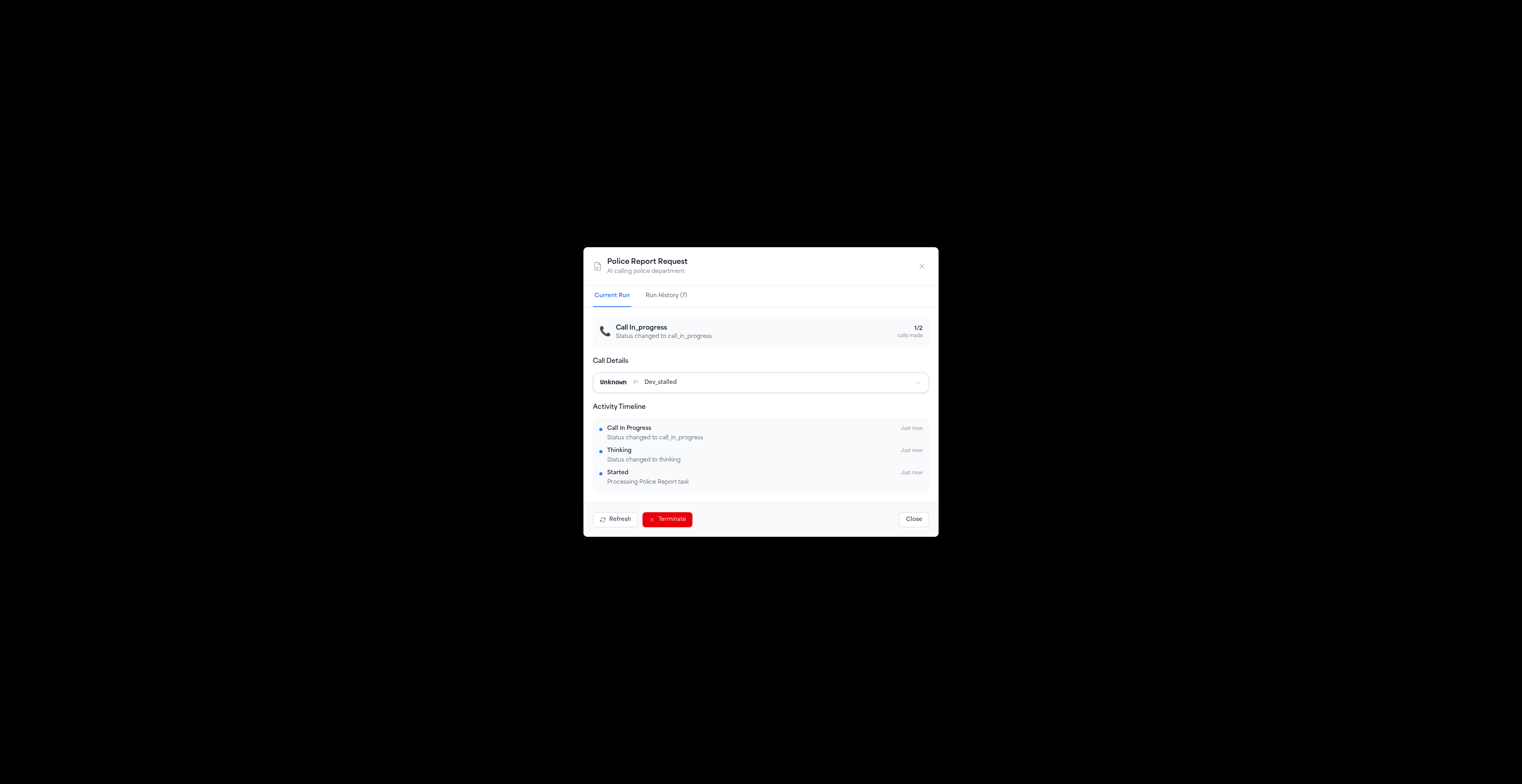
click at [683, 383] on div "Unknown # 1 dev_stalled" at bounding box center [754, 383] width 309 height 9
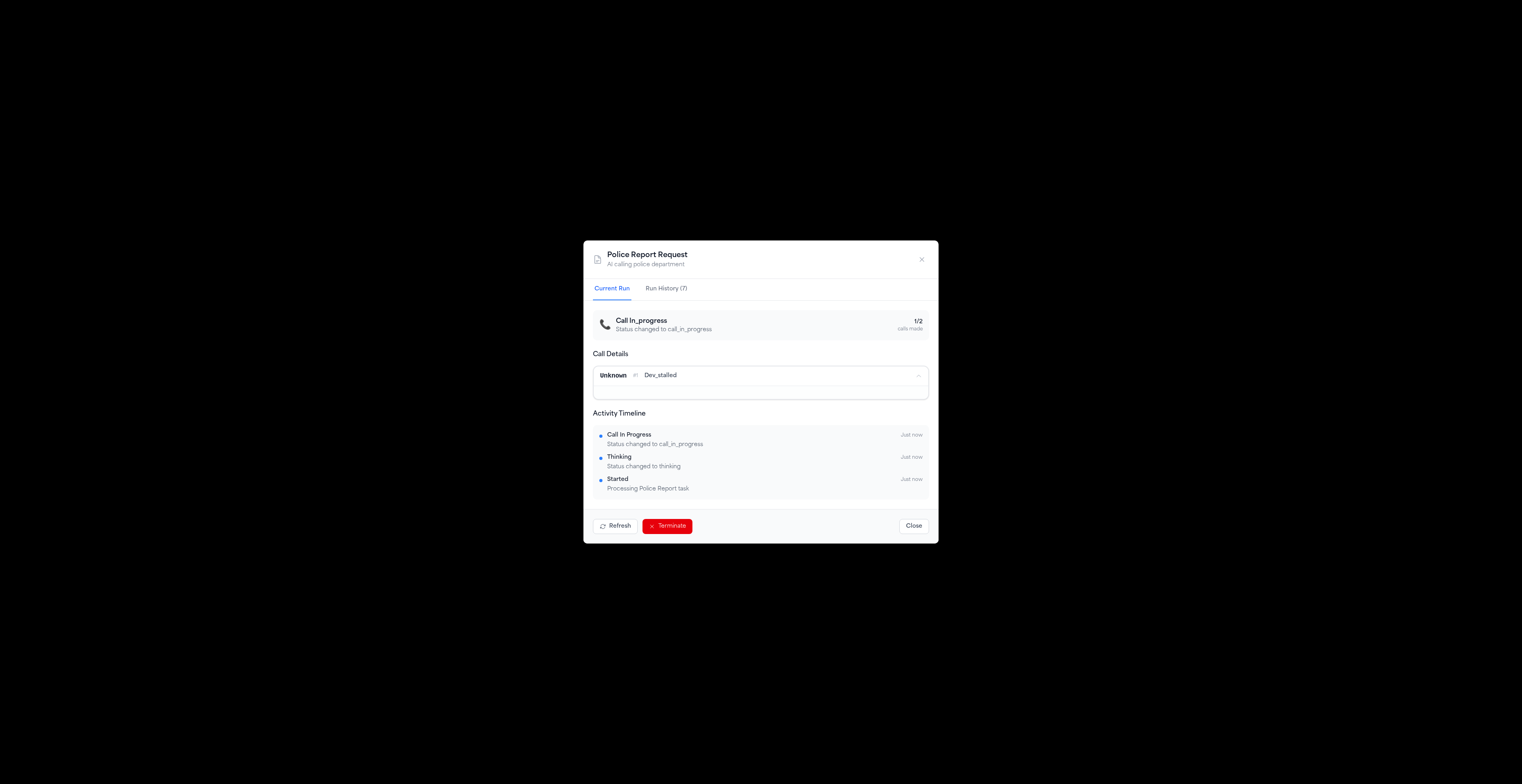
click at [659, 387] on div at bounding box center [761, 392] width 334 height 13
click at [658, 379] on span "dev_stalled" at bounding box center [660, 376] width 32 height 8
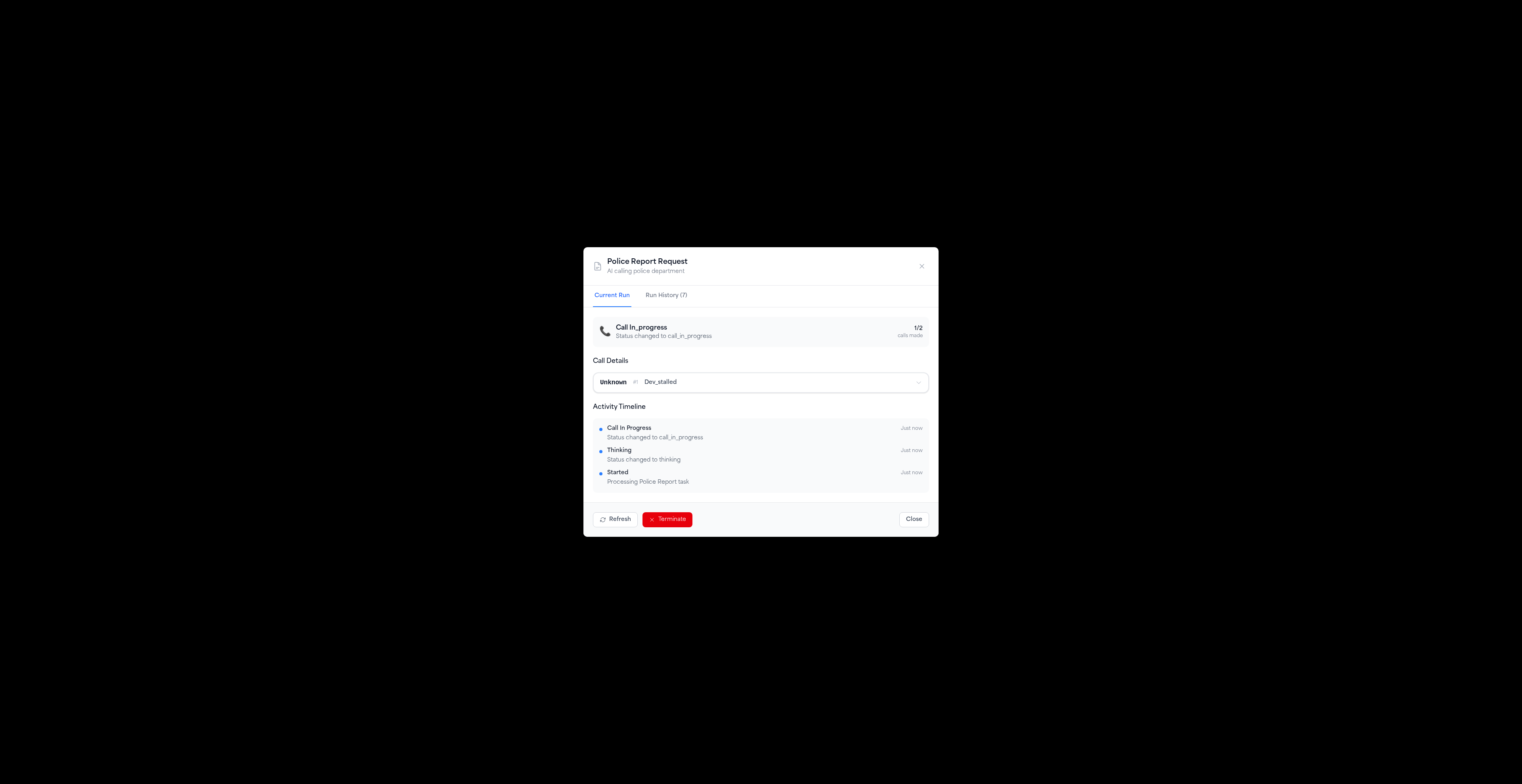
click at [658, 379] on span "dev_stalled" at bounding box center [660, 383] width 32 height 8
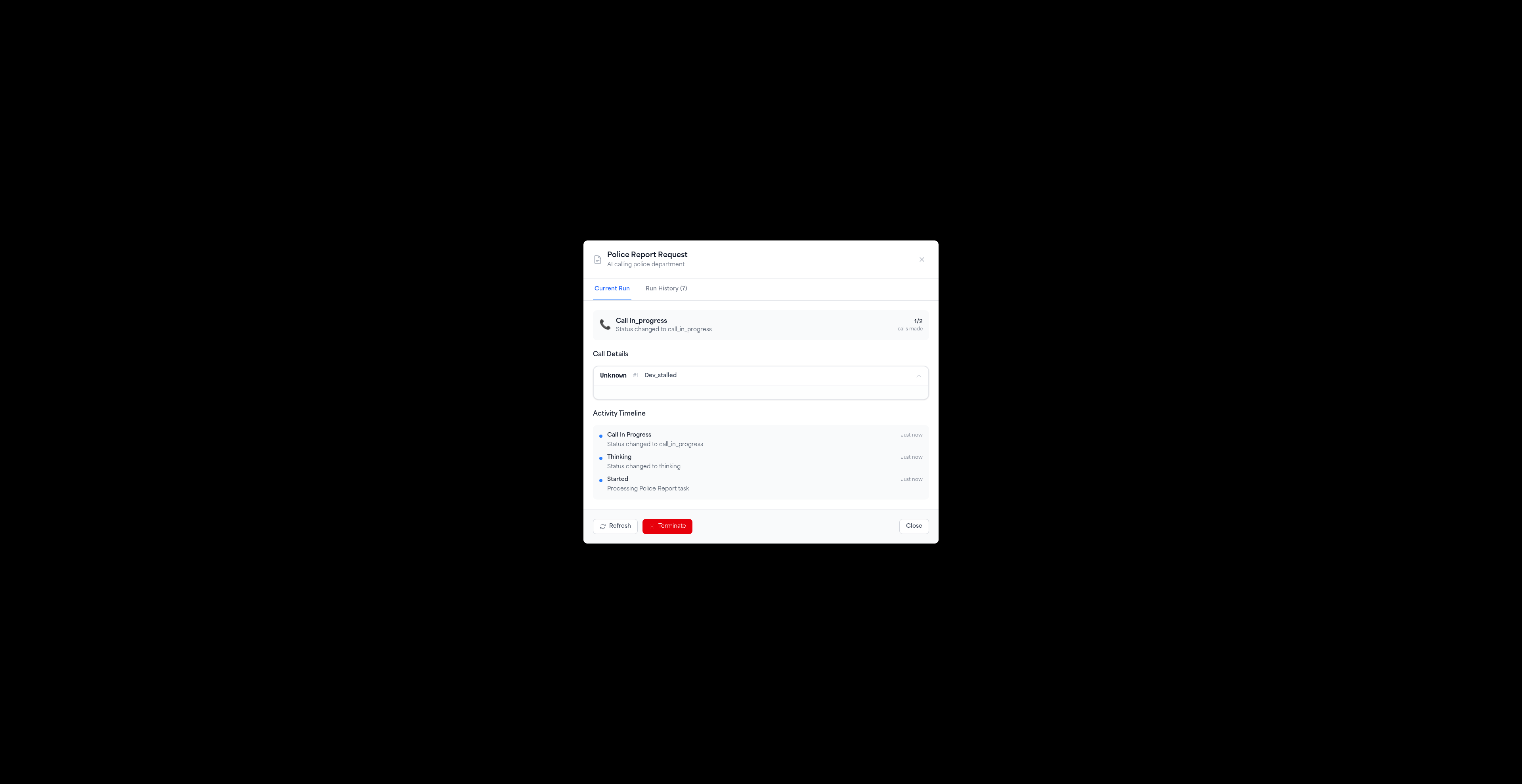
click at [658, 379] on span "dev_stalled" at bounding box center [660, 376] width 32 height 8
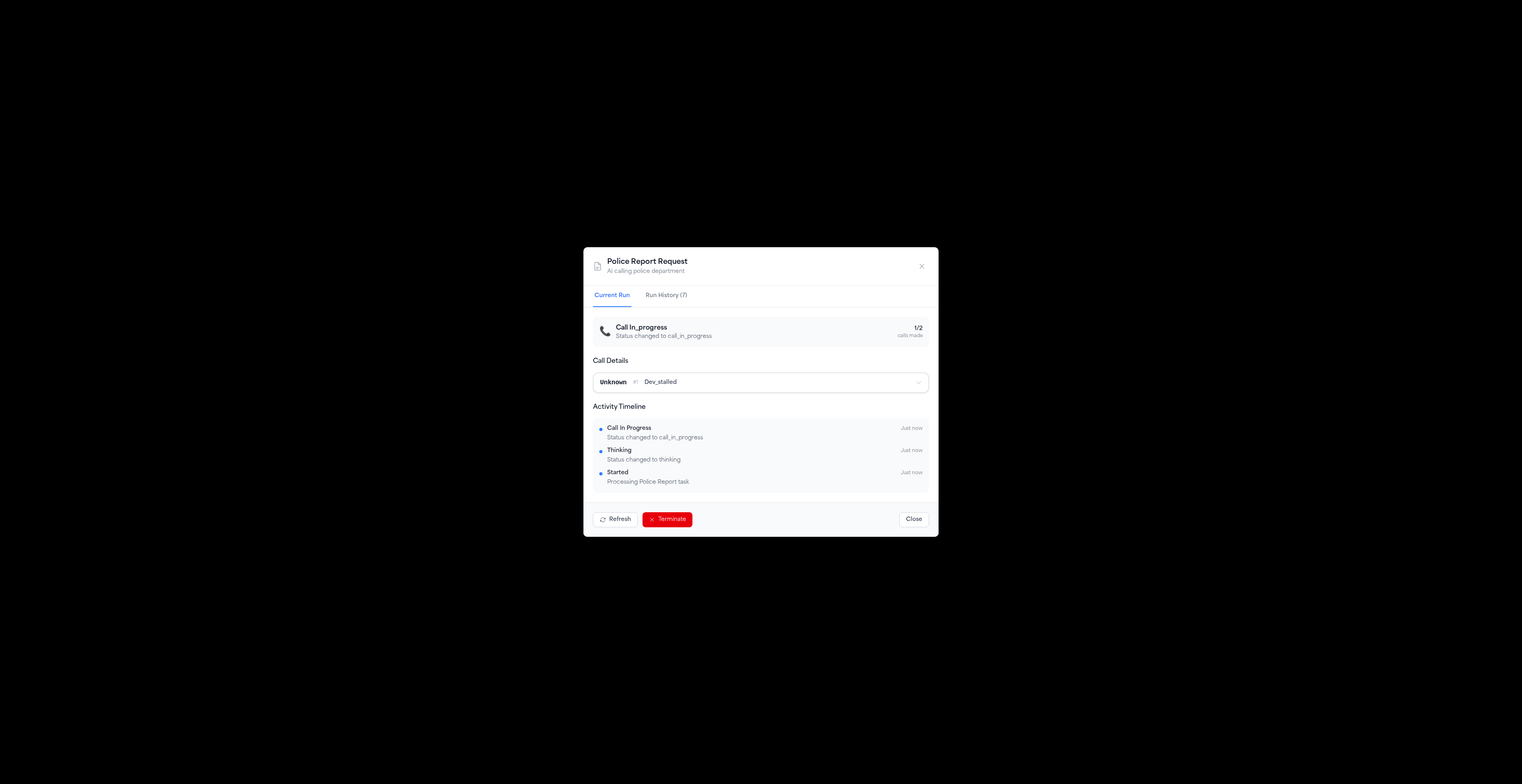
click at [655, 379] on span "dev_stalled" at bounding box center [660, 383] width 32 height 8
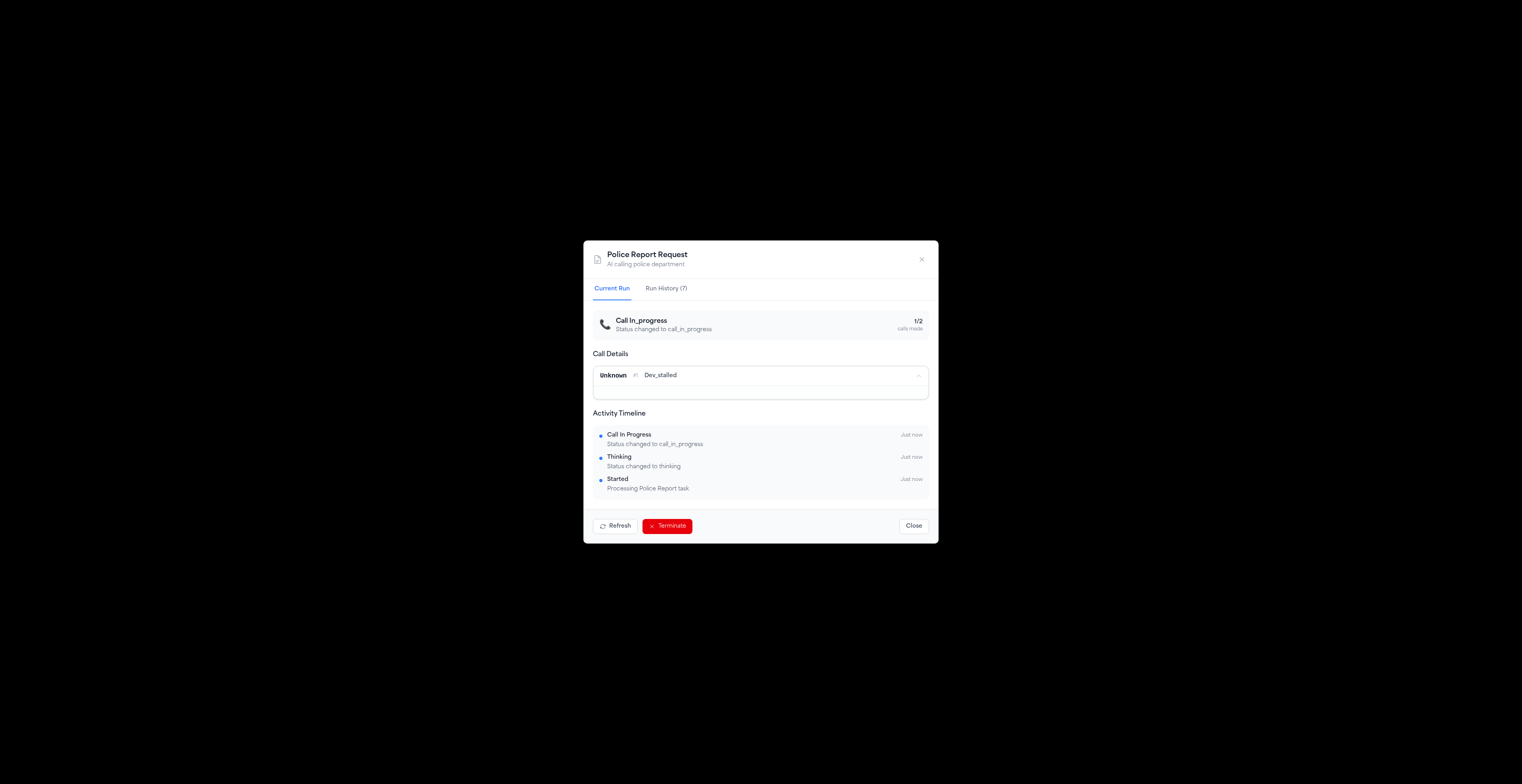
click at [656, 379] on span "dev_stalled" at bounding box center [660, 376] width 32 height 8
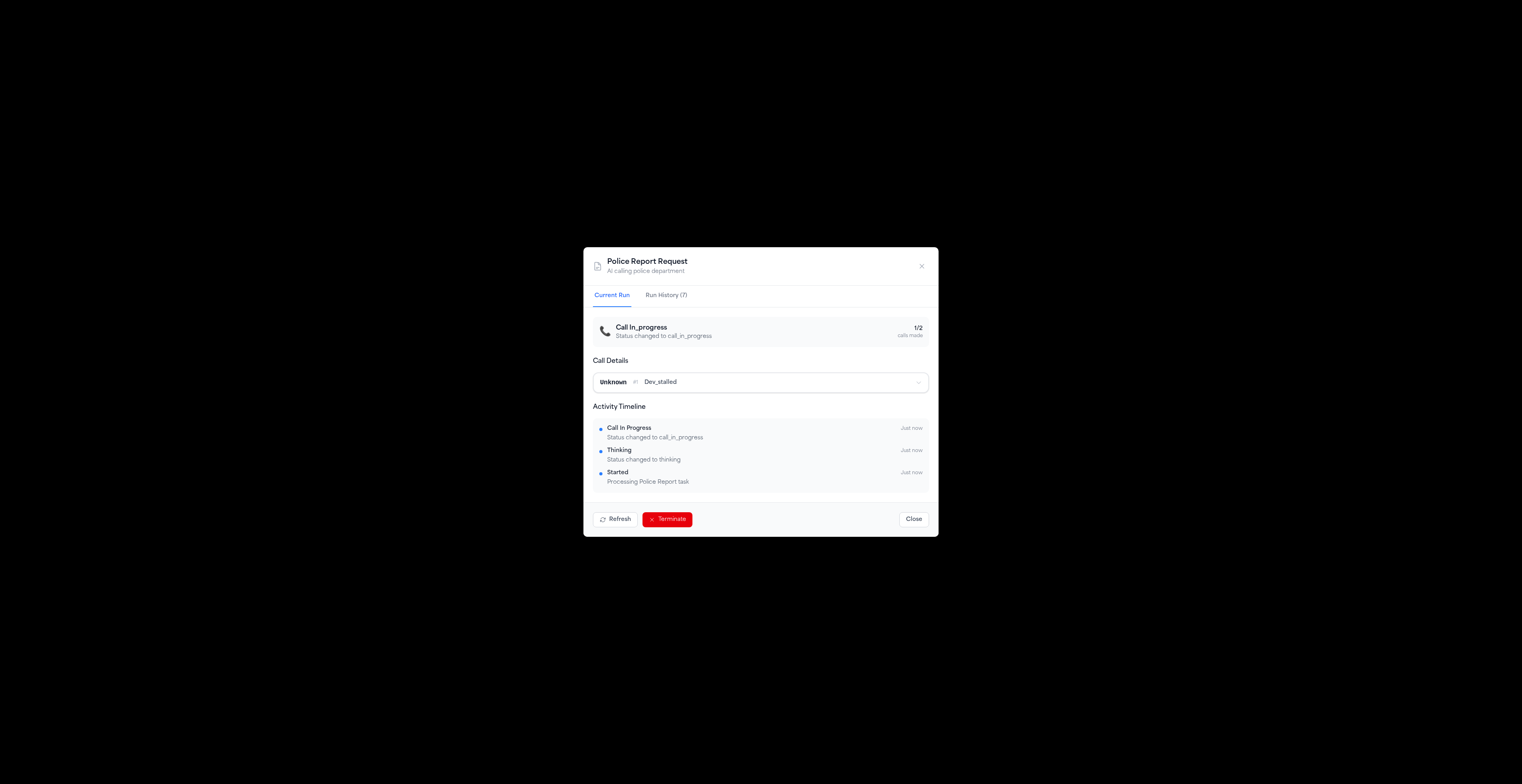
click at [656, 379] on span "dev_stalled" at bounding box center [660, 383] width 32 height 8
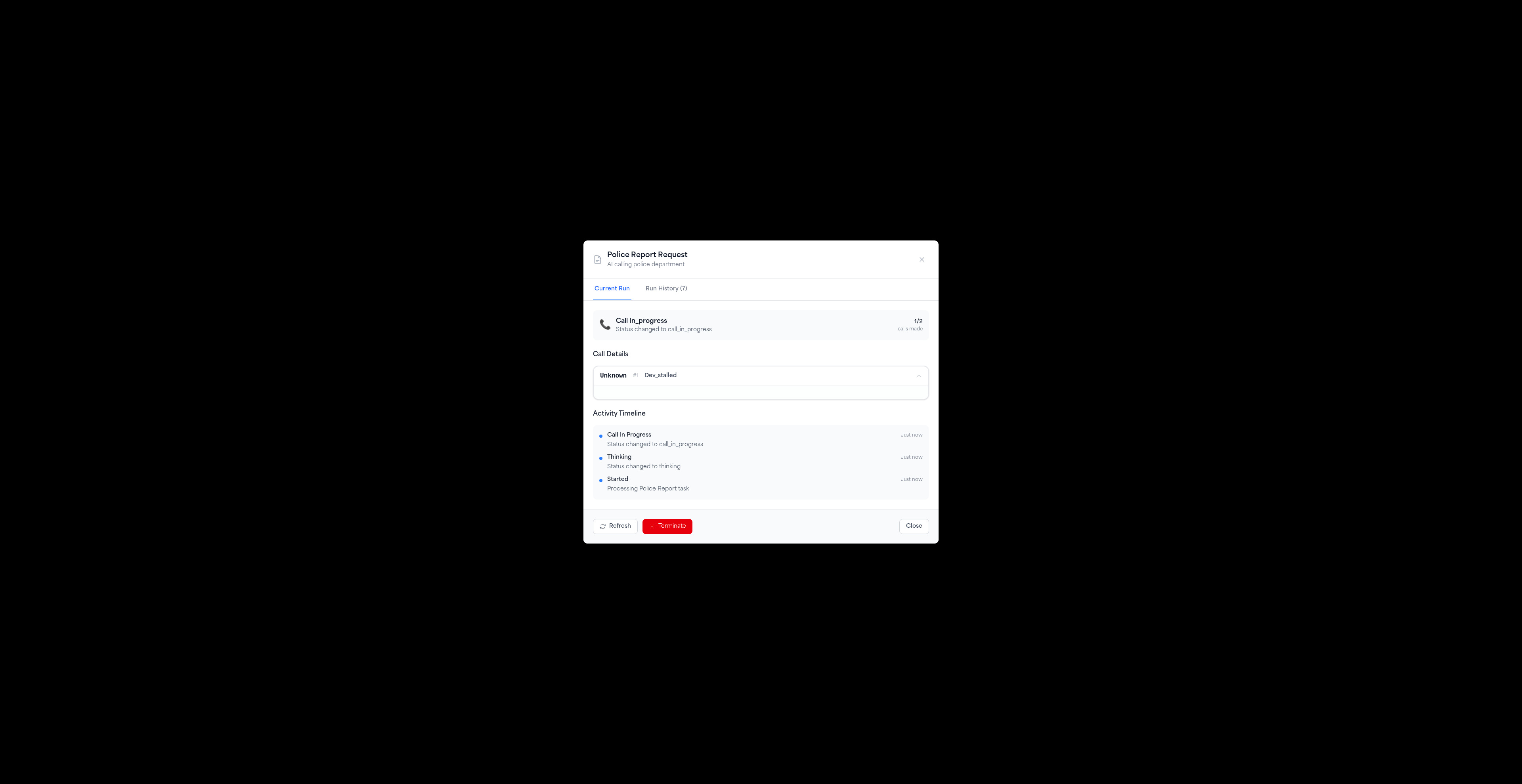
click at [656, 379] on span "dev_stalled" at bounding box center [660, 376] width 32 height 8
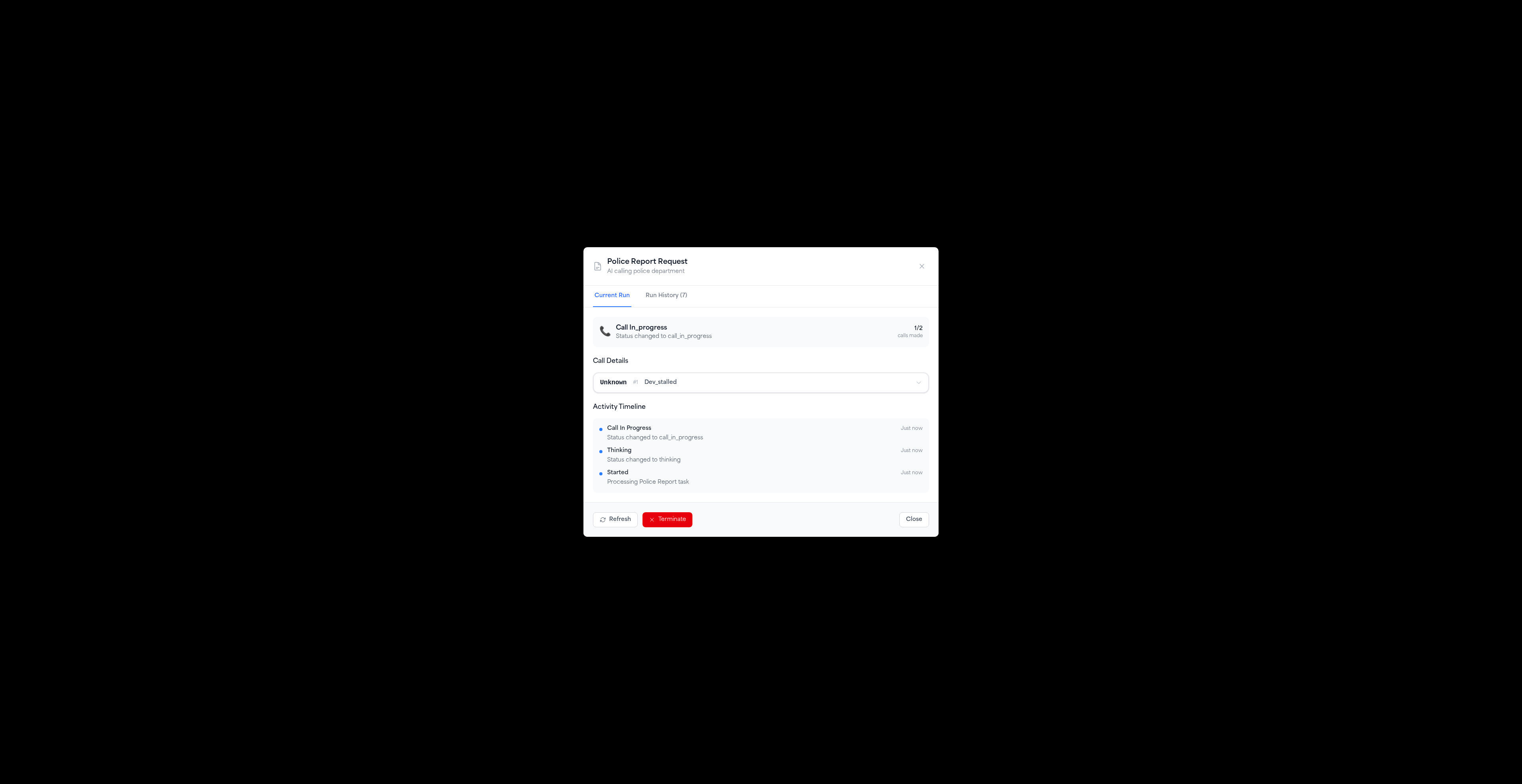
click at [656, 379] on span "dev_stalled" at bounding box center [660, 383] width 32 height 8
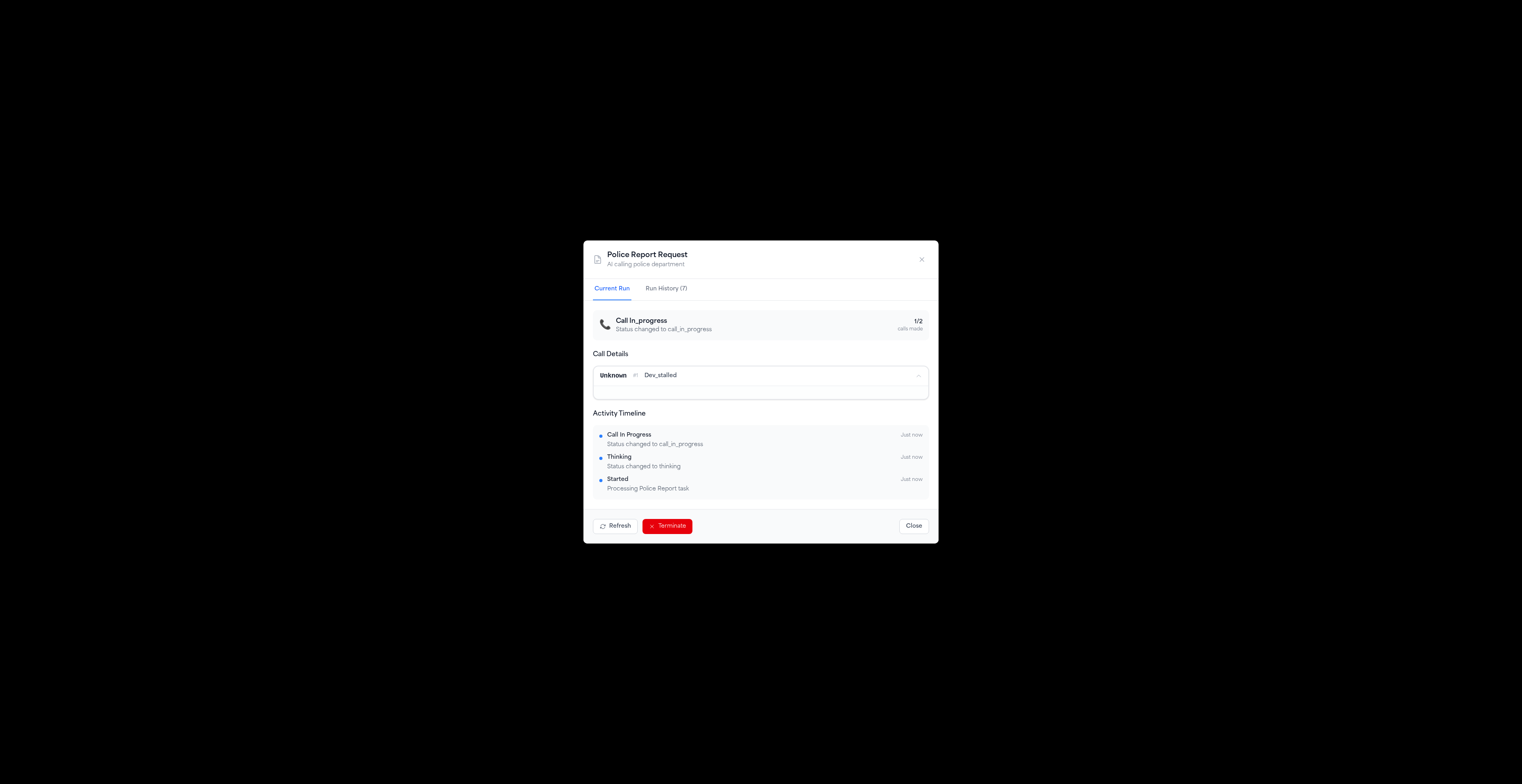
click at [656, 379] on span "dev_stalled" at bounding box center [660, 376] width 32 height 8
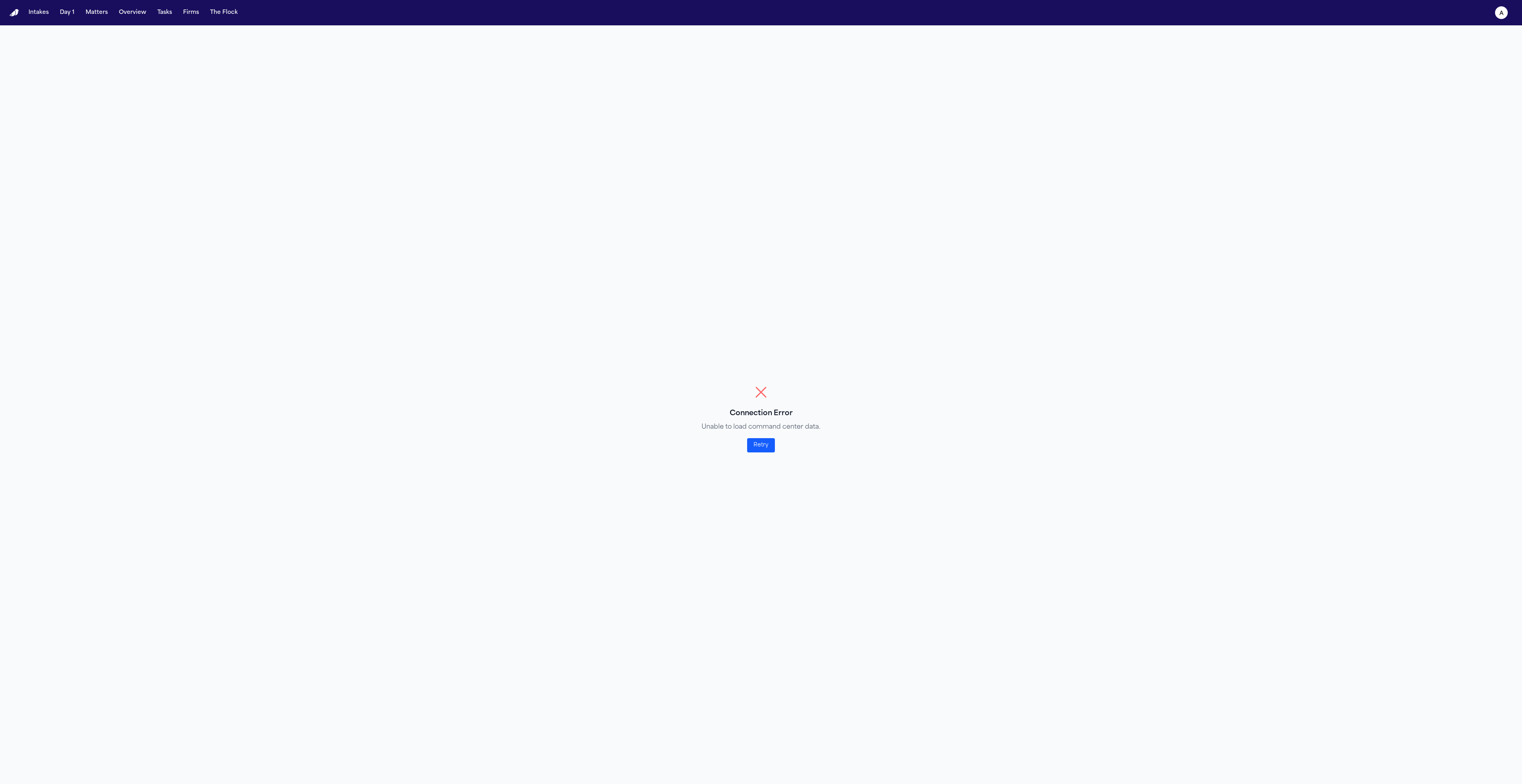
select select "**"
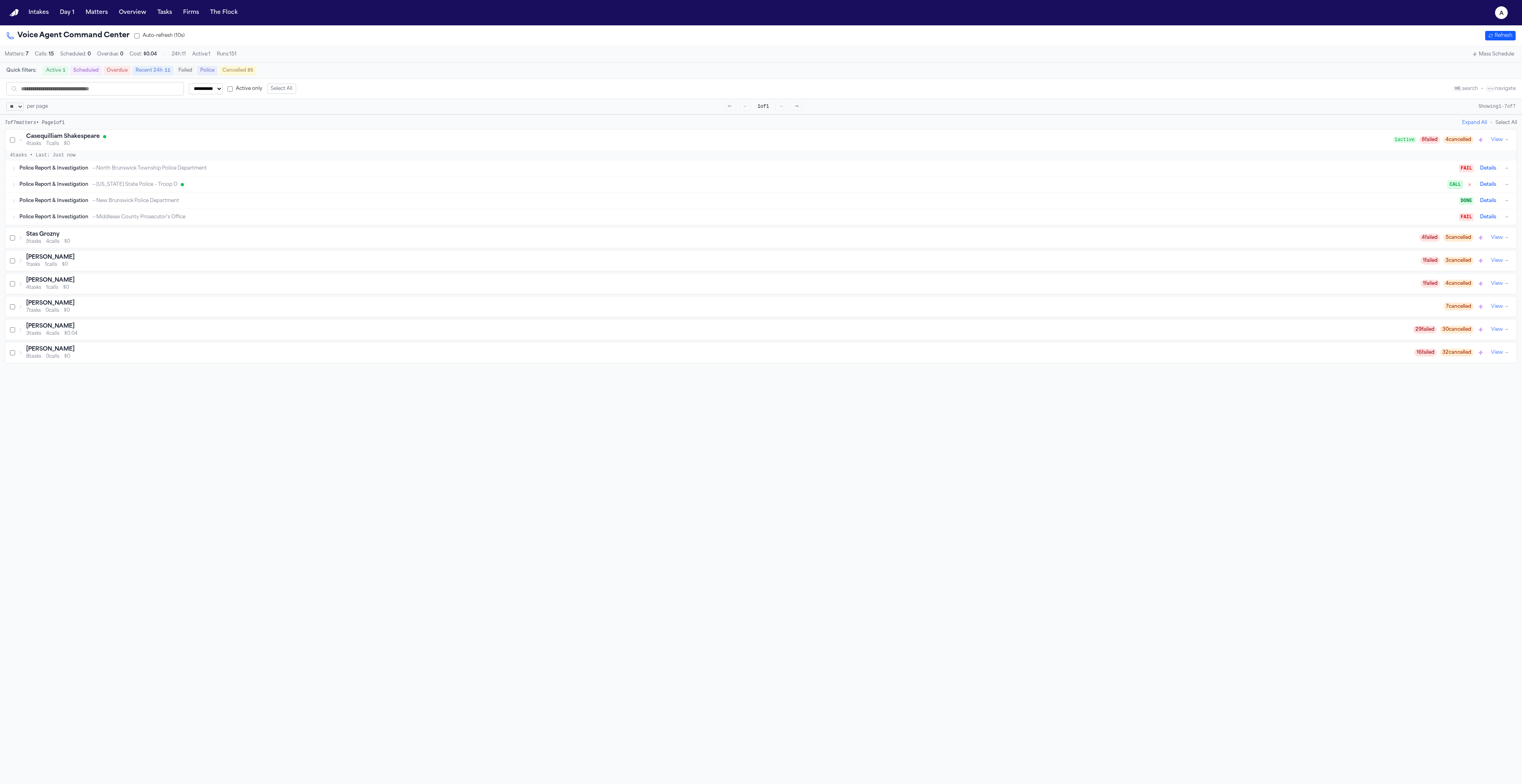
click at [608, 453] on div "**********" at bounding box center [761, 417] width 1522 height 784
click at [313, 172] on div "Police Report & Investigation → North Brunswick Township Police Department" at bounding box center [739, 168] width 1439 height 7
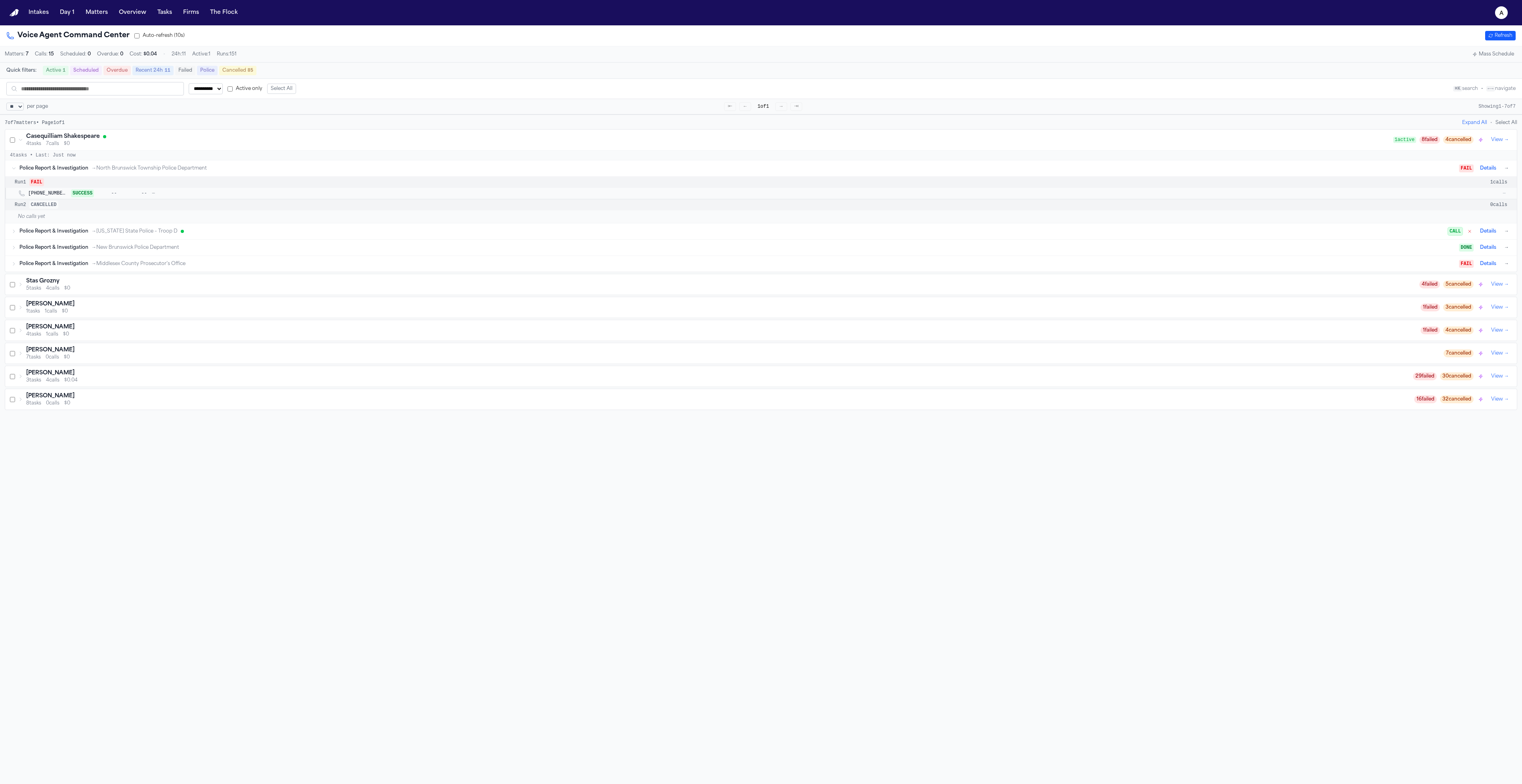
click at [1487, 35] on button "Refresh" at bounding box center [1501, 35] width 31 height 9
click at [1401, 170] on div "Police Report & Investigation → North Brunswick Township Police Department" at bounding box center [739, 168] width 1439 height 7
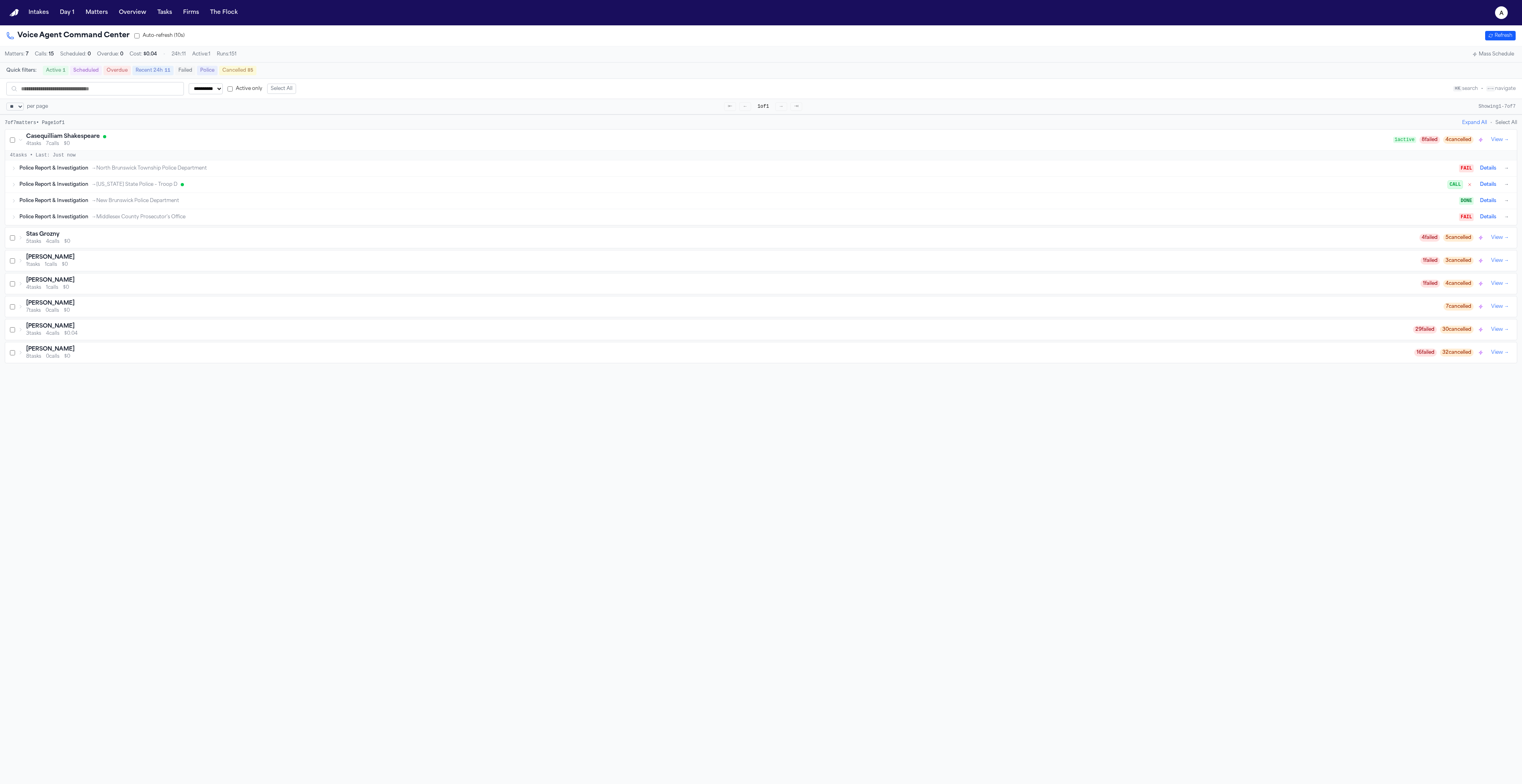
click at [1388, 187] on div "Police Report & Investigation → New Jersey State Police – Troop D" at bounding box center [733, 185] width 1428 height 7
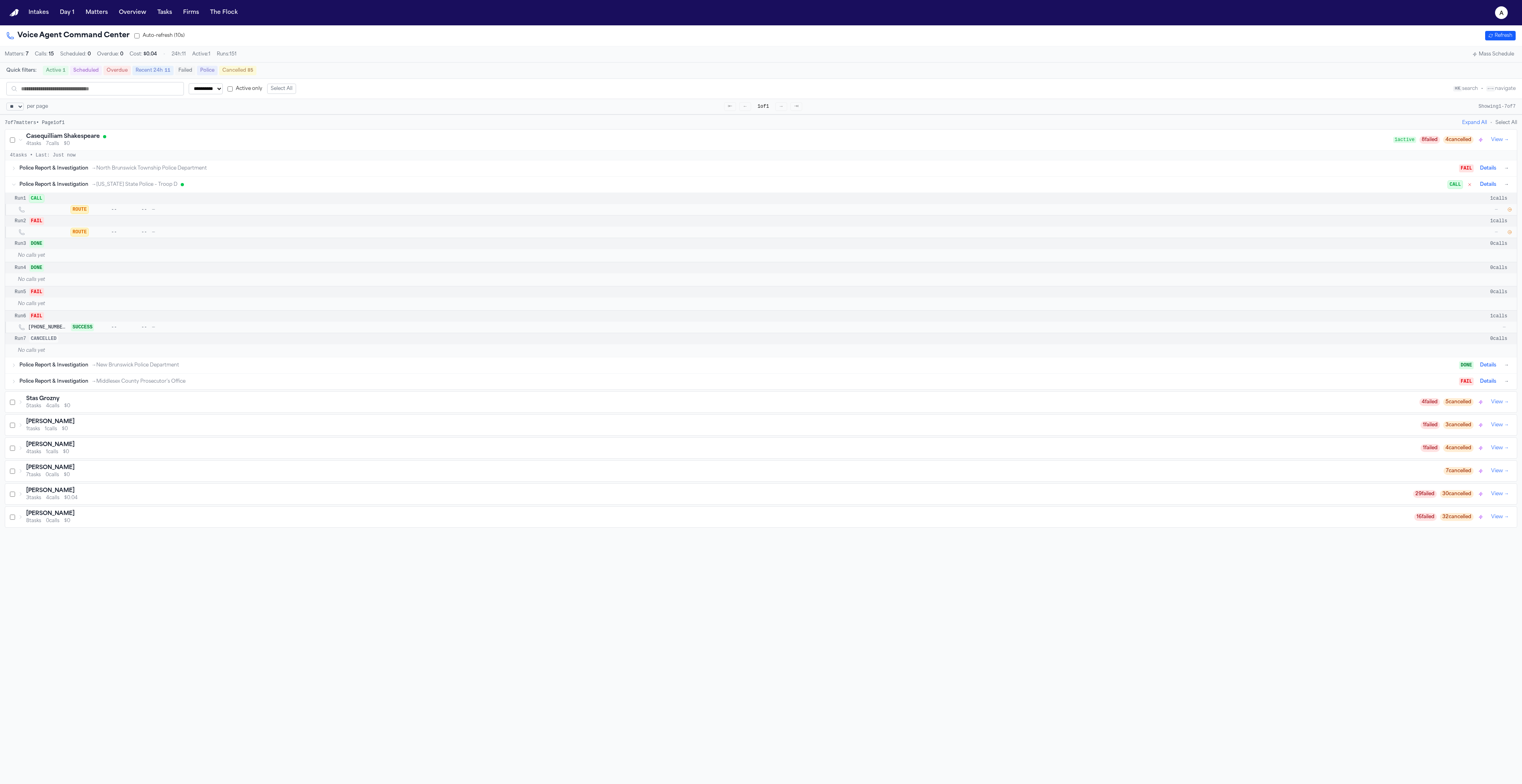
click at [1507, 212] on icon "button" at bounding box center [1509, 209] width 5 height 5
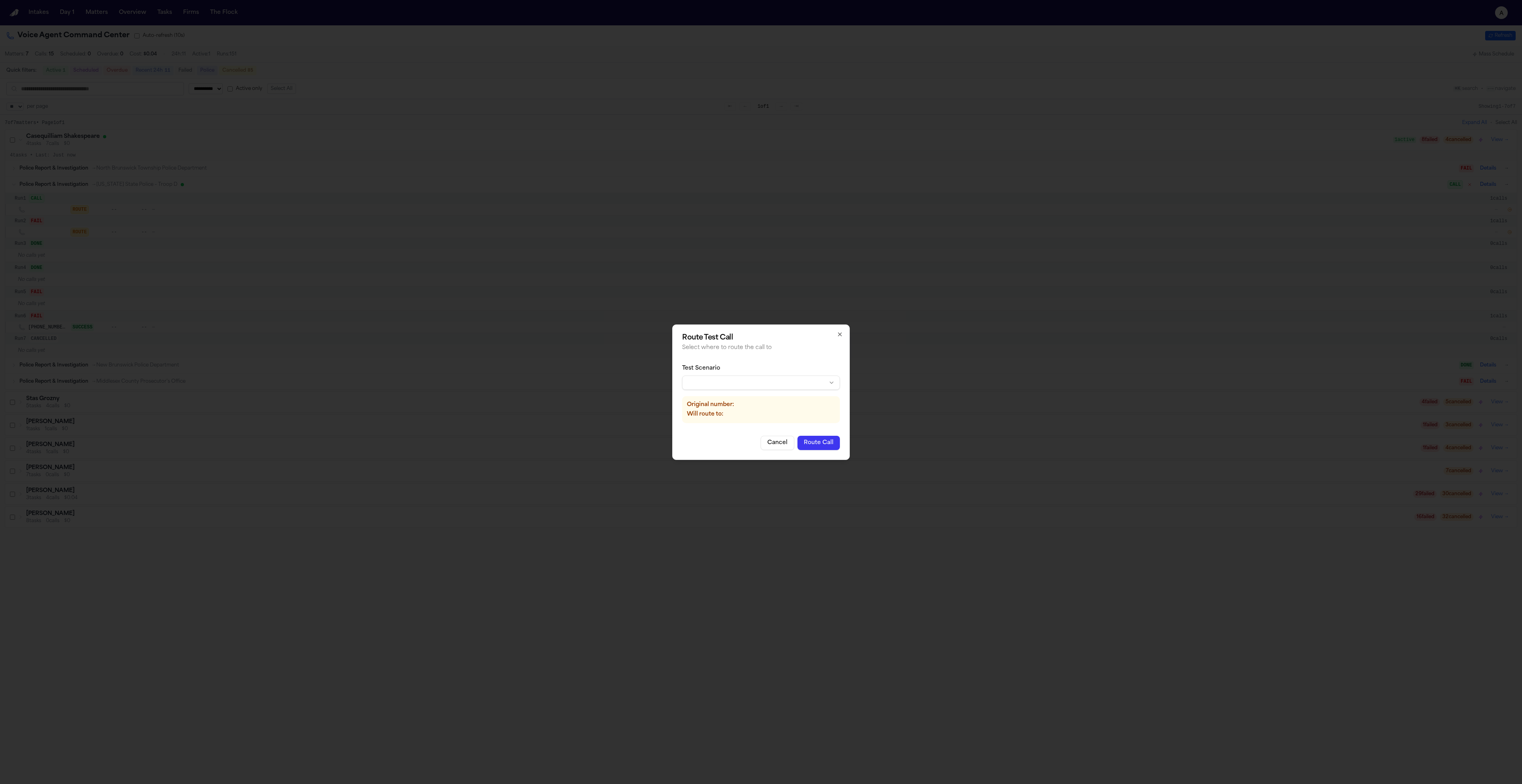
click at [765, 383] on body "**********" at bounding box center [761, 392] width 1522 height 784
drag, startPoint x: 762, startPoint y: 418, endPoint x: 778, endPoint y: 419, distance: 16.0
click at [924, 444] on button "Route Call" at bounding box center [927, 443] width 43 height 14
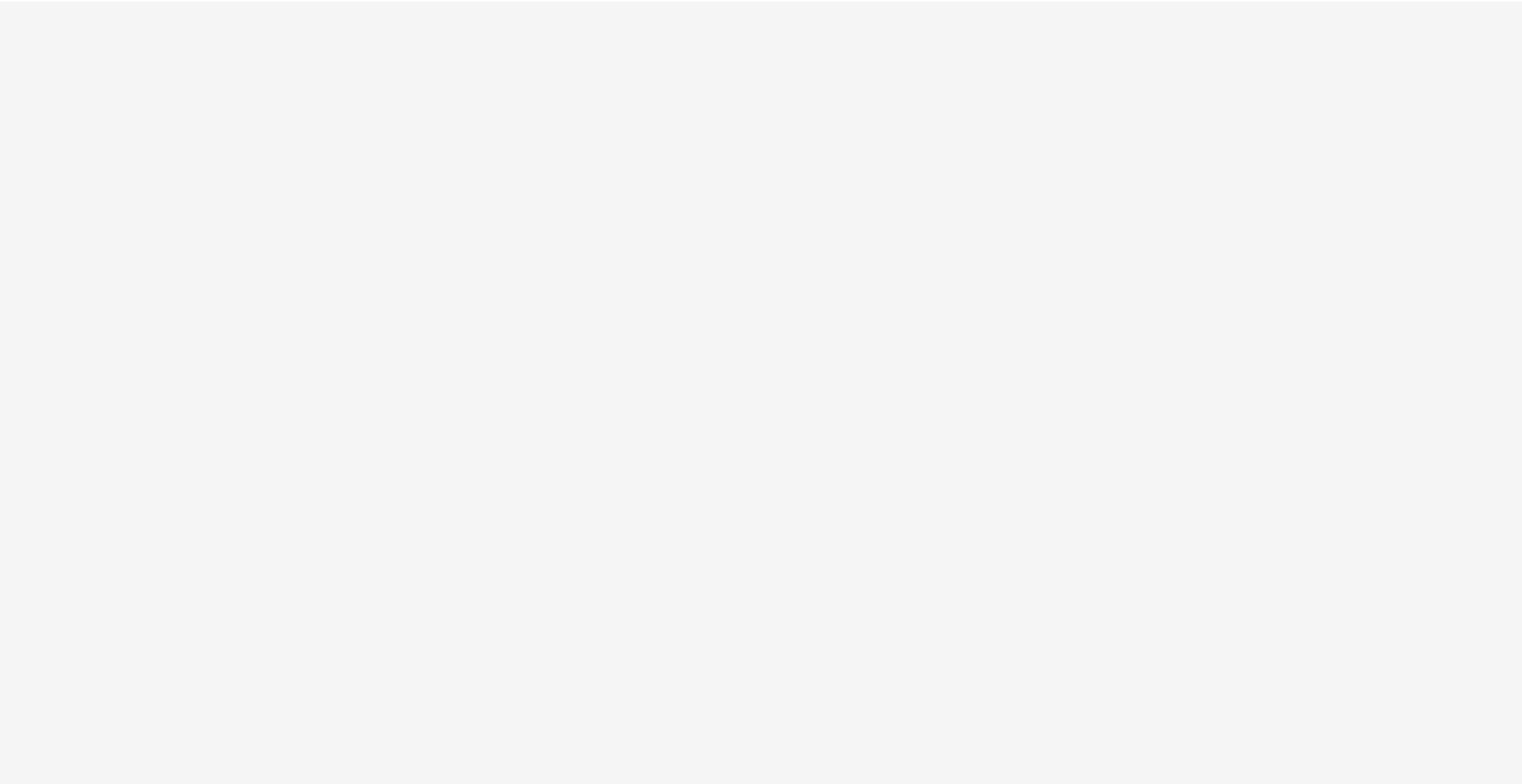
select select "**"
